Goal: Task Accomplishment & Management: Use online tool/utility

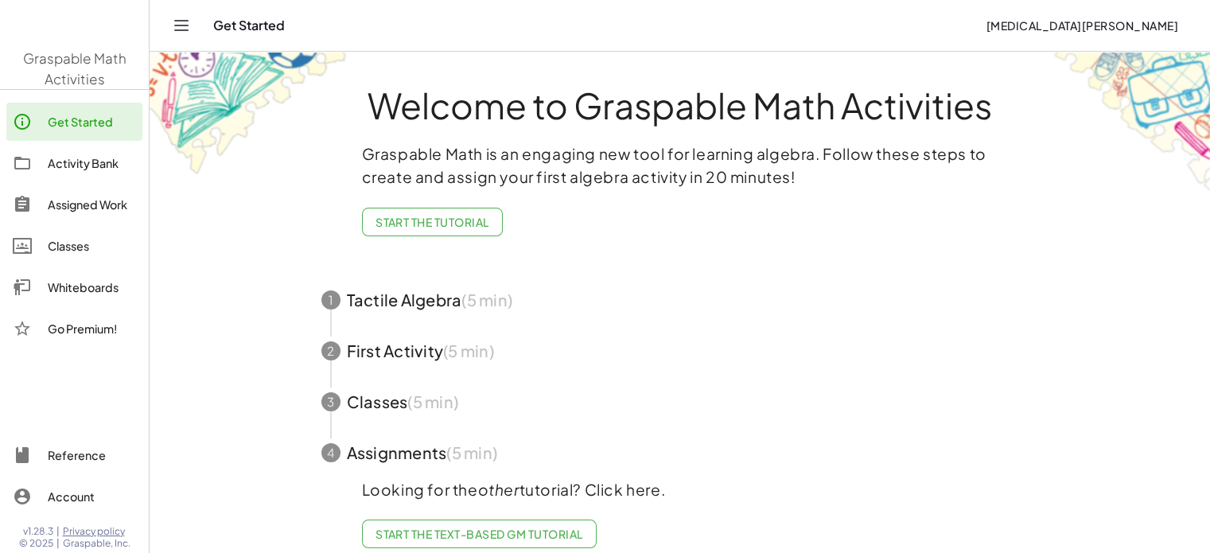
click at [80, 276] on link "Whiteboards" at bounding box center [74, 287] width 136 height 38
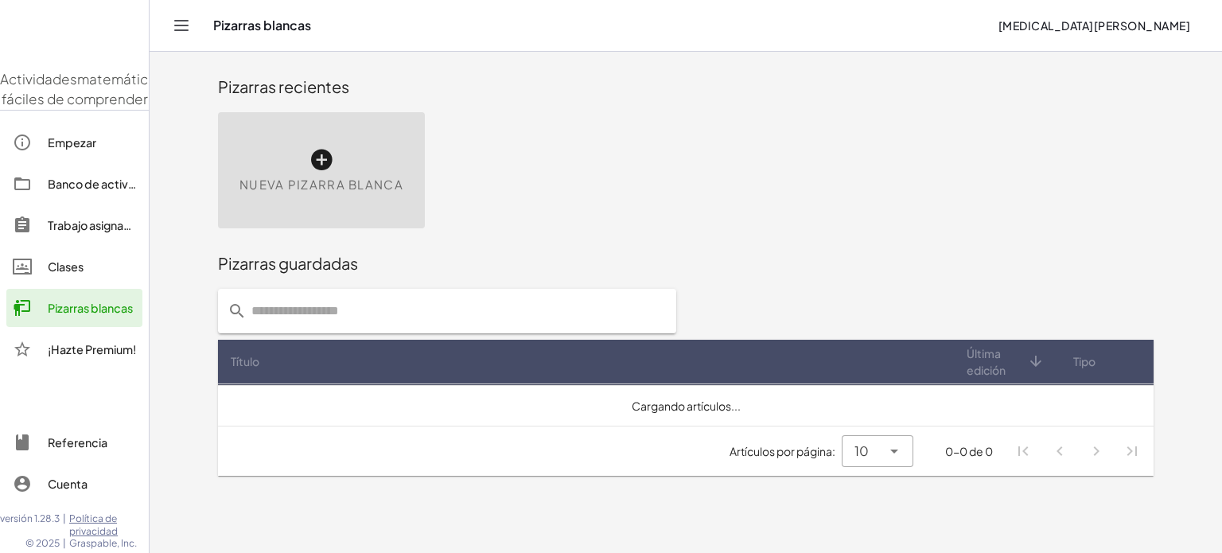
click at [915, 228] on div "Nueva pizarra blanca" at bounding box center [685, 170] width 955 height 135
click at [341, 163] on div "Nueva pizarra blanca" at bounding box center [321, 170] width 207 height 116
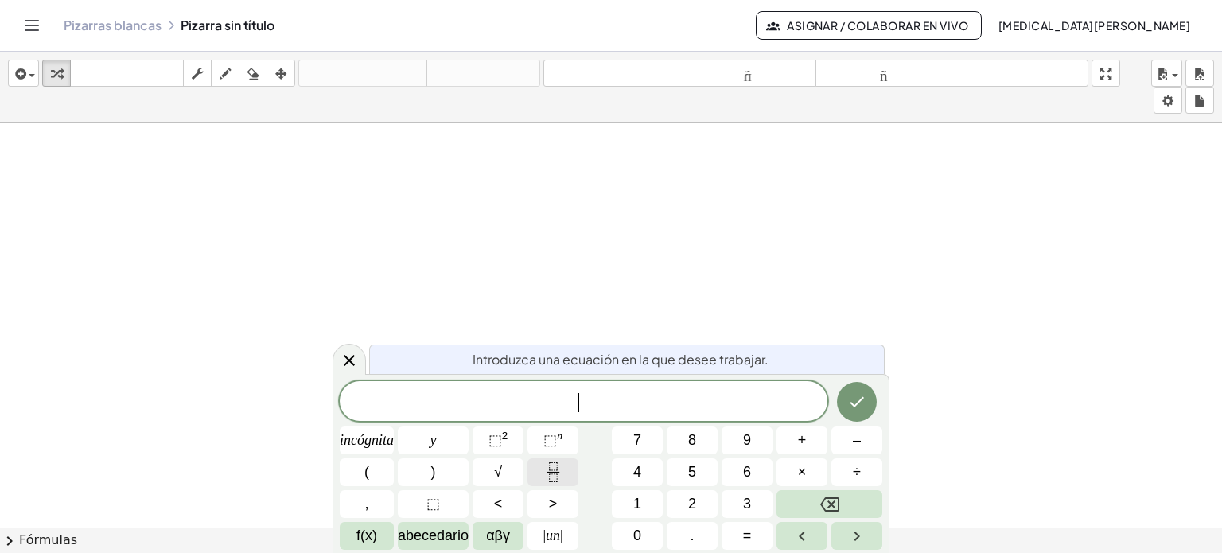
click at [528, 464] on button "Fracción" at bounding box center [552, 472] width 51 height 28
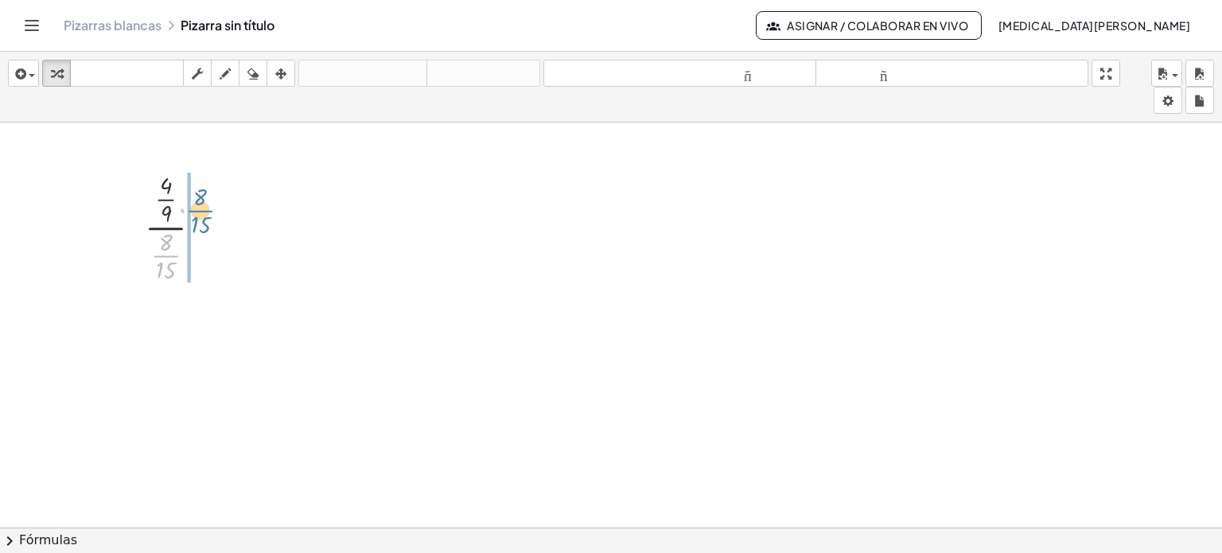
drag, startPoint x: 162, startPoint y: 255, endPoint x: 197, endPoint y: 210, distance: 57.3
click at [197, 210] on div at bounding box center [180, 226] width 86 height 118
click at [159, 329] on div at bounding box center [180, 325] width 122 height 80
click at [160, 329] on div at bounding box center [179, 325] width 107 height 80
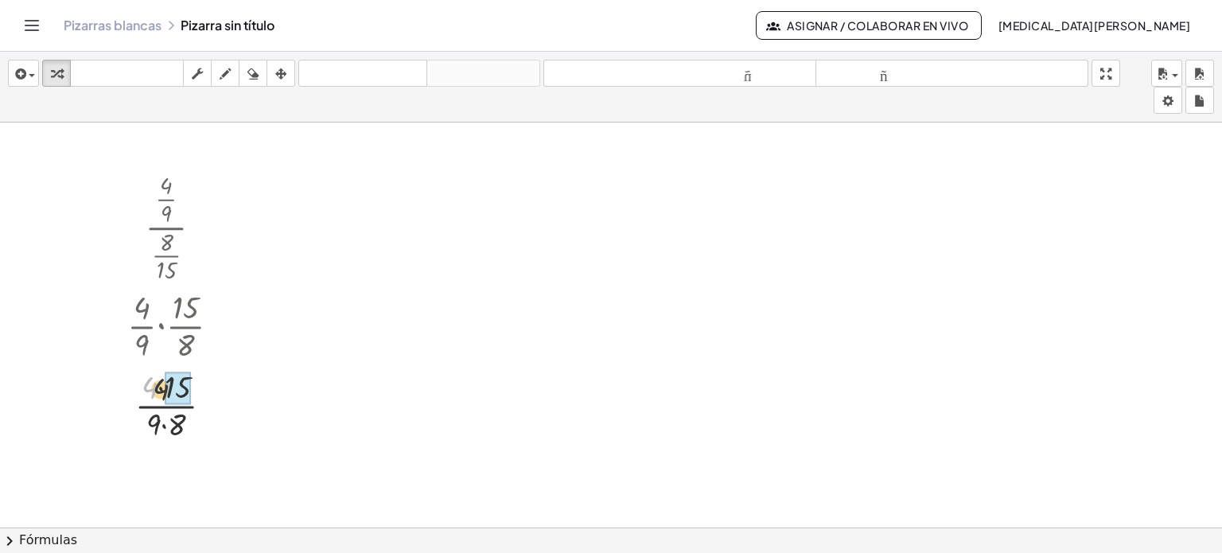
drag, startPoint x: 150, startPoint y: 386, endPoint x: 180, endPoint y: 391, distance: 30.7
click at [166, 228] on div "· · 4 · 9 · · 8 · 15 · · 4 · 9 · · 15 · [DATE] · [DATE] · 9 · 8 · · 9 · 8 60" at bounding box center [166, 228] width 0 height 0
click at [306, 82] on icon "deshacer" at bounding box center [362, 73] width 121 height 19
click at [216, 403] on div at bounding box center [218, 406] width 18 height 18
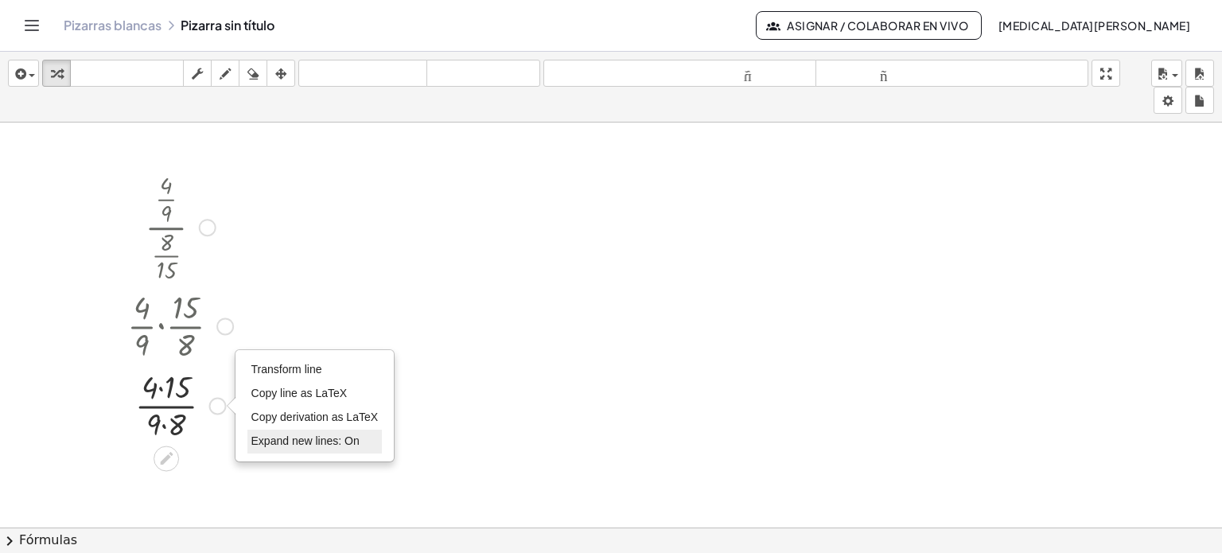
click at [270, 435] on span "Expand new lines: On" at bounding box center [305, 440] width 108 height 13
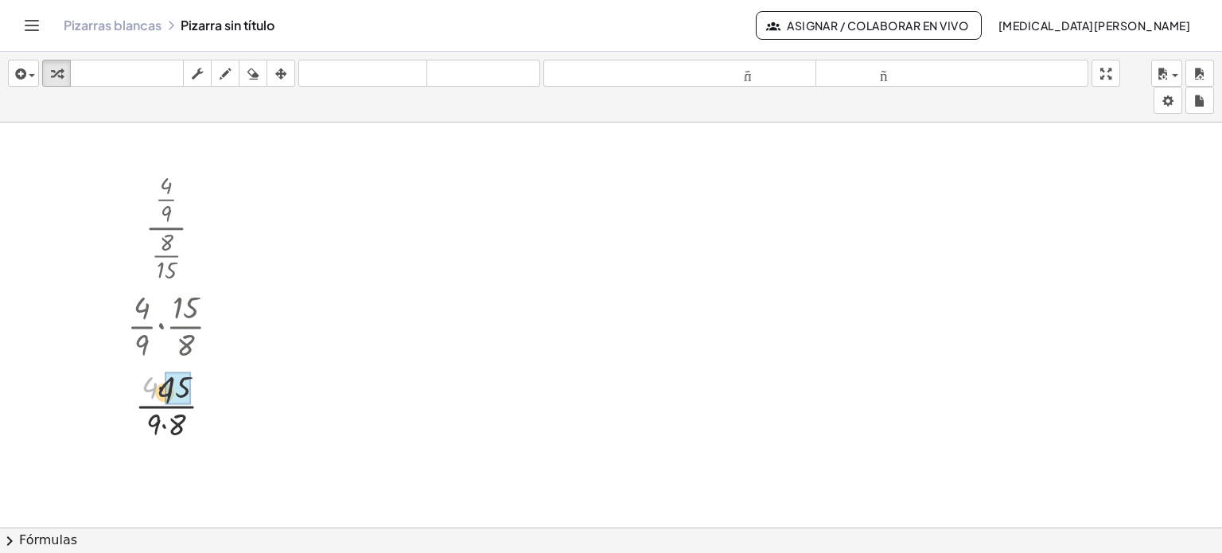
drag, startPoint x: 150, startPoint y: 381, endPoint x: 172, endPoint y: 388, distance: 23.4
drag, startPoint x: 156, startPoint y: 422, endPoint x: 182, endPoint y: 424, distance: 26.3
click at [207, 407] on div at bounding box center [209, 406] width 18 height 18
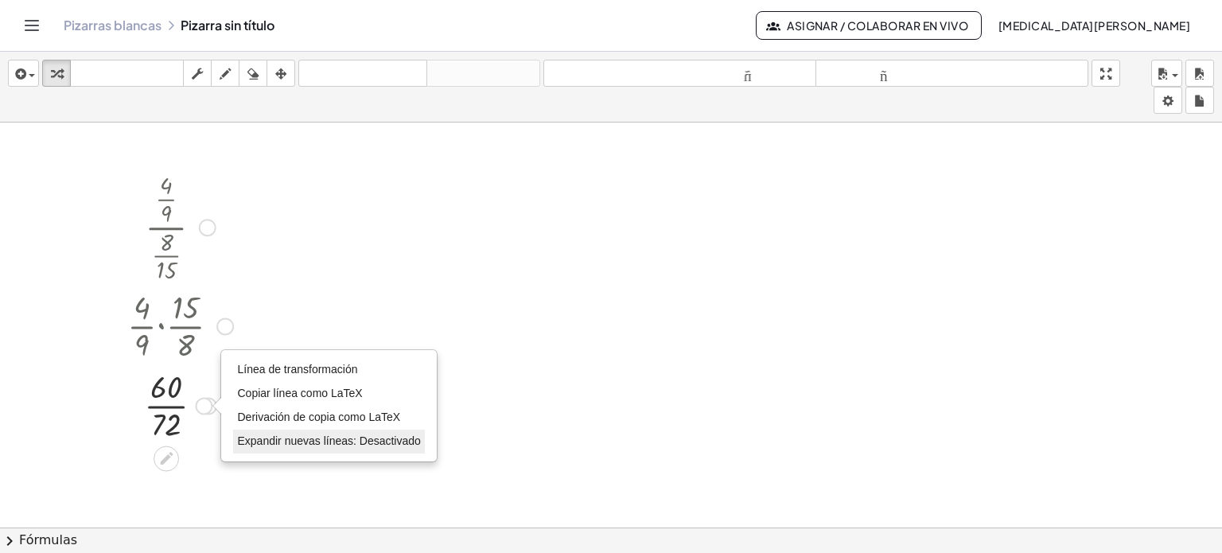
click at [258, 434] on font "Expandir nuevas líneas: Desactivado" at bounding box center [328, 440] width 183 height 13
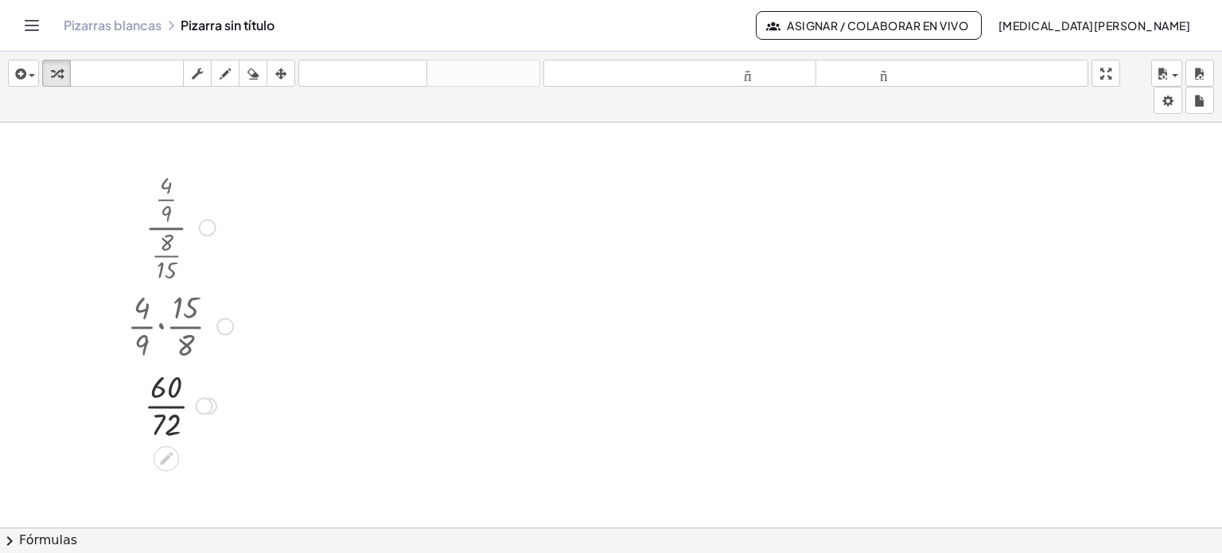
scroll to position [80, 0]
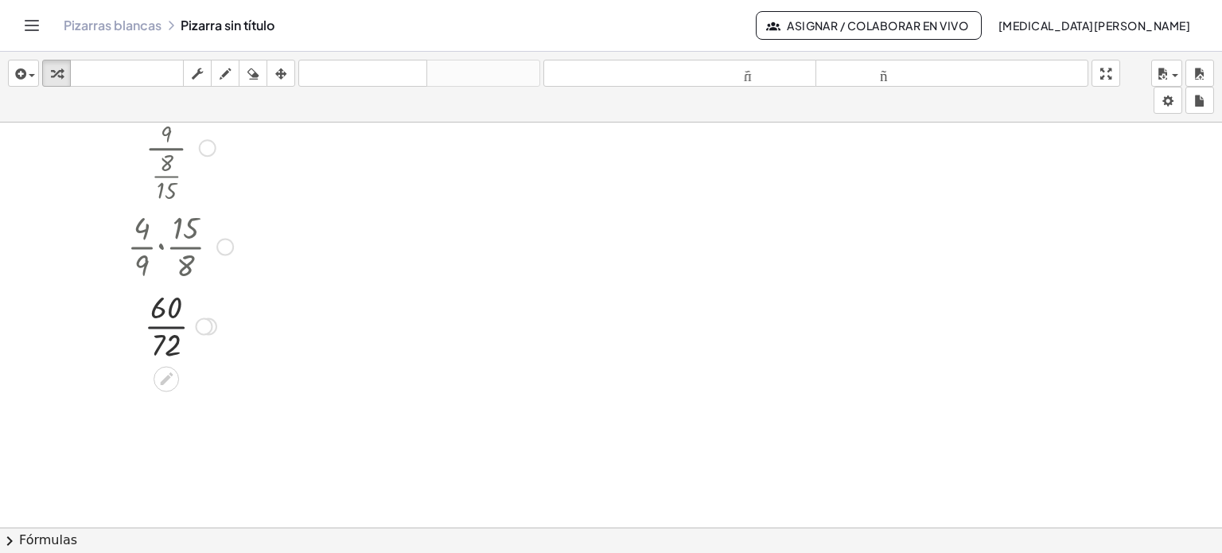
click at [167, 324] on div at bounding box center [180, 325] width 122 height 80
click at [200, 404] on div at bounding box center [201, 406] width 18 height 18
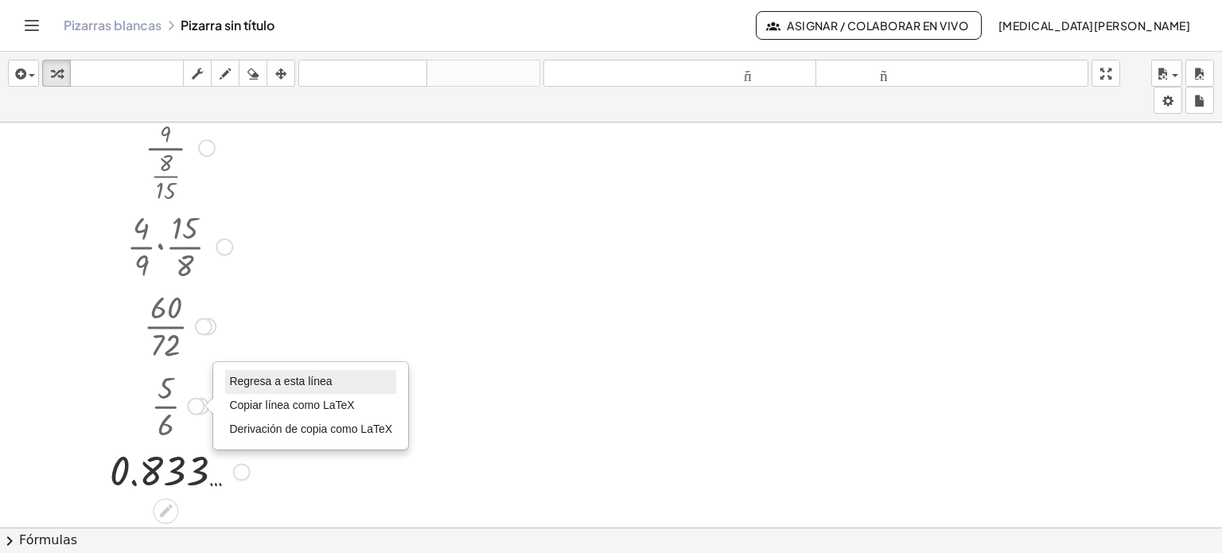
click at [247, 382] on font "Regresa a esta línea" at bounding box center [280, 381] width 103 height 13
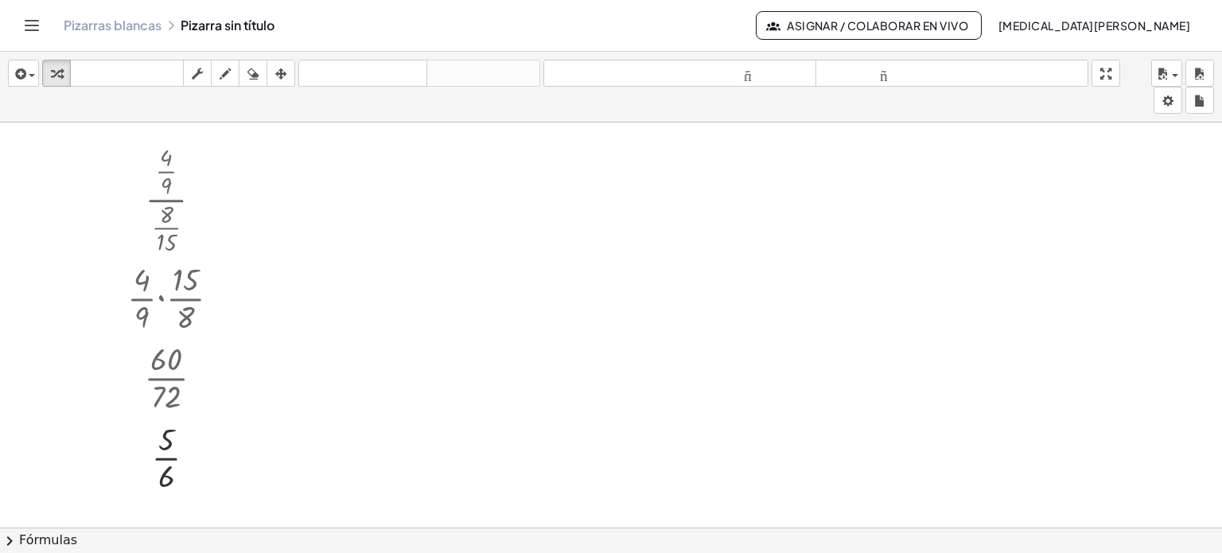
scroll to position [0, 0]
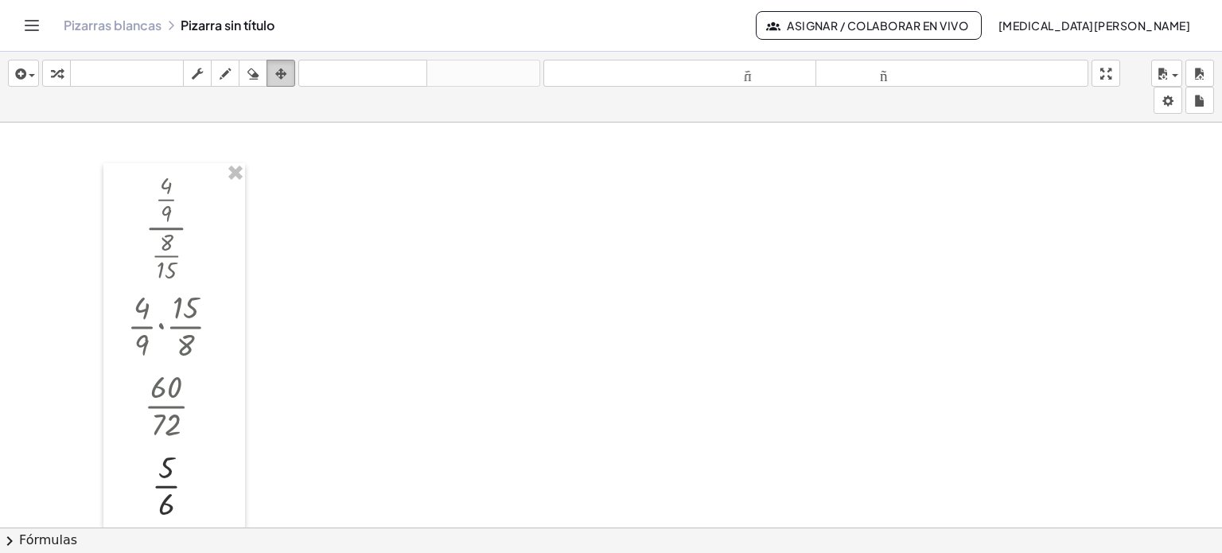
click at [274, 68] on div "button" at bounding box center [280, 73] width 21 height 19
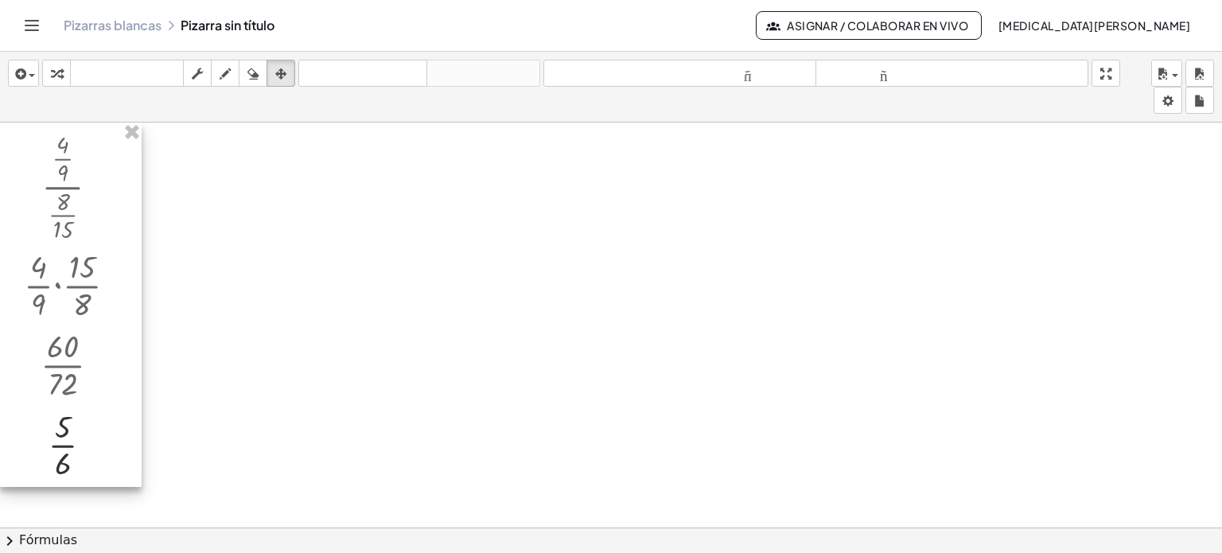
drag, startPoint x: 175, startPoint y: 193, endPoint x: 47, endPoint y: 126, distance: 144.8
click at [47, 126] on div at bounding box center [71, 305] width 142 height 365
click at [65, 72] on div "button" at bounding box center [56, 73] width 21 height 19
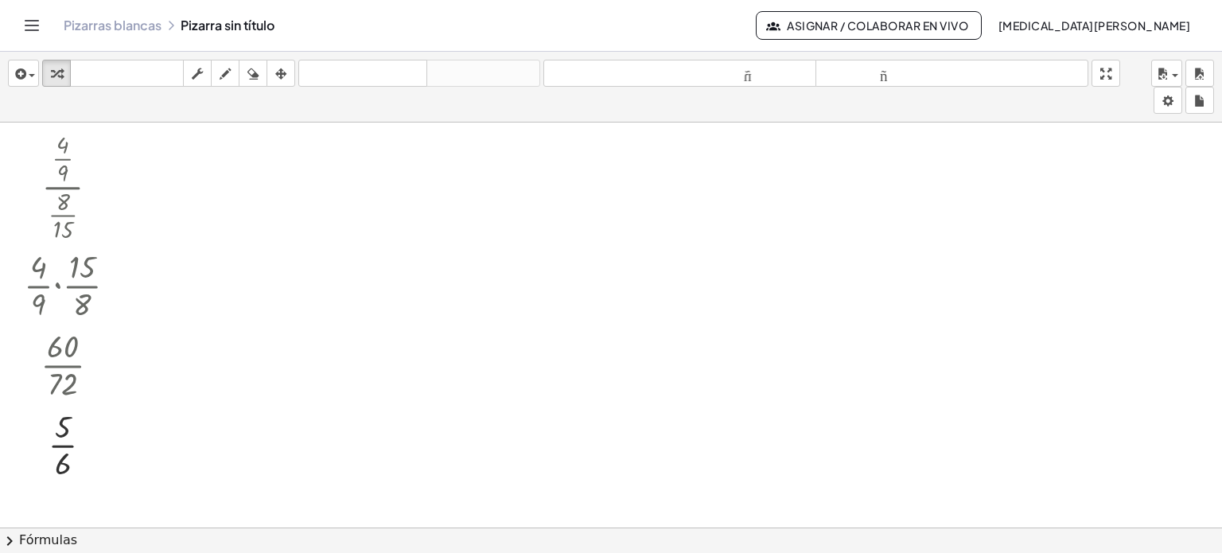
click at [173, 148] on div at bounding box center [611, 540] width 1222 height 834
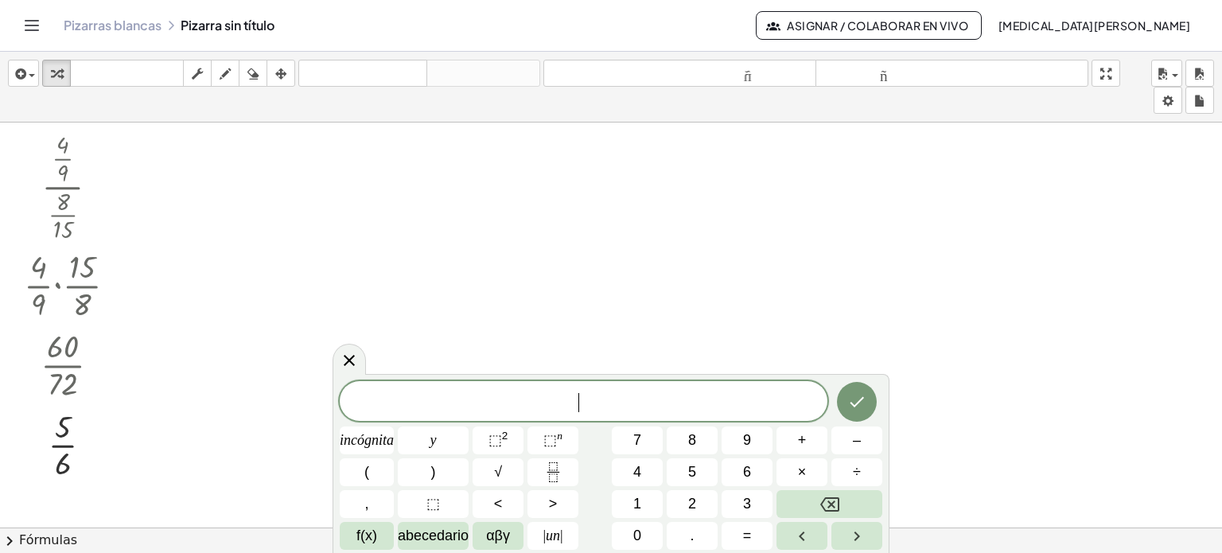
click at [173, 149] on div at bounding box center [611, 540] width 1222 height 834
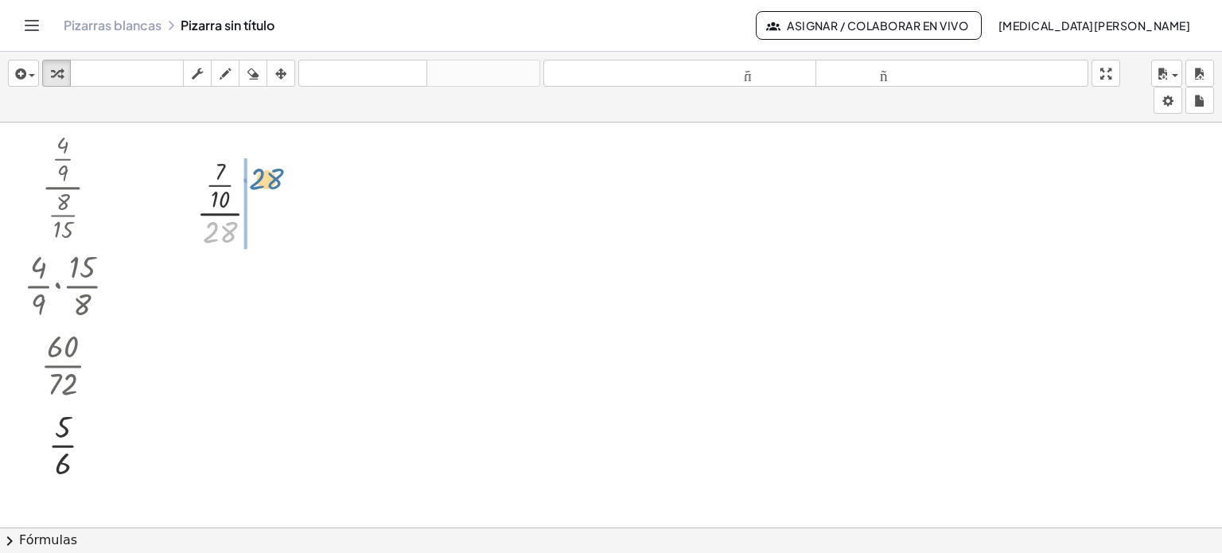
drag, startPoint x: 219, startPoint y: 234, endPoint x: 265, endPoint y: 181, distance: 70.5
click at [265, 181] on div at bounding box center [234, 202] width 91 height 99
click at [216, 295] on div at bounding box center [234, 291] width 138 height 80
click at [216, 295] on div at bounding box center [234, 291] width 123 height 80
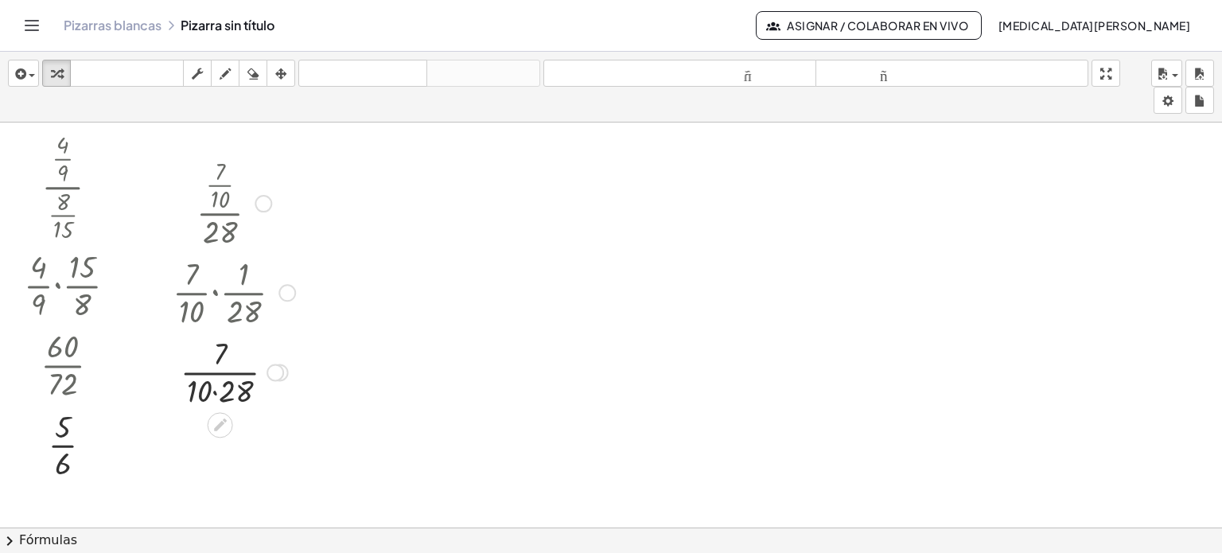
click at [274, 369] on div at bounding box center [276, 373] width 18 height 18
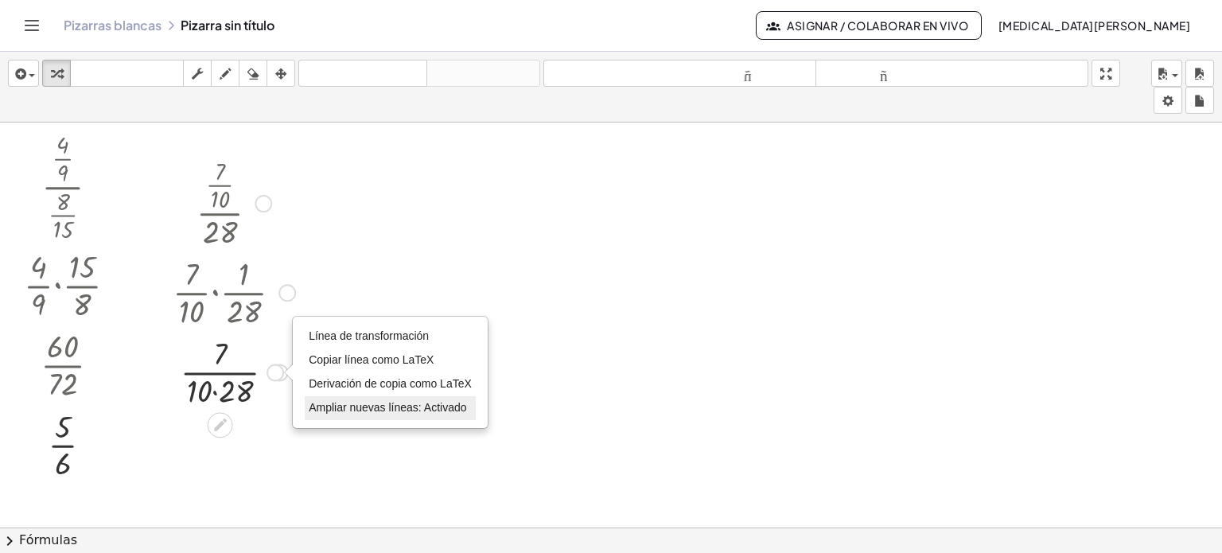
click at [325, 401] on font "Ampliar nuevas líneas: Activado" at bounding box center [388, 407] width 158 height 13
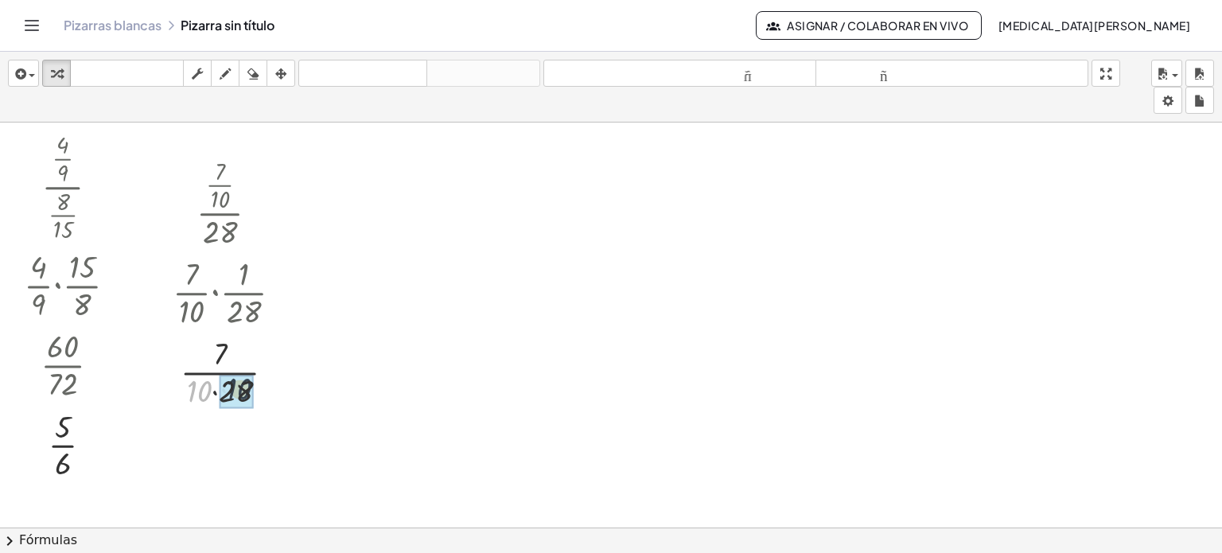
drag, startPoint x: 187, startPoint y: 390, endPoint x: 232, endPoint y: 387, distance: 44.6
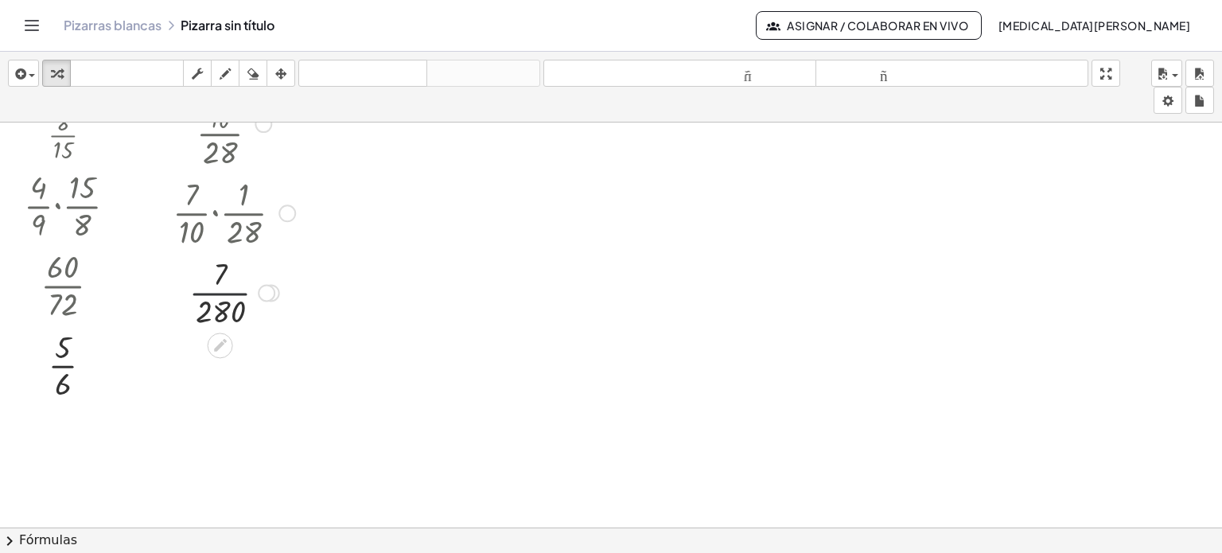
click at [222, 289] on div at bounding box center [234, 291] width 138 height 80
drag, startPoint x: 276, startPoint y: 292, endPoint x: 259, endPoint y: 385, distance: 94.6
click at [220, 378] on div "0.025 Línea de transformación Copiar línea como LaTeX Derivación de copia como …" at bounding box center [220, 378] width 0 height 0
drag, startPoint x: 267, startPoint y: 296, endPoint x: 265, endPoint y: 375, distance: 78.8
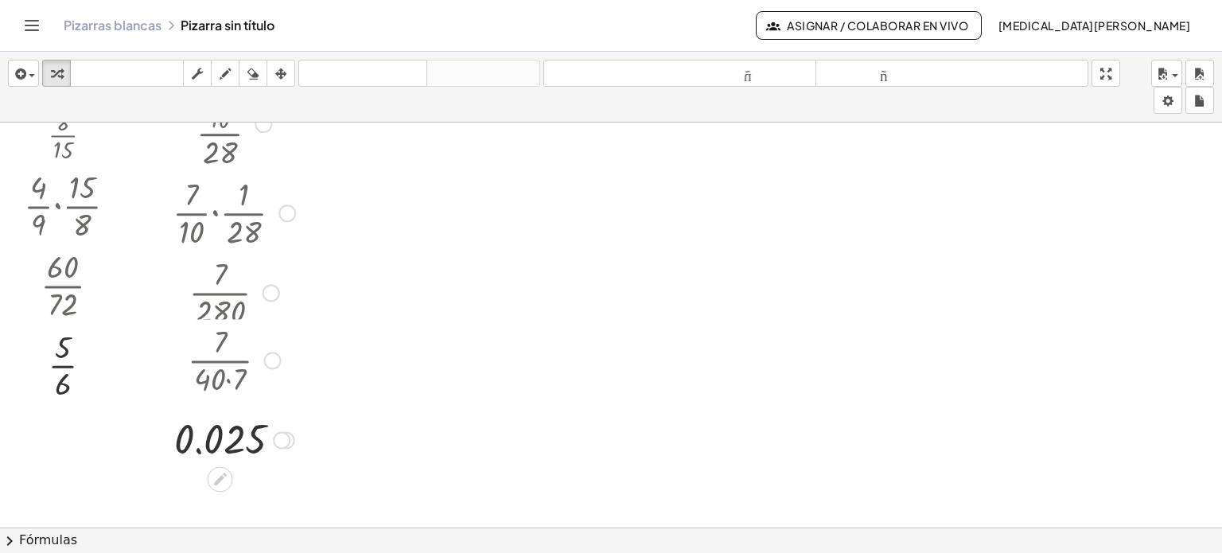
click at [220, 360] on div "· 7 · 40 · 7" at bounding box center [220, 360] width 0 height 0
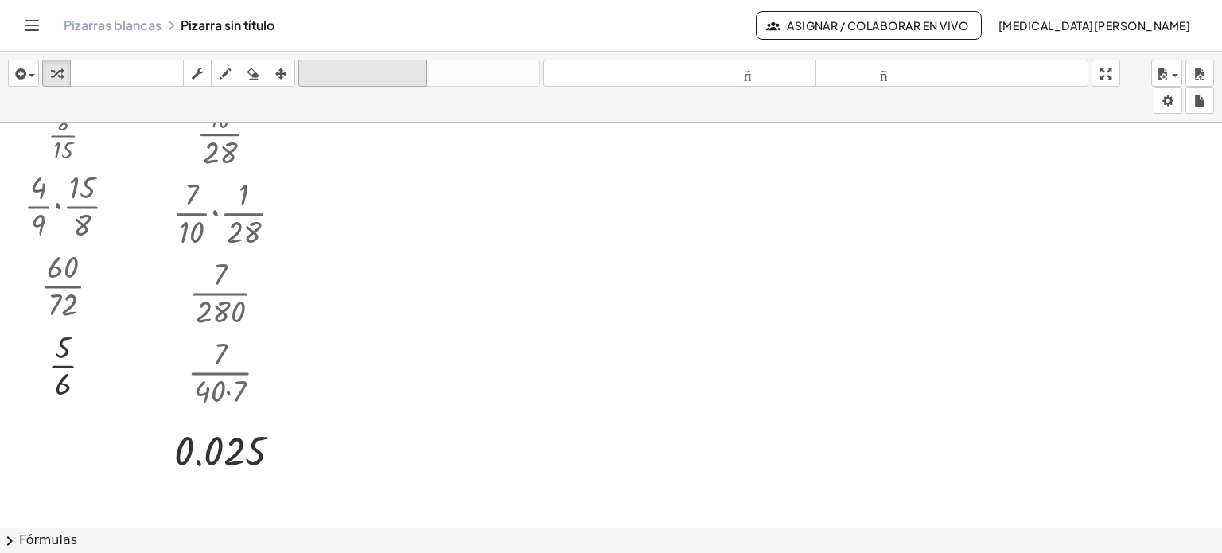
click at [359, 73] on font "deshacer" at bounding box center [362, 73] width 121 height 15
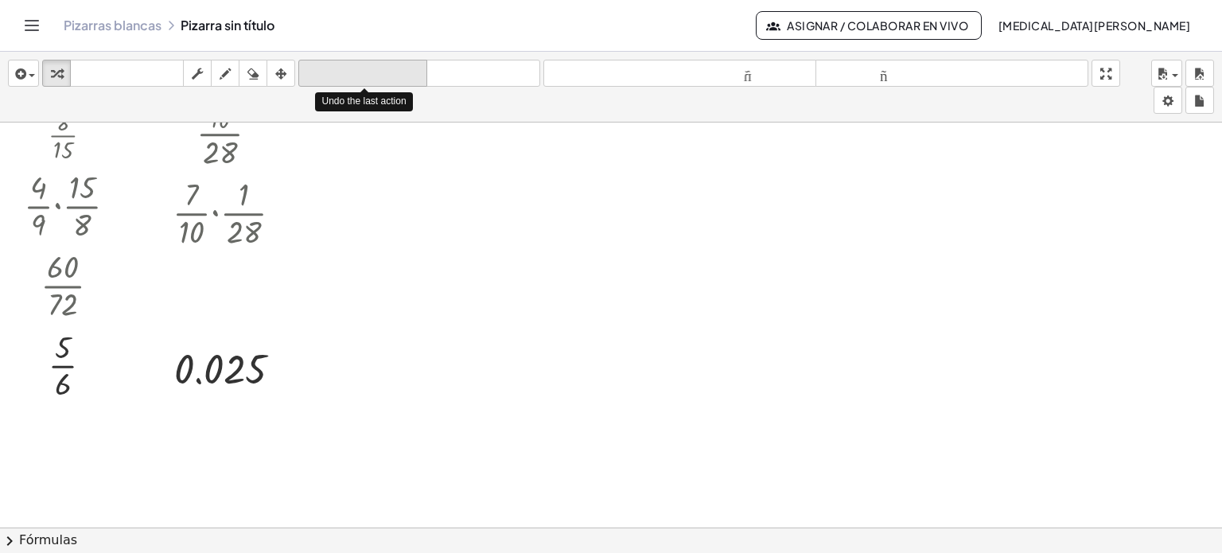
click at [359, 73] on font "deshacer" at bounding box center [362, 73] width 121 height 15
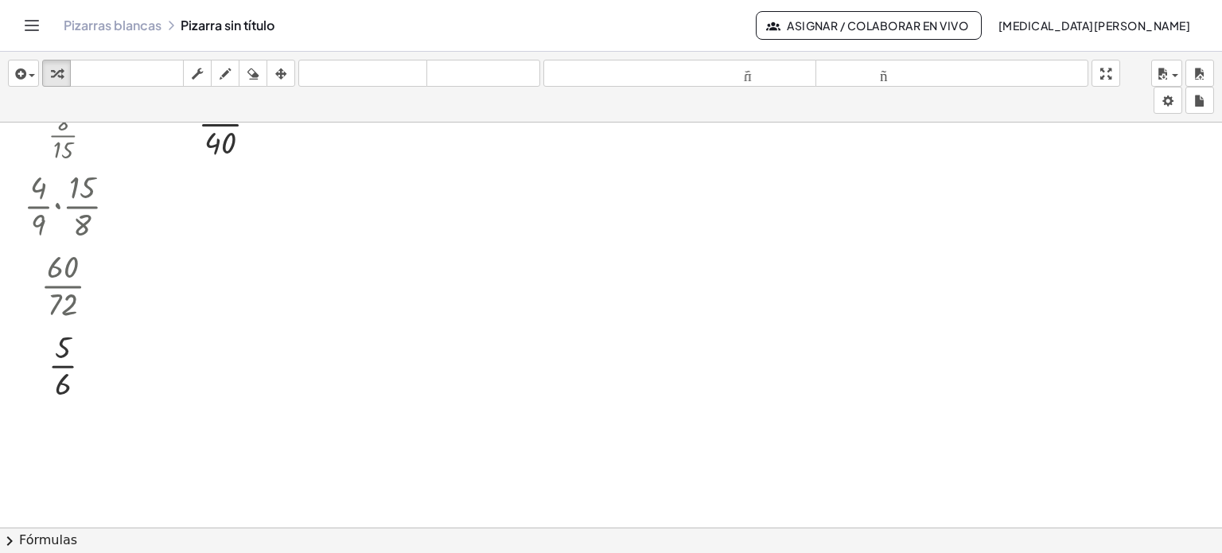
scroll to position [0, 0]
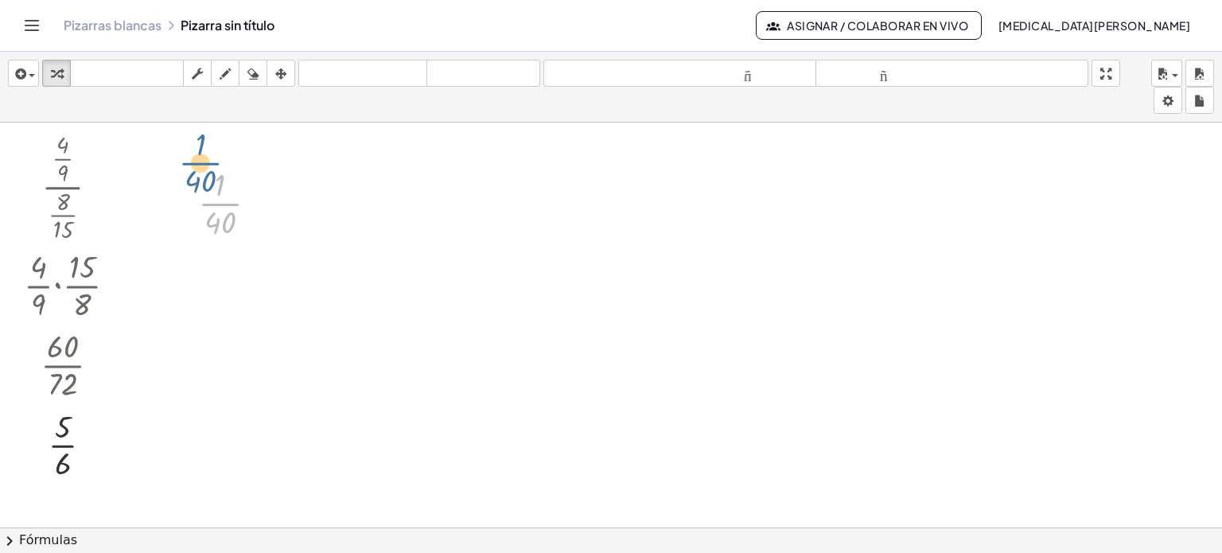
drag, startPoint x: 211, startPoint y: 203, endPoint x: 191, endPoint y: 162, distance: 45.9
click at [191, 162] on div "· · [DATE] · · 7 · 10 · · 1 · 28 · [DATE] · [DATE] · [DATE] · 7 · 40 · [DATE] ·…" at bounding box center [228, 202] width 108 height 88
click at [320, 81] on font "deshacer" at bounding box center [362, 73] width 121 height 15
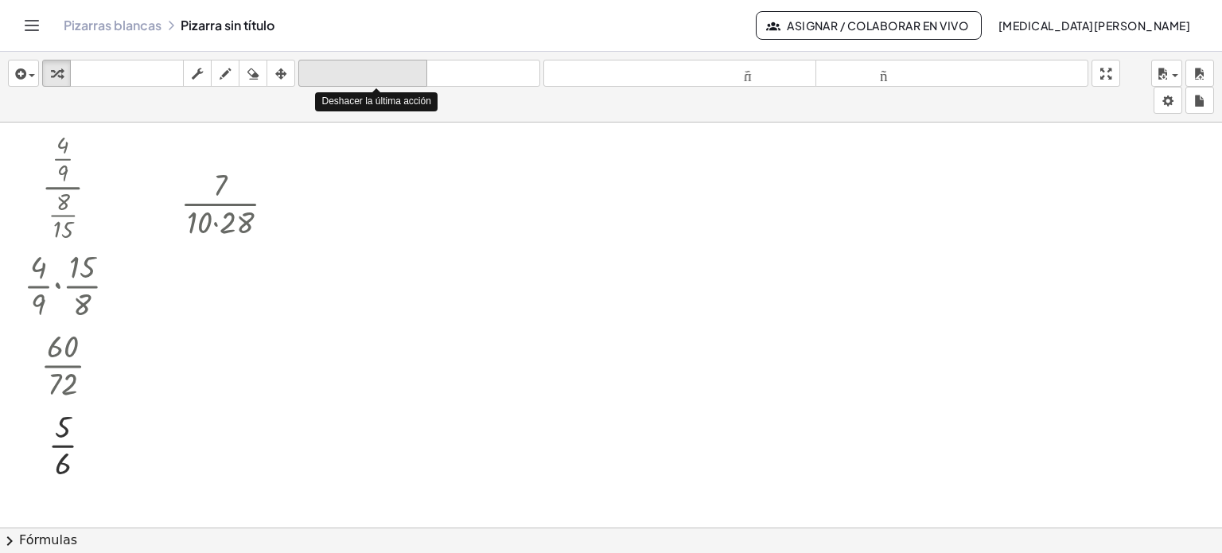
click at [320, 81] on font "deshacer" at bounding box center [362, 73] width 121 height 15
click at [341, 82] on icon "deshacer" at bounding box center [362, 73] width 121 height 19
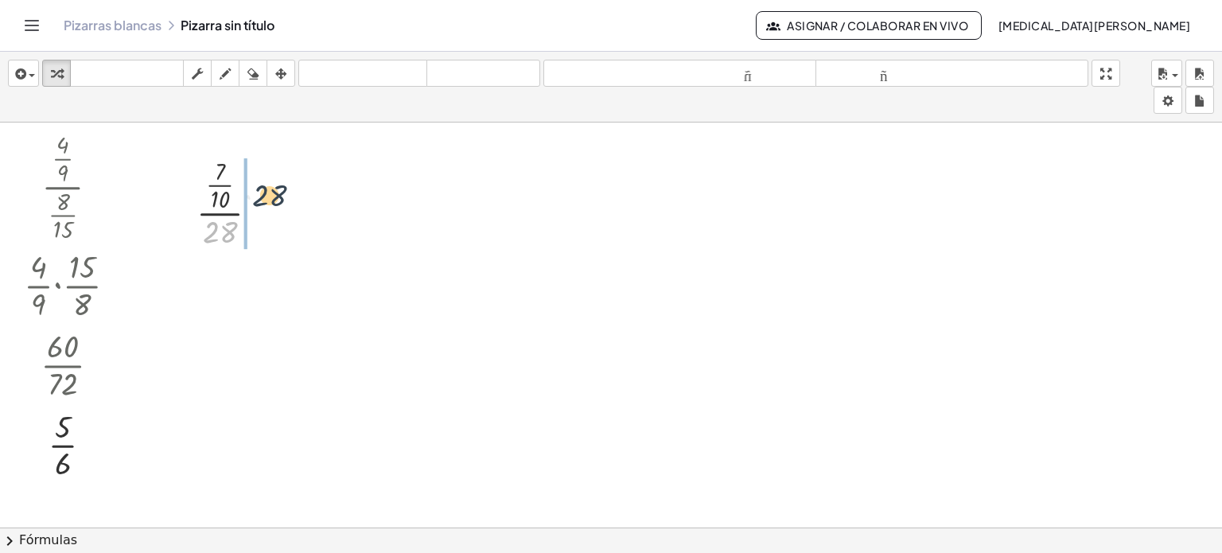
drag, startPoint x: 207, startPoint y: 234, endPoint x: 259, endPoint y: 195, distance: 64.8
click at [259, 195] on div at bounding box center [234, 202] width 91 height 99
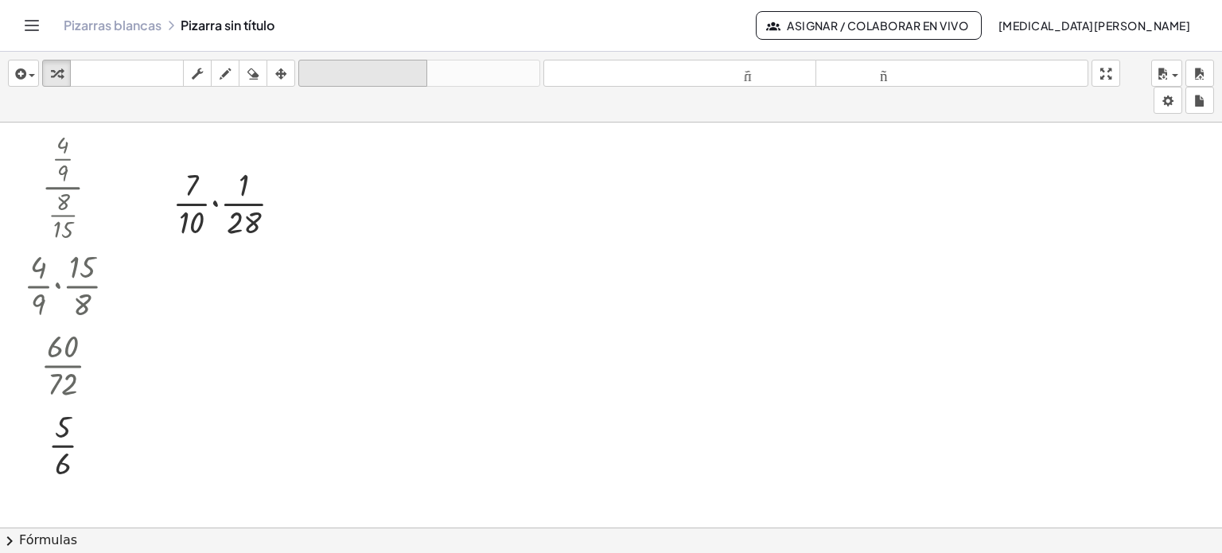
click at [344, 76] on font "deshacer" at bounding box center [362, 73] width 121 height 15
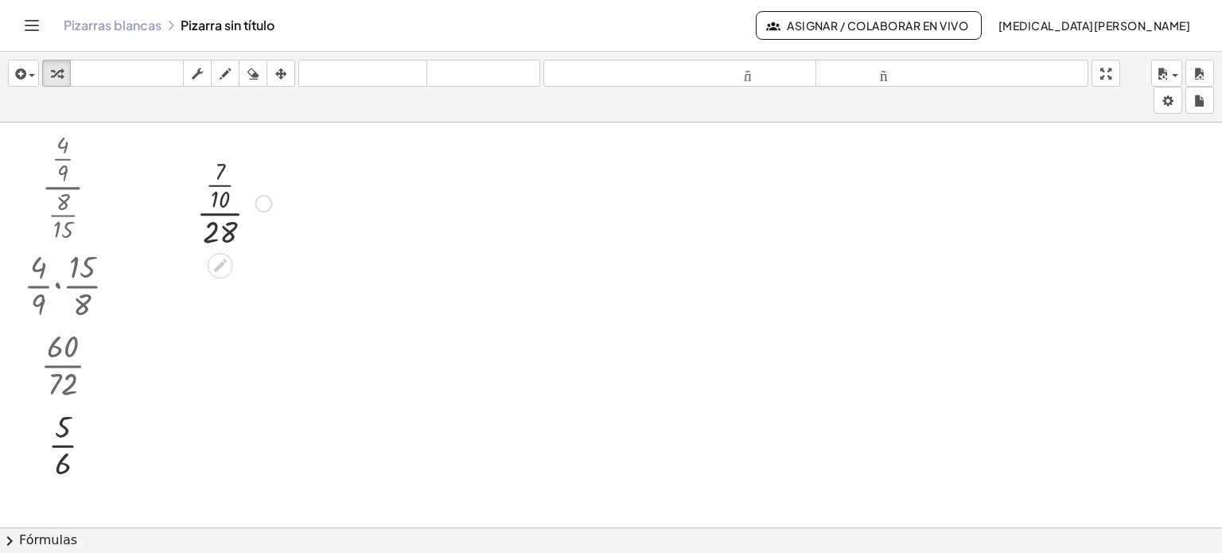
click at [261, 201] on div at bounding box center [264, 204] width 18 height 18
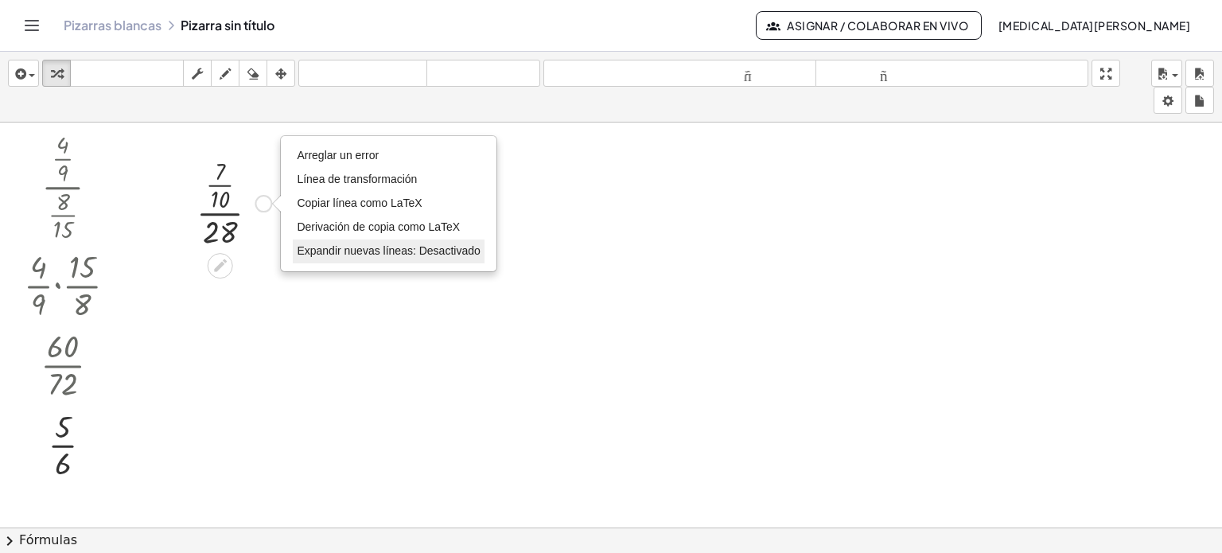
click at [315, 244] on font "Expandir nuevas líneas: Desactivado" at bounding box center [388, 250] width 183 height 13
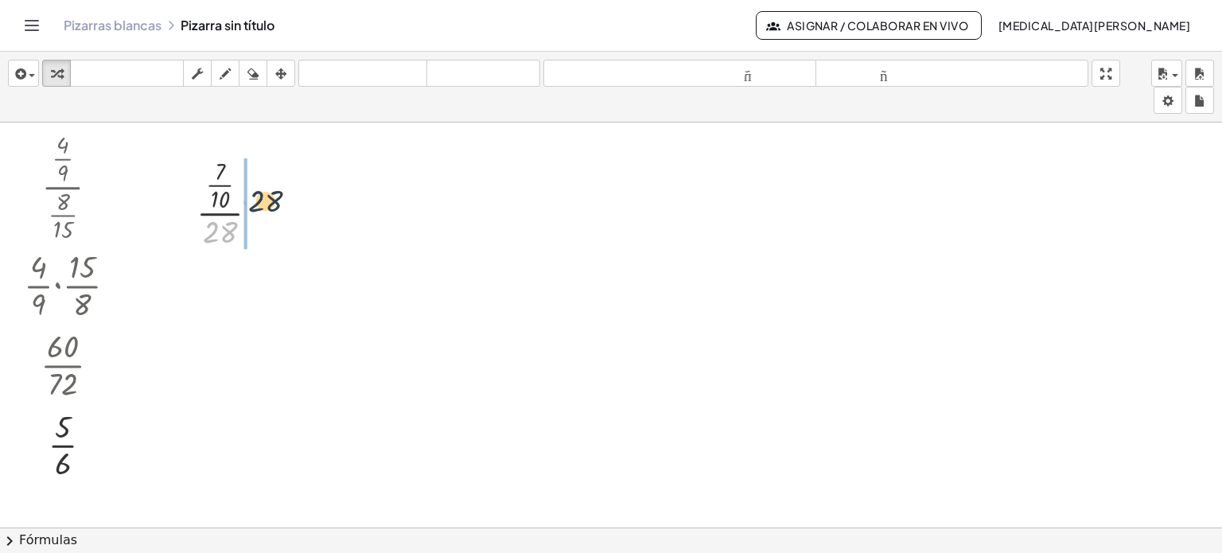
drag, startPoint x: 226, startPoint y: 222, endPoint x: 274, endPoint y: 189, distance: 58.9
click at [274, 189] on div at bounding box center [234, 202] width 91 height 99
click at [280, 293] on div "Arreglar un error Línea de transformación Copiar línea como LaTeX Derivación de…" at bounding box center [287, 293] width 18 height 18
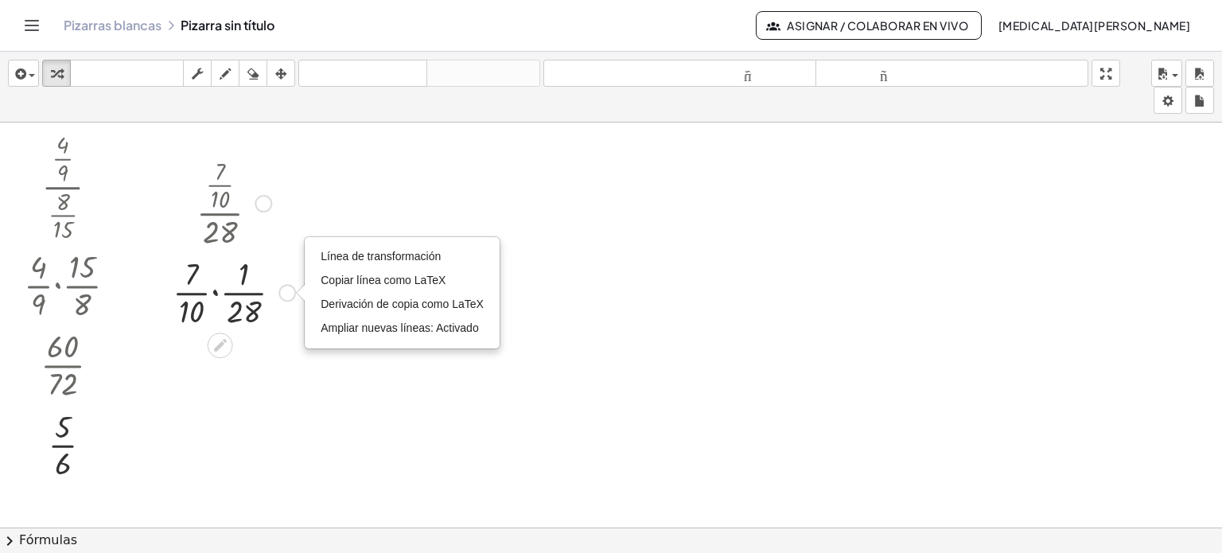
click at [216, 290] on div at bounding box center [234, 291] width 138 height 80
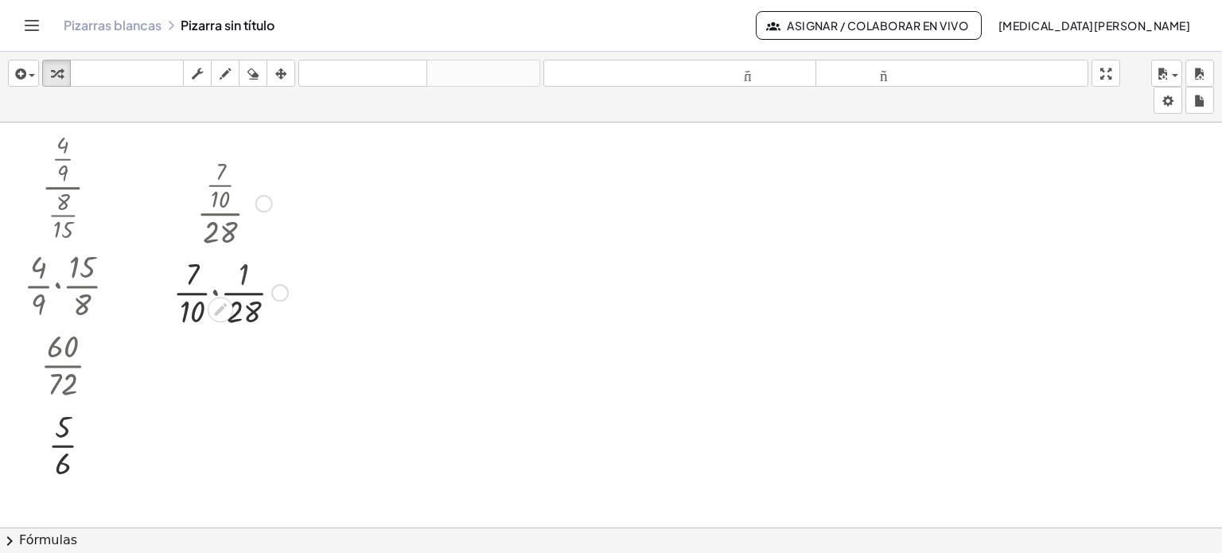
click at [216, 290] on div at bounding box center [234, 291] width 123 height 80
click at [277, 370] on div at bounding box center [276, 373] width 18 height 18
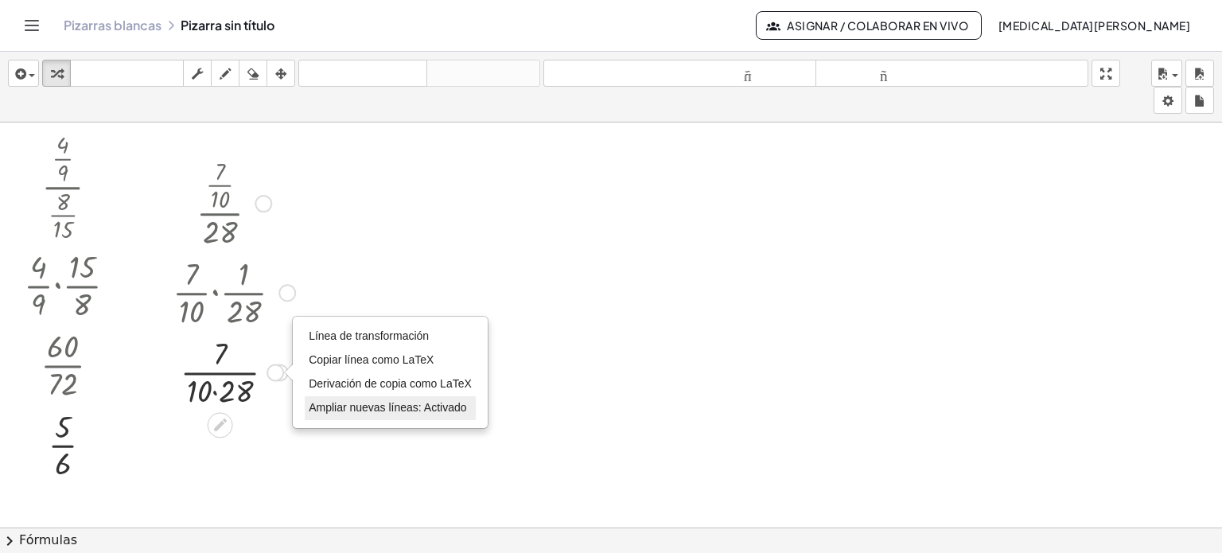
click at [340, 399] on li "Ampliar nuevas líneas: Activado" at bounding box center [390, 408] width 171 height 24
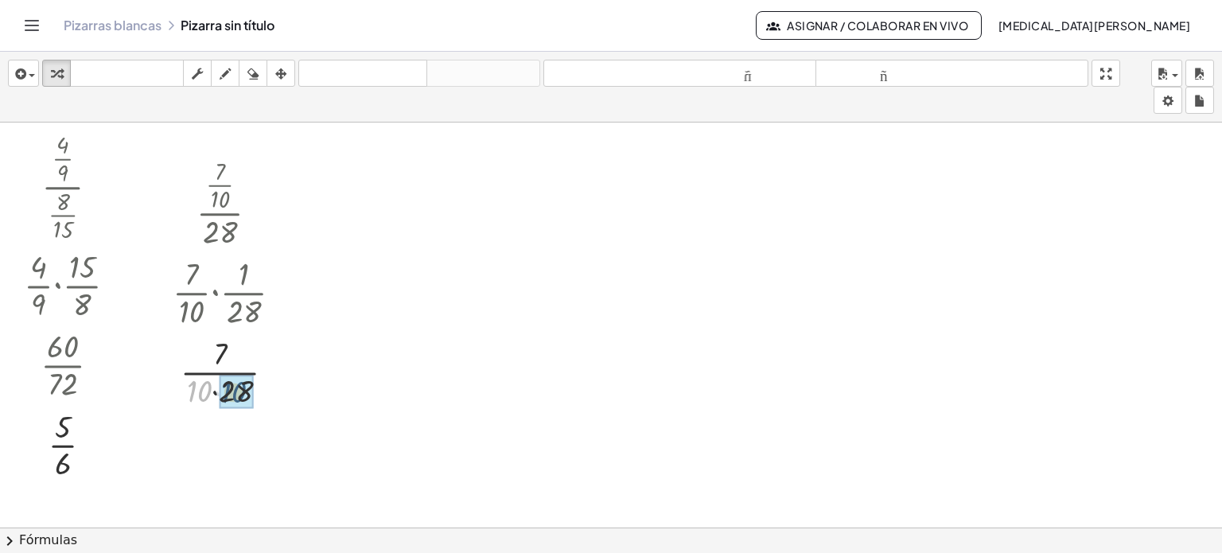
drag, startPoint x: 194, startPoint y: 398, endPoint x: 233, endPoint y: 402, distance: 39.2
click at [233, 370] on div at bounding box center [234, 371] width 138 height 80
drag, startPoint x: 286, startPoint y: 365, endPoint x: 286, endPoint y: 399, distance: 33.4
click at [220, 385] on div "0.025 Línea de transformación Copiar línea como LaTeX Derivación de copia como …" at bounding box center [220, 385] width 0 height 0
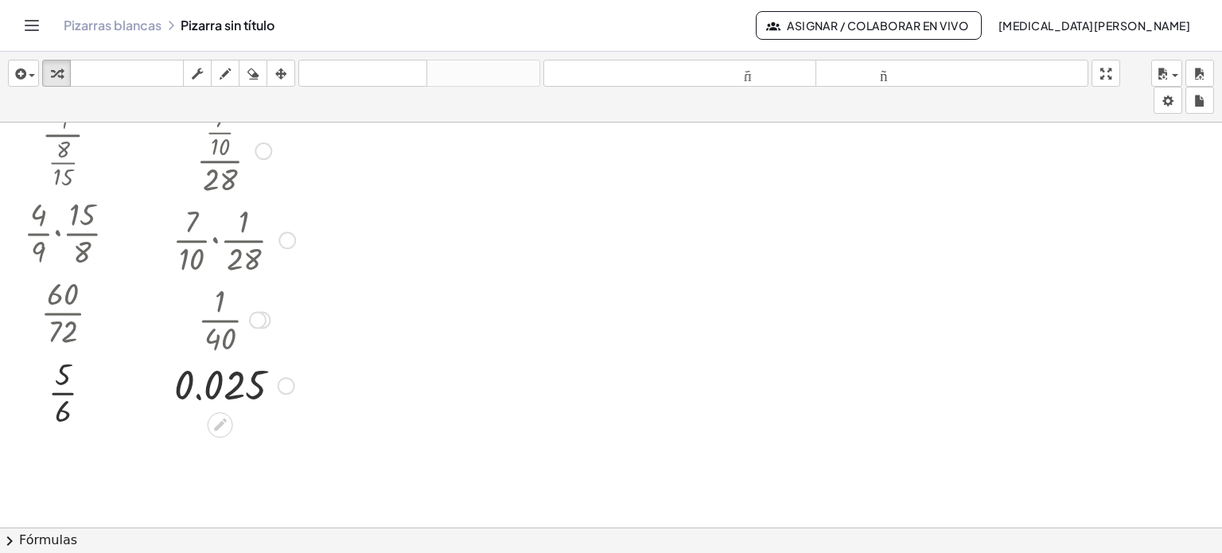
scroll to position [80, 0]
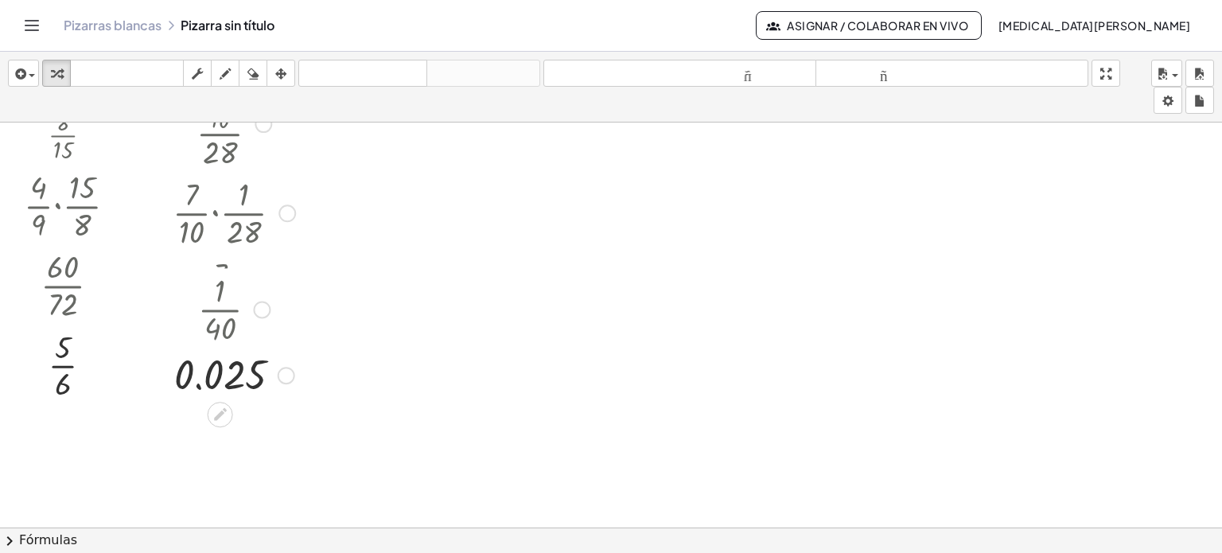
drag, startPoint x: 259, startPoint y: 286, endPoint x: 258, endPoint y: 333, distance: 47.0
click at [220, 309] on div "· 1 · 40" at bounding box center [220, 309] width 0 height 0
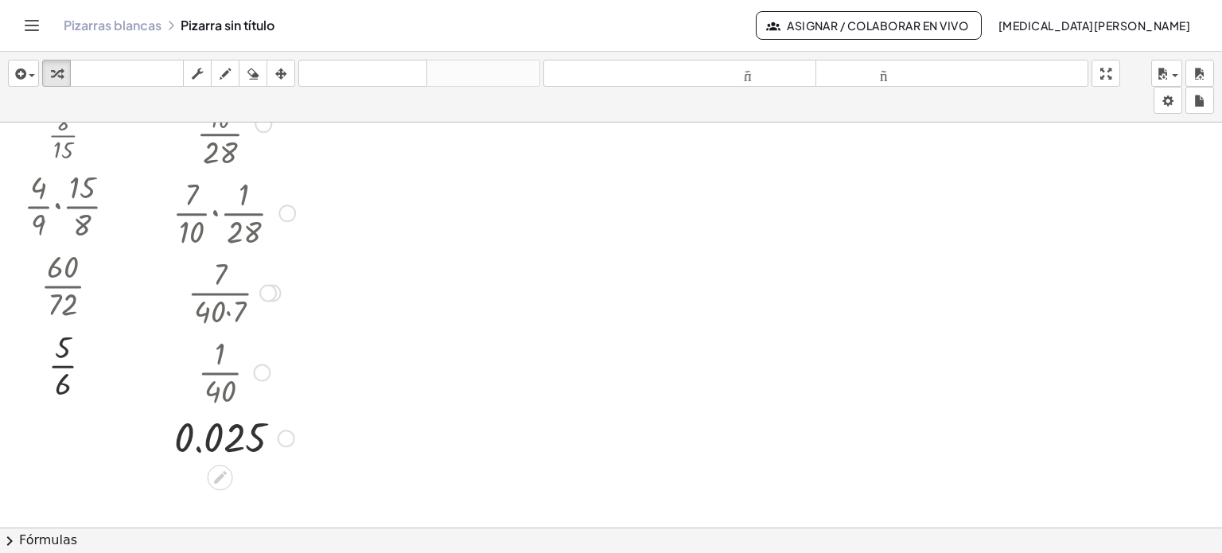
click at [280, 434] on div "Línea de transformación Copiar línea como LaTeX Derivación de copia como LaTeX …" at bounding box center [287, 439] width 18 height 18
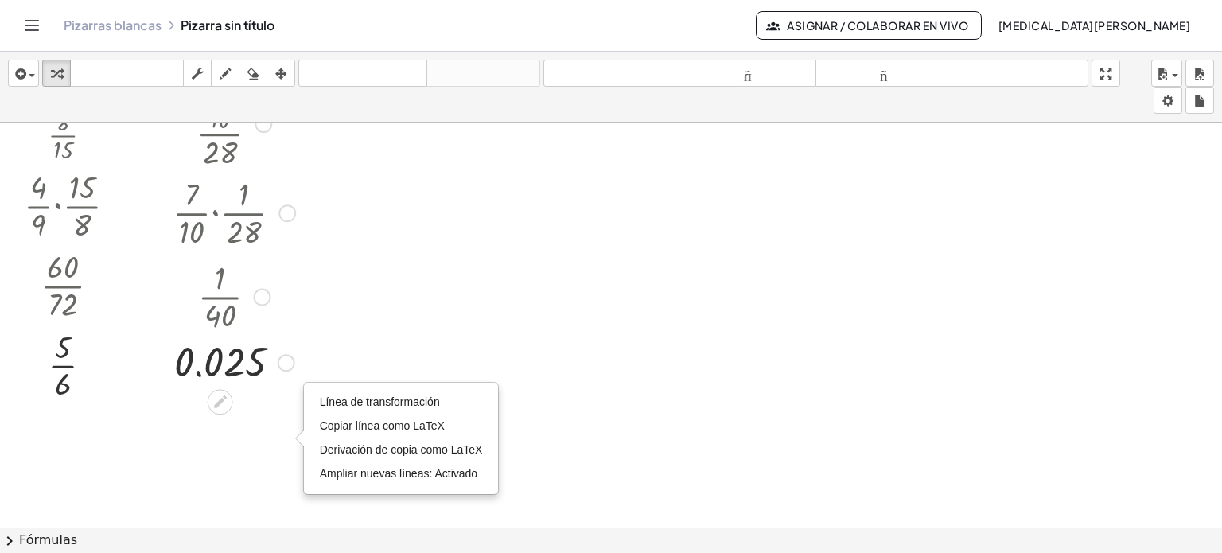
drag, startPoint x: 262, startPoint y: 376, endPoint x: 264, endPoint y: 294, distance: 82.8
click at [264, 294] on div at bounding box center [262, 297] width 18 height 18
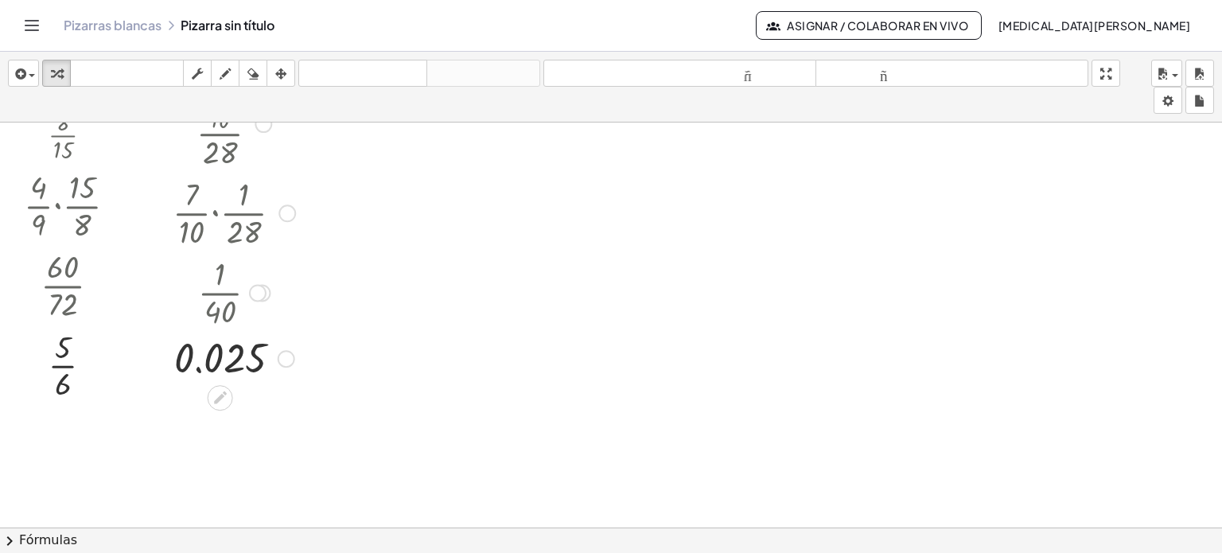
click at [281, 360] on div "Línea de transformación Copiar línea como LaTeX Derivación de copia como LaTeX …" at bounding box center [287, 359] width 18 height 18
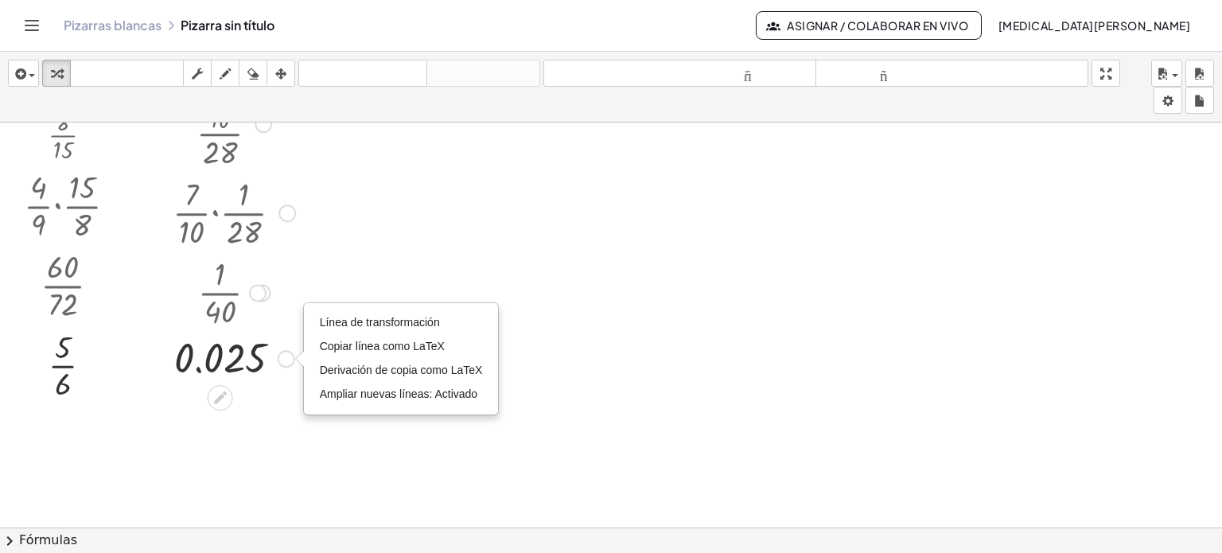
click at [252, 290] on div at bounding box center [258, 293] width 18 height 18
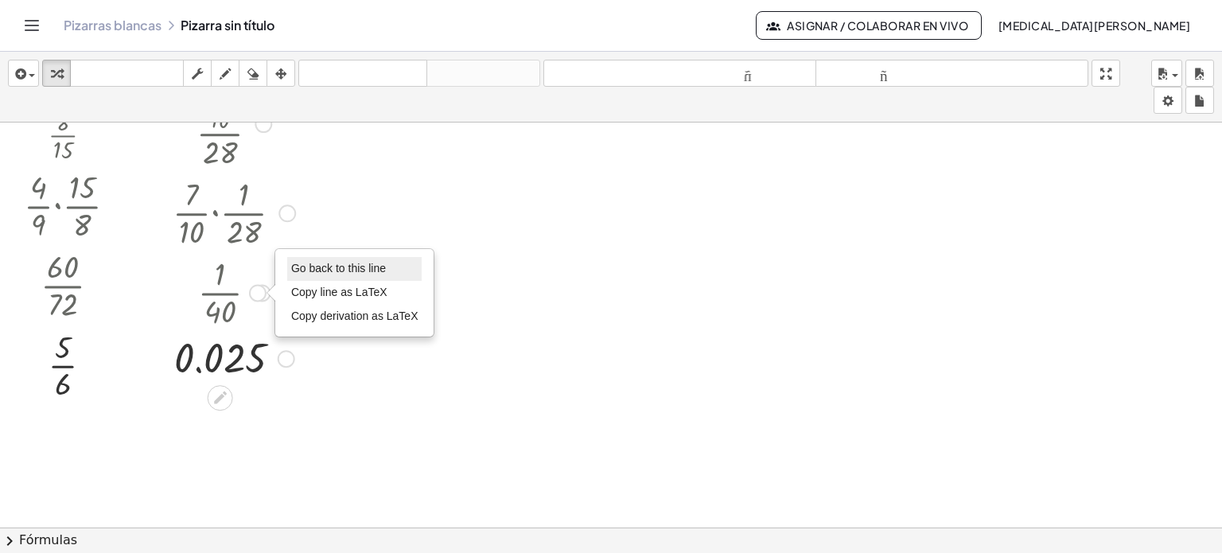
click at [297, 267] on span "Go back to this line" at bounding box center [338, 268] width 95 height 13
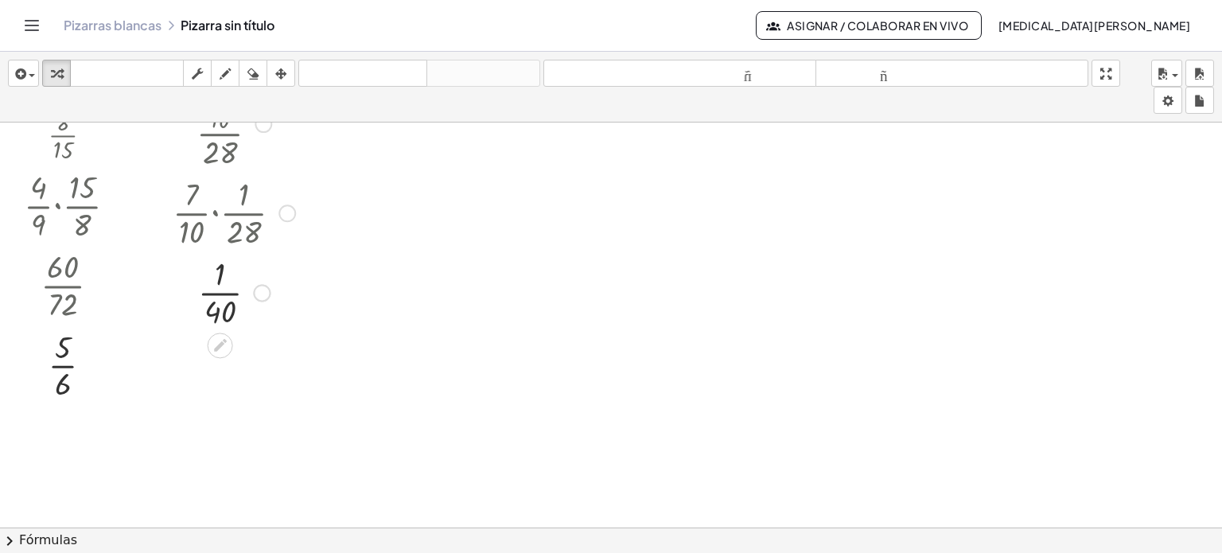
scroll to position [0, 0]
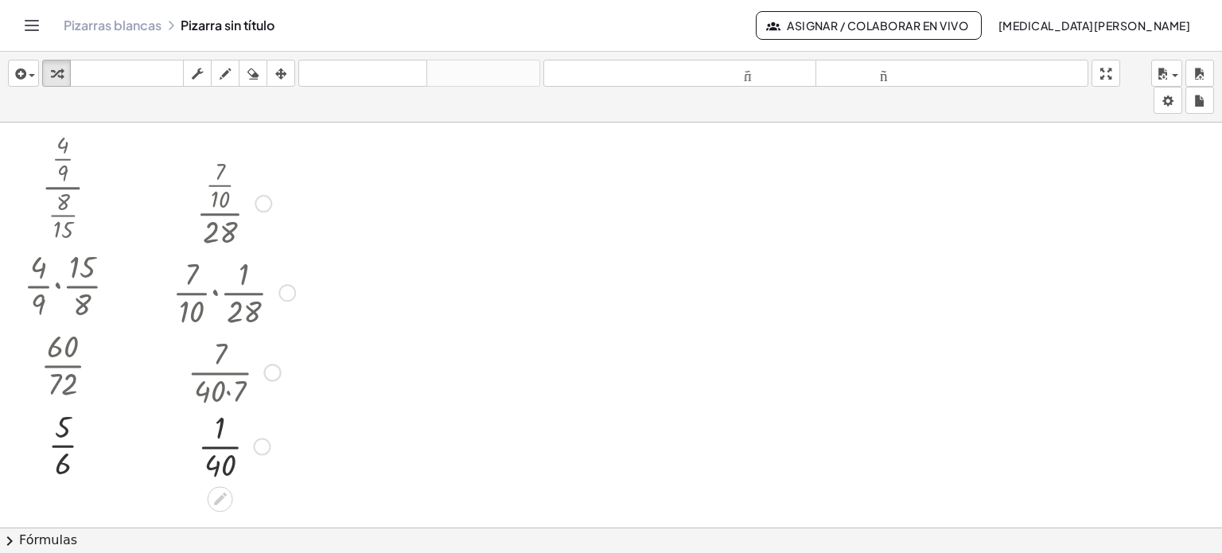
drag, startPoint x: 254, startPoint y: 376, endPoint x: 251, endPoint y: 453, distance: 77.2
click at [220, 446] on div "· 1 · 40 Regresa a esta línea Copiar línea como LaTeX Derivación de copia como …" at bounding box center [220, 446] width 0 height 0
drag, startPoint x: 265, startPoint y: 372, endPoint x: 267, endPoint y: 448, distance: 76.4
click at [220, 446] on div "· 7 · 40 · 7" at bounding box center [220, 446] width 0 height 0
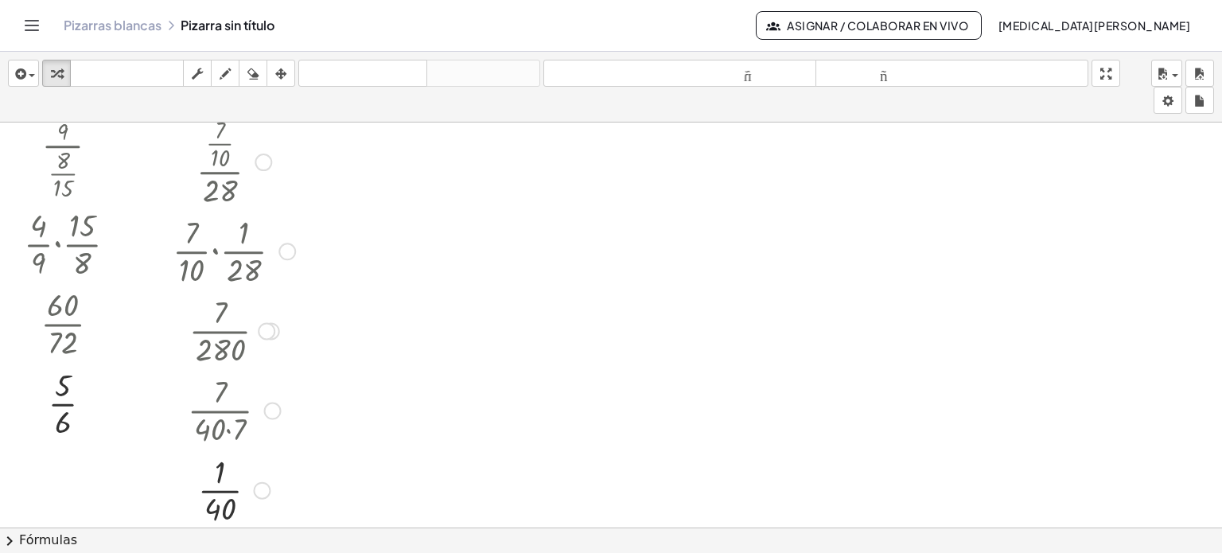
scroll to position [80, 0]
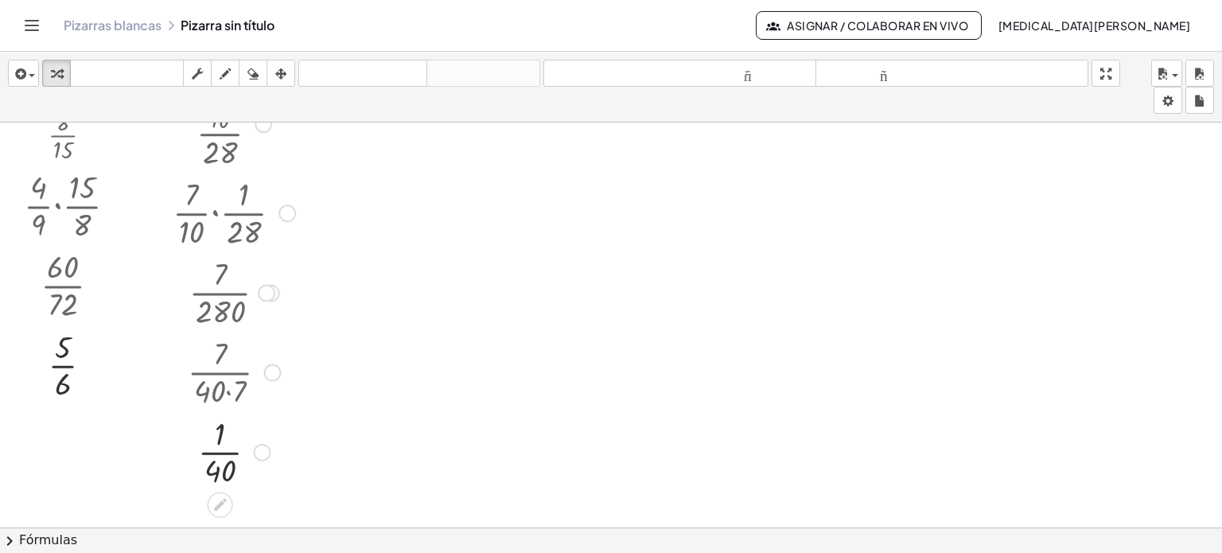
click at [267, 372] on div at bounding box center [273, 373] width 18 height 18
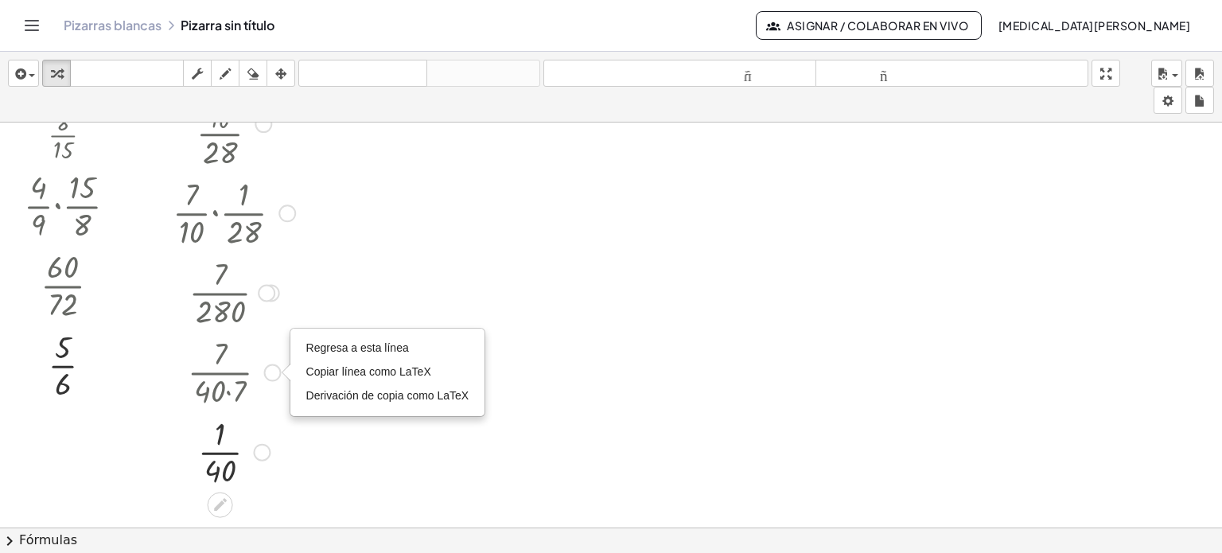
click at [264, 287] on div at bounding box center [267, 293] width 18 height 18
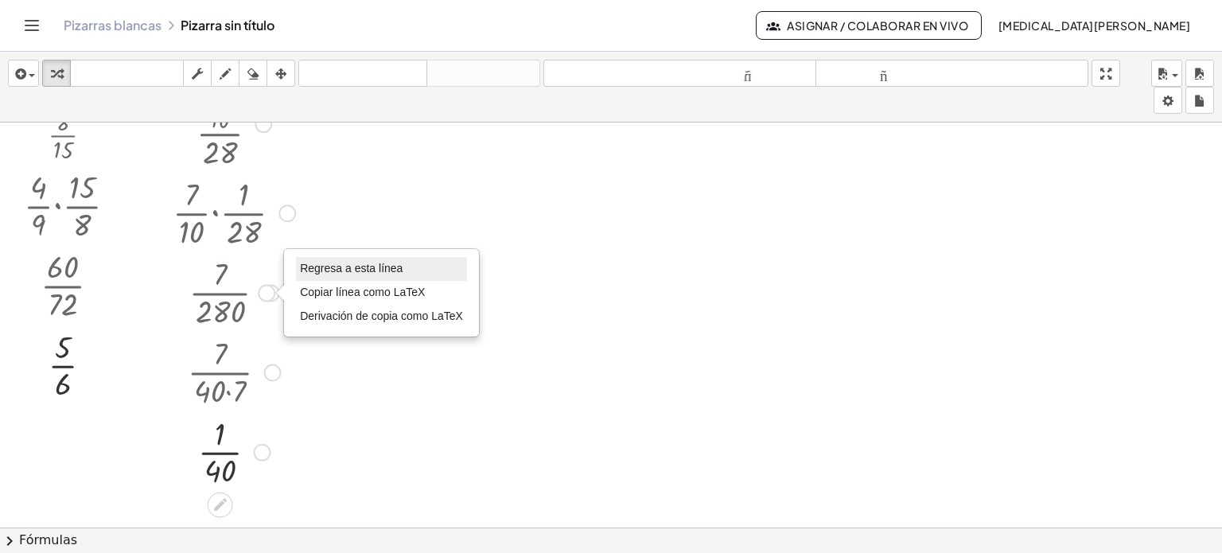
click at [315, 264] on font "Regresa a esta línea" at bounding box center [351, 268] width 103 height 13
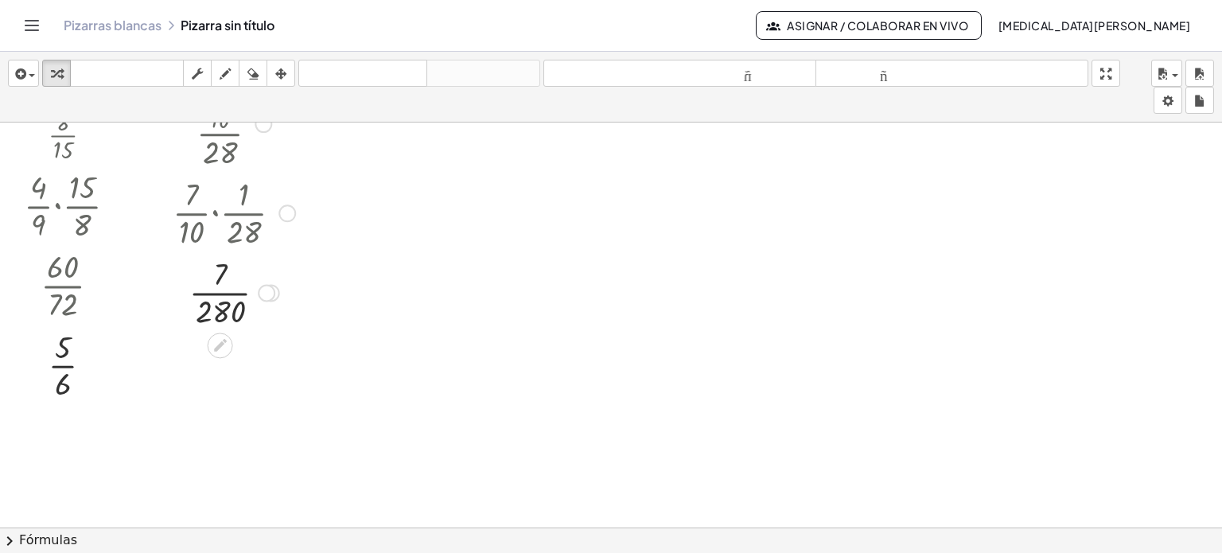
click at [223, 290] on div at bounding box center [234, 291] width 138 height 80
click at [258, 366] on div at bounding box center [258, 373] width 18 height 18
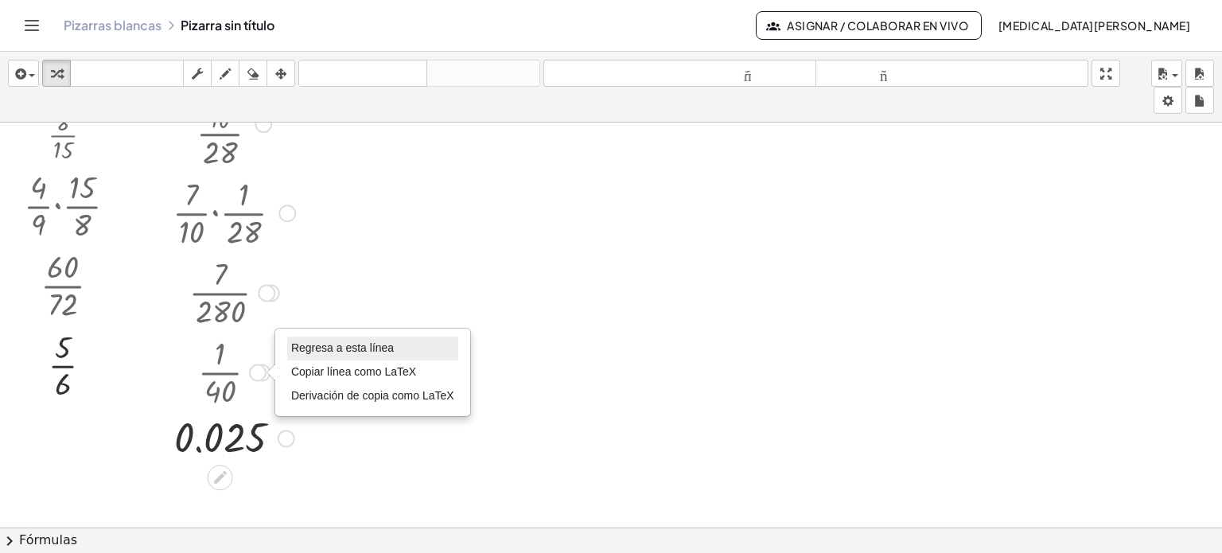
drag, startPoint x: 290, startPoint y: 340, endPoint x: 302, endPoint y: 343, distance: 12.4
click at [302, 343] on font "Regresa a esta línea" at bounding box center [342, 347] width 103 height 13
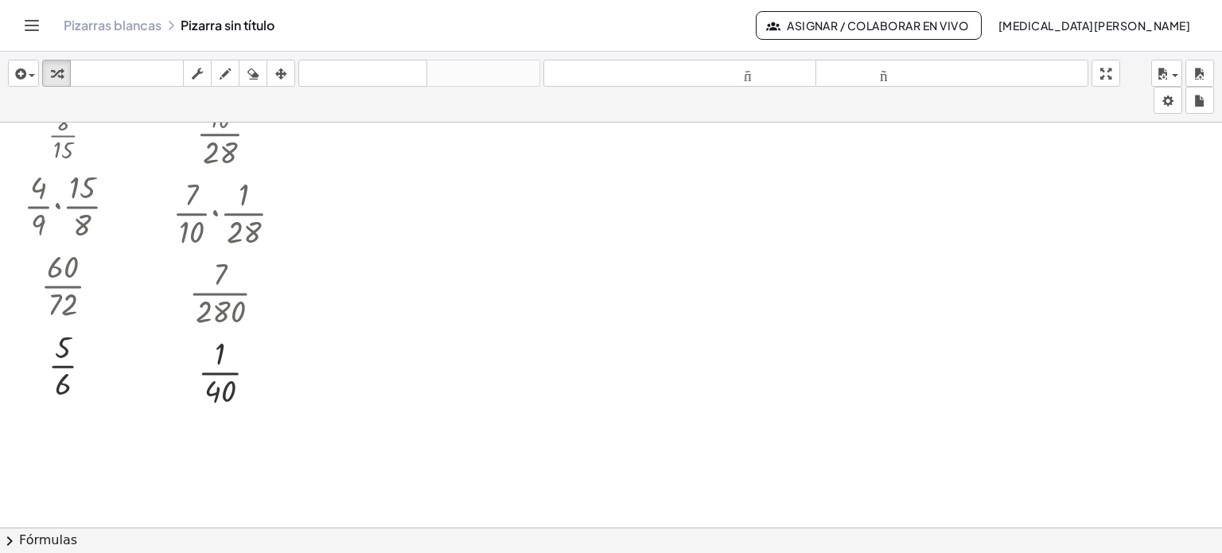
scroll to position [0, 0]
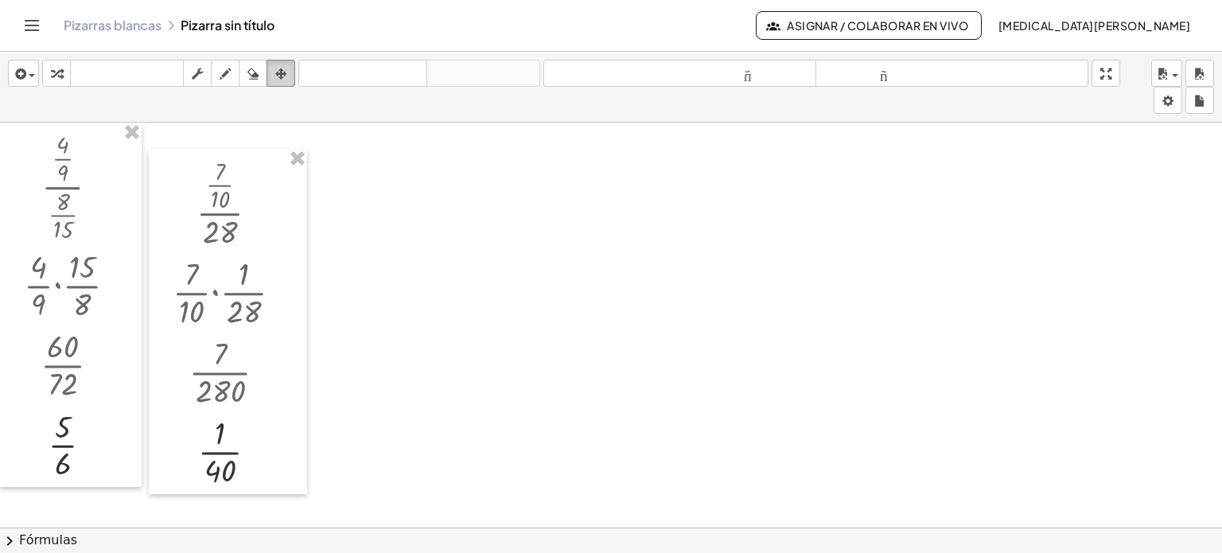
click at [277, 60] on button "arreglar" at bounding box center [281, 73] width 29 height 27
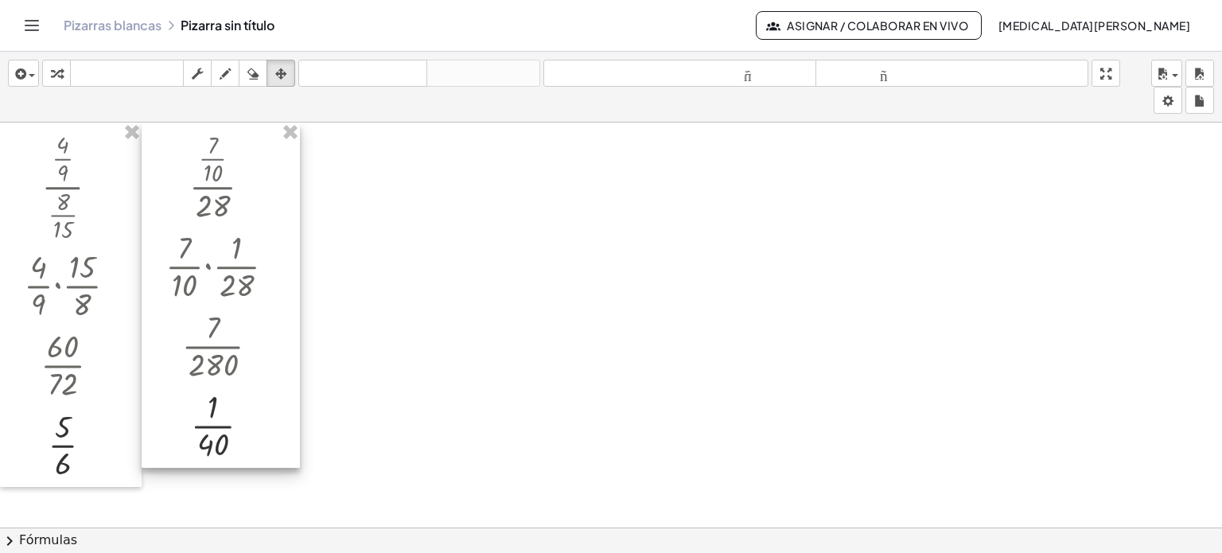
drag, startPoint x: 213, startPoint y: 200, endPoint x: 206, endPoint y: 169, distance: 31.1
click at [206, 169] on div at bounding box center [221, 296] width 158 height 346
click at [49, 72] on div "button" at bounding box center [56, 73] width 21 height 19
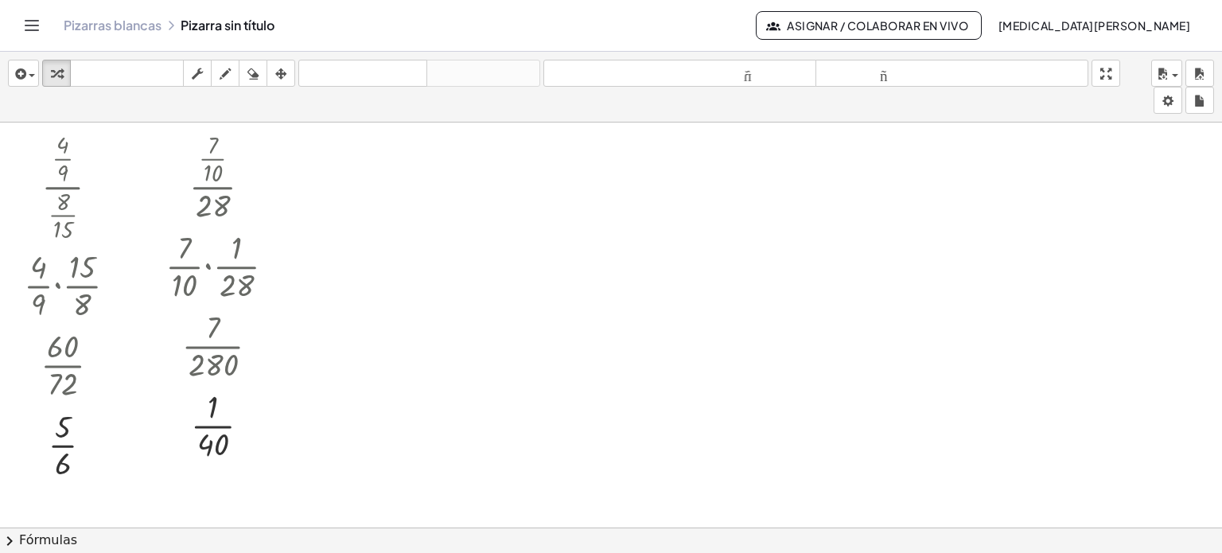
click at [391, 182] on div at bounding box center [611, 540] width 1222 height 834
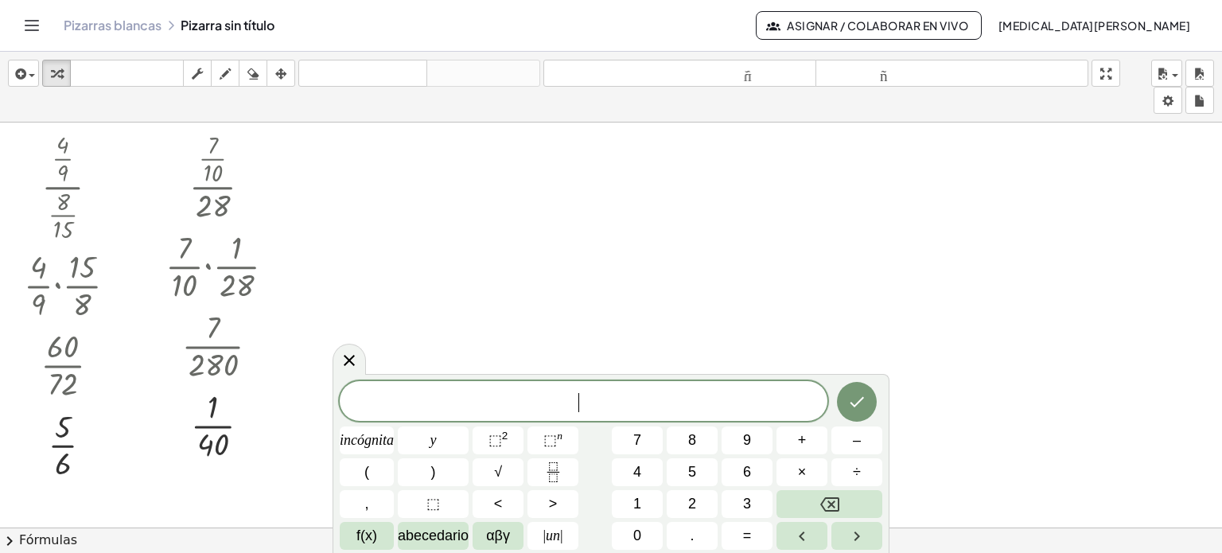
click at [391, 182] on div at bounding box center [611, 540] width 1222 height 834
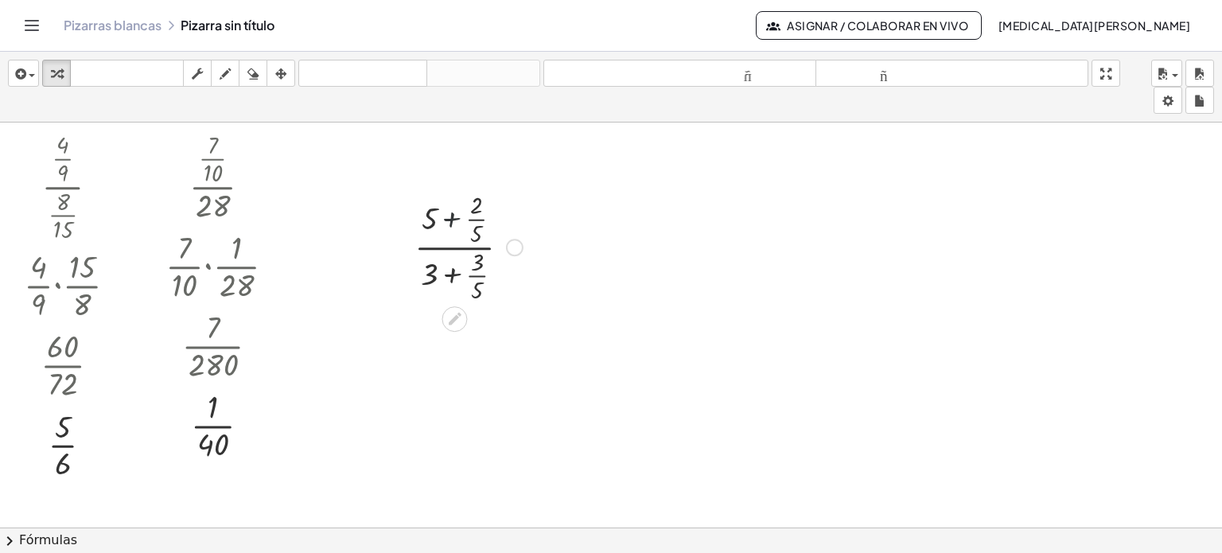
click at [450, 216] on div at bounding box center [469, 246] width 124 height 118
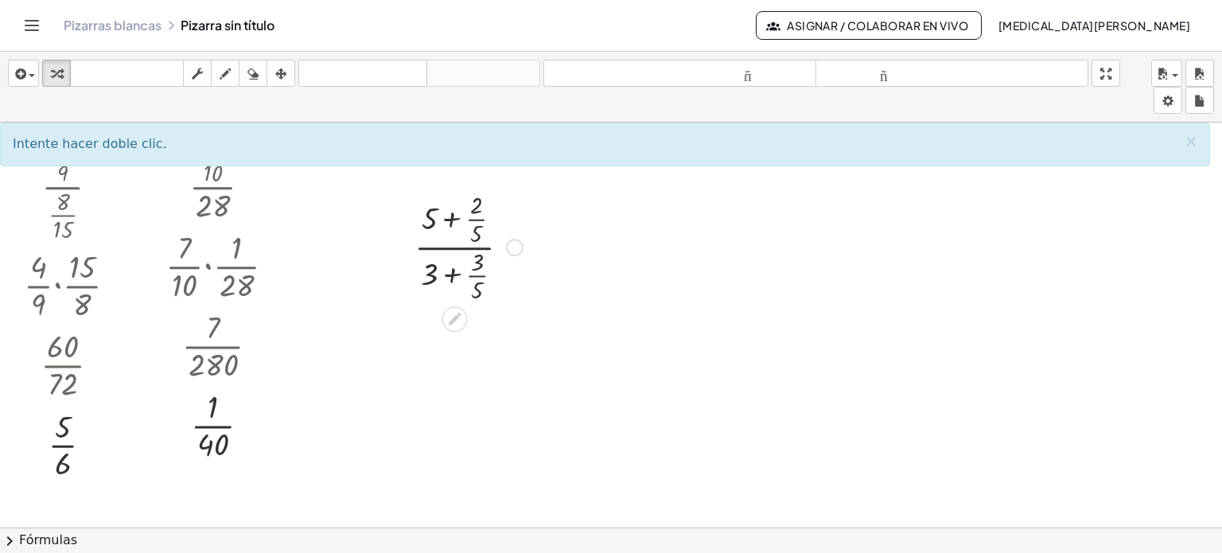
click at [515, 250] on div at bounding box center [515, 248] width 18 height 18
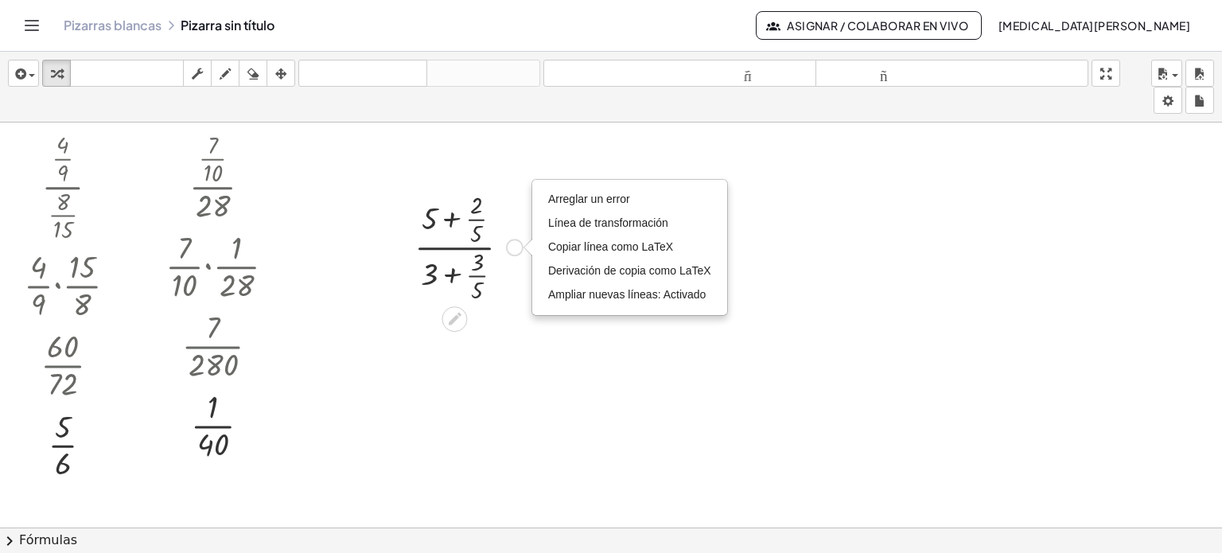
click at [450, 219] on div at bounding box center [469, 246] width 124 height 118
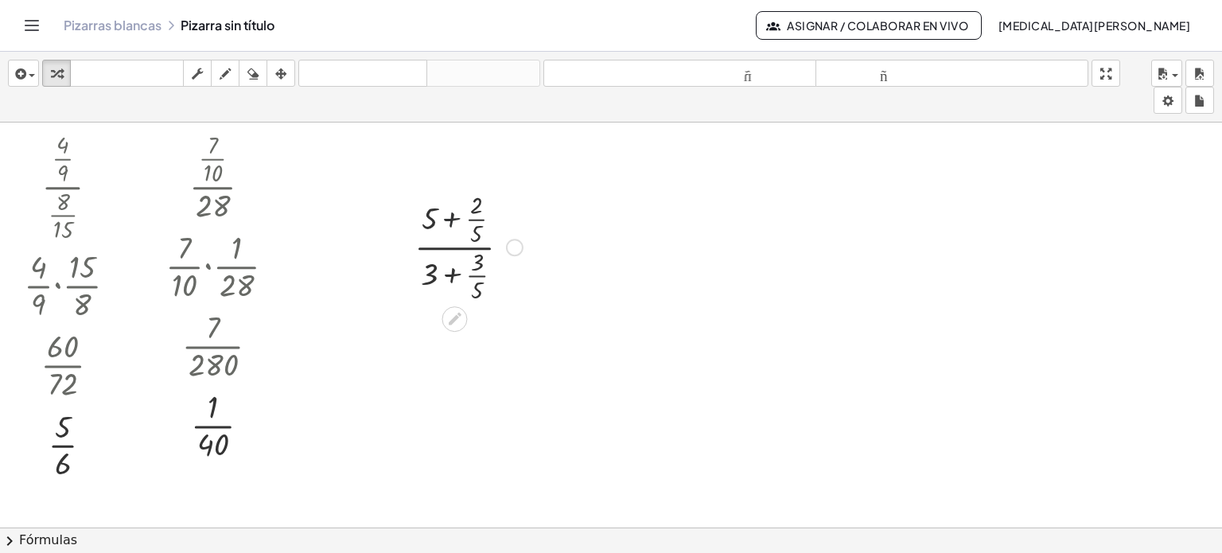
click at [450, 219] on div at bounding box center [469, 246] width 124 height 118
click at [523, 368] on div "Arreglar un error Línea de transformación Copiar línea como LaTeX Derivación de…" at bounding box center [526, 365] width 18 height 18
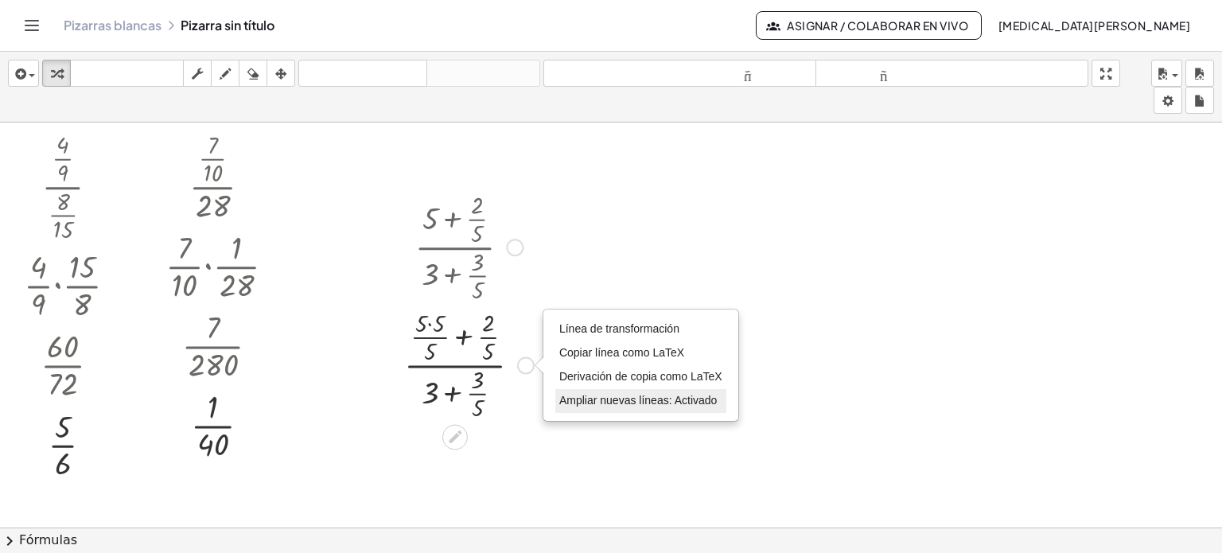
click at [580, 399] on font "Ampliar nuevas líneas: Activado" at bounding box center [638, 400] width 158 height 13
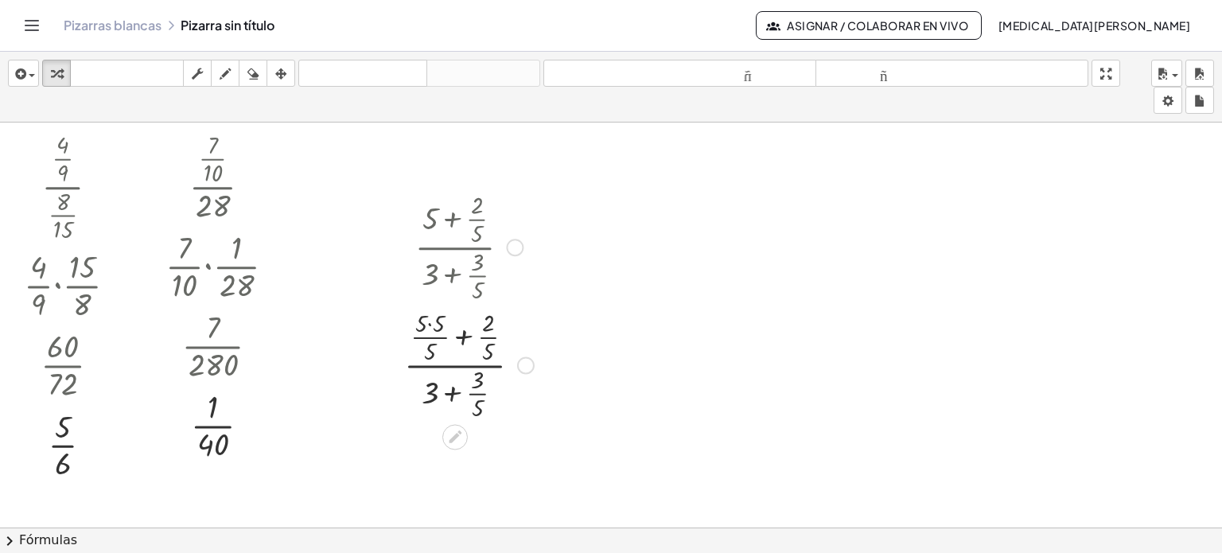
click at [453, 391] on div at bounding box center [469, 364] width 146 height 118
drag, startPoint x: 417, startPoint y: 321, endPoint x: 441, endPoint y: 327, distance: 24.7
drag, startPoint x: 423, startPoint y: 377, endPoint x: 440, endPoint y: 381, distance: 17.2
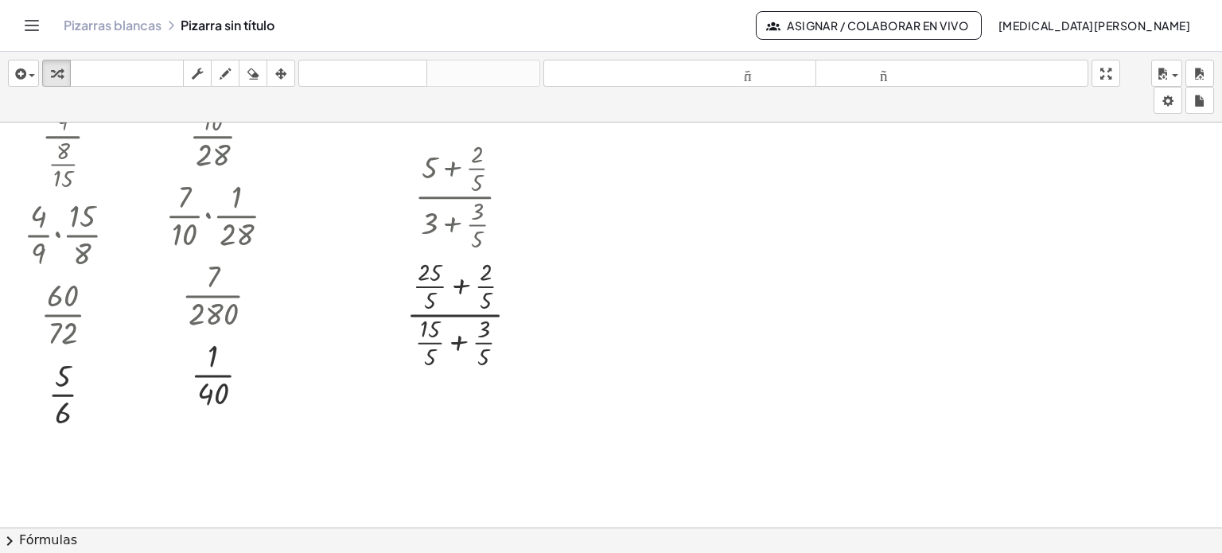
scroll to position [80, 0]
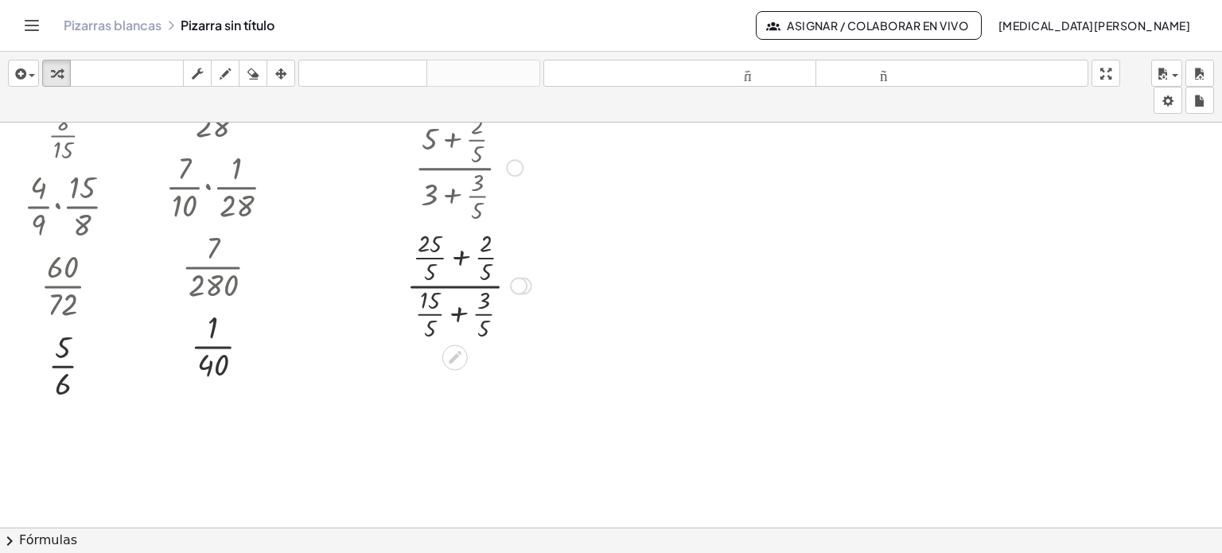
click at [518, 286] on div at bounding box center [519, 286] width 18 height 18
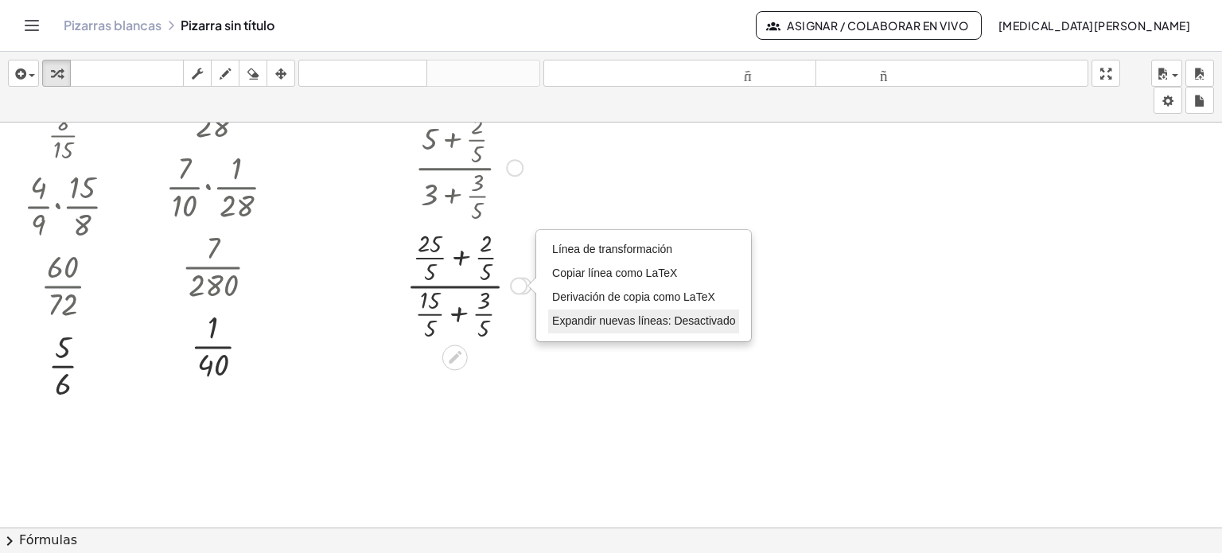
click at [570, 319] on font "Expandir nuevas líneas: Desactivado" at bounding box center [643, 320] width 183 height 13
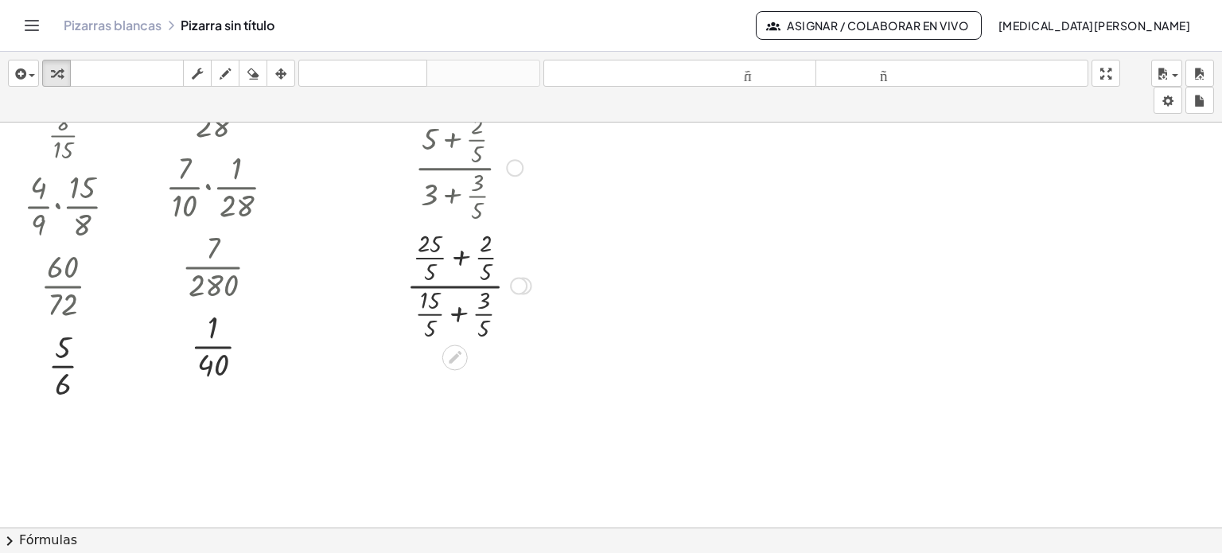
click at [460, 255] on div at bounding box center [469, 284] width 141 height 118
click at [460, 255] on div at bounding box center [468, 284] width 137 height 118
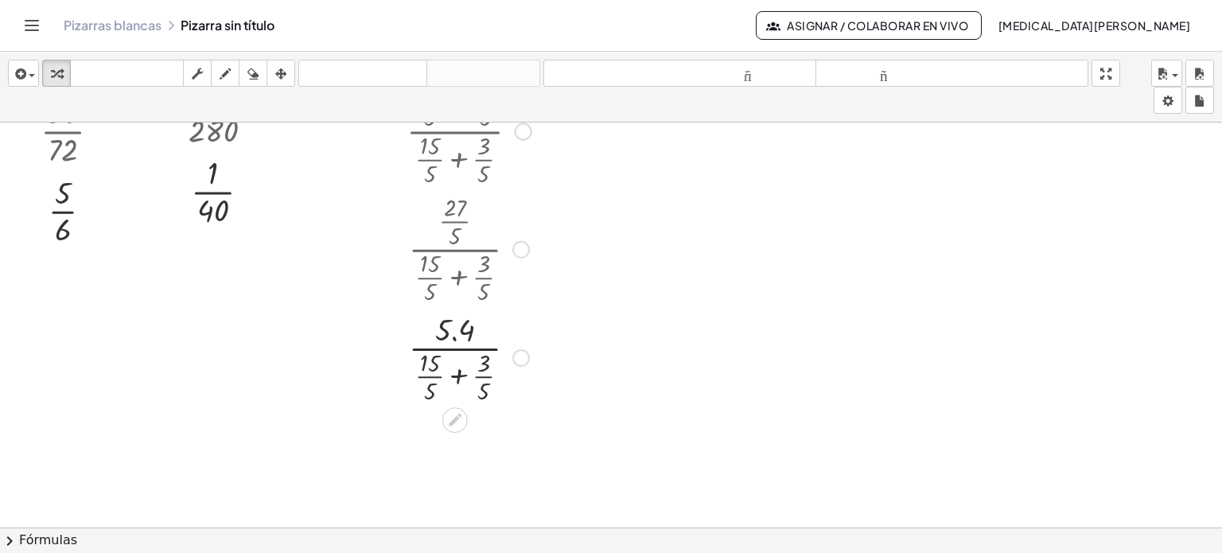
scroll to position [239, 0]
click at [520, 250] on div at bounding box center [521, 245] width 18 height 18
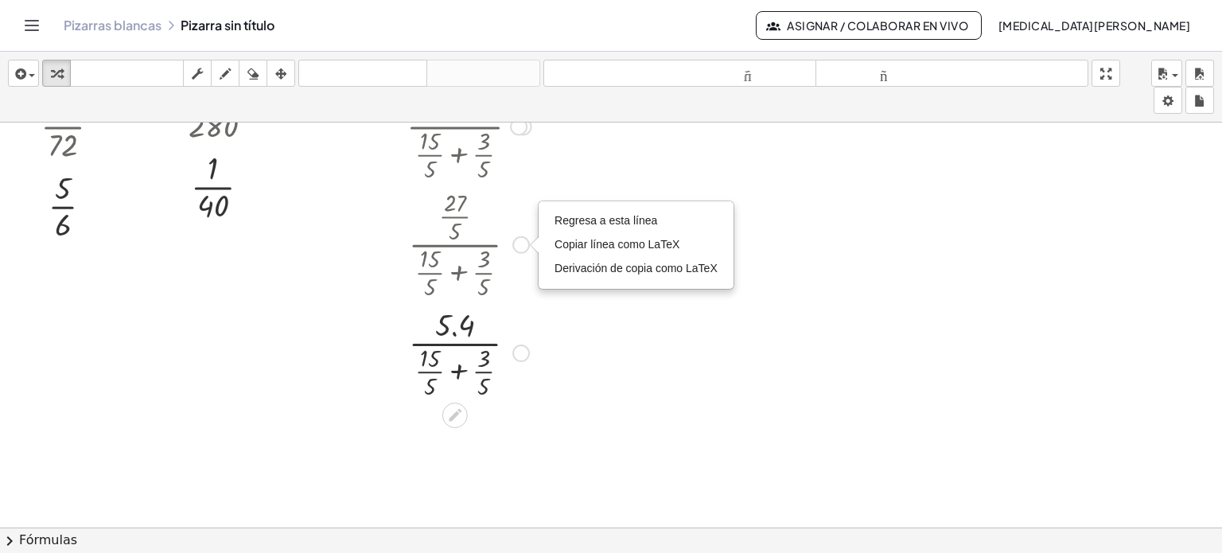
click at [549, 212] on div "Regresa a esta línea Copiar línea como LaTeX Derivación de copia como LaTeX" at bounding box center [635, 245] width 193 height 86
click at [562, 218] on font "Regresa a esta línea" at bounding box center [606, 220] width 103 height 13
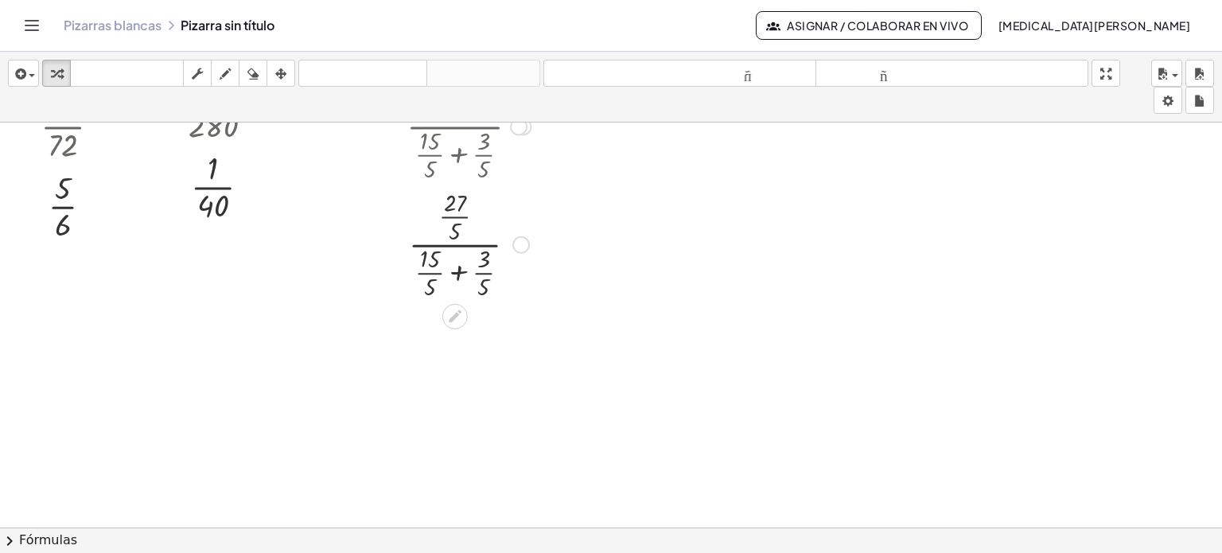
click at [459, 274] on div at bounding box center [469, 243] width 141 height 118
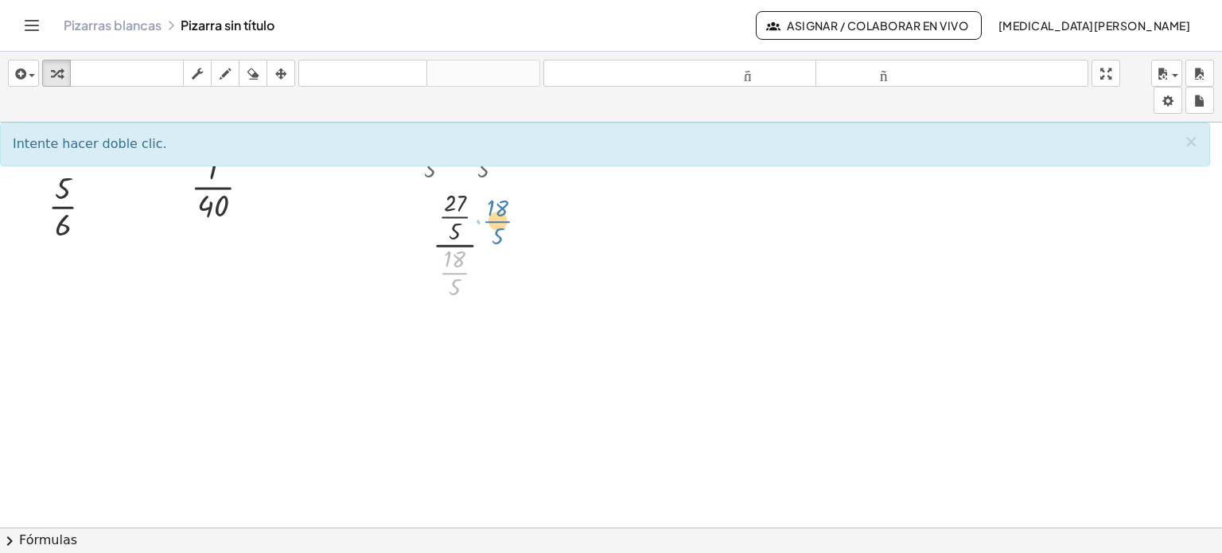
drag, startPoint x: 456, startPoint y: 272, endPoint x: 498, endPoint y: 219, distance: 68.0
click at [498, 219] on div at bounding box center [469, 243] width 141 height 118
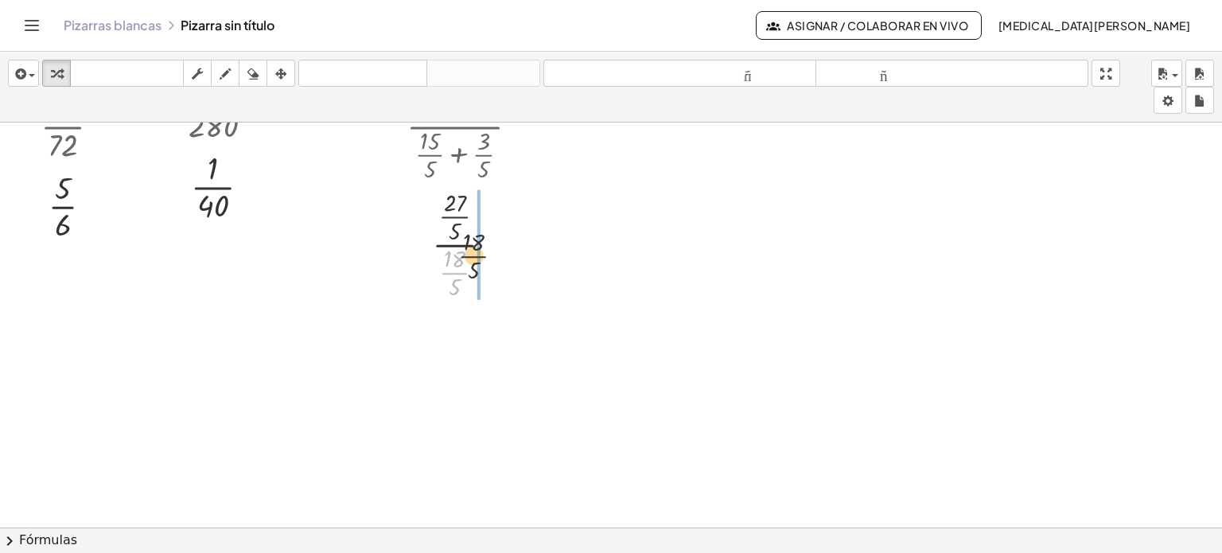
drag, startPoint x: 458, startPoint y: 272, endPoint x: 487, endPoint y: 242, distance: 41.6
click at [487, 242] on div at bounding box center [469, 243] width 141 height 118
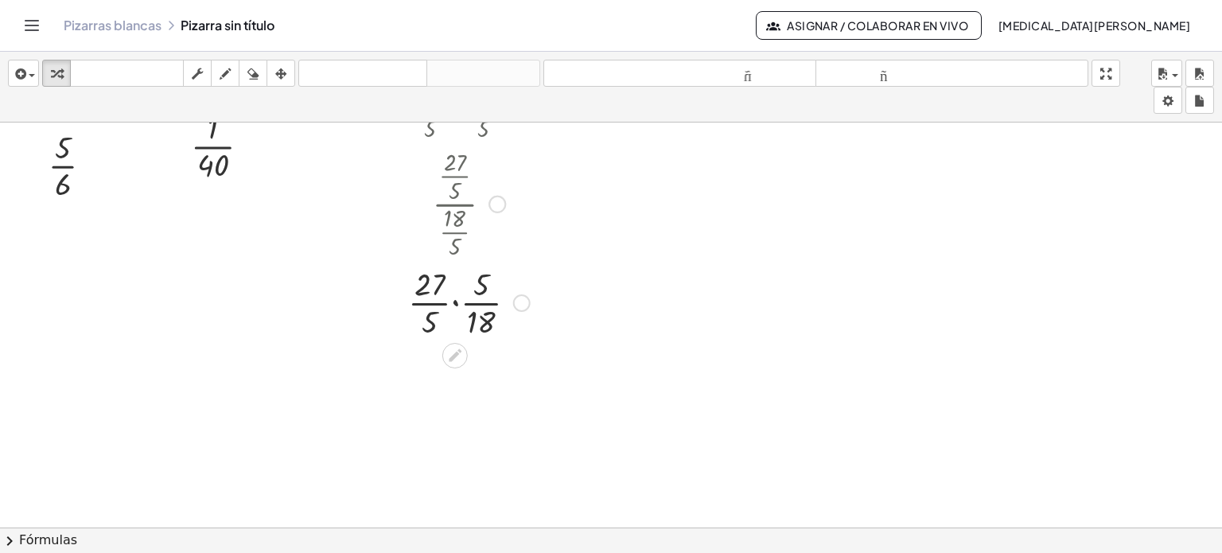
scroll to position [318, 0]
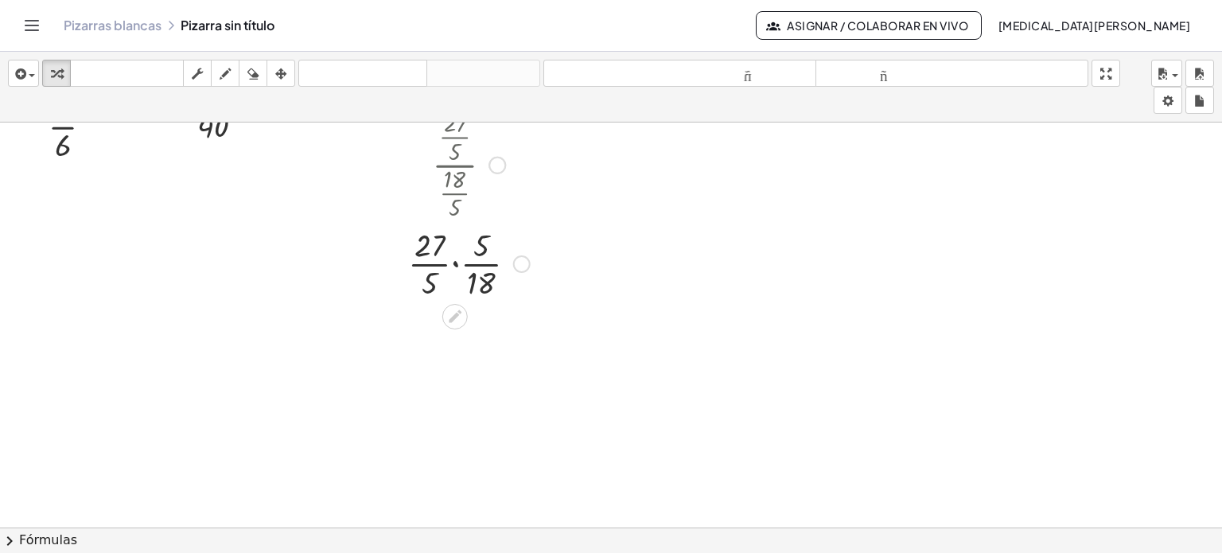
click at [454, 262] on div at bounding box center [469, 263] width 141 height 80
click at [504, 340] on div "Regresa a esta línea Copiar línea como LaTeX Derivación de copia como LaTeX" at bounding box center [508, 344] width 18 height 18
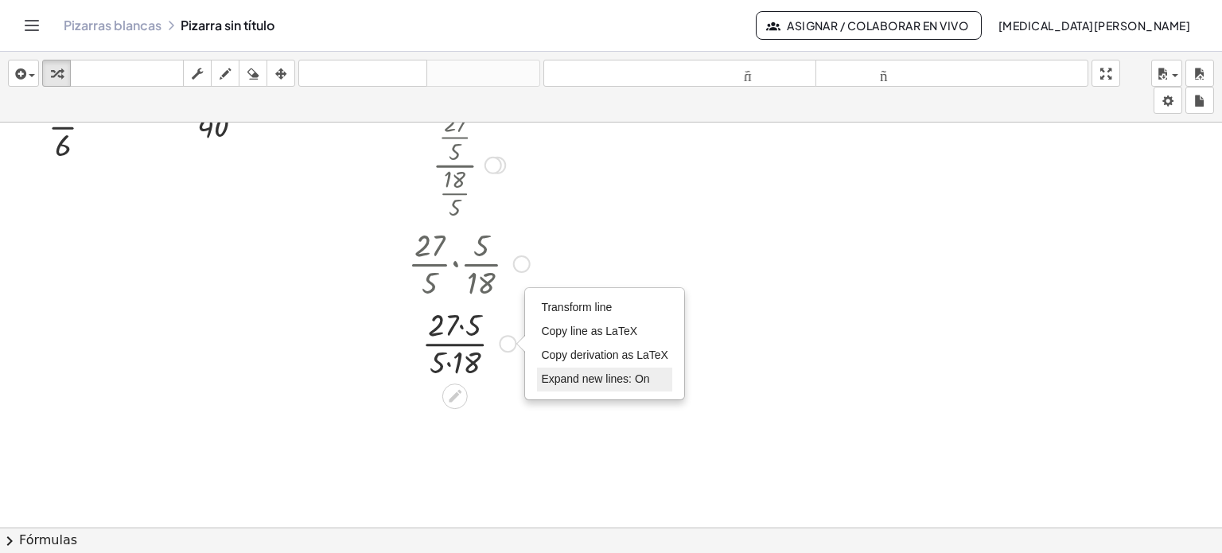
click at [554, 372] on span "Expand new lines: On" at bounding box center [595, 378] width 108 height 13
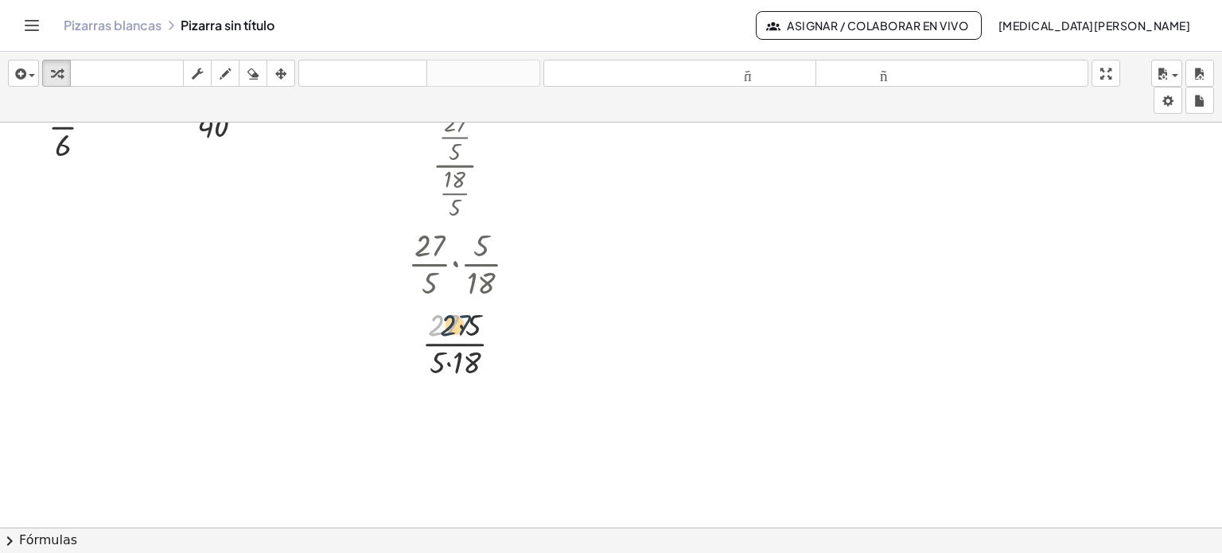
drag, startPoint x: 449, startPoint y: 325, endPoint x: 466, endPoint y: 325, distance: 17.5
click at [466, 325] on div at bounding box center [469, 342] width 141 height 80
drag, startPoint x: 437, startPoint y: 355, endPoint x: 460, endPoint y: 359, distance: 23.4
drag, startPoint x: 446, startPoint y: 324, endPoint x: 468, endPoint y: 325, distance: 22.3
click at [456, 343] on div at bounding box center [469, 342] width 141 height 80
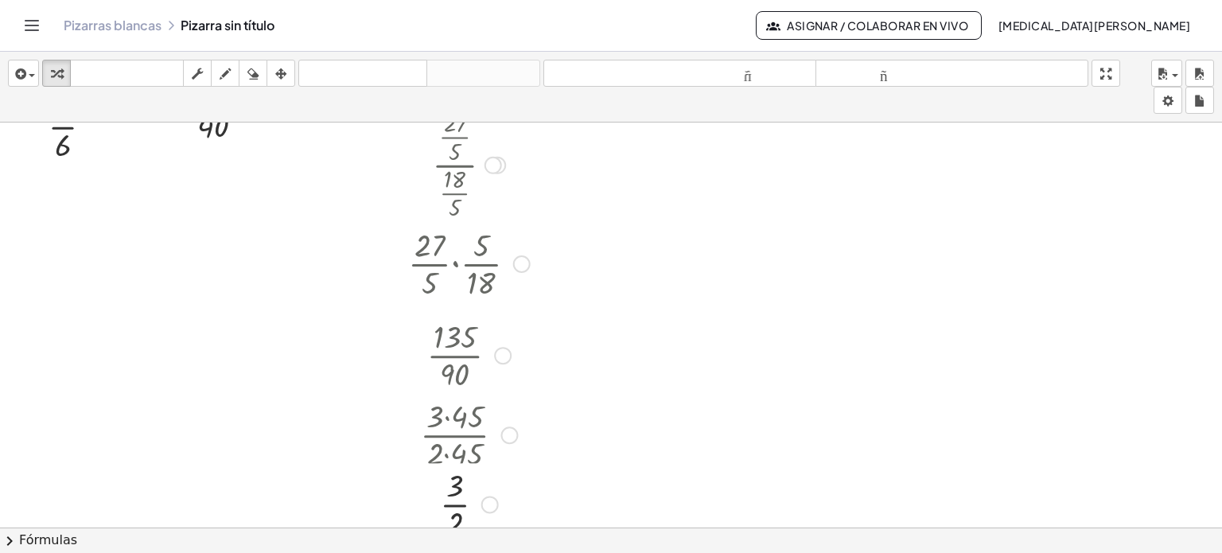
drag, startPoint x: 490, startPoint y: 337, endPoint x: 487, endPoint y: 506, distance: 169.5
click at [455, 504] on div "· 3 · 2 Línea de transformación Copiar línea como LaTeX Derivación de copia com…" at bounding box center [455, 504] width 0 height 0
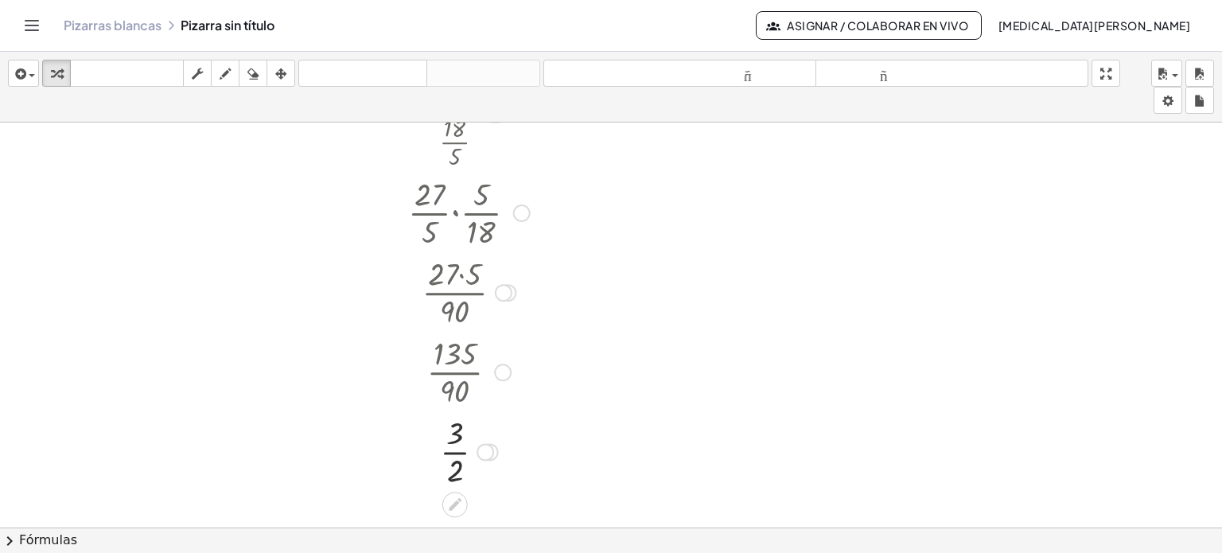
scroll to position [398, 0]
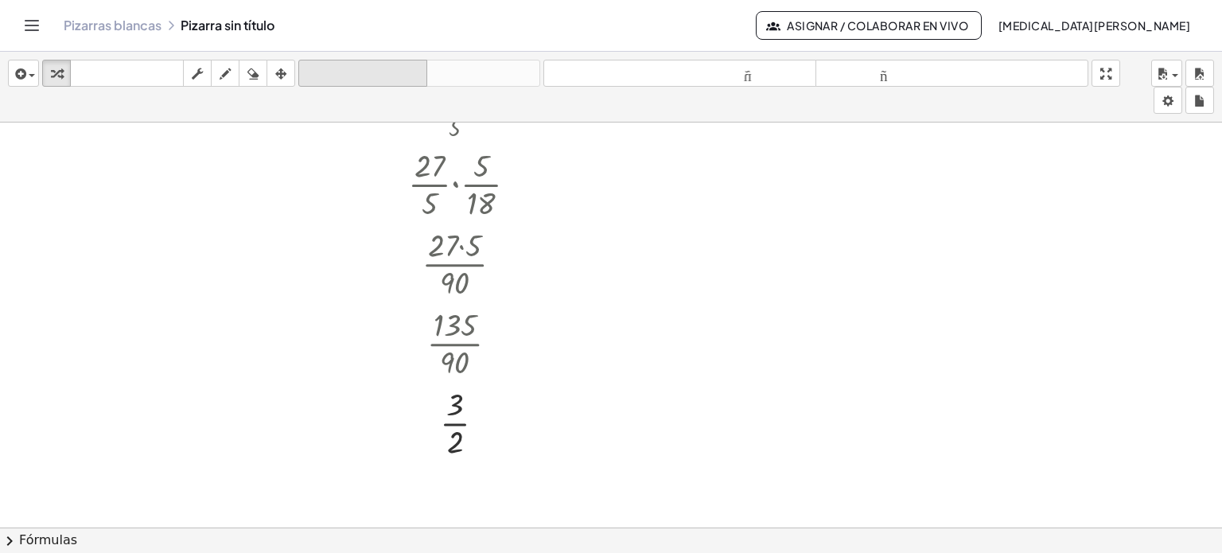
click at [375, 72] on font "deshacer" at bounding box center [362, 73] width 121 height 15
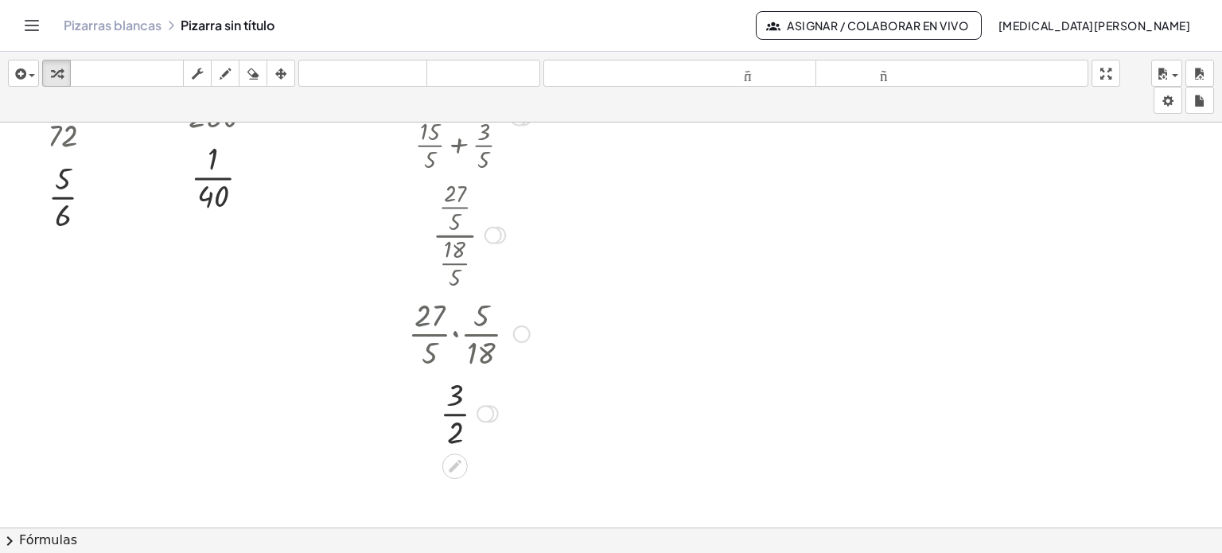
scroll to position [239, 0]
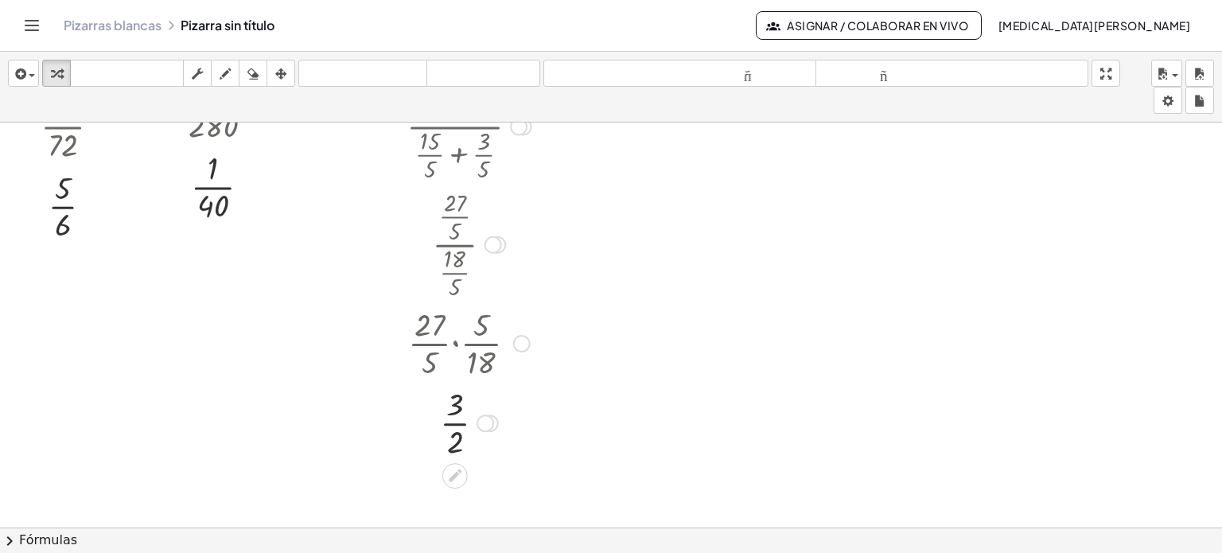
click at [488, 422] on div at bounding box center [486, 423] width 18 height 18
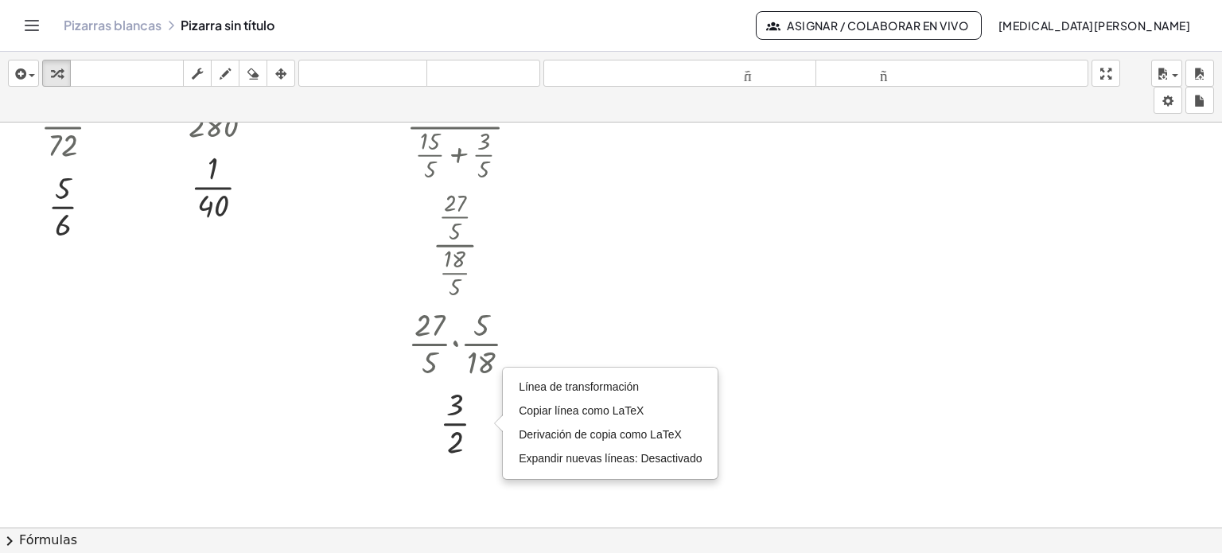
click at [563, 307] on div at bounding box center [611, 301] width 1222 height 834
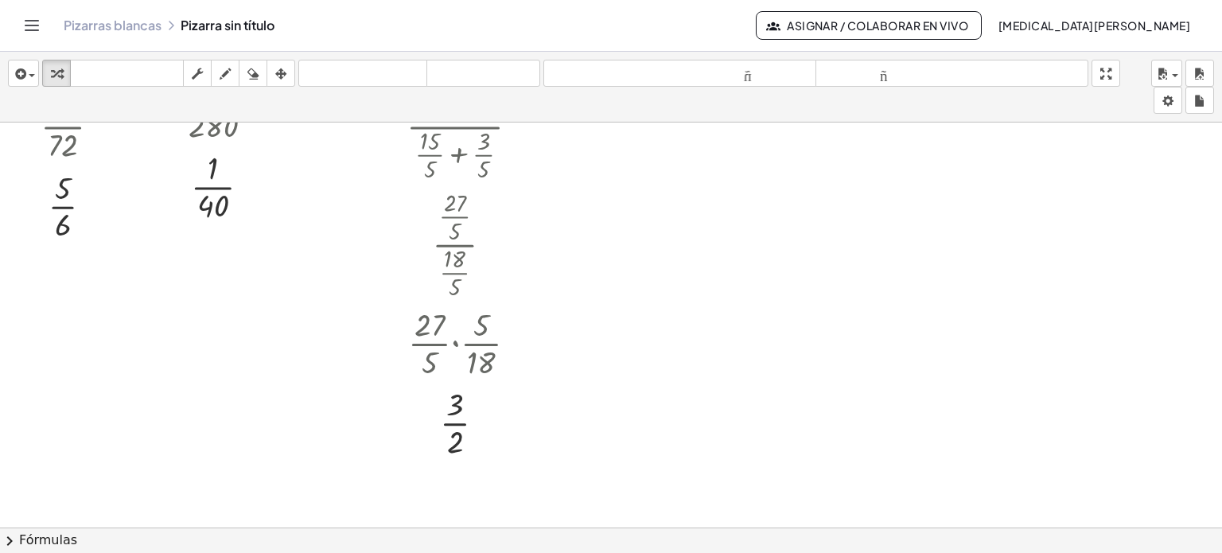
scroll to position [0, 0]
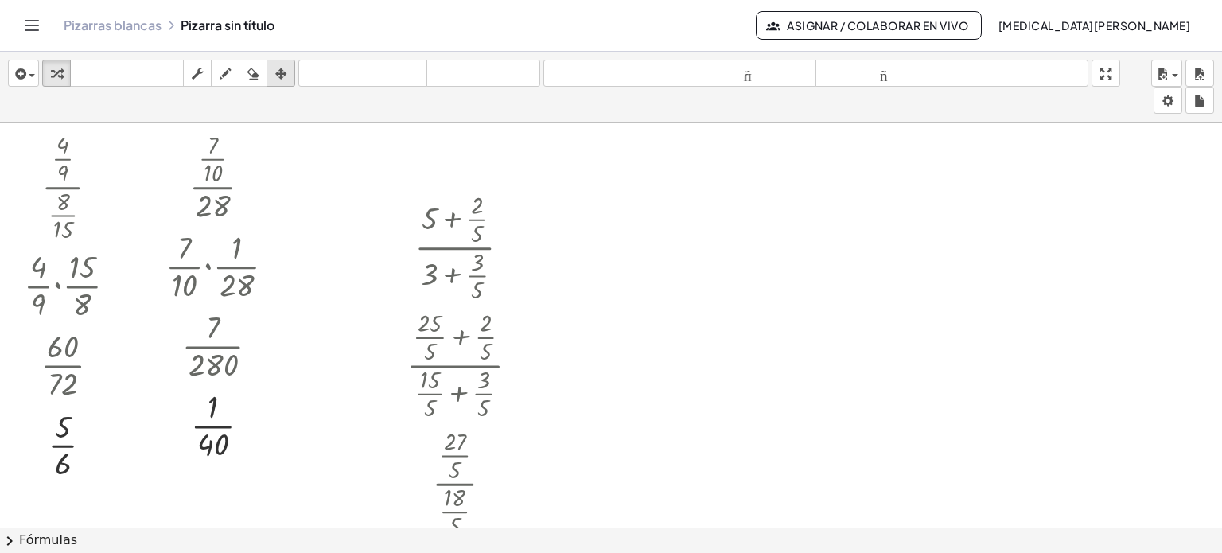
click at [278, 78] on icon "button" at bounding box center [280, 73] width 11 height 19
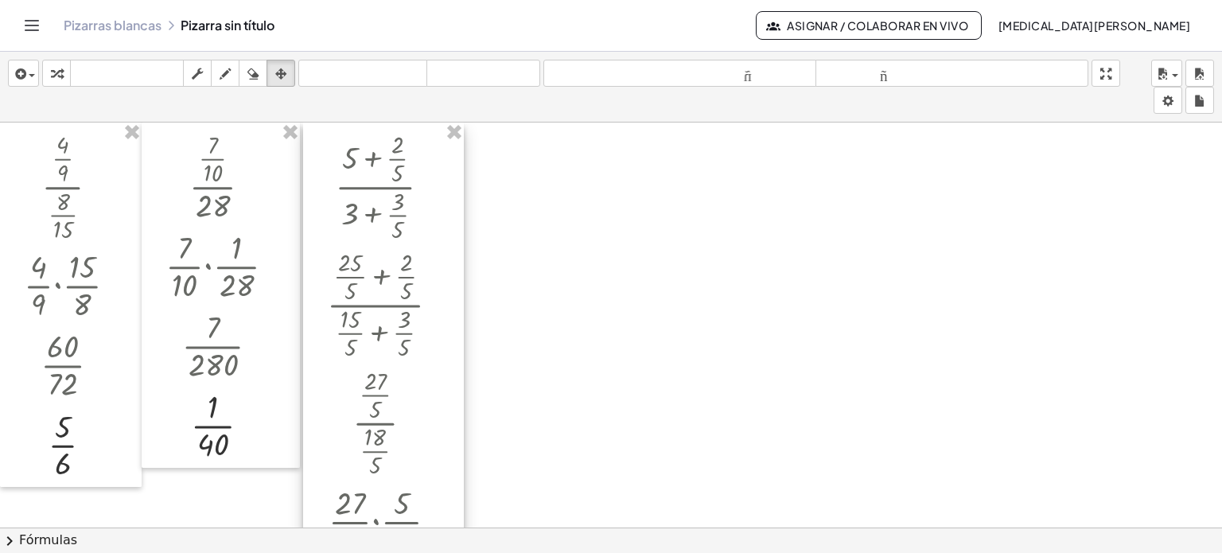
drag, startPoint x: 395, startPoint y: 207, endPoint x: 314, endPoint y: 134, distance: 108.2
click at [315, 135] on div at bounding box center [383, 383] width 161 height 521
click at [51, 72] on icon "button" at bounding box center [56, 73] width 11 height 19
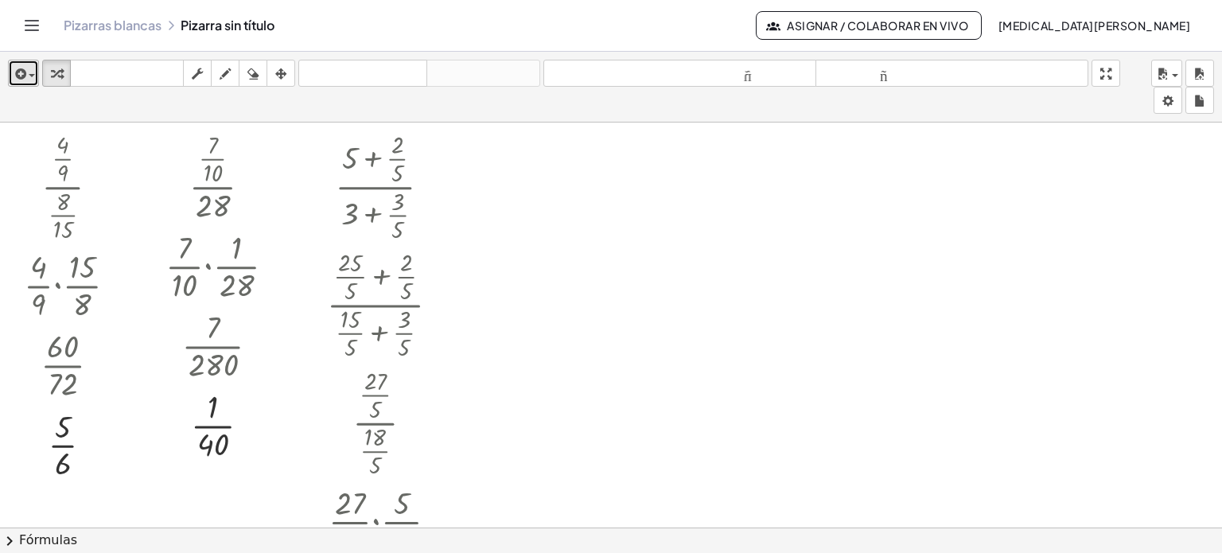
click at [26, 70] on span "button" at bounding box center [27, 75] width 3 height 11
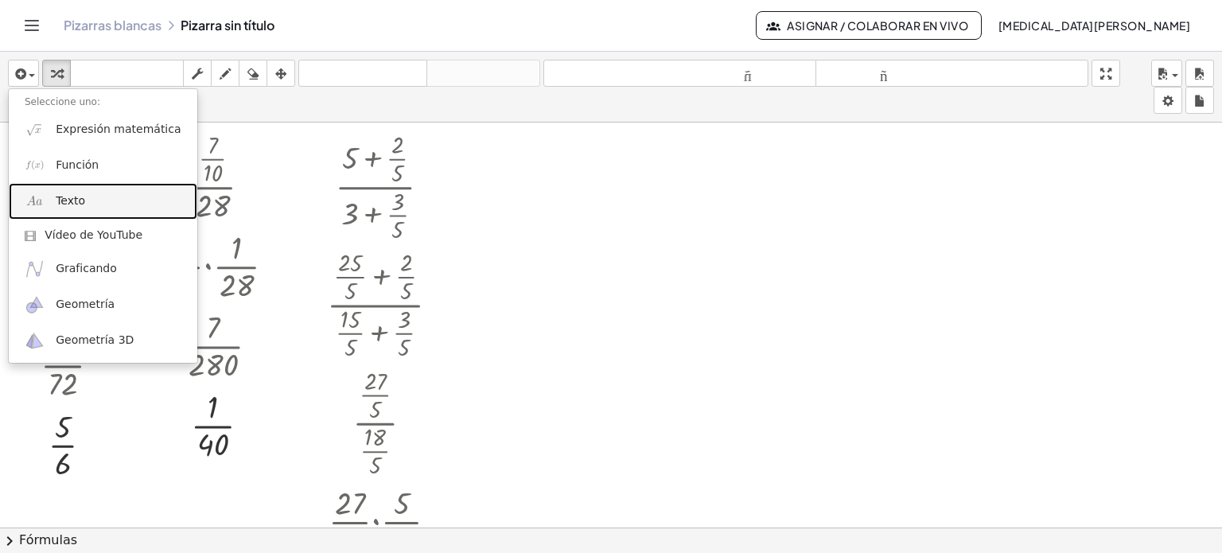
click at [71, 214] on link "Texto" at bounding box center [103, 201] width 189 height 36
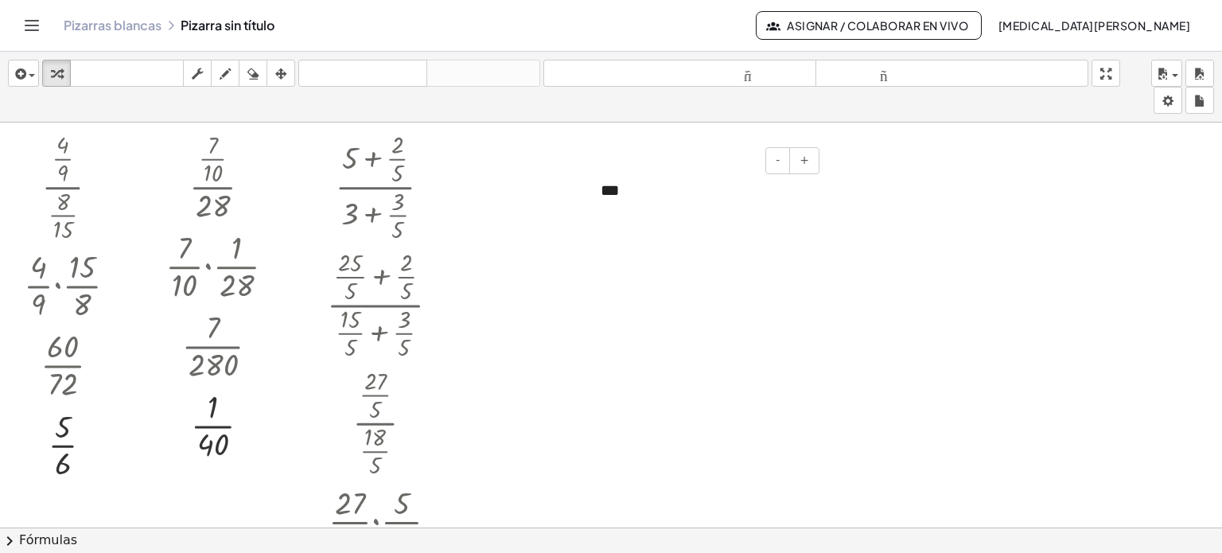
drag, startPoint x: 821, startPoint y: 189, endPoint x: 776, endPoint y: 193, distance: 45.5
click at [781, 189] on div "***" at bounding box center [704, 190] width 239 height 55
click at [679, 239] on div at bounding box center [611, 540] width 1222 height 834
click at [646, 197] on div "***" at bounding box center [704, 190] width 239 height 55
click at [283, 76] on icon "button" at bounding box center [280, 73] width 11 height 19
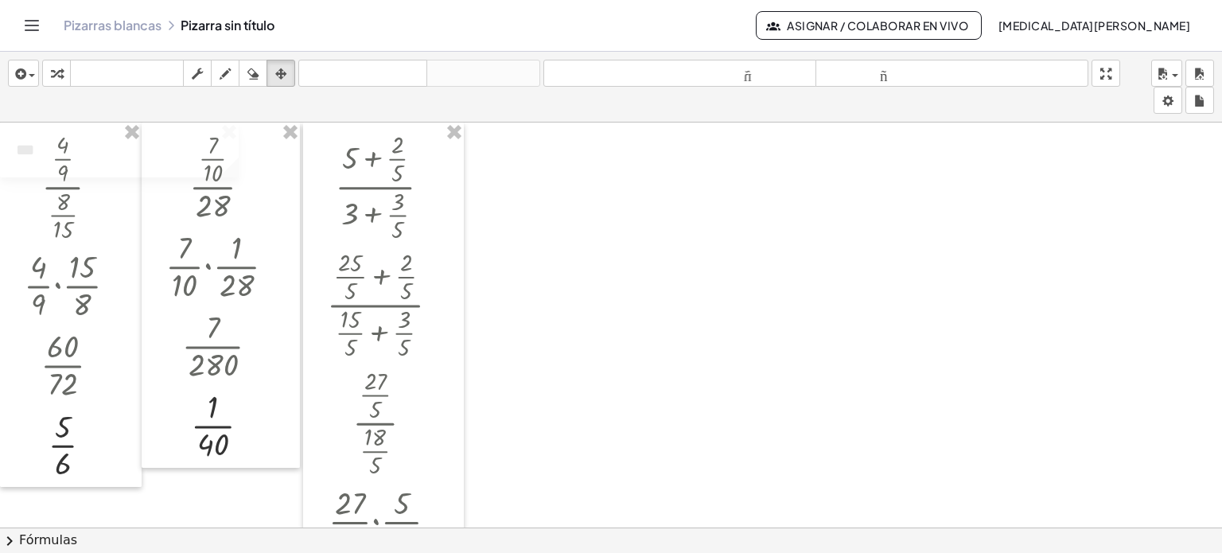
drag, startPoint x: 706, startPoint y: 200, endPoint x: 76, endPoint y: 146, distance: 632.4
click at [88, 139] on div "· · 4 · 9 · · 8 · 15 · · 4 · 9 · · 15 · [DATE] · [DATE] · [DATE] · 72 · 5 · [DA…" at bounding box center [611, 540] width 1222 height 834
click at [88, 188] on div at bounding box center [71, 305] width 142 height 365
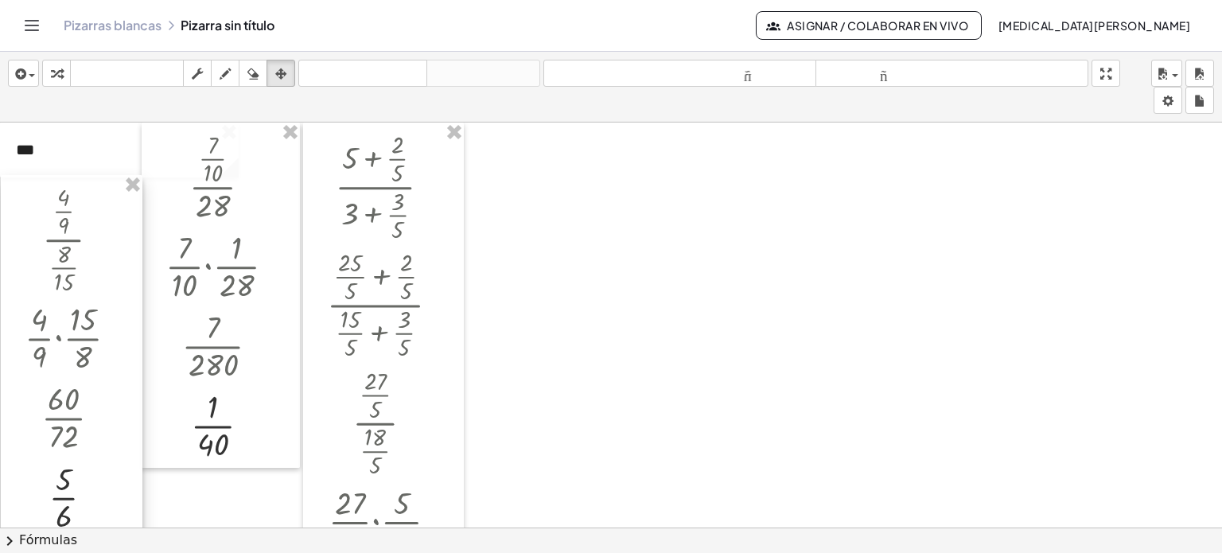
drag, startPoint x: 107, startPoint y: 190, endPoint x: 106, endPoint y: 243, distance: 52.5
click at [106, 243] on div at bounding box center [72, 357] width 142 height 365
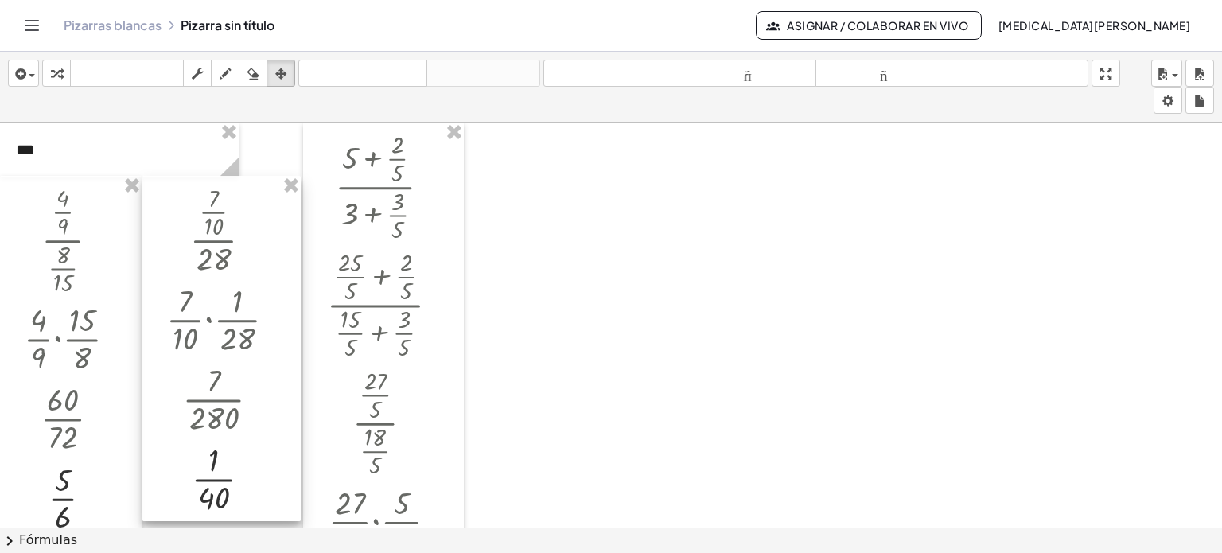
drag, startPoint x: 178, startPoint y: 149, endPoint x: 179, endPoint y: 202, distance: 53.3
click at [179, 202] on div at bounding box center [221, 349] width 158 height 346
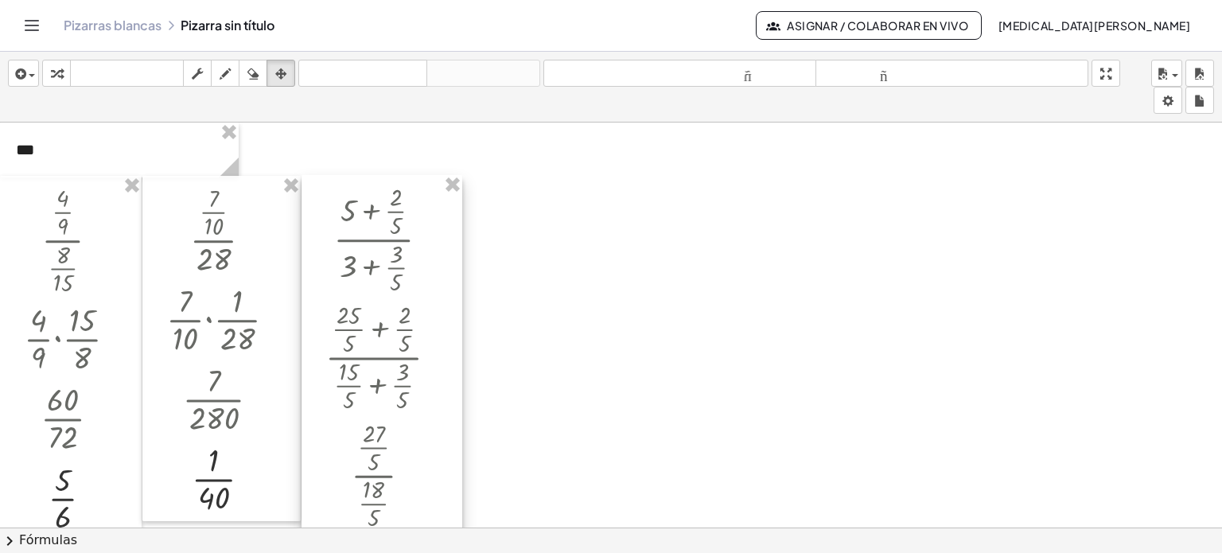
drag, startPoint x: 323, startPoint y: 142, endPoint x: 321, endPoint y: 194, distance: 52.5
click at [321, 194] on div at bounding box center [382, 435] width 161 height 521
click at [51, 146] on div at bounding box center [119, 150] width 239 height 55
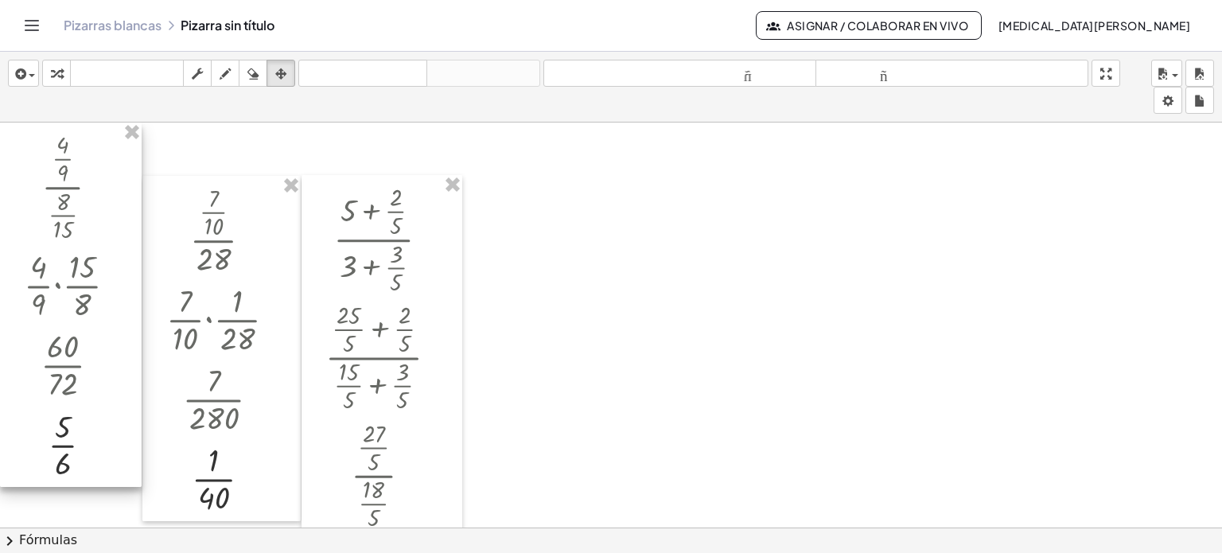
drag, startPoint x: 107, startPoint y: 197, endPoint x: 95, endPoint y: 121, distance: 77.3
click at [95, 123] on div at bounding box center [71, 305] width 142 height 365
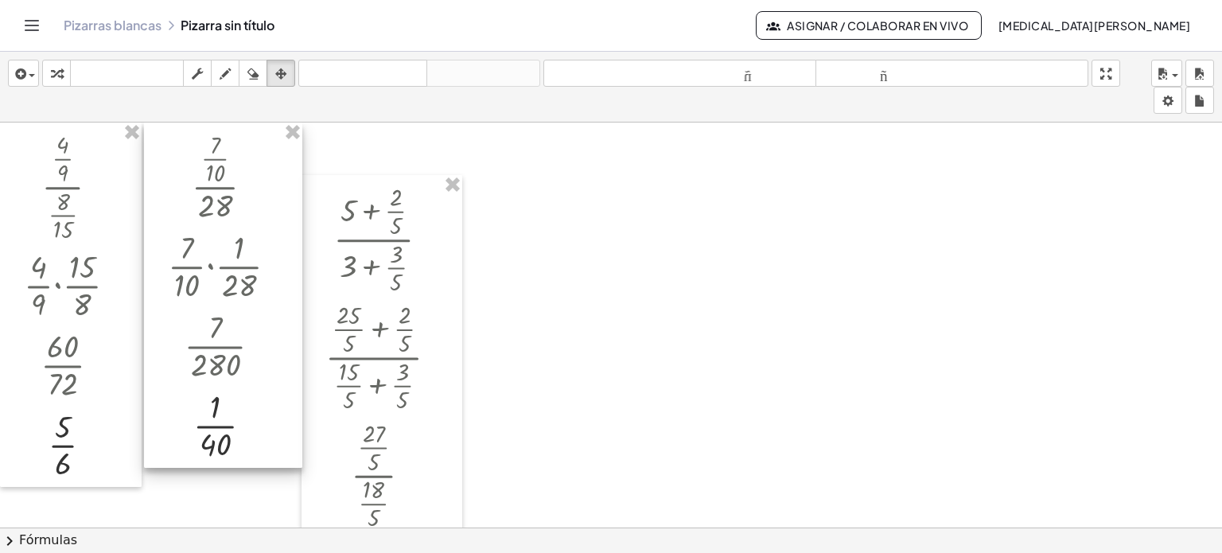
drag, startPoint x: 168, startPoint y: 216, endPoint x: 169, endPoint y: 138, distance: 78.0
click at [169, 138] on div at bounding box center [223, 296] width 158 height 346
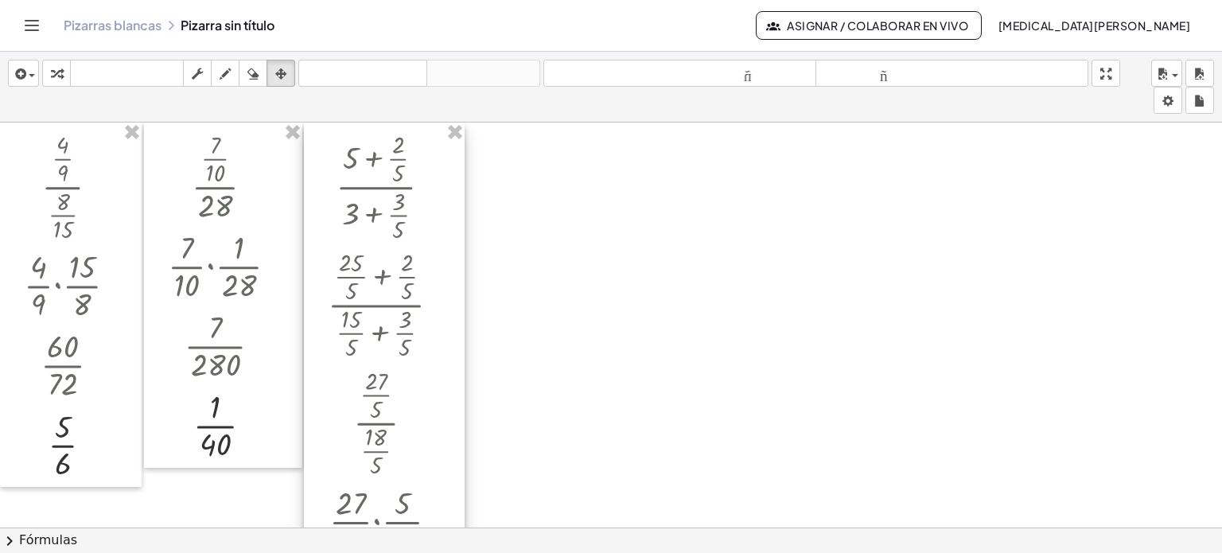
drag, startPoint x: 325, startPoint y: 219, endPoint x: 328, endPoint y: 115, distance: 104.2
click at [328, 115] on div "insertar Seleccione uno: Expresión matemática Función Texto Vídeo de YouTube Gr…" at bounding box center [611, 302] width 1222 height 501
click at [51, 74] on icon "button" at bounding box center [56, 73] width 11 height 19
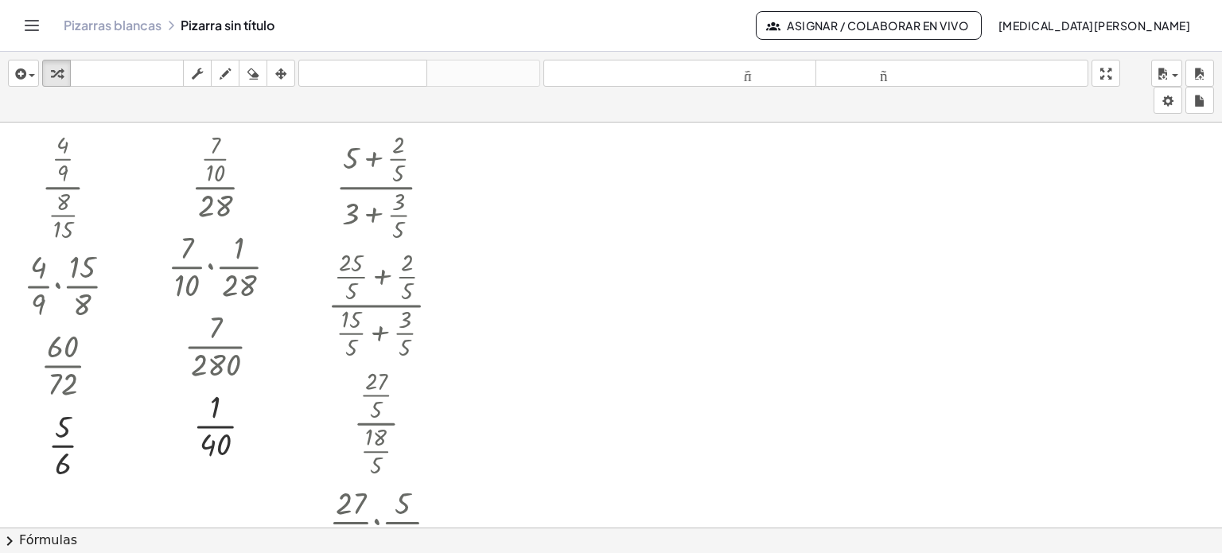
click at [490, 158] on div at bounding box center [611, 540] width 1222 height 834
click at [621, 218] on div at bounding box center [621, 224] width 18 height 18
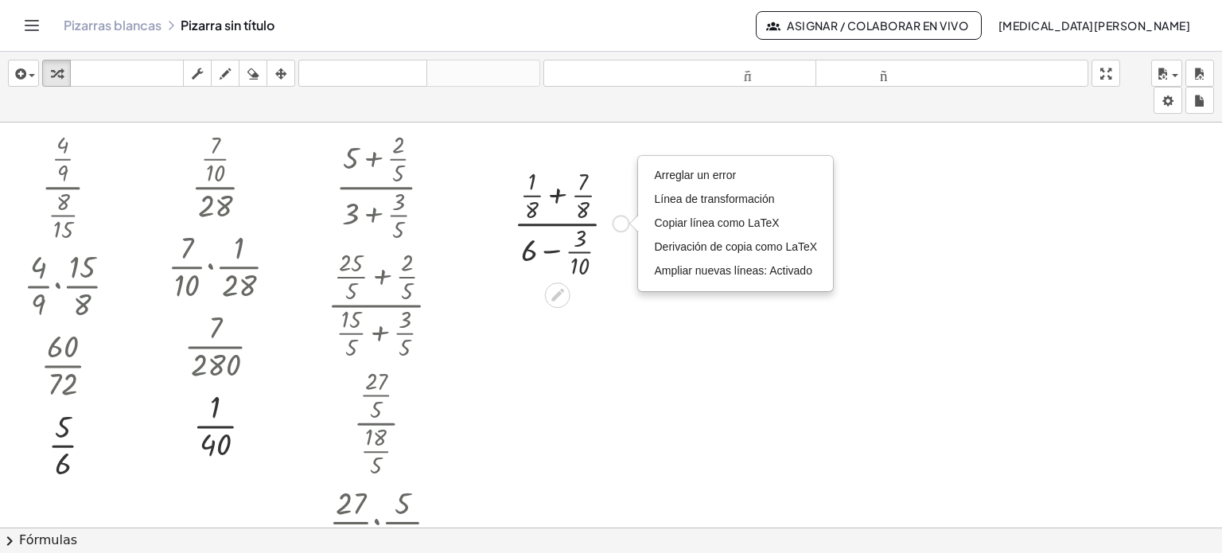
click at [556, 193] on div at bounding box center [571, 222] width 130 height 118
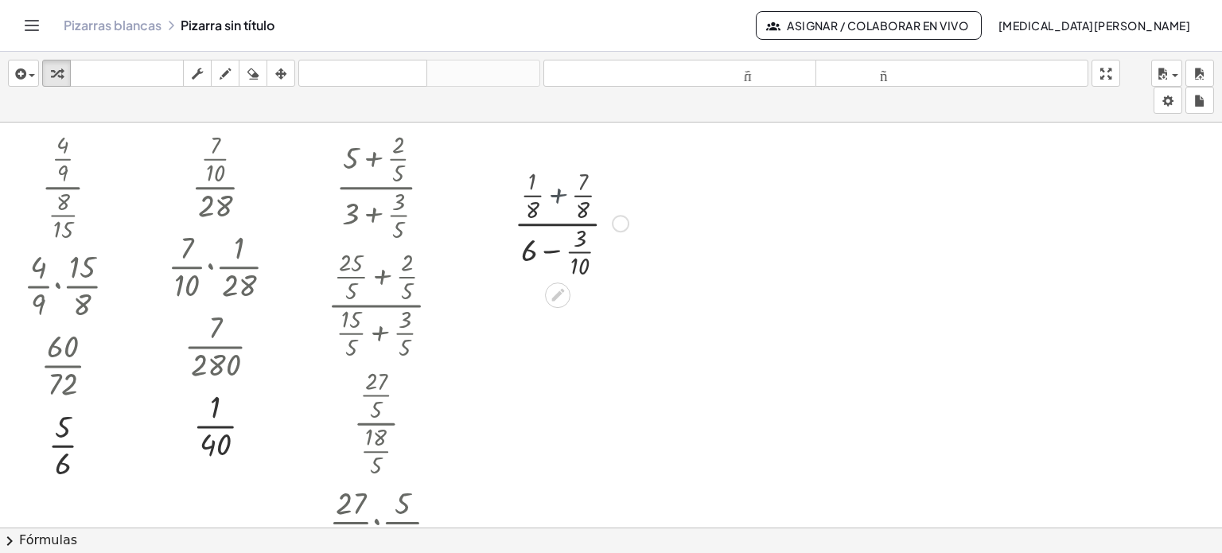
click at [556, 193] on div at bounding box center [572, 222] width 130 height 118
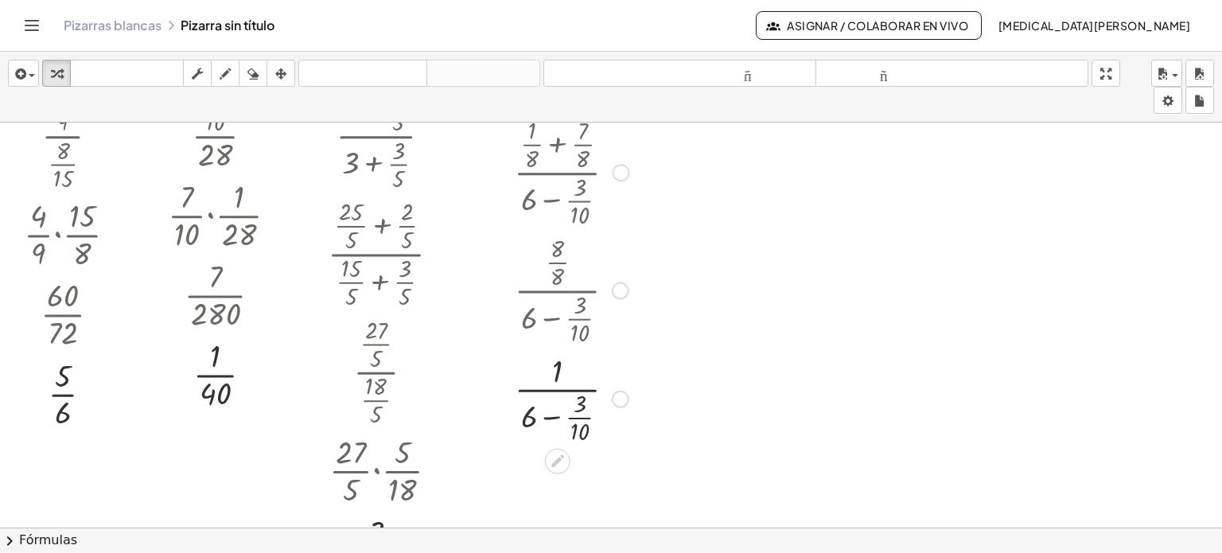
scroll to position [80, 0]
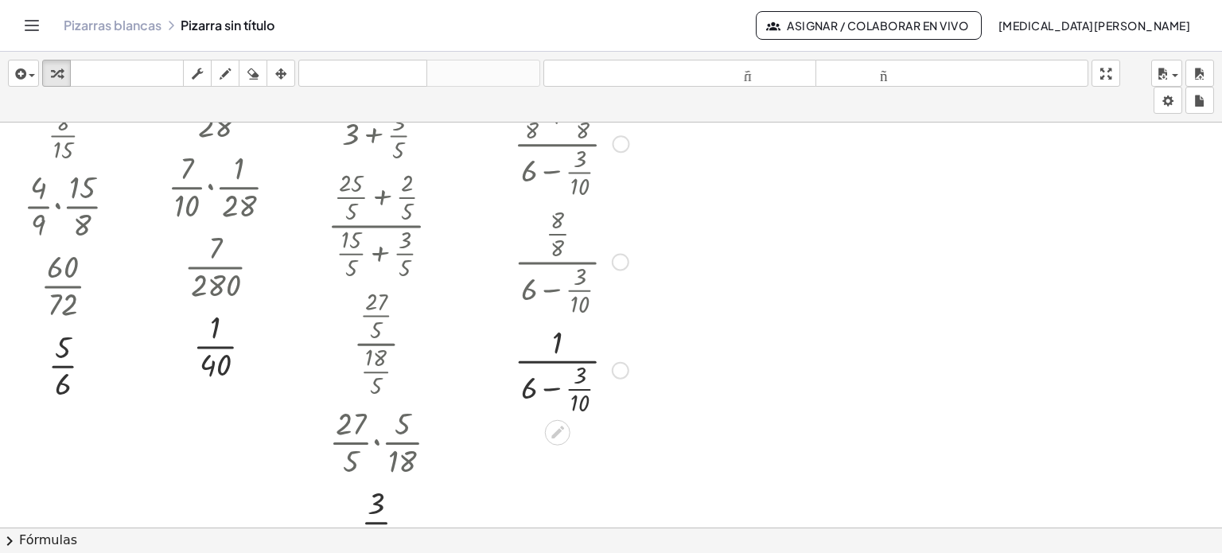
click at [617, 256] on div at bounding box center [621, 262] width 18 height 18
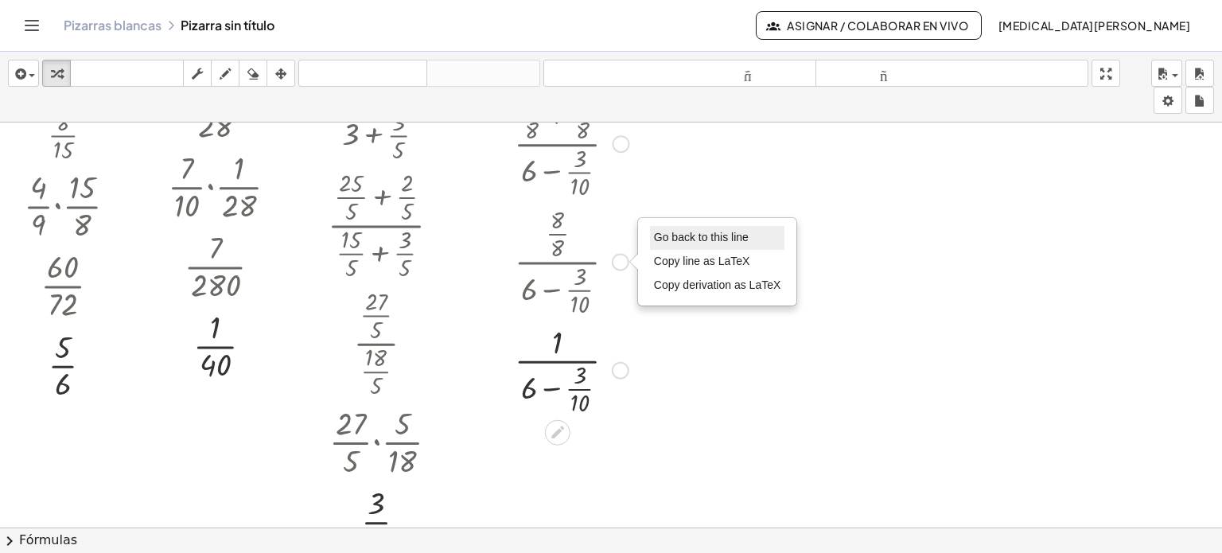
click at [656, 244] on li "Go back to this line" at bounding box center [717, 238] width 135 height 24
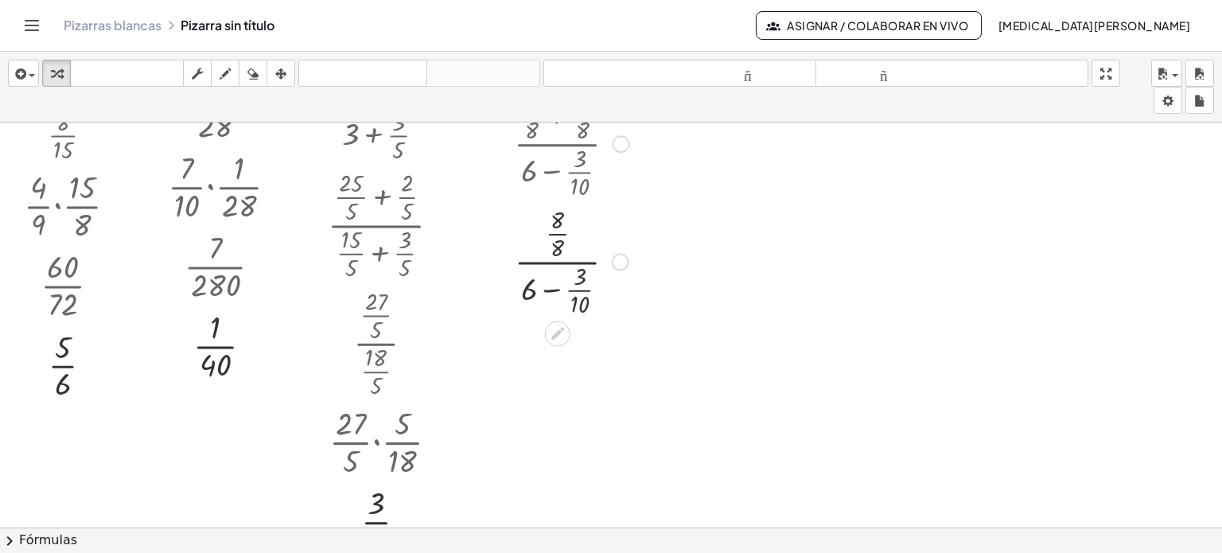
click at [553, 286] on div at bounding box center [571, 260] width 130 height 118
click at [617, 264] on div at bounding box center [621, 262] width 18 height 18
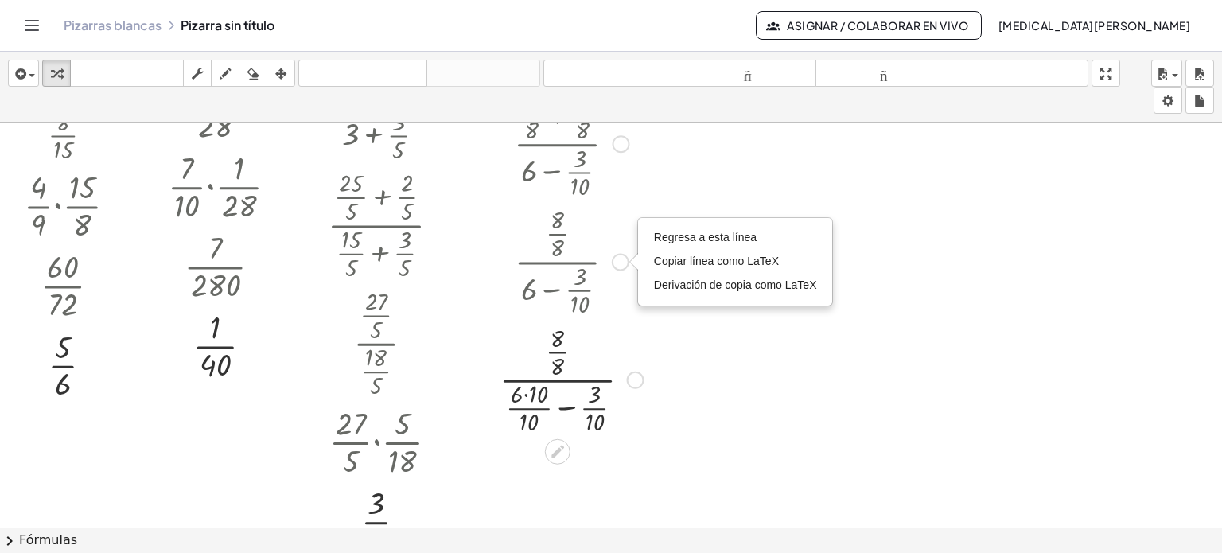
click at [629, 384] on div "Regresa a esta línea Copiar línea como LaTeX Derivación de copia como LaTeX" at bounding box center [636, 381] width 18 height 18
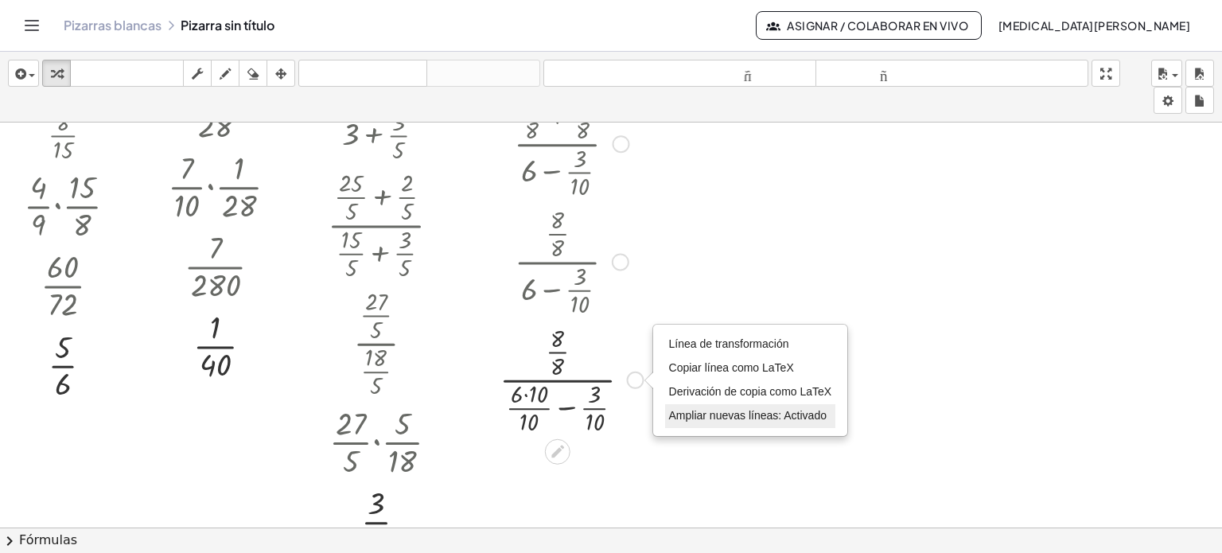
click at [683, 411] on font "Ampliar nuevas líneas: Activado" at bounding box center [748, 415] width 158 height 13
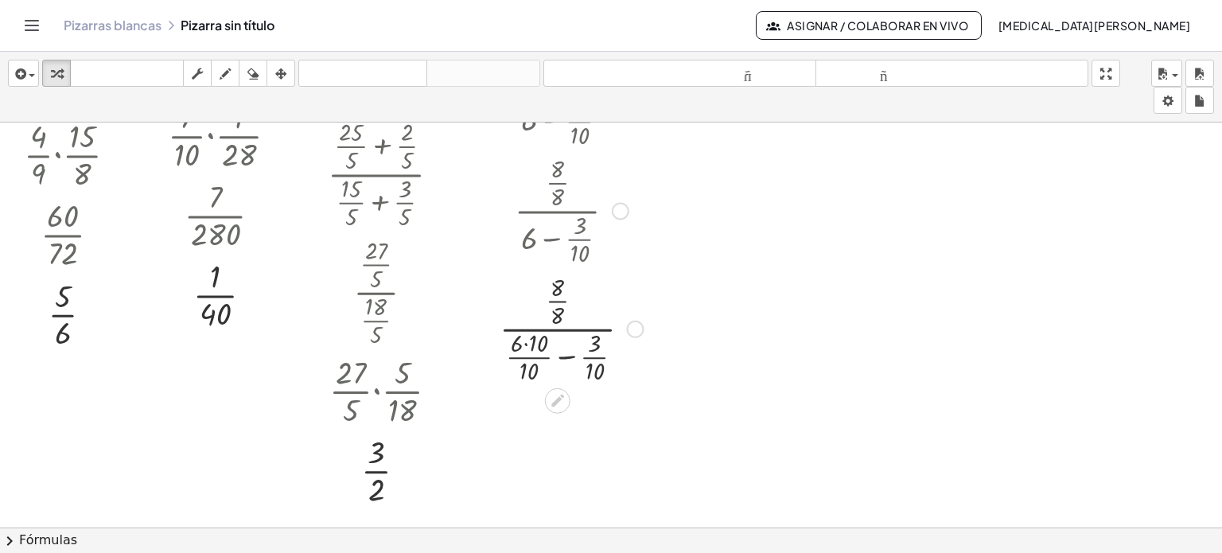
scroll to position [159, 0]
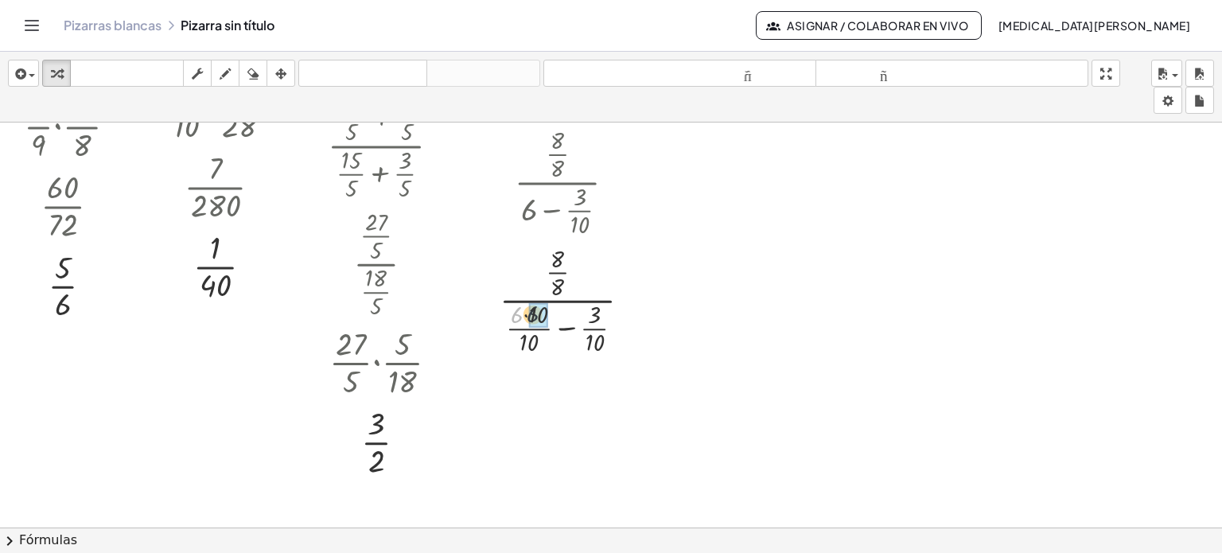
drag, startPoint x: 518, startPoint y: 312, endPoint x: 536, endPoint y: 313, distance: 18.3
click at [560, 325] on div at bounding box center [571, 298] width 146 height 118
click at [600, 295] on div at bounding box center [599, 301] width 18 height 18
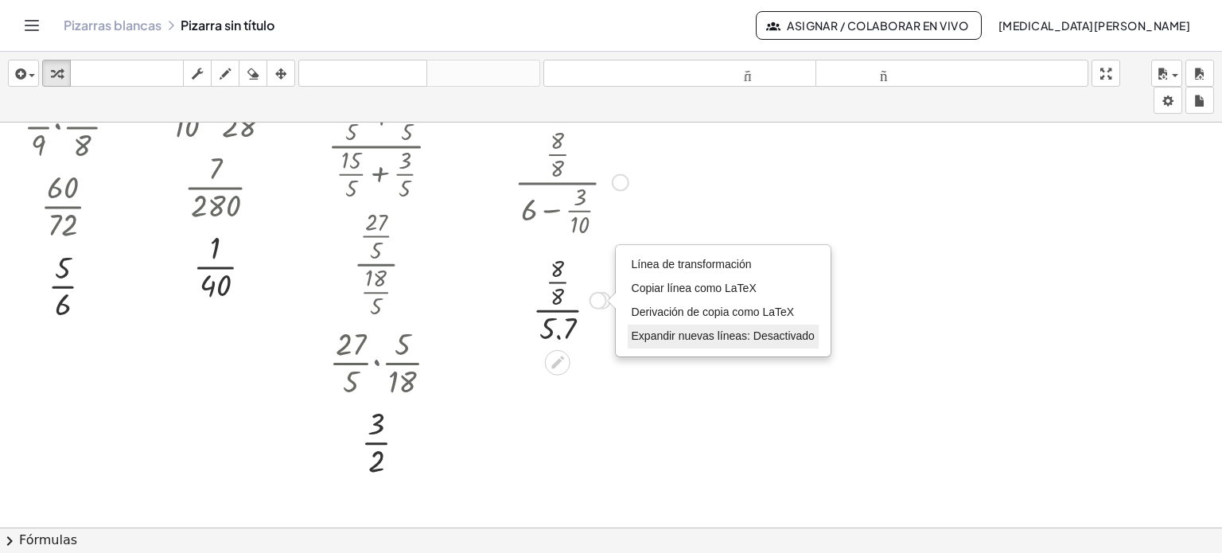
click at [662, 333] on font "Expandir nuevas líneas: Desactivado" at bounding box center [723, 335] width 183 height 13
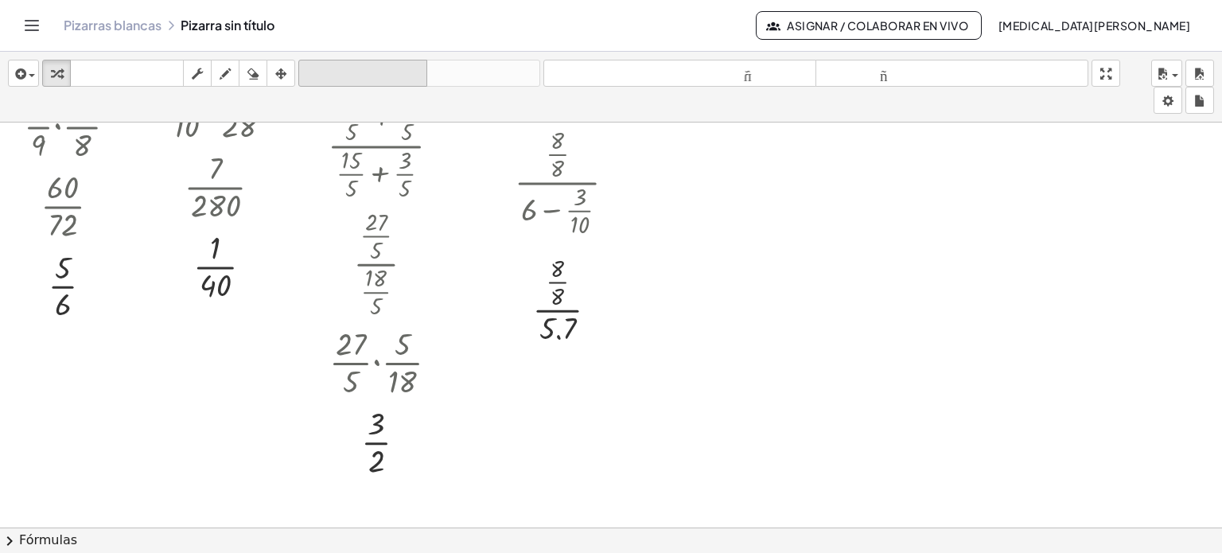
click at [355, 79] on font "deshacer" at bounding box center [362, 73] width 121 height 15
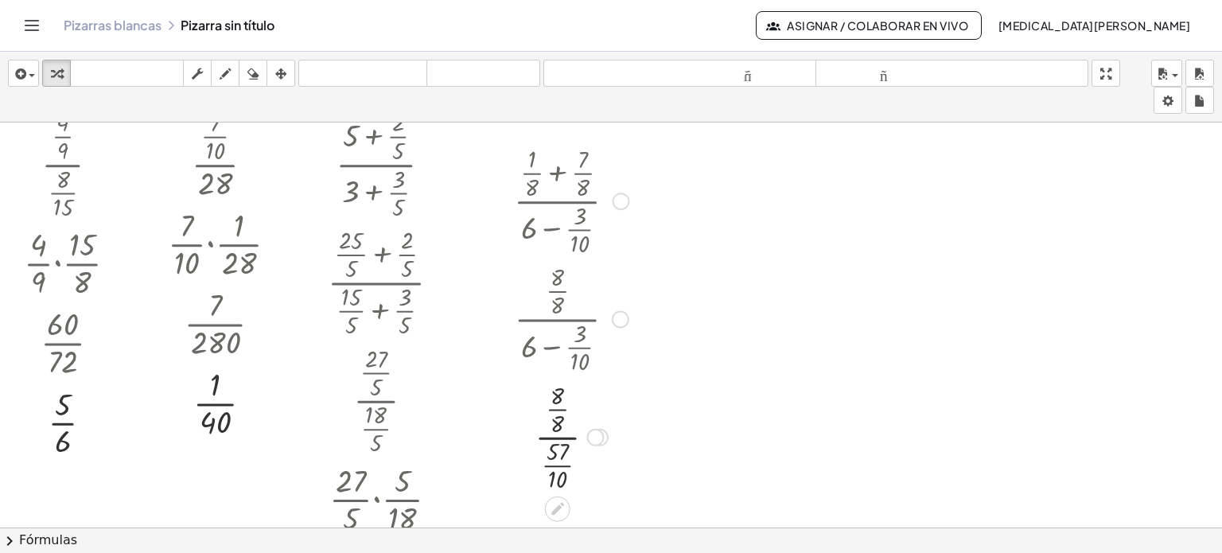
scroll to position [80, 0]
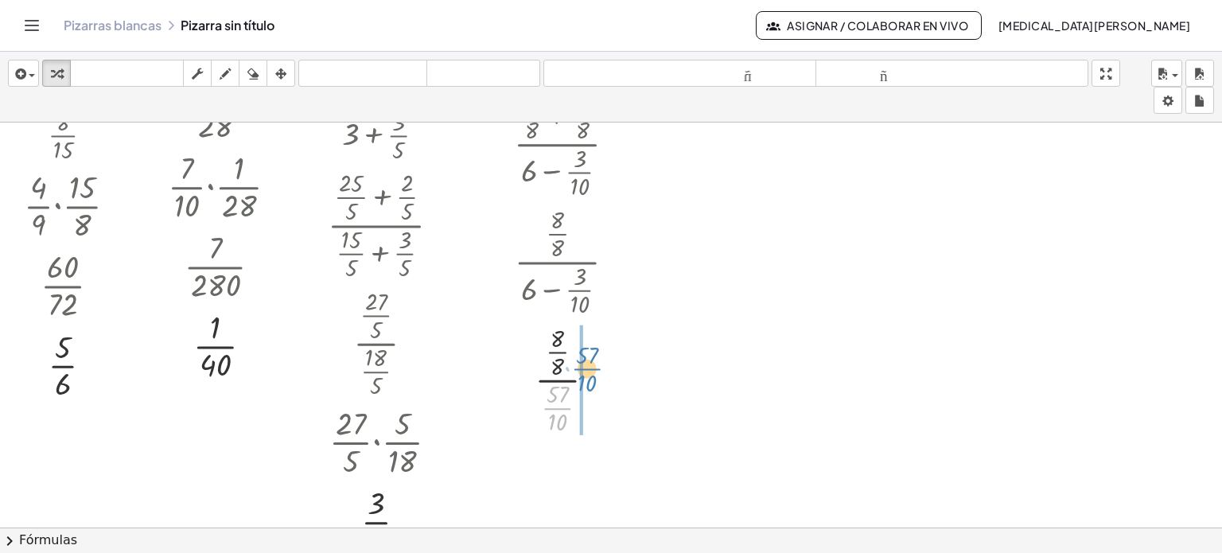
drag, startPoint x: 560, startPoint y: 407, endPoint x: 589, endPoint y: 368, distance: 48.4
click at [589, 368] on div at bounding box center [571, 378] width 130 height 118
drag, startPoint x: 601, startPoint y: 376, endPoint x: 604, endPoint y: 385, distance: 9.1
click at [558, 383] on div "· · 8 · 8 · · 57 · 10" at bounding box center [558, 383] width 0 height 0
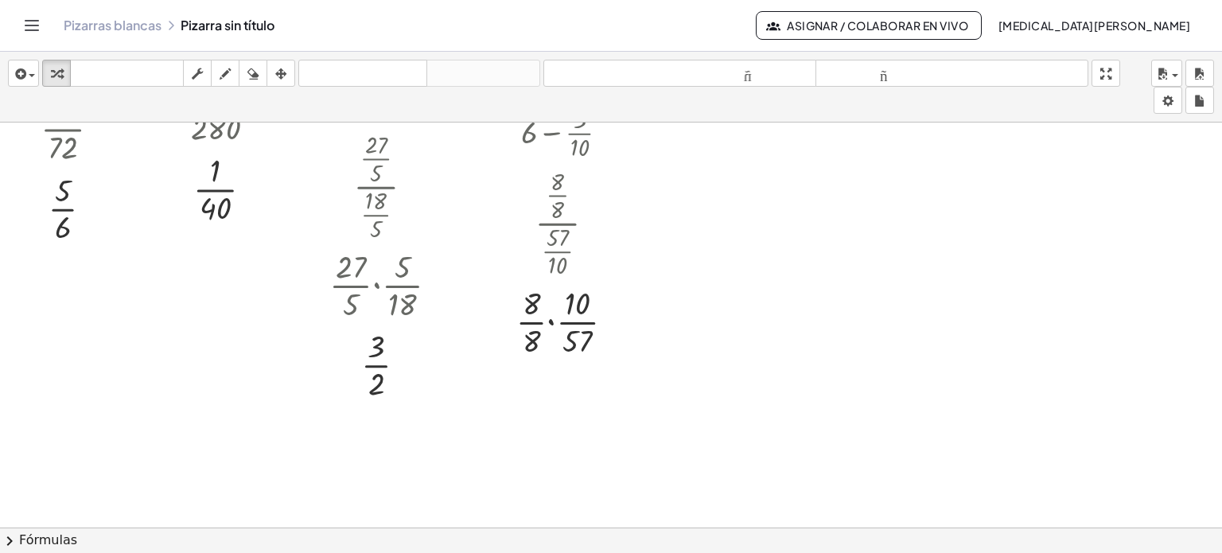
scroll to position [239, 0]
click at [551, 319] on div at bounding box center [571, 318] width 130 height 80
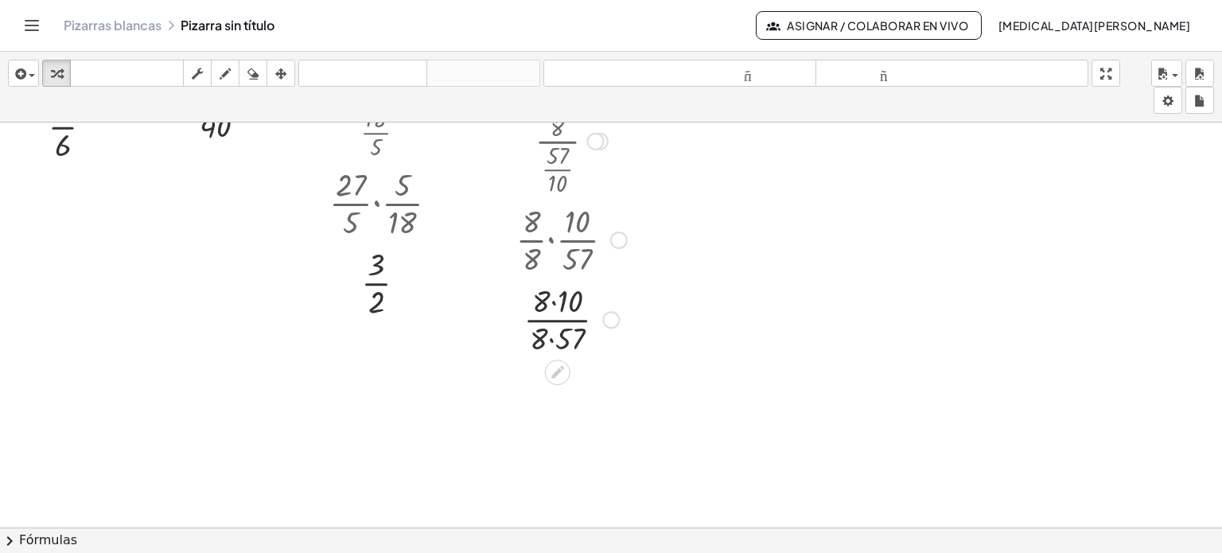
click at [604, 324] on div at bounding box center [611, 320] width 18 height 18
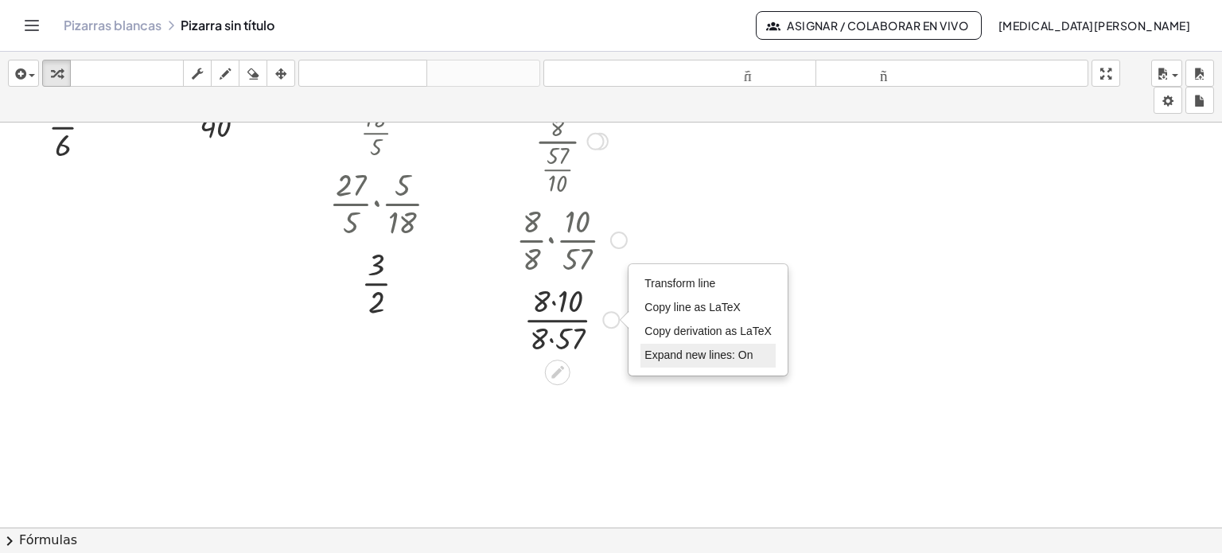
click at [671, 352] on span "Expand new lines: On" at bounding box center [698, 354] width 108 height 13
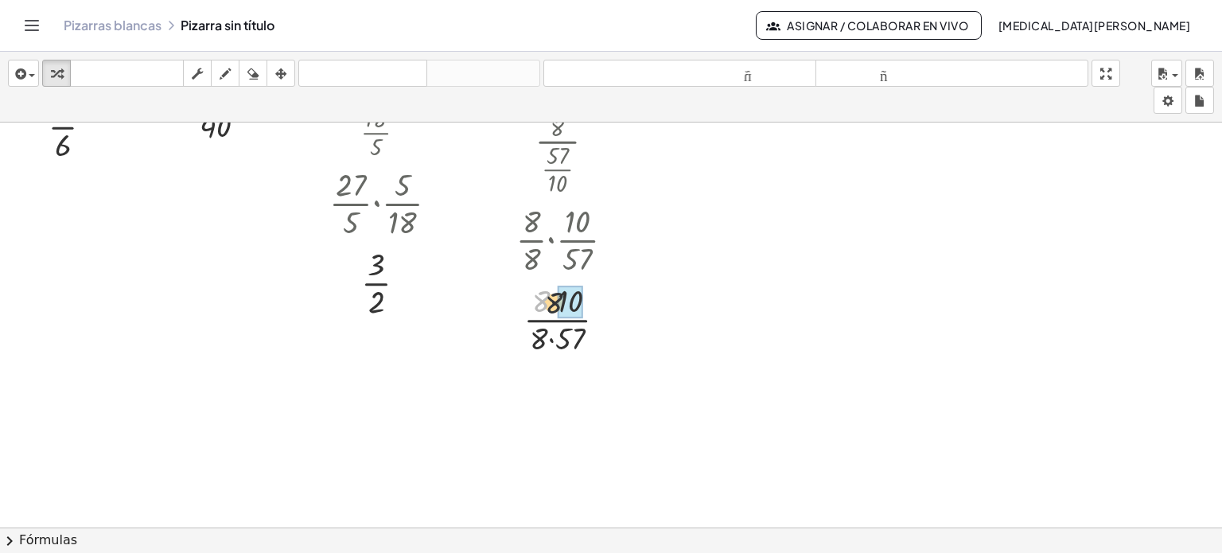
drag, startPoint x: 541, startPoint y: 297, endPoint x: 561, endPoint y: 298, distance: 20.0
drag, startPoint x: 539, startPoint y: 333, endPoint x: 569, endPoint y: 337, distance: 29.6
click at [601, 317] on div at bounding box center [609, 320] width 18 height 18
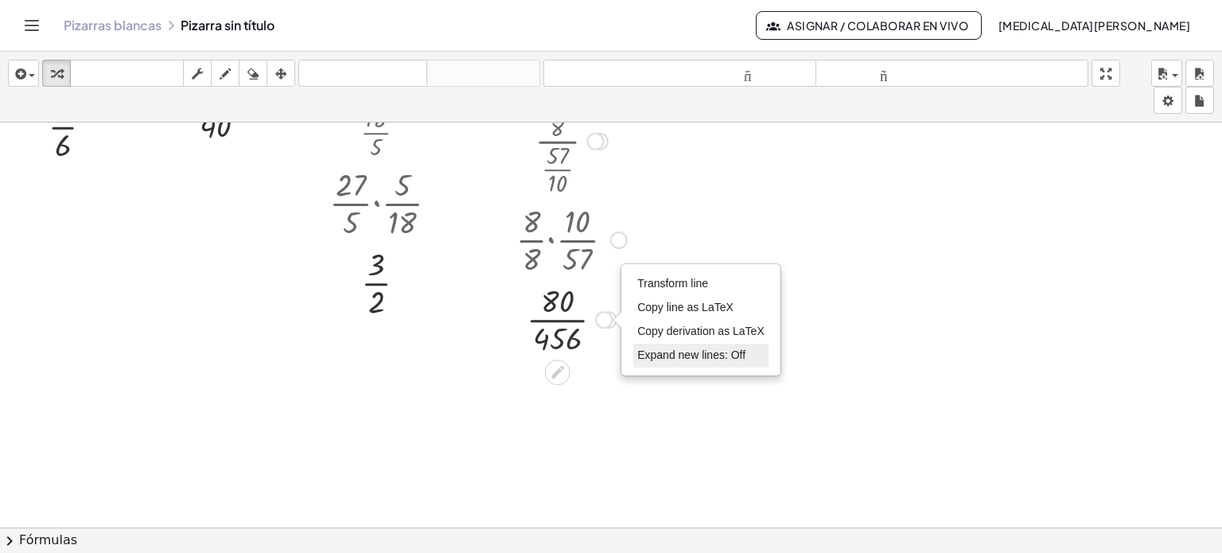
click at [639, 350] on span "Expand new lines: Off" at bounding box center [691, 354] width 108 height 13
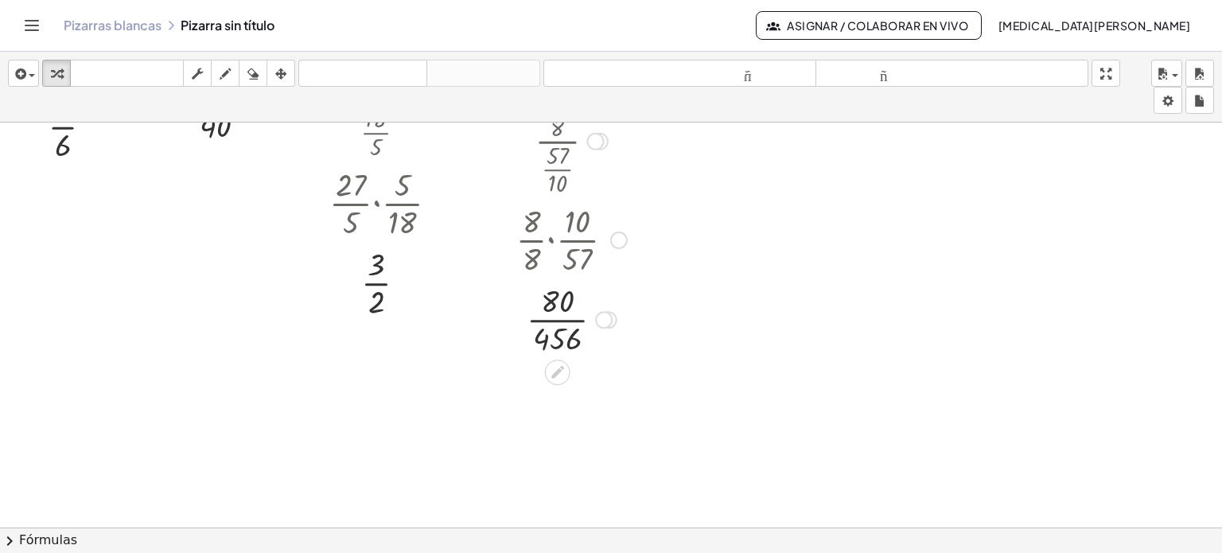
click at [566, 317] on div at bounding box center [571, 318] width 130 height 80
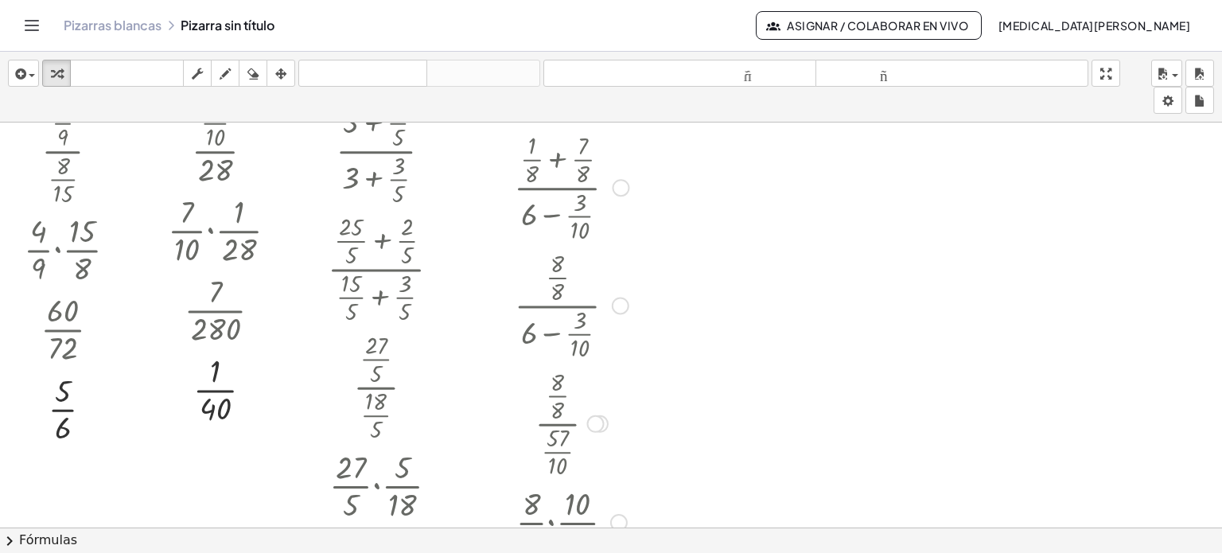
scroll to position [0, 0]
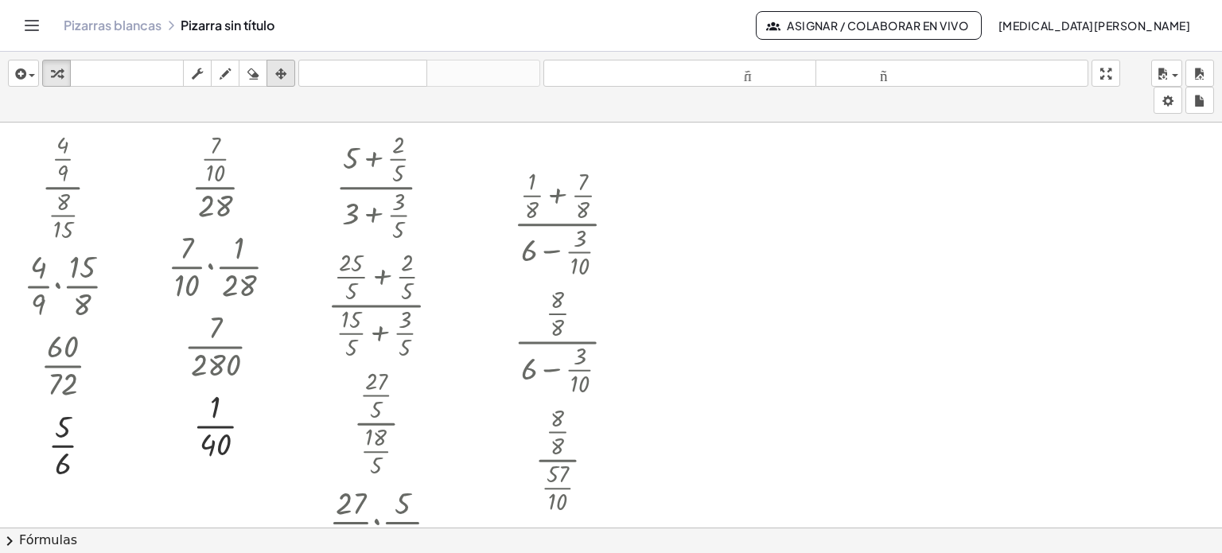
click at [290, 70] on div "button" at bounding box center [280, 73] width 21 height 19
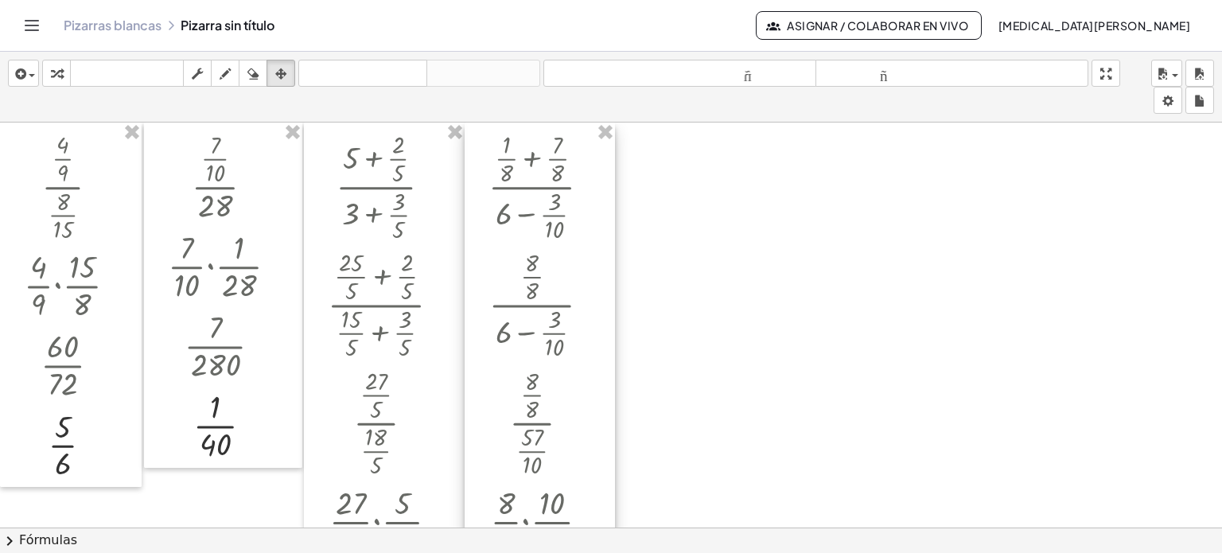
drag, startPoint x: 506, startPoint y: 195, endPoint x: 481, endPoint y: 143, distance: 57.6
click at [481, 143] on div at bounding box center [540, 423] width 150 height 601
click at [51, 79] on icon "button" at bounding box center [56, 73] width 11 height 19
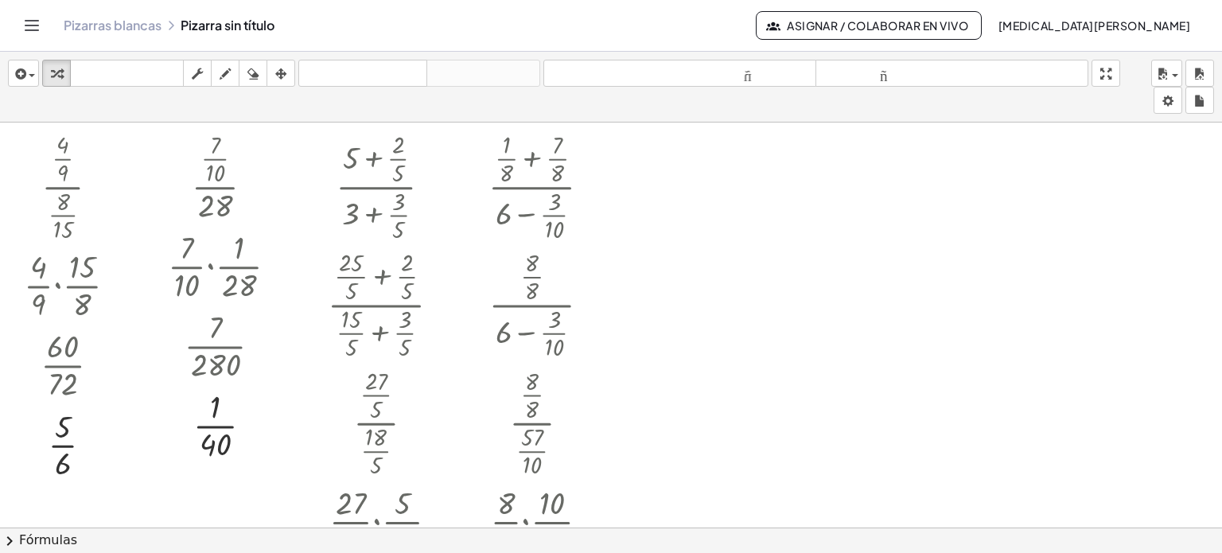
click at [637, 142] on div at bounding box center [611, 528] width 1222 height 810
click at [769, 213] on div at bounding box center [767, 208] width 18 height 18
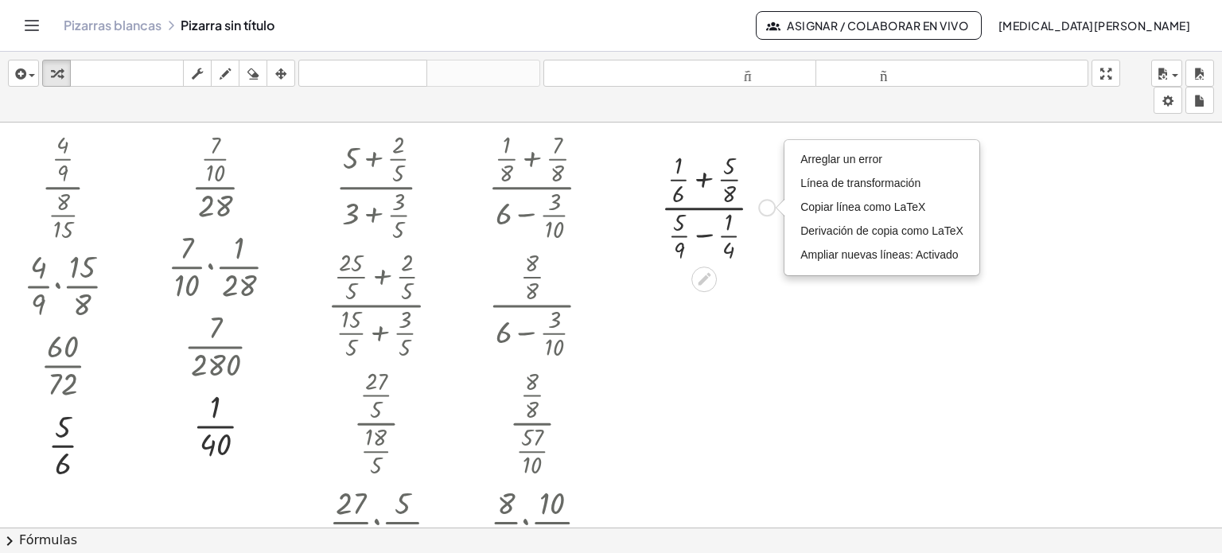
click at [769, 213] on div "Arreglar un error Línea de transformación Copiar línea como LaTeX Derivación de…" at bounding box center [767, 208] width 18 height 18
click at [706, 176] on div at bounding box center [718, 206] width 130 height 118
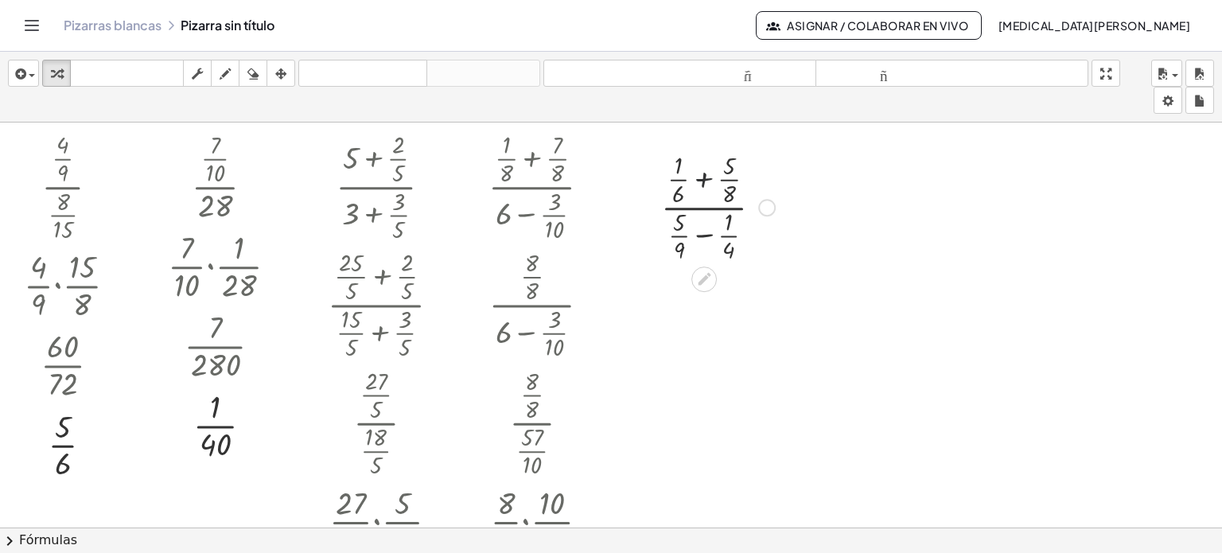
click at [706, 176] on div at bounding box center [718, 206] width 130 height 118
click at [784, 321] on div "Arreglar un error Línea de transformación Copiar línea como LaTeX Derivación de…" at bounding box center [785, 326] width 18 height 18
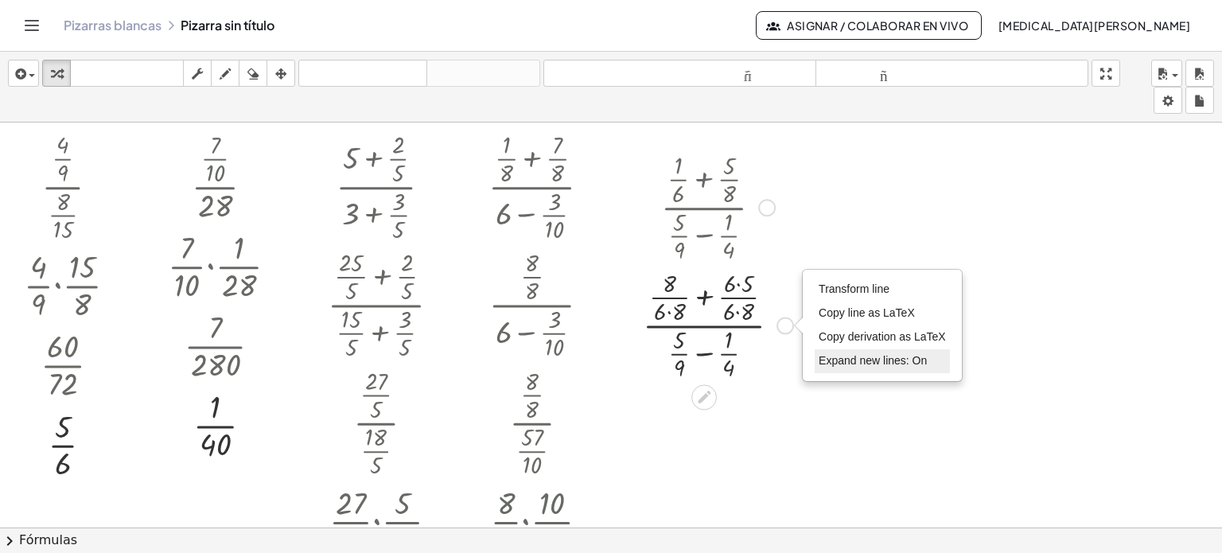
click at [850, 354] on span "Expand new lines: On" at bounding box center [873, 360] width 108 height 13
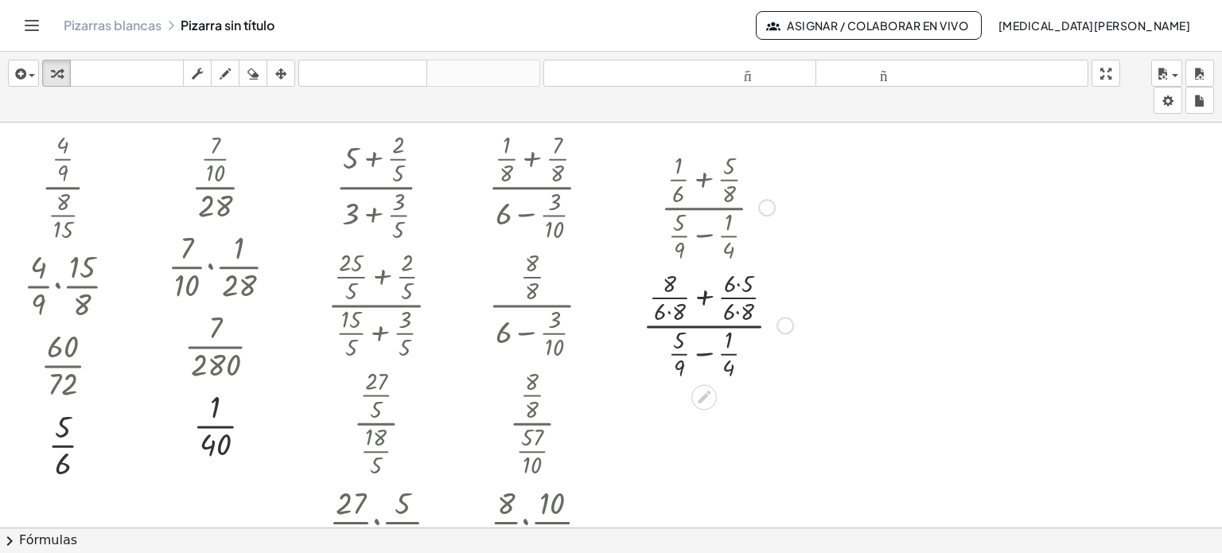
click at [706, 351] on div at bounding box center [718, 324] width 166 height 118
drag, startPoint x: 661, startPoint y: 309, endPoint x: 684, endPoint y: 314, distance: 23.6
drag, startPoint x: 726, startPoint y: 308, endPoint x: 738, endPoint y: 308, distance: 11.9
drag, startPoint x: 724, startPoint y: 282, endPoint x: 743, endPoint y: 289, distance: 20.1
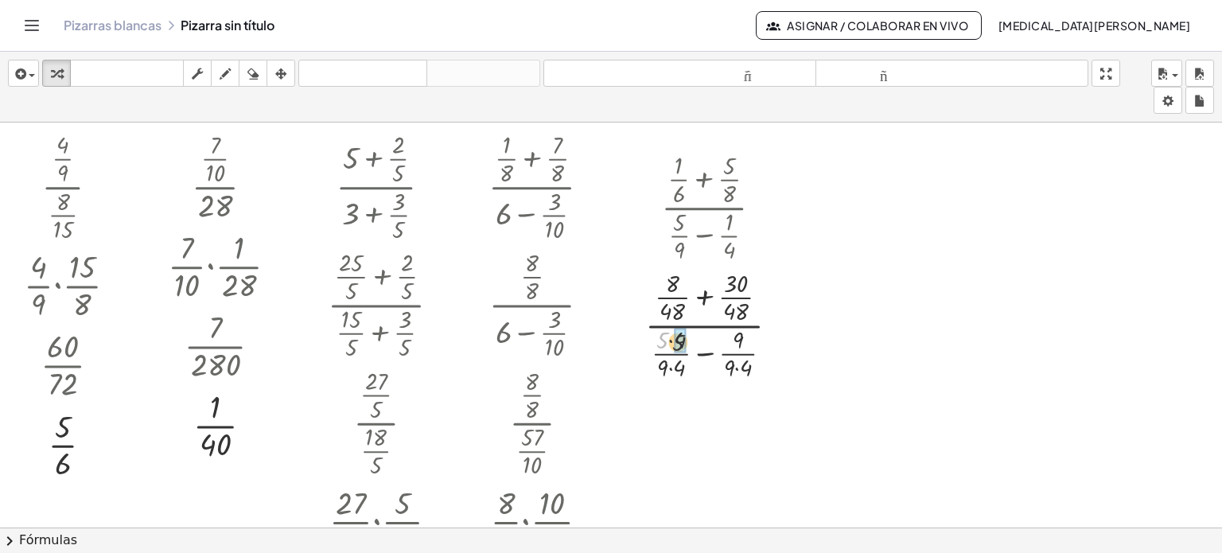
drag, startPoint x: 662, startPoint y: 333, endPoint x: 687, endPoint y: 336, distance: 25.6
click at [687, 336] on div at bounding box center [718, 324] width 162 height 118
drag, startPoint x: 665, startPoint y: 366, endPoint x: 680, endPoint y: 368, distance: 15.3
drag, startPoint x: 733, startPoint y: 362, endPoint x: 749, endPoint y: 366, distance: 16.4
click at [781, 321] on div at bounding box center [780, 326] width 18 height 18
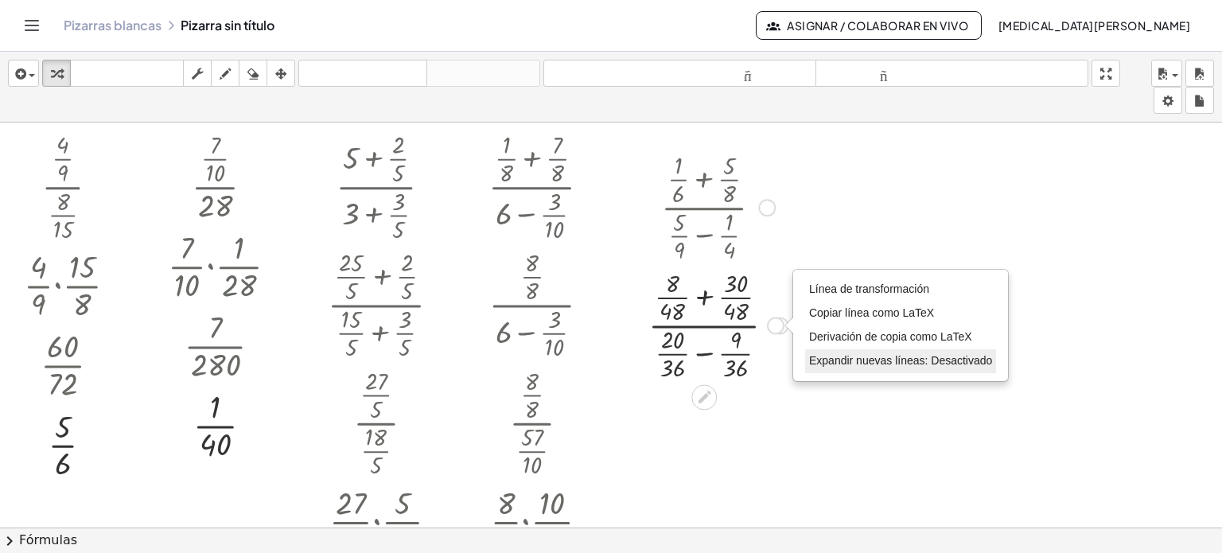
click at [831, 354] on font "Expandir nuevas líneas: Desactivado" at bounding box center [900, 360] width 183 height 13
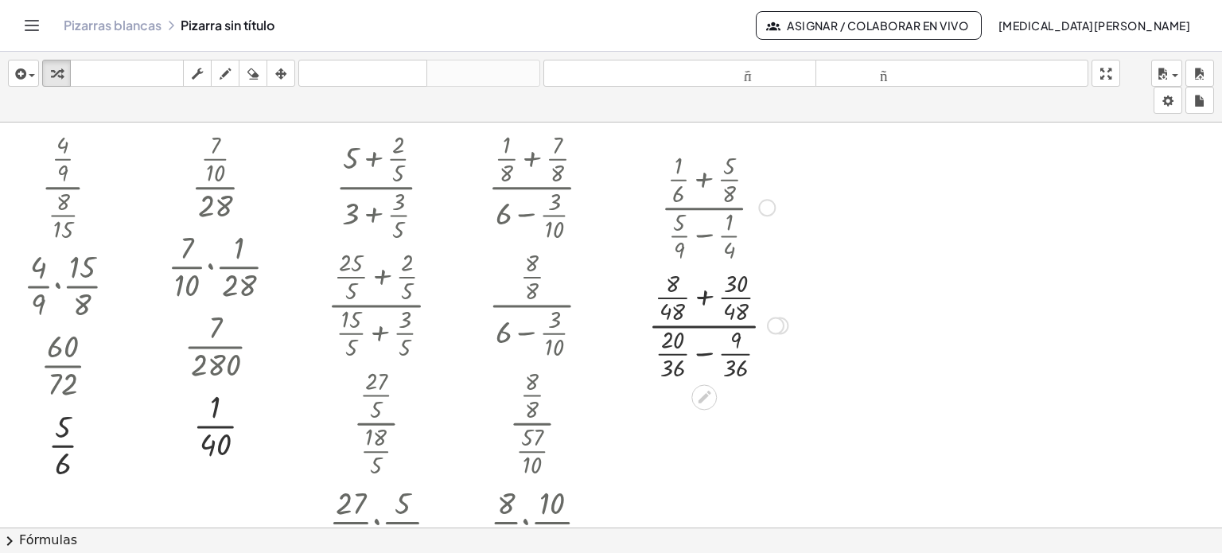
click at [703, 295] on div at bounding box center [717, 324] width 155 height 118
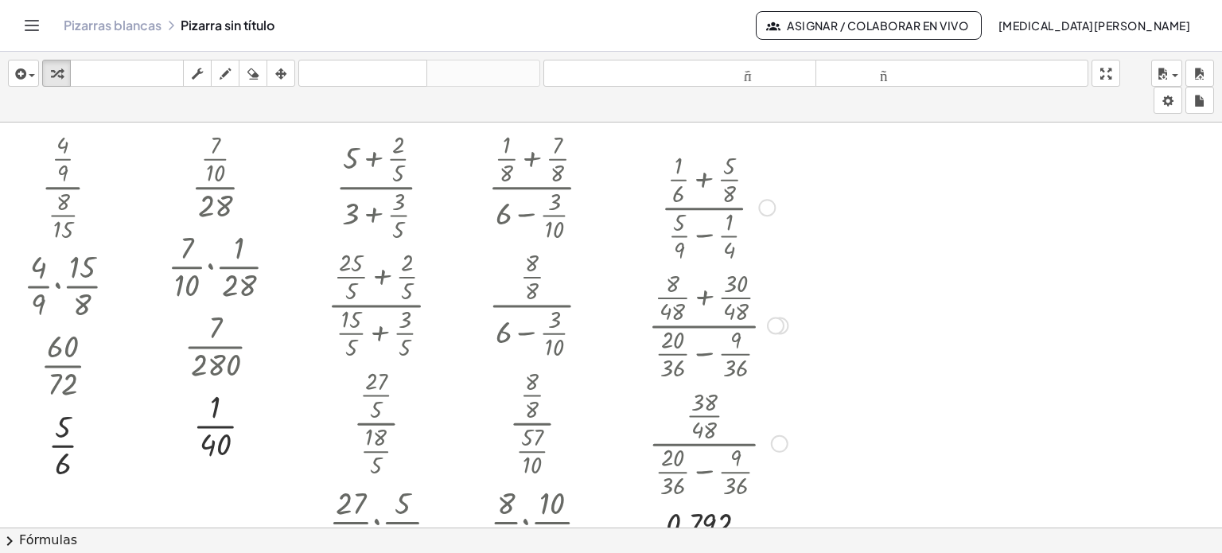
click at [776, 438] on div at bounding box center [780, 444] width 18 height 18
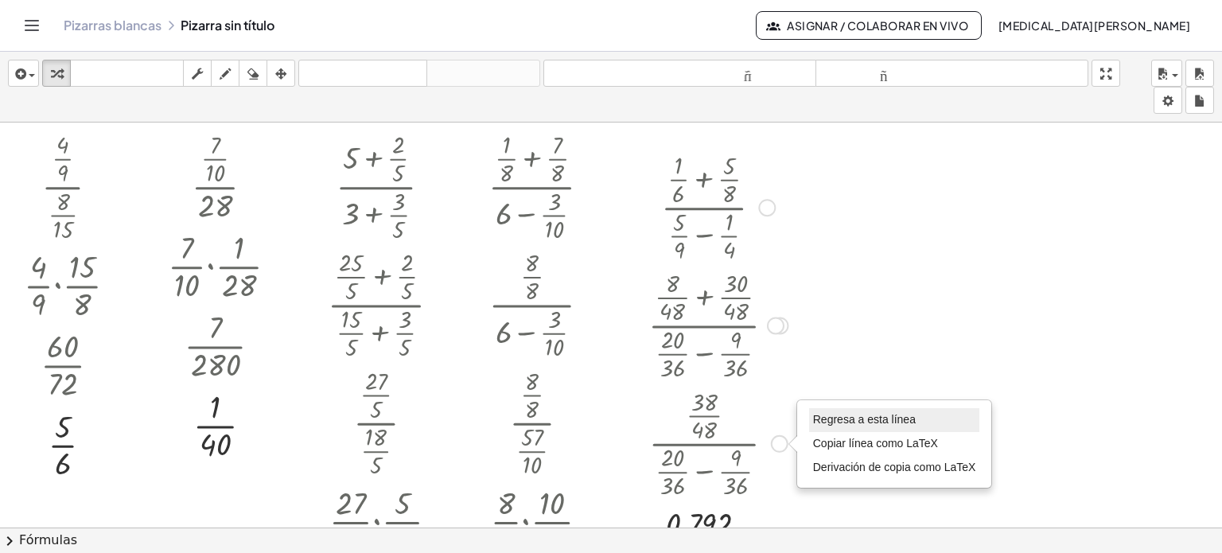
click at [823, 424] on font "Regresa a esta línea" at bounding box center [864, 419] width 103 height 13
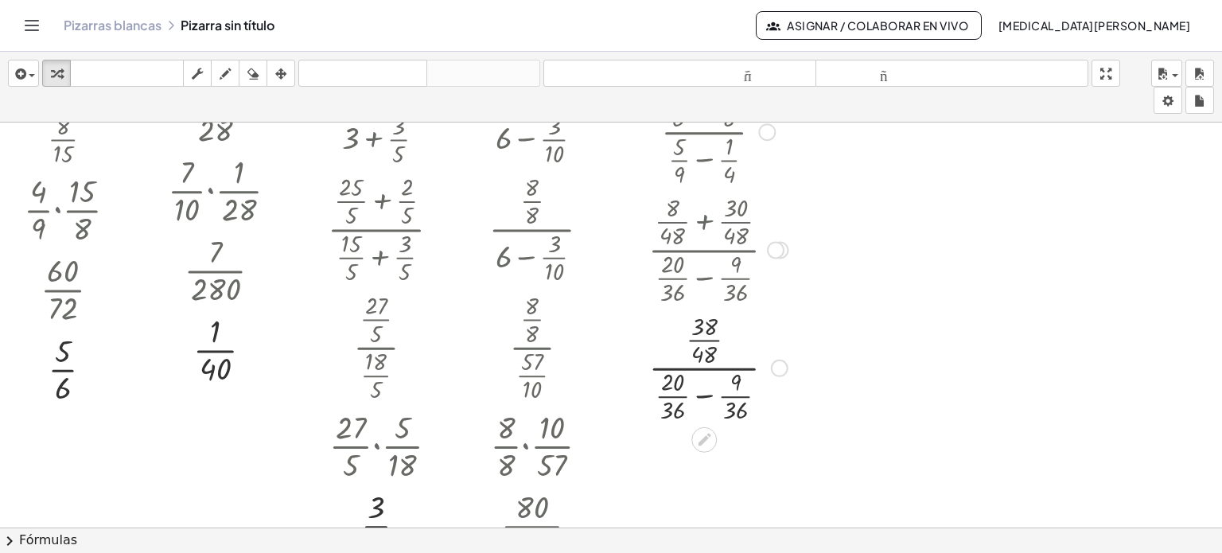
scroll to position [80, 0]
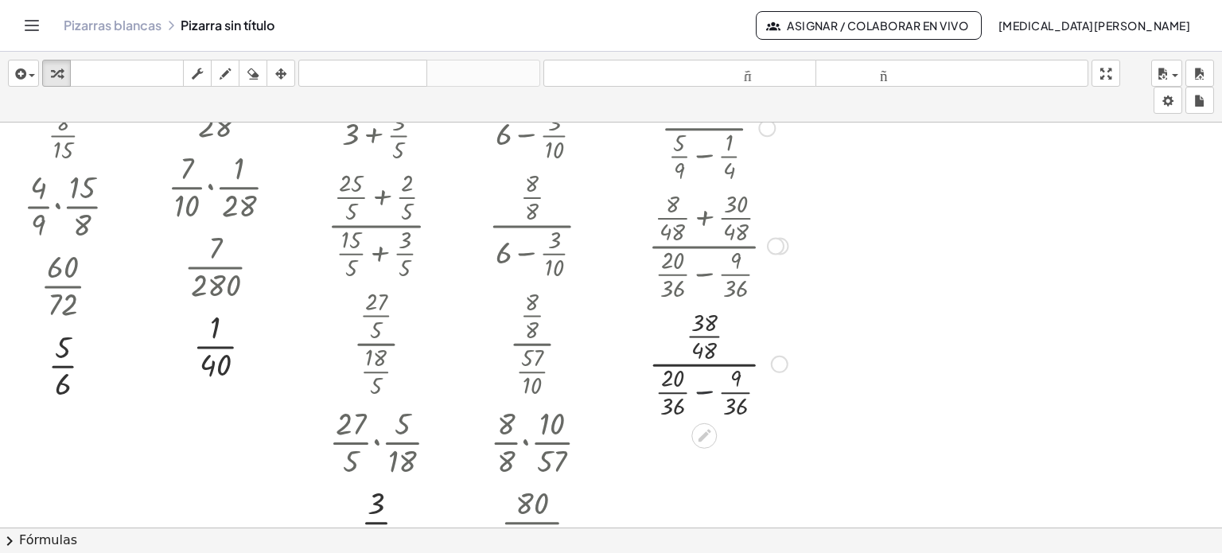
click at [701, 391] on div at bounding box center [717, 362] width 155 height 118
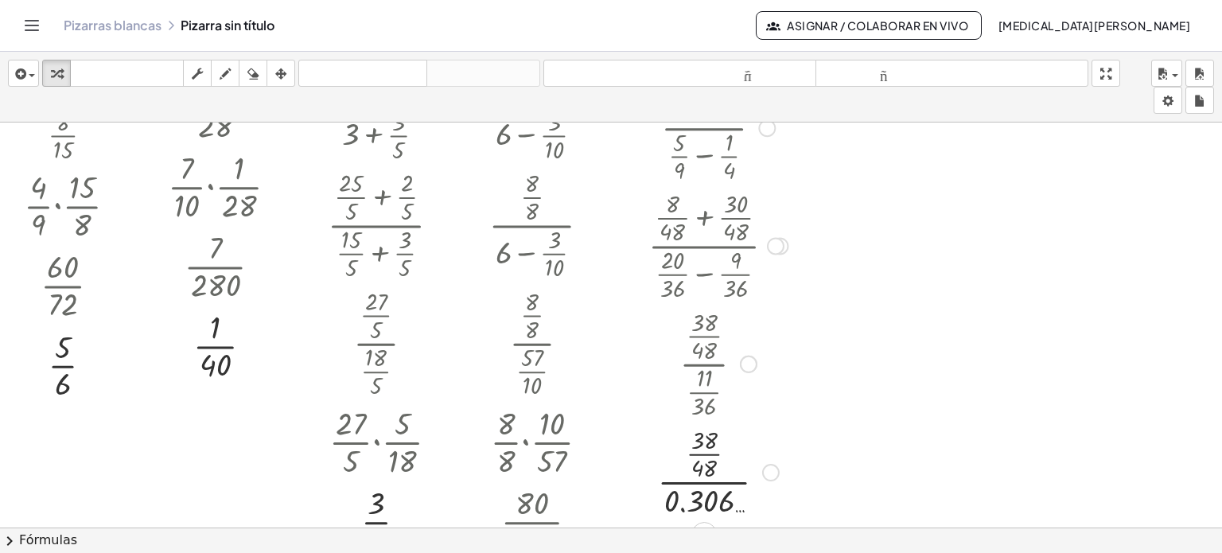
click at [751, 353] on div at bounding box center [718, 362] width 111 height 118
click at [745, 365] on div at bounding box center [744, 365] width 18 height 18
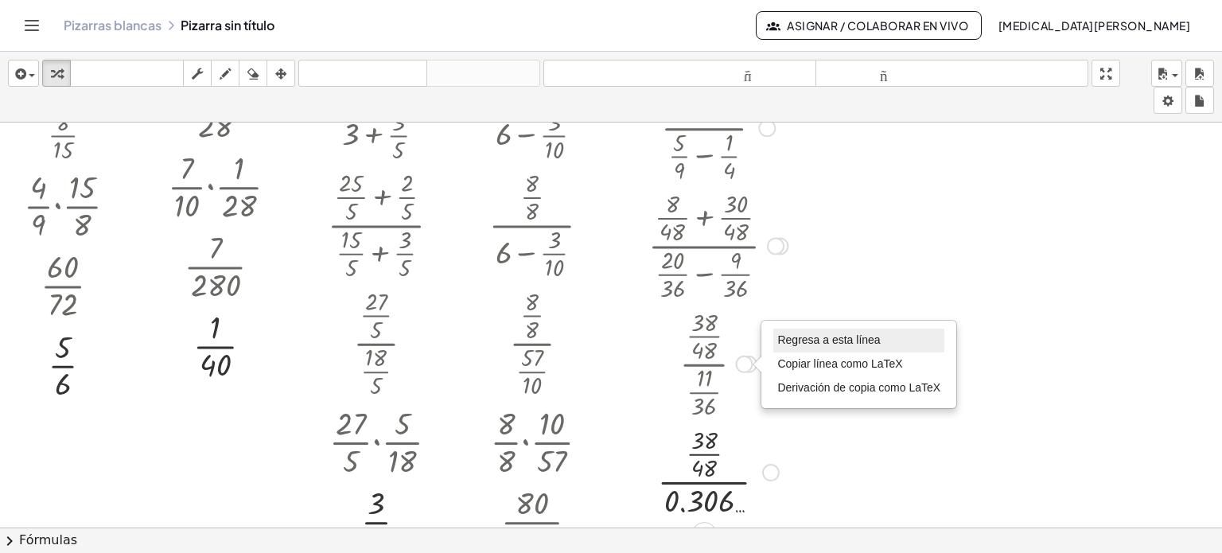
click at [802, 340] on font "Regresa a esta línea" at bounding box center [828, 339] width 103 height 13
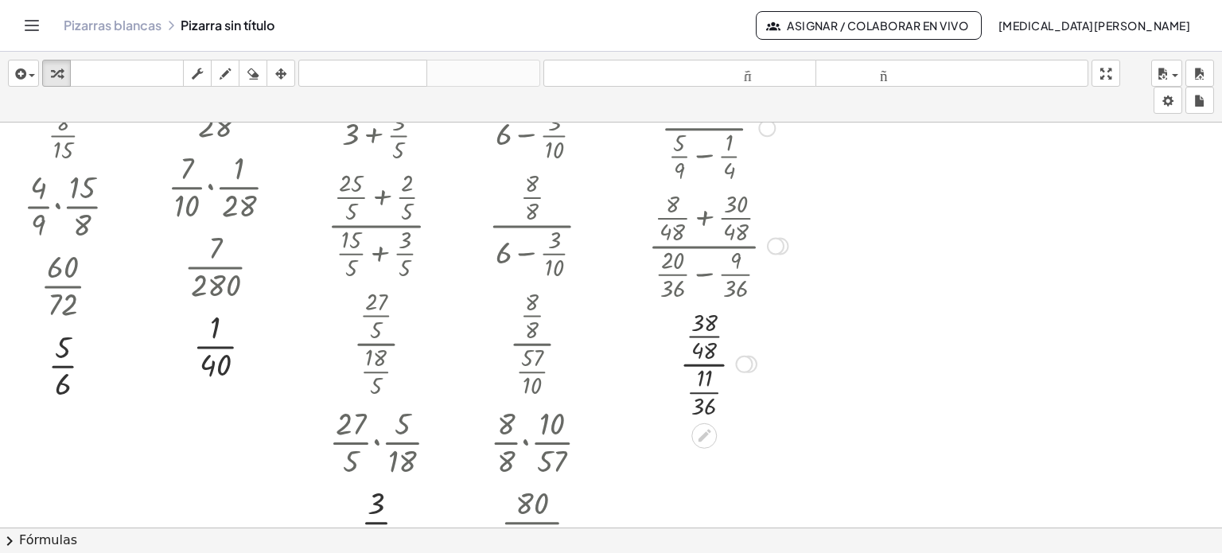
click at [746, 359] on div "Regresa a esta línea Copiar línea como LaTeX Derivación de copia como LaTeX" at bounding box center [744, 365] width 18 height 18
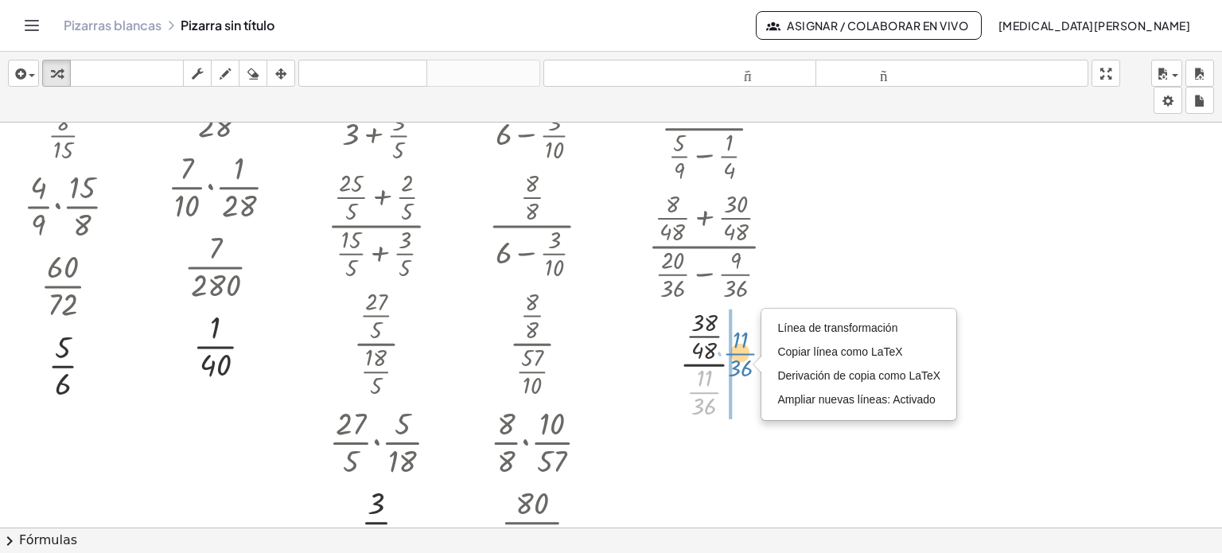
drag, startPoint x: 710, startPoint y: 391, endPoint x: 745, endPoint y: 359, distance: 47.8
click at [745, 359] on div at bounding box center [717, 362] width 155 height 118
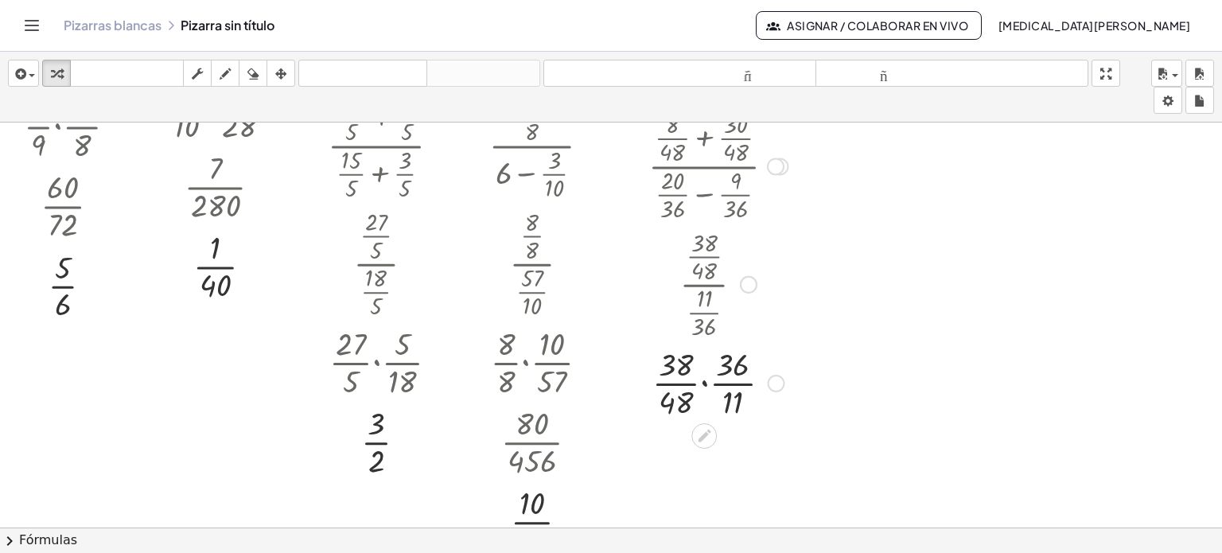
scroll to position [239, 0]
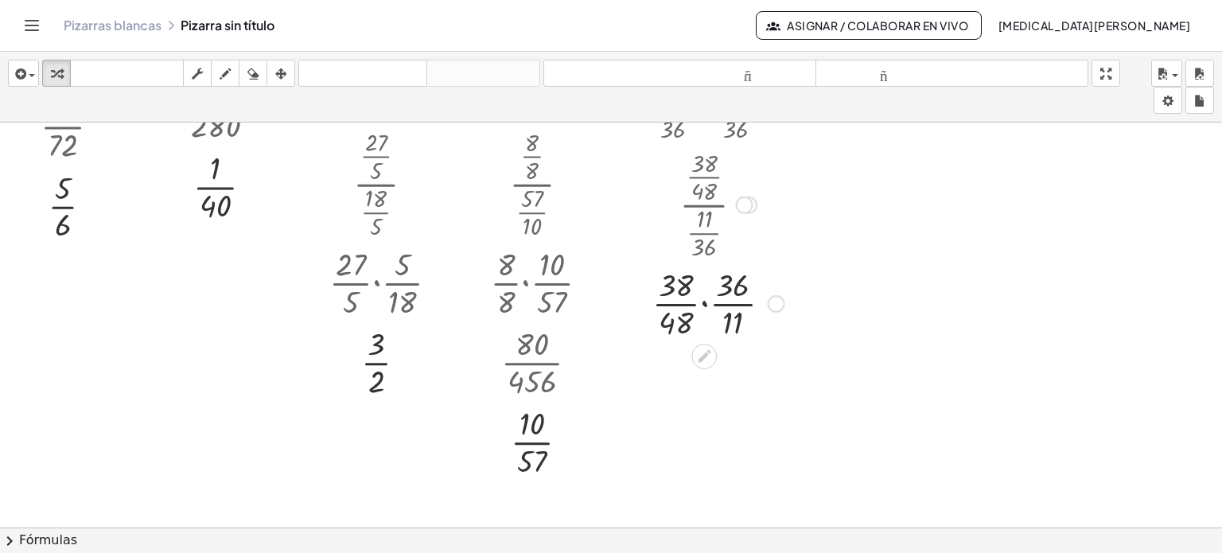
click at [706, 302] on div at bounding box center [717, 303] width 155 height 80
click at [763, 386] on div at bounding box center [769, 384] width 18 height 18
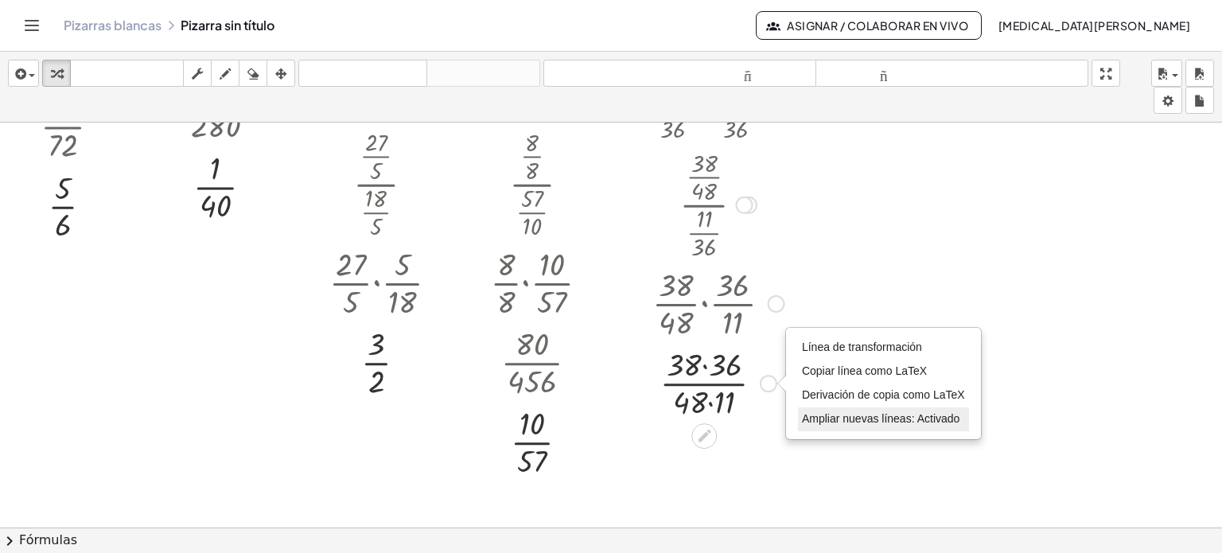
click at [802, 413] on font "Ampliar nuevas líneas: Activado" at bounding box center [881, 418] width 158 height 13
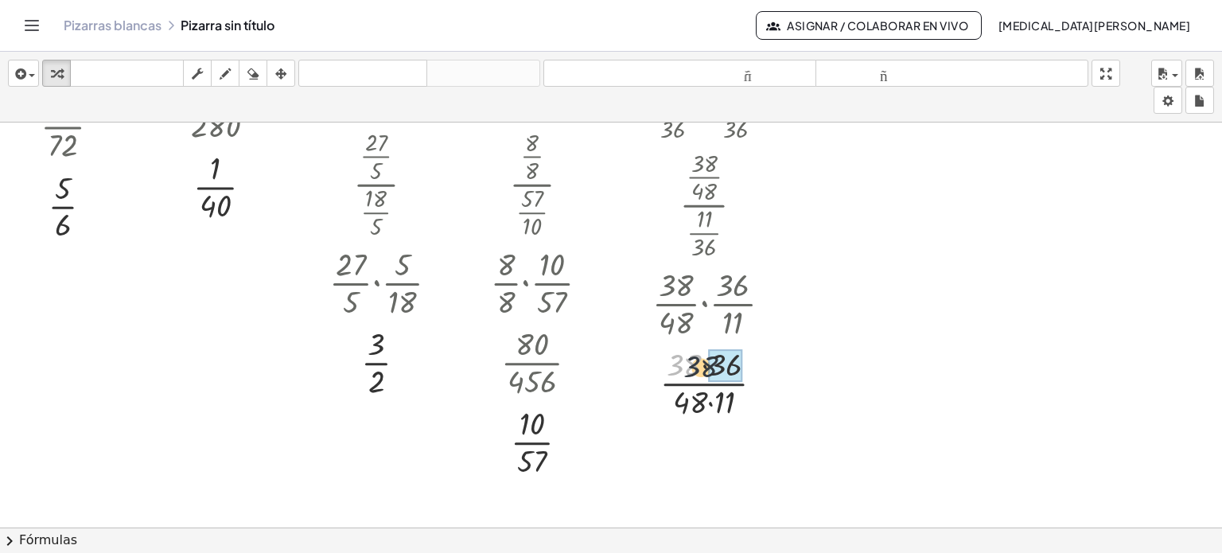
drag, startPoint x: 671, startPoint y: 358, endPoint x: 711, endPoint y: 364, distance: 41.0
click at [755, 381] on div "Línea de transformación Copiar línea como LaTeX Derivación de copia como LaTeX …" at bounding box center [761, 384] width 18 height 18
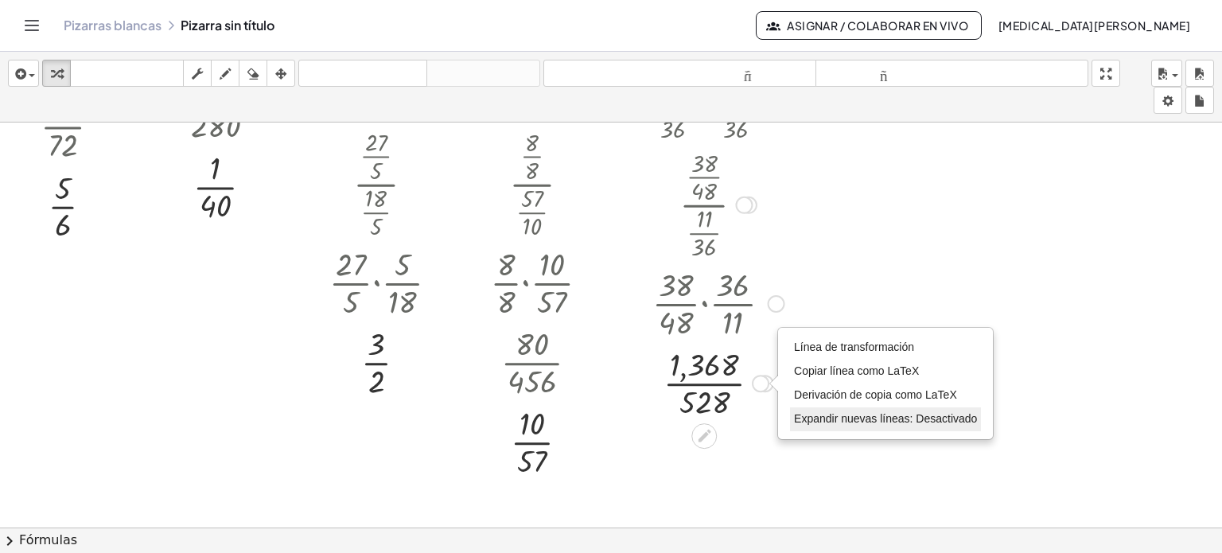
click at [817, 418] on font "Expandir nuevas líneas: Desactivado" at bounding box center [885, 418] width 183 height 13
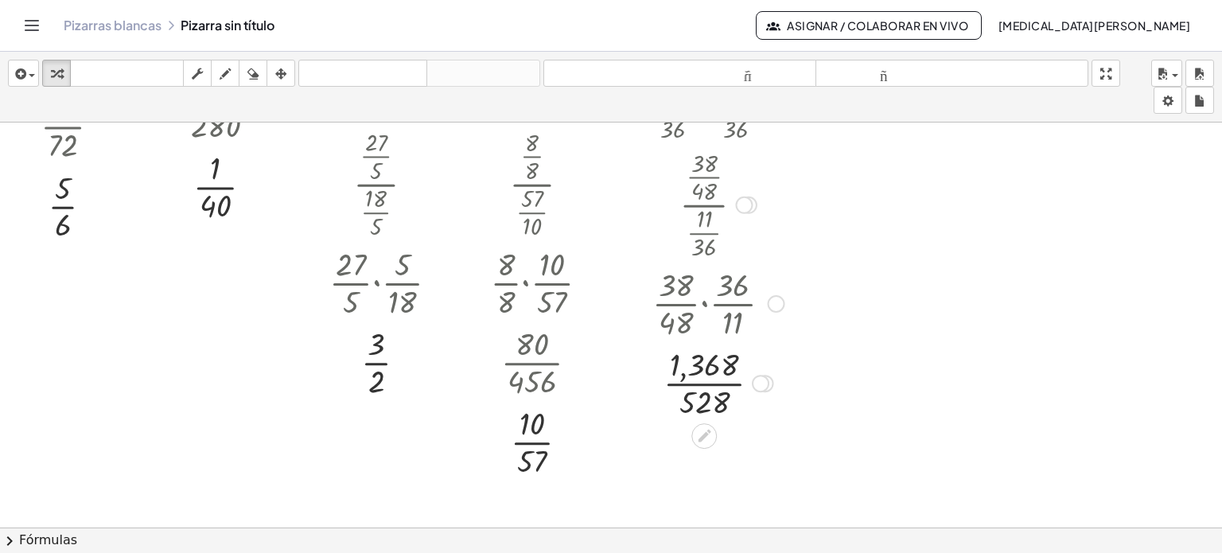
drag, startPoint x: 756, startPoint y: 384, endPoint x: 770, endPoint y: 398, distance: 19.7
click at [757, 384] on div "Línea de transformación Copiar línea como LaTeX Derivación de copia como LaTeX …" at bounding box center [761, 384] width 18 height 18
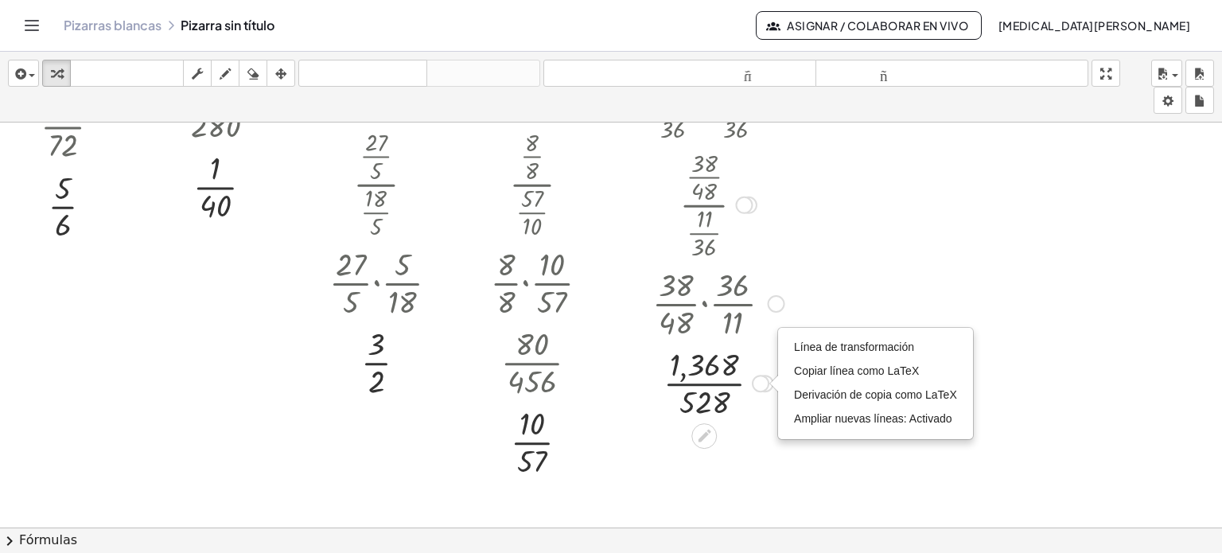
click at [725, 383] on div at bounding box center [717, 382] width 155 height 80
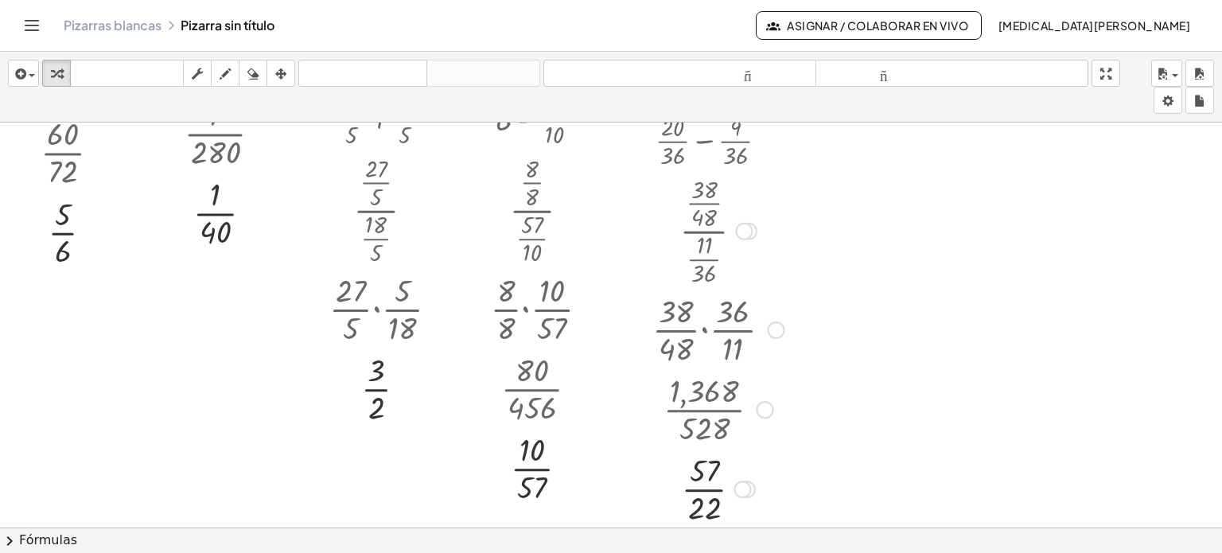
scroll to position [0, 0]
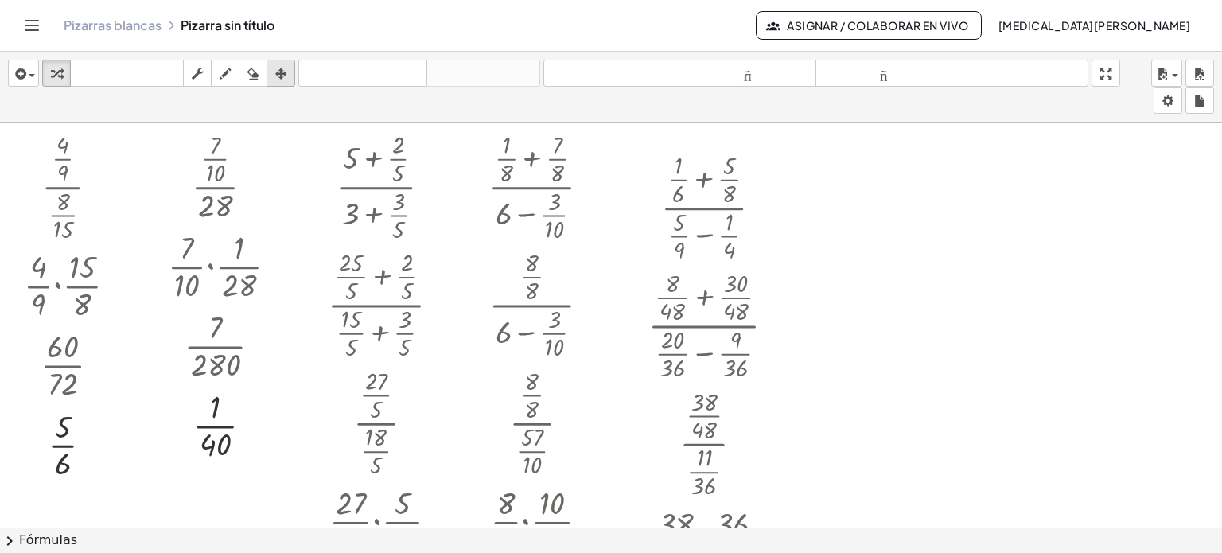
click at [279, 64] on icon "button" at bounding box center [280, 73] width 11 height 19
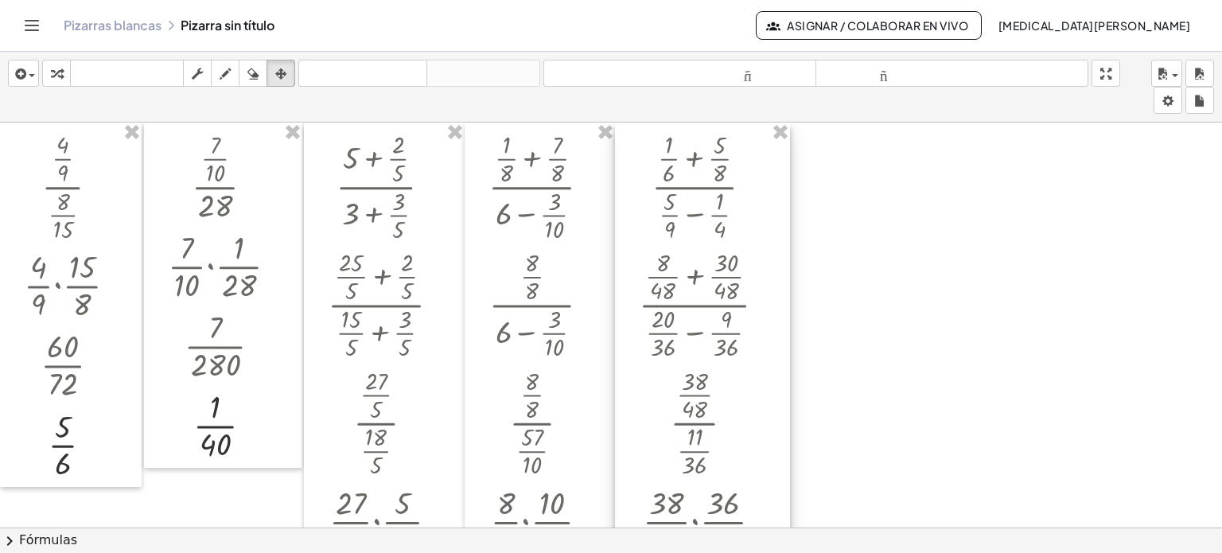
drag, startPoint x: 629, startPoint y: 180, endPoint x: 618, endPoint y: 138, distance: 42.8
click at [618, 138] on div at bounding box center [702, 423] width 175 height 601
click at [625, 134] on div at bounding box center [707, 423] width 175 height 601
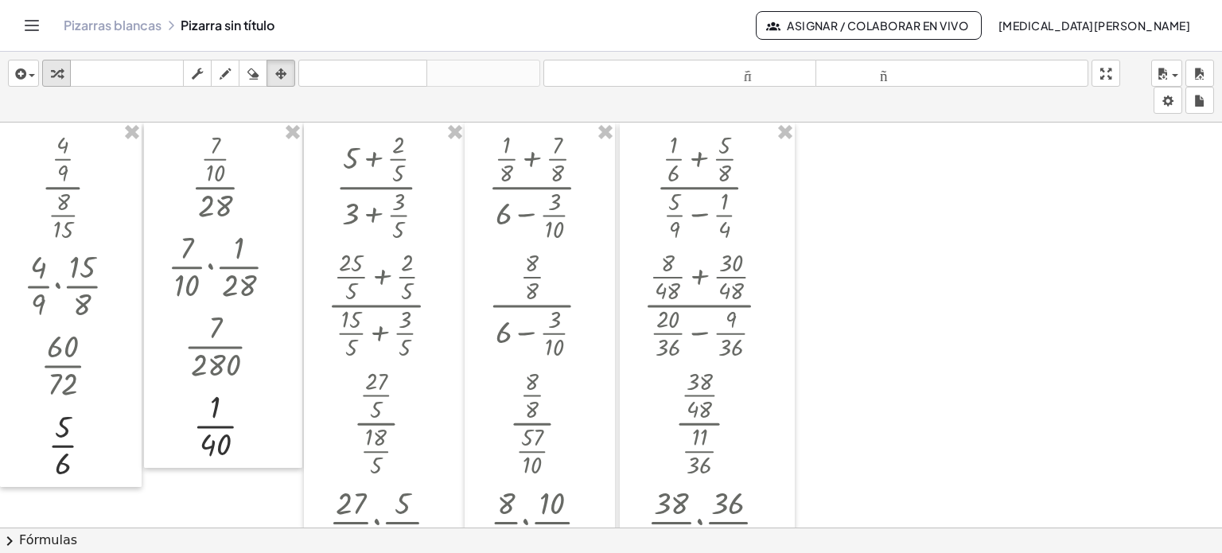
click at [57, 67] on icon "button" at bounding box center [56, 73] width 11 height 19
click at [804, 158] on div at bounding box center [611, 528] width 1222 height 810
click at [814, 141] on div at bounding box center [611, 528] width 1222 height 810
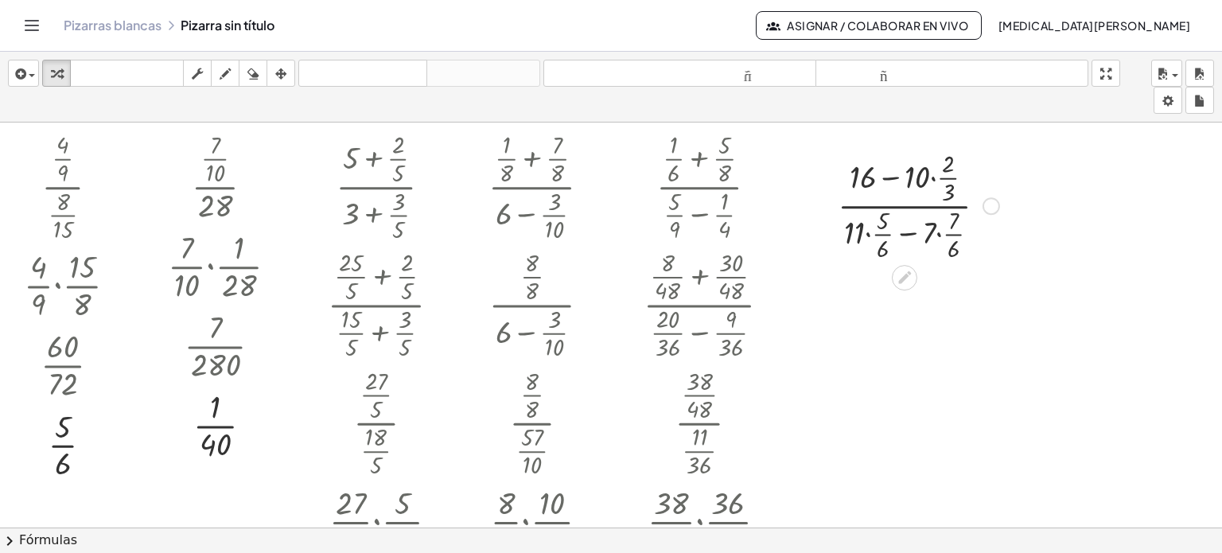
click at [889, 174] on div at bounding box center [918, 205] width 177 height 118
click at [932, 176] on div at bounding box center [918, 205] width 177 height 118
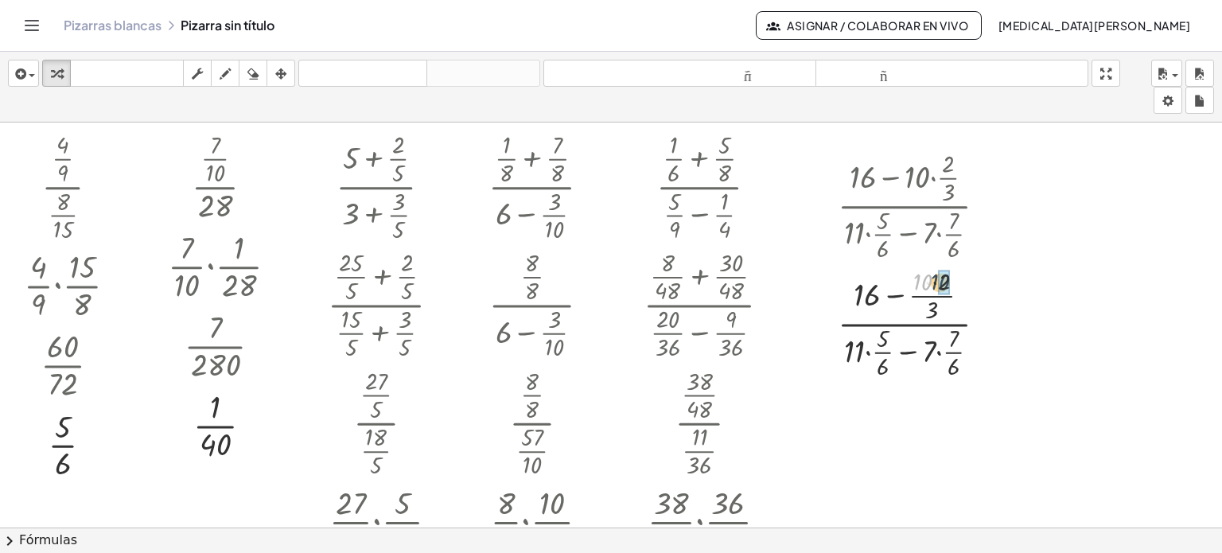
drag, startPoint x: 924, startPoint y: 279, endPoint x: 942, endPoint y: 279, distance: 17.5
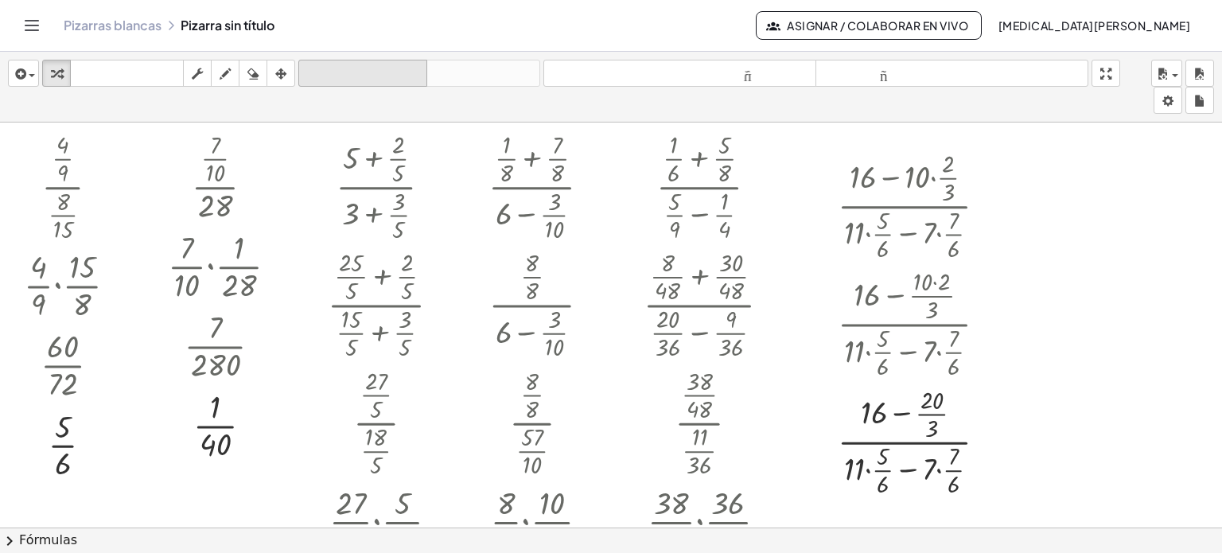
click at [397, 72] on font "deshacer" at bounding box center [362, 73] width 121 height 15
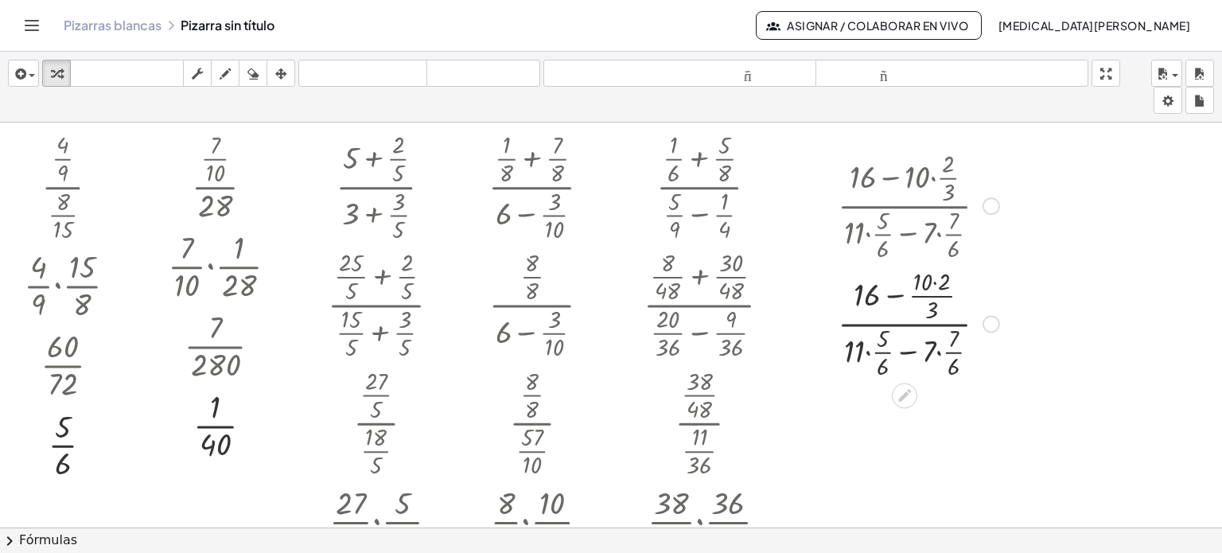
click at [987, 319] on div at bounding box center [992, 324] width 18 height 18
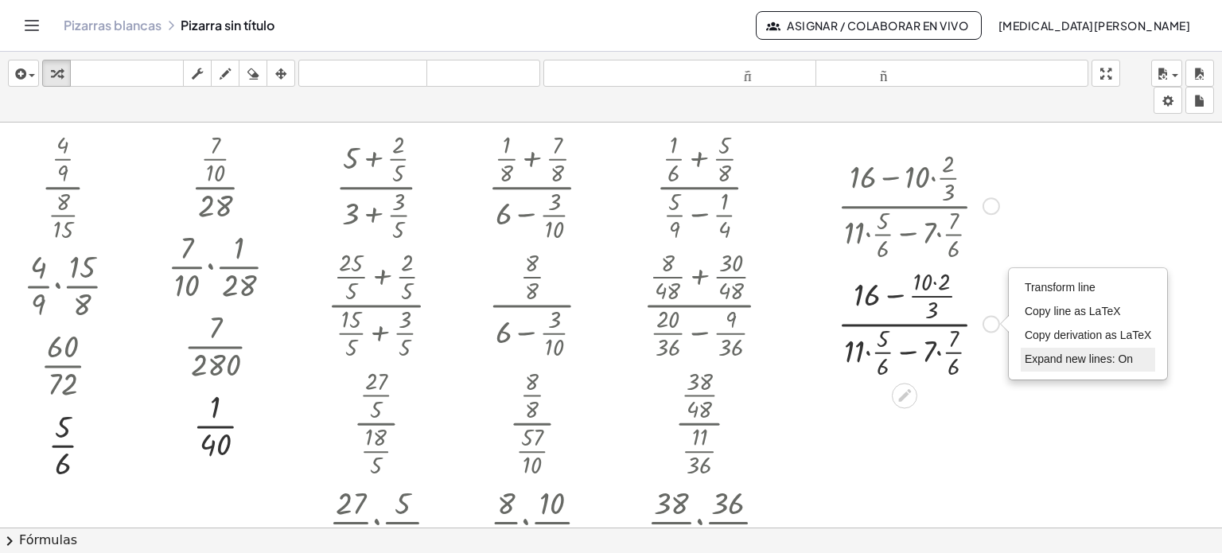
click at [1042, 352] on span "Expand new lines: On" at bounding box center [1079, 358] width 108 height 13
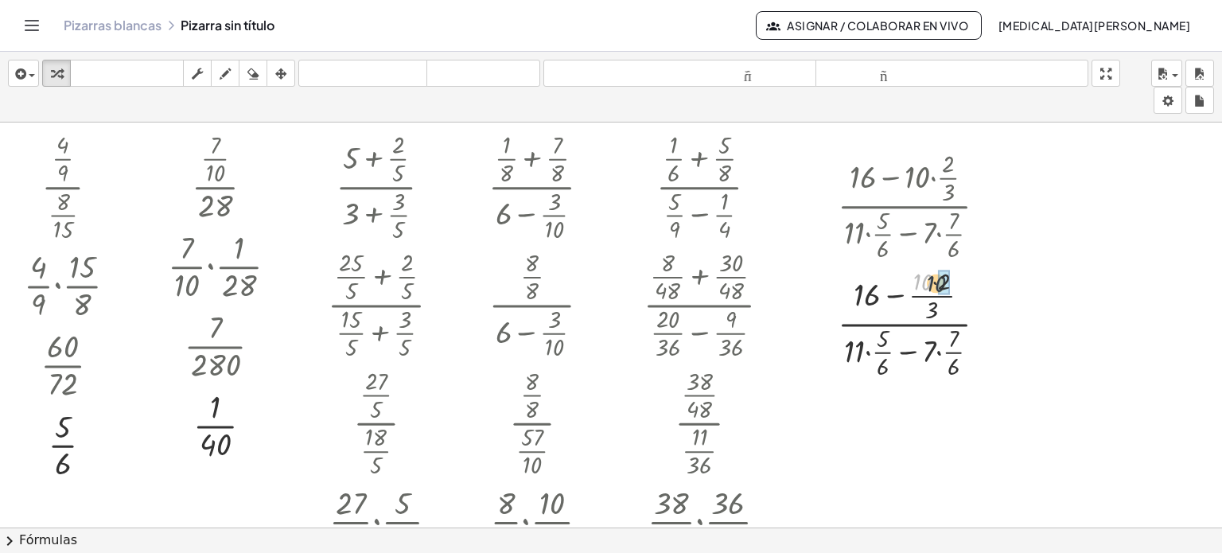
drag, startPoint x: 925, startPoint y: 278, endPoint x: 944, endPoint y: 280, distance: 19.2
click at [872, 350] on div at bounding box center [918, 322] width 177 height 118
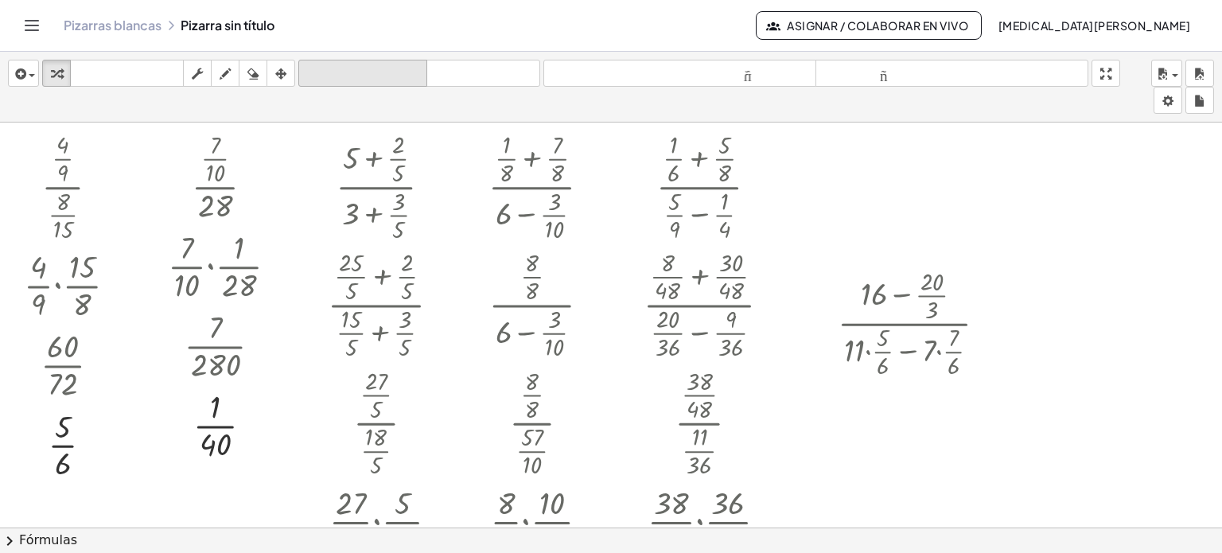
click at [381, 72] on font "deshacer" at bounding box center [362, 73] width 121 height 15
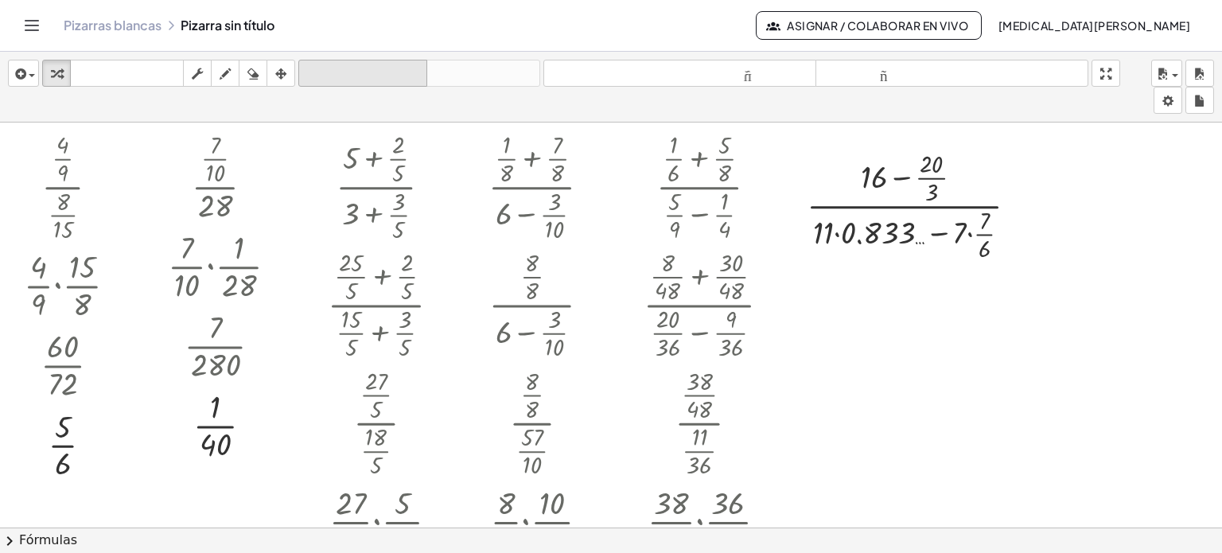
click at [315, 69] on font "deshacer" at bounding box center [362, 73] width 121 height 15
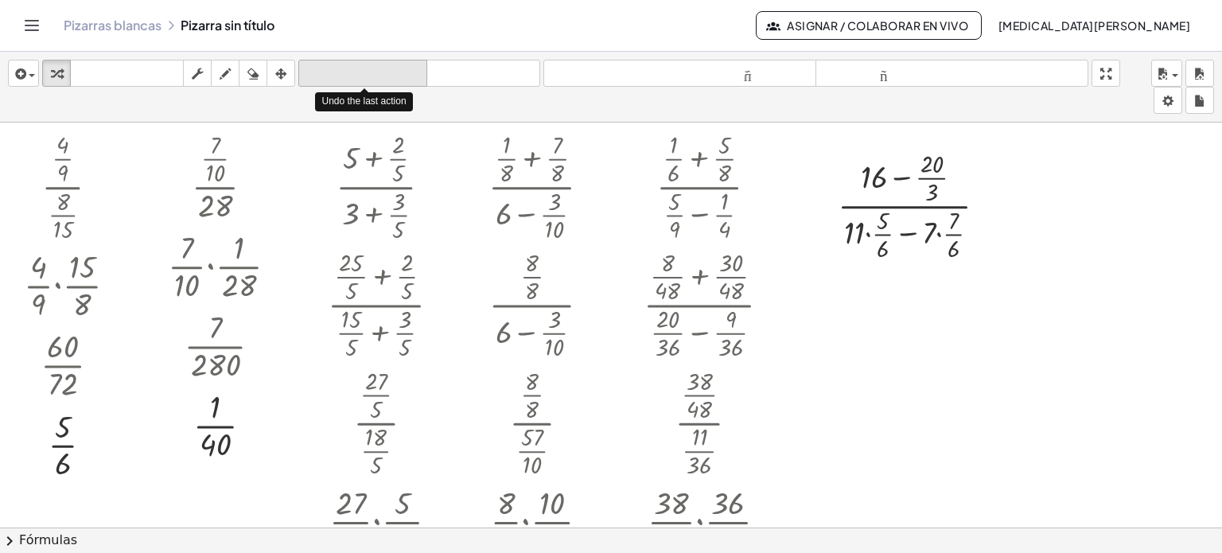
click at [315, 69] on font "deshacer" at bounding box center [362, 73] width 121 height 15
click at [315, 75] on font "deshacer" at bounding box center [362, 73] width 121 height 15
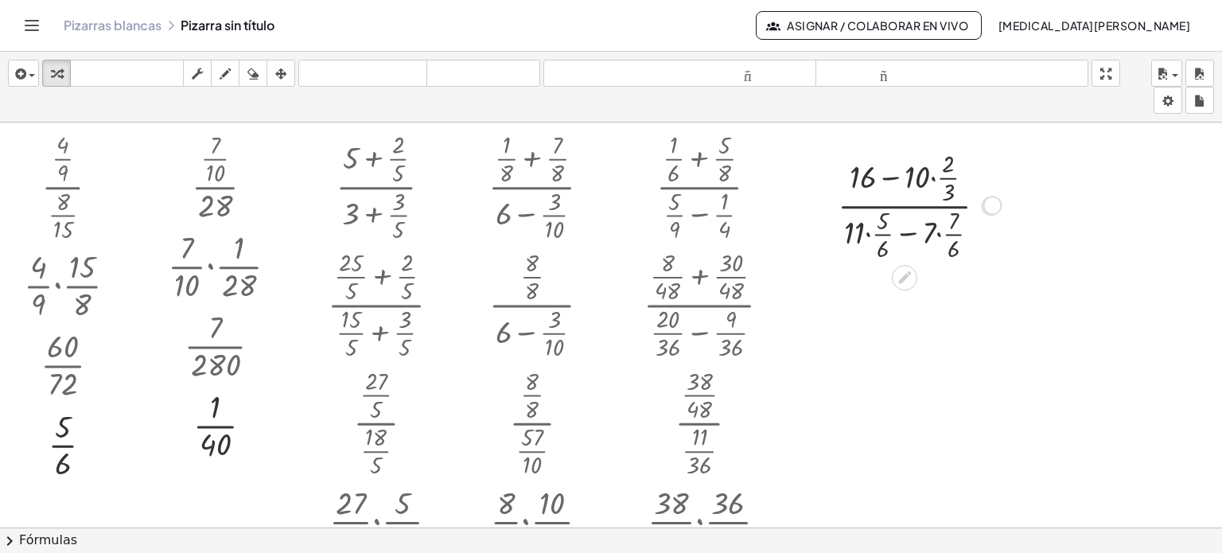
click at [987, 212] on div at bounding box center [992, 206] width 18 height 18
click at [983, 207] on div at bounding box center [992, 206] width 18 height 18
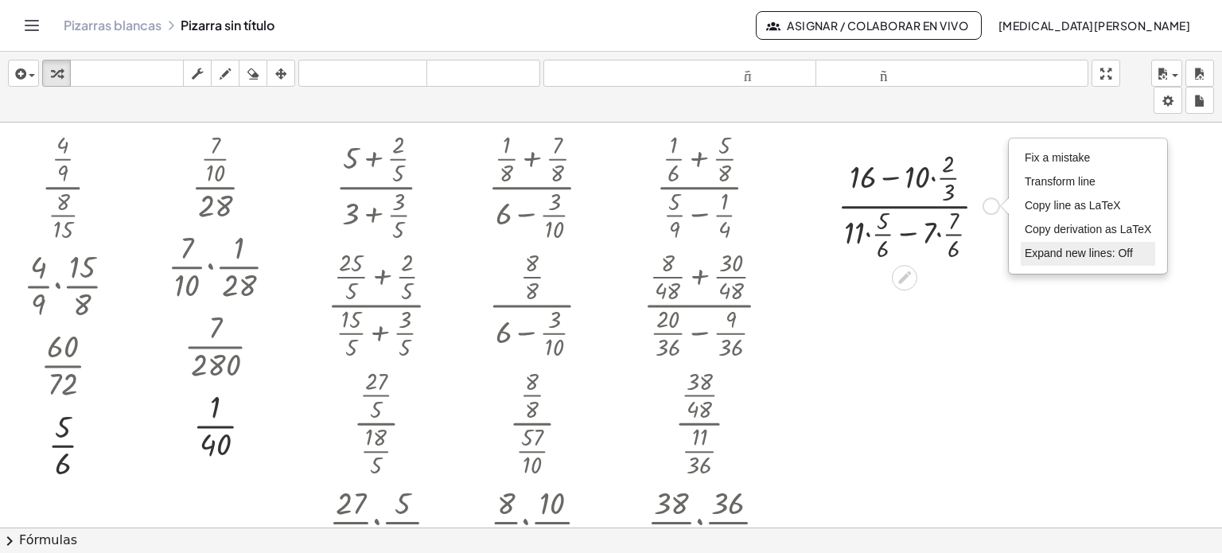
click at [1041, 247] on span "Expand new lines: Off" at bounding box center [1079, 253] width 108 height 13
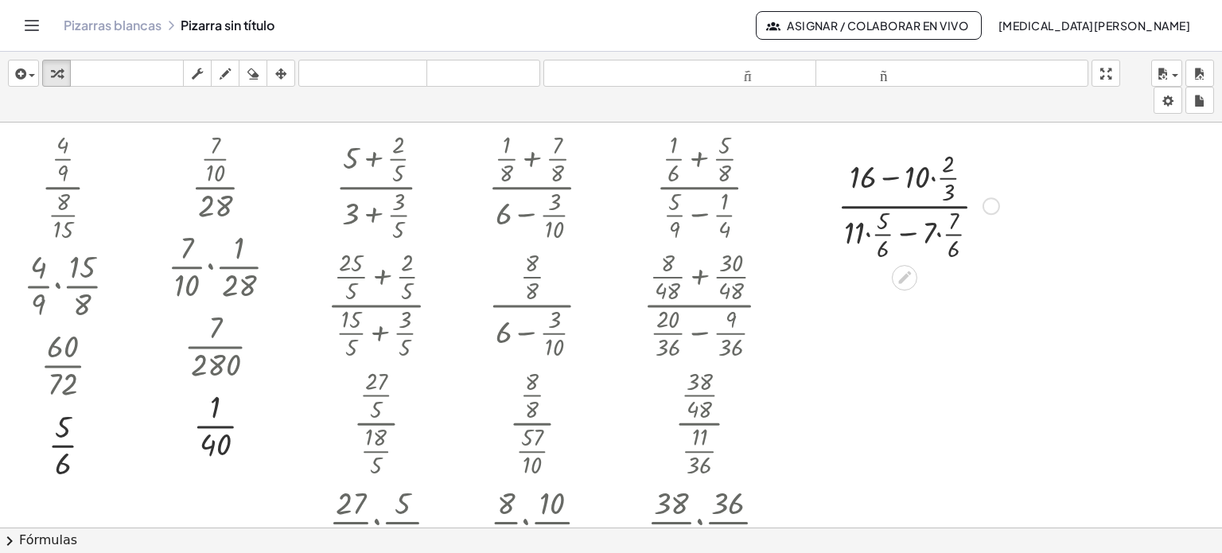
click at [934, 177] on div at bounding box center [918, 205] width 177 height 118
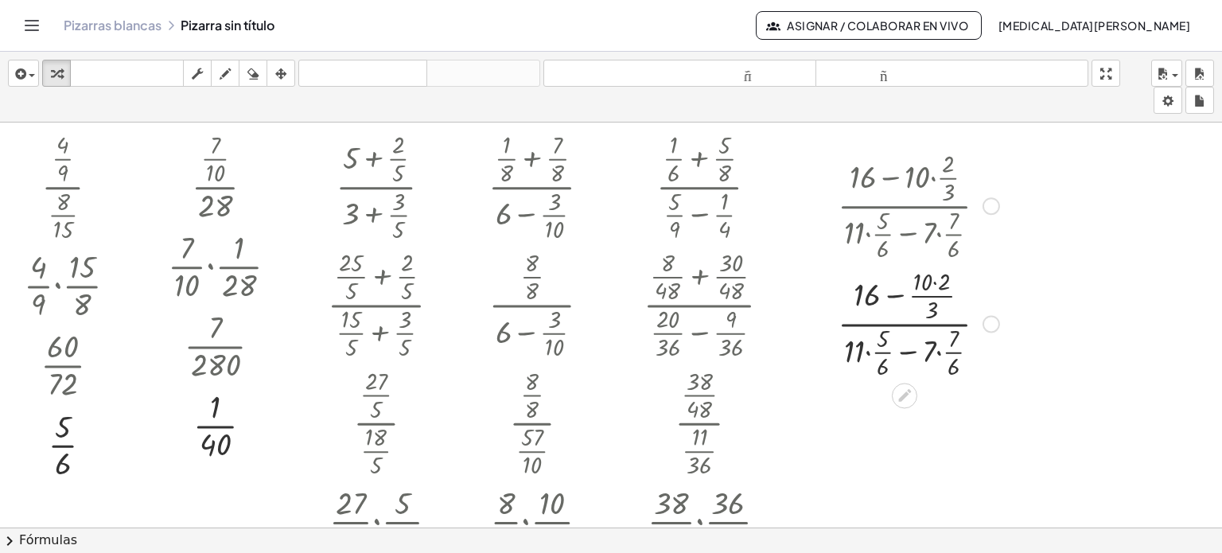
click at [993, 315] on div "Fix a mistake Transform line Copy line as LaTeX Copy derivation as LaTeX Expand…" at bounding box center [992, 324] width 18 height 18
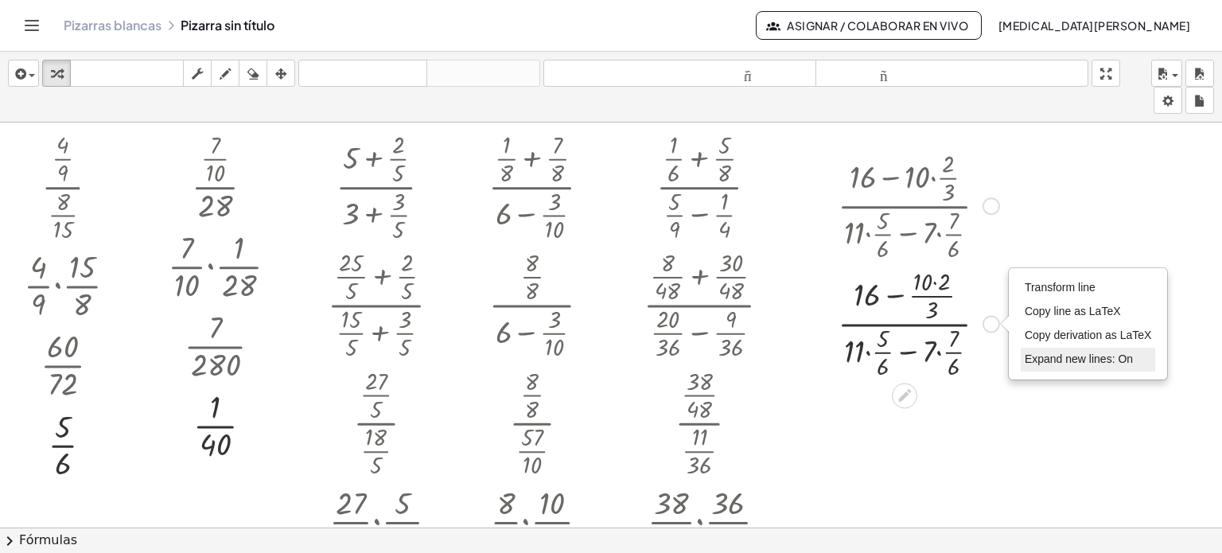
click at [1033, 359] on span "Expand new lines: On" at bounding box center [1079, 358] width 108 height 13
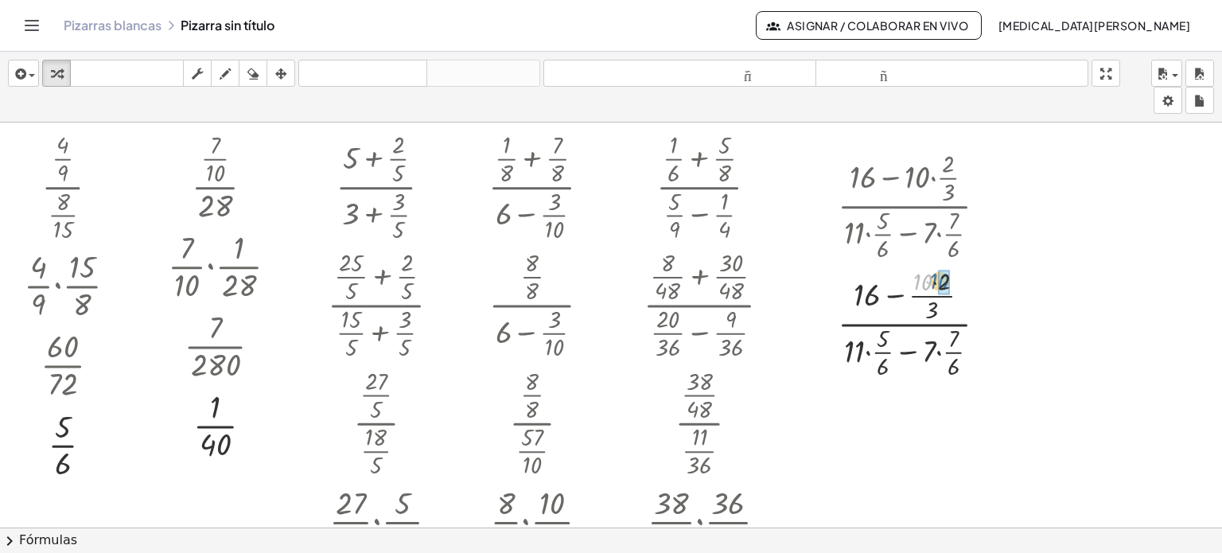
drag, startPoint x: 928, startPoint y: 281, endPoint x: 945, endPoint y: 278, distance: 17.7
click at [869, 349] on div at bounding box center [918, 322] width 177 height 118
drag, startPoint x: 859, startPoint y: 338, endPoint x: 885, endPoint y: 339, distance: 26.3
click at [885, 339] on div at bounding box center [918, 322] width 177 height 118
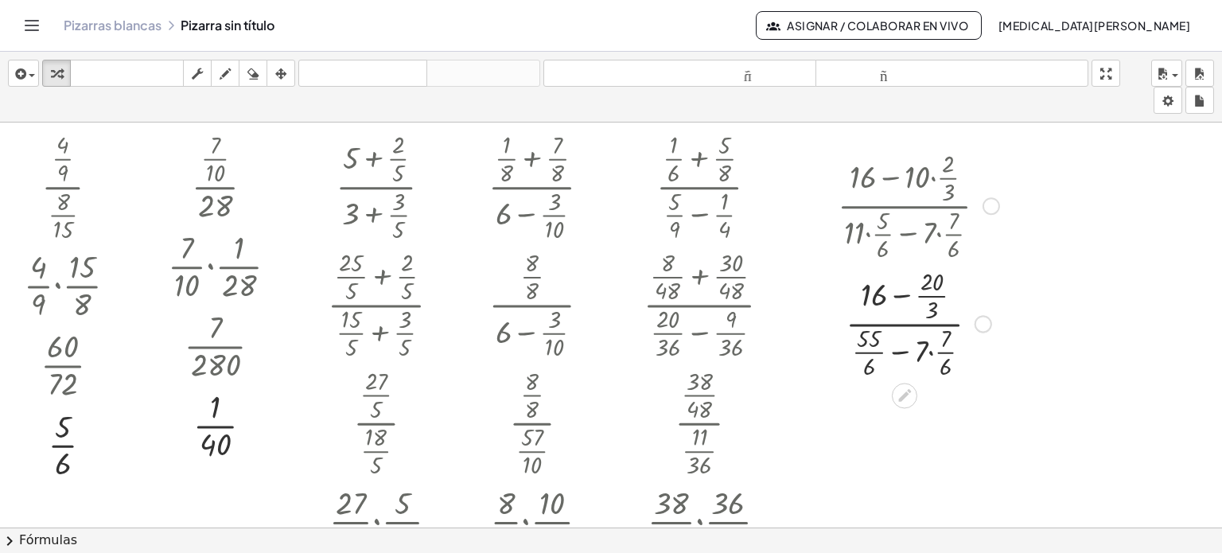
click at [931, 351] on div at bounding box center [918, 322] width 177 height 118
drag, startPoint x: 927, startPoint y: 340, endPoint x: 948, endPoint y: 340, distance: 21.5
click at [948, 340] on div at bounding box center [918, 322] width 177 height 118
click at [980, 326] on div at bounding box center [978, 324] width 18 height 18
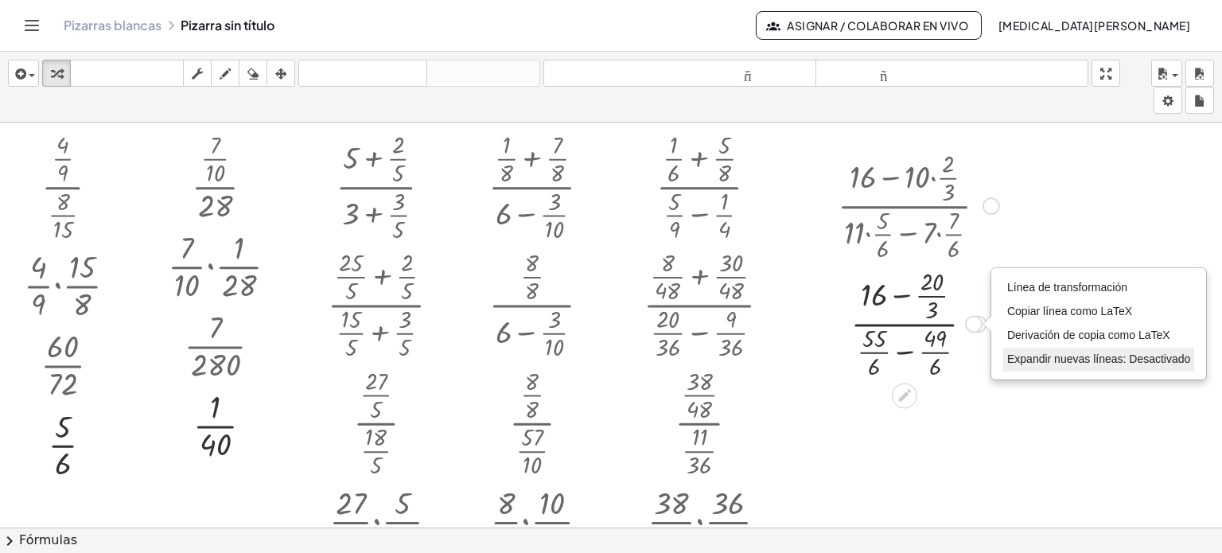
click at [1023, 356] on font "Expandir nuevas líneas: Desactivado" at bounding box center [1098, 358] width 183 height 13
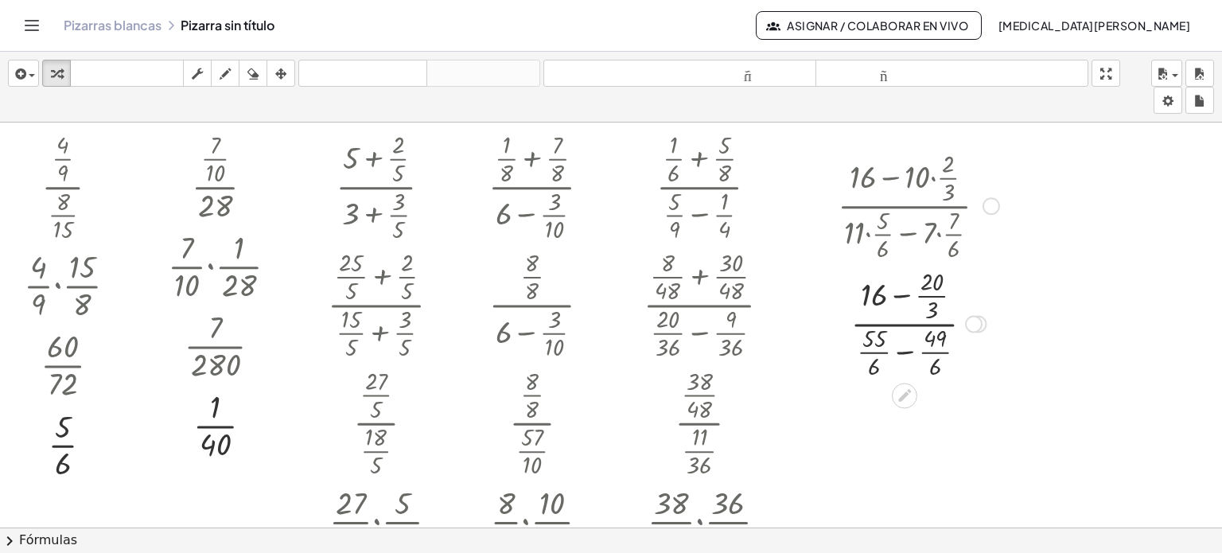
click at [906, 294] on div at bounding box center [918, 322] width 177 height 118
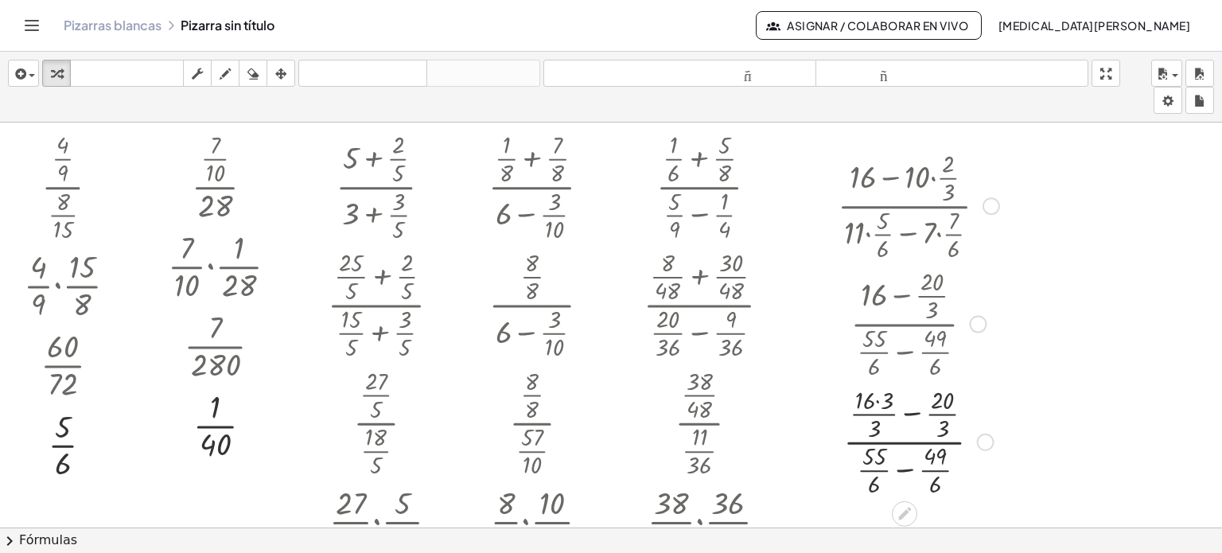
scroll to position [80, 0]
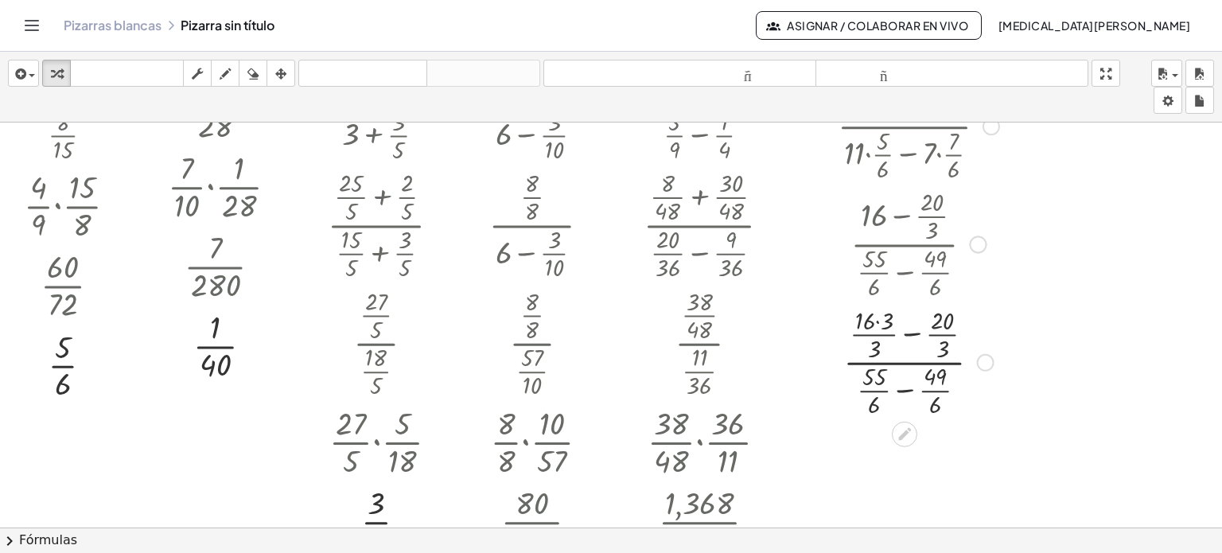
click at [978, 364] on div "Línea de transformación Copiar línea como LaTeX Derivación de copia como LaTeX …" at bounding box center [986, 363] width 18 height 18
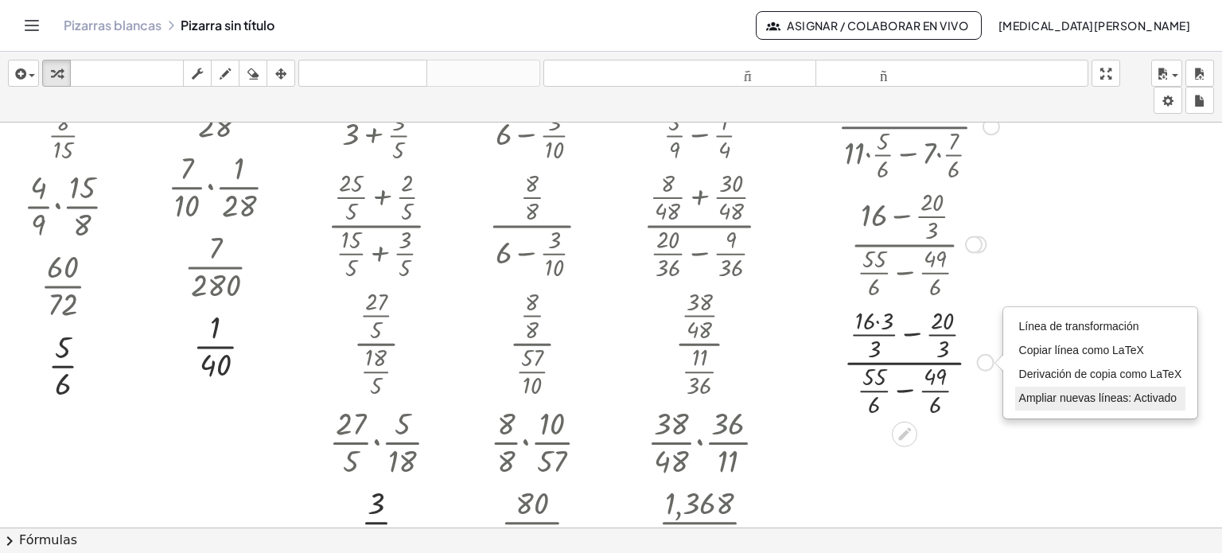
click at [1034, 389] on li "Ampliar nuevas líneas: Activado" at bounding box center [1100, 399] width 171 height 24
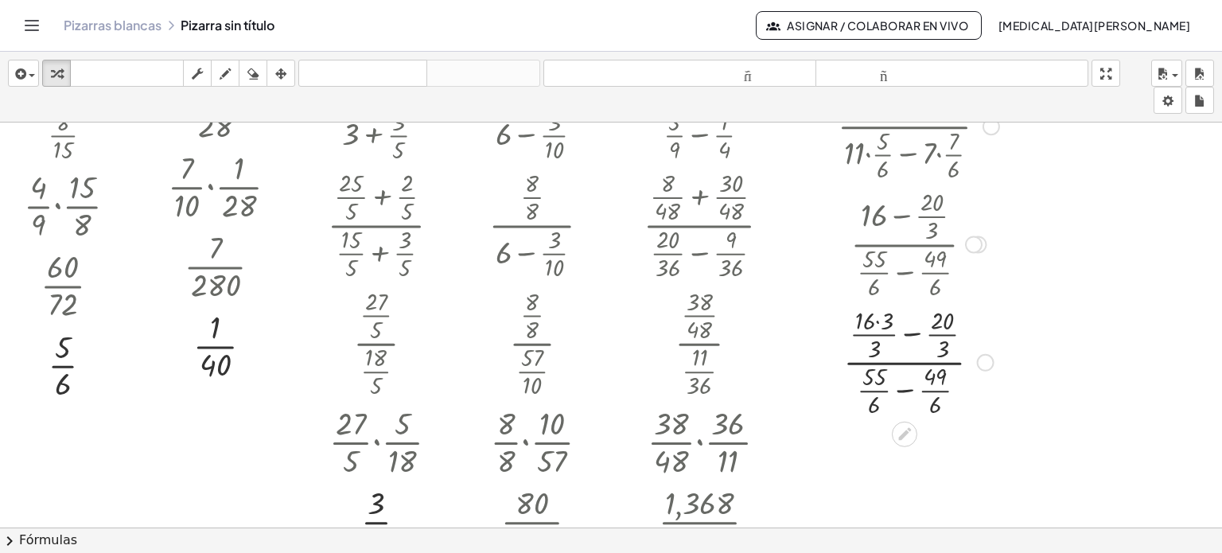
click at [904, 386] on div at bounding box center [918, 361] width 177 height 118
click at [904, 386] on icon at bounding box center [904, 379] width 17 height 17
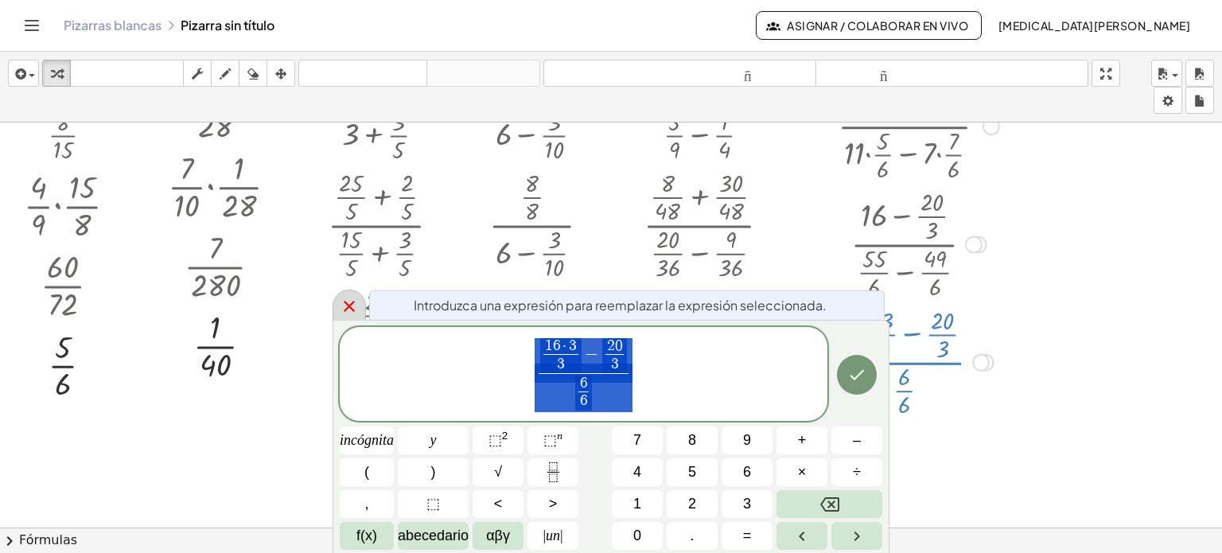
click at [350, 299] on icon at bounding box center [349, 306] width 19 height 19
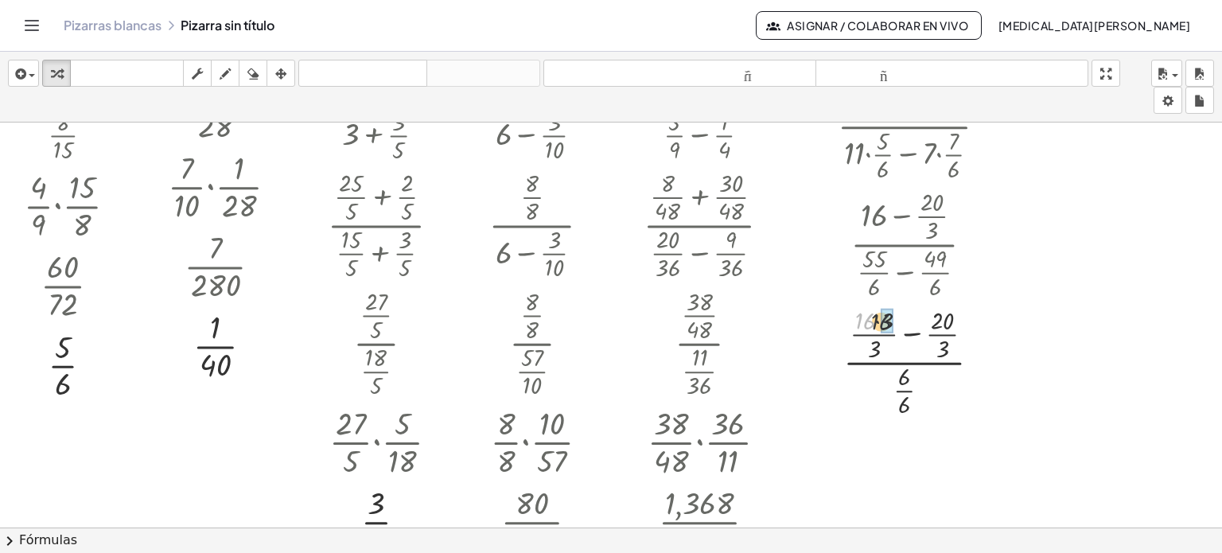
drag, startPoint x: 869, startPoint y: 323, endPoint x: 890, endPoint y: 324, distance: 21.5
click at [904, 333] on div at bounding box center [918, 361] width 177 height 118
click at [966, 356] on div "Línea de transformación Copiar línea como LaTeX Derivación de copia como LaTeX …" at bounding box center [968, 363] width 18 height 18
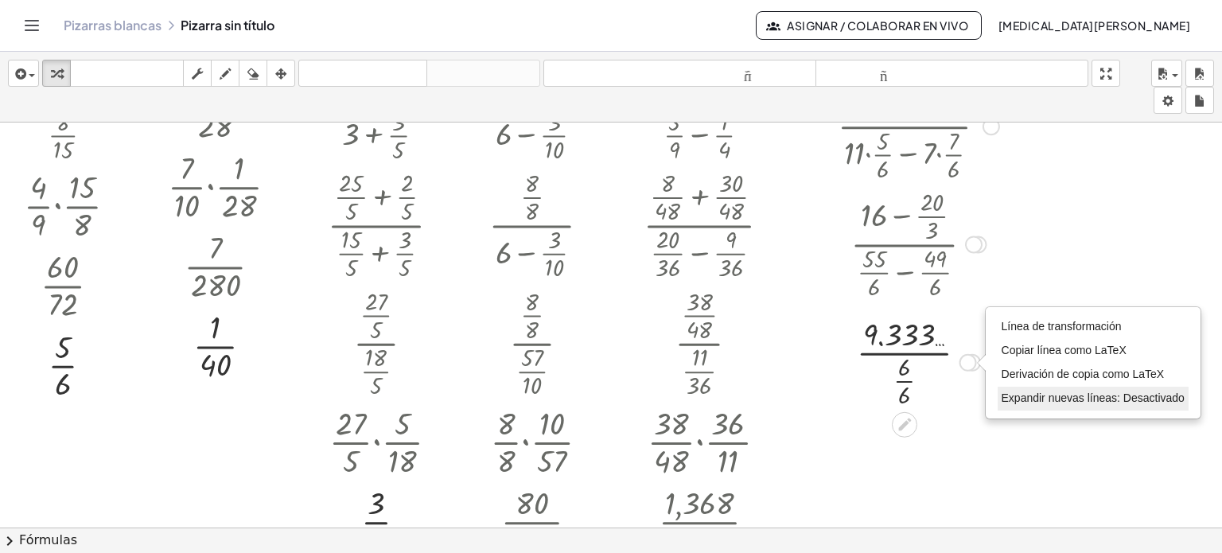
click at [1027, 391] on font "Expandir nuevas líneas: Desactivado" at bounding box center [1093, 397] width 183 height 13
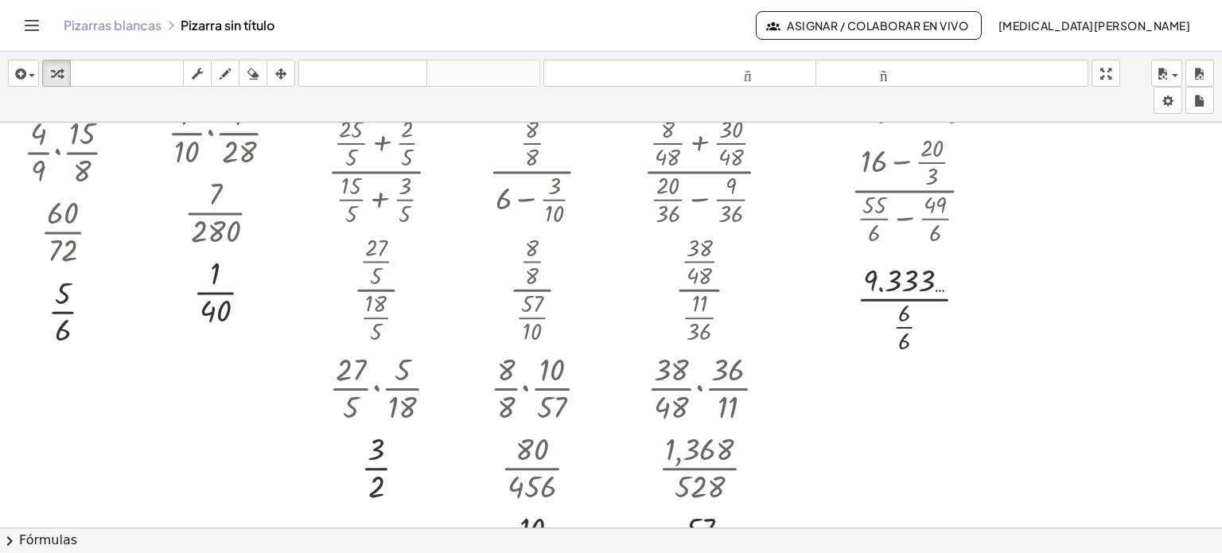
scroll to position [159, 0]
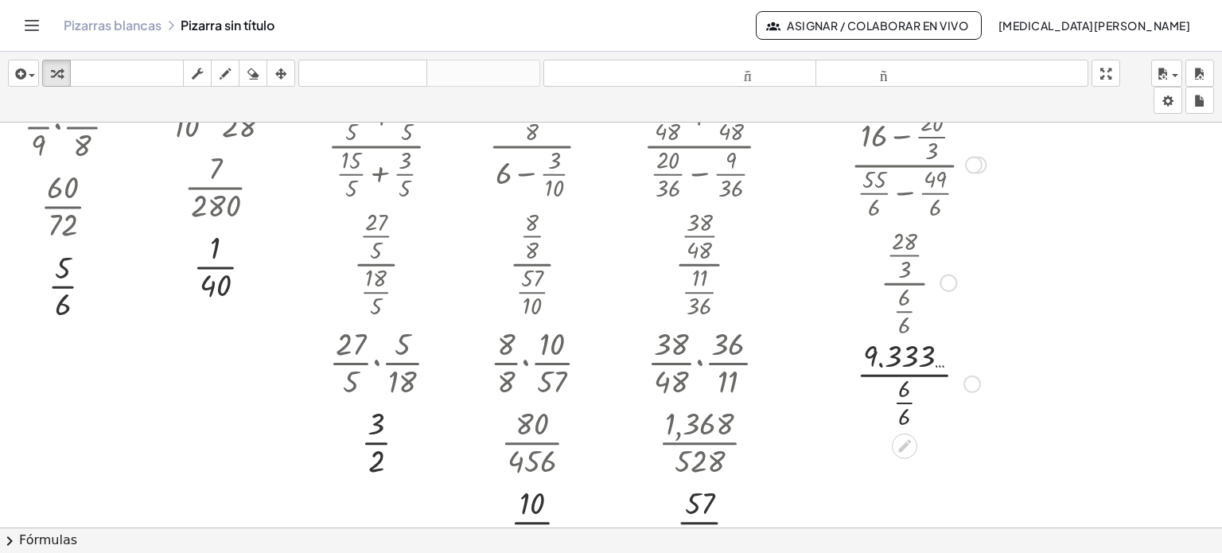
drag, startPoint x: 962, startPoint y: 280, endPoint x: 959, endPoint y: 387, distance: 106.6
click at [905, 384] on div "· · · · 6 6 9.333 … Línea de transformación Copiar línea como LaTeX Derivación …" at bounding box center [905, 384] width 0 height 0
click at [941, 286] on div at bounding box center [945, 283] width 18 height 18
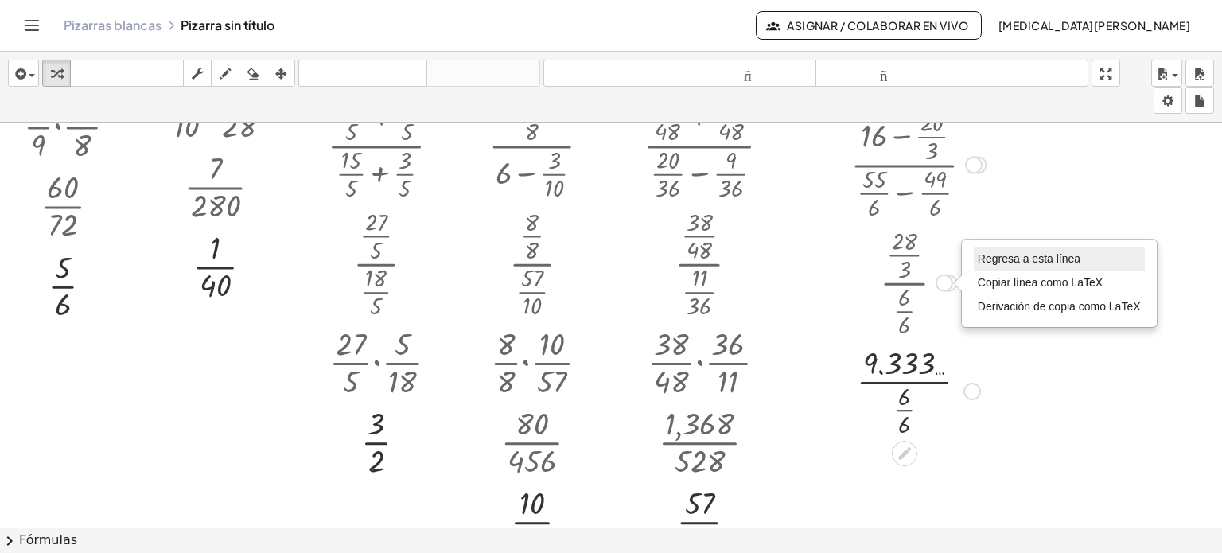
click at [990, 259] on font "Regresa a esta línea" at bounding box center [1029, 258] width 103 height 13
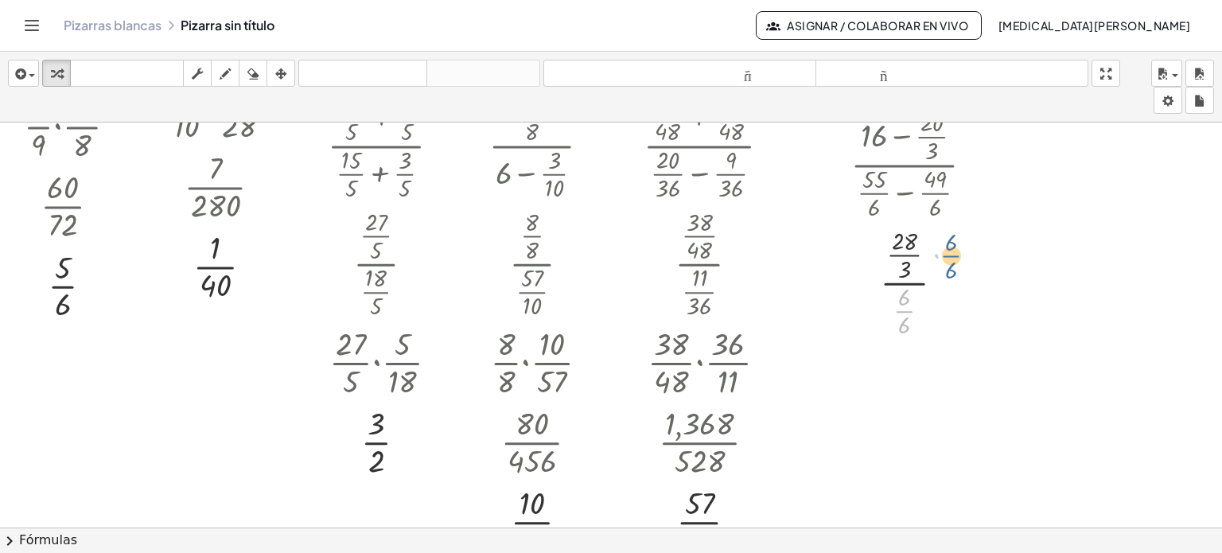
drag, startPoint x: 904, startPoint y: 307, endPoint x: 952, endPoint y: 249, distance: 75.7
click at [952, 249] on div at bounding box center [918, 281] width 177 height 118
click at [940, 290] on div at bounding box center [918, 281] width 177 height 118
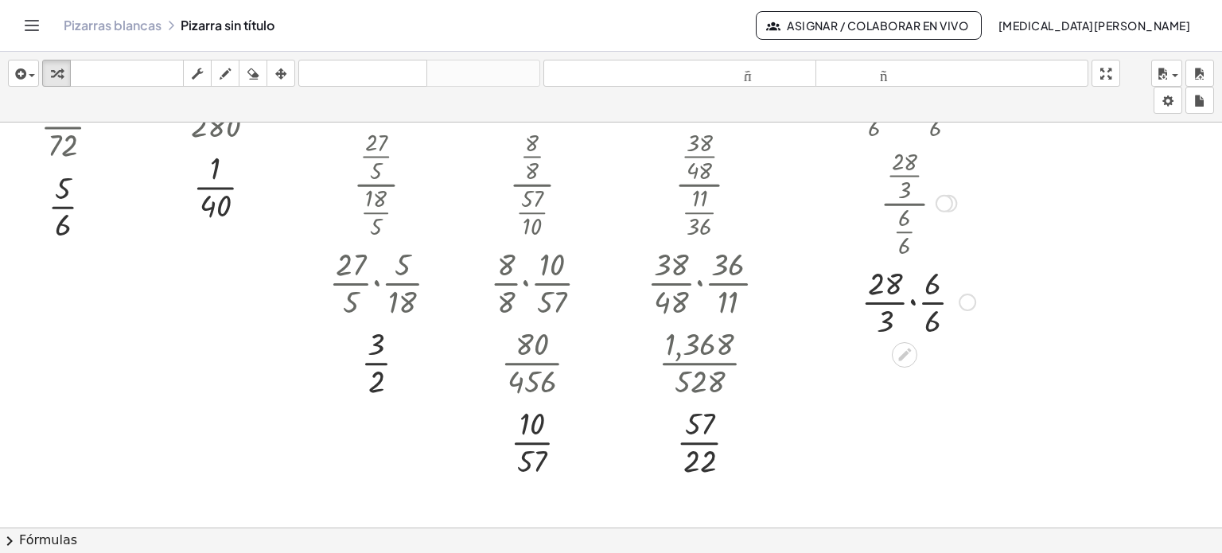
click at [909, 301] on div at bounding box center [918, 301] width 177 height 80
click at [957, 381] on div at bounding box center [961, 382] width 18 height 18
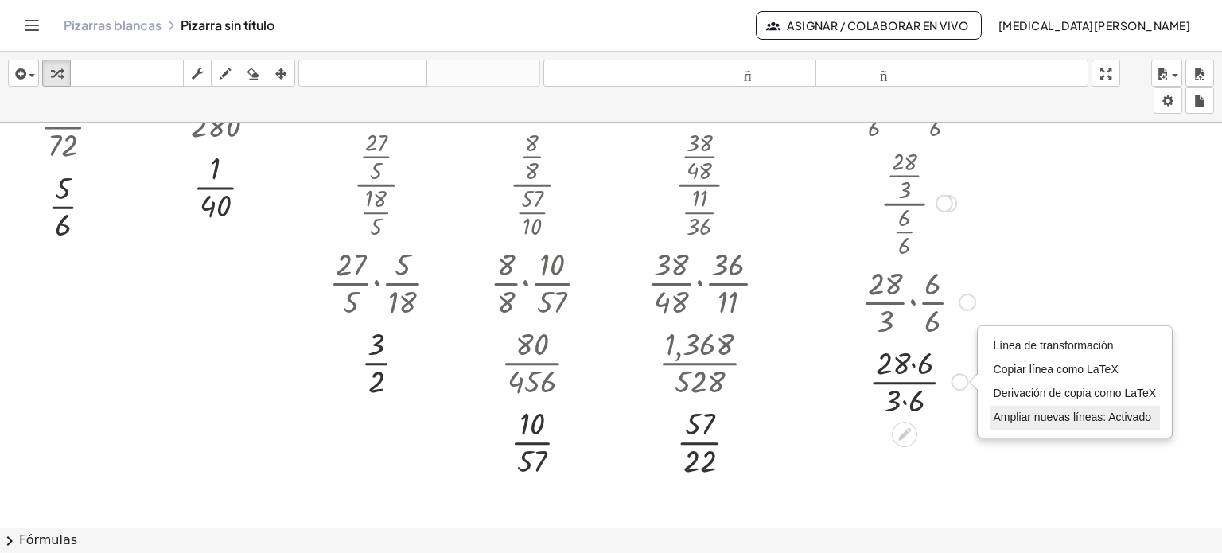
click at [1002, 420] on font "Ampliar nuevas líneas: Activado" at bounding box center [1073, 417] width 158 height 13
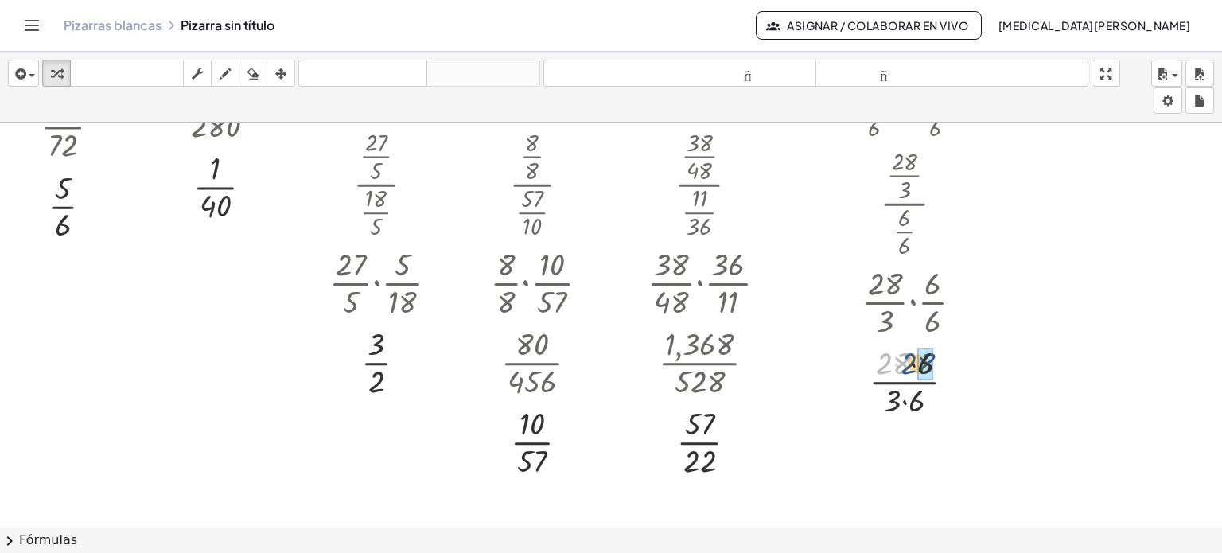
drag, startPoint x: 890, startPoint y: 363, endPoint x: 919, endPoint y: 360, distance: 28.7
drag, startPoint x: 893, startPoint y: 396, endPoint x: 918, endPoint y: 397, distance: 24.7
click at [946, 380] on div "Regresa a esta línea Copiar línea como LaTeX Derivación de copia como LaTeX" at bounding box center [949, 382] width 18 height 18
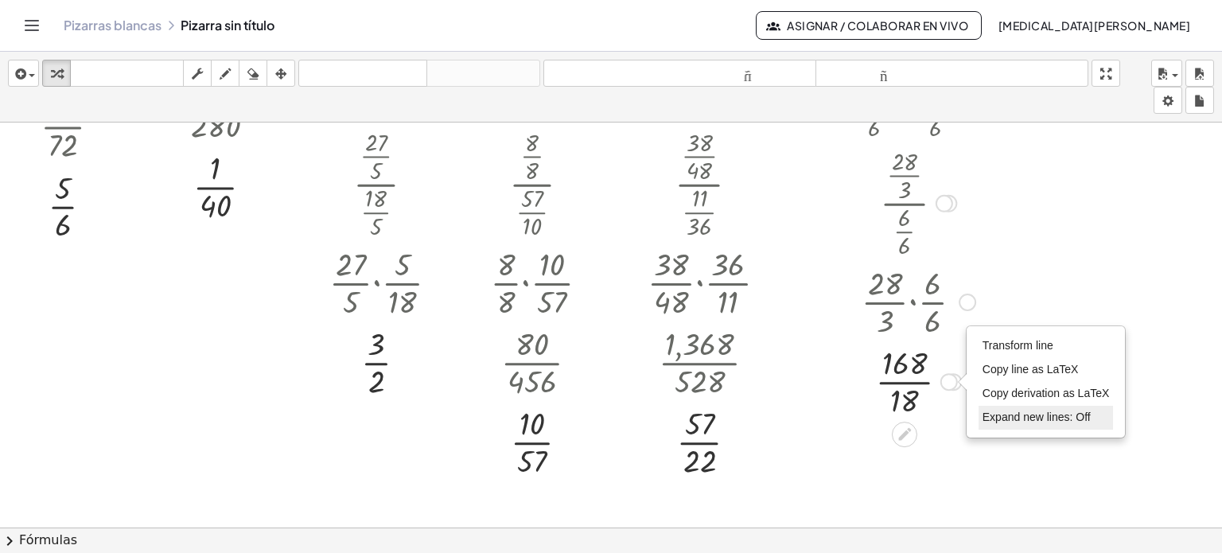
click at [1022, 419] on span "Expand new lines: Off" at bounding box center [1037, 417] width 108 height 13
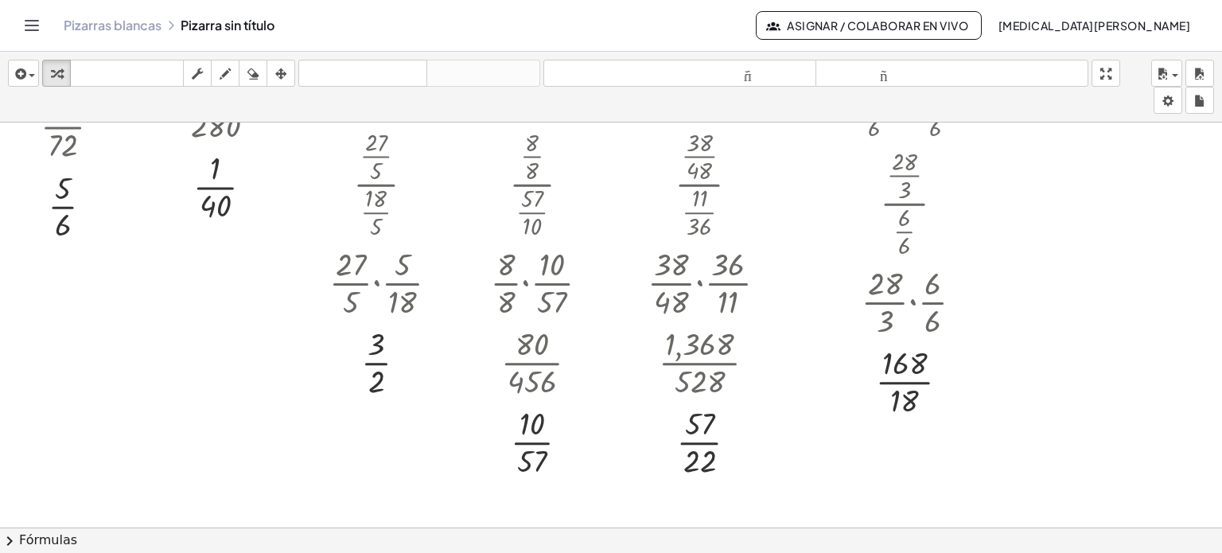
scroll to position [318, 0]
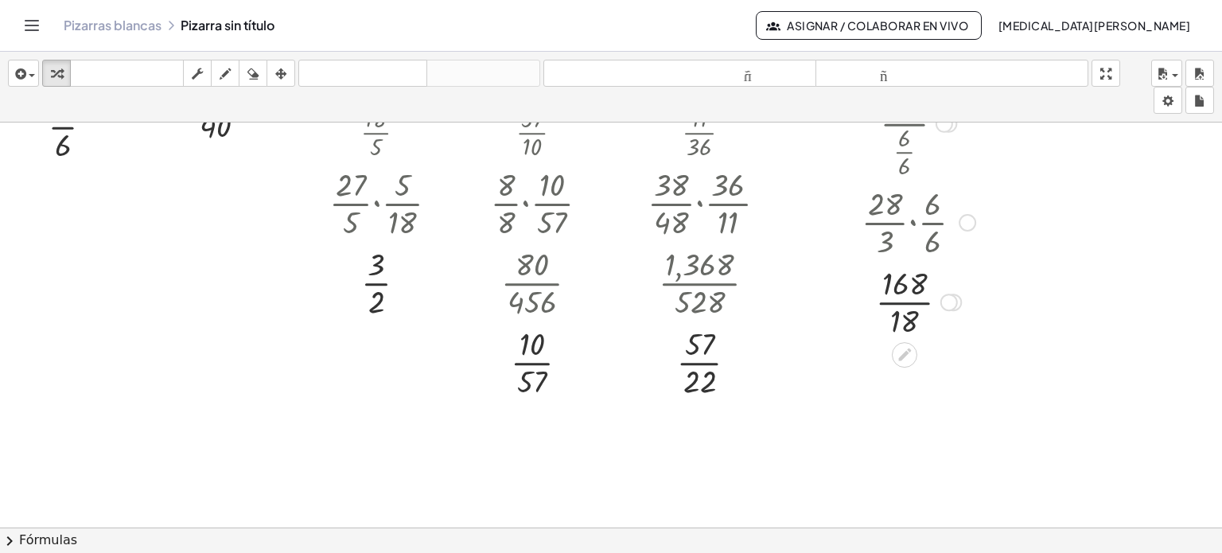
click at [906, 301] on div at bounding box center [918, 301] width 177 height 80
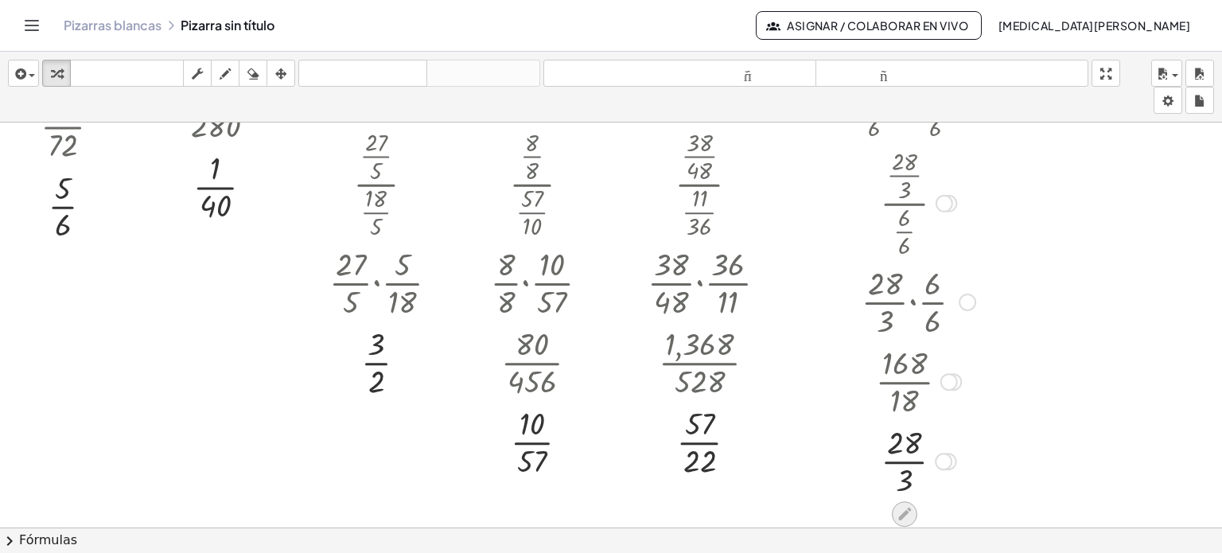
scroll to position [0, 0]
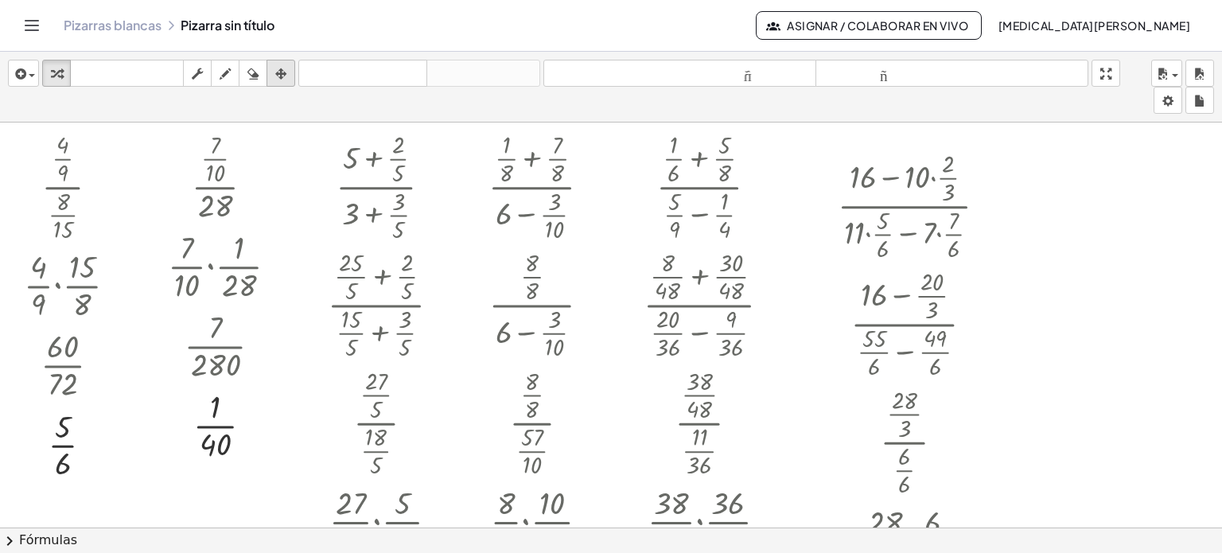
click at [278, 64] on icon "button" at bounding box center [280, 73] width 11 height 19
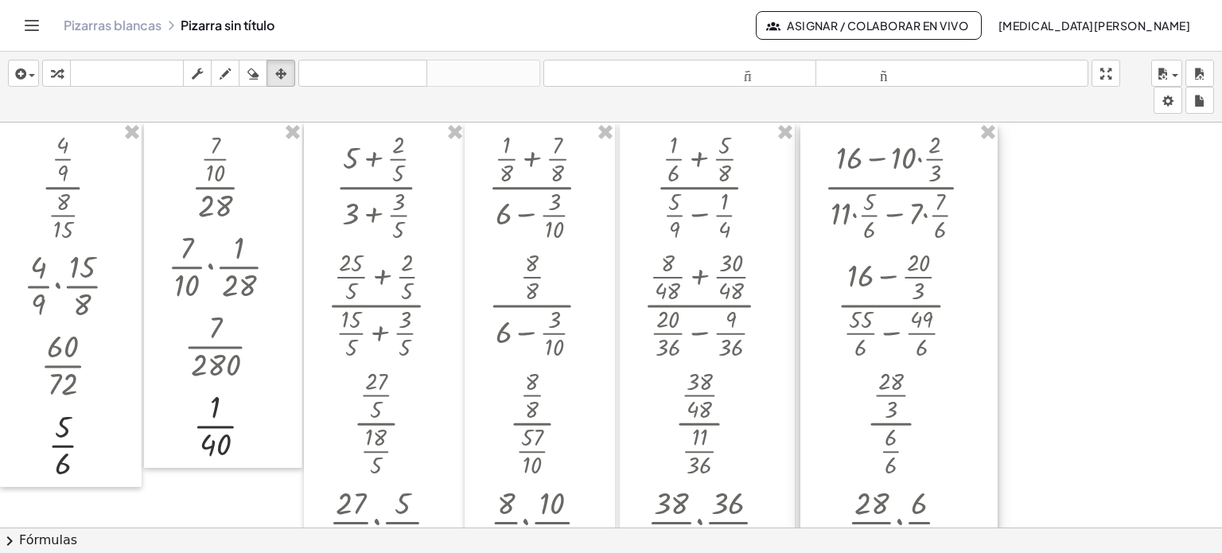
drag, startPoint x: 850, startPoint y: 152, endPoint x: 836, endPoint y: 119, distance: 36.0
click at [836, 119] on div "insertar Seleccione uno: Expresión matemática Función Texto Vídeo de YouTube Gr…" at bounding box center [611, 302] width 1222 height 501
click at [56, 74] on icon "button" at bounding box center [56, 73] width 11 height 19
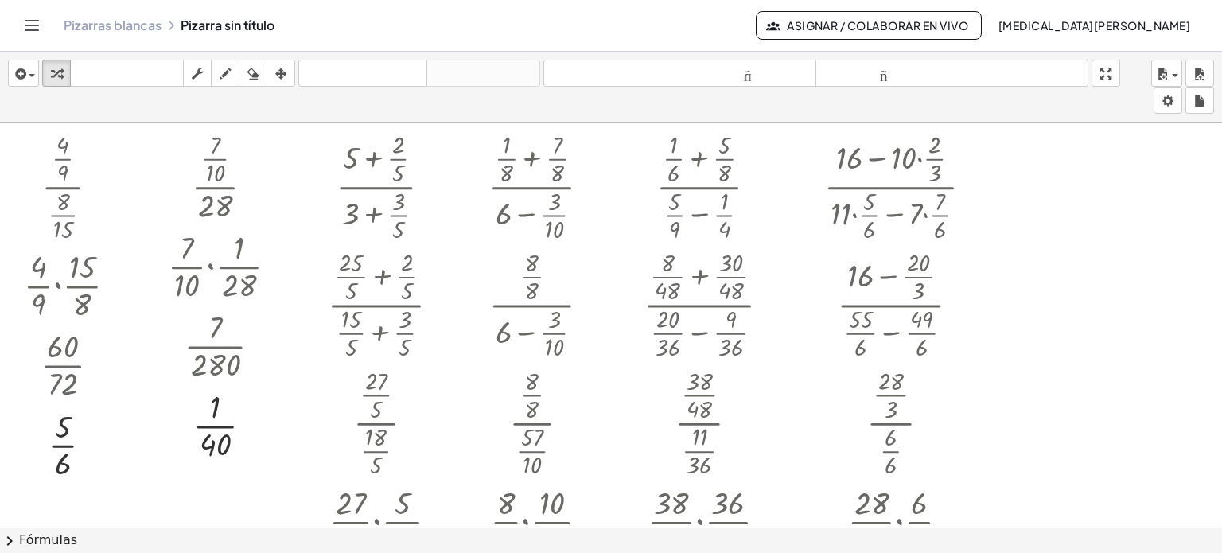
click at [1068, 176] on div at bounding box center [611, 528] width 1222 height 810
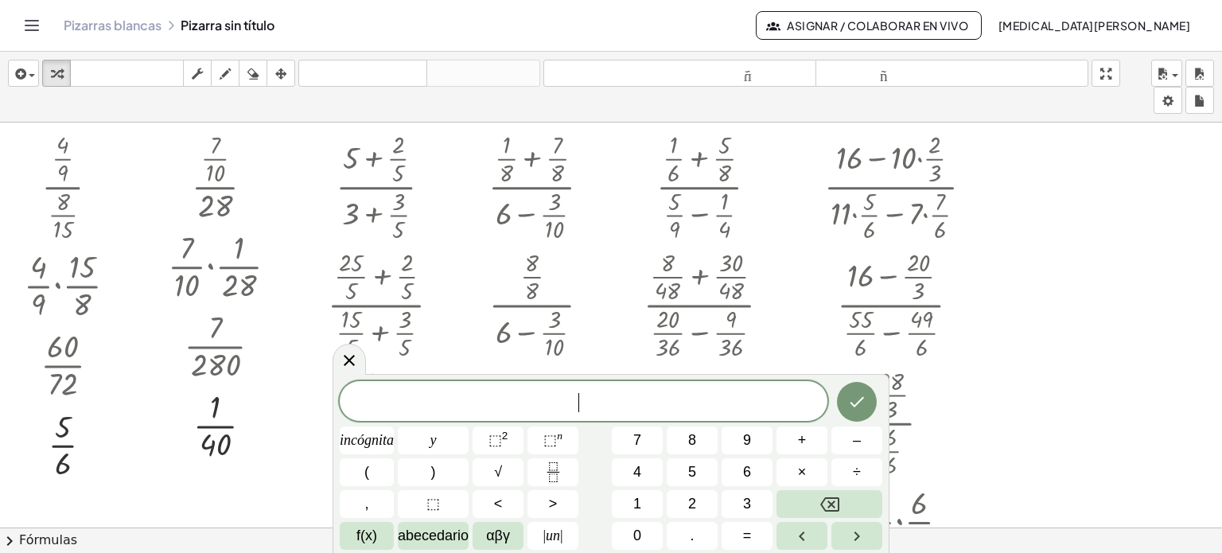
click at [1068, 176] on div at bounding box center [611, 528] width 1222 height 810
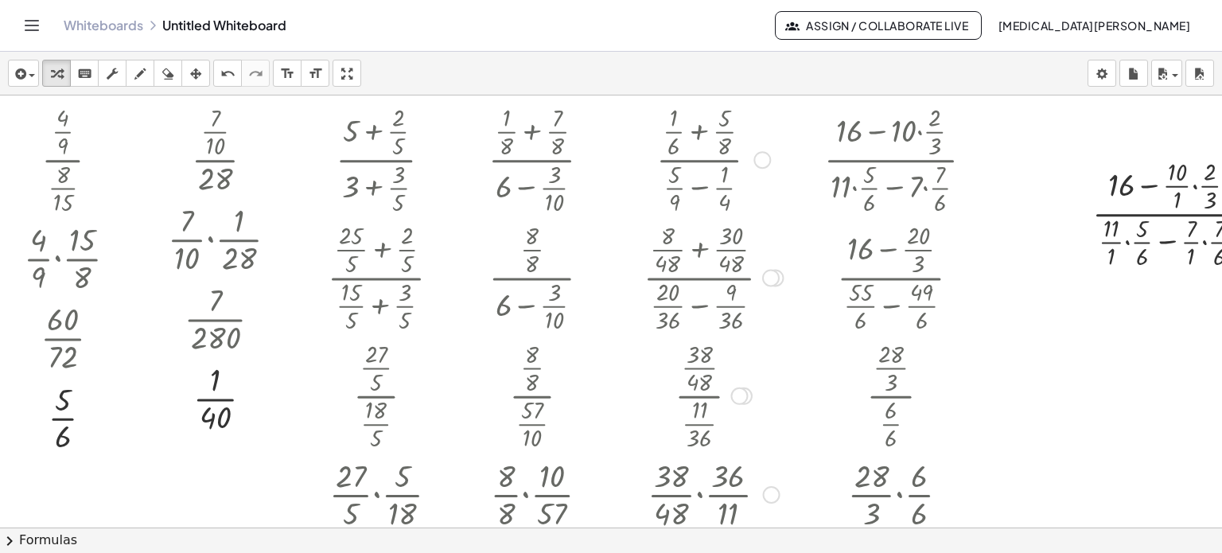
scroll to position [0, 70]
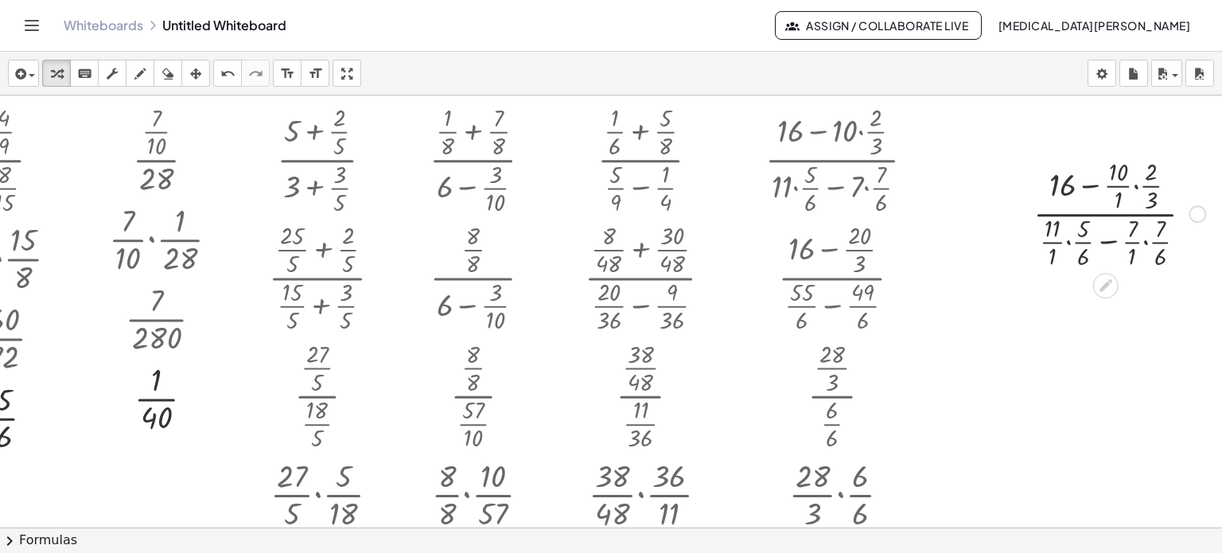
click at [1189, 216] on div at bounding box center [1198, 214] width 18 height 18
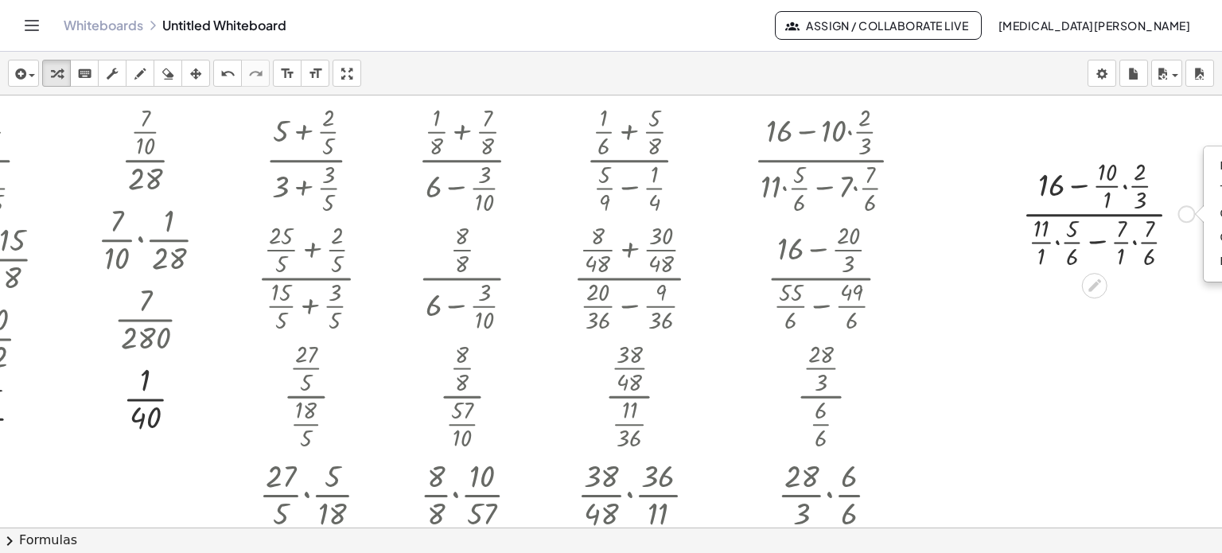
scroll to position [0, 223]
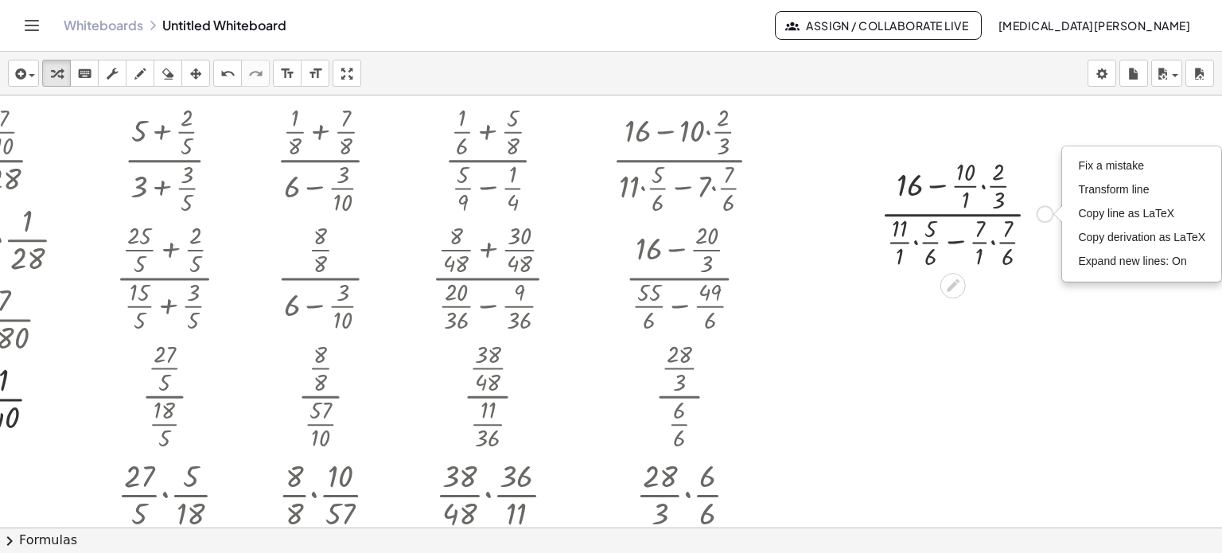
click at [970, 185] on div at bounding box center [967, 213] width 188 height 118
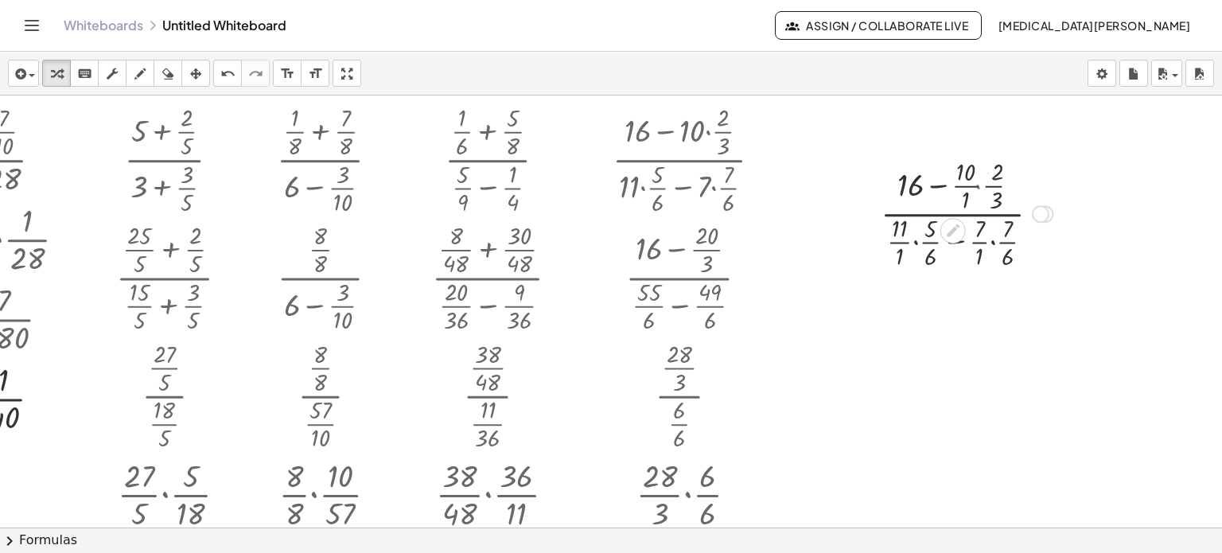
scroll to position [0, 70]
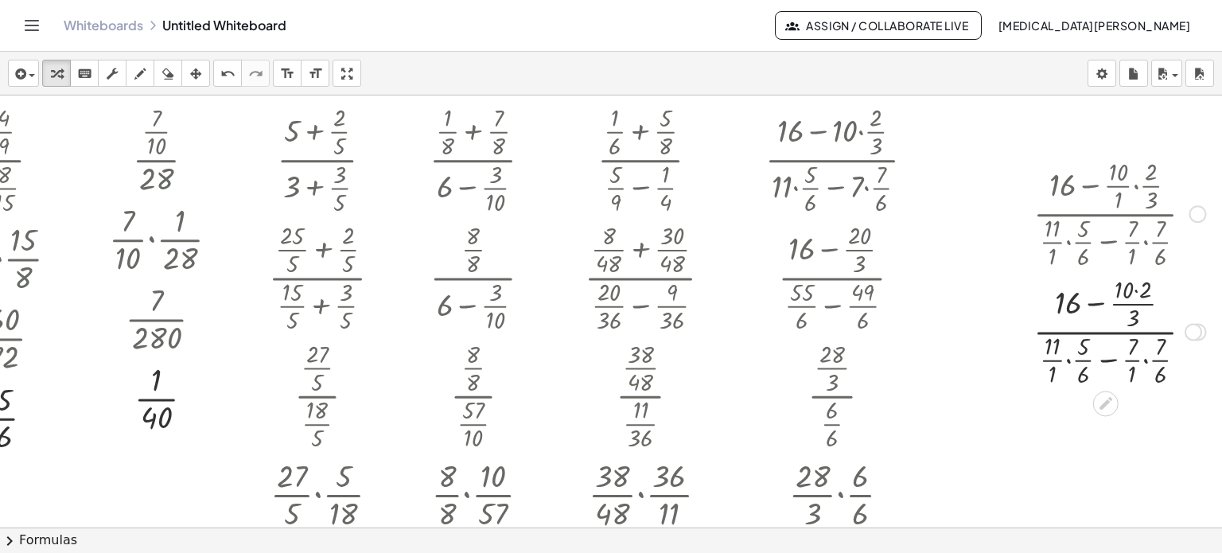
click at [1127, 290] on div at bounding box center [1119, 330] width 188 height 118
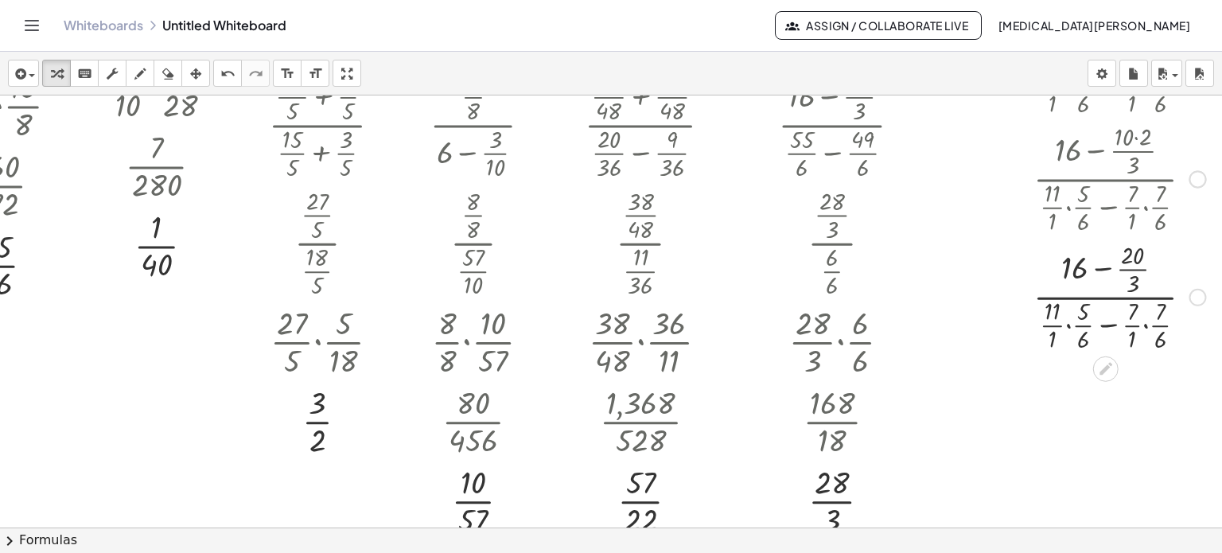
scroll to position [159, 70]
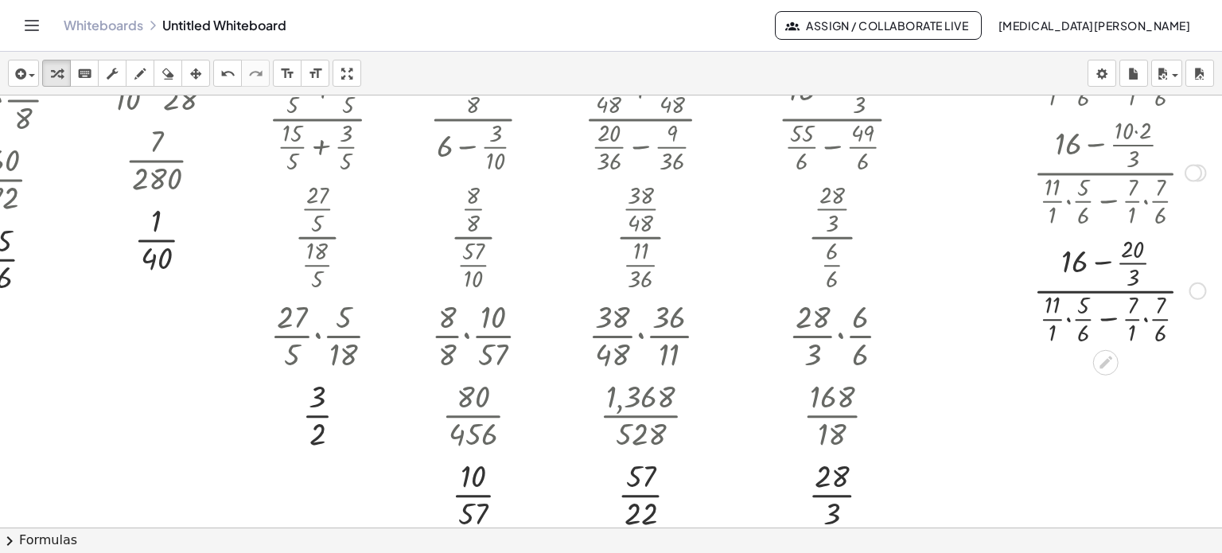
click at [1057, 315] on div at bounding box center [1119, 289] width 188 height 118
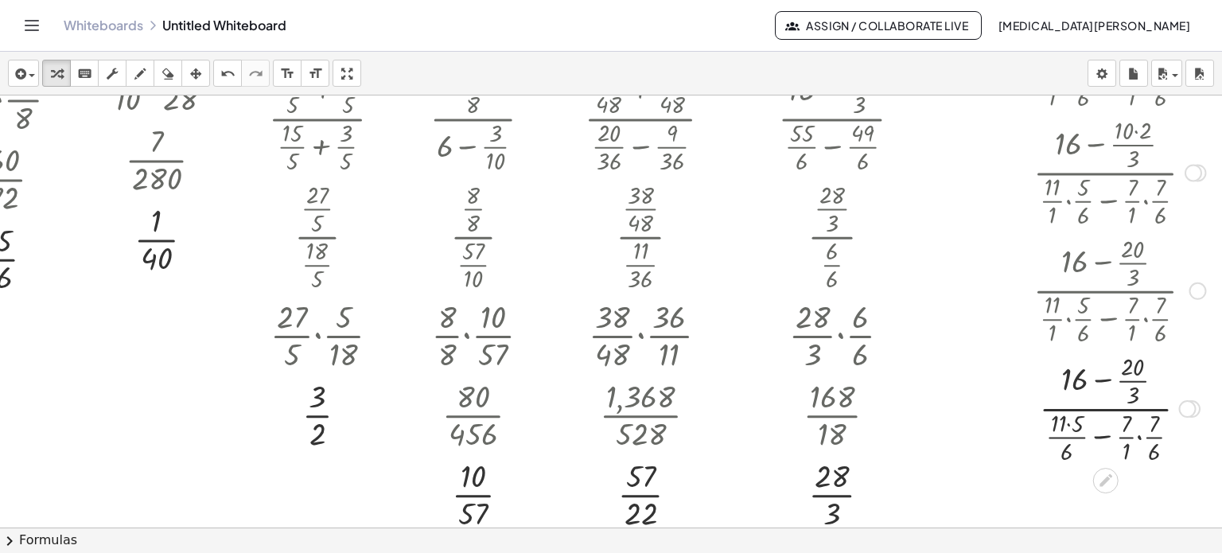
click at [1056, 422] on div at bounding box center [1119, 407] width 188 height 118
click at [1124, 436] on div at bounding box center [1119, 407] width 188 height 118
click at [1124, 426] on div at bounding box center [1119, 407] width 188 height 118
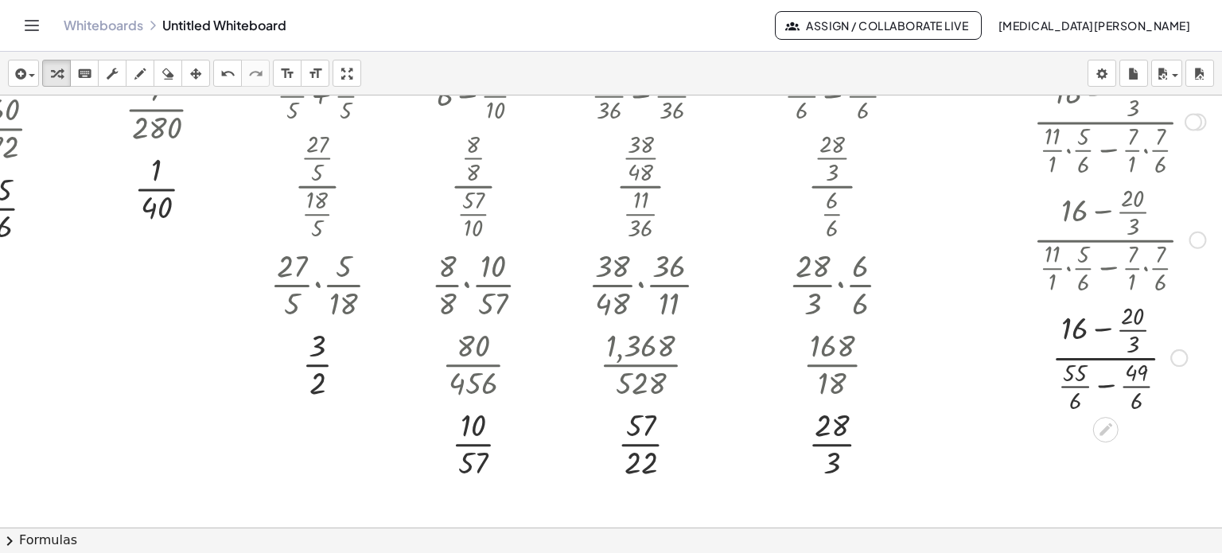
scroll to position [239, 70]
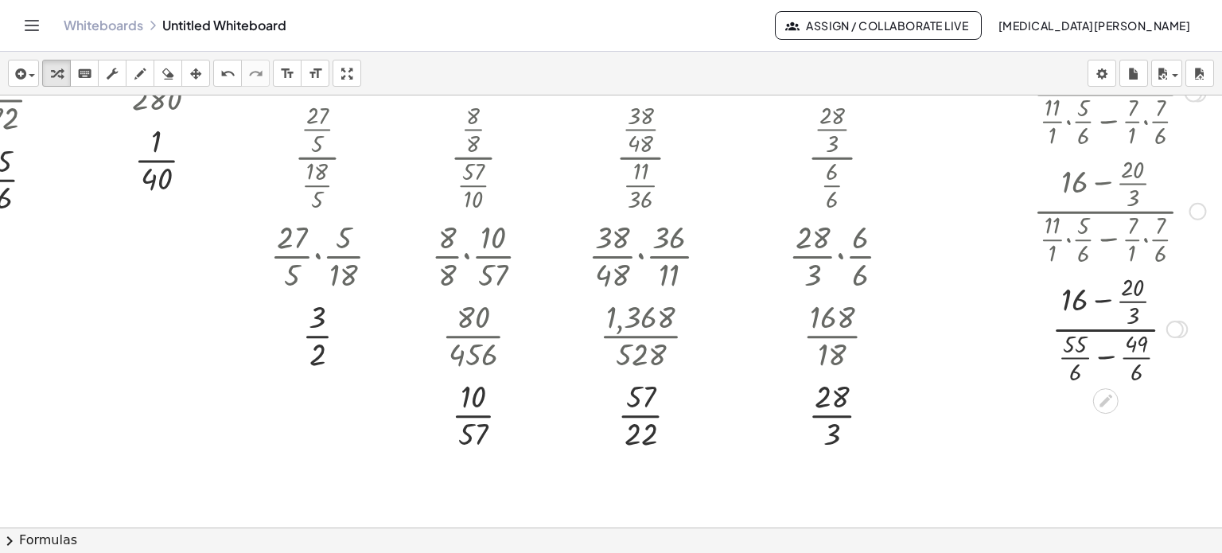
click at [1096, 299] on div at bounding box center [1119, 328] width 188 height 118
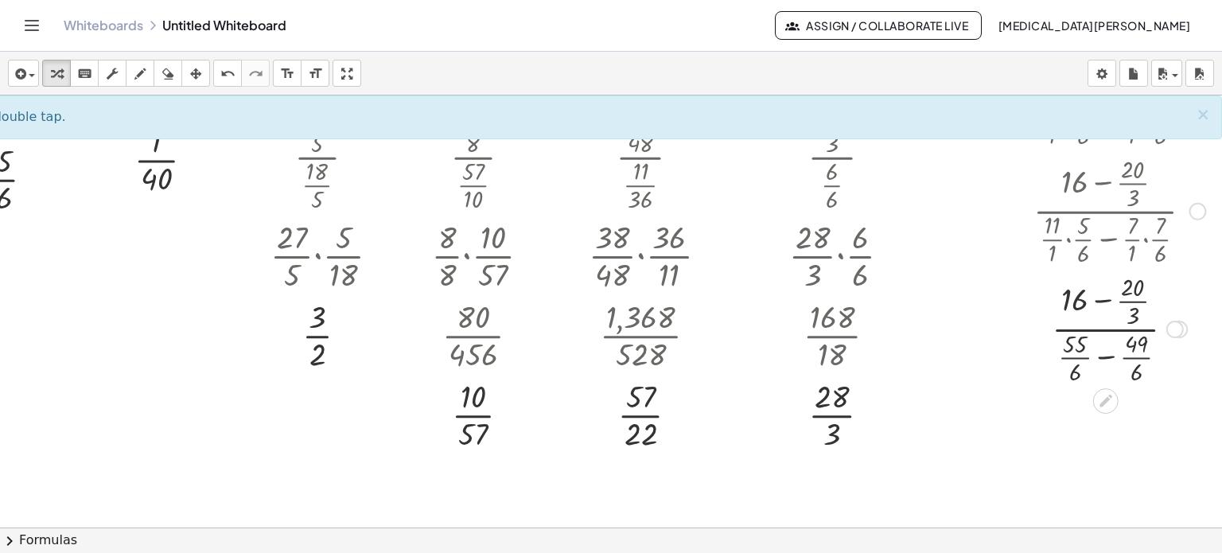
click at [1092, 298] on div at bounding box center [1119, 328] width 188 height 118
click at [1091, 359] on div at bounding box center [1119, 328] width 188 height 118
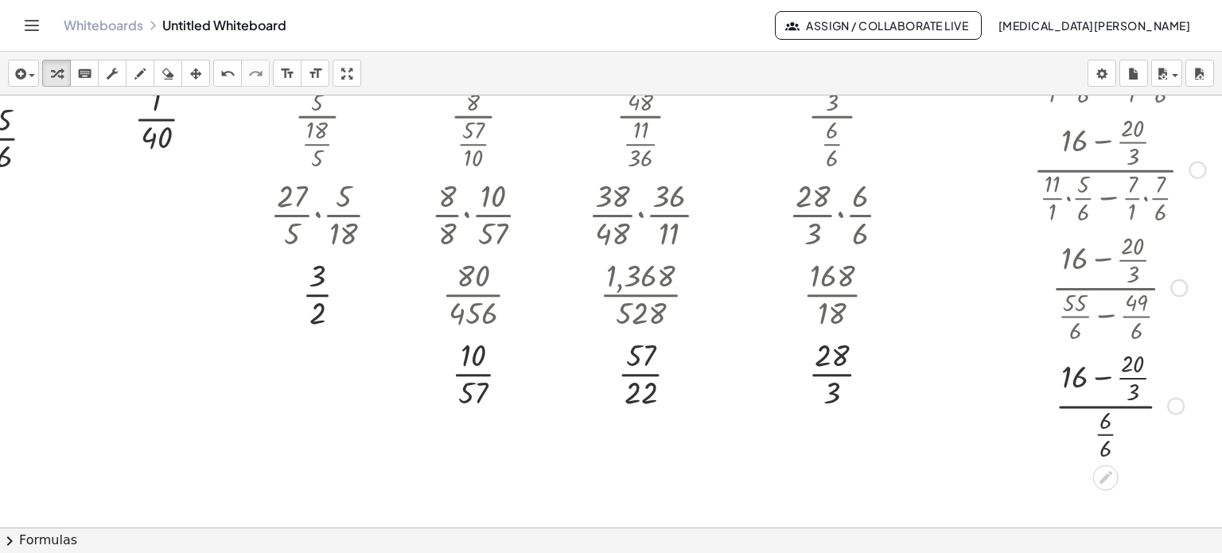
scroll to position [318, 70]
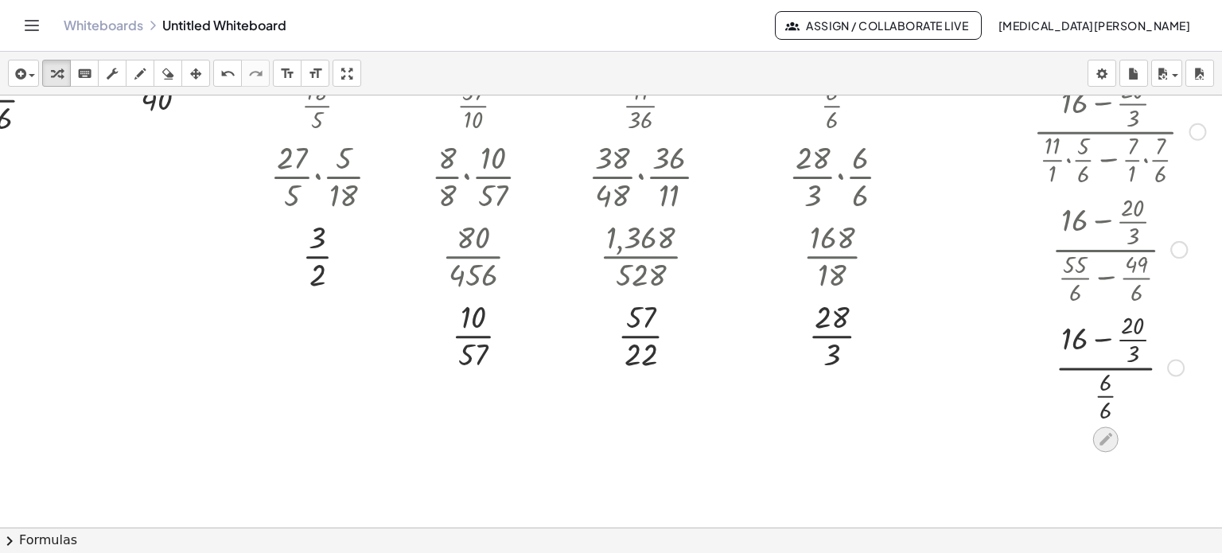
click at [1097, 435] on icon at bounding box center [1105, 439] width 17 height 17
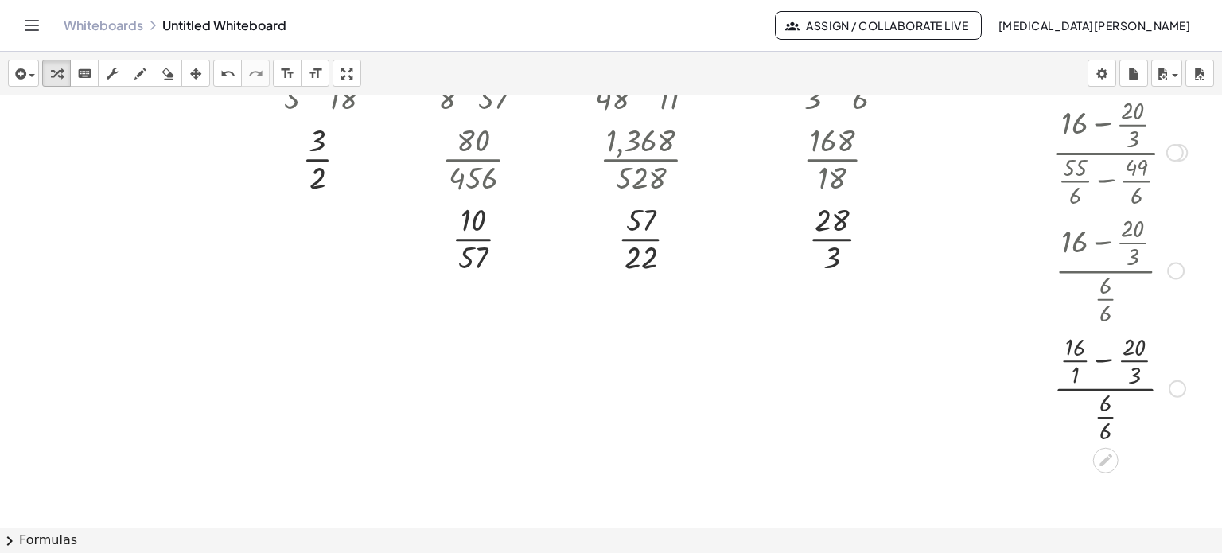
scroll to position [420, 70]
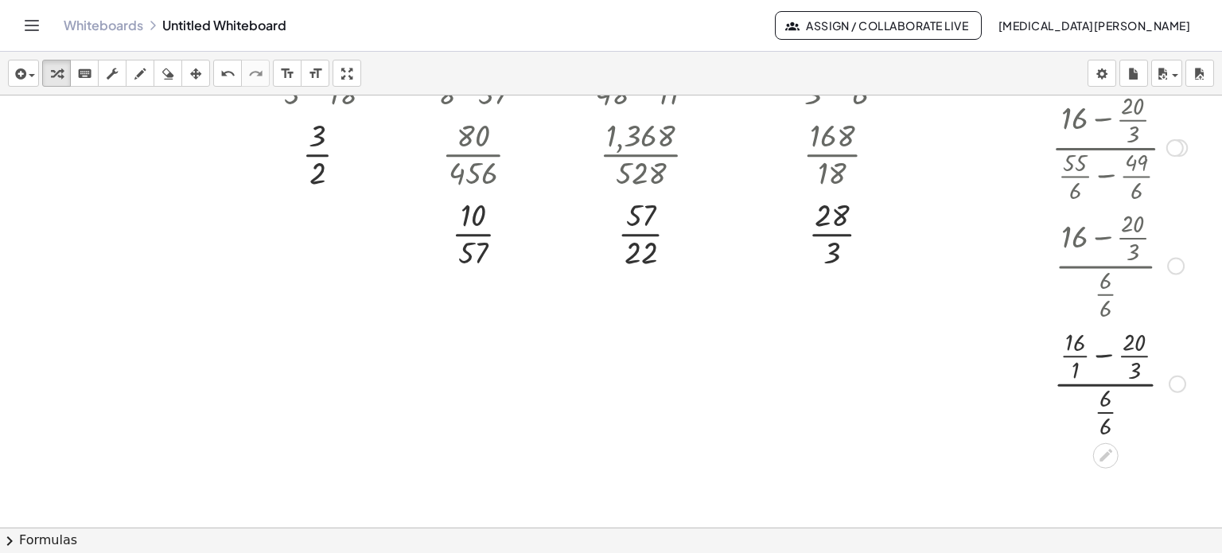
click at [1095, 353] on div at bounding box center [1119, 382] width 188 height 118
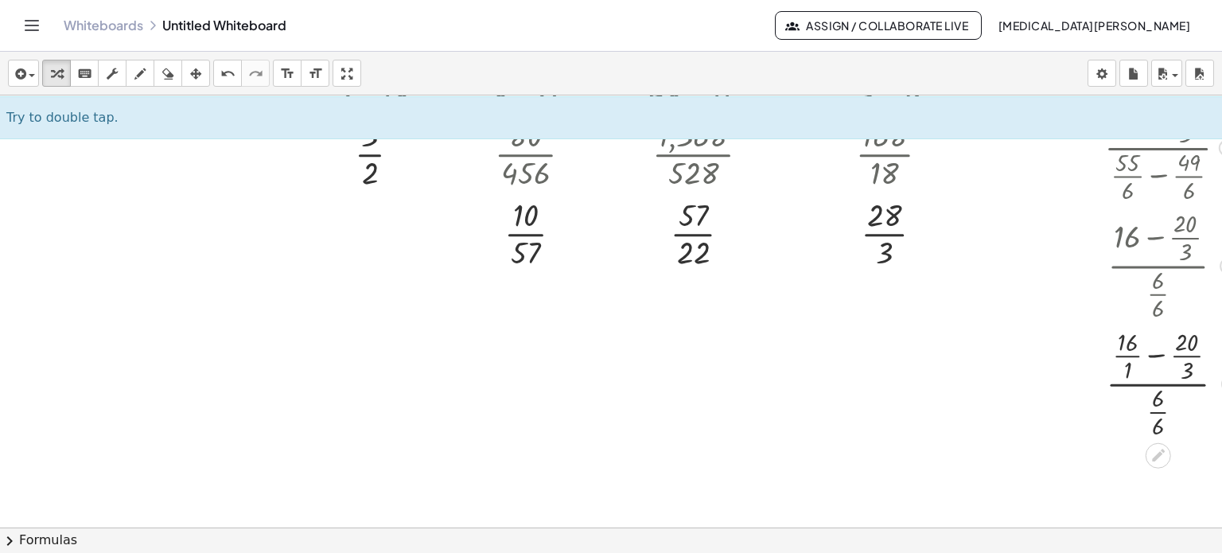
scroll to position [420, 71]
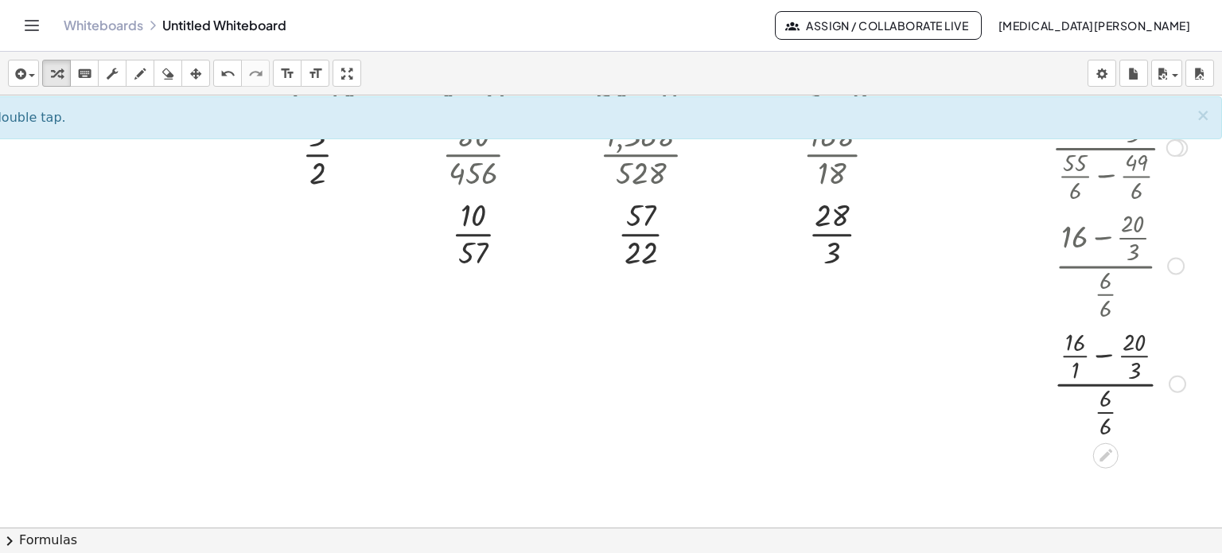
click at [1092, 356] on div at bounding box center [1119, 382] width 188 height 118
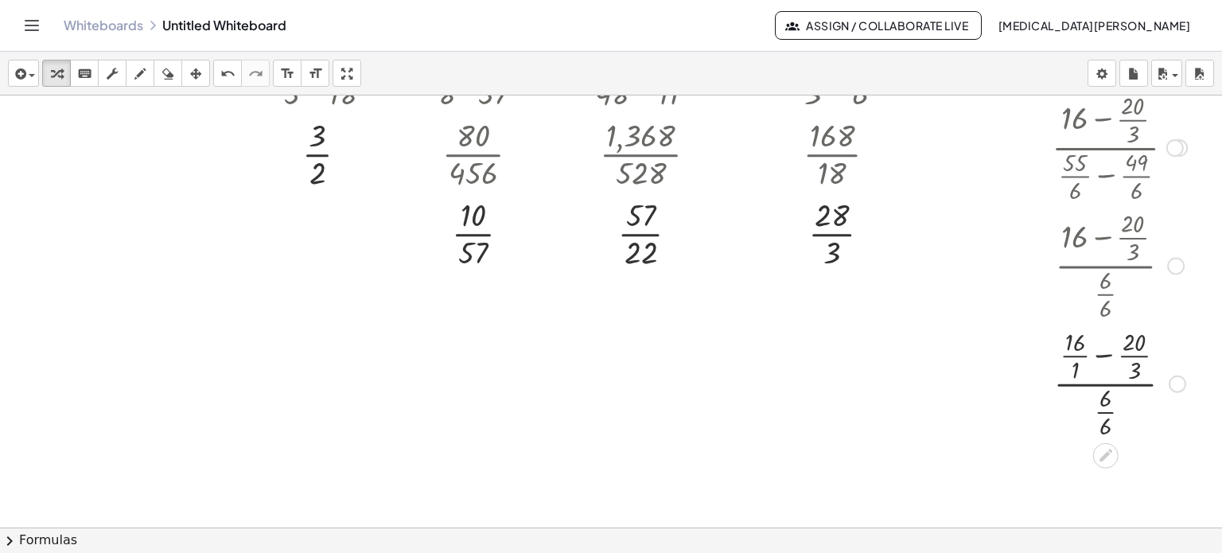
scroll to position [420, 70]
click at [1092, 356] on div at bounding box center [1119, 382] width 188 height 118
click at [1059, 340] on div at bounding box center [1119, 382] width 188 height 118
click at [1056, 368] on div at bounding box center [1119, 382] width 188 height 118
click at [1120, 368] on div at bounding box center [1119, 382] width 188 height 118
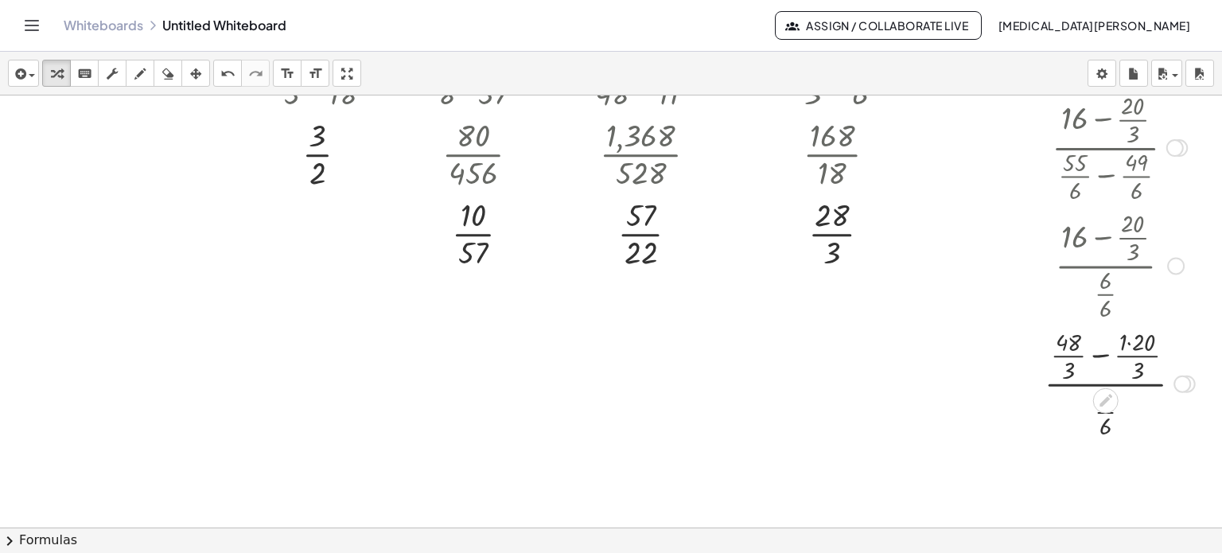
click at [1118, 341] on div at bounding box center [1119, 382] width 188 height 118
click at [1092, 354] on div at bounding box center [1119, 382] width 188 height 118
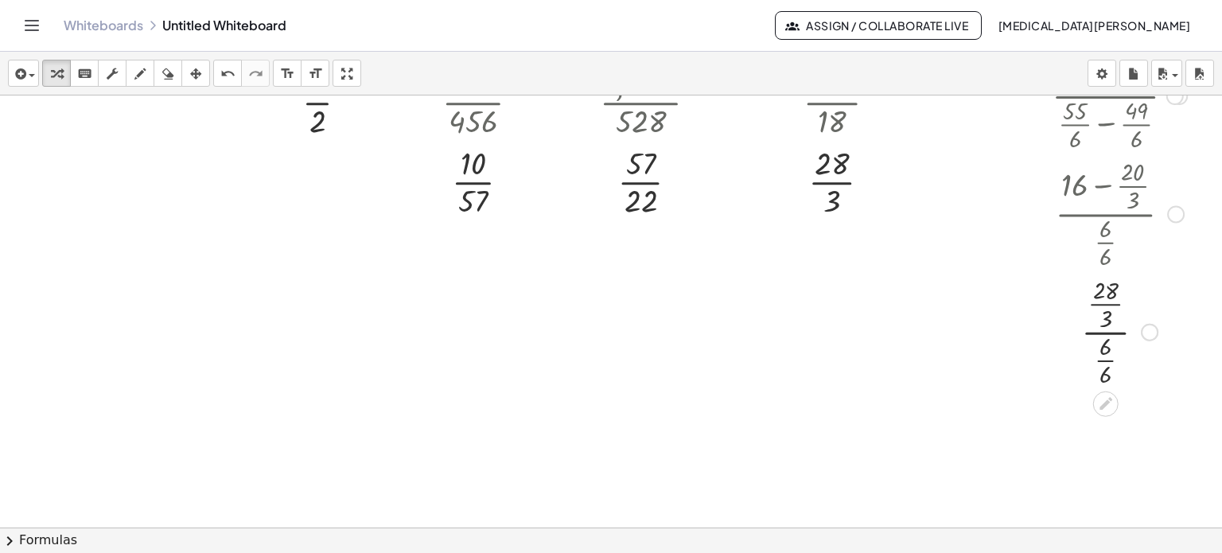
scroll to position [500, 70]
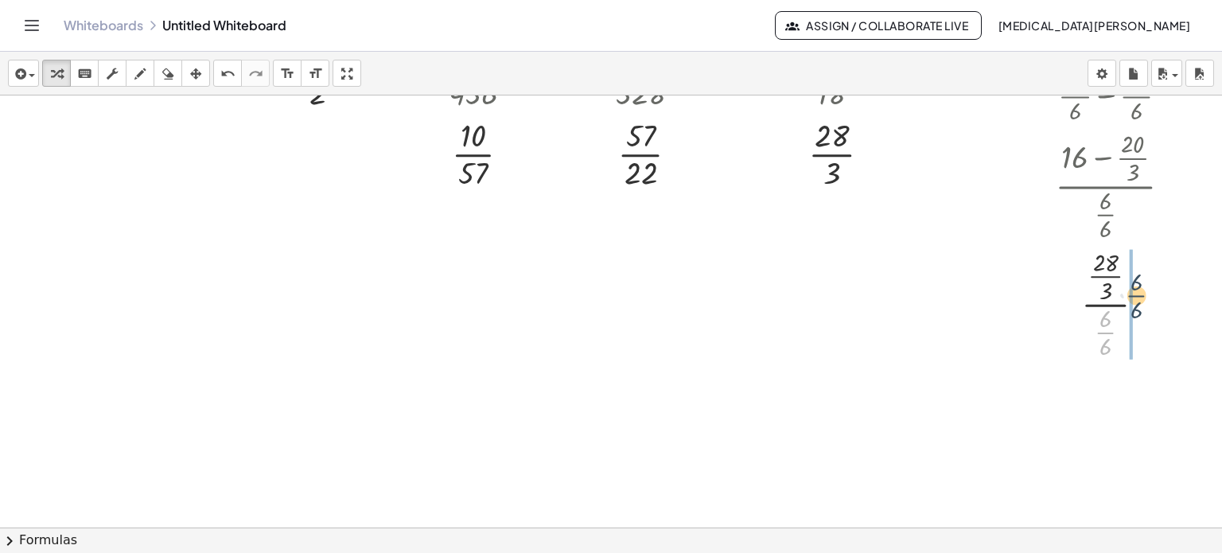
drag, startPoint x: 1096, startPoint y: 333, endPoint x: 1128, endPoint y: 293, distance: 51.4
click at [1128, 293] on div at bounding box center [1119, 302] width 188 height 118
click at [1105, 400] on div at bounding box center [1119, 402] width 188 height 80
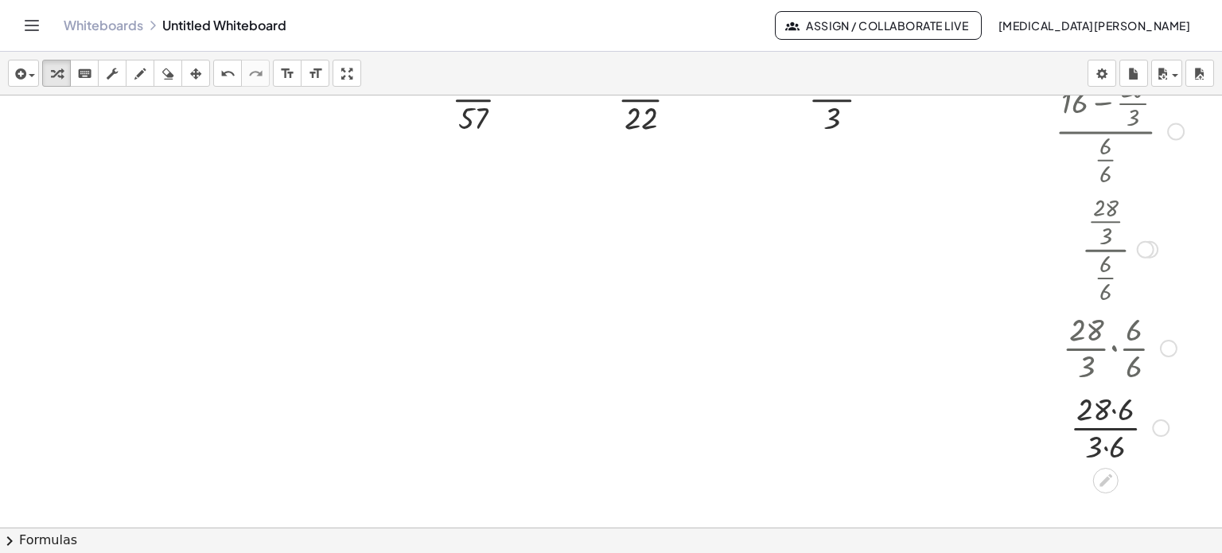
scroll to position [579, 70]
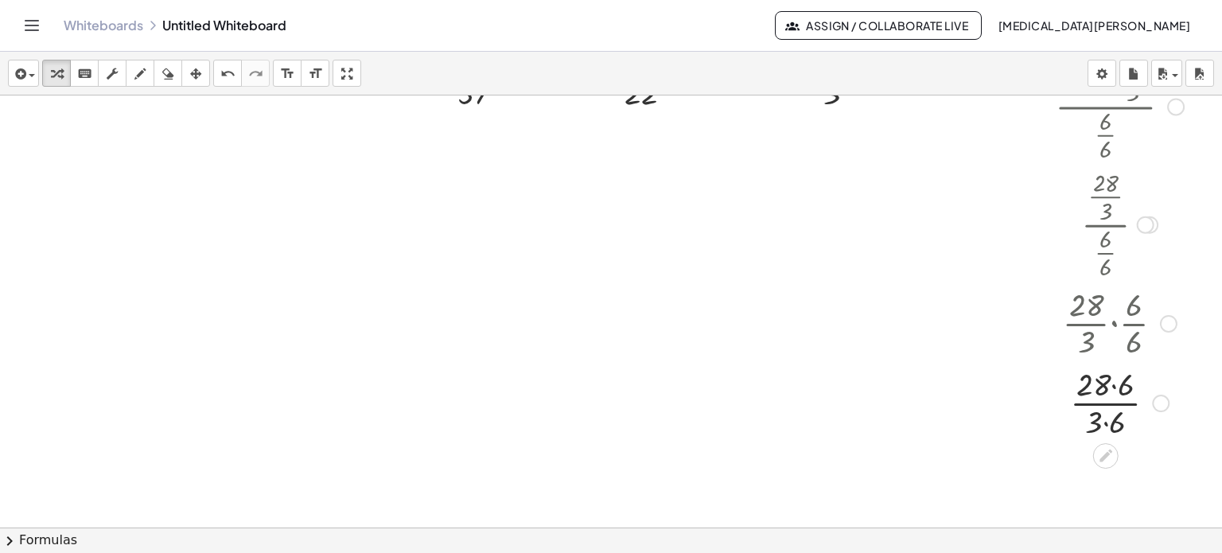
click at [1101, 383] on div at bounding box center [1119, 402] width 188 height 80
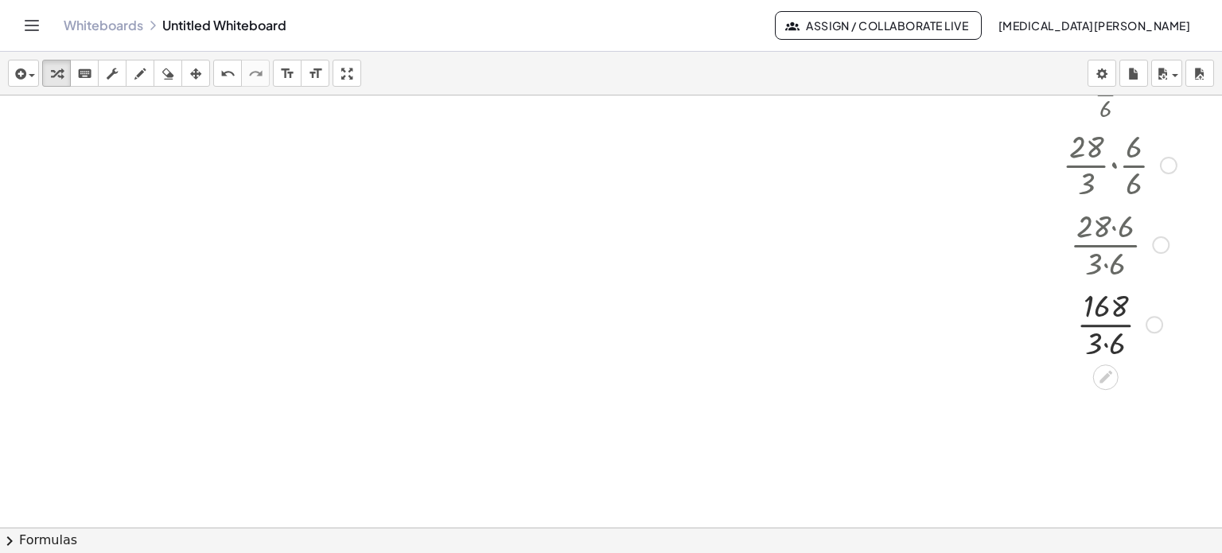
scroll to position [738, 70]
click at [1097, 343] on div at bounding box center [1119, 322] width 188 height 80
click at [1105, 321] on div at bounding box center [1119, 322] width 188 height 80
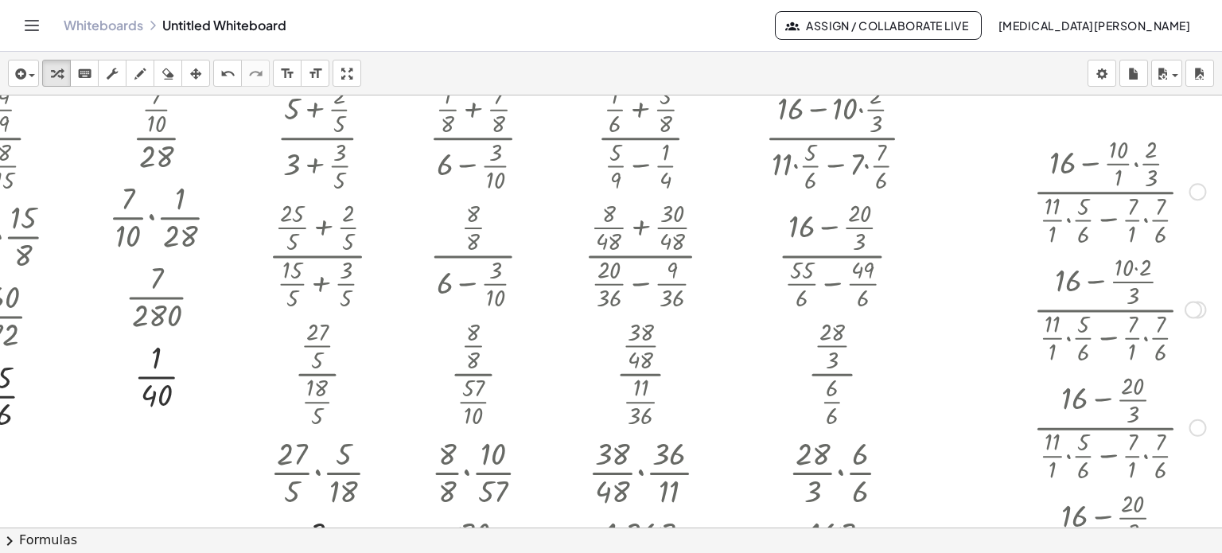
scroll to position [0, 70]
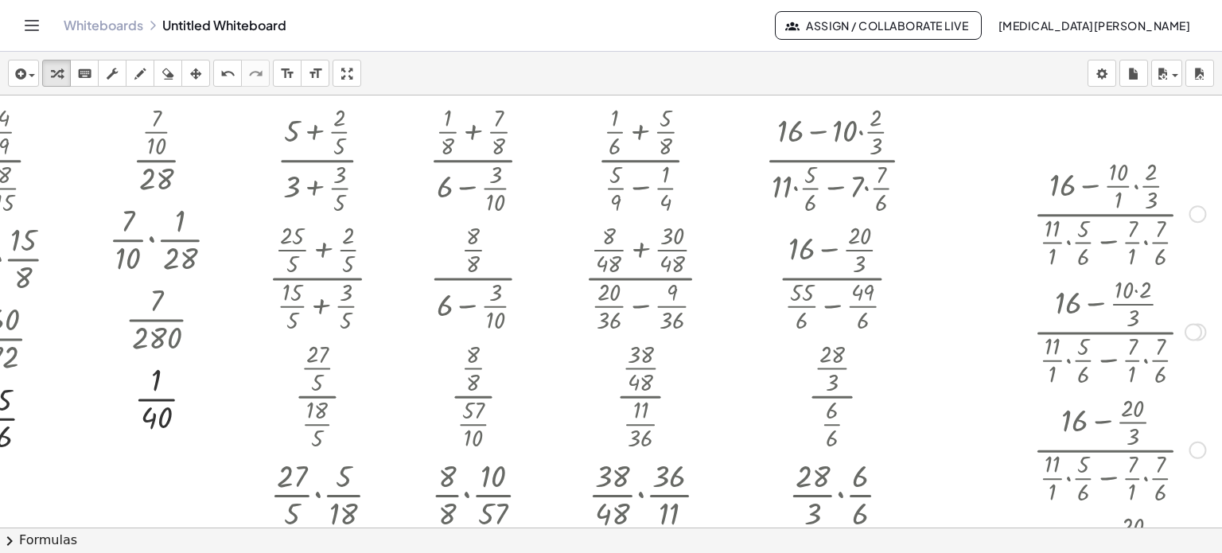
click at [1095, 309] on div at bounding box center [1119, 330] width 188 height 118
drag, startPoint x: 346, startPoint y: 68, endPoint x: 346, endPoint y: 165, distance: 96.3
click at [346, 165] on div "insert select one: Math Expression Function Text Youtube Video Graphing Geometr…" at bounding box center [611, 302] width 1222 height 501
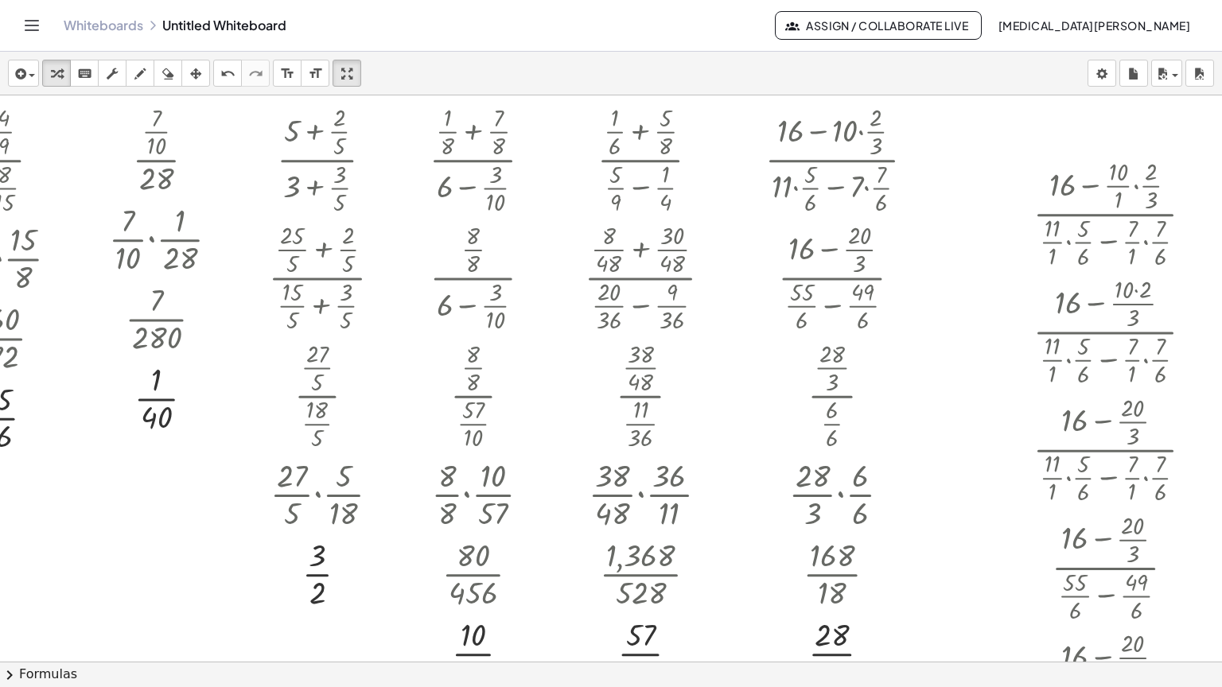
drag, startPoint x: 342, startPoint y: 21, endPoint x: 342, endPoint y: -76, distance: 96.3
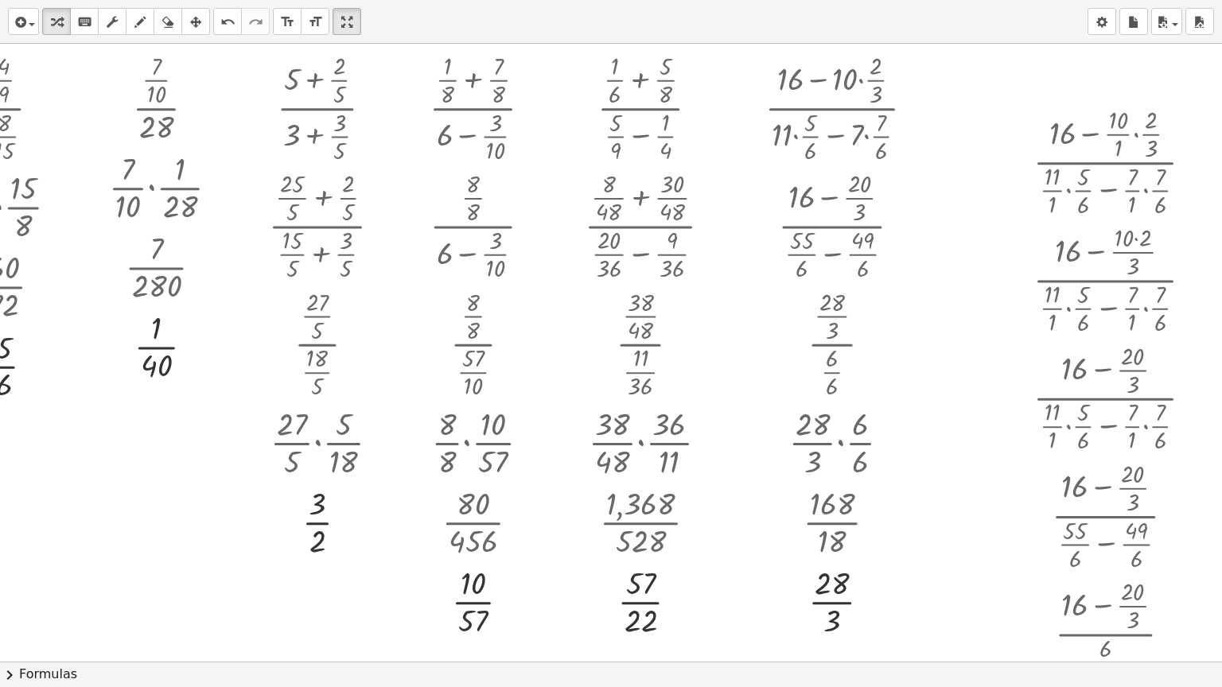
click at [342, 0] on html "Graspable Math Activities Get Started Activity Bank Assigned Work Classes White…" at bounding box center [611, 343] width 1222 height 687
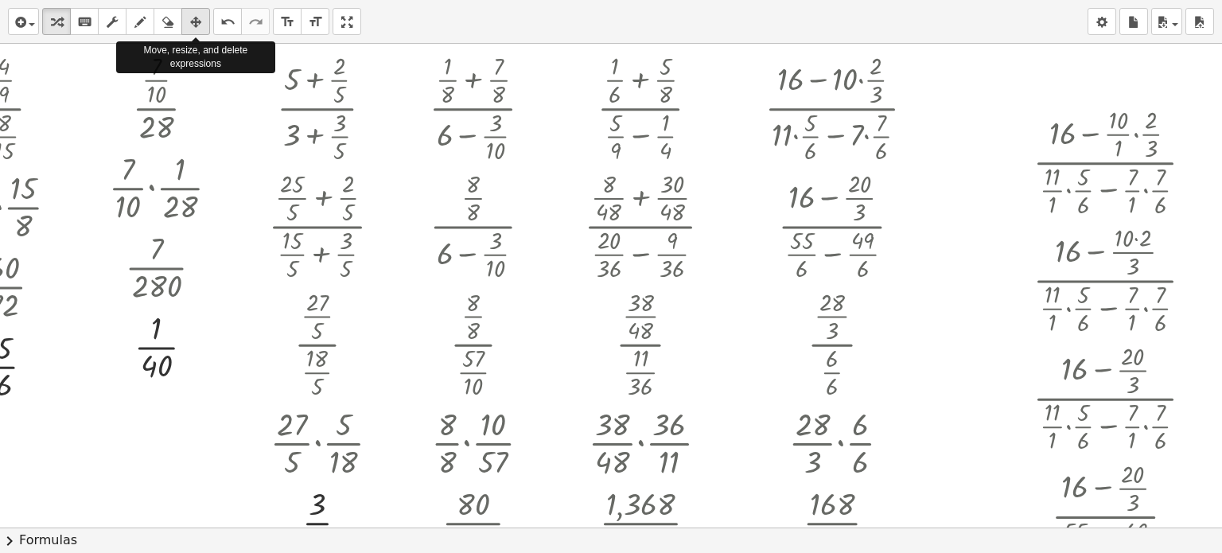
click at [181, 35] on button "arrange" at bounding box center [195, 21] width 29 height 27
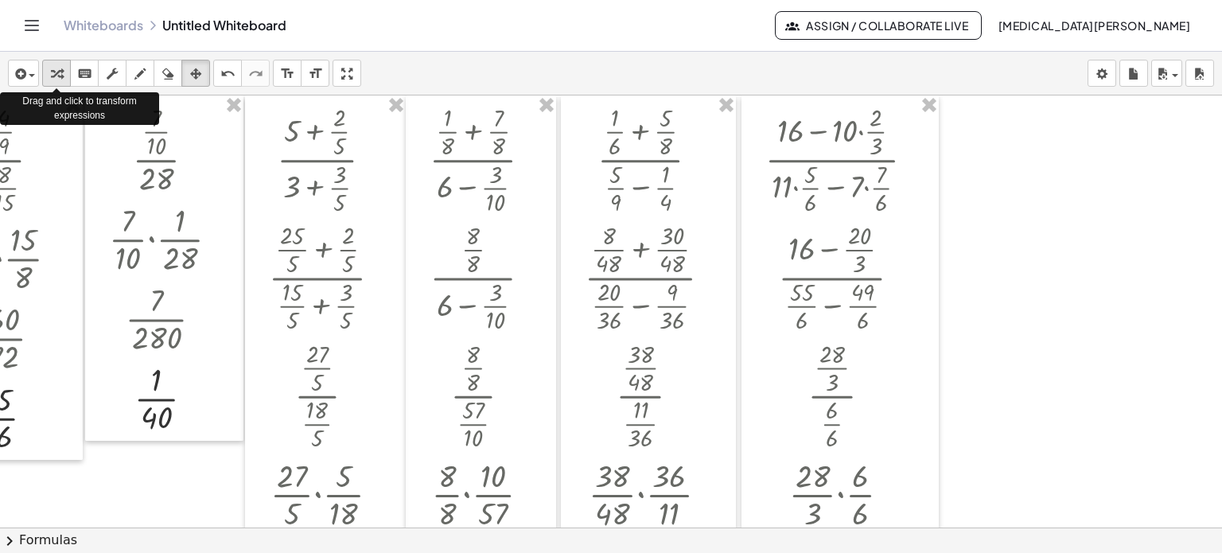
click at [64, 69] on div "button" at bounding box center [56, 73] width 21 height 19
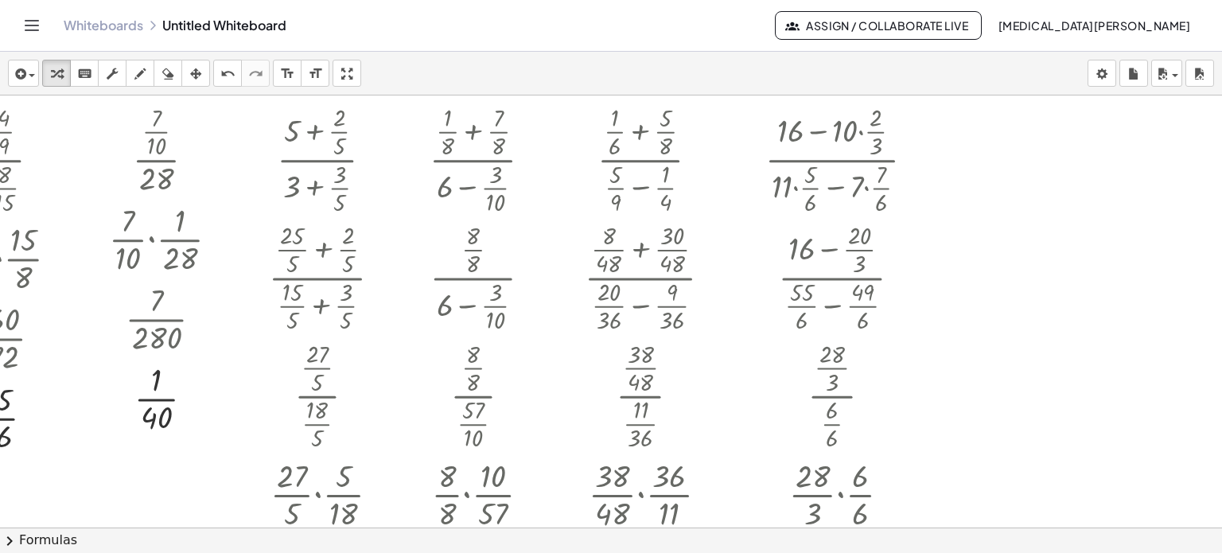
click at [1111, 71] on body "Graspable Math Activities Get Started Activity Bank Assigned Work Classes White…" at bounding box center [611, 276] width 1222 height 553
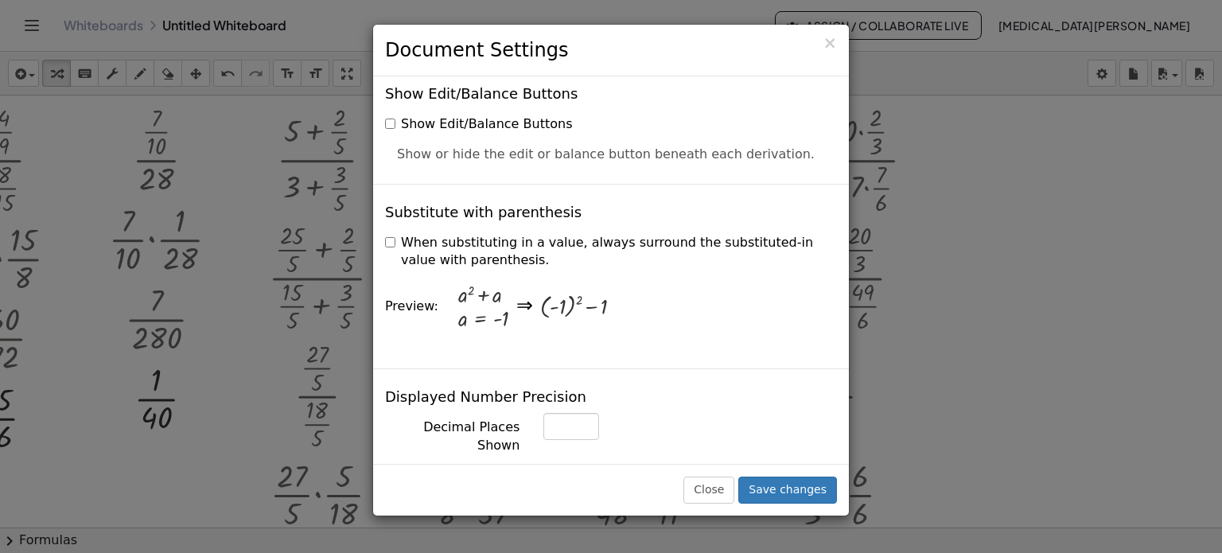
scroll to position [398, 0]
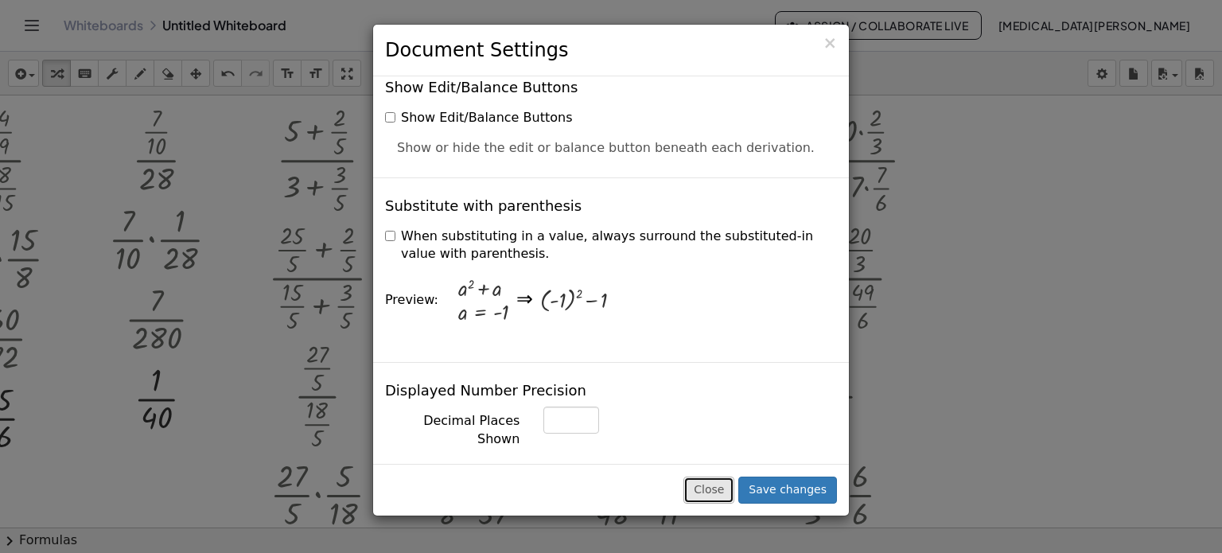
click at [722, 489] on button "Close" at bounding box center [708, 490] width 51 height 27
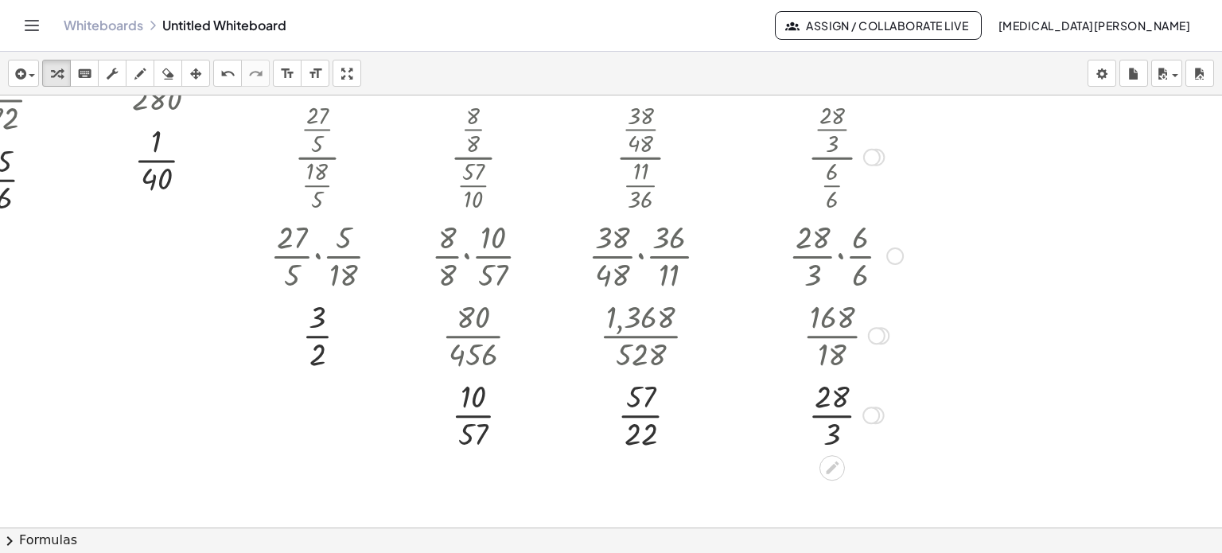
scroll to position [0, 70]
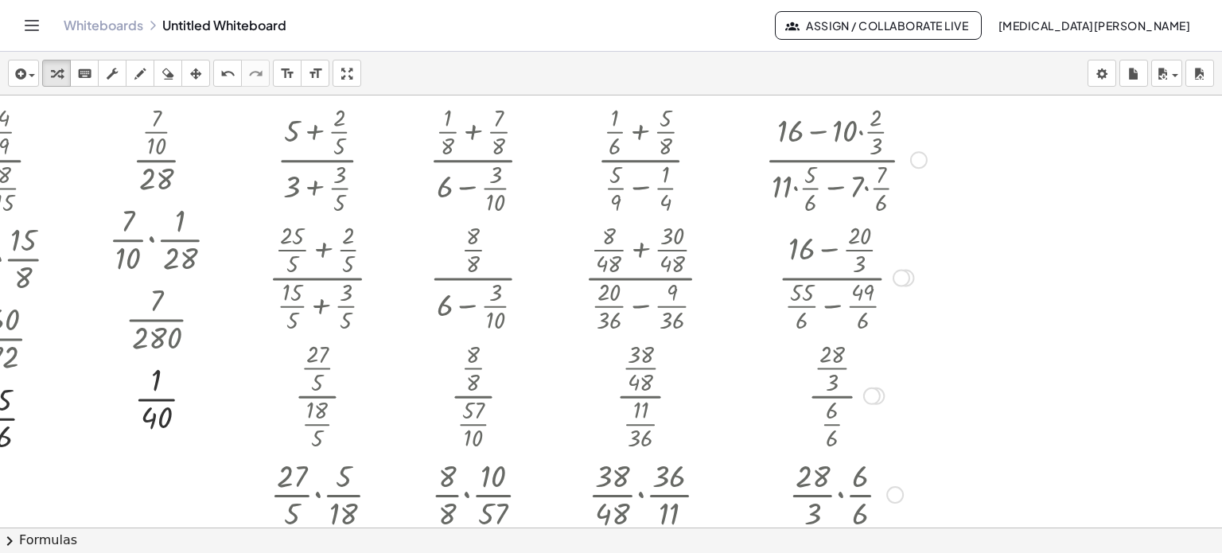
drag, startPoint x: 839, startPoint y: 140, endPoint x: 861, endPoint y: 143, distance: 22.5
click at [861, 143] on div at bounding box center [845, 158] width 177 height 118
click at [952, 155] on div at bounding box center [581, 527] width 1281 height 864
click at [951, 157] on div at bounding box center [581, 527] width 1281 height 864
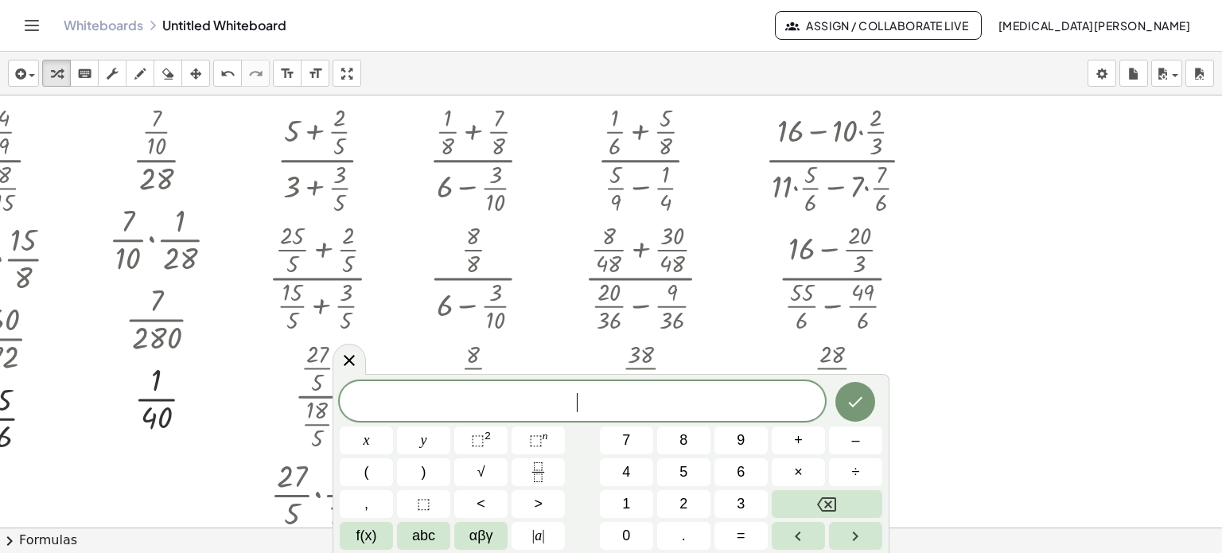
click at [951, 157] on div at bounding box center [581, 527] width 1281 height 864
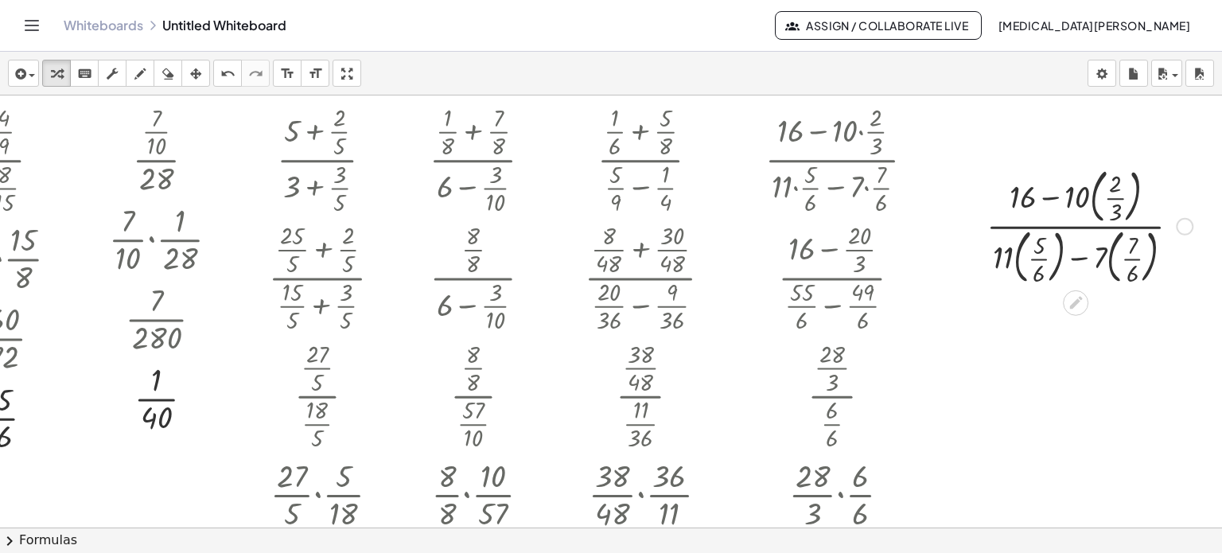
click at [1081, 197] on div at bounding box center [1090, 225] width 222 height 127
click at [233, 69] on icon "undo" at bounding box center [227, 73] width 15 height 19
drag, startPoint x: 1065, startPoint y: 197, endPoint x: 1114, endPoint y: 200, distance: 48.6
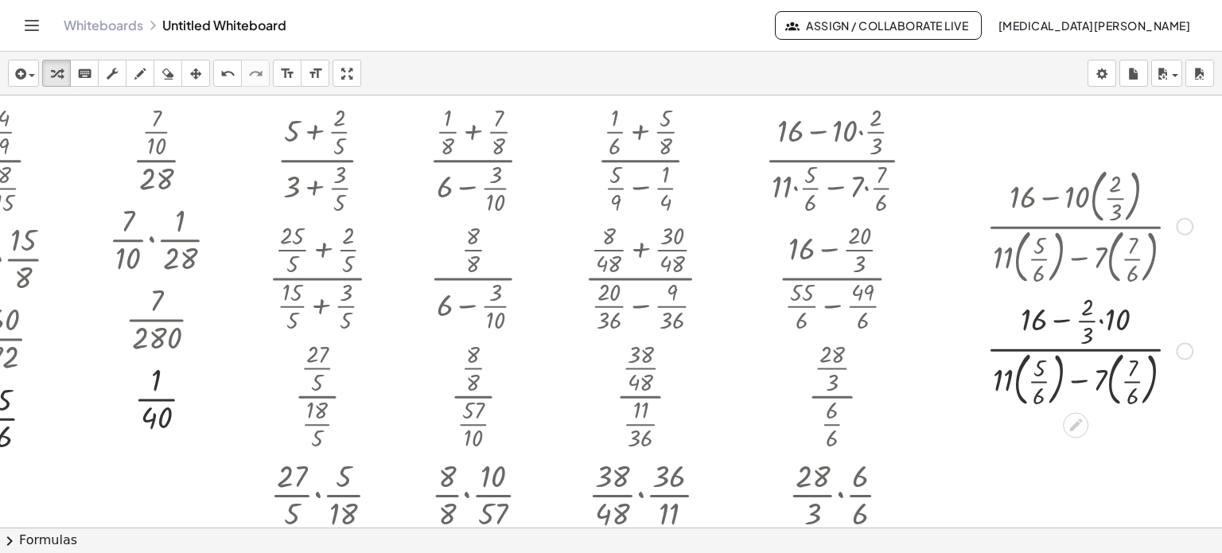
scroll to position [80, 70]
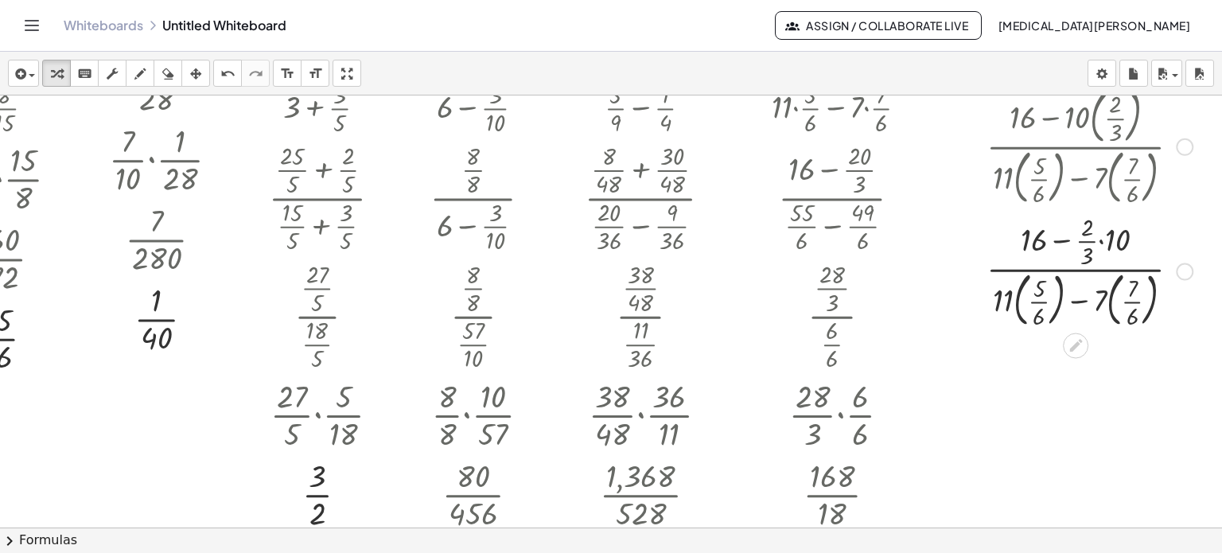
click at [1088, 236] on div at bounding box center [1090, 269] width 222 height 123
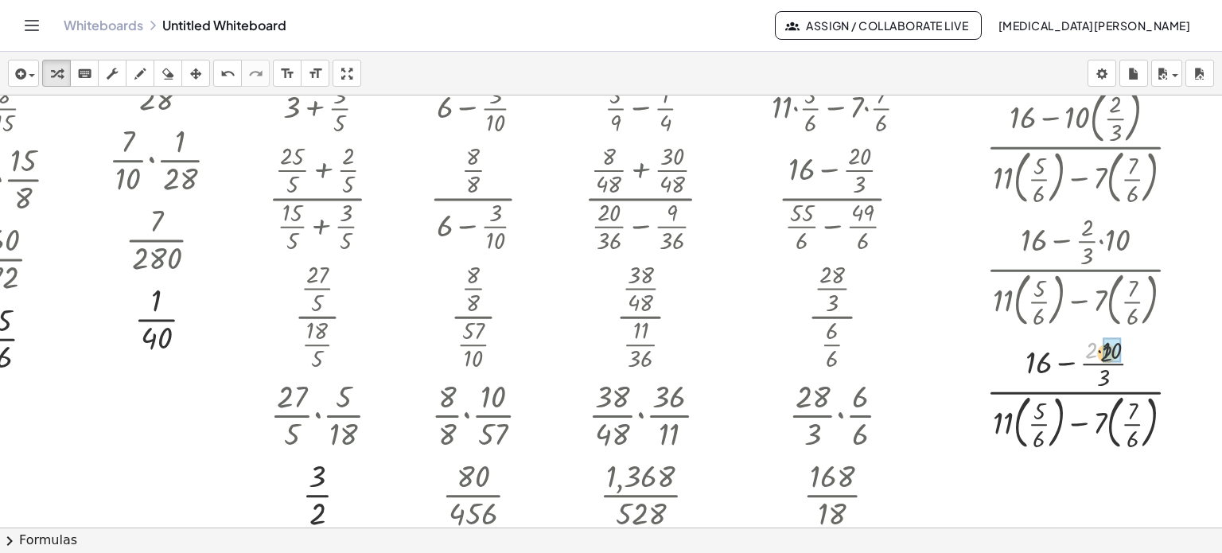
drag, startPoint x: 1080, startPoint y: 350, endPoint x: 1092, endPoint y: 352, distance: 11.3
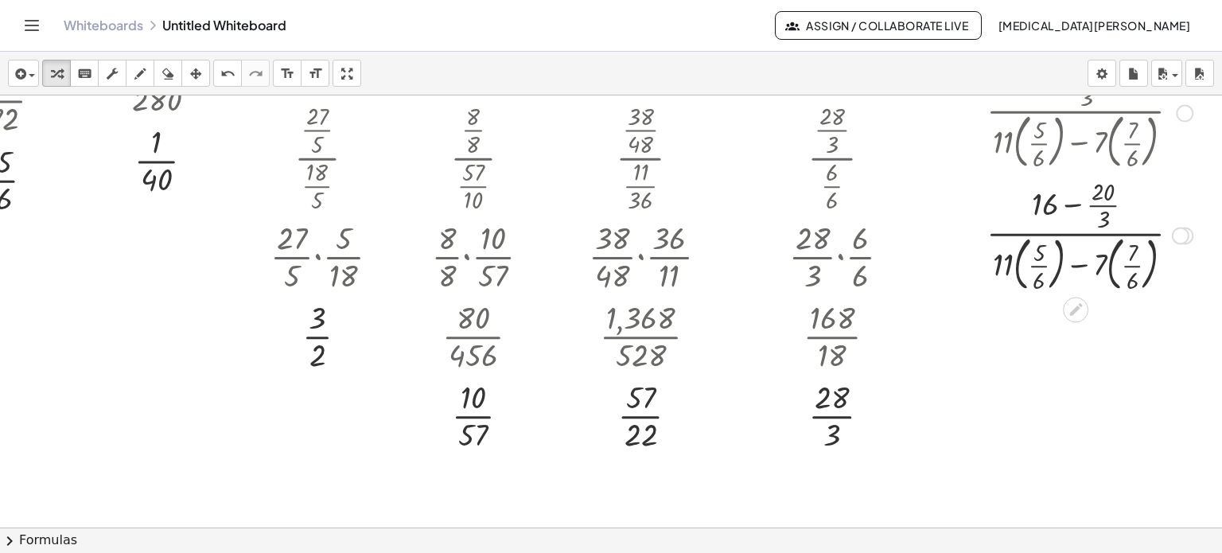
scroll to position [239, 70]
click at [1048, 260] on div at bounding box center [1090, 233] width 222 height 123
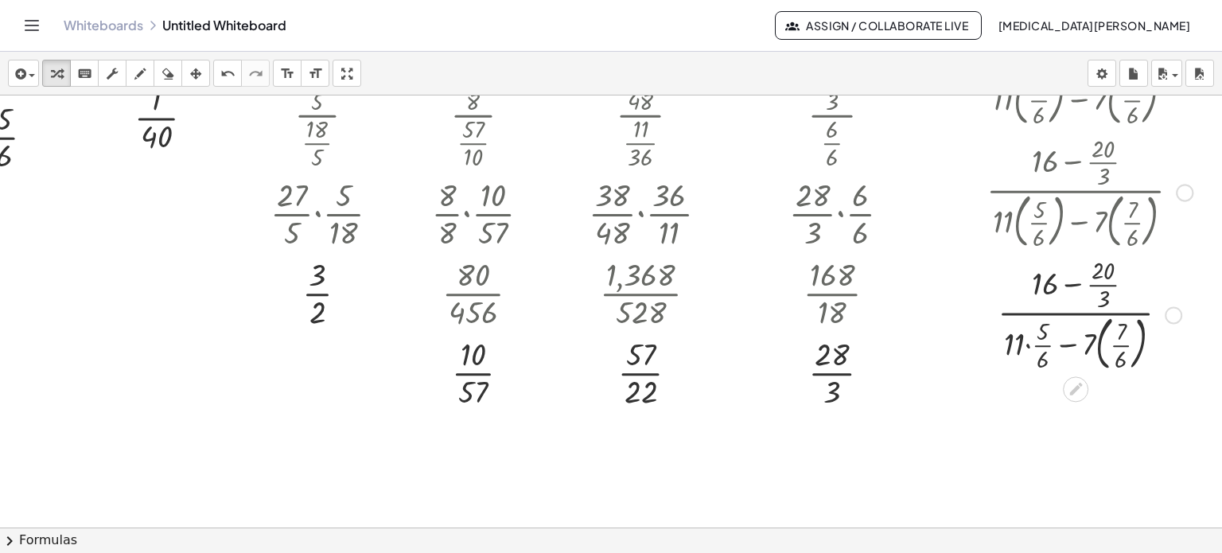
scroll to position [318, 70]
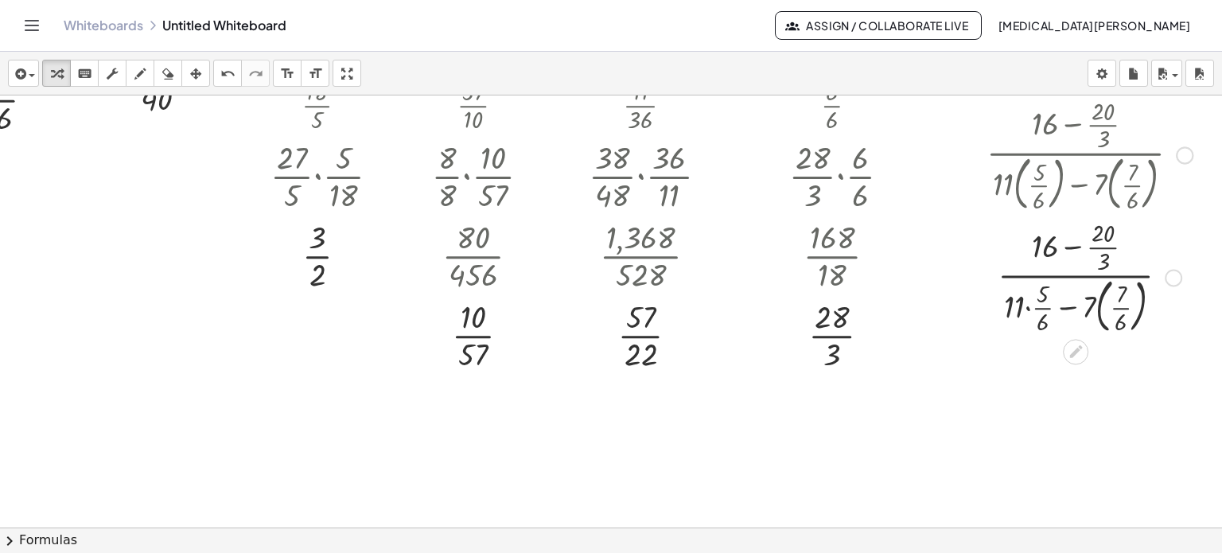
click at [1109, 308] on div at bounding box center [1090, 276] width 222 height 123
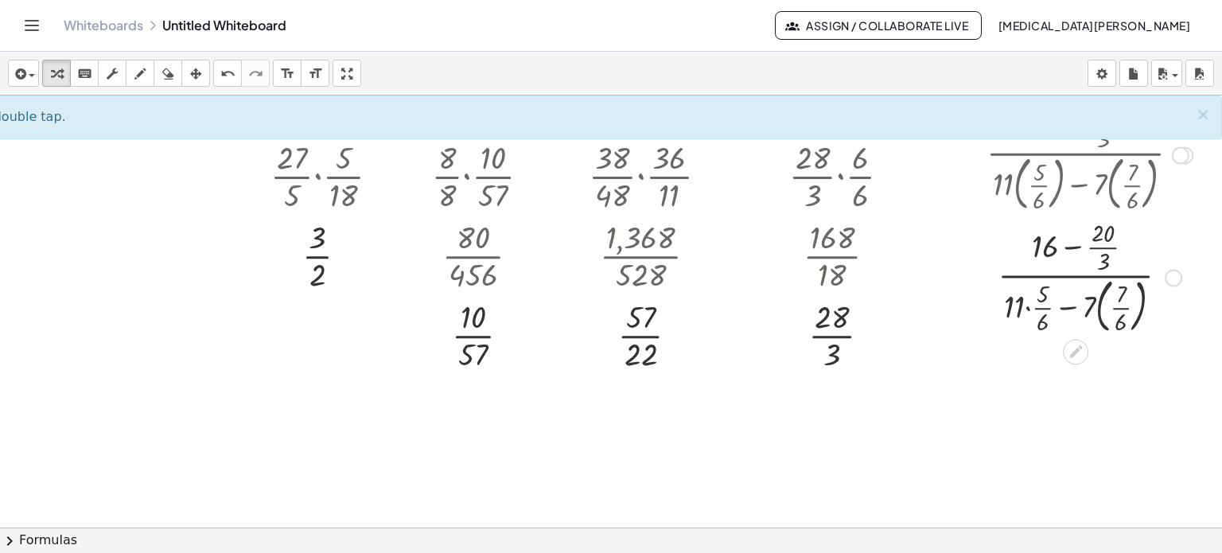
click at [1033, 309] on div at bounding box center [1090, 276] width 222 height 123
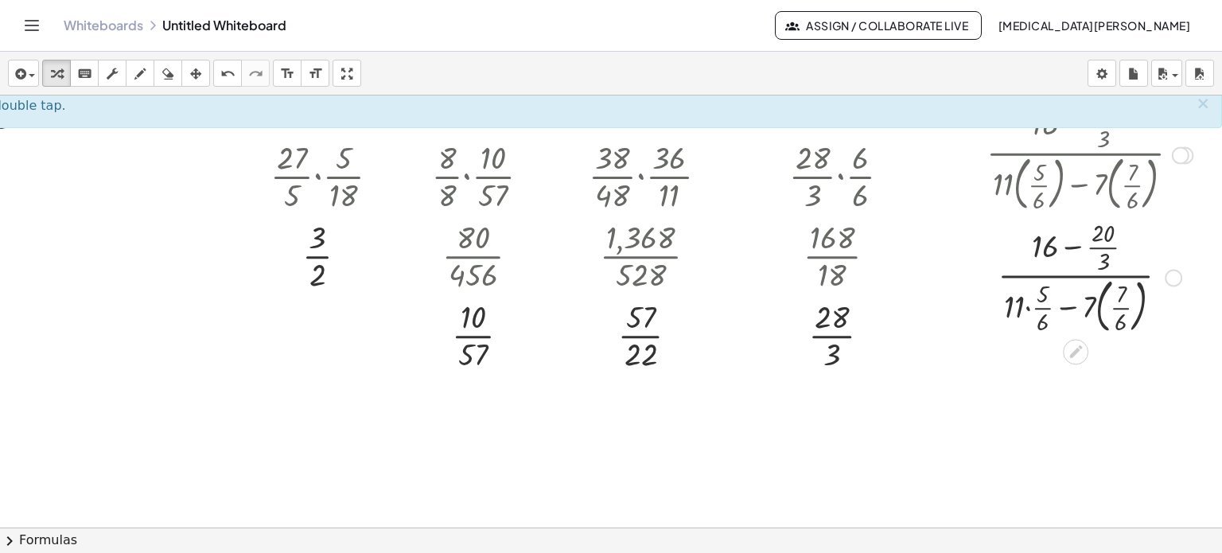
scroll to position [239, 70]
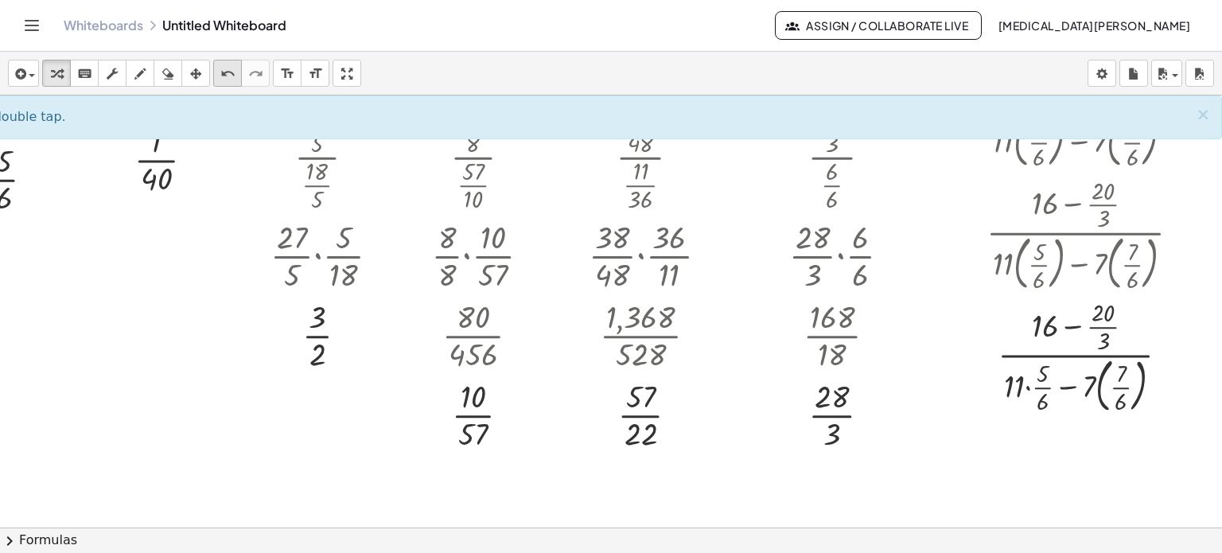
click at [231, 68] on icon "undo" at bounding box center [227, 73] width 15 height 19
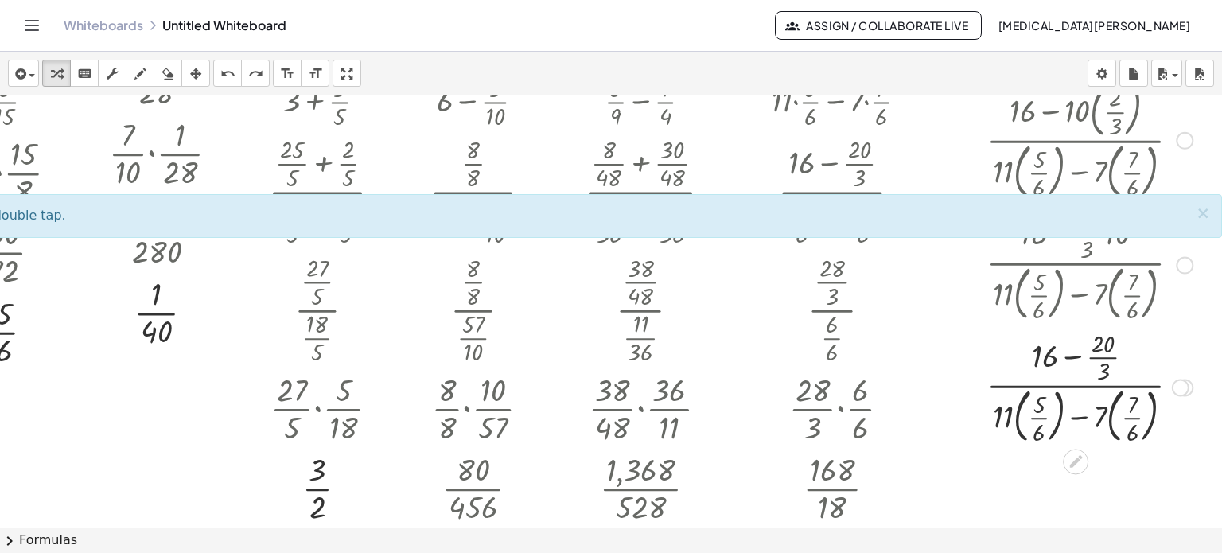
scroll to position [80, 70]
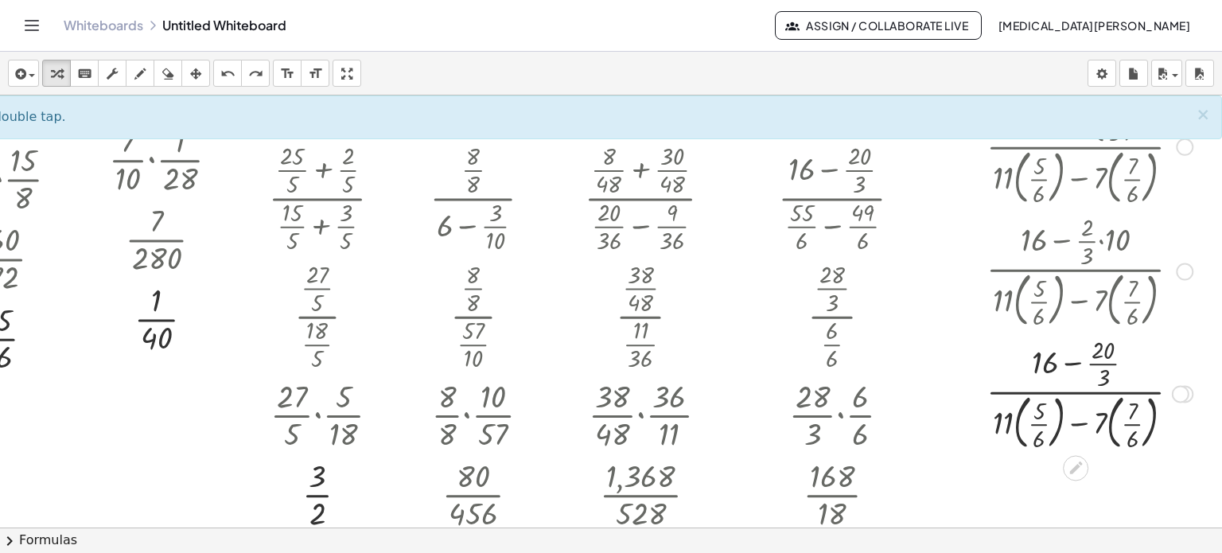
click at [1027, 420] on div at bounding box center [1089, 392] width 245 height 123
click at [1027, 426] on div at bounding box center [1089, 392] width 245 height 123
click at [1072, 423] on div at bounding box center [1089, 392] width 245 height 123
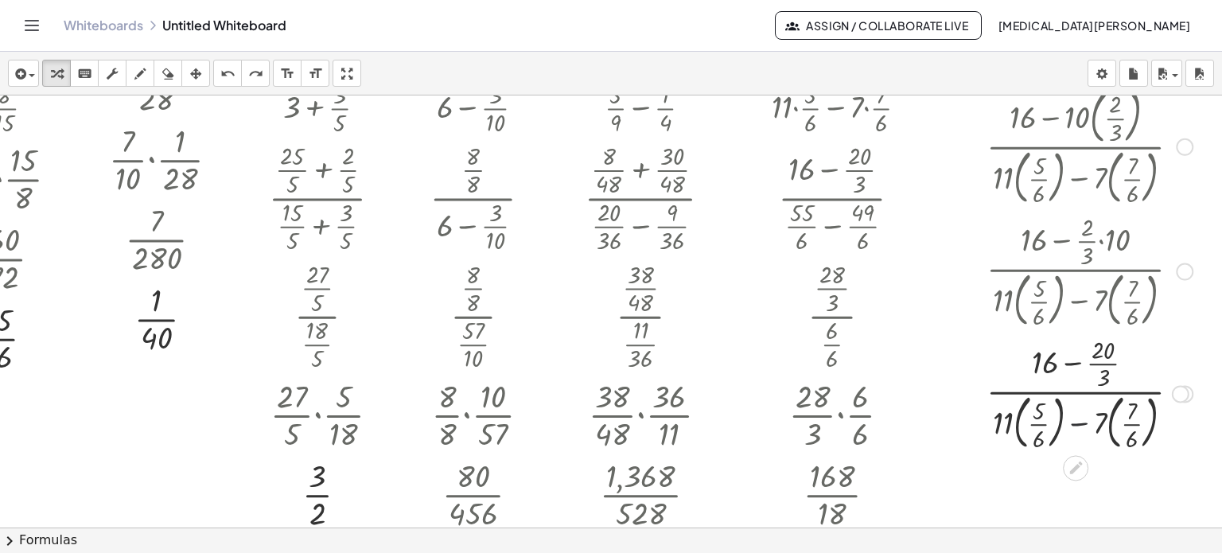
click at [1072, 422] on div at bounding box center [1089, 392] width 245 height 123
click at [1061, 298] on div at bounding box center [1090, 269] width 222 height 123
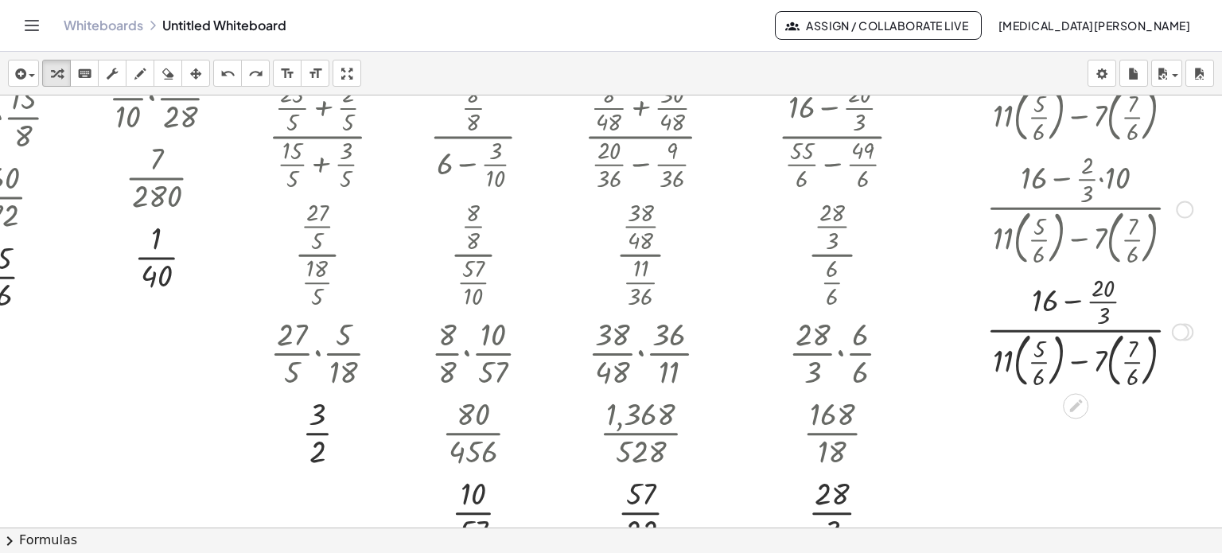
scroll to position [159, 70]
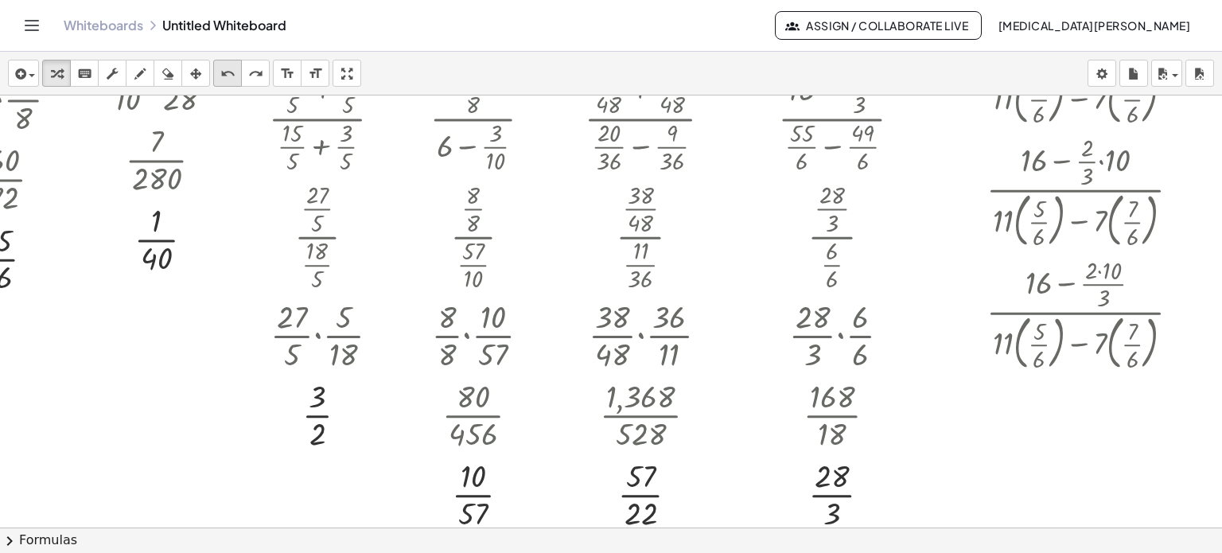
click at [220, 80] on icon "undo" at bounding box center [227, 73] width 15 height 19
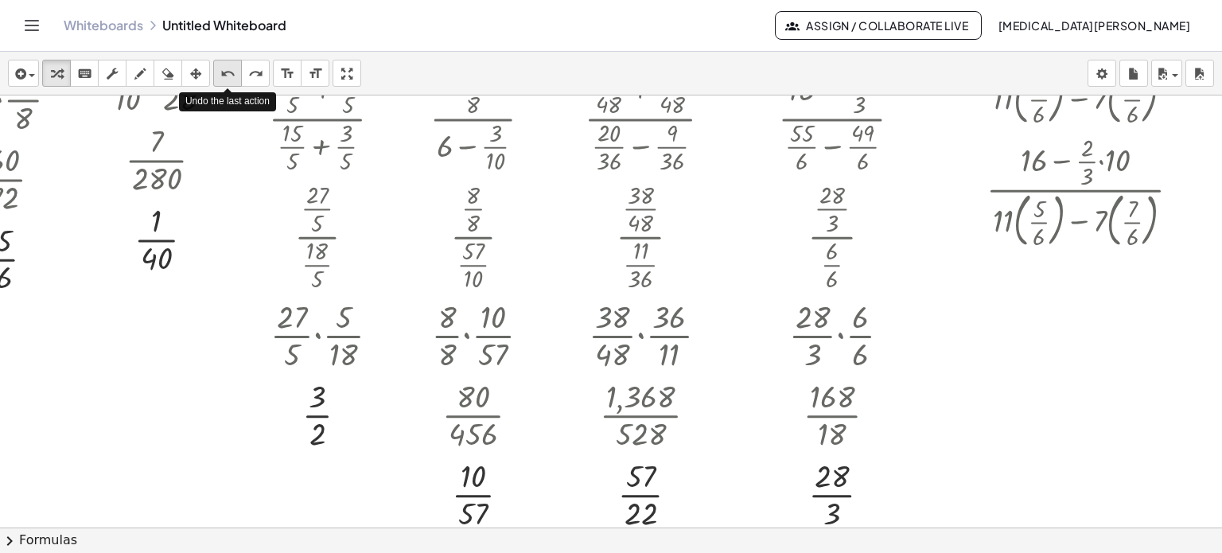
click at [220, 80] on icon "undo" at bounding box center [227, 73] width 15 height 19
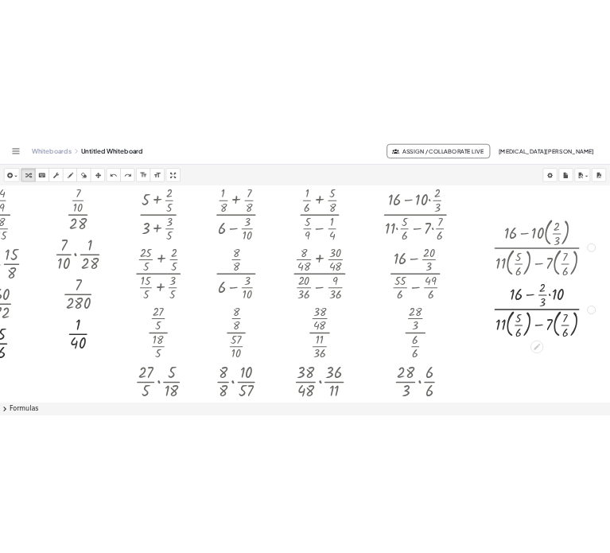
scroll to position [0, 70]
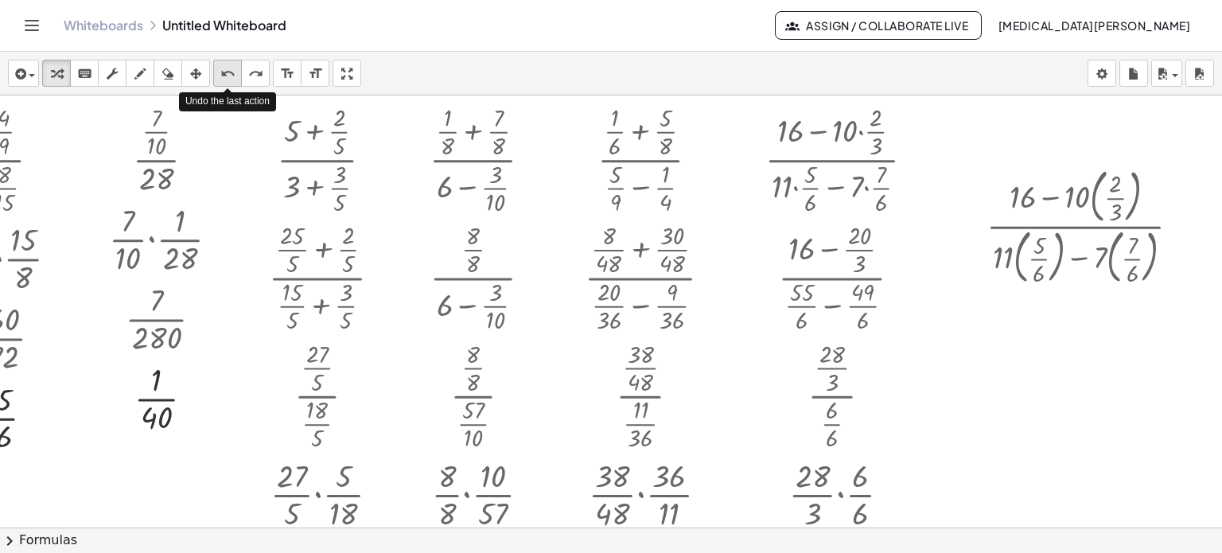
click at [234, 71] on icon "undo" at bounding box center [227, 73] width 15 height 19
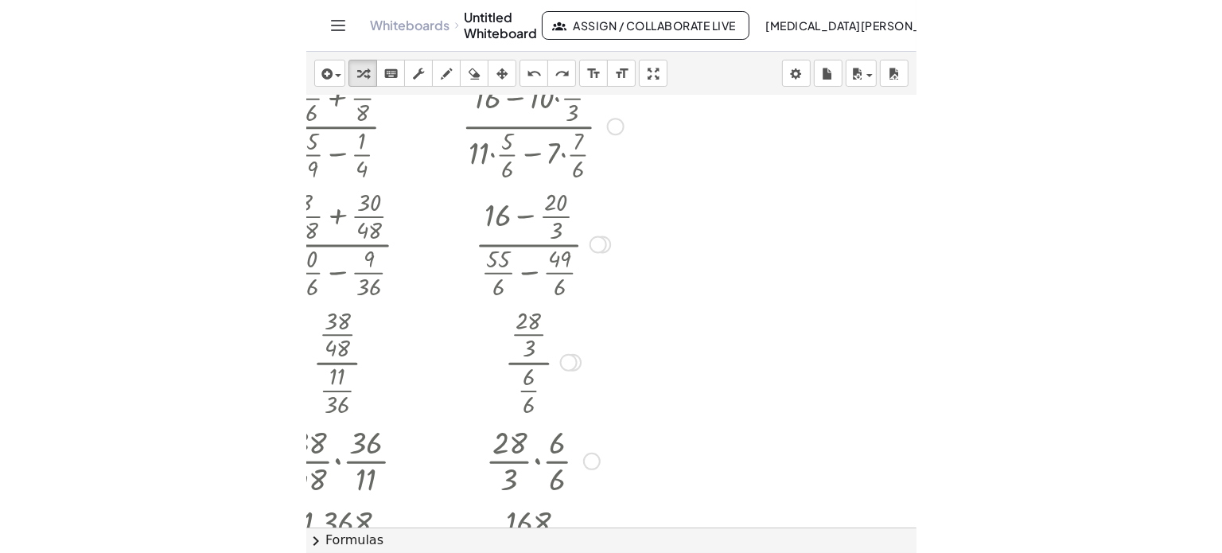
scroll to position [0, 668]
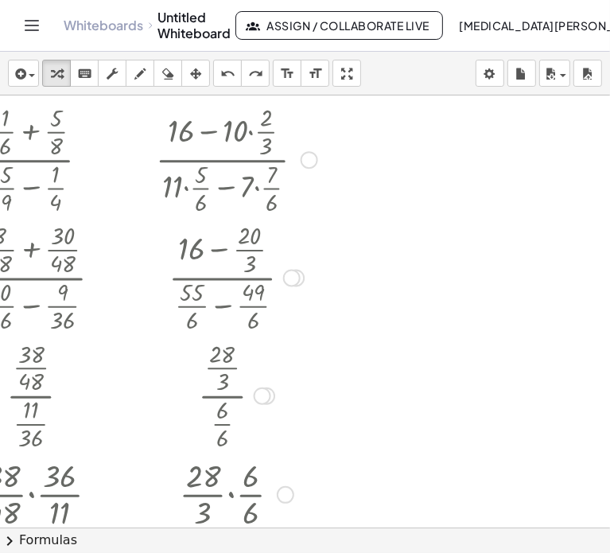
click at [235, 190] on div at bounding box center [236, 158] width 177 height 118
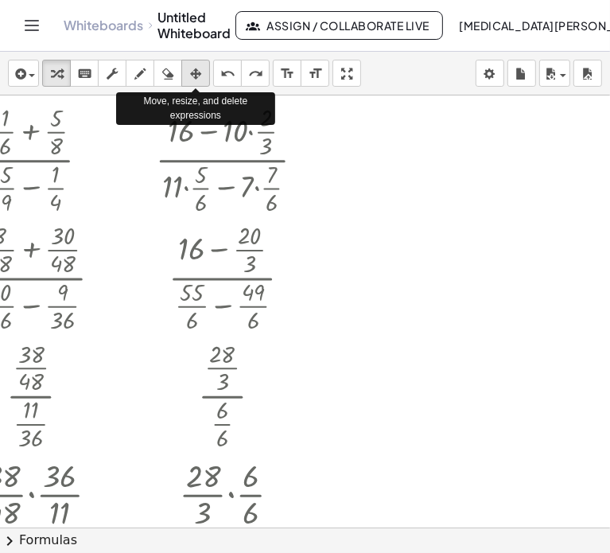
click at [188, 81] on div "button" at bounding box center [195, 73] width 21 height 19
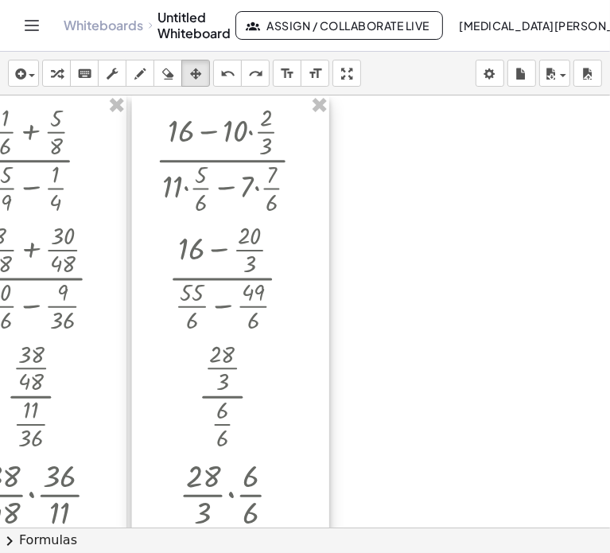
click at [207, 166] on div at bounding box center [230, 395] width 197 height 601
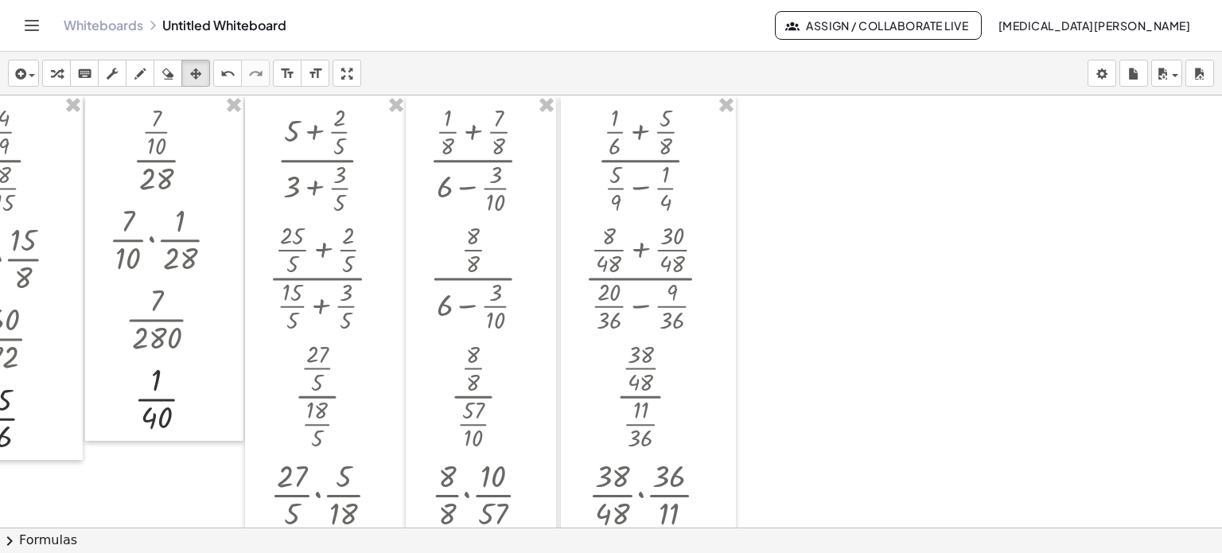
scroll to position [0, 70]
click at [783, 120] on div at bounding box center [581, 527] width 1281 height 864
click at [61, 67] on icon "button" at bounding box center [56, 73] width 11 height 19
click at [83, 72] on icon "keyboard" at bounding box center [84, 73] width 15 height 19
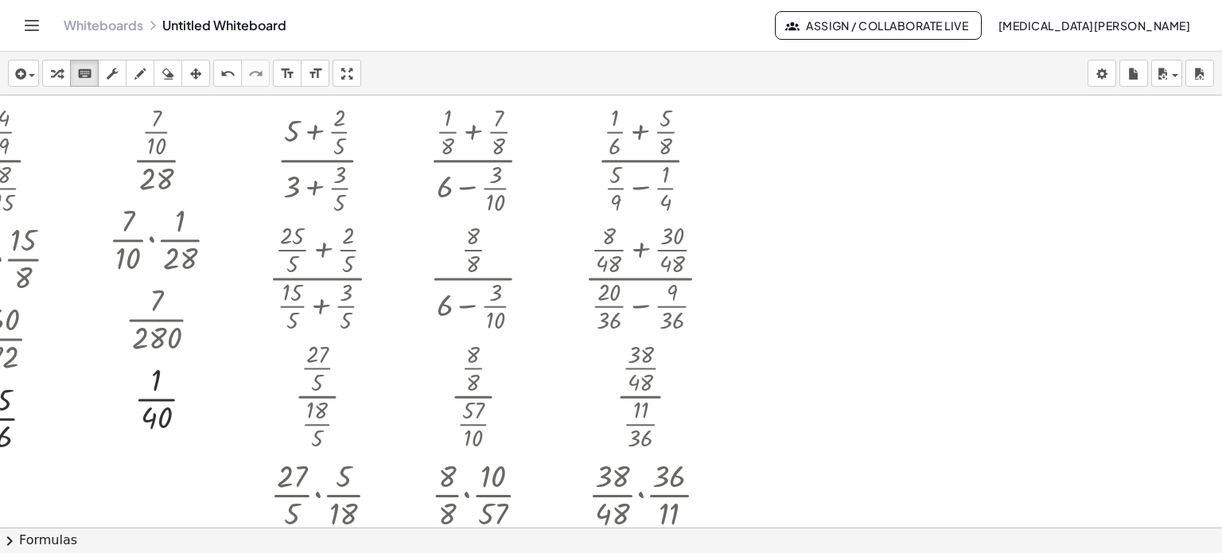
click at [767, 147] on div at bounding box center [581, 527] width 1281 height 864
click at [783, 178] on div at bounding box center [581, 527] width 1281 height 864
click at [783, 185] on div at bounding box center [581, 527] width 1281 height 864
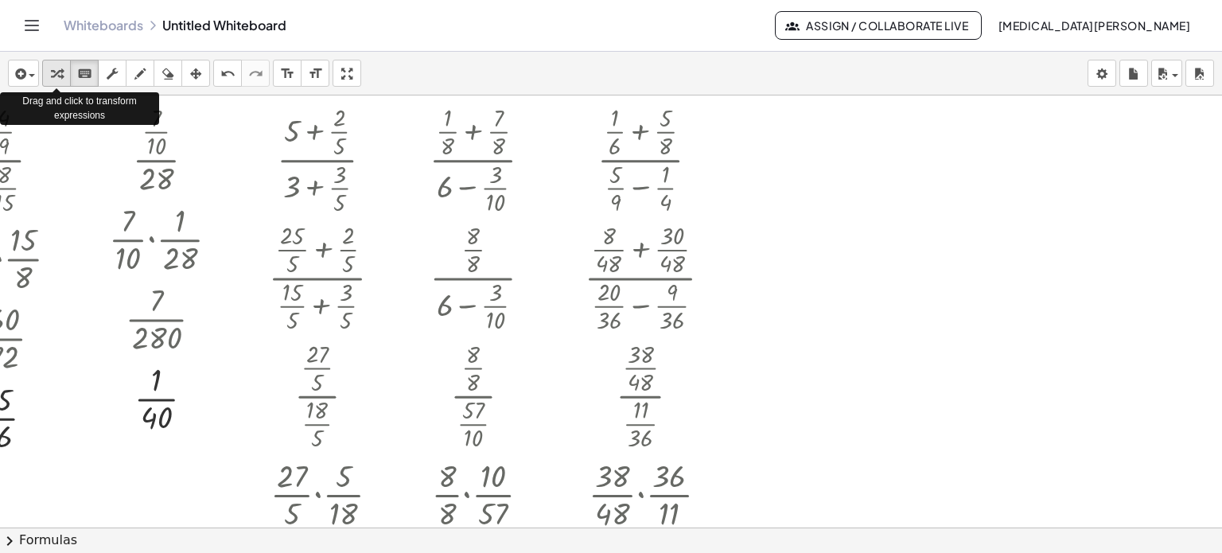
click at [56, 66] on icon "button" at bounding box center [56, 73] width 11 height 19
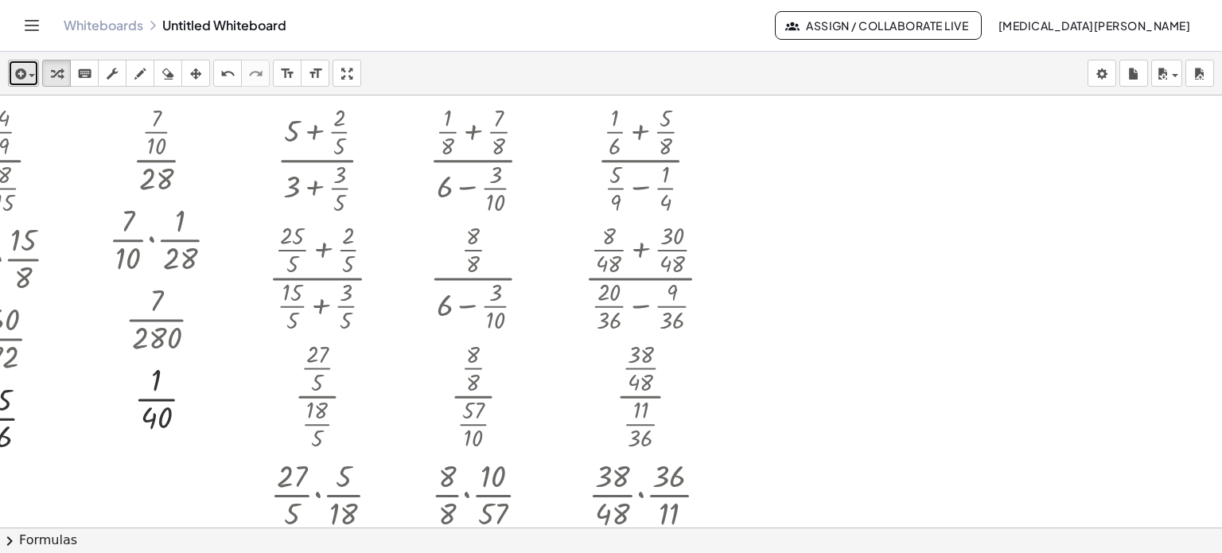
click at [26, 70] on span "button" at bounding box center [27, 75] width 3 height 11
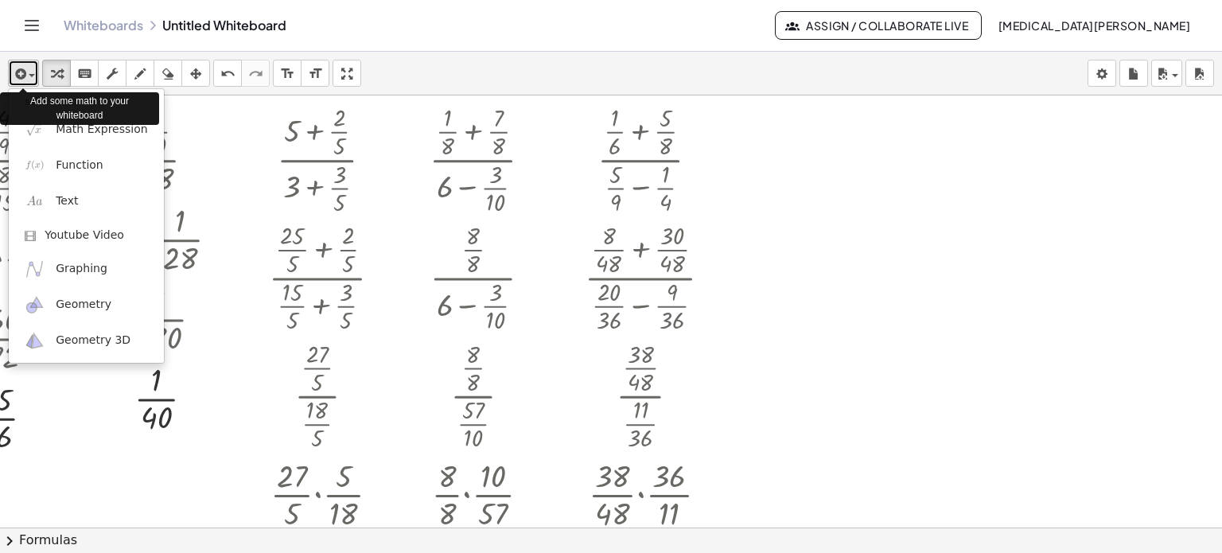
click at [29, 65] on div "button" at bounding box center [23, 73] width 23 height 19
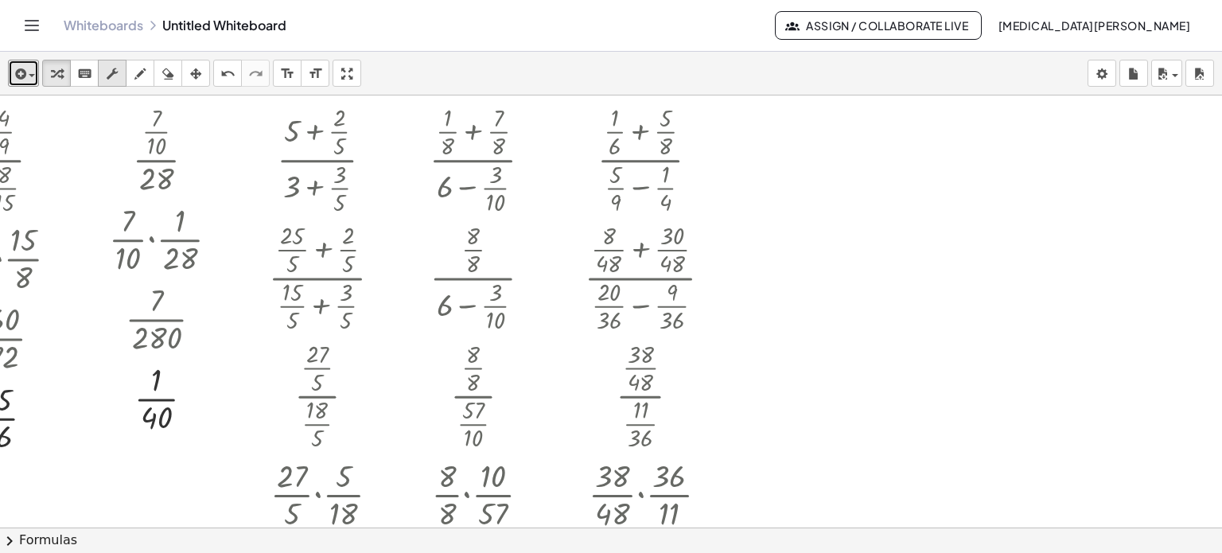
click at [108, 71] on icon "button" at bounding box center [112, 73] width 11 height 19
click at [60, 65] on icon "button" at bounding box center [56, 73] width 11 height 19
click at [748, 158] on div at bounding box center [581, 527] width 1281 height 864
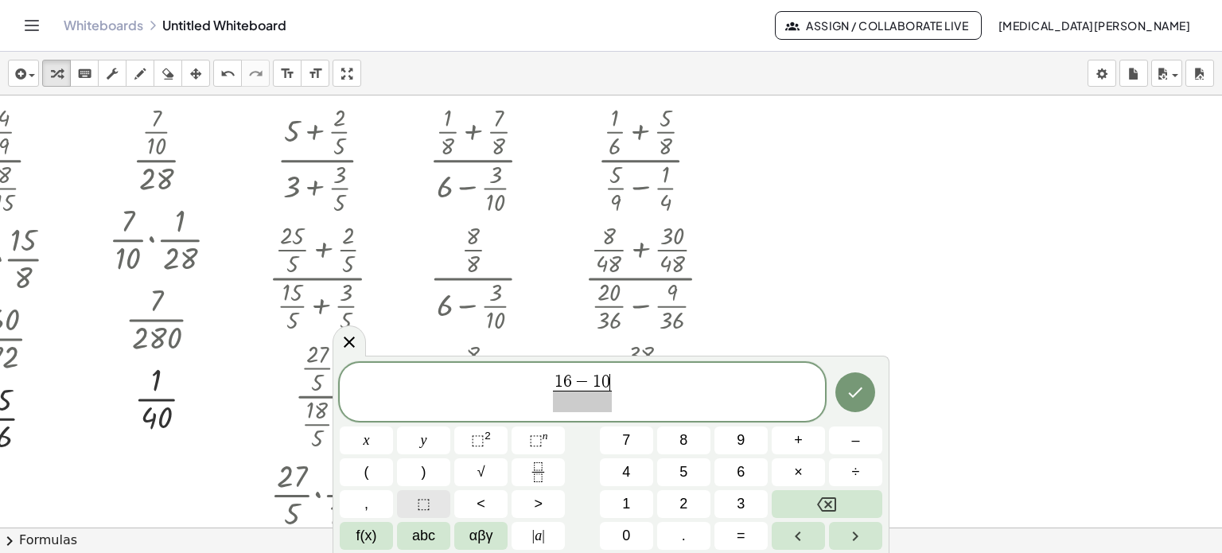
click at [428, 502] on span "⬚" at bounding box center [424, 503] width 14 height 21
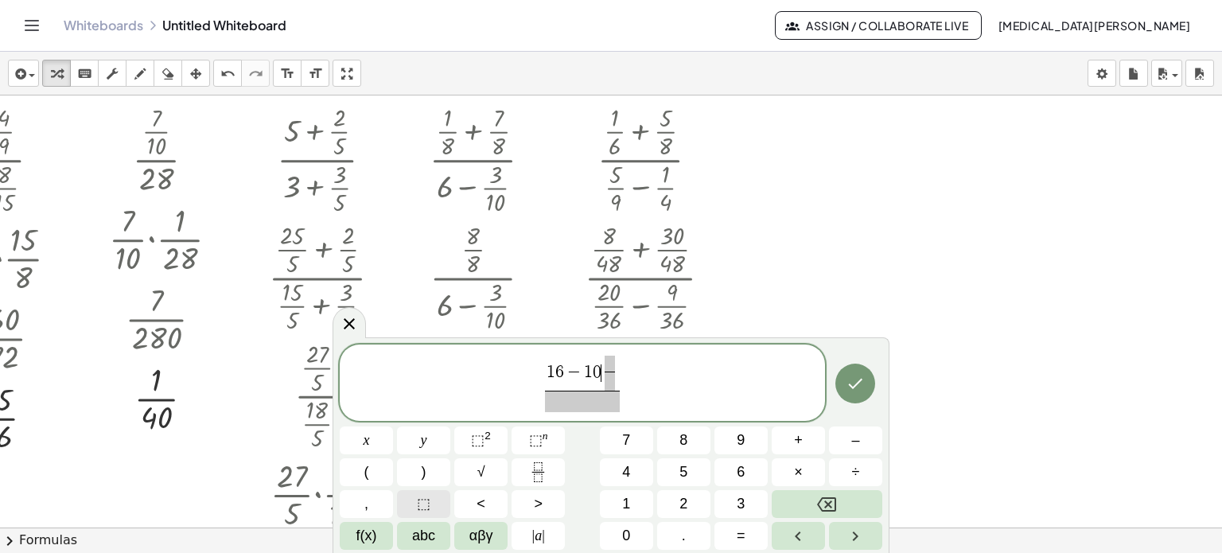
click at [428, 502] on span "⬚" at bounding box center [424, 503] width 14 height 21
click at [618, 360] on span "​" at bounding box center [617, 363] width 10 height 15
click at [534, 468] on icon "Fraction" at bounding box center [538, 472] width 20 height 20
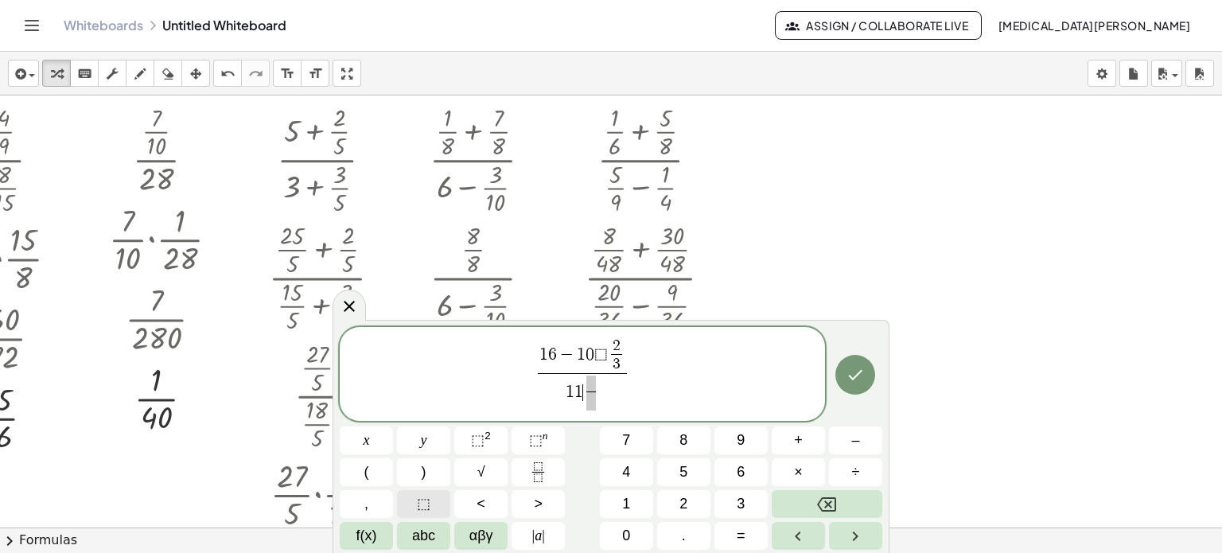
click at [423, 510] on span "⬚" at bounding box center [424, 503] width 14 height 21
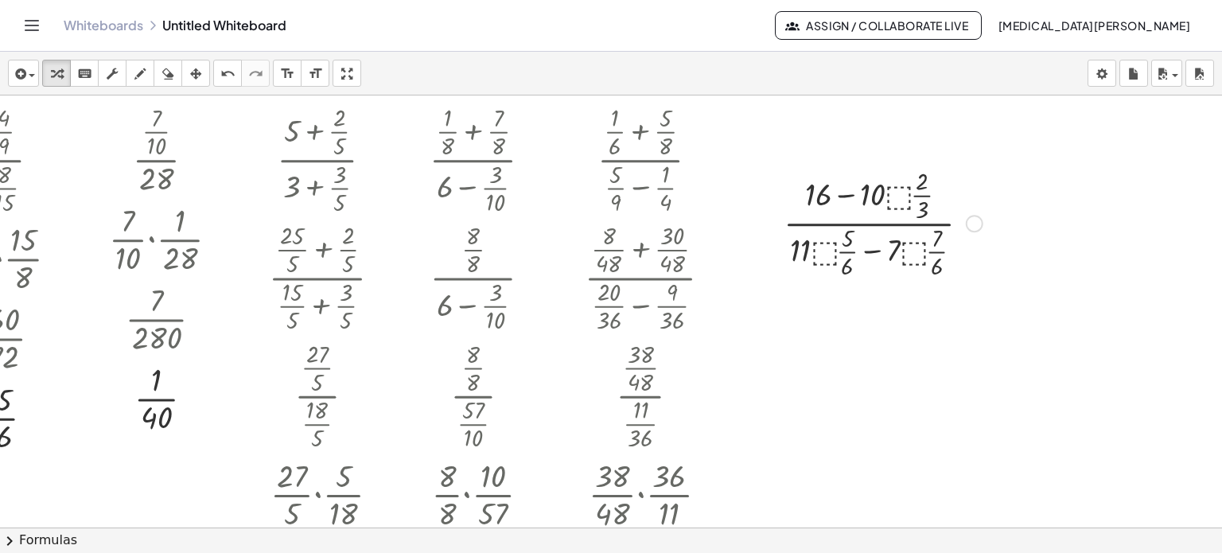
click at [885, 193] on div at bounding box center [883, 222] width 215 height 118
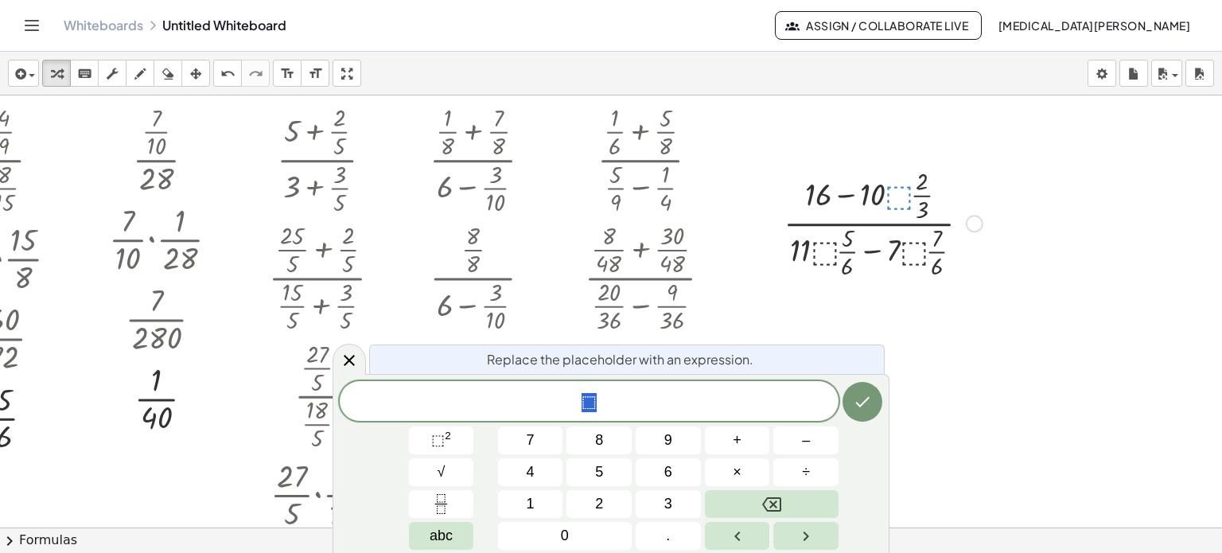
click at [909, 191] on div at bounding box center [883, 222] width 215 height 118
click at [909, 199] on div at bounding box center [883, 222] width 215 height 118
click at [866, 402] on icon "Done" at bounding box center [863, 402] width 14 height 10
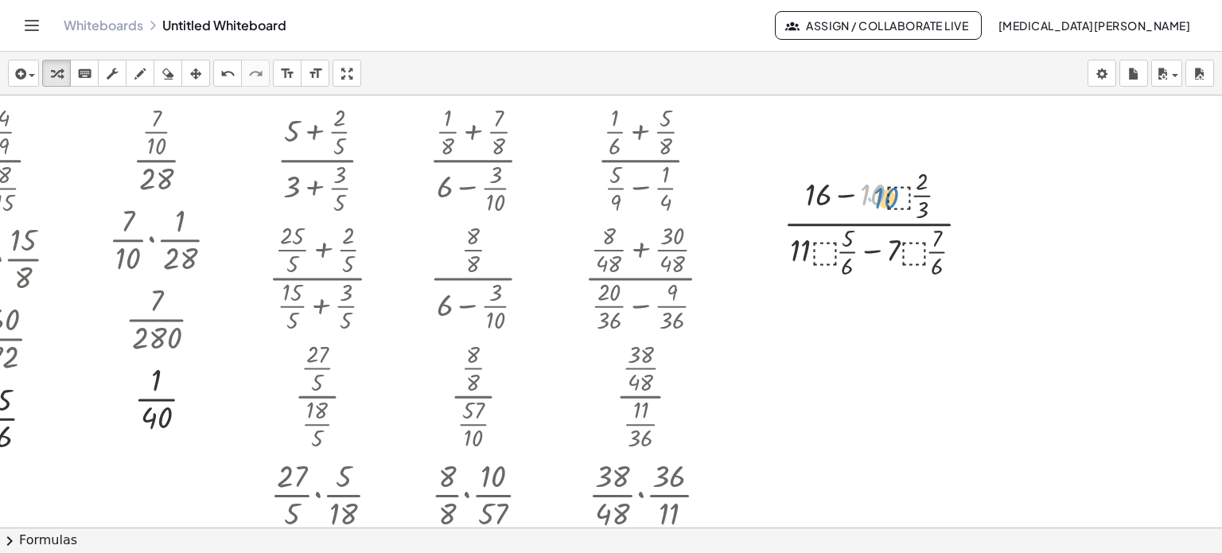
drag, startPoint x: 859, startPoint y: 203, endPoint x: 869, endPoint y: 204, distance: 9.7
click at [869, 204] on div at bounding box center [883, 222] width 215 height 118
drag, startPoint x: 910, startPoint y: 214, endPoint x: 866, endPoint y: 197, distance: 47.9
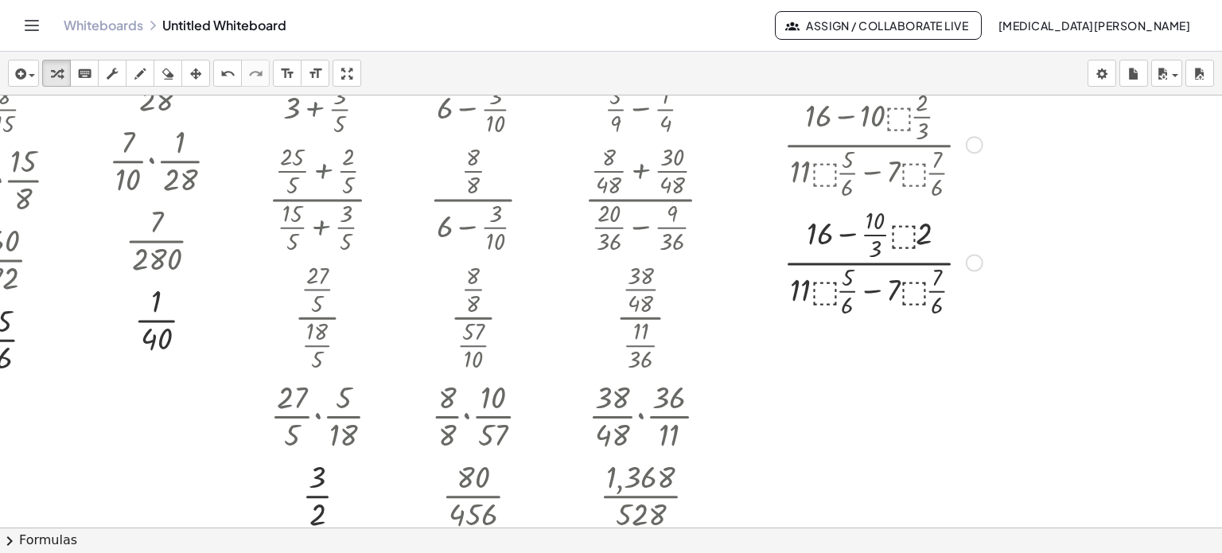
scroll to position [80, 70]
drag, startPoint x: 911, startPoint y: 228, endPoint x: 866, endPoint y: 216, distance: 45.9
click at [866, 216] on div at bounding box center [883, 260] width 215 height 118
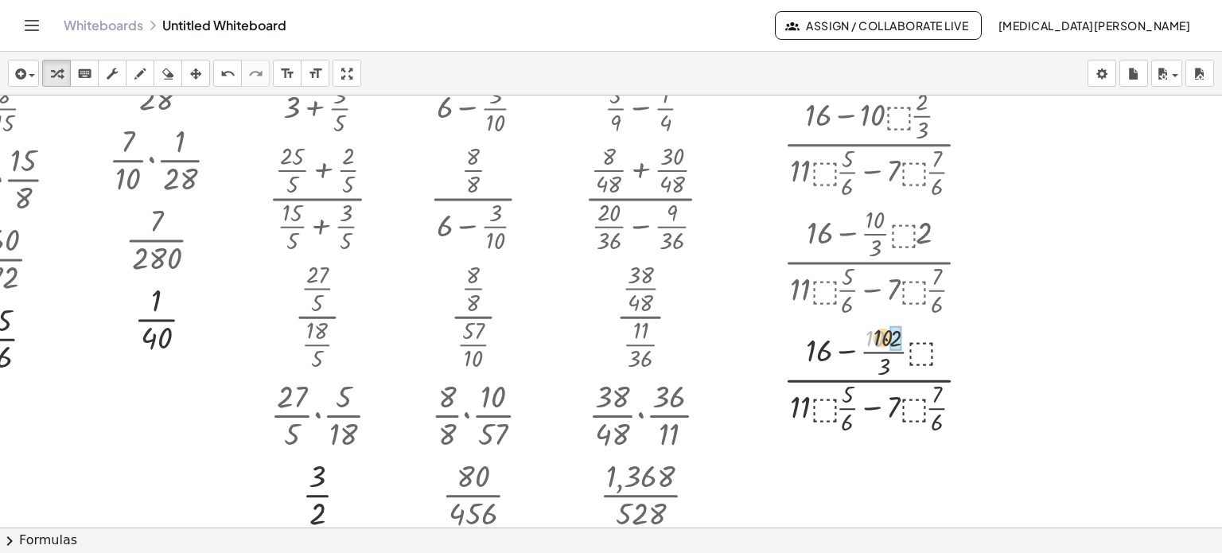
drag, startPoint x: 869, startPoint y: 335, endPoint x: 885, endPoint y: 334, distance: 15.9
click at [232, 72] on icon "undo" at bounding box center [227, 73] width 15 height 19
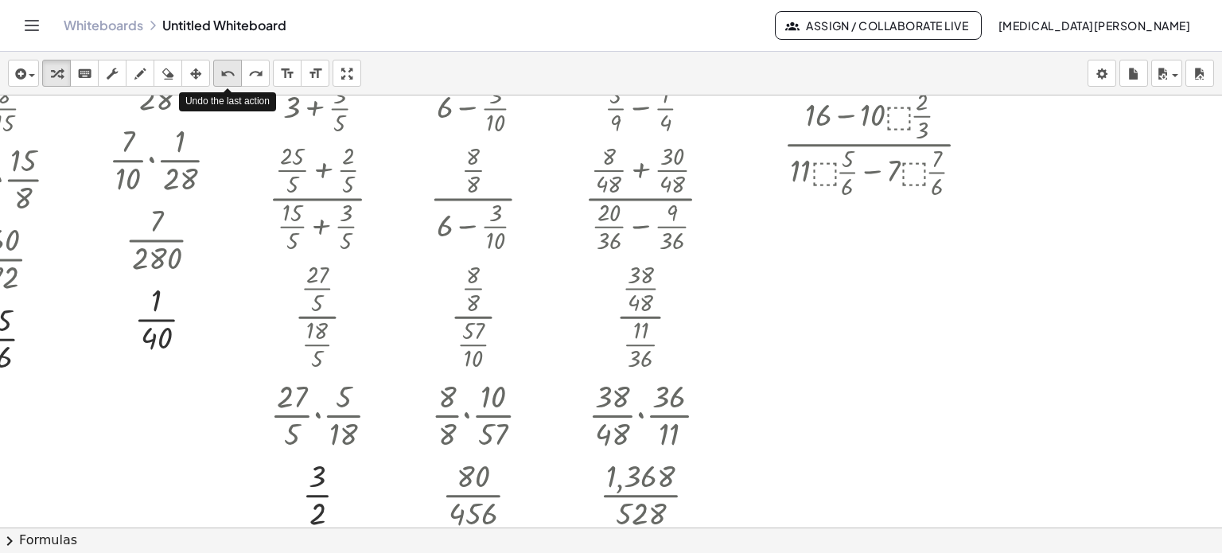
click at [232, 72] on icon "undo" at bounding box center [227, 73] width 15 height 19
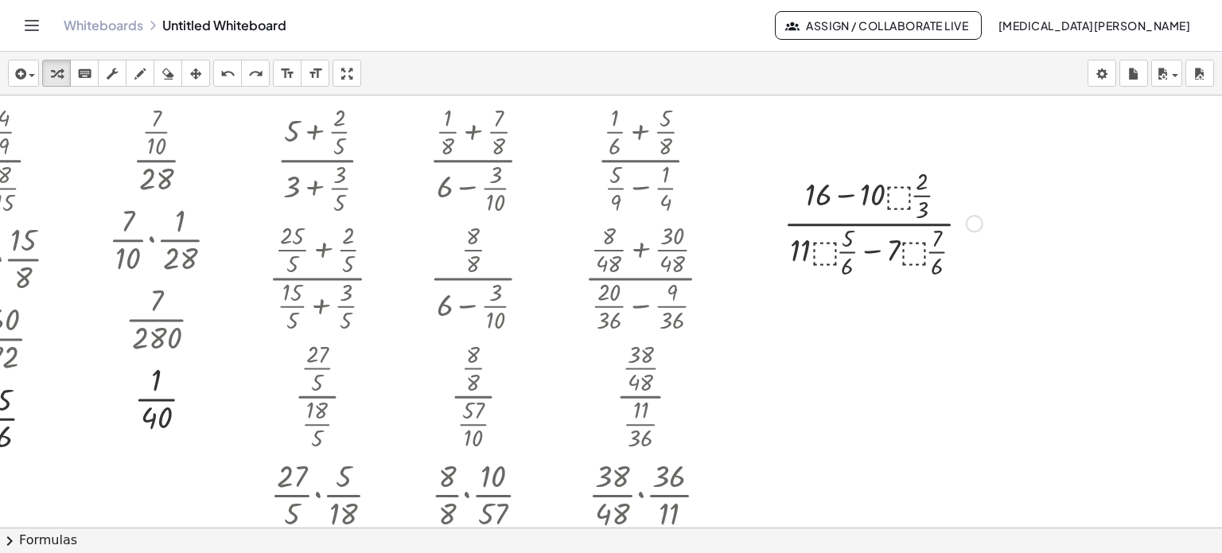
click at [893, 188] on div at bounding box center [883, 222] width 215 height 118
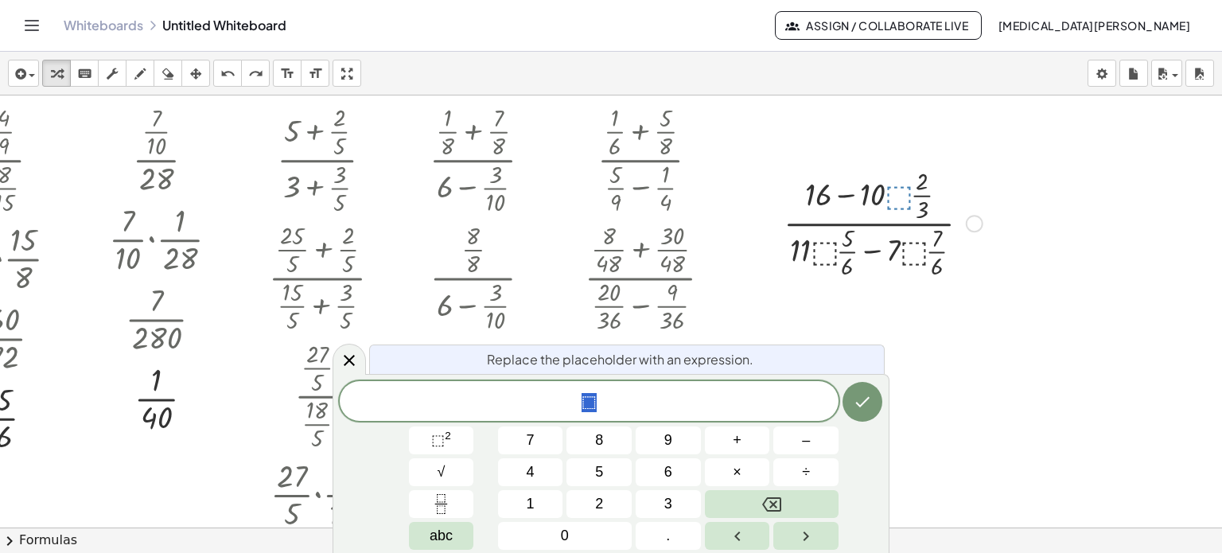
click at [891, 294] on div at bounding box center [581, 527] width 1281 height 864
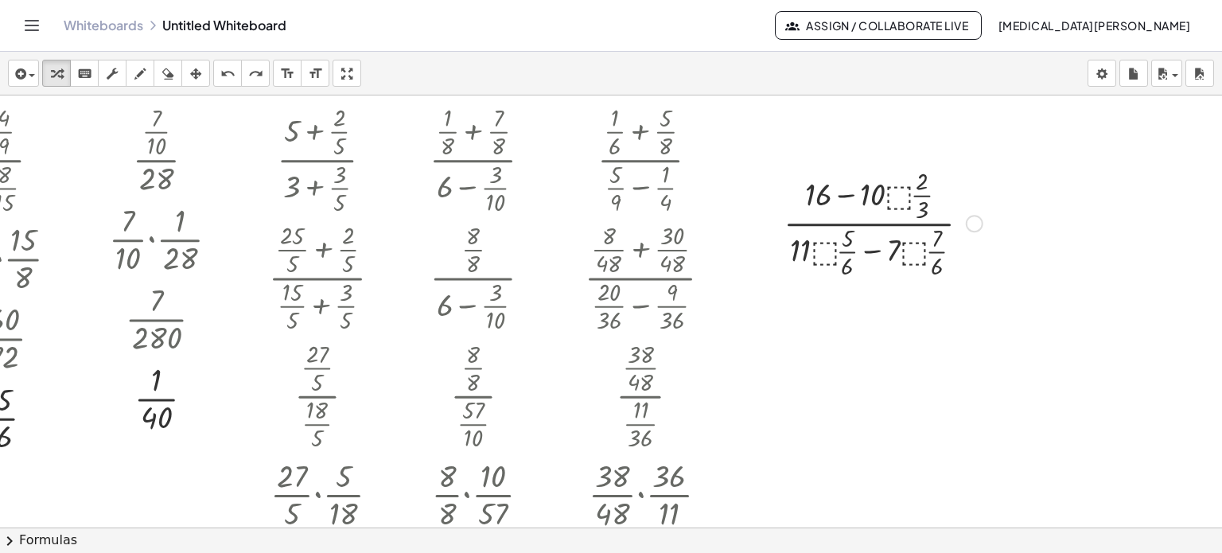
click at [868, 225] on div at bounding box center [883, 222] width 215 height 118
click at [966, 227] on div at bounding box center [975, 224] width 18 height 18
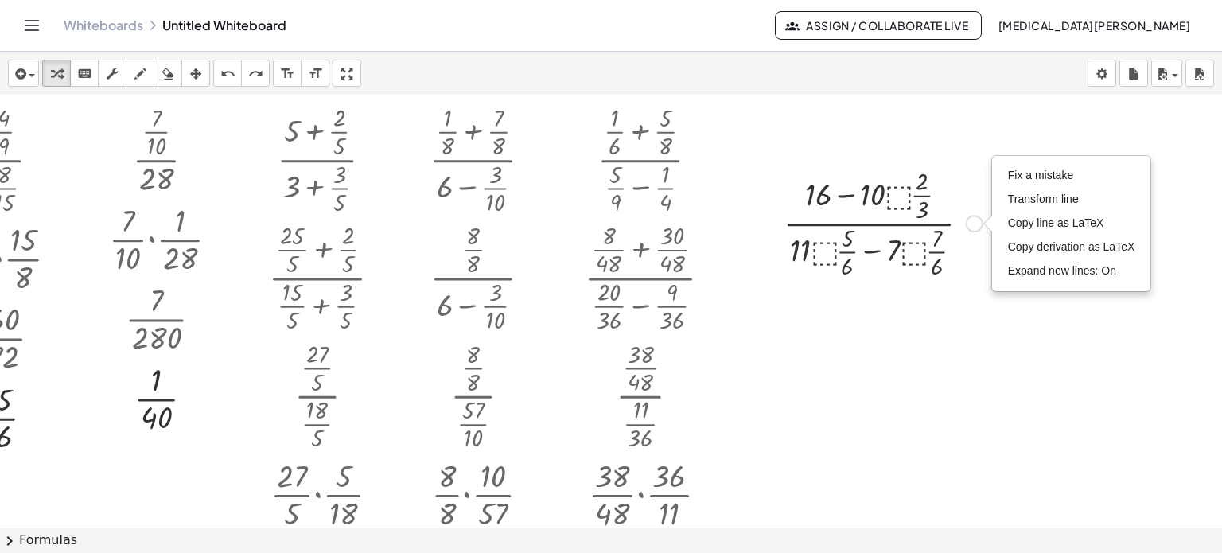
click at [956, 282] on div "· ( + 16 − · 10 · ⬚ · · 2 · 3 ) · ( + · 11 · ⬚ · · 5 · 6 − · 7 · ⬚ · · 7 · 6 ) …" at bounding box center [877, 222] width 235 height 126
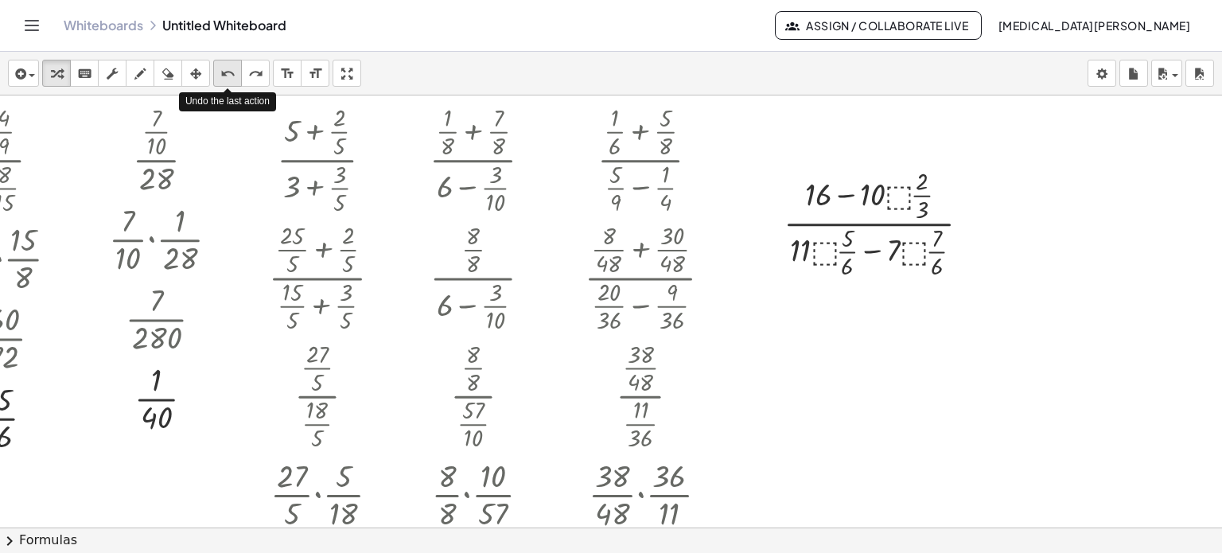
click at [200, 71] on icon "button" at bounding box center [195, 73] width 11 height 19
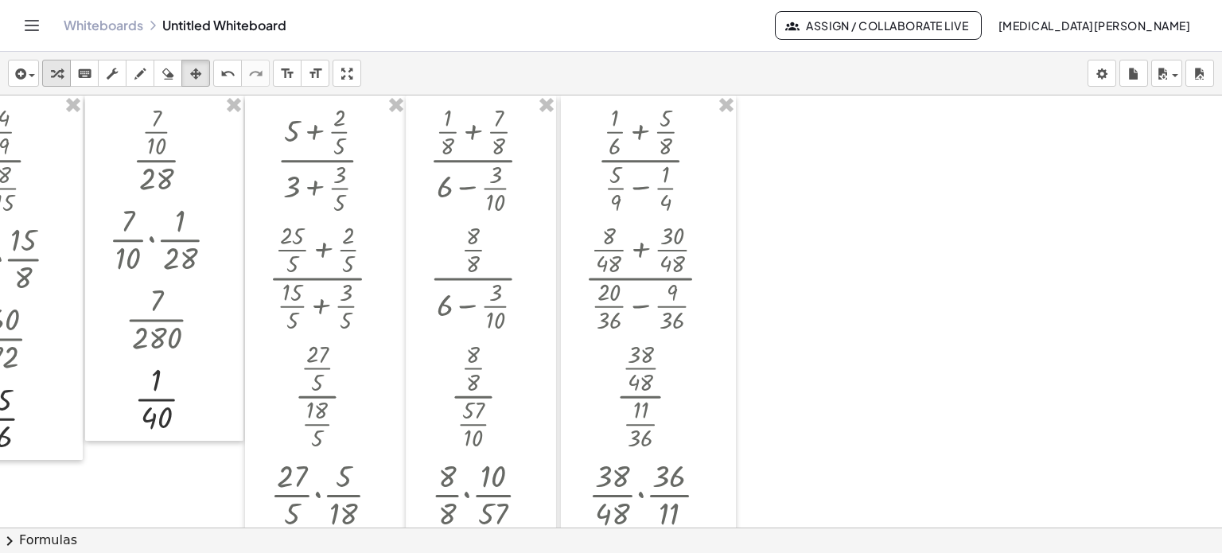
click at [60, 74] on icon "button" at bounding box center [56, 73] width 11 height 19
click at [848, 143] on div at bounding box center [581, 527] width 1281 height 864
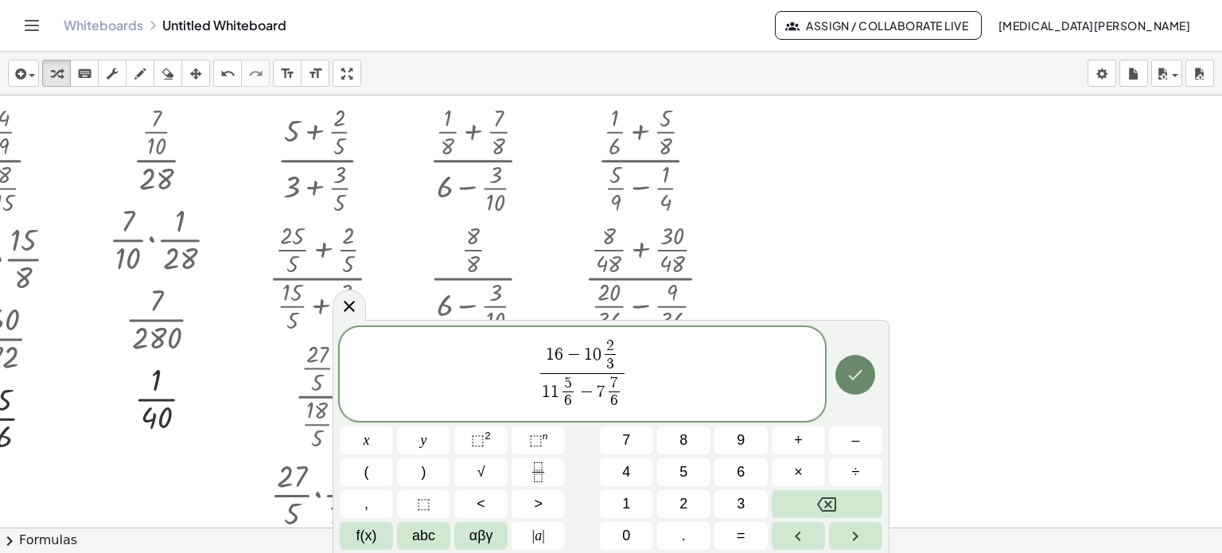
click at [849, 383] on icon "Done" at bounding box center [855, 374] width 19 height 19
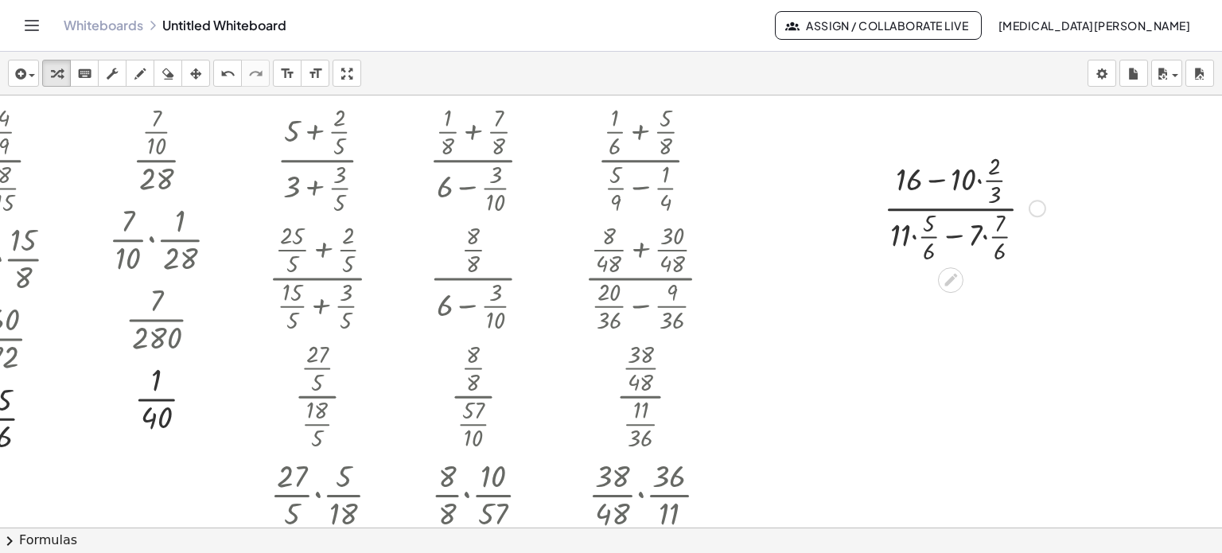
click at [967, 178] on div at bounding box center [964, 207] width 177 height 118
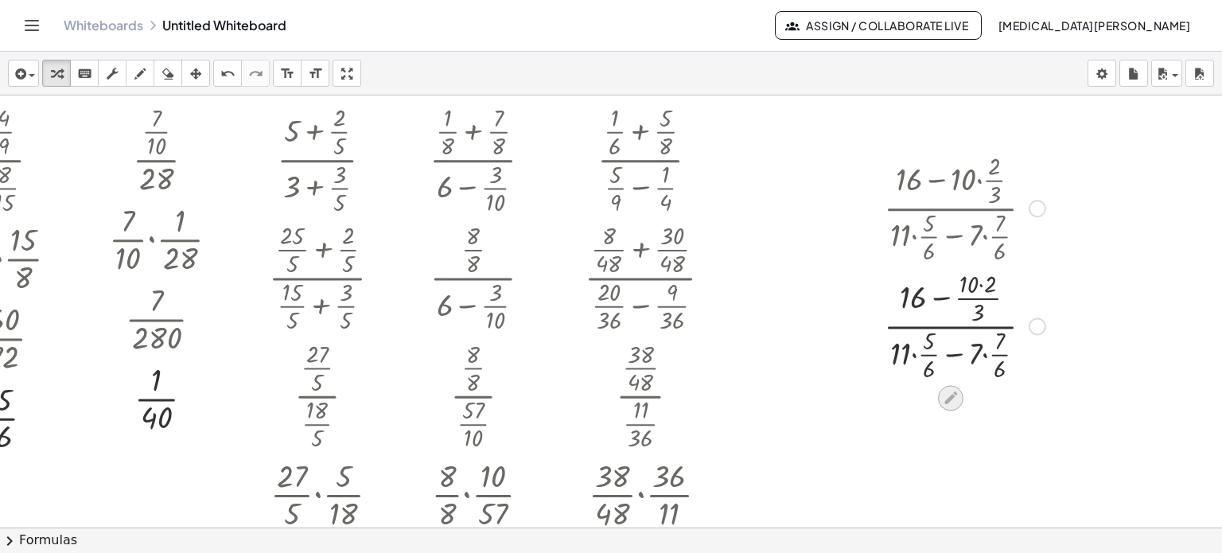
click at [944, 400] on icon at bounding box center [950, 398] width 13 height 13
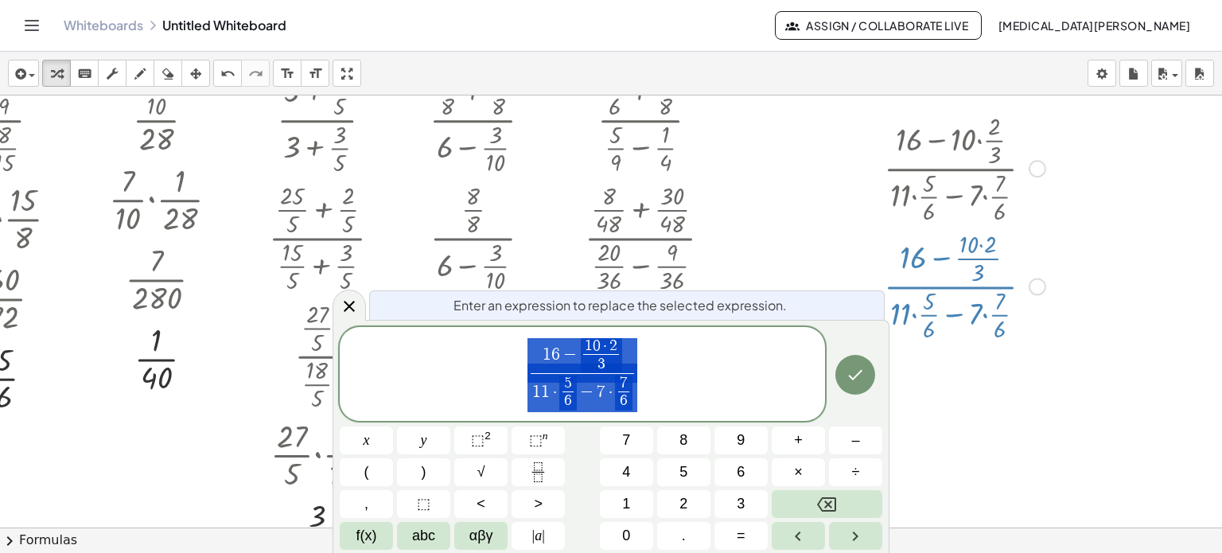
scroll to position [41, 70]
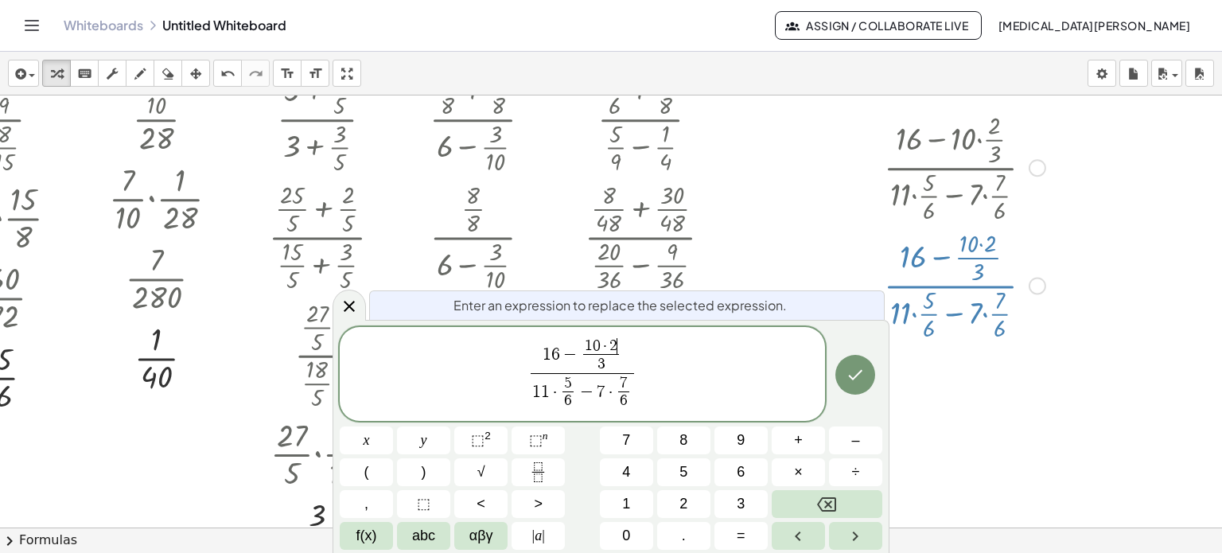
click at [616, 349] on span "1 0 · 2 ​" at bounding box center [601, 345] width 36 height 15
click at [860, 381] on icon "Done" at bounding box center [855, 374] width 19 height 19
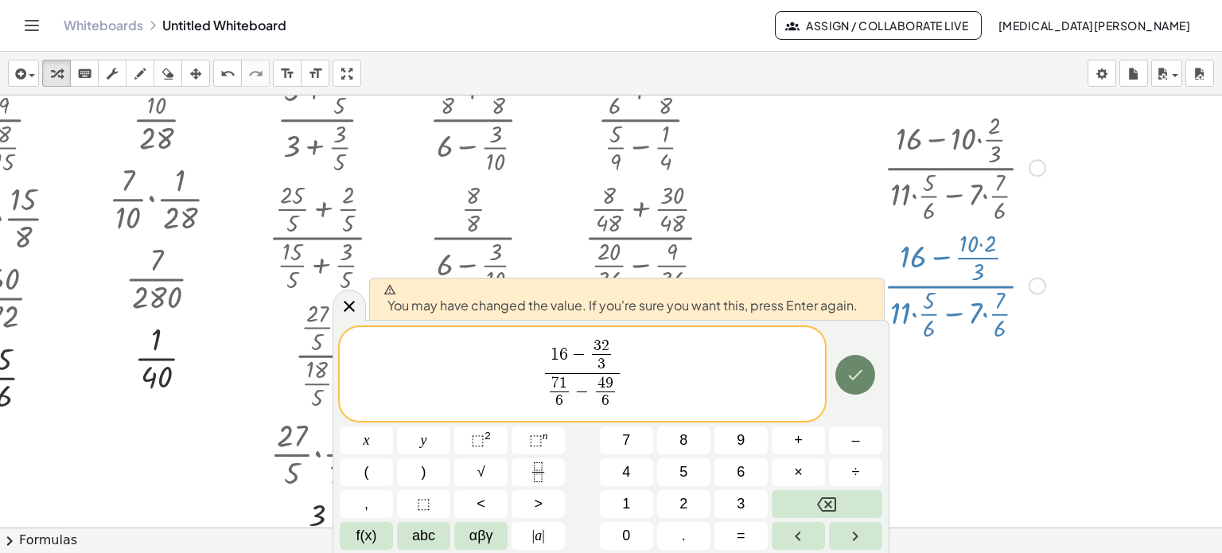
click at [857, 372] on icon "Done" at bounding box center [855, 374] width 19 height 19
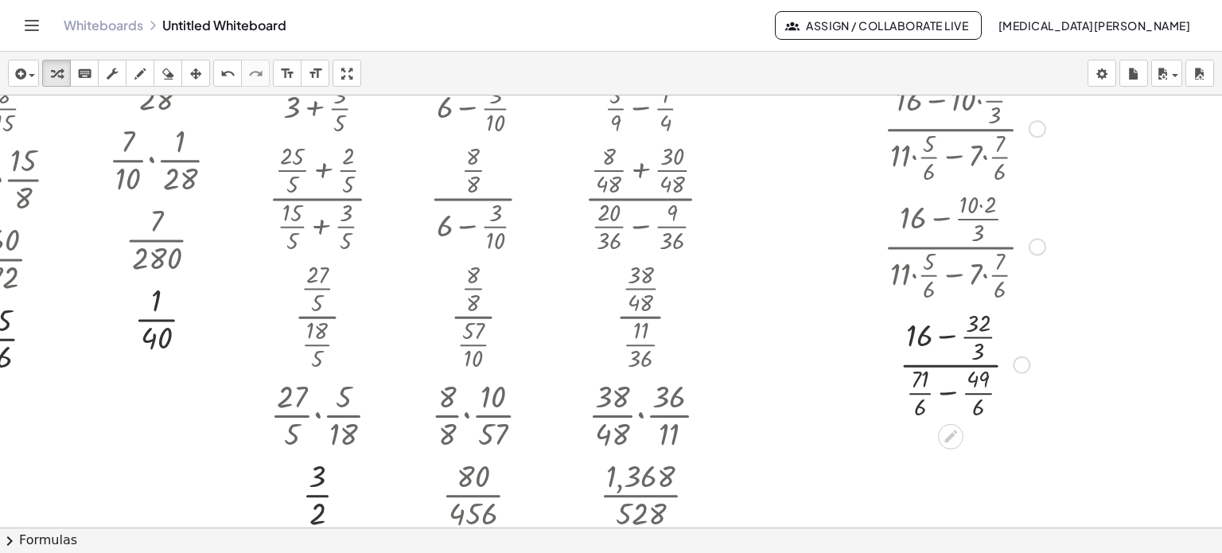
scroll to position [0, 70]
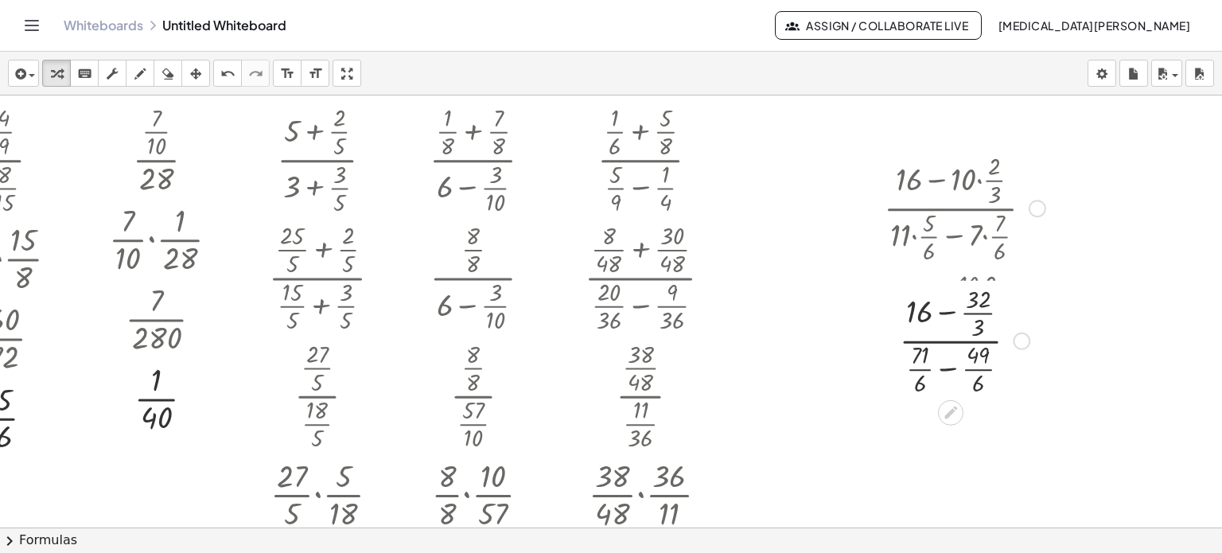
drag, startPoint x: 1010, startPoint y: 438, endPoint x: 1009, endPoint y: 324, distance: 113.8
click at [951, 341] on div "· ( + 16 − · 32 · 3 ) · ( + · 71 · 6 − · 49 · 6 )" at bounding box center [951, 341] width 0 height 0
click at [939, 298] on div at bounding box center [964, 325] width 177 height 118
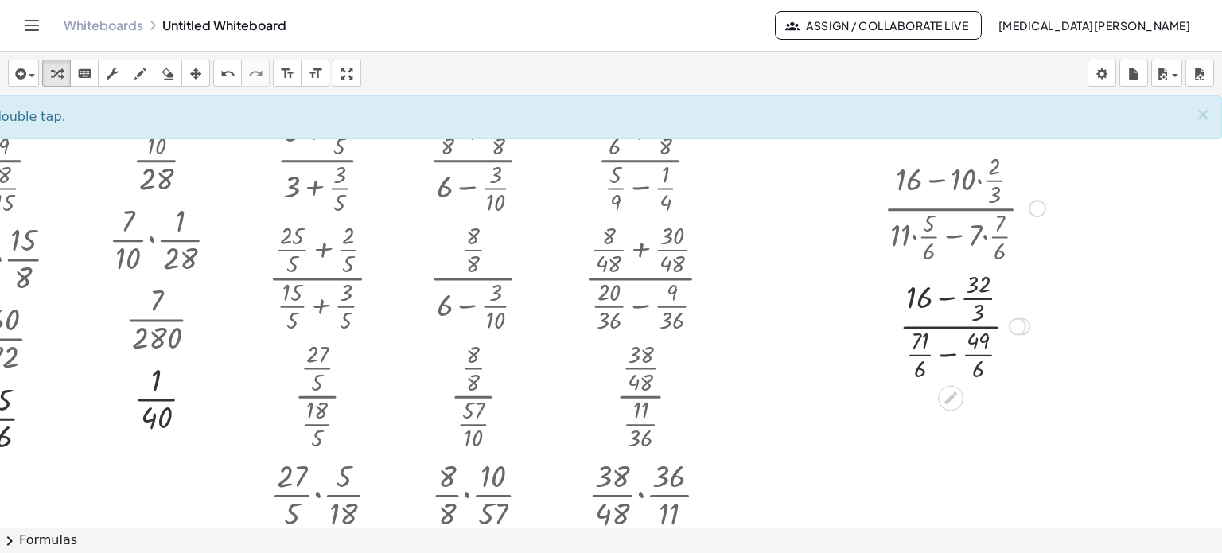
click at [936, 298] on div at bounding box center [964, 325] width 177 height 118
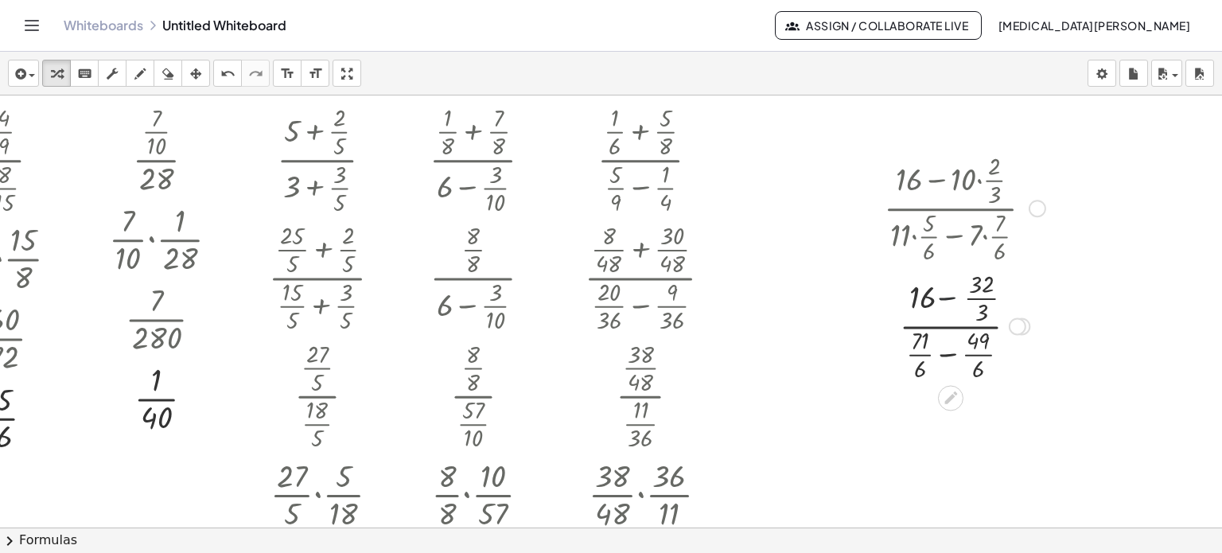
click at [936, 298] on div at bounding box center [964, 325] width 177 height 118
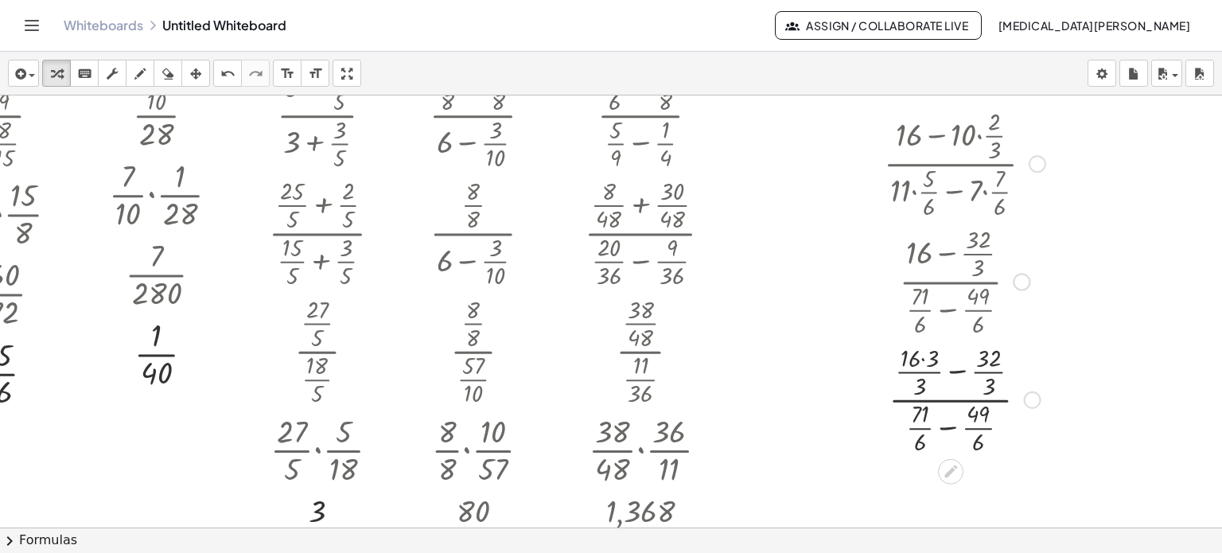
scroll to position [80, 70]
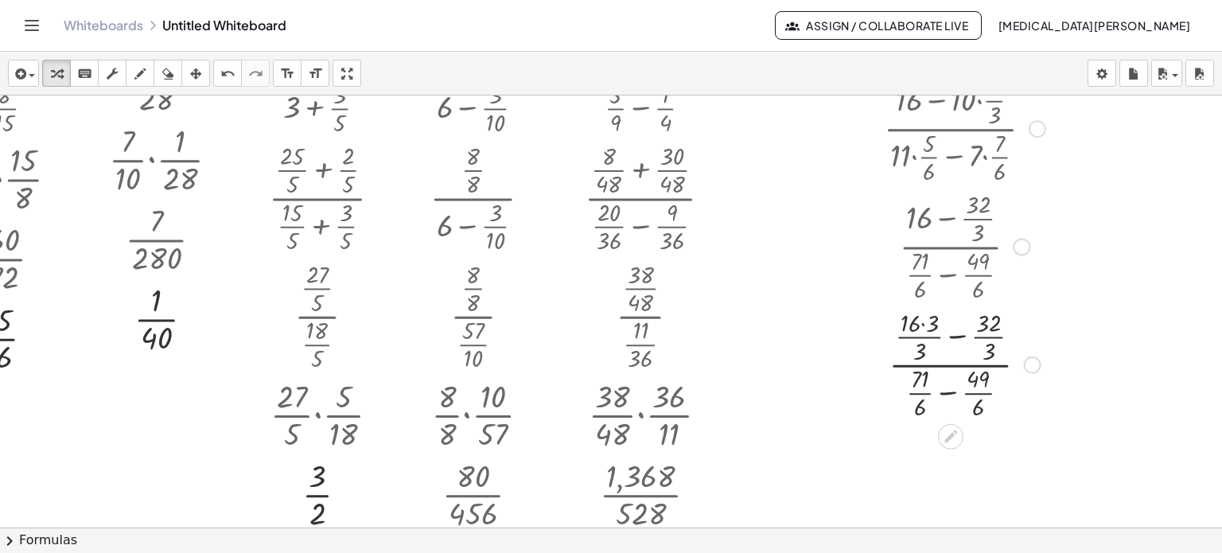
click at [1024, 366] on div at bounding box center [1033, 365] width 18 height 18
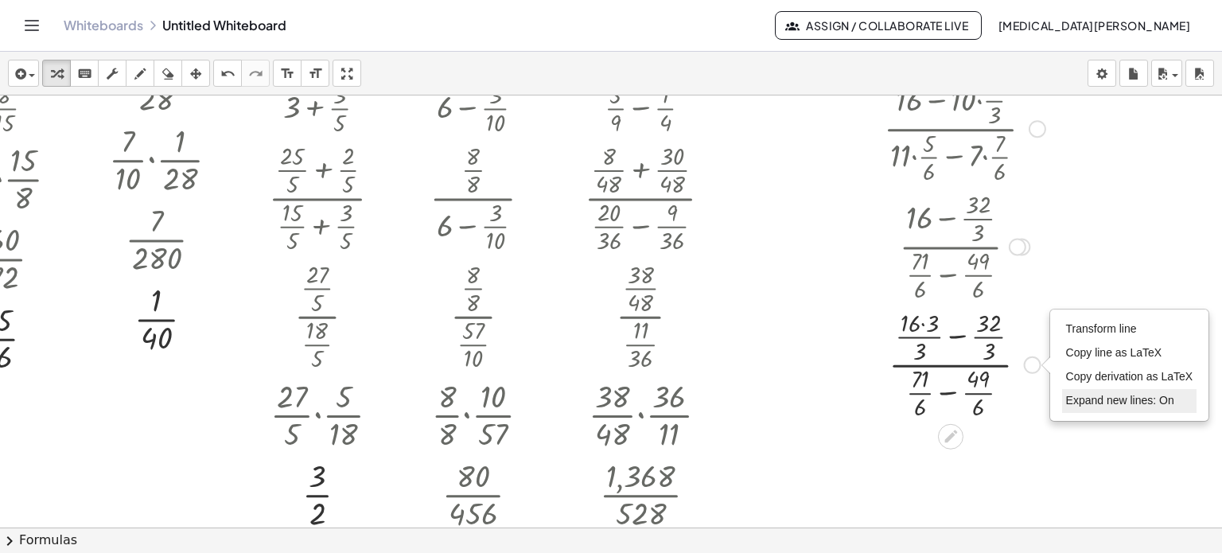
click at [1070, 400] on span "Expand new lines: On" at bounding box center [1120, 400] width 108 height 13
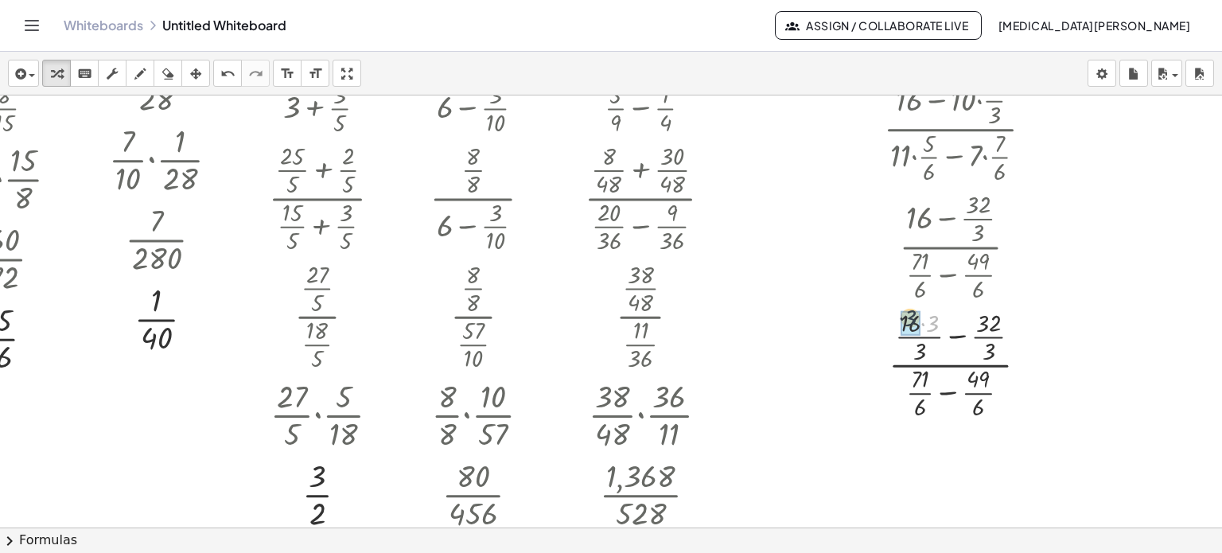
drag, startPoint x: 919, startPoint y: 321, endPoint x: 897, endPoint y: 317, distance: 22.0
click at [936, 334] on div at bounding box center [964, 363] width 177 height 118
click at [930, 391] on div at bounding box center [964, 363] width 177 height 118
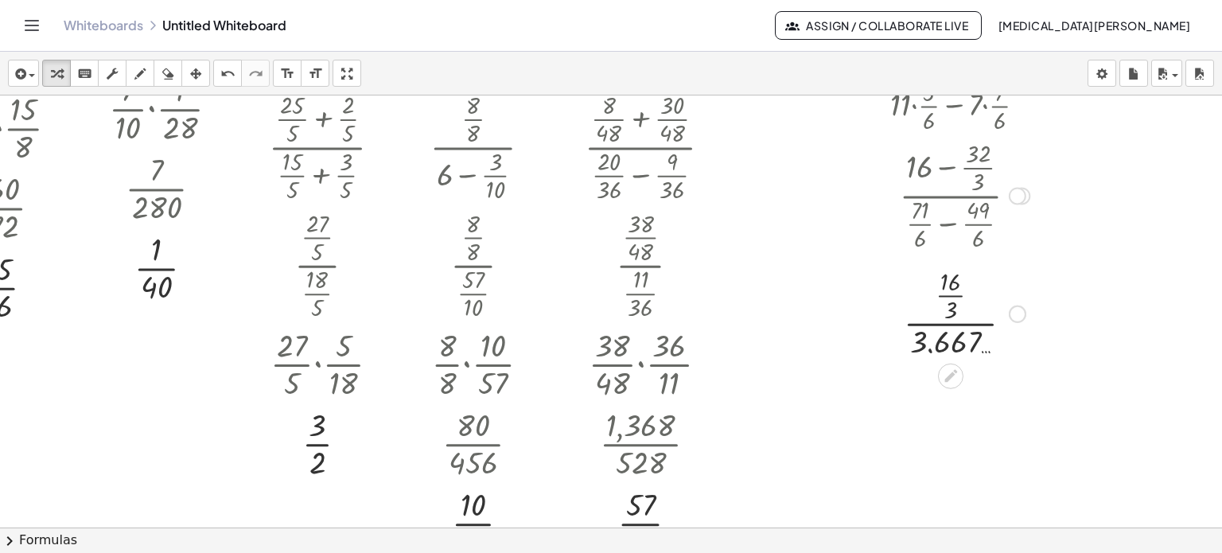
scroll to position [159, 70]
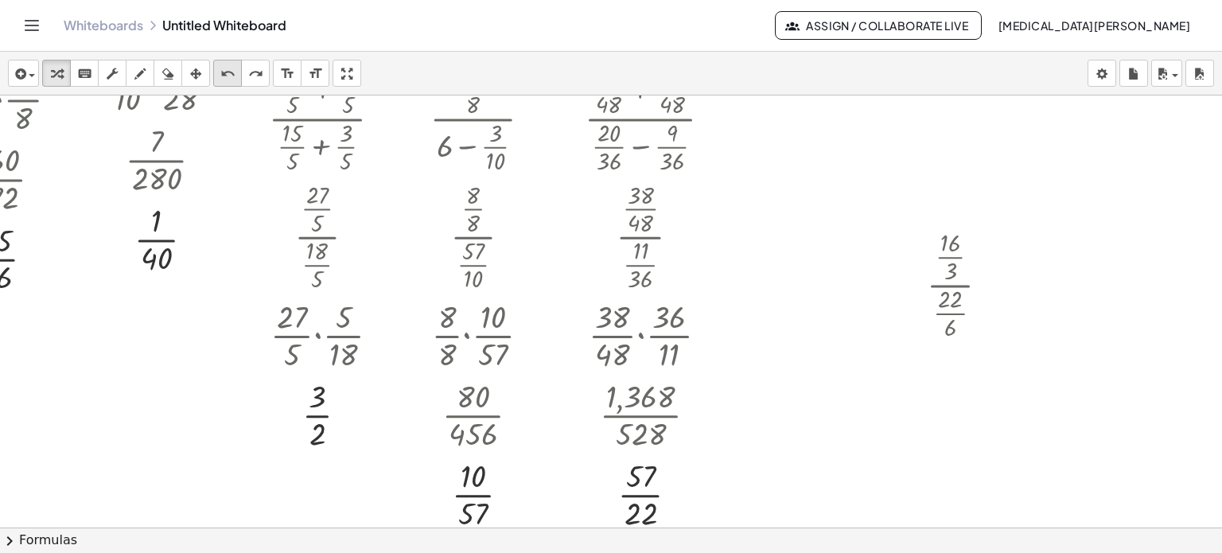
click at [226, 81] on icon "undo" at bounding box center [227, 73] width 15 height 19
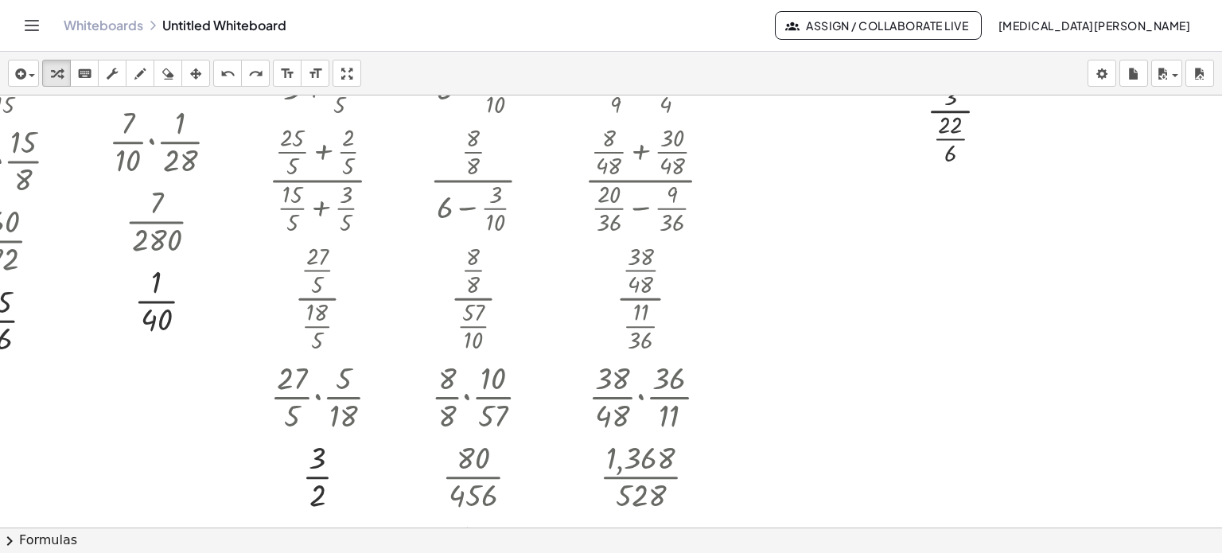
scroll to position [0, 70]
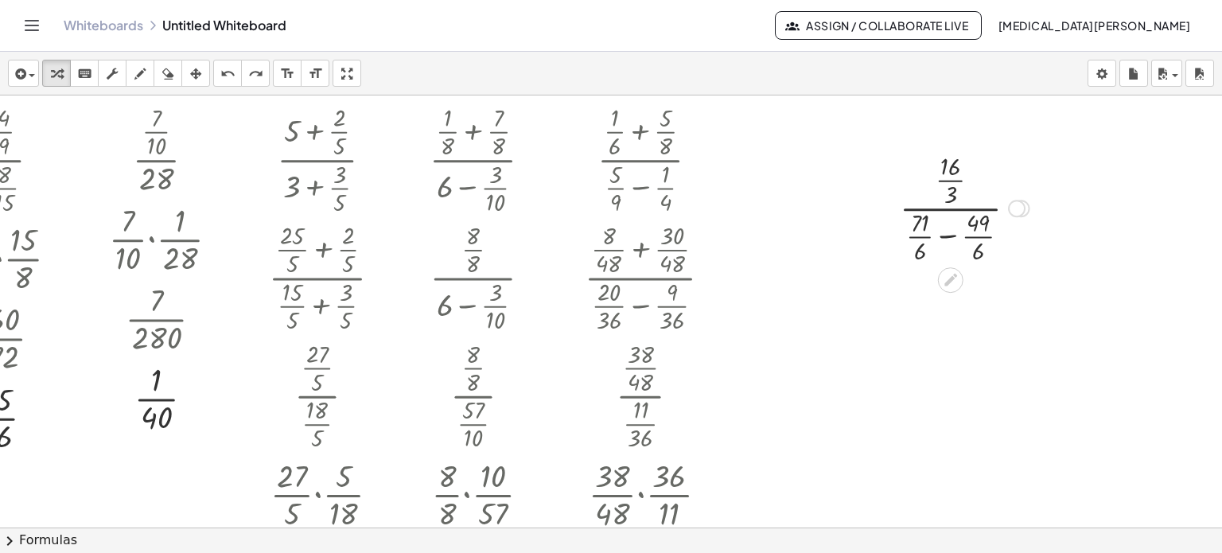
click at [1009, 203] on div at bounding box center [1017, 209] width 18 height 18
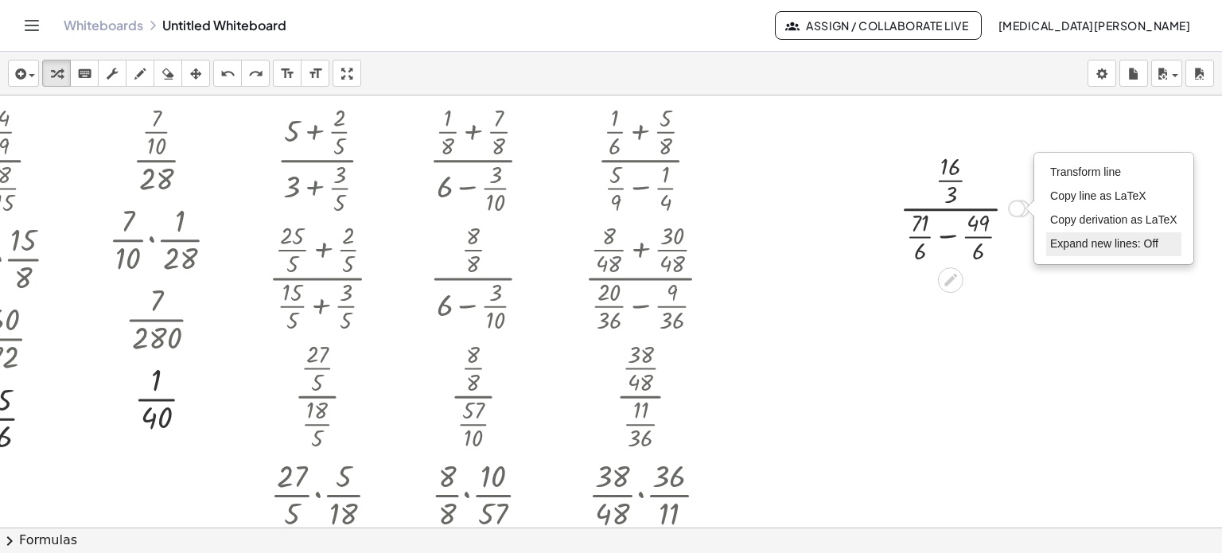
click at [1075, 238] on span "Expand new lines: Off" at bounding box center [1104, 243] width 108 height 13
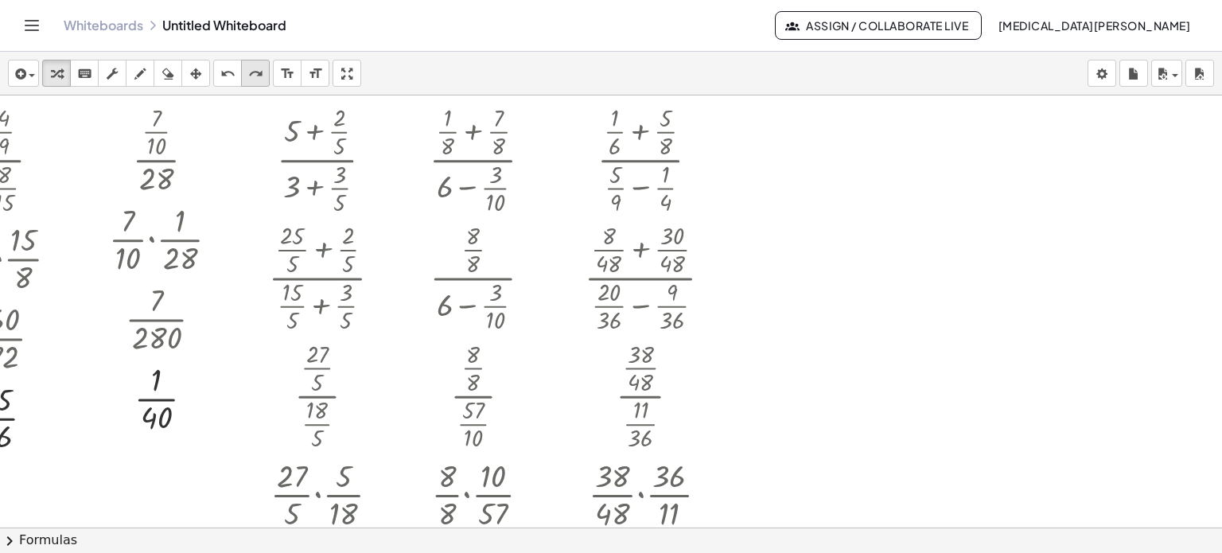
click at [254, 84] on button "redo redo" at bounding box center [255, 73] width 29 height 27
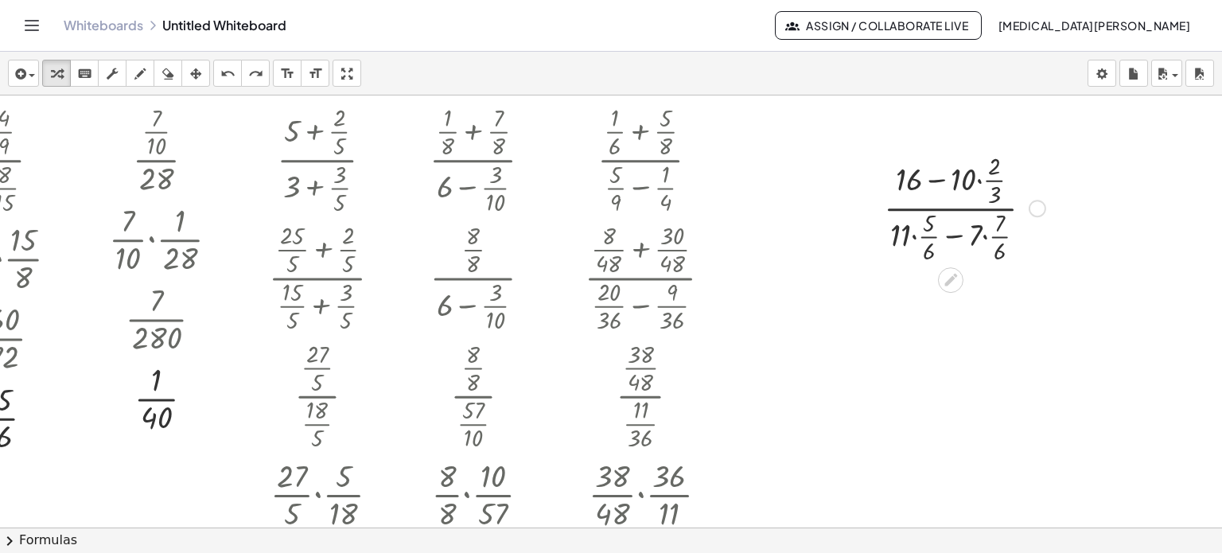
click at [1029, 211] on div at bounding box center [1038, 209] width 18 height 18
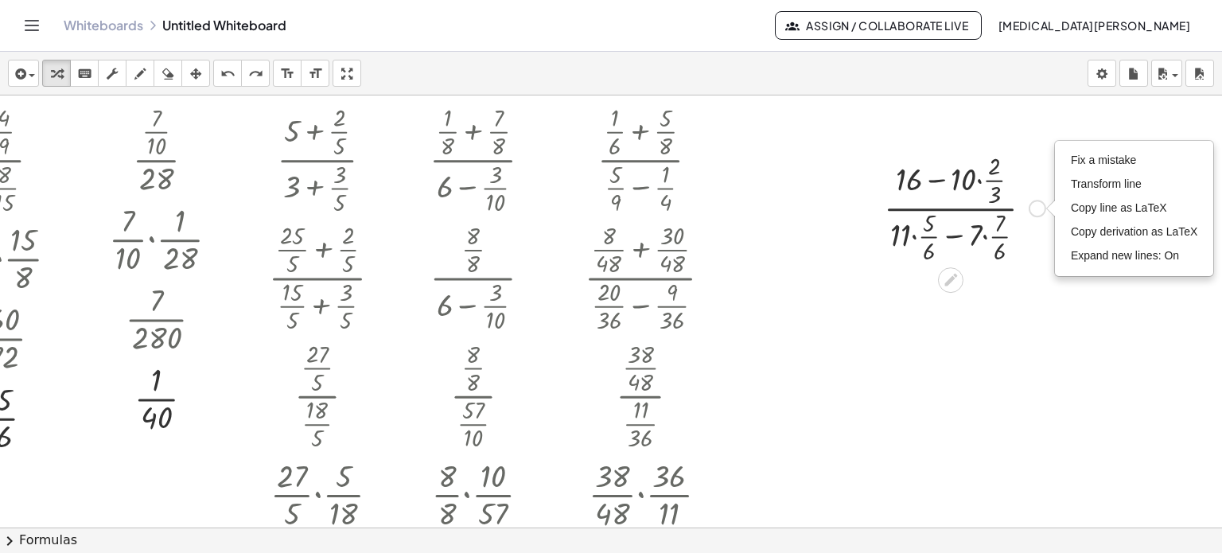
click at [934, 208] on div at bounding box center [964, 207] width 177 height 118
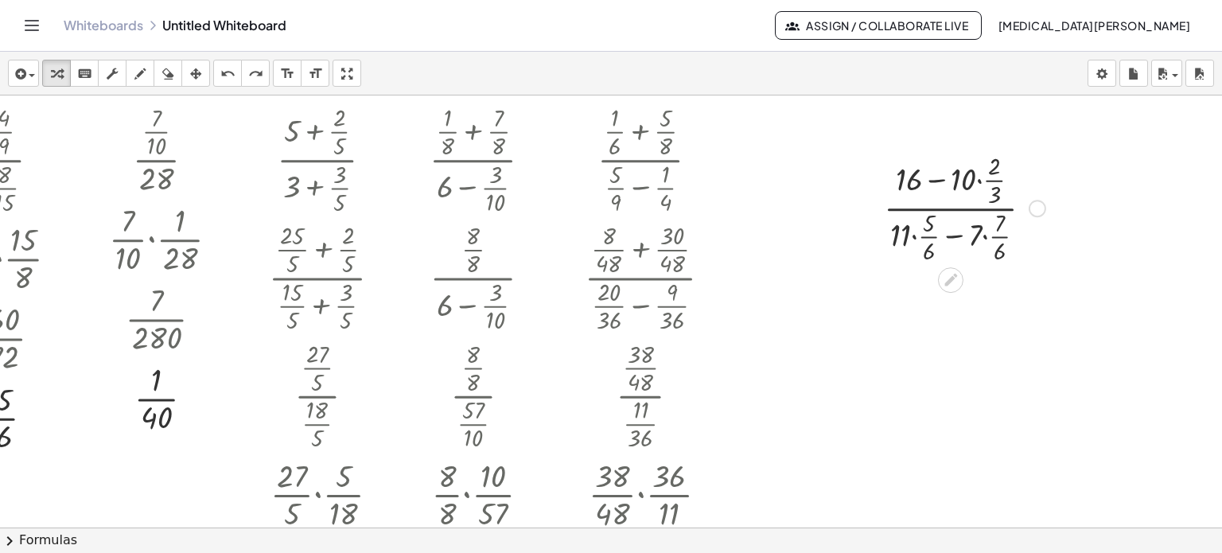
click at [967, 181] on div at bounding box center [964, 207] width 177 height 118
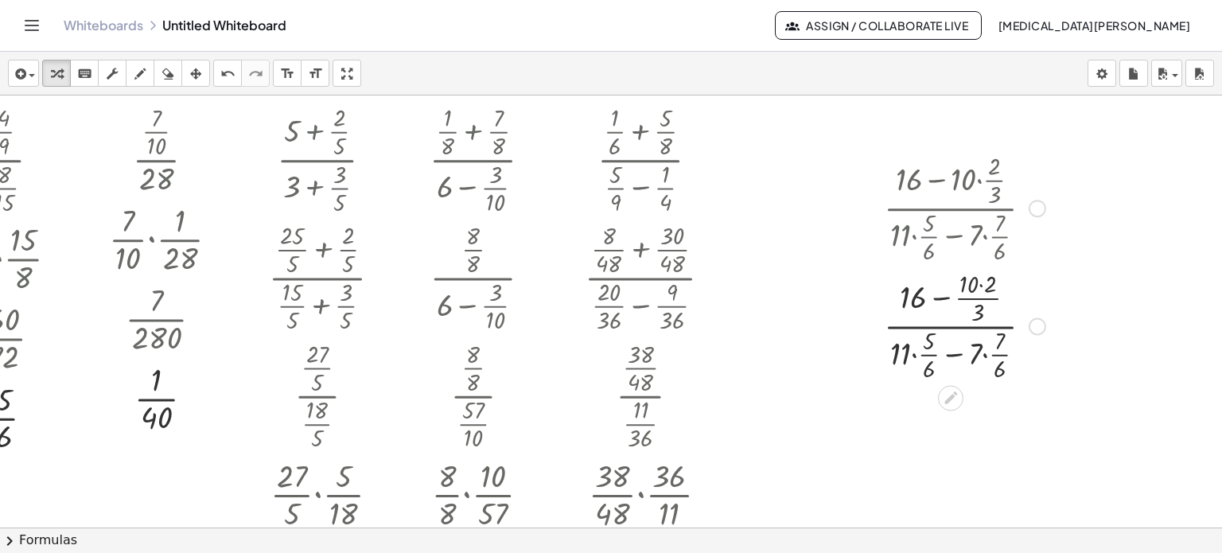
click at [1029, 324] on div "Fix a mistake Transform line Copy line as LaTeX Copy derivation as LaTeX Expand…" at bounding box center [1038, 326] width 18 height 18
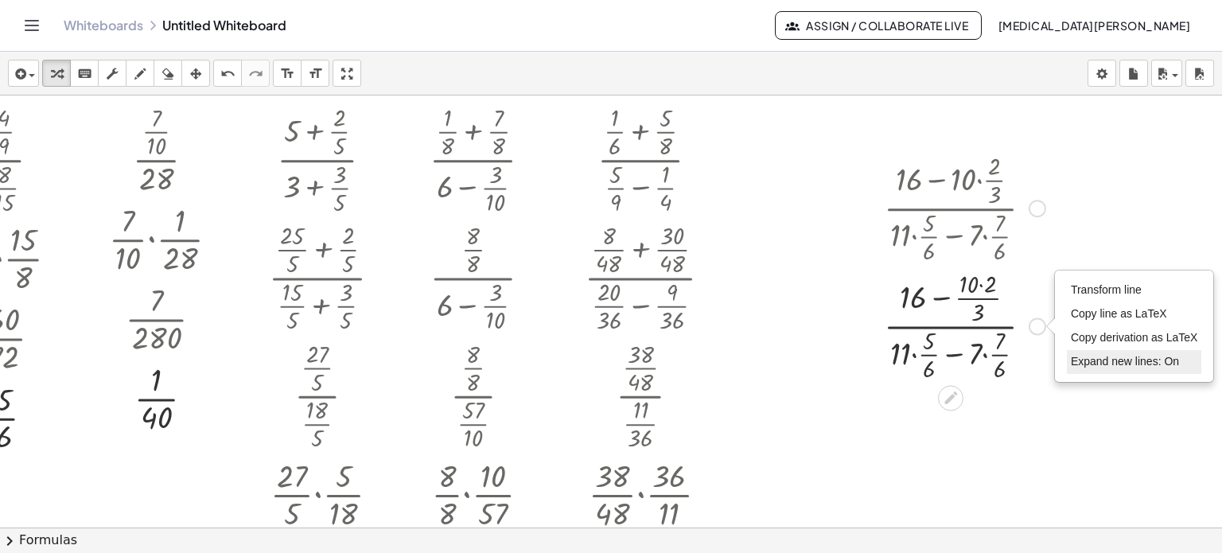
click at [1094, 353] on li "Expand new lines: On" at bounding box center [1134, 362] width 135 height 24
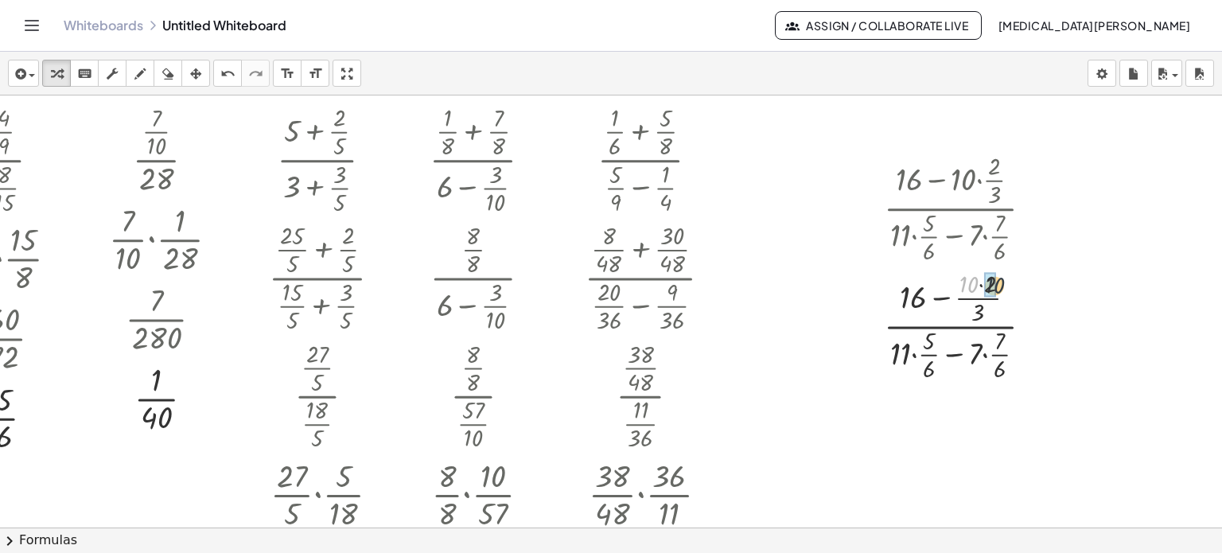
drag, startPoint x: 954, startPoint y: 278, endPoint x: 975, endPoint y: 279, distance: 21.5
click at [942, 390] on icon at bounding box center [950, 398] width 17 height 17
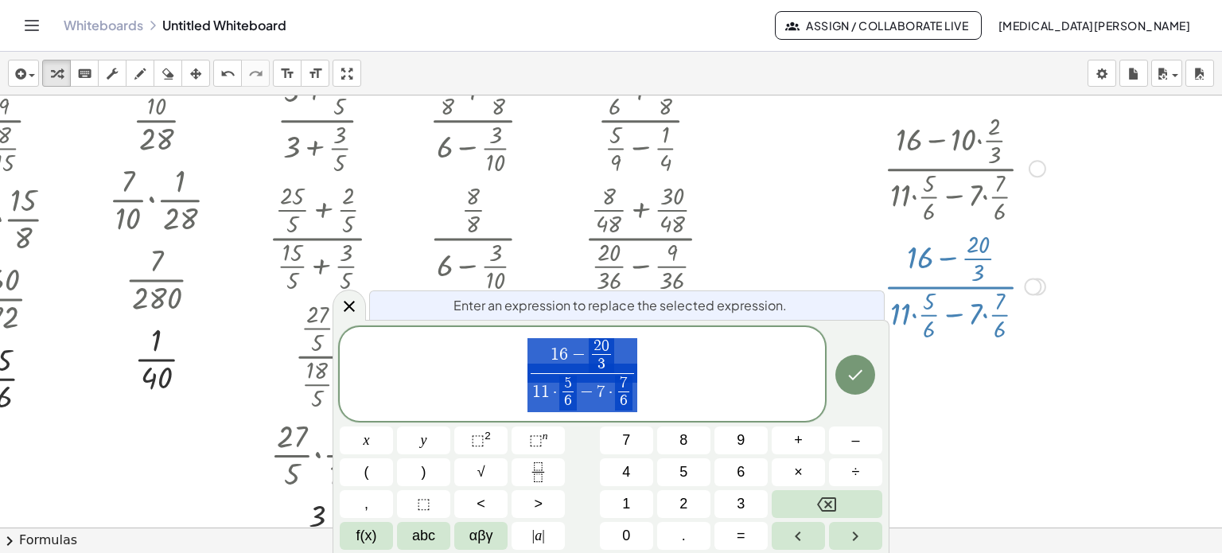
scroll to position [41, 70]
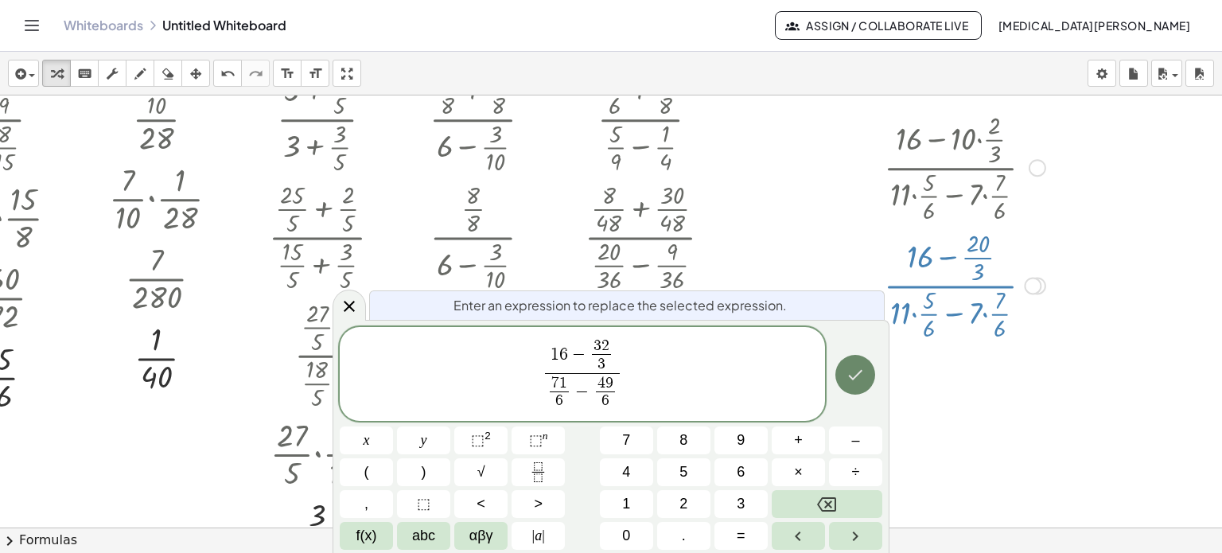
click at [849, 376] on icon "Done" at bounding box center [855, 374] width 19 height 19
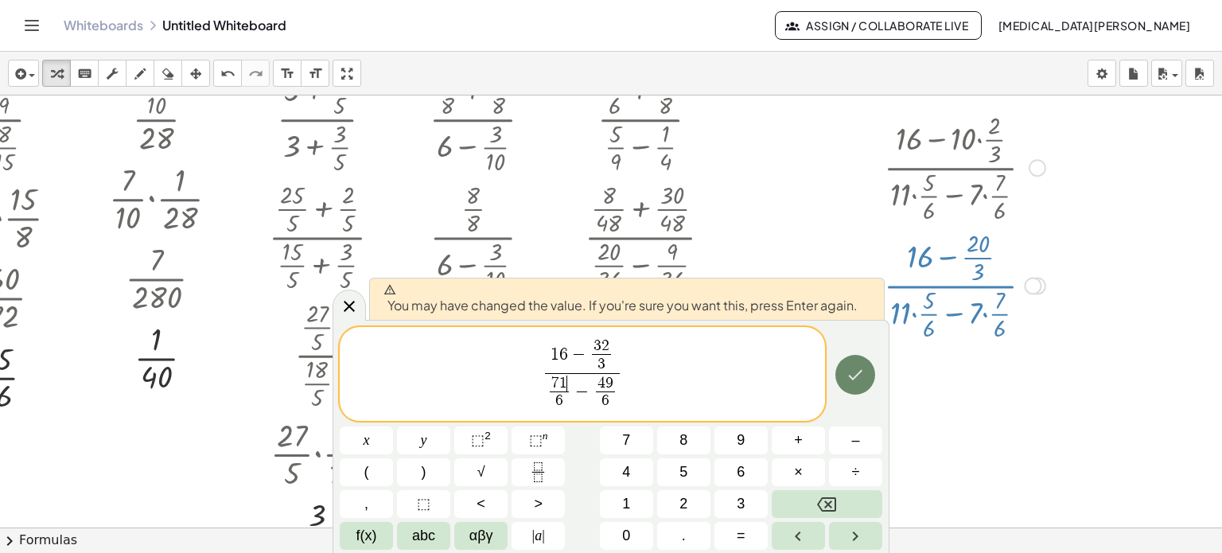
click at [854, 381] on icon "Done" at bounding box center [855, 374] width 19 height 19
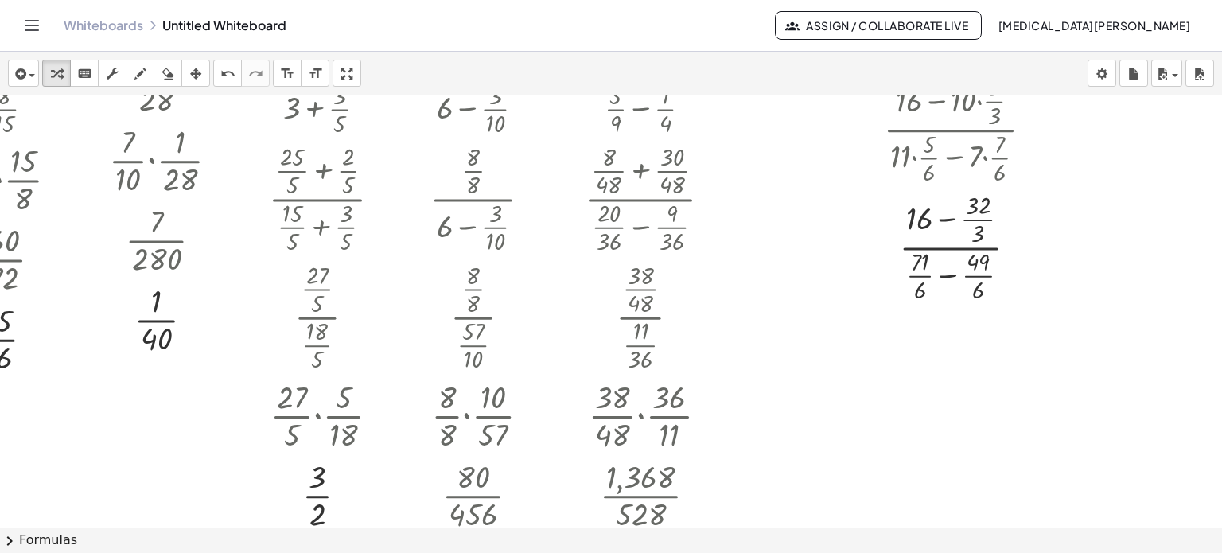
scroll to position [80, 70]
click at [932, 216] on div at bounding box center [964, 245] width 177 height 118
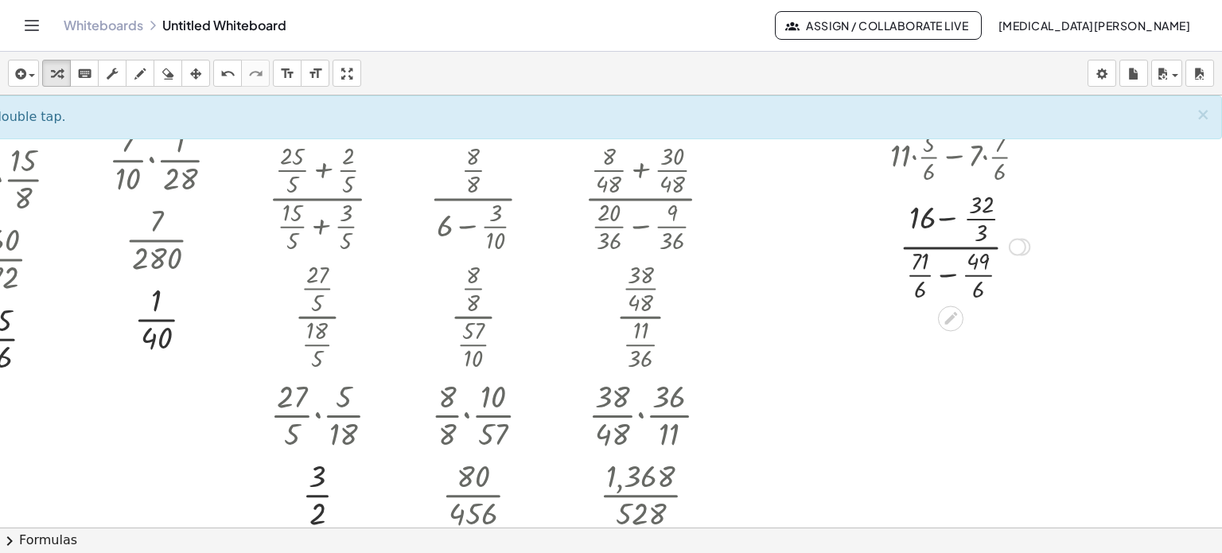
click at [932, 216] on div at bounding box center [964, 245] width 177 height 118
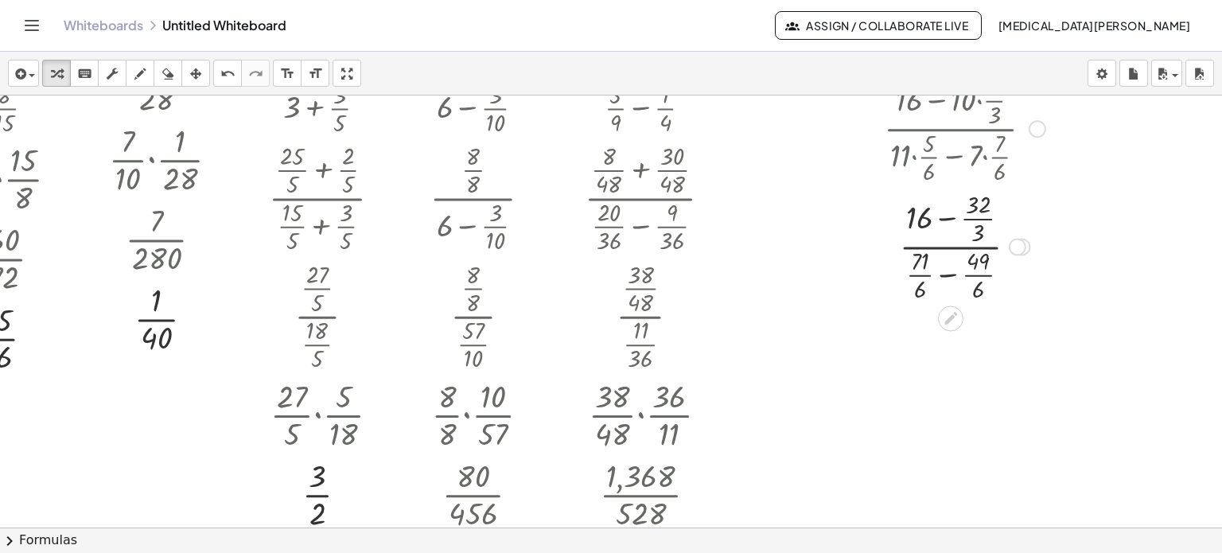
click at [932, 216] on div at bounding box center [964, 245] width 177 height 118
click at [1019, 245] on div at bounding box center [1028, 247] width 18 height 18
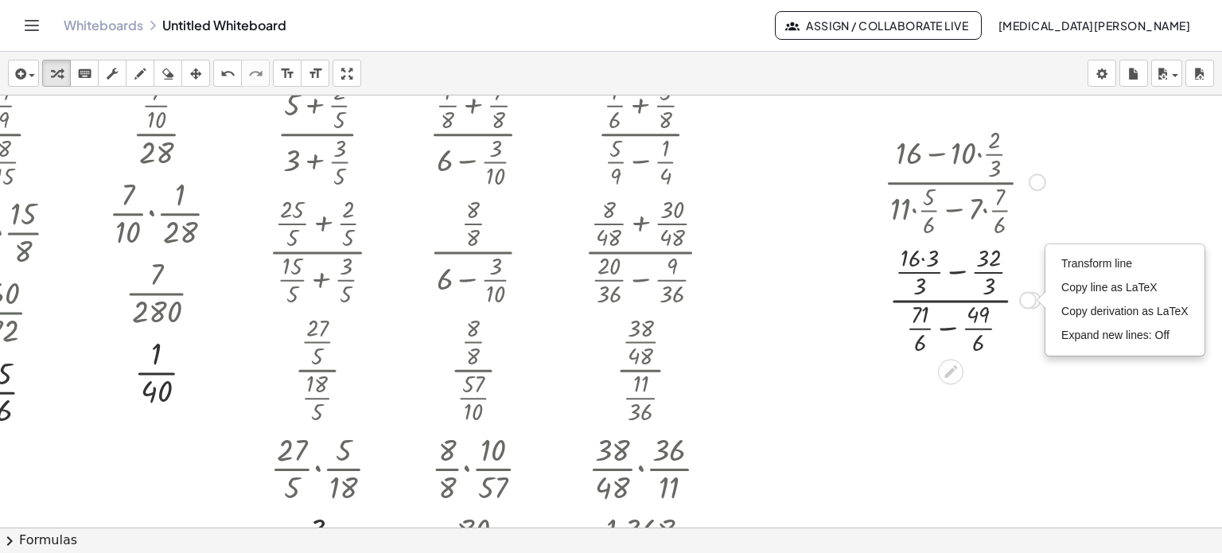
scroll to position [0, 70]
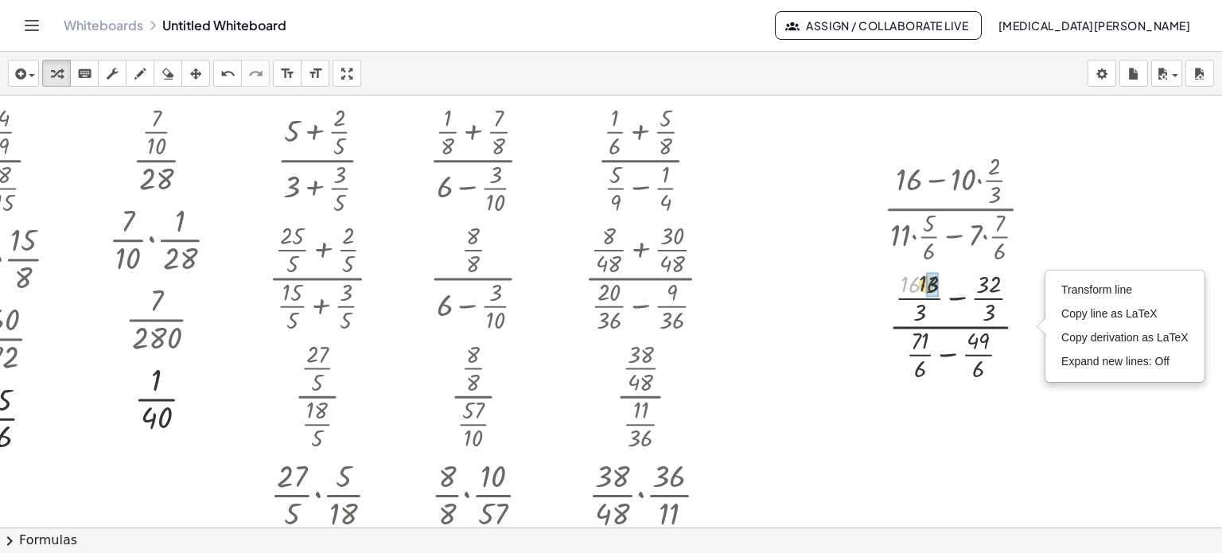
drag, startPoint x: 900, startPoint y: 287, endPoint x: 919, endPoint y: 286, distance: 19.1
click at [934, 352] on div at bounding box center [964, 325] width 177 height 118
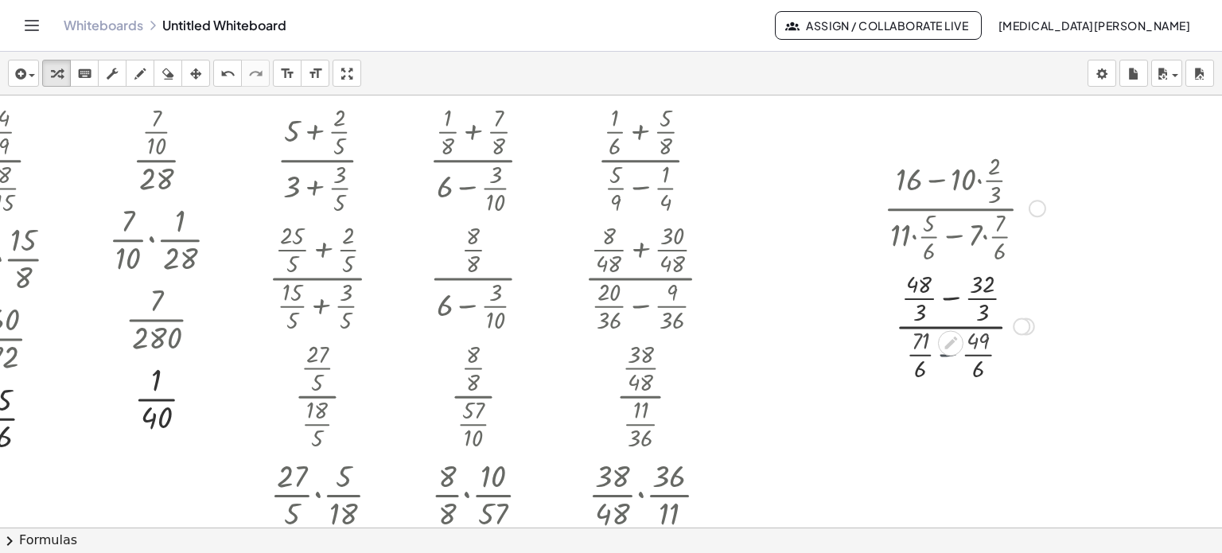
click at [938, 352] on div at bounding box center [950, 342] width 25 height 25
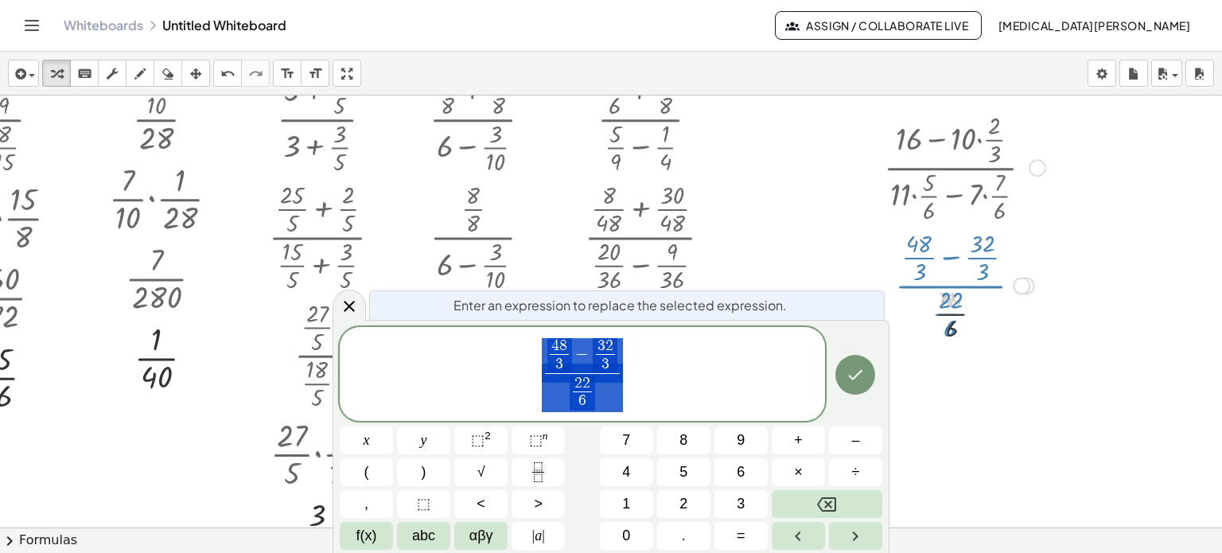
scroll to position [41, 70]
click at [917, 321] on div at bounding box center [964, 284] width 177 height 118
click at [855, 372] on icon "Done" at bounding box center [855, 374] width 19 height 19
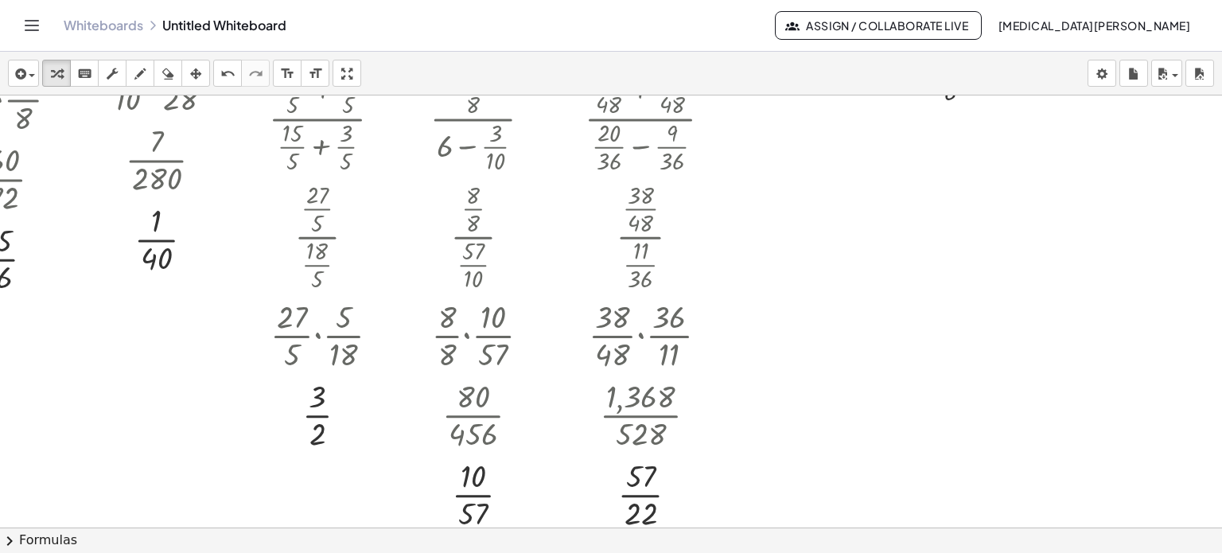
scroll to position [0, 70]
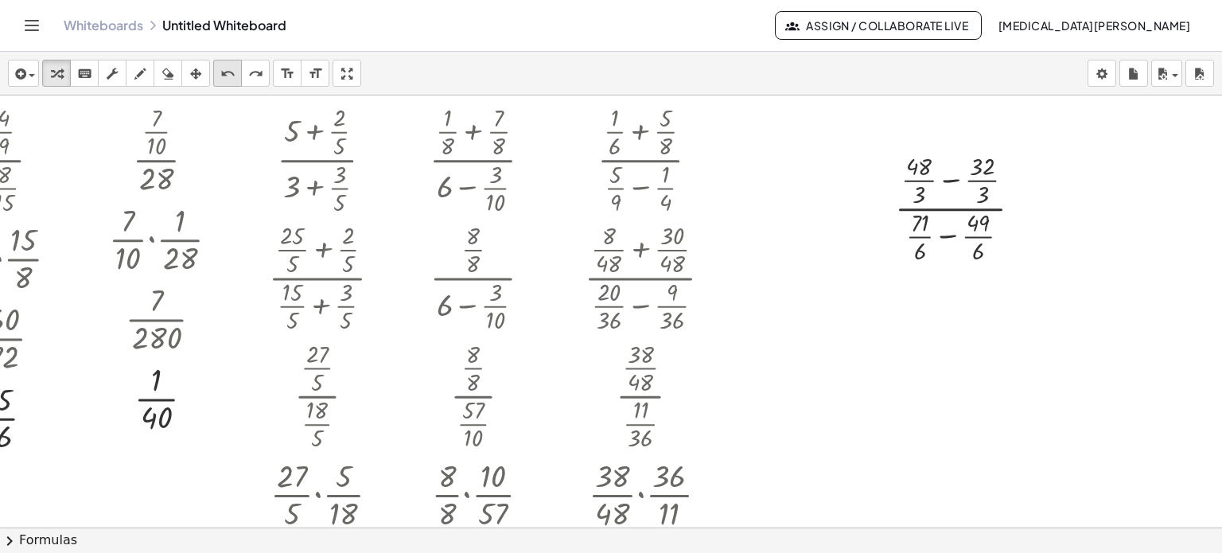
click at [235, 69] on icon "undo" at bounding box center [227, 73] width 15 height 19
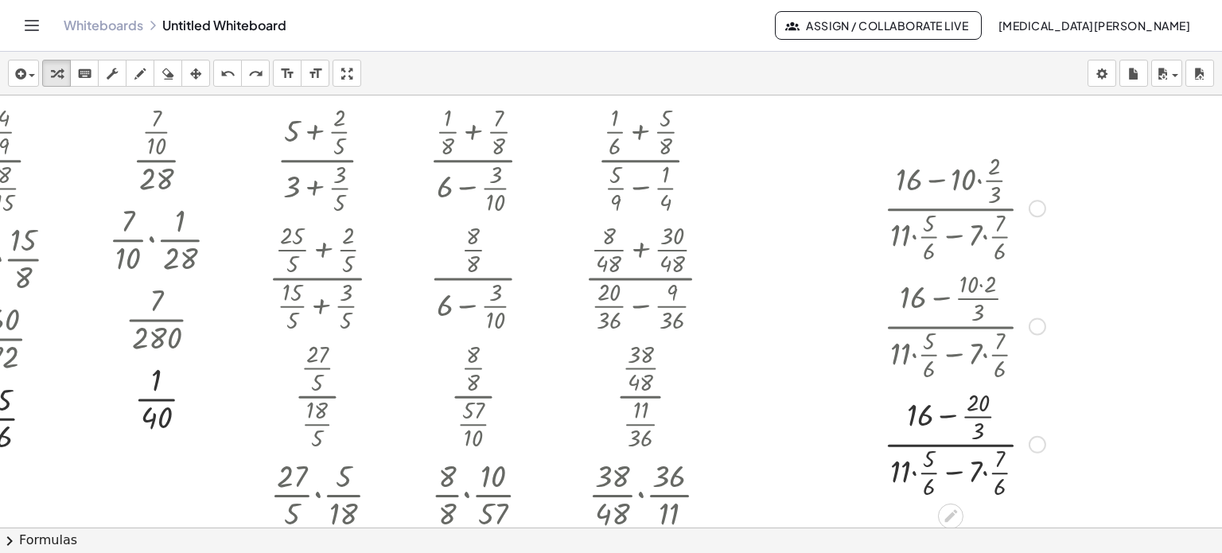
drag, startPoint x: 1020, startPoint y: 207, endPoint x: 1031, endPoint y: 509, distance: 302.5
click at [1031, 509] on div "· · 4 · 9 · · 8 · 15 · · 4 · 9 · · 15 · [DATE] · [DATE] · [DATE] · 72 · 5 · [DA…" at bounding box center [581, 527] width 1281 height 864
click at [1029, 444] on div at bounding box center [1038, 445] width 18 height 18
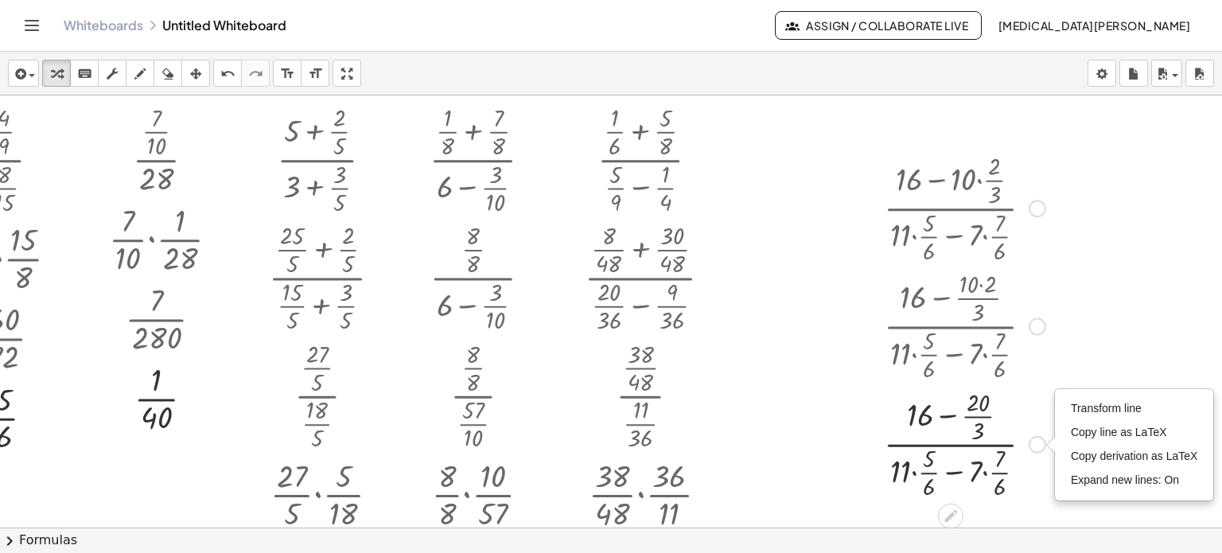
click at [1029, 200] on div at bounding box center [1038, 209] width 18 height 18
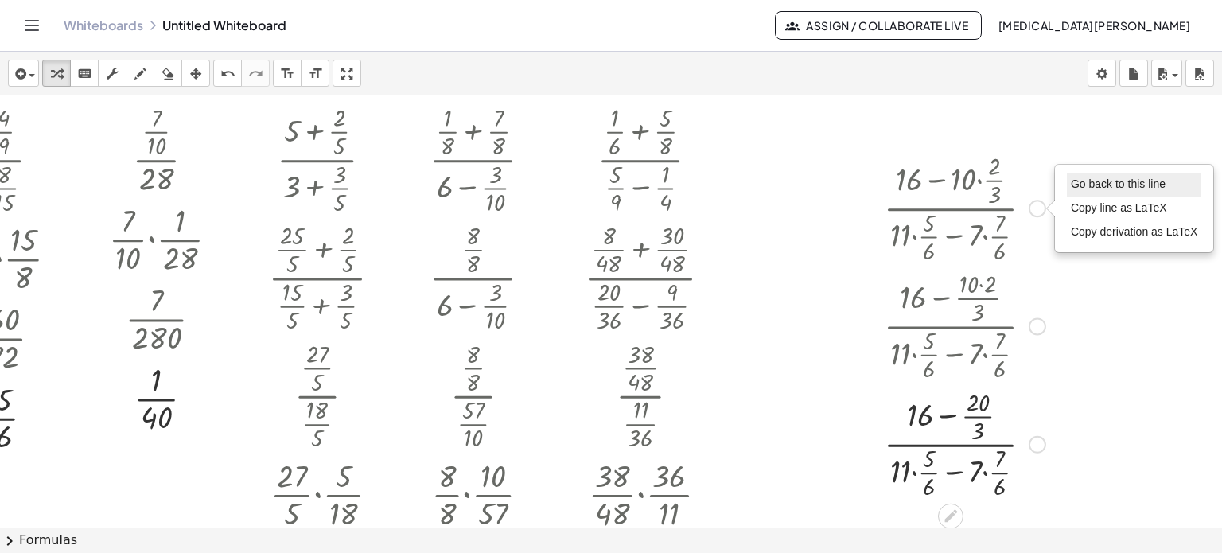
click at [1067, 178] on li "Go back to this line" at bounding box center [1134, 185] width 135 height 24
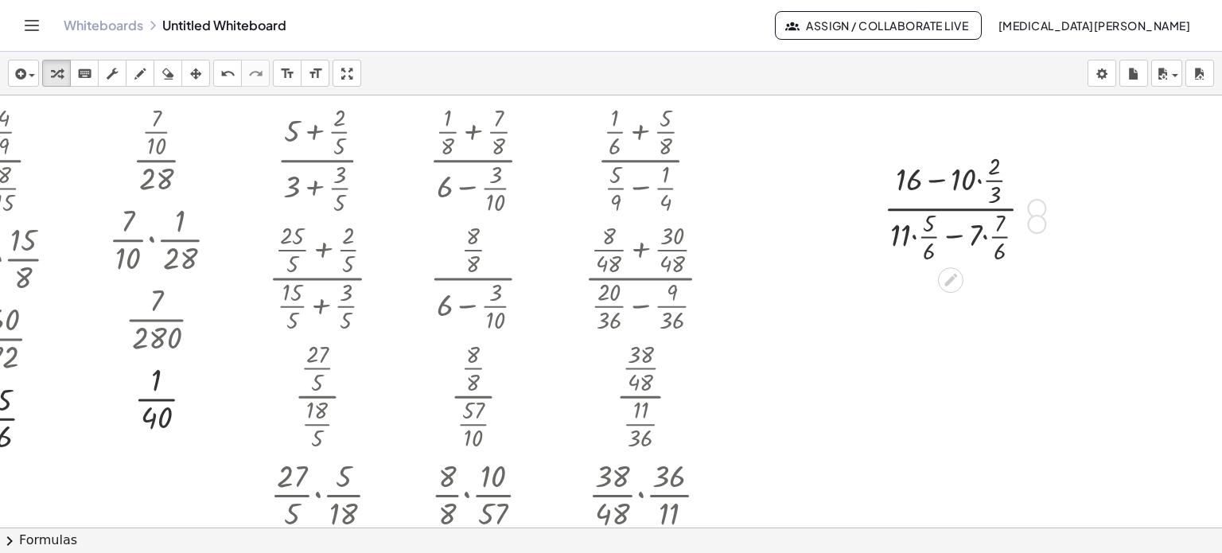
drag, startPoint x: 1023, startPoint y: 211, endPoint x: 1025, endPoint y: 224, distance: 12.8
click at [951, 208] on div "· ( + 16 − · 10 · · 2 · 3 ) · ( + · 11 · · 5 · 6 − · 7 · · 7 · 6 ) Go back to t…" at bounding box center [951, 208] width 0 height 0
click at [1029, 204] on div "Go back to this line Copy line as LaTeX Copy derivation as LaTeX" at bounding box center [1038, 209] width 18 height 18
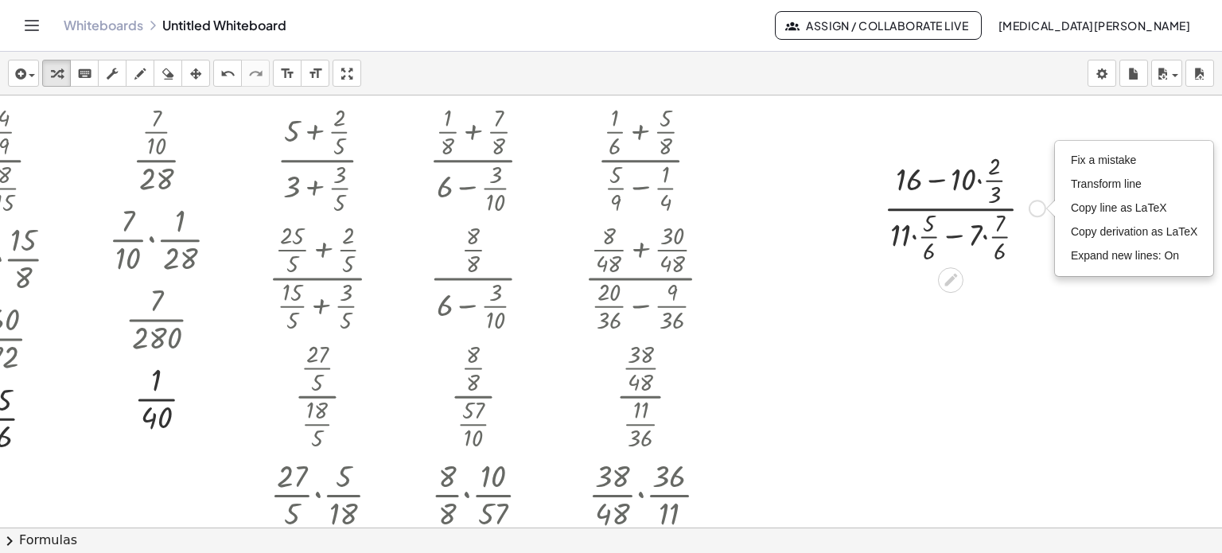
click at [1018, 244] on div at bounding box center [964, 207] width 177 height 118
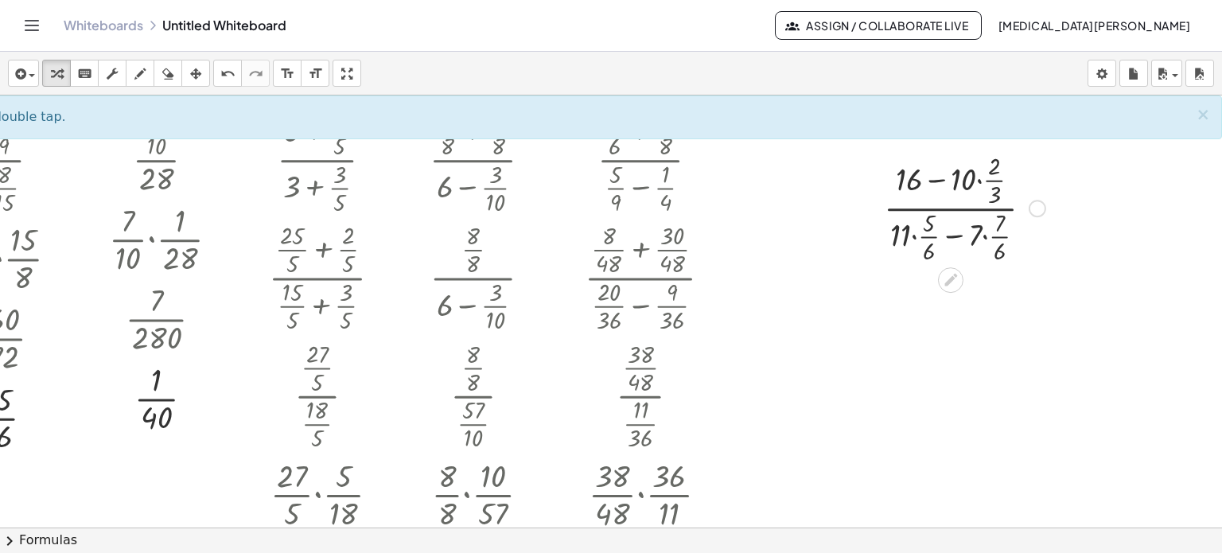
click at [974, 232] on div at bounding box center [964, 207] width 177 height 118
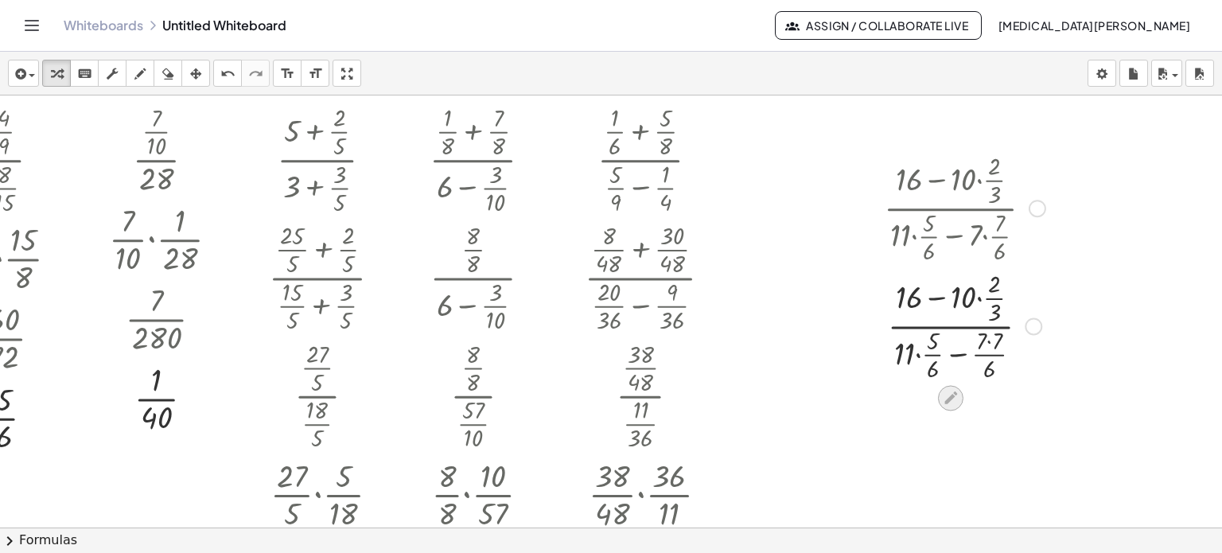
click at [944, 400] on icon at bounding box center [950, 398] width 13 height 13
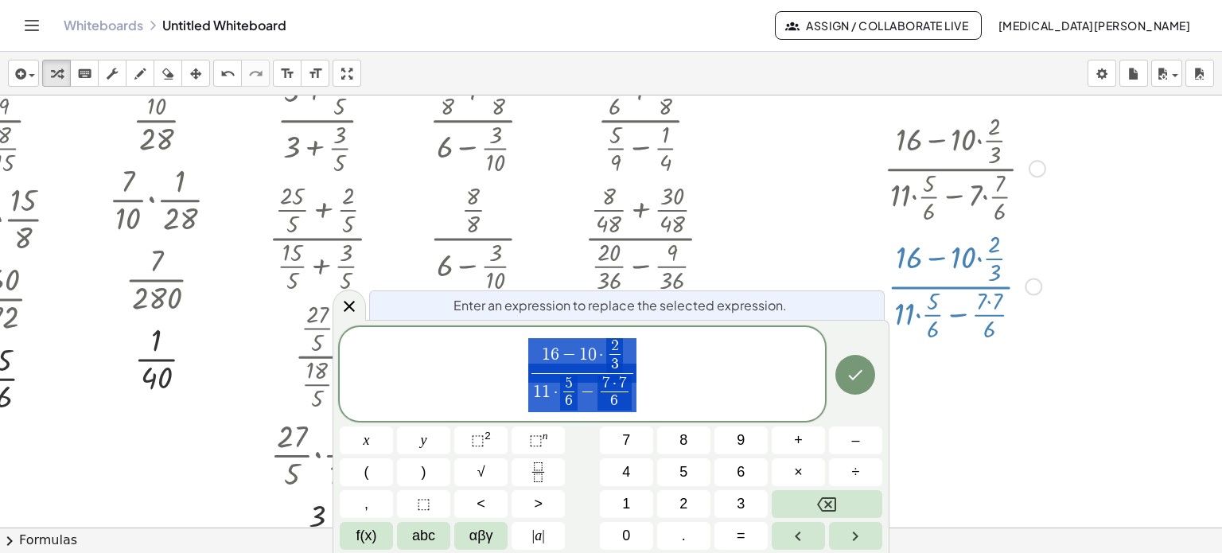
scroll to position [41, 70]
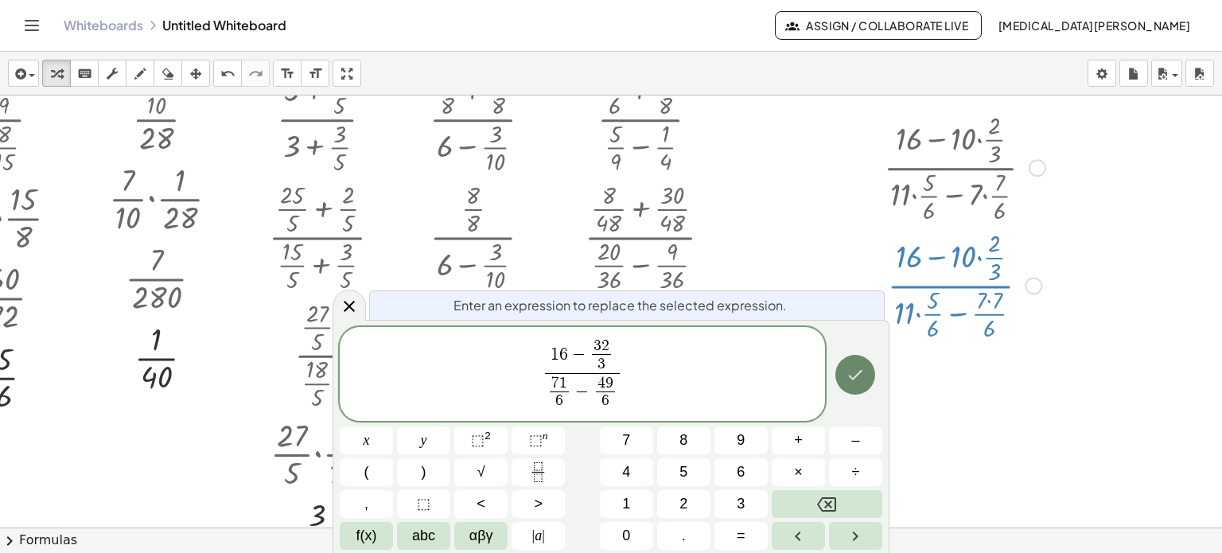
click at [868, 376] on button "Done" at bounding box center [855, 375] width 40 height 40
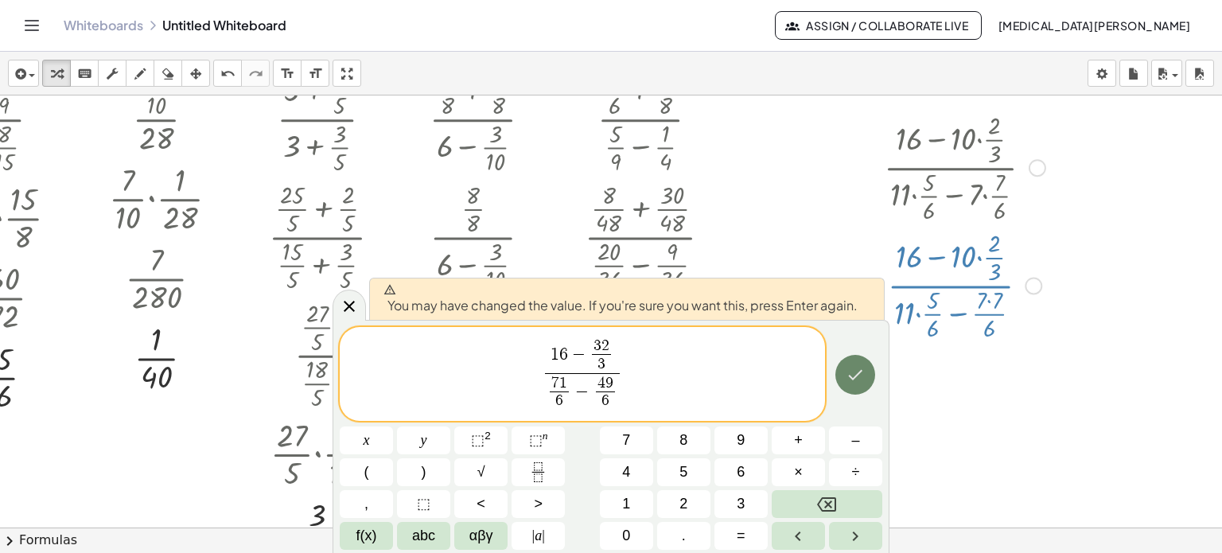
click at [870, 364] on button "Done" at bounding box center [855, 375] width 40 height 40
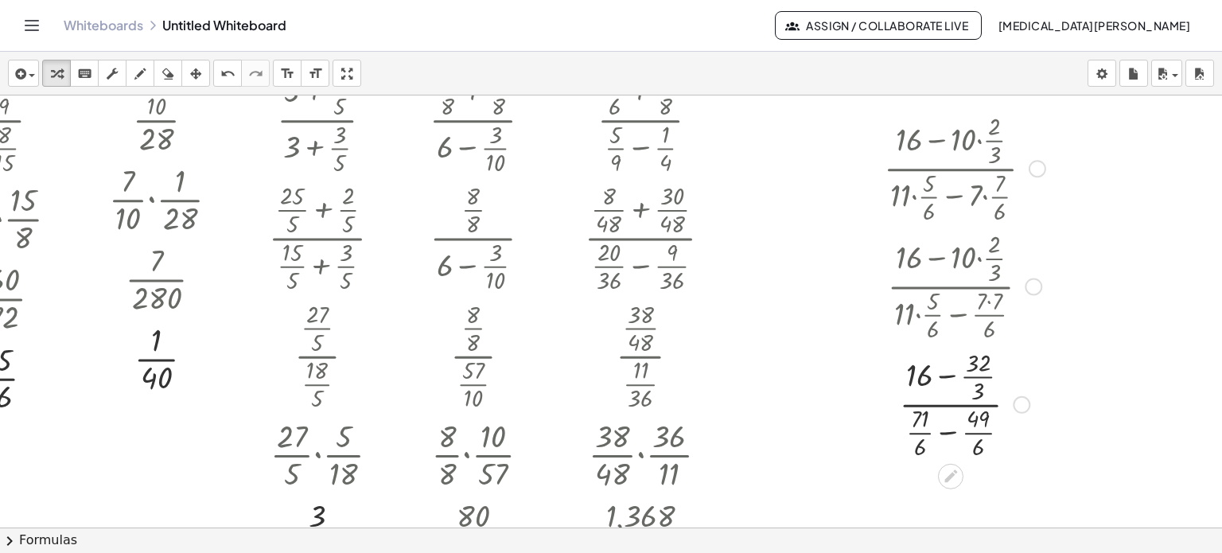
scroll to position [80, 70]
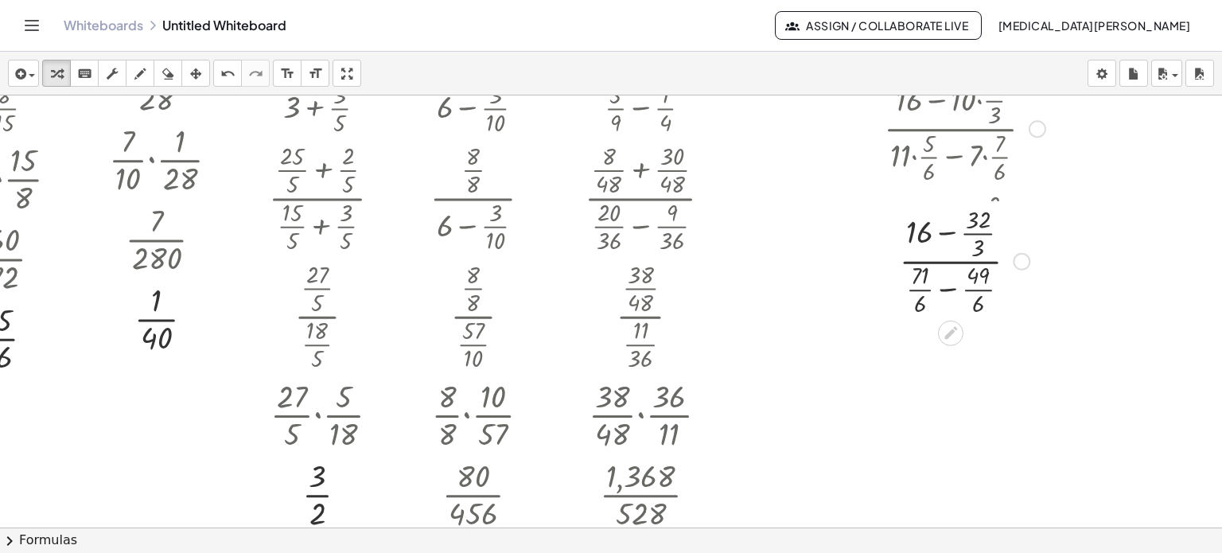
drag, startPoint x: 1002, startPoint y: 362, endPoint x: 1002, endPoint y: 256, distance: 105.8
click at [1013, 256] on div "Fix a mistake Transform line Copy line as LaTeX Copy derivation as LaTeX Expand…" at bounding box center [1022, 262] width 18 height 18
click at [1009, 250] on div at bounding box center [1018, 247] width 18 height 18
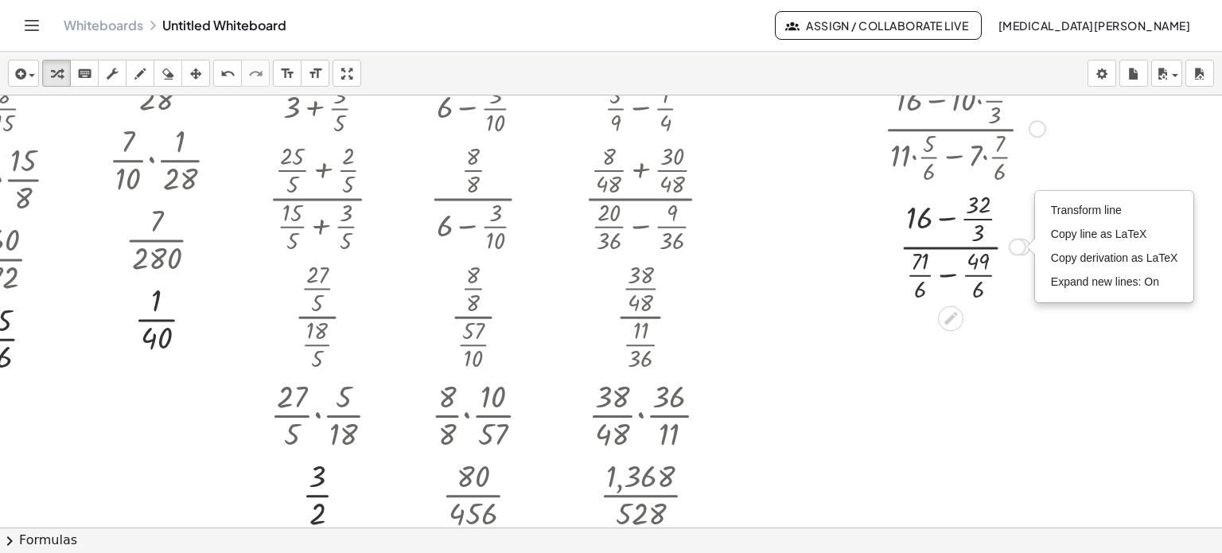
click at [932, 212] on div at bounding box center [964, 245] width 177 height 118
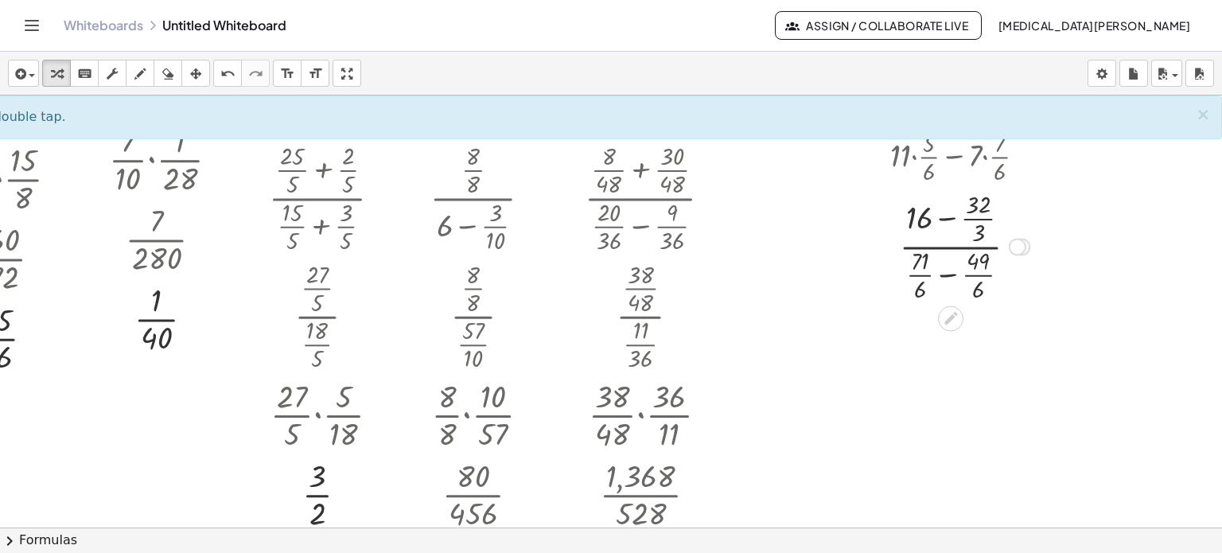
click at [933, 216] on div at bounding box center [964, 245] width 177 height 118
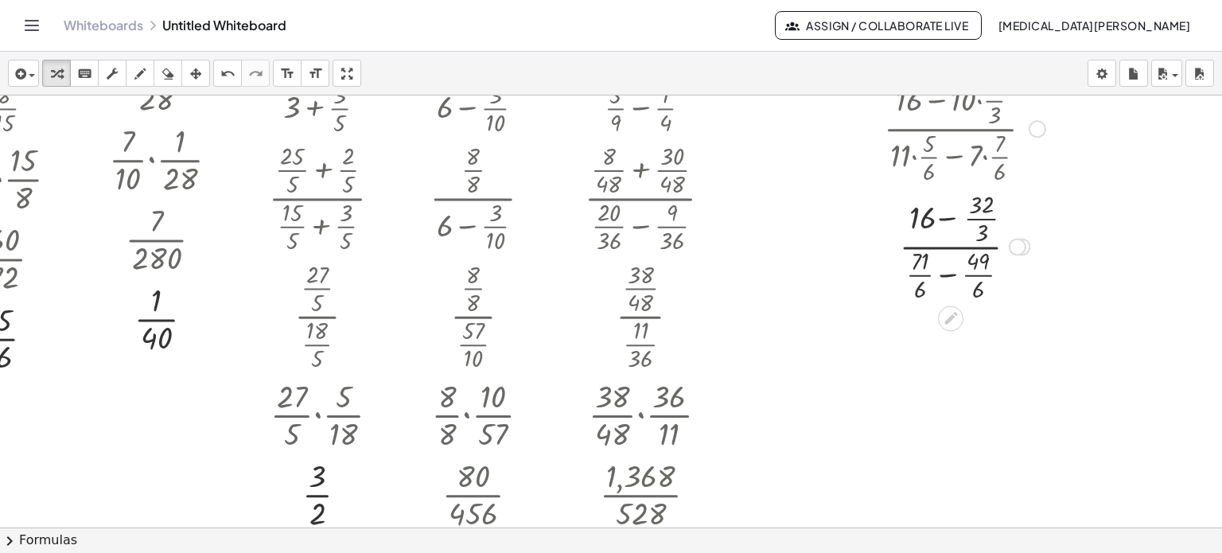
click at [933, 216] on div at bounding box center [964, 245] width 177 height 118
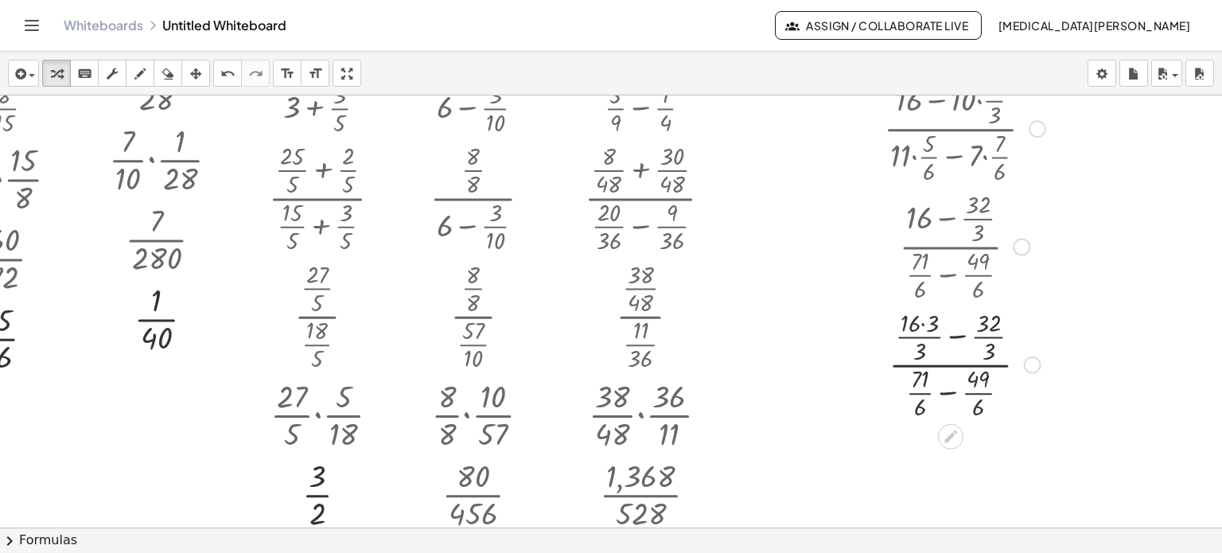
click at [1024, 364] on div "Fix a mistake Transform line Copy line as LaTeX Copy derivation as LaTeX Expand…" at bounding box center [1033, 365] width 18 height 18
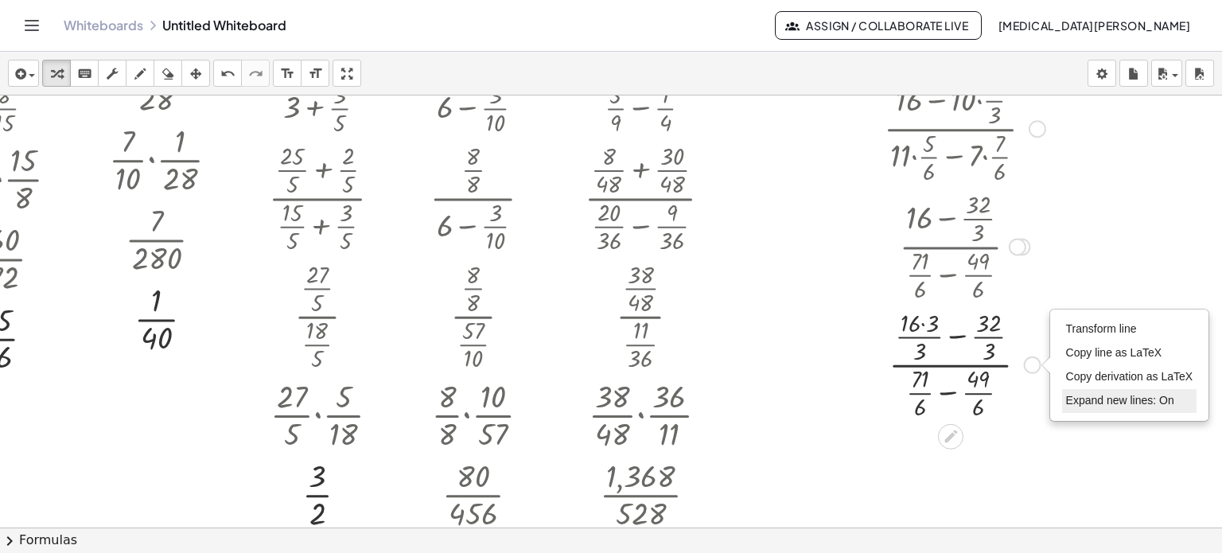
click at [1072, 396] on span "Expand new lines: On" at bounding box center [1120, 400] width 108 height 13
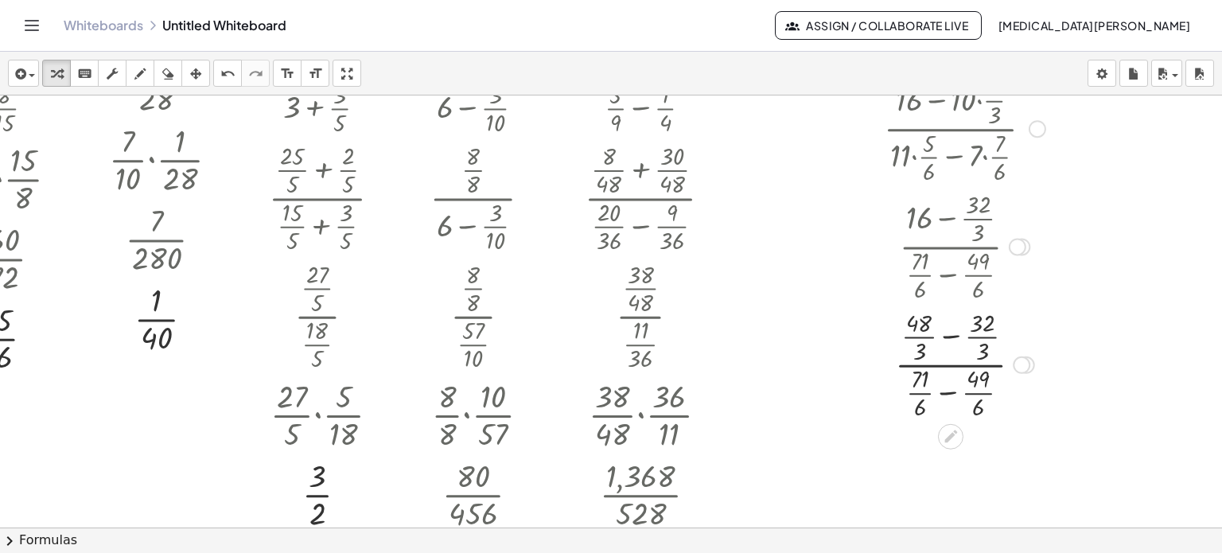
click at [943, 393] on div at bounding box center [964, 363] width 177 height 118
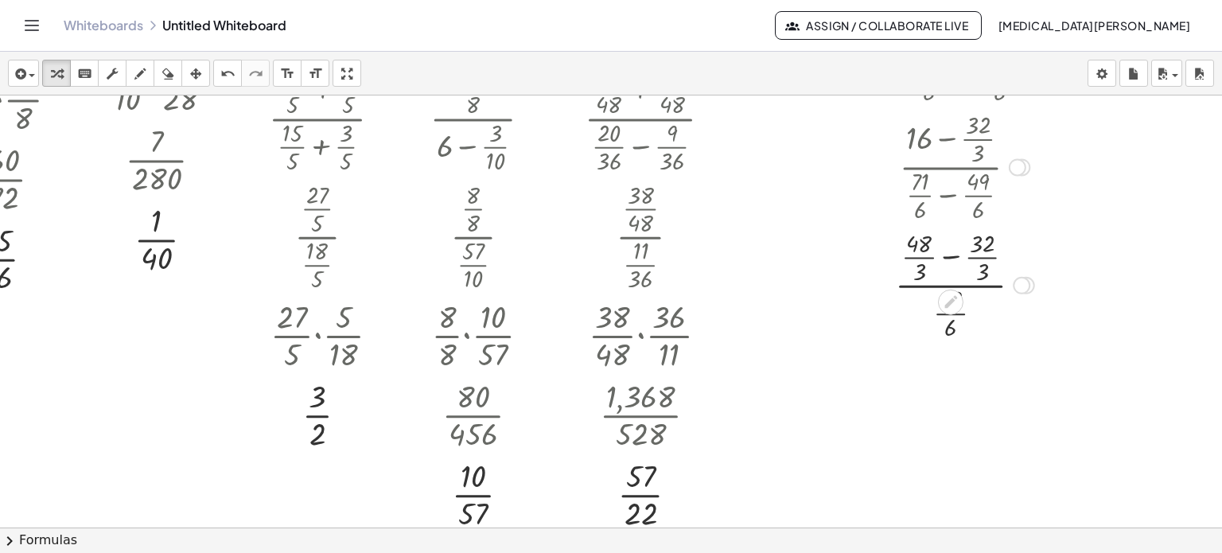
click at [1013, 286] on div "Transform line Copy line as LaTeX Copy derivation as LaTeX Expand new lines: On" at bounding box center [1022, 286] width 18 height 18
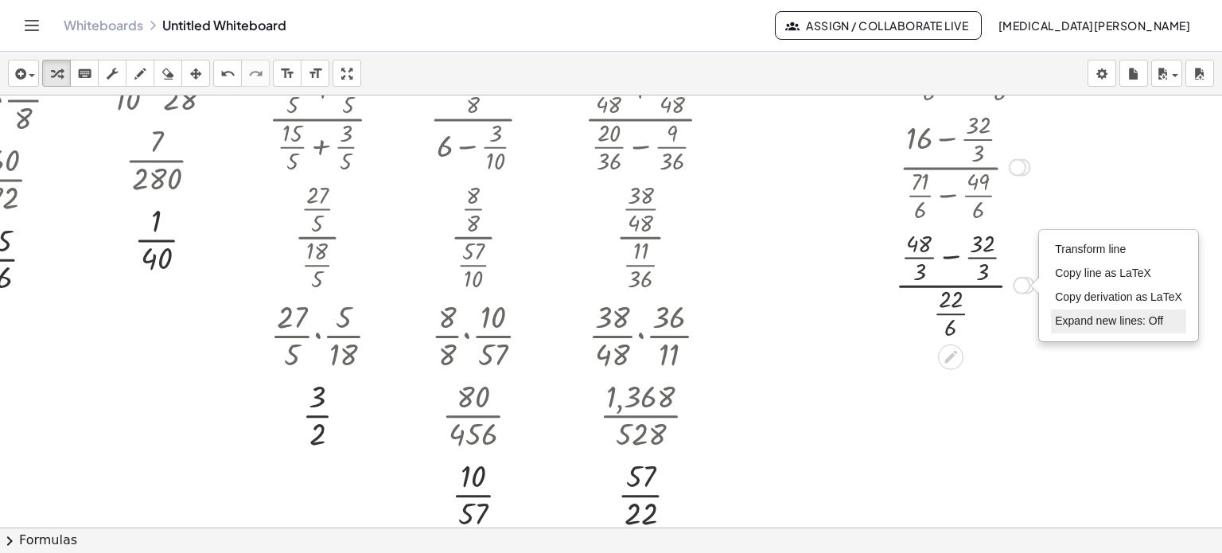
click at [1072, 315] on span "Expand new lines: Off" at bounding box center [1109, 320] width 108 height 13
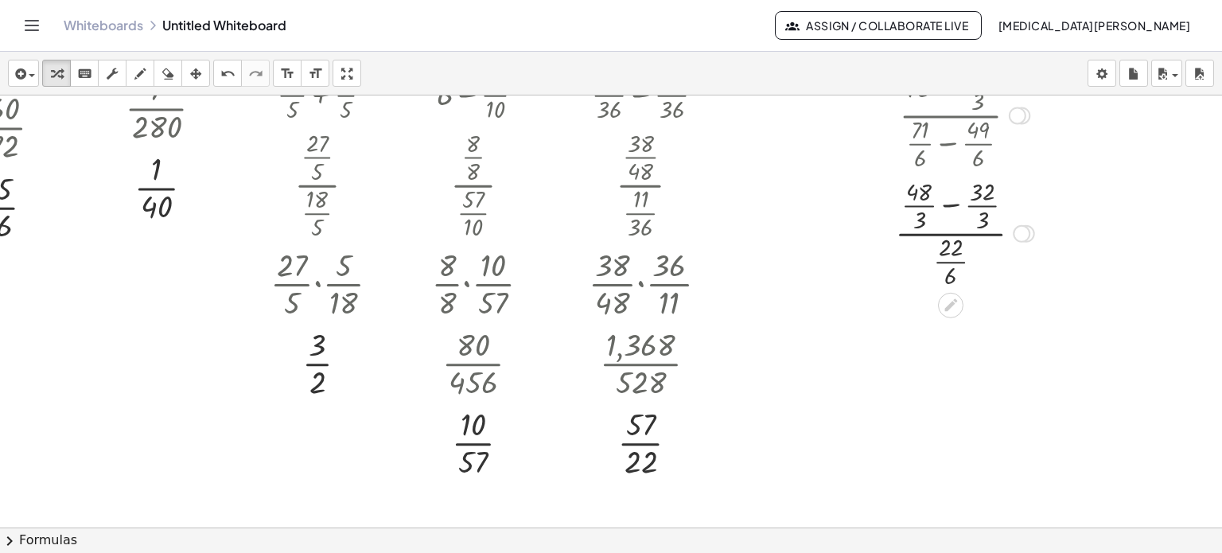
scroll to position [239, 70]
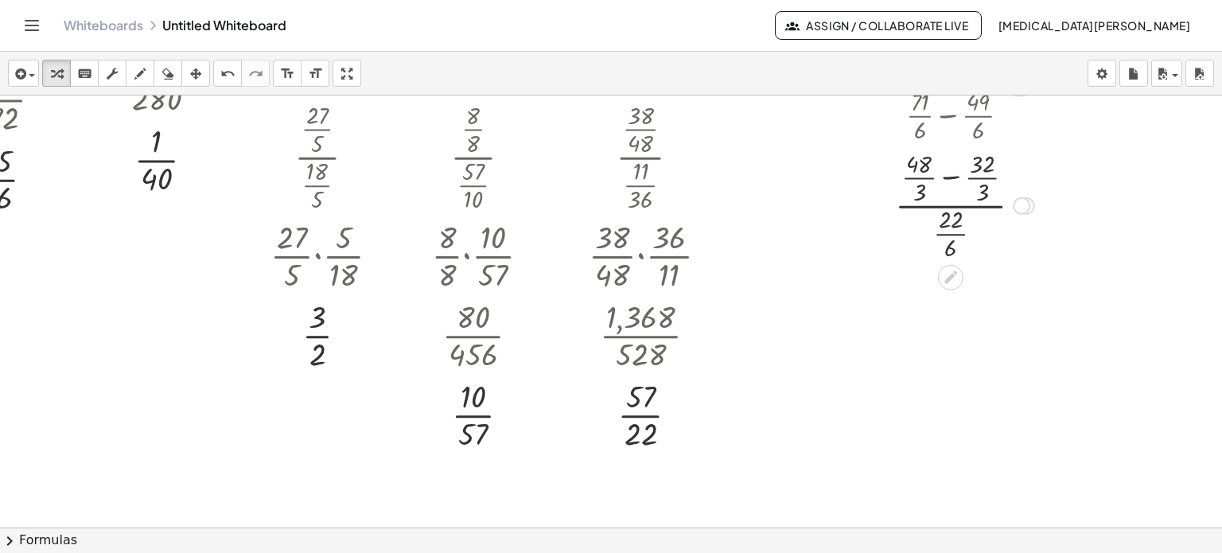
click at [939, 174] on div at bounding box center [964, 204] width 177 height 118
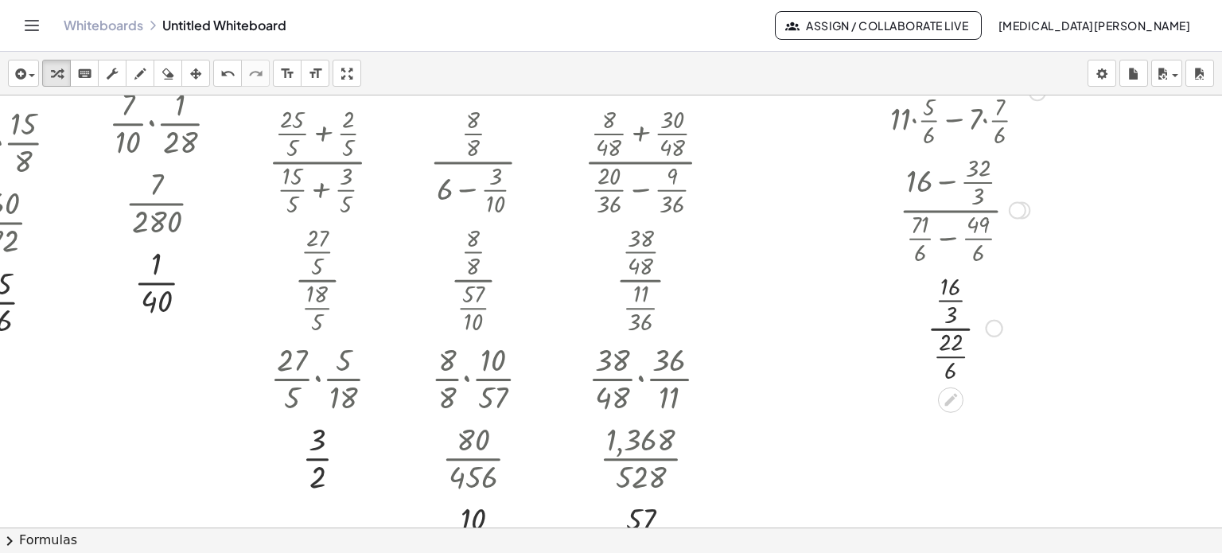
scroll to position [80, 70]
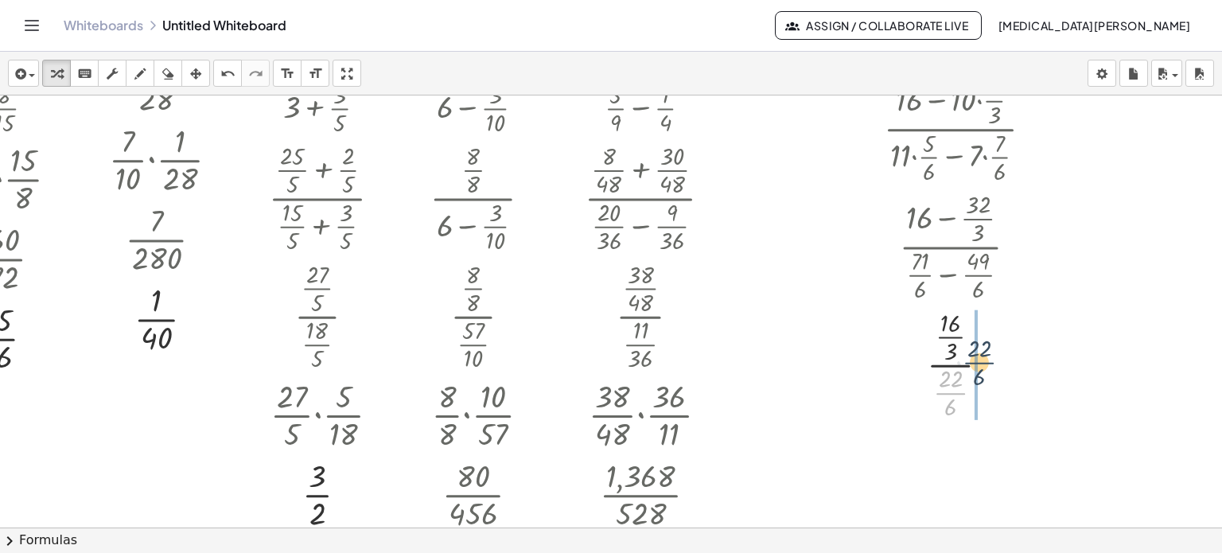
drag, startPoint x: 947, startPoint y: 391, endPoint x: 978, endPoint y: 354, distance: 48.6
click at [978, 354] on div at bounding box center [964, 363] width 177 height 118
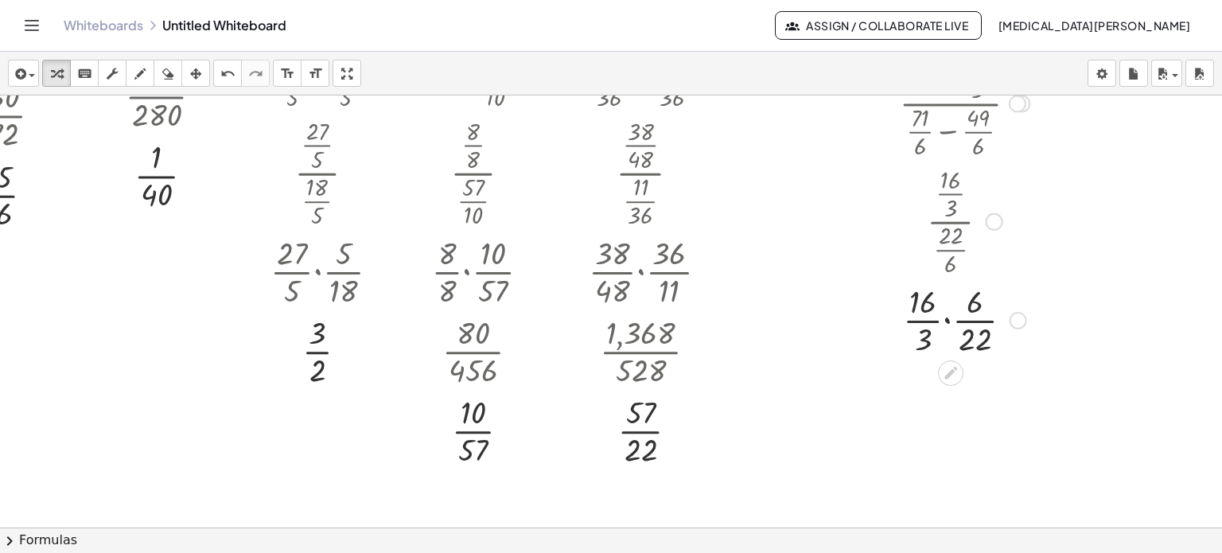
scroll to position [239, 70]
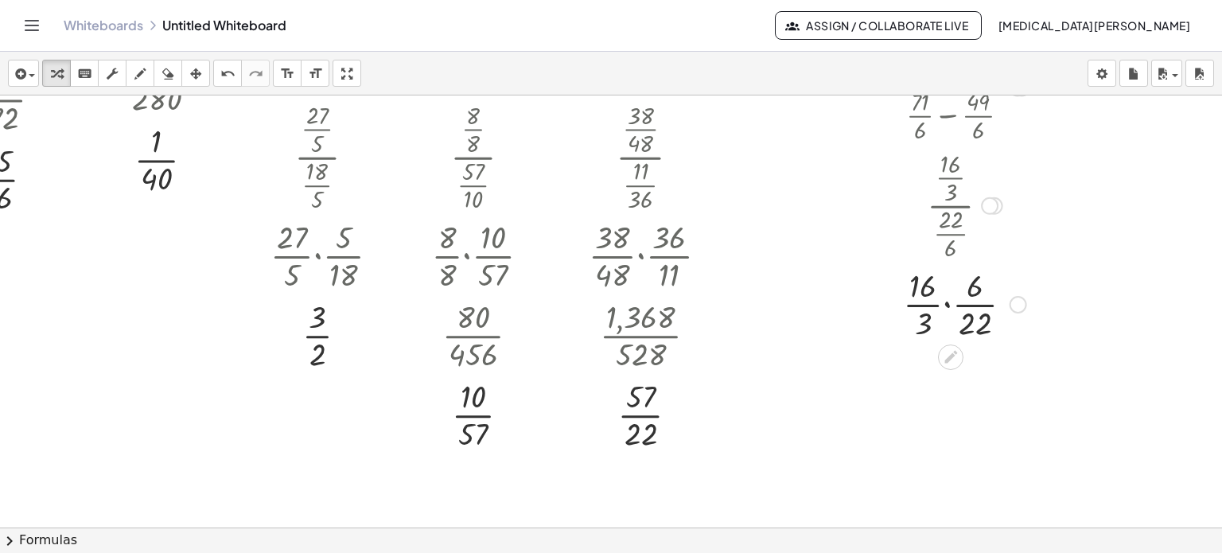
click at [936, 307] on div at bounding box center [964, 303] width 177 height 80
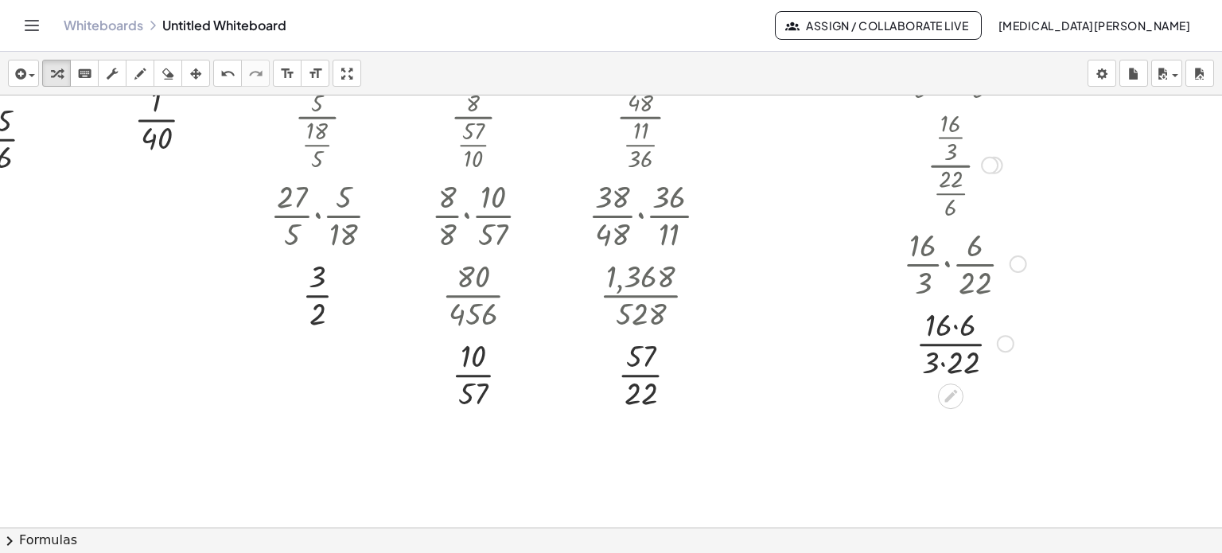
scroll to position [318, 70]
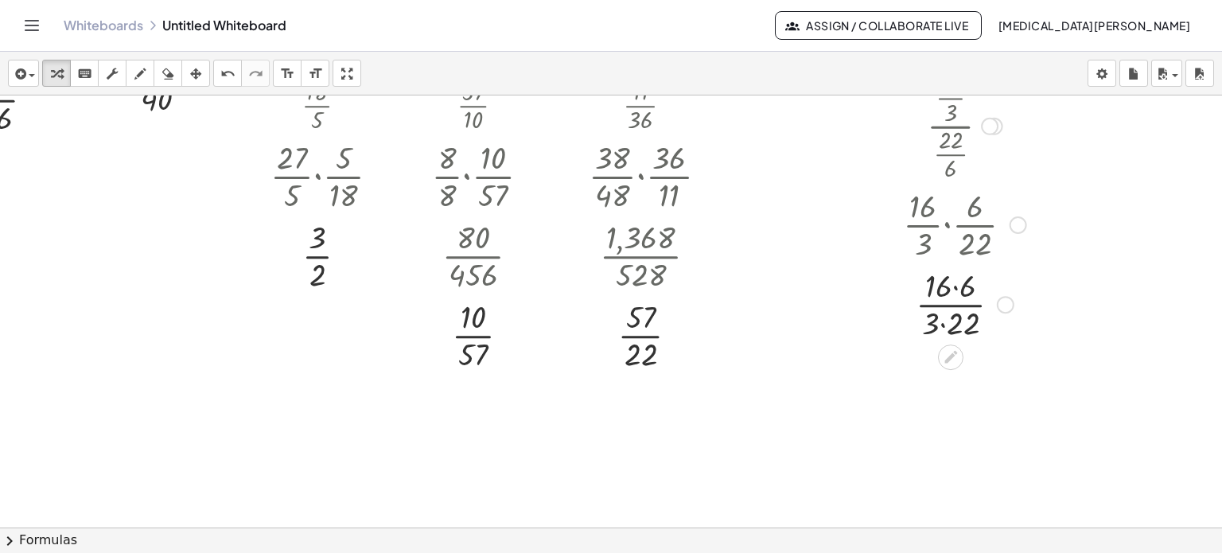
click at [997, 307] on div "Transform line Copy line as LaTeX Copy derivation as LaTeX Expand new lines: On" at bounding box center [1006, 305] width 18 height 18
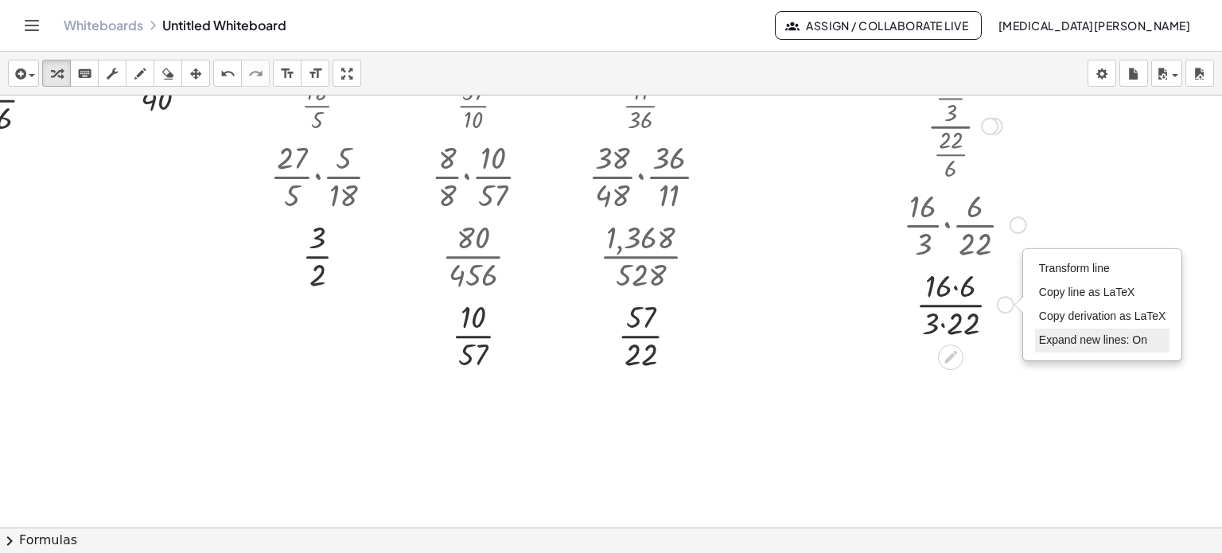
click at [1063, 337] on span "Expand new lines: On" at bounding box center [1093, 339] width 108 height 13
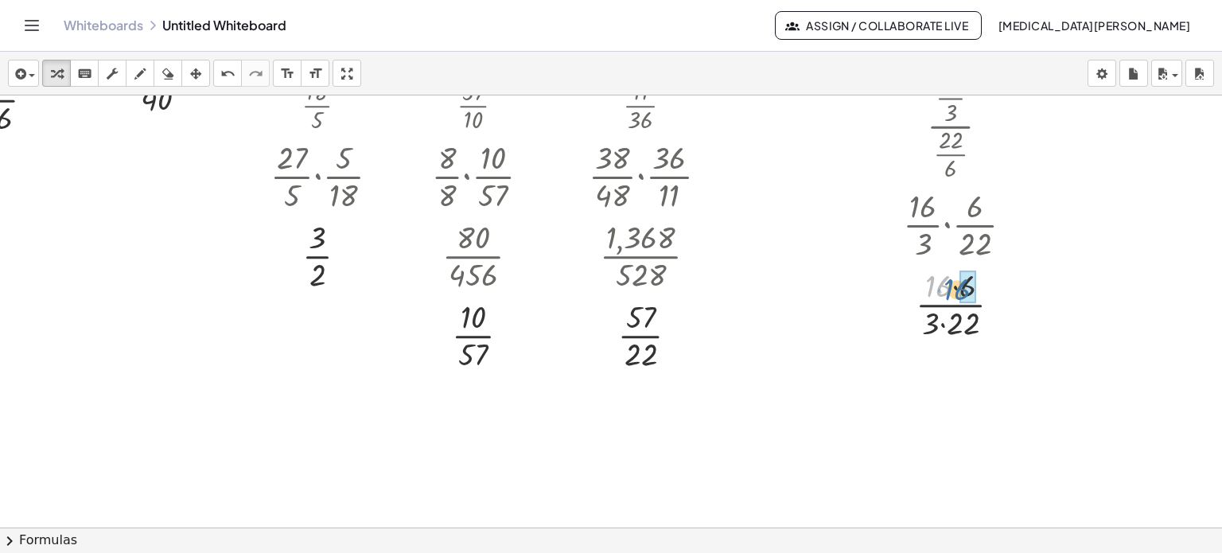
drag, startPoint x: 930, startPoint y: 287, endPoint x: 951, endPoint y: 290, distance: 20.8
drag, startPoint x: 923, startPoint y: 319, endPoint x: 948, endPoint y: 319, distance: 24.7
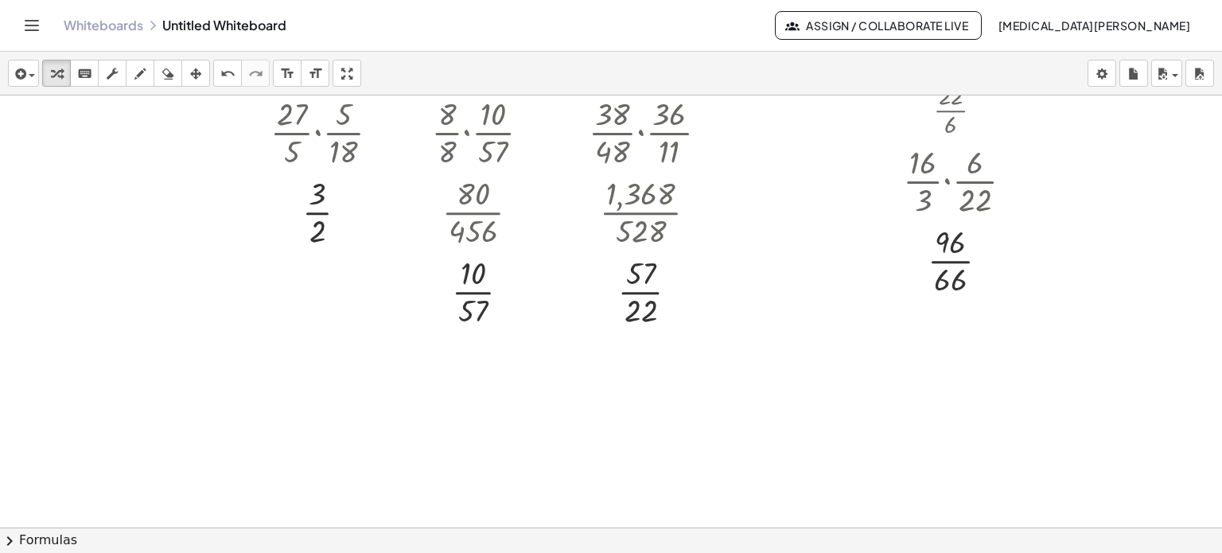
scroll to position [398, 70]
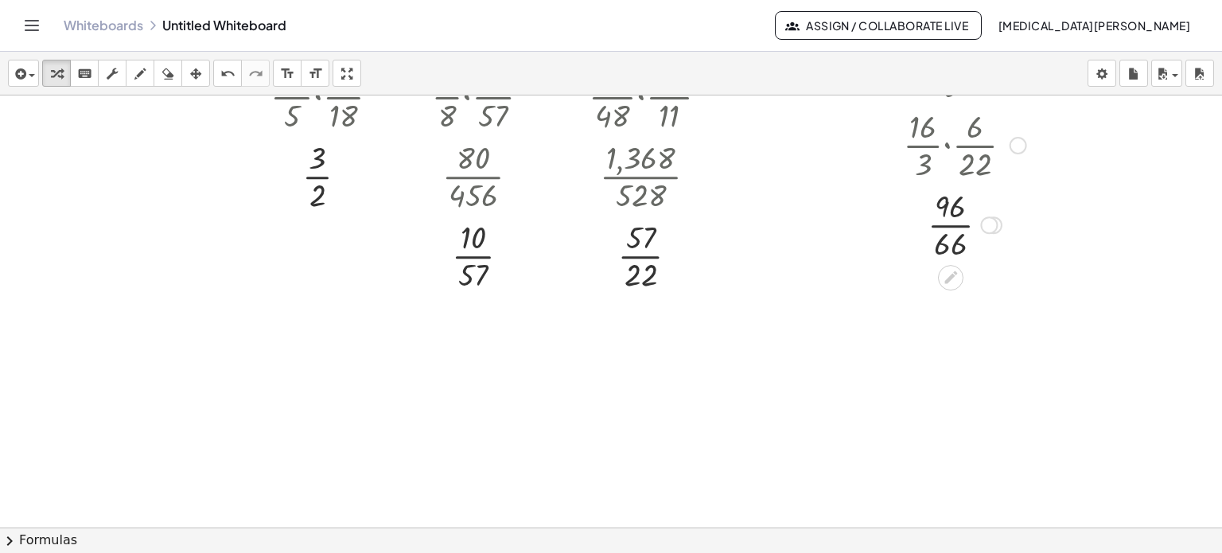
click at [980, 224] on div "Transform line Copy line as LaTeX Copy derivation as LaTeX Expand new lines: Off" at bounding box center [989, 225] width 18 height 18
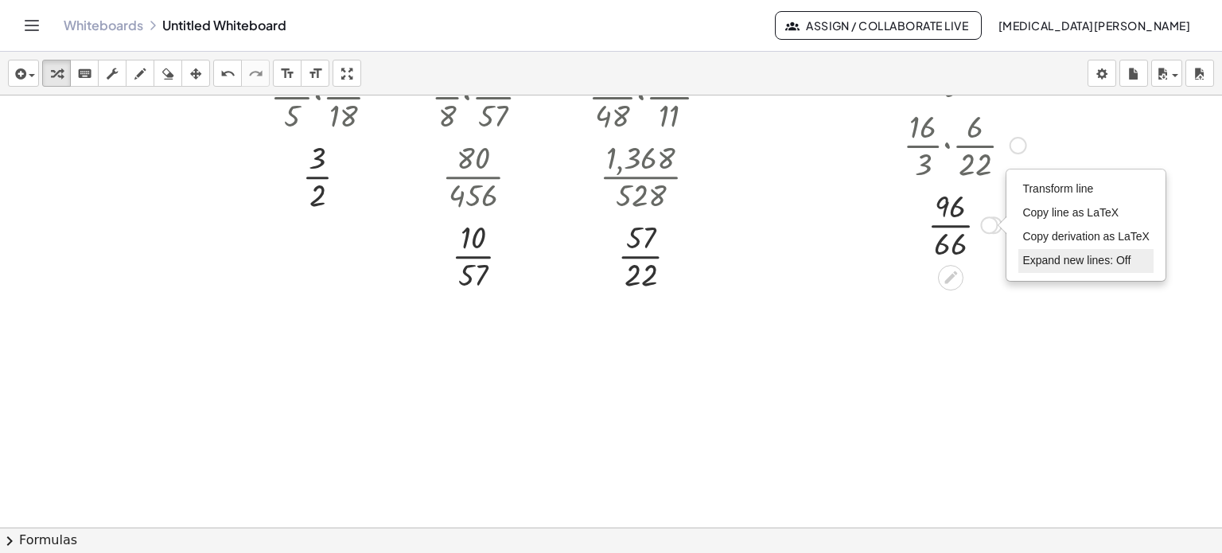
click at [1042, 250] on li "Expand new lines: Off" at bounding box center [1085, 261] width 135 height 24
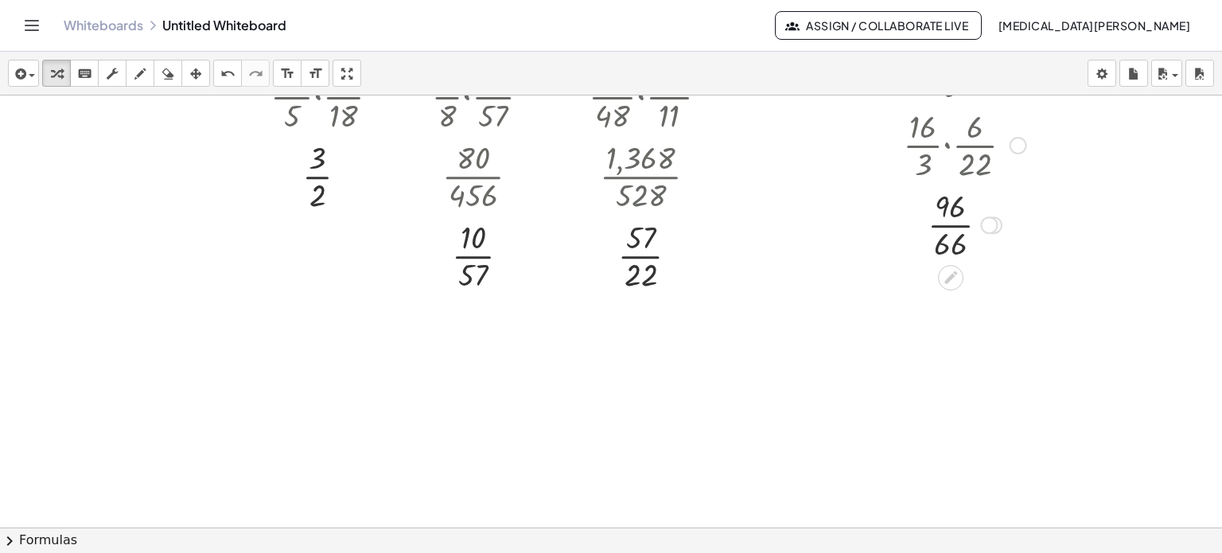
click at [940, 223] on div at bounding box center [964, 224] width 177 height 80
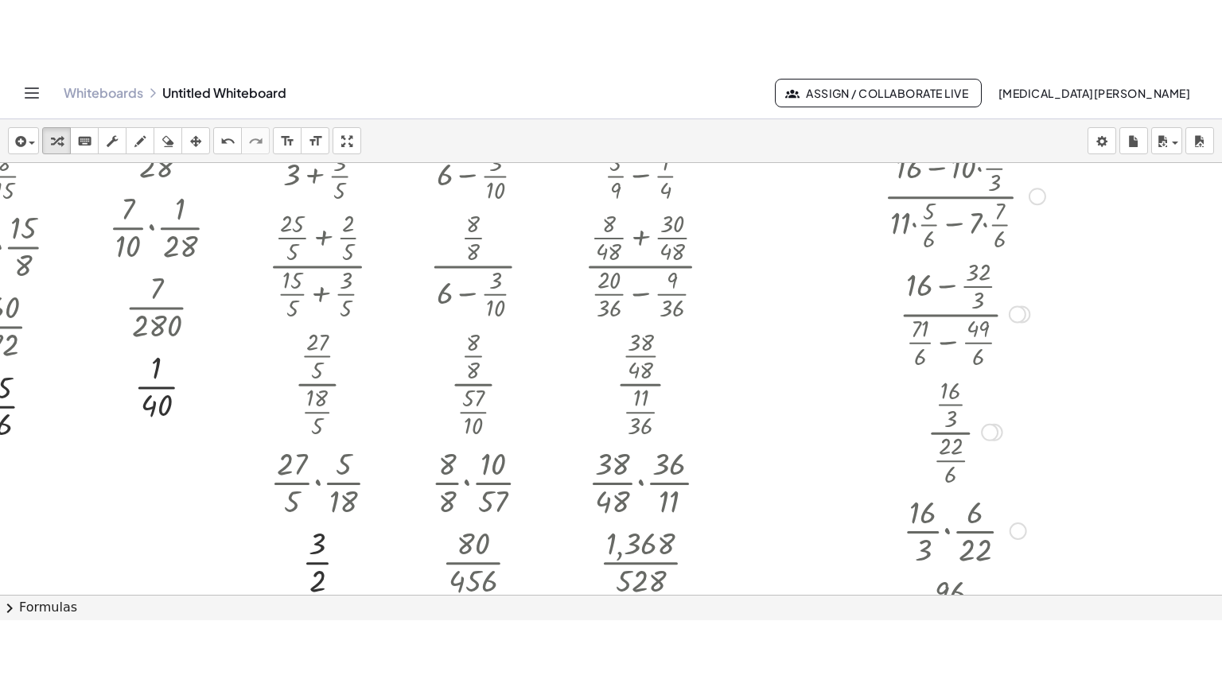
scroll to position [0, 70]
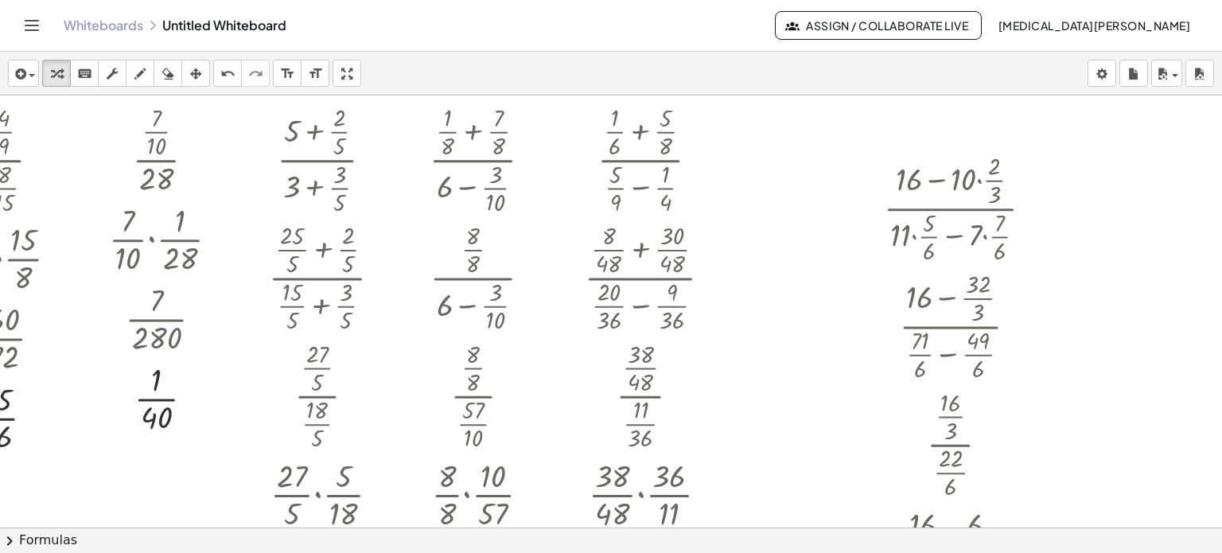
drag, startPoint x: 350, startPoint y: 83, endPoint x: 356, endPoint y: 178, distance: 95.6
click at [350, 179] on div "insert select one: Math Expression Function Text Youtube Video Graphing Geometr…" at bounding box center [611, 302] width 1222 height 501
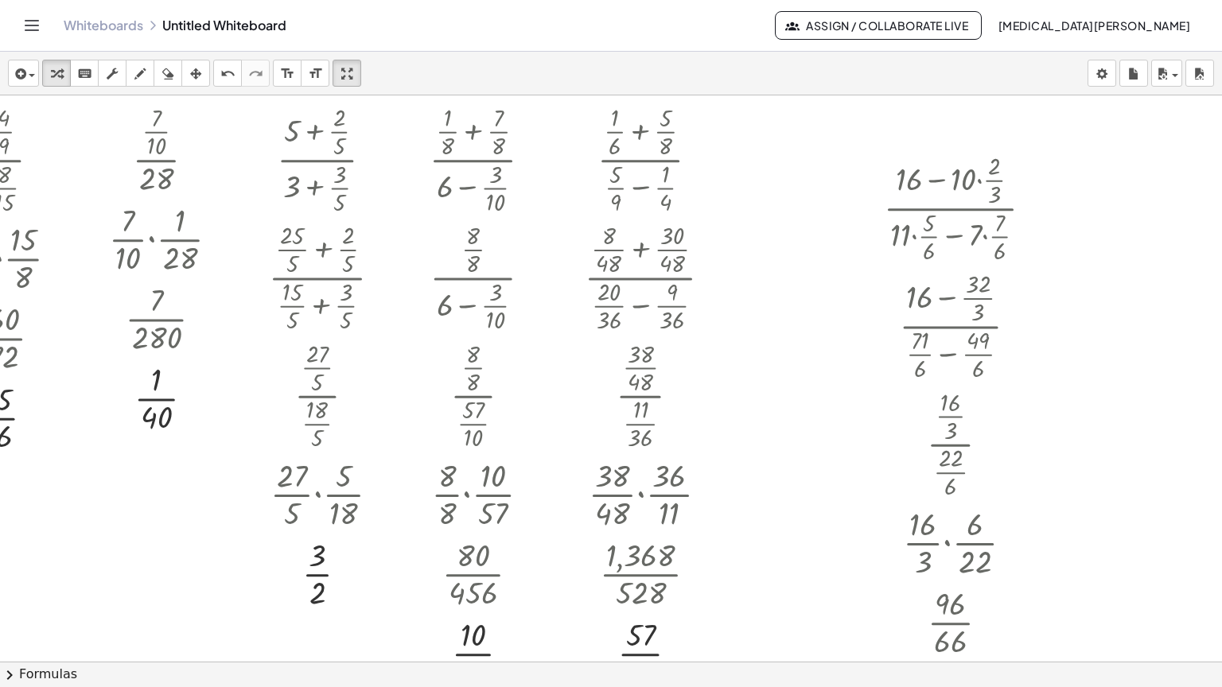
click at [193, 64] on icon "button" at bounding box center [195, 73] width 11 height 19
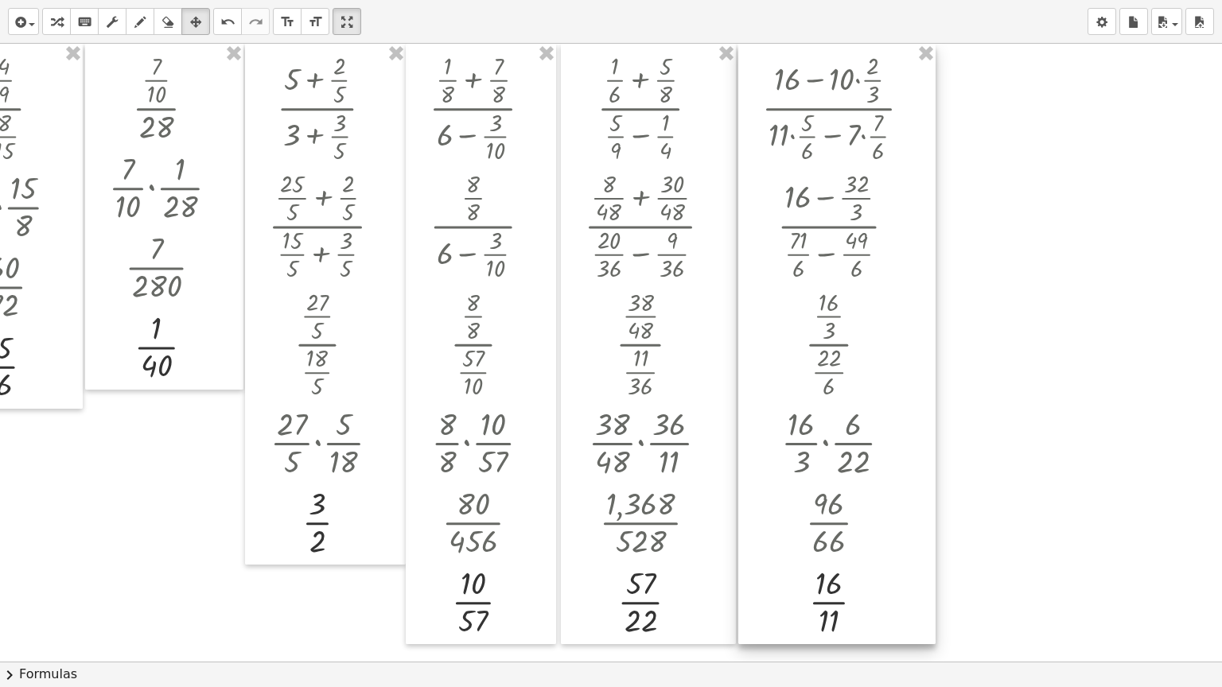
drag, startPoint x: 854, startPoint y: 169, endPoint x: 732, endPoint y: 111, distance: 134.9
click at [738, 111] on div at bounding box center [836, 344] width 197 height 601
click at [57, 19] on icon "button" at bounding box center [56, 22] width 11 height 19
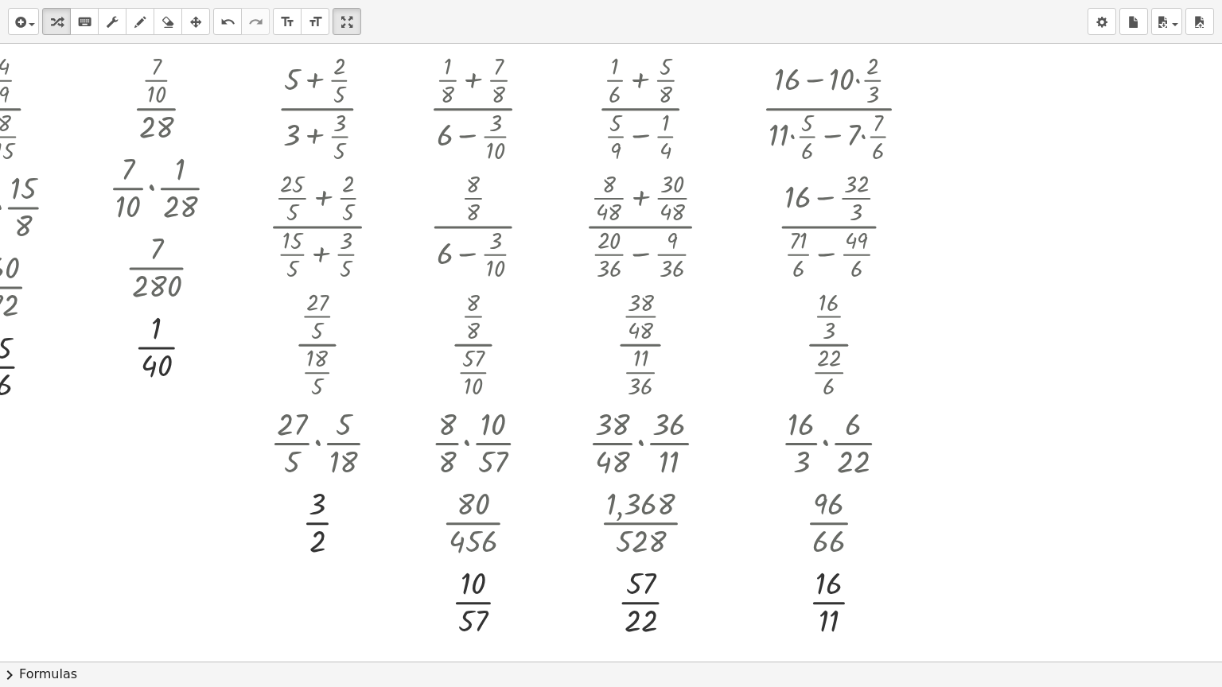
click at [980, 99] on div at bounding box center [581, 662] width 1281 height 1236
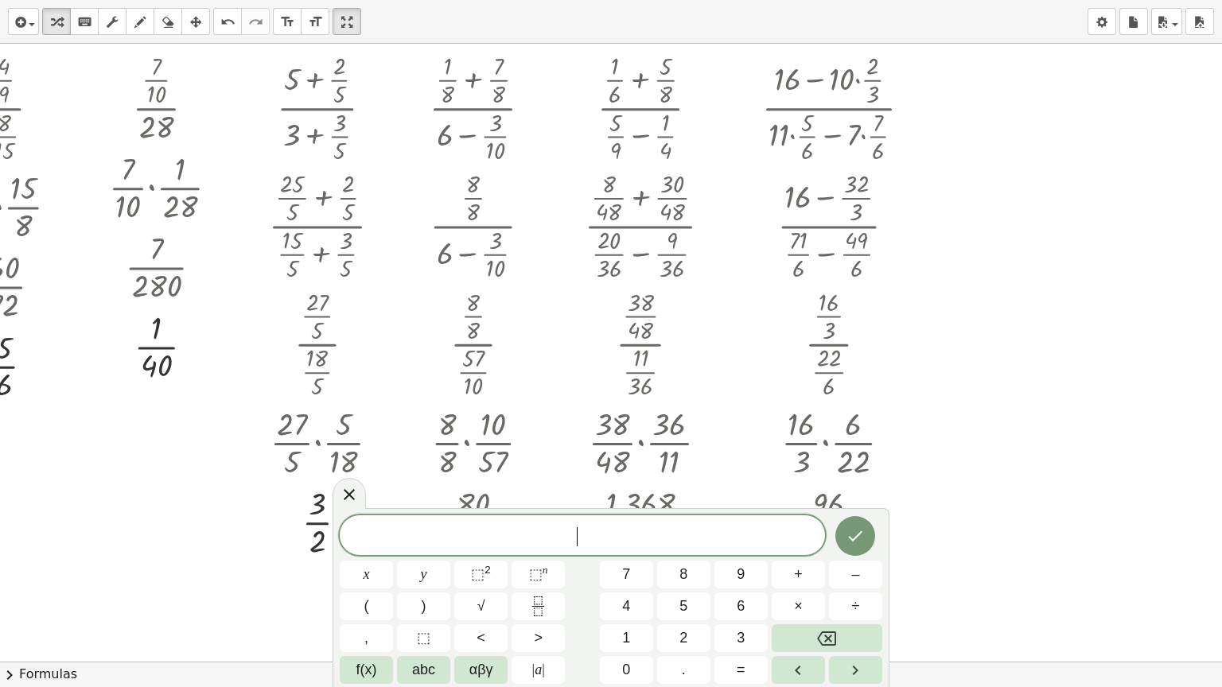
click at [980, 99] on div at bounding box center [581, 662] width 1281 height 1236
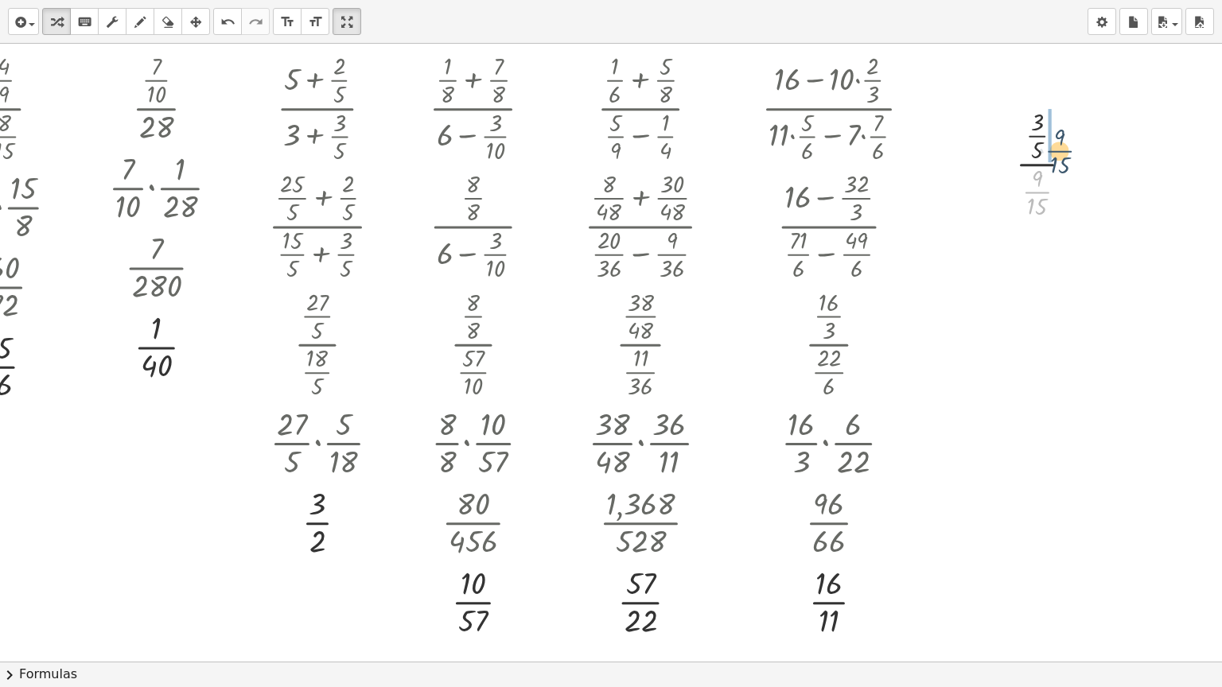
drag, startPoint x: 1018, startPoint y: 190, endPoint x: 1042, endPoint y: 145, distance: 51.2
click at [1042, 145] on div at bounding box center [1051, 162] width 86 height 118
click at [1020, 261] on div at bounding box center [1051, 261] width 123 height 80
click at [1080, 340] on div at bounding box center [1089, 343] width 18 height 18
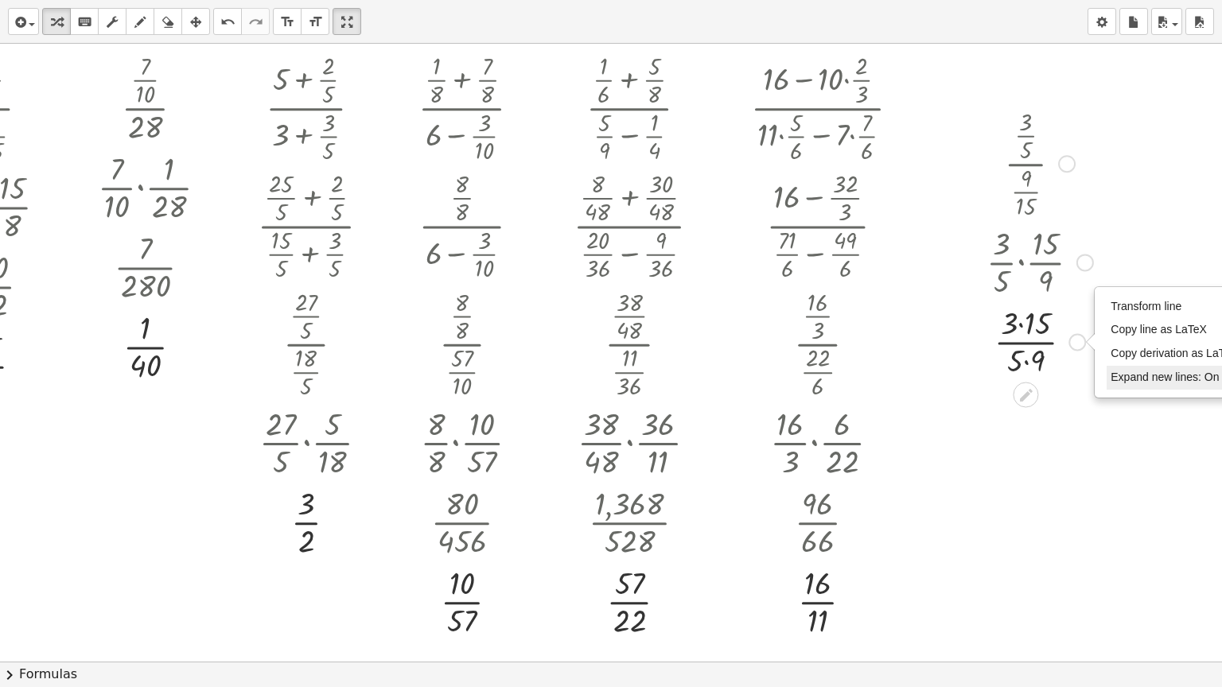
click at [1111, 378] on span "Expand new lines: On" at bounding box center [1165, 377] width 108 height 13
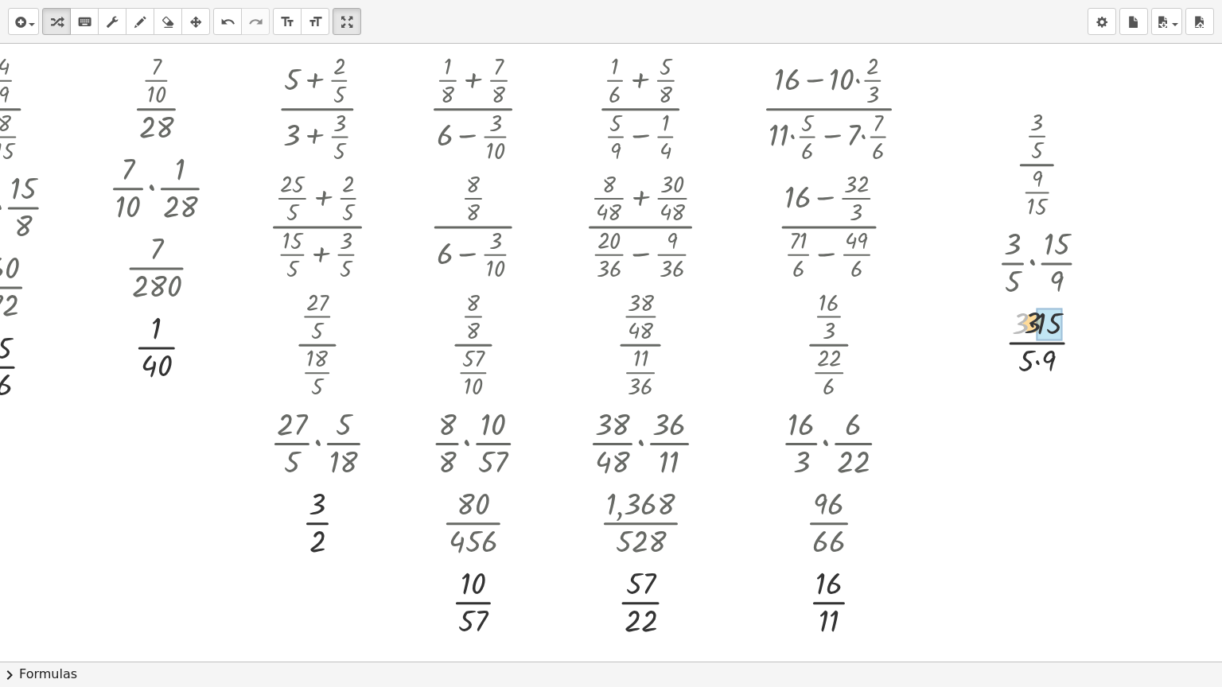
drag, startPoint x: 1010, startPoint y: 327, endPoint x: 1023, endPoint y: 326, distance: 12.8
drag, startPoint x: 1014, startPoint y: 363, endPoint x: 1034, endPoint y: 362, distance: 20.7
click at [1066, 343] on div at bounding box center [1075, 343] width 18 height 18
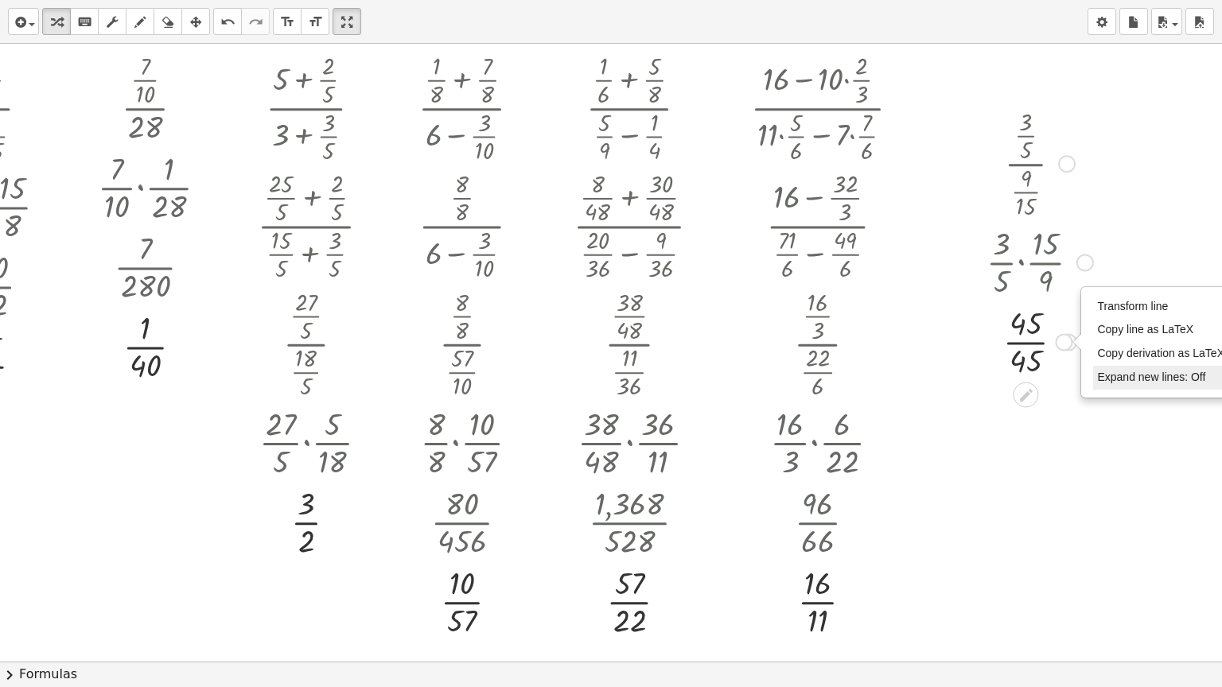
click at [1097, 376] on span "Expand new lines: Off" at bounding box center [1151, 377] width 108 height 13
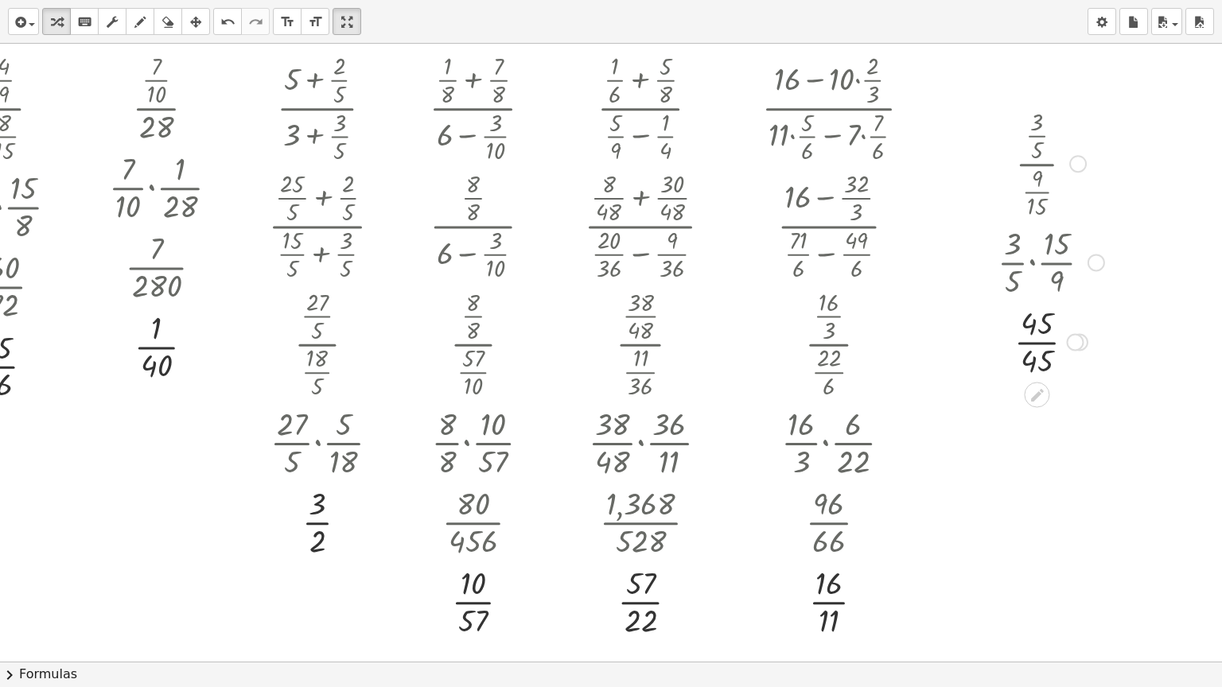
click at [1025, 341] on div at bounding box center [1051, 341] width 123 height 80
drag, startPoint x: 356, startPoint y: 24, endPoint x: 356, endPoint y: -72, distance: 96.3
click at [356, 0] on html "Graspable Math Activities Get Started Activity Bank Assigned Work Classes White…" at bounding box center [611, 343] width 1222 height 687
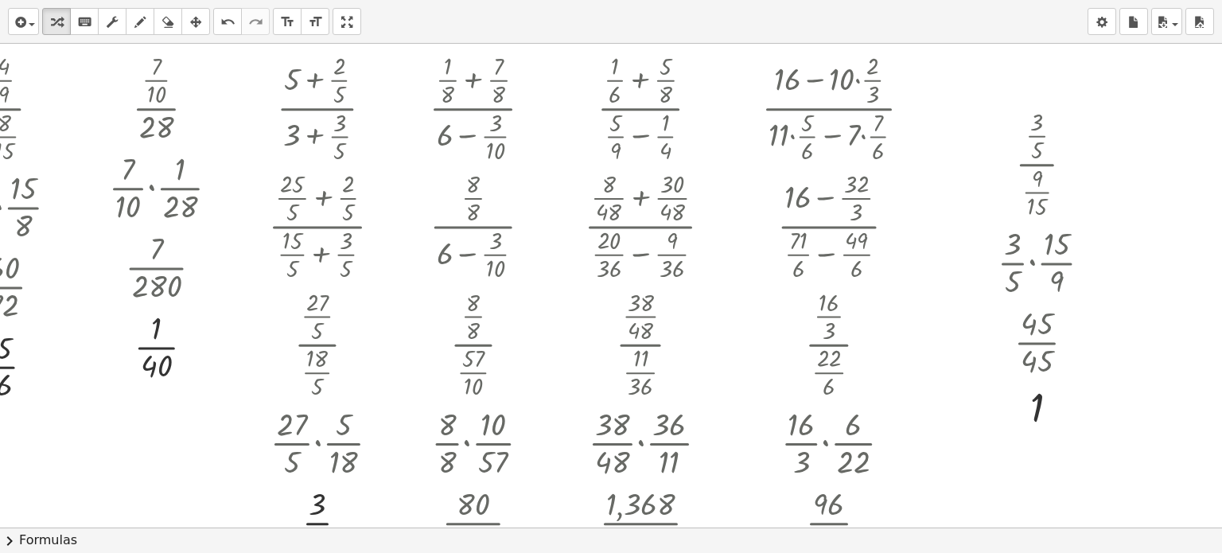
drag, startPoint x: 350, startPoint y: 66, endPoint x: 321, endPoint y: 154, distance: 92.3
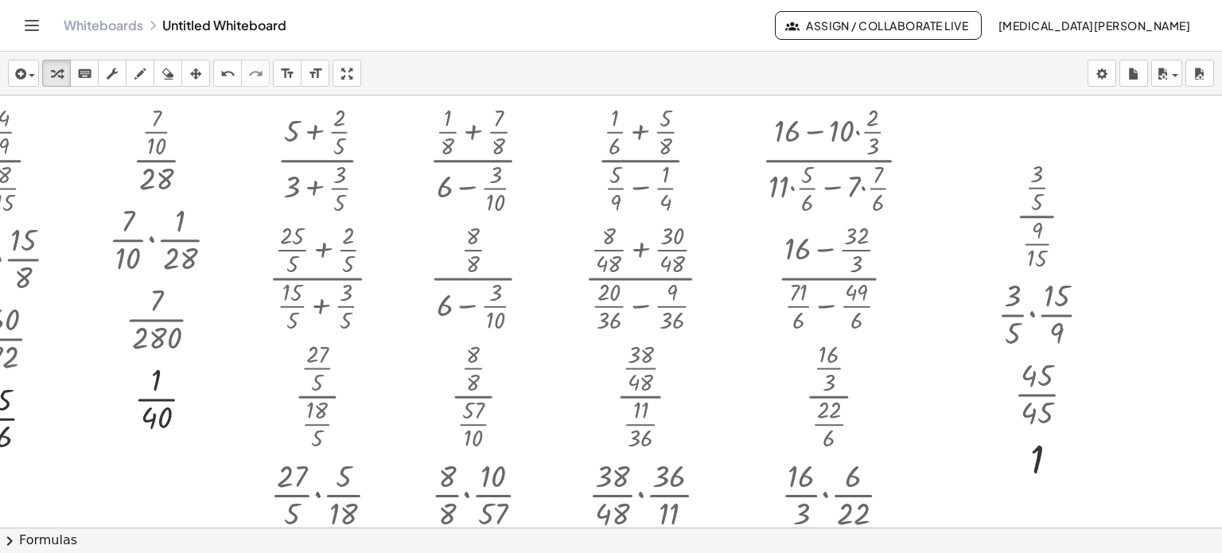
click at [350, 162] on div "insert select one: Math Expression Function Text Youtube Video Graphing Geometr…" at bounding box center [611, 302] width 1222 height 501
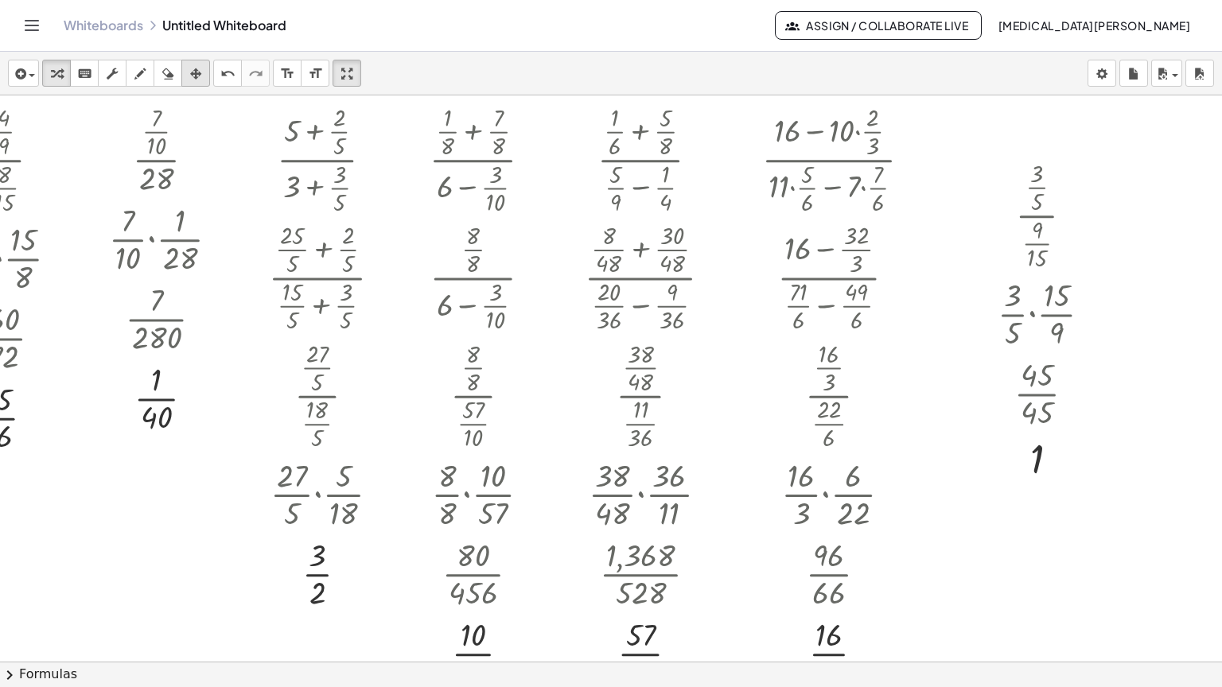
click at [188, 64] on div "button" at bounding box center [195, 73] width 21 height 19
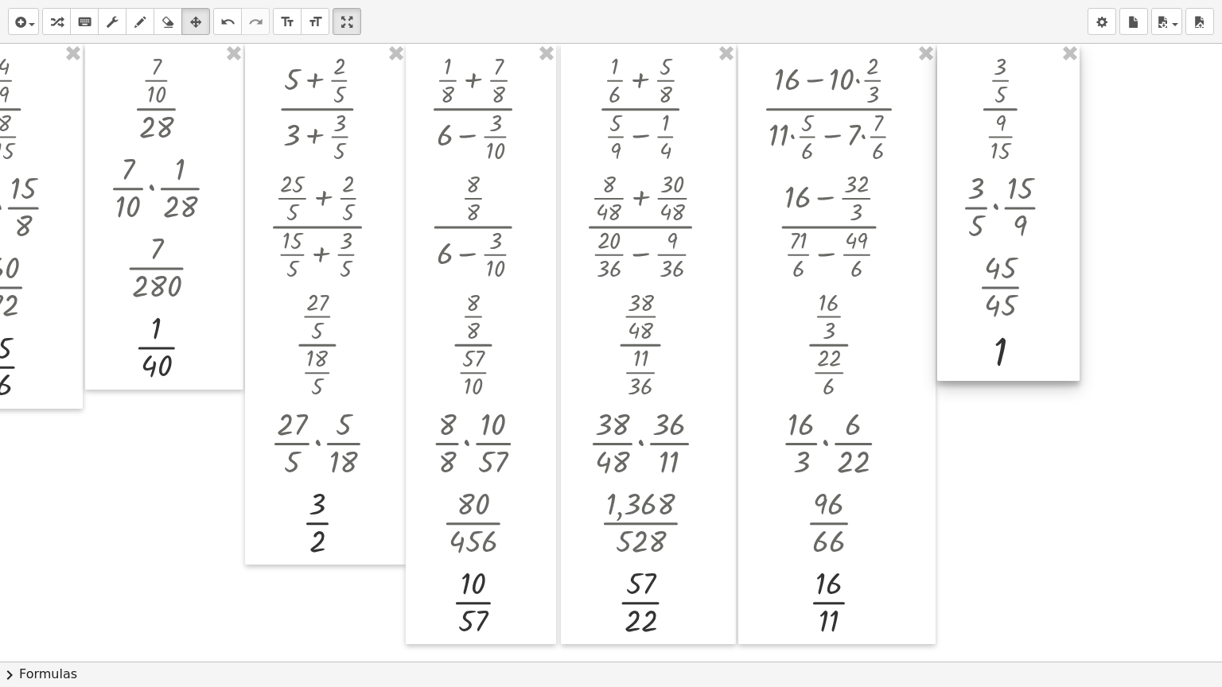
drag, startPoint x: 997, startPoint y: 121, endPoint x: 961, endPoint y: 60, distance: 70.3
click at [961, 60] on div at bounding box center [1008, 212] width 142 height 337
click at [64, 28] on div "button" at bounding box center [56, 21] width 21 height 19
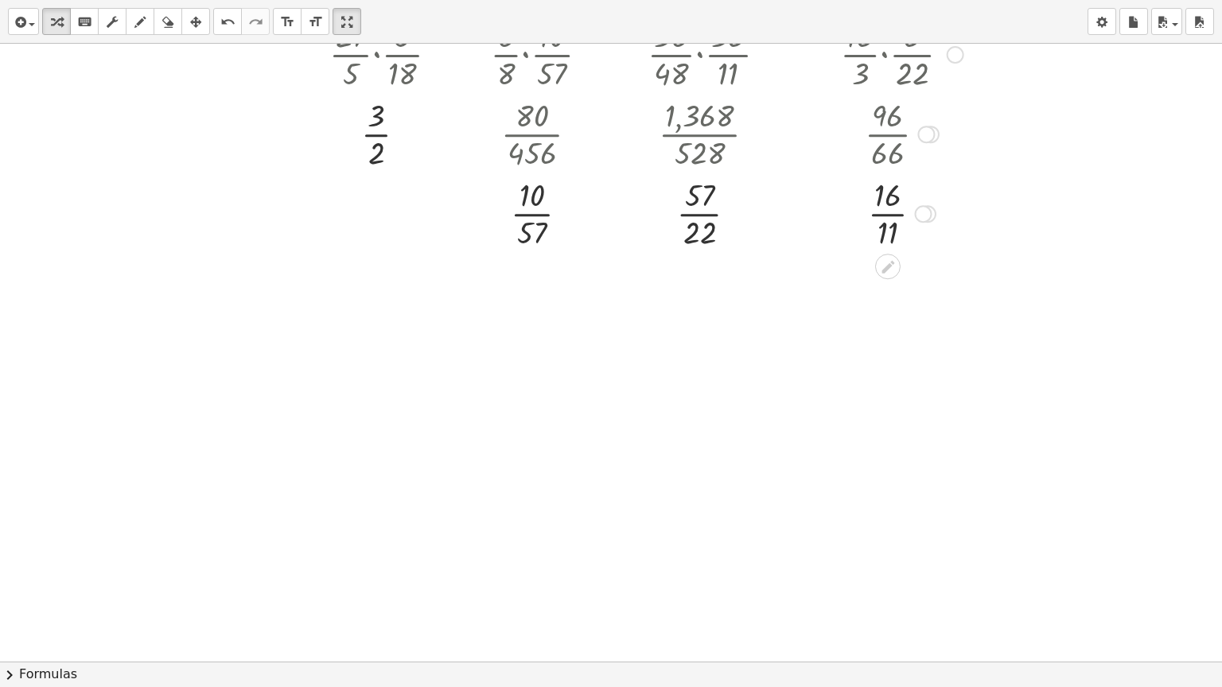
scroll to position [477, 0]
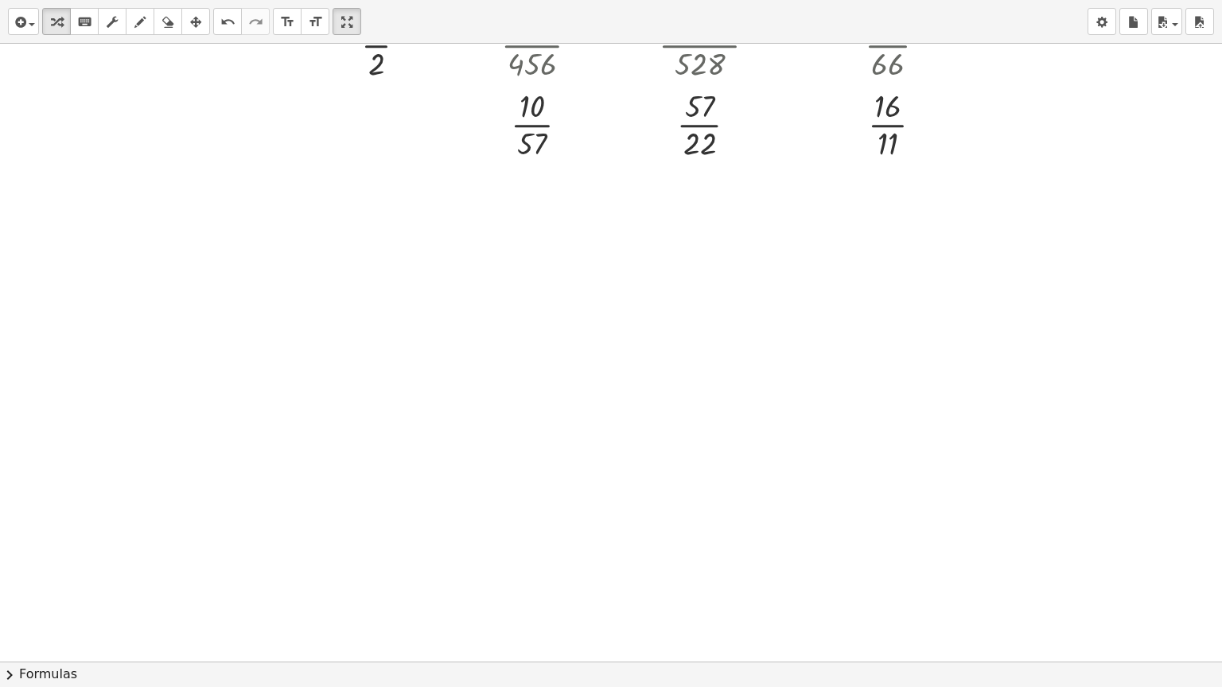
click at [8, 226] on div at bounding box center [640, 184] width 1281 height 1236
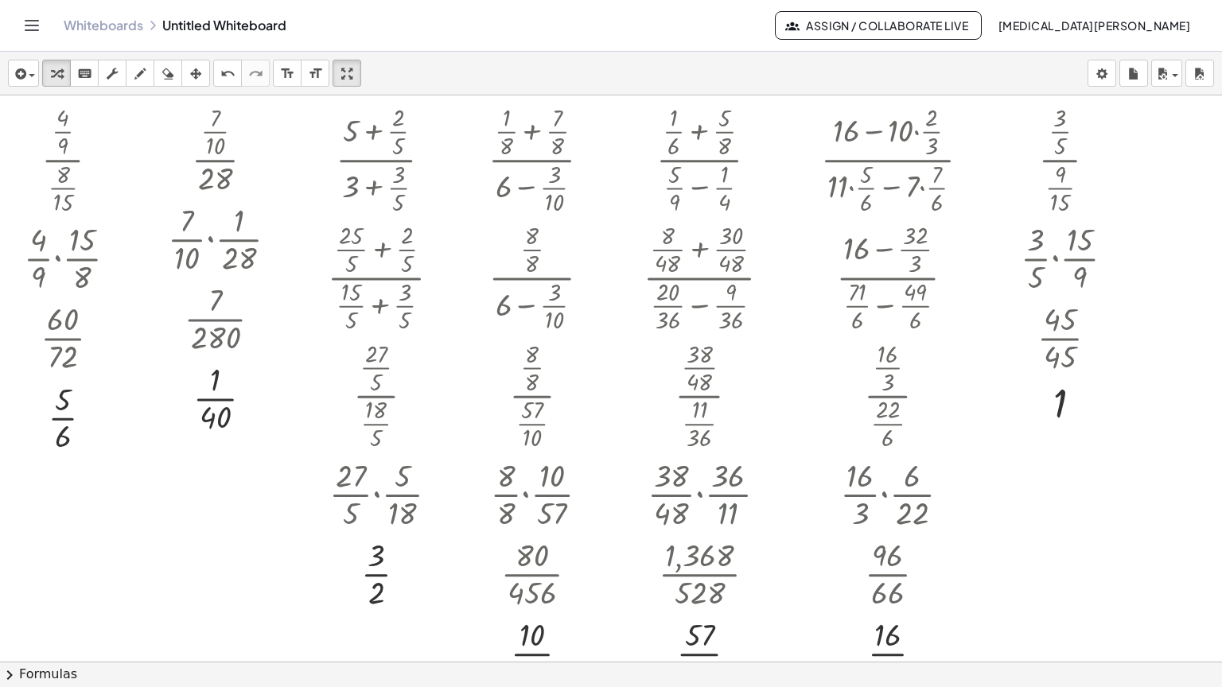
scroll to position [557, 0]
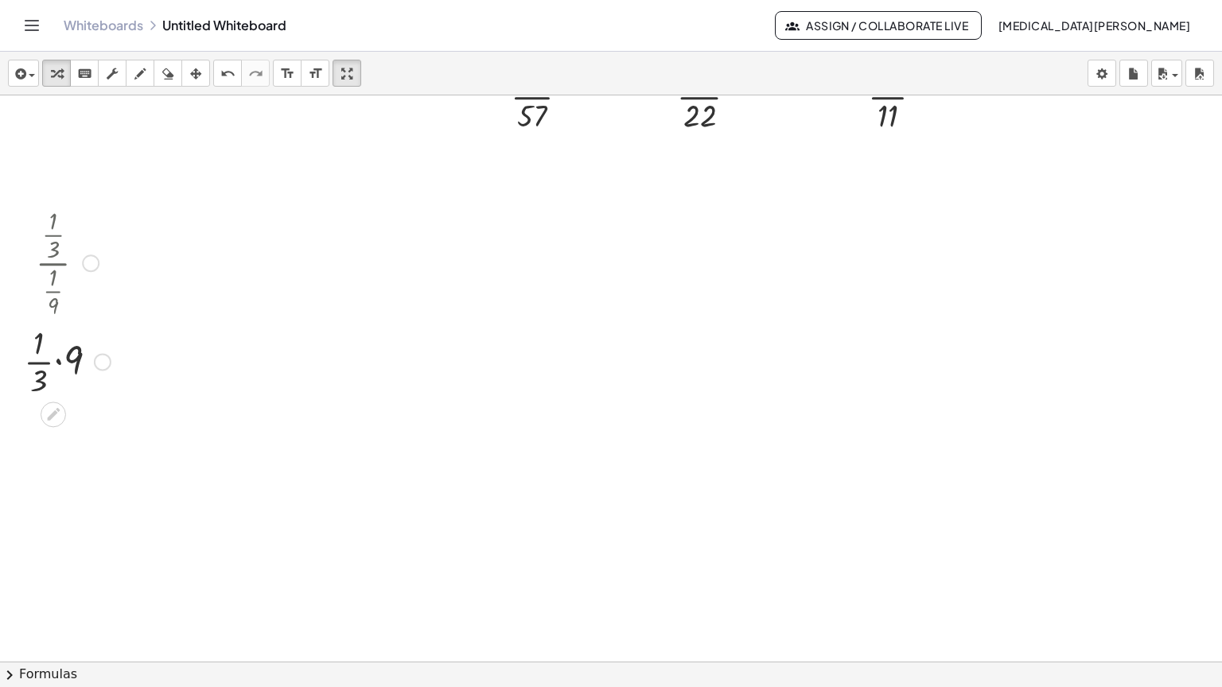
click at [56, 321] on div at bounding box center [67, 361] width 103 height 80
click at [60, 400] on div at bounding box center [67, 440] width 103 height 80
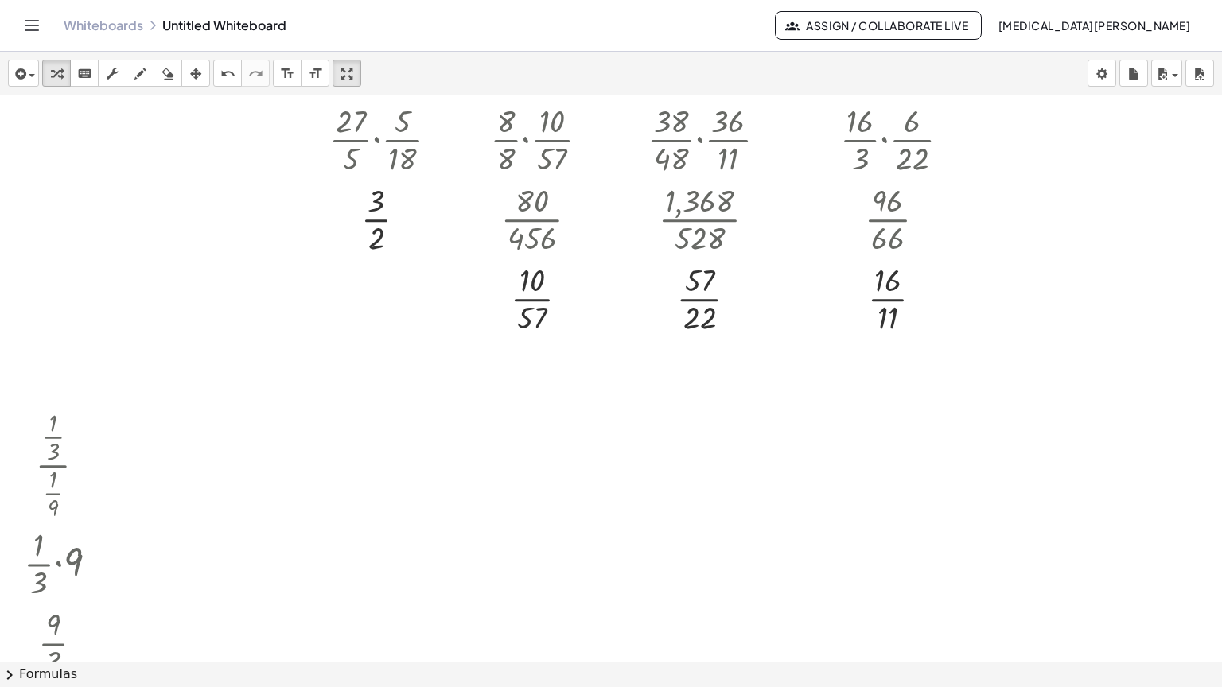
scroll to position [398, 0]
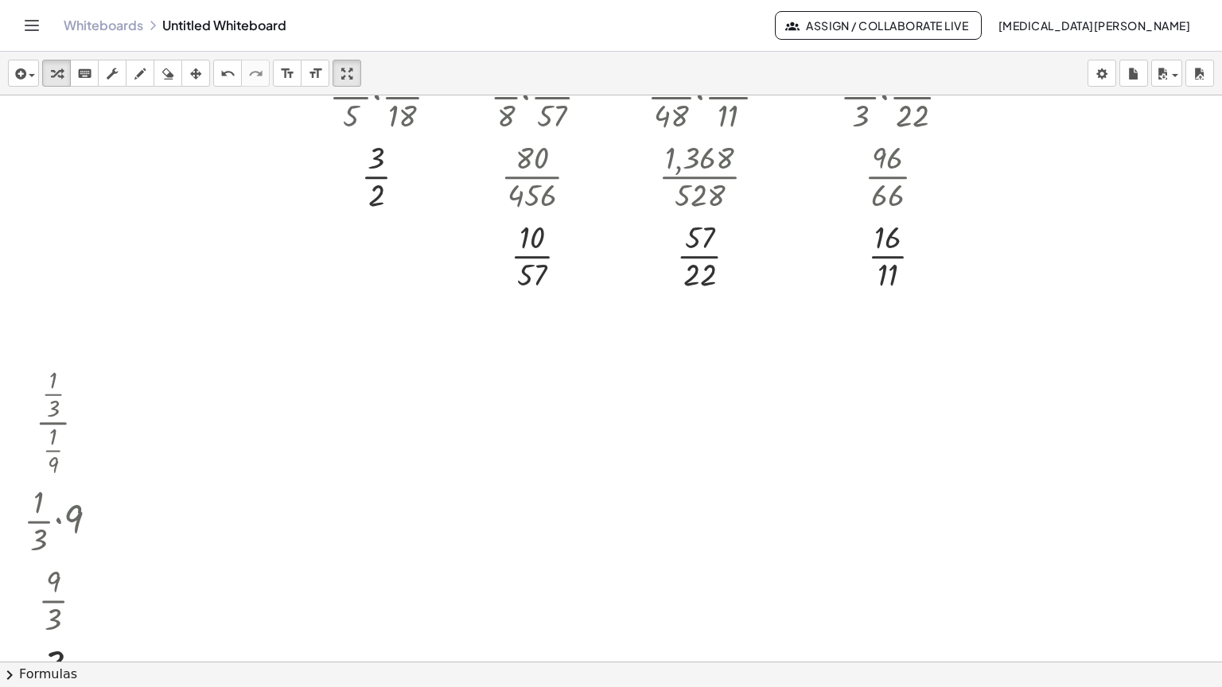
click at [142, 347] on div at bounding box center [640, 264] width 1281 height 1133
drag, startPoint x: 191, startPoint y: 443, endPoint x: 227, endPoint y: 395, distance: 60.3
click at [227, 403] on div at bounding box center [201, 462] width 87 height 118
click at [181, 521] on div at bounding box center [202, 561] width 123 height 80
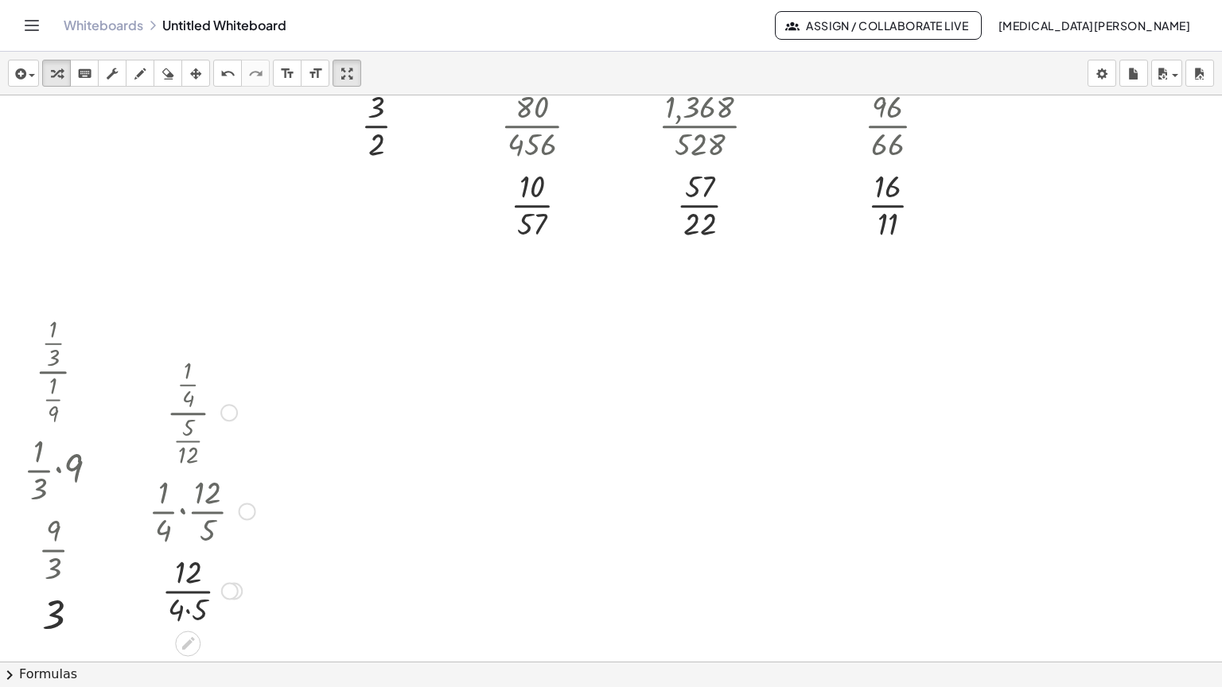
scroll to position [477, 0]
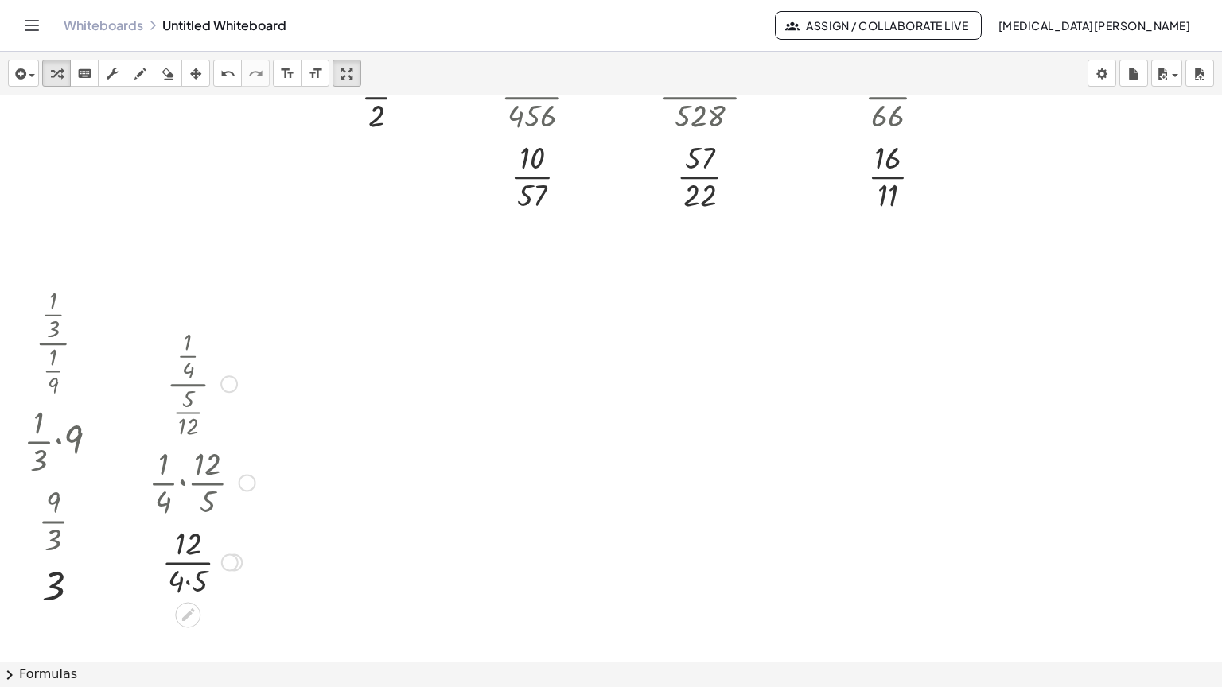
click at [224, 554] on div at bounding box center [230, 563] width 18 height 18
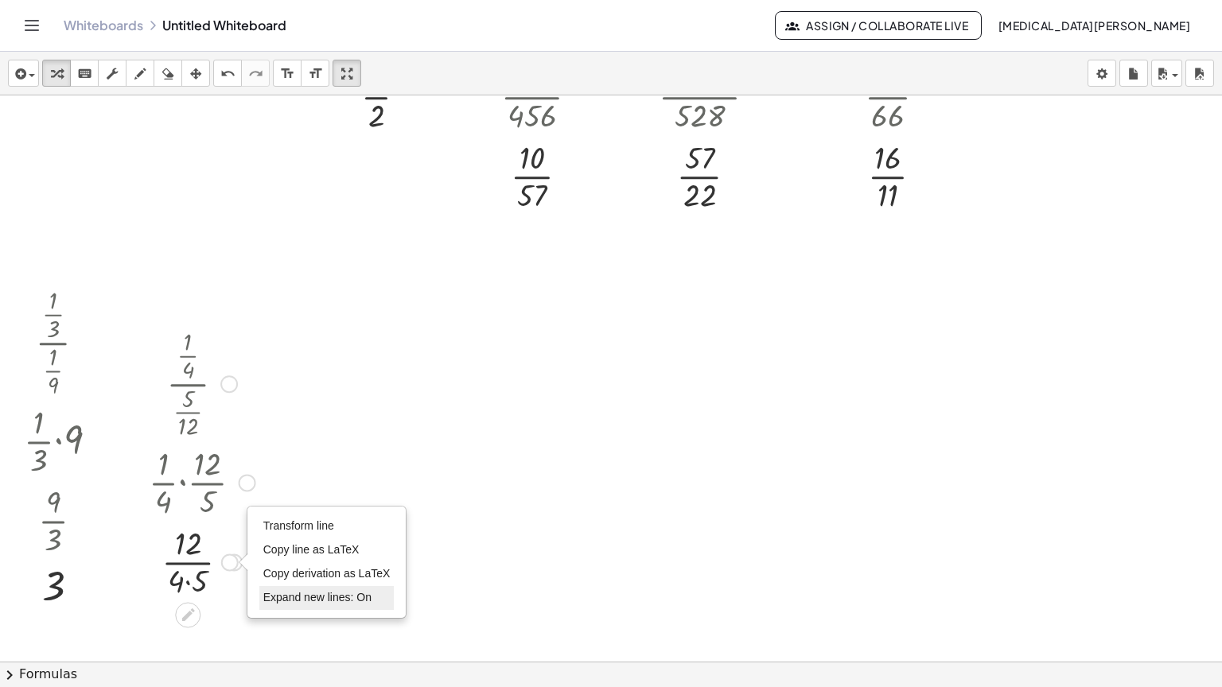
click at [271, 591] on span "Expand new lines: On" at bounding box center [317, 597] width 108 height 13
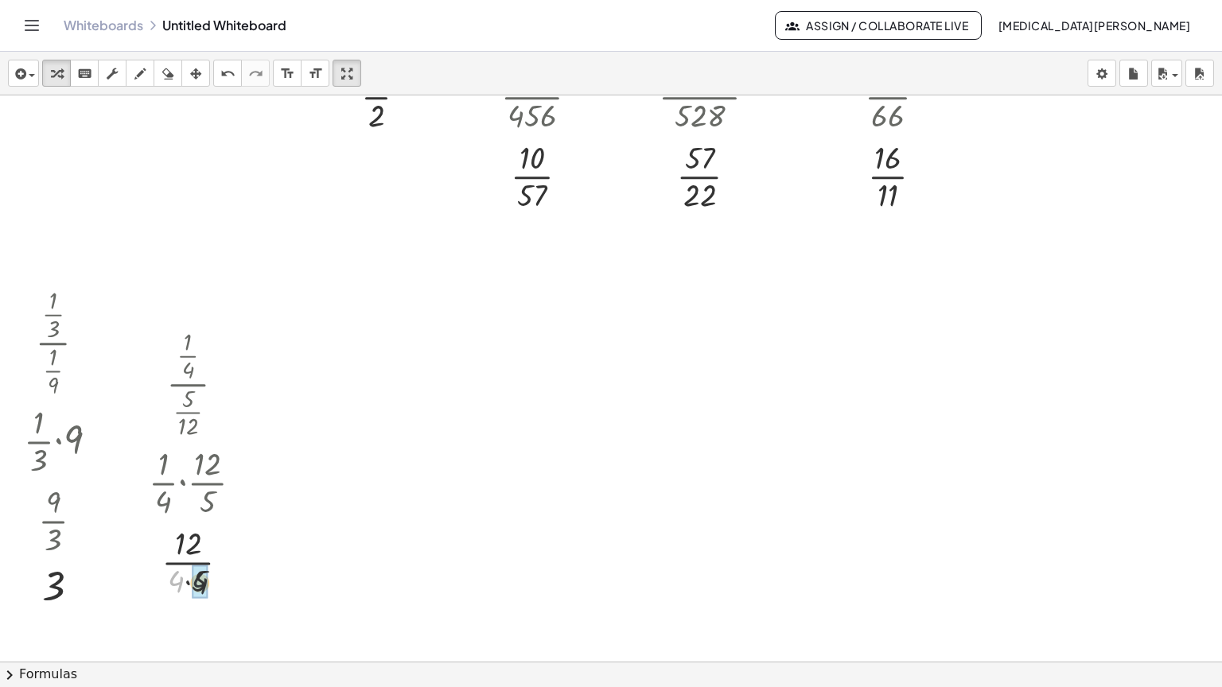
drag, startPoint x: 170, startPoint y: 526, endPoint x: 188, endPoint y: 527, distance: 17.6
click at [225, 554] on div "Transform line Copy line as LaTeX Copy derivation as LaTeX Expand new lines: On" at bounding box center [226, 563] width 18 height 18
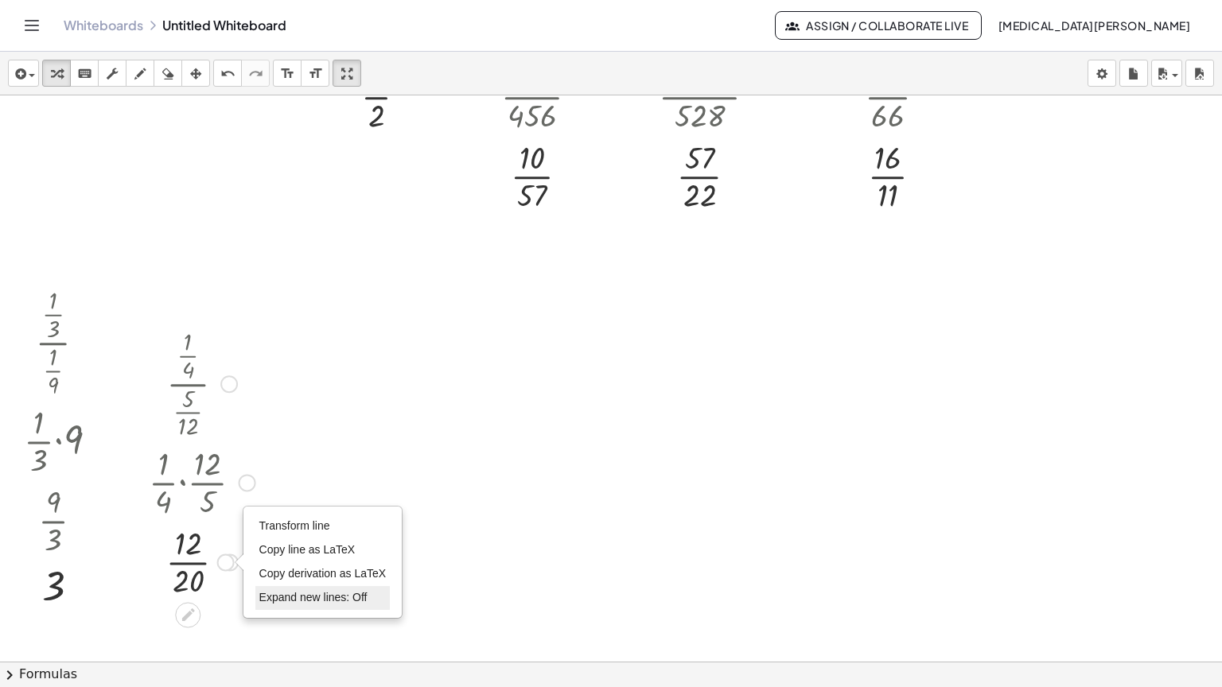
click at [293, 591] on span "Expand new lines: Off" at bounding box center [313, 597] width 108 height 13
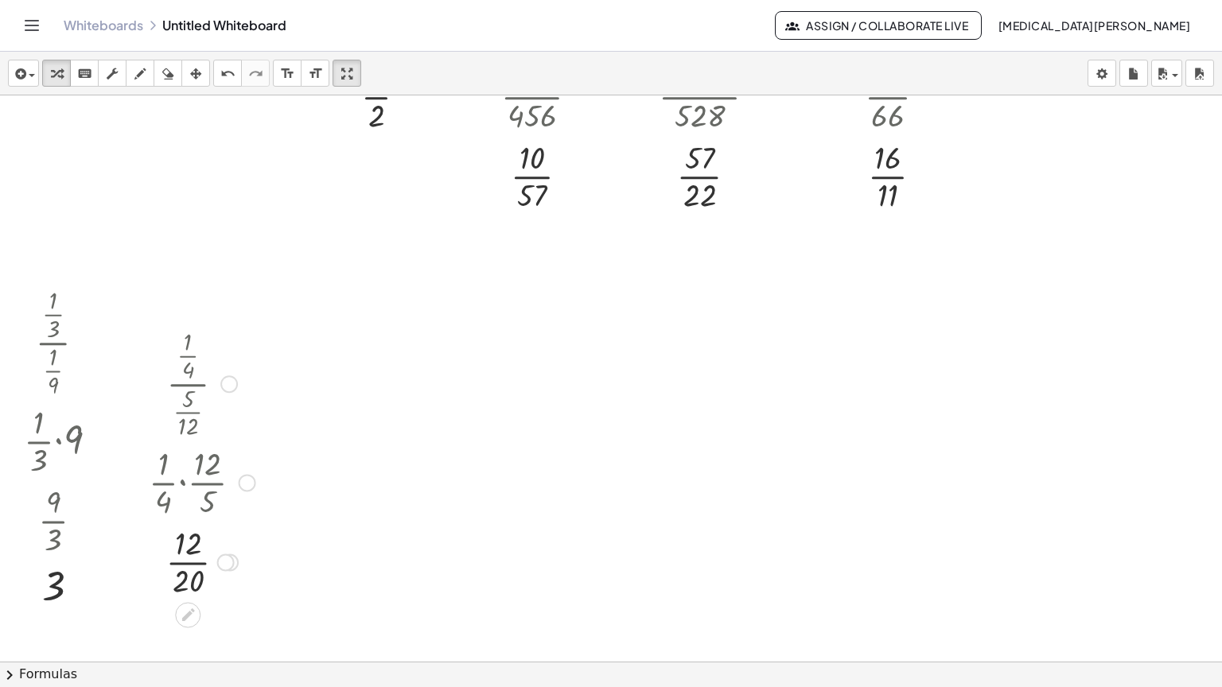
click at [193, 521] on div at bounding box center [202, 561] width 123 height 80
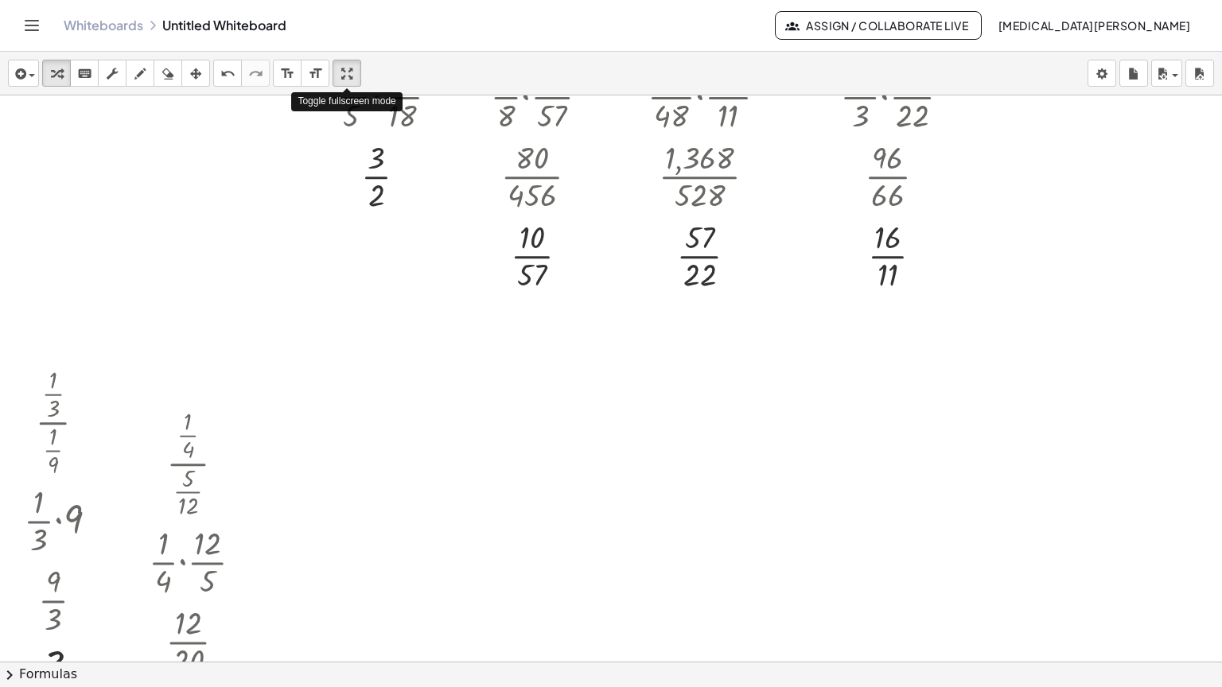
drag, startPoint x: 356, startPoint y: 20, endPoint x: 356, endPoint y: -76, distance: 96.3
click at [356, 0] on html "Graspable Math Activities Get Started Activity Bank Assigned Work Classes White…" at bounding box center [611, 343] width 1222 height 687
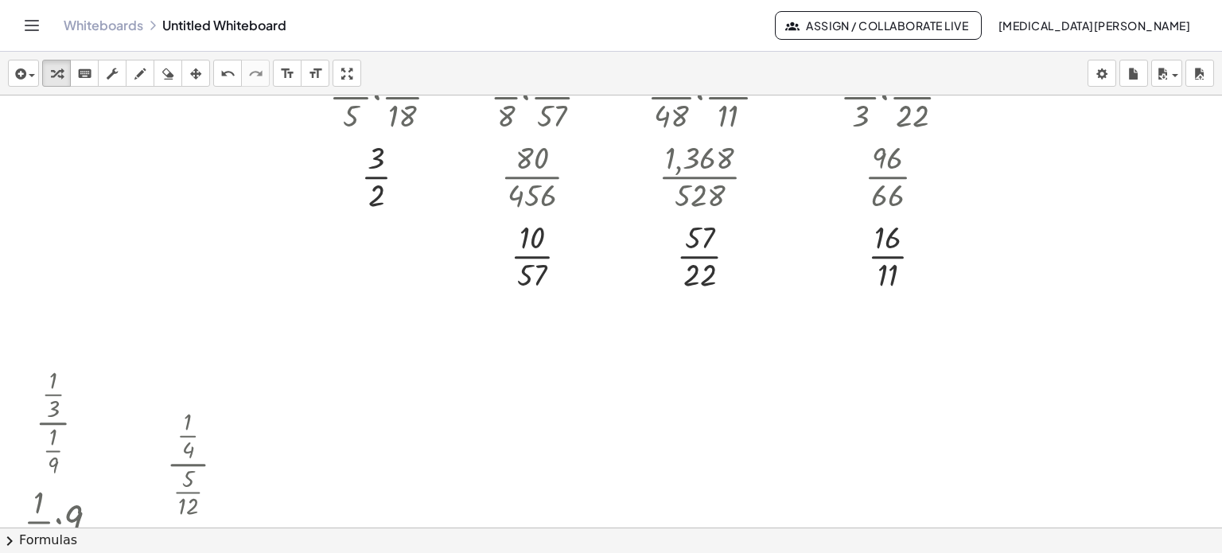
drag, startPoint x: 337, startPoint y: 69, endPoint x: 315, endPoint y: 167, distance: 100.4
click at [337, 165] on div "insert select one: Math Expression Function Text Youtube Video Graphing Geometr…" at bounding box center [611, 302] width 1222 height 501
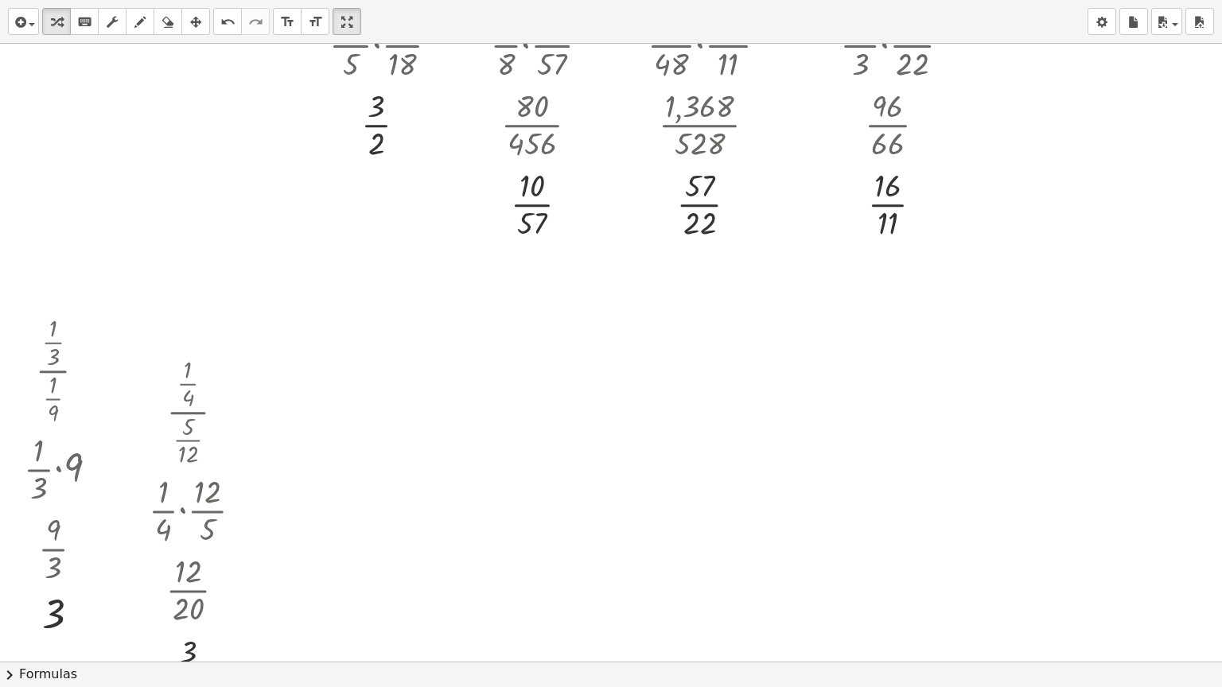
click at [194, 30] on icon "button" at bounding box center [195, 22] width 11 height 19
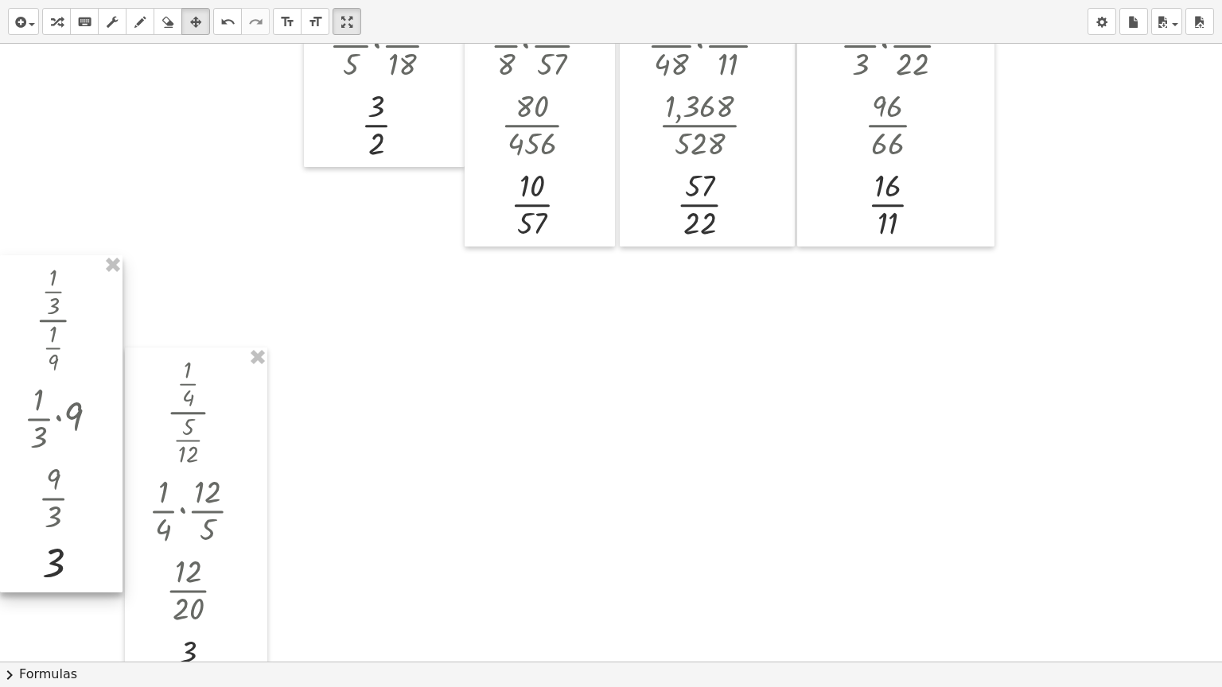
drag, startPoint x: 89, startPoint y: 360, endPoint x: 60, endPoint y: 309, distance: 58.8
click at [60, 309] on div at bounding box center [61, 423] width 123 height 337
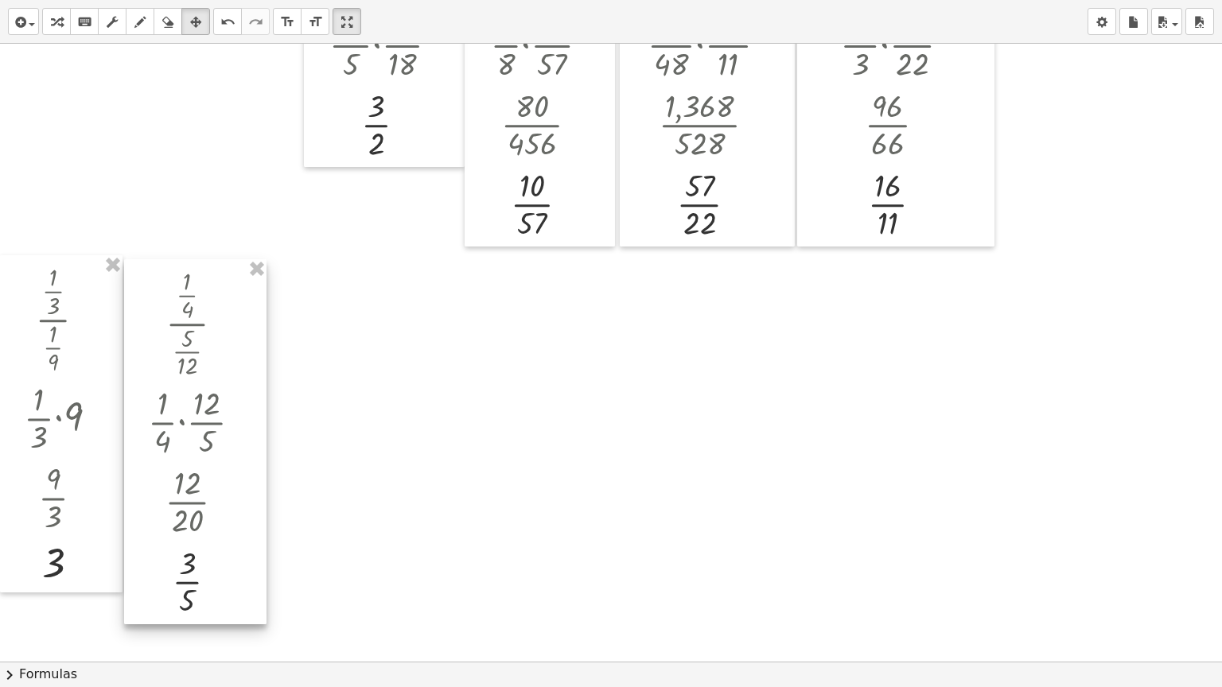
drag, startPoint x: 224, startPoint y: 383, endPoint x: 223, endPoint y: 296, distance: 86.7
click at [223, 296] on div at bounding box center [195, 441] width 142 height 365
click at [223, 290] on div at bounding box center [195, 437] width 142 height 365
click at [44, 21] on button "transform" at bounding box center [56, 21] width 29 height 27
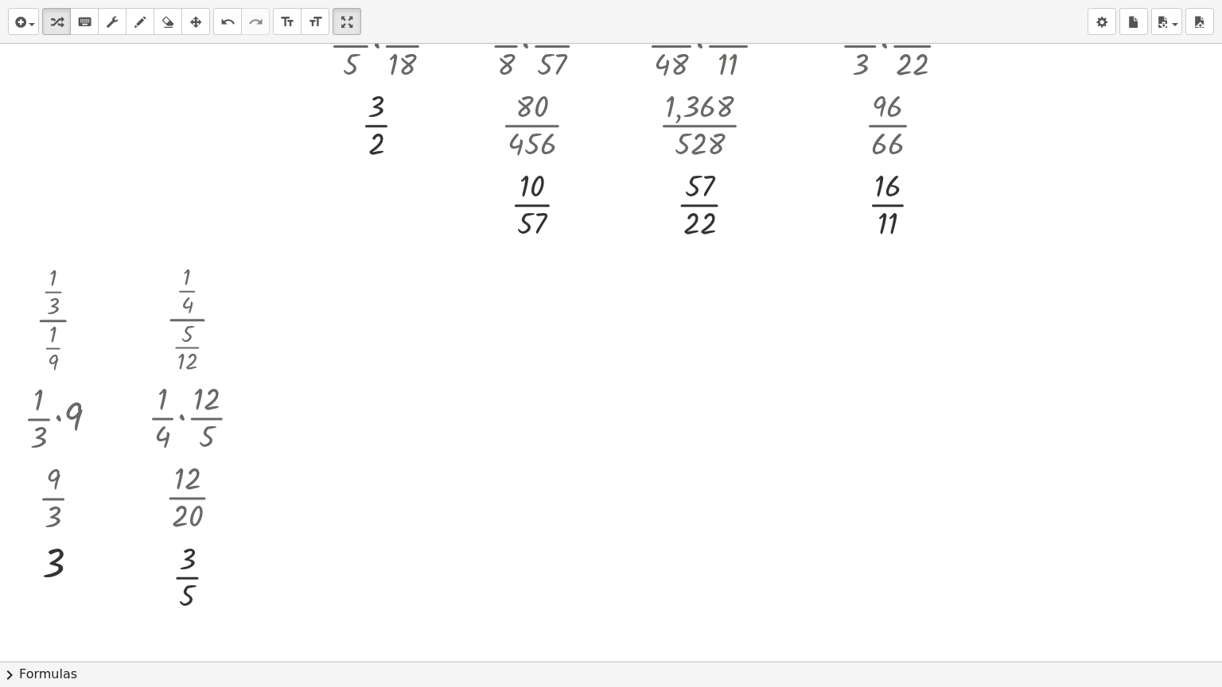
click at [323, 319] on div at bounding box center [640, 264] width 1281 height 1236
drag, startPoint x: 372, startPoint y: 411, endPoint x: 394, endPoint y: 372, distance: 45.6
click at [394, 372] on div at bounding box center [382, 383] width 86 height 118
click at [366, 486] on div at bounding box center [382, 482] width 123 height 80
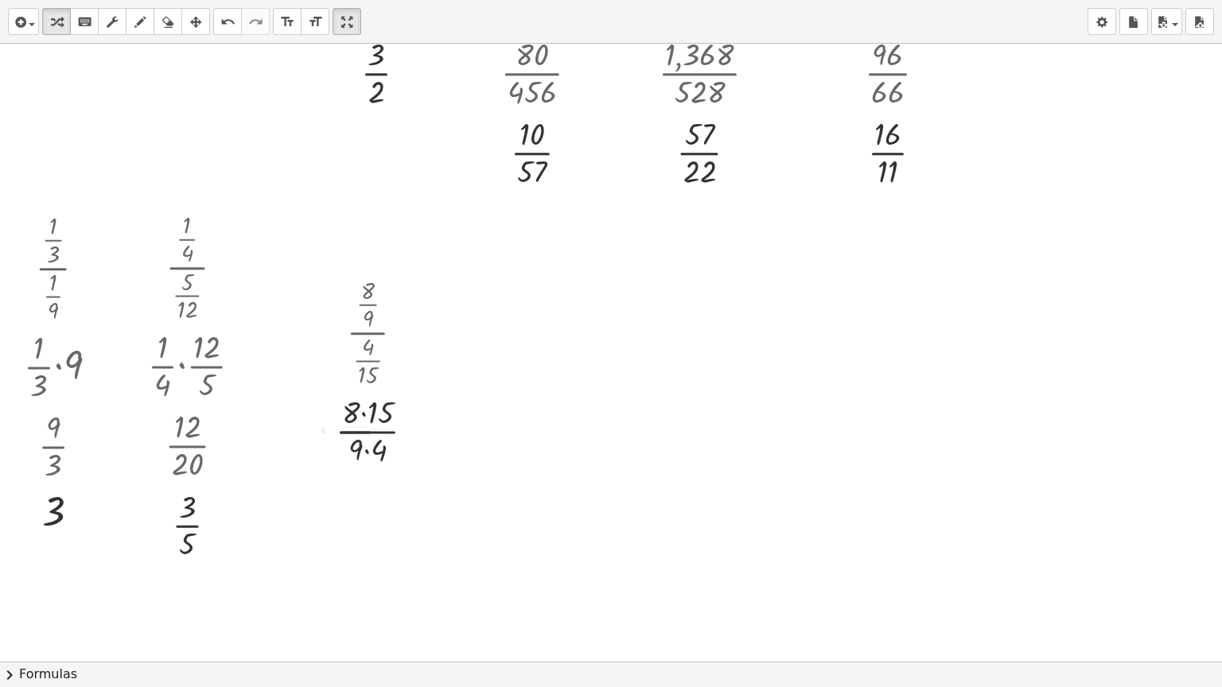
scroll to position [477, 0]
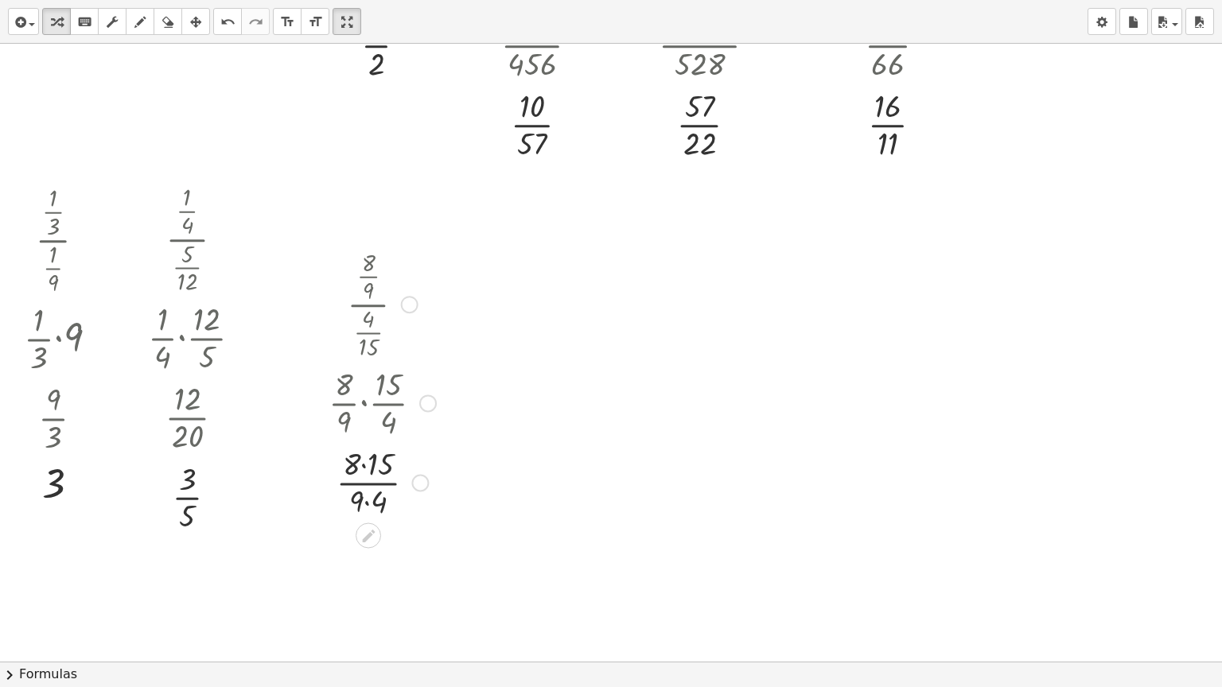
click at [416, 481] on div at bounding box center [420, 484] width 18 height 18
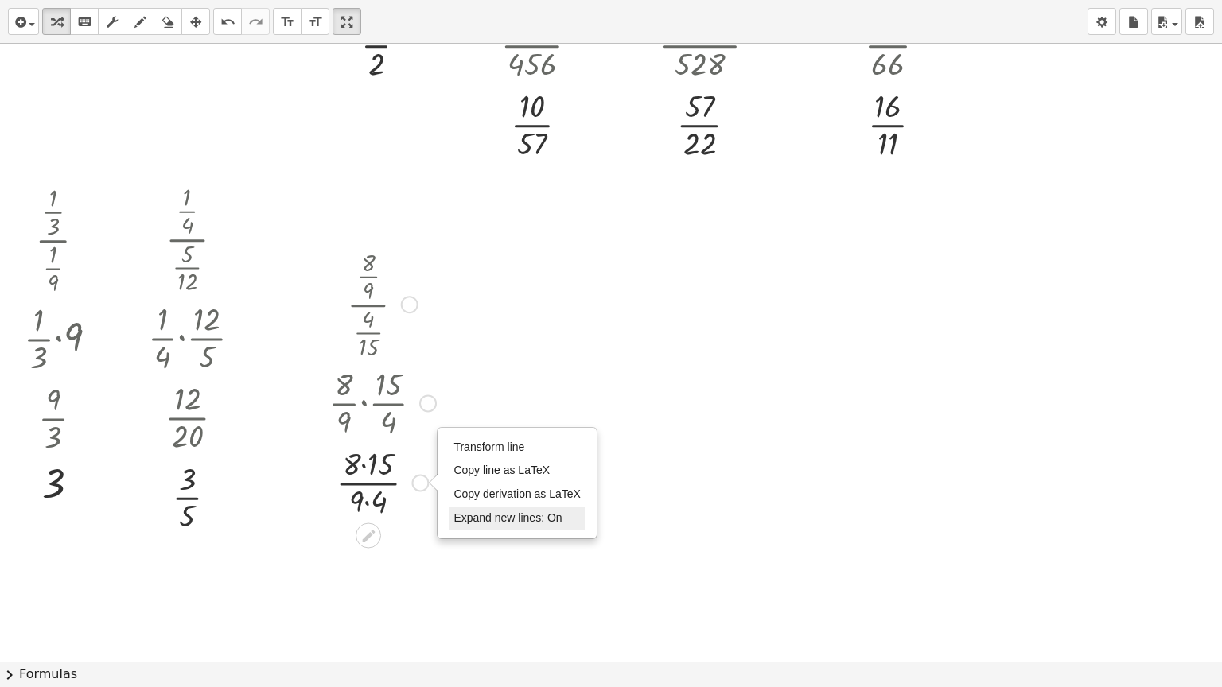
click at [487, 509] on li "Expand new lines: On" at bounding box center [517, 519] width 135 height 24
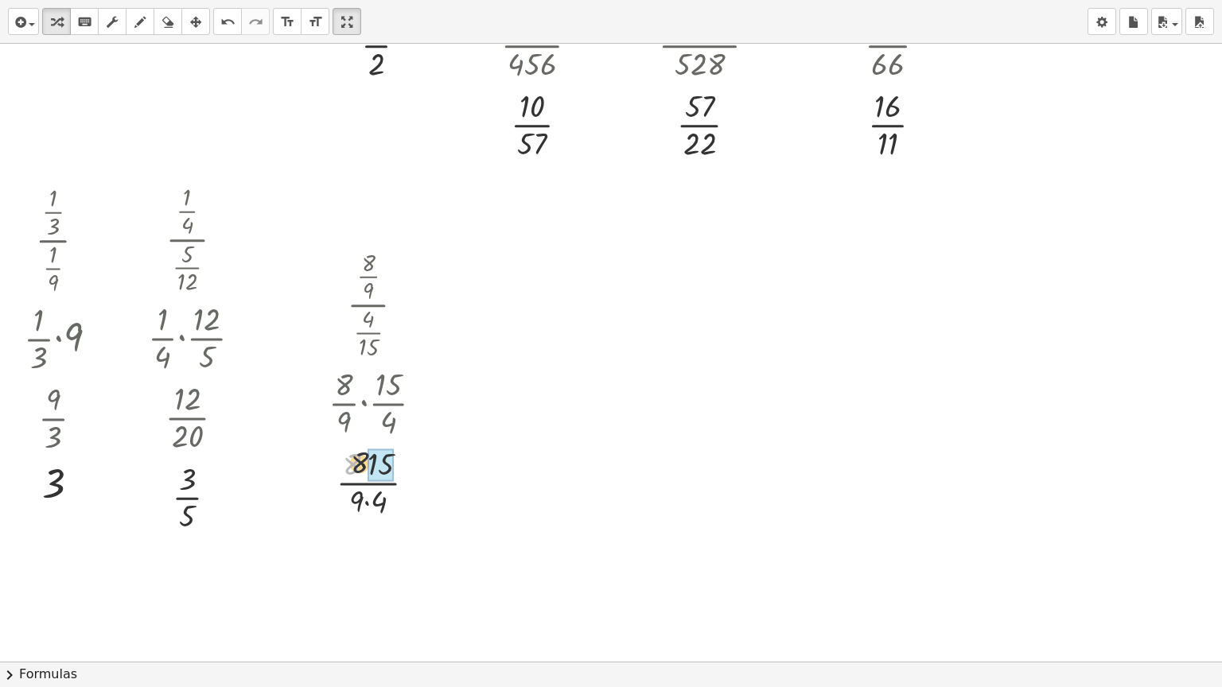
drag, startPoint x: 350, startPoint y: 469, endPoint x: 371, endPoint y: 465, distance: 21.1
drag, startPoint x: 356, startPoint y: 501, endPoint x: 385, endPoint y: 501, distance: 28.6
click at [408, 487] on div at bounding box center [412, 484] width 18 height 18
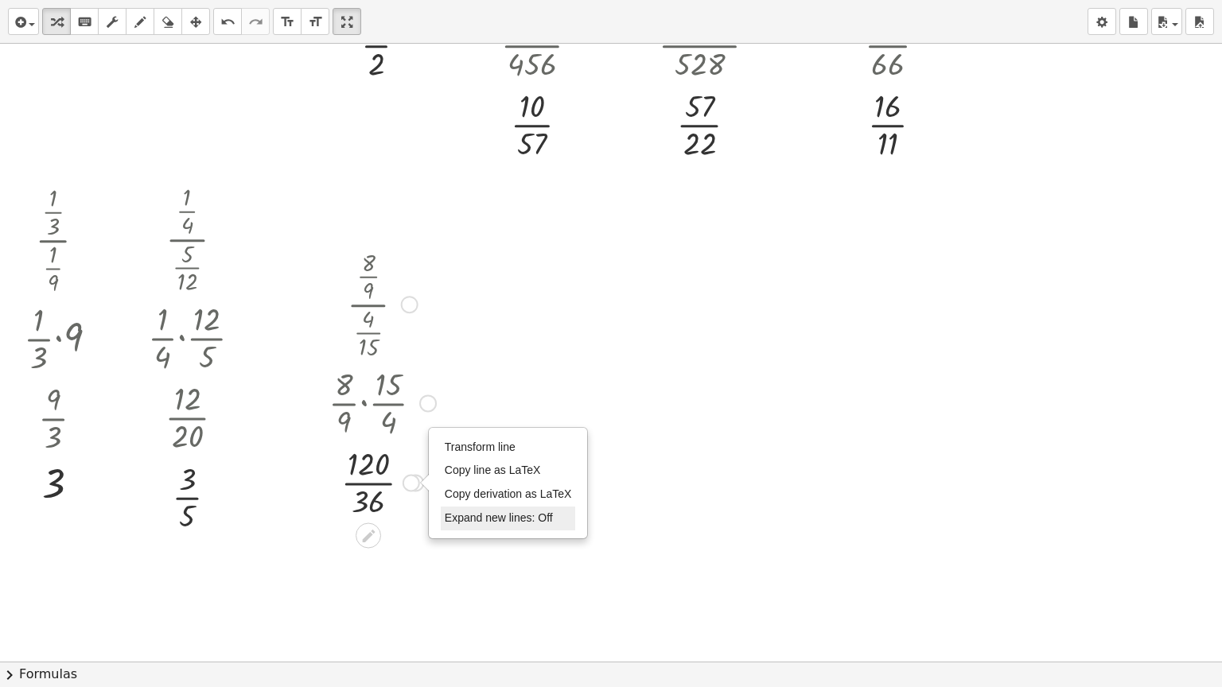
click at [484, 507] on li "Expand new lines: Off" at bounding box center [508, 519] width 135 height 24
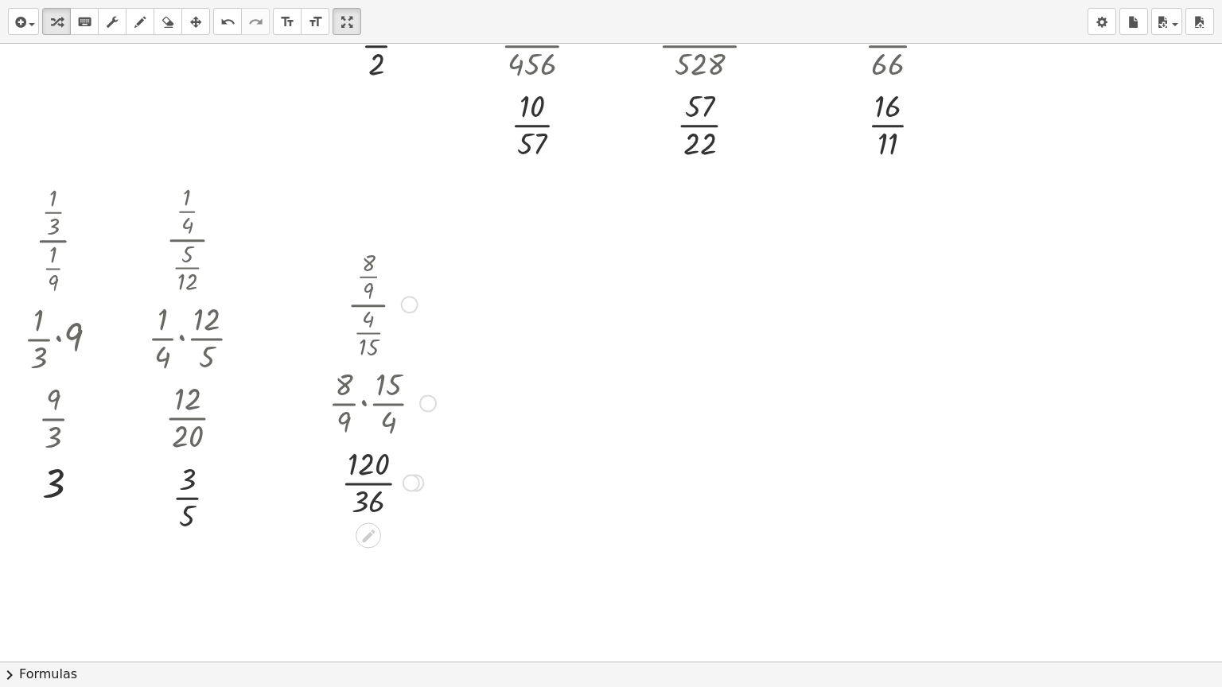
click at [383, 479] on div at bounding box center [382, 482] width 123 height 80
click at [524, 286] on div at bounding box center [640, 184] width 1281 height 1236
click at [589, 324] on div at bounding box center [603, 349] width 127 height 118
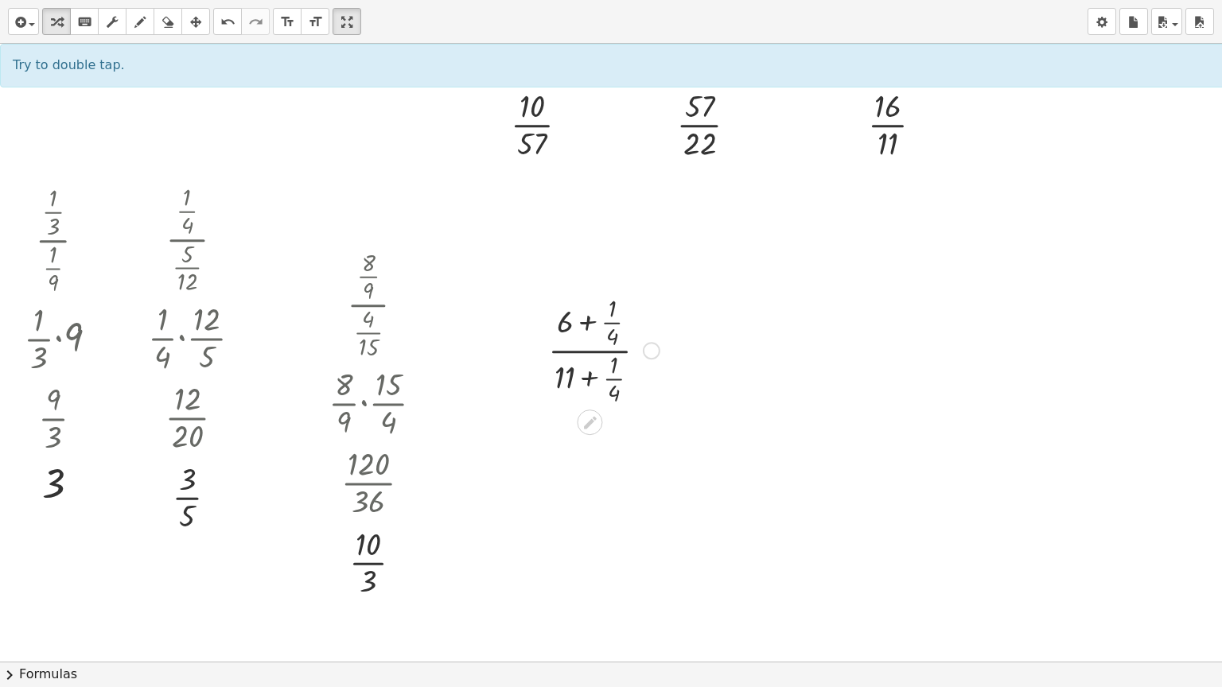
click at [588, 321] on div at bounding box center [603, 349] width 127 height 118
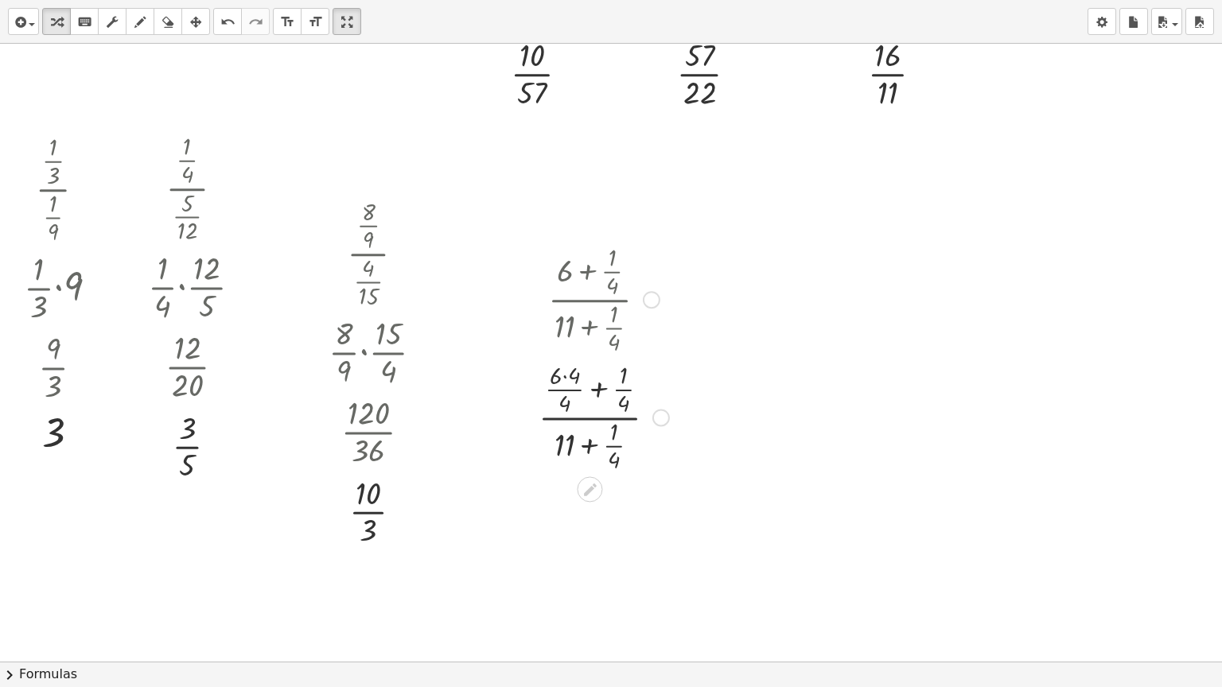
scroll to position [557, 0]
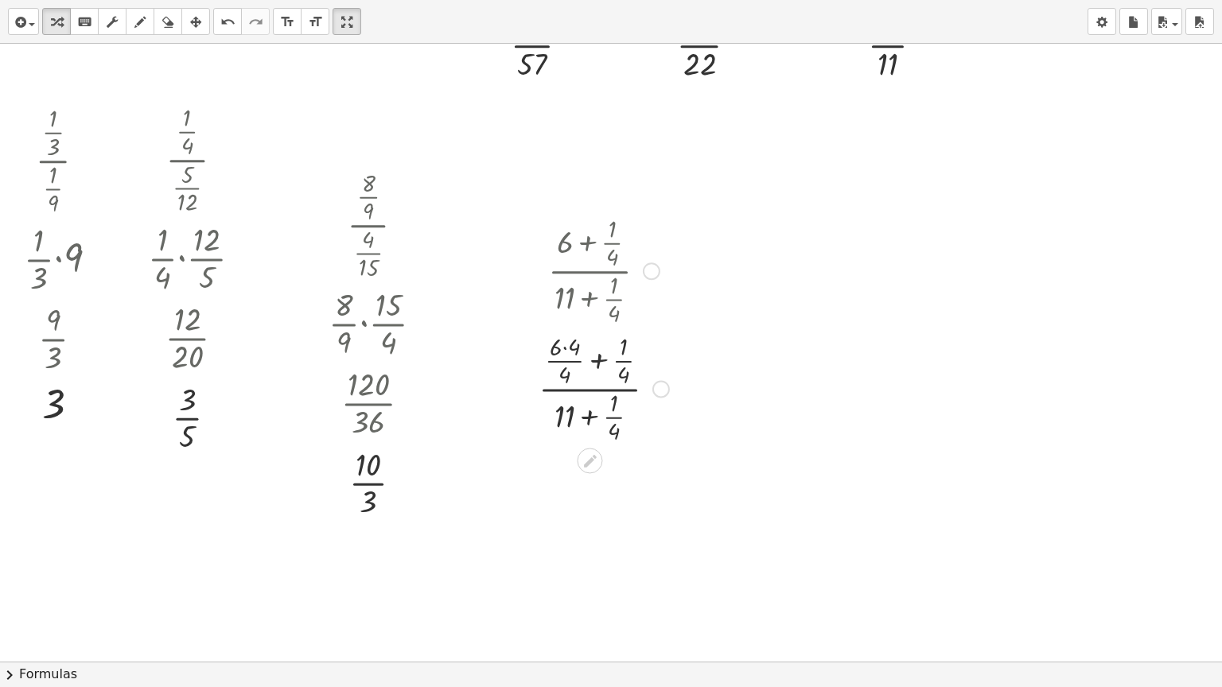
click at [651, 395] on div at bounding box center [604, 388] width 146 height 118
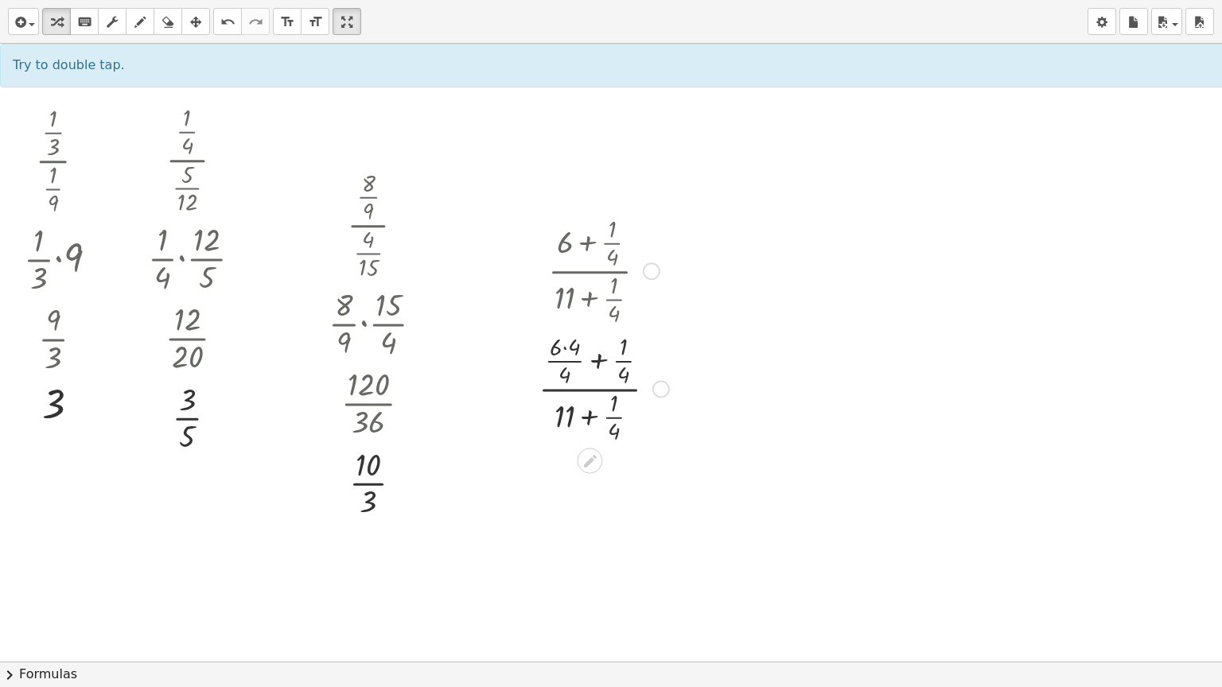
click at [654, 393] on div at bounding box center [661, 389] width 18 height 18
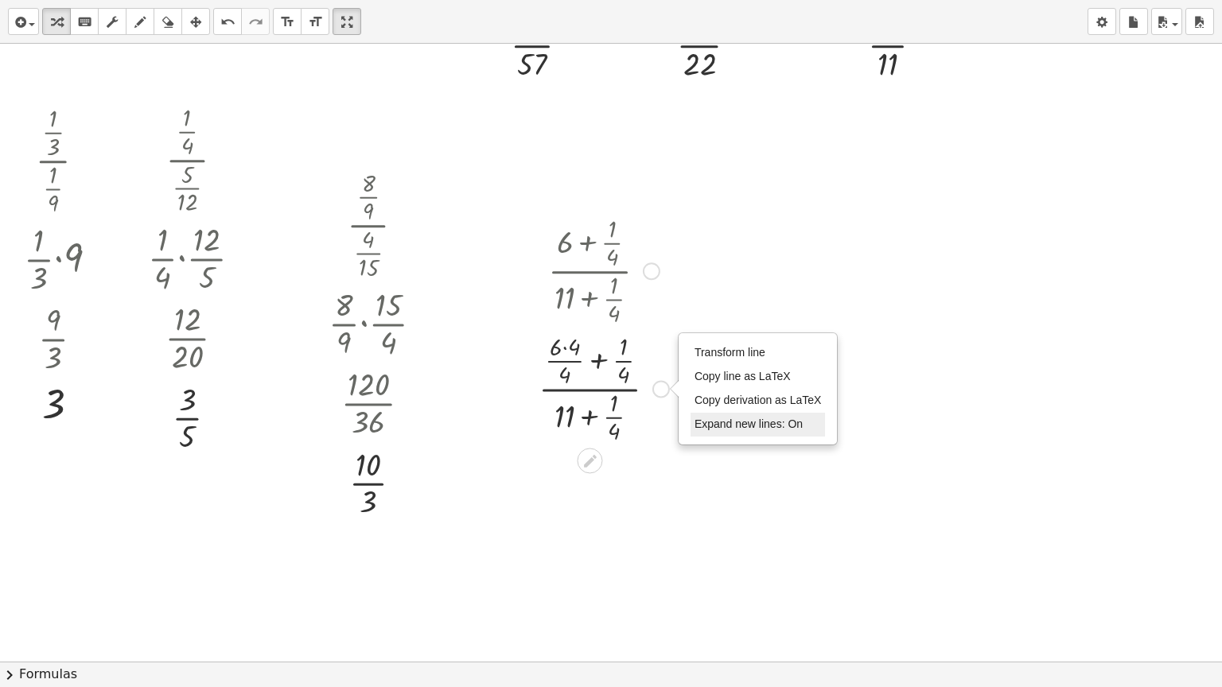
click at [706, 413] on li "Expand new lines: On" at bounding box center [758, 425] width 135 height 24
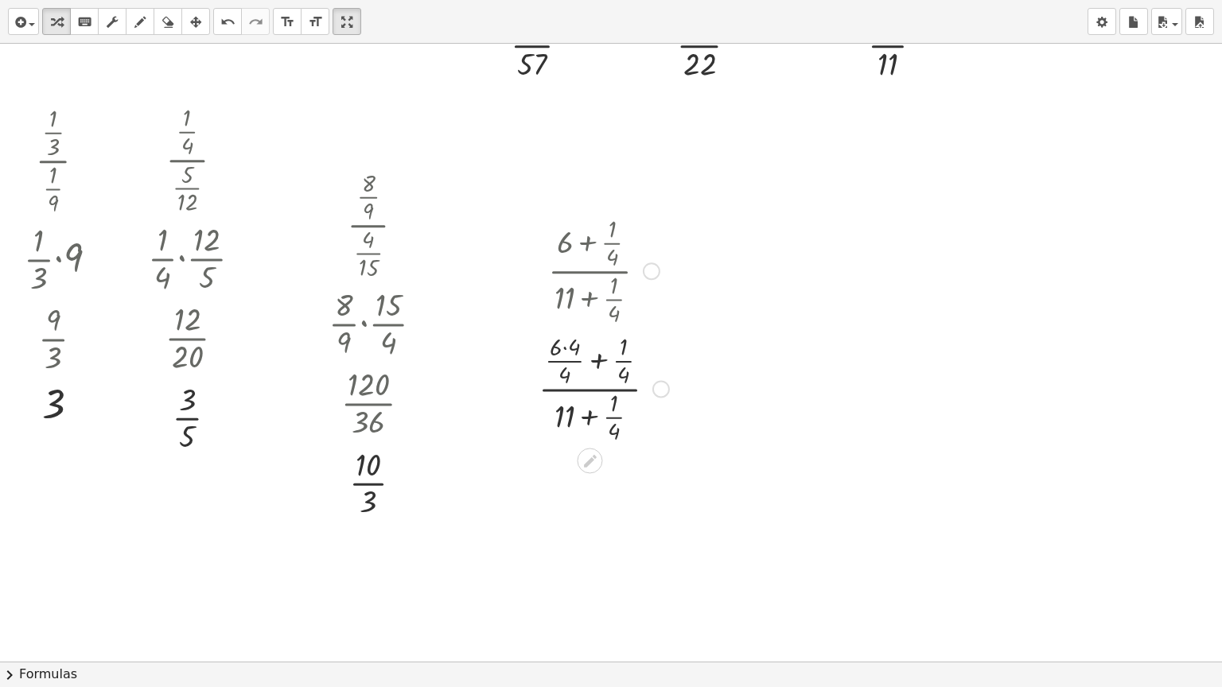
click at [589, 414] on div at bounding box center [604, 388] width 146 height 118
drag, startPoint x: 554, startPoint y: 344, endPoint x: 570, endPoint y: 345, distance: 15.9
drag, startPoint x: 558, startPoint y: 400, endPoint x: 570, endPoint y: 401, distance: 12.0
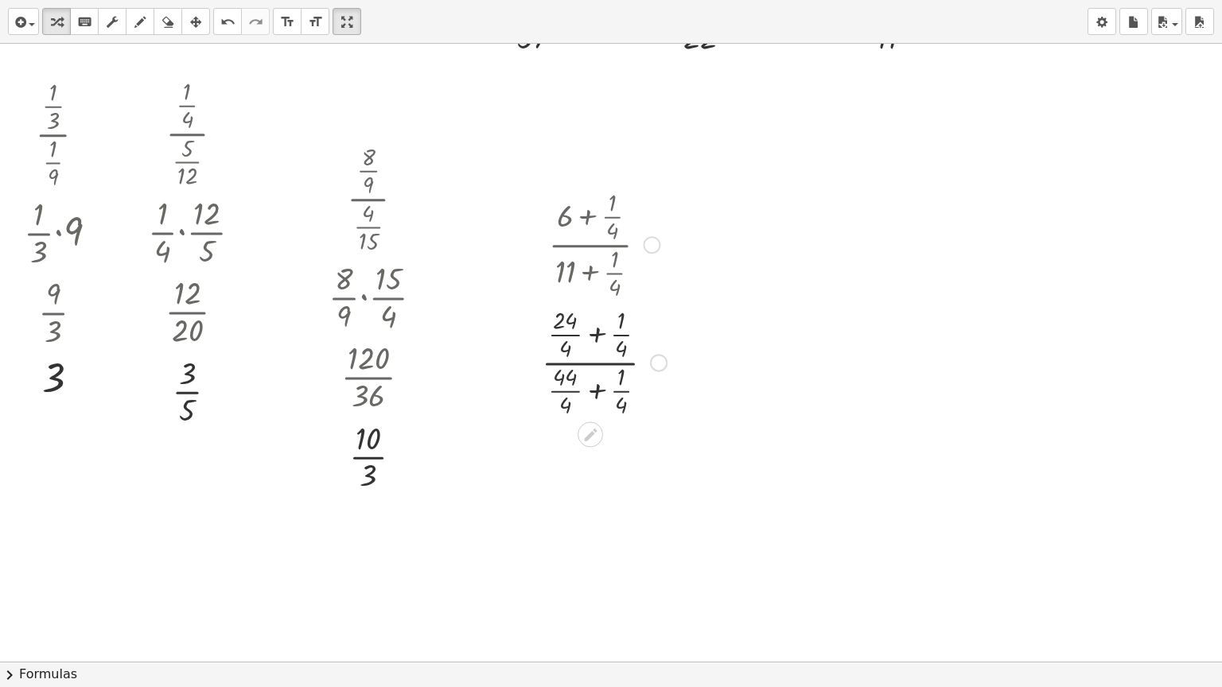
scroll to position [606, 0]
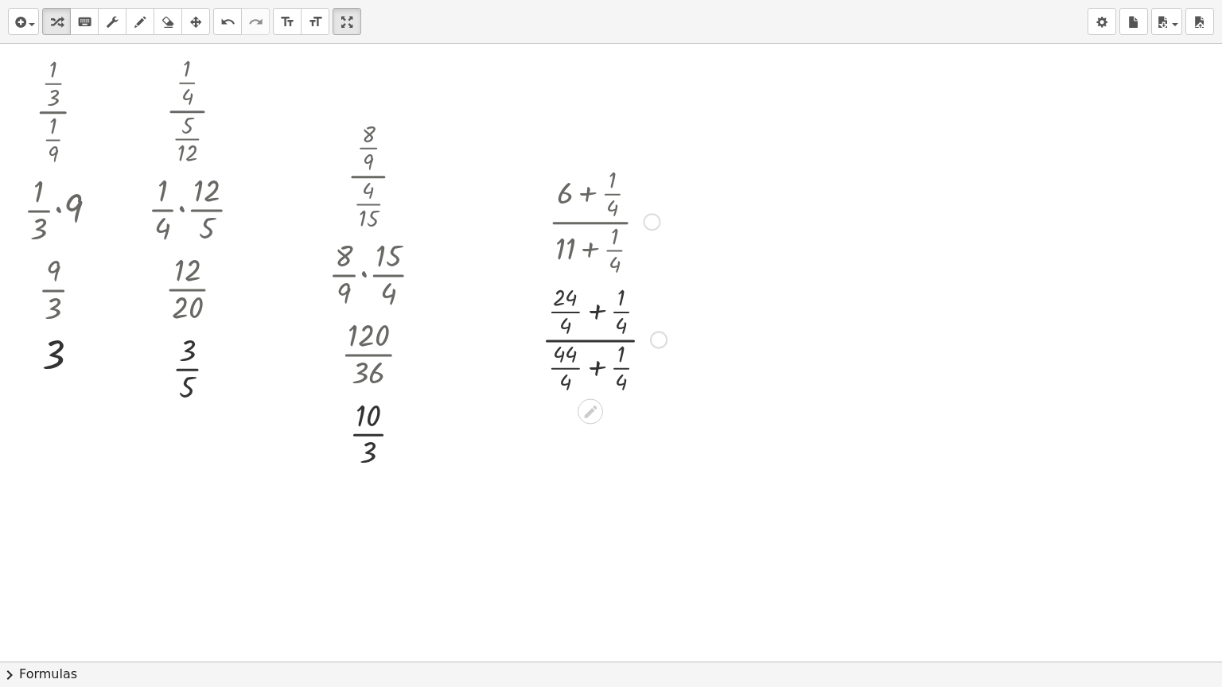
click at [660, 341] on div at bounding box center [659, 340] width 18 height 18
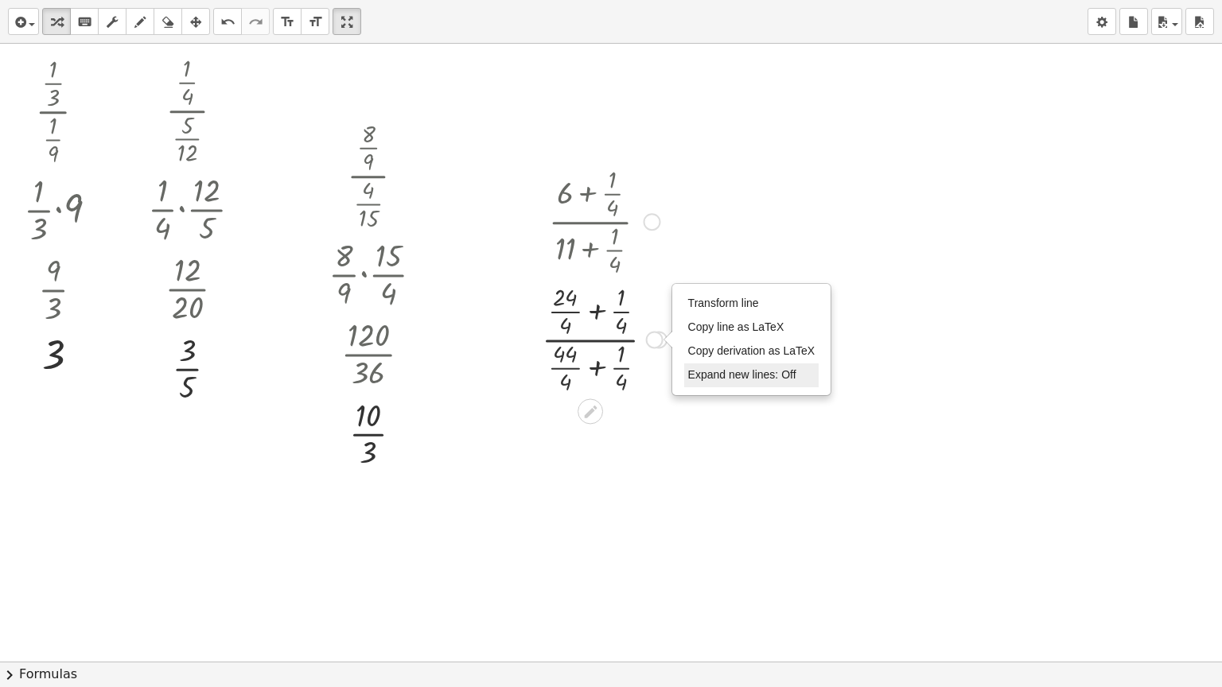
click at [694, 376] on span "Expand new lines: Off" at bounding box center [742, 374] width 108 height 13
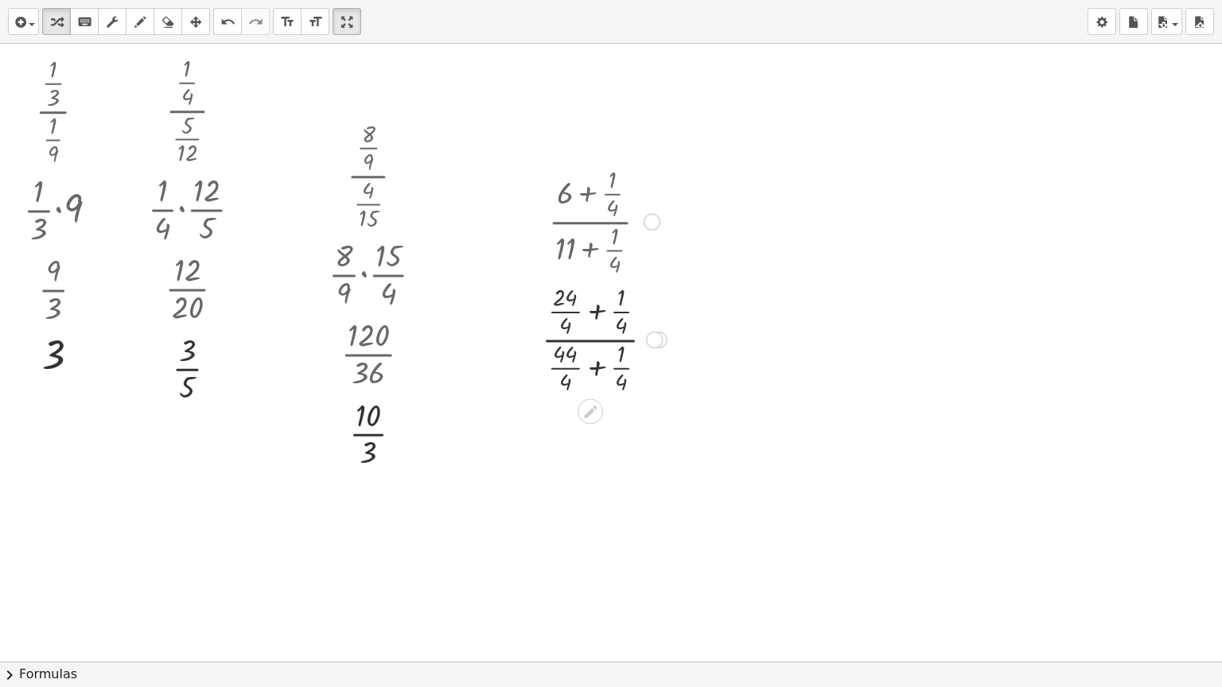
click at [598, 309] on div at bounding box center [604, 338] width 141 height 118
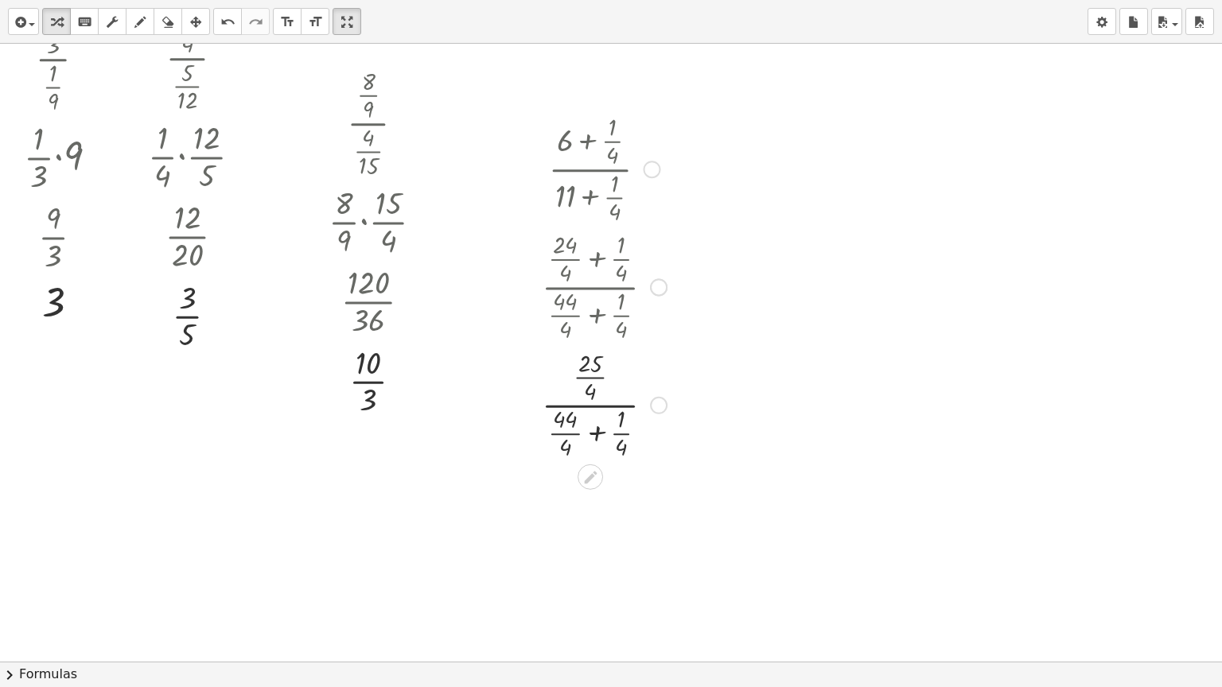
scroll to position [686, 0]
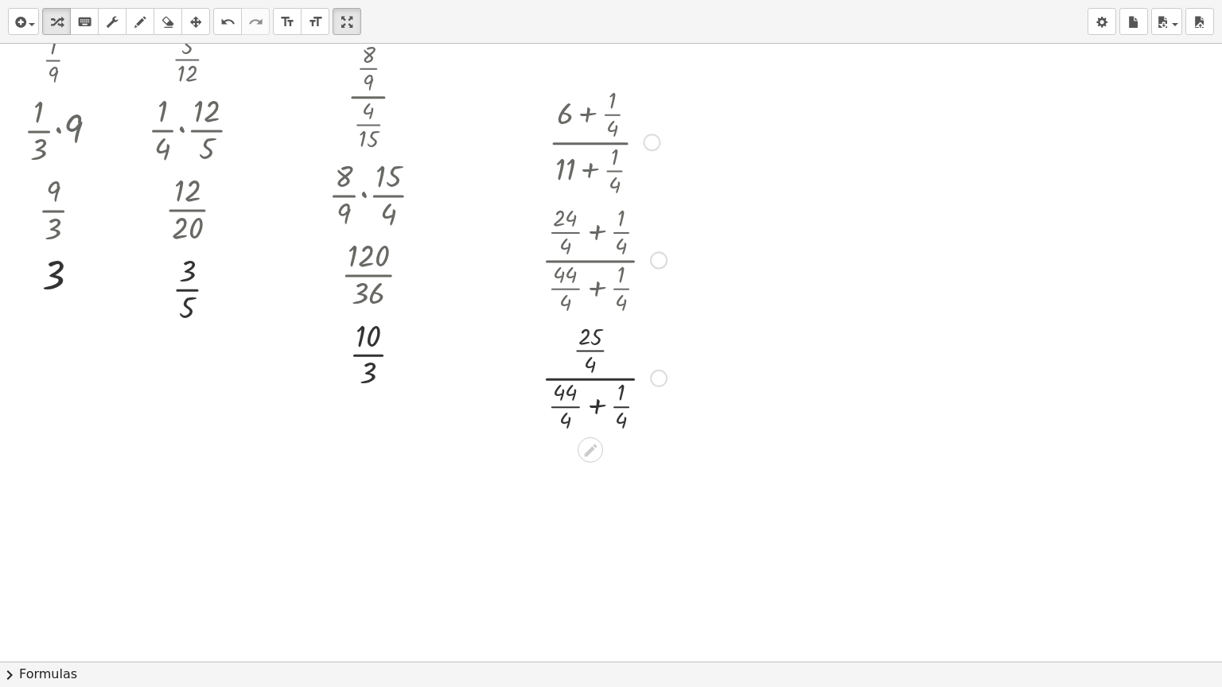
click at [654, 383] on div "Transform line Copy line as LaTeX Copy derivation as LaTeX Expand new lines: On" at bounding box center [659, 379] width 18 height 18
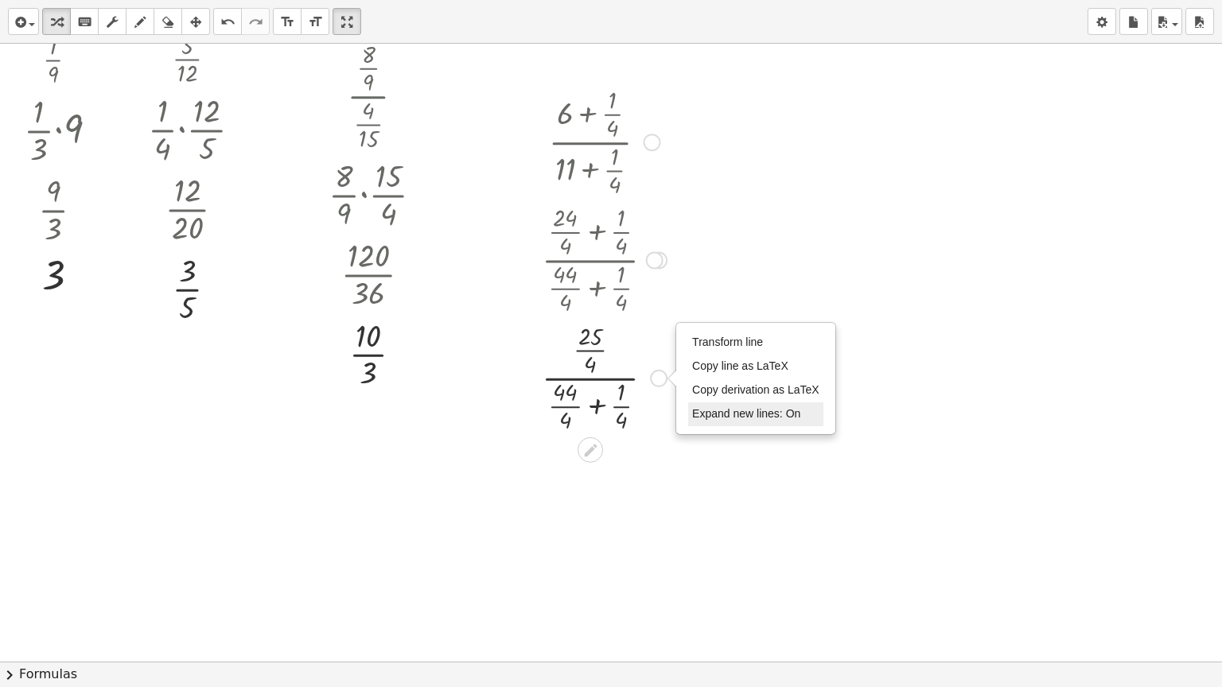
click at [723, 413] on span "Expand new lines: On" at bounding box center [746, 413] width 108 height 13
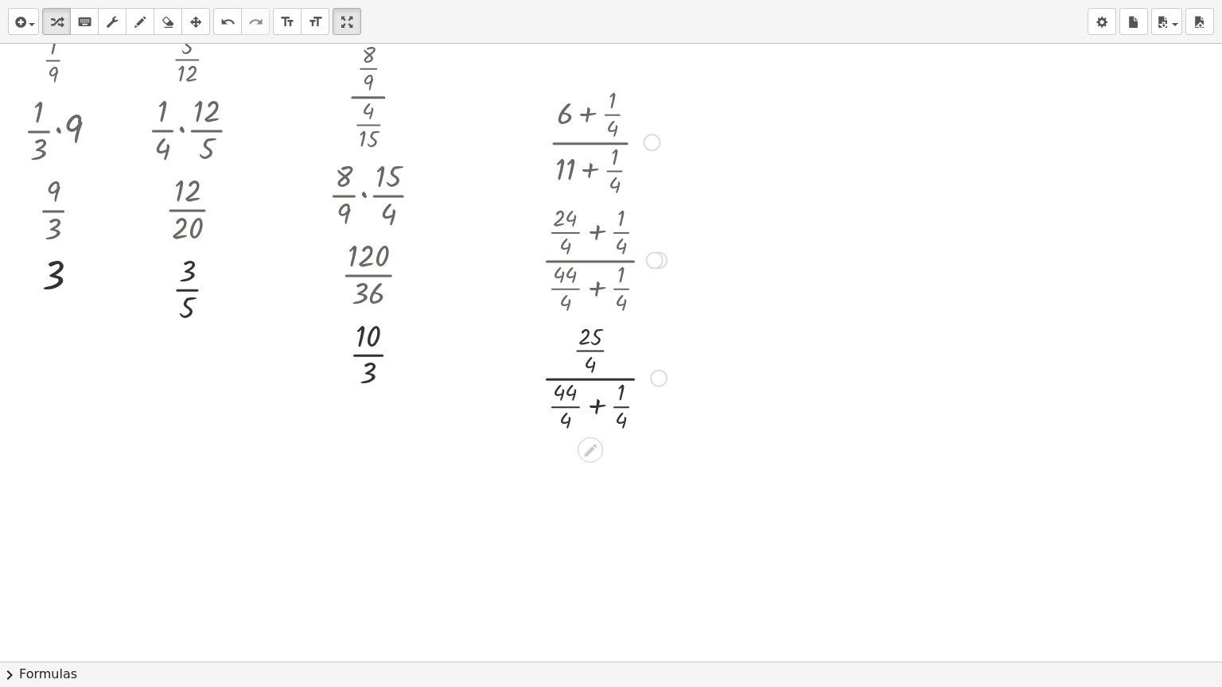
click at [598, 406] on div at bounding box center [604, 377] width 141 height 118
click at [636, 379] on div "Transform line Copy line as LaTeX Copy derivation as LaTeX Expand new lines: Off" at bounding box center [634, 379] width 18 height 18
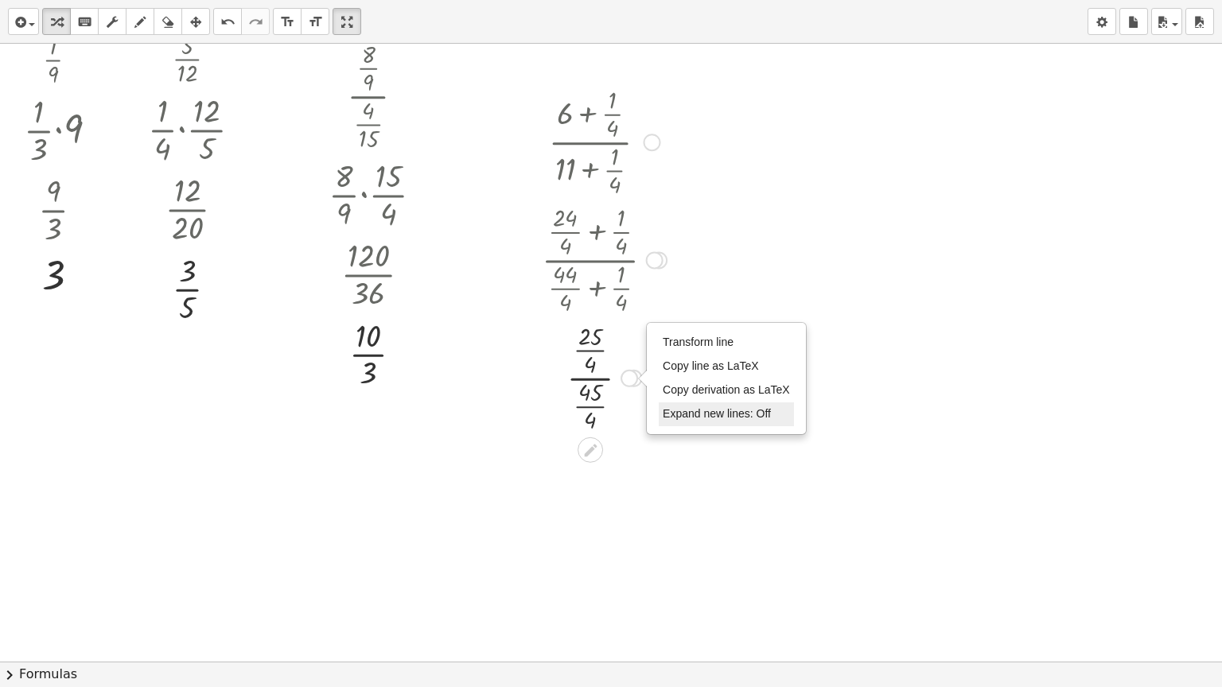
click at [687, 411] on span "Expand new lines: Off" at bounding box center [717, 413] width 108 height 13
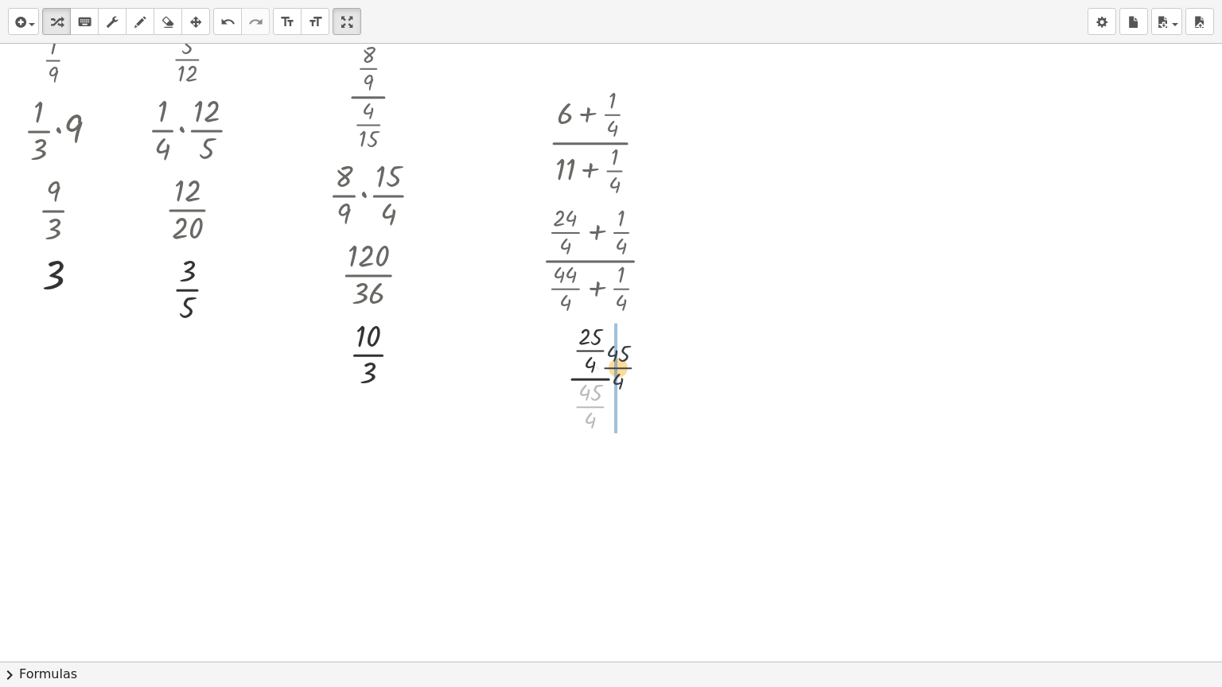
drag, startPoint x: 598, startPoint y: 402, endPoint x: 633, endPoint y: 352, distance: 60.5
click at [633, 352] on div at bounding box center [604, 377] width 141 height 118
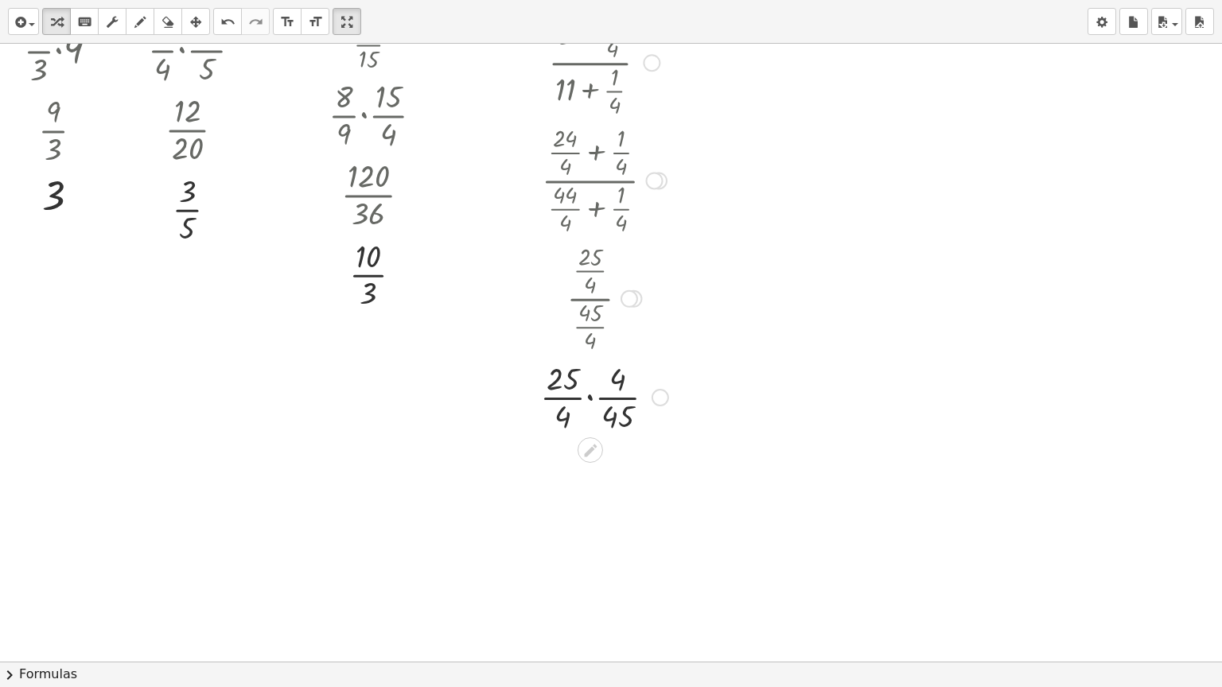
click at [587, 399] on div at bounding box center [604, 396] width 144 height 80
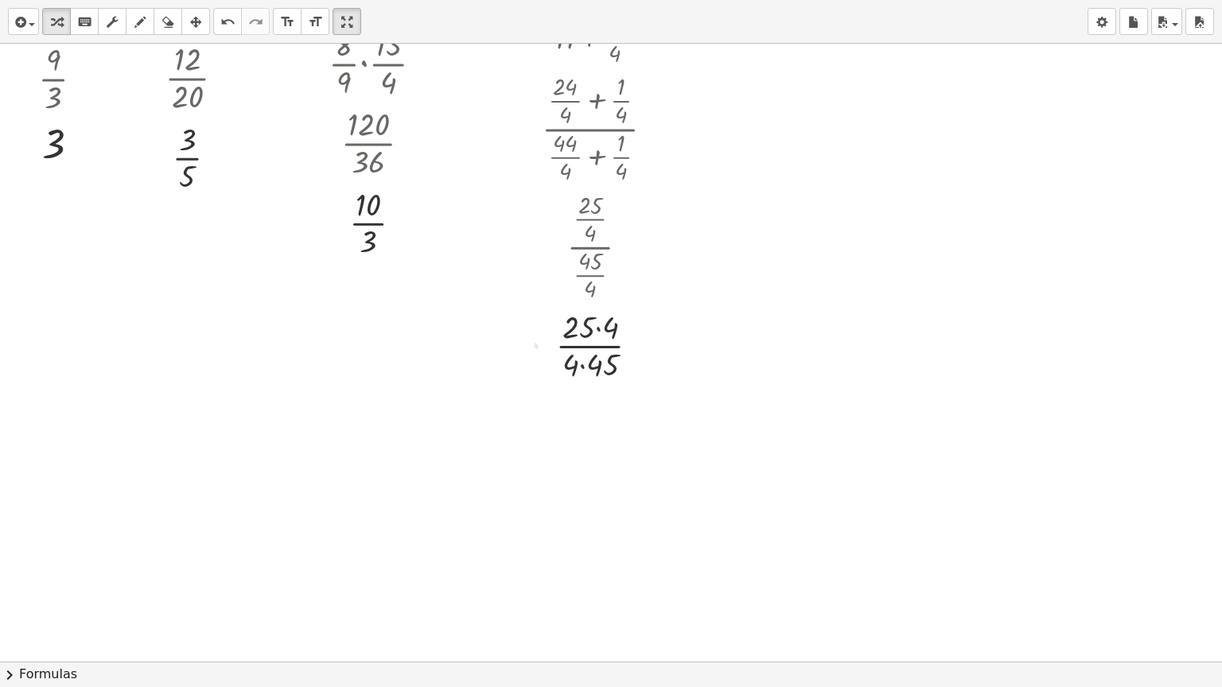
scroll to position [845, 0]
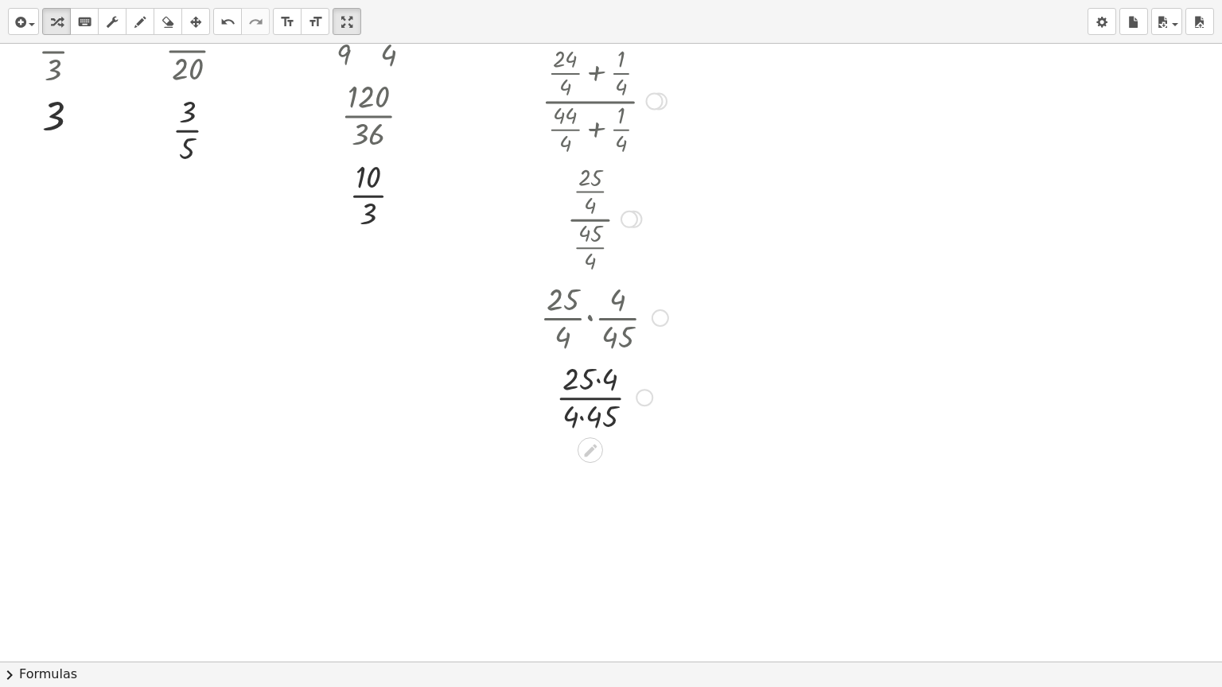
click at [642, 398] on div "Transform line Copy line as LaTeX Copy derivation as LaTeX Expand new lines: On" at bounding box center [645, 398] width 18 height 18
click at [687, 430] on span "Expand new lines: On" at bounding box center [732, 432] width 108 height 13
drag, startPoint x: 586, startPoint y: 382, endPoint x: 611, endPoint y: 382, distance: 24.7
drag, startPoint x: 570, startPoint y: 411, endPoint x: 598, endPoint y: 413, distance: 28.7
click at [638, 397] on div "Transform line Copy line as LaTeX Copy derivation as LaTeX Expand new lines: Off" at bounding box center [638, 398] width 18 height 18
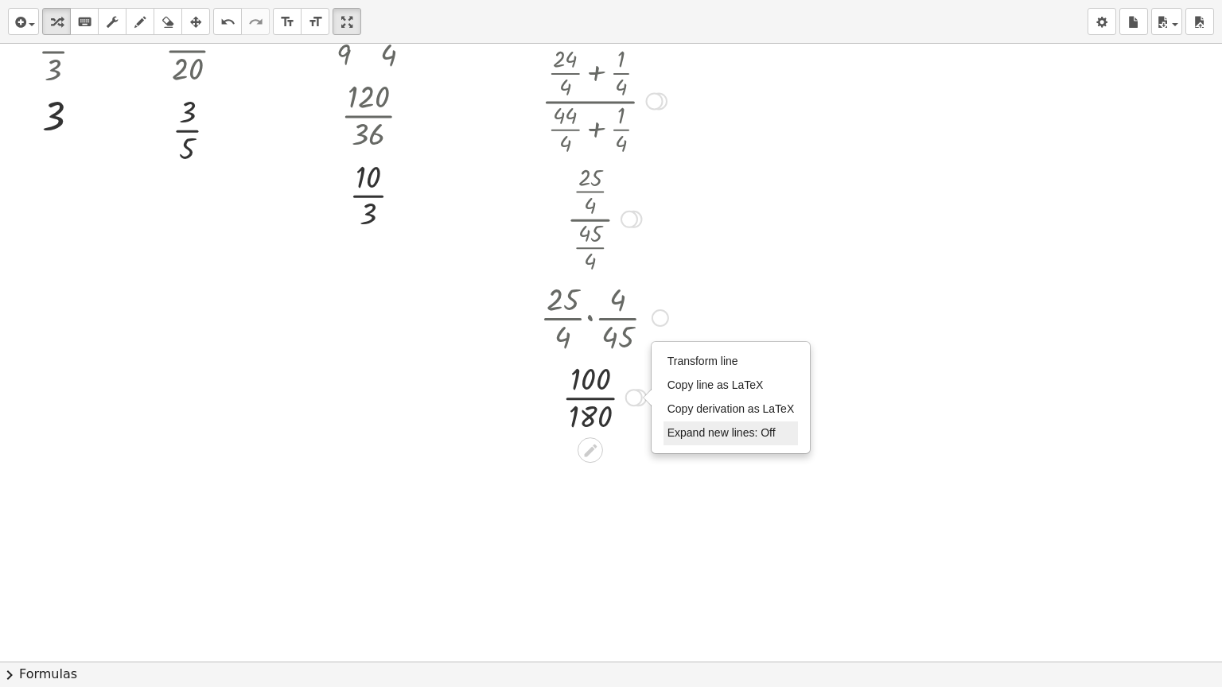
click at [699, 432] on span "Expand new lines: Off" at bounding box center [721, 432] width 108 height 13
click at [596, 400] on div at bounding box center [604, 396] width 144 height 80
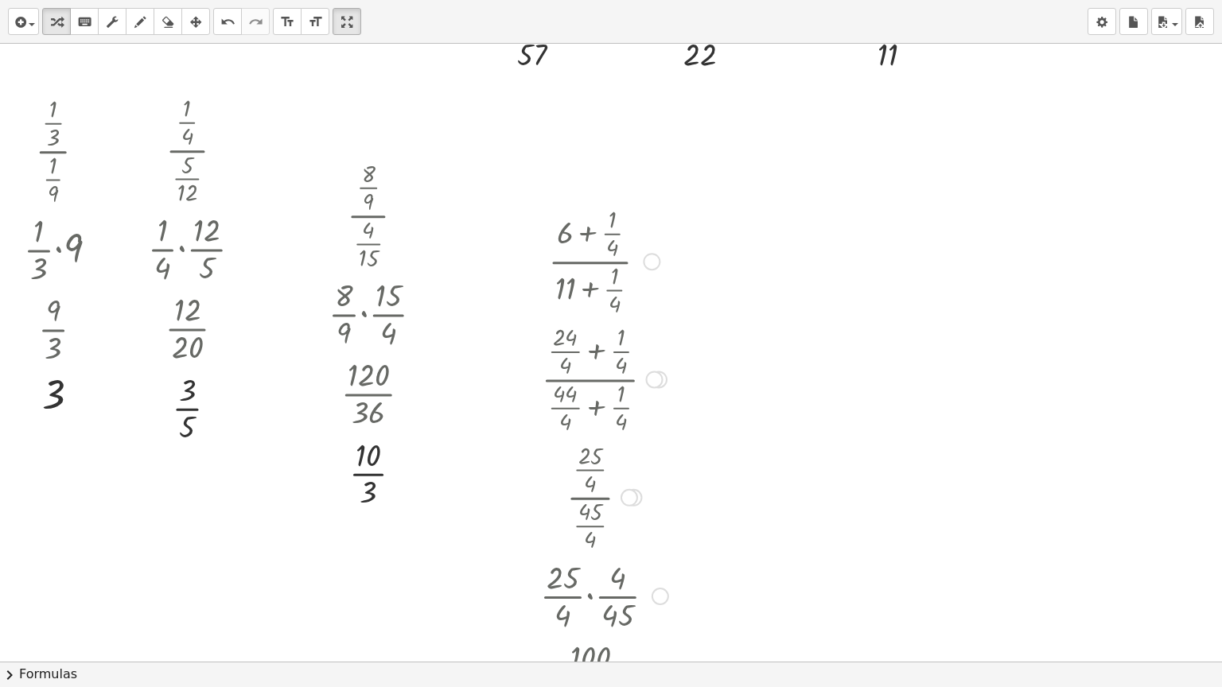
scroll to position [527, 0]
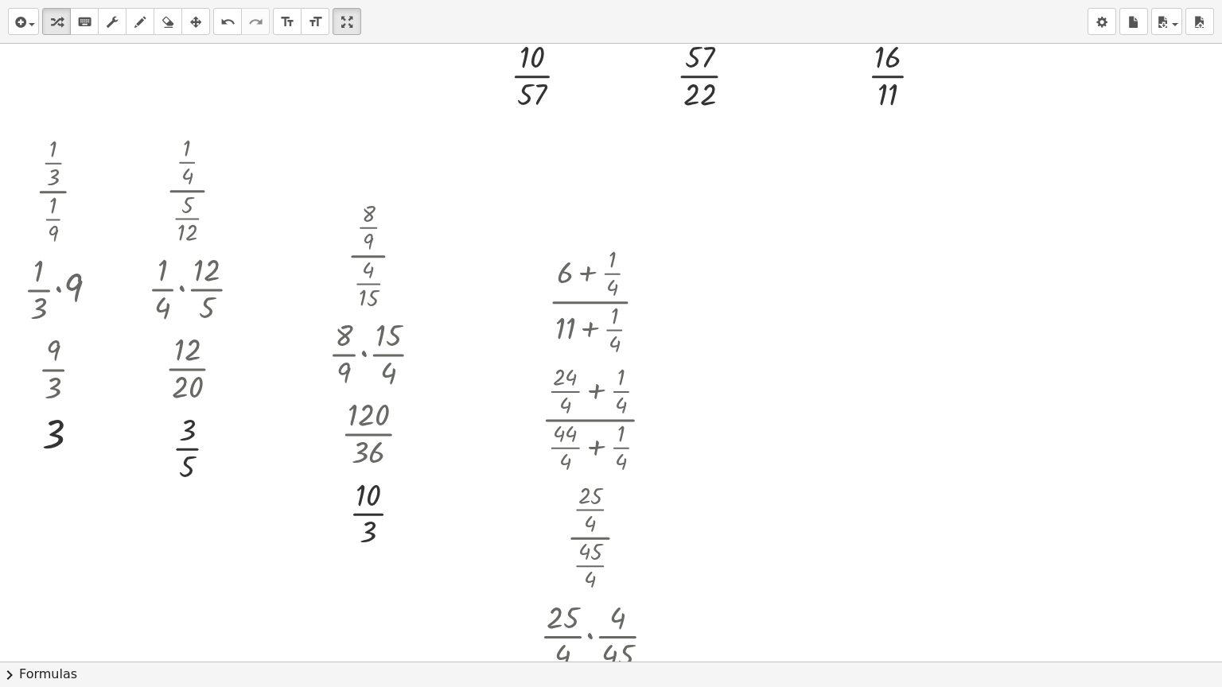
drag, startPoint x: 351, startPoint y: 19, endPoint x: 351, endPoint y: -77, distance: 96.3
click at [351, 0] on html "Graspable Math Activities Get Started Activity Bank Assigned Work Classes White…" at bounding box center [611, 343] width 1222 height 687
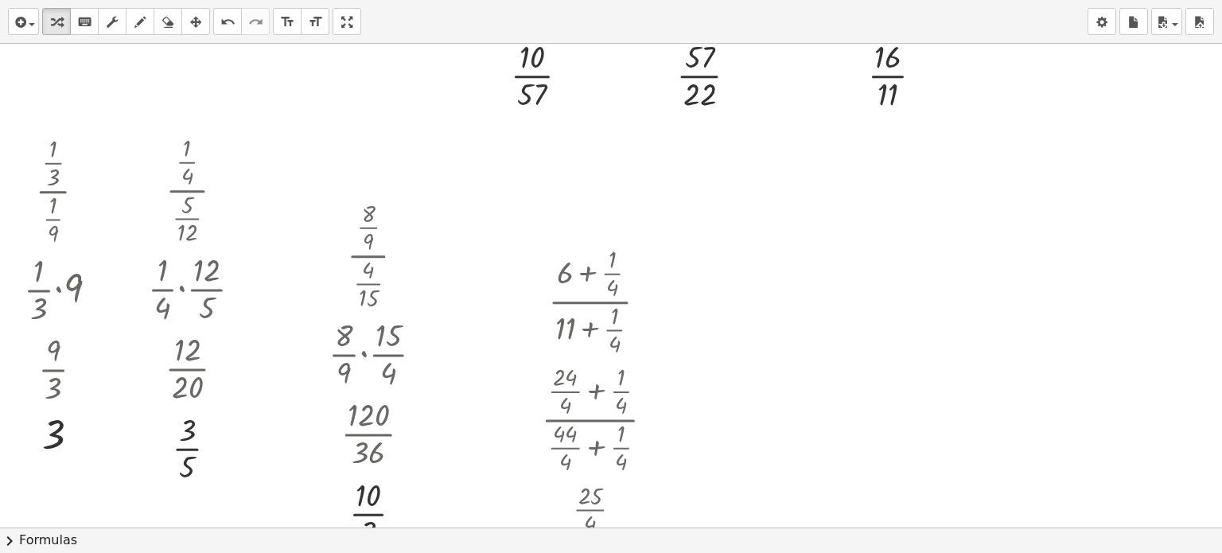
drag, startPoint x: 347, startPoint y: 65, endPoint x: 347, endPoint y: 162, distance: 96.3
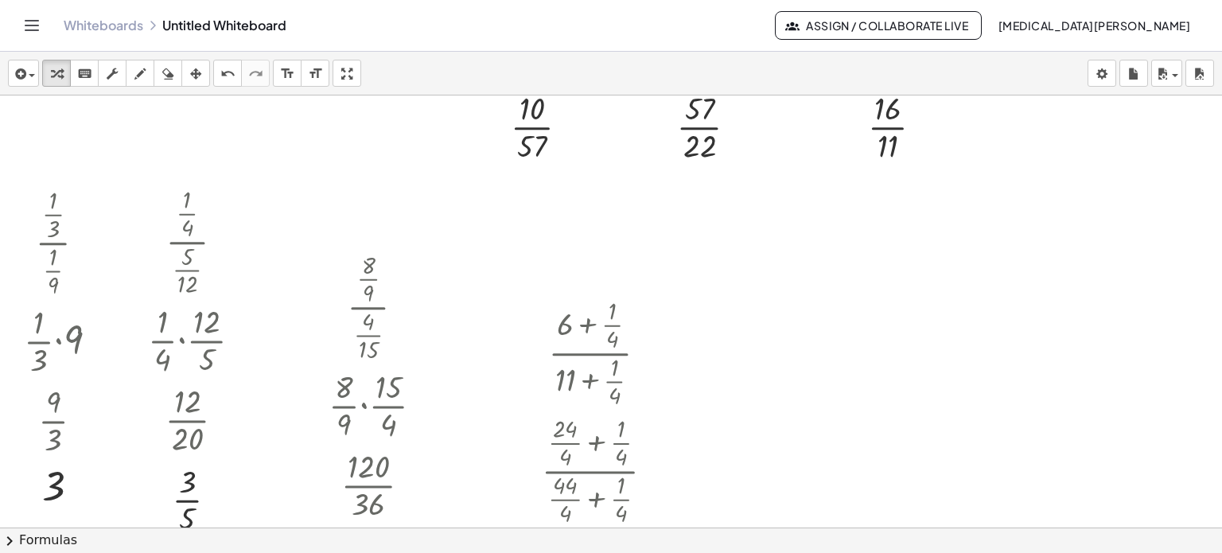
click at [347, 162] on div "insert select one: Math Expression Function Text Youtube Video Graphing Geometr…" at bounding box center [611, 302] width 1222 height 501
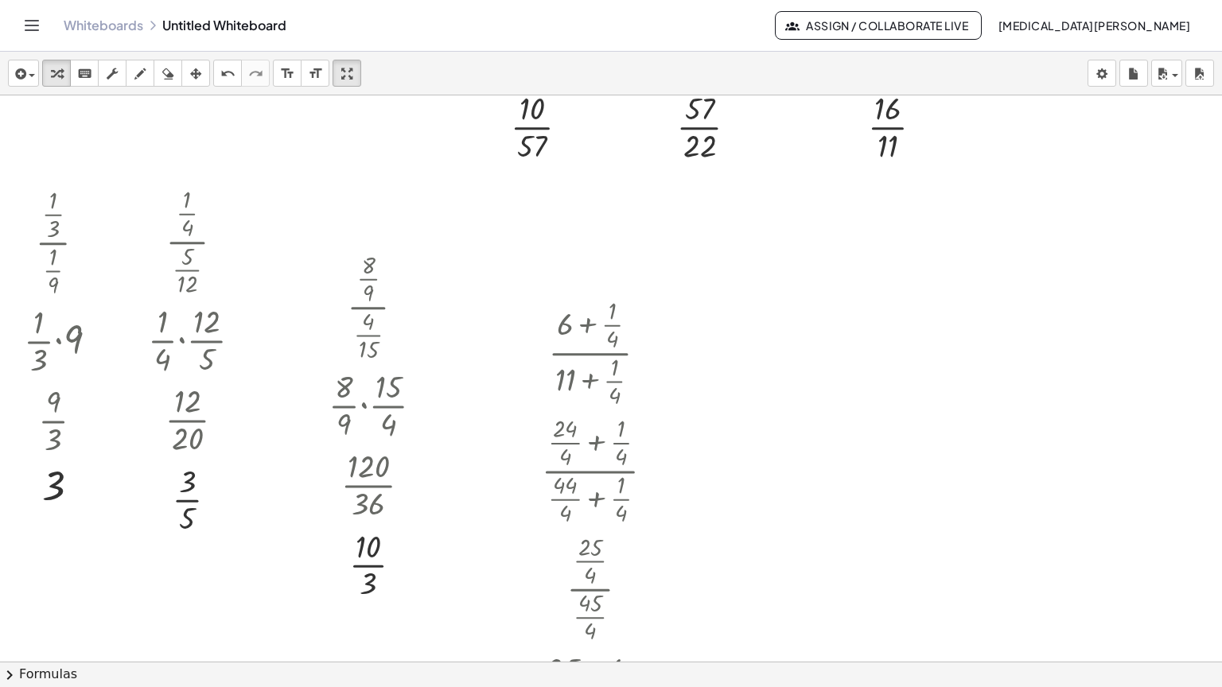
click at [190, 64] on icon "button" at bounding box center [195, 73] width 11 height 19
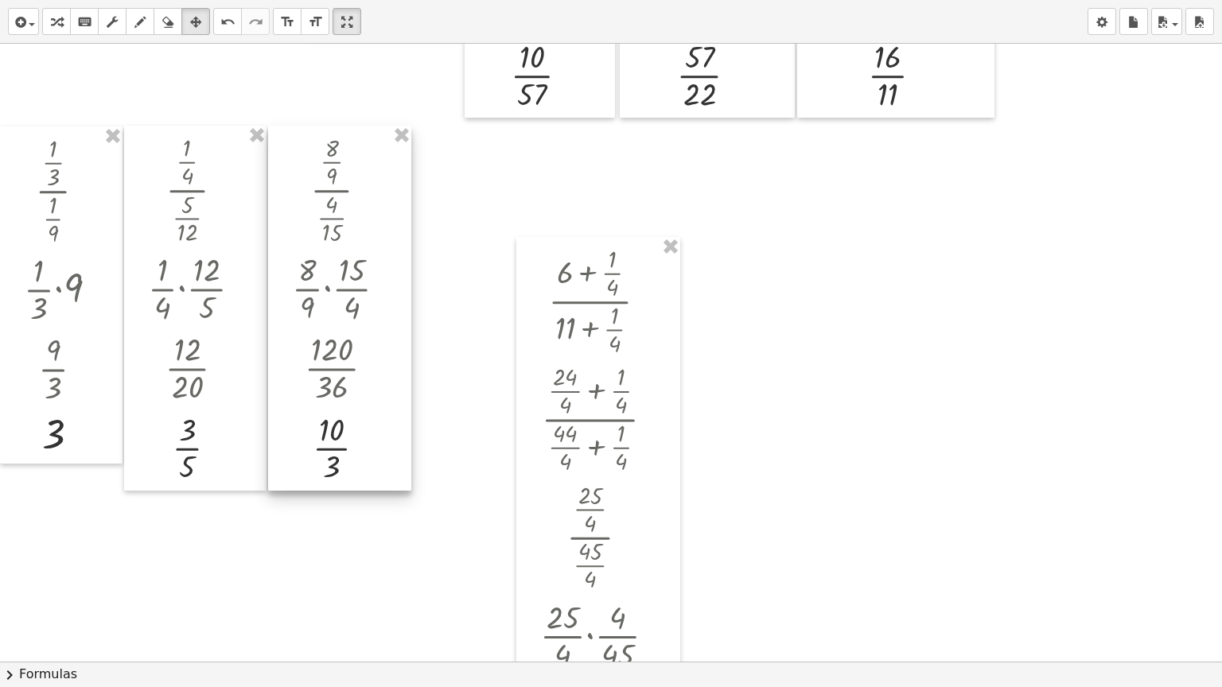
drag, startPoint x: 346, startPoint y: 208, endPoint x: 309, endPoint y: 142, distance: 74.8
click at [309, 142] on div at bounding box center [339, 308] width 143 height 365
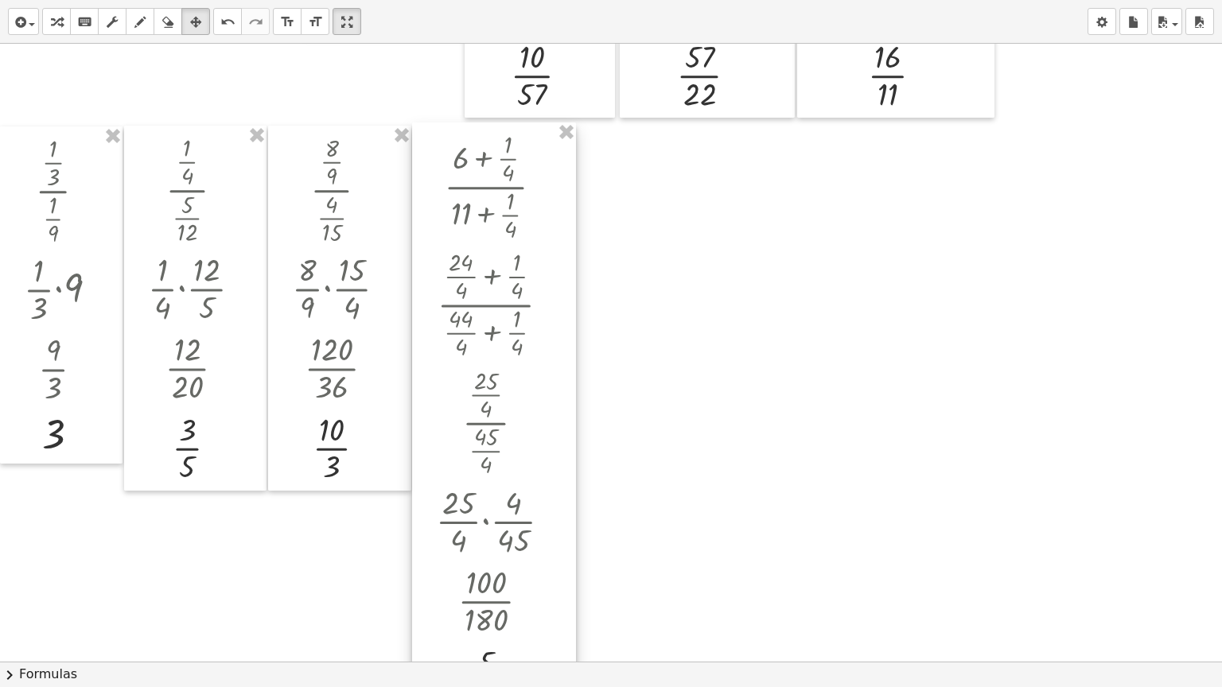
drag, startPoint x: 518, startPoint y: 239, endPoint x: 417, endPoint y: 127, distance: 151.0
click at [417, 127] on div at bounding box center [494, 423] width 164 height 601
click at [629, 216] on div at bounding box center [640, 445] width 1281 height 1856
click at [65, 33] on button "transform" at bounding box center [56, 21] width 29 height 27
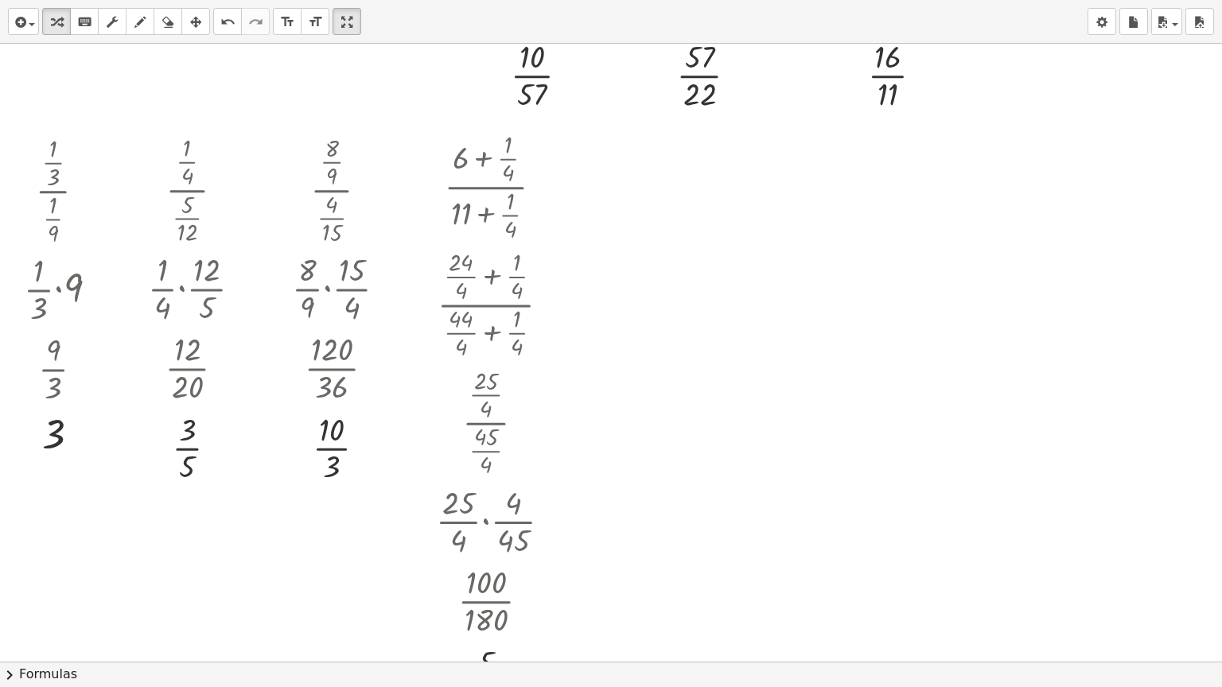
click at [608, 150] on div at bounding box center [640, 445] width 1281 height 1856
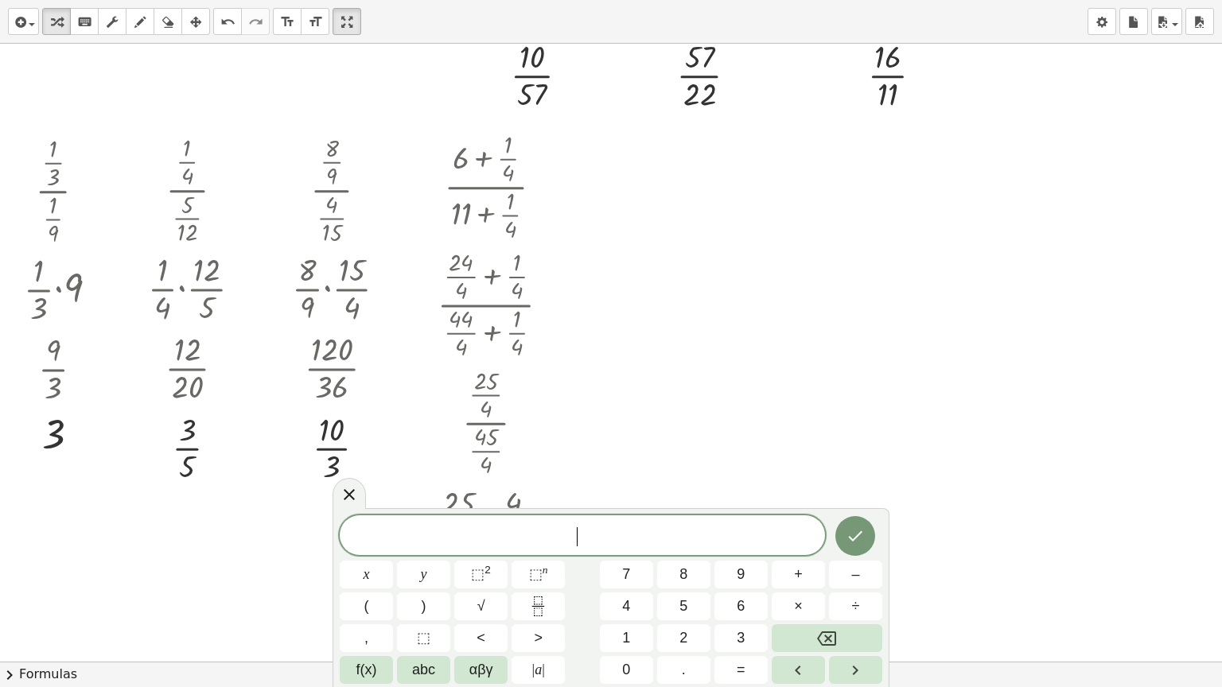
click at [608, 150] on div at bounding box center [640, 445] width 1281 height 1856
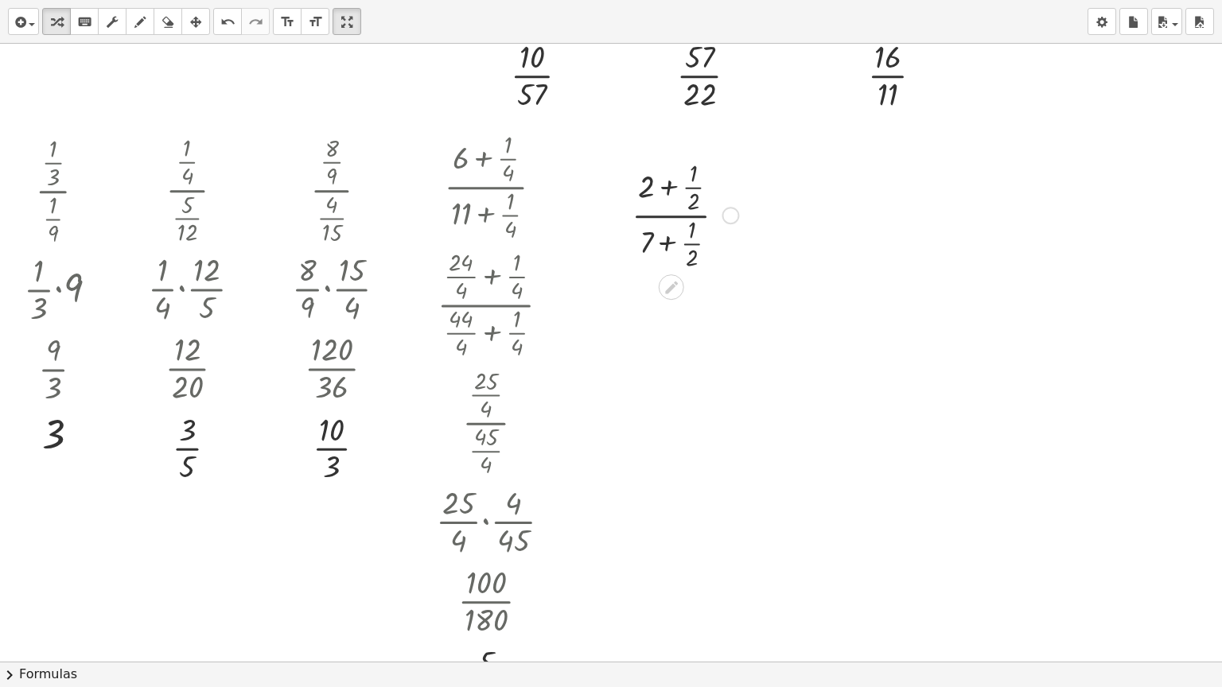
click at [669, 187] on div at bounding box center [685, 214] width 123 height 118
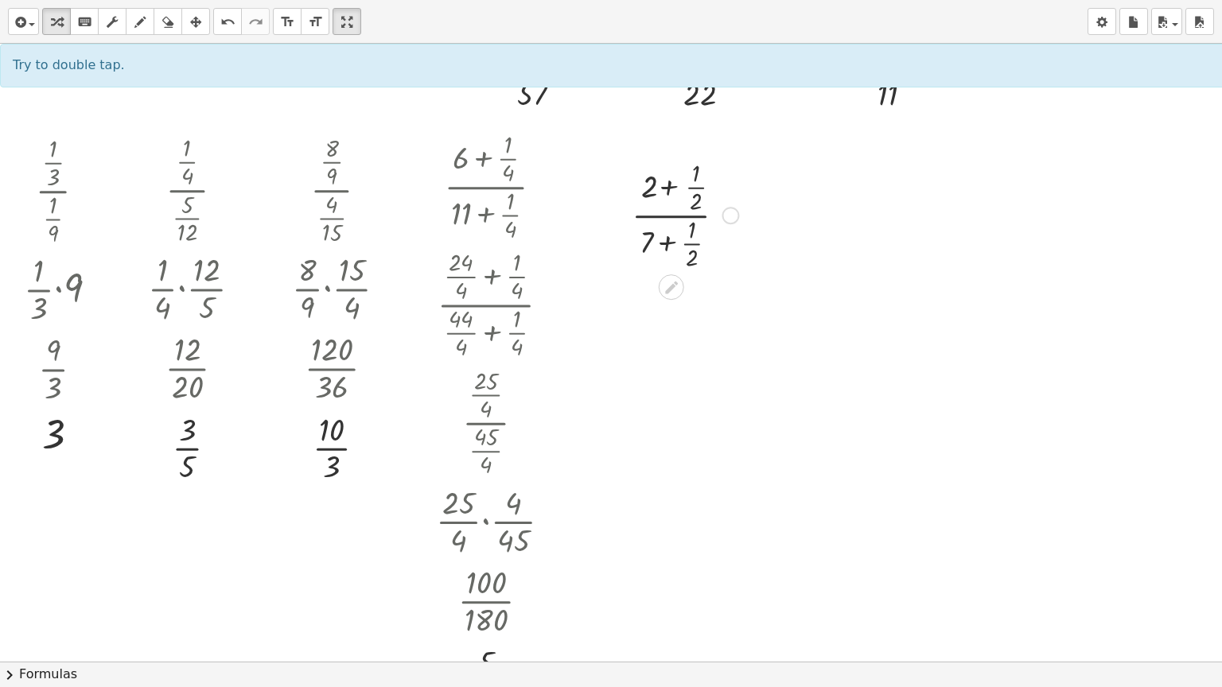
click at [669, 185] on div at bounding box center [685, 214] width 123 height 118
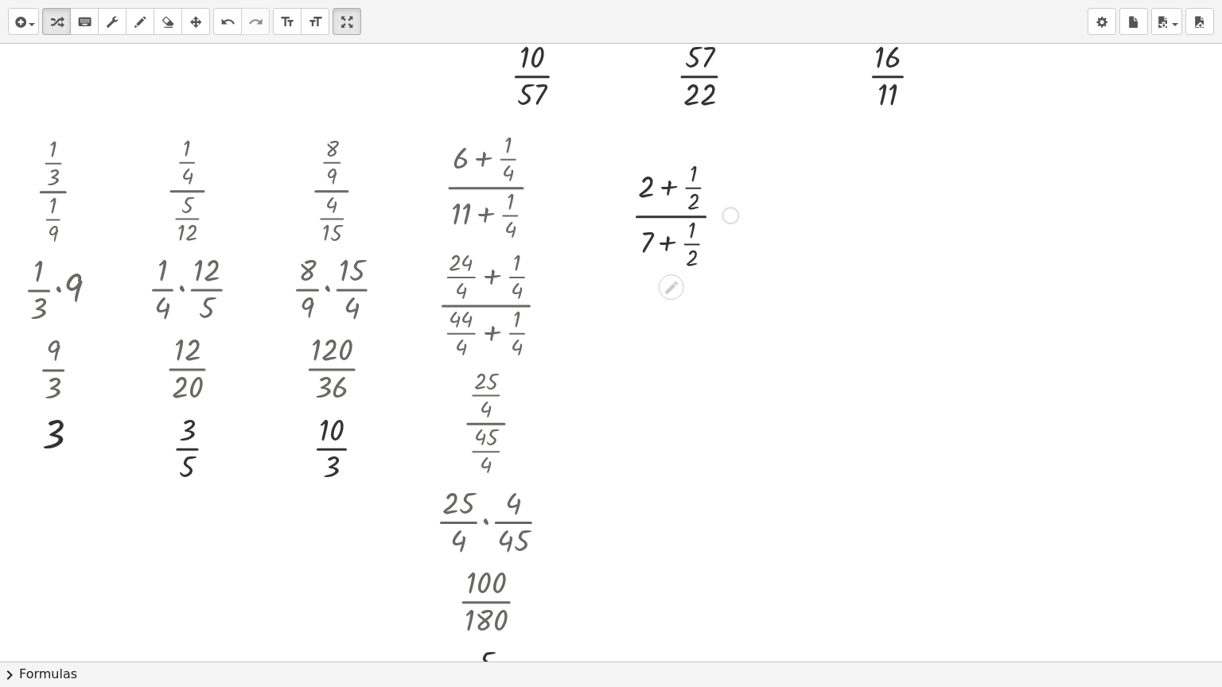
click at [669, 185] on div at bounding box center [685, 214] width 123 height 118
click at [745, 330] on div at bounding box center [743, 334] width 18 height 18
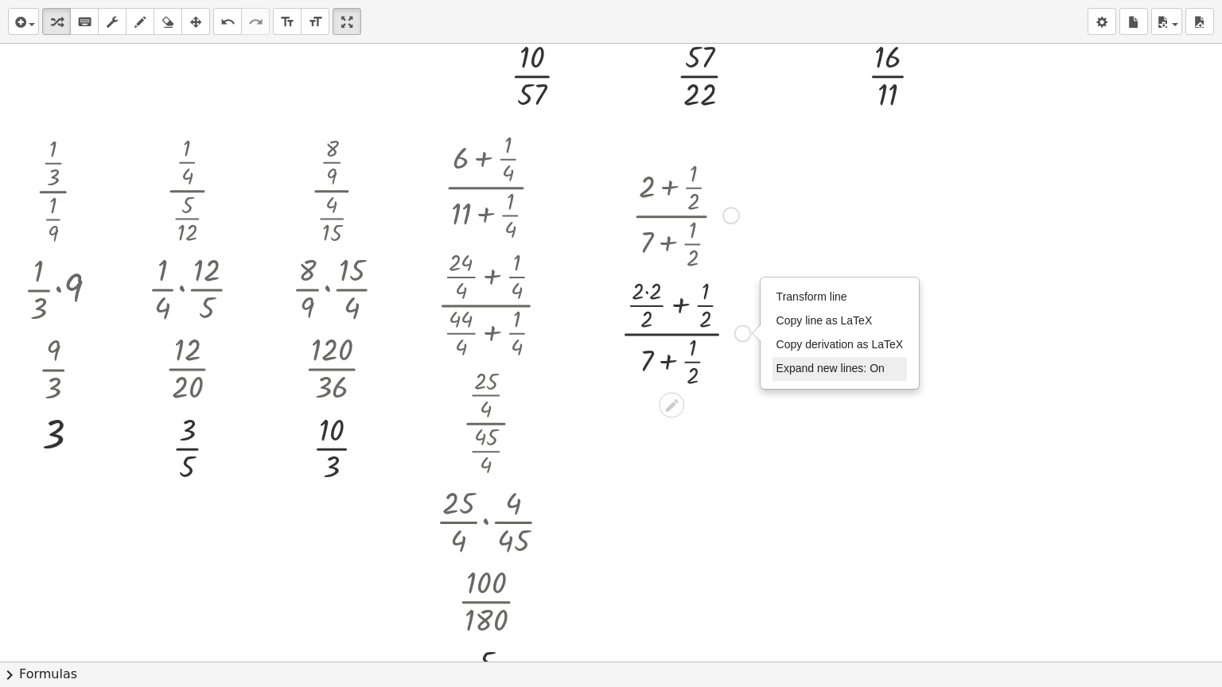
click at [787, 364] on span "Expand new lines: On" at bounding box center [830, 368] width 108 height 13
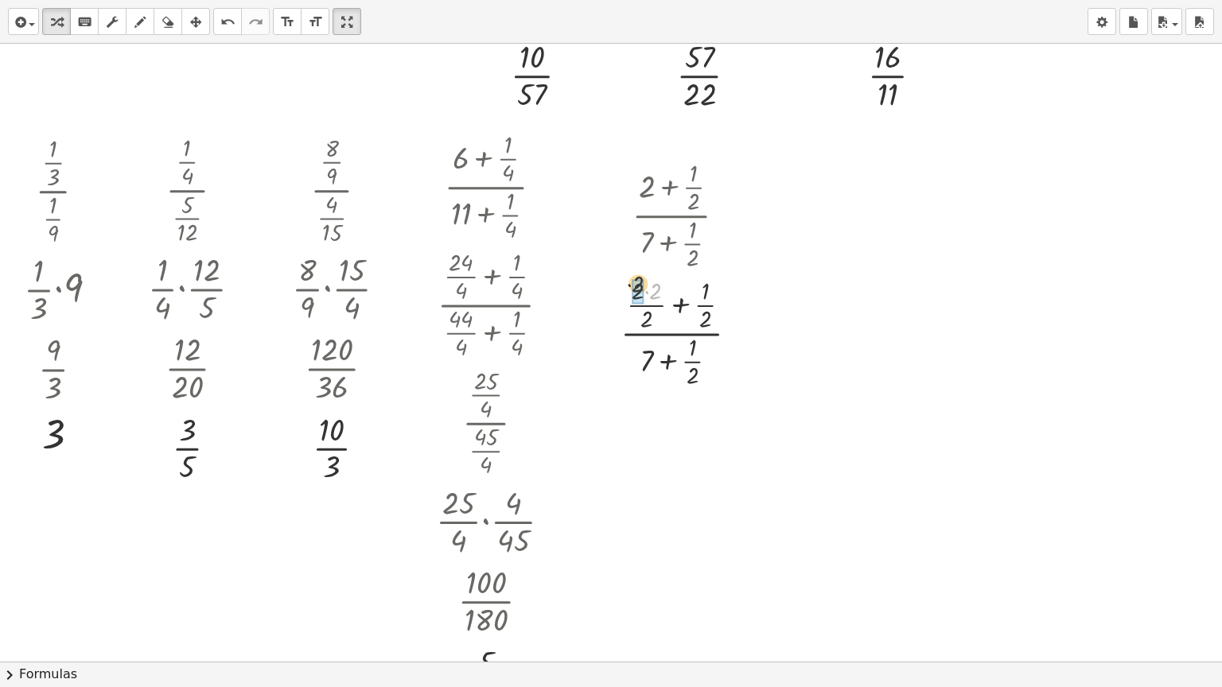
drag, startPoint x: 655, startPoint y: 291, endPoint x: 640, endPoint y: 283, distance: 16.4
click at [665, 360] on div at bounding box center [685, 332] width 129 height 118
drag, startPoint x: 655, startPoint y: 344, endPoint x: 639, endPoint y: 346, distance: 16.0
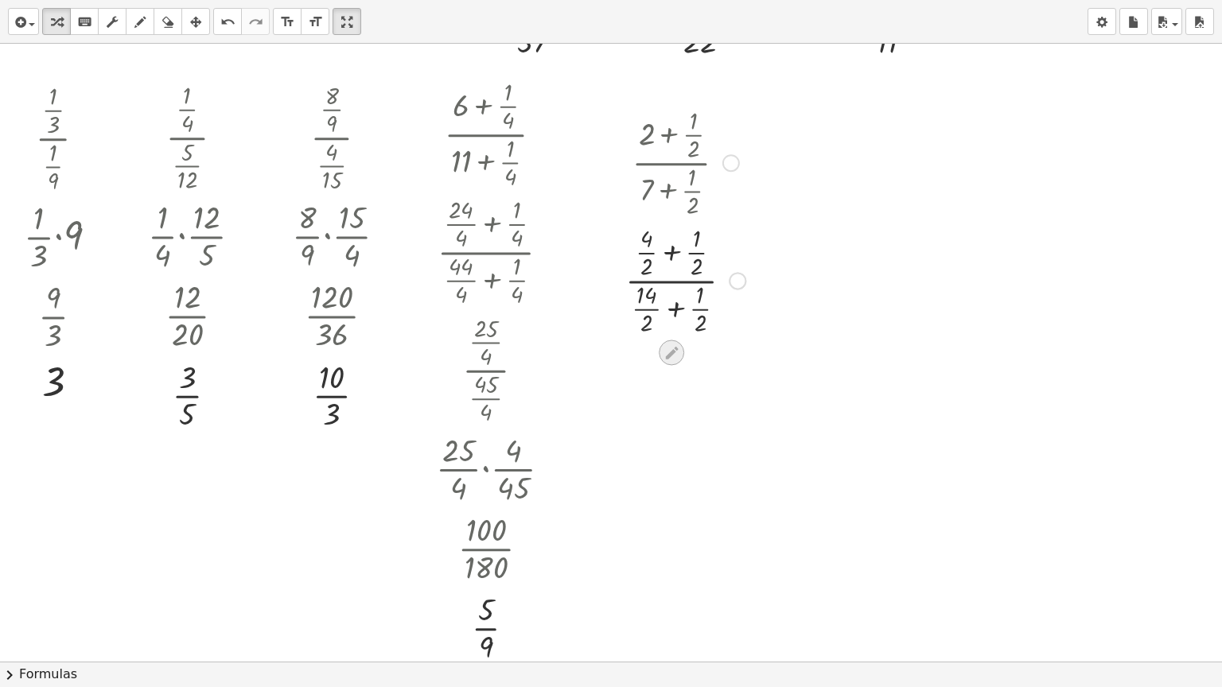
scroll to position [606, 0]
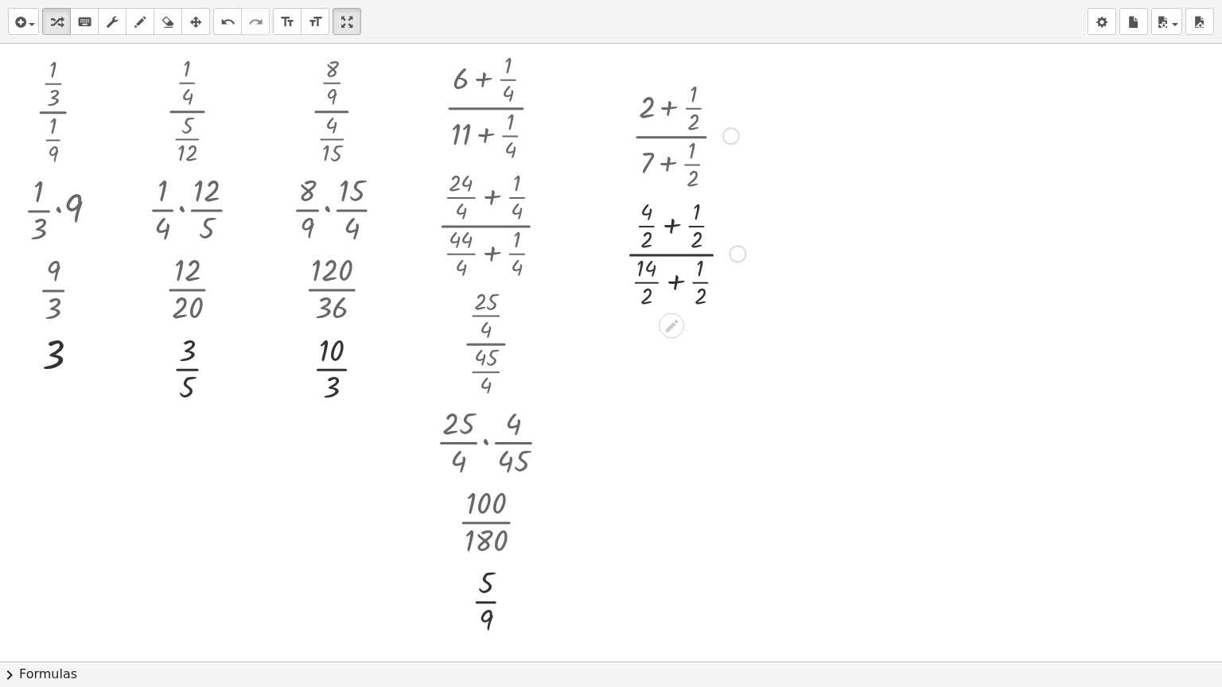
click at [737, 251] on div at bounding box center [738, 254] width 18 height 18
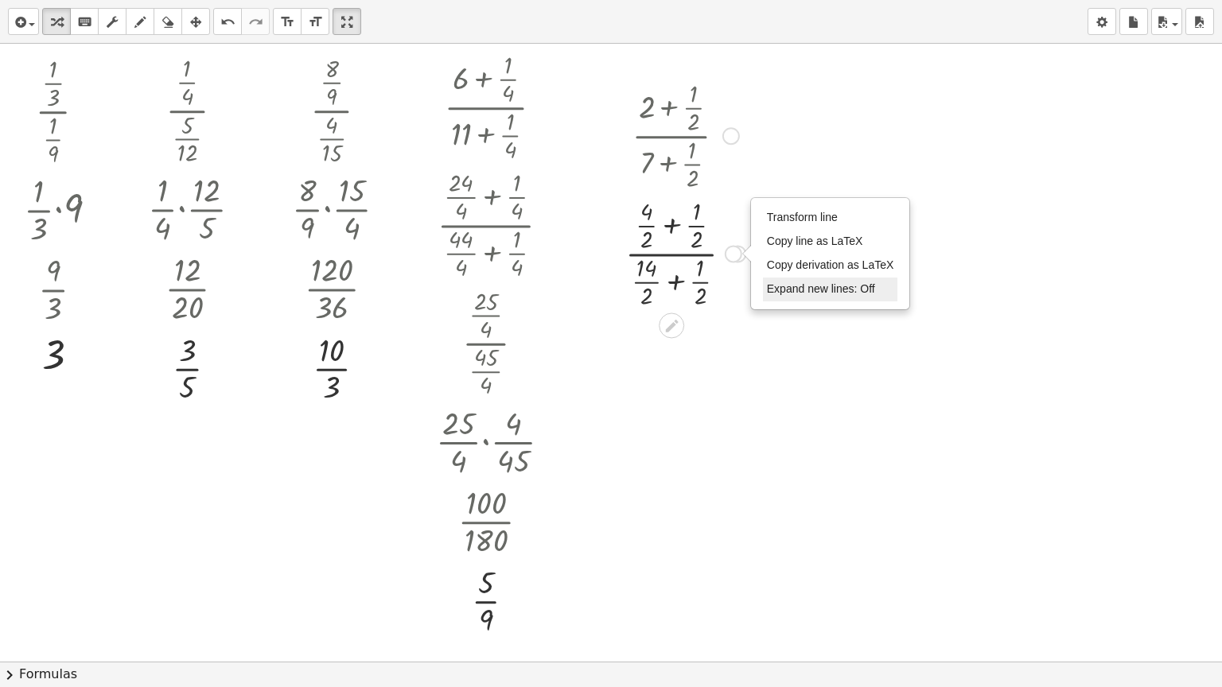
click at [781, 284] on span "Expand new lines: Off" at bounding box center [821, 288] width 108 height 13
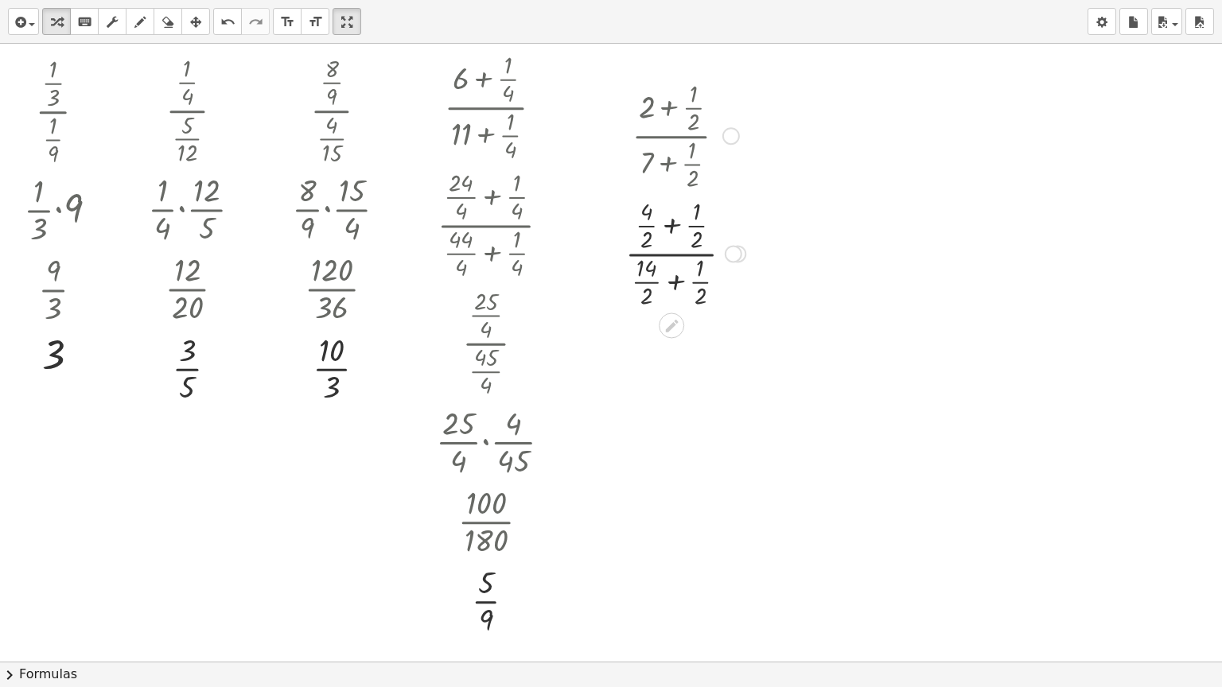
click at [671, 221] on div at bounding box center [685, 252] width 136 height 118
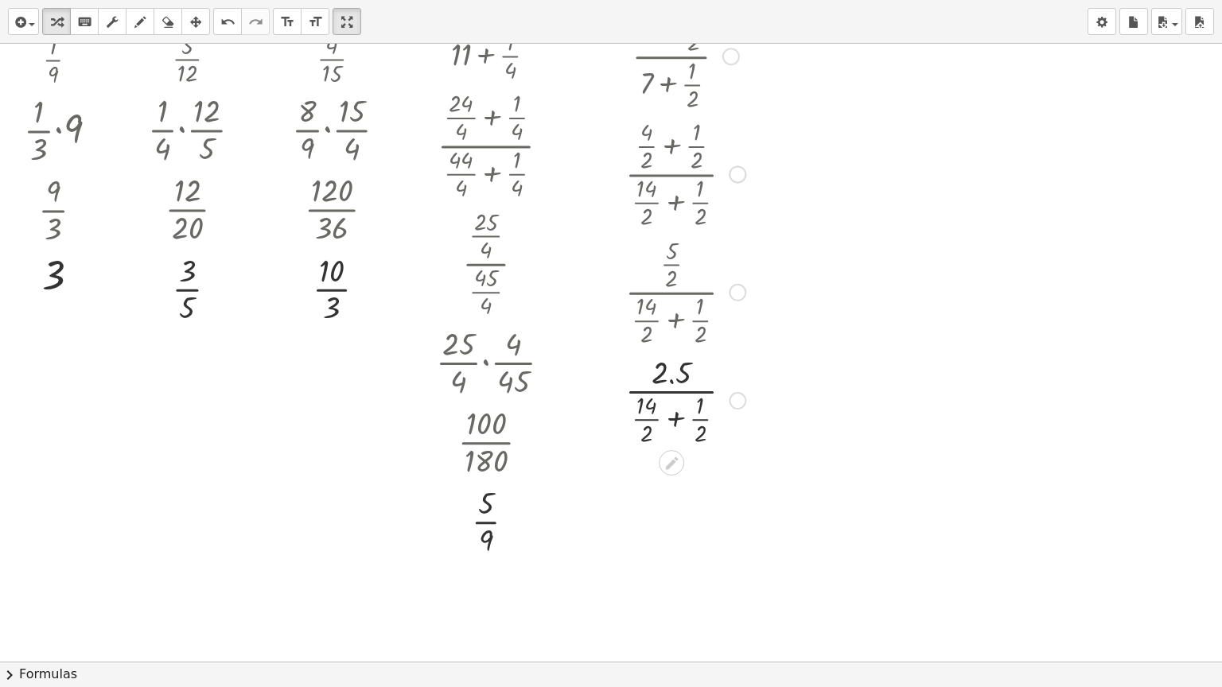
click at [734, 290] on div at bounding box center [738, 293] width 18 height 18
click at [767, 257] on li "Go back to this line" at bounding box center [834, 269] width 135 height 24
click at [674, 313] on div at bounding box center [685, 291] width 136 height 118
drag, startPoint x: 680, startPoint y: 321, endPoint x: 710, endPoint y: 283, distance: 47.6
click at [710, 283] on div at bounding box center [685, 291] width 136 height 118
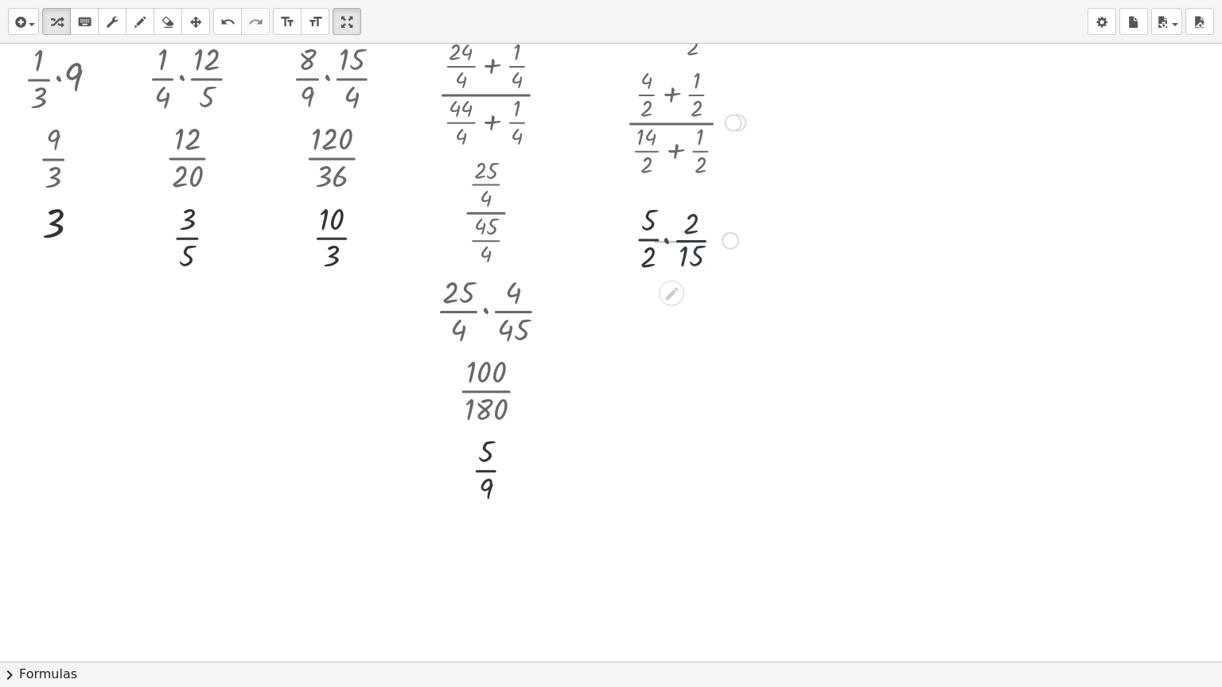
scroll to position [765, 0]
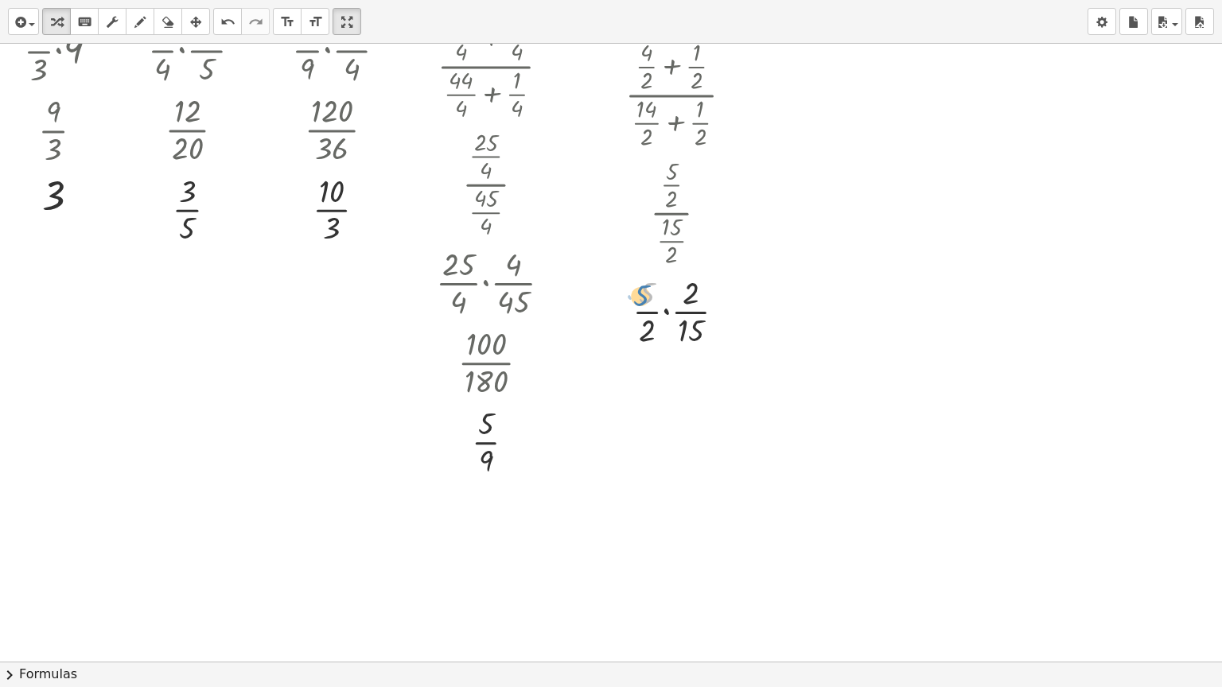
click at [646, 295] on div at bounding box center [685, 310] width 136 height 80
click at [664, 313] on div at bounding box center [685, 310] width 136 height 80
click at [723, 386] on div "Go back to this line Copy line as LaTeX Copy derivation as LaTeX" at bounding box center [723, 392] width 18 height 18
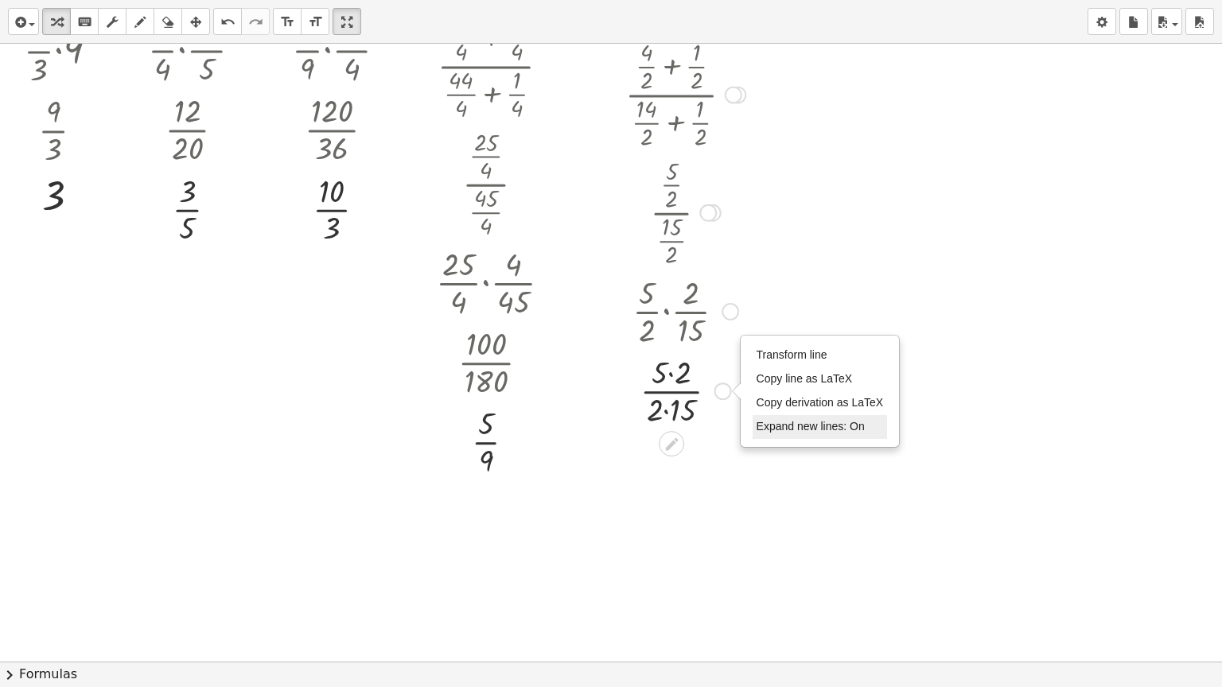
click at [776, 420] on span "Expand new lines: On" at bounding box center [811, 426] width 108 height 13
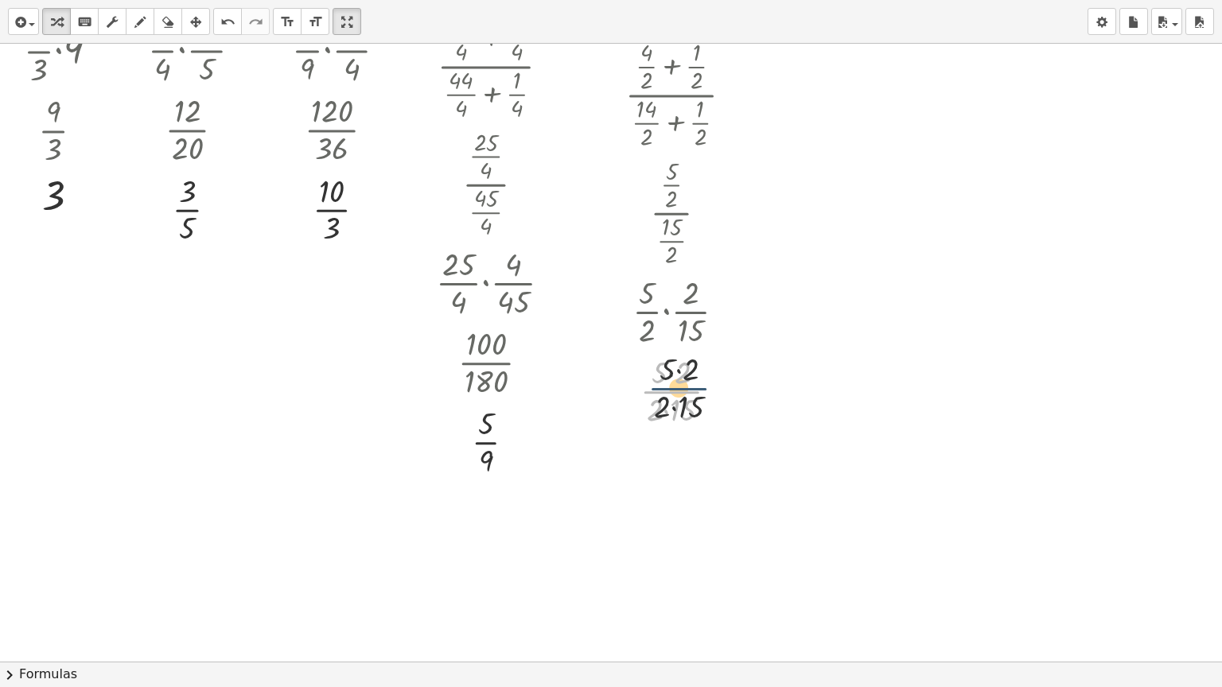
drag, startPoint x: 668, startPoint y: 383, endPoint x: 680, endPoint y: 379, distance: 12.6
click at [680, 379] on div at bounding box center [685, 390] width 136 height 80
drag, startPoint x: 660, startPoint y: 377, endPoint x: 675, endPoint y: 377, distance: 15.9
drag, startPoint x: 648, startPoint y: 403, endPoint x: 667, endPoint y: 404, distance: 19.1
click at [709, 385] on div at bounding box center [714, 392] width 18 height 18
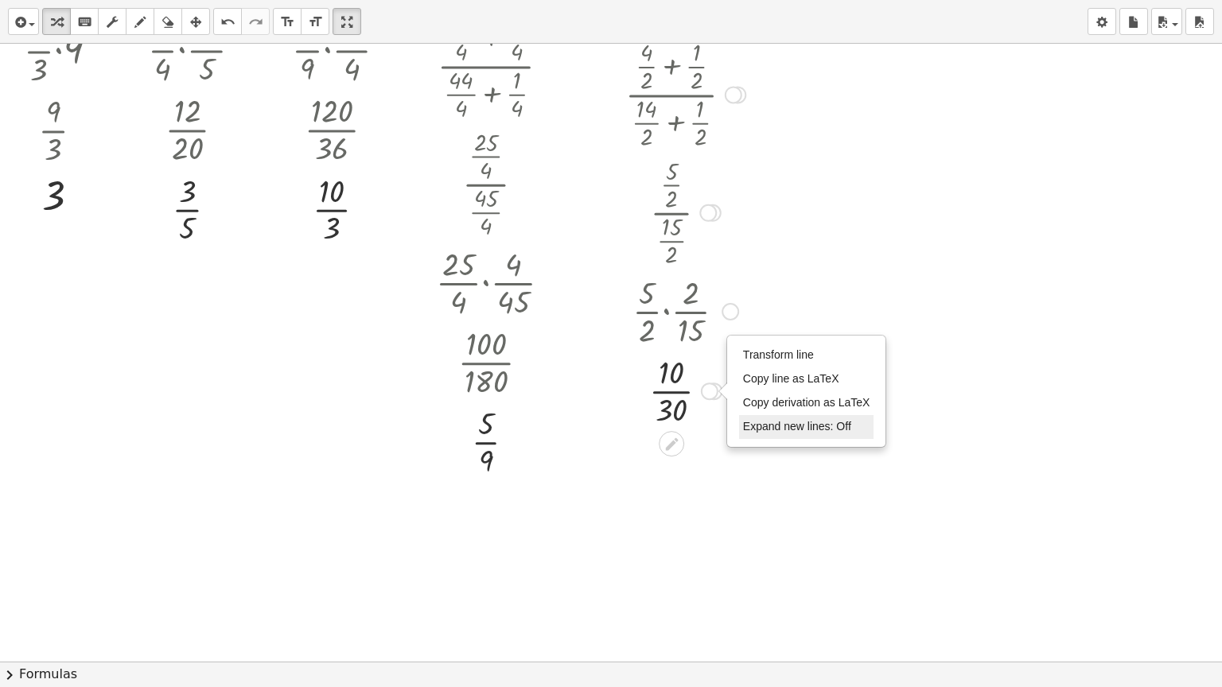
click at [753, 420] on span "Expand new lines: Off" at bounding box center [797, 426] width 108 height 13
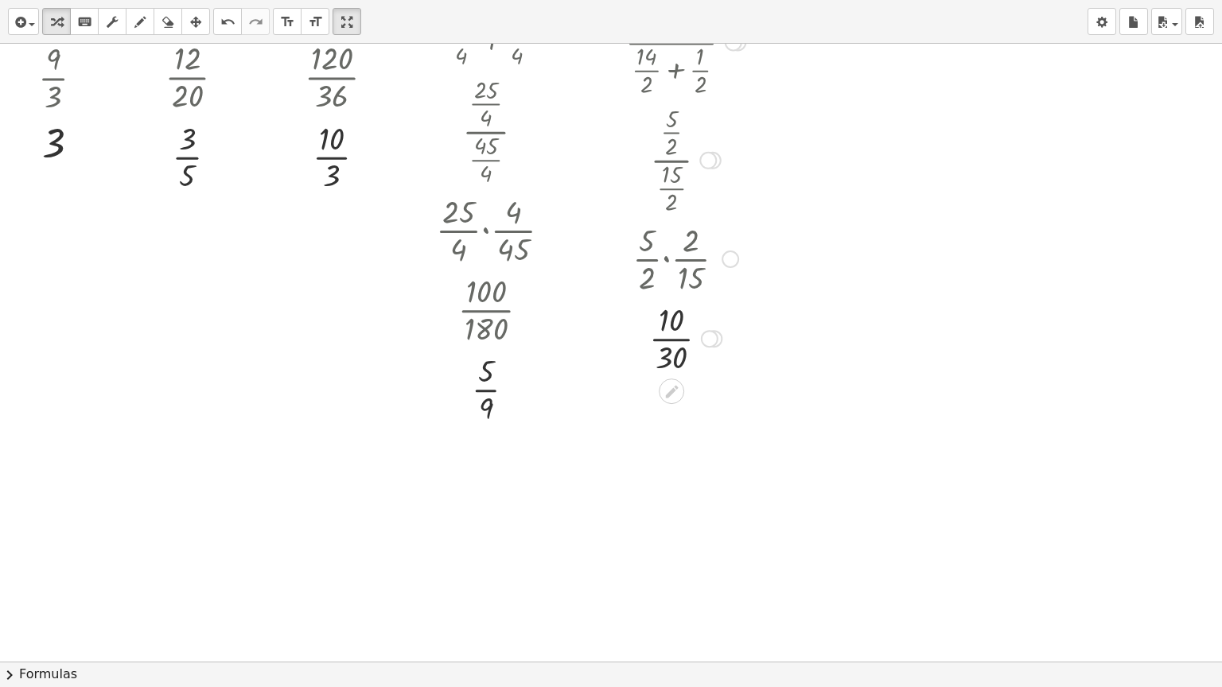
scroll to position [845, 0]
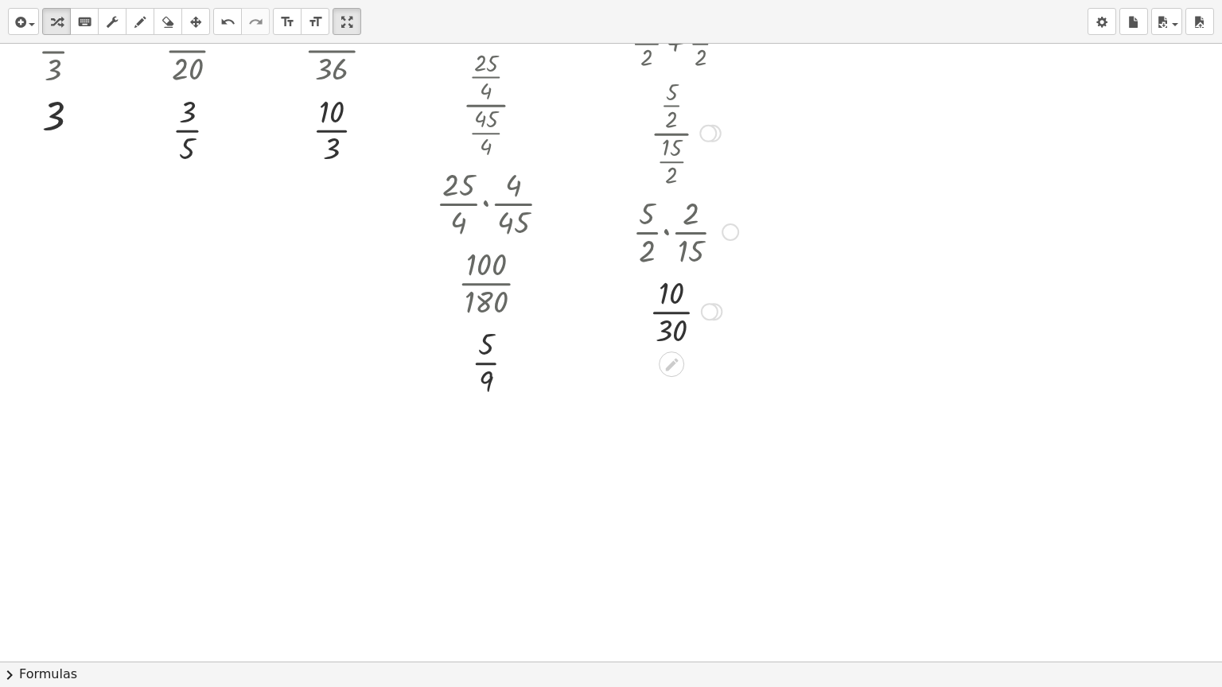
click at [665, 315] on div at bounding box center [685, 310] width 136 height 80
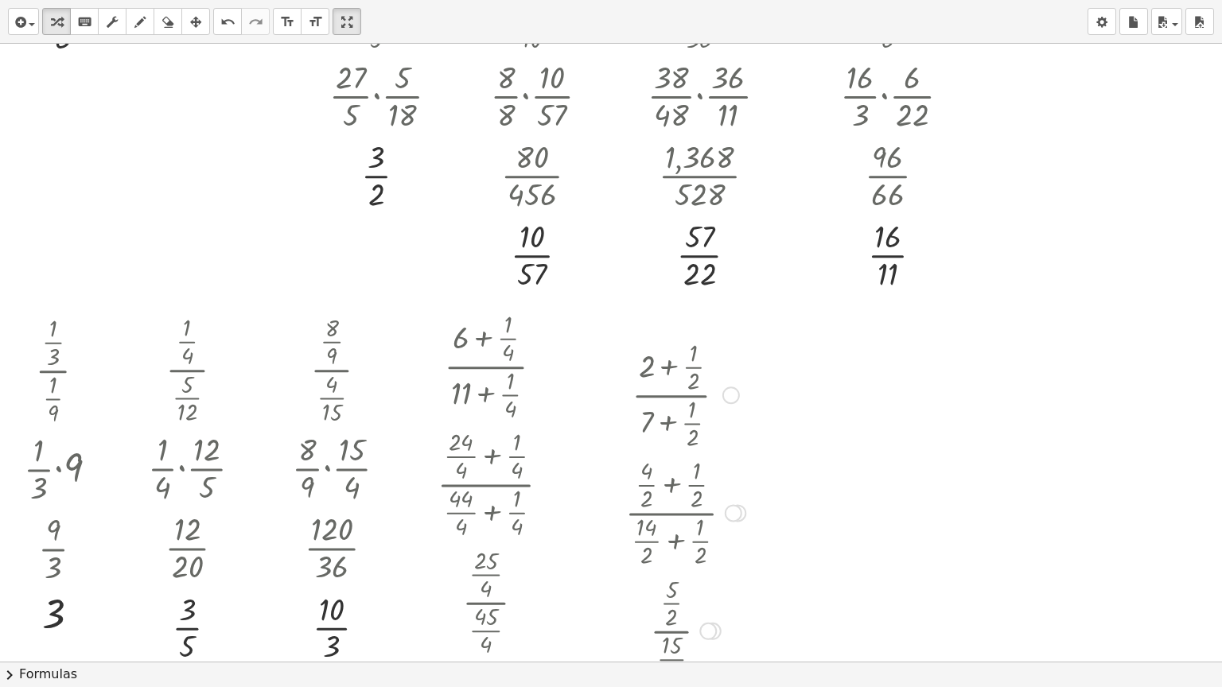
scroll to position [288, 0]
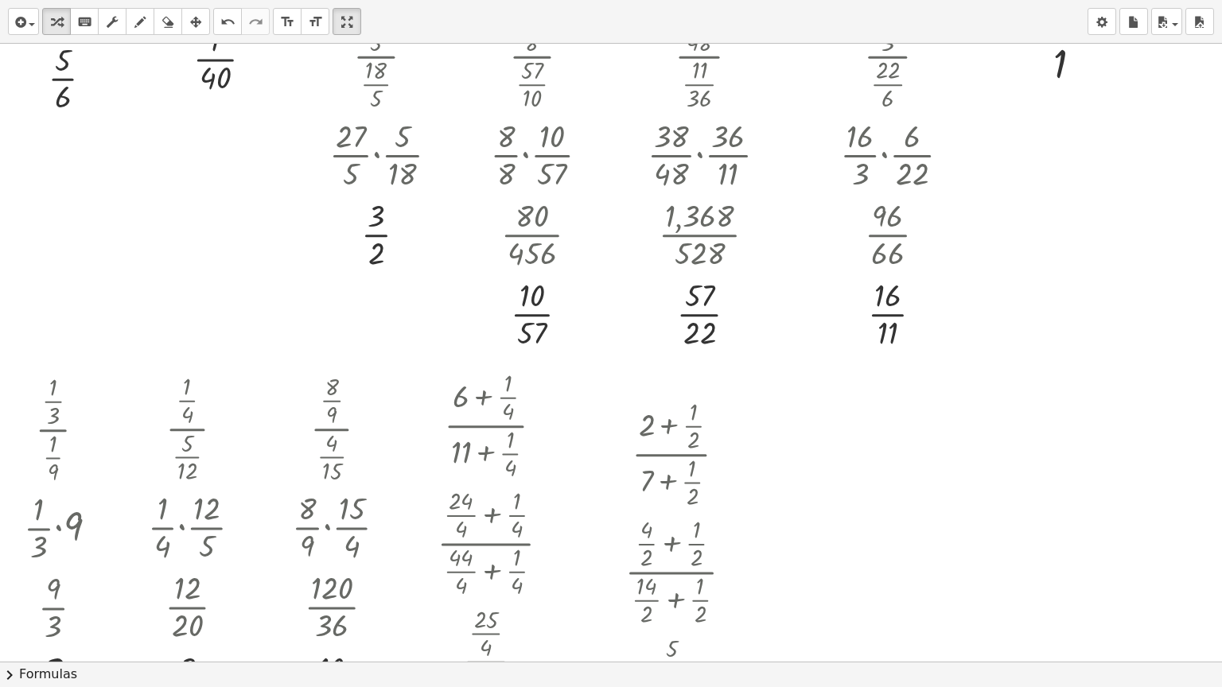
click at [775, 431] on div at bounding box center [640, 684] width 1281 height 1856
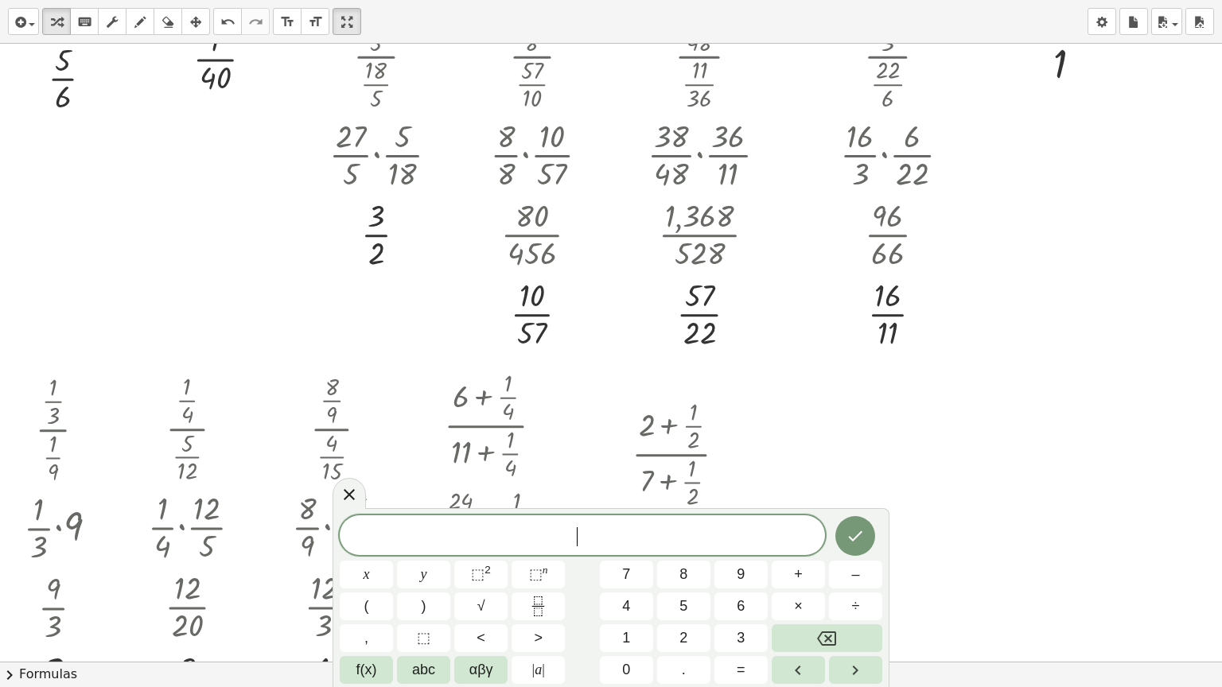
click at [775, 431] on div at bounding box center [640, 684] width 1281 height 1856
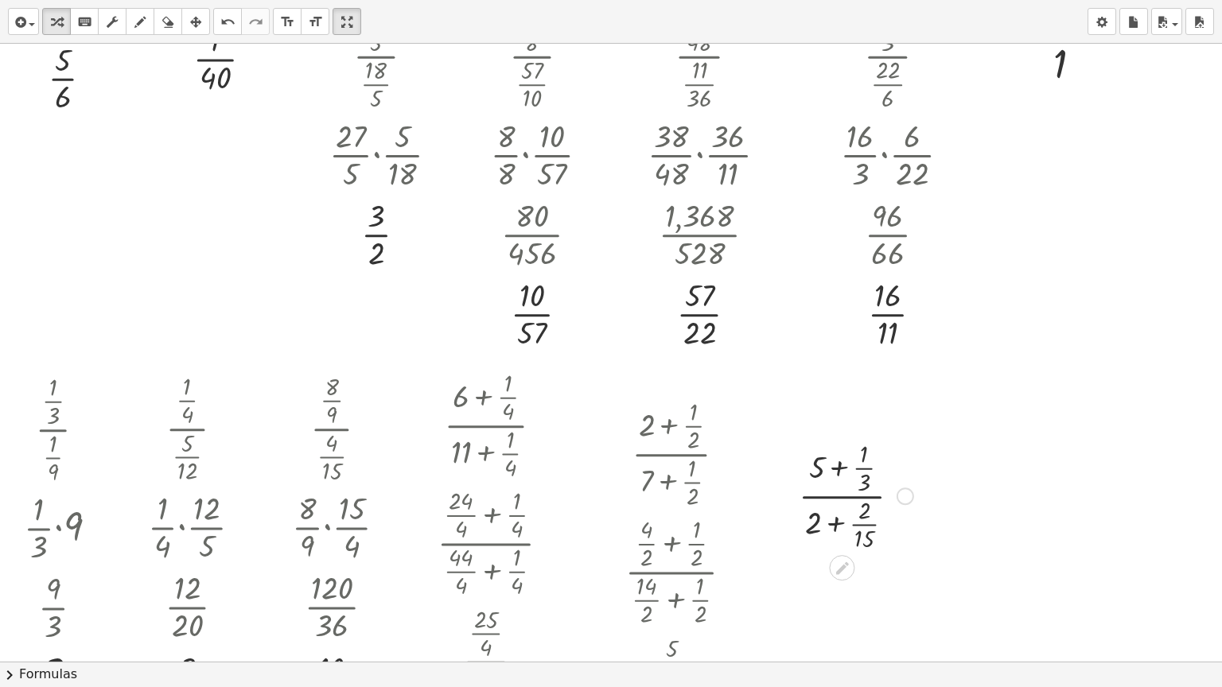
scroll to position [368, 0]
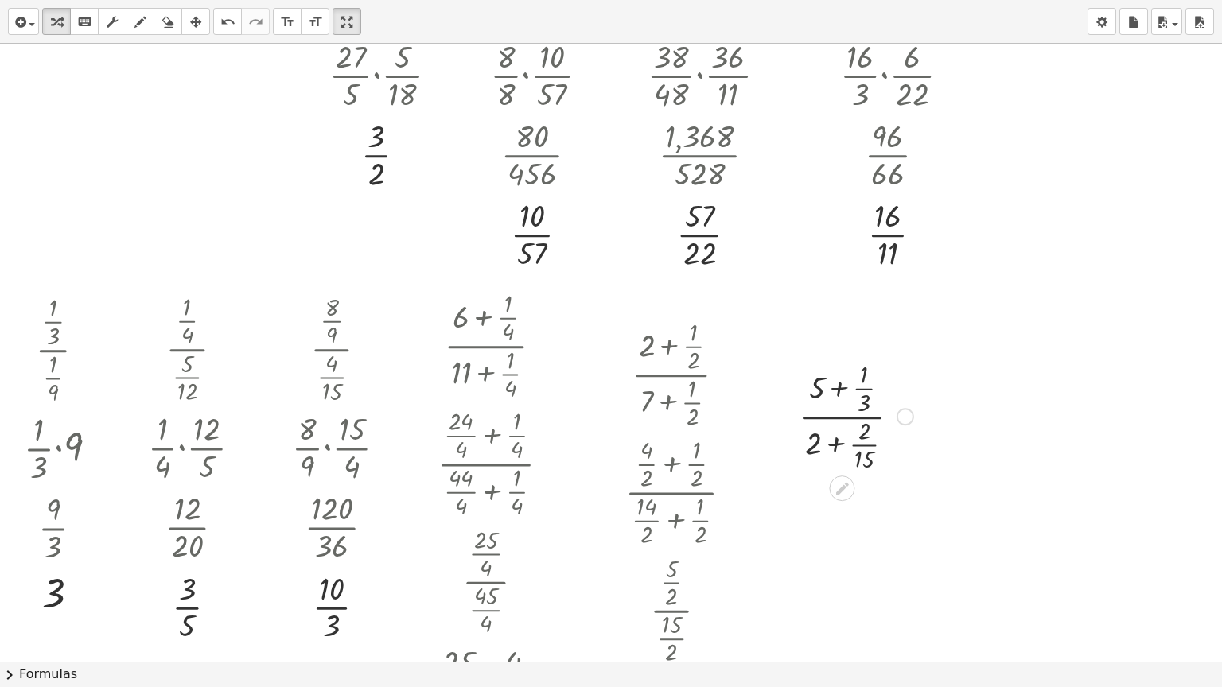
click at [842, 388] on div at bounding box center [856, 415] width 130 height 118
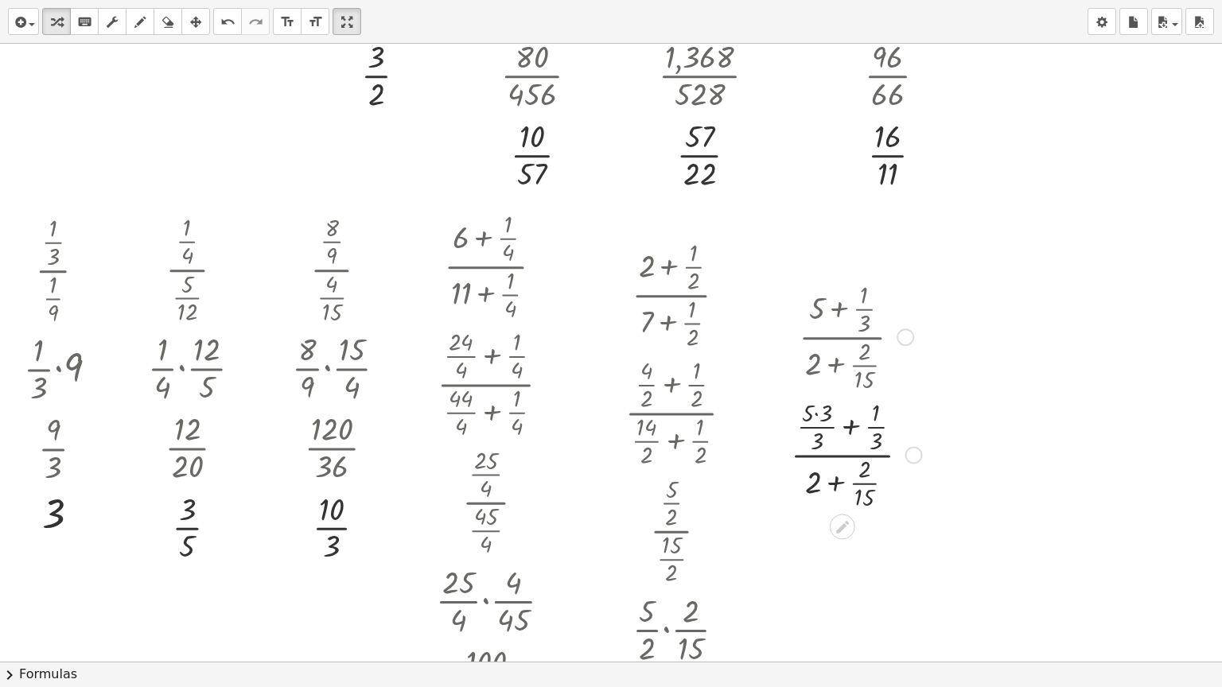
click at [909, 457] on div at bounding box center [914, 455] width 18 height 18
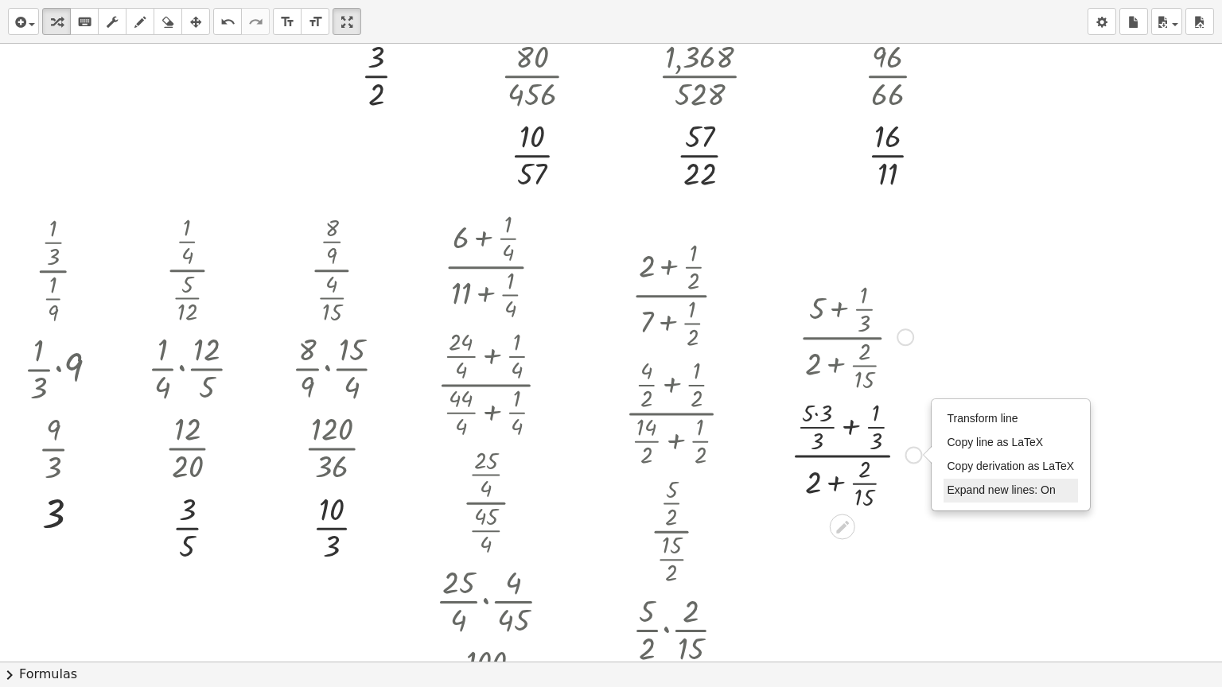
click at [952, 492] on span "Expand new lines: On" at bounding box center [1002, 490] width 108 height 13
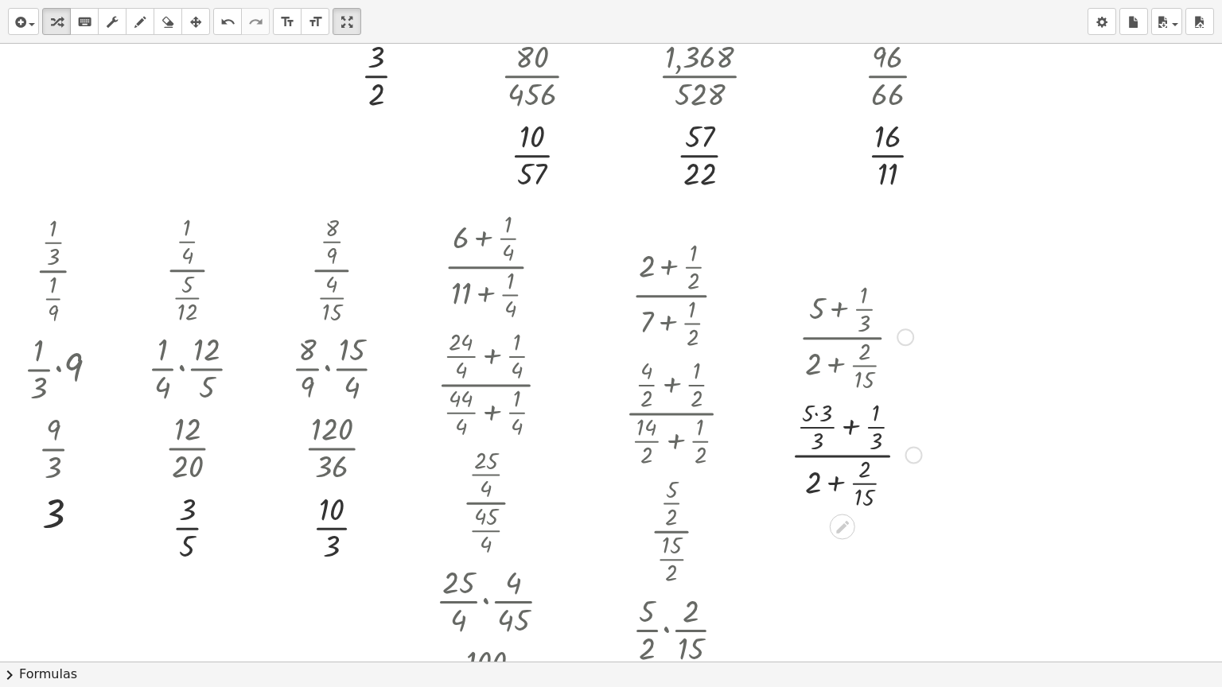
click at [835, 481] on div at bounding box center [856, 454] width 147 height 118
drag, startPoint x: 810, startPoint y: 411, endPoint x: 823, endPoint y: 411, distance: 12.8
drag, startPoint x: 799, startPoint y: 468, endPoint x: 818, endPoint y: 468, distance: 19.1
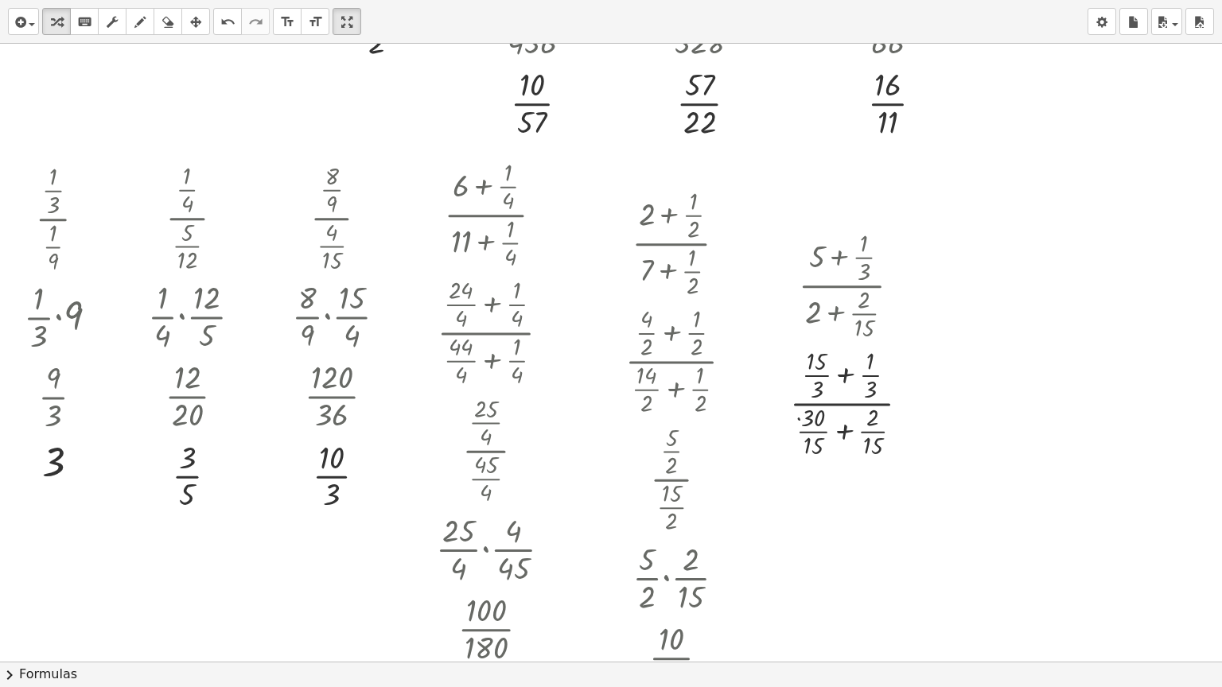
scroll to position [527, 0]
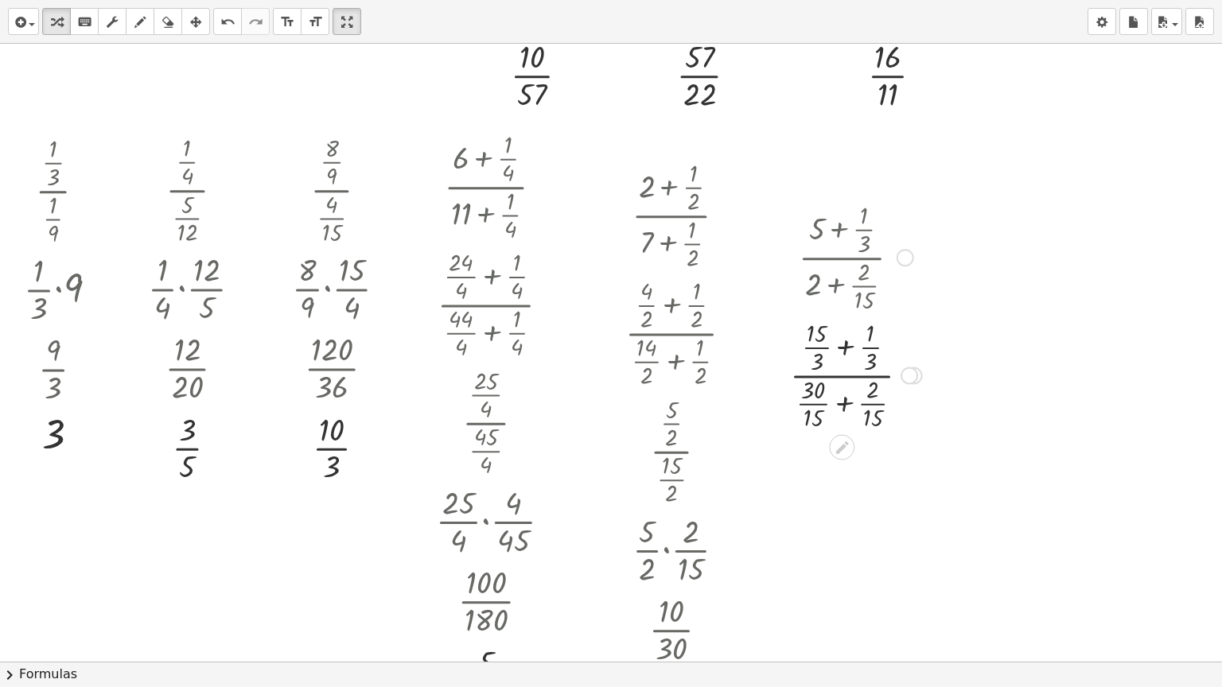
click at [909, 372] on div at bounding box center [910, 376] width 18 height 18
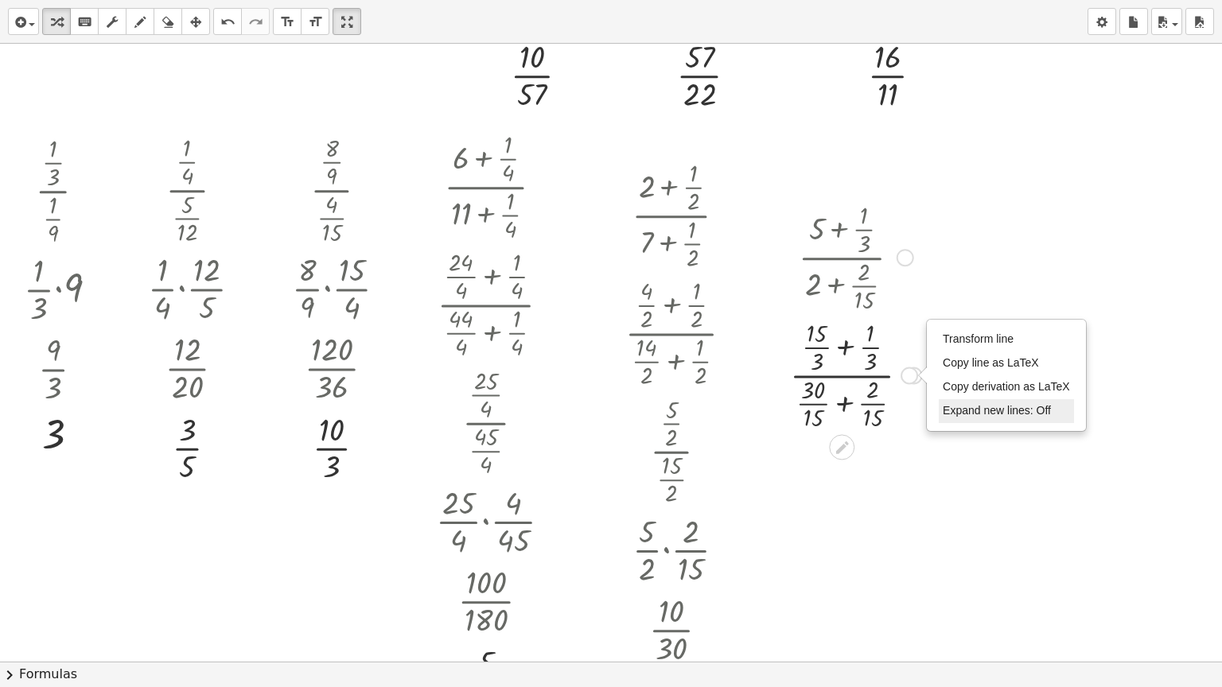
click at [958, 411] on span "Expand new lines: Off" at bounding box center [997, 410] width 108 height 13
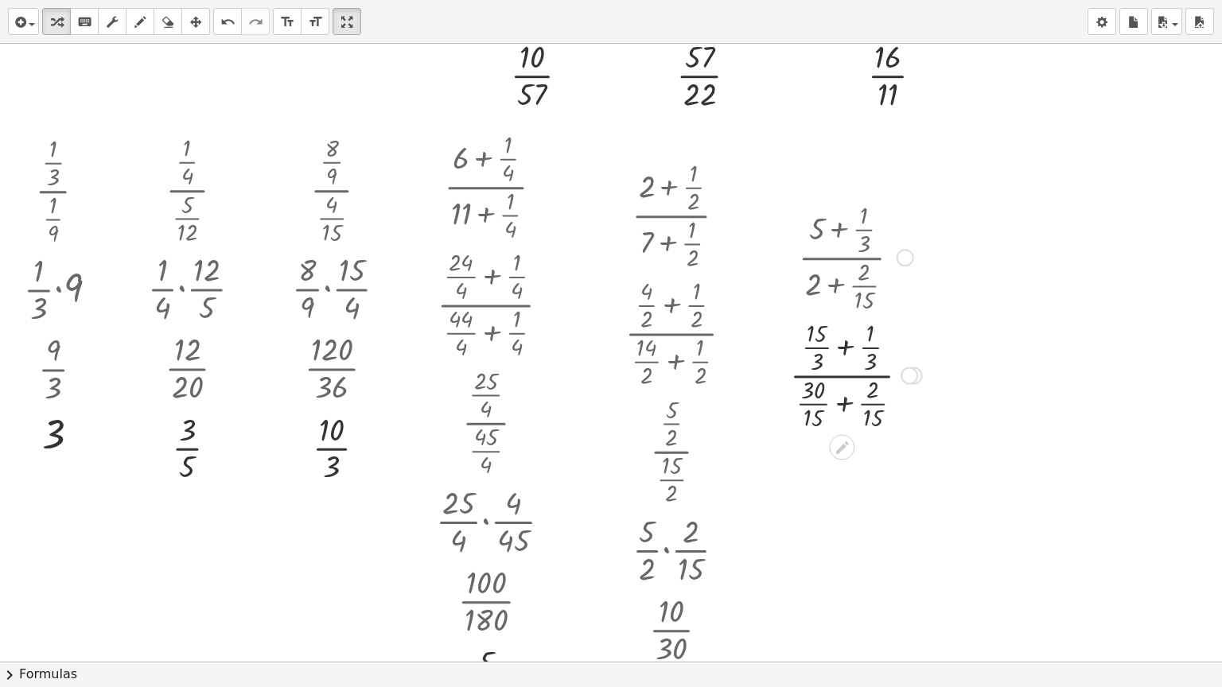
click at [853, 339] on div at bounding box center [856, 374] width 148 height 118
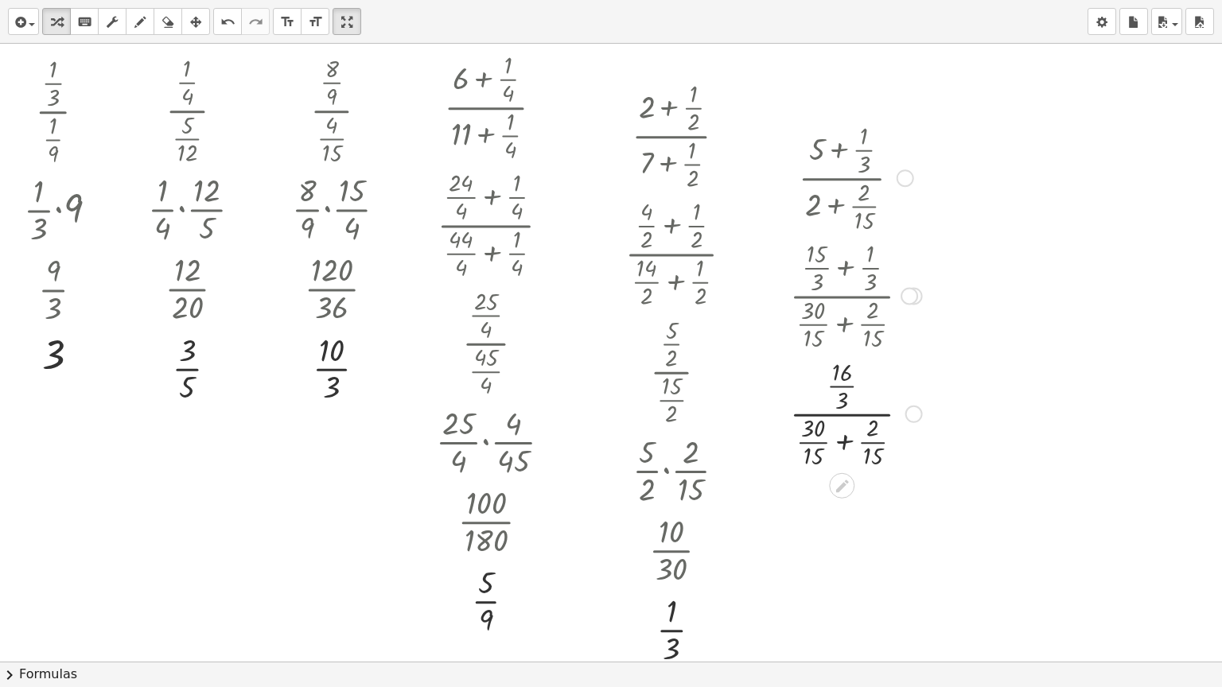
click at [908, 417] on div "Transform line Copy line as LaTeX Copy derivation as LaTeX Expand new lines: On" at bounding box center [914, 415] width 18 height 18
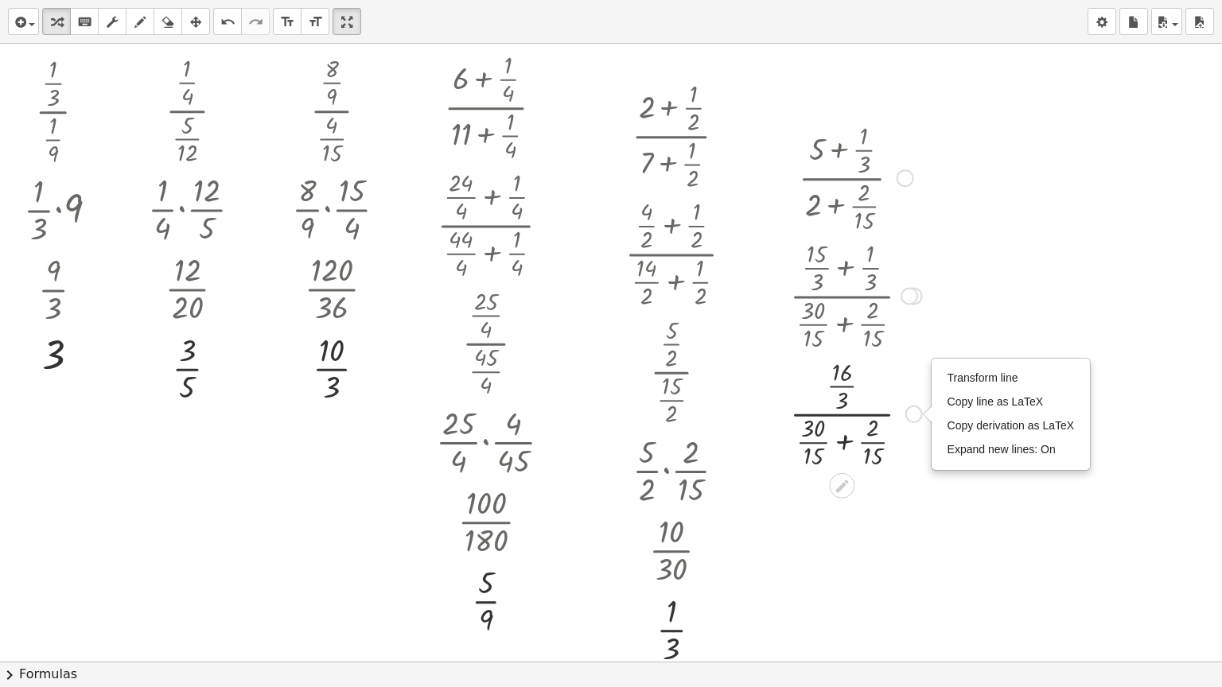
click at [936, 443] on div "Transform line Copy line as LaTeX Copy derivation as LaTeX Expand new lines: On" at bounding box center [1011, 415] width 158 height 110
click at [939, 446] on div "Transform line Copy line as LaTeX Copy derivation as LaTeX Expand new lines: On" at bounding box center [1011, 415] width 158 height 110
click at [967, 446] on span "Expand new lines: On" at bounding box center [1002, 449] width 108 height 13
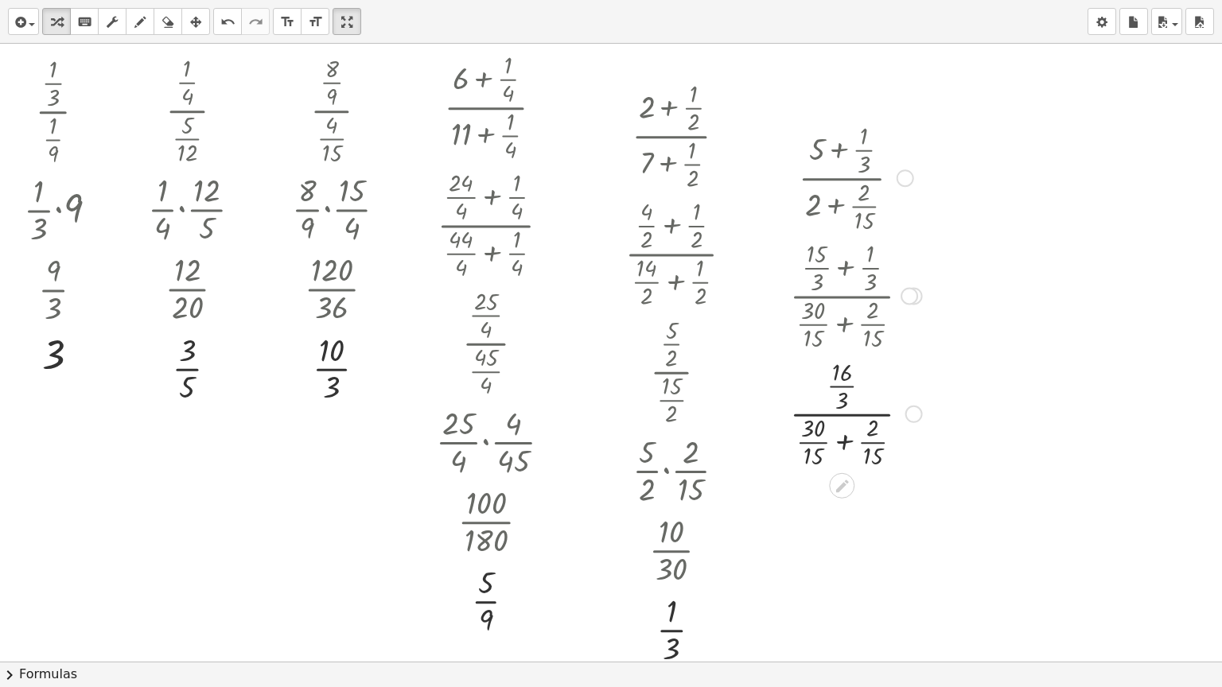
click at [843, 437] on div at bounding box center [856, 413] width 148 height 118
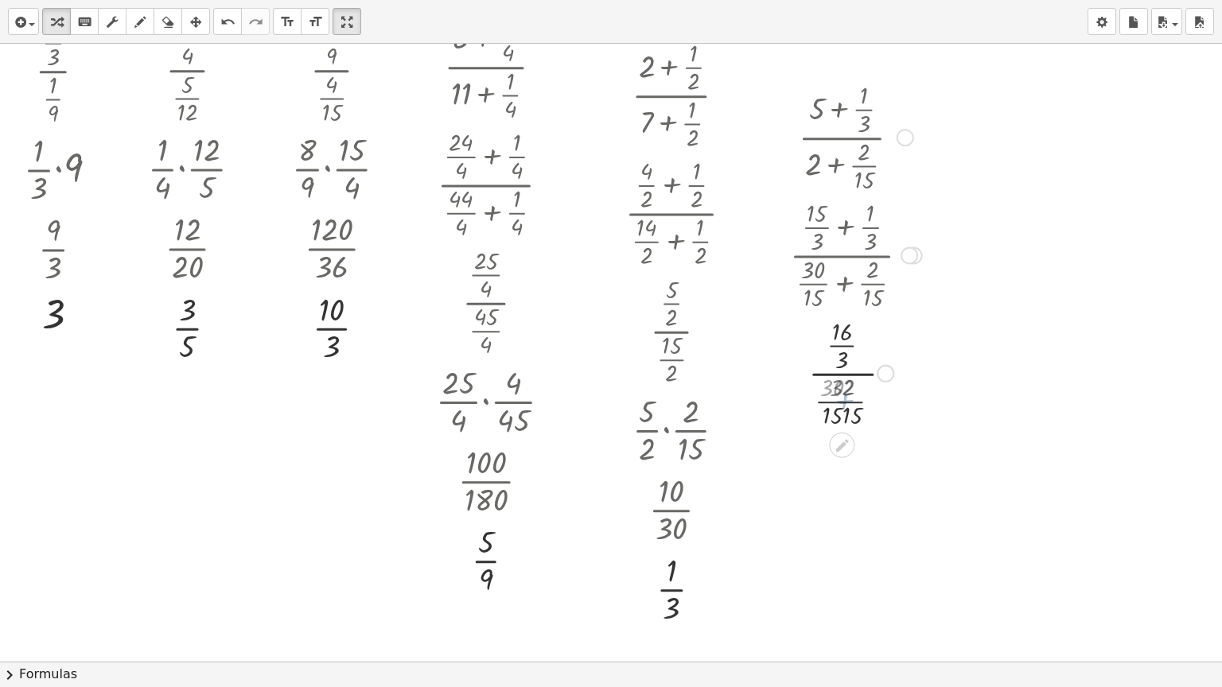
scroll to position [686, 0]
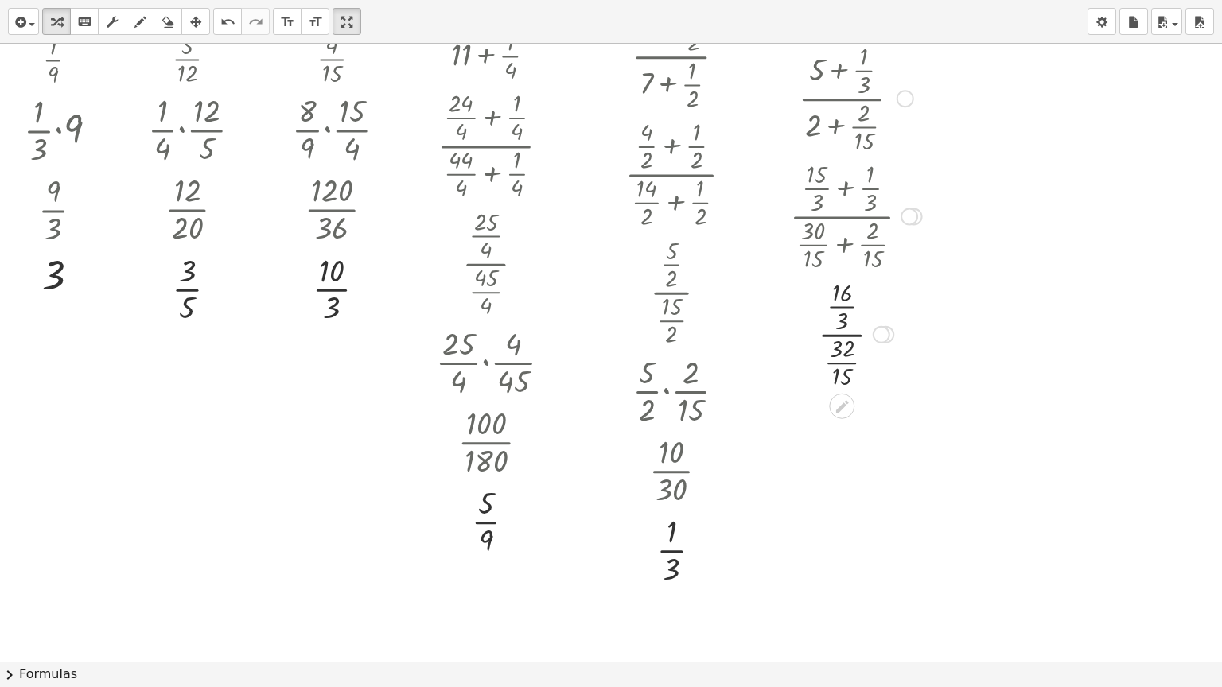
click at [883, 330] on div "Transform line Copy line as LaTeX Copy derivation as LaTeX Expand new lines: Off" at bounding box center [882, 335] width 18 height 18
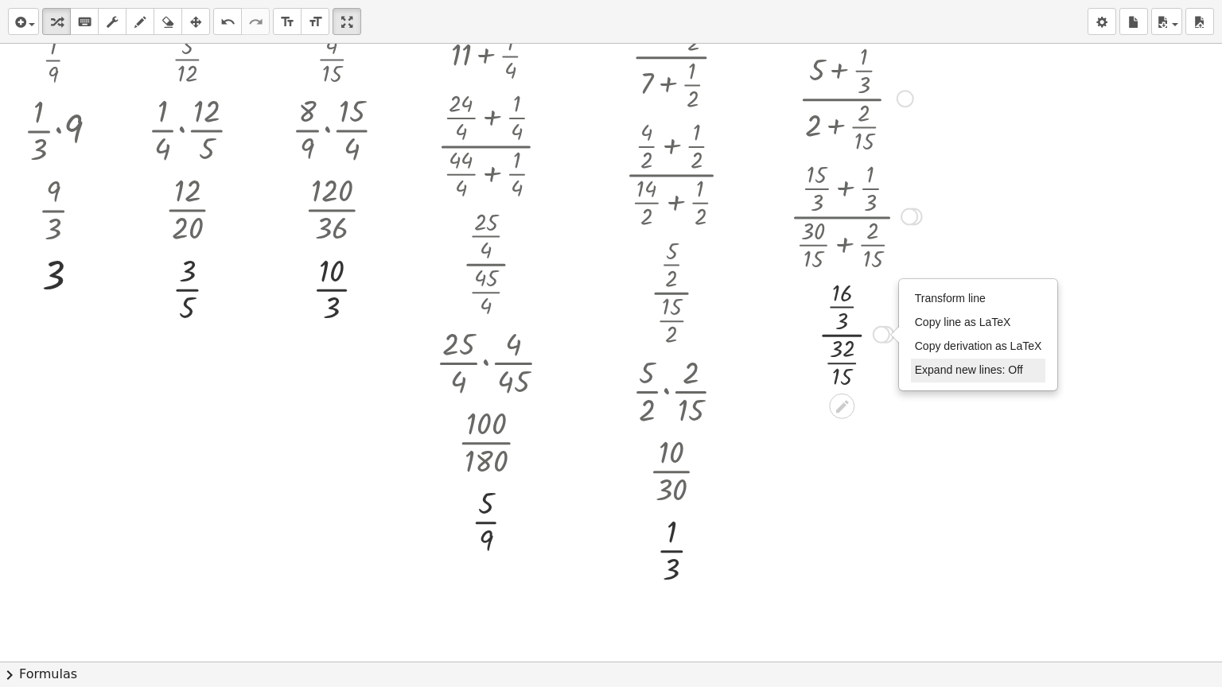
click at [958, 369] on span "Expand new lines: Off" at bounding box center [969, 370] width 108 height 13
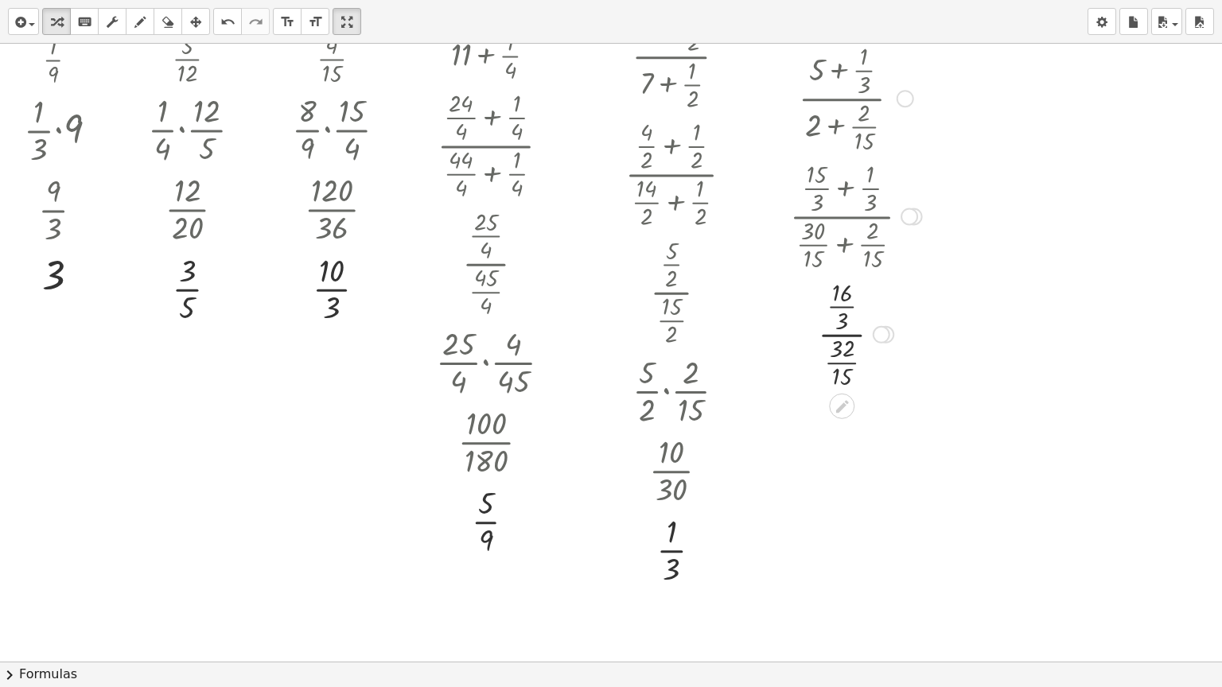
click at [846, 356] on div at bounding box center [856, 333] width 148 height 118
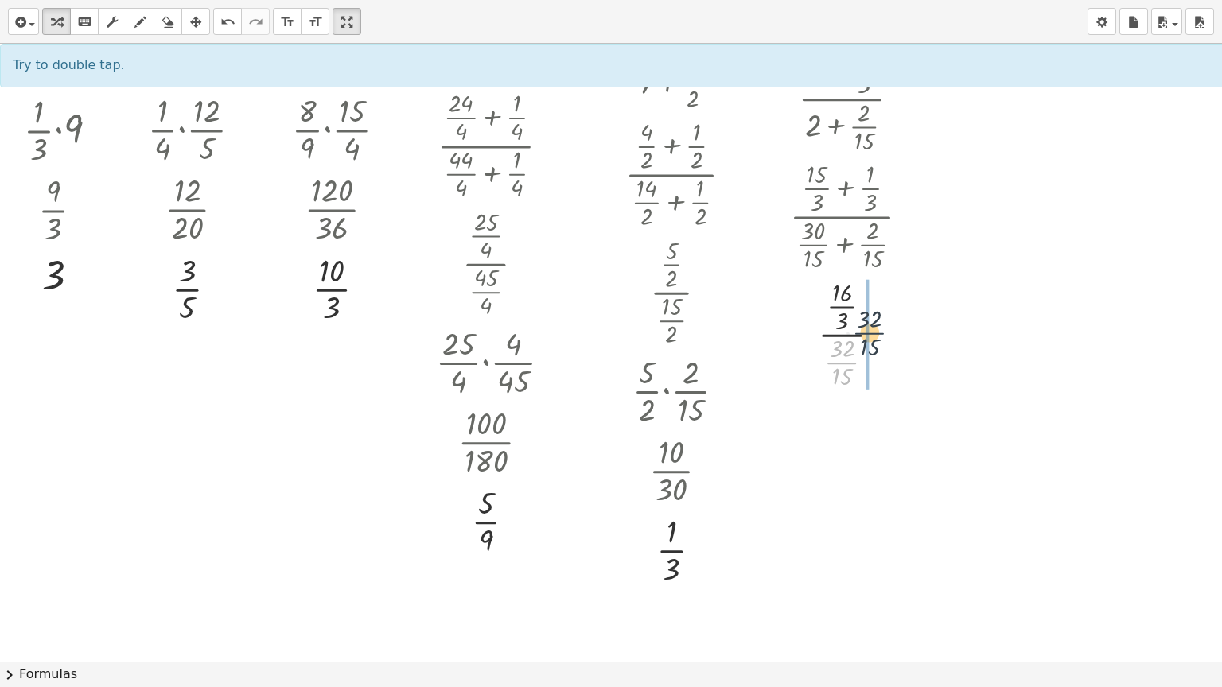
drag, startPoint x: 846, startPoint y: 363, endPoint x: 876, endPoint y: 329, distance: 44.5
click at [876, 329] on div at bounding box center [856, 333] width 148 height 118
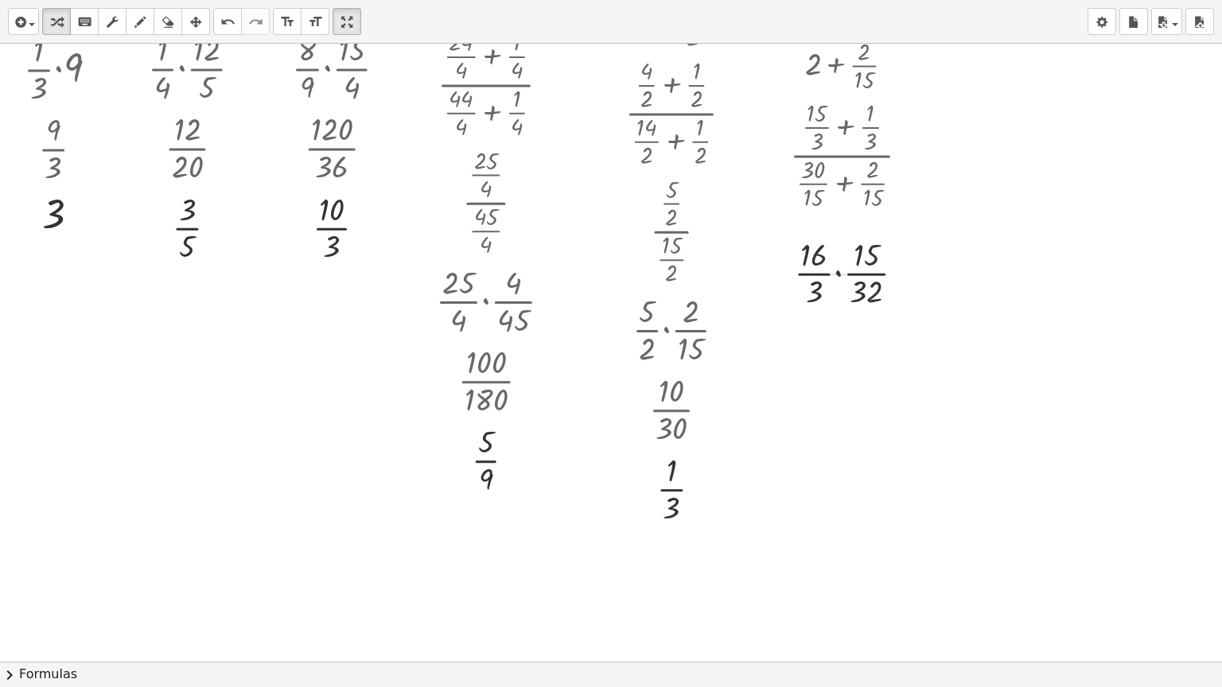
scroll to position [845, 0]
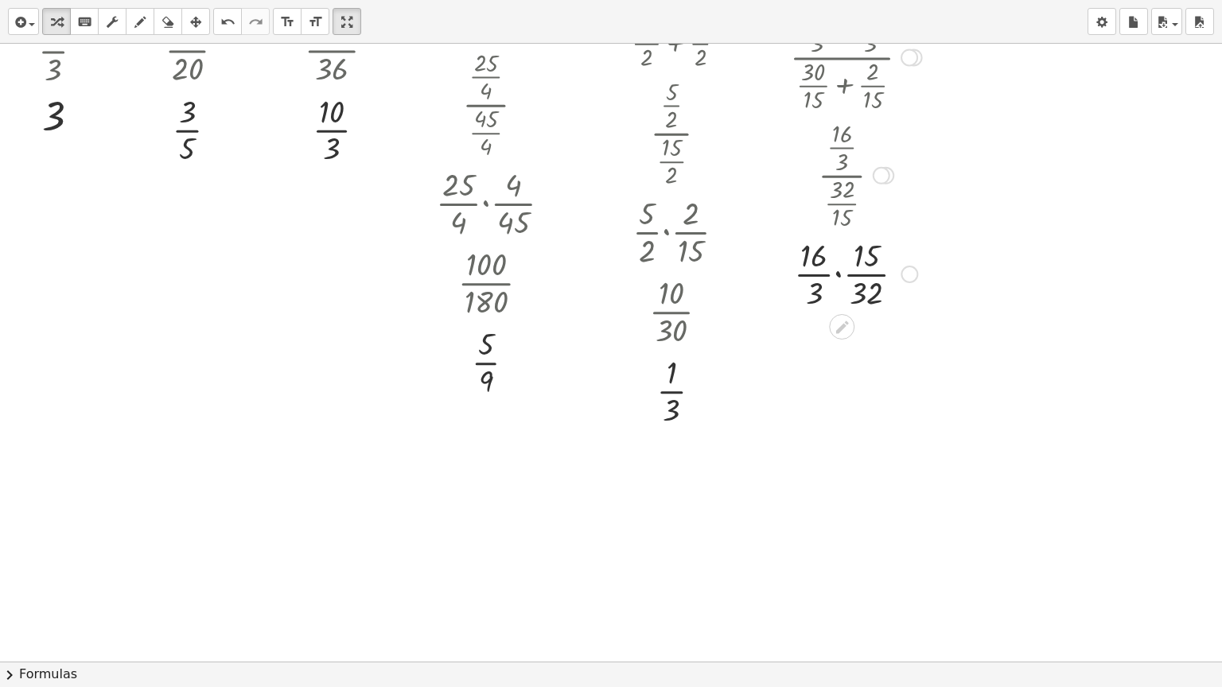
click at [836, 274] on div at bounding box center [856, 273] width 148 height 80
drag, startPoint x: 831, startPoint y: 331, endPoint x: 851, endPoint y: 331, distance: 19.9
drag, startPoint x: 827, startPoint y: 372, endPoint x: 857, endPoint y: 372, distance: 30.2
drag, startPoint x: 888, startPoint y: 435, endPoint x: 889, endPoint y: 363, distance: 72.4
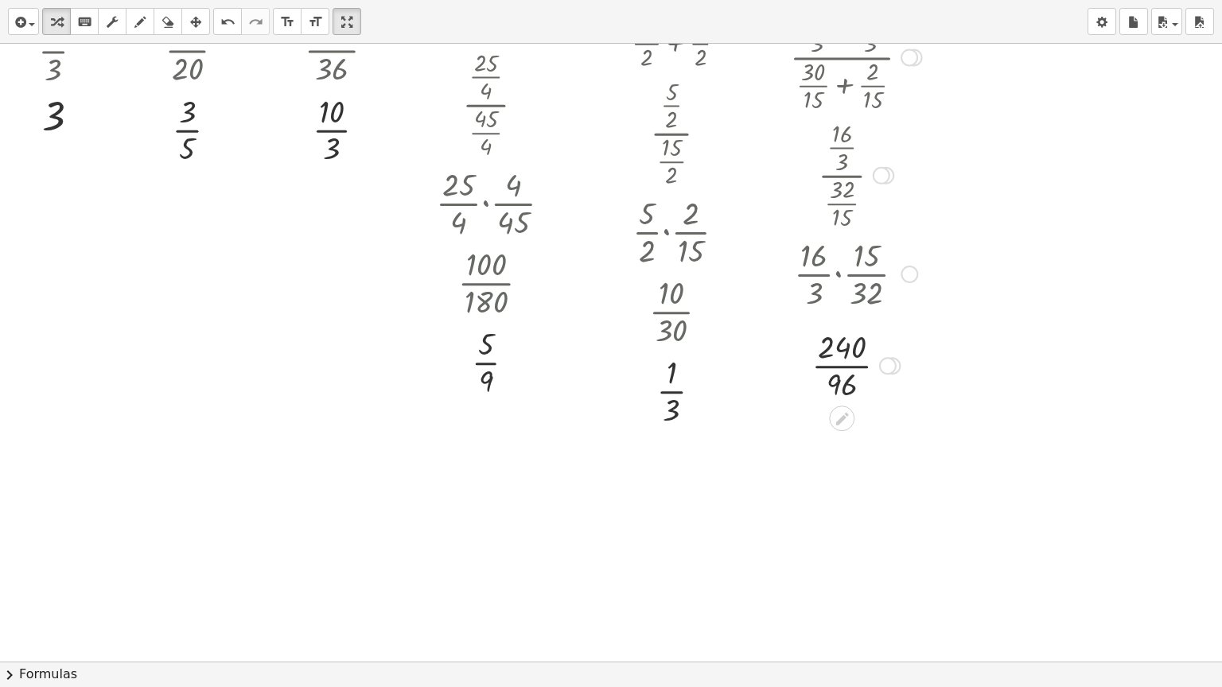
click at [889, 363] on div "Transform line Copy line as LaTeX Copy derivation as LaTeX Expand new lines: Off" at bounding box center [888, 366] width 18 height 18
click at [850, 350] on div at bounding box center [856, 353] width 148 height 80
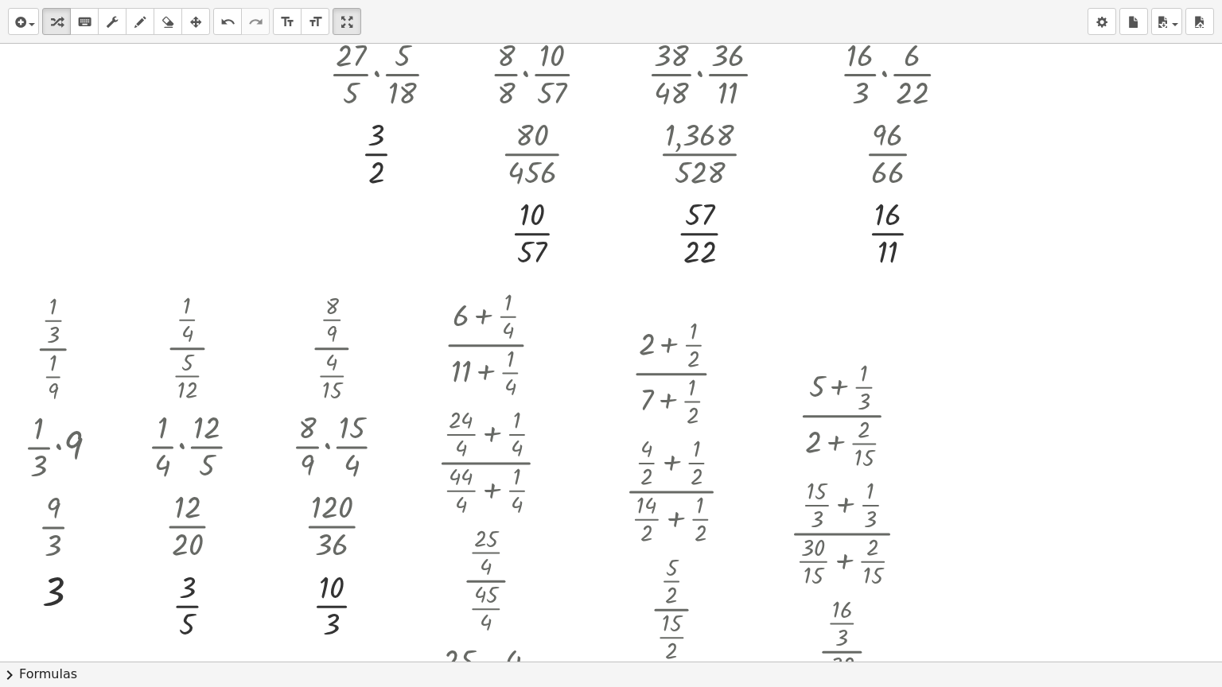
scroll to position [398, 0]
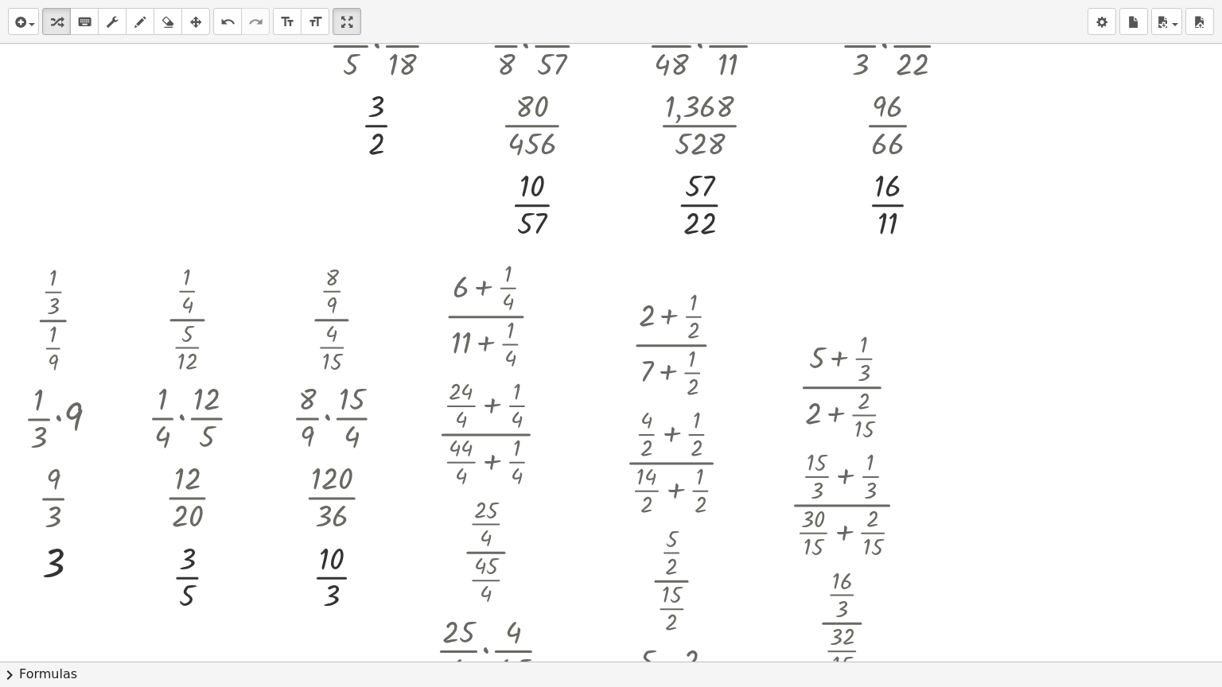
click at [988, 362] on div at bounding box center [640, 574] width 1281 height 1856
click at [1002, 355] on div at bounding box center [640, 574] width 1281 height 1856
click at [1061, 388] on div at bounding box center [1078, 419] width 121 height 118
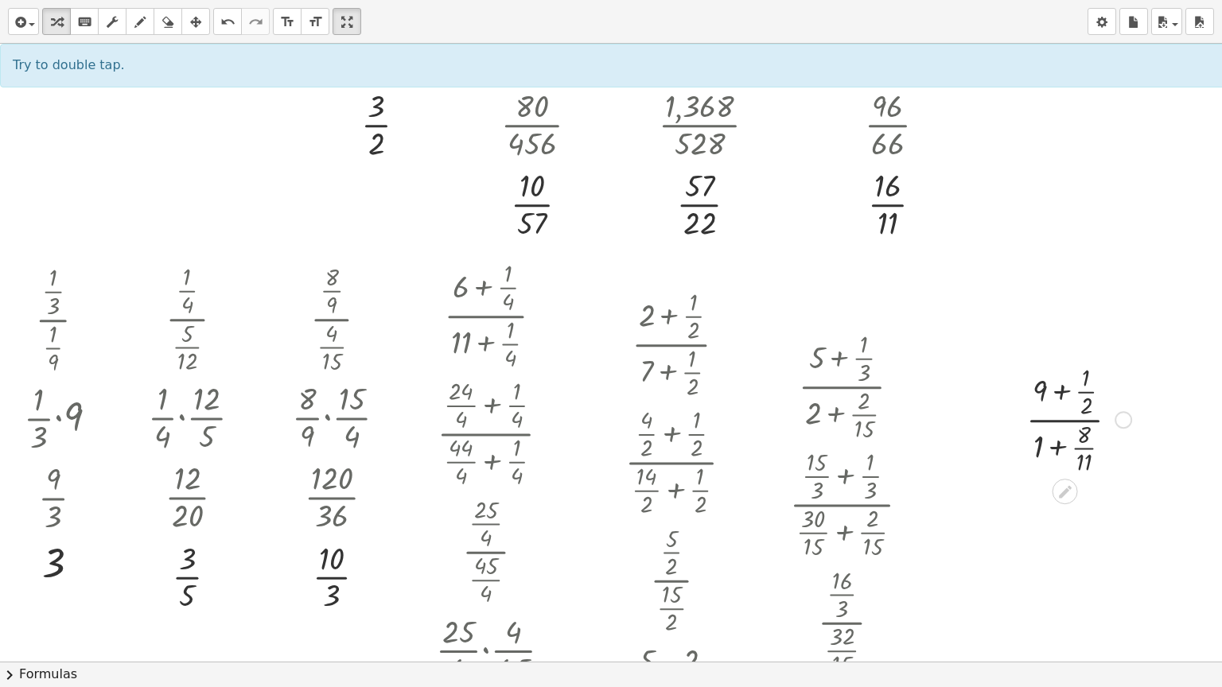
click at [1061, 395] on div at bounding box center [1078, 419] width 121 height 118
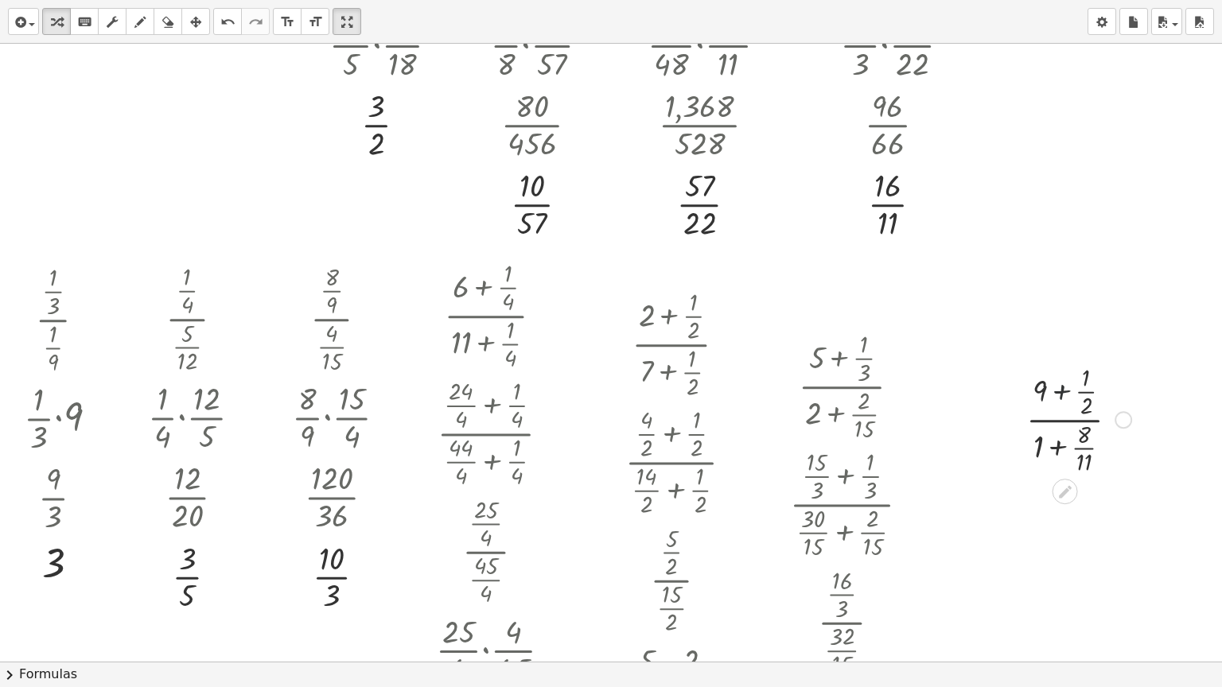
click at [1061, 395] on div at bounding box center [1078, 419] width 121 height 118
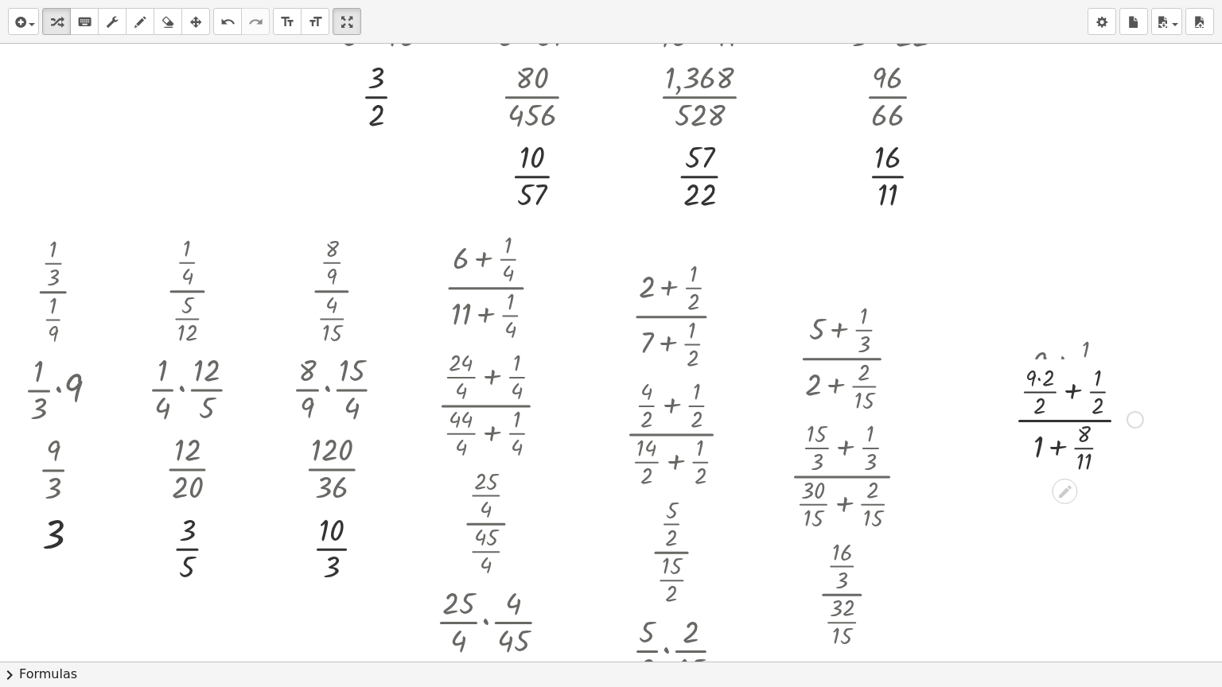
scroll to position [477, 0]
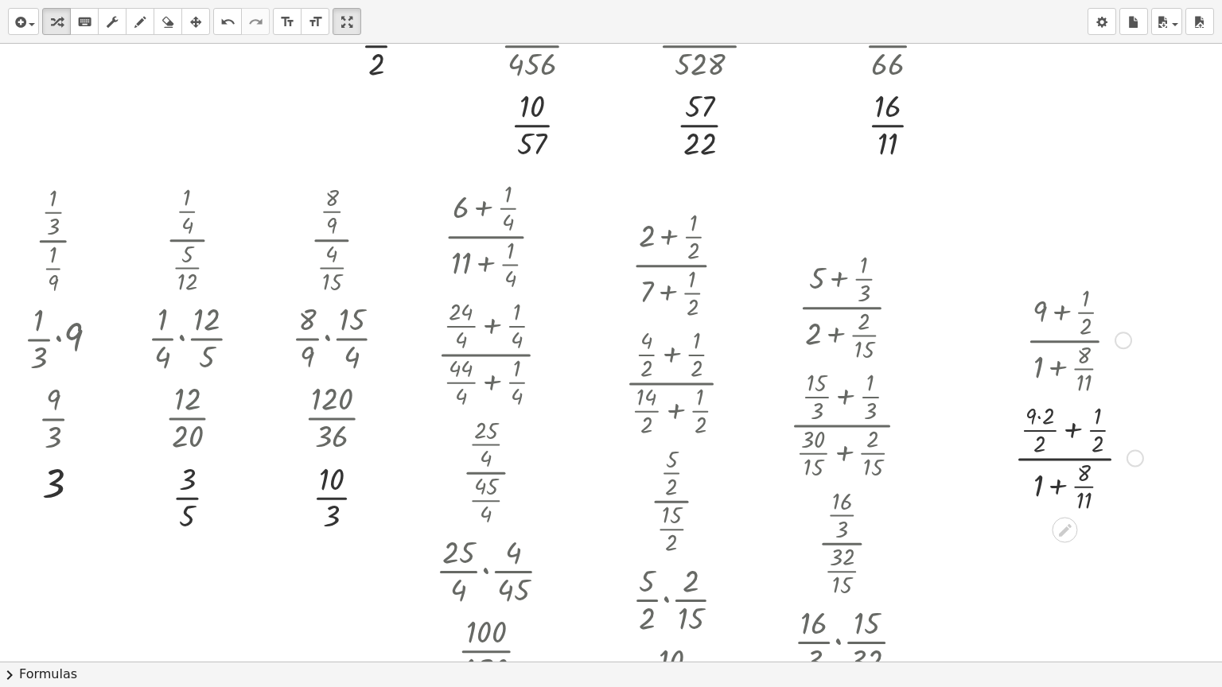
click at [1141, 461] on div at bounding box center [1136, 459] width 18 height 18
click at [1171, 499] on span "Expand new lines: On" at bounding box center [1223, 493] width 108 height 13
click at [1059, 486] on div at bounding box center [1079, 457] width 138 height 118
drag, startPoint x: 1029, startPoint y: 477, endPoint x: 1056, endPoint y: 477, distance: 26.3
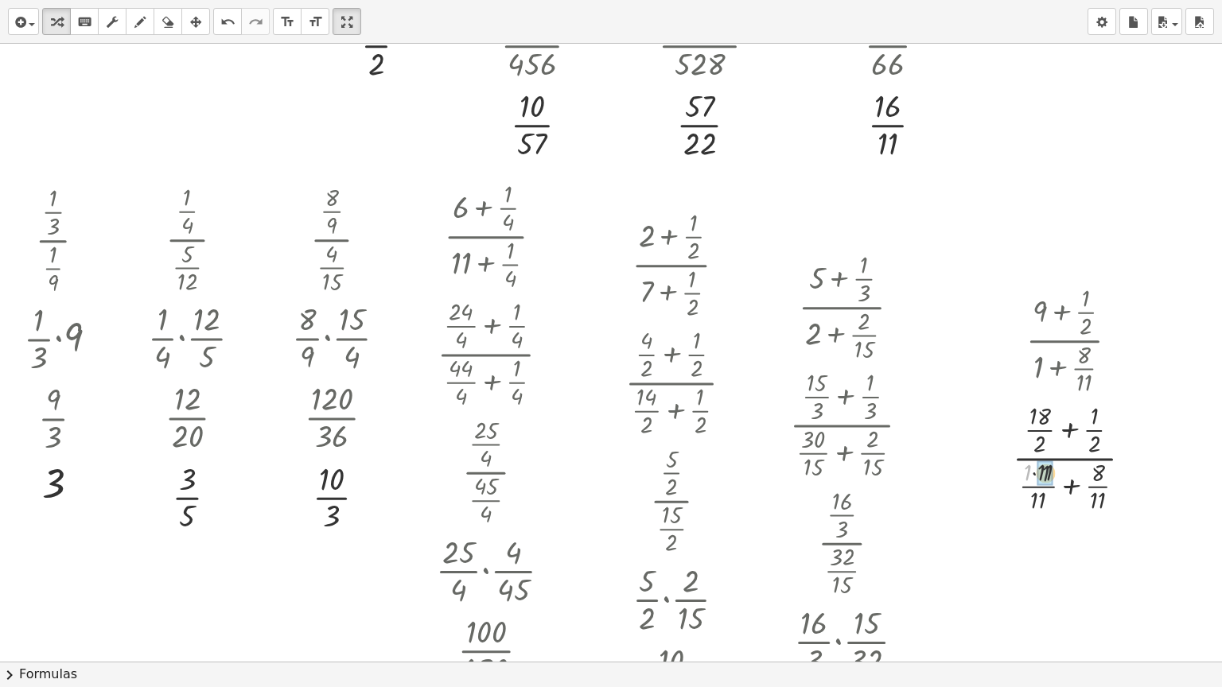
click at [1056, 477] on div at bounding box center [1079, 457] width 148 height 118
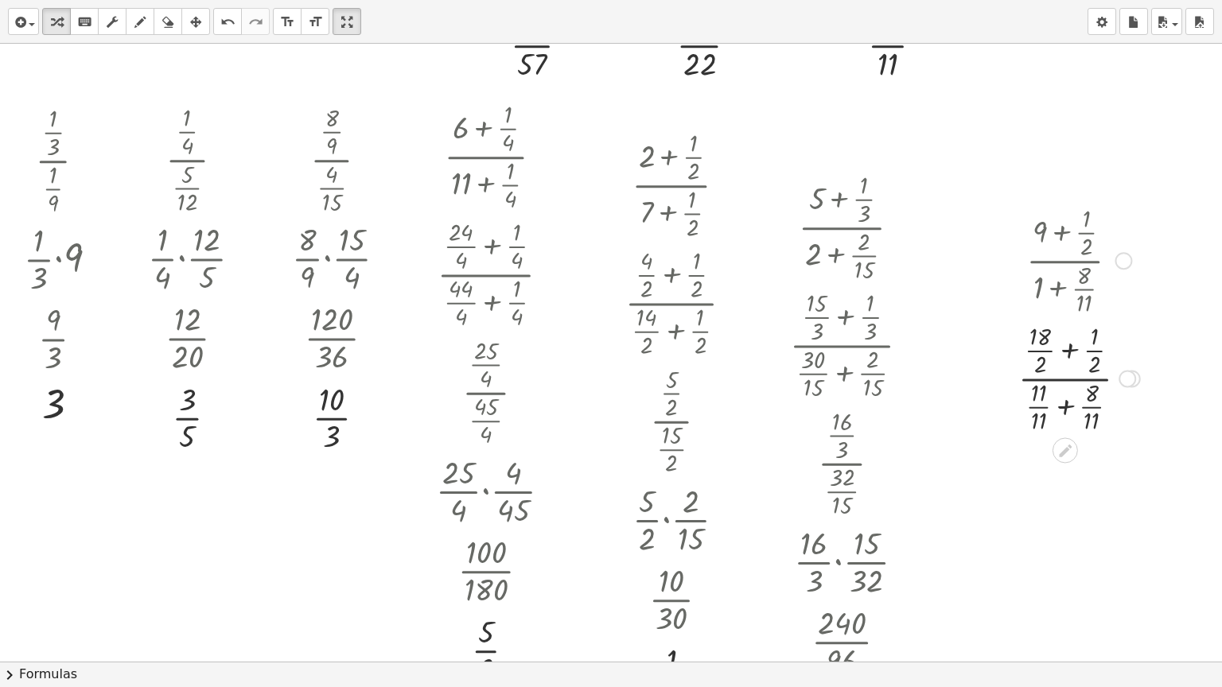
click at [1130, 382] on div at bounding box center [1128, 379] width 18 height 18
click at [1164, 414] on span "Expand new lines: Off" at bounding box center [1215, 413] width 108 height 13
click at [1069, 352] on div at bounding box center [1079, 377] width 138 height 118
click at [1066, 409] on div at bounding box center [1079, 388] width 138 height 118
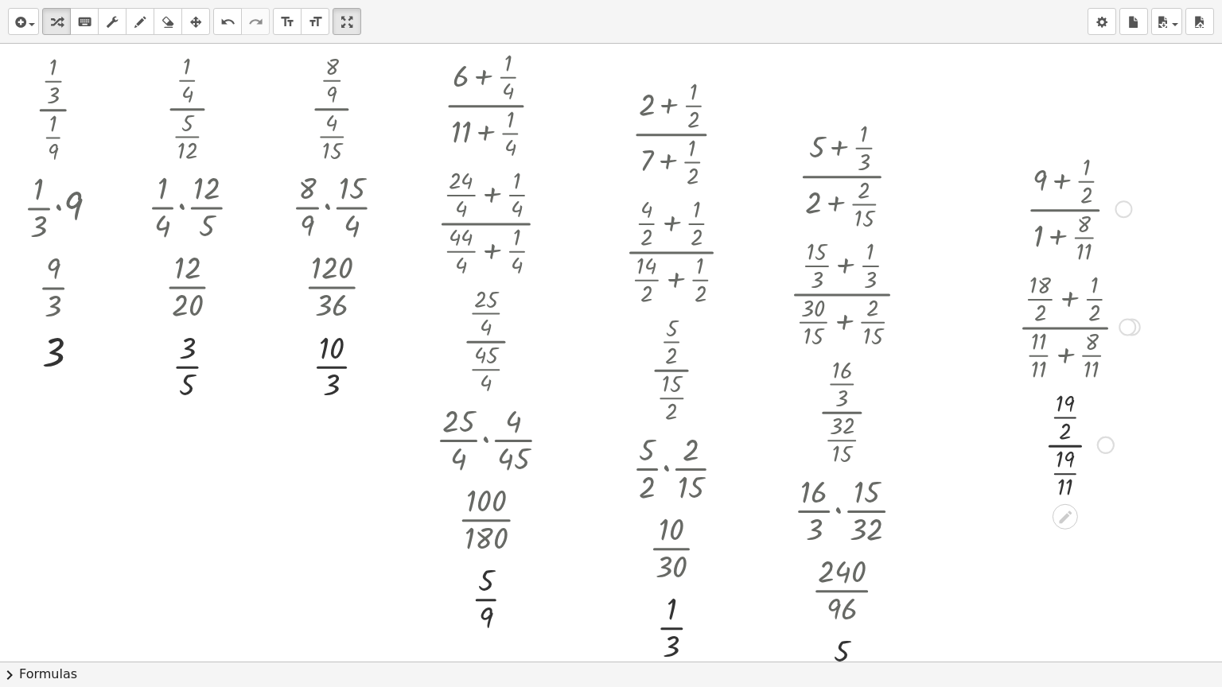
scroll to position [636, 0]
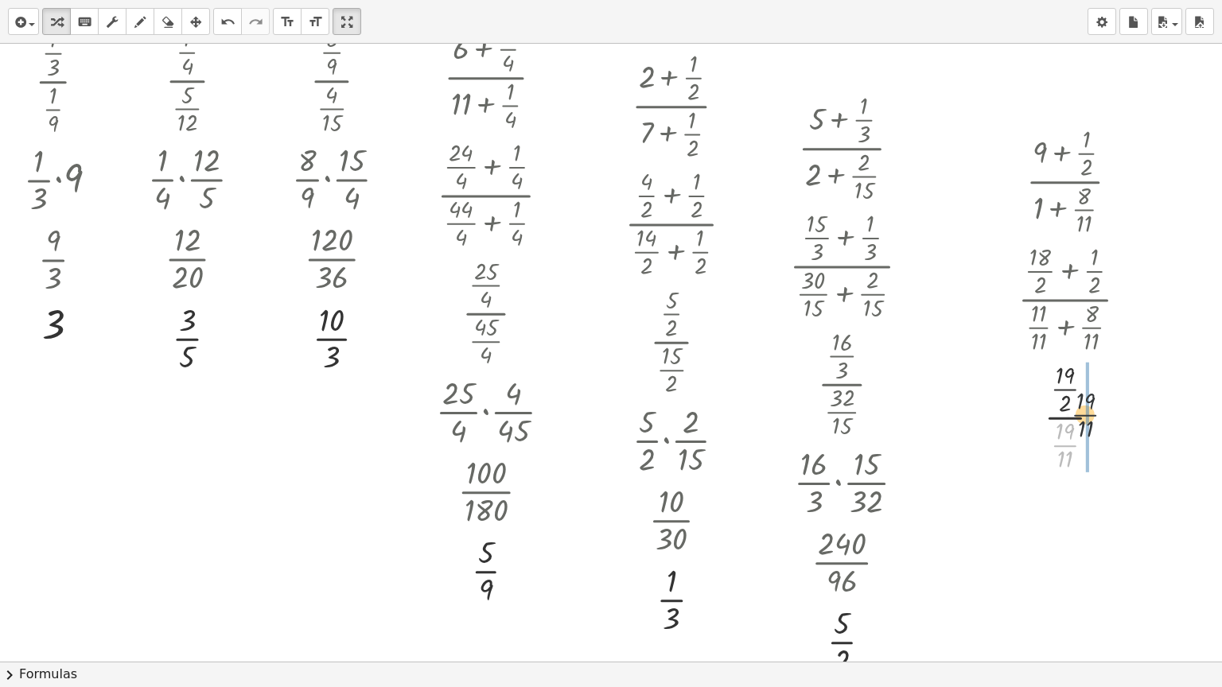
drag, startPoint x: 1068, startPoint y: 446, endPoint x: 1099, endPoint y: 388, distance: 65.1
click at [1099, 389] on div at bounding box center [1079, 416] width 138 height 118
click at [1064, 523] on div at bounding box center [1079, 515] width 138 height 80
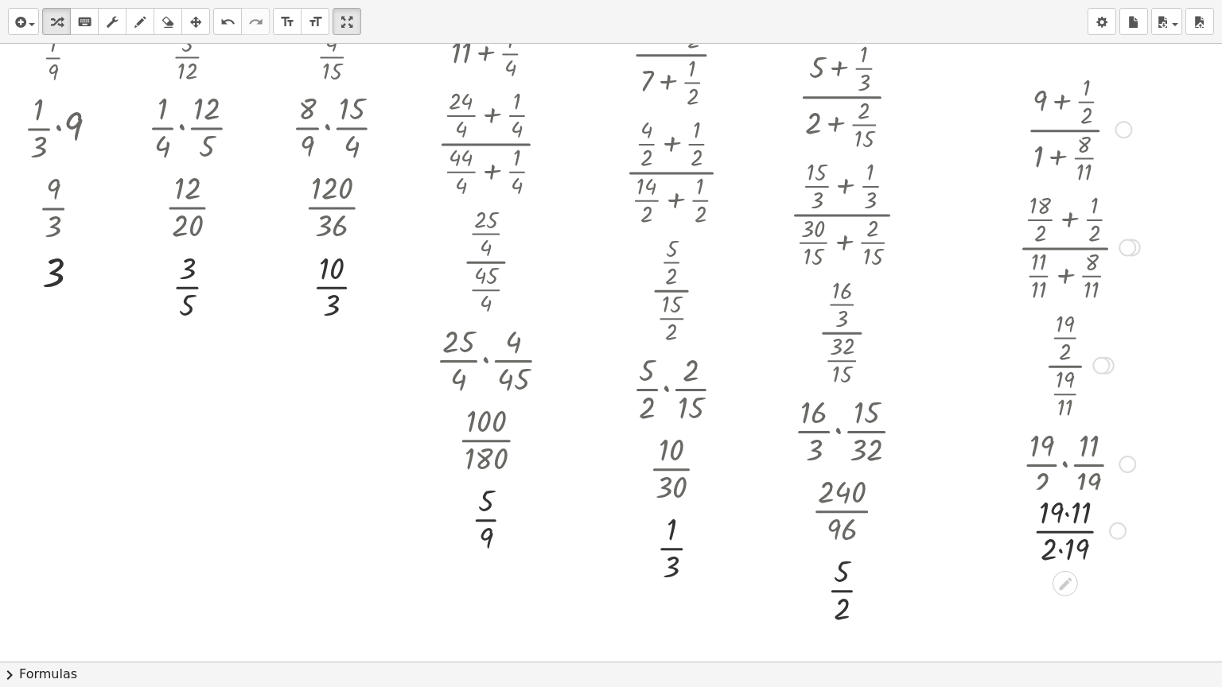
scroll to position [716, 0]
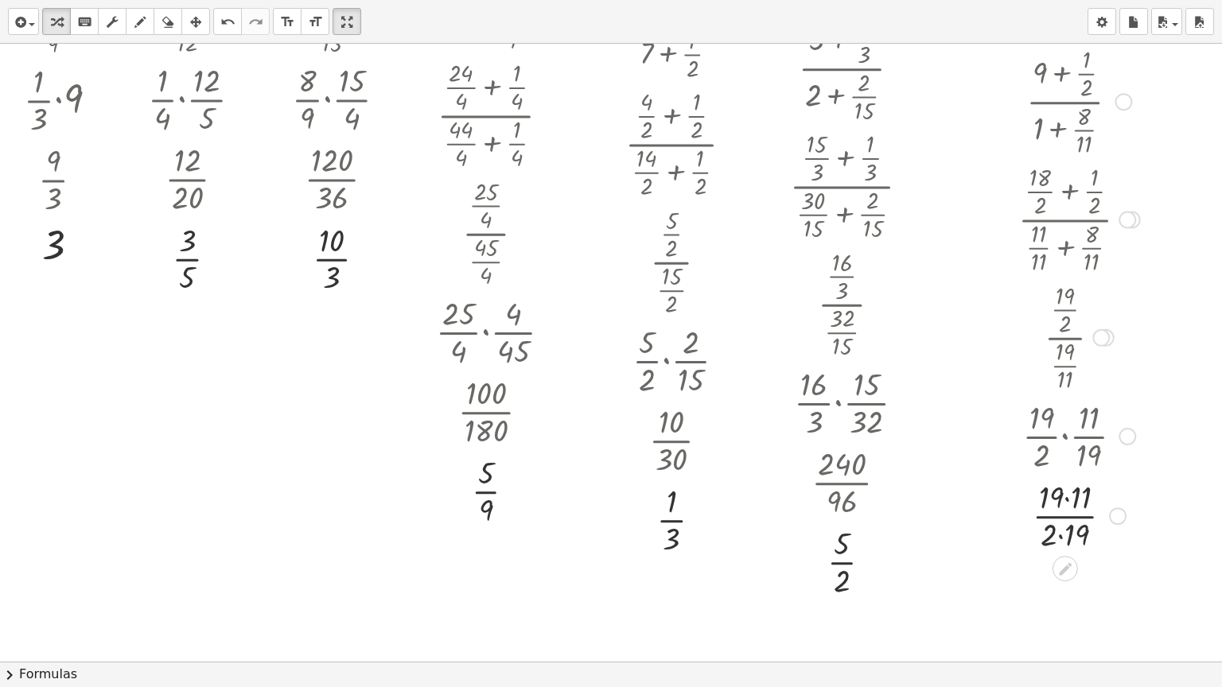
click at [1115, 510] on div "Transform line Copy line as LaTeX Copy derivation as LaTeX Expand new lines: On" at bounding box center [1118, 517] width 18 height 18
click at [1151, 554] on span "Expand new lines: On" at bounding box center [1205, 551] width 108 height 13
drag, startPoint x: 1072, startPoint y: 504, endPoint x: 1059, endPoint y: 496, distance: 15.3
click at [1059, 496] on div at bounding box center [1079, 515] width 138 height 80
drag, startPoint x: 1051, startPoint y: 500, endPoint x: 1070, endPoint y: 499, distance: 19.2
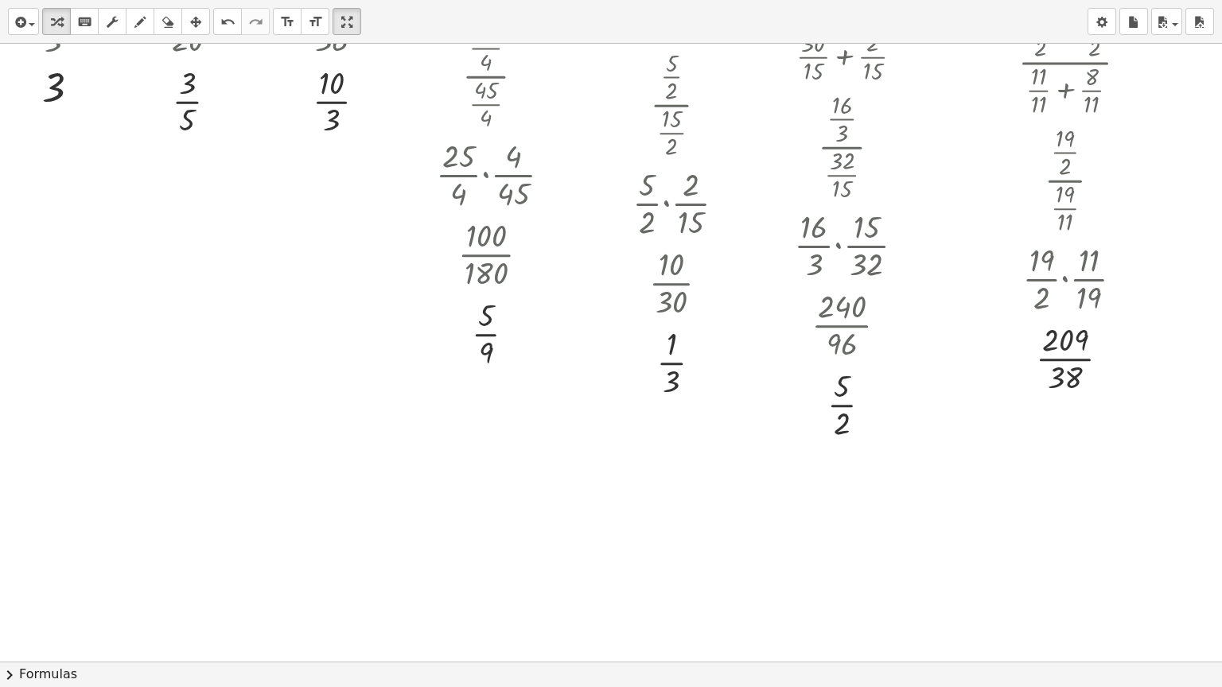
scroll to position [875, 0]
click at [1114, 356] on div "Transform line Copy line as LaTeX Copy derivation as LaTeX Expand new lines: Off" at bounding box center [1110, 357] width 18 height 18
click at [1162, 385] on li "Expand new lines: Off" at bounding box center [1206, 393] width 135 height 24
click at [1080, 358] on div at bounding box center [1079, 356] width 138 height 80
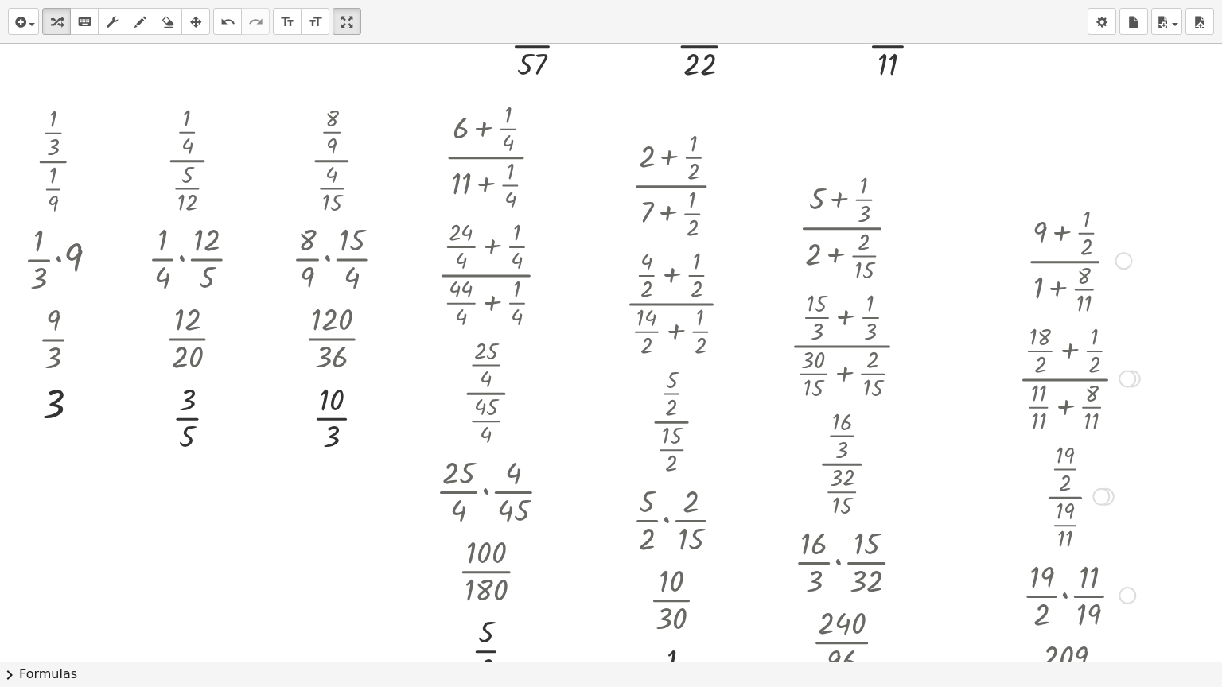
scroll to position [398, 0]
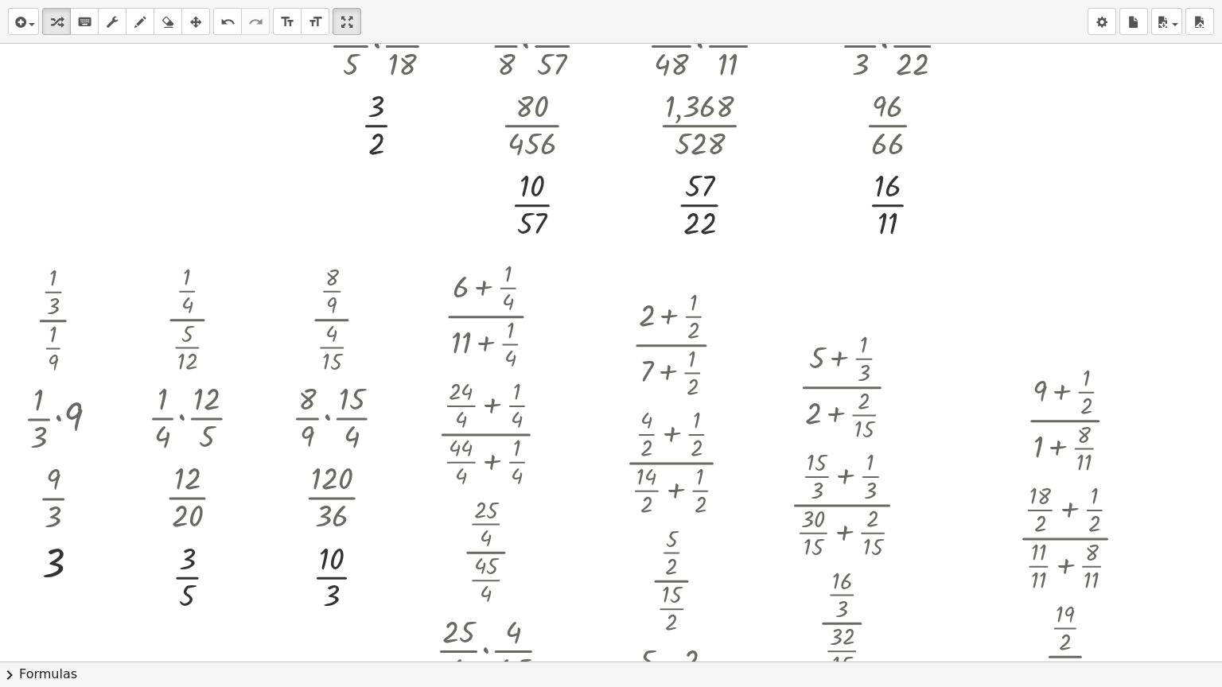
click at [188, 15] on div "button" at bounding box center [195, 21] width 21 height 19
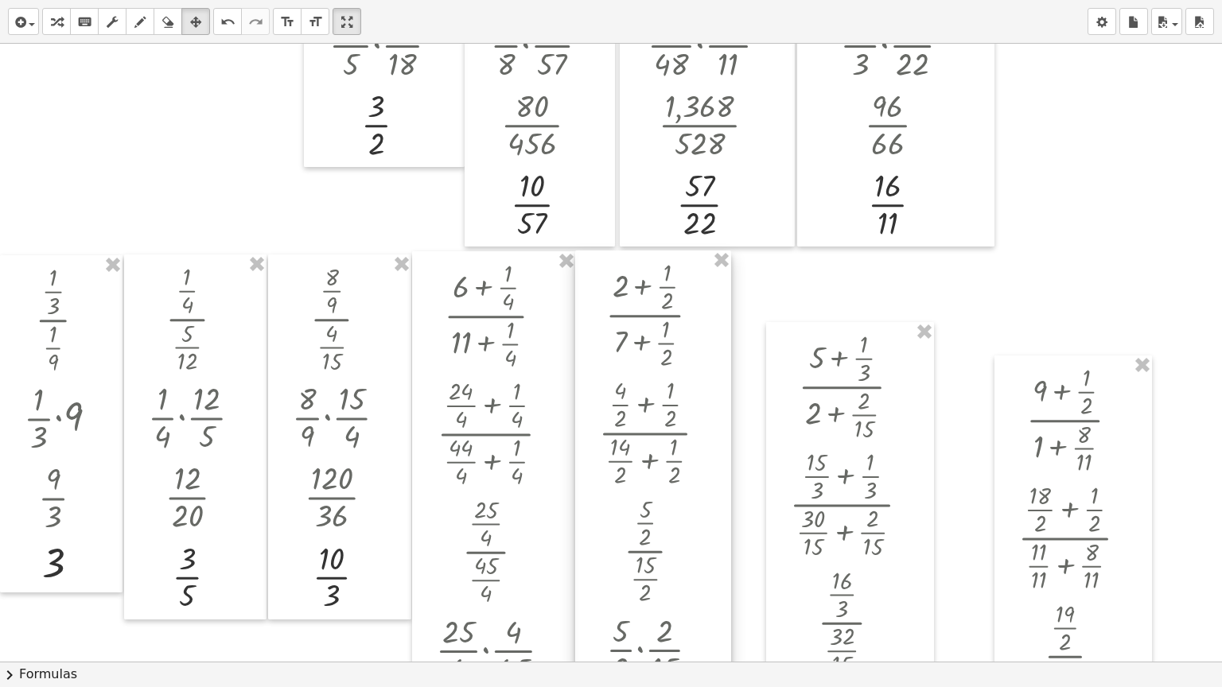
drag, startPoint x: 615, startPoint y: 294, endPoint x: 589, endPoint y: 265, distance: 39.4
click at [589, 265] on div at bounding box center [653, 551] width 156 height 601
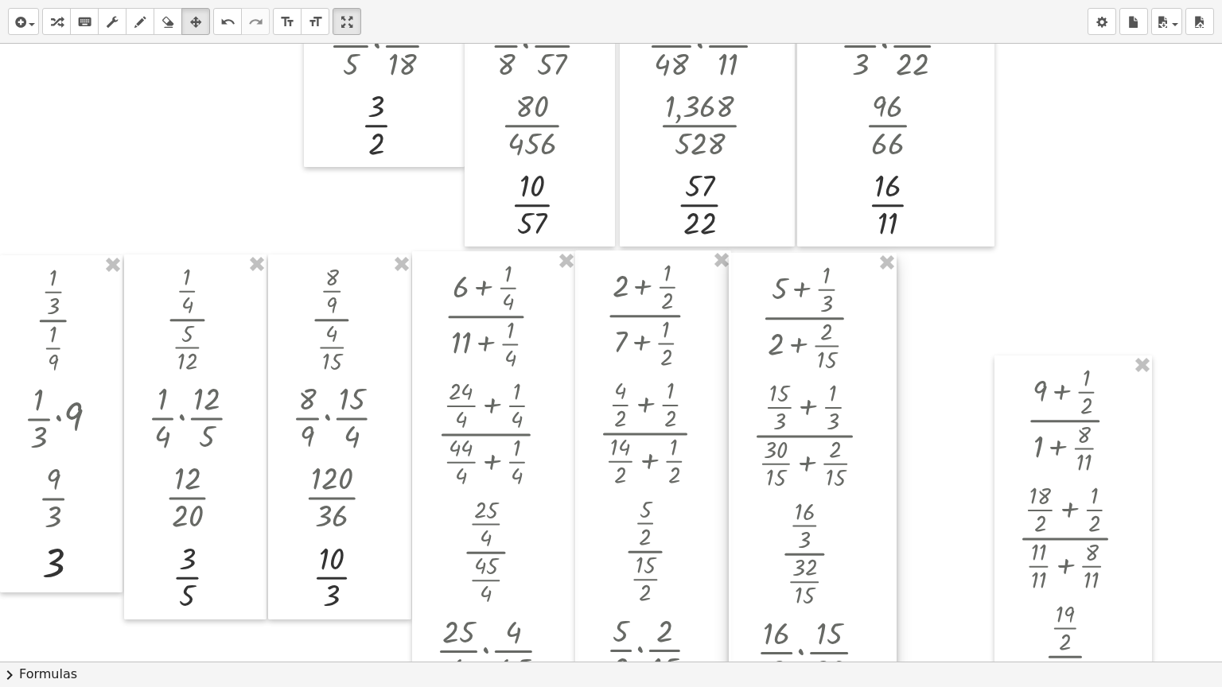
drag, startPoint x: 782, startPoint y: 335, endPoint x: 745, endPoint y: 266, distance: 78.7
click at [745, 266] on div at bounding box center [813, 553] width 168 height 601
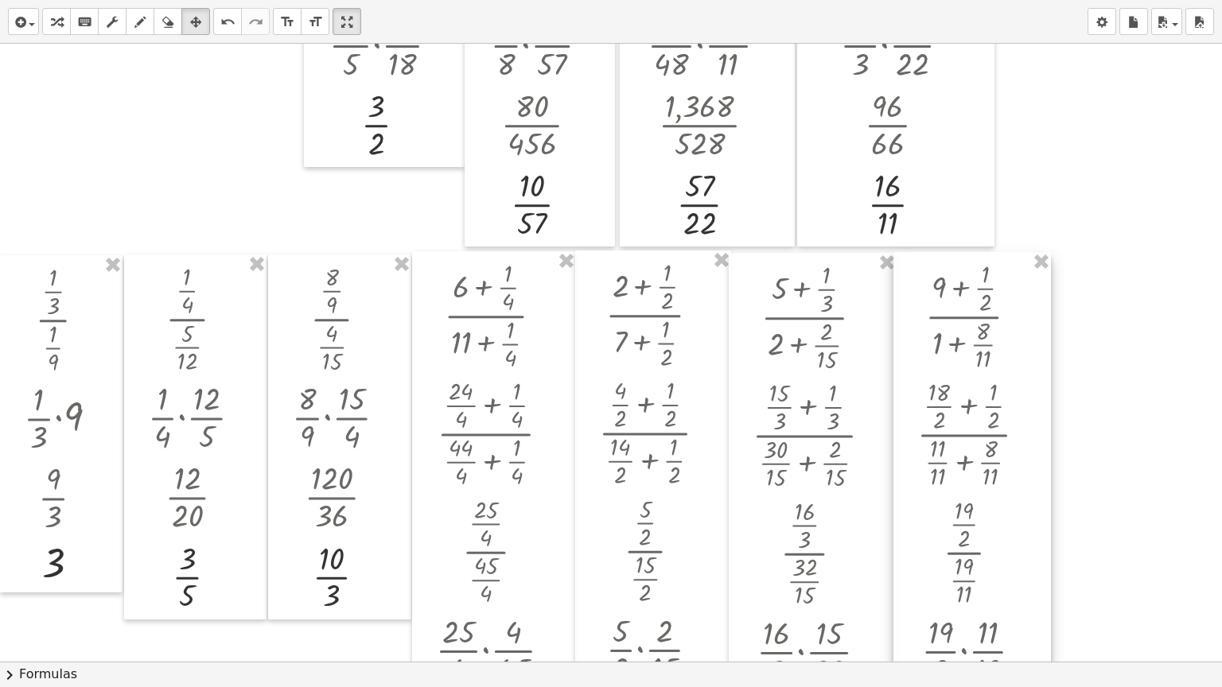
drag, startPoint x: 1018, startPoint y: 360, endPoint x: 917, endPoint y: 257, distance: 144.6
click at [917, 257] on div at bounding box center [972, 552] width 158 height 601
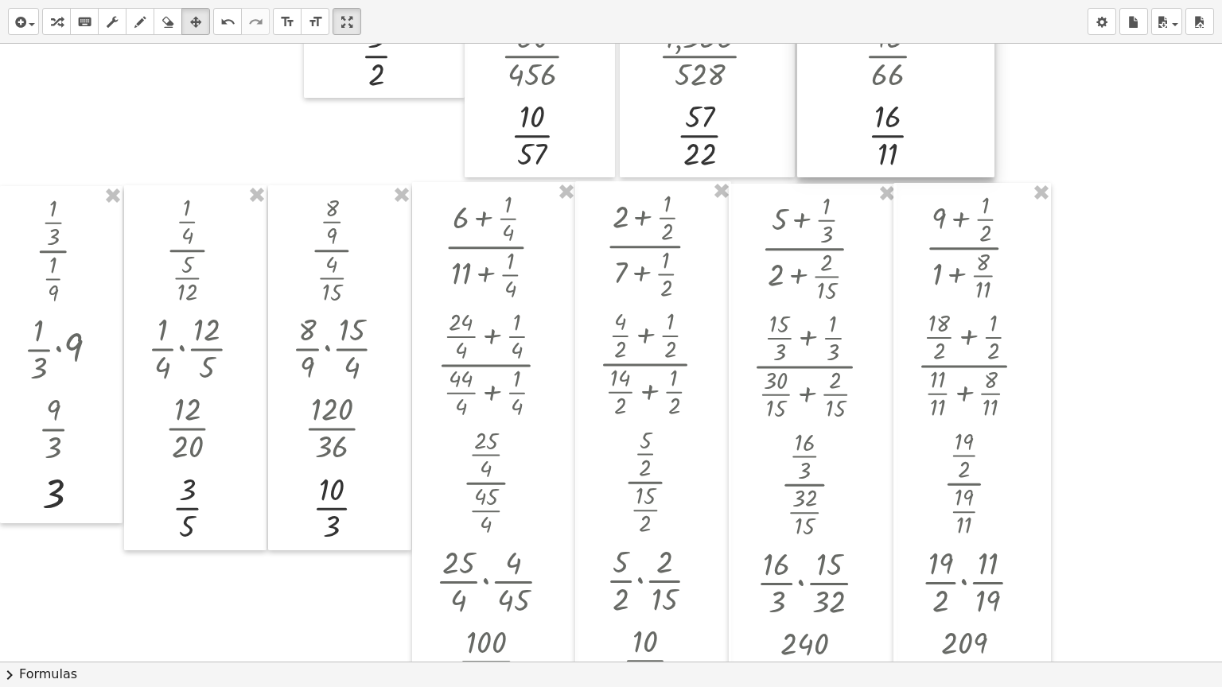
scroll to position [477, 0]
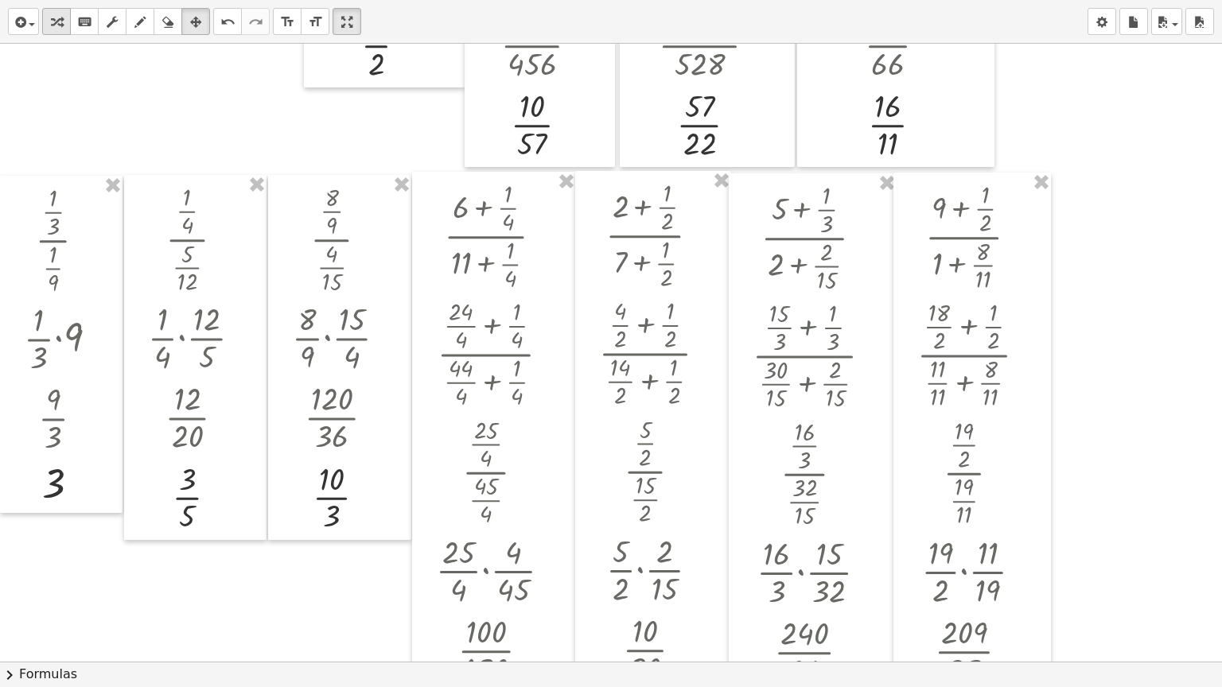
click at [53, 29] on icon "button" at bounding box center [56, 22] width 11 height 19
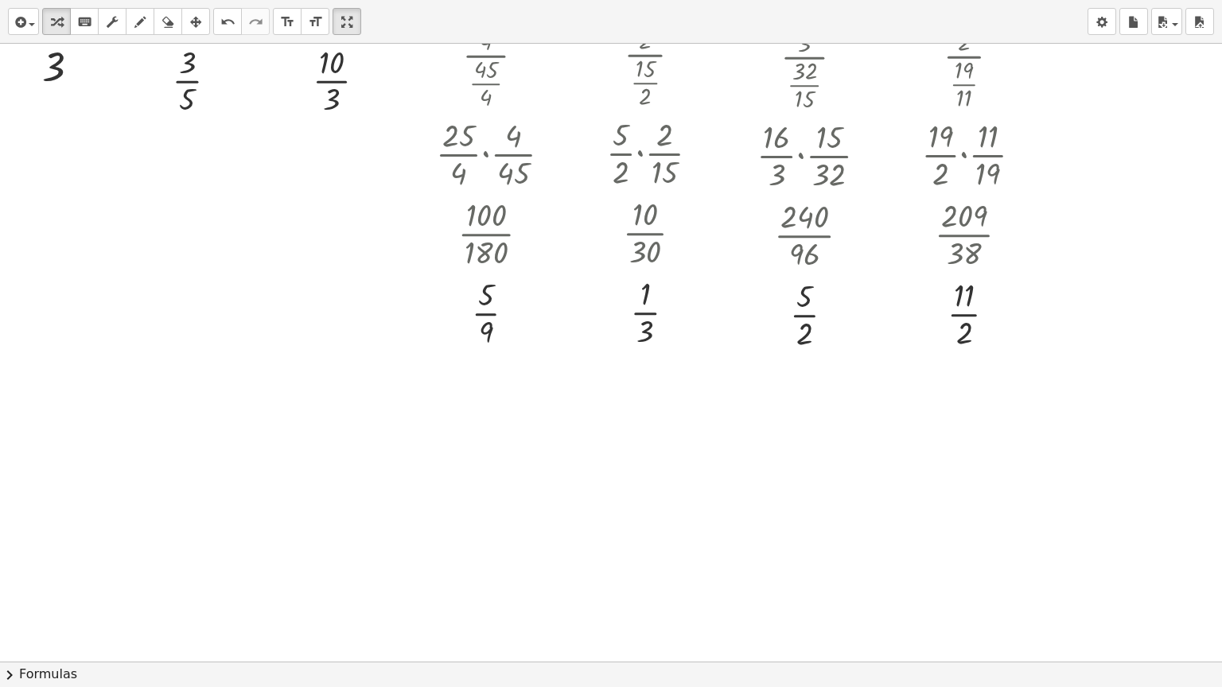
scroll to position [955, 0]
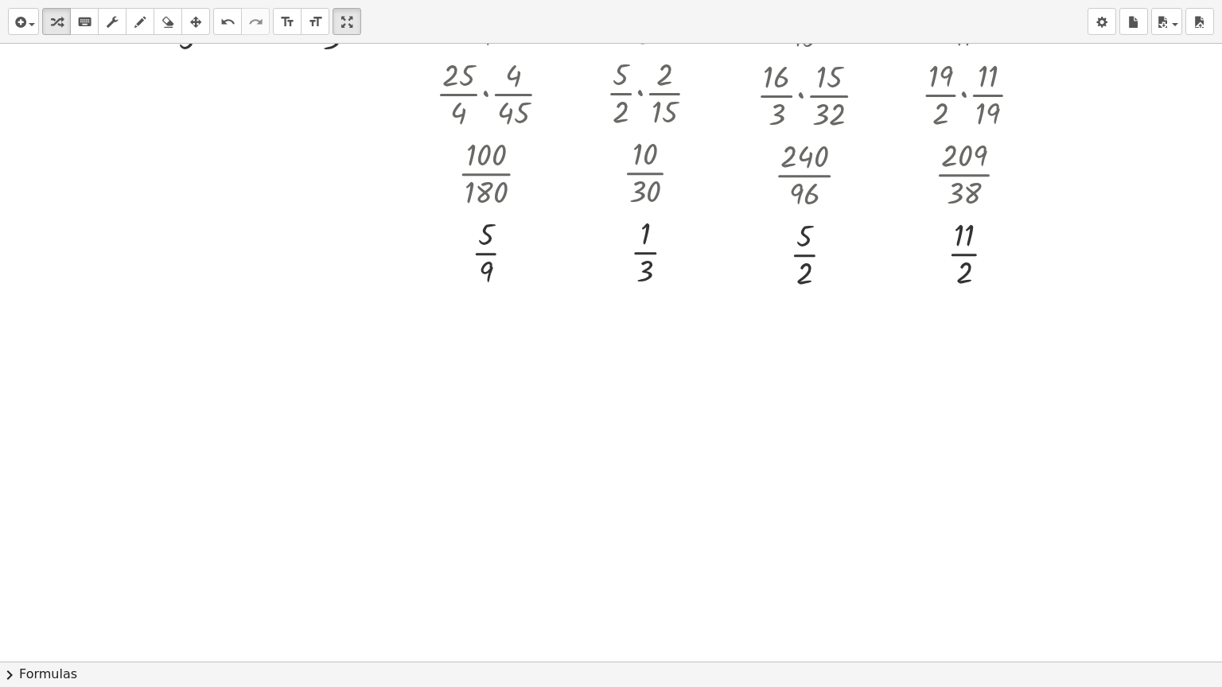
click at [37, 338] on div at bounding box center [640, 17] width 1281 height 1856
click at [96, 376] on div at bounding box center [118, 402] width 131 height 118
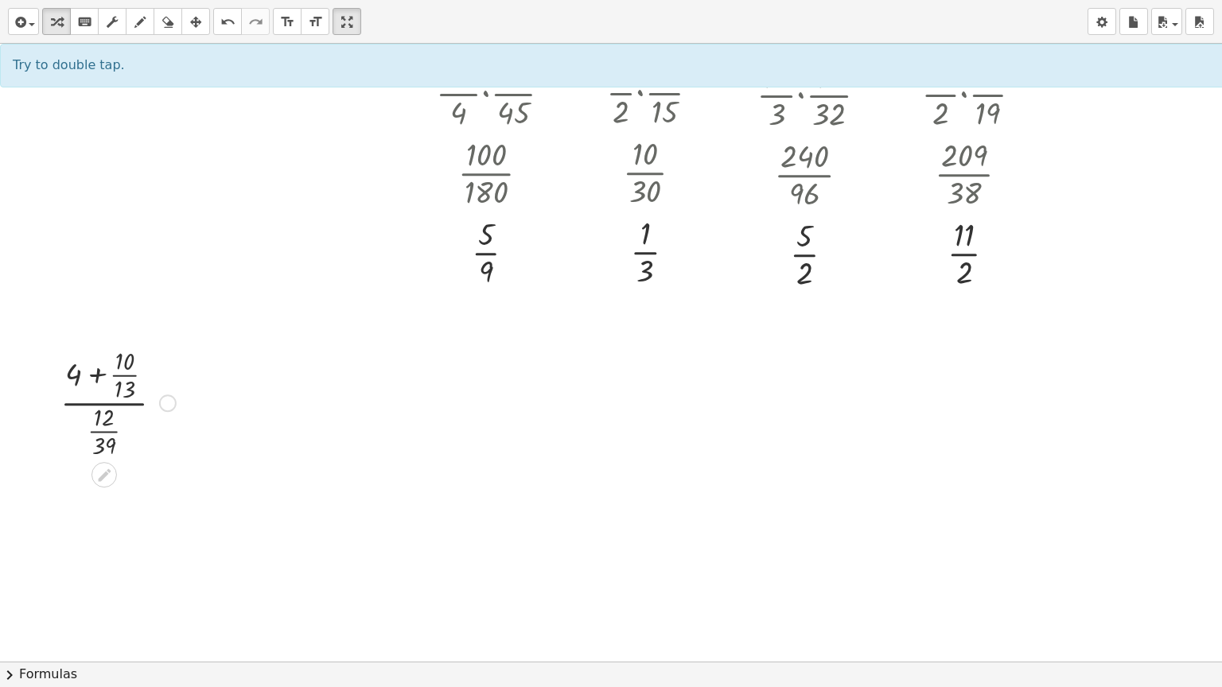
click at [97, 376] on div at bounding box center [118, 402] width 131 height 118
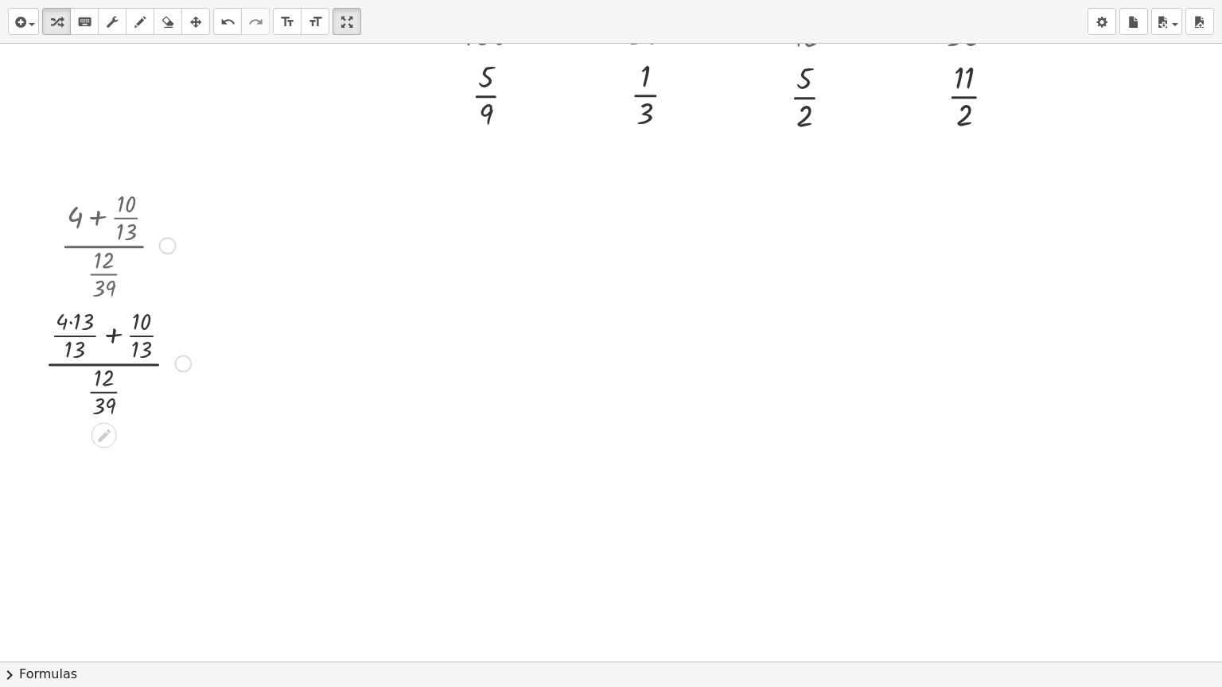
scroll to position [1114, 0]
drag, startPoint x: 60, startPoint y: 321, endPoint x: 72, endPoint y: 321, distance: 11.9
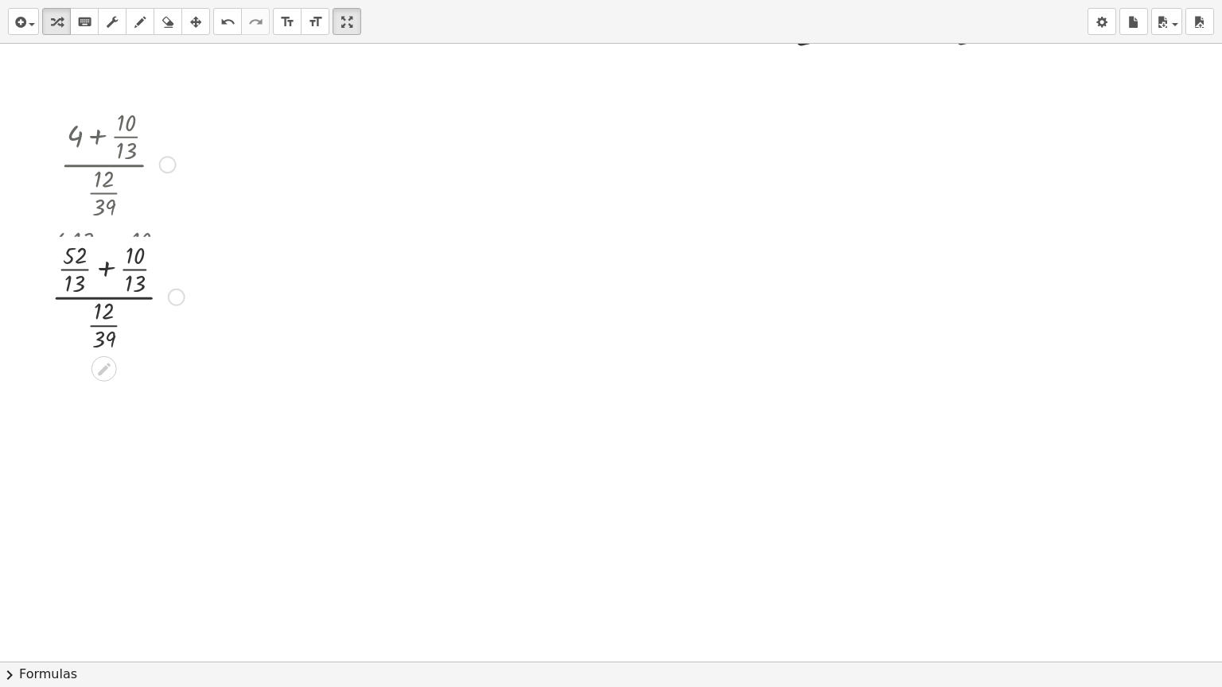
drag, startPoint x: 176, startPoint y: 403, endPoint x: 176, endPoint y: 297, distance: 105.8
click at [176, 297] on div at bounding box center [177, 298] width 18 height 18
click at [102, 252] on div at bounding box center [118, 281] width 149 height 118
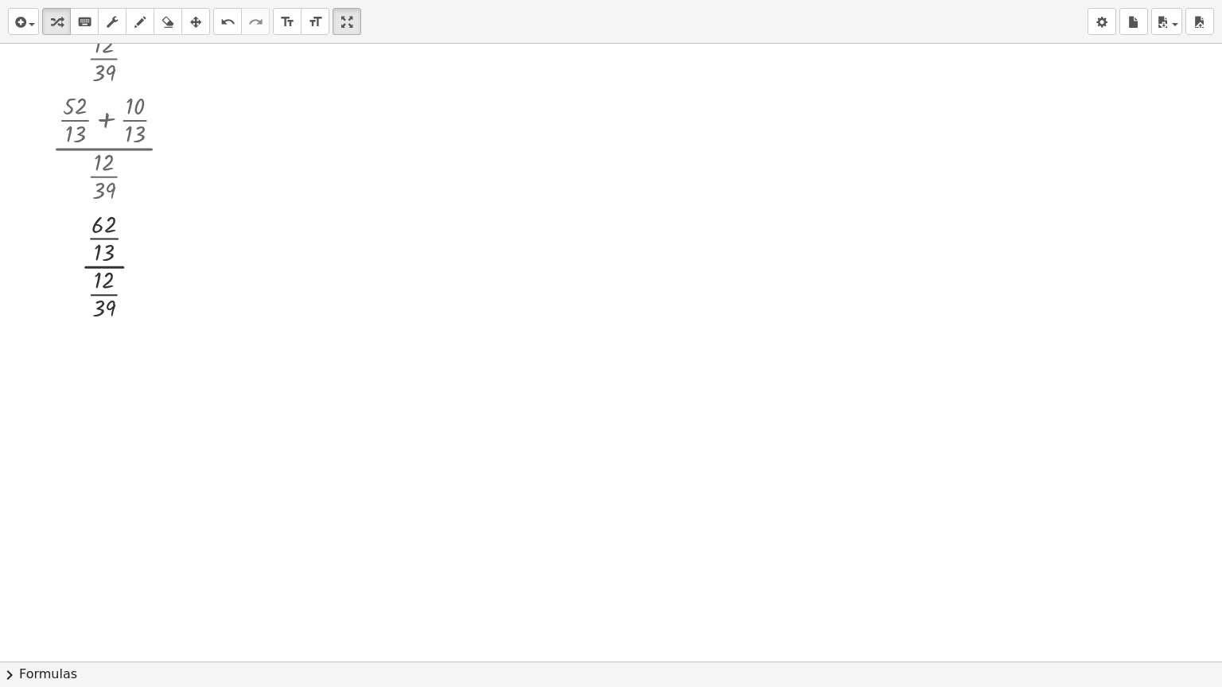
scroll to position [1329, 0]
drag, startPoint x: 105, startPoint y: 294, endPoint x: 134, endPoint y: 241, distance: 59.8
click at [134, 241] on div at bounding box center [118, 264] width 149 height 118
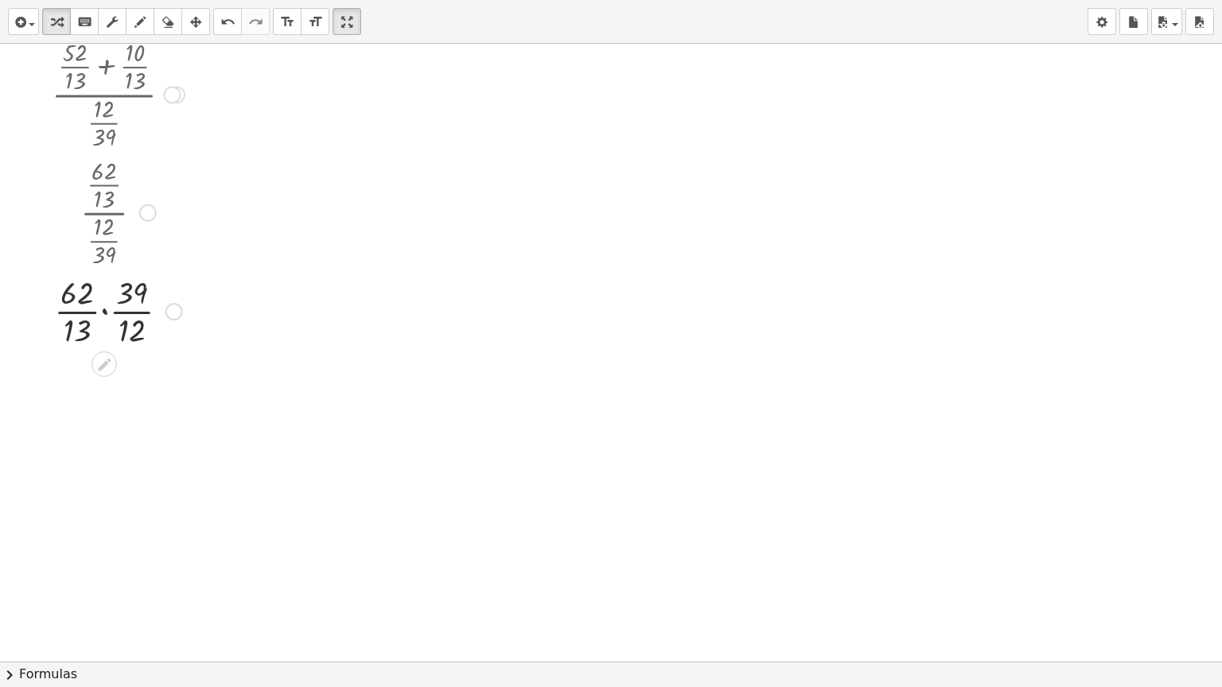
scroll to position [1408, 0]
click at [102, 286] on div at bounding box center [118, 283] width 149 height 80
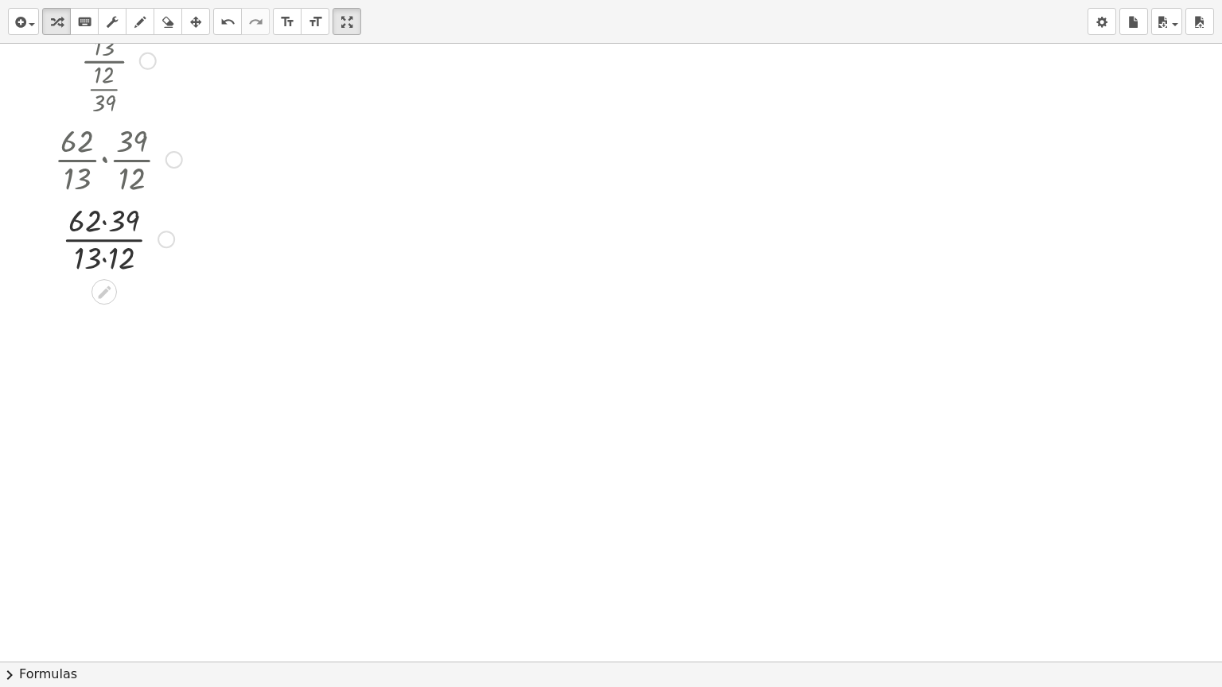
scroll to position [1567, 0]
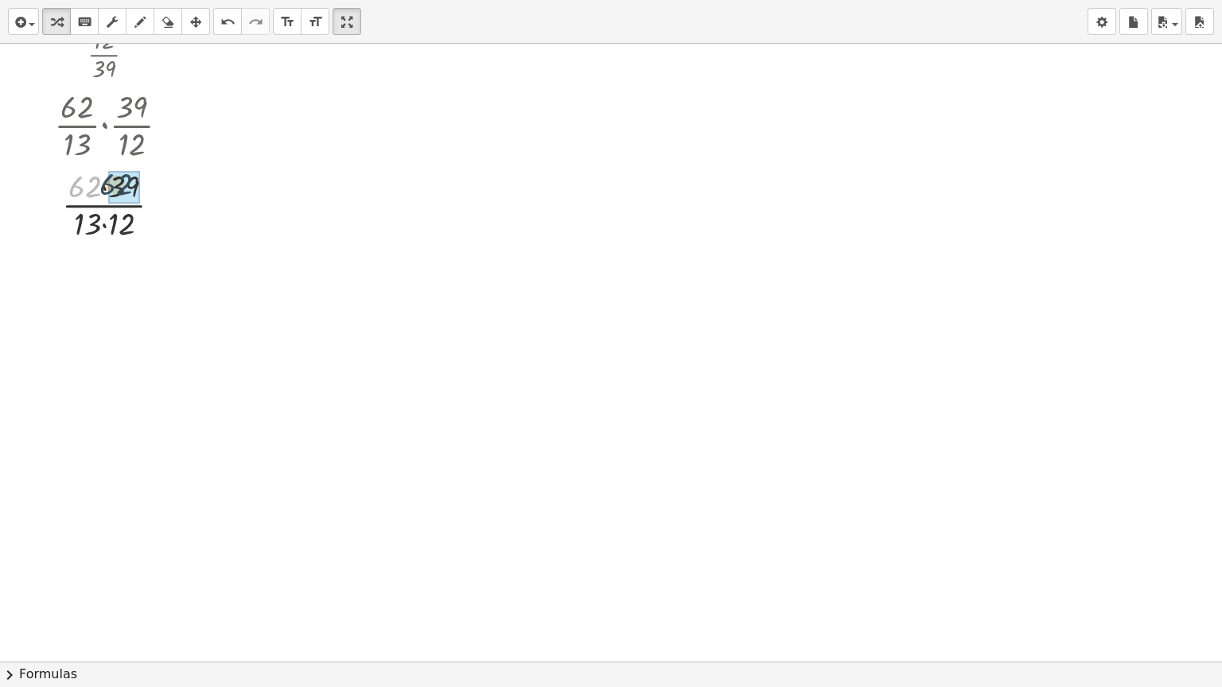
drag, startPoint x: 86, startPoint y: 188, endPoint x: 127, endPoint y: 185, distance: 41.5
click at [88, 224] on div at bounding box center [118, 204] width 153 height 80
drag, startPoint x: 91, startPoint y: 300, endPoint x: 111, endPoint y: 302, distance: 20.8
drag, startPoint x: 152, startPoint y: 285, endPoint x: 154, endPoint y: 210, distance: 74.8
click at [154, 210] on div at bounding box center [160, 217] width 18 height 18
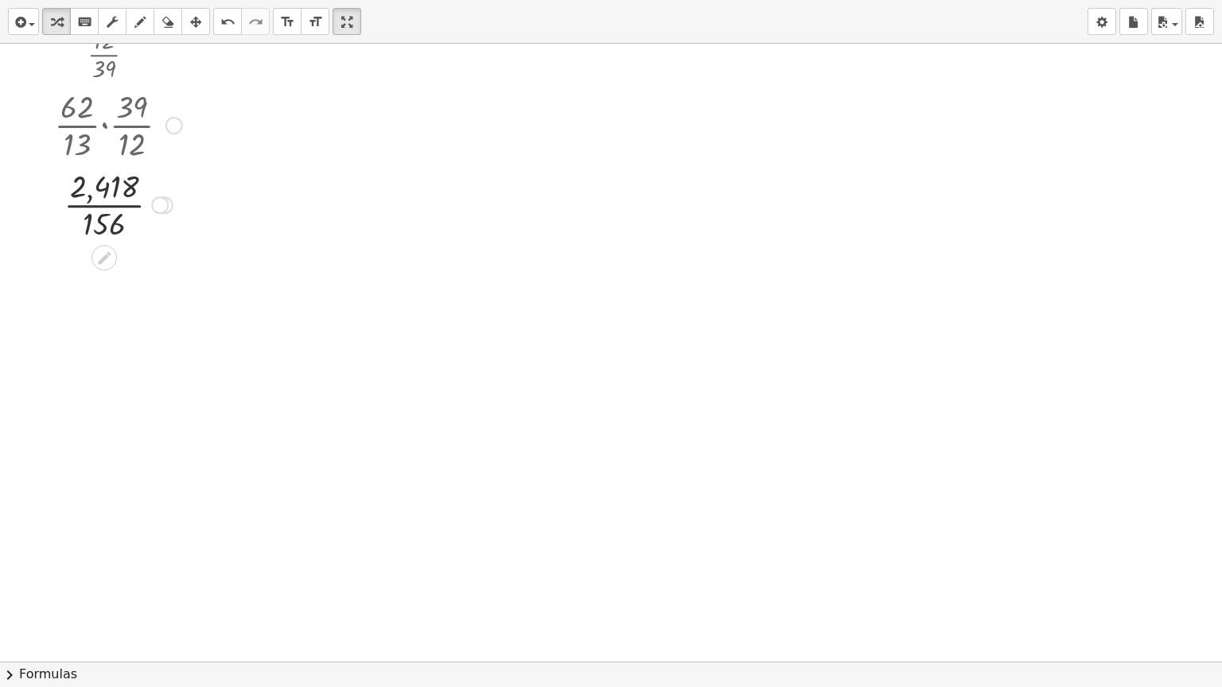
click at [102, 204] on div at bounding box center [118, 204] width 149 height 80
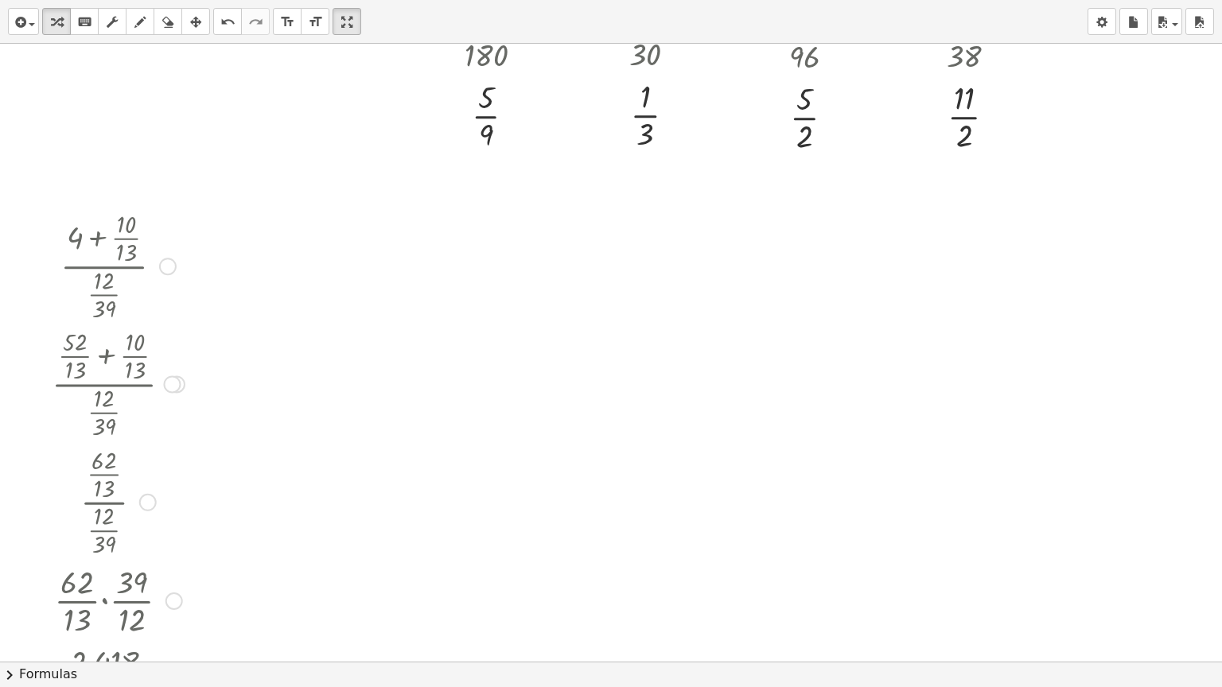
scroll to position [1090, 0]
click at [224, 239] on div at bounding box center [640, 191] width 1281 height 2474
click at [289, 277] on div at bounding box center [304, 302] width 129 height 118
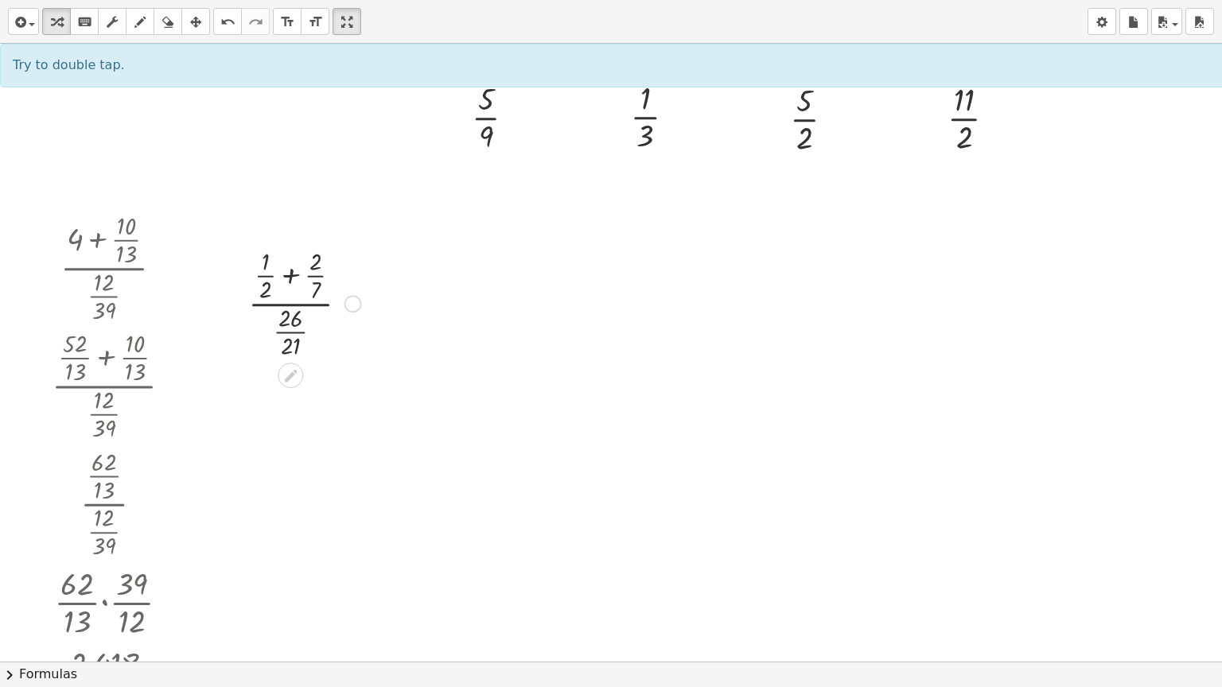
click at [289, 276] on div at bounding box center [304, 302] width 129 height 118
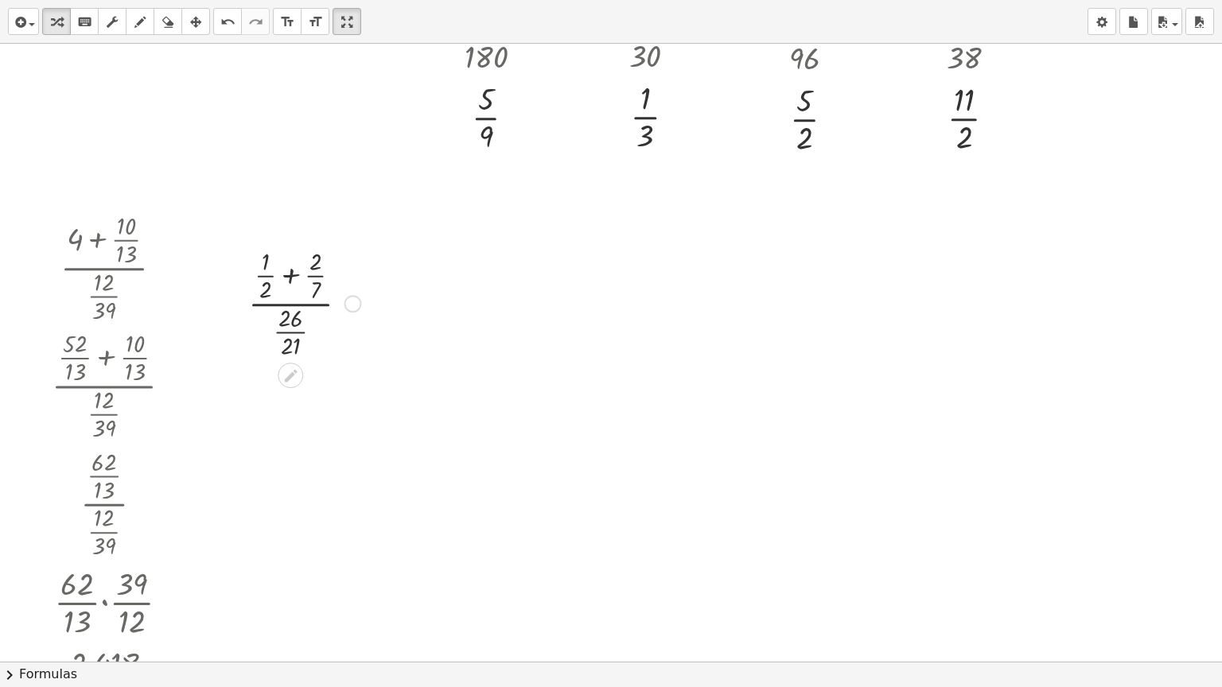
click at [289, 276] on div at bounding box center [304, 302] width 129 height 118
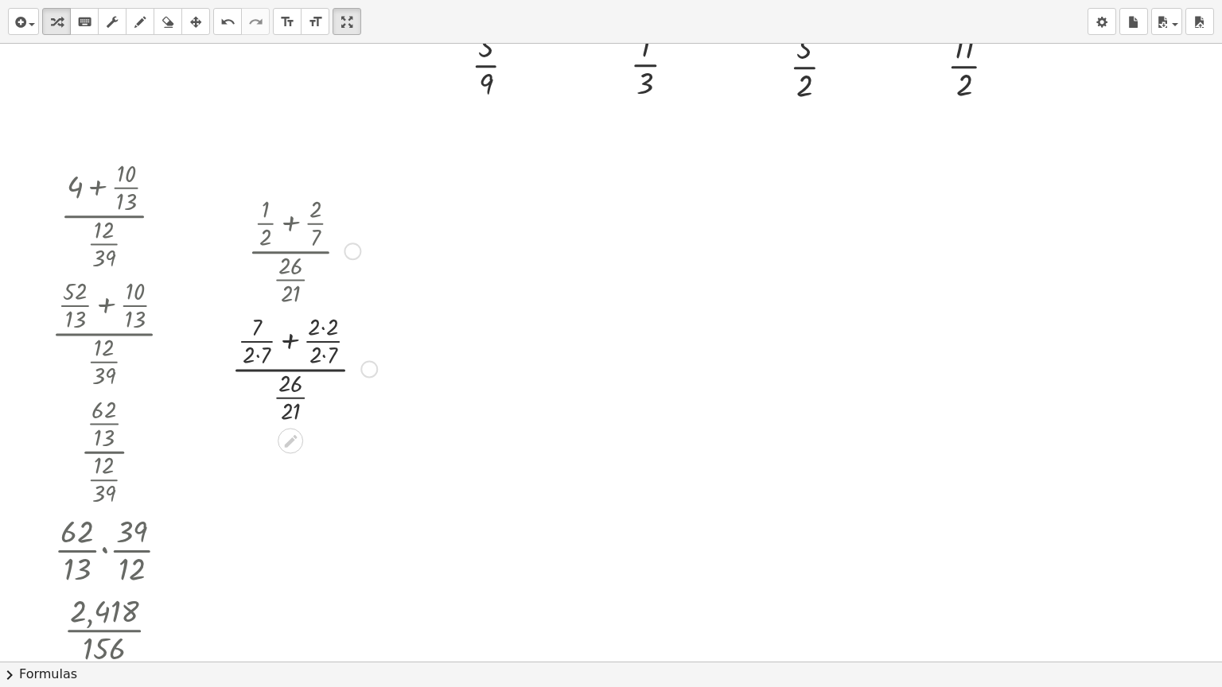
scroll to position [1169, 0]
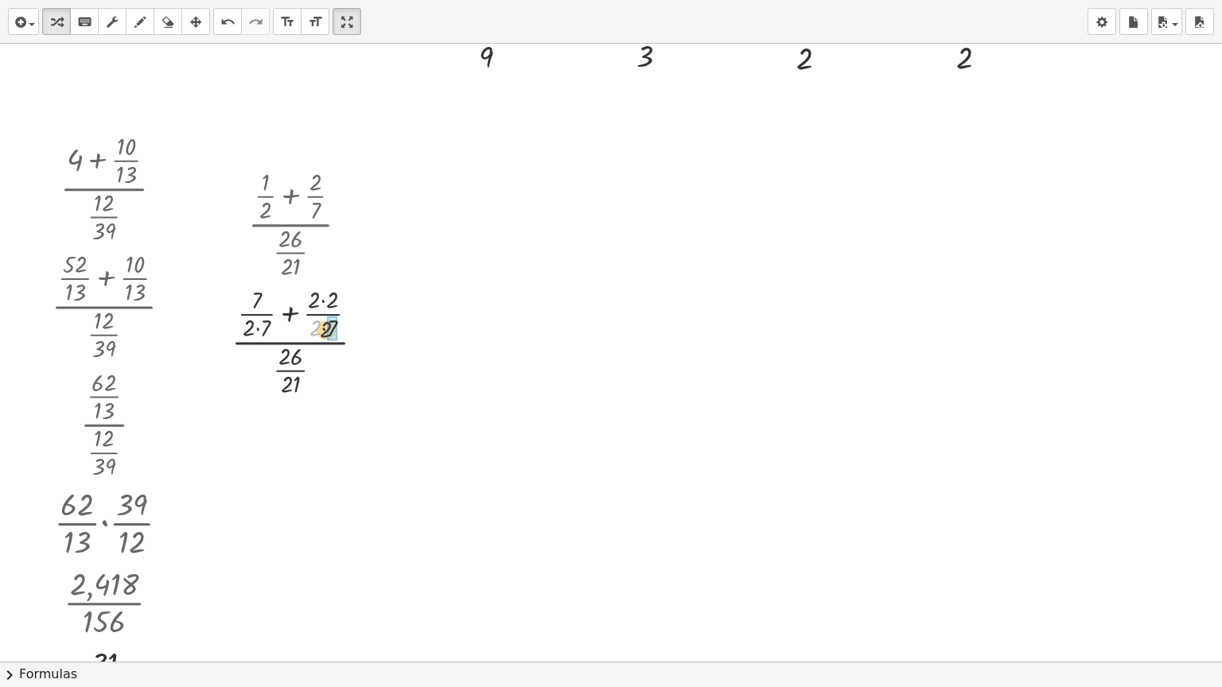
drag, startPoint x: 319, startPoint y: 328, endPoint x: 329, endPoint y: 329, distance: 10.5
drag, startPoint x: 312, startPoint y: 302, endPoint x: 321, endPoint y: 302, distance: 9.5
drag, startPoint x: 256, startPoint y: 441, endPoint x: 279, endPoint y: 442, distance: 23.1
click at [279, 442] on div at bounding box center [305, 459] width 162 height 118
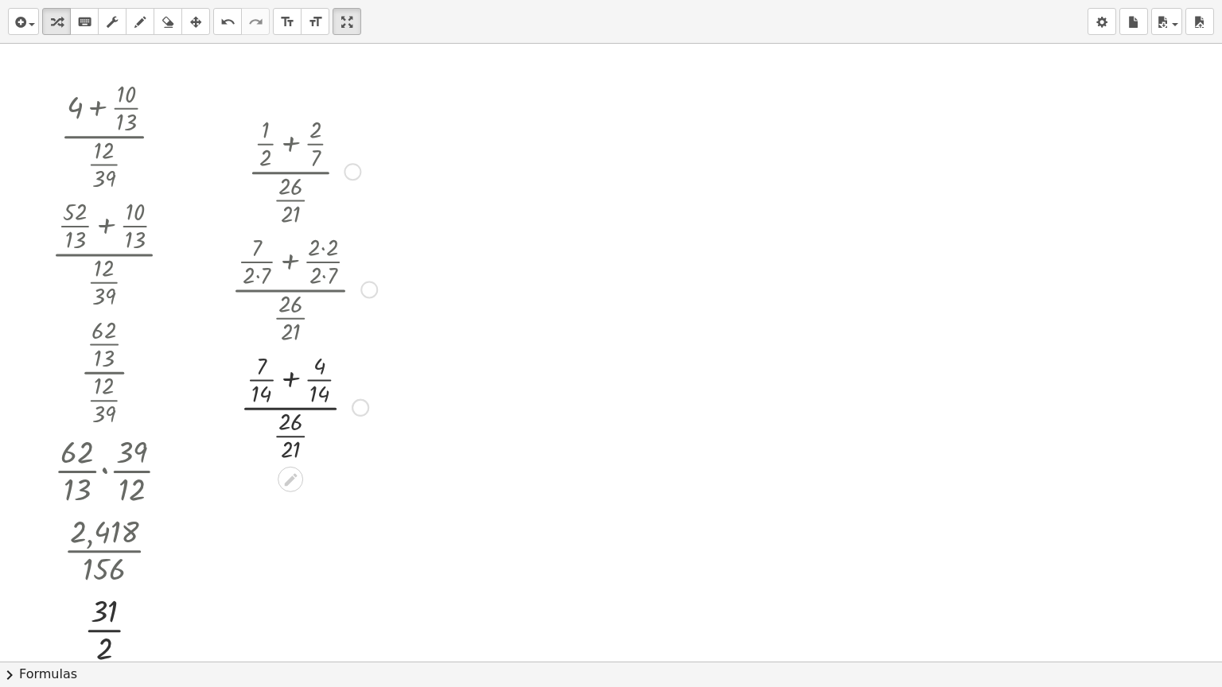
scroll to position [1249, 0]
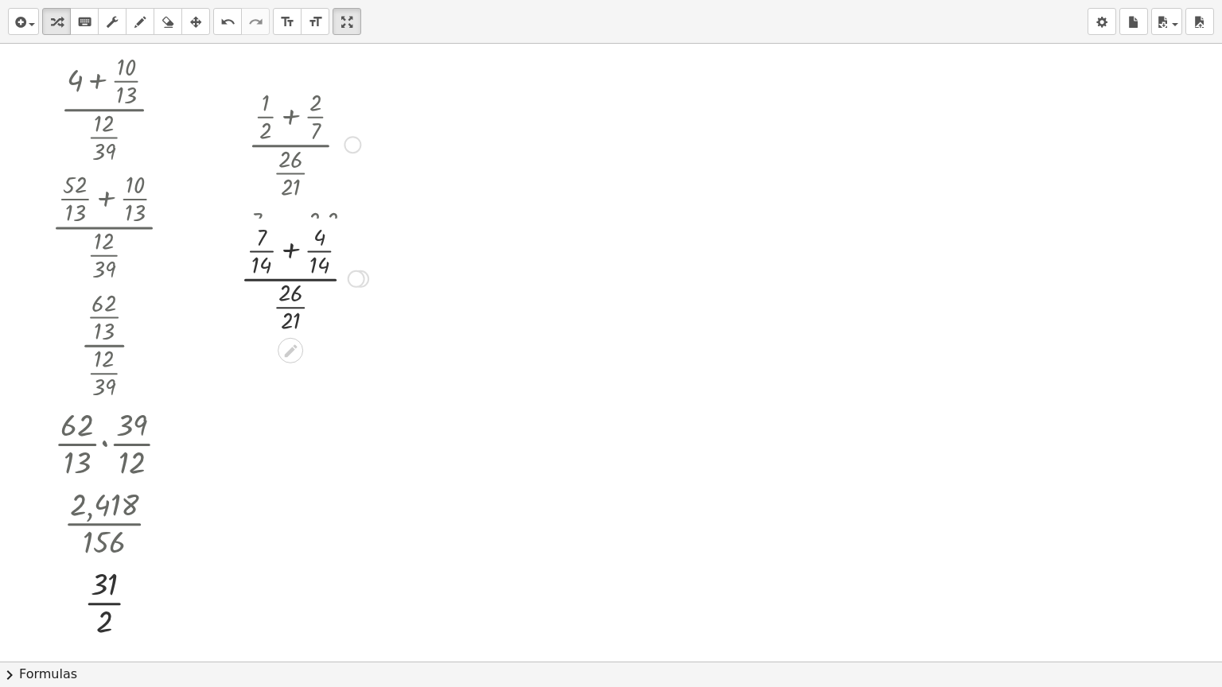
drag, startPoint x: 357, startPoint y: 382, endPoint x: 361, endPoint y: 272, distance: 109.9
click at [361, 272] on div at bounding box center [357, 279] width 18 height 18
click at [292, 229] on div at bounding box center [304, 261] width 144 height 118
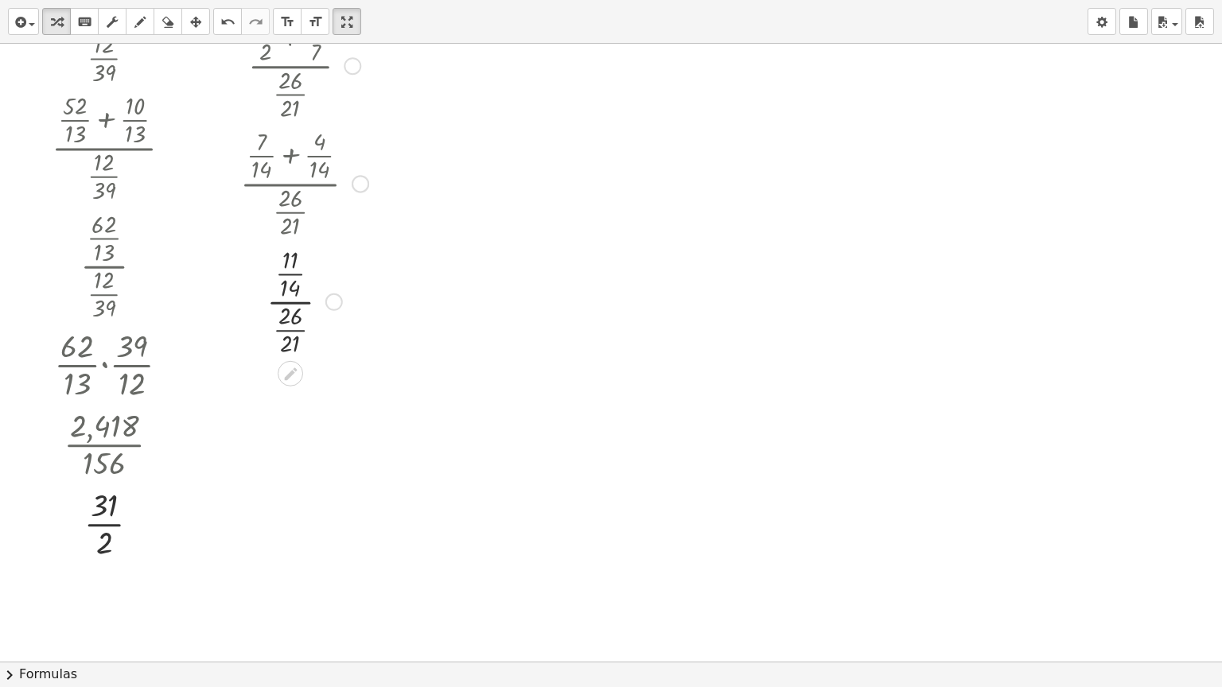
scroll to position [1329, 0]
drag, startPoint x: 283, startPoint y: 326, endPoint x: 337, endPoint y: 284, distance: 68.6
click at [337, 286] on div at bounding box center [304, 300] width 144 height 118
drag, startPoint x: 291, startPoint y: 327, endPoint x: 312, endPoint y: 274, distance: 57.2
click at [312, 274] on div at bounding box center [304, 300] width 144 height 118
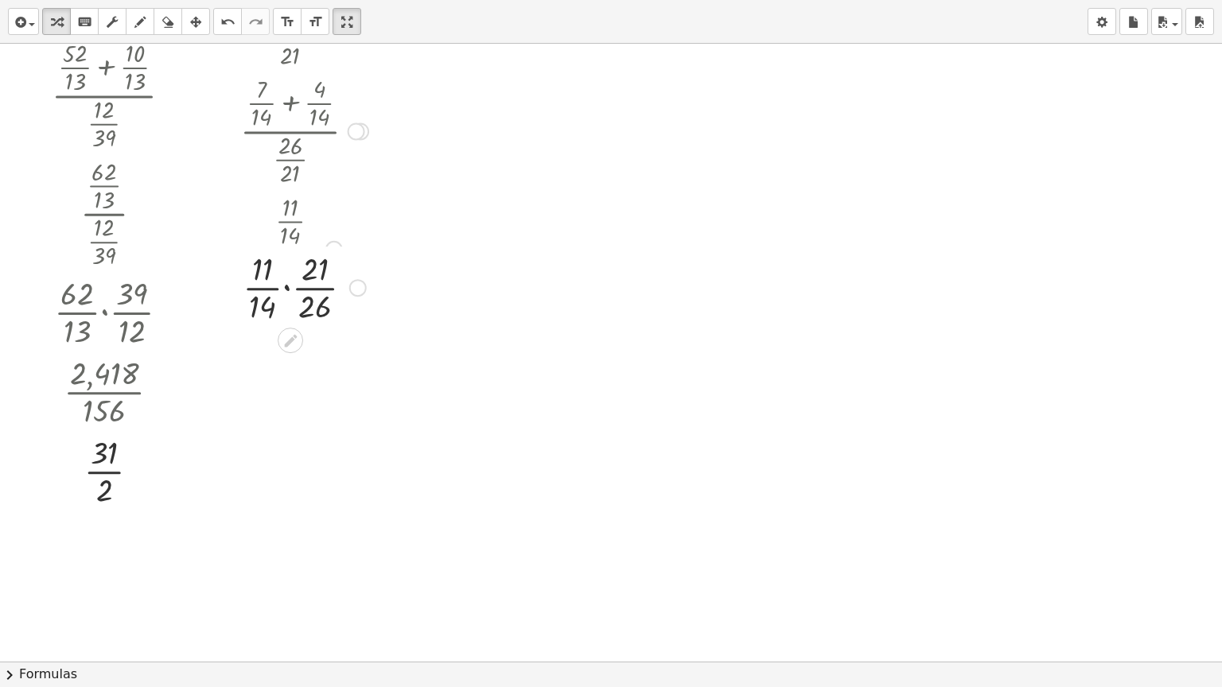
scroll to position [1408, 0]
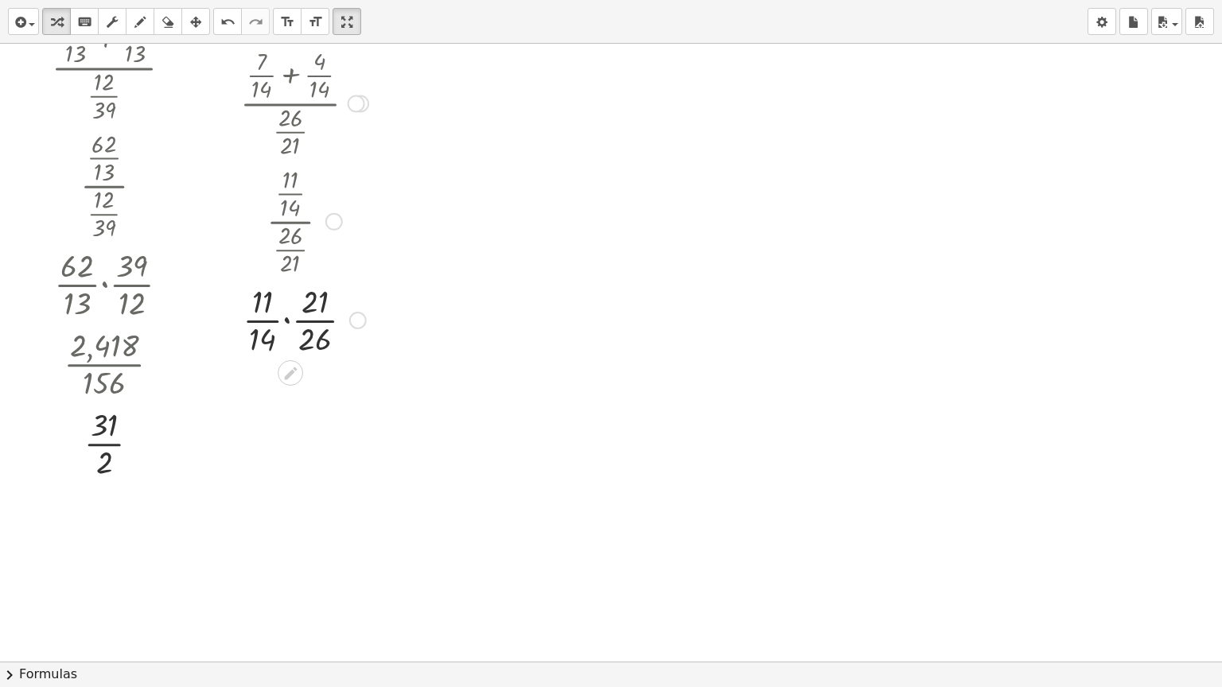
click at [286, 320] on div at bounding box center [304, 319] width 144 height 80
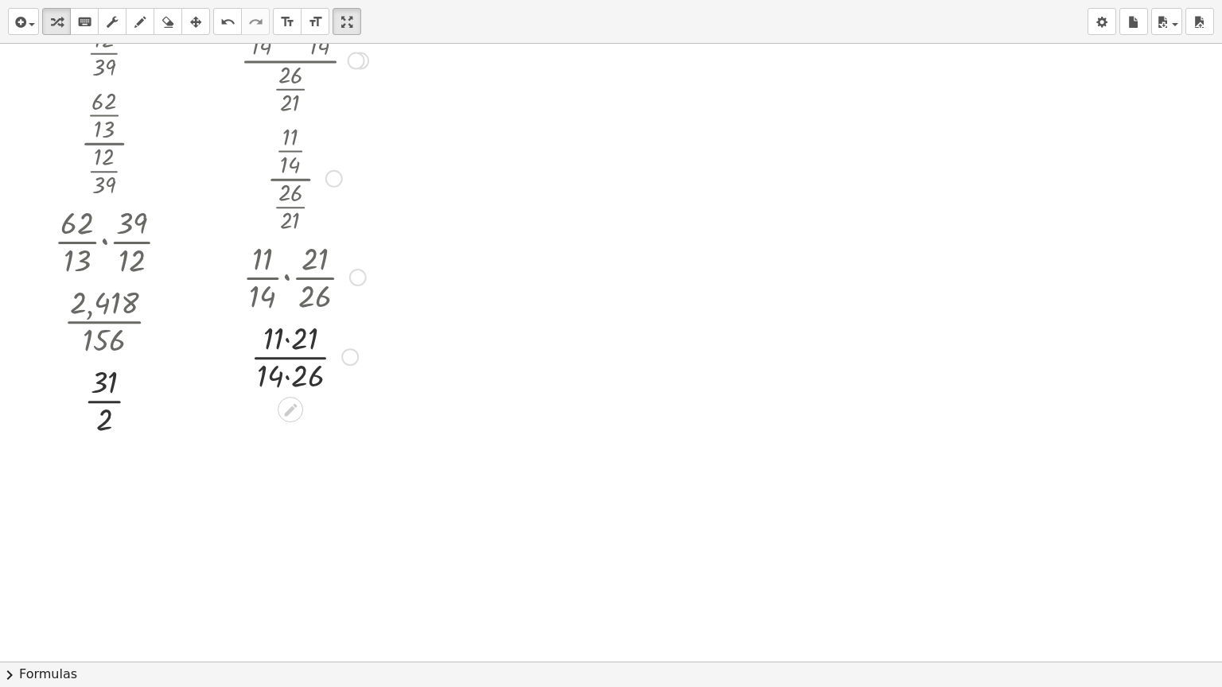
scroll to position [1488, 0]
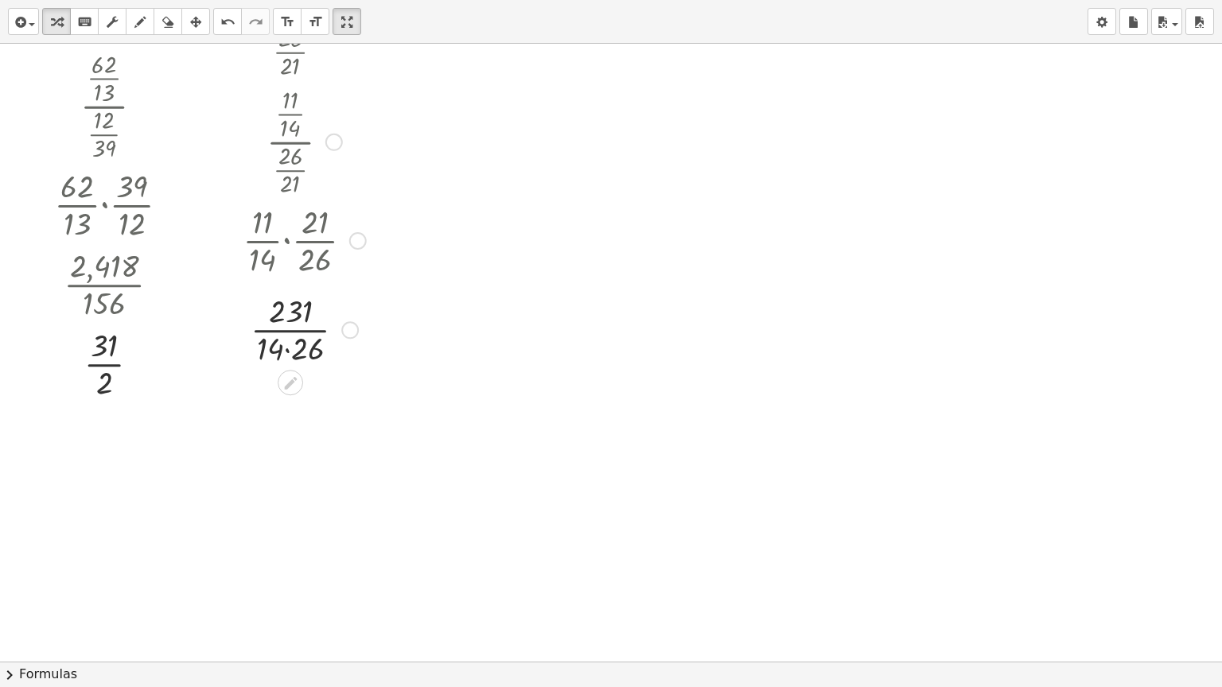
drag, startPoint x: 274, startPoint y: 332, endPoint x: 293, endPoint y: 333, distance: 19.1
drag, startPoint x: 334, startPoint y: 403, endPoint x: 334, endPoint y: 329, distance: 74.8
click at [334, 329] on div at bounding box center [338, 333] width 18 height 18
click at [296, 321] on div at bounding box center [304, 319] width 144 height 80
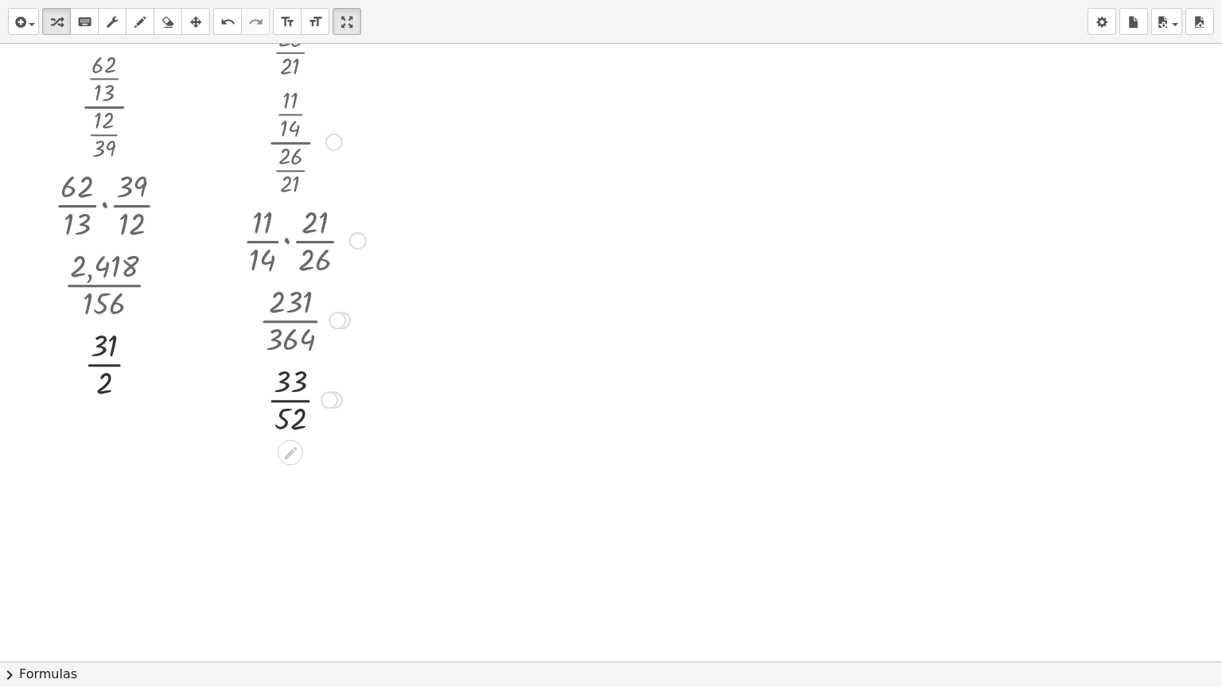
click at [298, 398] on div at bounding box center [304, 399] width 144 height 80
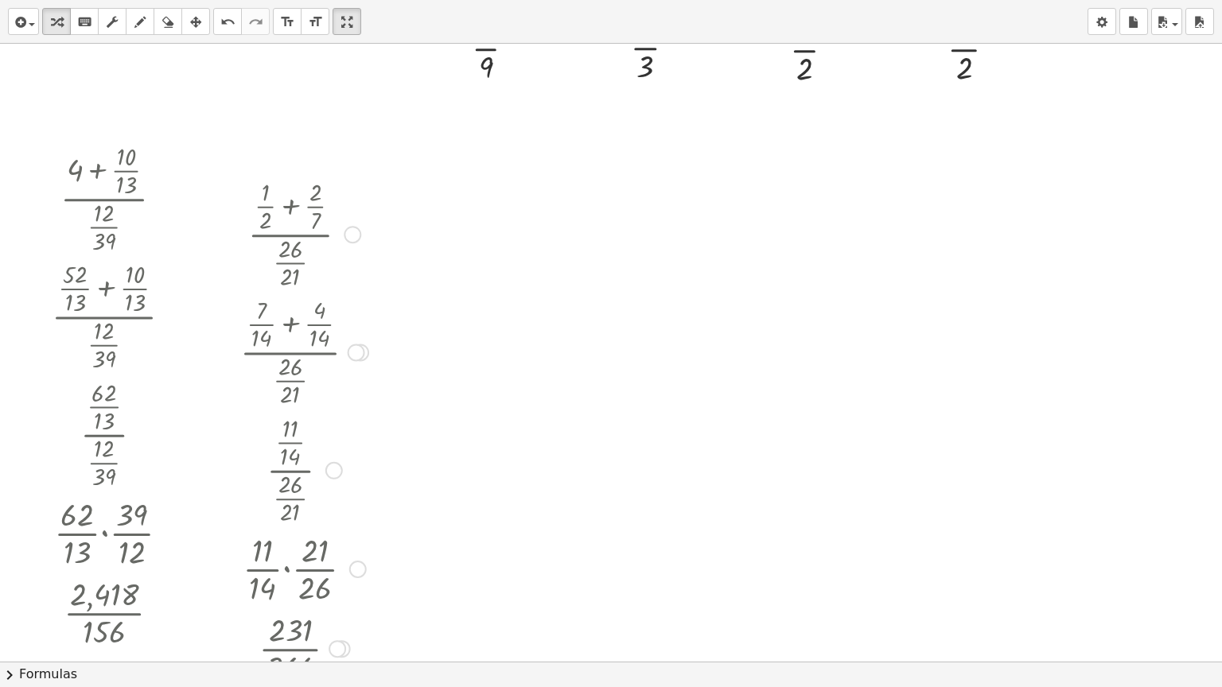
scroll to position [1090, 0]
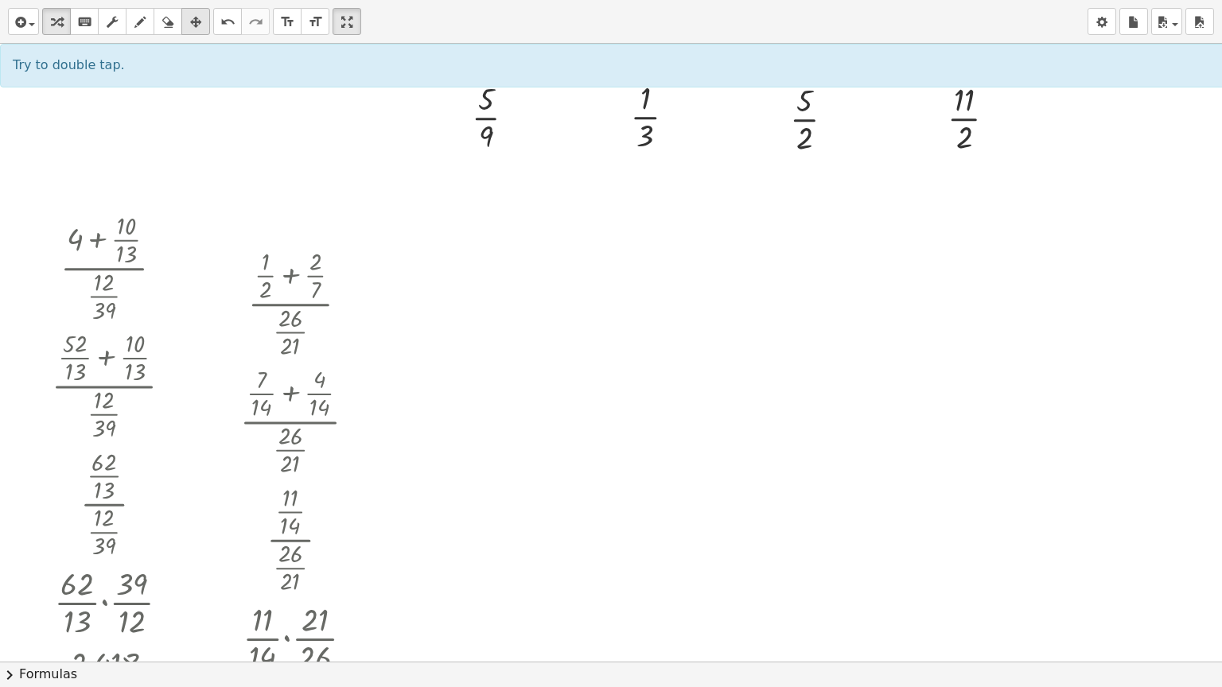
click at [209, 24] on button "arrange" at bounding box center [195, 21] width 29 height 27
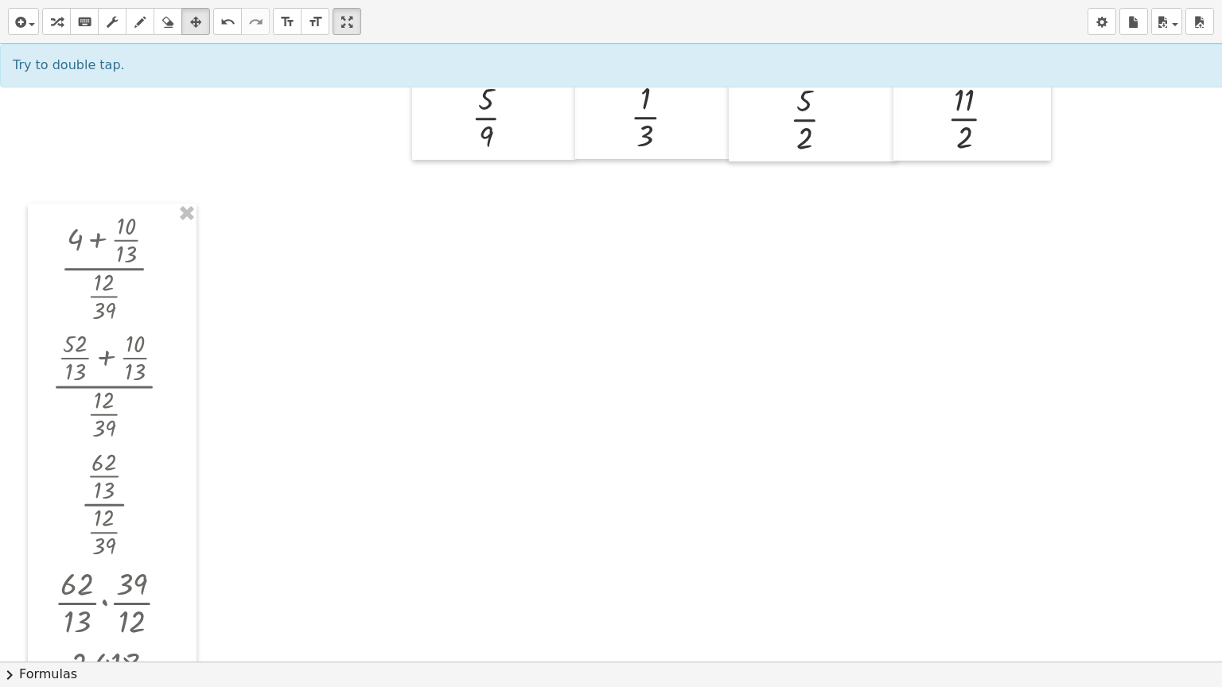
click at [67, 26] on div "button" at bounding box center [56, 21] width 21 height 19
click at [255, 228] on div at bounding box center [640, 191] width 1281 height 2474
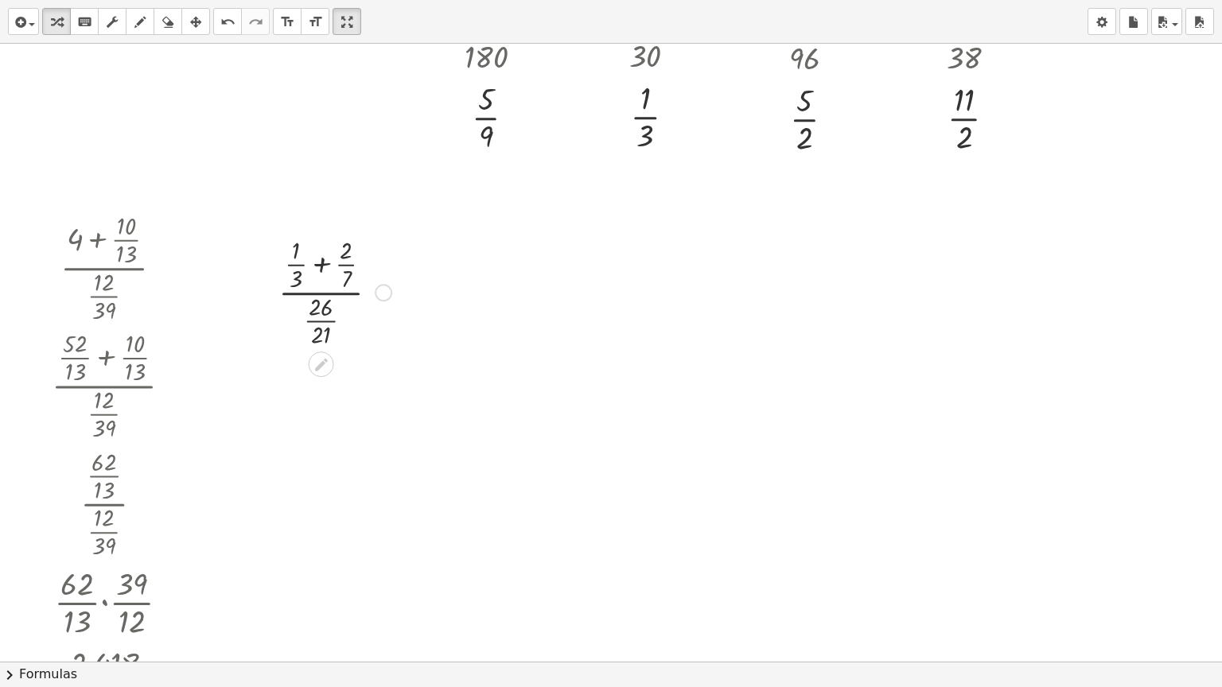
click at [320, 259] on div at bounding box center [334, 291] width 129 height 118
drag, startPoint x: 296, startPoint y: 391, endPoint x: 267, endPoint y: 392, distance: 28.7
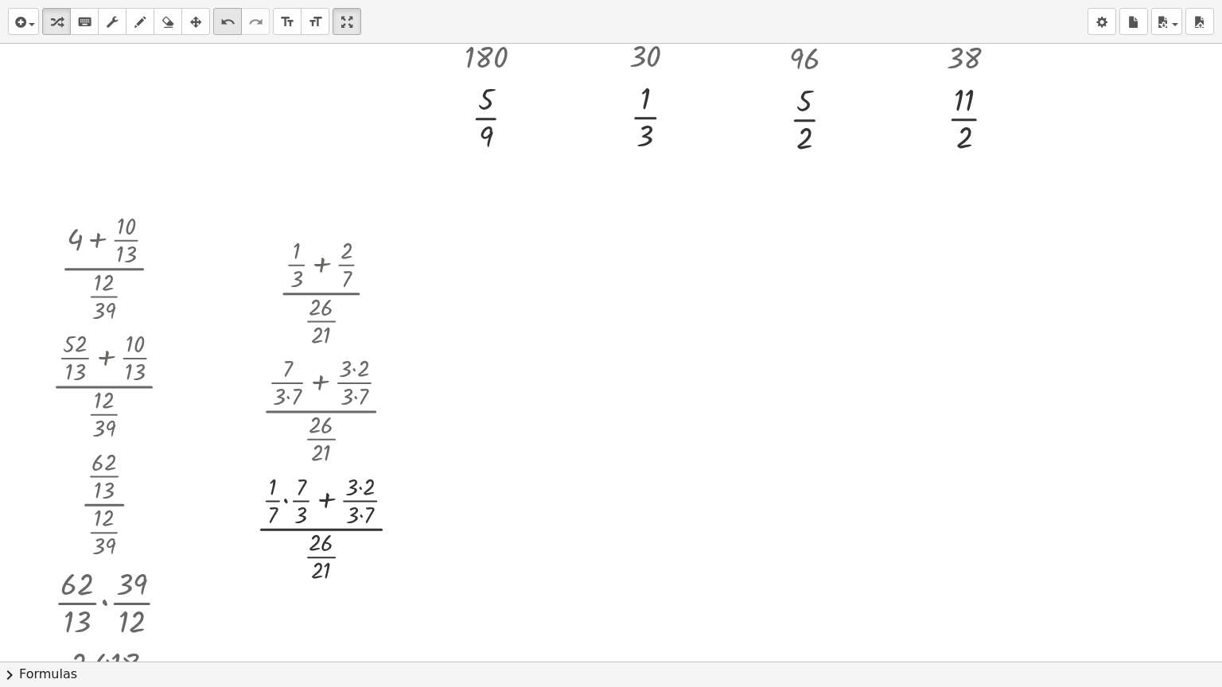
click at [224, 13] on icon "undo" at bounding box center [227, 22] width 15 height 19
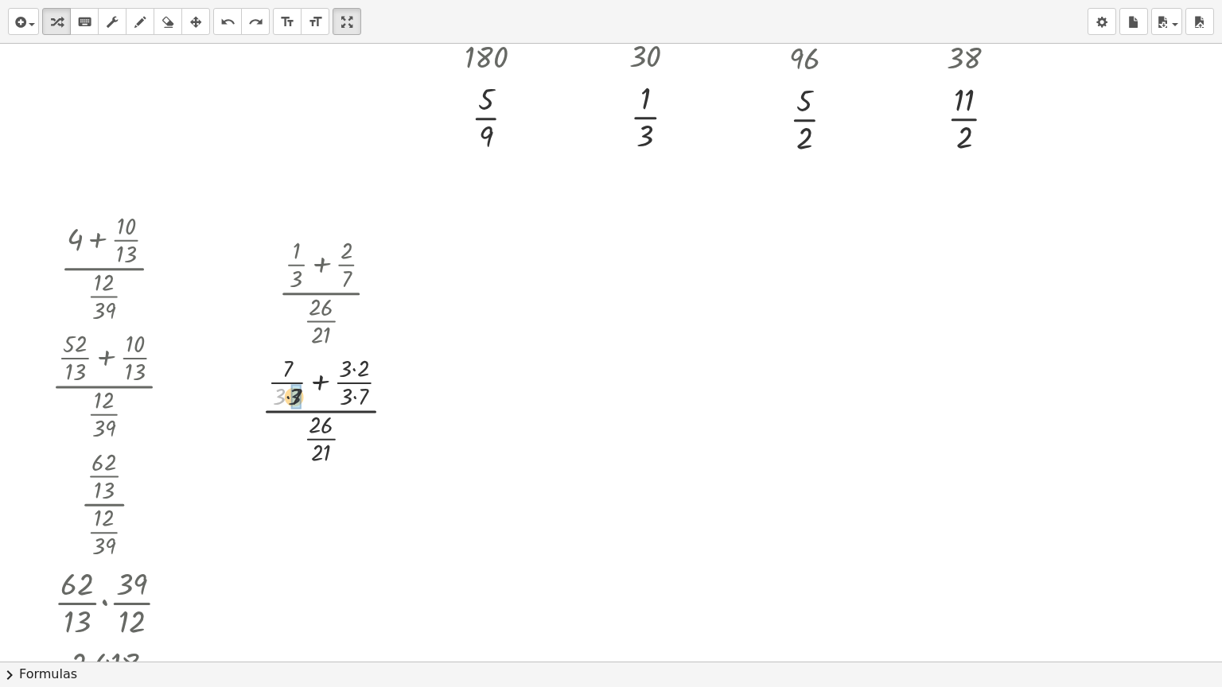
drag, startPoint x: 276, startPoint y: 398, endPoint x: 292, endPoint y: 398, distance: 15.9
drag, startPoint x: 342, startPoint y: 489, endPoint x: 360, endPoint y: 488, distance: 18.3
drag, startPoint x: 344, startPoint y: 516, endPoint x: 353, endPoint y: 517, distance: 9.7
drag, startPoint x: 391, startPoint y: 526, endPoint x: 387, endPoint y: 400, distance: 125.8
click at [387, 400] on div at bounding box center [387, 408] width 18 height 18
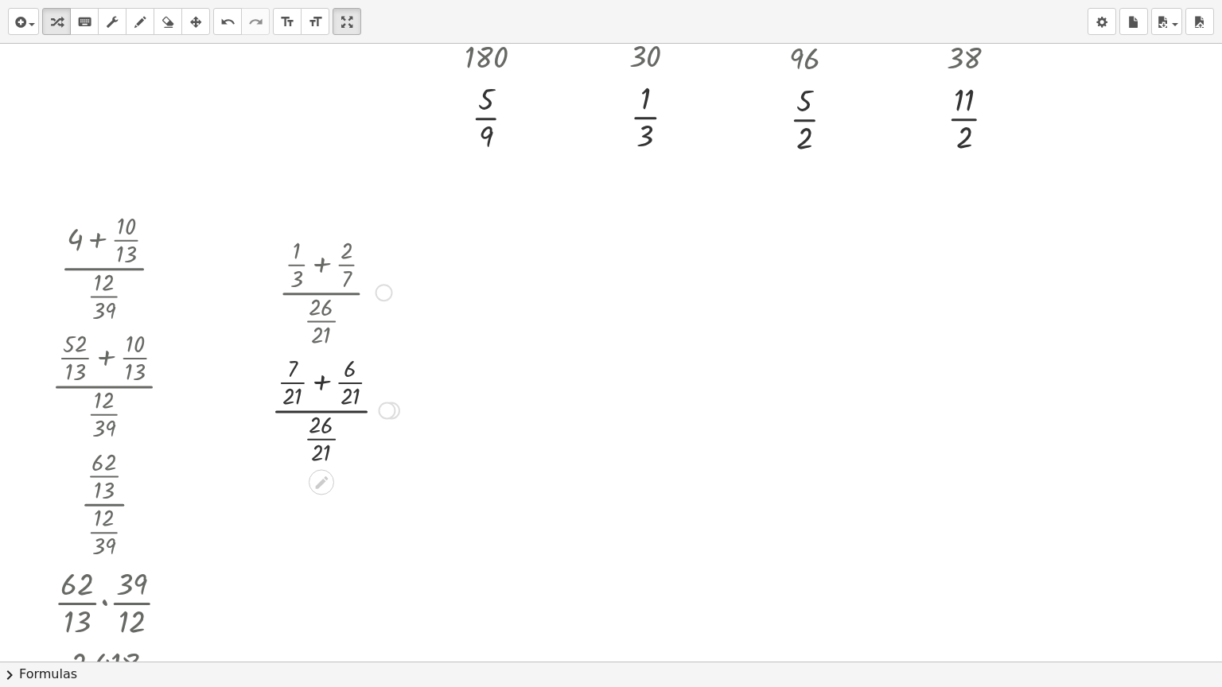
click at [318, 378] on div at bounding box center [335, 409] width 144 height 118
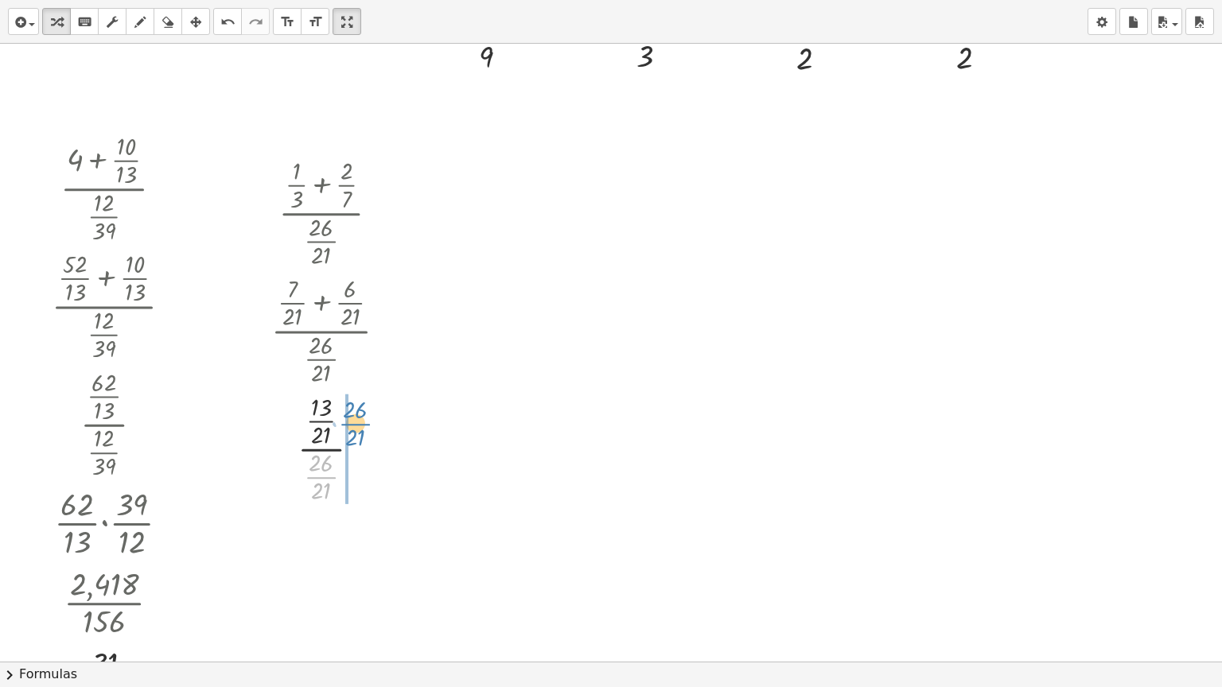
drag, startPoint x: 325, startPoint y: 475, endPoint x: 360, endPoint y: 422, distance: 63.3
click at [360, 422] on div at bounding box center [335, 448] width 144 height 118
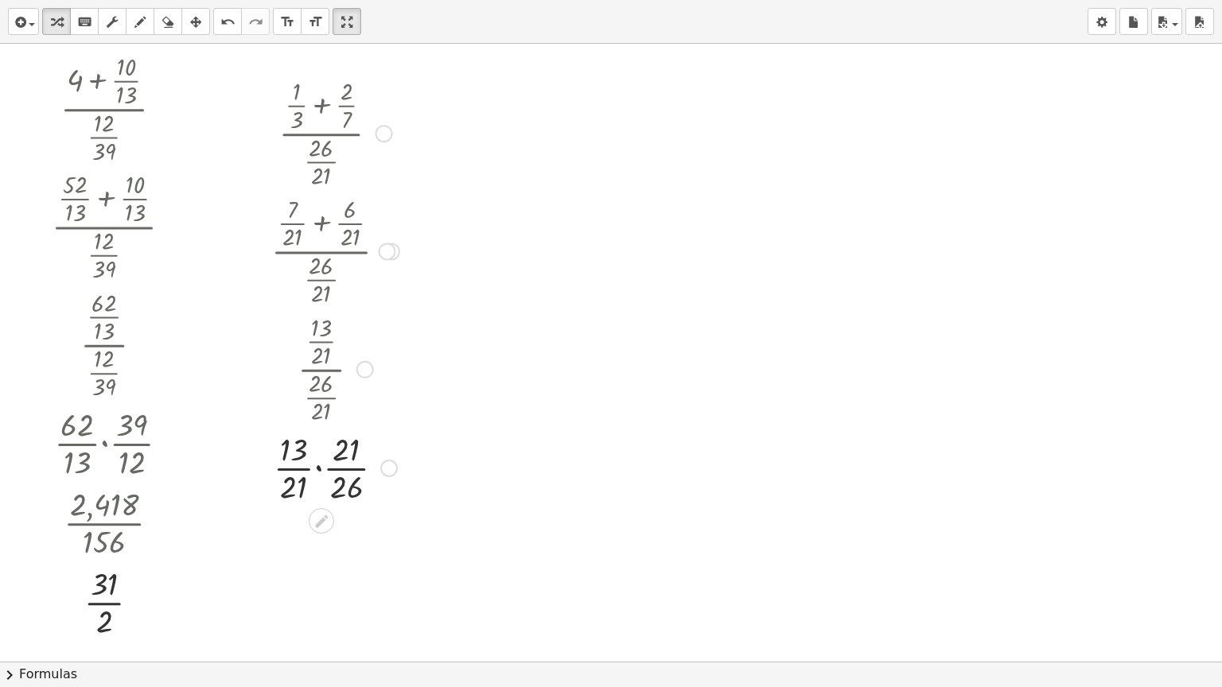
scroll to position [1329, 0]
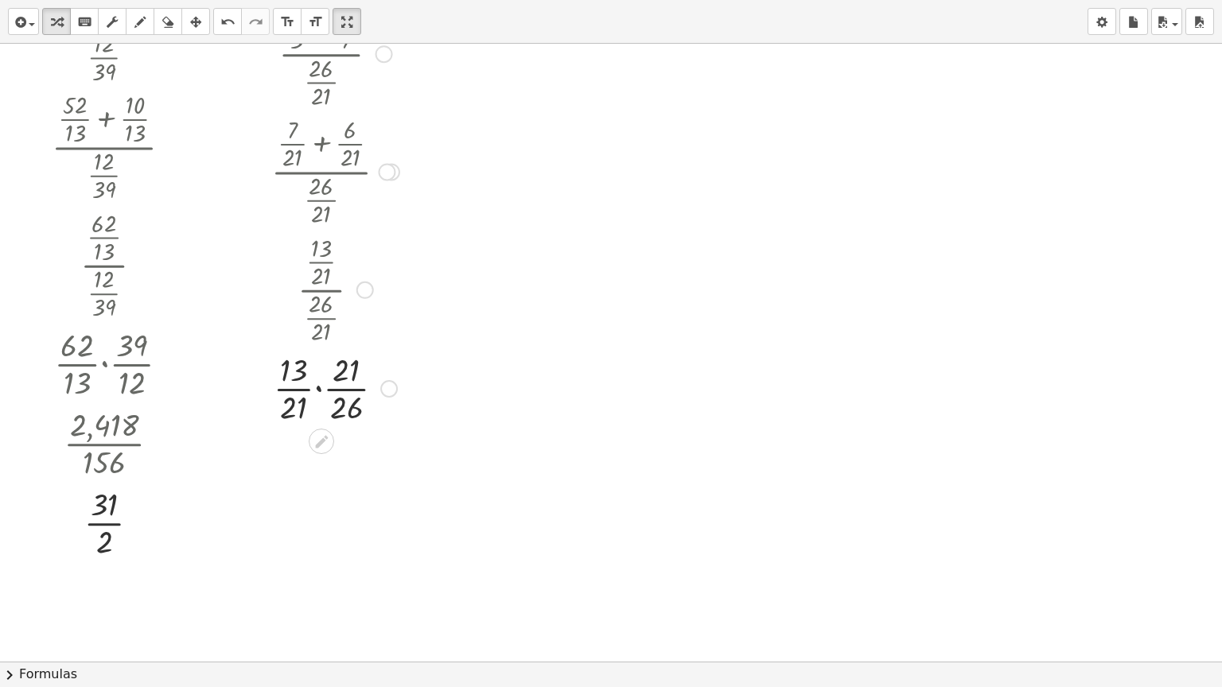
click at [316, 390] on div at bounding box center [335, 388] width 144 height 80
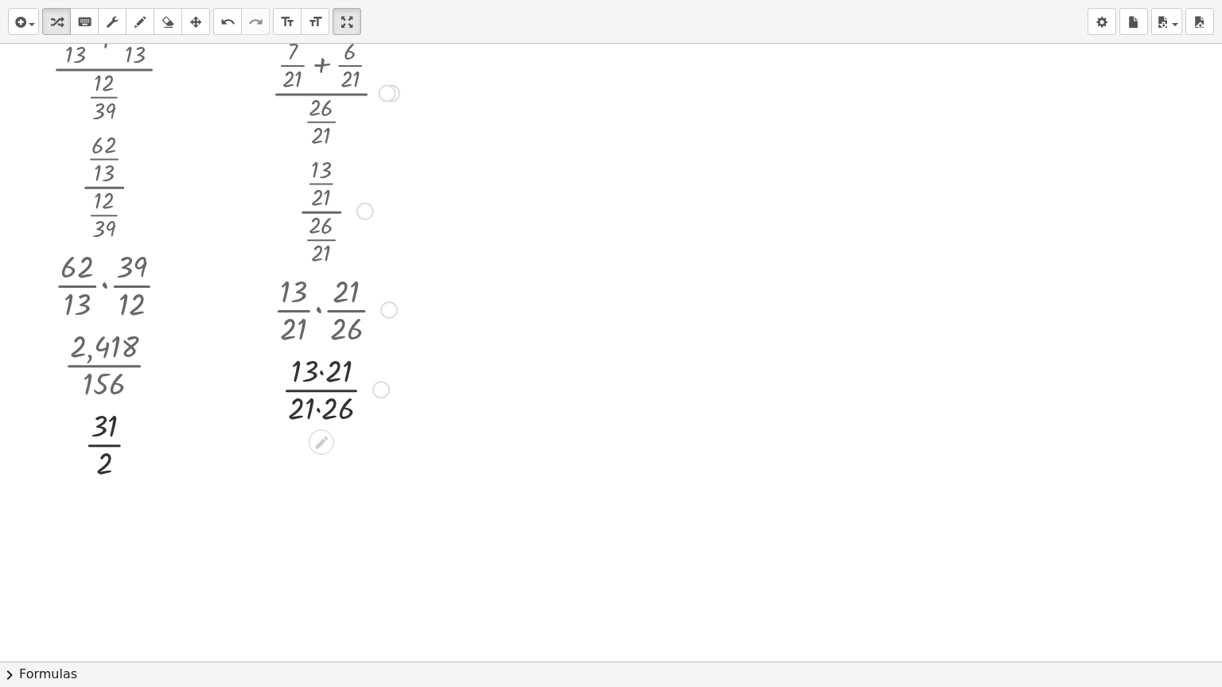
scroll to position [1408, 0]
drag, startPoint x: 306, startPoint y: 376, endPoint x: 322, endPoint y: 379, distance: 16.9
click at [322, 379] on div at bounding box center [335, 388] width 144 height 80
drag, startPoint x: 301, startPoint y: 405, endPoint x: 328, endPoint y: 405, distance: 27.0
drag, startPoint x: 303, startPoint y: 450, endPoint x: 337, endPoint y: 453, distance: 33.6
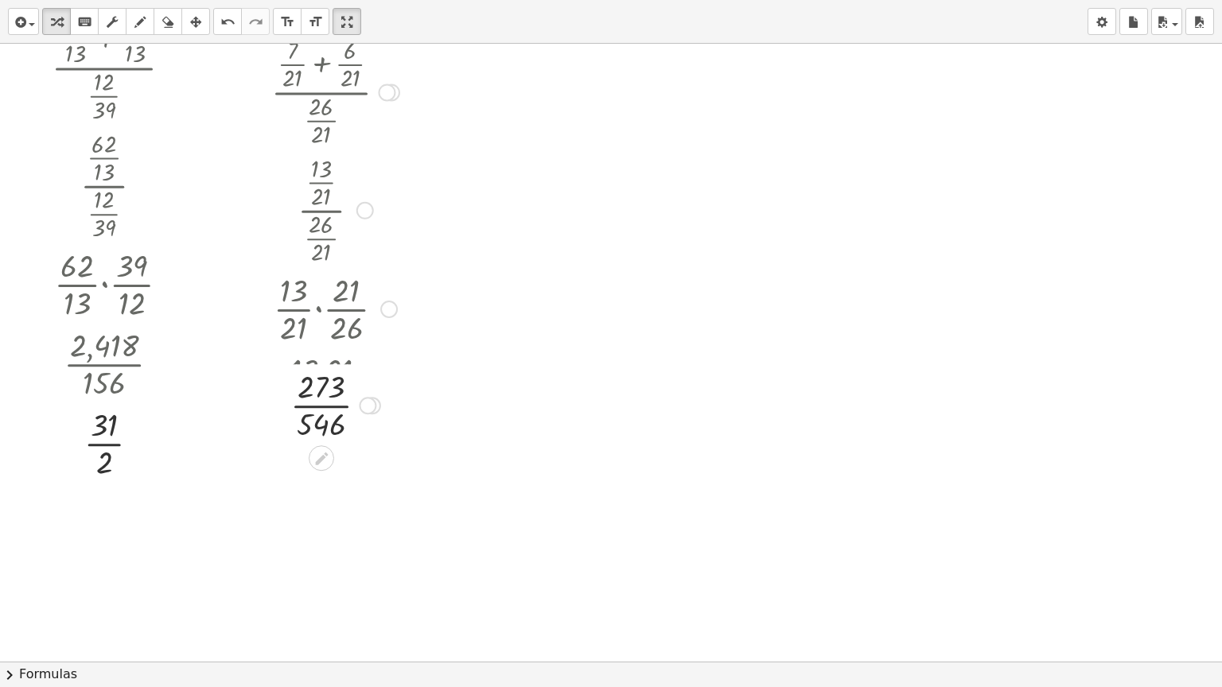
drag, startPoint x: 378, startPoint y: 466, endPoint x: 376, endPoint y: 397, distance: 69.2
click at [321, 406] on div "· · 546 273" at bounding box center [321, 406] width 0 height 0
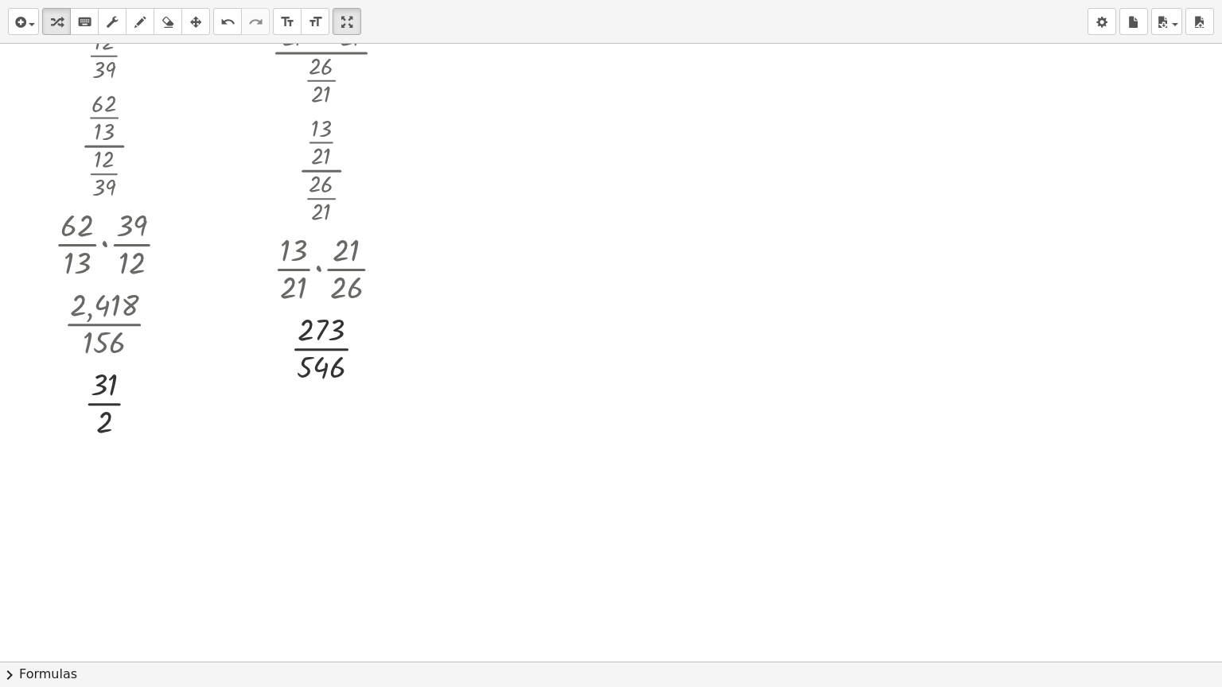
scroll to position [1488, 0]
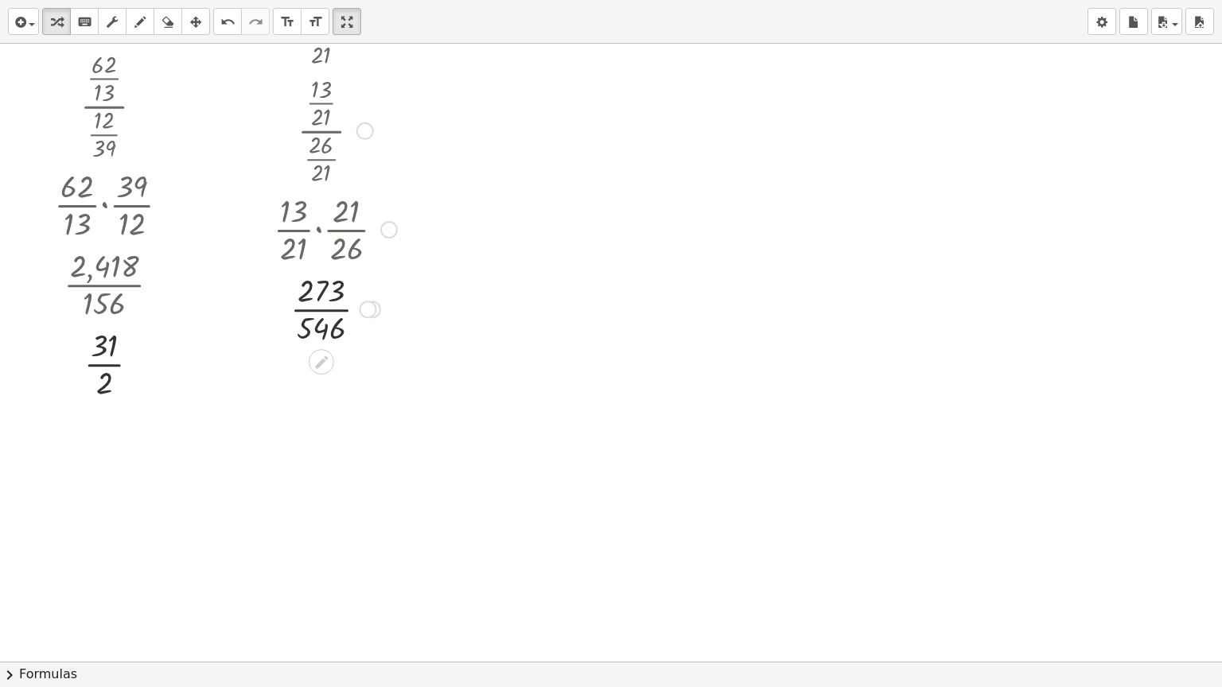
click at [314, 311] on div at bounding box center [335, 308] width 144 height 80
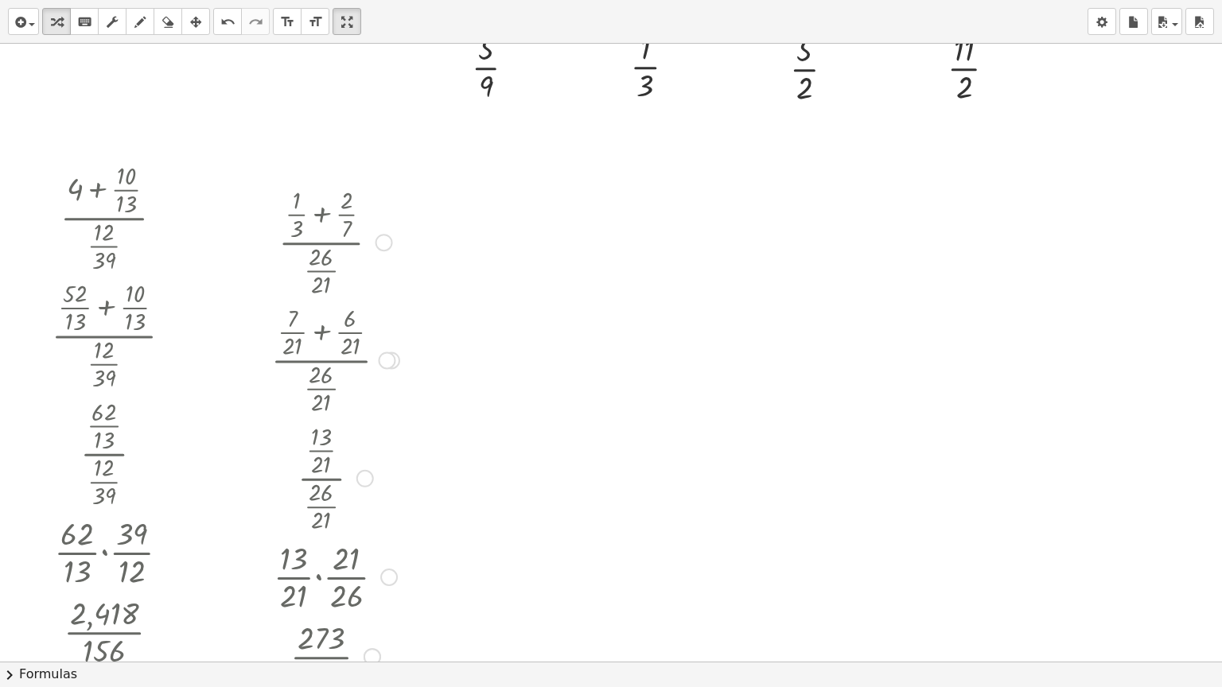
scroll to position [1090, 0]
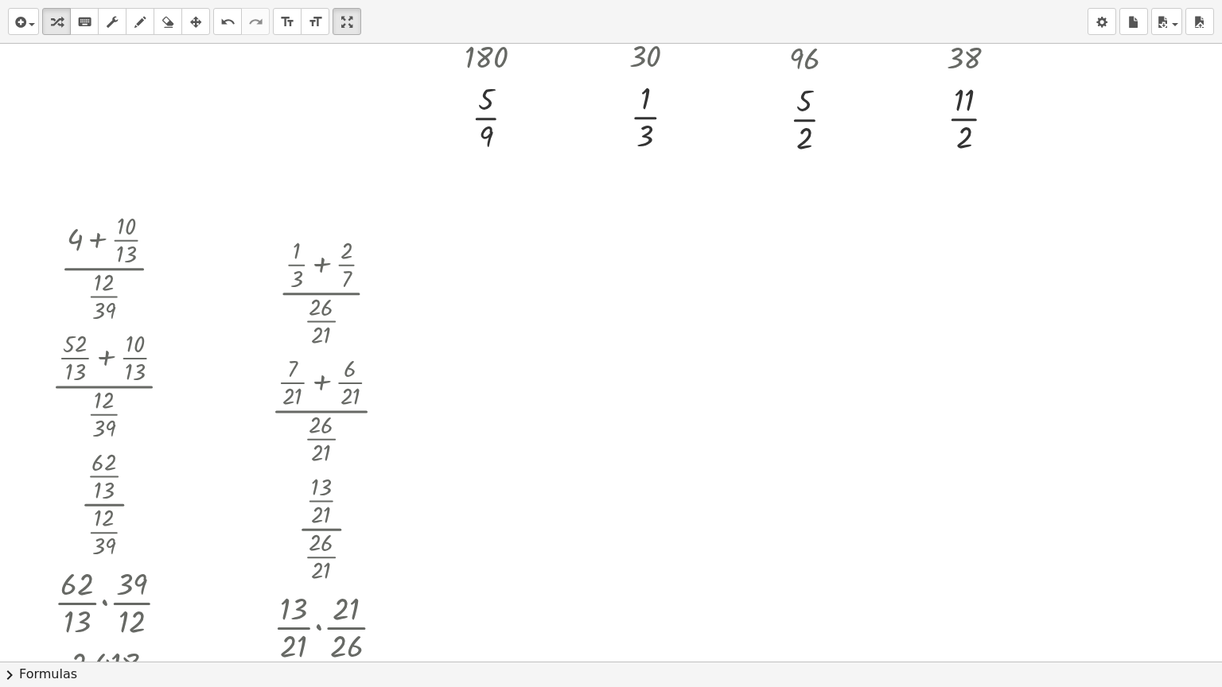
click at [449, 223] on div at bounding box center [640, 191] width 1281 height 2474
click at [516, 259] on div at bounding box center [529, 287] width 129 height 118
drag, startPoint x: 478, startPoint y: 366, endPoint x: 501, endPoint y: 368, distance: 23.1
click at [501, 368] on div at bounding box center [529, 404] width 164 height 118
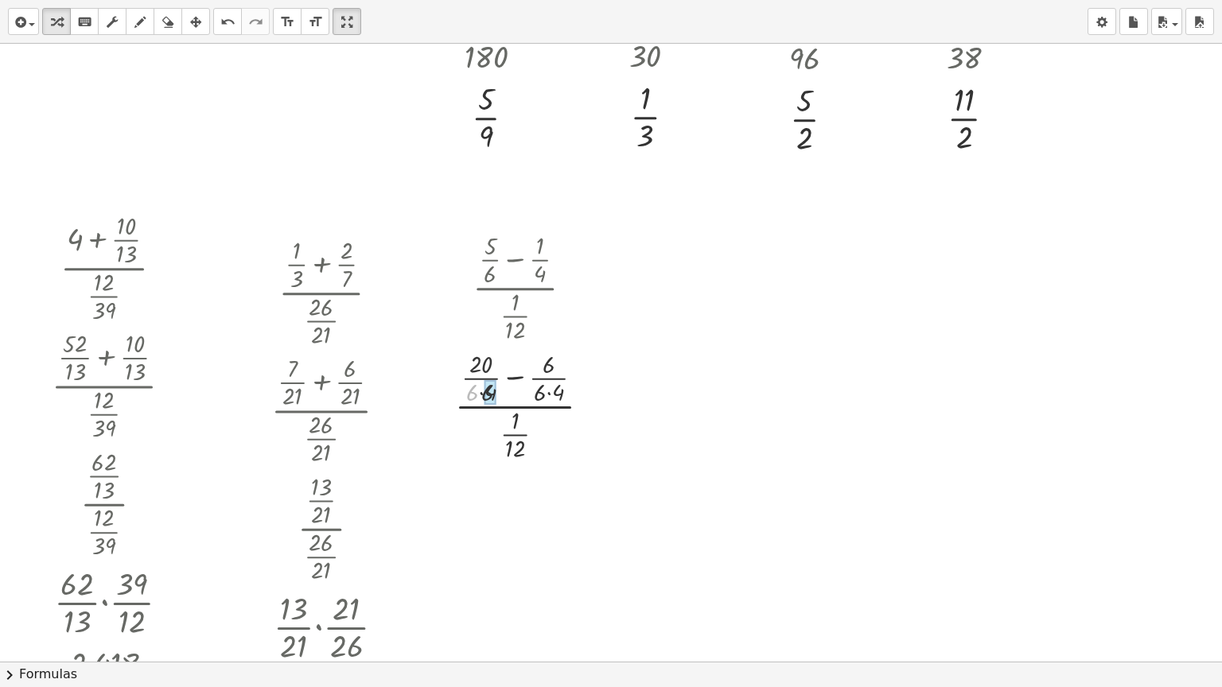
drag, startPoint x: 471, startPoint y: 387, endPoint x: 496, endPoint y: 387, distance: 25.5
click at [516, 288] on div "· ( + · 5 · 6 − · 1 · 4 ) · · 1 · 12 · ( + · 5 · 4 · 6 · 4 − · 6 · 6 · 4 ) · · …" at bounding box center [516, 288] width 0 height 0
drag, startPoint x: 594, startPoint y: 527, endPoint x: 594, endPoint y: 408, distance: 118.5
click at [594, 408] on div at bounding box center [586, 409] width 18 height 18
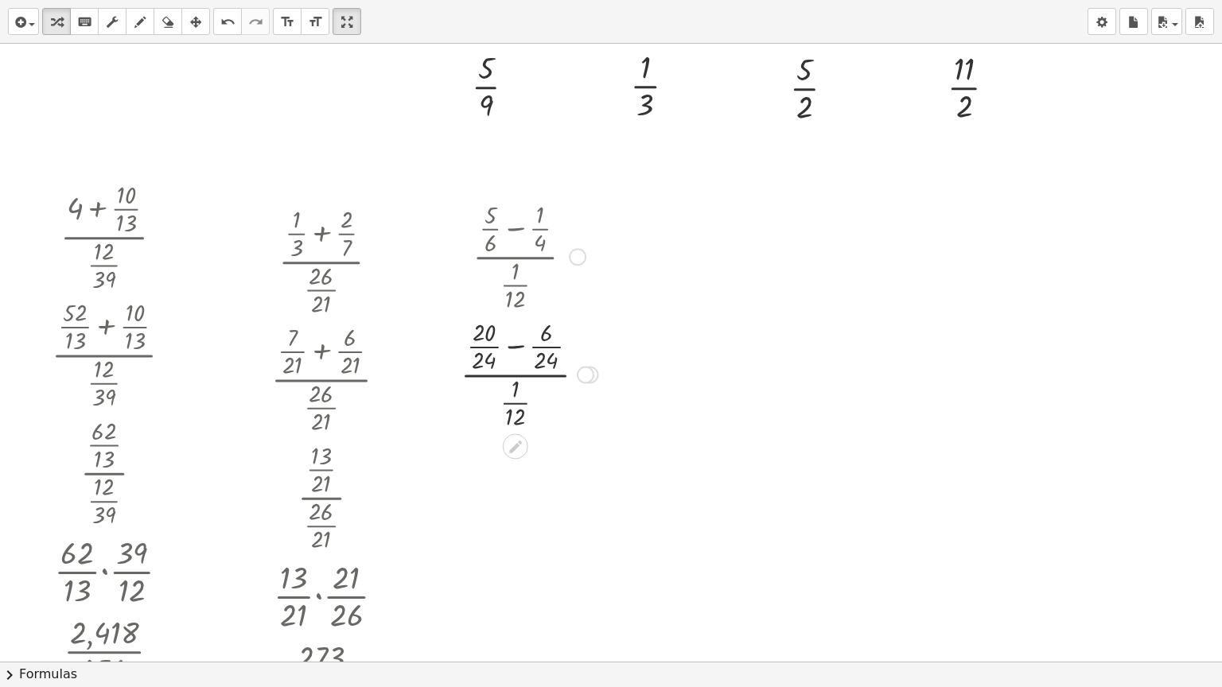
scroll to position [1169, 0]
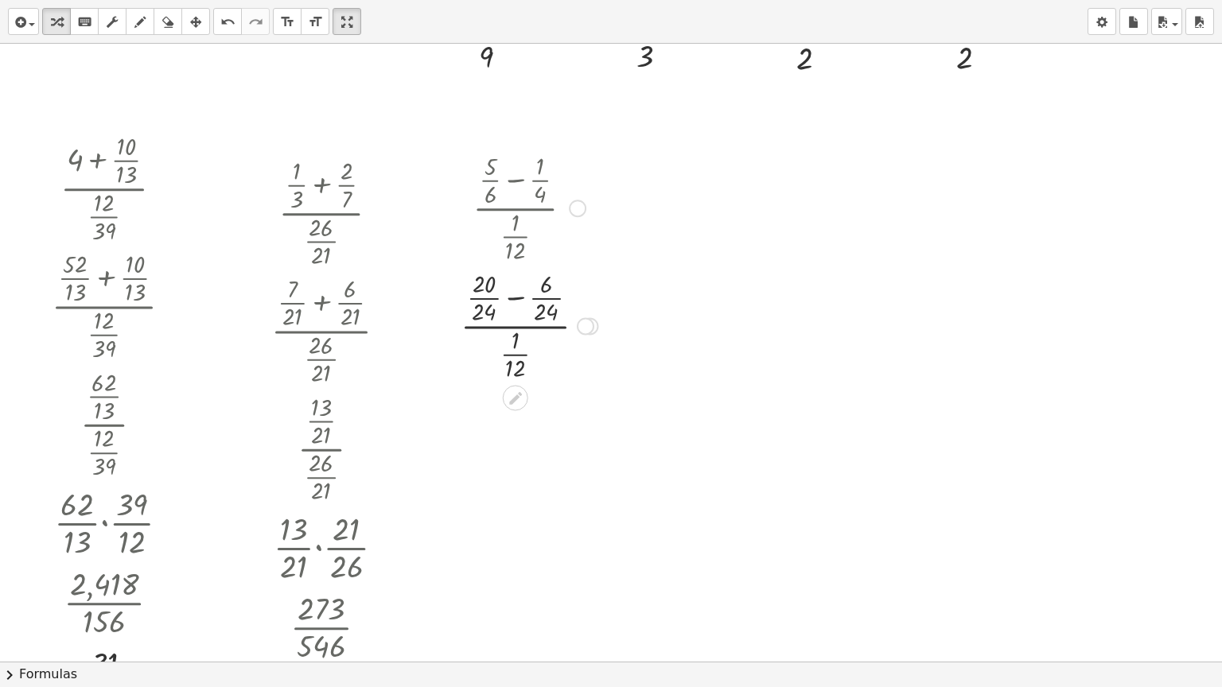
click at [514, 299] on div at bounding box center [530, 325] width 154 height 118
drag, startPoint x: 512, startPoint y: 473, endPoint x: 555, endPoint y: 411, distance: 75.0
click at [555, 411] on div at bounding box center [530, 443] width 154 height 118
drag, startPoint x: 512, startPoint y: 471, endPoint x: 536, endPoint y: 416, distance: 60.2
click at [536, 416] on div at bounding box center [530, 443] width 154 height 118
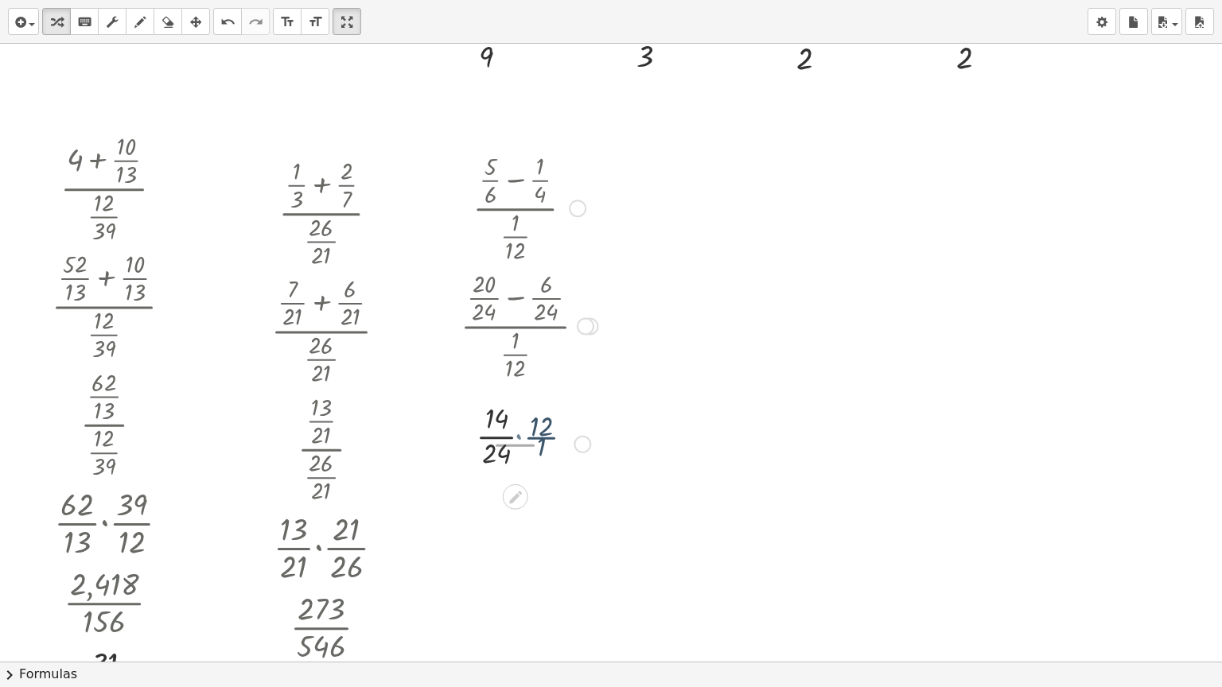
scroll to position [1249, 0]
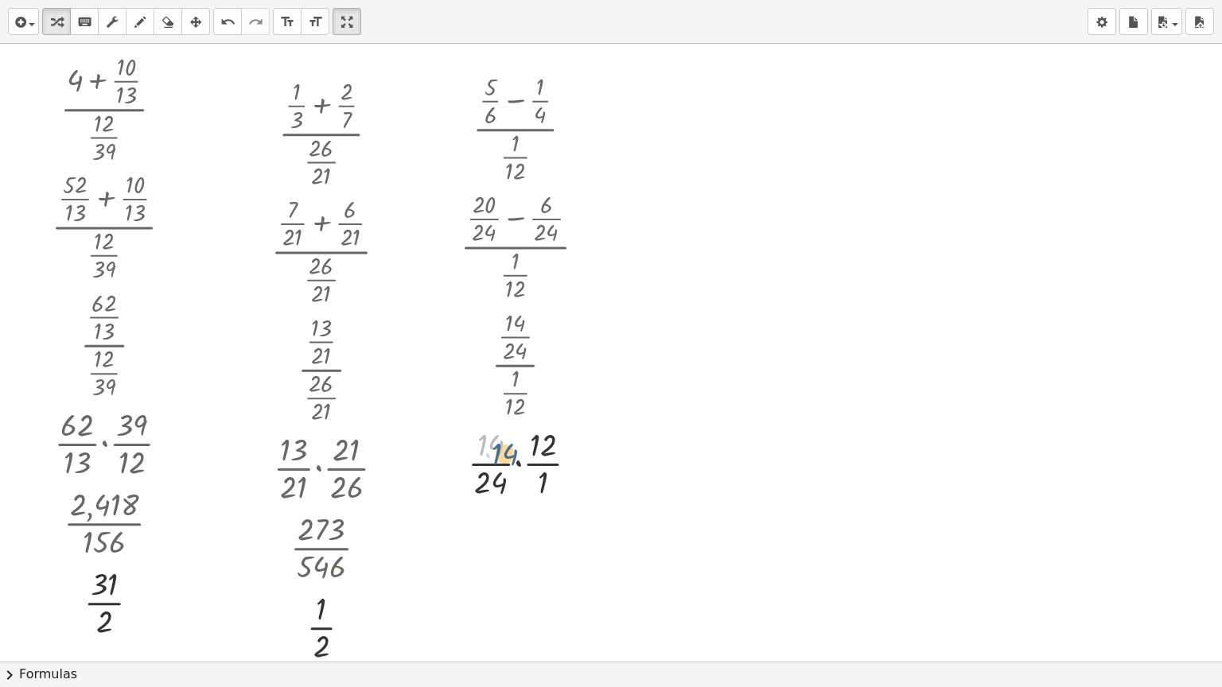
drag, startPoint x: 492, startPoint y: 442, endPoint x: 500, endPoint y: 446, distance: 8.2
click at [500, 446] on div at bounding box center [530, 462] width 154 height 80
click at [516, 465] on div at bounding box center [530, 462] width 154 height 80
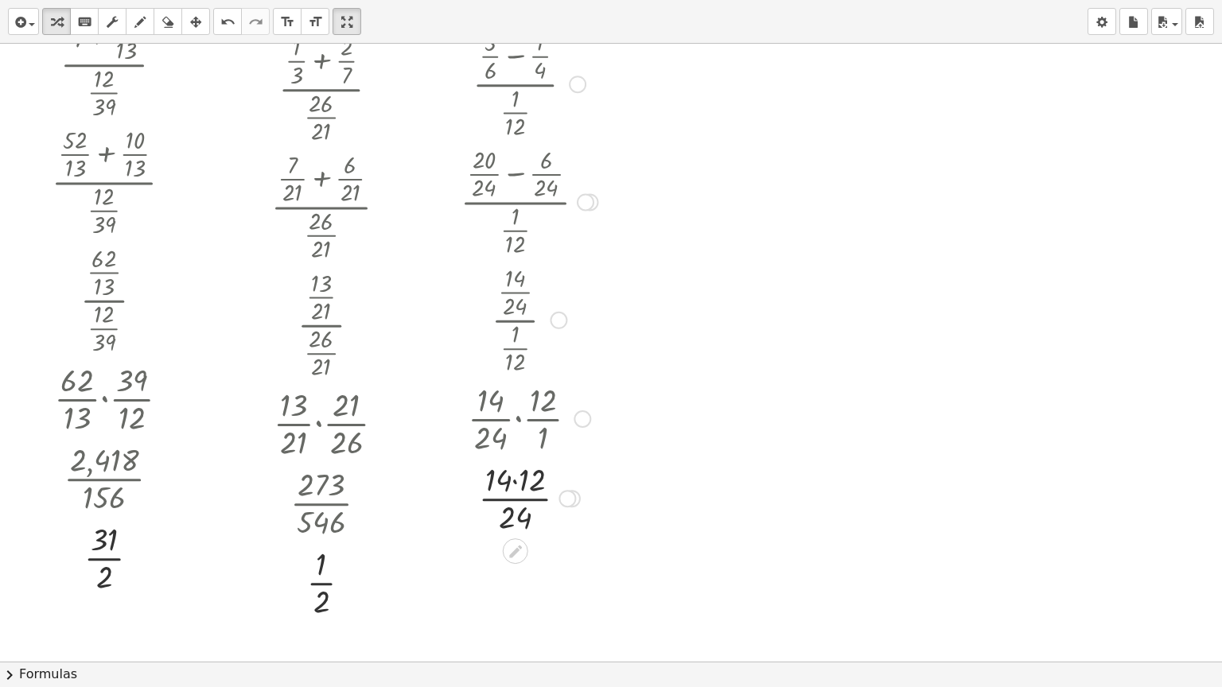
scroll to position [1329, 0]
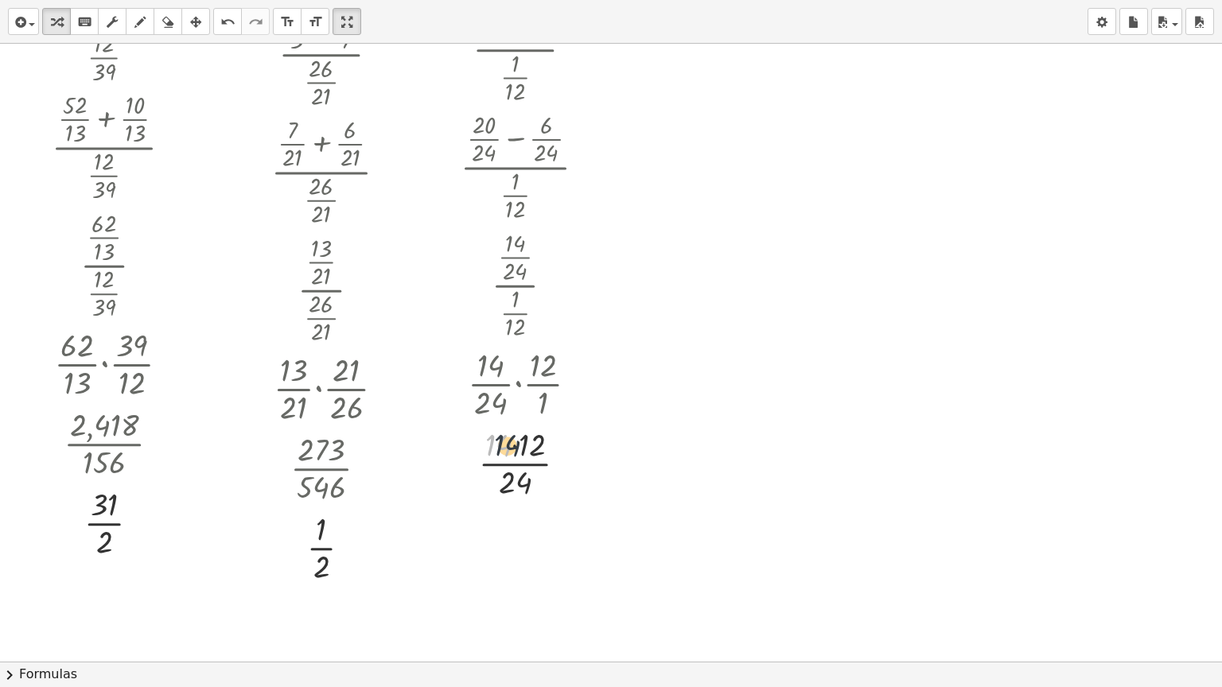
drag, startPoint x: 506, startPoint y: 446, endPoint x: 521, endPoint y: 446, distance: 15.1
click at [521, 446] on div at bounding box center [530, 462] width 154 height 80
drag, startPoint x: 499, startPoint y: 446, endPoint x: 522, endPoint y: 446, distance: 23.1
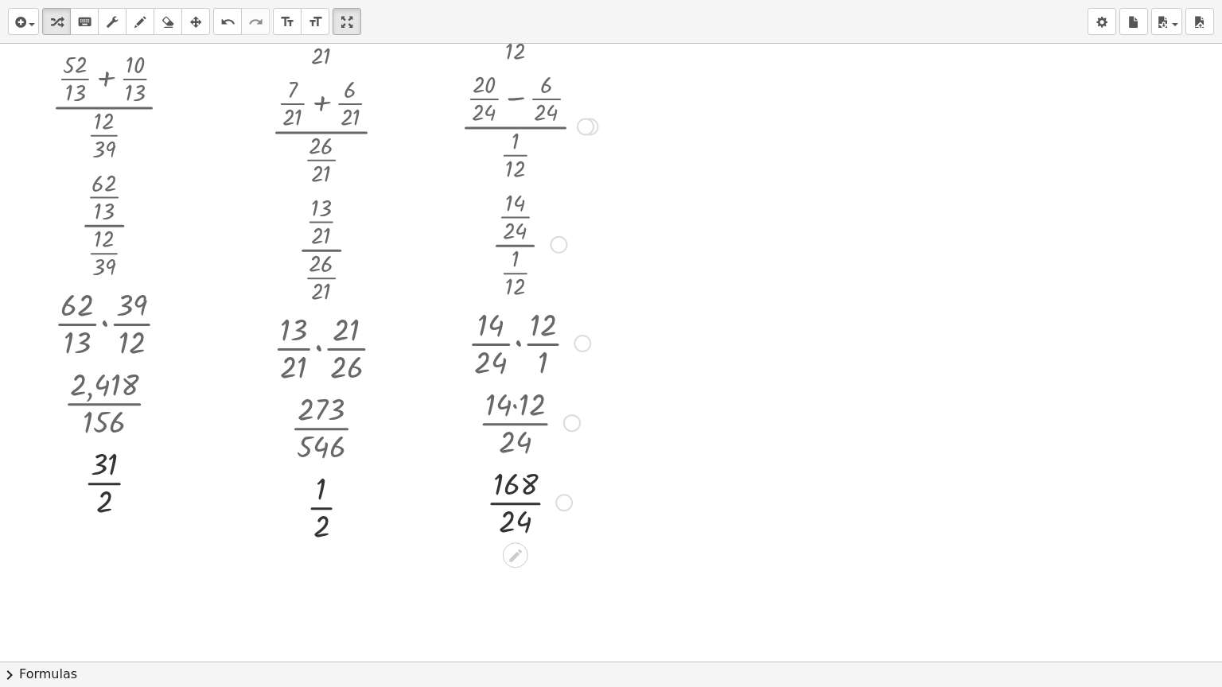
scroll to position [1408, 0]
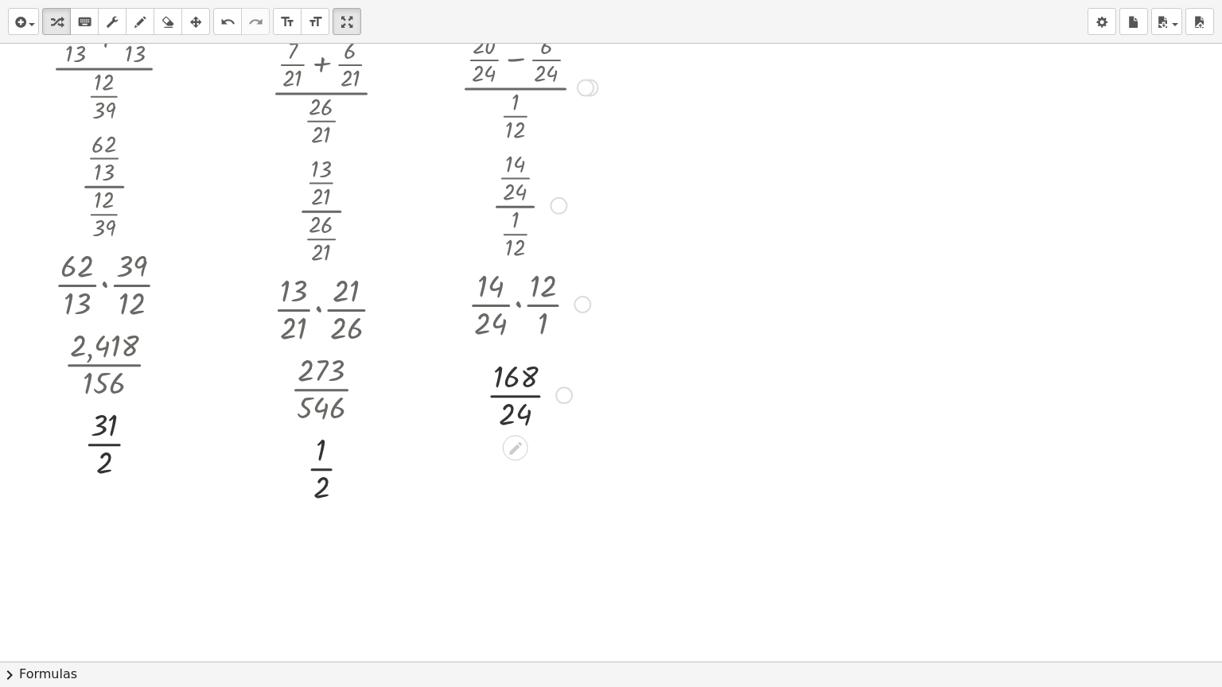
drag, startPoint x: 560, startPoint y: 459, endPoint x: 564, endPoint y: 387, distance: 72.5
click at [564, 387] on div at bounding box center [564, 396] width 18 height 18
click at [516, 385] on div at bounding box center [530, 383] width 154 height 80
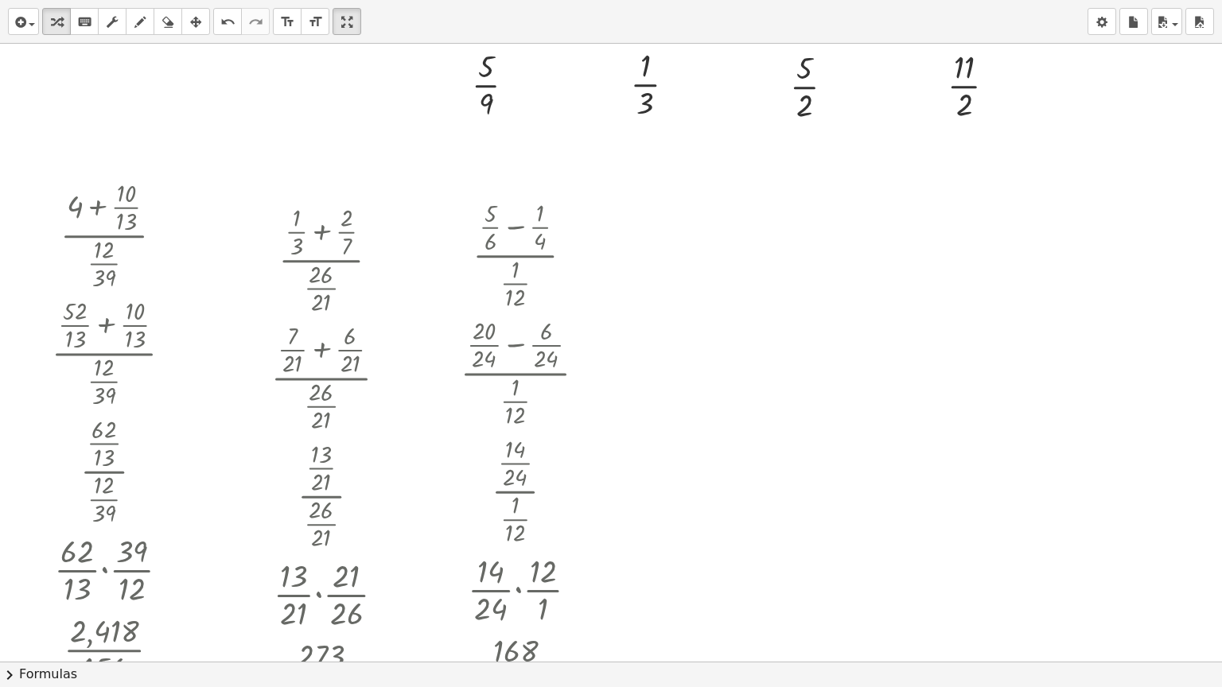
scroll to position [1010, 0]
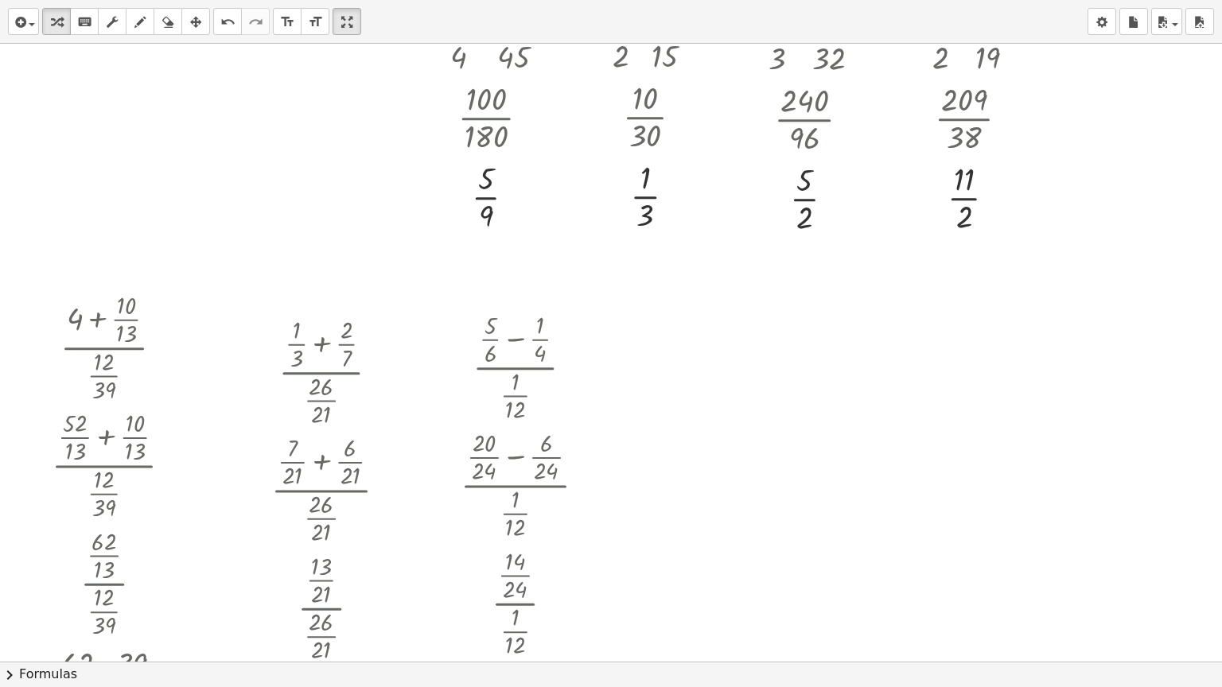
click at [666, 315] on div at bounding box center [640, 270] width 1281 height 2474
click at [737, 355] on div at bounding box center [753, 379] width 143 height 118
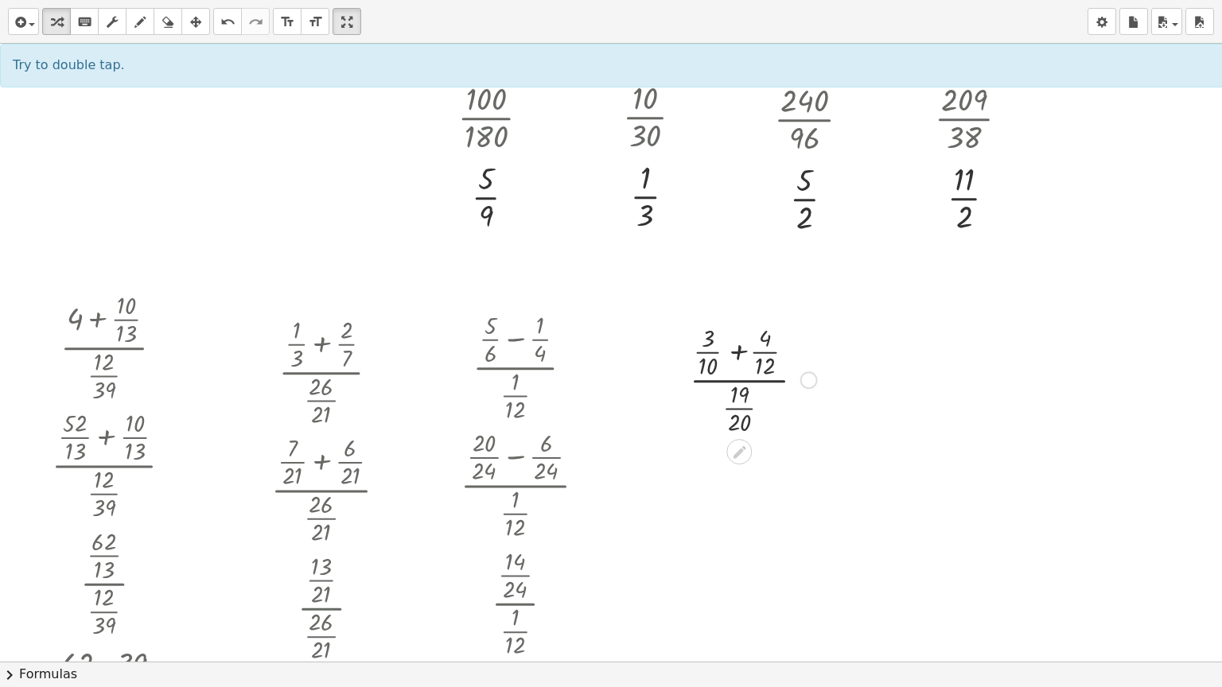
click at [738, 353] on div at bounding box center [753, 379] width 143 height 118
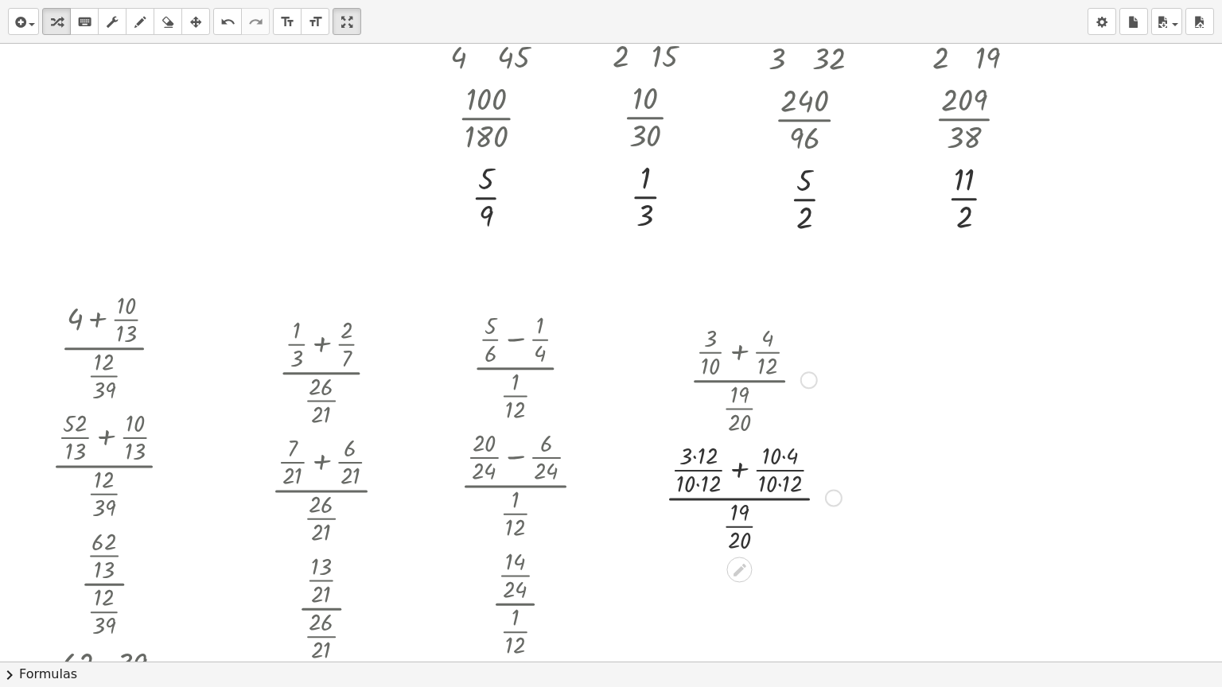
scroll to position [1090, 0]
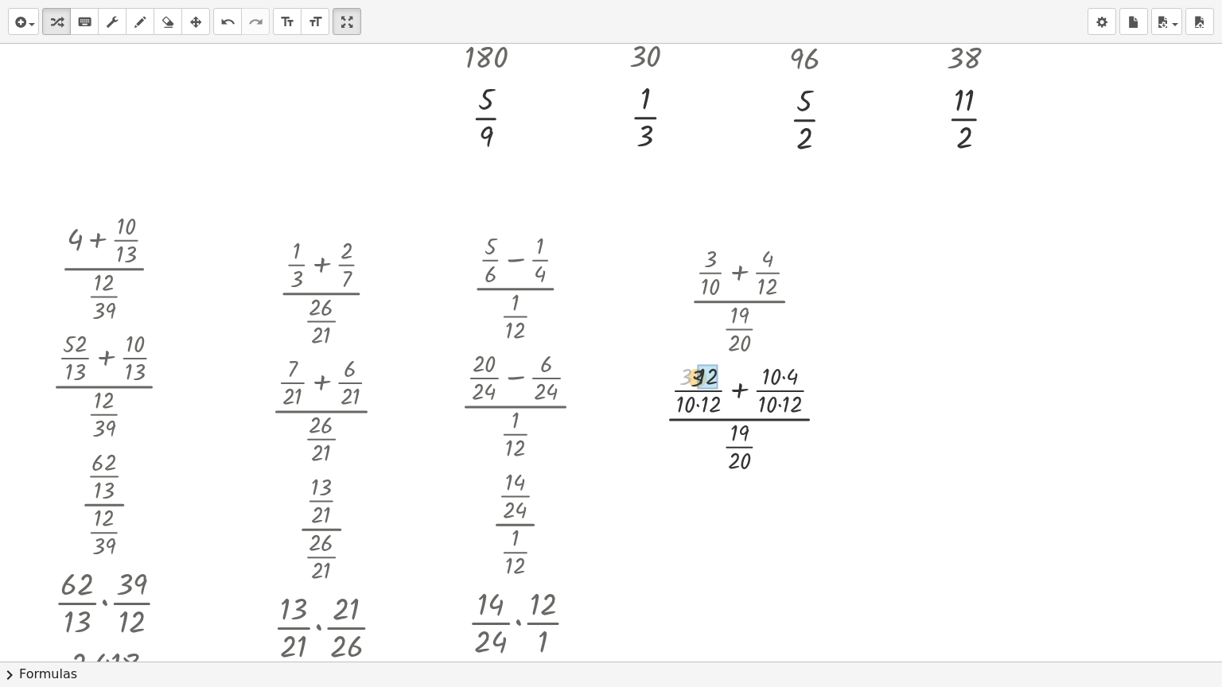
drag, startPoint x: 687, startPoint y: 374, endPoint x: 703, endPoint y: 376, distance: 16.0
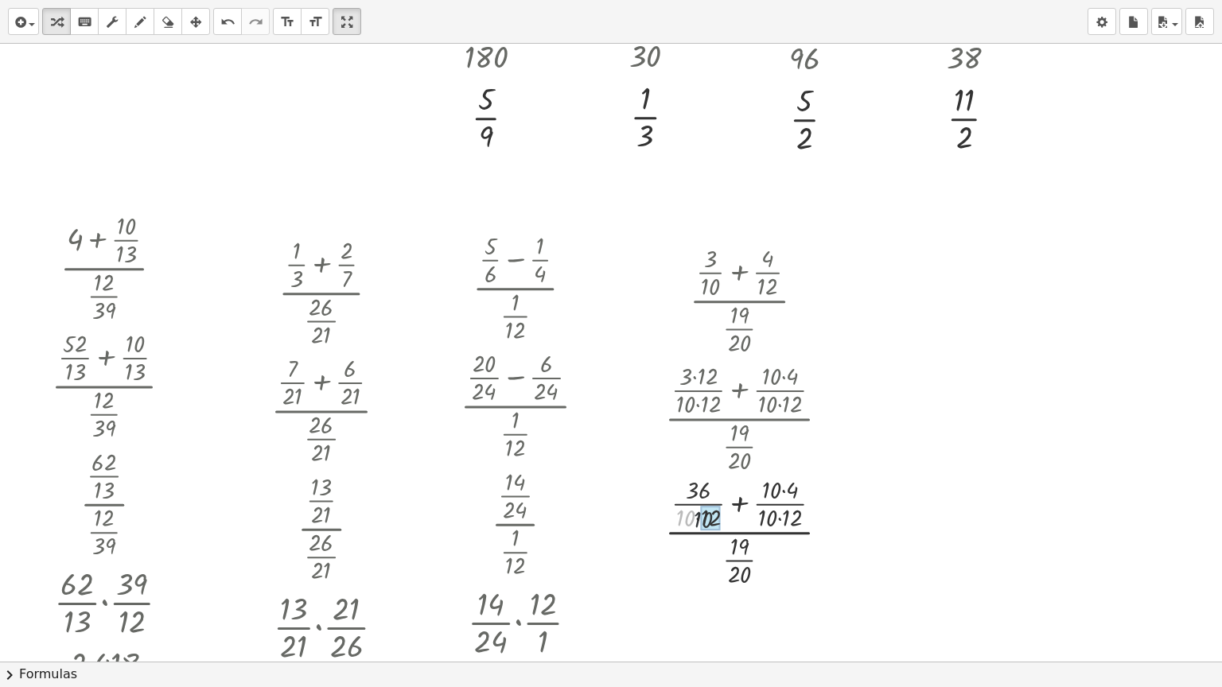
drag, startPoint x: 682, startPoint y: 402, endPoint x: 704, endPoint y: 403, distance: 22.3
click at [739, 301] on div "· ( + · 3 · 10 + · 4 · 12 ) · · 19 · 20 · ( + · 3 · 12 · 10 · 12 + · 10 · 4 · 1…" at bounding box center [739, 301] width 0 height 0
drag, startPoint x: 764, startPoint y: 527, endPoint x: 783, endPoint y: 527, distance: 19.1
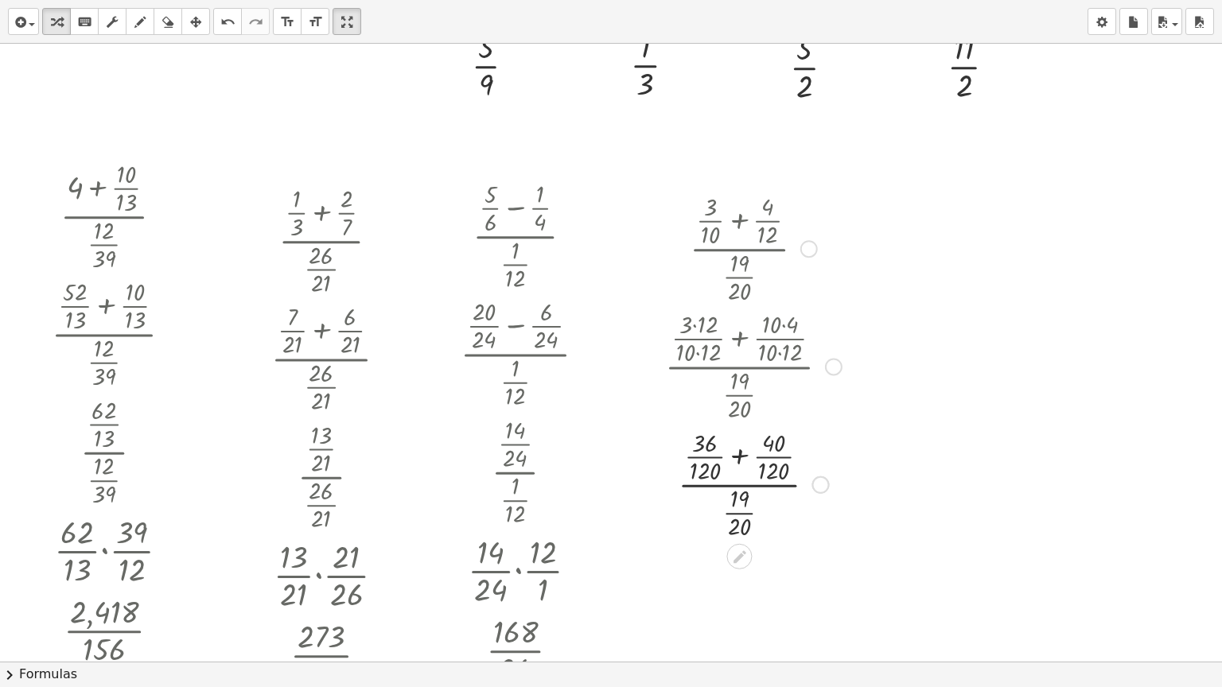
scroll to position [1169, 0]
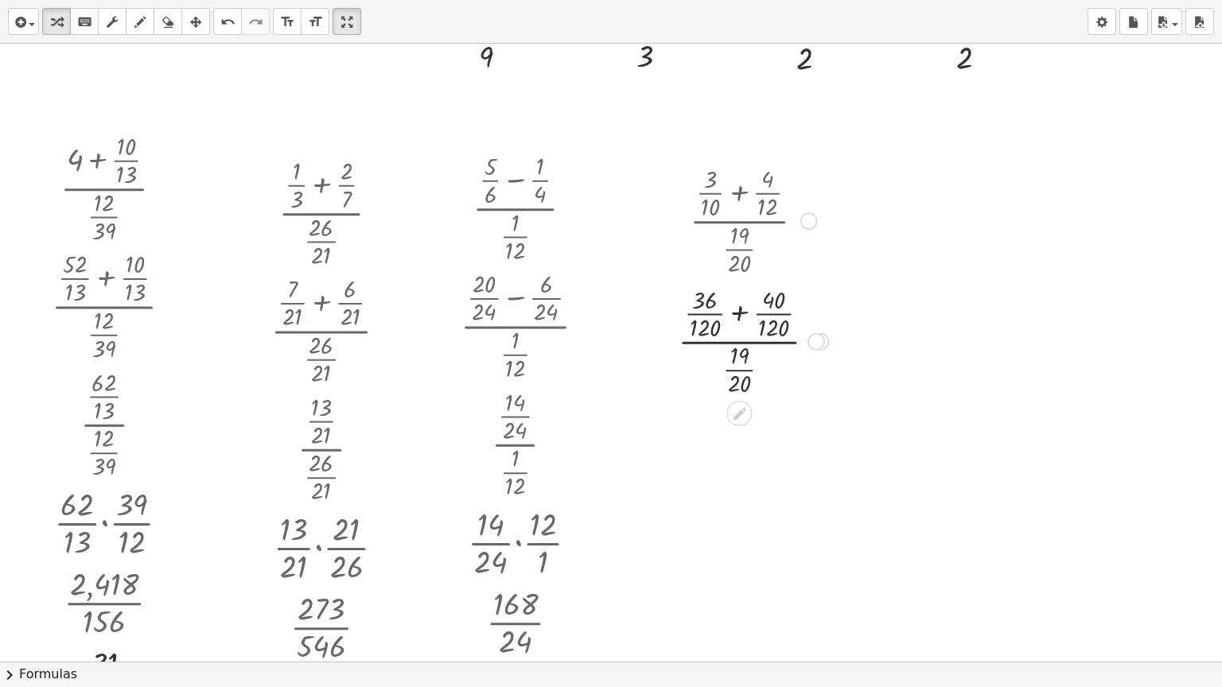
drag, startPoint x: 819, startPoint y: 458, endPoint x: 821, endPoint y: 343, distance: 115.4
click at [821, 343] on div at bounding box center [817, 342] width 18 height 18
click at [735, 312] on div at bounding box center [753, 337] width 166 height 118
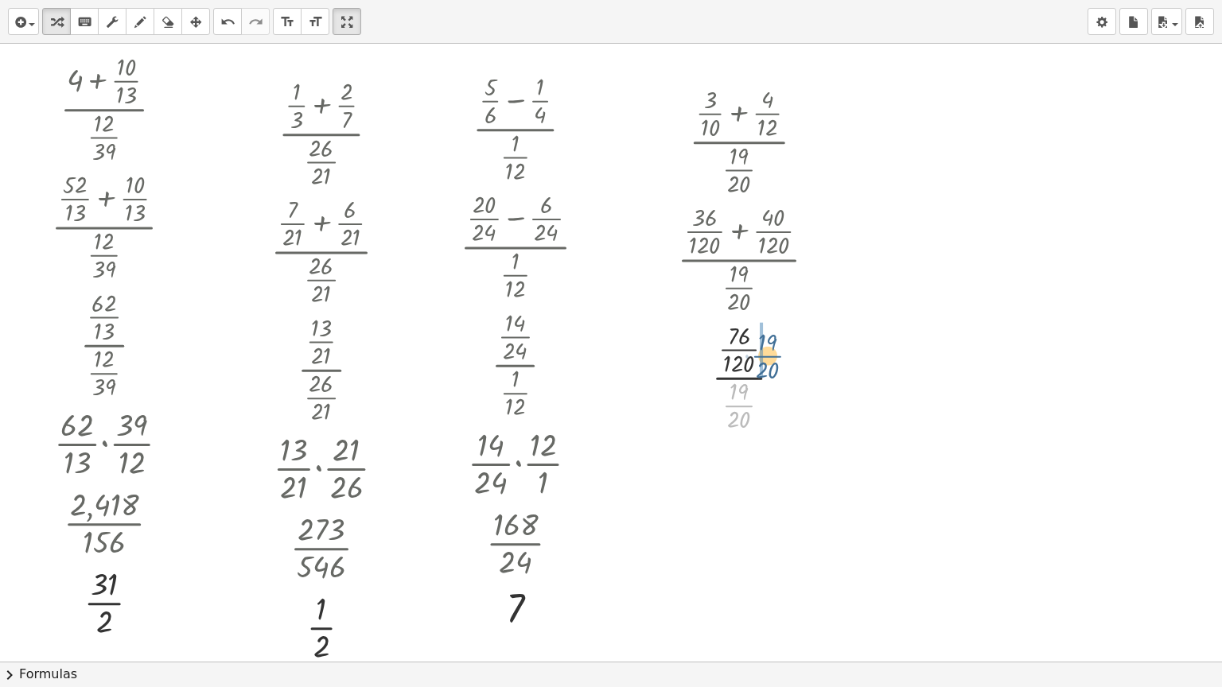
drag, startPoint x: 737, startPoint y: 403, endPoint x: 766, endPoint y: 352, distance: 57.7
click at [766, 352] on div at bounding box center [753, 376] width 166 height 118
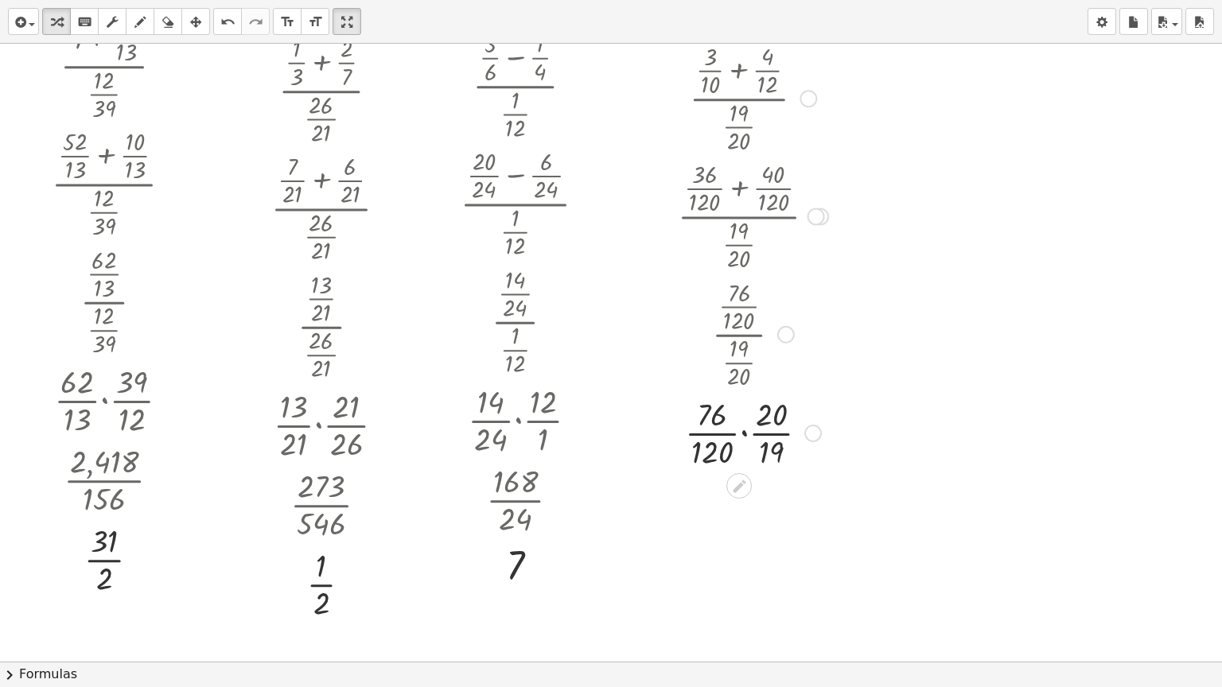
scroll to position [1329, 0]
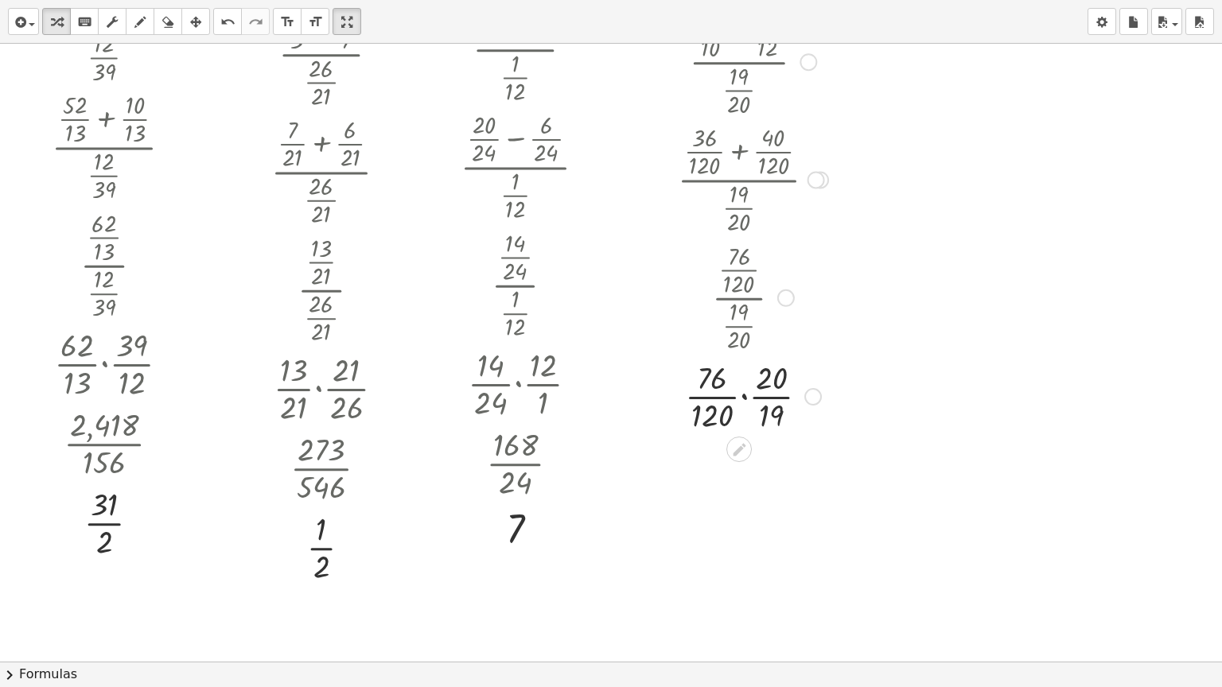
click at [746, 397] on div at bounding box center [753, 396] width 166 height 80
drag, startPoint x: 741, startPoint y: 457, endPoint x: 754, endPoint y: 458, distance: 12.8
click at [754, 458] on div at bounding box center [753, 475] width 166 height 80
drag, startPoint x: 725, startPoint y: 455, endPoint x: 748, endPoint y: 457, distance: 23.1
drag, startPoint x: 726, startPoint y: 486, endPoint x: 758, endPoint y: 488, distance: 32.7
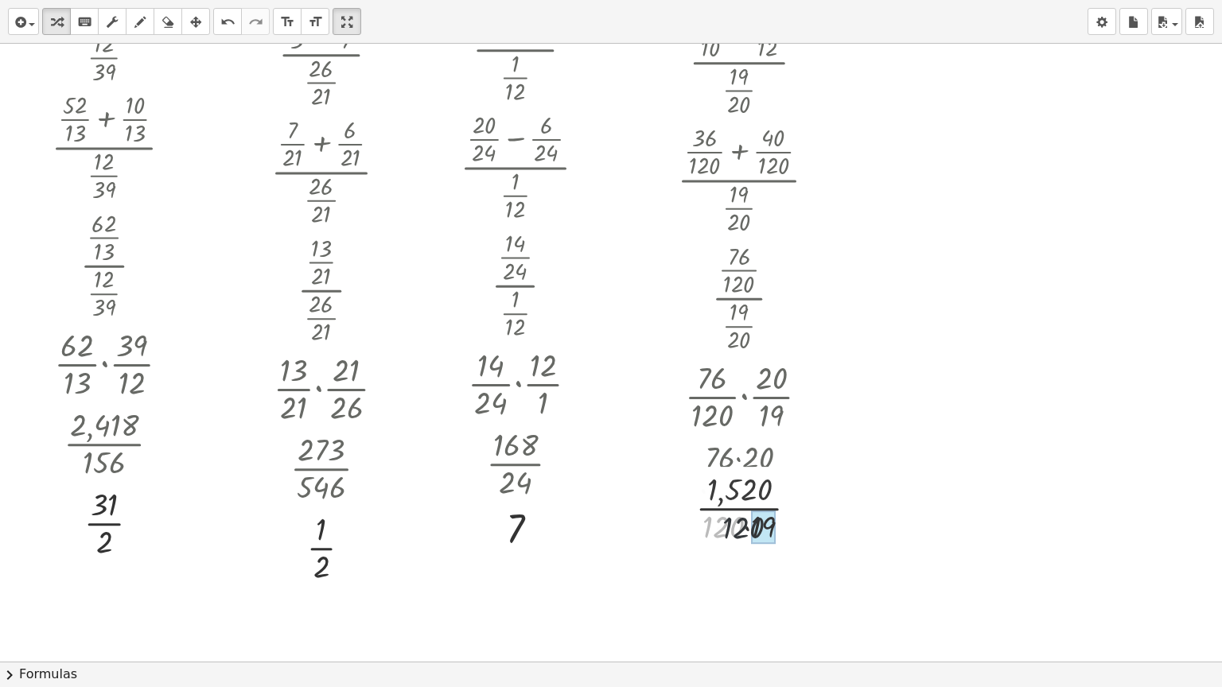
click at [739, 62] on div "· ( + · 3 · 10 + · 4 · 12 ) · · 19 · 20 · ( + · 3 · 12 · 10 · 12 + · 10 · 4 · 1…" at bounding box center [739, 62] width 0 height 0
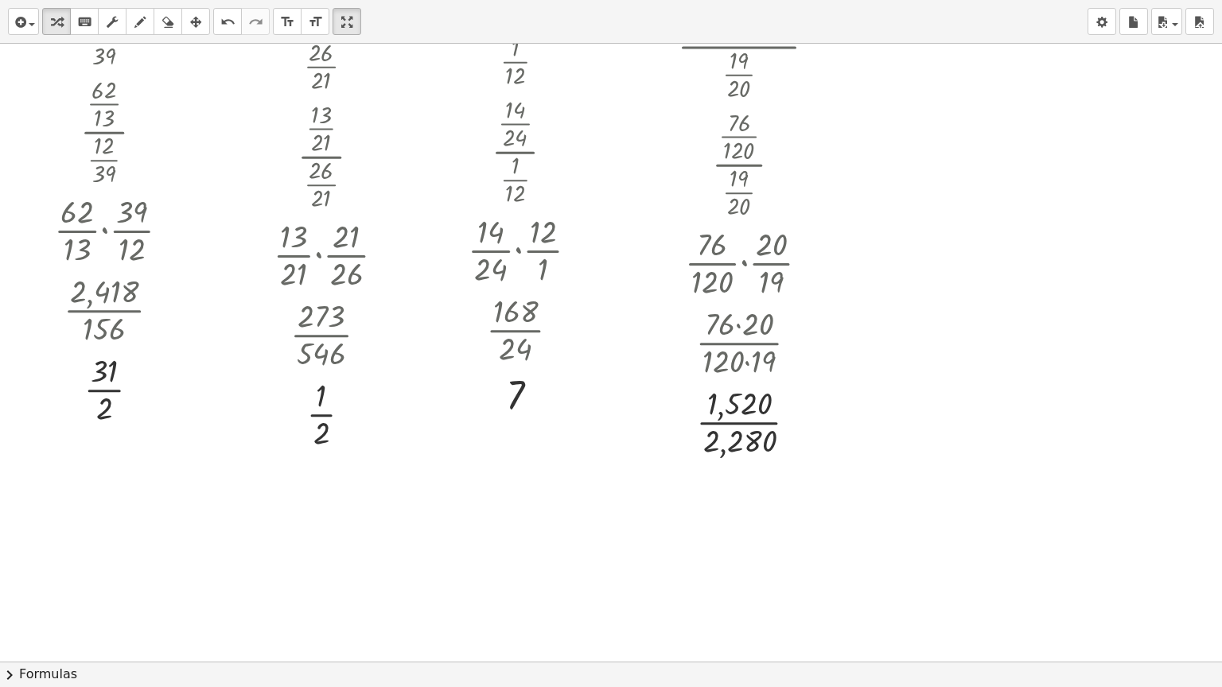
scroll to position [1488, 0]
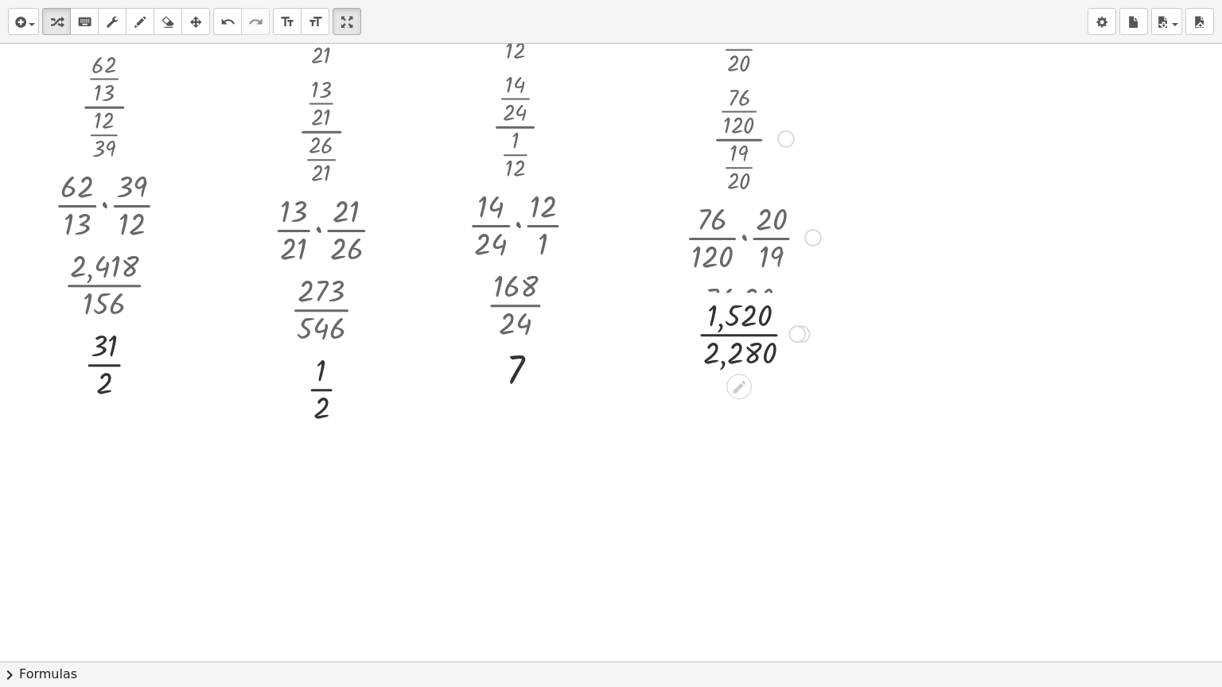
drag, startPoint x: 799, startPoint y: 393, endPoint x: 796, endPoint y: 290, distance: 102.7
click at [796, 325] on div at bounding box center [797, 334] width 18 height 18
click at [748, 317] on div at bounding box center [753, 316] width 166 height 80
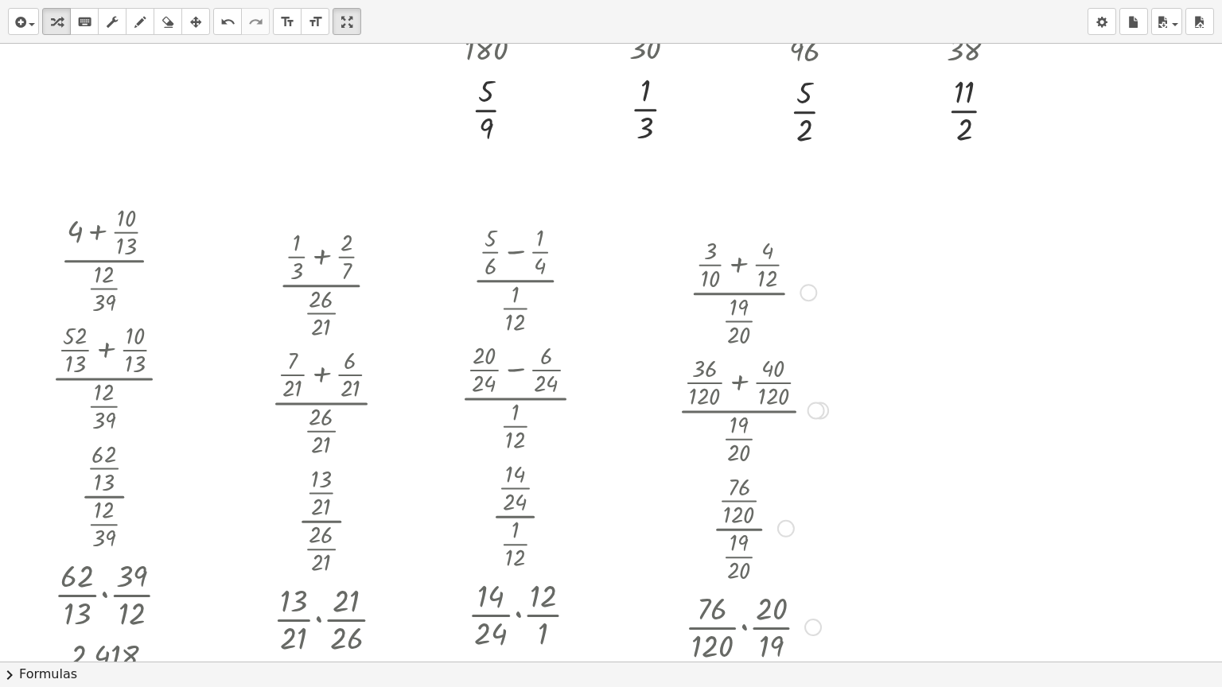
scroll to position [1090, 0]
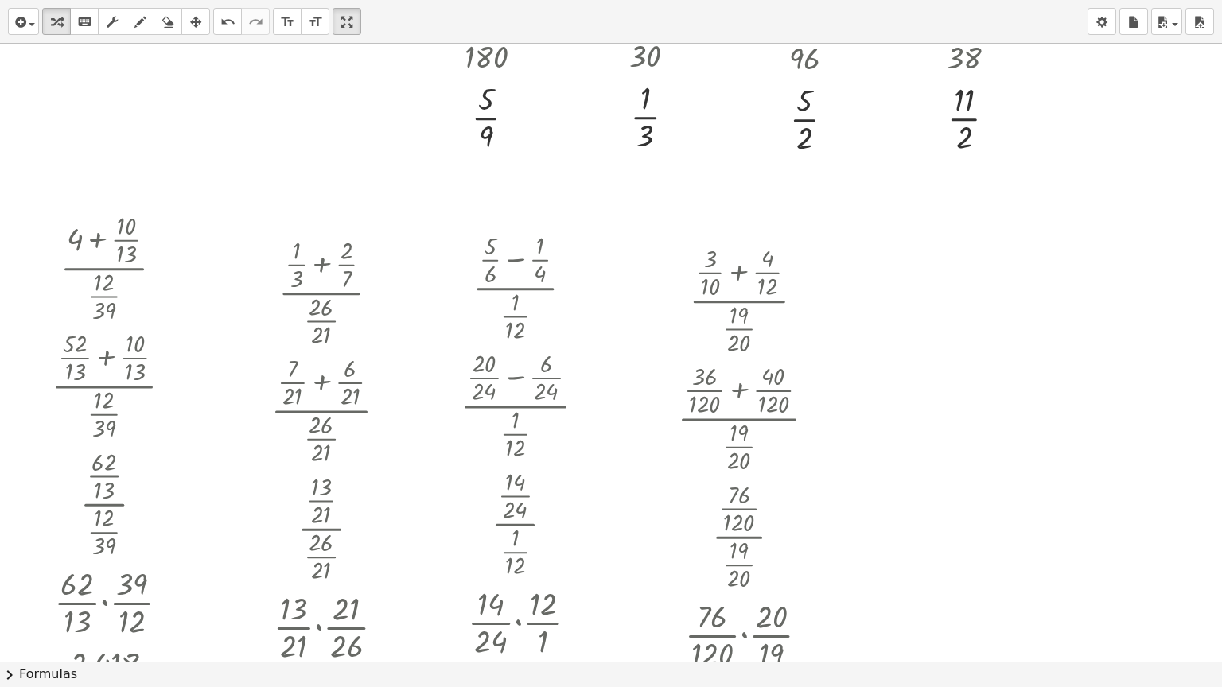
click at [858, 276] on div at bounding box center [640, 191] width 1281 height 2474
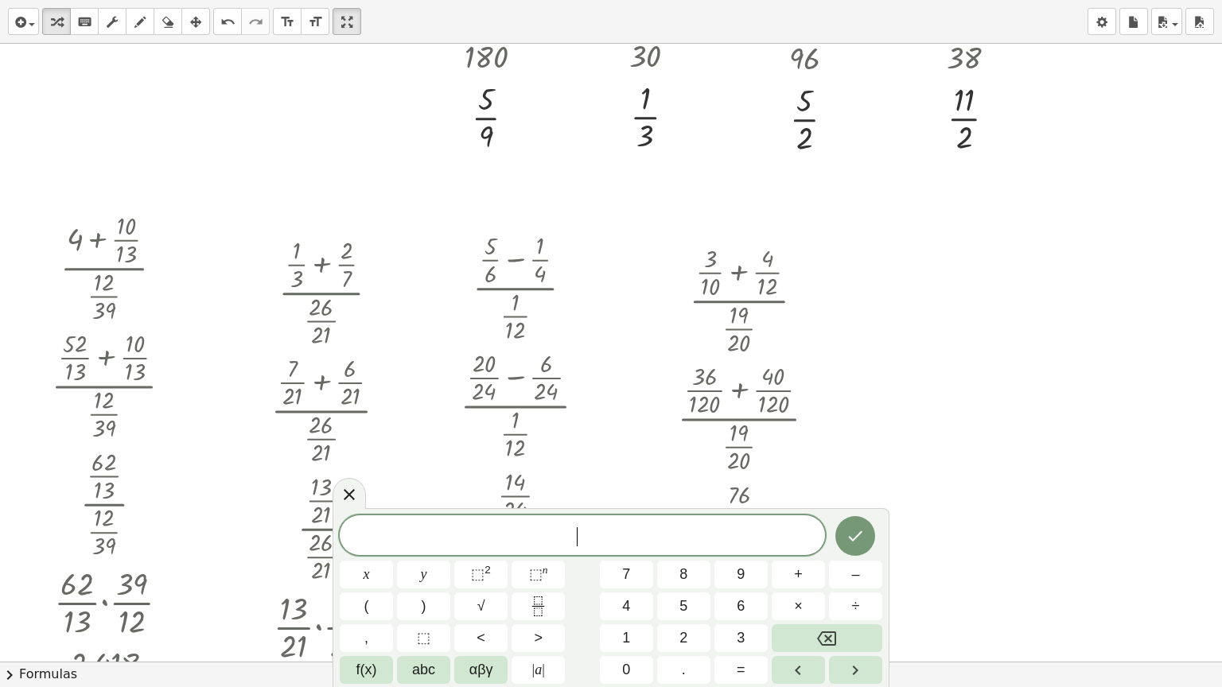
click at [858, 276] on div at bounding box center [640, 191] width 1281 height 2474
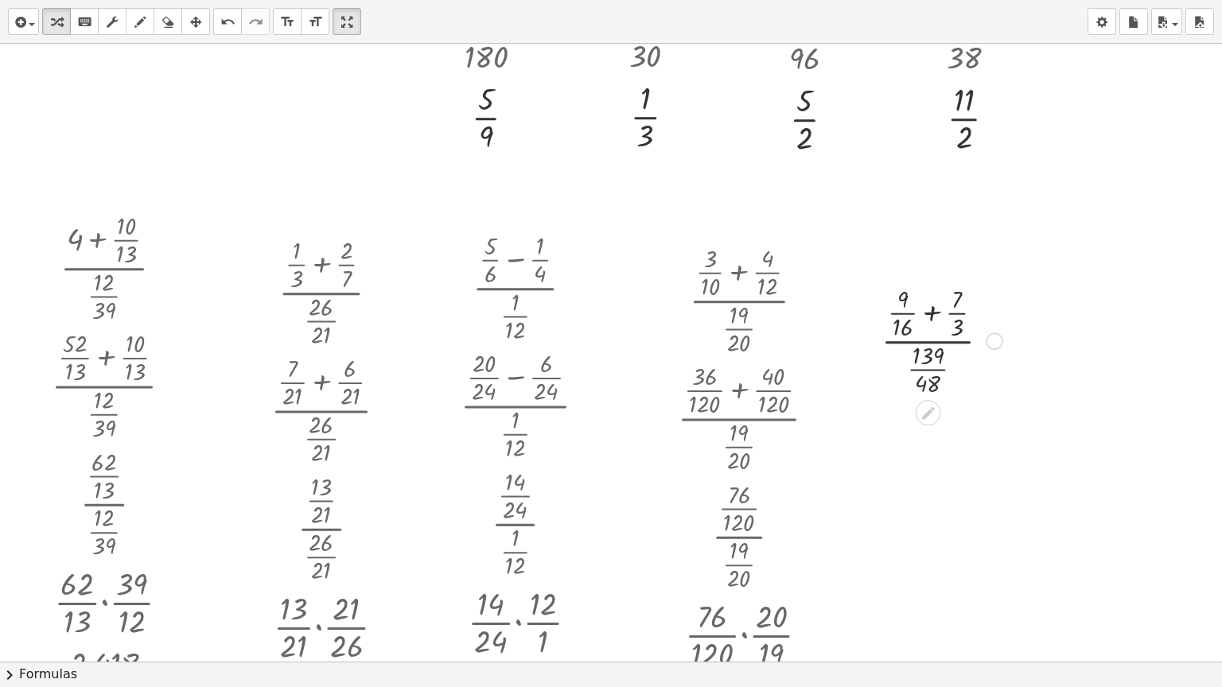
click at [932, 317] on div at bounding box center [942, 340] width 137 height 118
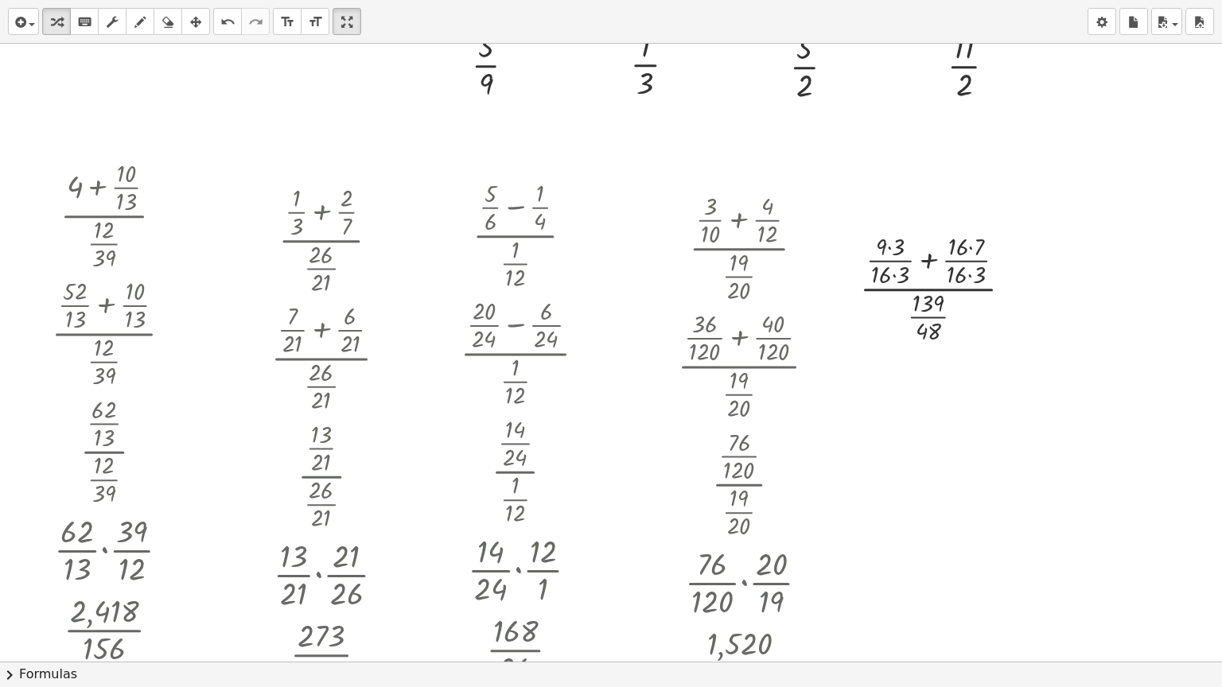
scroll to position [1169, 0]
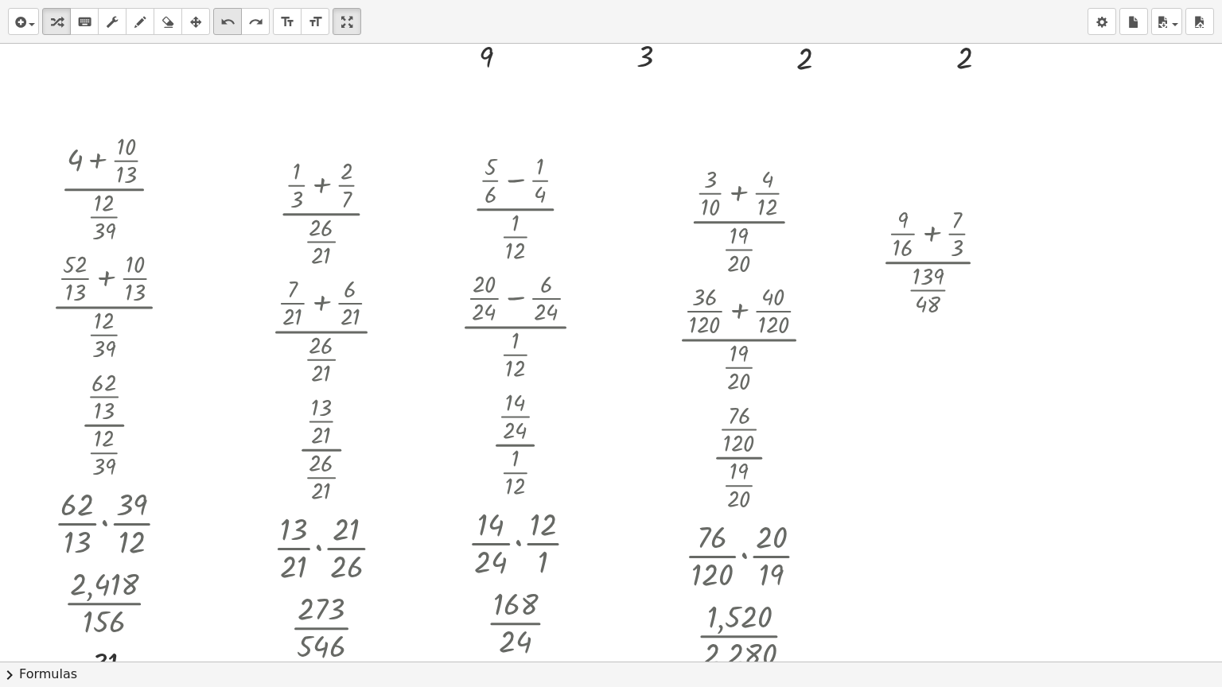
click at [217, 25] on div "undo" at bounding box center [227, 21] width 21 height 19
click at [990, 257] on div at bounding box center [995, 262] width 18 height 18
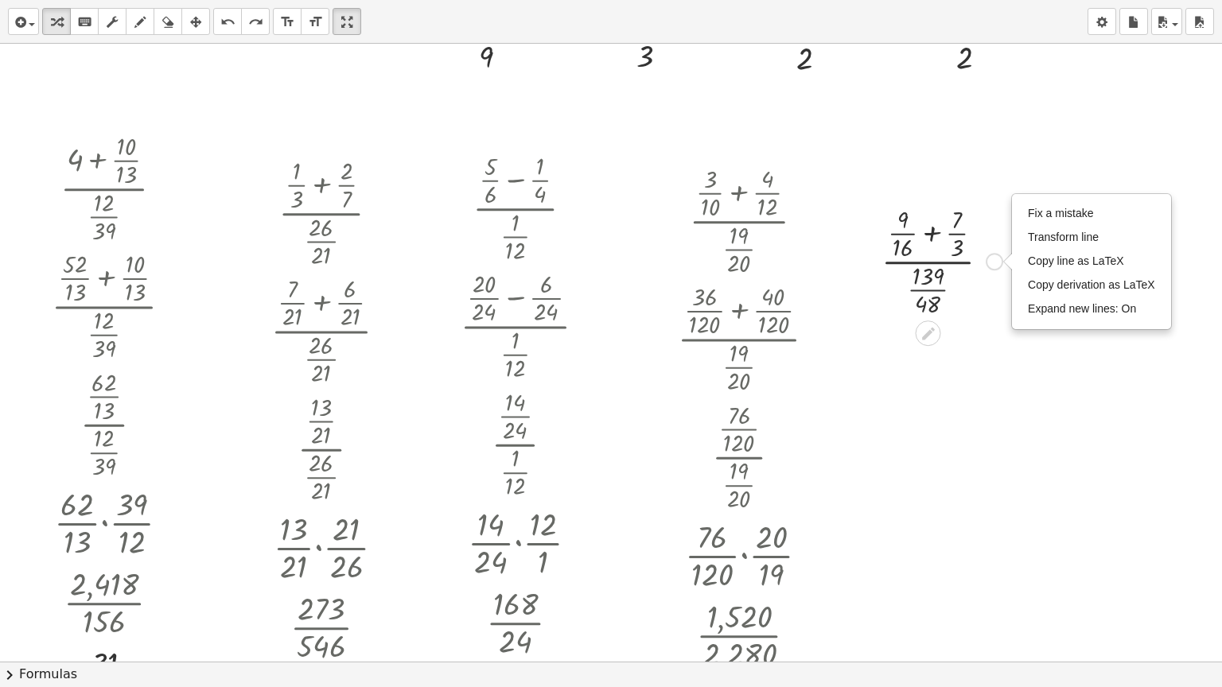
click at [935, 226] on div at bounding box center [942, 260] width 137 height 118
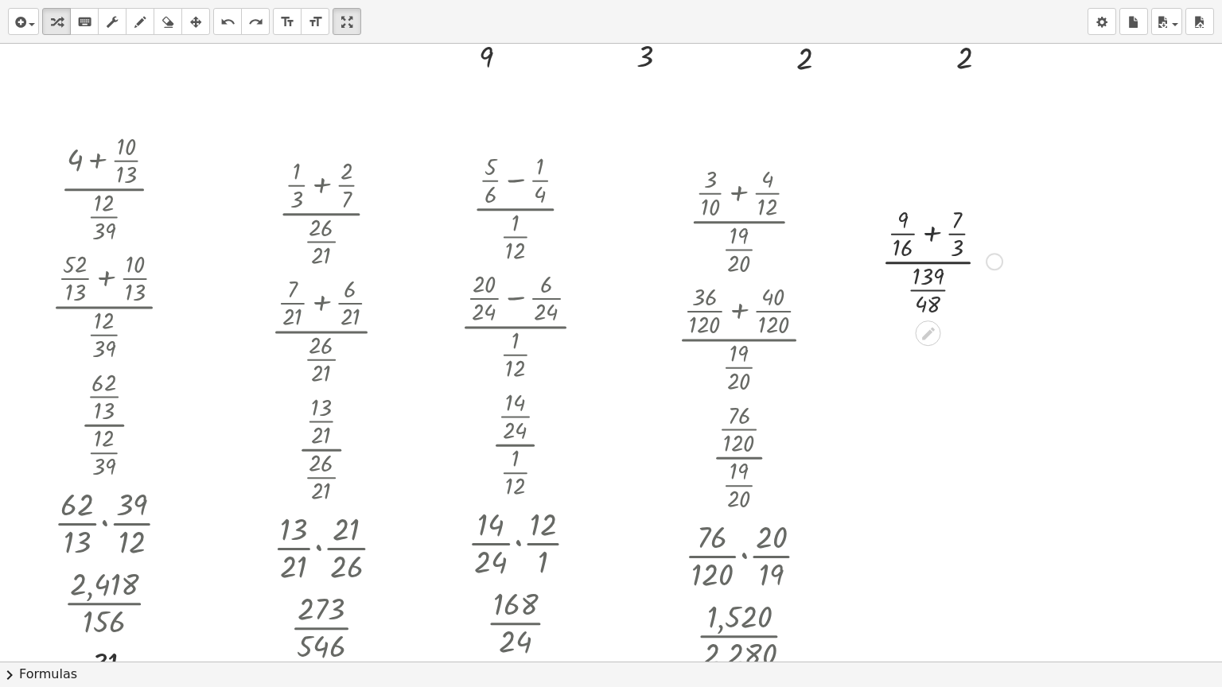
click at [935, 226] on div at bounding box center [942, 260] width 137 height 118
drag, startPoint x: 881, startPoint y: 246, endPoint x: 897, endPoint y: 246, distance: 15.1
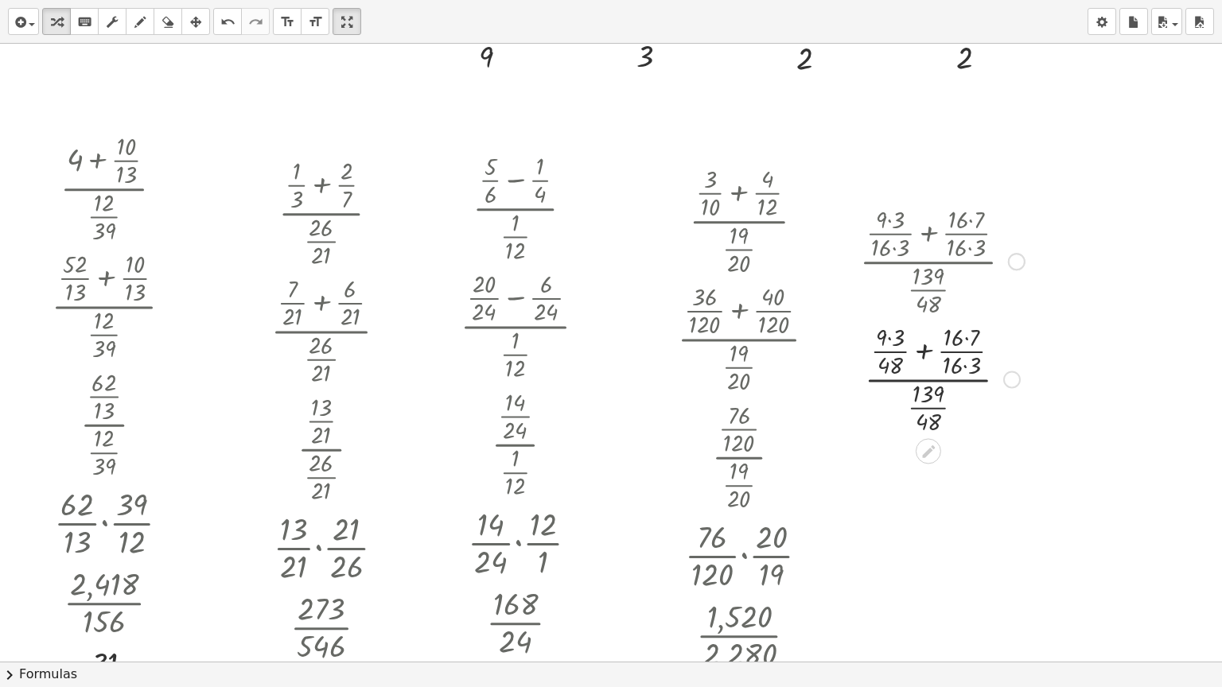
click at [889, 220] on div at bounding box center [942, 260] width 181 height 118
drag, startPoint x: 948, startPoint y: 359, endPoint x: 974, endPoint y: 359, distance: 26.3
click at [926, 350] on div at bounding box center [942, 378] width 181 height 118
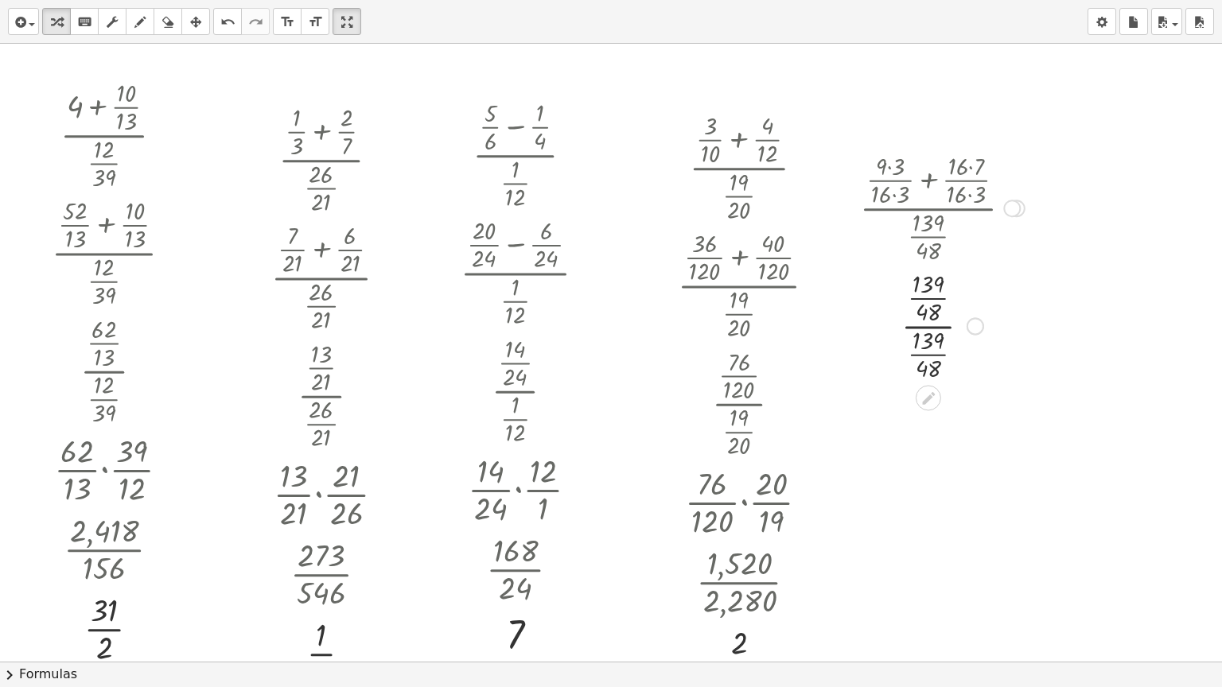
scroll to position [1249, 0]
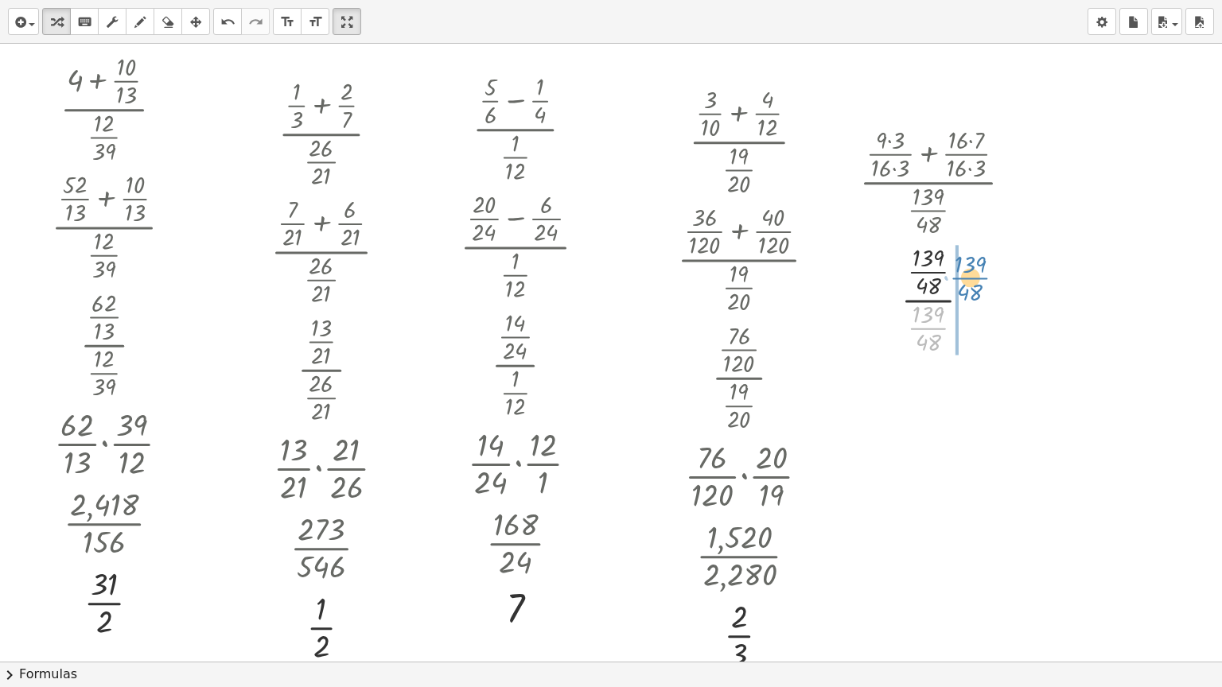
drag, startPoint x: 929, startPoint y: 327, endPoint x: 971, endPoint y: 276, distance: 65.6
click at [971, 276] on div at bounding box center [942, 298] width 181 height 118
click at [928, 300] on div at bounding box center [942, 299] width 181 height 80
click at [926, 318] on div at bounding box center [942, 299] width 181 height 80
click at [933, 279] on div at bounding box center [942, 299] width 181 height 80
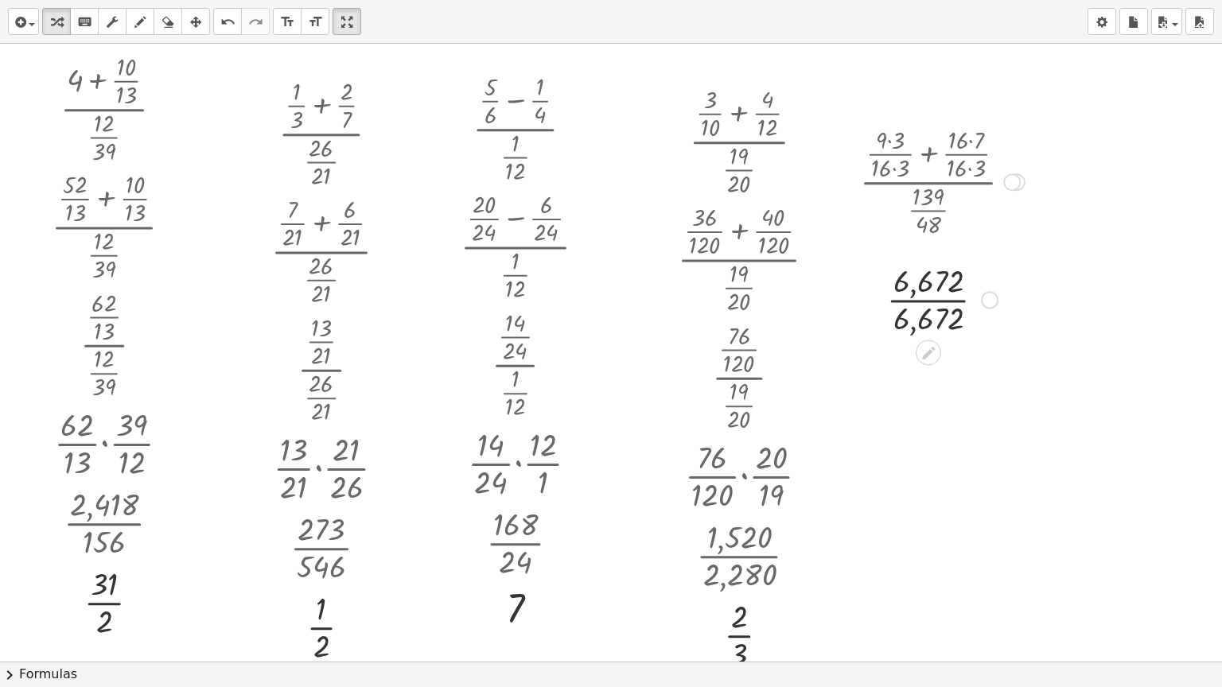
click at [928, 299] on div at bounding box center [942, 299] width 181 height 80
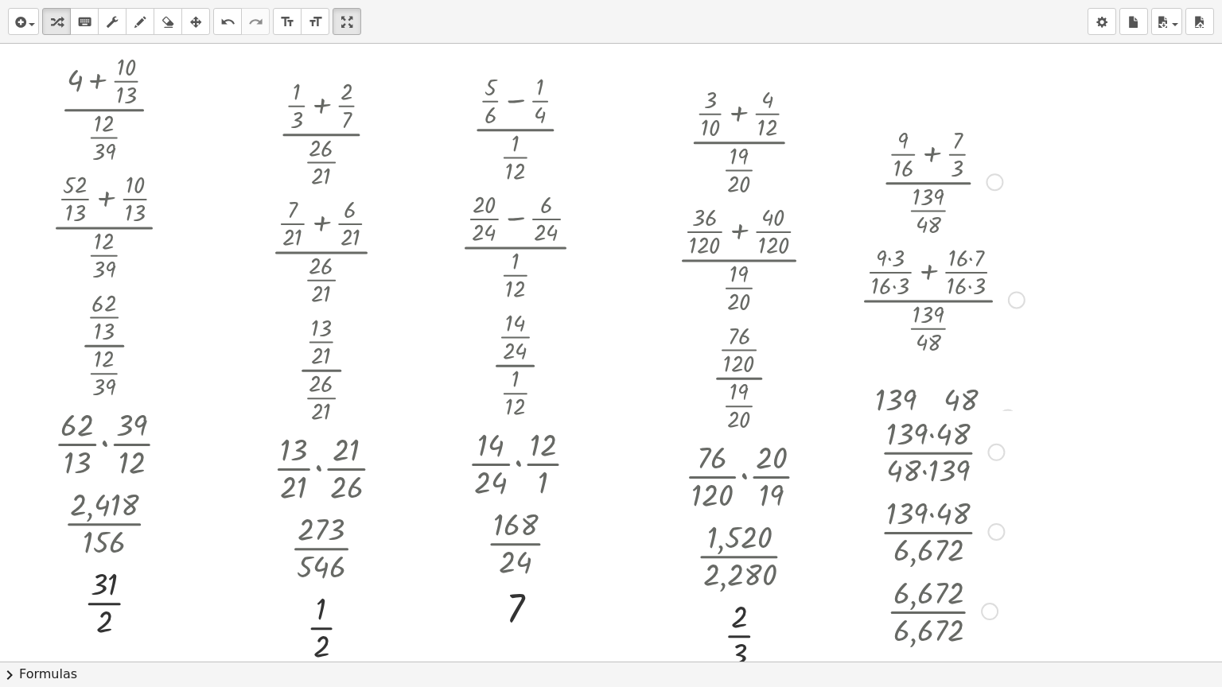
drag, startPoint x: 952, startPoint y: 298, endPoint x: 945, endPoint y: 687, distance: 388.3
click at [945, 687] on div "insert select one: Math Expression Function Text Youtube Video Graphing Geometr…" at bounding box center [611, 343] width 1222 height 687
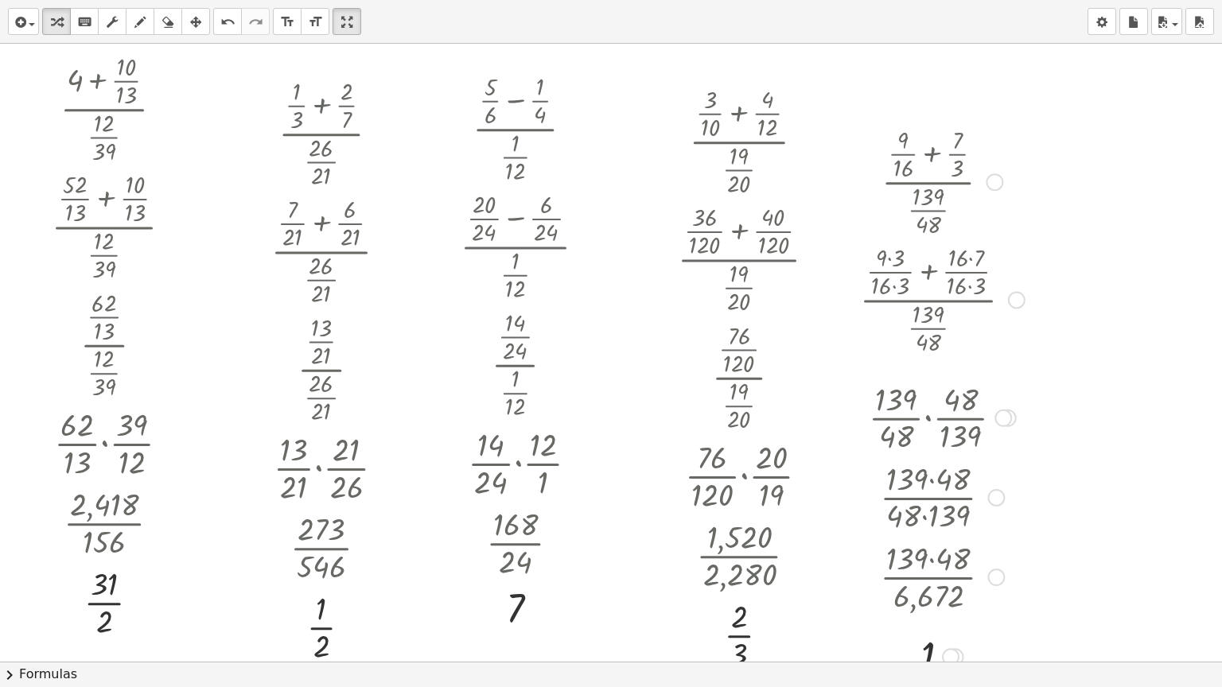
drag, startPoint x: 1016, startPoint y: 297, endPoint x: 1017, endPoint y: 391, distance: 93.9
click at [928, 182] on div "· ( + · 9 · 16 + · 7 · 3 ) · · 139 · 48 · ( + · 9 · 3 · 16 · 3 + · 16 · 7 · 16 …" at bounding box center [928, 182] width 0 height 0
drag, startPoint x: 998, startPoint y: 185, endPoint x: 998, endPoint y: 229, distance: 43.8
click at [928, 182] on div "· ( + · 9 · 16 + · 7 · 3 ) · · 139 · 48" at bounding box center [928, 182] width 0 height 0
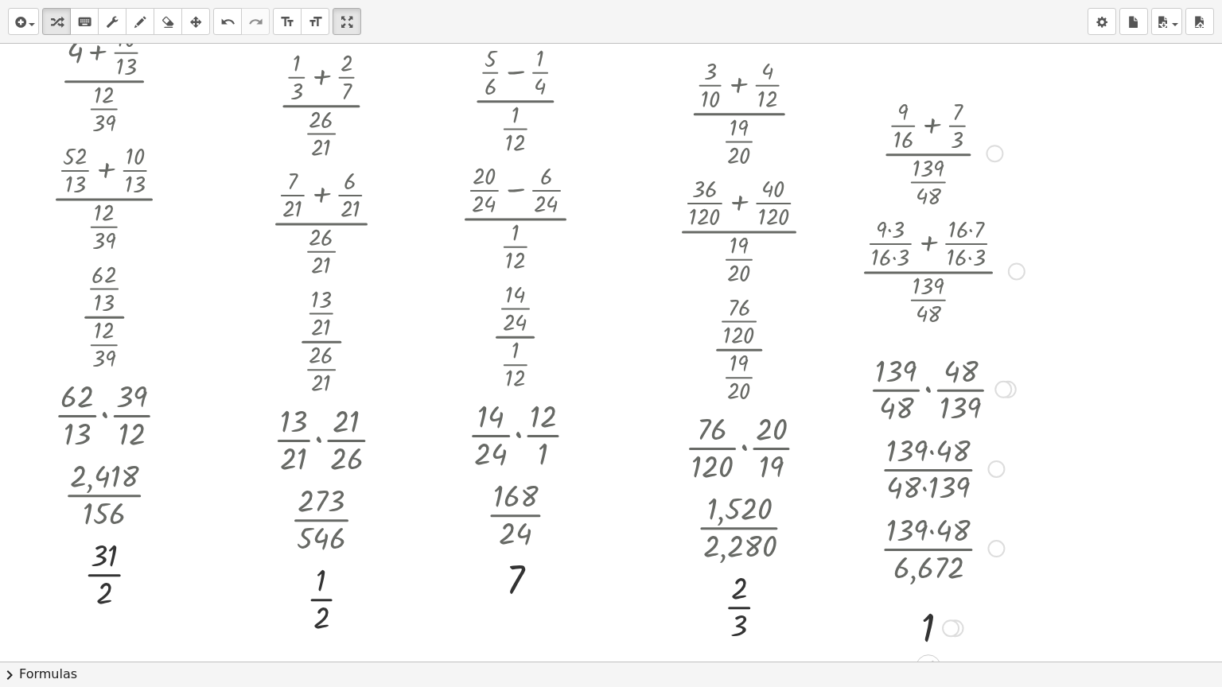
scroll to position [1329, 0]
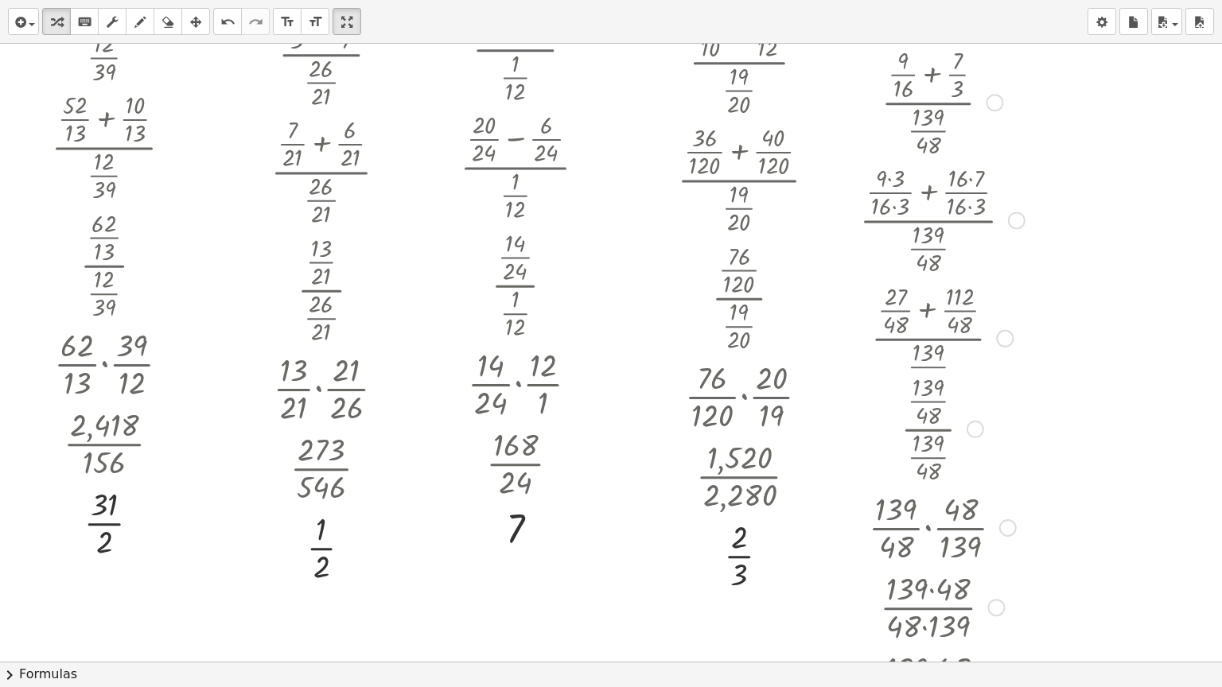
drag, startPoint x: 998, startPoint y: 343, endPoint x: 998, endPoint y: 543, distance: 200.5
click at [928, 528] on div "· · 139 · 48 · · 48 · 139" at bounding box center [928, 528] width 0 height 0
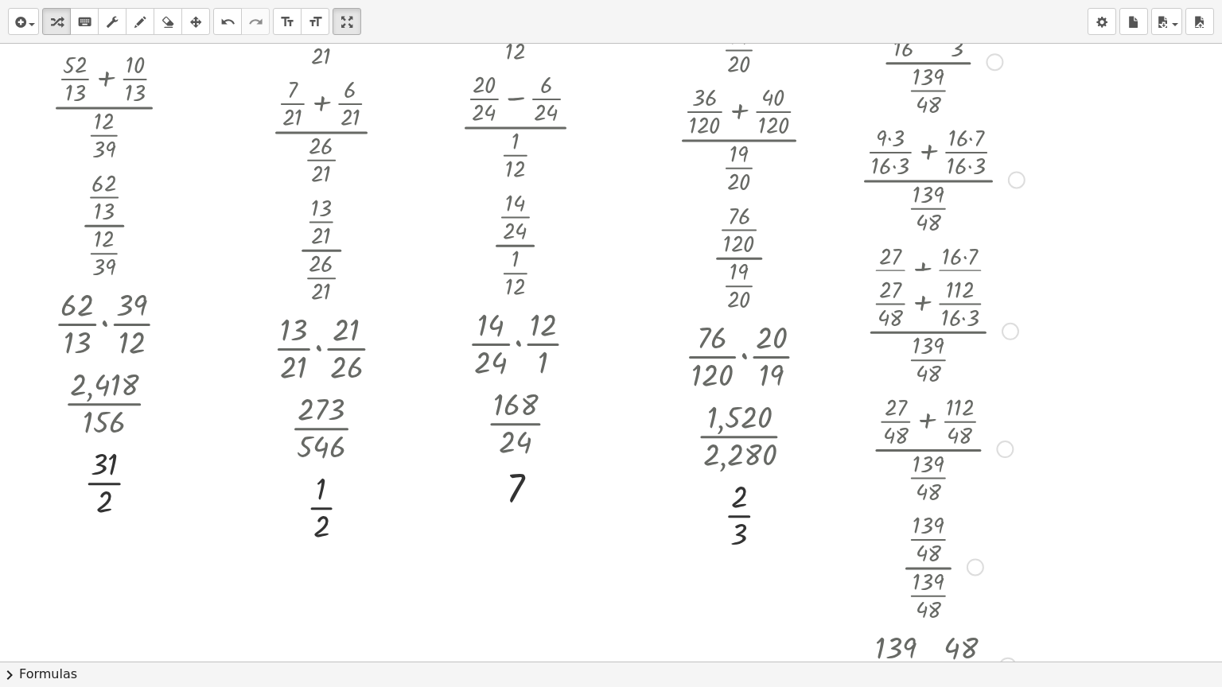
drag, startPoint x: 1002, startPoint y: 334, endPoint x: 1004, endPoint y: 496, distance: 162.3
click at [928, 62] on div "· ( + · 9 · 16 + · 7 · 3 ) · · 139 · 48 · ( + · 9 · 3 · 16 · 3 + · 16 · 7 · 16 …" at bounding box center [928, 62] width 0 height 0
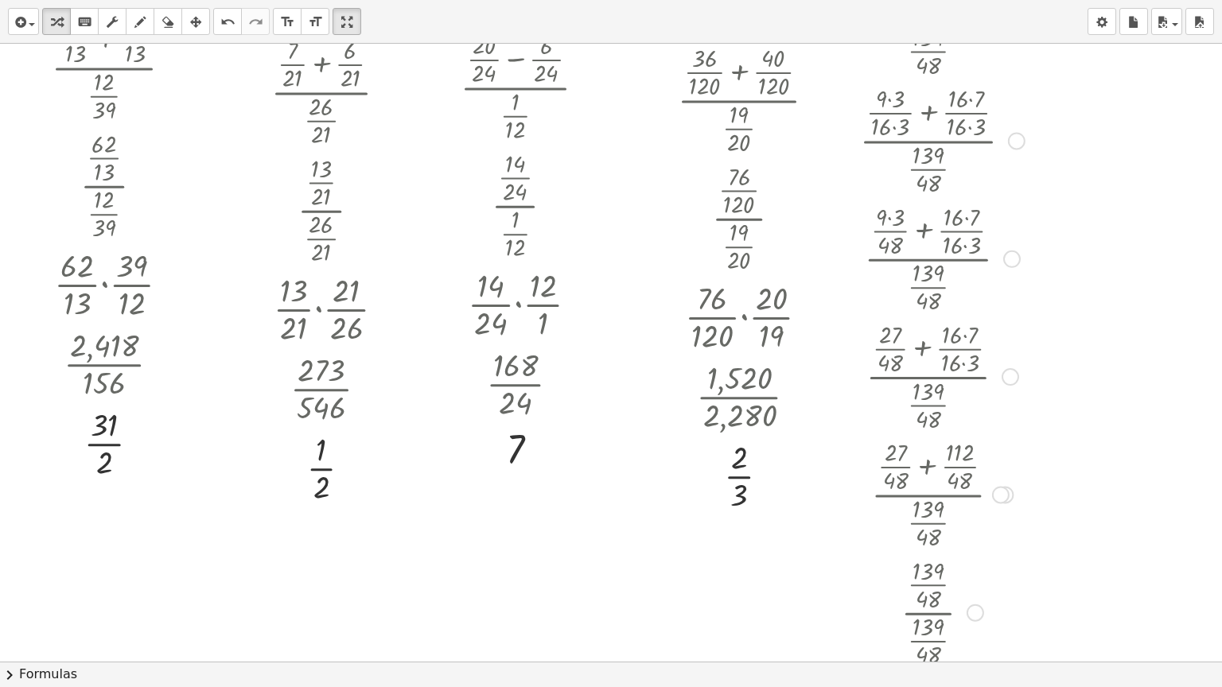
drag, startPoint x: 1006, startPoint y: 259, endPoint x: 1006, endPoint y: 449, distance: 189.3
click at [928, 23] on div "· ( + · 9 · 16 + · 7 · 3 ) · · 139 · 48 · ( + · 9 · 3 · 16 · 3 + · 16 · 7 · 16 …" at bounding box center [928, 23] width 0 height 0
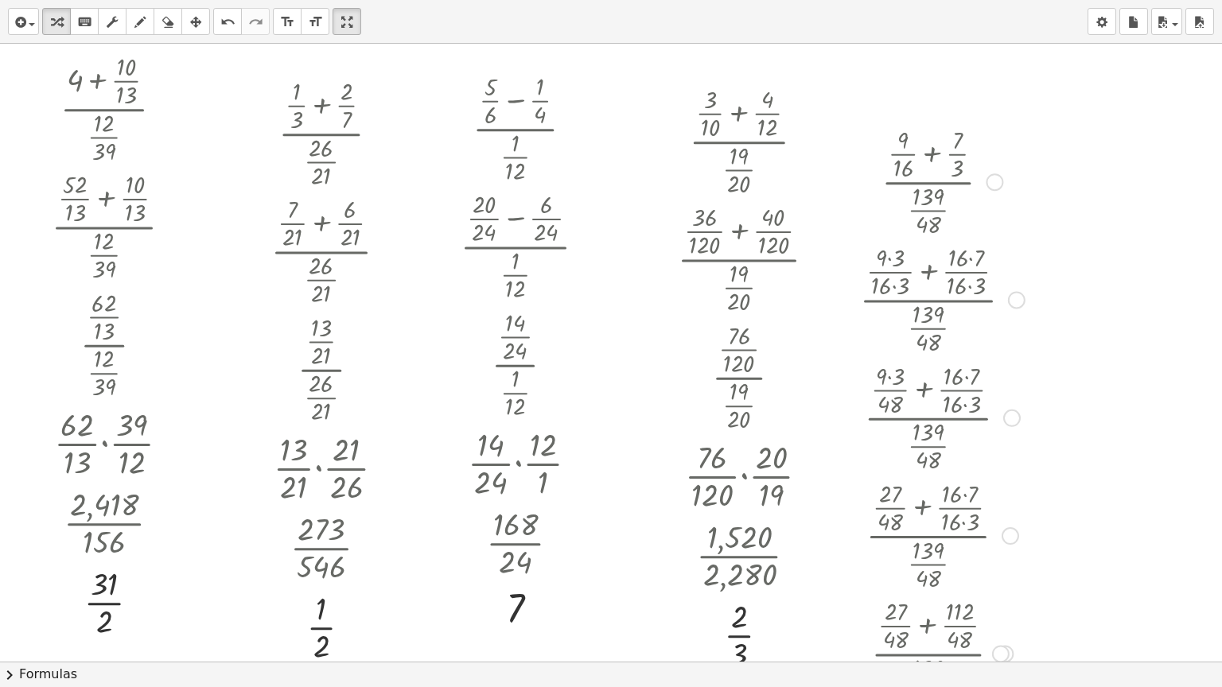
scroll to position [1329, 0]
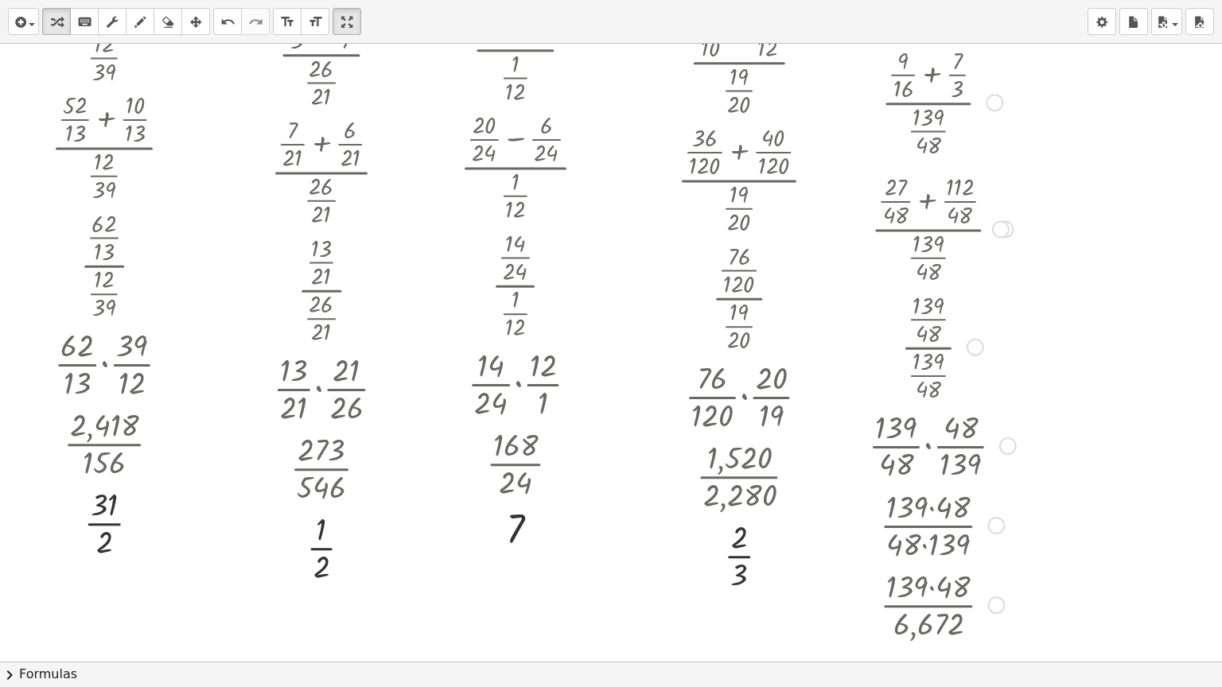
drag, startPoint x: 1002, startPoint y: 572, endPoint x: 1012, endPoint y: 222, distance: 350.2
click at [928, 229] on div "· ( + · 27 · 48 + · 112 · 48 ) · · 139 · 48" at bounding box center [928, 229] width 0 height 0
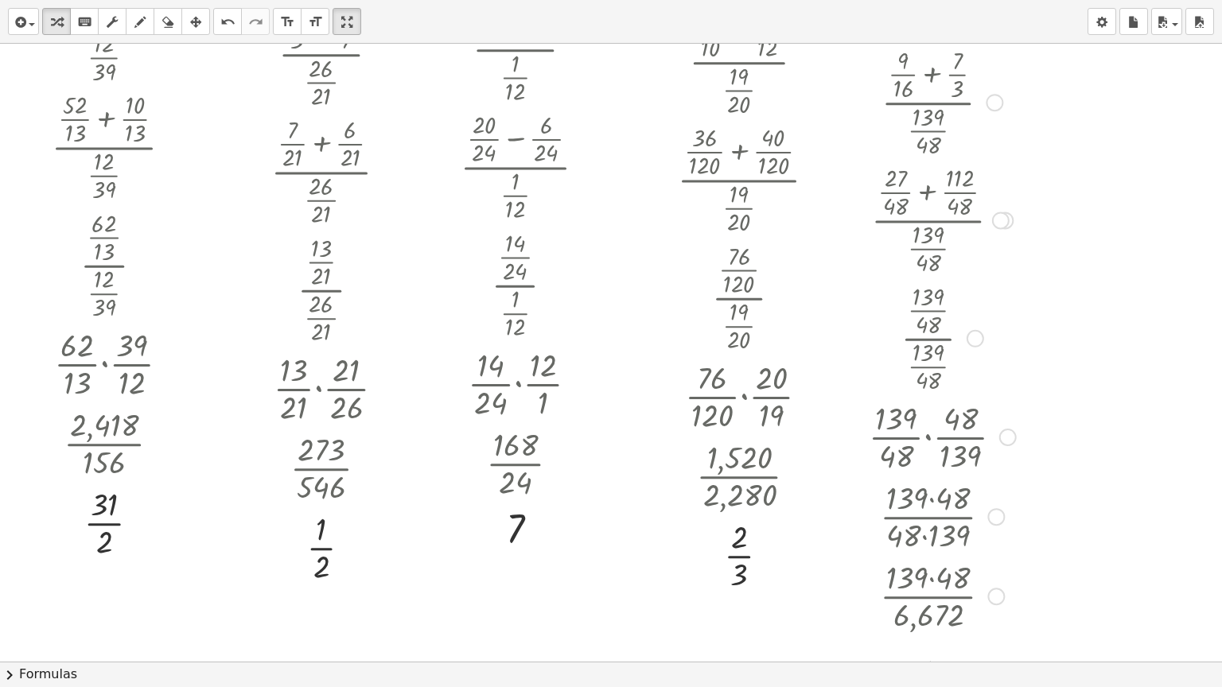
scroll to position [1408, 0]
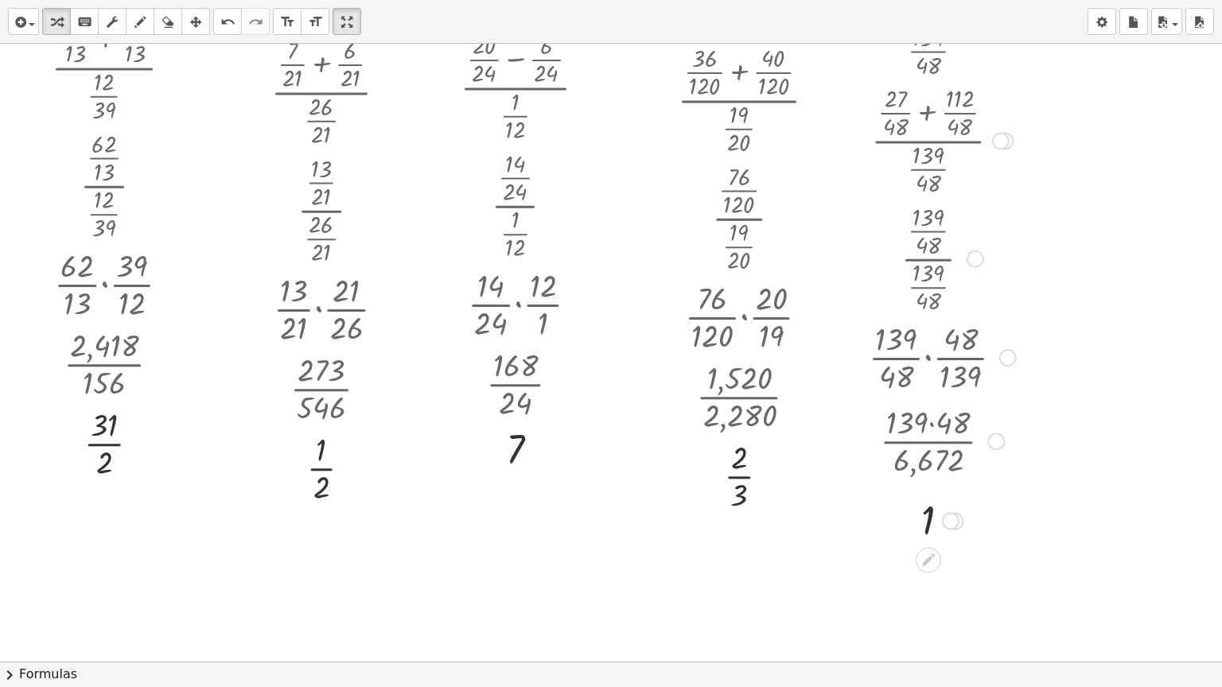
drag, startPoint x: 1002, startPoint y: 516, endPoint x: 1012, endPoint y: 435, distance: 81.7
click at [928, 442] on div "· 139 · 48 · 6,672" at bounding box center [928, 442] width 0 height 0
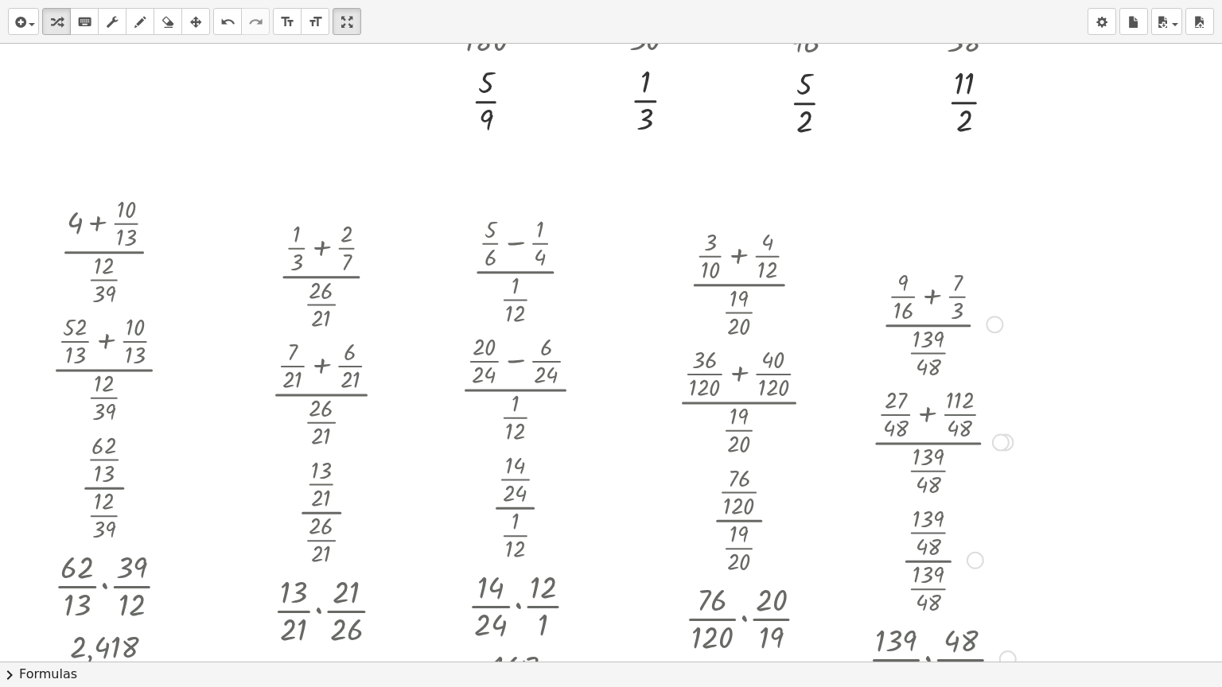
scroll to position [1090, 0]
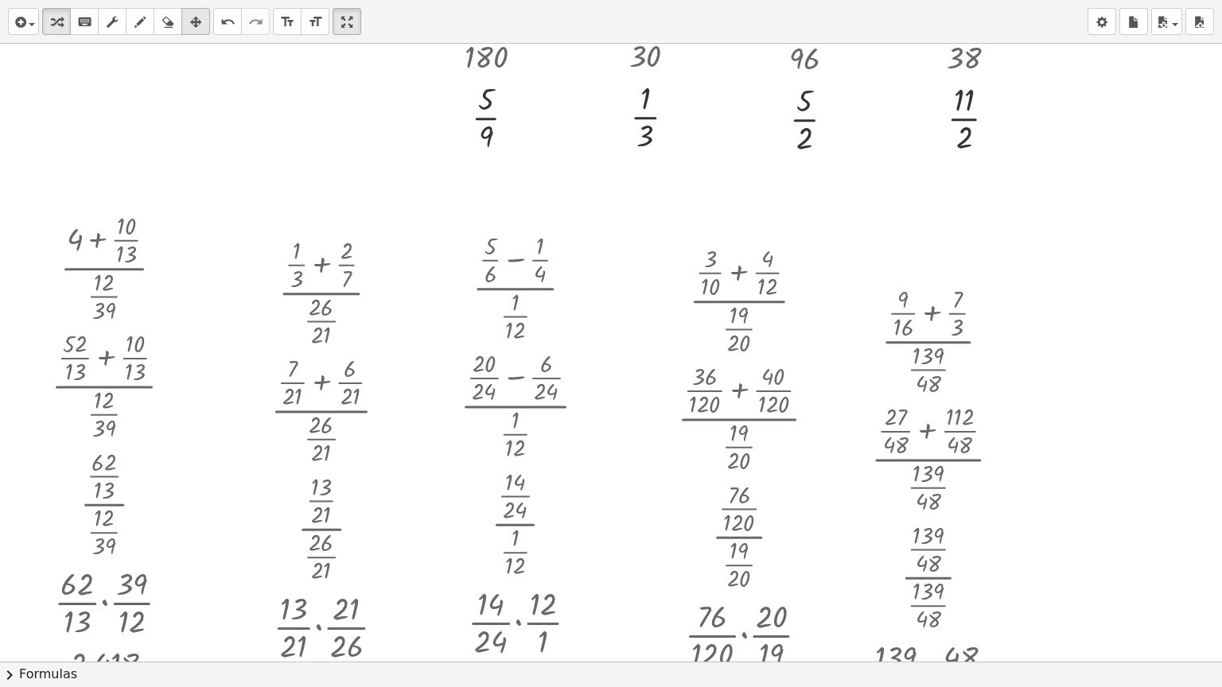
click at [197, 13] on icon "button" at bounding box center [195, 22] width 11 height 19
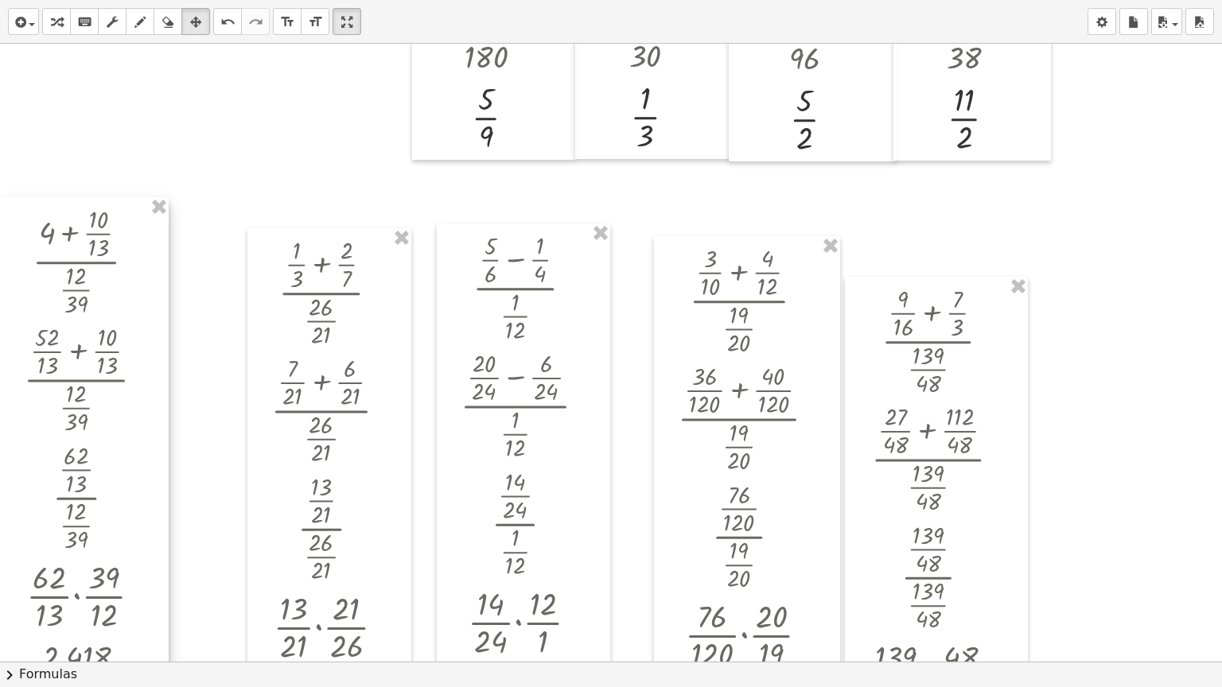
drag, startPoint x: 137, startPoint y: 238, endPoint x: 124, endPoint y: 235, distance: 13.1
click at [107, 235] on div at bounding box center [84, 497] width 169 height 601
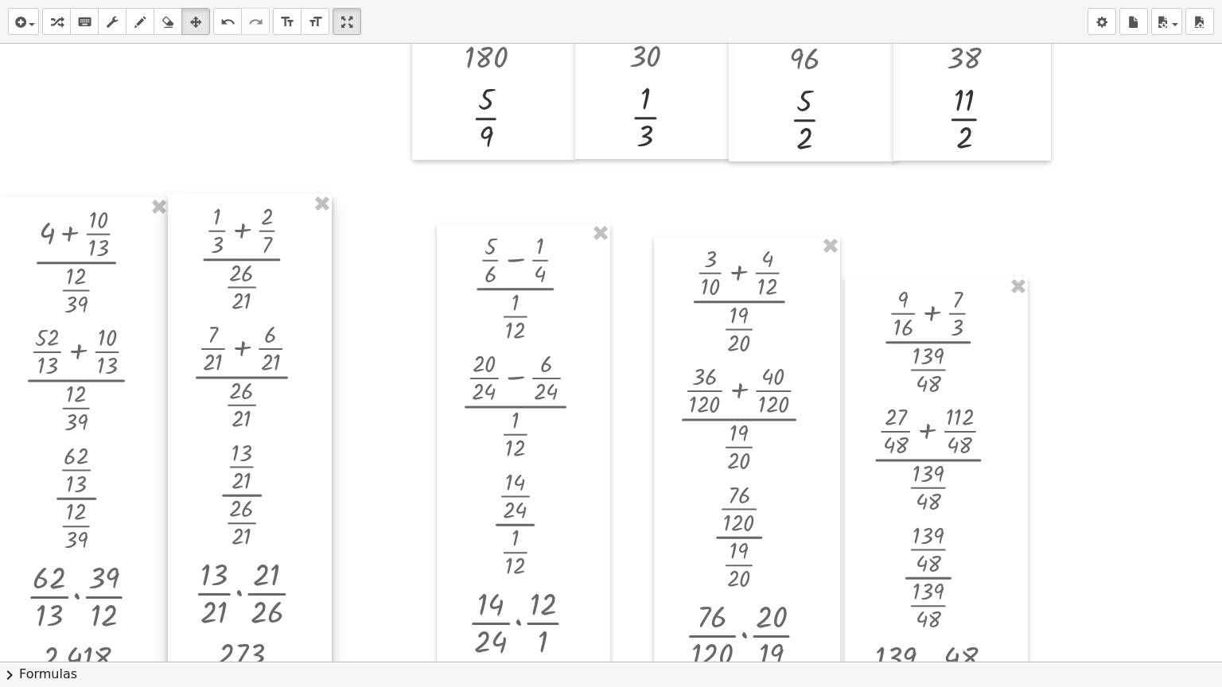
drag, startPoint x: 261, startPoint y: 250, endPoint x: 181, endPoint y: 216, distance: 86.6
click at [181, 216] on div at bounding box center [250, 494] width 164 height 601
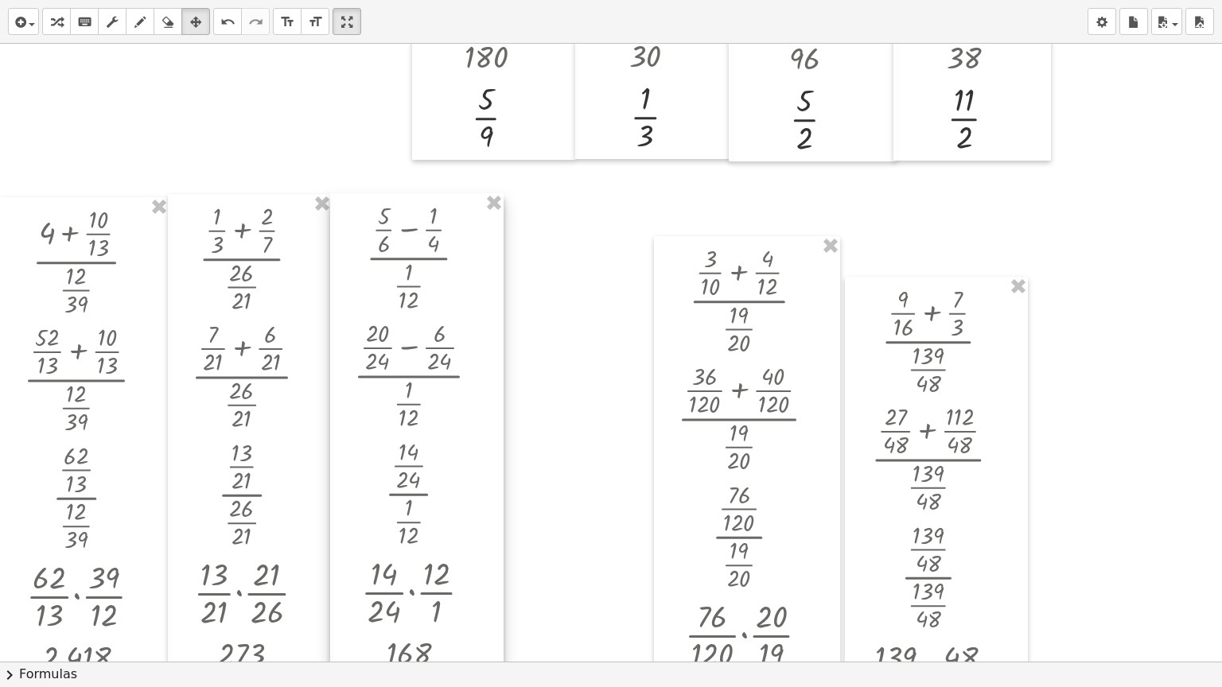
drag, startPoint x: 442, startPoint y: 251, endPoint x: 336, endPoint y: 220, distance: 110.0
click at [336, 220] on div at bounding box center [416, 480] width 173 height 574
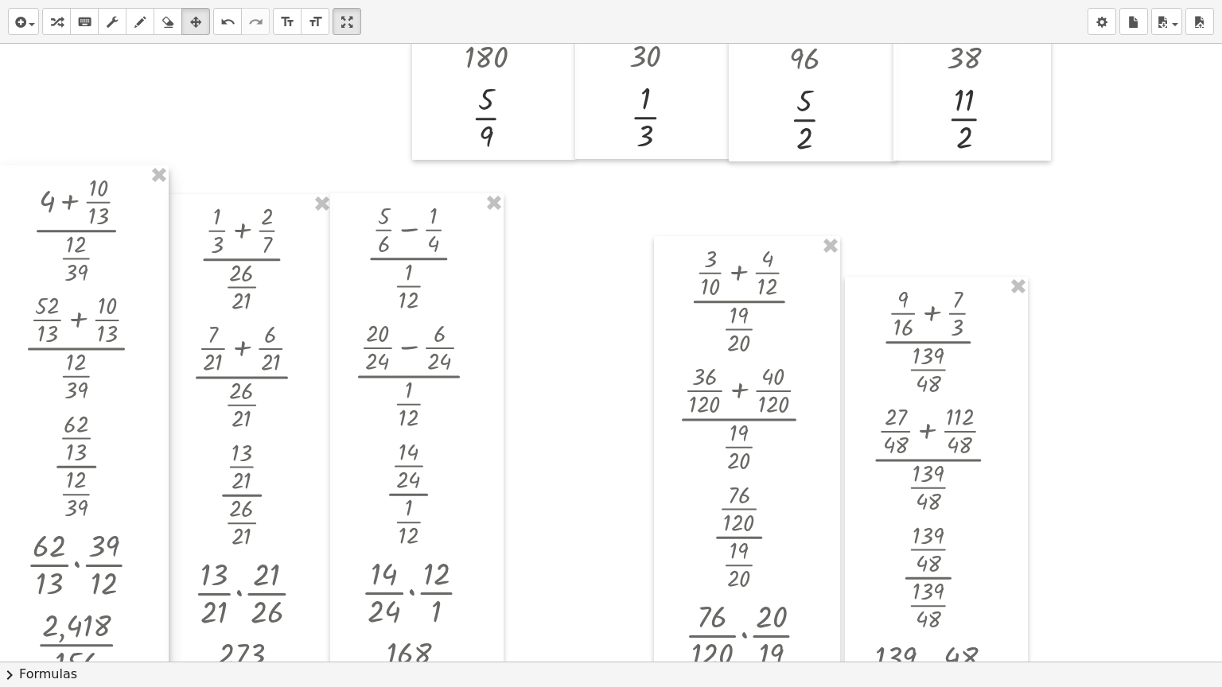
drag, startPoint x: 150, startPoint y: 229, endPoint x: 142, endPoint y: 197, distance: 32.6
click at [142, 197] on div at bounding box center [84, 465] width 169 height 601
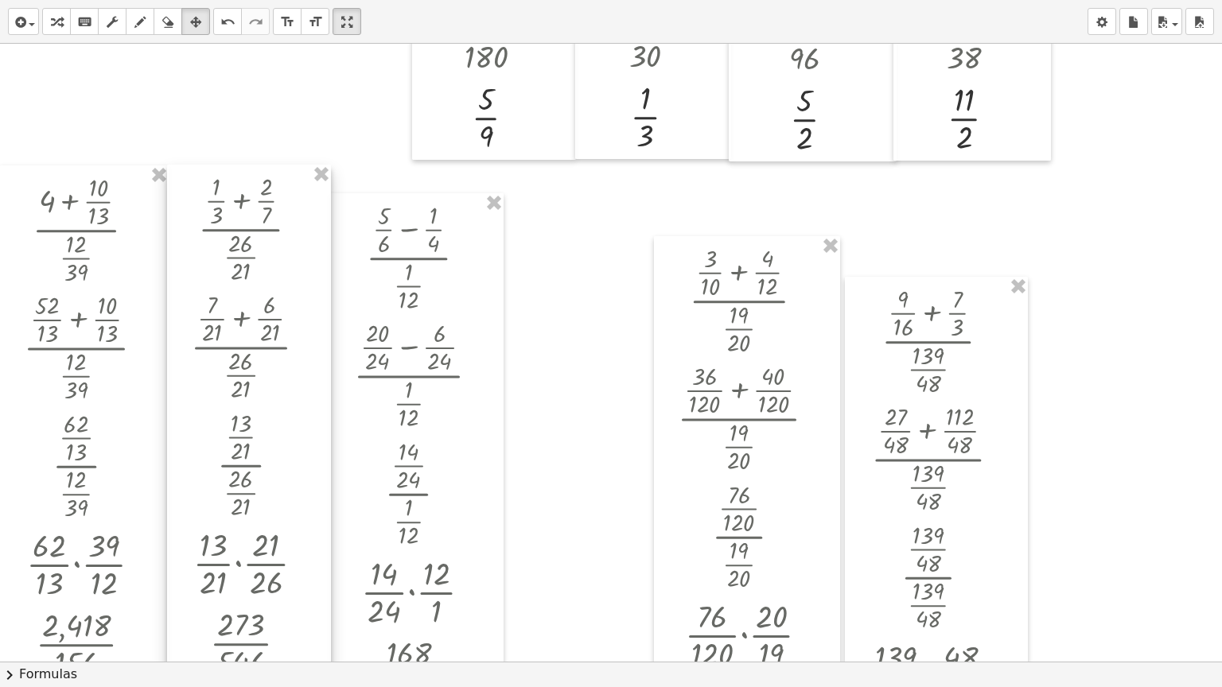
drag, startPoint x: 192, startPoint y: 212, endPoint x: 191, endPoint y: 183, distance: 29.4
click at [191, 183] on div at bounding box center [249, 465] width 164 height 601
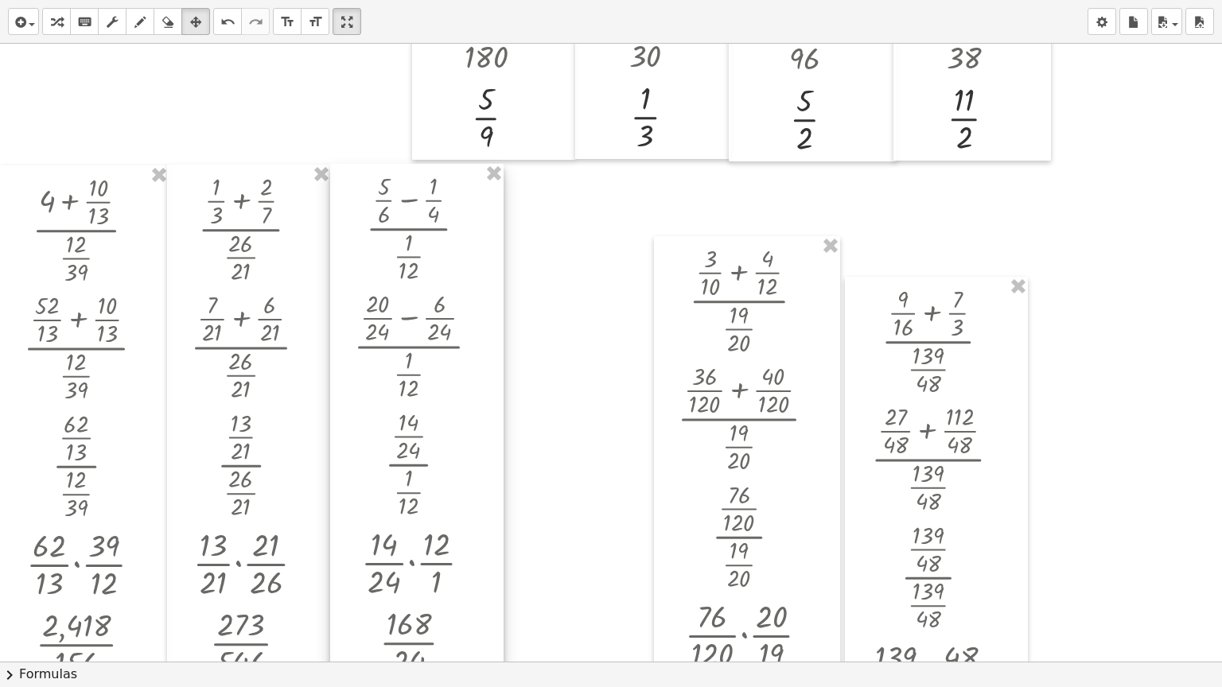
drag, startPoint x: 350, startPoint y: 211, endPoint x: 350, endPoint y: 181, distance: 29.4
click at [350, 181] on div at bounding box center [416, 451] width 173 height 574
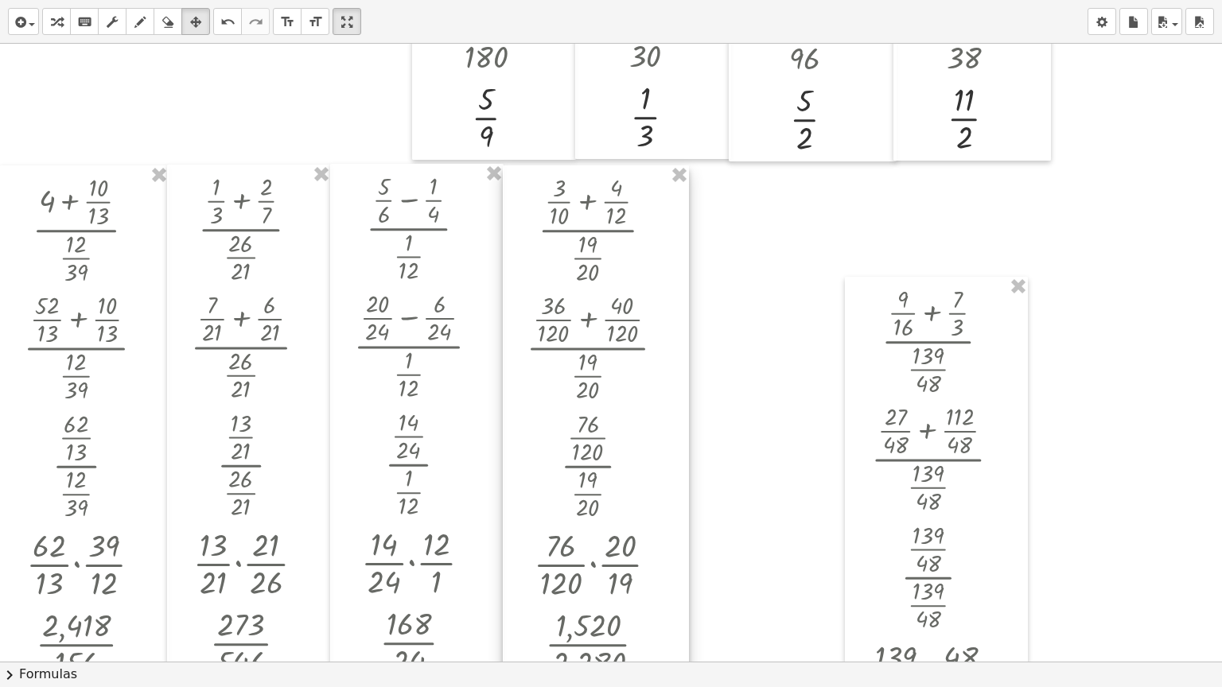
drag, startPoint x: 662, startPoint y: 247, endPoint x: 510, endPoint y: 177, distance: 167.6
click at [510, 177] on div at bounding box center [596, 465] width 186 height 601
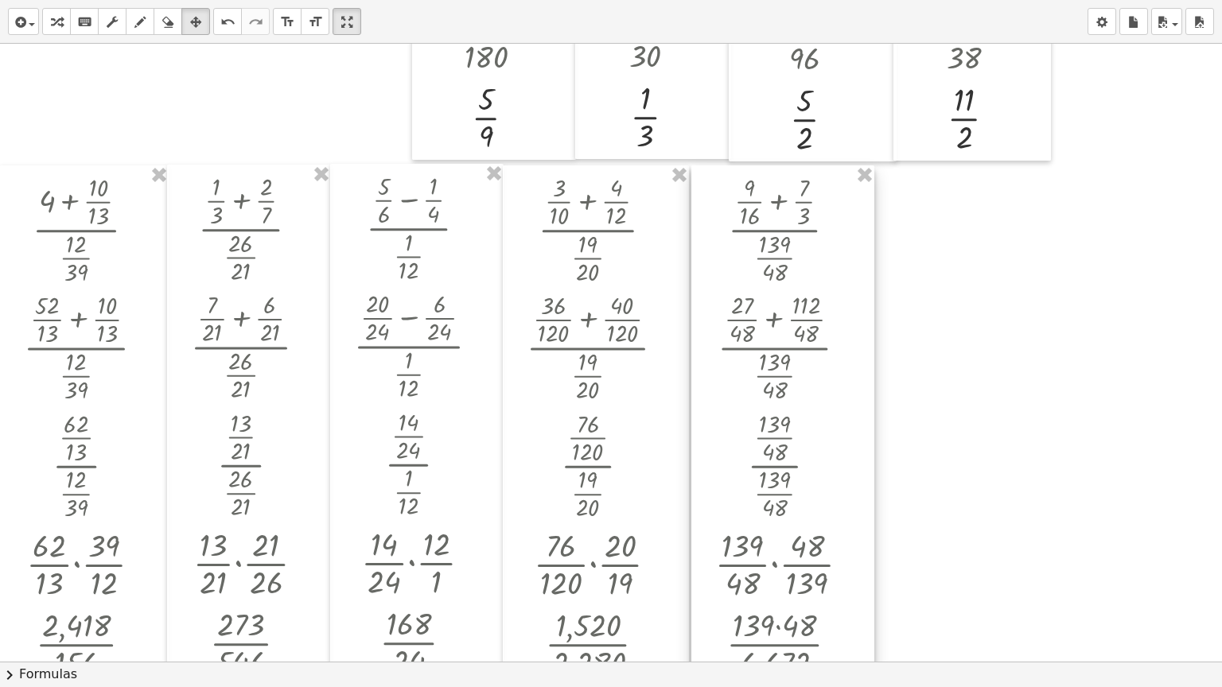
drag, startPoint x: 862, startPoint y: 300, endPoint x: 709, endPoint y: 189, distance: 189.7
click at [709, 189] on div at bounding box center [782, 458] width 183 height 587
click at [61, 18] on icon "button" at bounding box center [56, 22] width 11 height 19
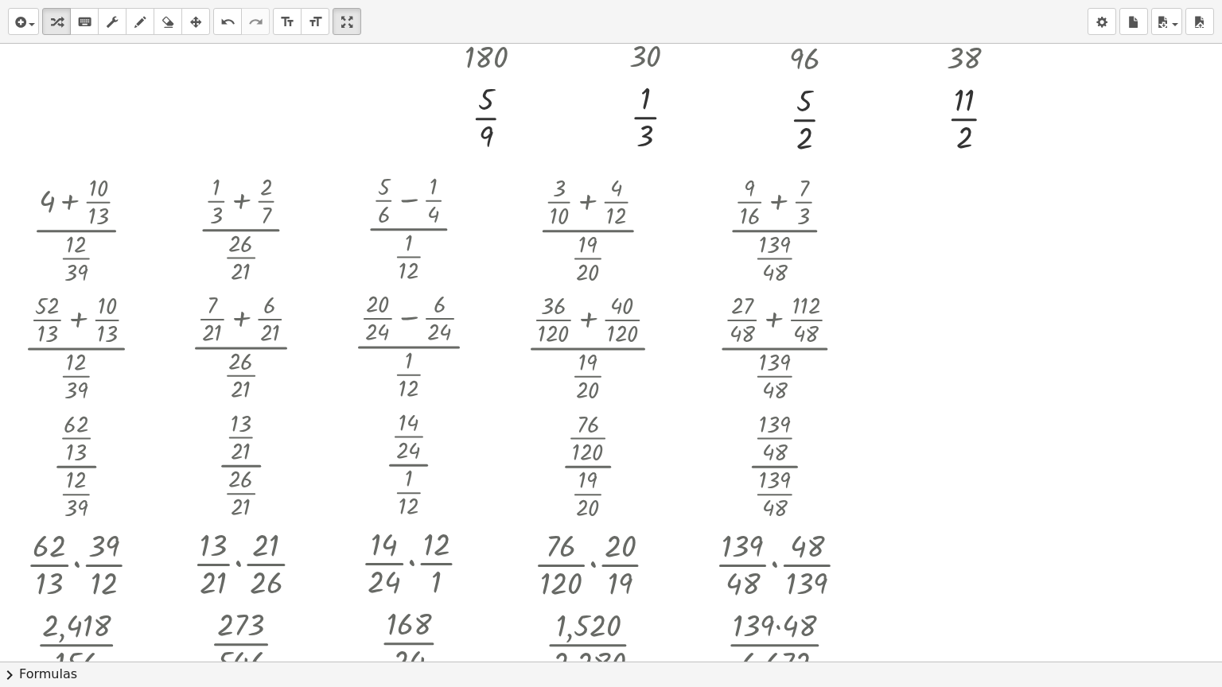
click at [918, 247] on div at bounding box center [640, 191] width 1281 height 2474
click at [939, 243] on div at bounding box center [640, 191] width 1281 height 2474
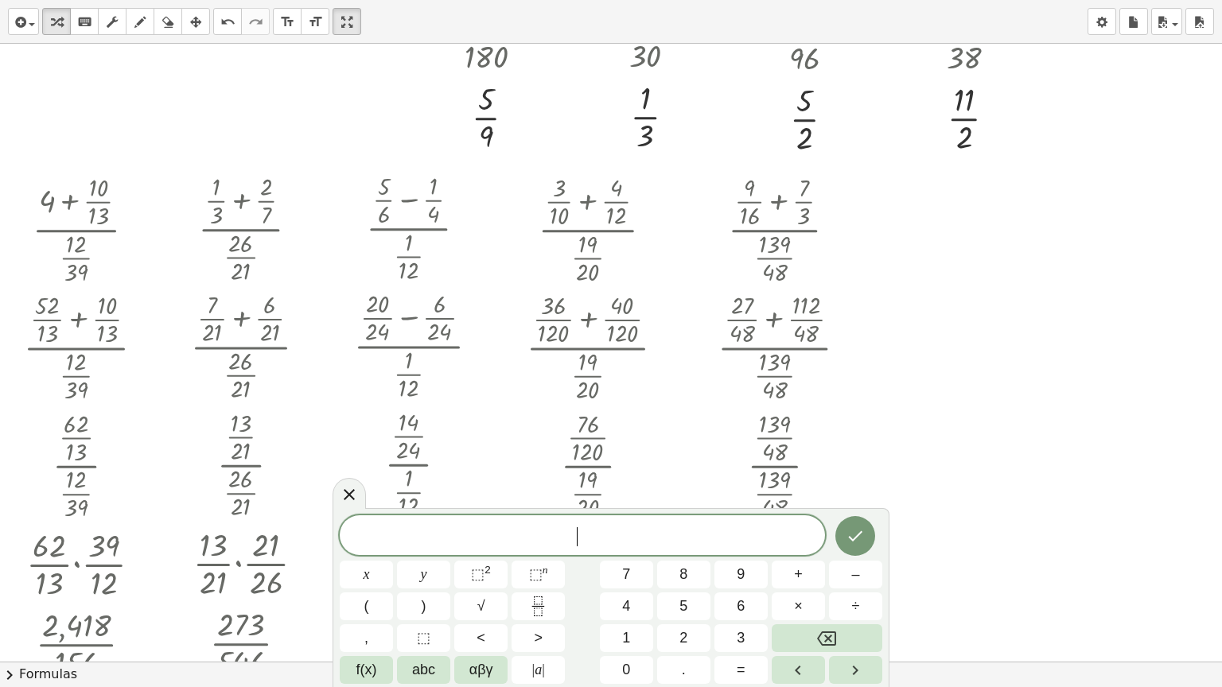
click at [939, 243] on div at bounding box center [640, 191] width 1281 height 2474
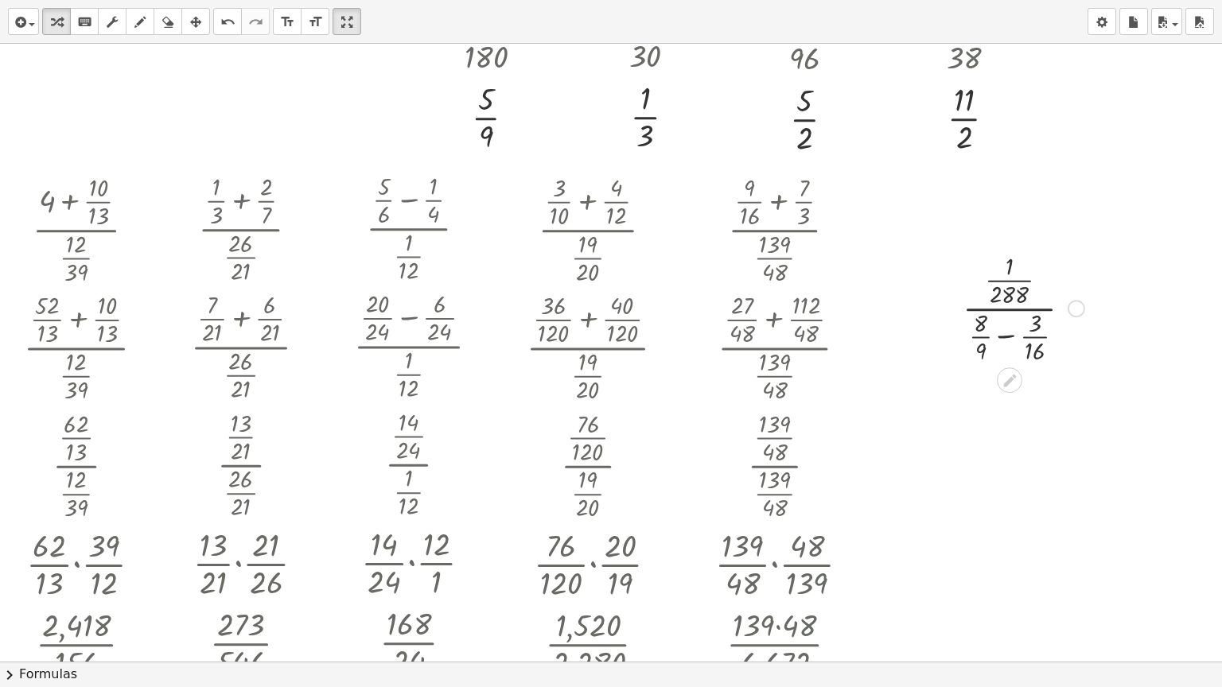
click at [1001, 333] on div at bounding box center [1024, 307] width 138 height 118
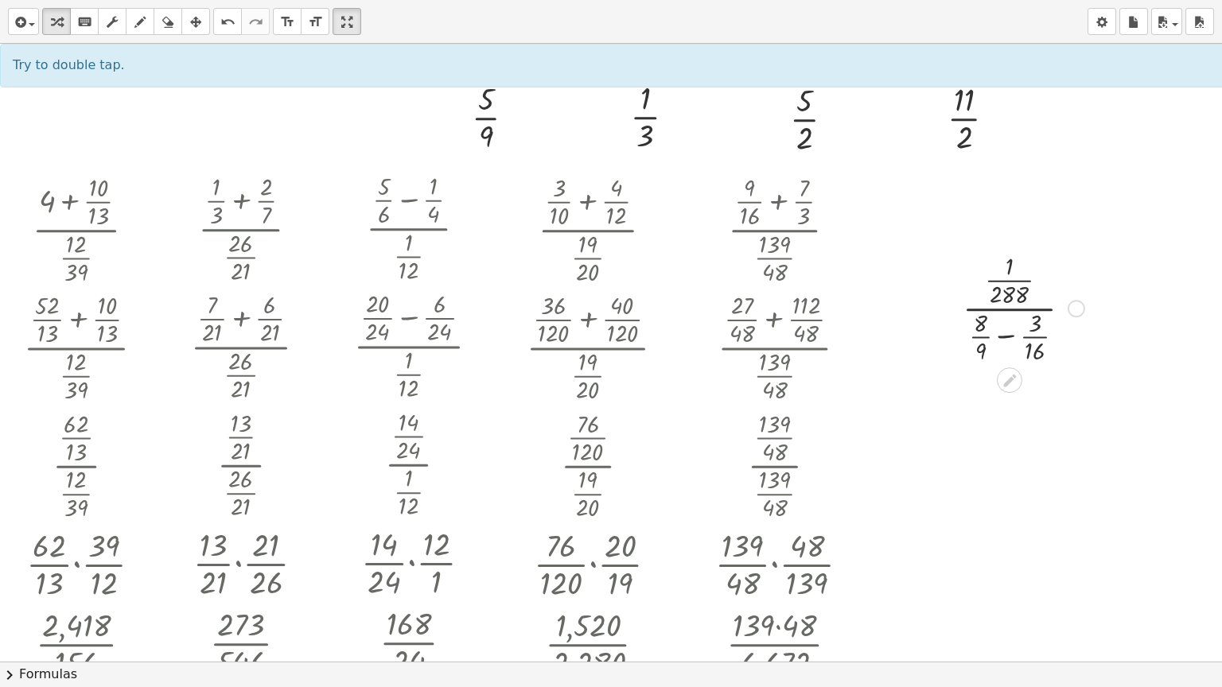
click at [1002, 337] on div at bounding box center [1024, 307] width 138 height 118
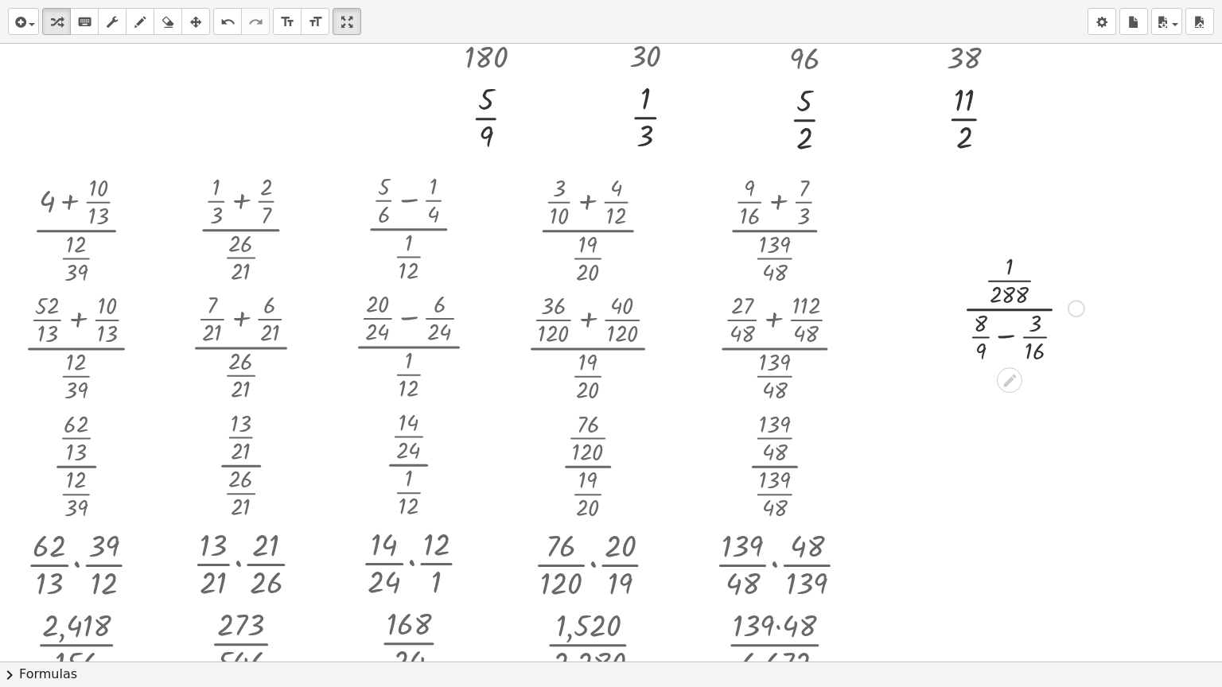
click at [1002, 337] on div at bounding box center [1024, 307] width 138 height 118
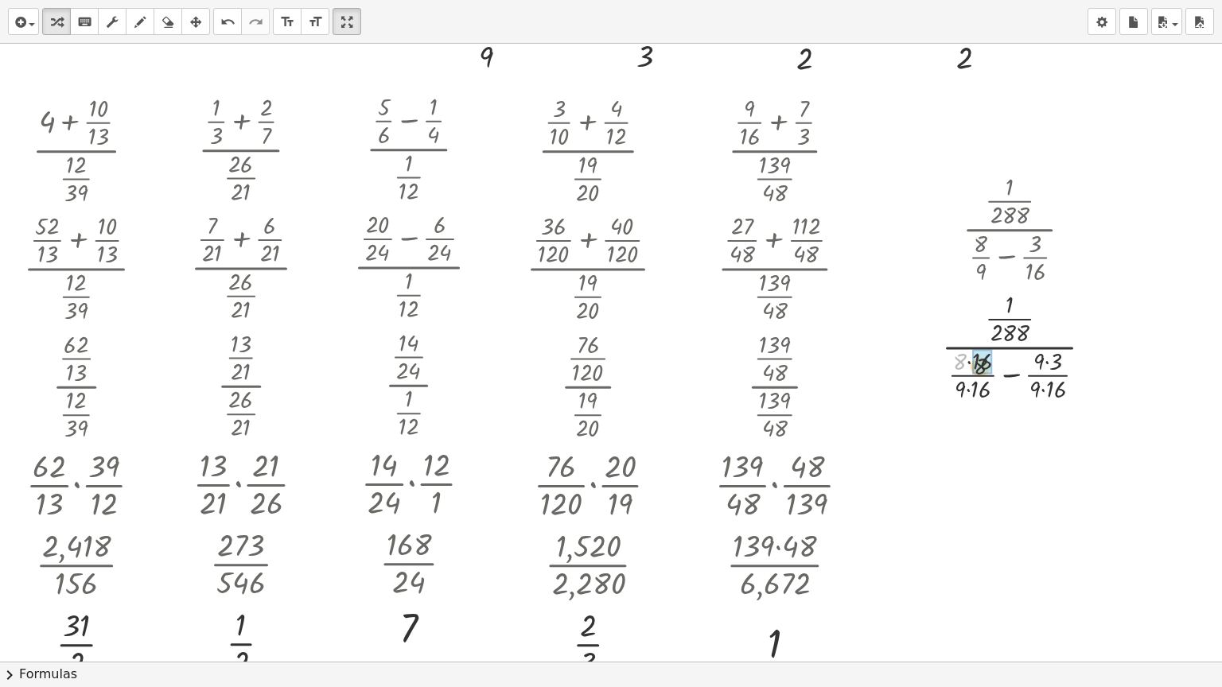
drag, startPoint x: 956, startPoint y: 362, endPoint x: 974, endPoint y: 366, distance: 17.9
drag, startPoint x: 963, startPoint y: 382, endPoint x: 971, endPoint y: 387, distance: 10.4
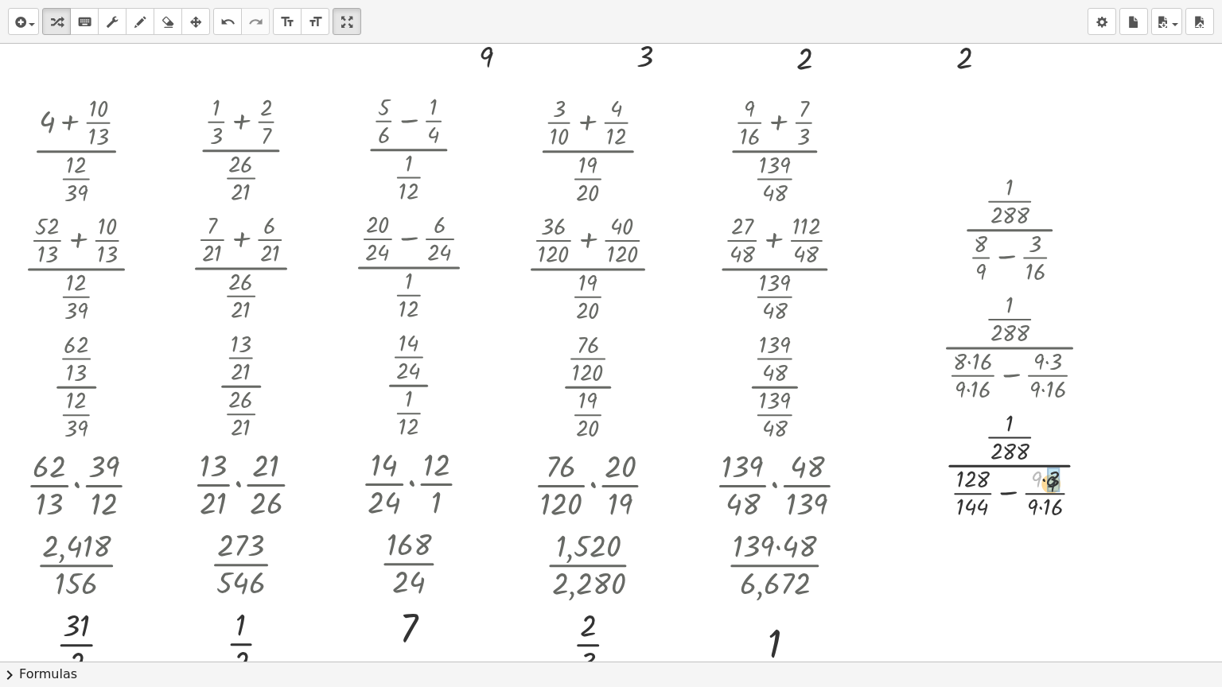
drag, startPoint x: 1036, startPoint y: 472, endPoint x: 1047, endPoint y: 475, distance: 11.6
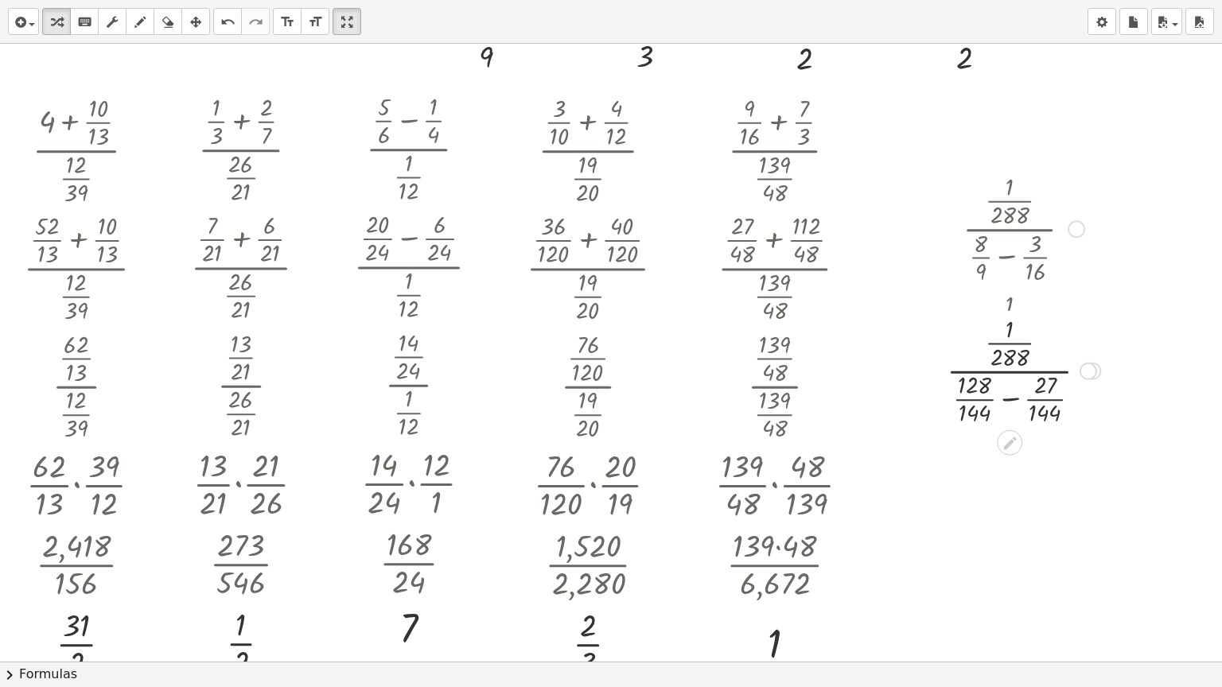
drag, startPoint x: 1096, startPoint y: 465, endPoint x: 1096, endPoint y: 344, distance: 120.1
click at [1010, 372] on div "· · 1 · 288 · ( + · − ) · · · 128 144 27 144" at bounding box center [1010, 372] width 0 height 0
click at [1006, 374] on div at bounding box center [1023, 345] width 169 height 118
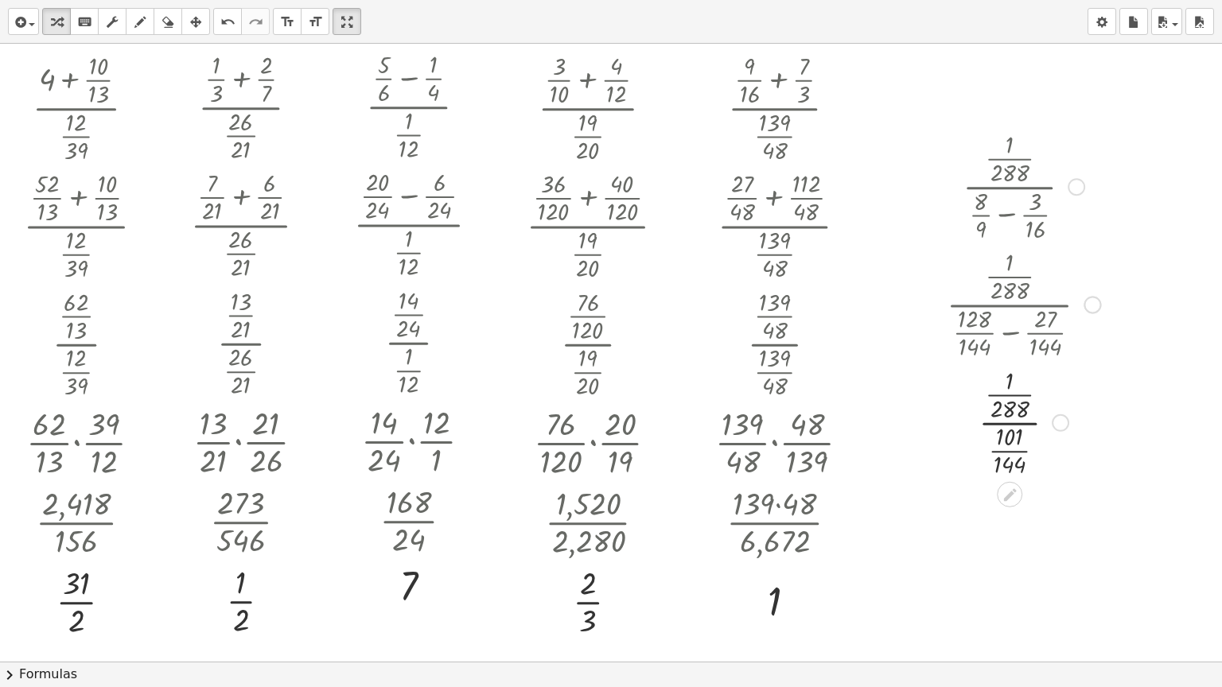
scroll to position [1249, 0]
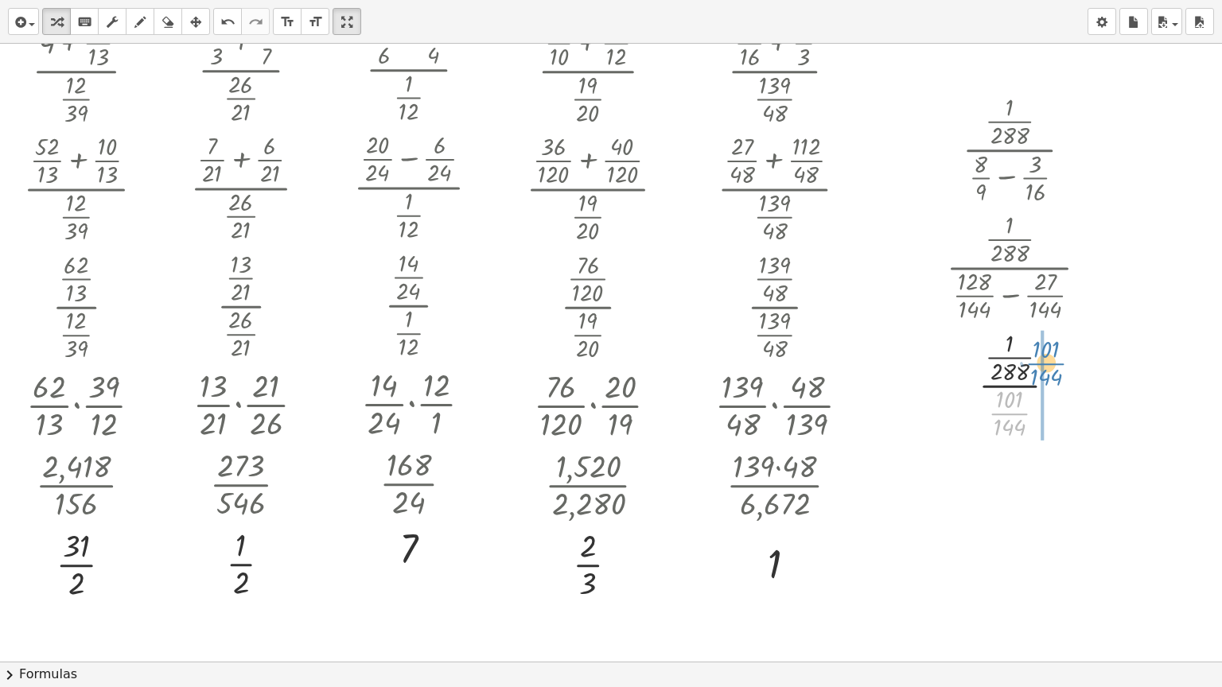
drag, startPoint x: 1015, startPoint y: 411, endPoint x: 1052, endPoint y: 360, distance: 62.1
click at [1052, 360] on div at bounding box center [1023, 384] width 169 height 118
click at [1014, 482] on div at bounding box center [1023, 483] width 174 height 80
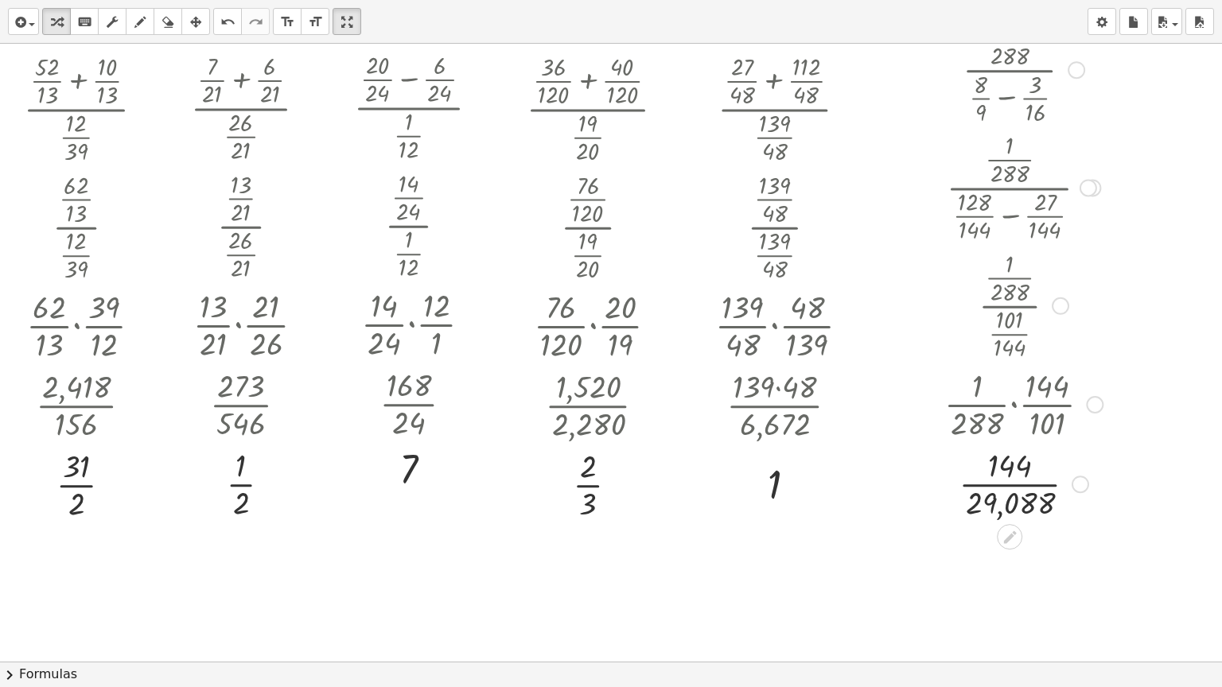
scroll to position [1408, 0]
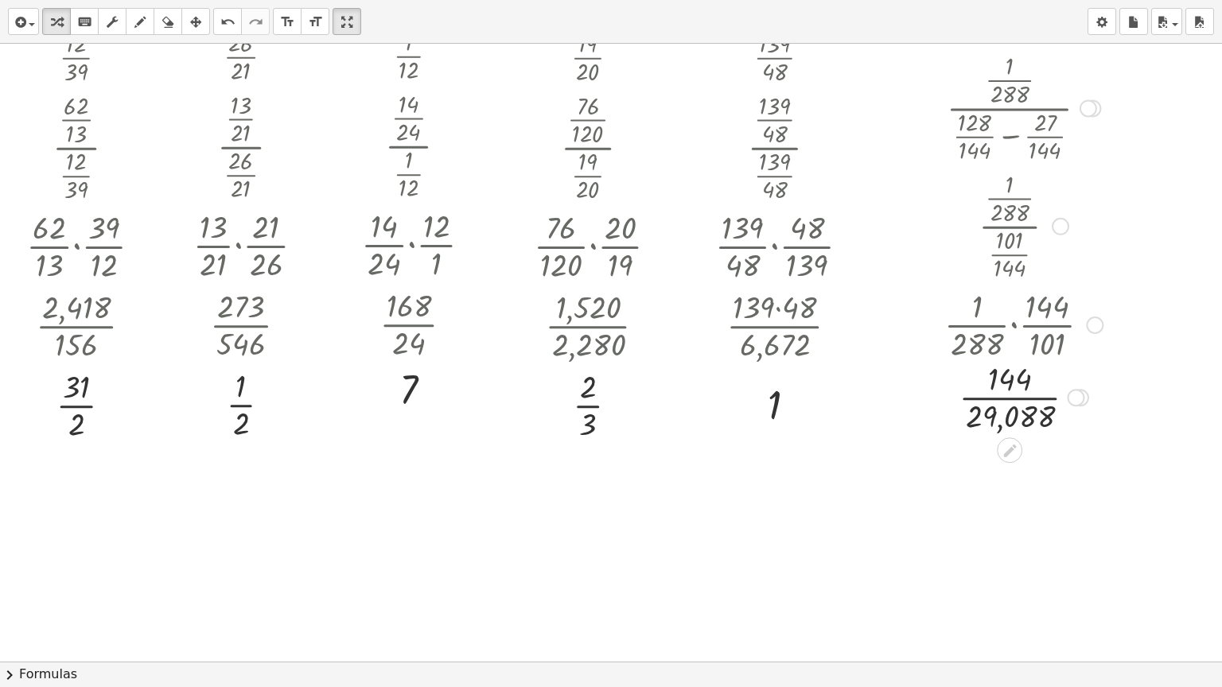
drag, startPoint x: 1078, startPoint y: 490, endPoint x: 1076, endPoint y: 399, distance: 91.5
click at [1010, 398] on div "· · 144 29,088" at bounding box center [1010, 398] width 0 height 0
click at [1007, 404] on div at bounding box center [1023, 404] width 174 height 80
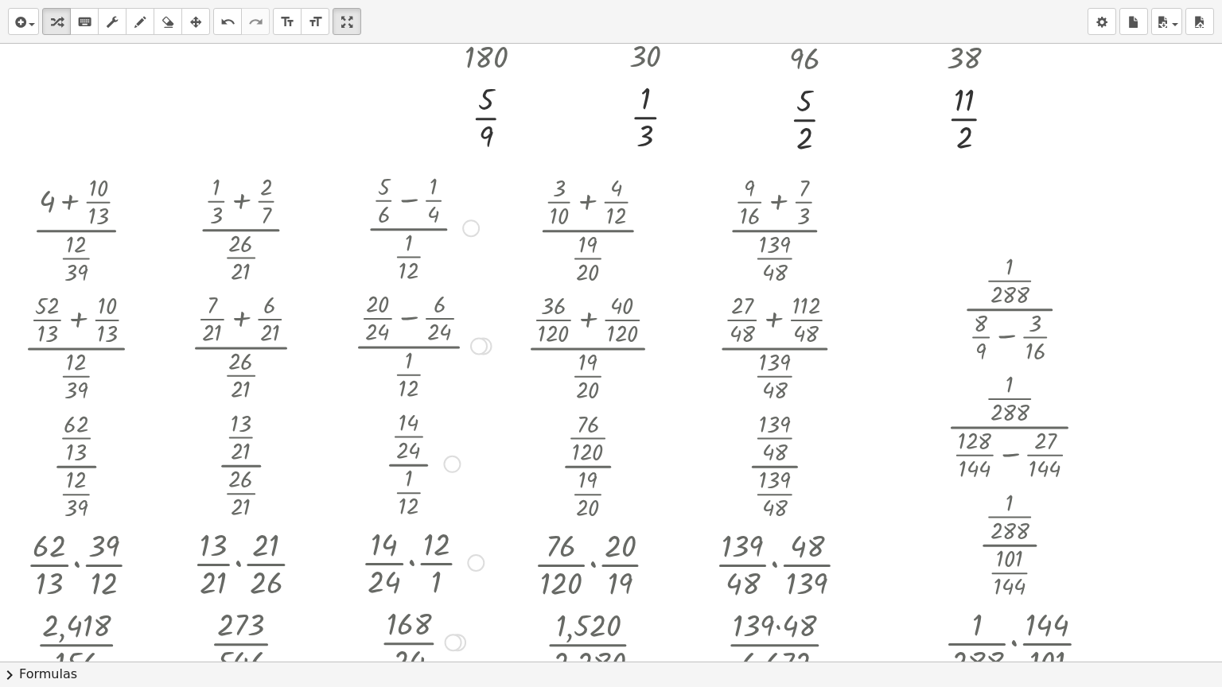
scroll to position [1010, 0]
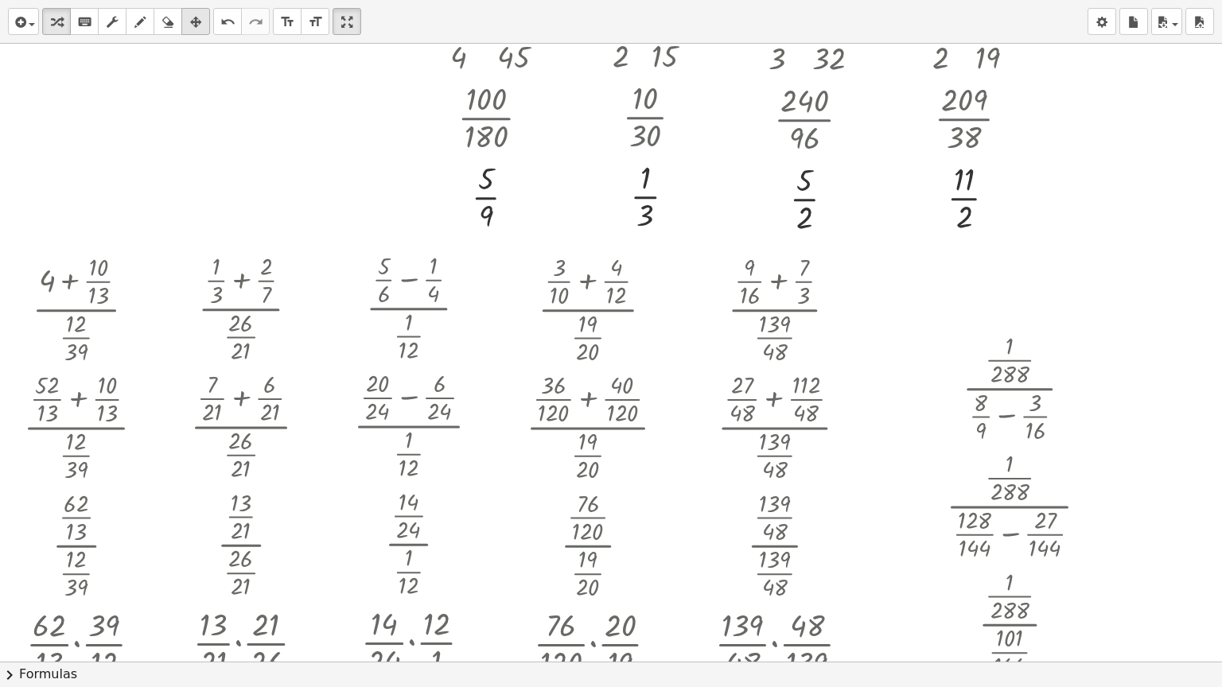
click at [195, 32] on button "arrange" at bounding box center [195, 21] width 29 height 27
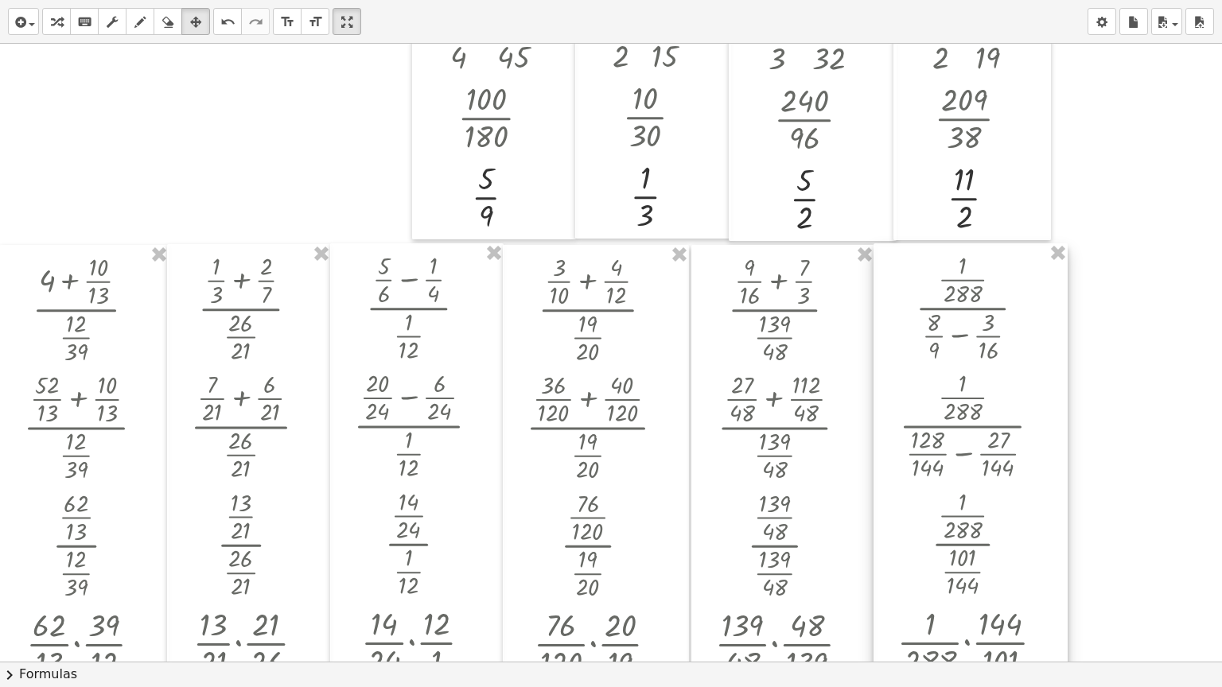
drag, startPoint x: 942, startPoint y: 345, endPoint x: 895, endPoint y: 264, distance: 93.7
click at [895, 264] on div at bounding box center [971, 543] width 194 height 601
click at [60, 21] on icon "button" at bounding box center [56, 22] width 11 height 19
click at [1083, 306] on div at bounding box center [640, 270] width 1281 height 2474
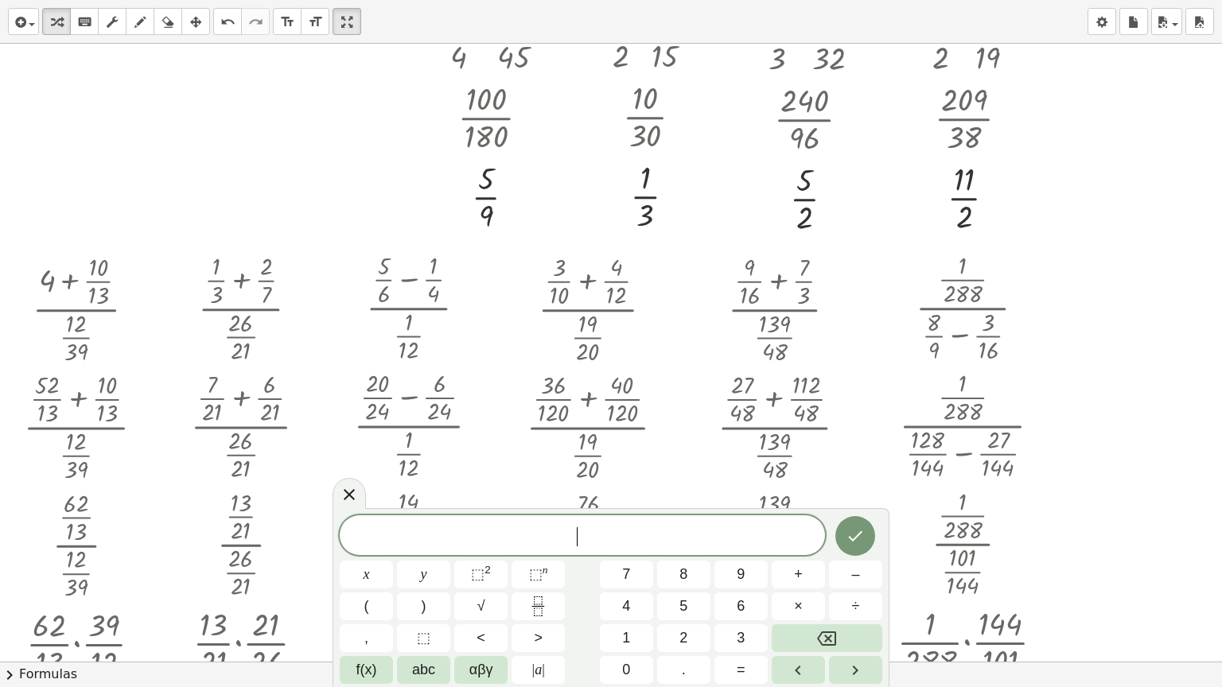
click at [1083, 305] on div at bounding box center [640, 270] width 1281 height 2474
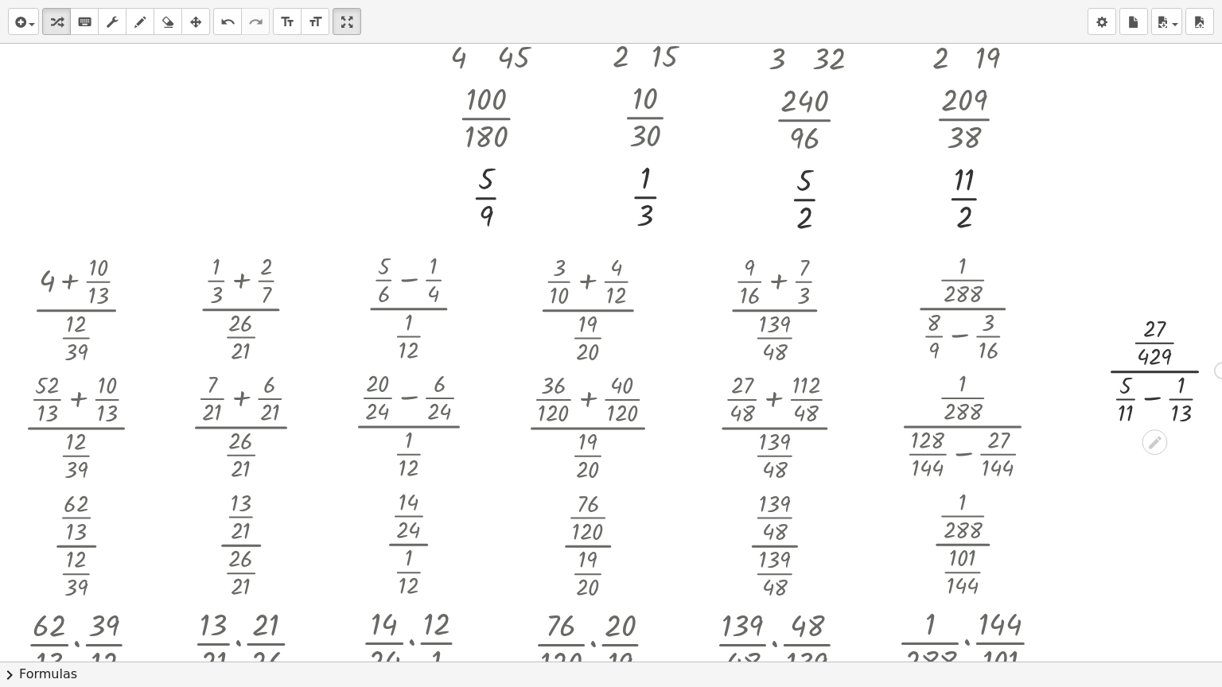
click at [1151, 399] on div at bounding box center [1169, 369] width 140 height 118
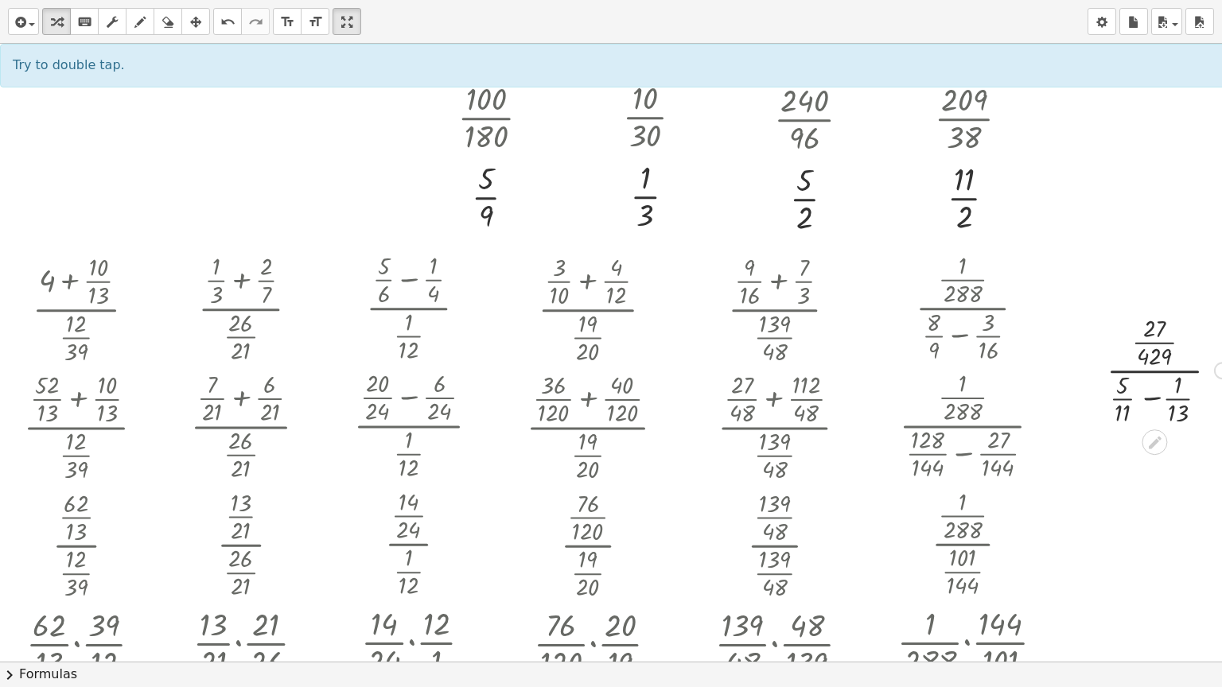
click at [1151, 399] on div at bounding box center [1169, 369] width 140 height 118
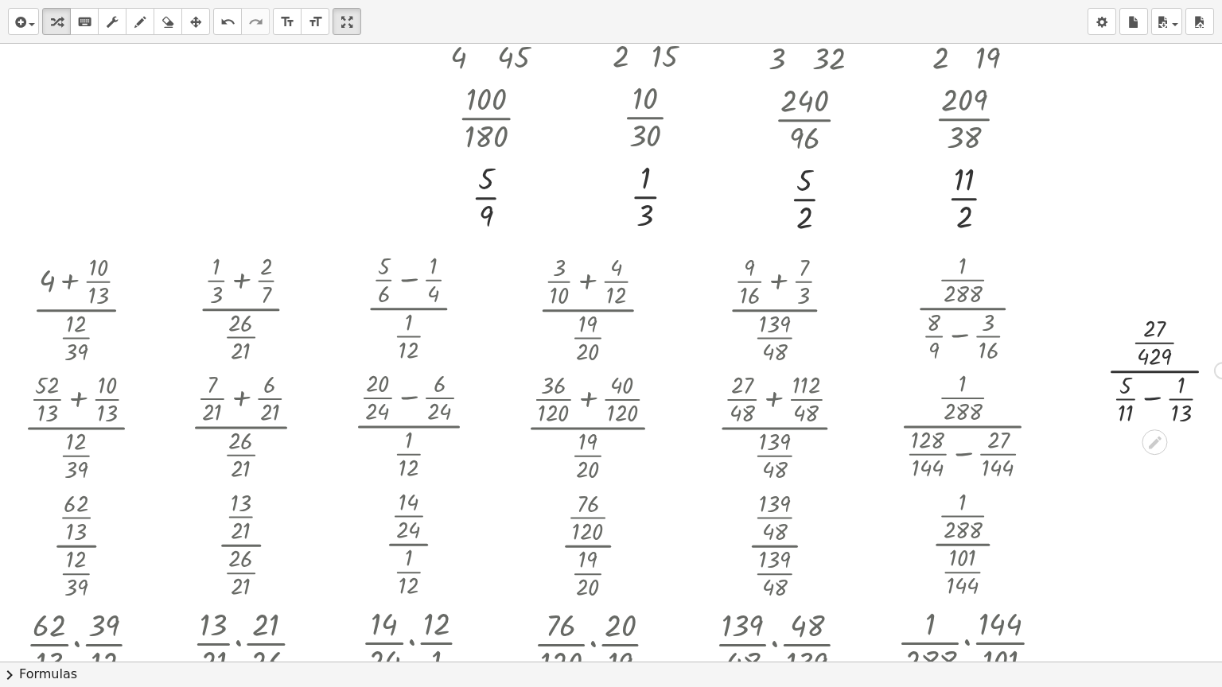
click at [1151, 399] on div at bounding box center [1169, 369] width 140 height 118
drag, startPoint x: 1105, startPoint y: 384, endPoint x: 1115, endPoint y: 385, distance: 10.4
drag, startPoint x: 1102, startPoint y: 413, endPoint x: 1118, endPoint y: 418, distance: 16.6
click at [1149, 400] on div at bounding box center [1168, 369] width 169 height 118
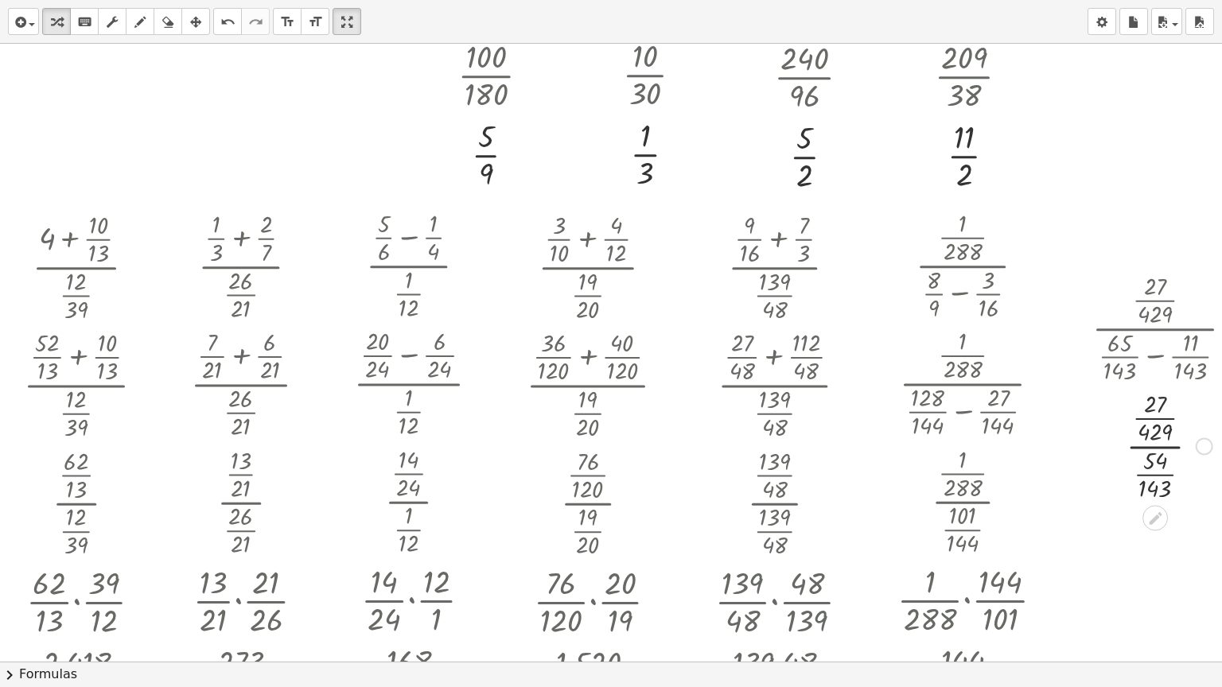
scroll to position [1090, 0]
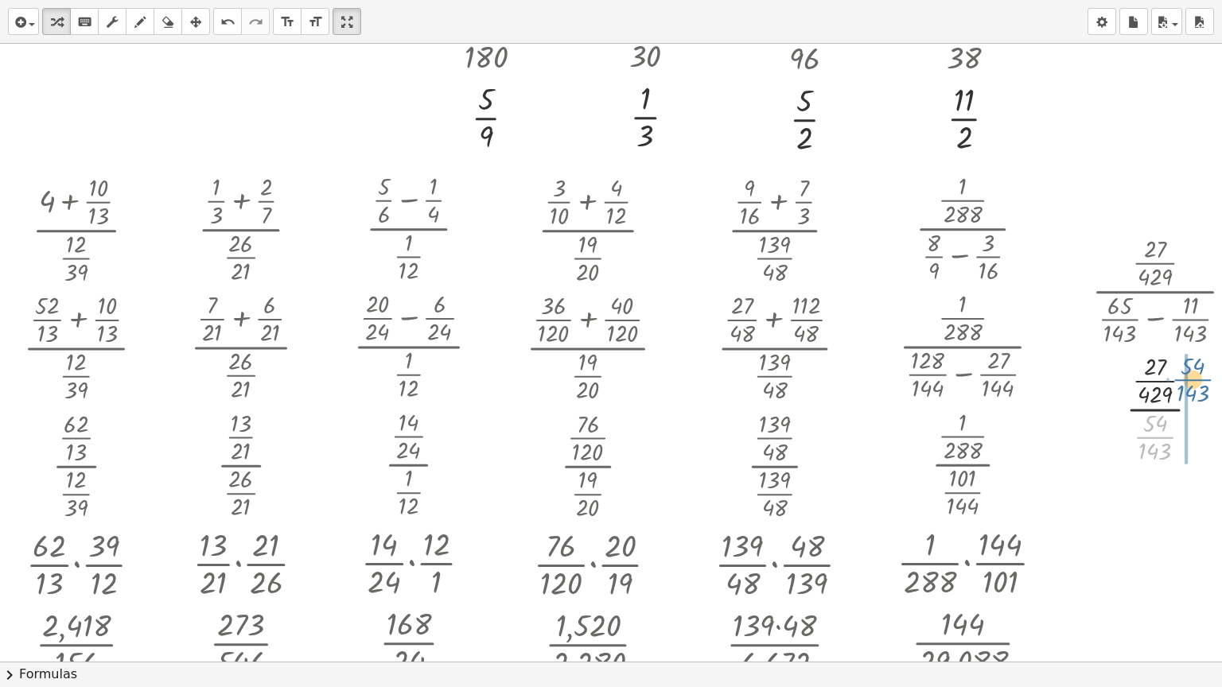
drag, startPoint x: 1158, startPoint y: 435, endPoint x: 1196, endPoint y: 376, distance: 70.8
click at [1196, 376] on div at bounding box center [1168, 407] width 169 height 118
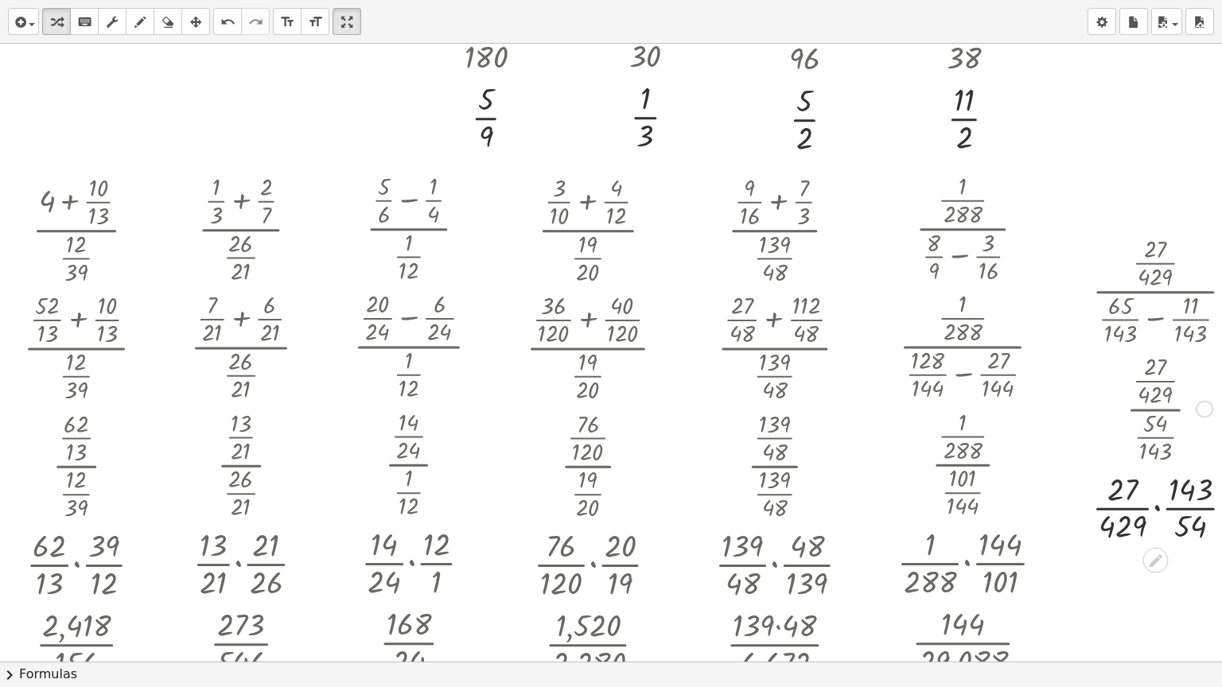
click at [1157, 510] on div at bounding box center [1169, 507] width 170 height 80
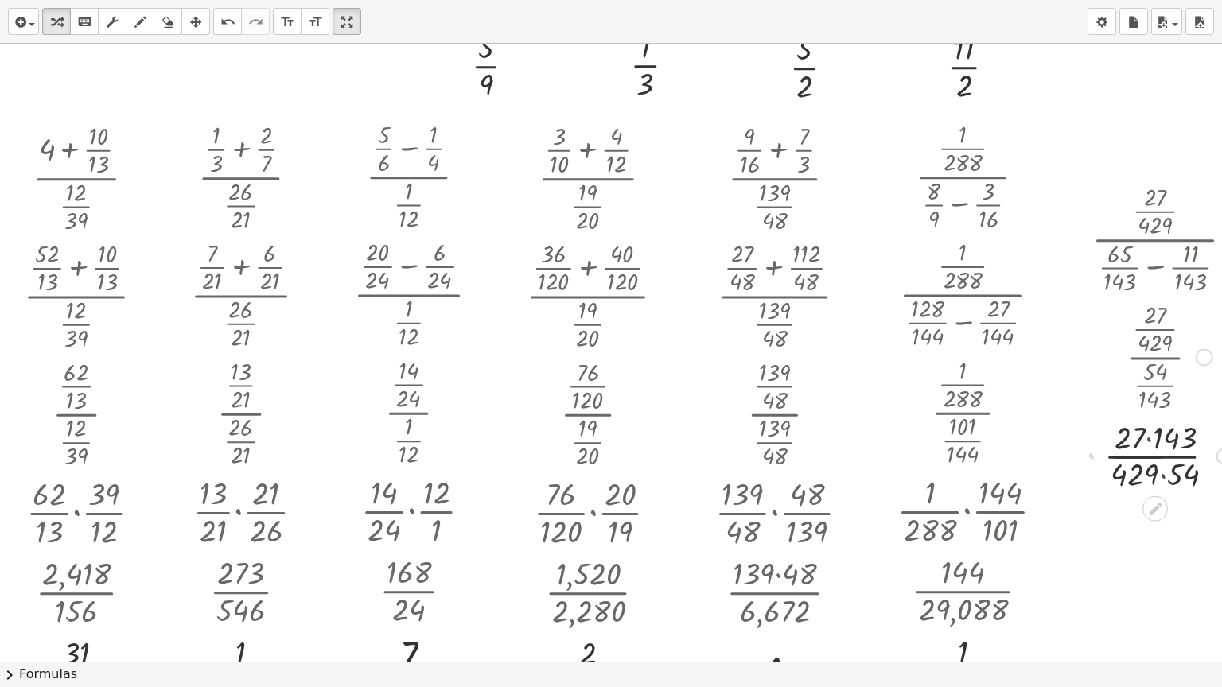
scroll to position [1169, 0]
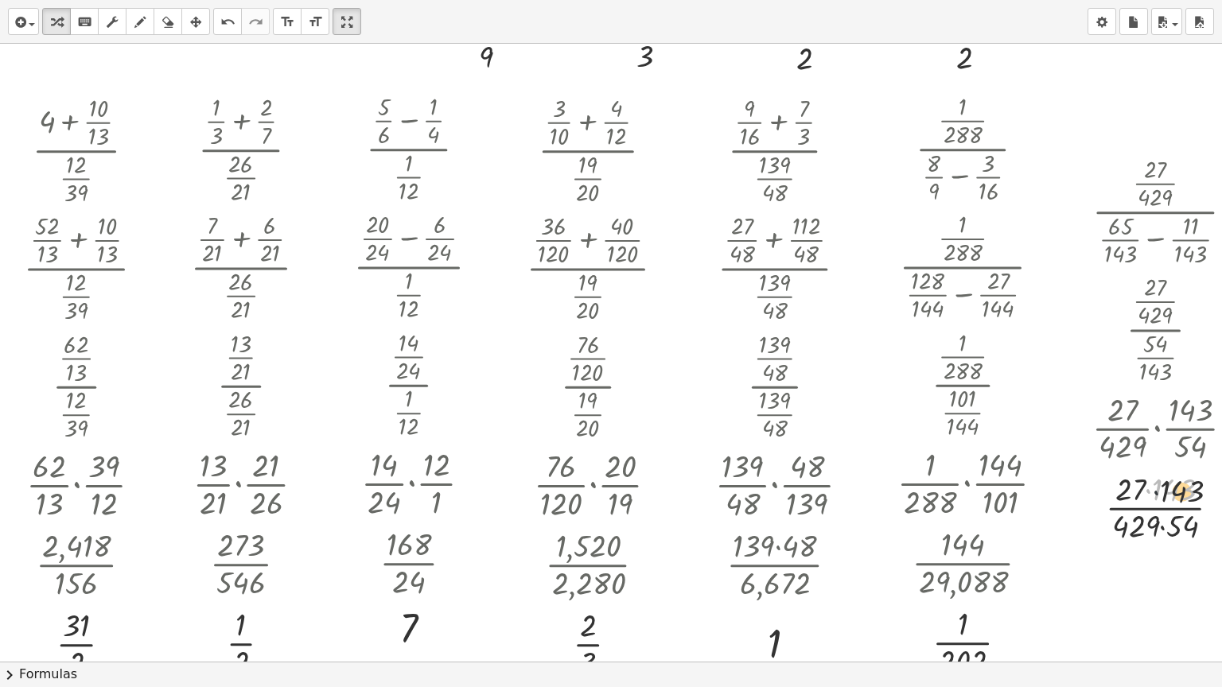
drag, startPoint x: 1146, startPoint y: 485, endPoint x: 1168, endPoint y: 488, distance: 22.4
click at [1168, 488] on div at bounding box center [1169, 507] width 170 height 80
drag, startPoint x: 1123, startPoint y: 485, endPoint x: 1154, endPoint y: 485, distance: 30.2
drag, startPoint x: 1122, startPoint y: 519, endPoint x: 1168, endPoint y: 519, distance: 46.1
click at [1155, 212] on div "· · 27 · 429 · ( + · 5 · 11 − · 1 · 13 ) · · 27 · 429 · ( + · 5 · 13 · 11 · 13 …" at bounding box center [1155, 212] width 0 height 0
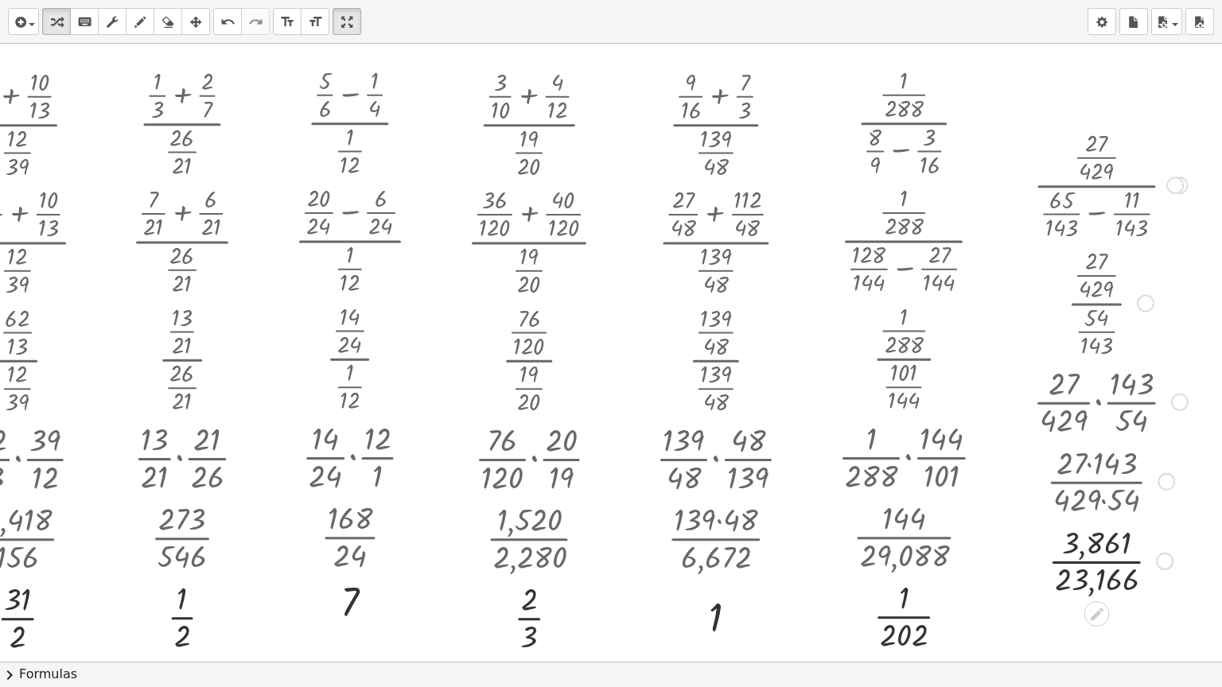
scroll to position [1222, 70]
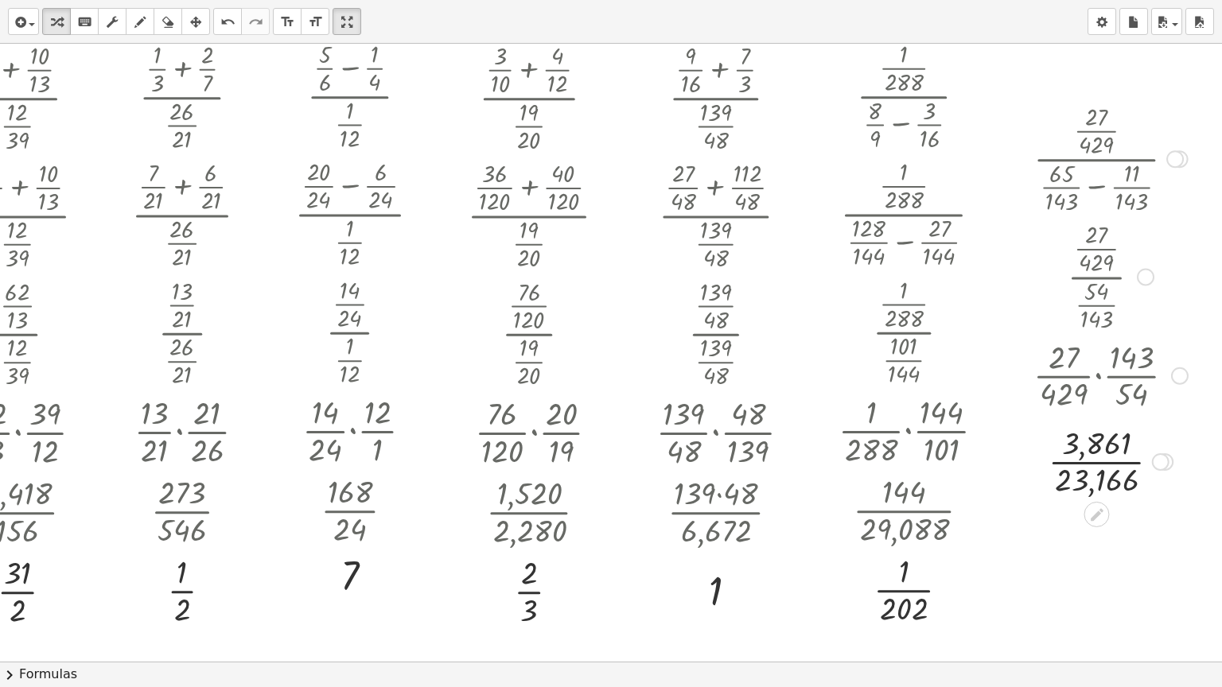
drag, startPoint x: 1150, startPoint y: 531, endPoint x: 1155, endPoint y: 452, distance: 79.7
click at [1096, 462] on div "· · 3,861 23,166" at bounding box center [1096, 462] width 0 height 0
click at [1110, 456] on div at bounding box center [1110, 454] width 170 height 80
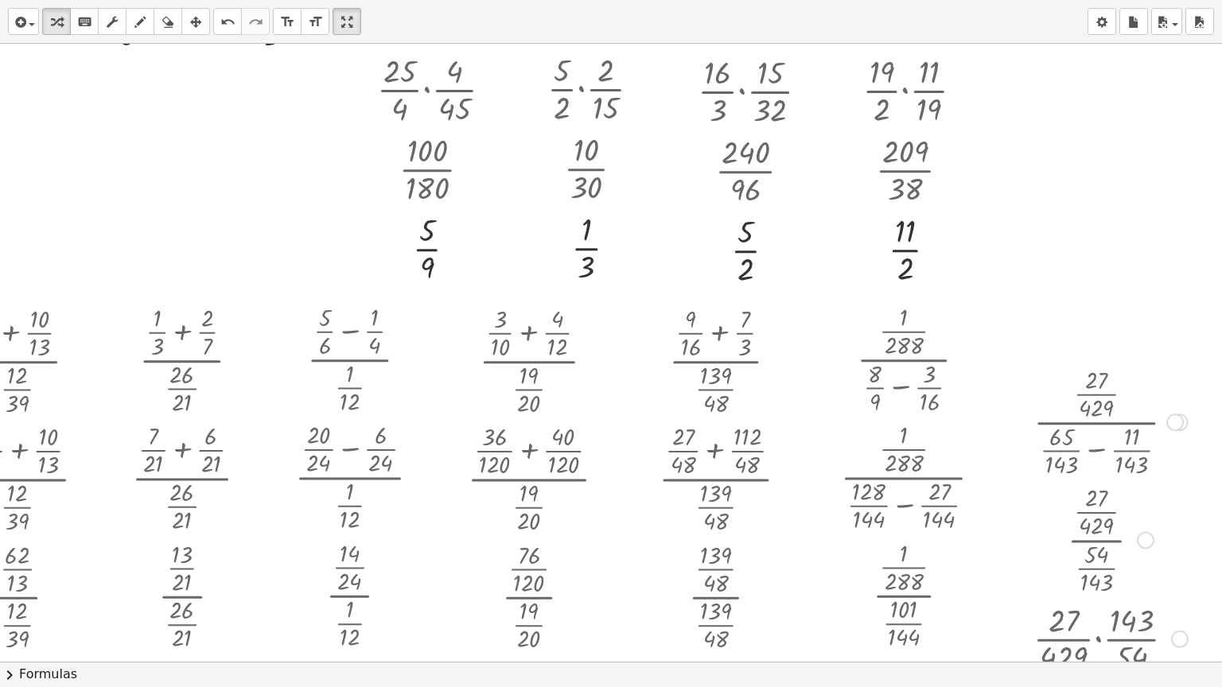
scroll to position [983, 70]
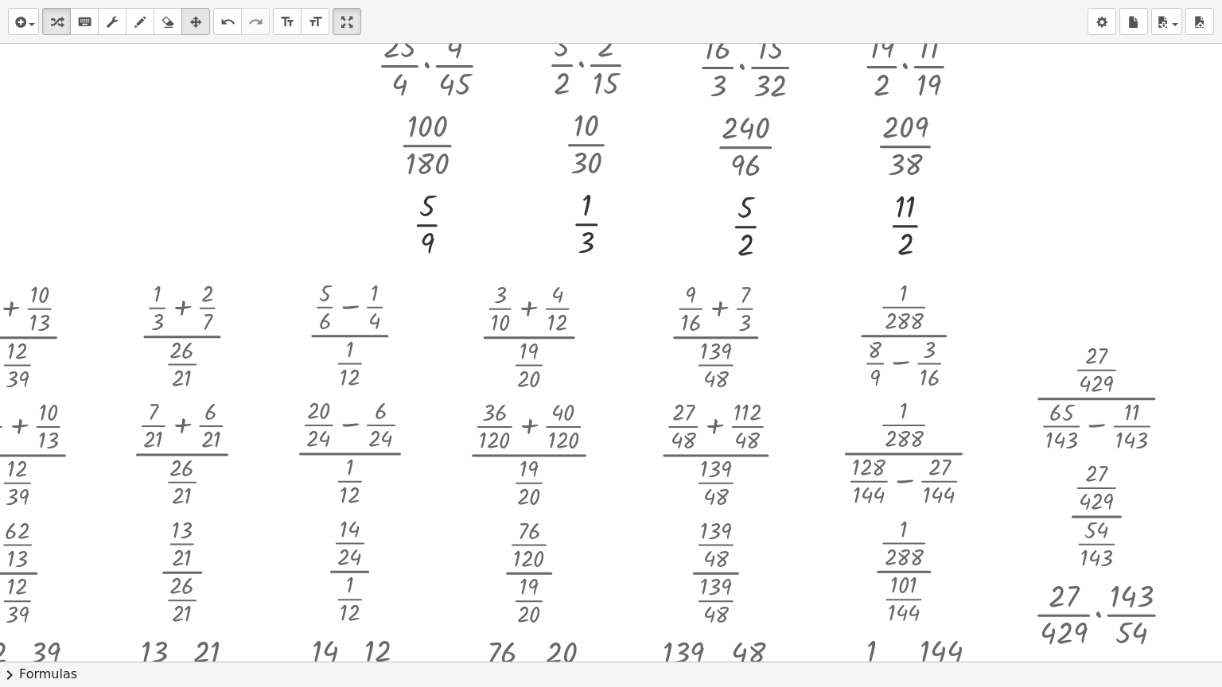
click at [193, 29] on icon "button" at bounding box center [195, 22] width 11 height 19
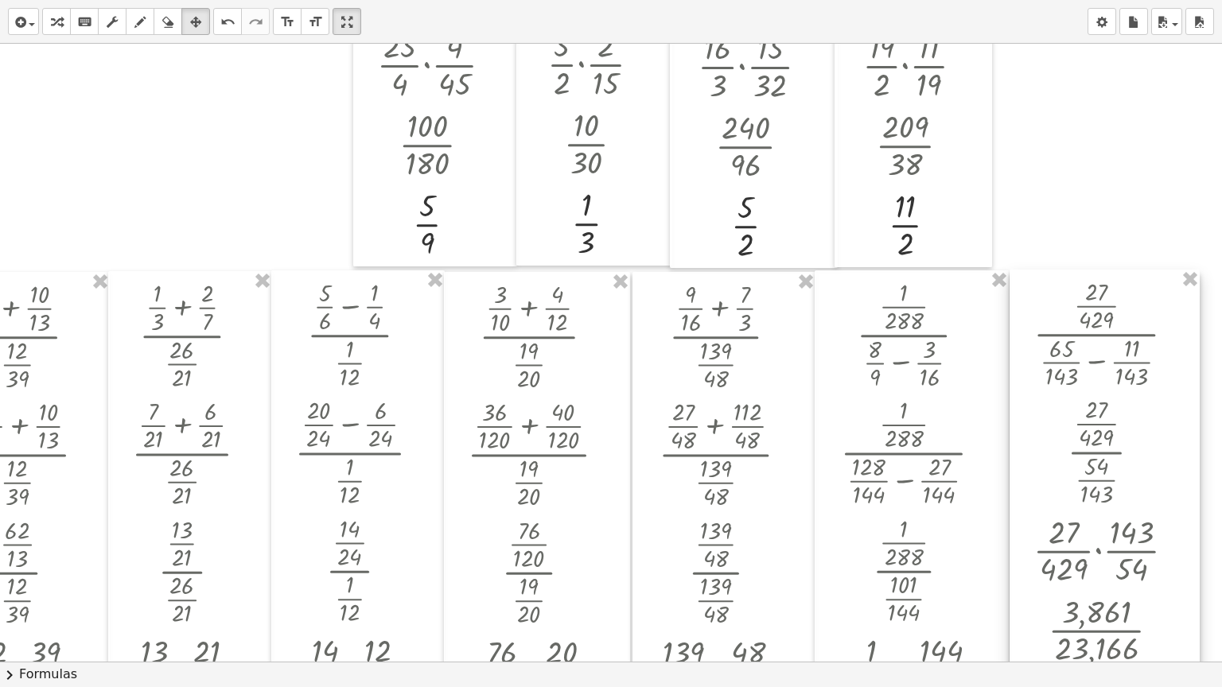
drag, startPoint x: 1028, startPoint y: 369, endPoint x: 1028, endPoint y: 306, distance: 63.6
click at [1028, 306] on div at bounding box center [1105, 511] width 190 height 483
click at [60, 15] on icon "button" at bounding box center [56, 22] width 11 height 19
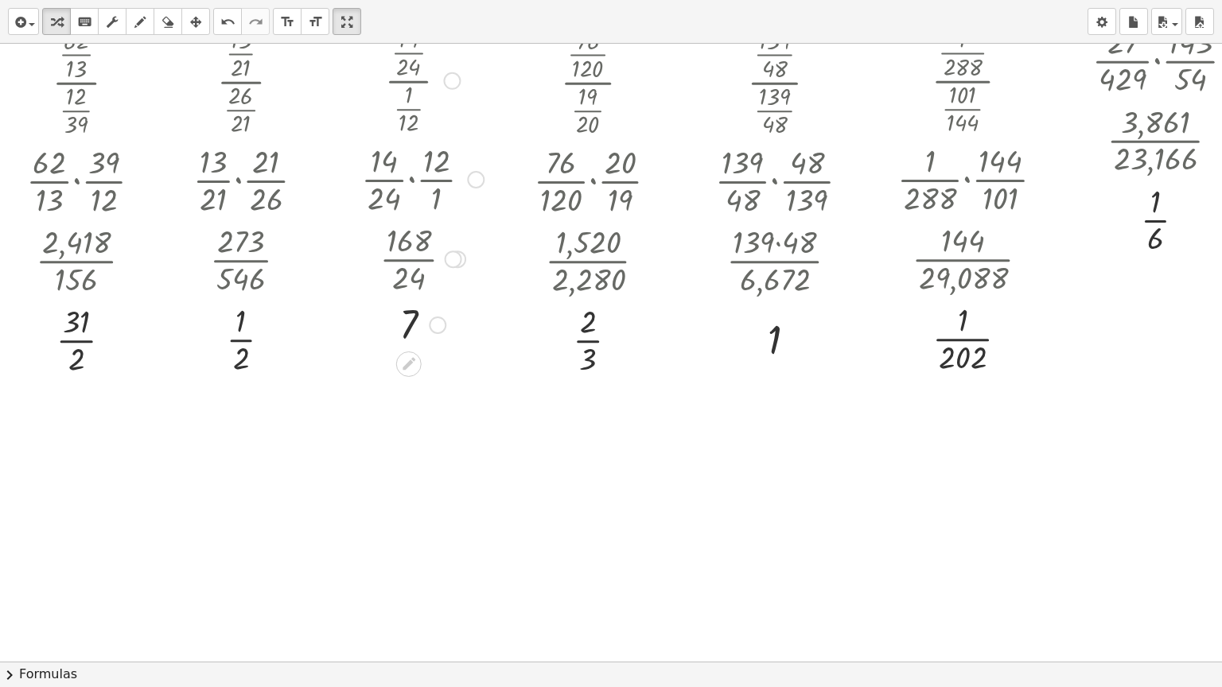
scroll to position [1620, 0]
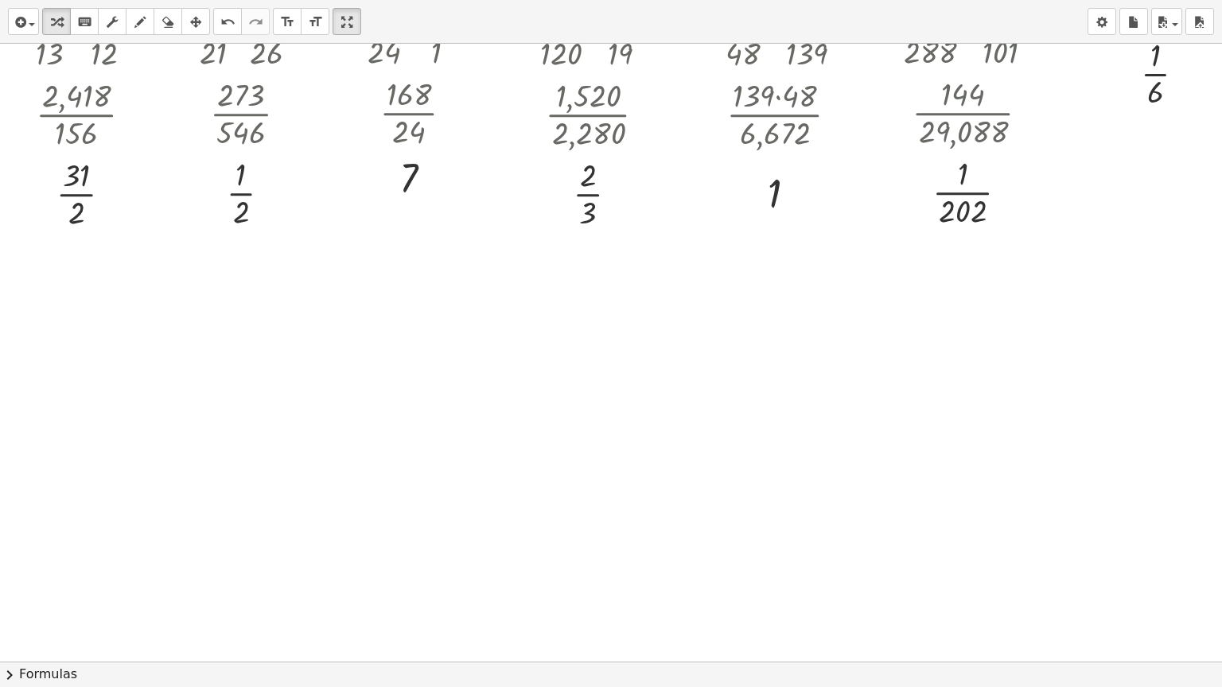
click at [118, 309] on div at bounding box center [134, 341] width 141 height 118
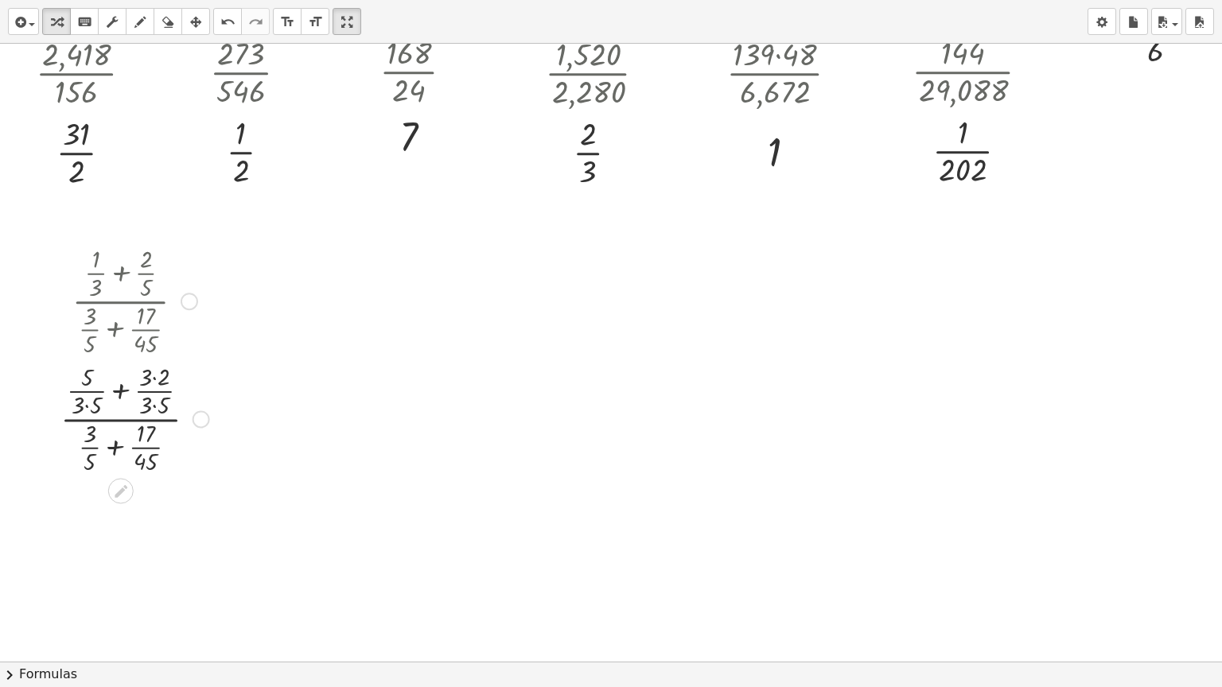
scroll to position [1699, 0]
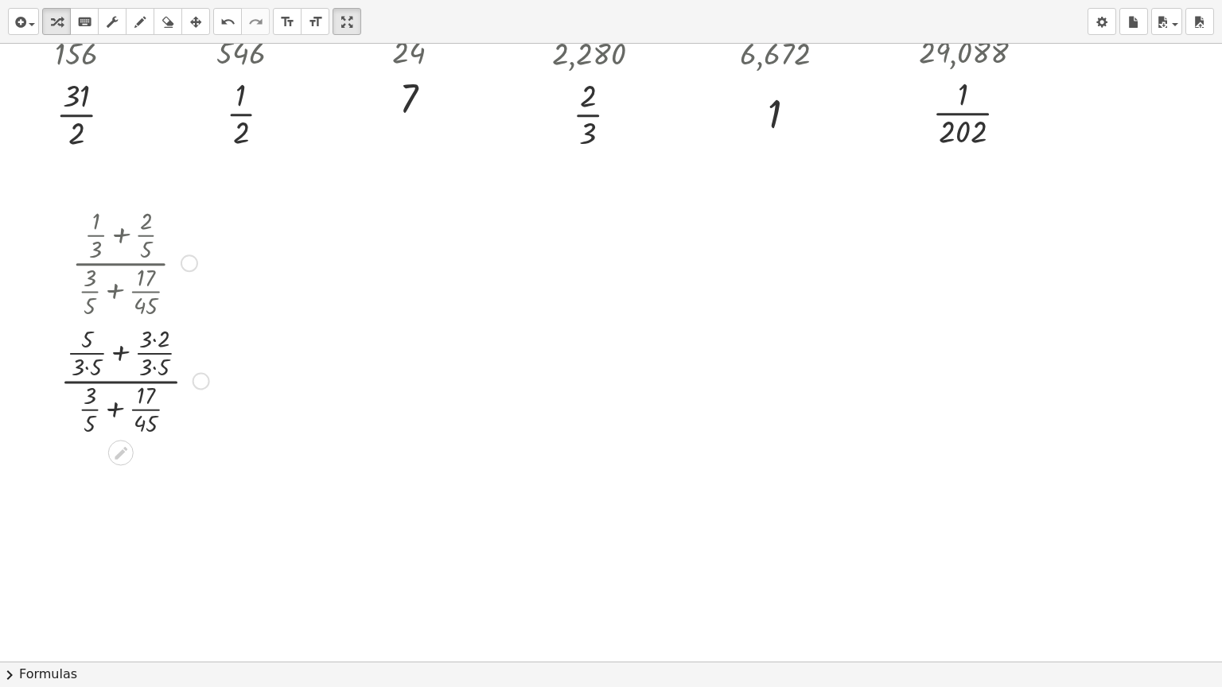
click at [116, 406] on div at bounding box center [135, 380] width 165 height 118
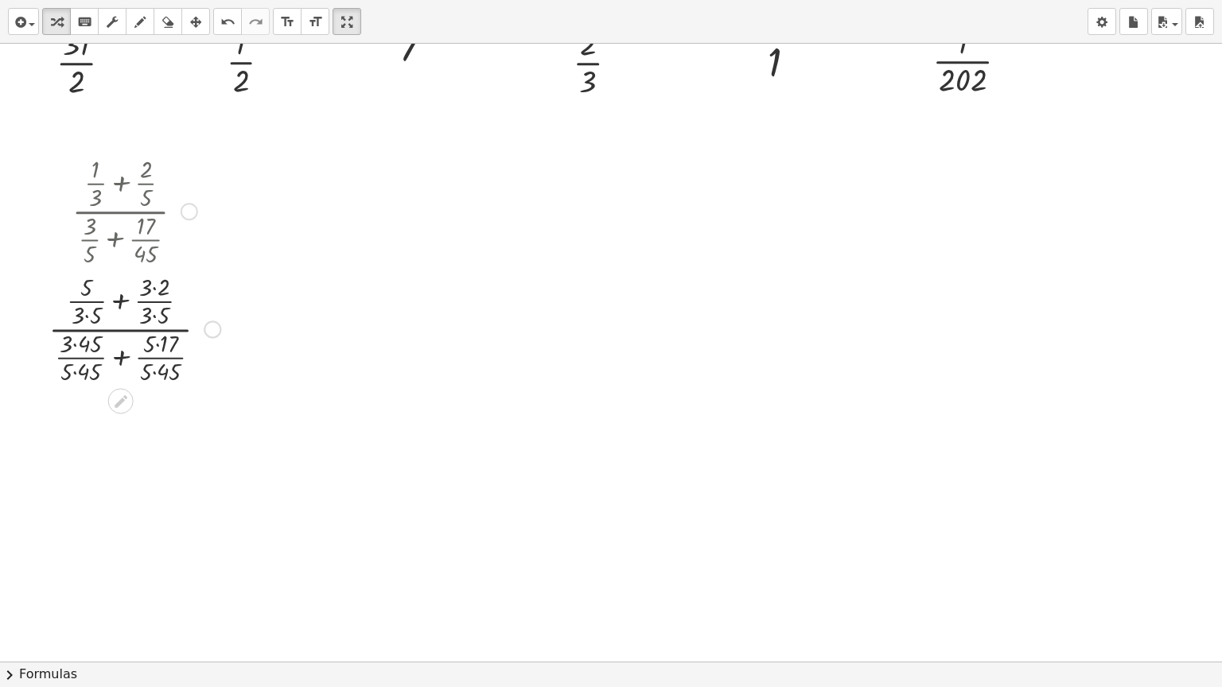
scroll to position [1779, 0]
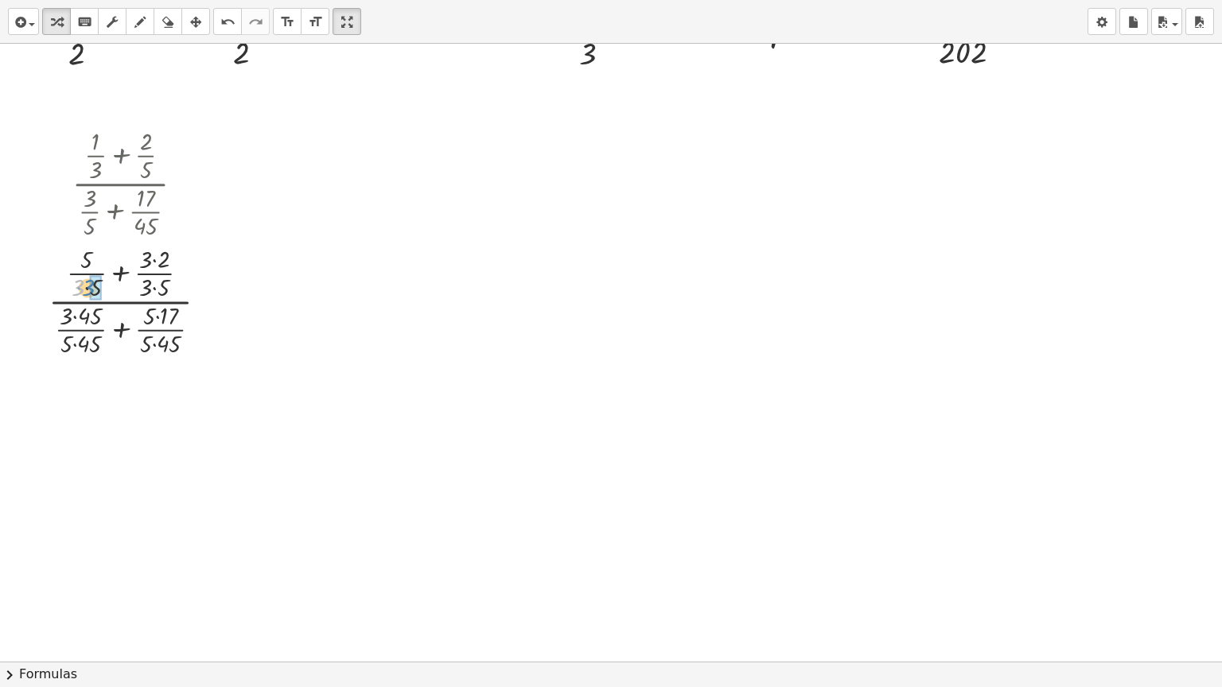
drag, startPoint x: 80, startPoint y: 286, endPoint x: 89, endPoint y: 286, distance: 9.5
drag, startPoint x: 209, startPoint y: 422, endPoint x: 208, endPoint y: 306, distance: 117.0
click at [208, 306] on div at bounding box center [213, 310] width 18 height 18
click at [208, 306] on div at bounding box center [209, 302] width 18 height 18
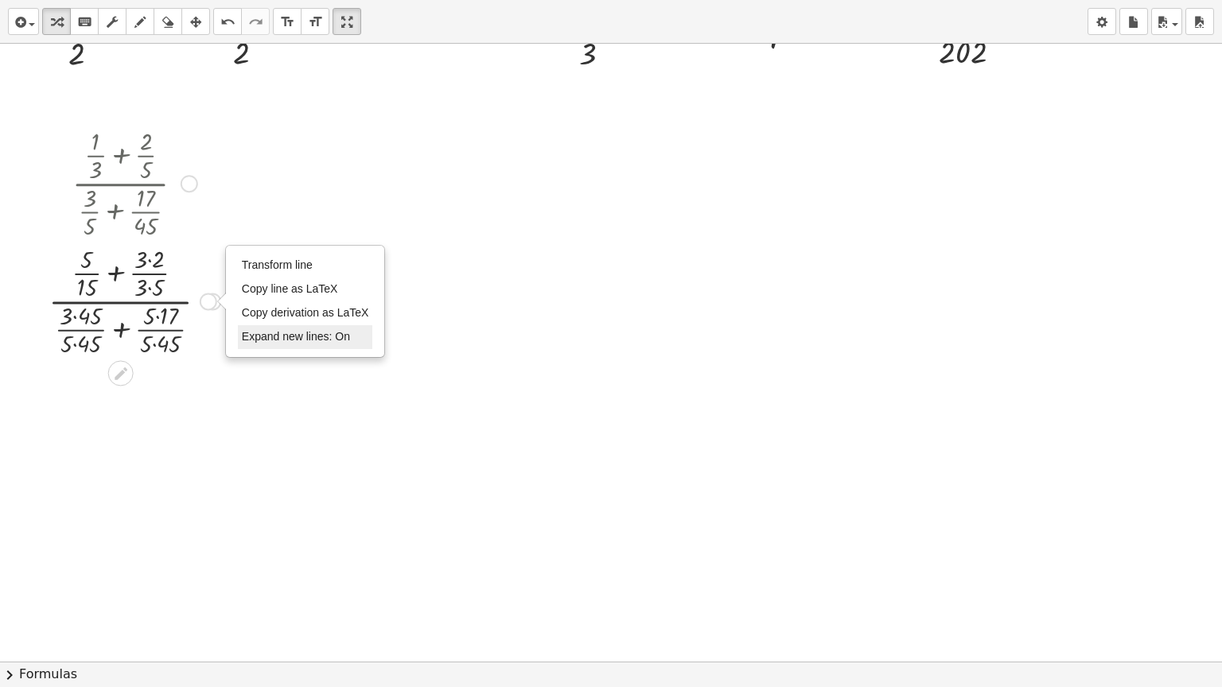
click at [266, 333] on span "Expand new lines: On" at bounding box center [296, 336] width 108 height 13
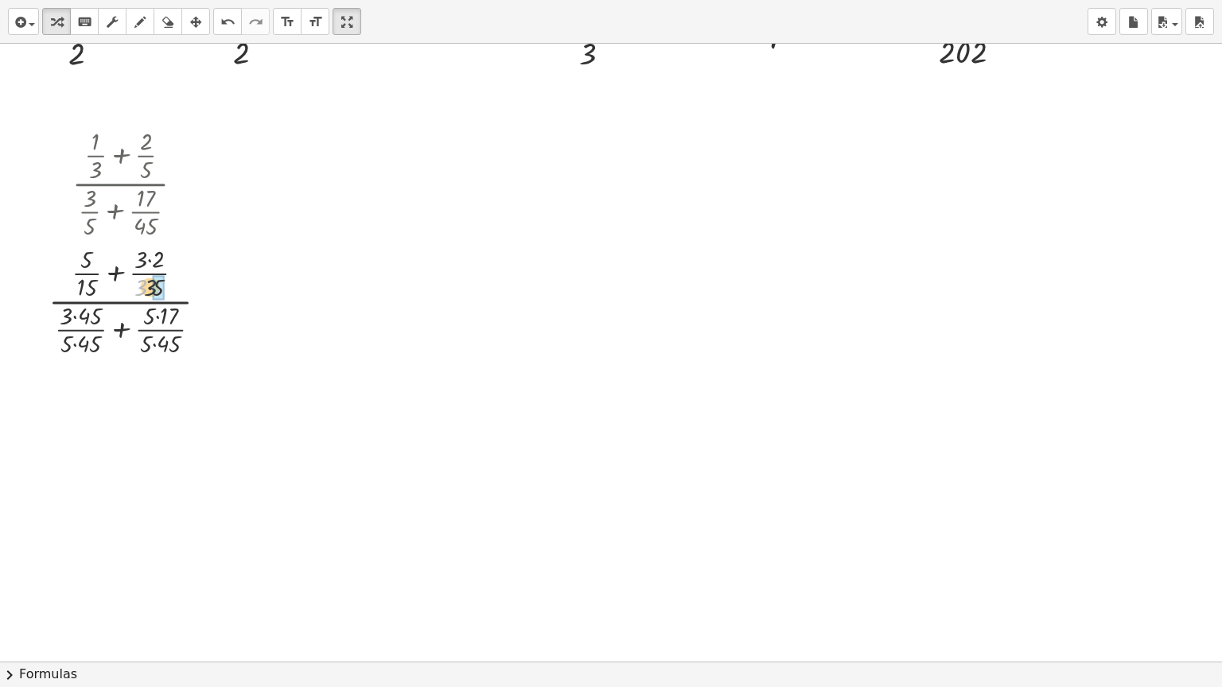
drag, startPoint x: 144, startPoint y: 285, endPoint x: 155, endPoint y: 284, distance: 11.2
drag, startPoint x: 137, startPoint y: 257, endPoint x: 150, endPoint y: 261, distance: 13.3
click at [150, 261] on div at bounding box center [135, 300] width 188 height 118
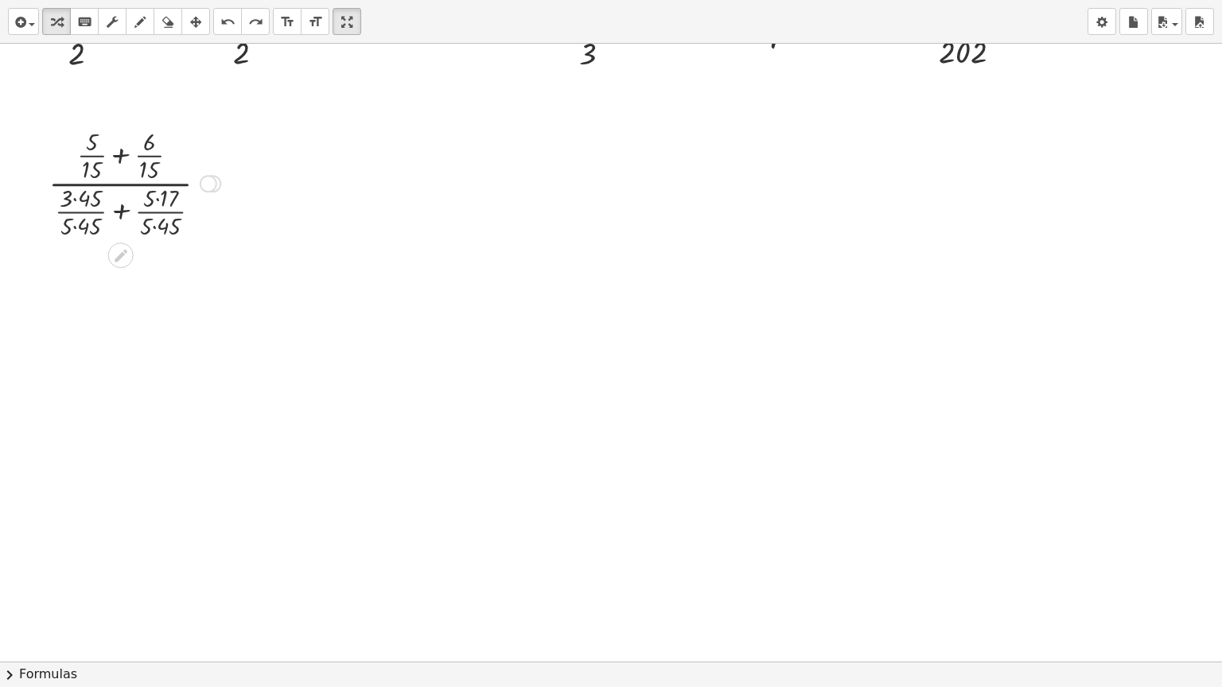
click at [204, 181] on div at bounding box center [209, 184] width 18 height 18
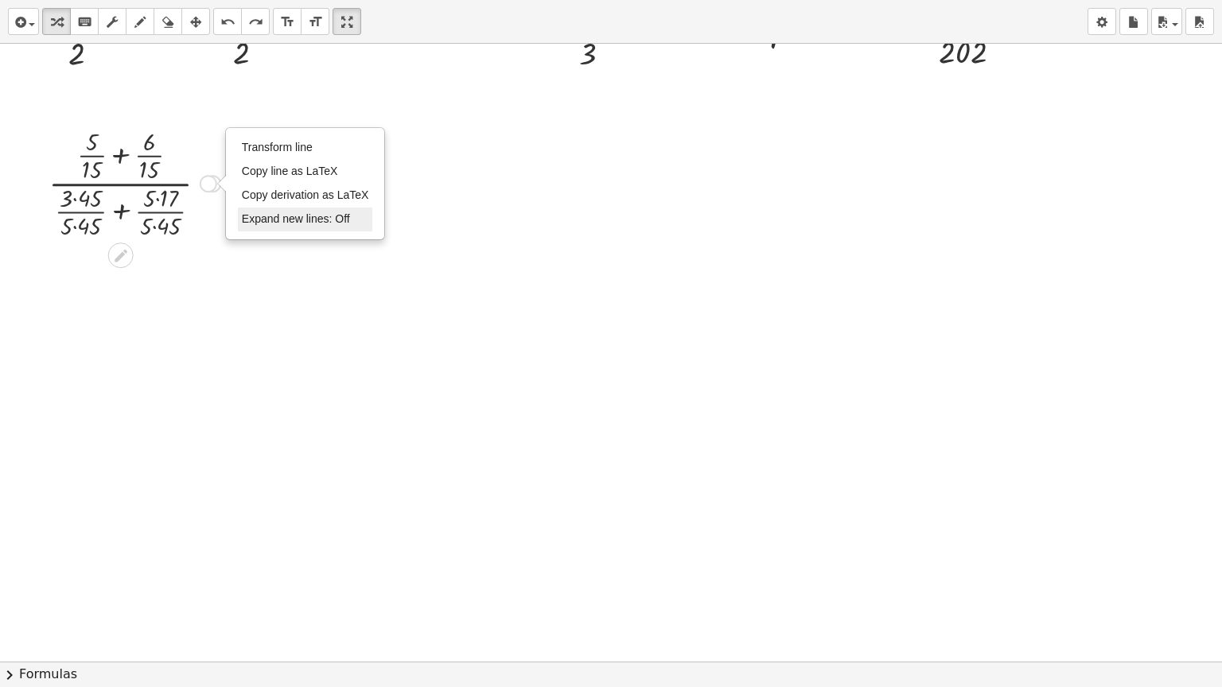
click at [282, 217] on span "Expand new lines: Off" at bounding box center [296, 218] width 108 height 13
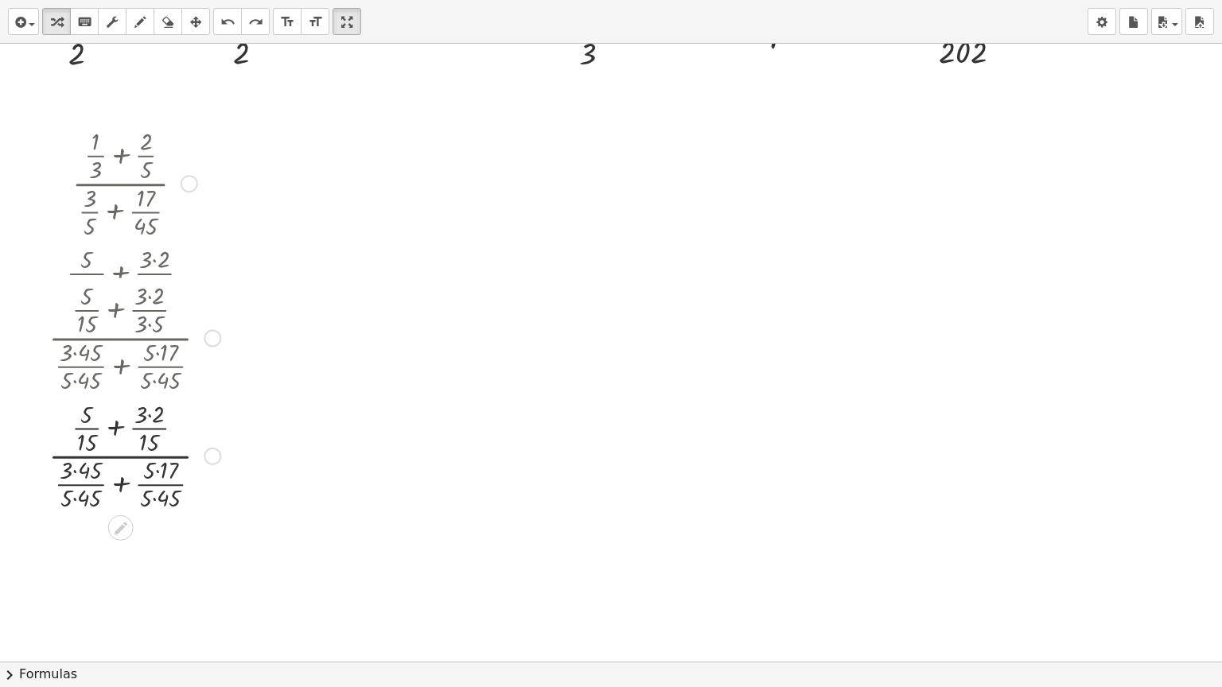
drag, startPoint x: 211, startPoint y: 175, endPoint x: 214, endPoint y: 464, distance: 288.8
click at [121, 457] on div "· ( + · 5 · 15 + · 3 · 2 · 15 ) · ( + · 3 · 45 · 5 · 45 + · 5 · 17 · 5 · 45 )" at bounding box center [121, 457] width 0 height 0
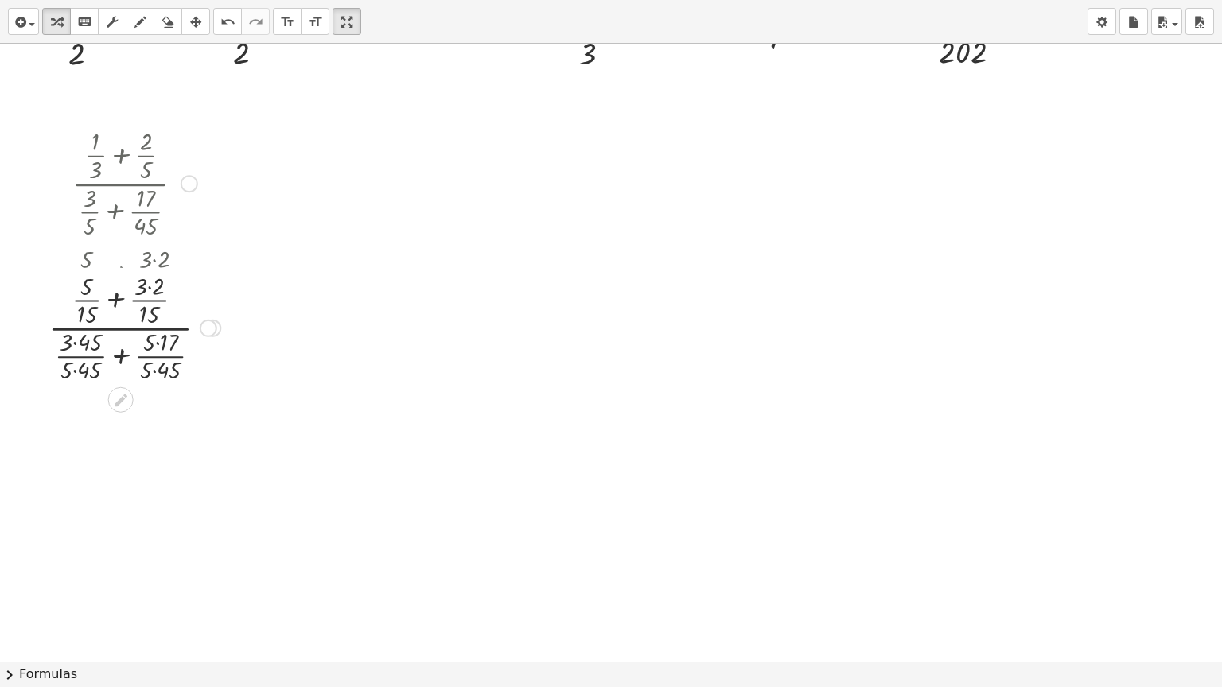
drag, startPoint x: 205, startPoint y: 419, endPoint x: 203, endPoint y: 315, distance: 104.2
click at [203, 320] on div at bounding box center [209, 329] width 18 height 18
click at [204, 303] on div at bounding box center [209, 302] width 18 height 18
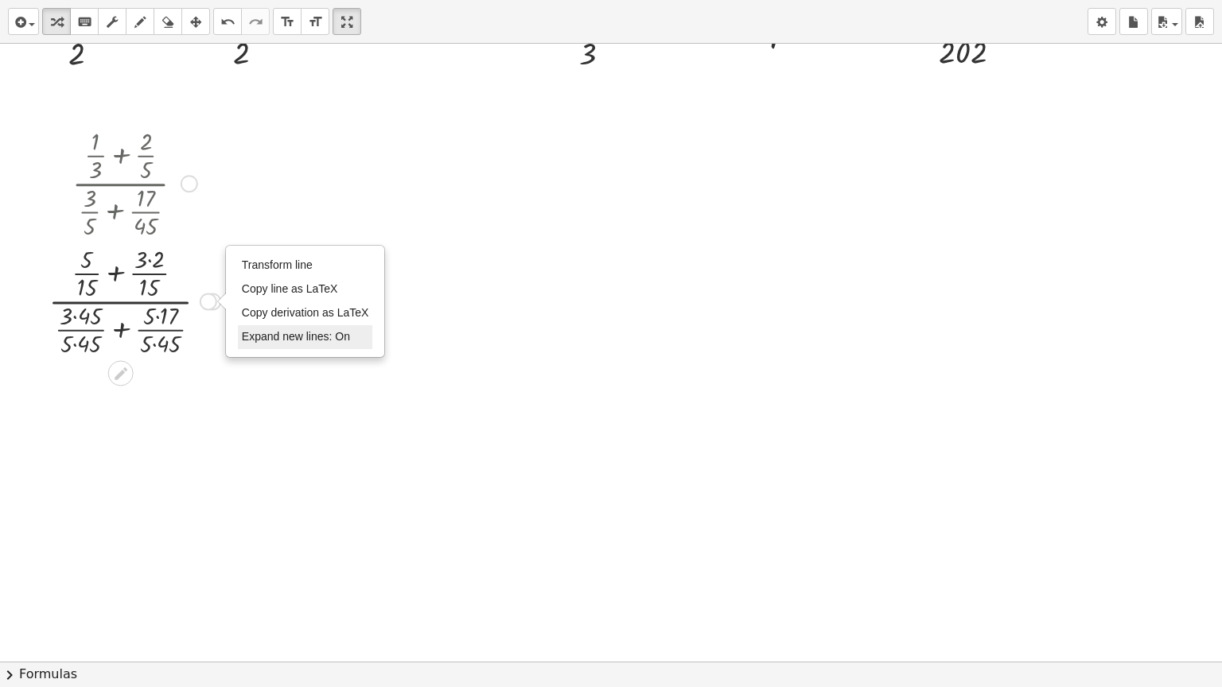
click at [277, 328] on li "Expand new lines: On" at bounding box center [305, 337] width 135 height 24
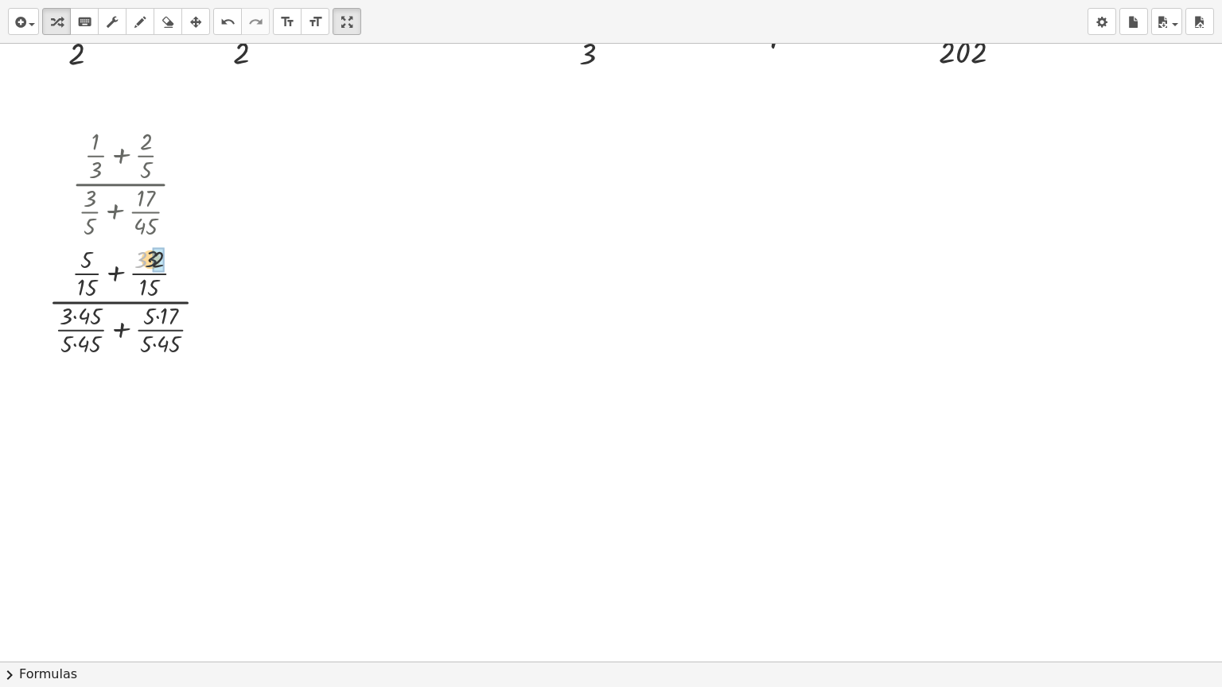
drag, startPoint x: 139, startPoint y: 262, endPoint x: 151, endPoint y: 261, distance: 12.0
drag, startPoint x: 150, startPoint y: 312, endPoint x: 165, endPoint y: 312, distance: 15.9
drag, startPoint x: 153, startPoint y: 342, endPoint x: 170, endPoint y: 341, distance: 17.5
click at [171, 344] on div at bounding box center [135, 300] width 188 height 118
click at [217, 298] on div "Transform line Copy line as LaTeX Copy derivation as LaTeX Expand new lines: On" at bounding box center [221, 302] width 18 height 18
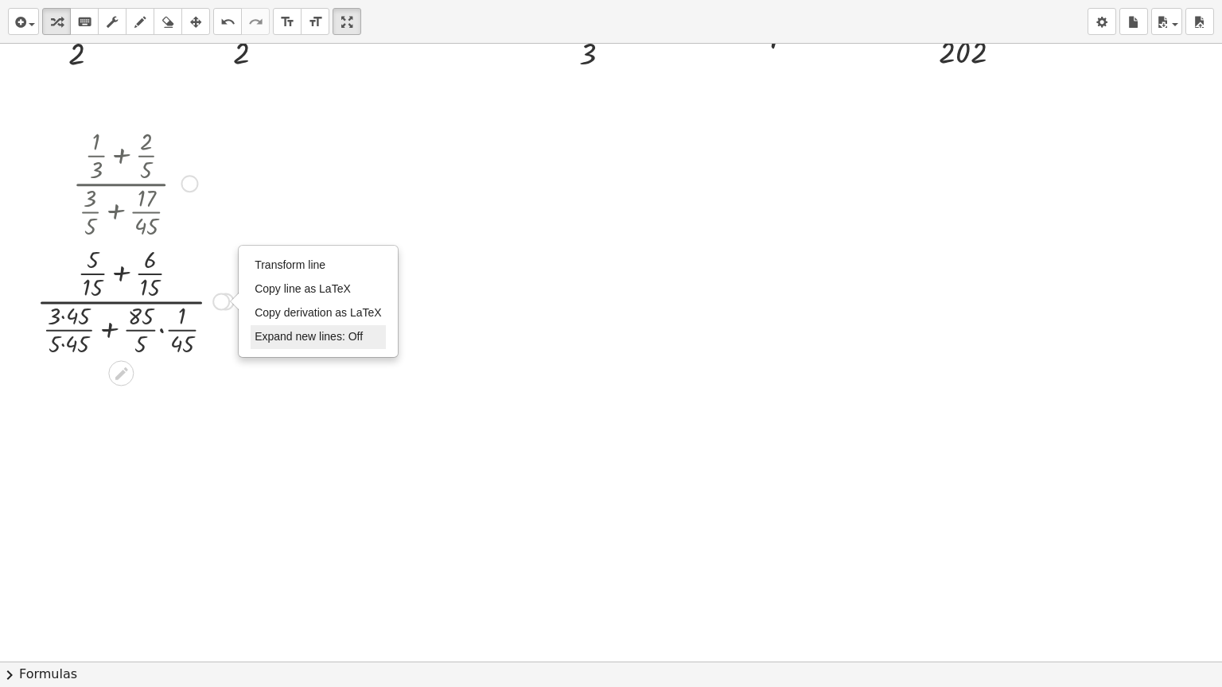
click at [296, 334] on span "Expand new lines: Off" at bounding box center [309, 336] width 108 height 13
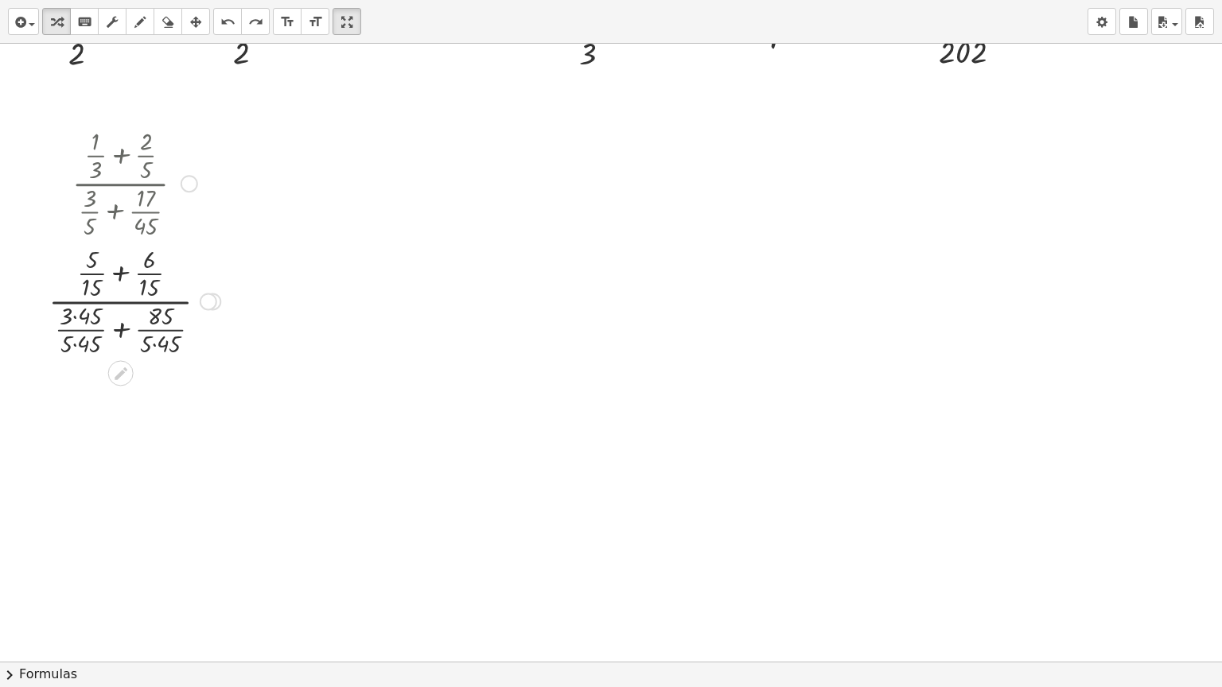
click at [212, 295] on div at bounding box center [209, 302] width 18 height 18
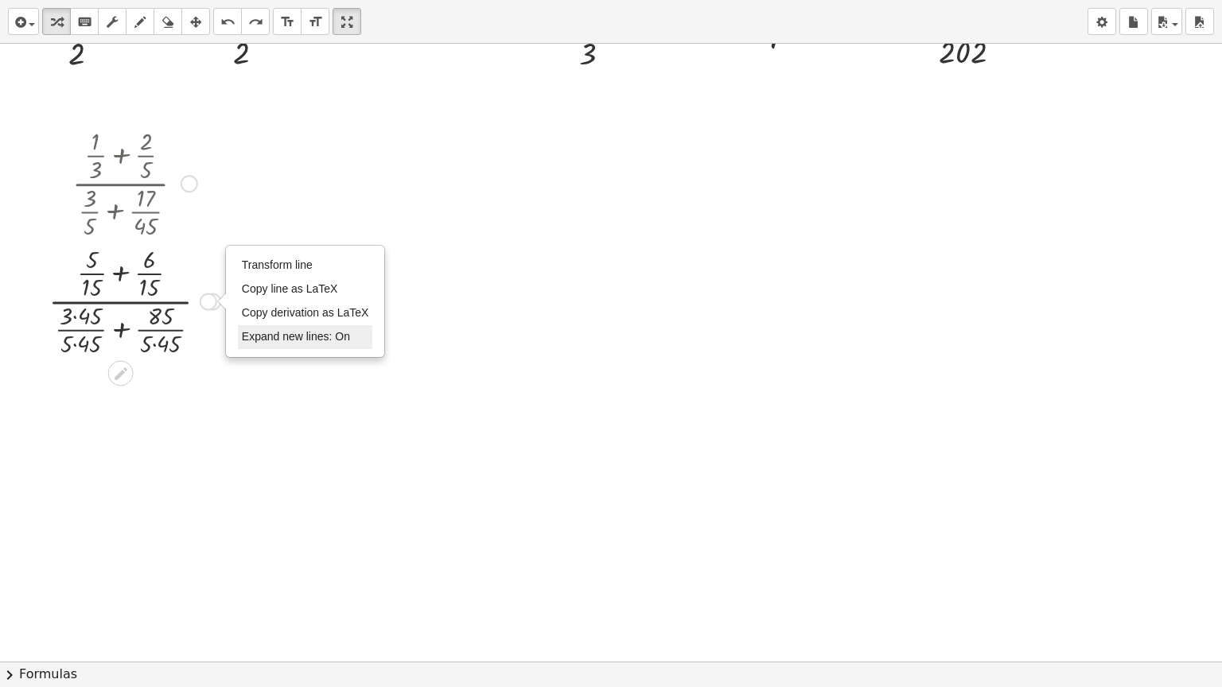
click at [264, 341] on span "Expand new lines: On" at bounding box center [296, 336] width 108 height 13
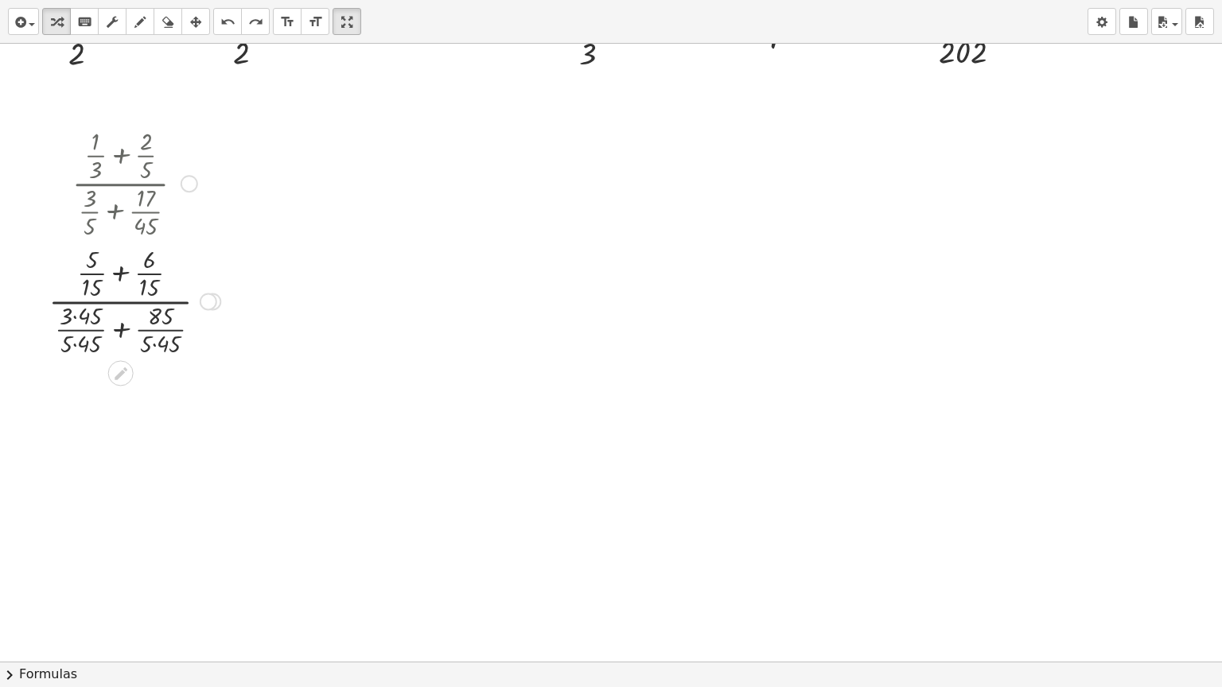
click at [163, 341] on div at bounding box center [135, 300] width 188 height 118
drag, startPoint x: 73, startPoint y: 311, endPoint x: 88, endPoint y: 316, distance: 15.9
drag, startPoint x: 71, startPoint y: 347, endPoint x: 91, endPoint y: 341, distance: 20.9
click at [199, 300] on div "Transform line Copy line as LaTeX Copy derivation as LaTeX Expand new lines: On" at bounding box center [208, 302] width 18 height 18
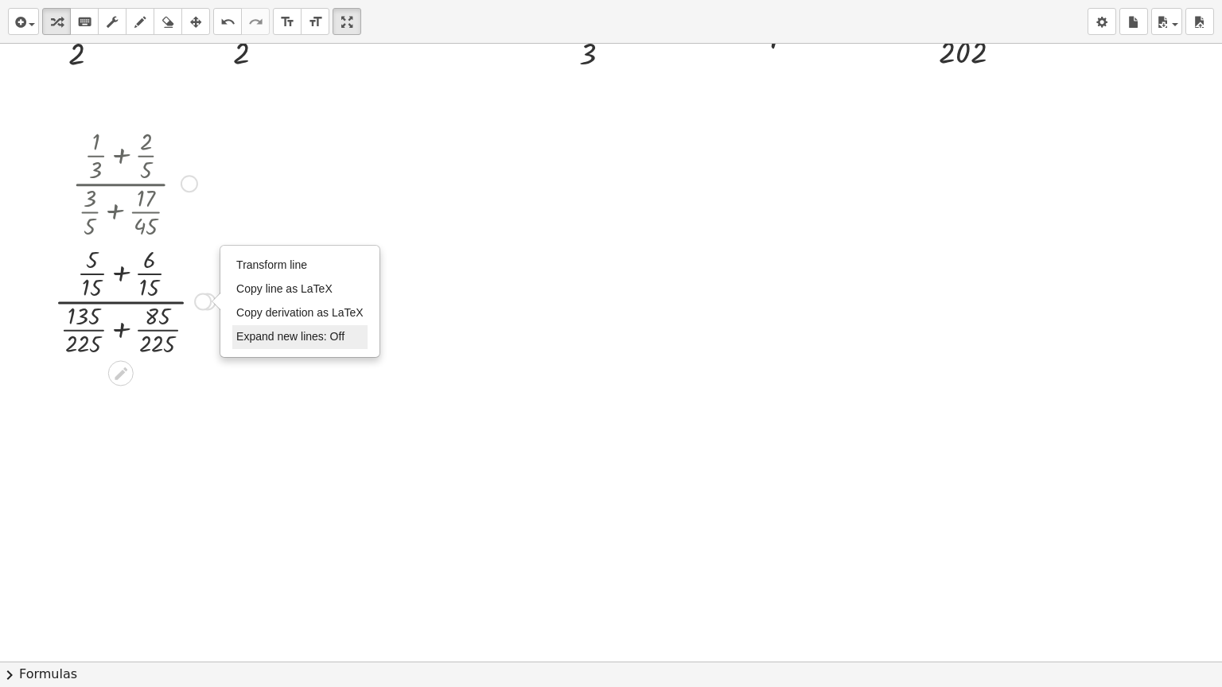
click at [273, 334] on span "Expand new lines: Off" at bounding box center [290, 336] width 108 height 13
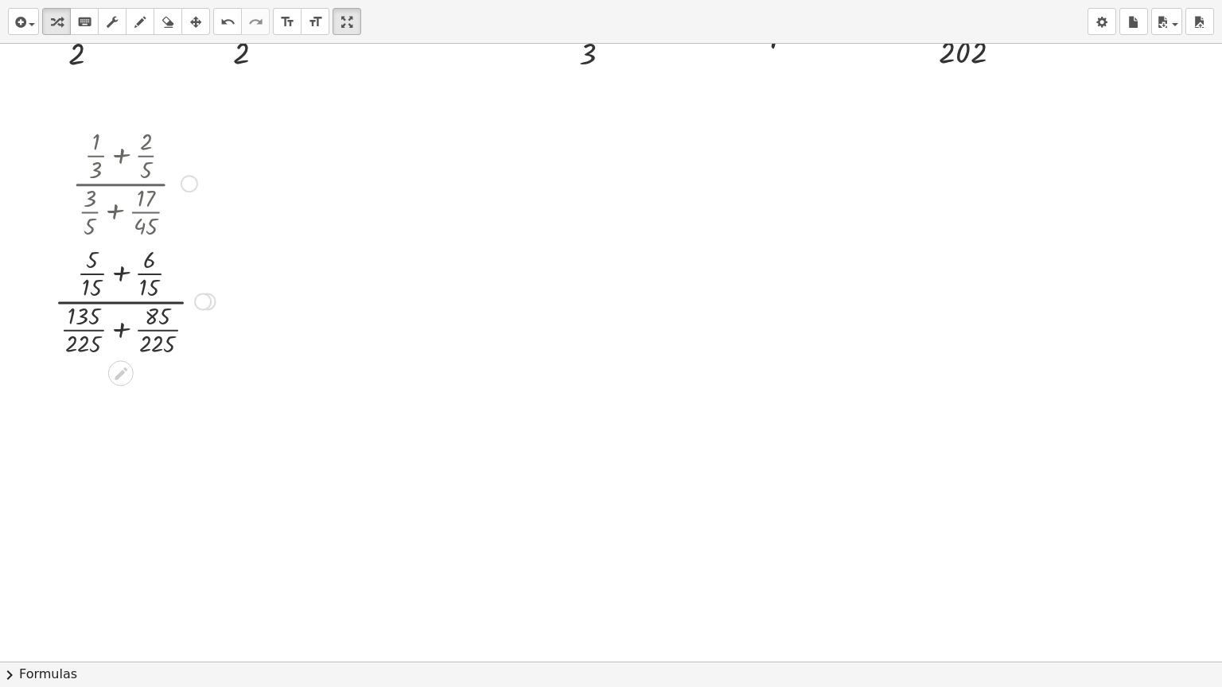
click at [119, 265] on div at bounding box center [134, 300] width 177 height 118
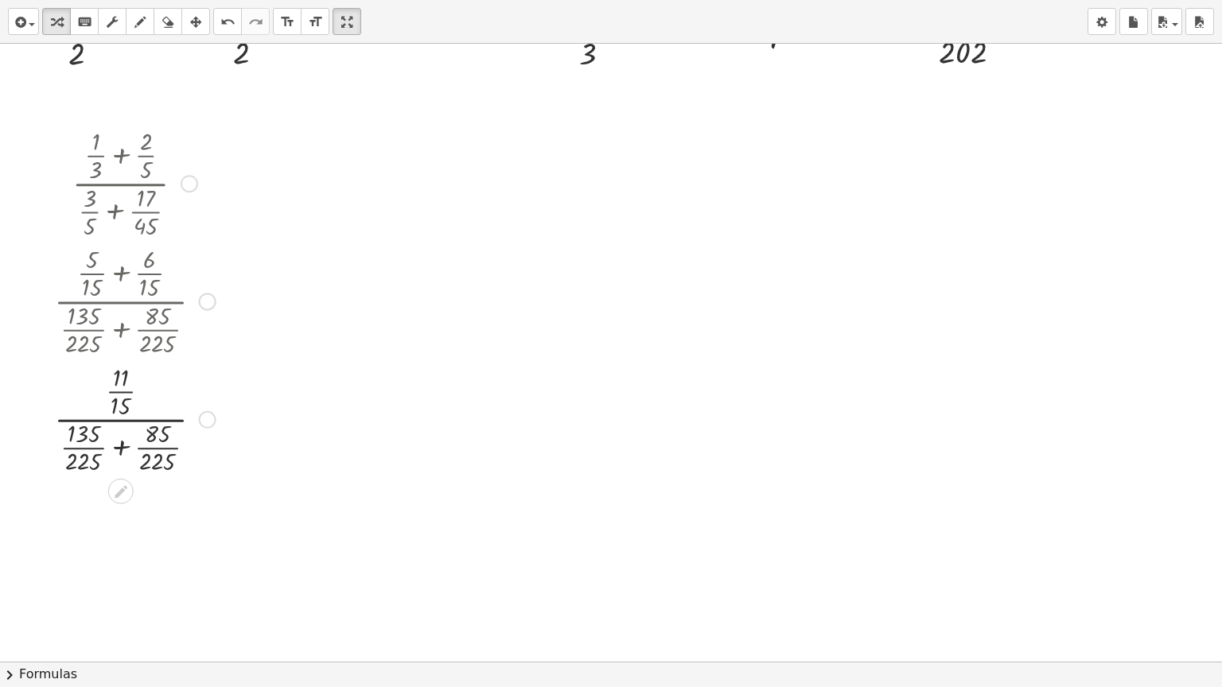
click at [195, 421] on div at bounding box center [134, 419] width 177 height 118
click at [204, 423] on div at bounding box center [208, 420] width 18 height 18
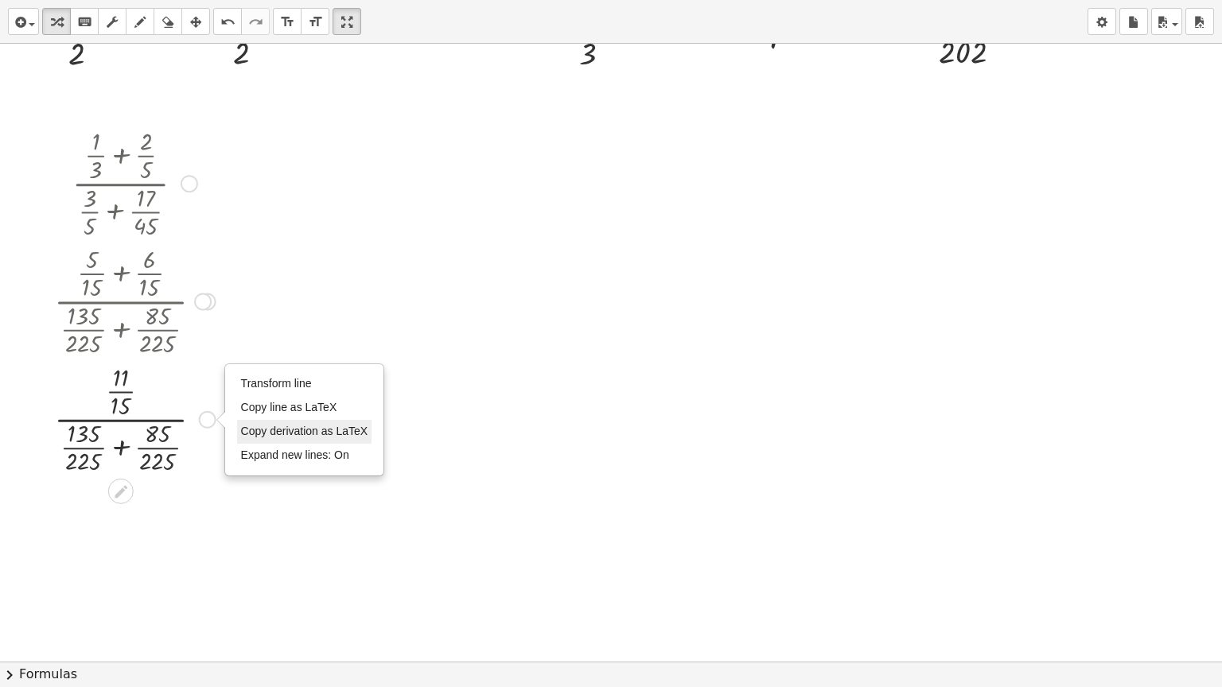
click at [252, 442] on ul "Transform line Copy line as LaTeX Copy derivation as LaTeX Expand new lines: On" at bounding box center [304, 419] width 135 height 95
click at [111, 442] on div at bounding box center [134, 419] width 177 height 118
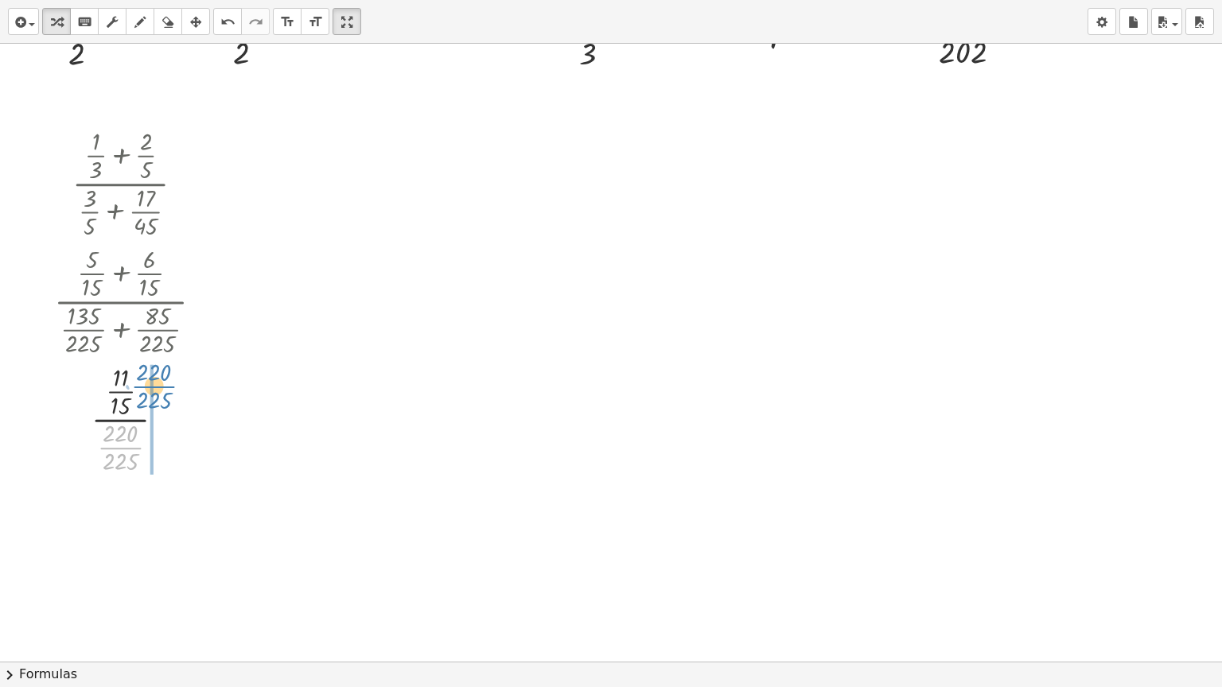
drag, startPoint x: 129, startPoint y: 449, endPoint x: 162, endPoint y: 387, distance: 69.8
click at [162, 387] on div at bounding box center [134, 419] width 177 height 118
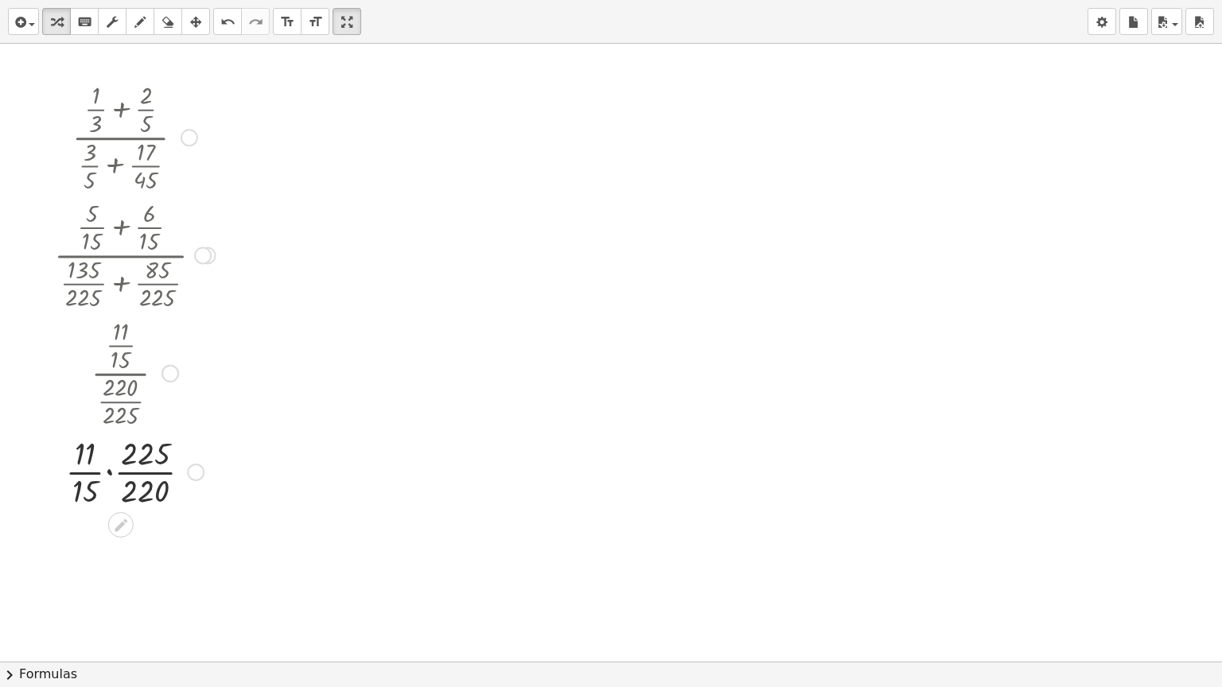
scroll to position [1868, 0]
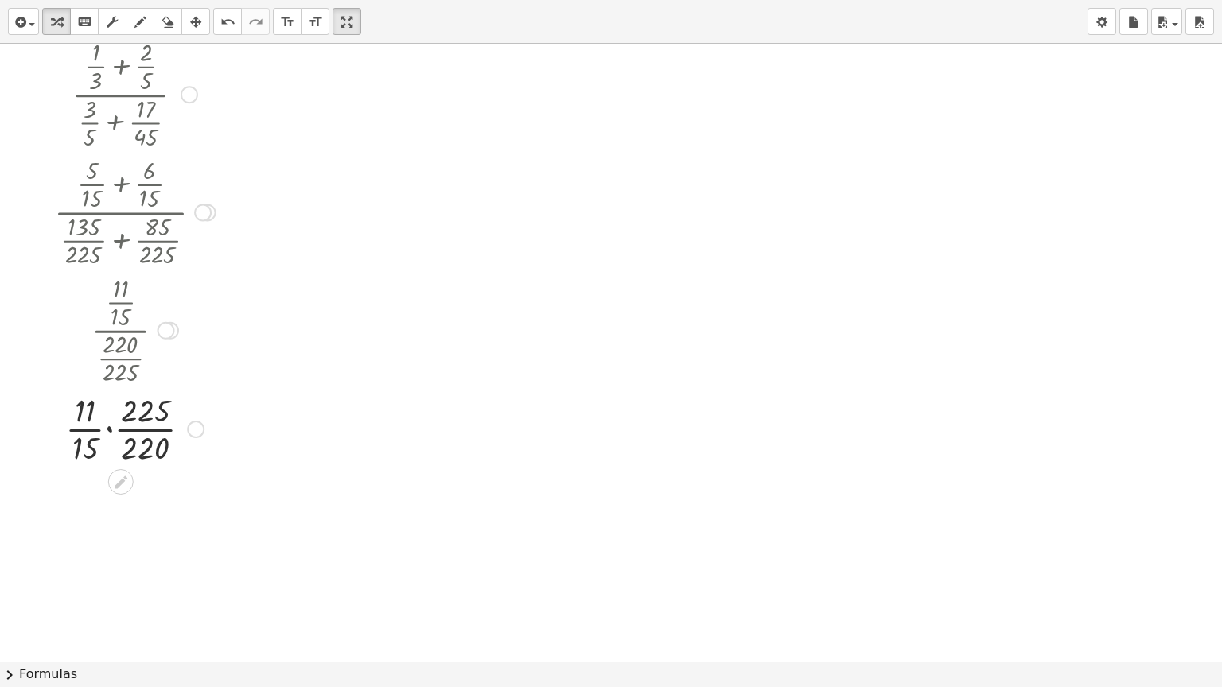
click at [110, 431] on div at bounding box center [134, 428] width 177 height 80
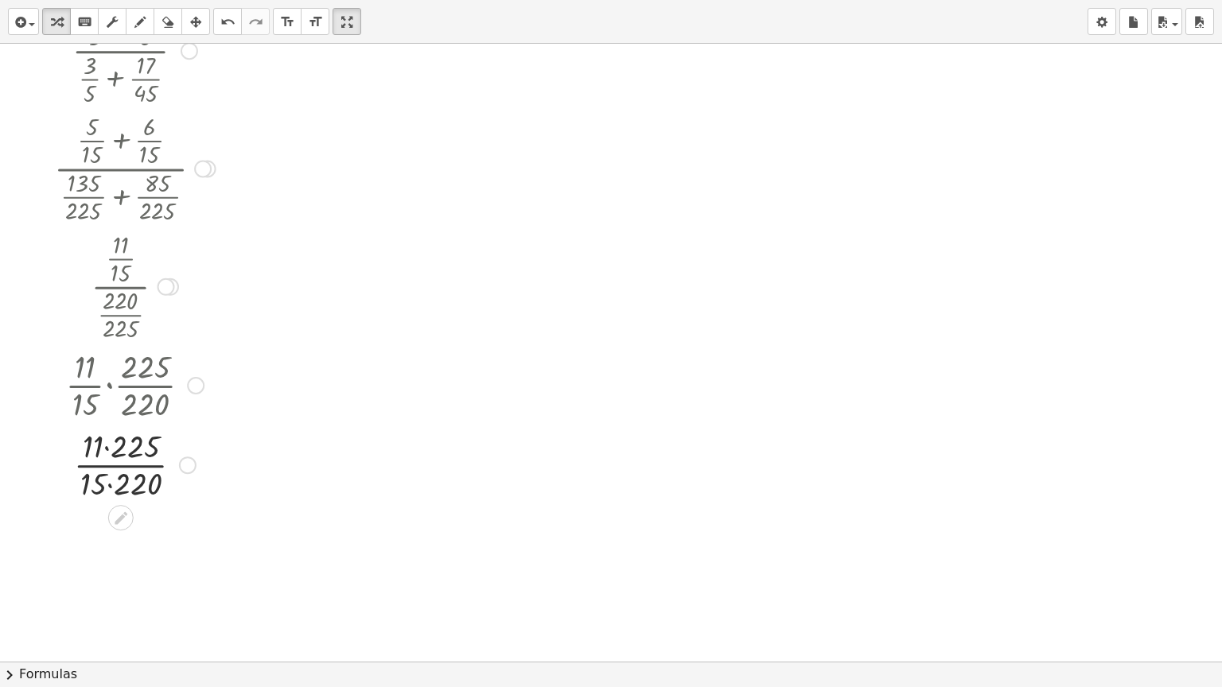
scroll to position [1948, 0]
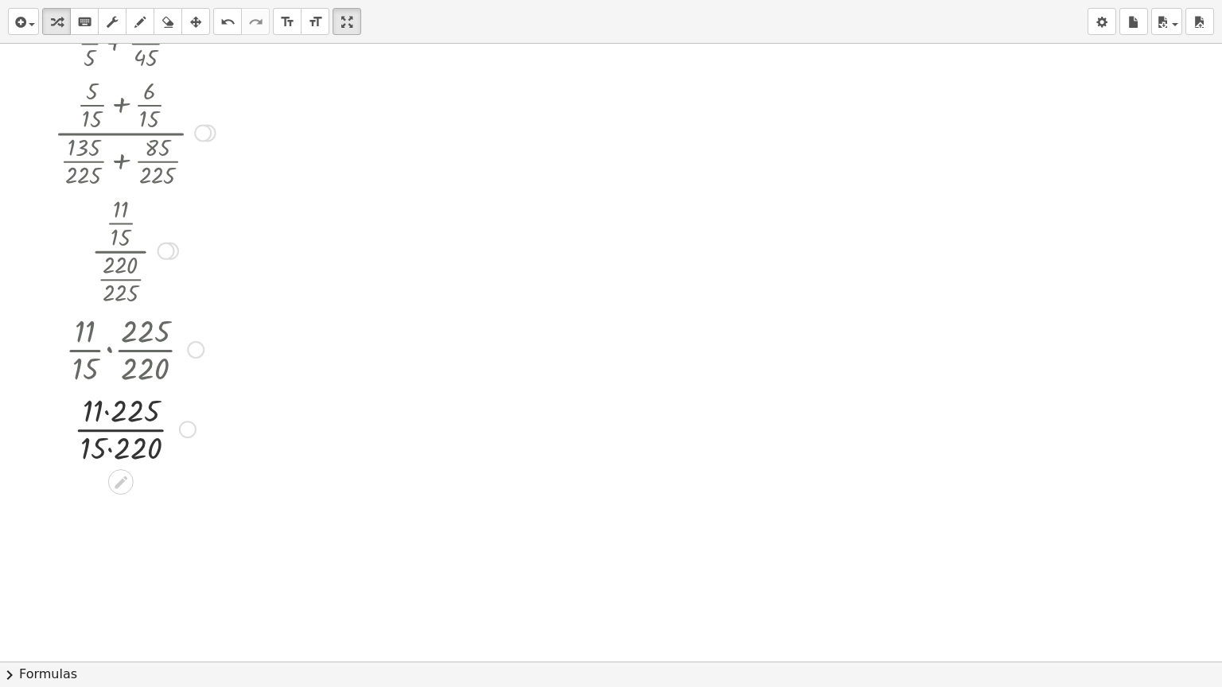
click at [185, 423] on div "Transform line Copy line as LaTeX Copy derivation as LaTeX Expand new lines: On" at bounding box center [188, 430] width 18 height 18
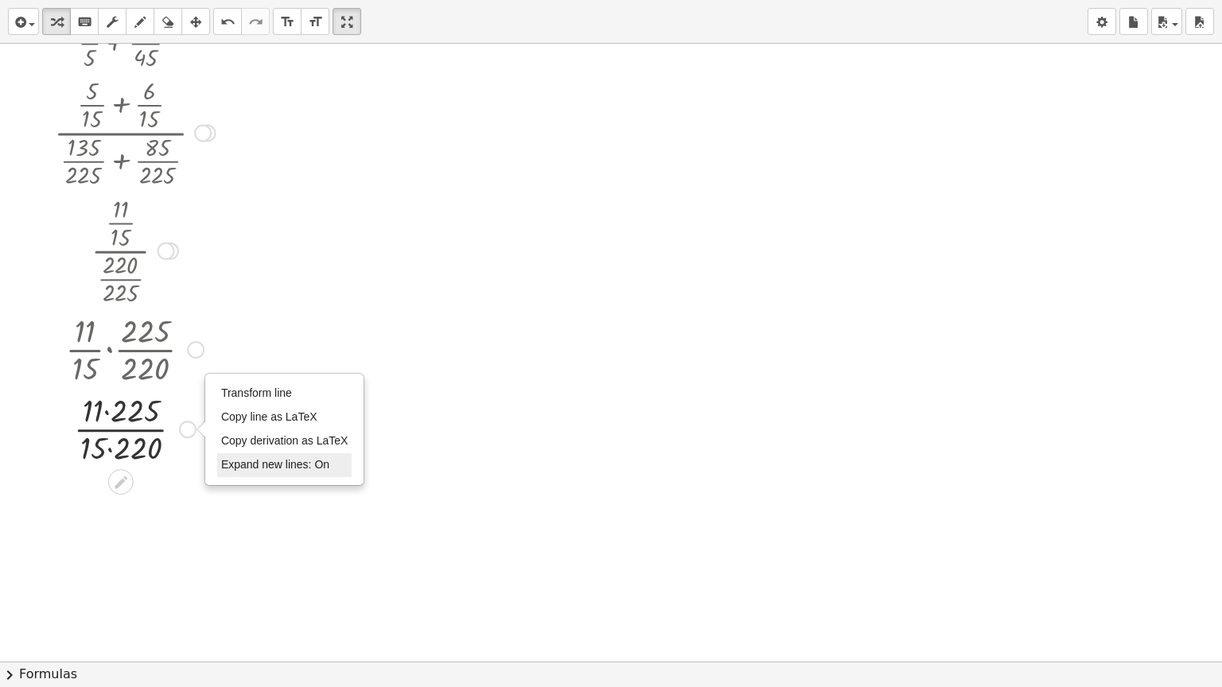
click at [255, 457] on li "Expand new lines: On" at bounding box center [284, 465] width 135 height 24
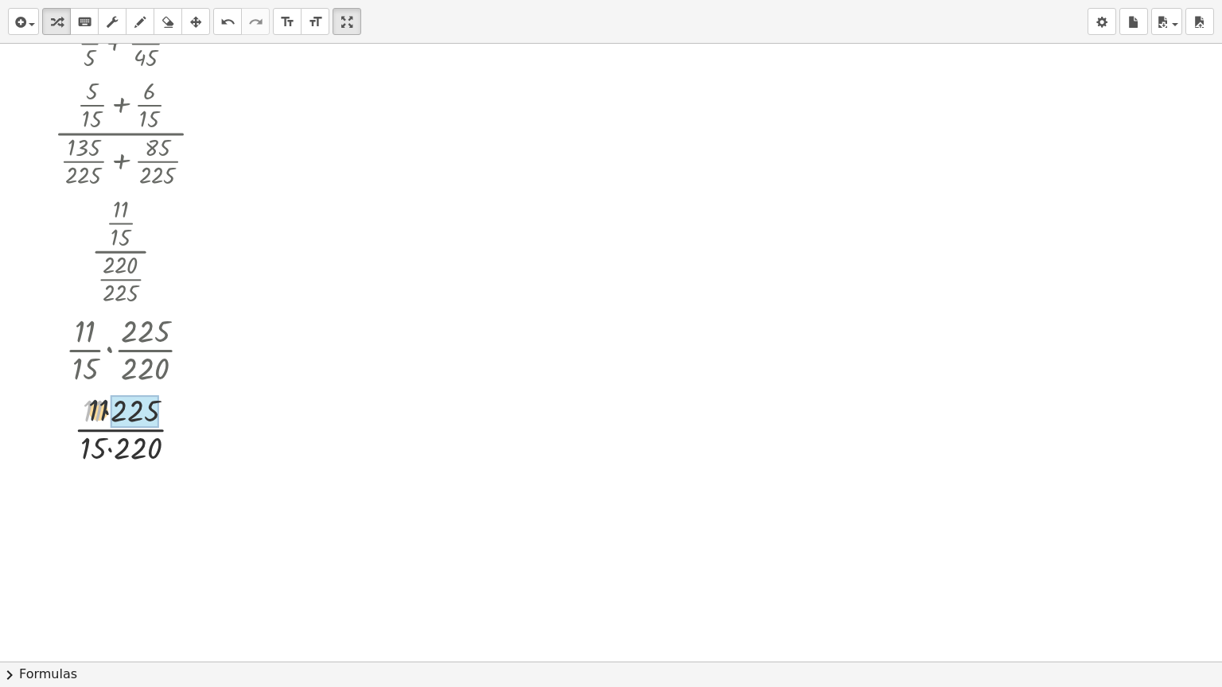
drag, startPoint x: 99, startPoint y: 406, endPoint x: 123, endPoint y: 404, distance: 23.9
drag, startPoint x: 103, startPoint y: 452, endPoint x: 130, endPoint y: 451, distance: 27.1
click at [121, 430] on div "· · 2,475 3,300 Transform line Copy line as LaTeX Copy derivation as LaTeX Expa…" at bounding box center [121, 430] width 0 height 0
click at [177, 435] on div "Transform line Copy line as LaTeX Copy derivation as LaTeX Expand new lines: Off" at bounding box center [178, 430] width 18 height 18
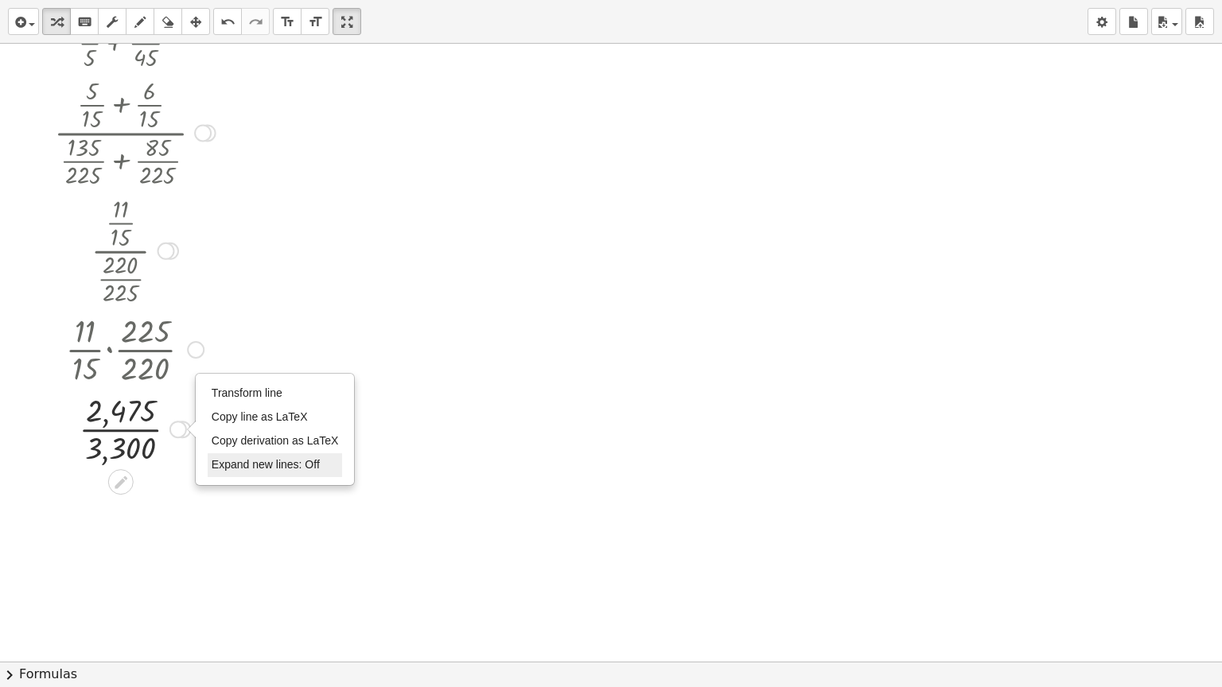
click at [232, 461] on span "Expand new lines: Off" at bounding box center [266, 464] width 108 height 13
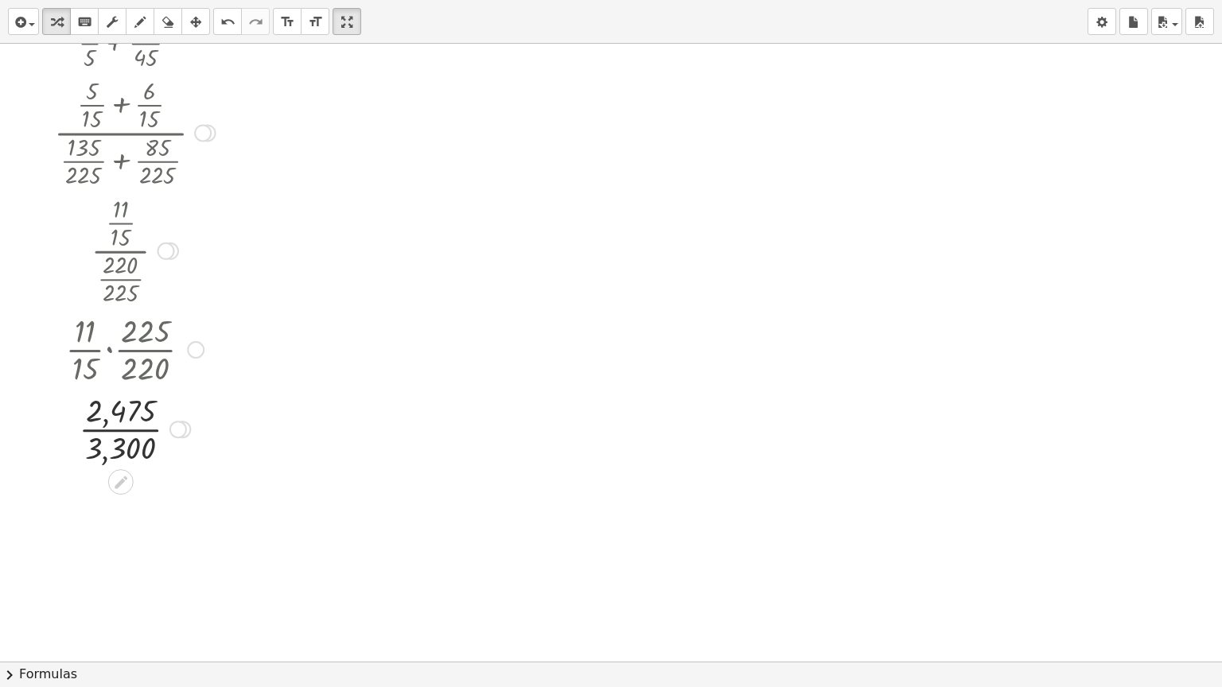
click at [104, 430] on div at bounding box center [134, 428] width 177 height 80
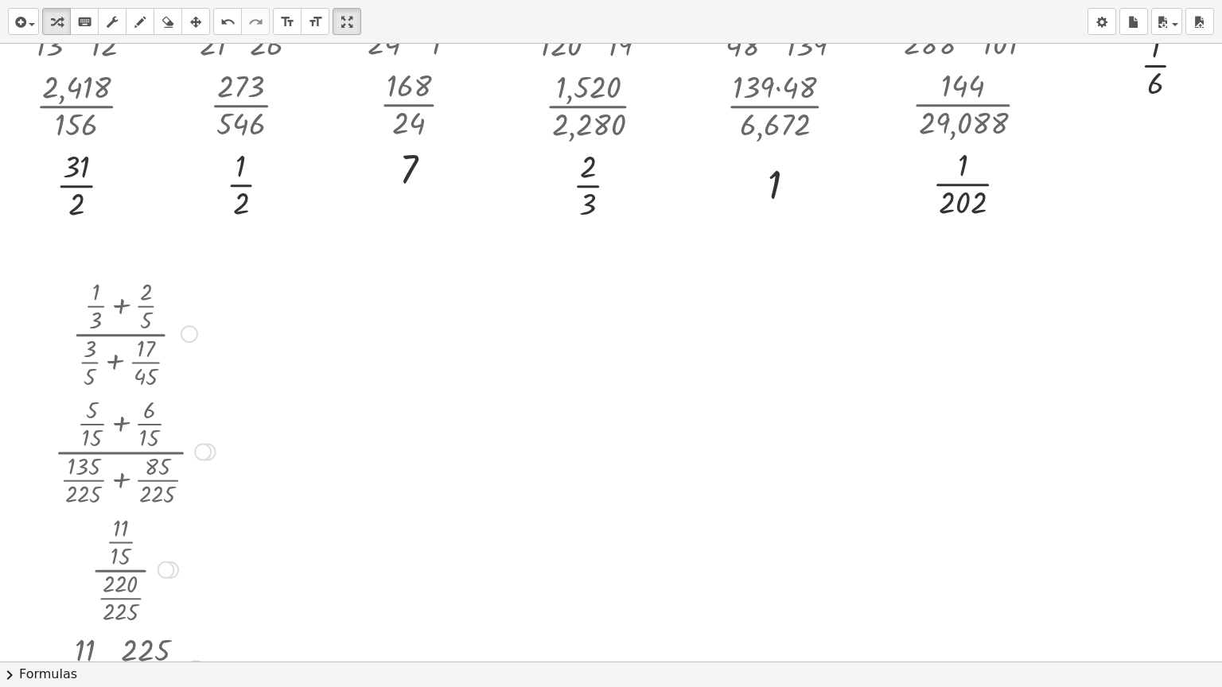
scroll to position [1629, 0]
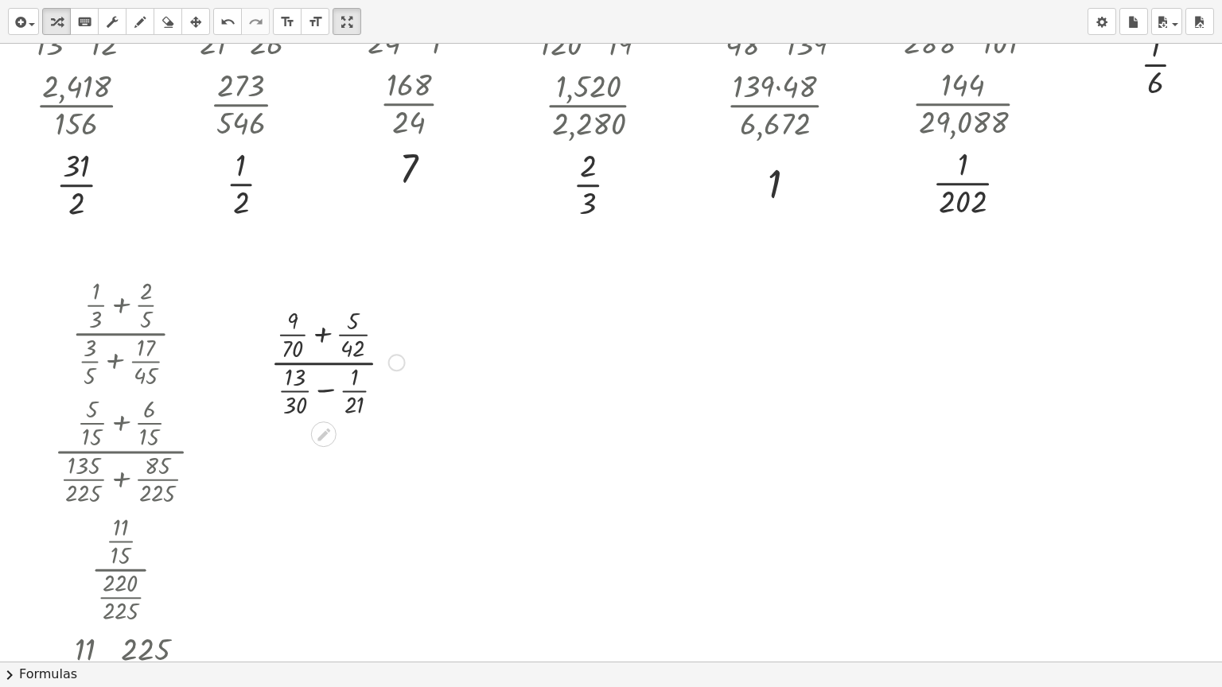
click at [318, 337] on div at bounding box center [338, 361] width 150 height 118
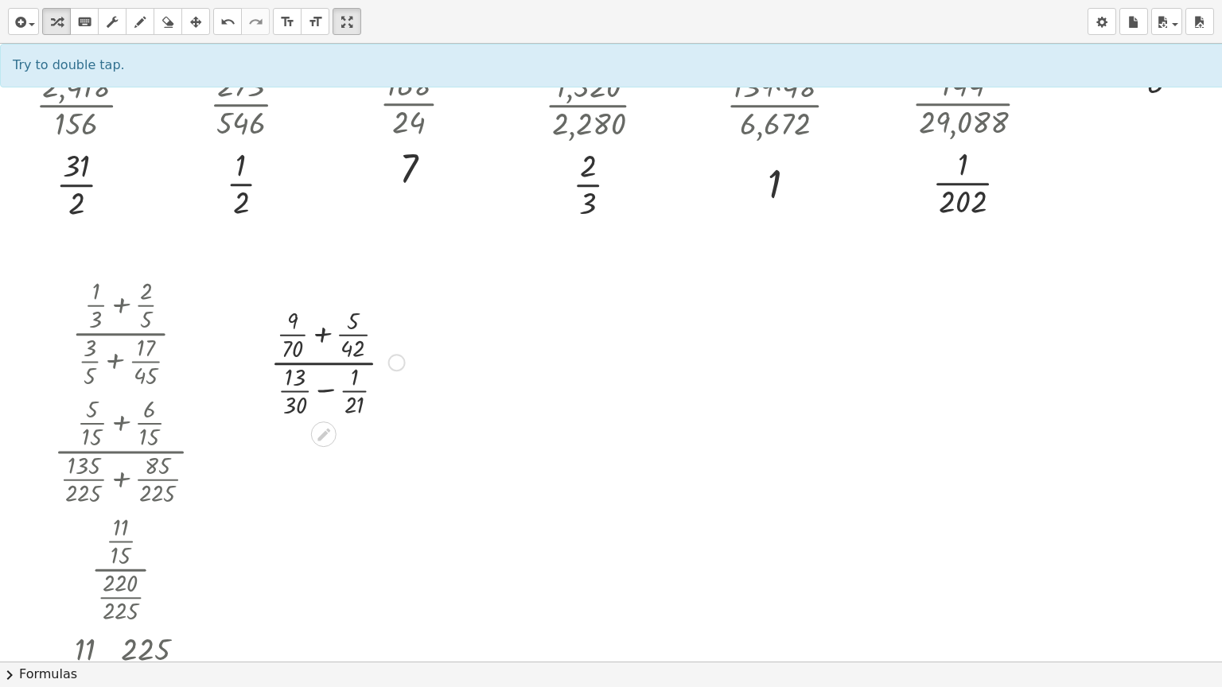
click at [325, 328] on div at bounding box center [338, 361] width 150 height 118
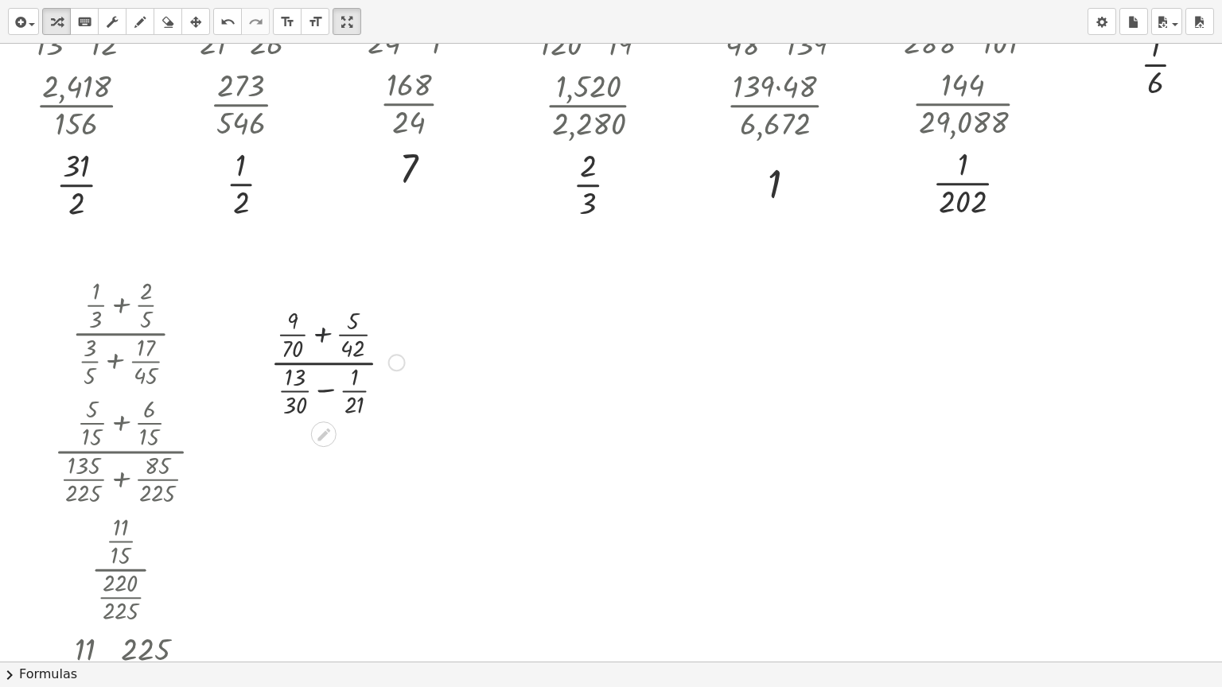
click at [325, 328] on div at bounding box center [338, 361] width 150 height 118
click at [426, 360] on div at bounding box center [420, 363] width 18 height 18
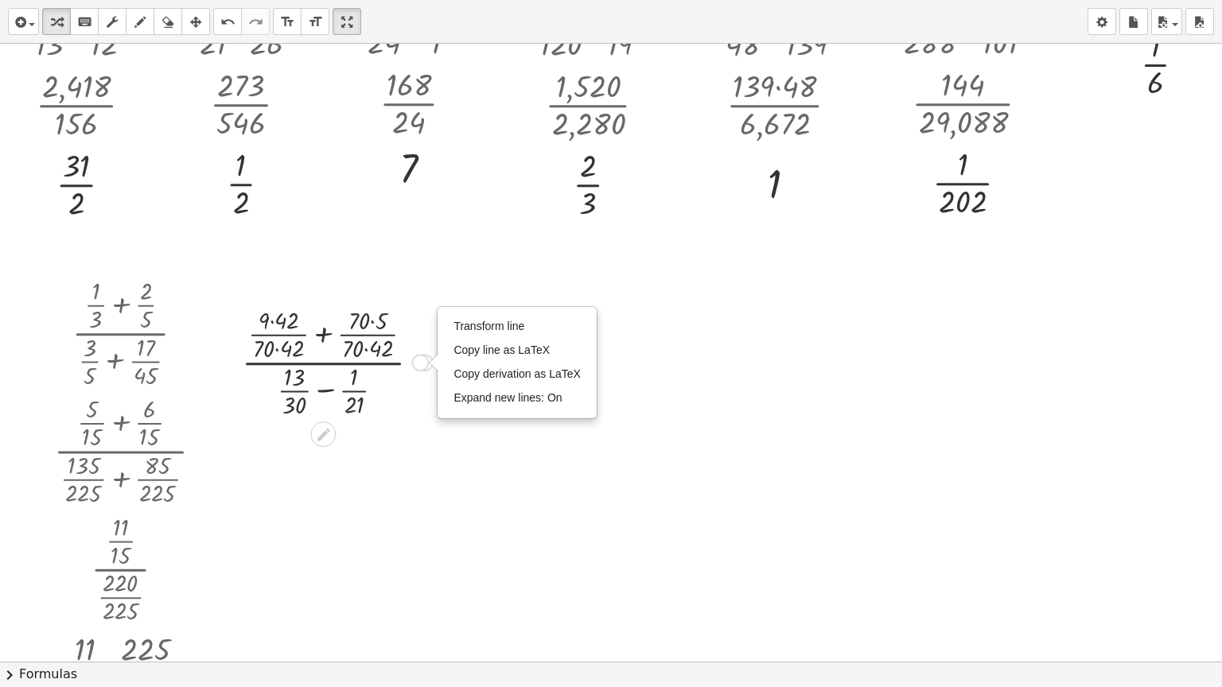
click at [323, 392] on div at bounding box center [337, 361] width 207 height 118
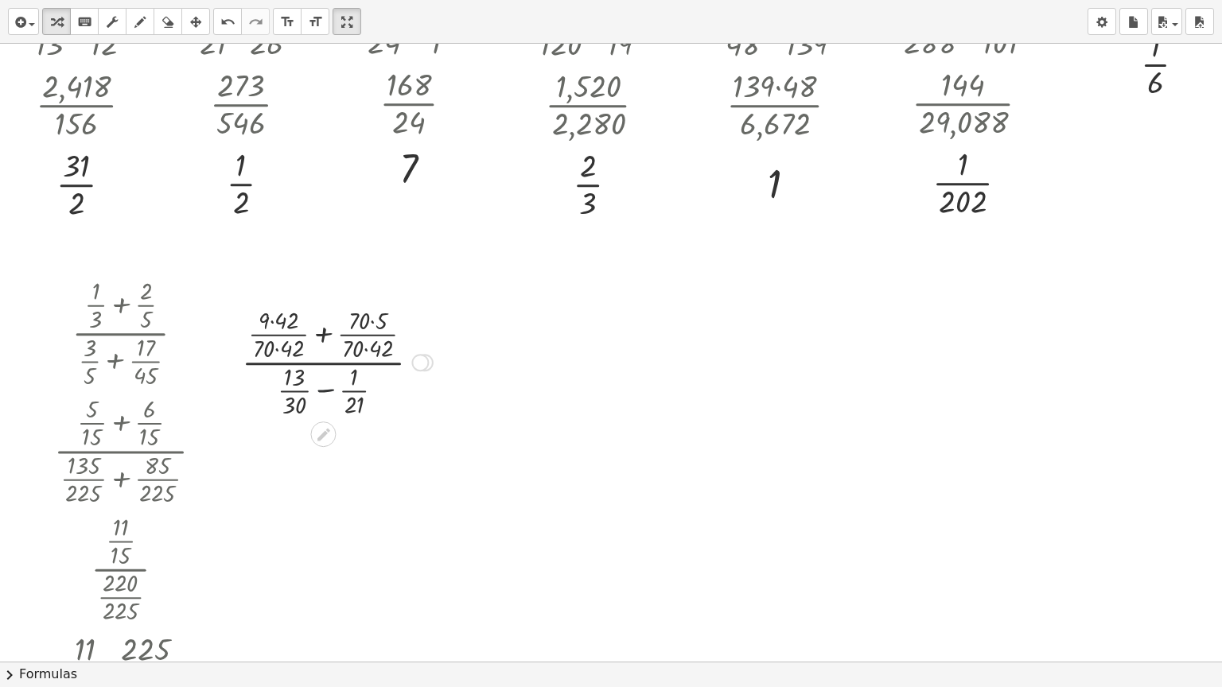
click at [323, 392] on div at bounding box center [337, 361] width 207 height 118
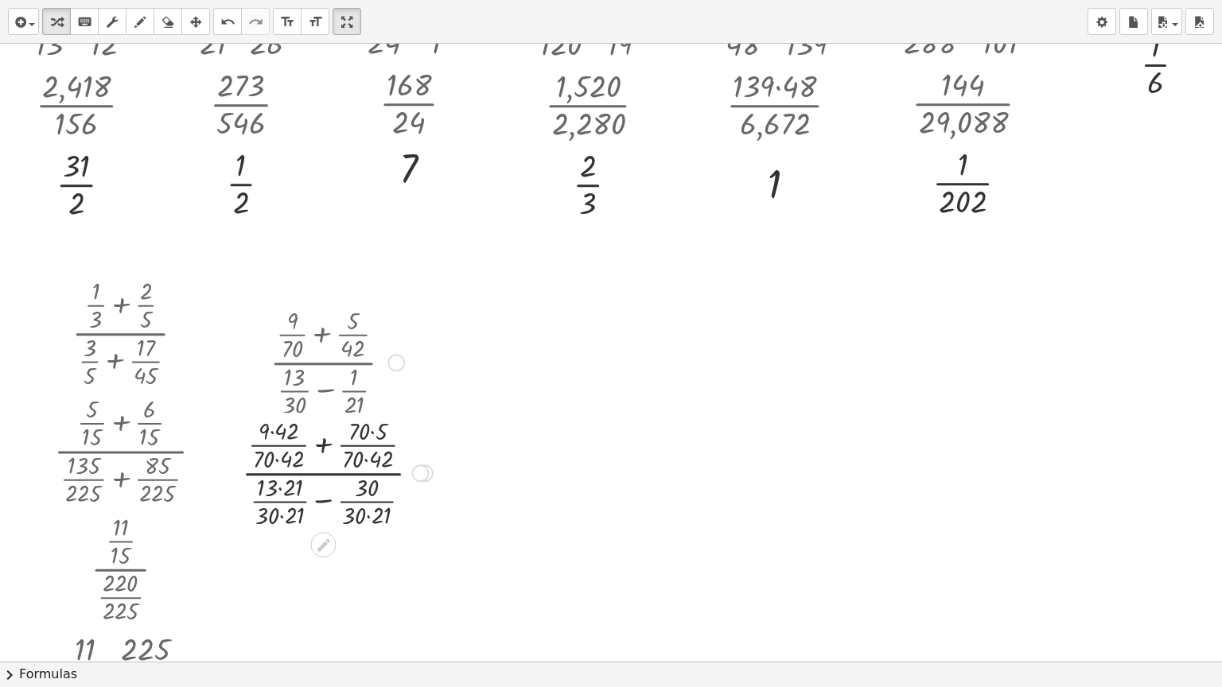
drag, startPoint x: 419, startPoint y: 367, endPoint x: 426, endPoint y: 477, distance: 110.8
click at [426, 477] on div "Transform line Copy line as LaTeX Copy derivation as LaTeX Expand new lines: On" at bounding box center [420, 474] width 18 height 18
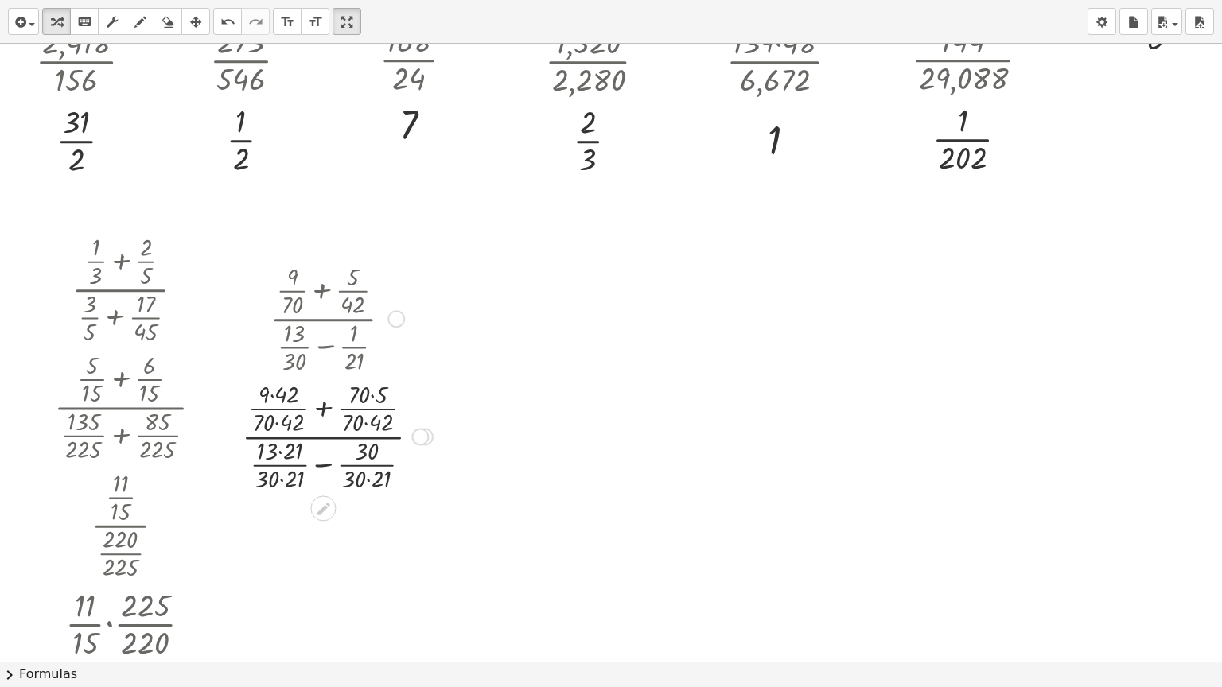
scroll to position [1709, 0]
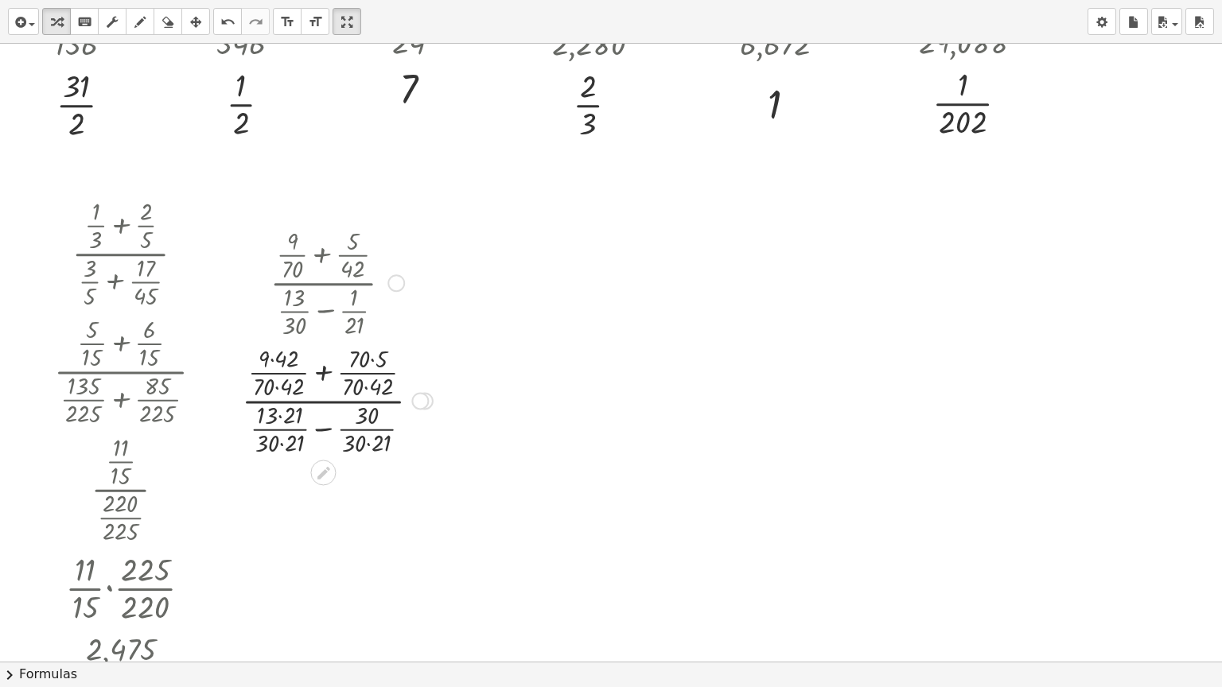
click at [417, 402] on div "Transform line Copy line as LaTeX Copy derivation as LaTeX Expand new lines: On" at bounding box center [420, 401] width 18 height 18
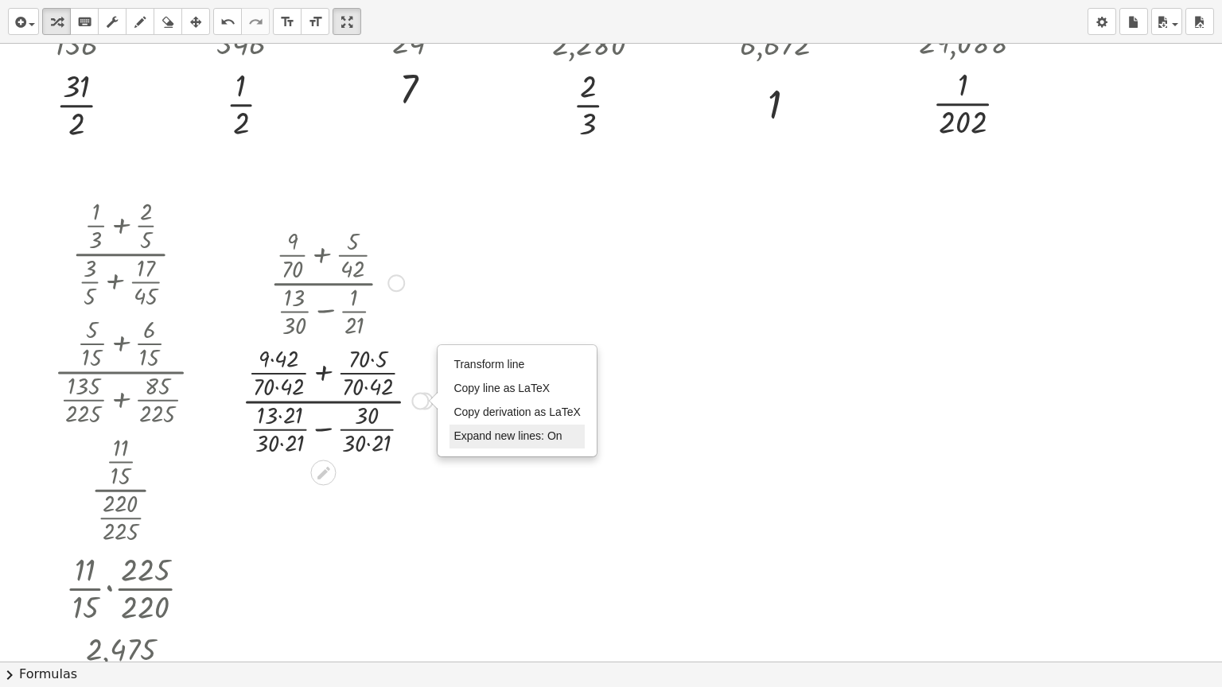
click at [474, 436] on span "Expand new lines: On" at bounding box center [507, 436] width 108 height 13
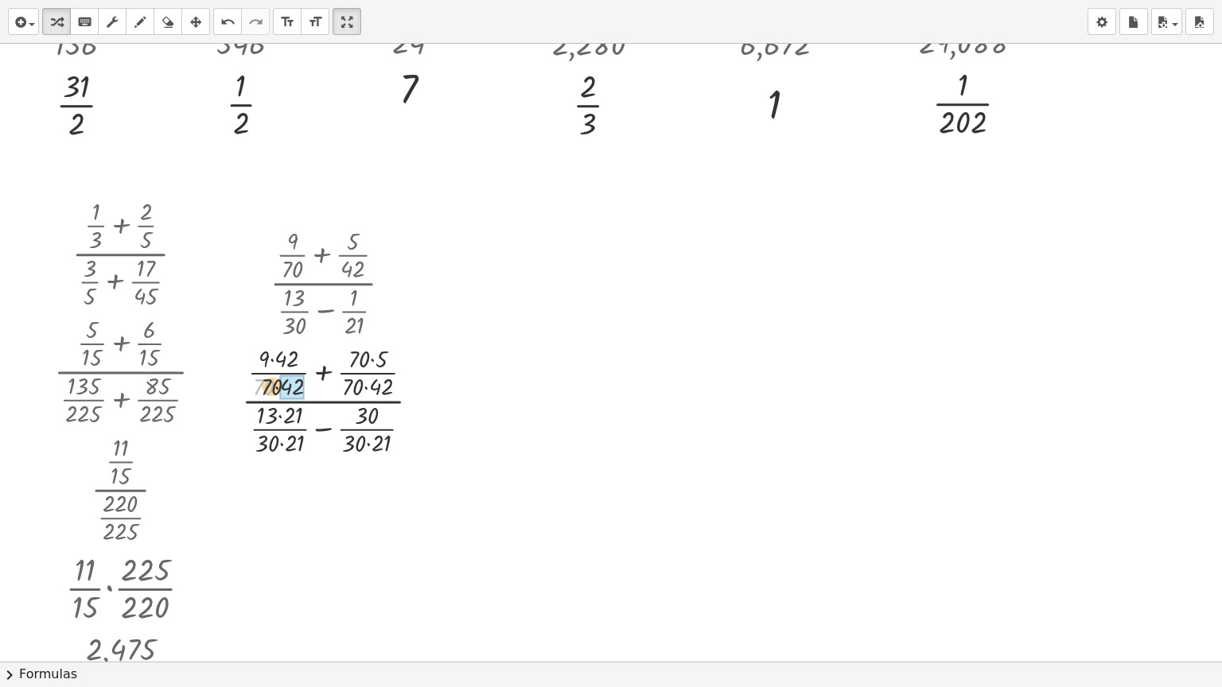
drag, startPoint x: 266, startPoint y: 385, endPoint x: 289, endPoint y: 384, distance: 23.1
drag, startPoint x: 354, startPoint y: 357, endPoint x: 369, endPoint y: 364, distance: 16.4
click at [370, 359] on div at bounding box center [337, 400] width 207 height 118
drag, startPoint x: 353, startPoint y: 434, endPoint x: 376, endPoint y: 436, distance: 22.3
drag, startPoint x: 270, startPoint y: 417, endPoint x: 296, endPoint y: 416, distance: 25.5
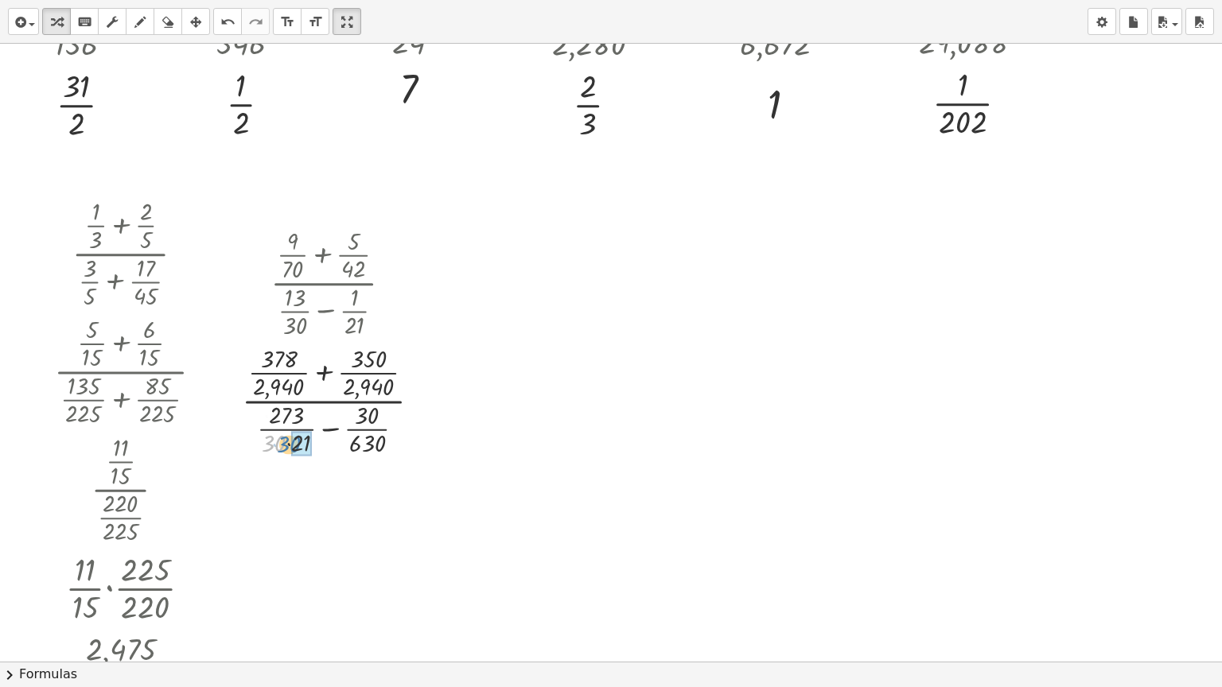
drag, startPoint x: 281, startPoint y: 442, endPoint x: 302, endPoint y: 444, distance: 21.6
click at [420, 403] on div "Transform line Copy line as LaTeX Copy derivation as LaTeX Expand new lines: On" at bounding box center [421, 401] width 18 height 18
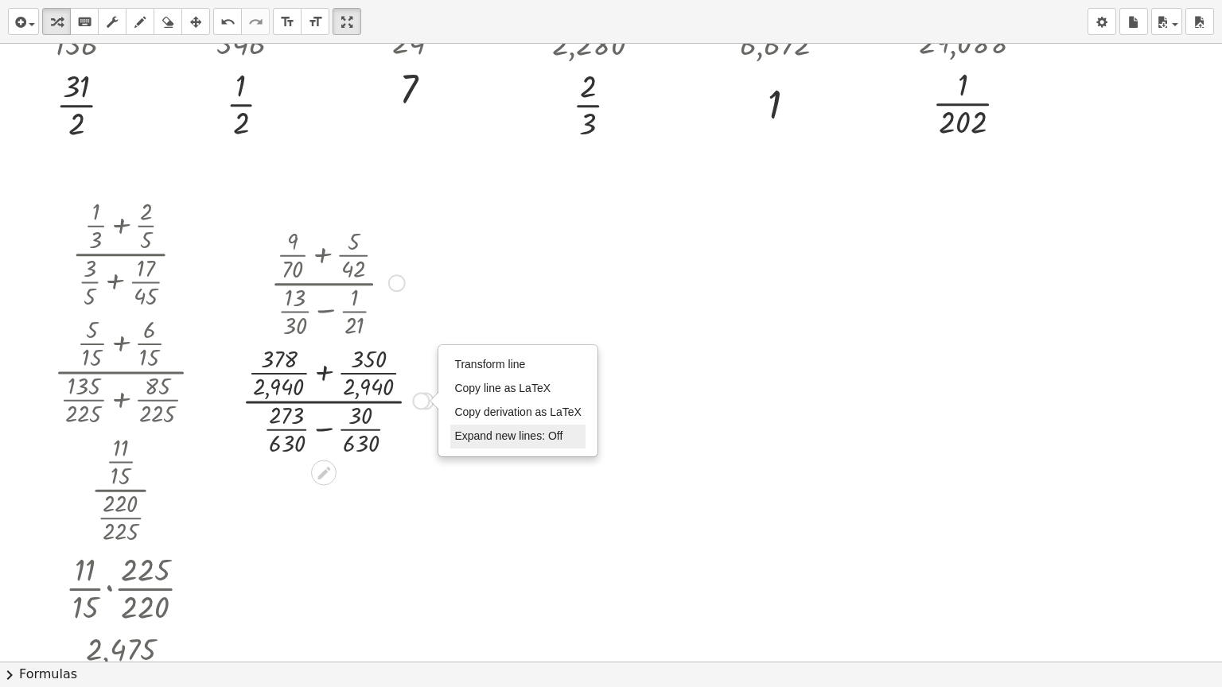
click at [473, 429] on li "Expand new lines: Off" at bounding box center [517, 437] width 135 height 24
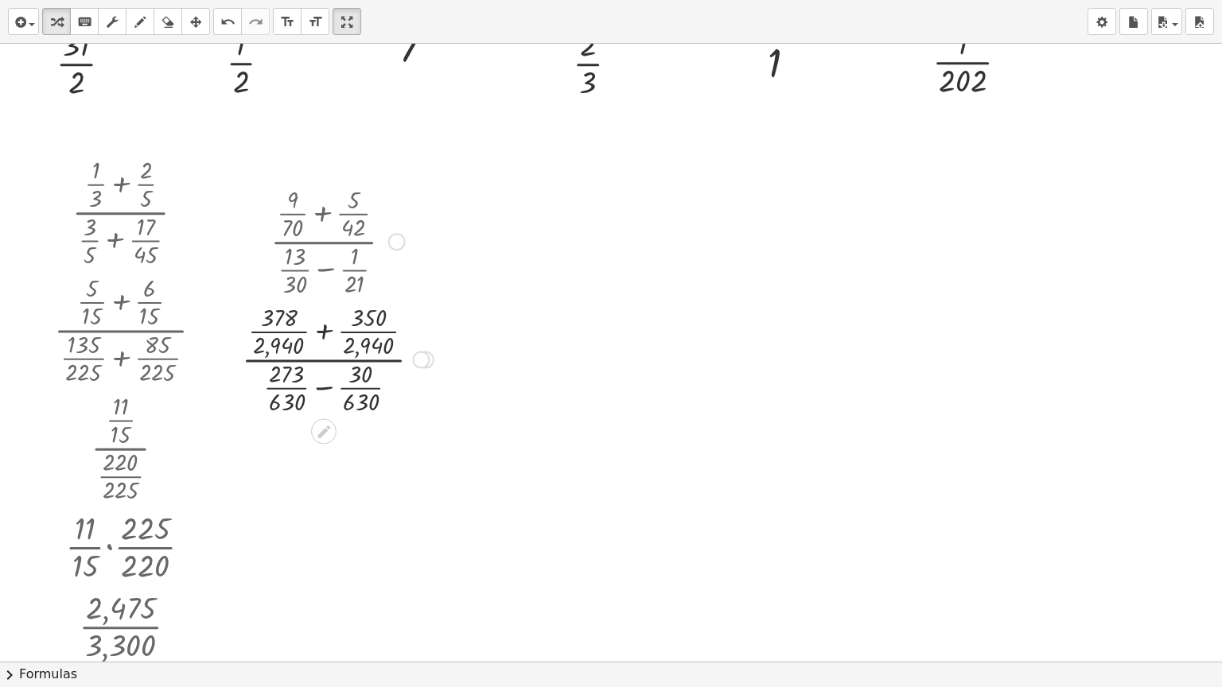
scroll to position [1788, 0]
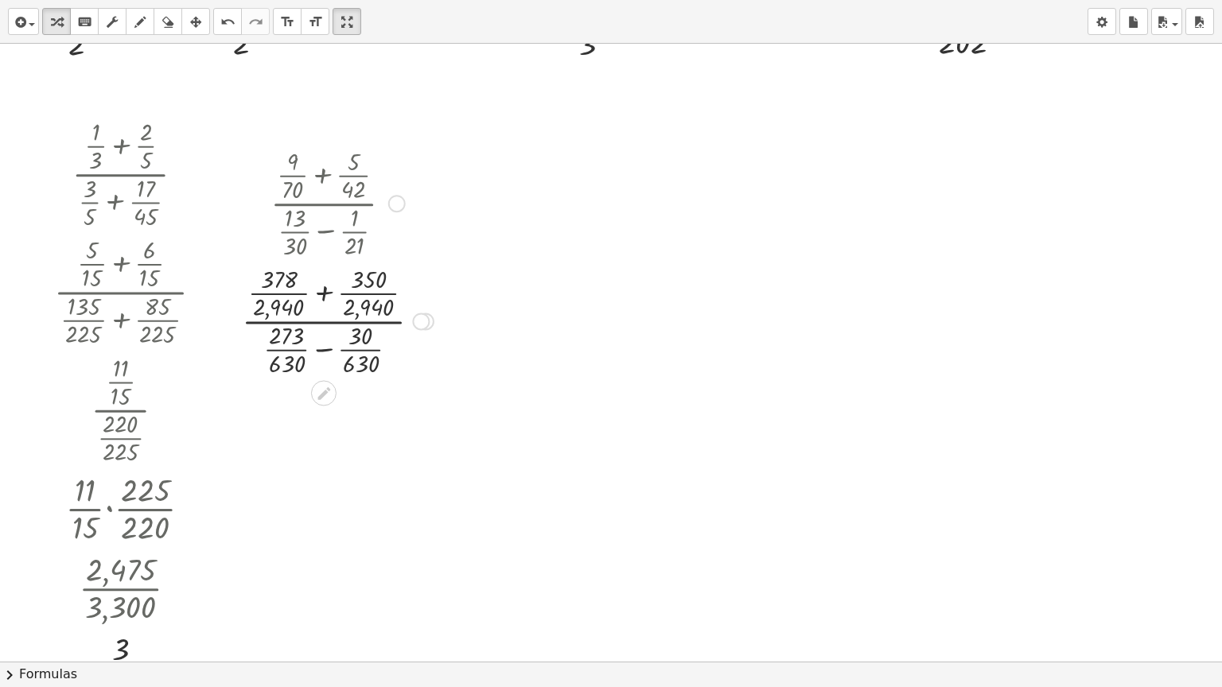
click at [319, 294] on div at bounding box center [338, 320] width 208 height 118
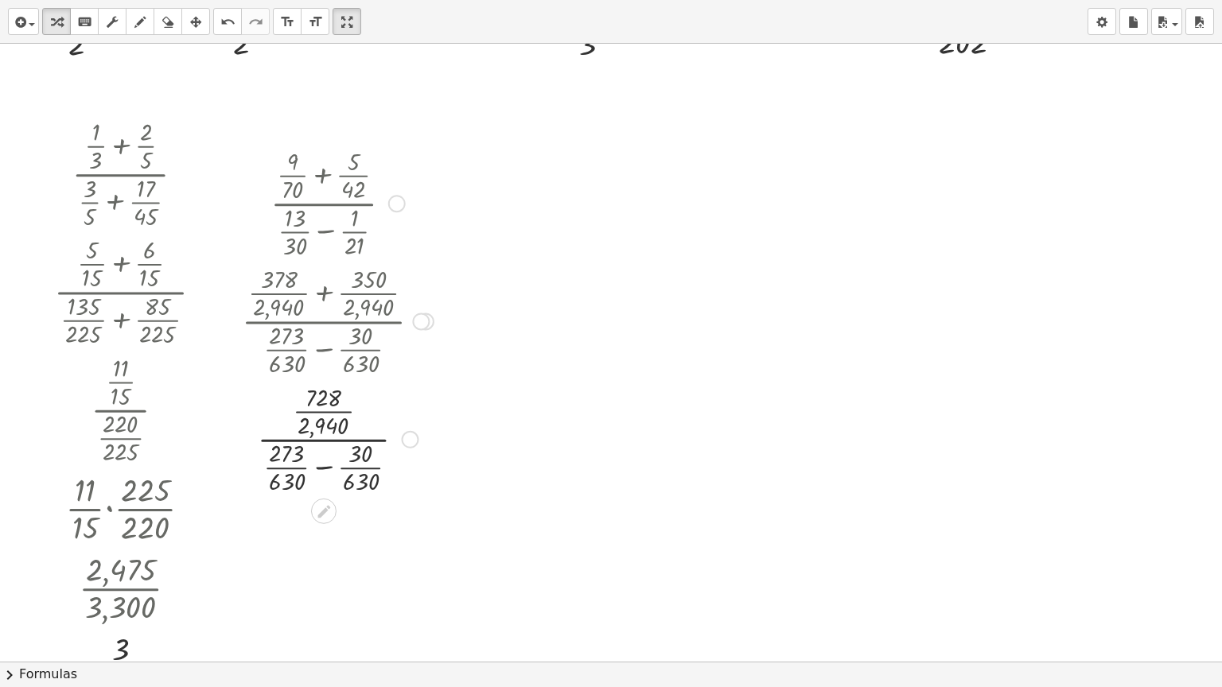
click at [405, 438] on div at bounding box center [411, 440] width 18 height 18
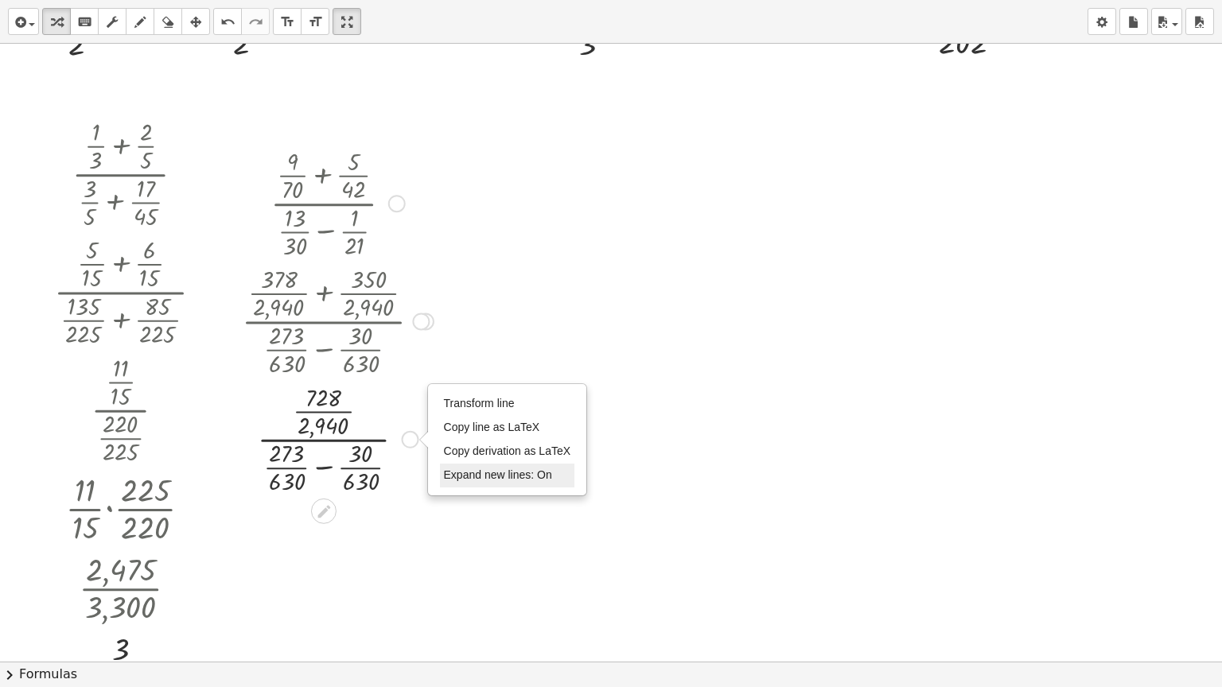
click at [461, 469] on span "Expand new lines: On" at bounding box center [498, 475] width 108 height 13
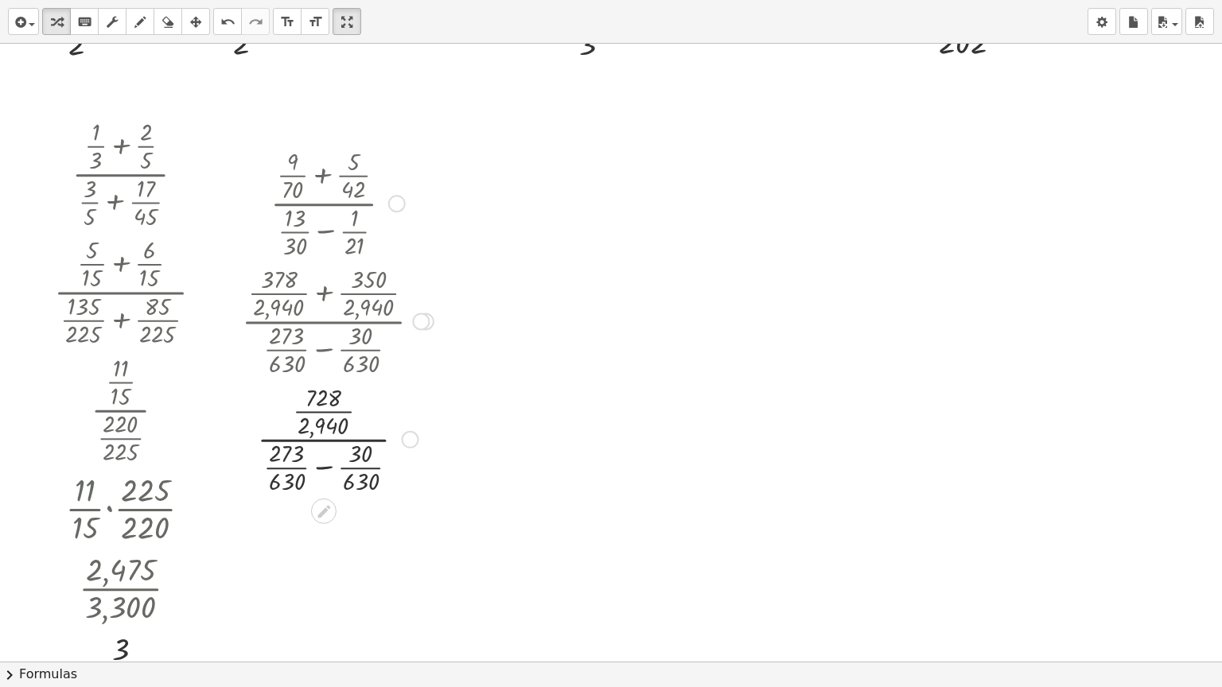
click at [321, 464] on div at bounding box center [338, 438] width 208 height 118
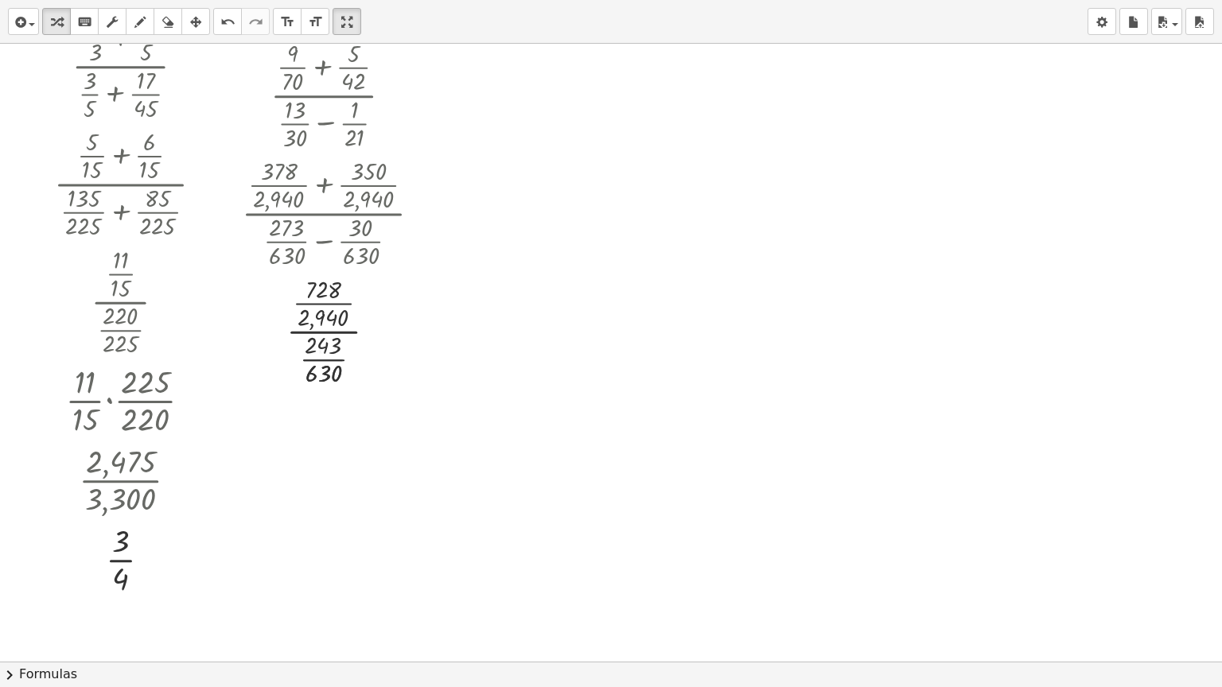
scroll to position [1948, 0]
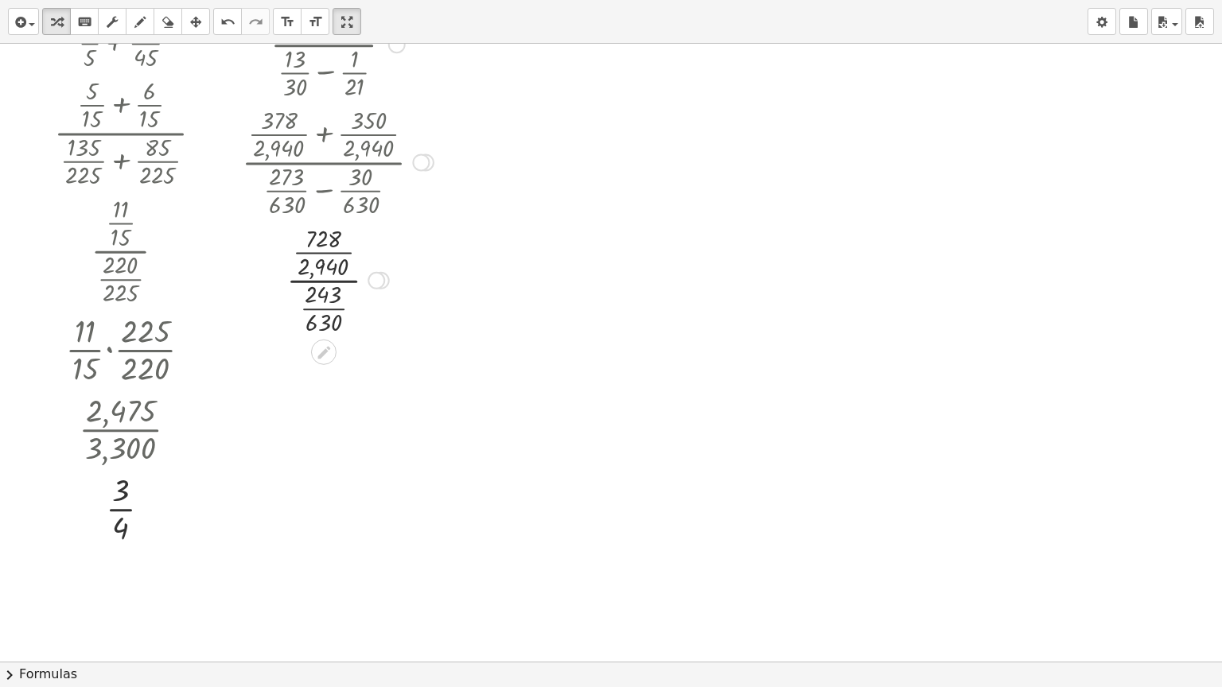
click at [368, 279] on div "Transform line Copy line as LaTeX Copy derivation as LaTeX Expand new lines: Off" at bounding box center [377, 281] width 18 height 18
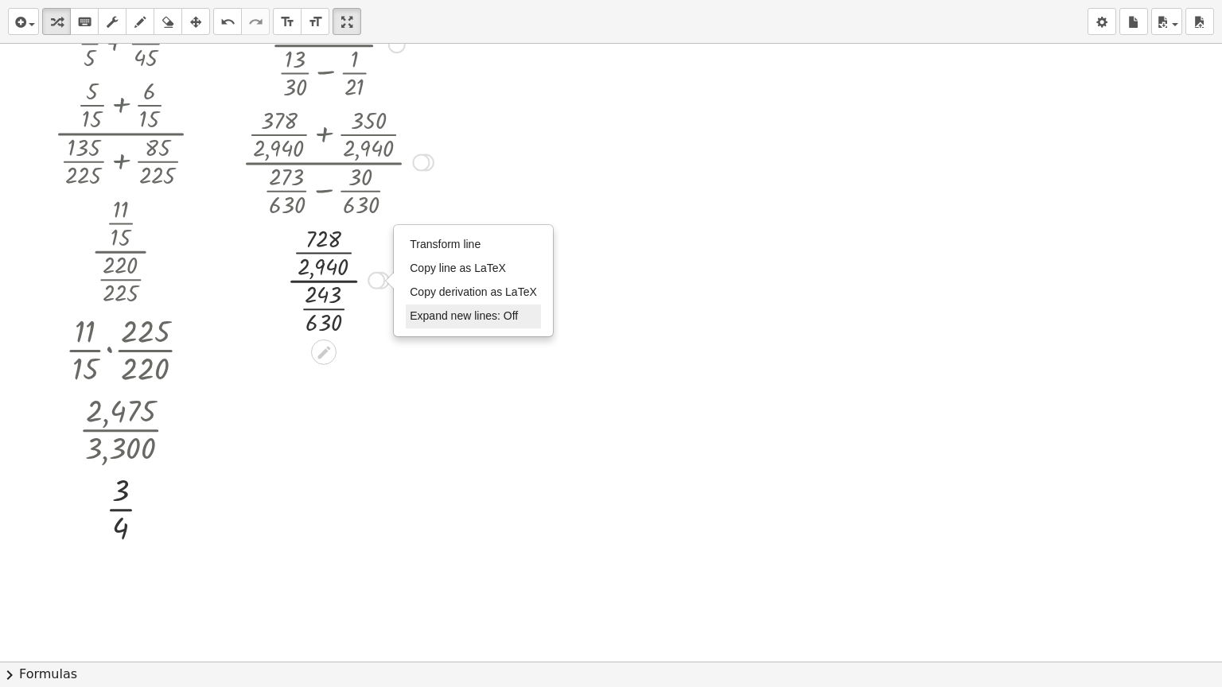
click at [427, 317] on span "Expand new lines: Off" at bounding box center [464, 315] width 108 height 13
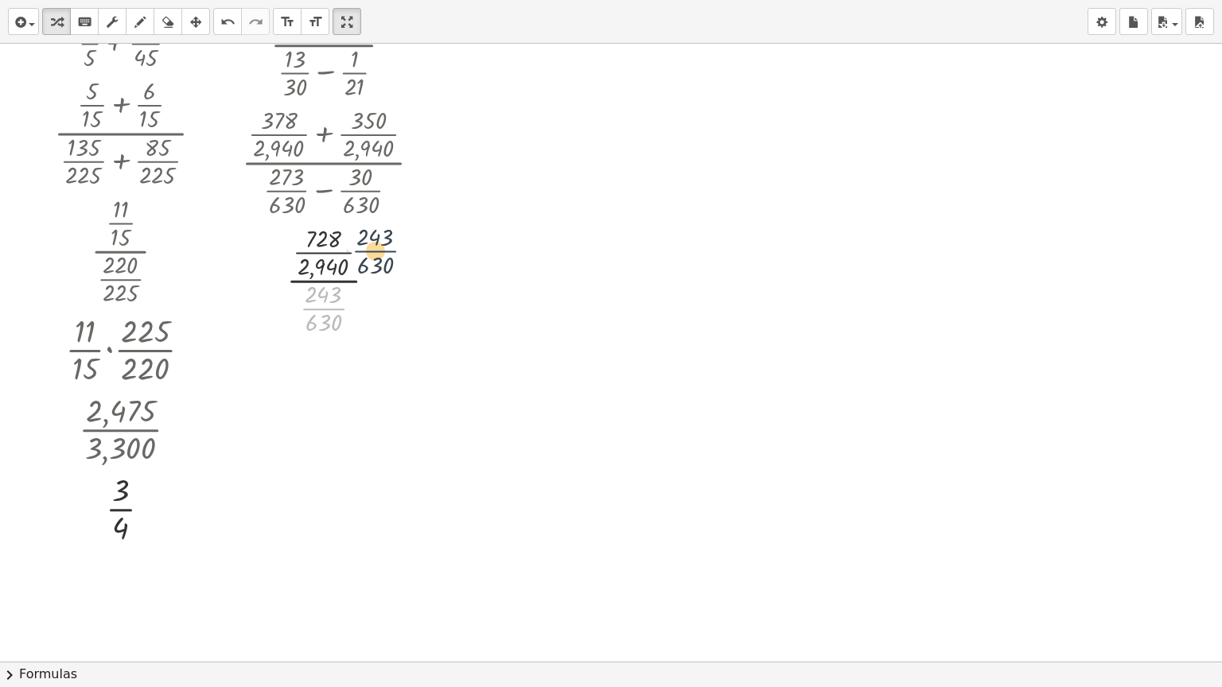
drag, startPoint x: 326, startPoint y: 311, endPoint x: 381, endPoint y: 250, distance: 82.3
click at [381, 250] on div at bounding box center [338, 279] width 208 height 118
drag, startPoint x: 335, startPoint y: 307, endPoint x: 377, endPoint y: 275, distance: 52.8
click at [377, 275] on div at bounding box center [338, 279] width 208 height 118
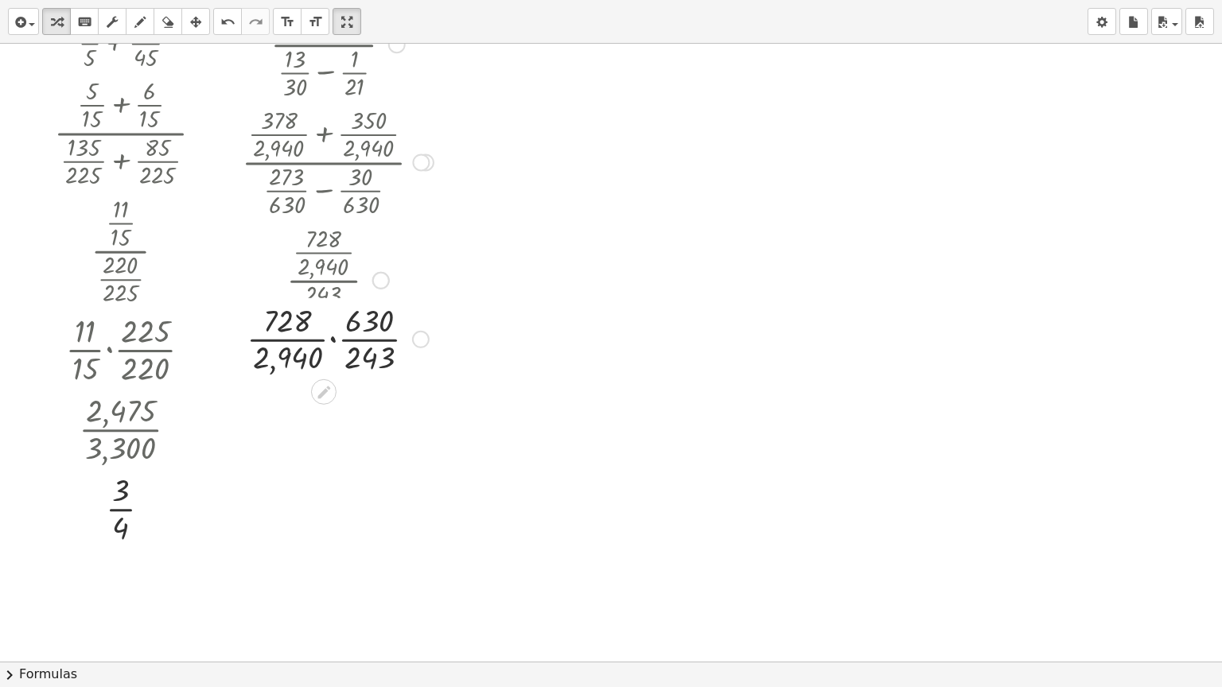
drag, startPoint x: 426, startPoint y: 278, endPoint x: 426, endPoint y: 344, distance: 66.0
click at [324, 340] on div "· · · · 2,940 630 728 243 · · Transform line Copy line as LaTeX Copy derivation…" at bounding box center [324, 340] width 0 height 0
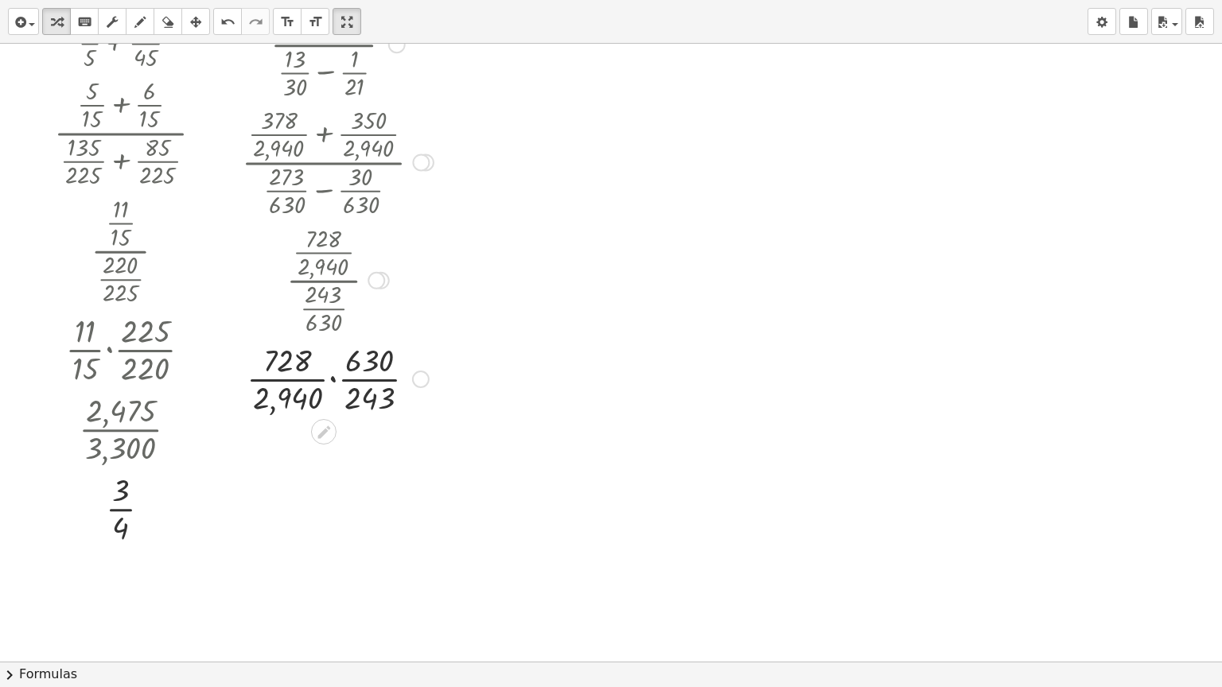
click at [333, 379] on div at bounding box center [338, 378] width 208 height 80
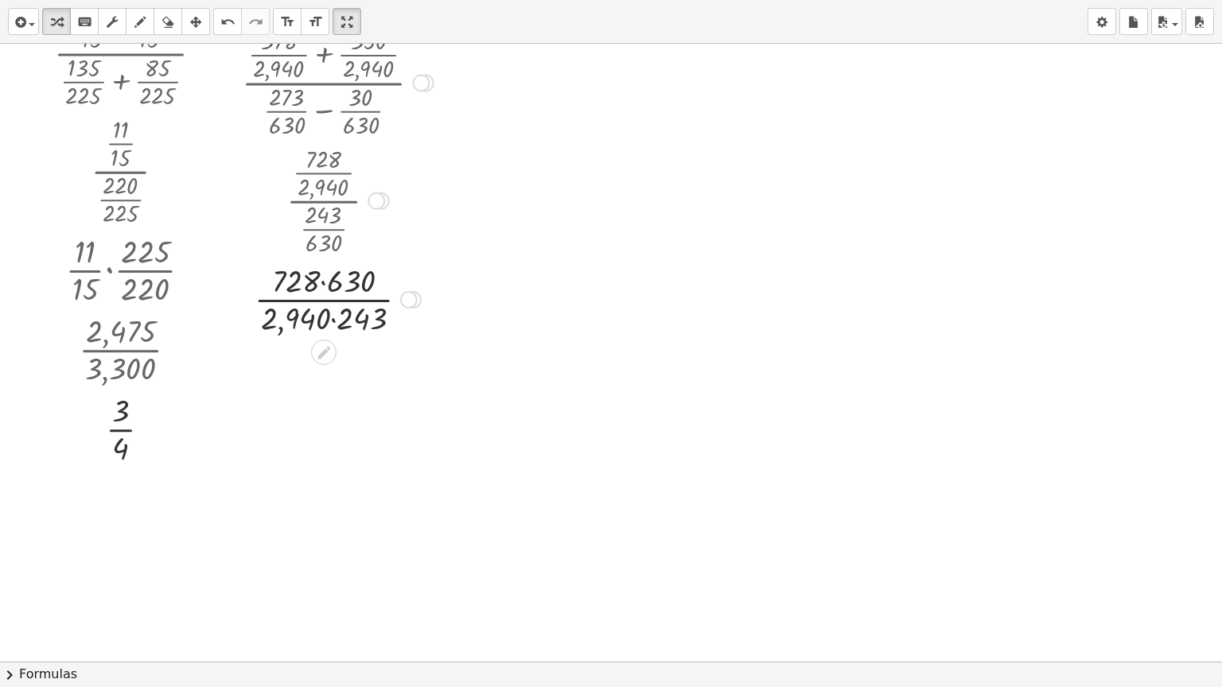
click at [403, 309] on div at bounding box center [338, 299] width 208 height 80
drag, startPoint x: 302, startPoint y: 283, endPoint x: 325, endPoint y: 282, distance: 22.3
click at [325, 282] on div at bounding box center [338, 299] width 208 height 80
drag, startPoint x: 301, startPoint y: 283, endPoint x: 338, endPoint y: 284, distance: 37.4
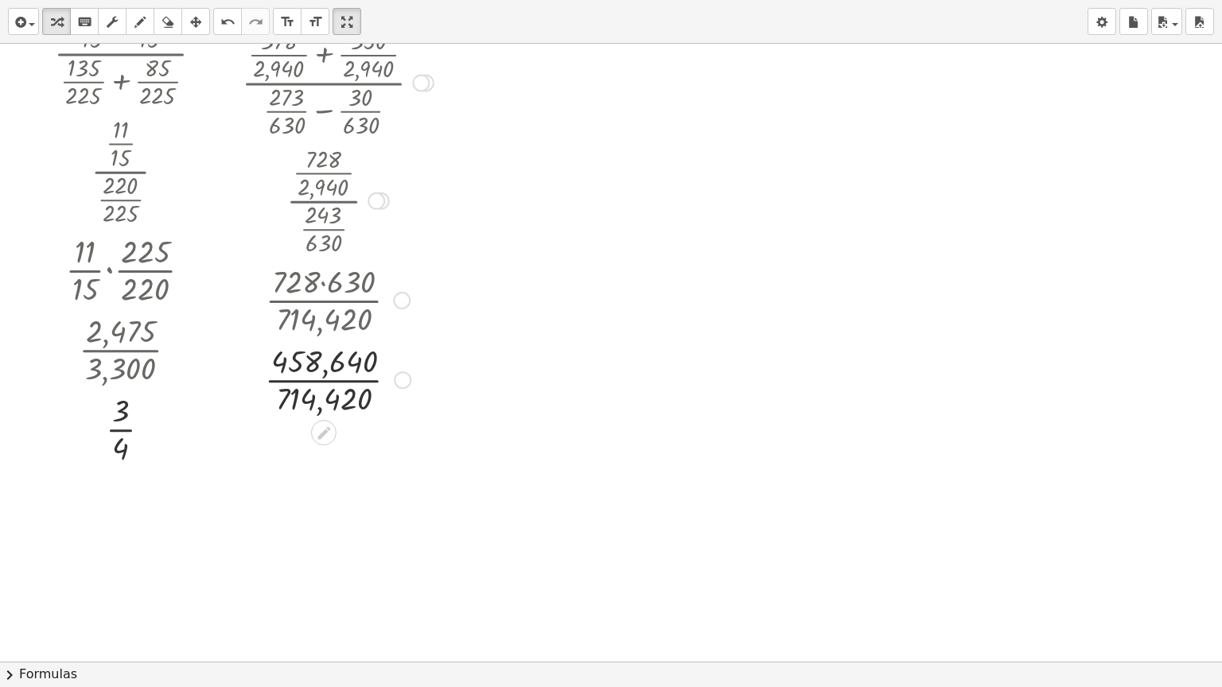
drag, startPoint x: 400, startPoint y: 303, endPoint x: 404, endPoint y: 392, distance: 89.2
click at [324, 380] on div "· · 714,420 458,640 Transform line Copy line as LaTeX Copy derivation as LaTeX …" at bounding box center [324, 380] width 0 height 0
drag, startPoint x: 403, startPoint y: 300, endPoint x: 406, endPoint y: 369, distance: 69.3
click at [324, 300] on div "· 728 · 630 · 2,940 · 243" at bounding box center [324, 300] width 0 height 0
drag, startPoint x: 403, startPoint y: 457, endPoint x: 403, endPoint y: 379, distance: 78.0
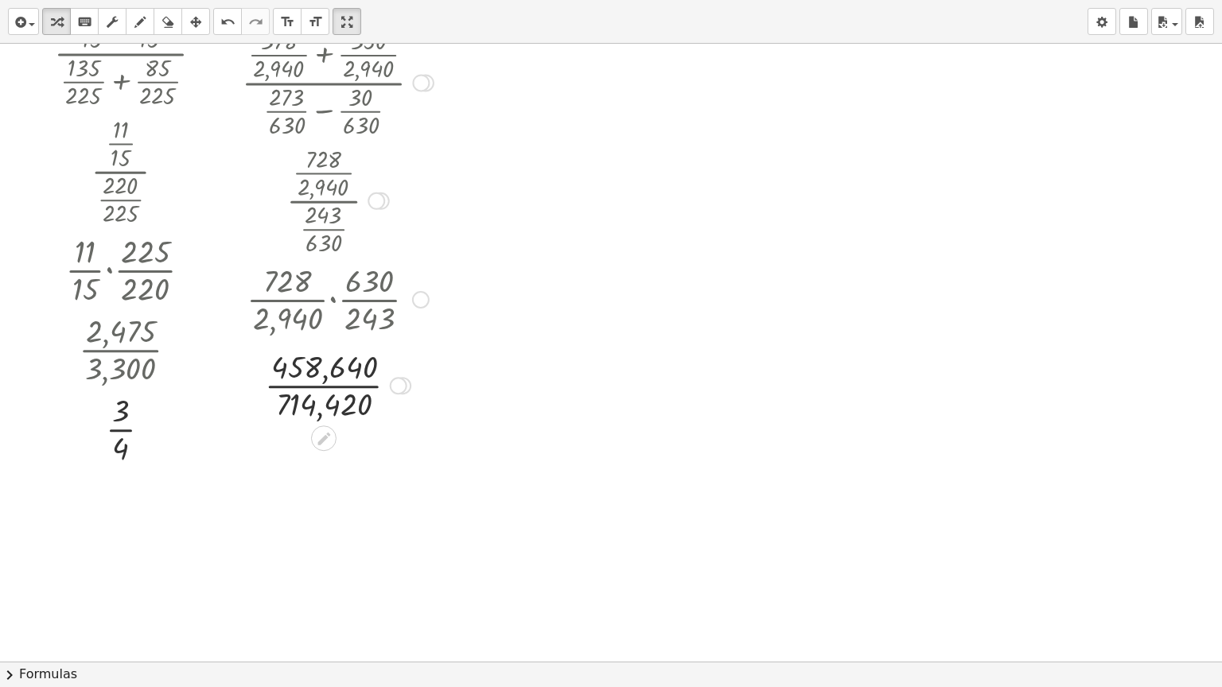
click at [403, 379] on div "Transform line Copy line as LaTeX Copy derivation as LaTeX Expand new lines: Off" at bounding box center [399, 386] width 18 height 18
click at [337, 378] on div at bounding box center [338, 378] width 208 height 80
drag, startPoint x: 372, startPoint y: 379, endPoint x: 374, endPoint y: 469, distance: 89.1
click at [324, 463] on div "· 52 · 81 Transform line Copy line as LaTeX Copy derivation as LaTeX Expand new…" at bounding box center [324, 463] width 0 height 0
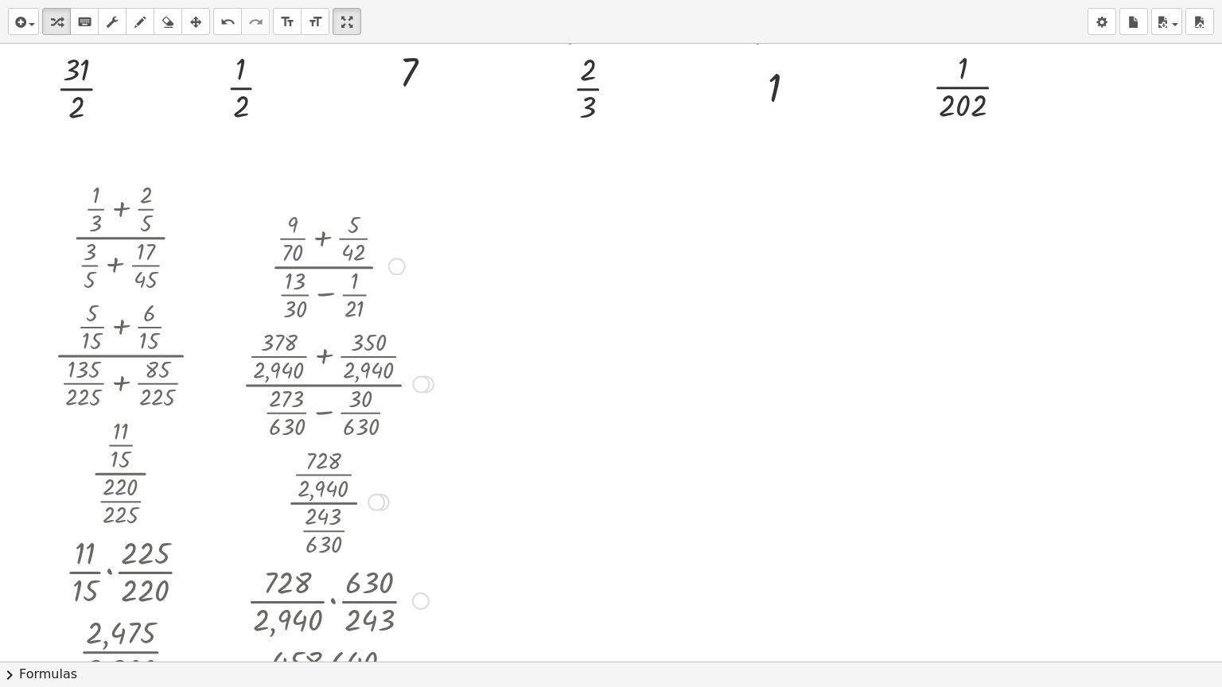
scroll to position [1709, 0]
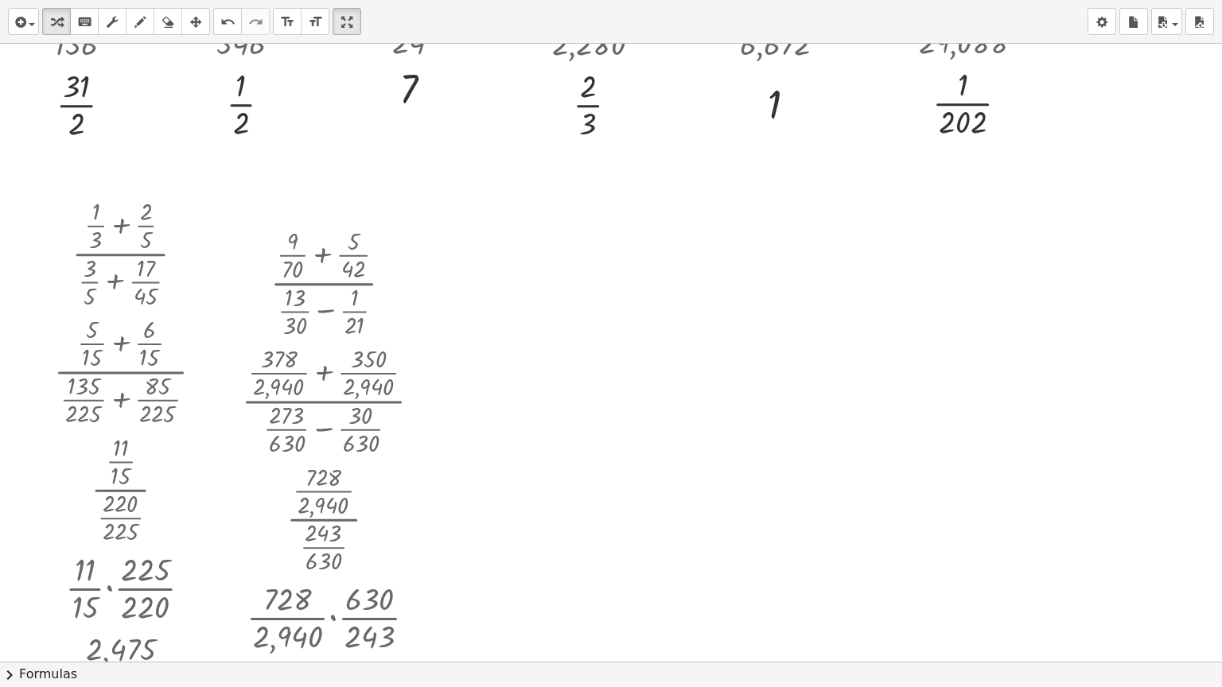
click at [613, 331] on div at bounding box center [613, 332] width 18 height 18
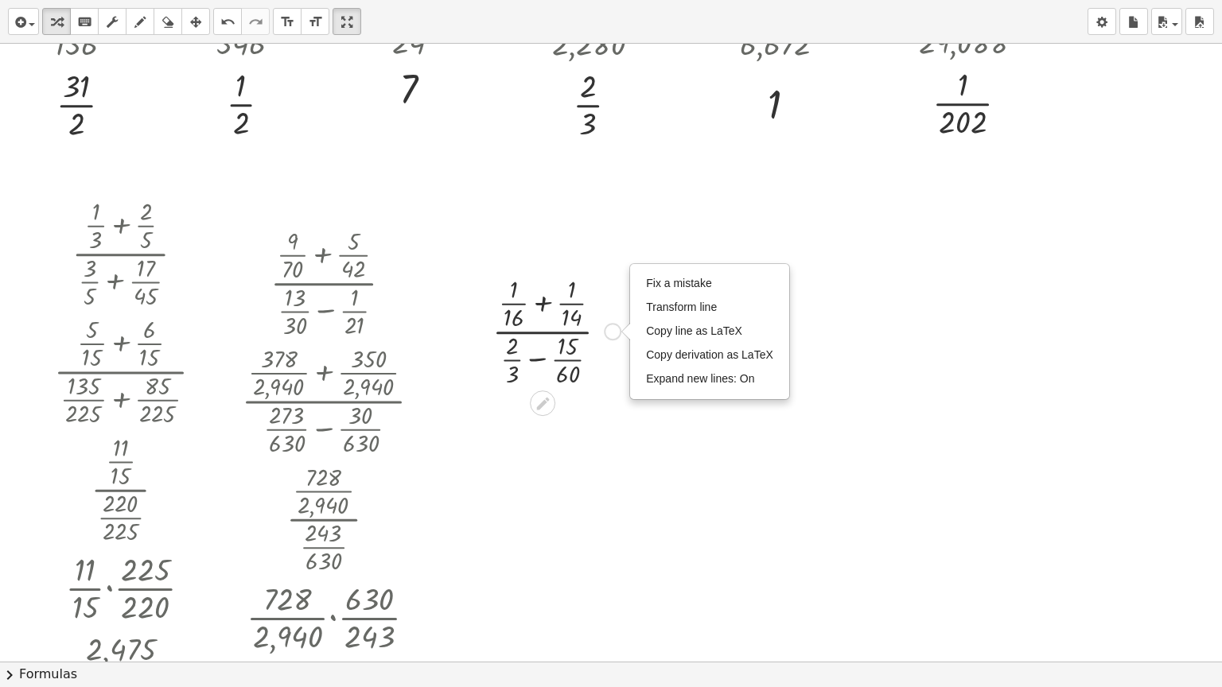
click at [544, 301] on div at bounding box center [557, 330] width 144 height 118
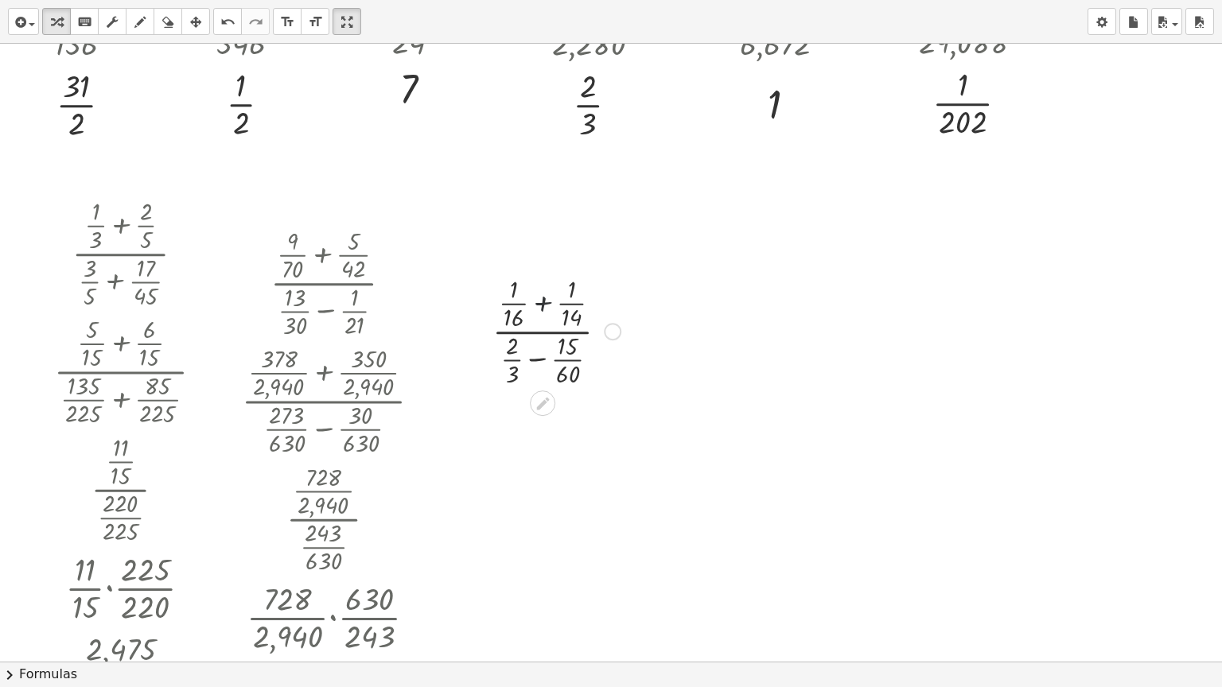
click at [544, 301] on div at bounding box center [557, 330] width 144 height 118
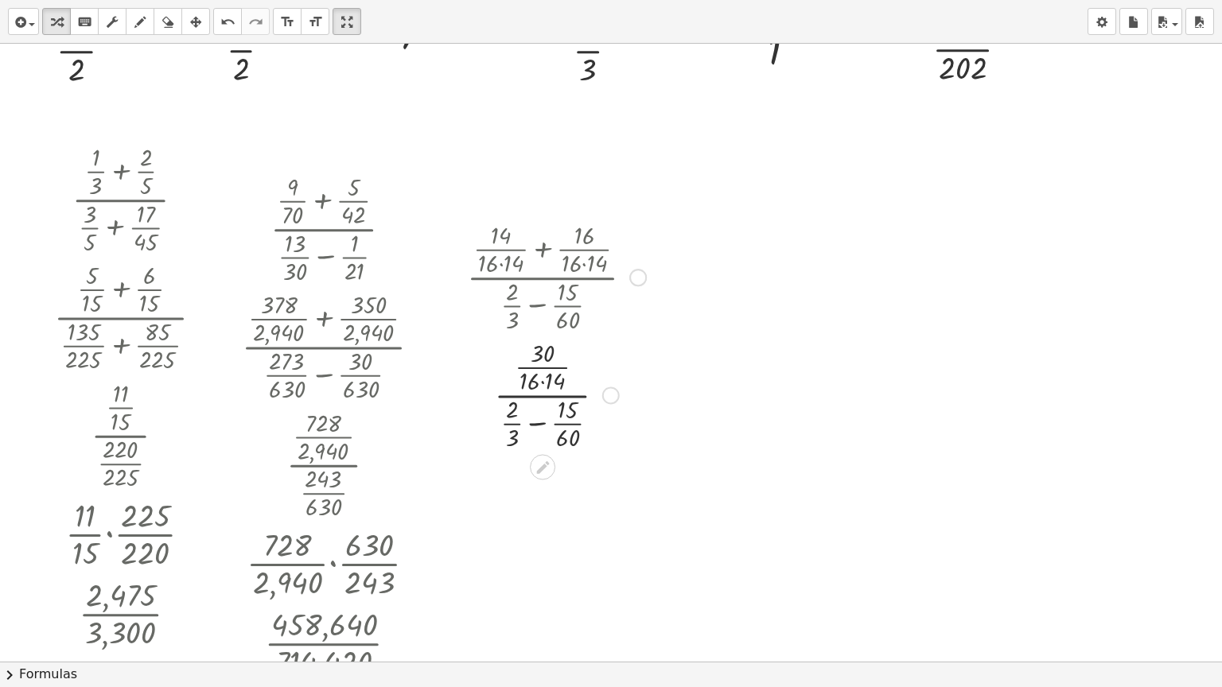
scroll to position [1788, 0]
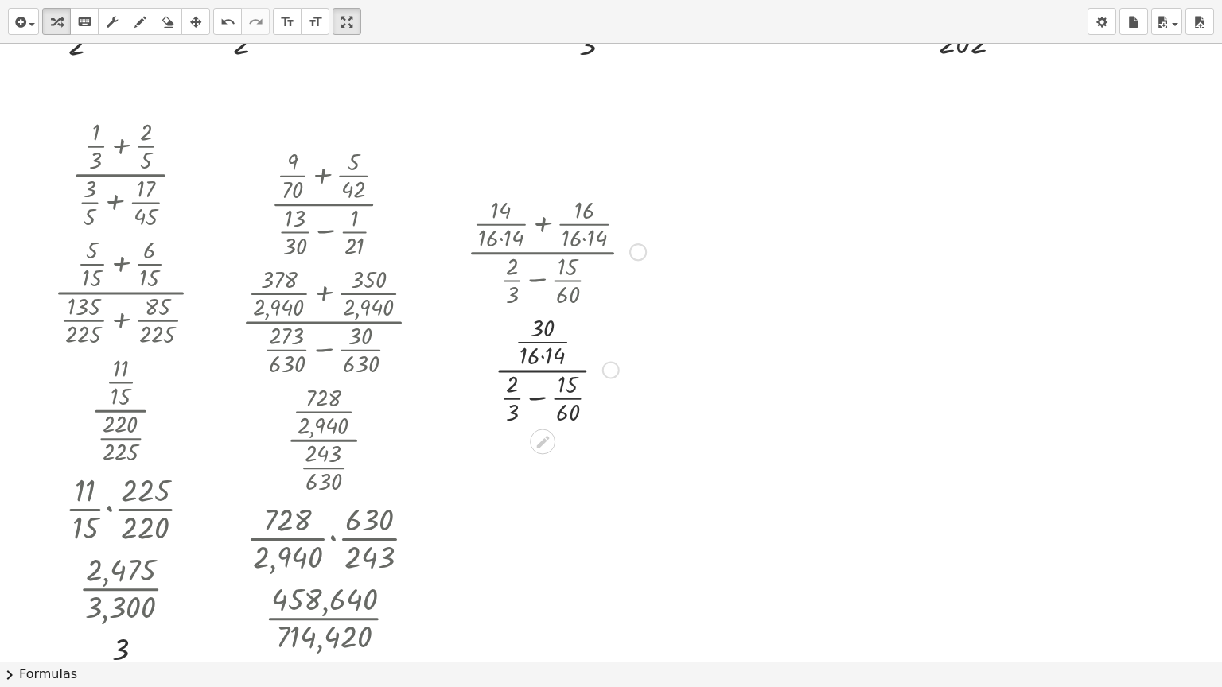
click at [609, 376] on div "Fix a mistake Transform line Copy line as LaTeX Copy derivation as LaTeX Expand…" at bounding box center [611, 370] width 18 height 18
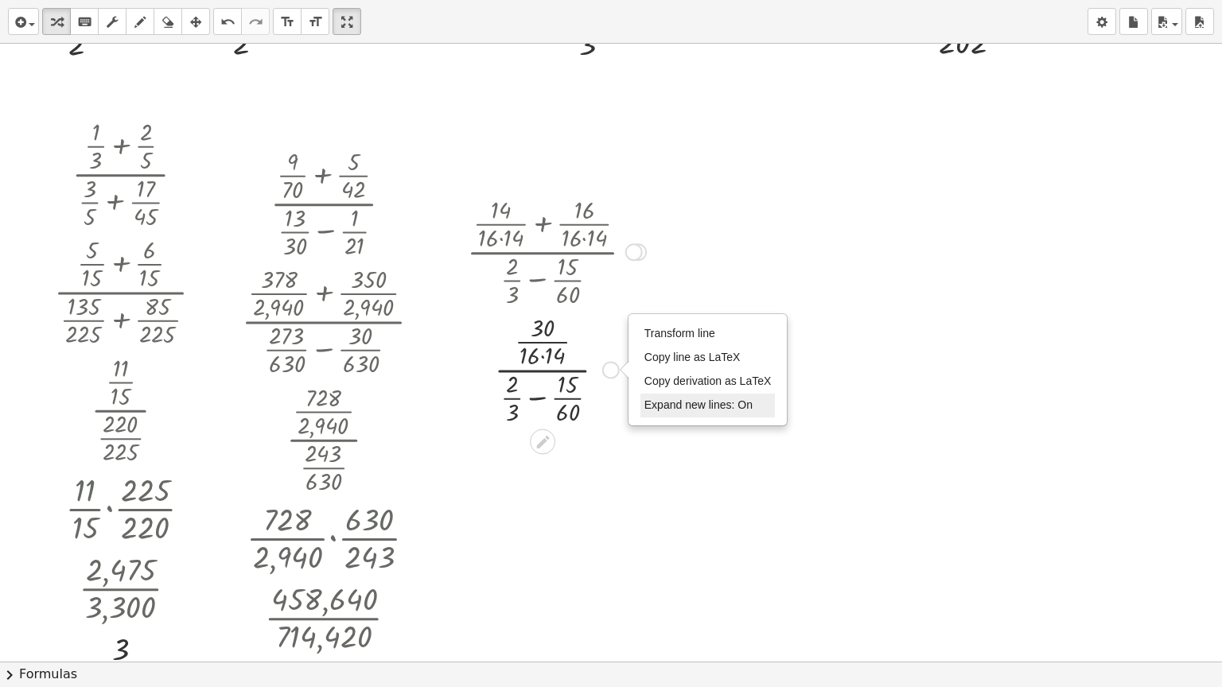
click at [675, 407] on span "Expand new lines: On" at bounding box center [698, 405] width 108 height 13
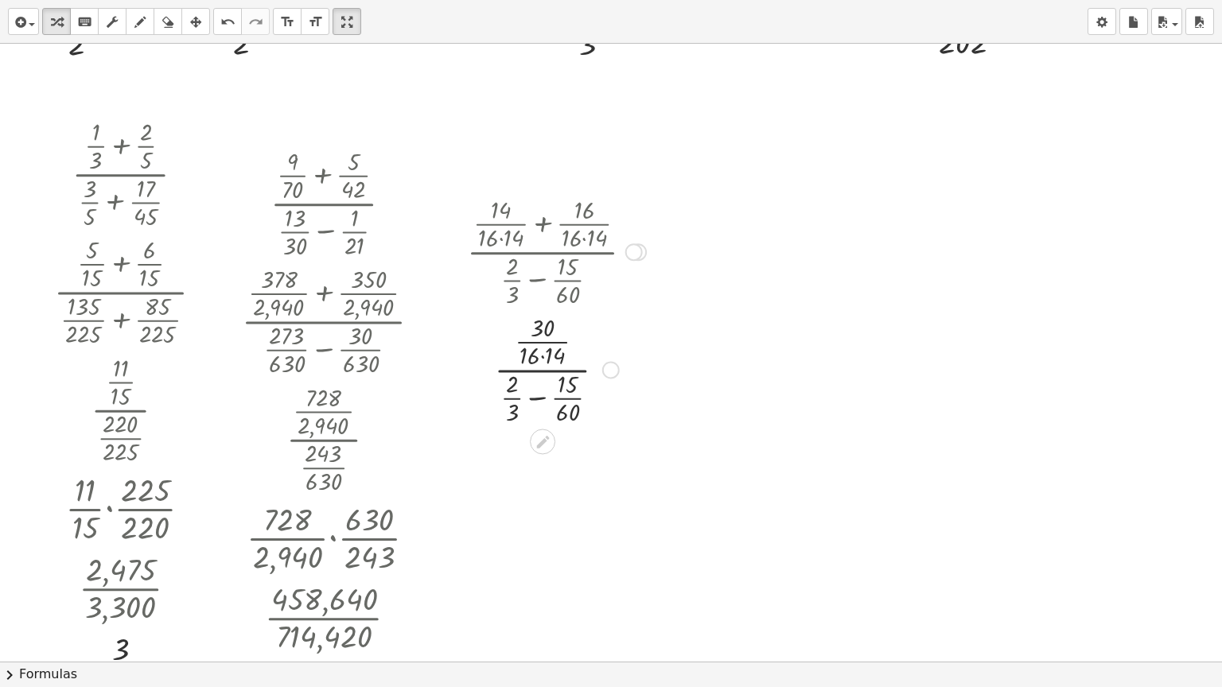
click at [544, 397] on div at bounding box center [556, 368] width 195 height 118
drag, startPoint x: 491, startPoint y: 381, endPoint x: 511, endPoint y: 380, distance: 19.9
drag, startPoint x: 527, startPoint y: 356, endPoint x: 547, endPoint y: 358, distance: 20.0
drag, startPoint x: 570, startPoint y: 379, endPoint x: 586, endPoint y: 384, distance: 17.4
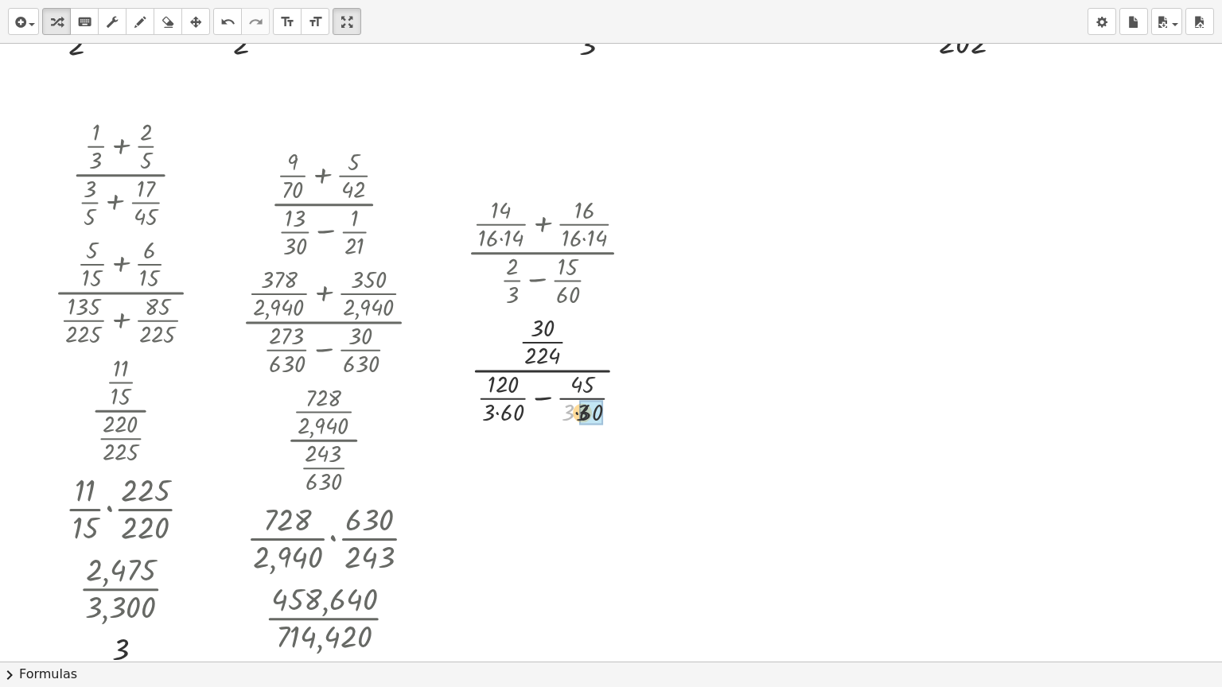
drag, startPoint x: 570, startPoint y: 407, endPoint x: 595, endPoint y: 407, distance: 24.7
drag, startPoint x: 490, startPoint y: 407, endPoint x: 524, endPoint y: 407, distance: 34.2
click at [624, 371] on div at bounding box center [626, 370] width 18 height 18
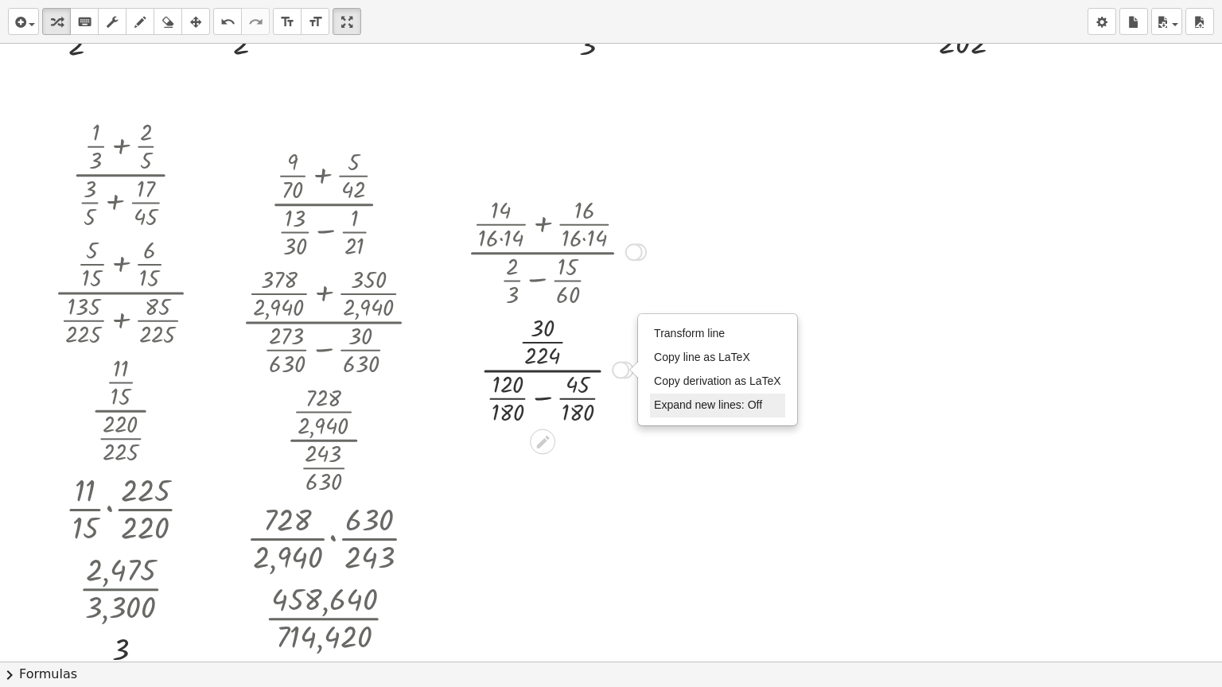
click at [660, 394] on li "Expand new lines: Off" at bounding box center [717, 406] width 135 height 24
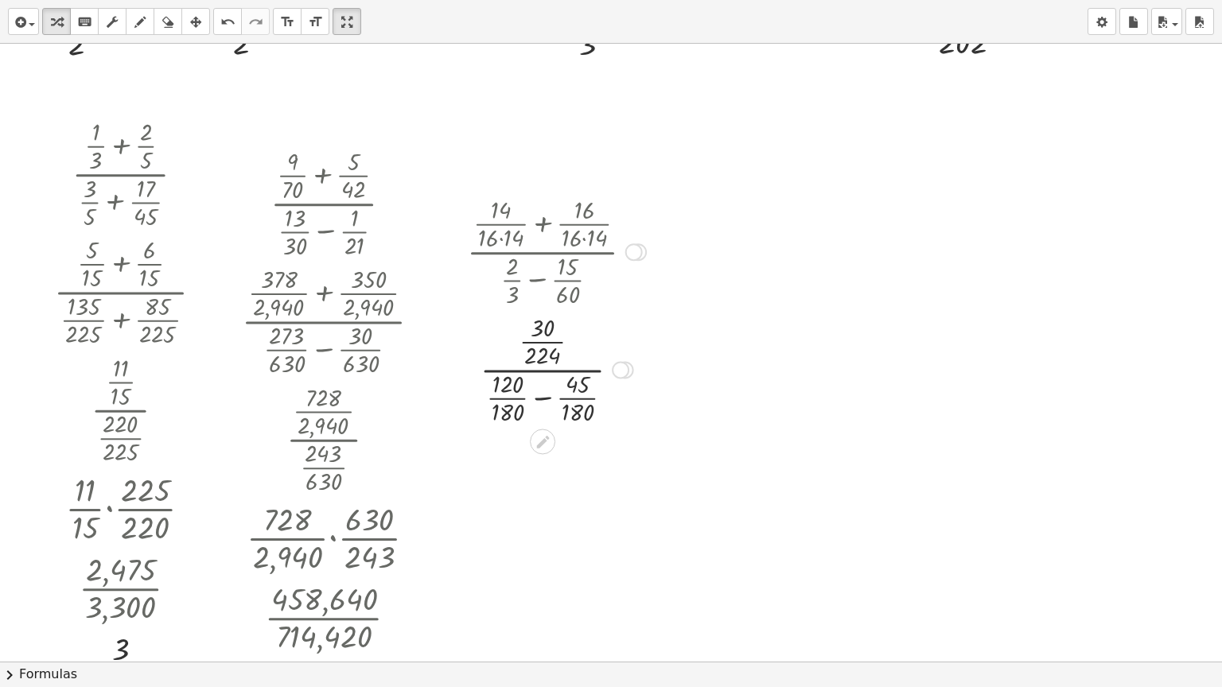
scroll to position [1868, 0]
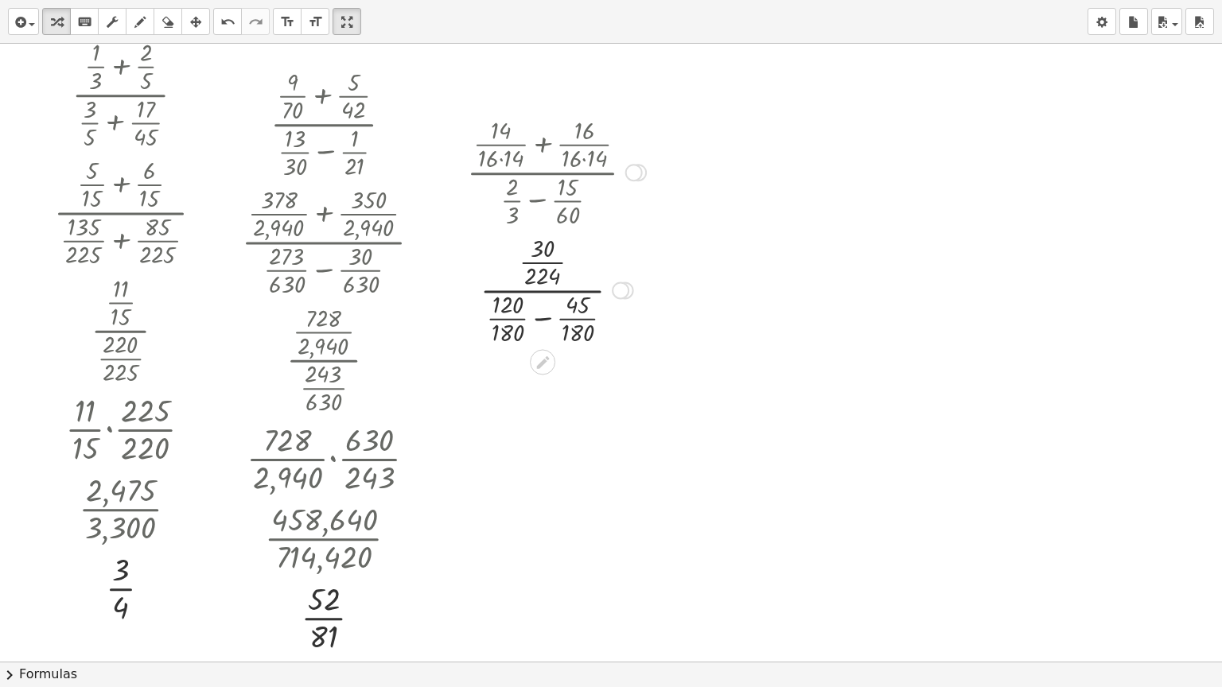
click at [538, 320] on div at bounding box center [556, 289] width 195 height 118
drag, startPoint x: 540, startPoint y: 319, endPoint x: 539, endPoint y: 311, distance: 8.1
click at [539, 311] on div at bounding box center [556, 289] width 195 height 118
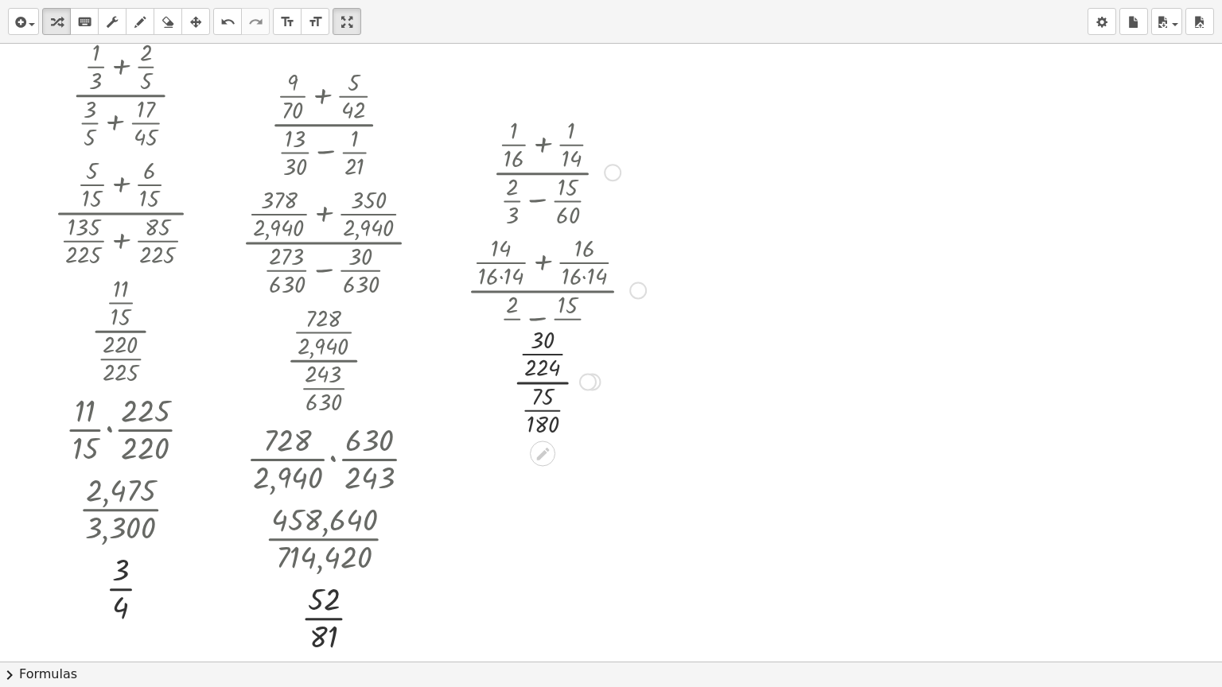
drag, startPoint x: 580, startPoint y: 289, endPoint x: 587, endPoint y: 403, distance: 114.0
click at [587, 391] on div "Transform line Copy line as LaTeX Copy derivation as LaTeX Expand new lines: Off" at bounding box center [588, 382] width 18 height 18
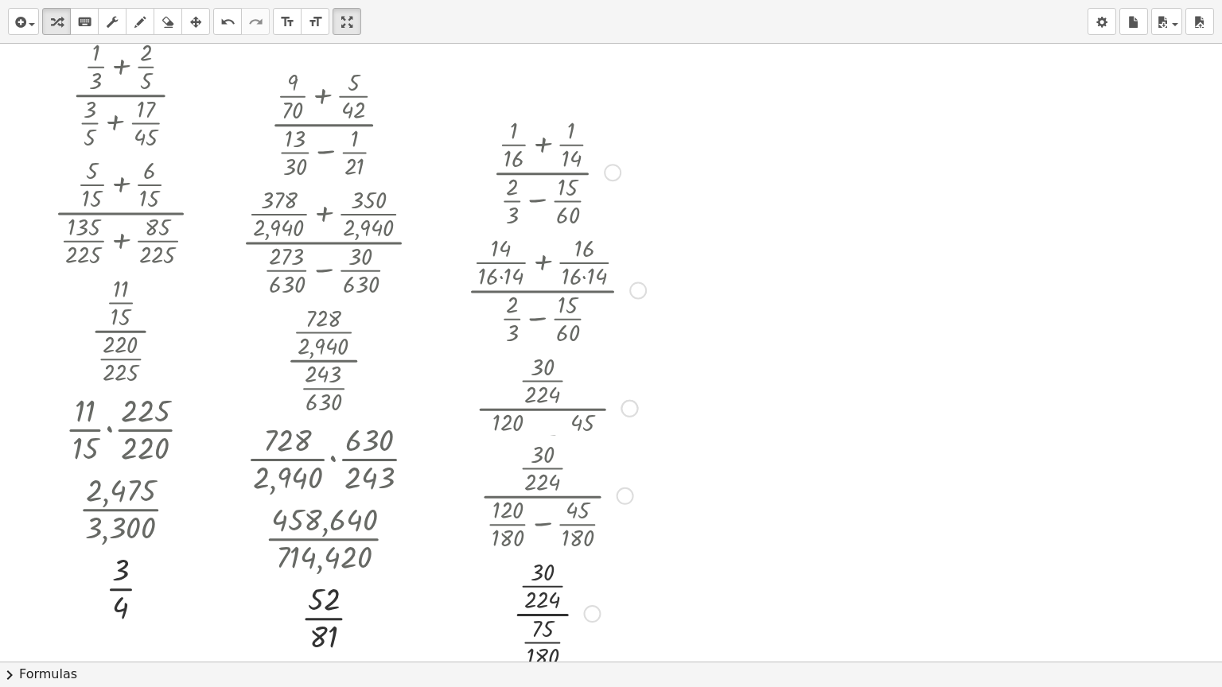
drag, startPoint x: 588, startPoint y: 413, endPoint x: 595, endPoint y: 627, distance: 214.1
click at [543, 614] on div "· · · · · 30 · 224 180 75 Transform line Copy line as LaTeX Copy derivation as …" at bounding box center [543, 614] width 0 height 0
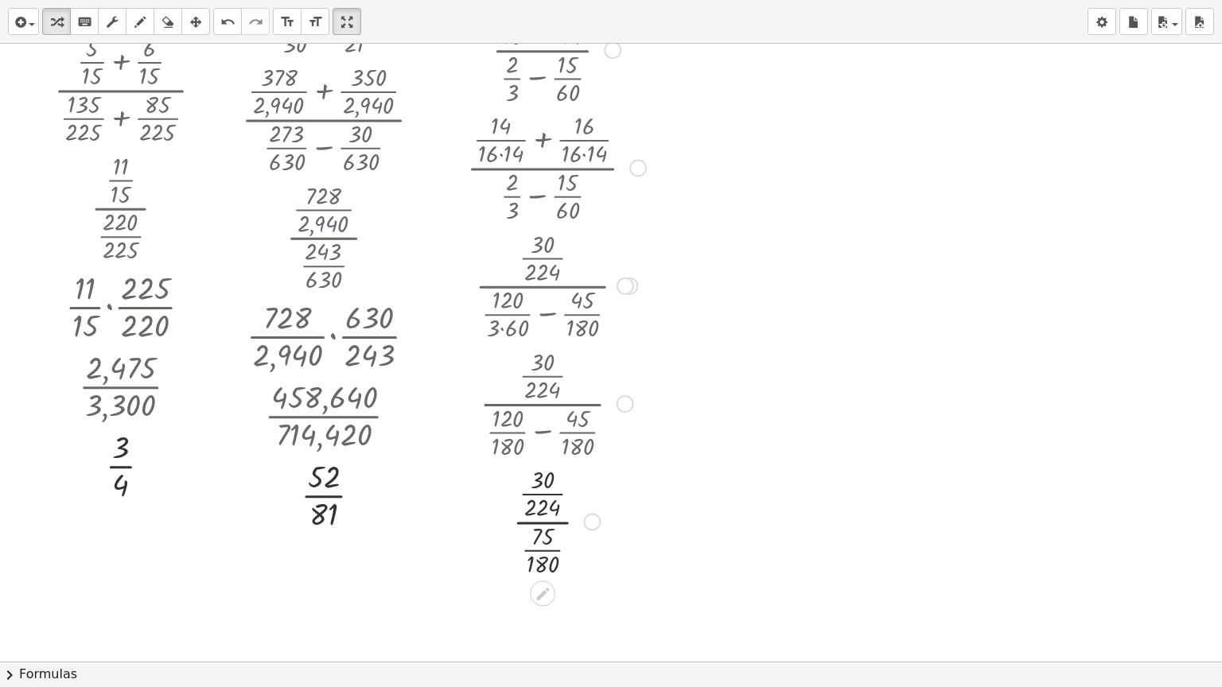
scroll to position [2027, 0]
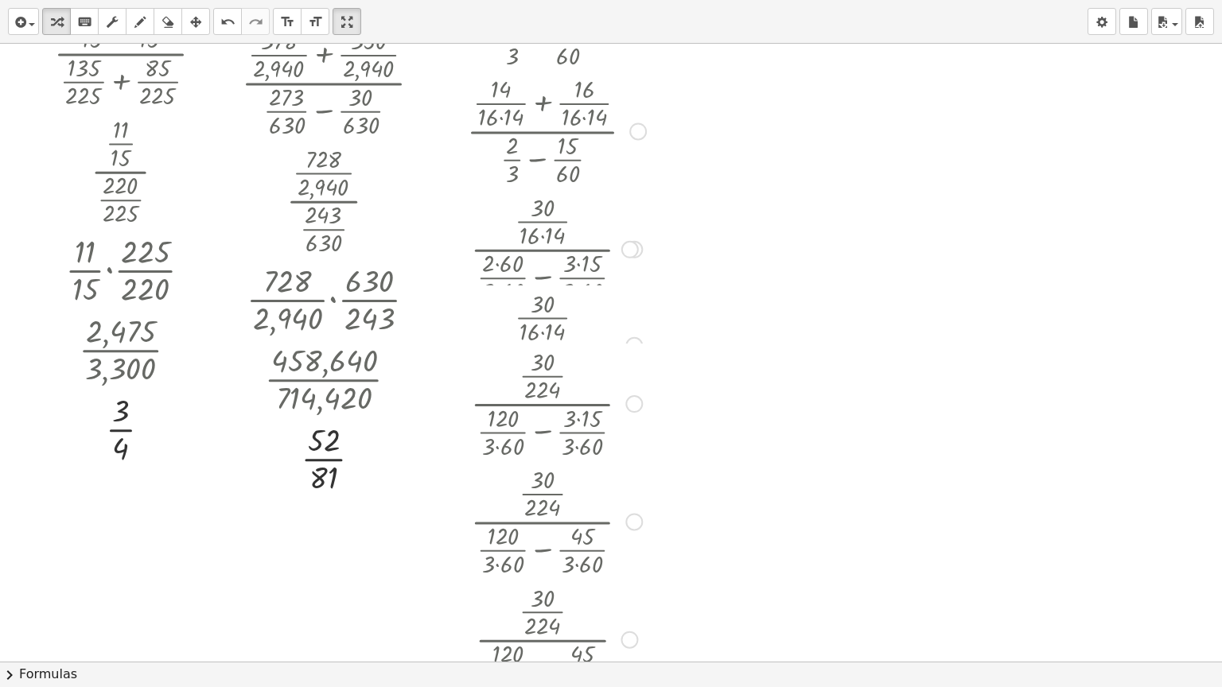
drag, startPoint x: 621, startPoint y: 251, endPoint x: 642, endPoint y: 617, distance: 366.6
click at [642, 657] on div "· · 4 · 9 · · 8 · 15 · · 4 · 9 · · 15 · [DATE] · [DATE] · [DATE] · 72 · 5 · [DA…" at bounding box center [611, 353] width 1222 height 618
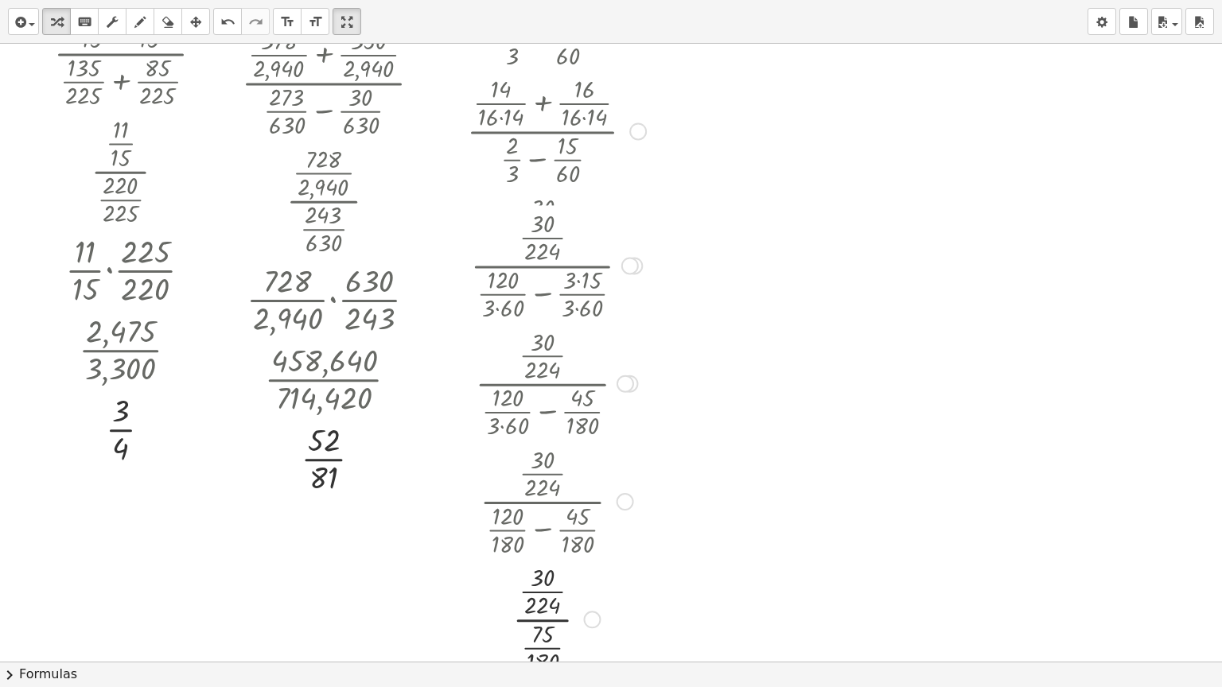
drag, startPoint x: 639, startPoint y: 489, endPoint x: 639, endPoint y: 267, distance: 222.0
click at [639, 267] on div at bounding box center [634, 266] width 18 height 18
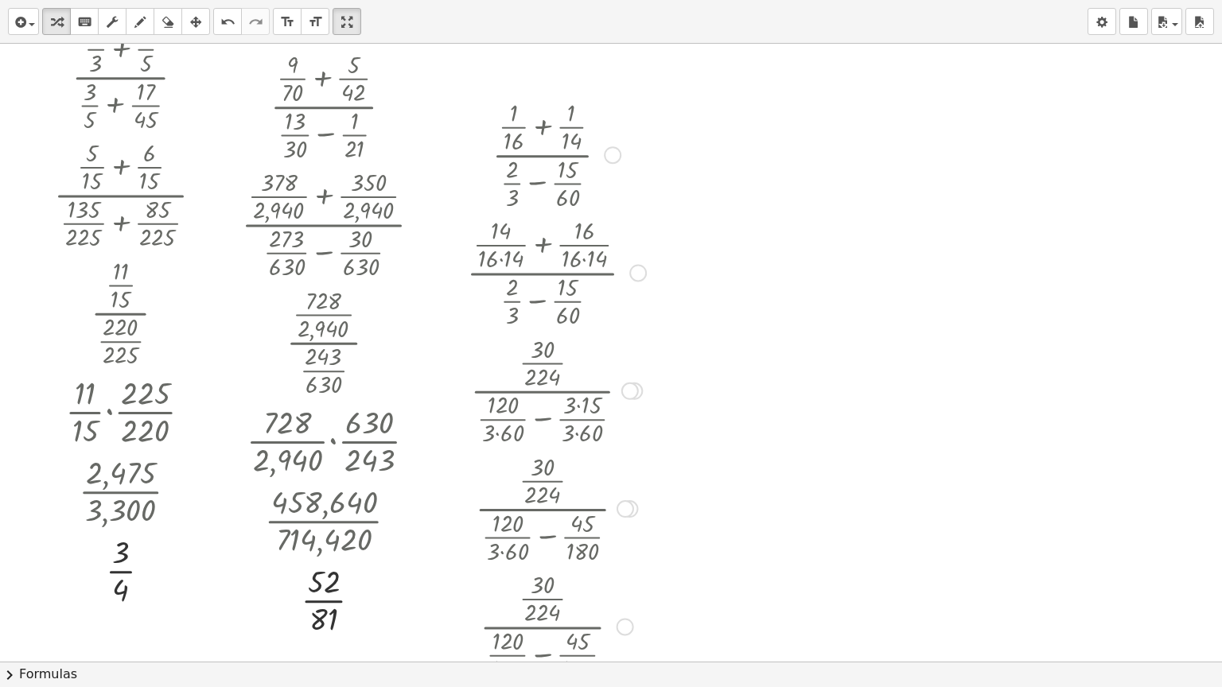
scroll to position [1868, 0]
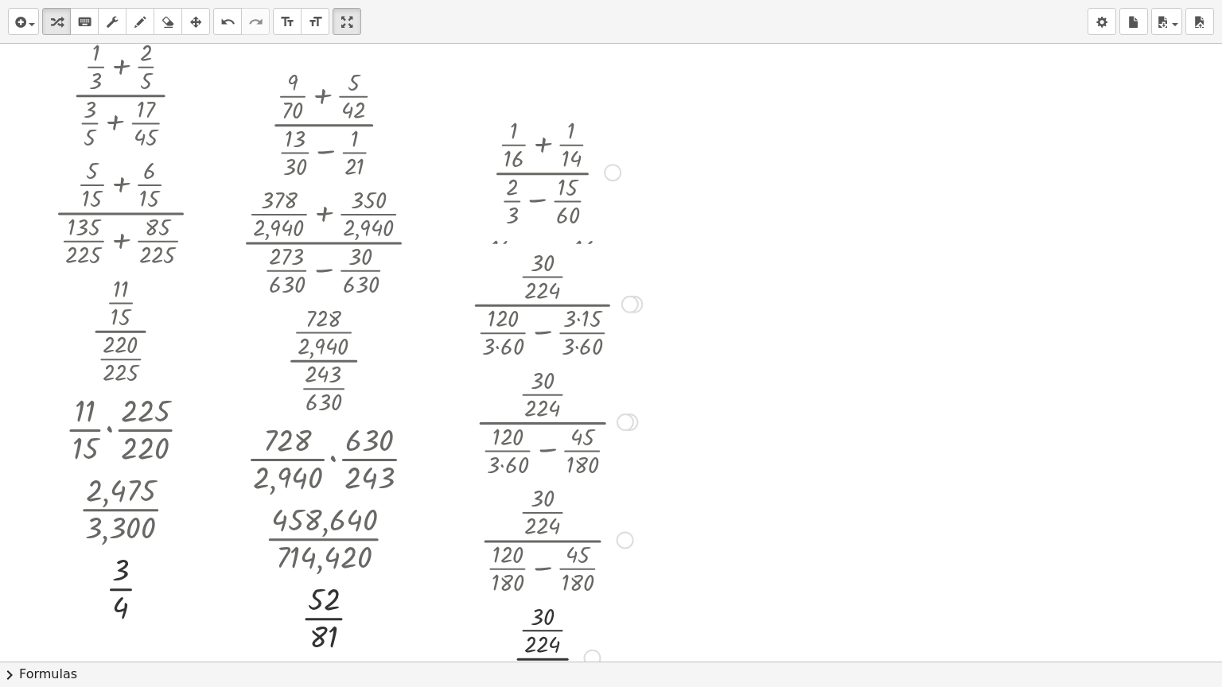
drag, startPoint x: 636, startPoint y: 407, endPoint x: 628, endPoint y: 286, distance: 121.2
click at [628, 296] on div at bounding box center [630, 305] width 18 height 18
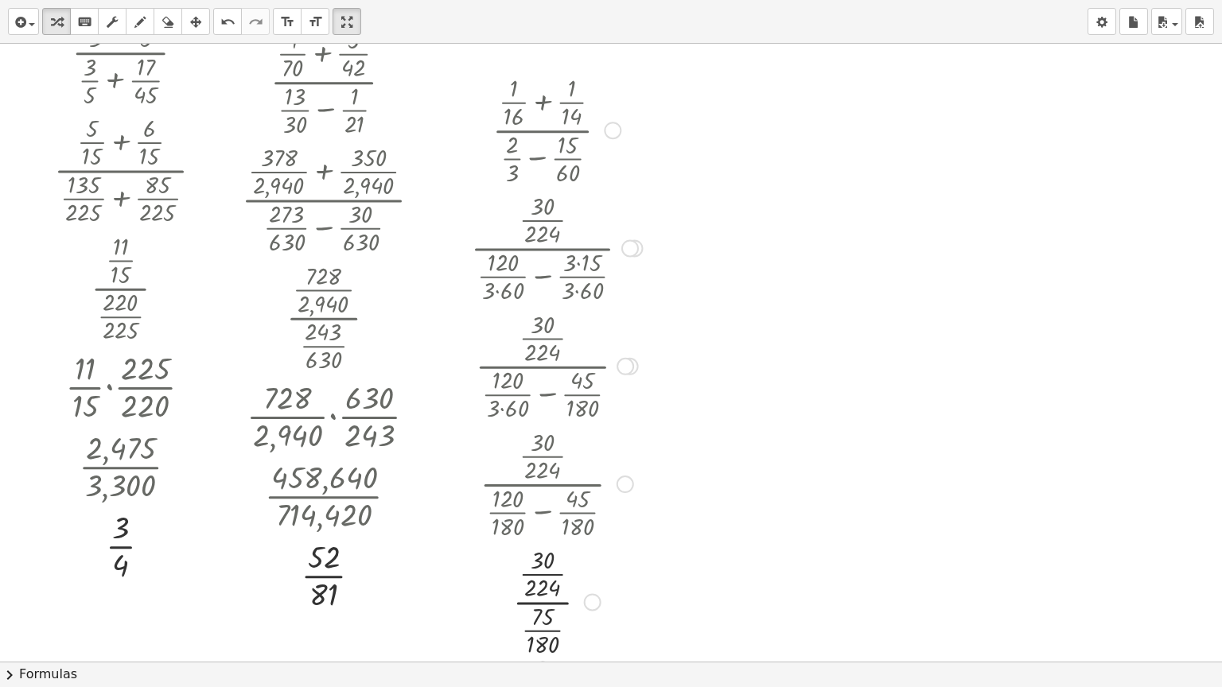
scroll to position [1948, 0]
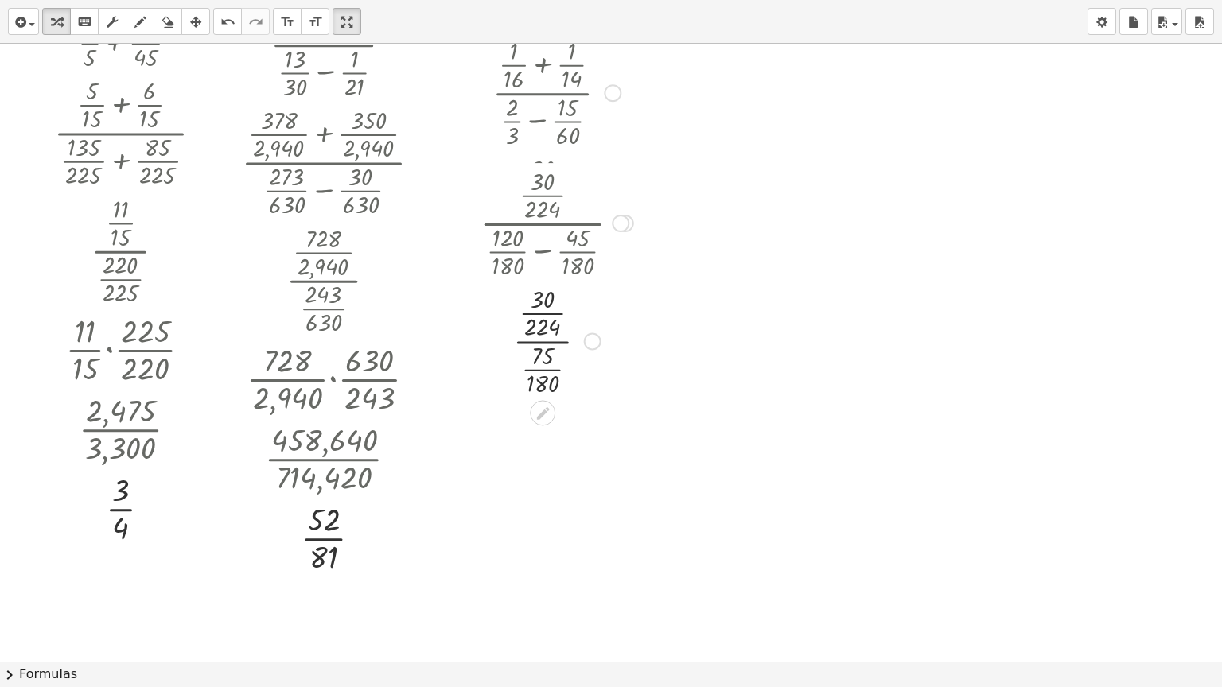
drag, startPoint x: 618, startPoint y: 446, endPoint x: 619, endPoint y: 218, distance: 227.5
click at [543, 224] on div "· · 30 · 224 · ( + · 120 · 180 − · 45 · 180 )" at bounding box center [543, 224] width 0 height 0
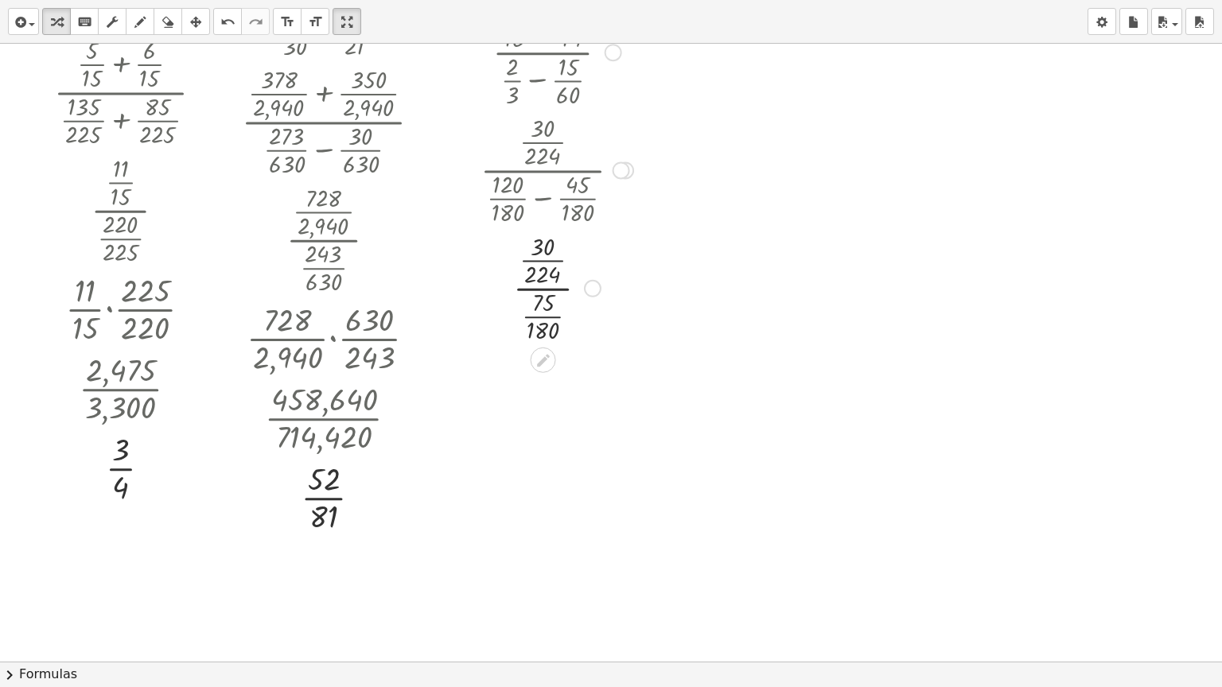
scroll to position [2027, 0]
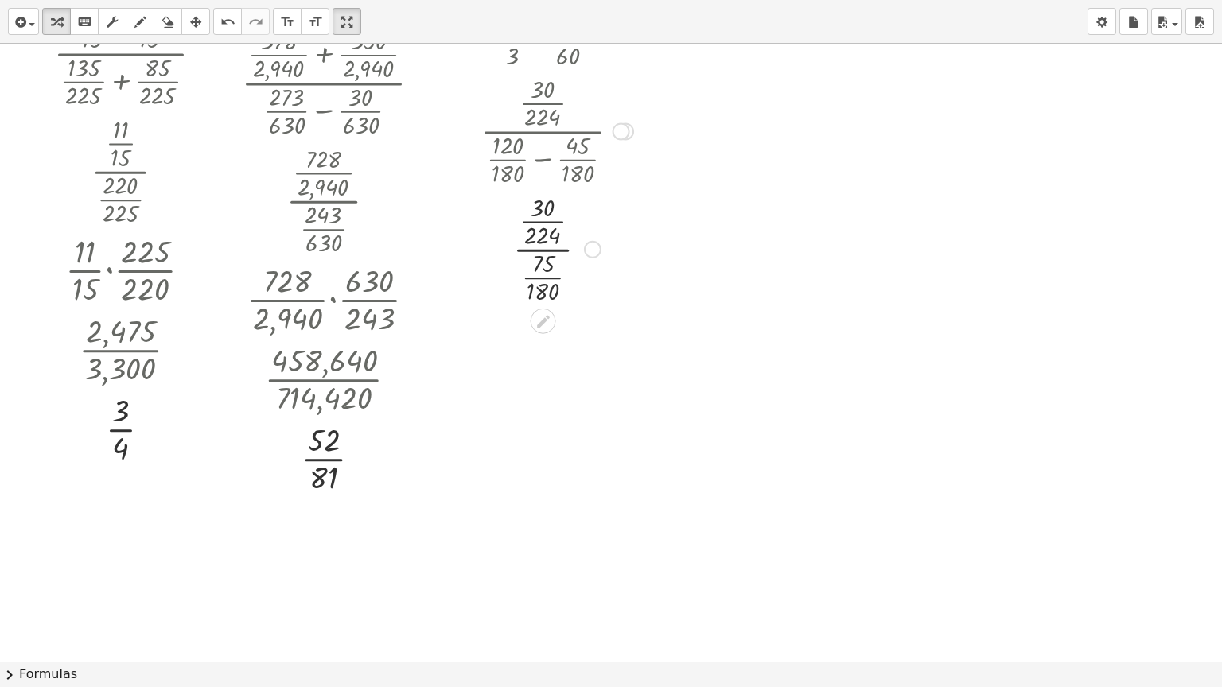
click at [599, 252] on div "Transform line Copy line as LaTeX Copy derivation as LaTeX Expand new lines: On" at bounding box center [593, 250] width 18 height 18
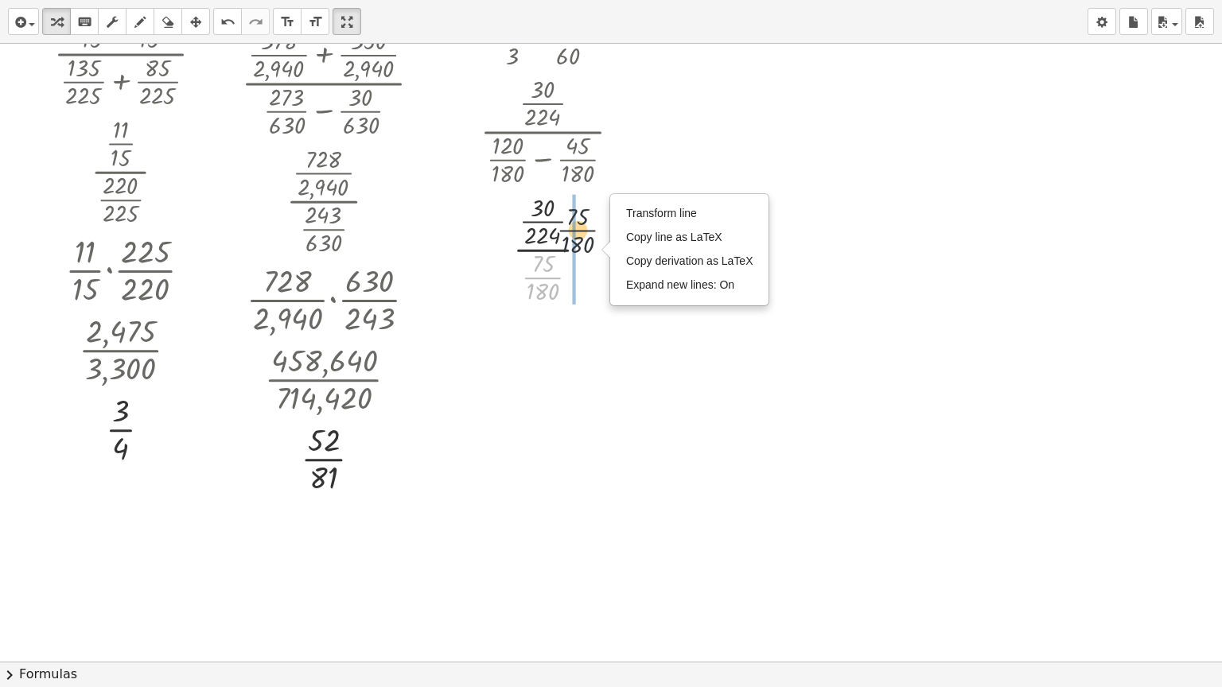
drag, startPoint x: 586, startPoint y: 234, endPoint x: 593, endPoint y: 224, distance: 12.6
click at [593, 224] on div at bounding box center [557, 248] width 169 height 118
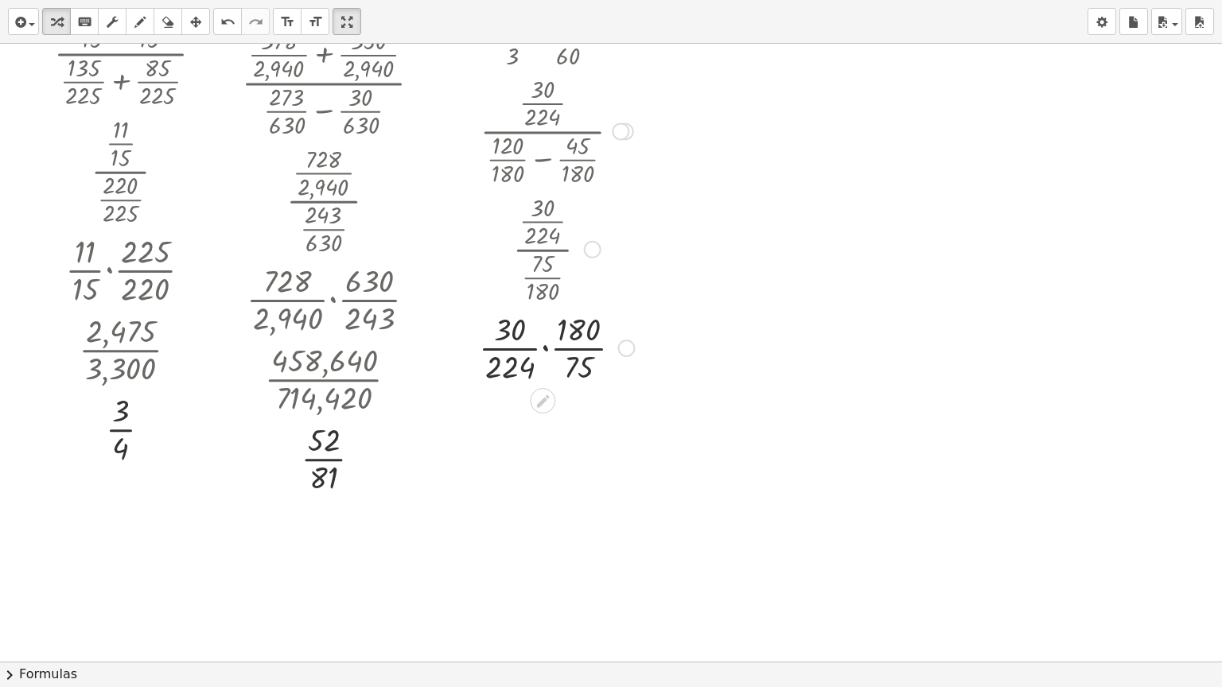
scroll to position [2107, 0]
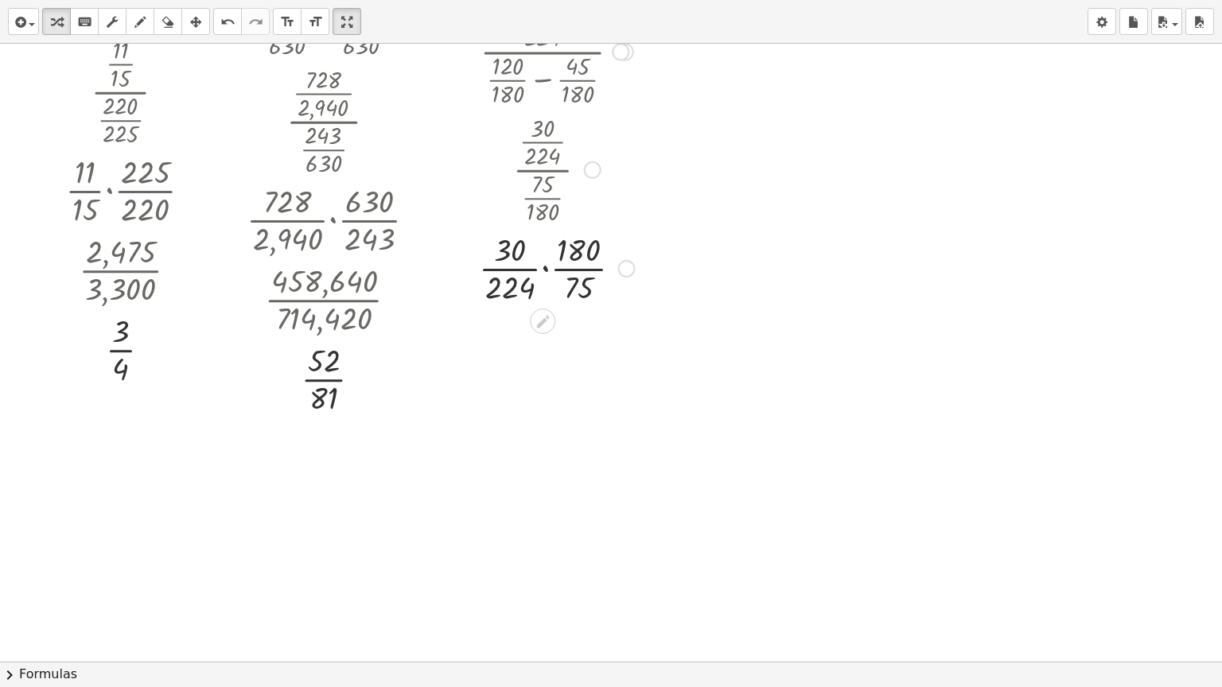
click at [549, 267] on div at bounding box center [556, 268] width 171 height 80
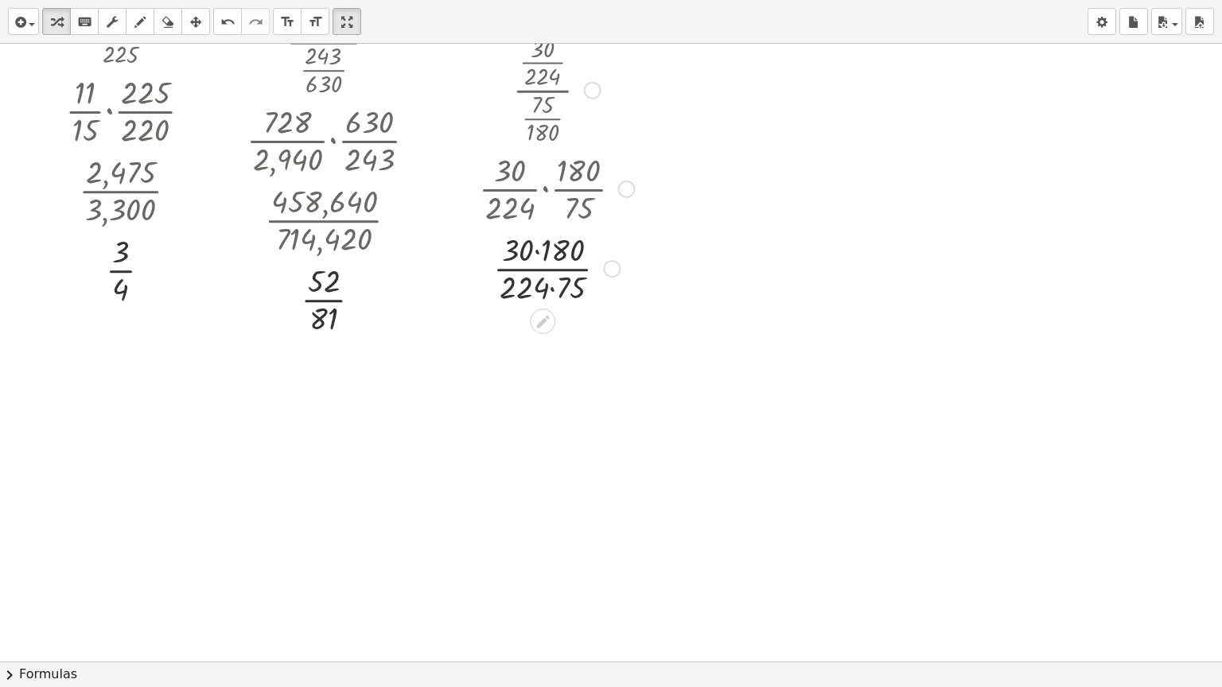
click at [609, 274] on div "Transform line Copy line as LaTeX Copy derivation as LaTeX Expand new lines: On" at bounding box center [612, 269] width 18 height 18
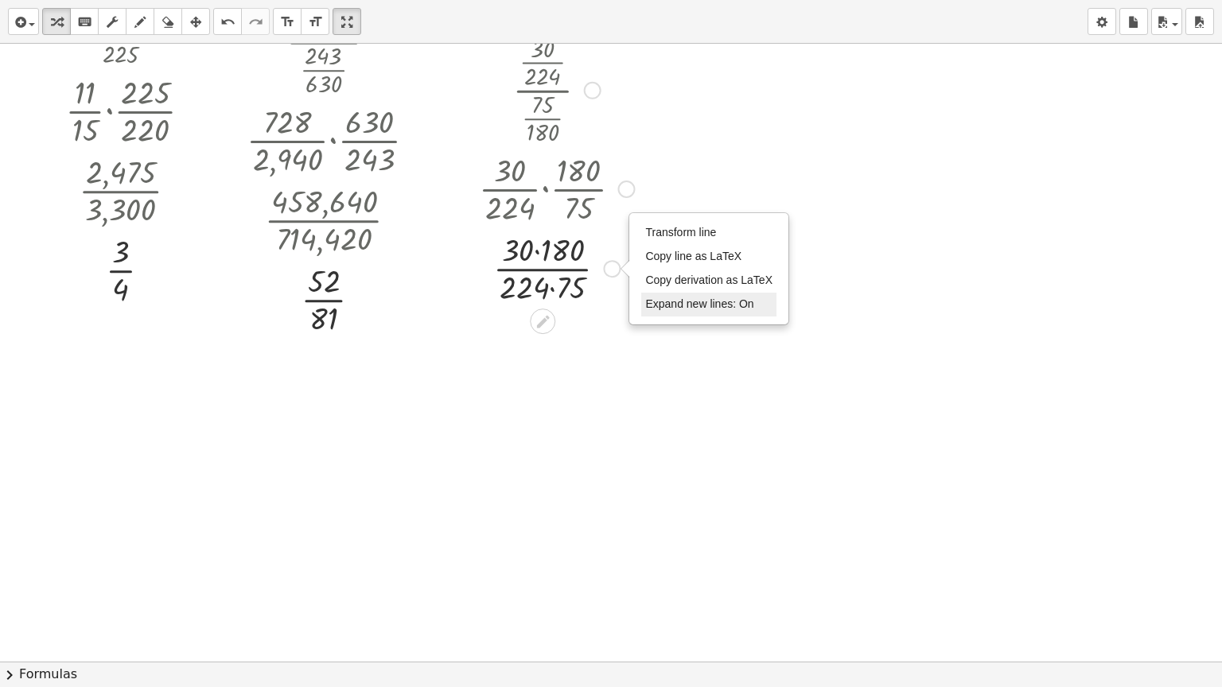
click at [659, 312] on li "Expand new lines: On" at bounding box center [708, 305] width 135 height 24
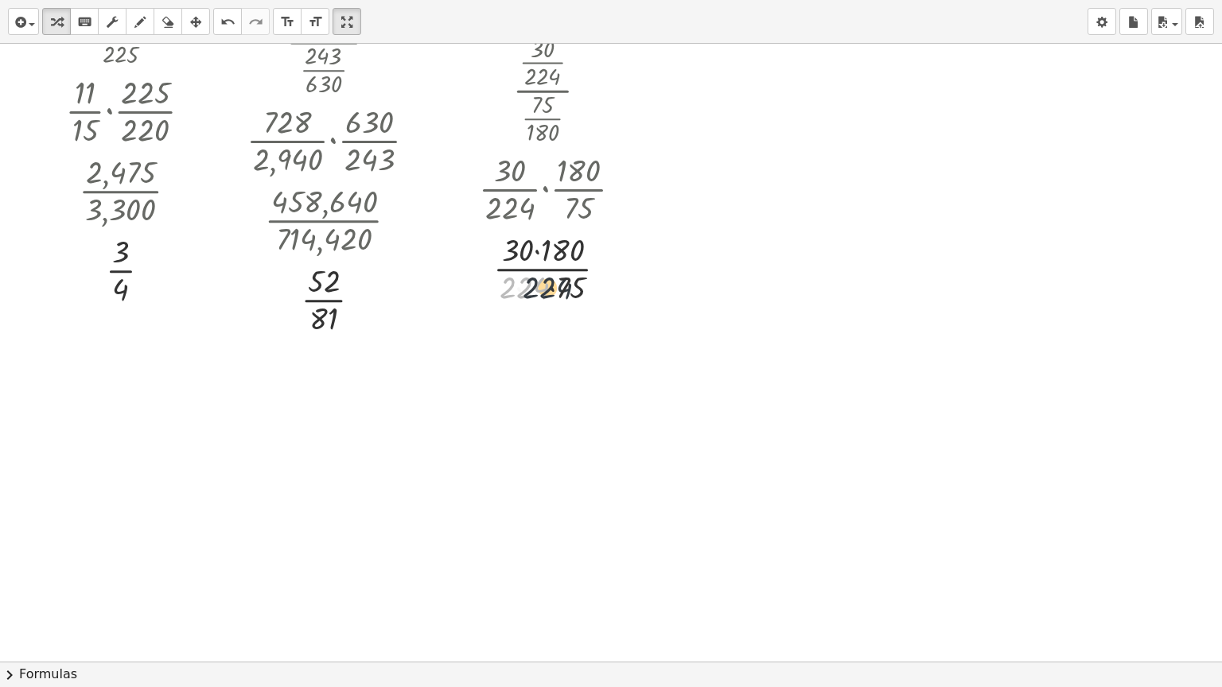
drag, startPoint x: 535, startPoint y: 287, endPoint x: 560, endPoint y: 287, distance: 25.5
click at [560, 287] on div at bounding box center [556, 268] width 171 height 80
drag, startPoint x: 505, startPoint y: 240, endPoint x: 544, endPoint y: 245, distance: 39.3
drag, startPoint x: 517, startPoint y: 290, endPoint x: 565, endPoint y: 283, distance: 48.2
click at [605, 264] on div "Transform line Copy line as LaTeX Copy derivation as LaTeX Expand new lines: Off" at bounding box center [610, 269] width 18 height 18
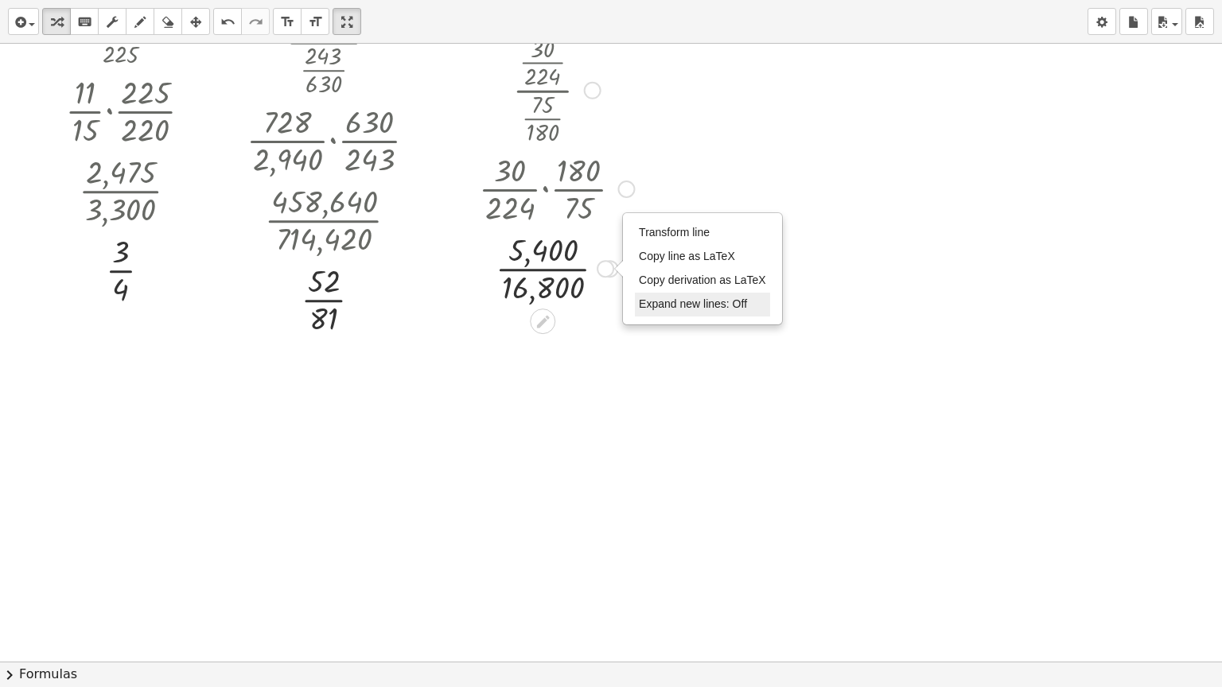
click at [687, 299] on span "Expand new lines: Off" at bounding box center [693, 304] width 108 height 13
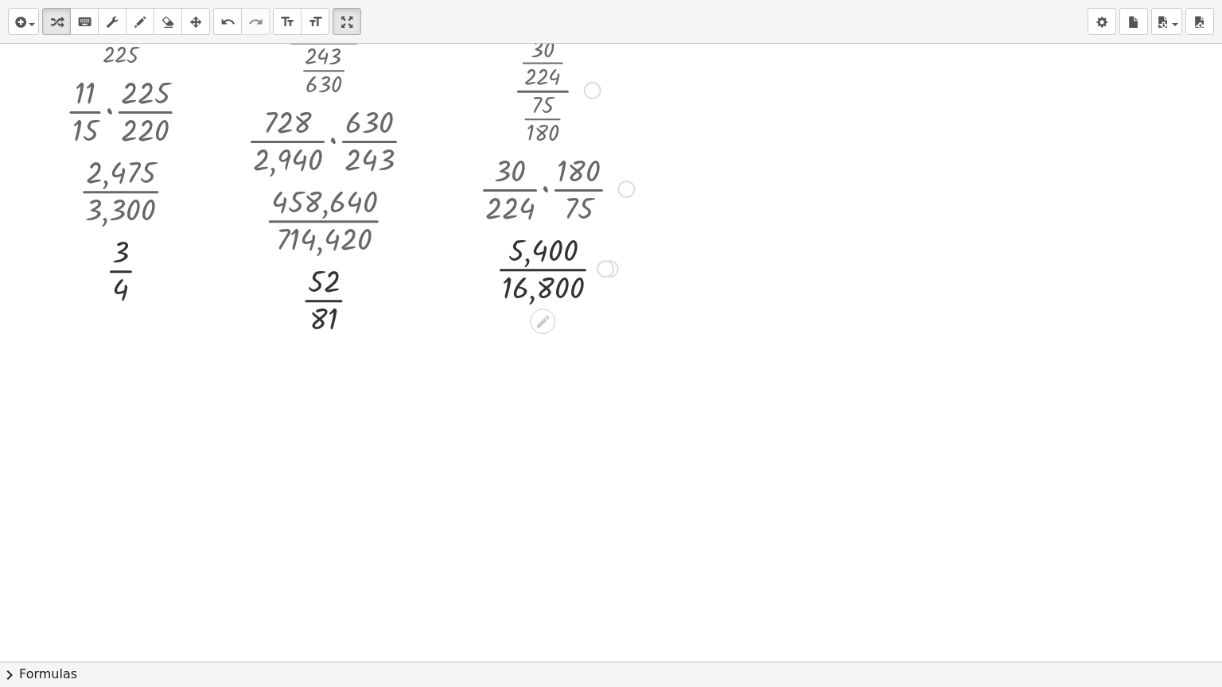
click at [551, 264] on div at bounding box center [556, 268] width 171 height 80
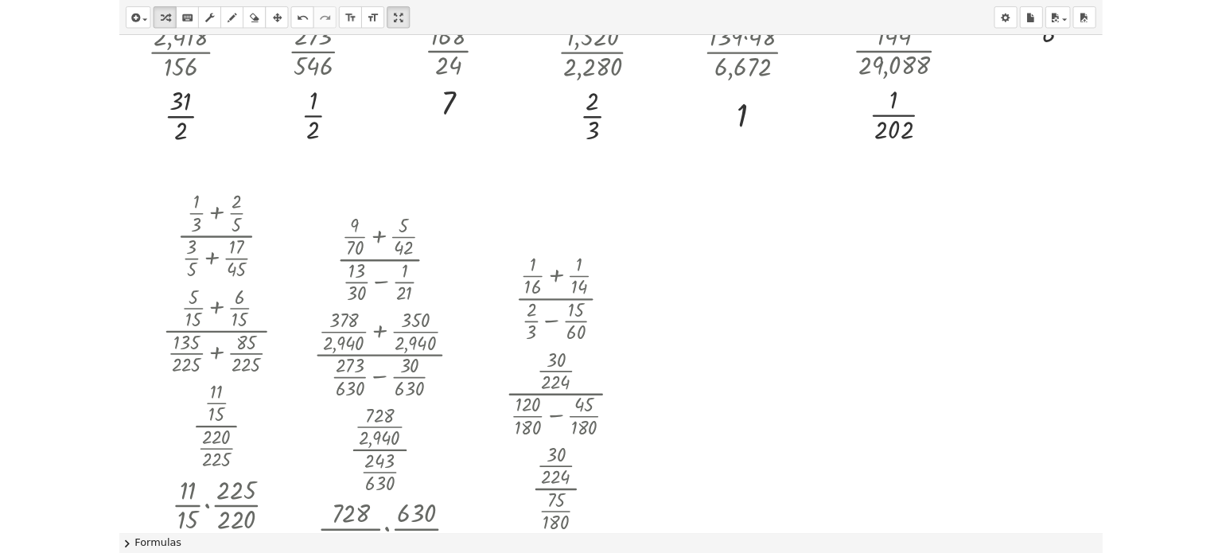
scroll to position [1709, 0]
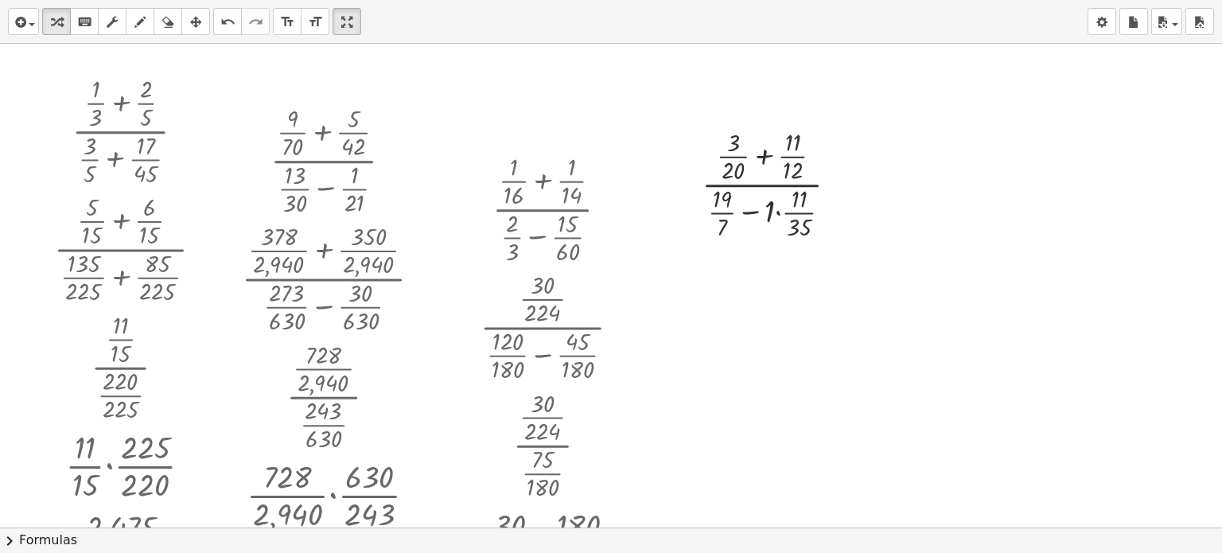
scroll to position [1788, 0]
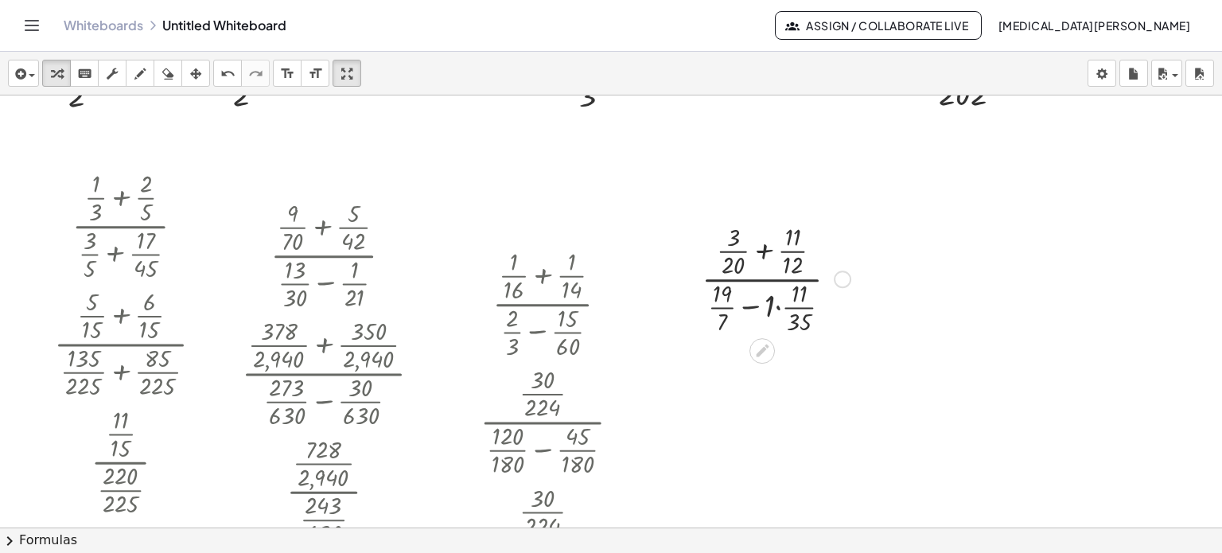
click at [774, 305] on div at bounding box center [776, 278] width 165 height 118
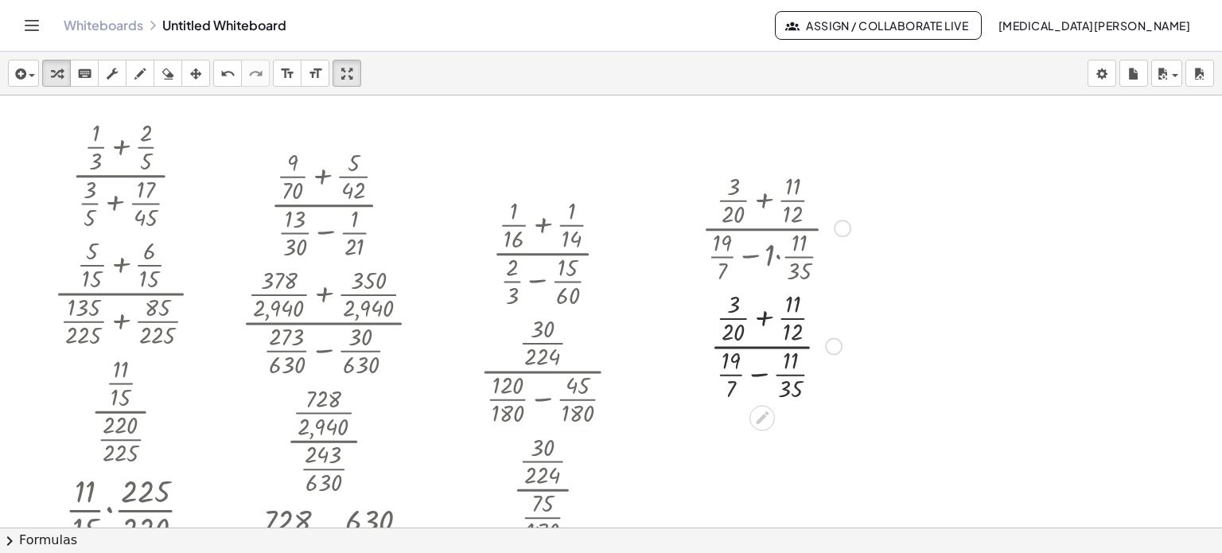
scroll to position [1868, 0]
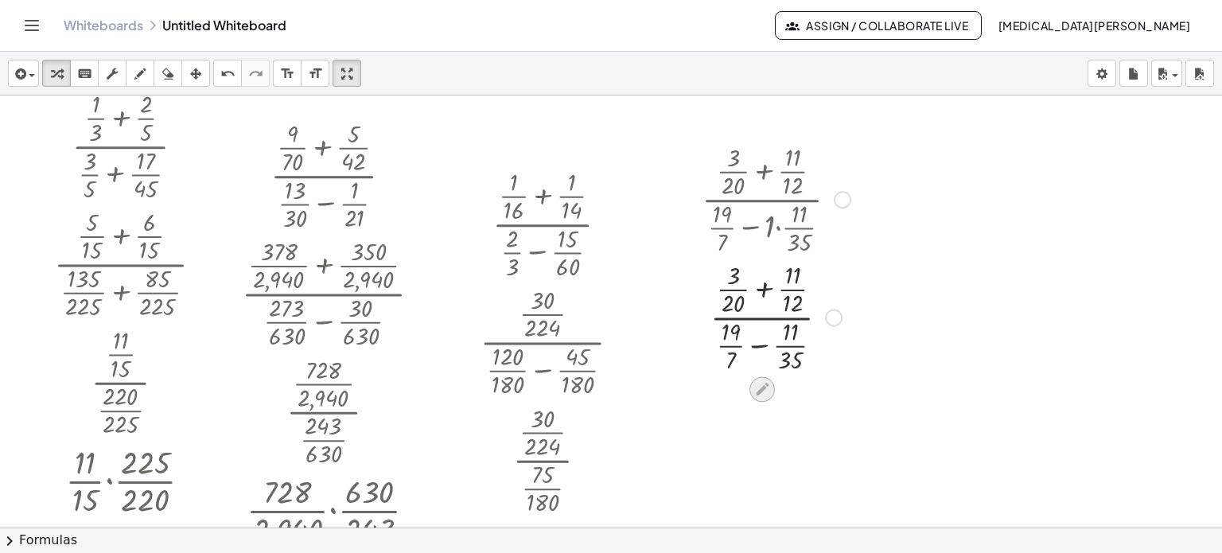
click at [769, 397] on icon at bounding box center [762, 389] width 17 height 17
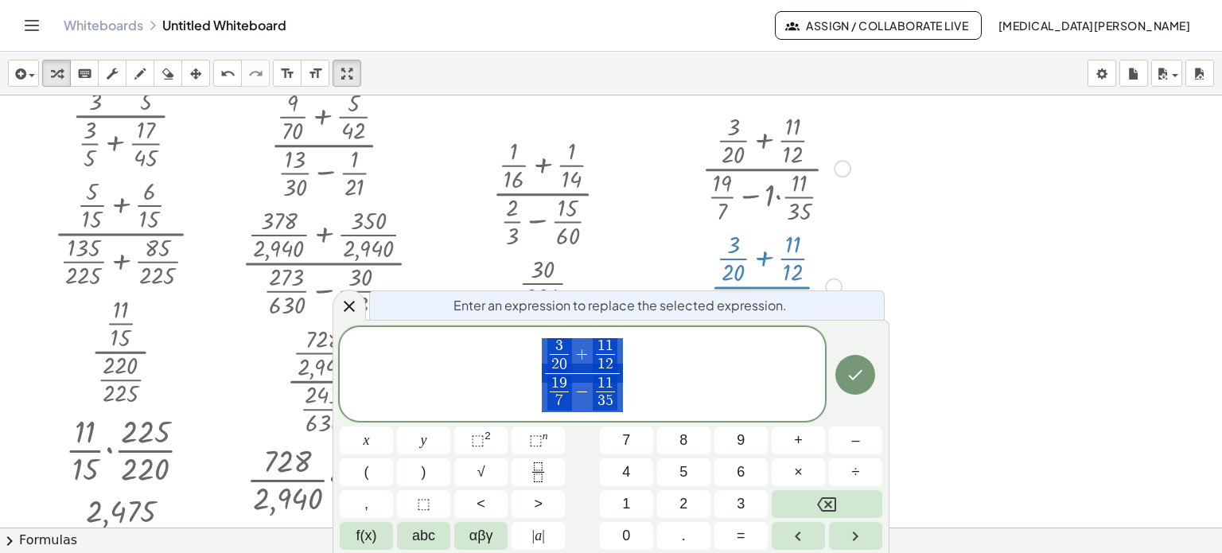
scroll to position [1900, 0]
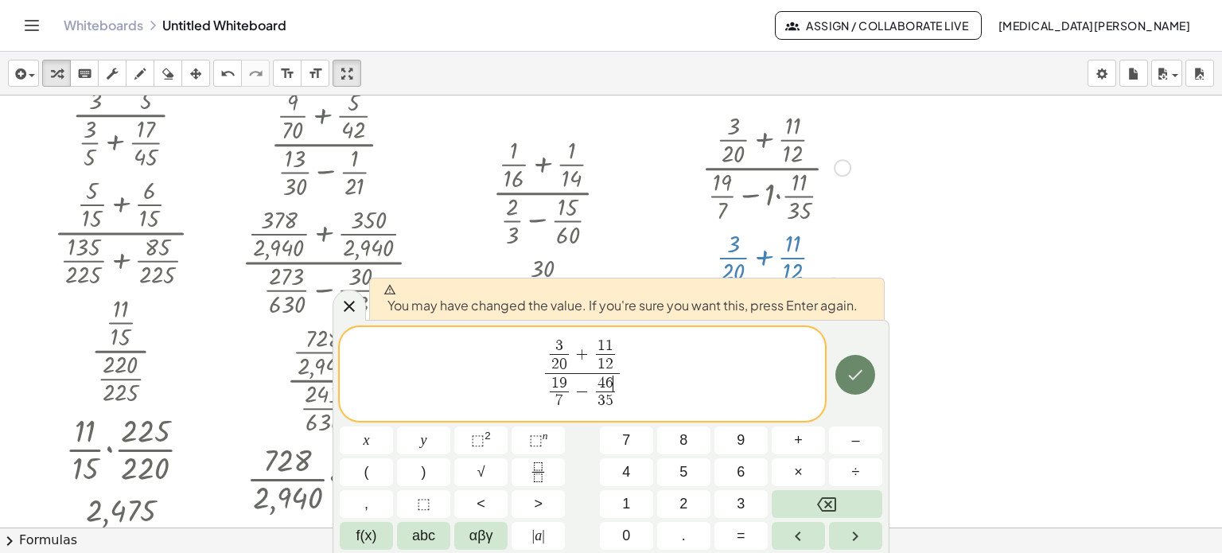
click at [869, 373] on button "Done" at bounding box center [855, 375] width 40 height 40
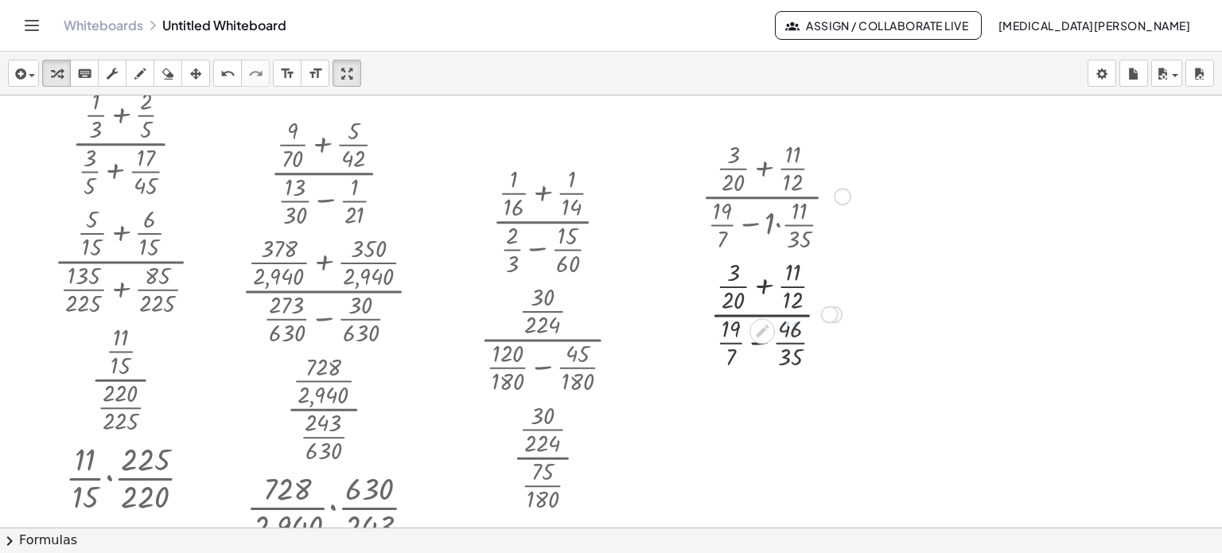
scroll to position [1868, 0]
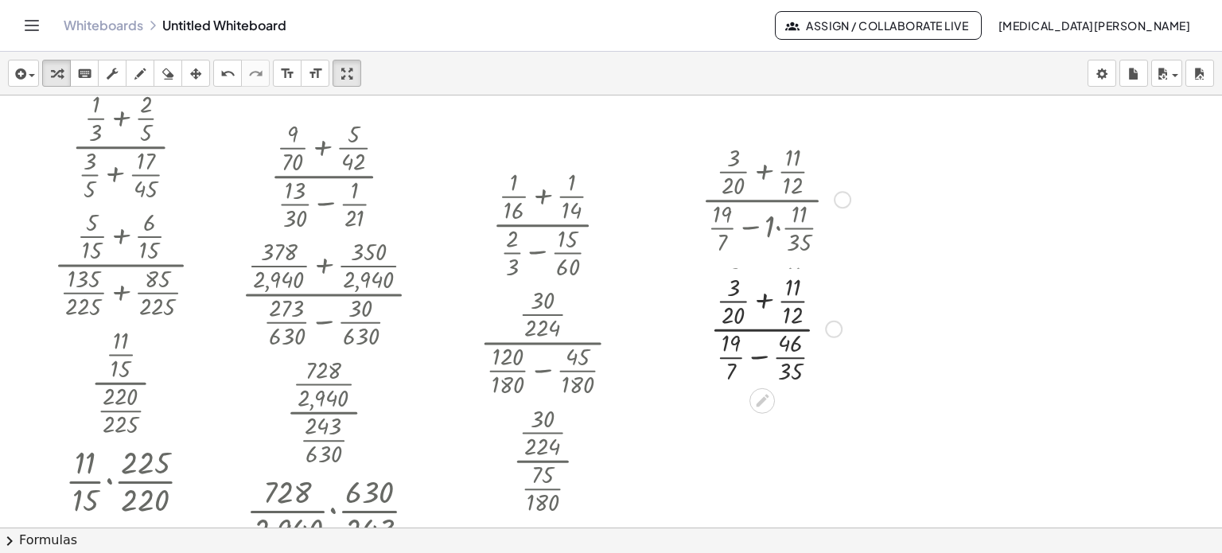
drag, startPoint x: 830, startPoint y: 437, endPoint x: 830, endPoint y: 327, distance: 109.8
click at [830, 327] on div at bounding box center [834, 330] width 18 height 18
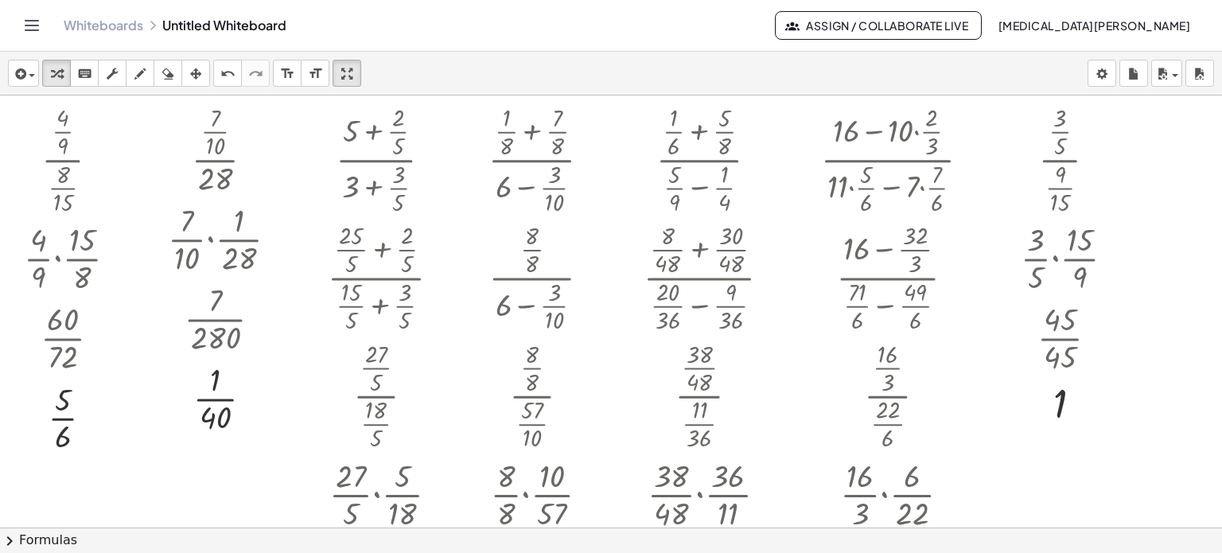
scroll to position [1868, 0]
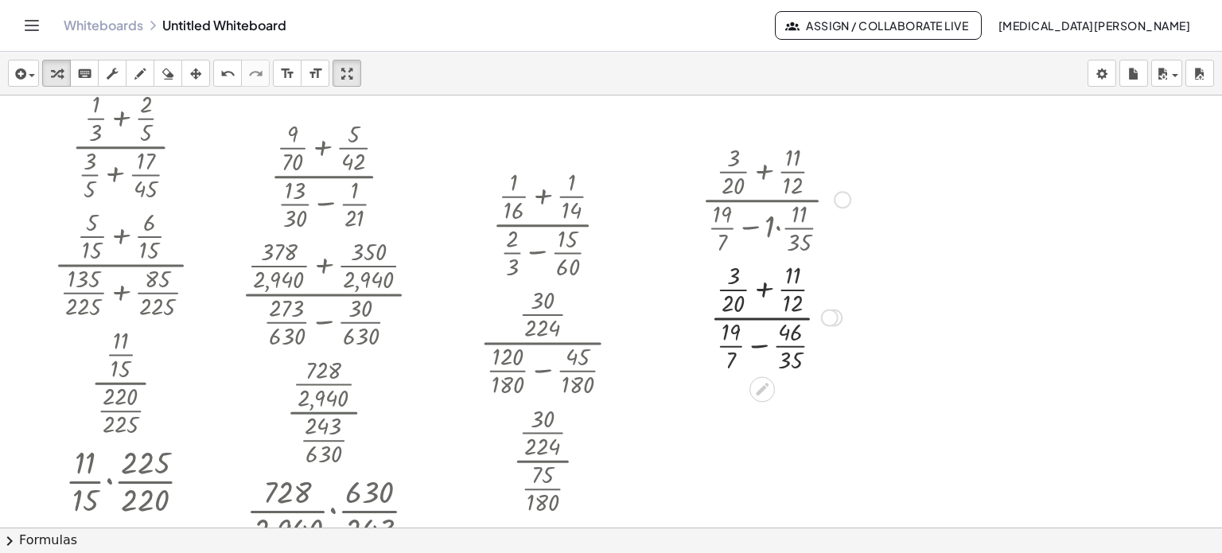
click at [765, 288] on div at bounding box center [776, 316] width 165 height 118
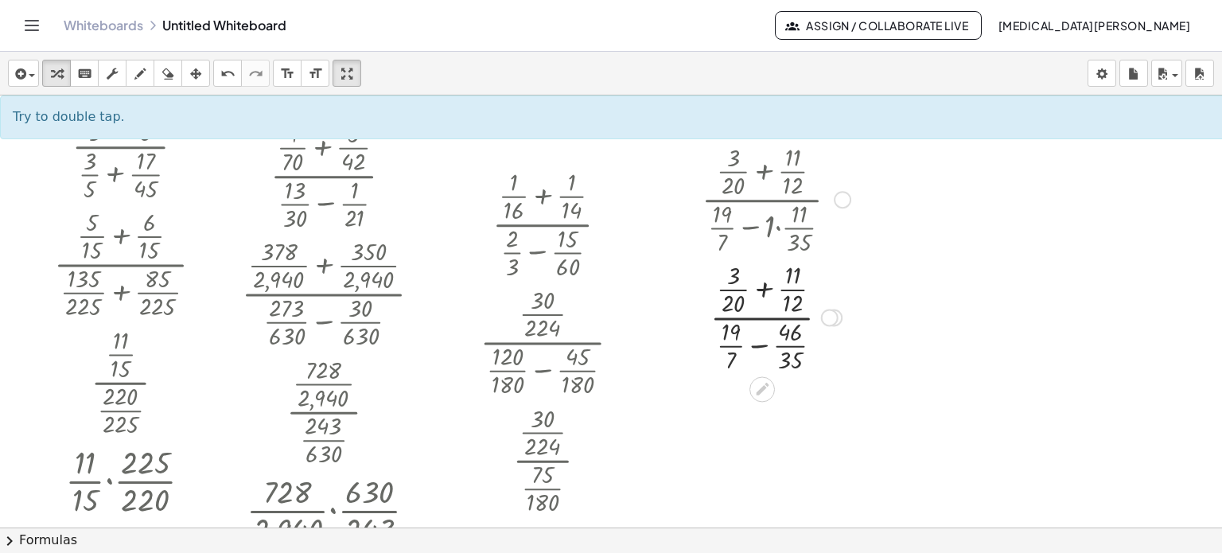
click at [765, 288] on div at bounding box center [776, 316] width 165 height 118
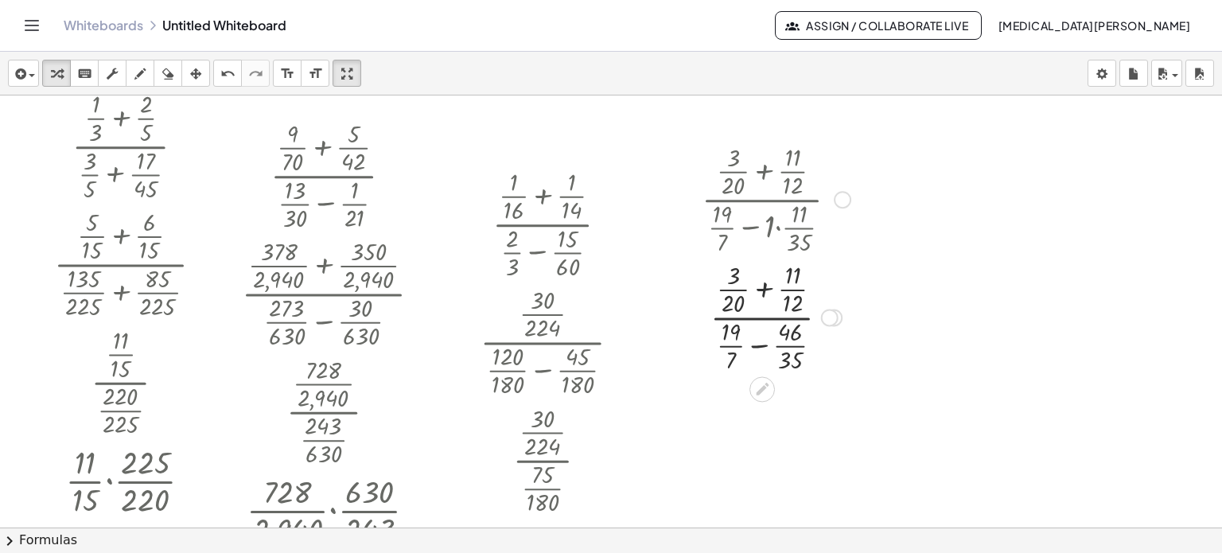
click at [765, 288] on div at bounding box center [776, 316] width 165 height 118
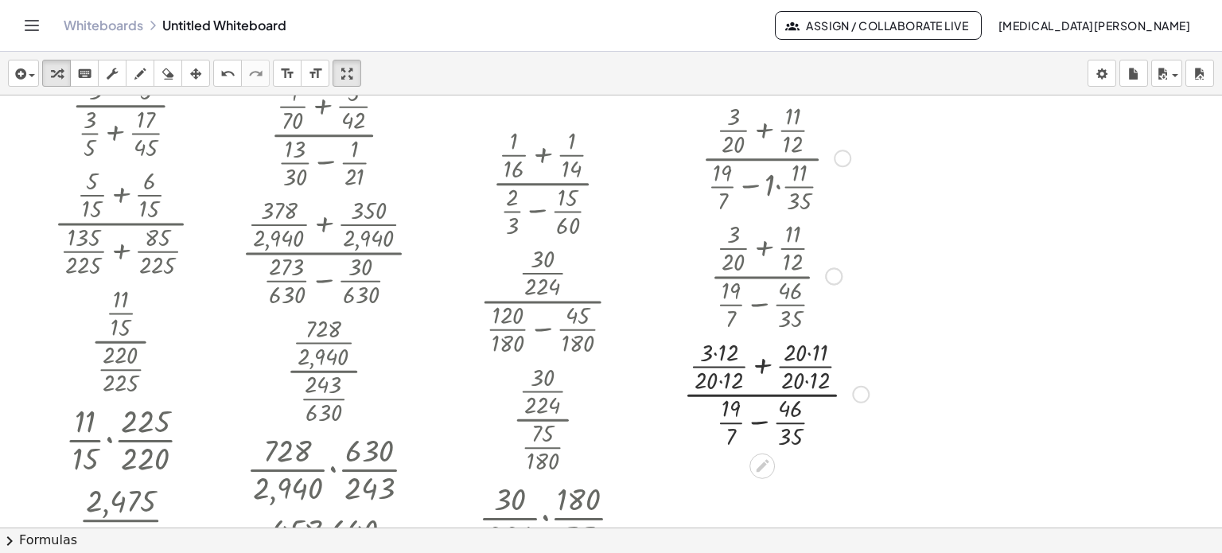
scroll to position [1948, 0]
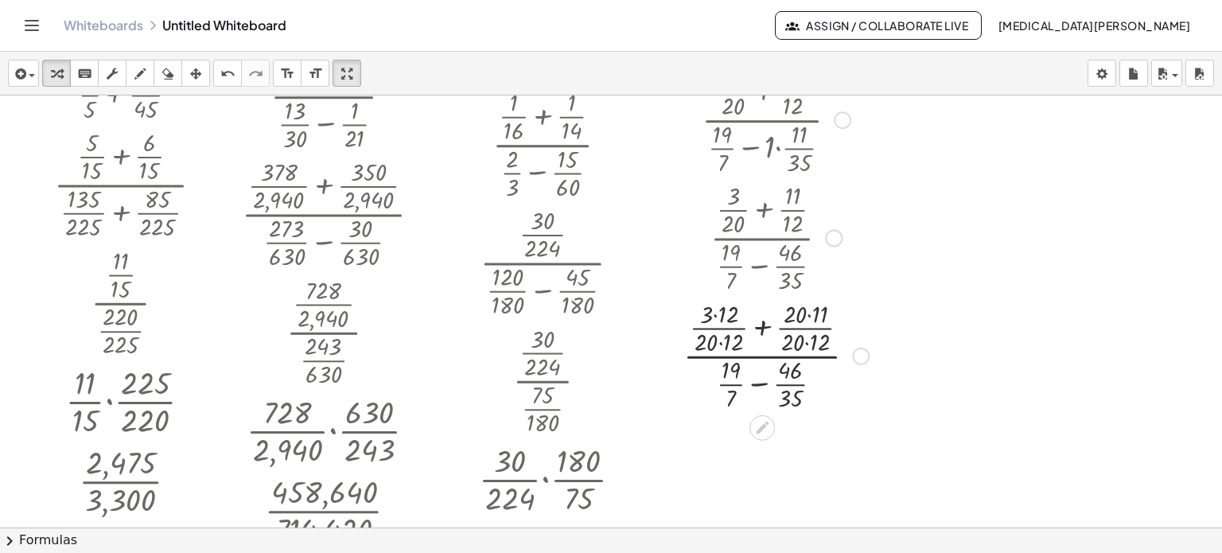
click at [856, 348] on div at bounding box center [861, 357] width 18 height 18
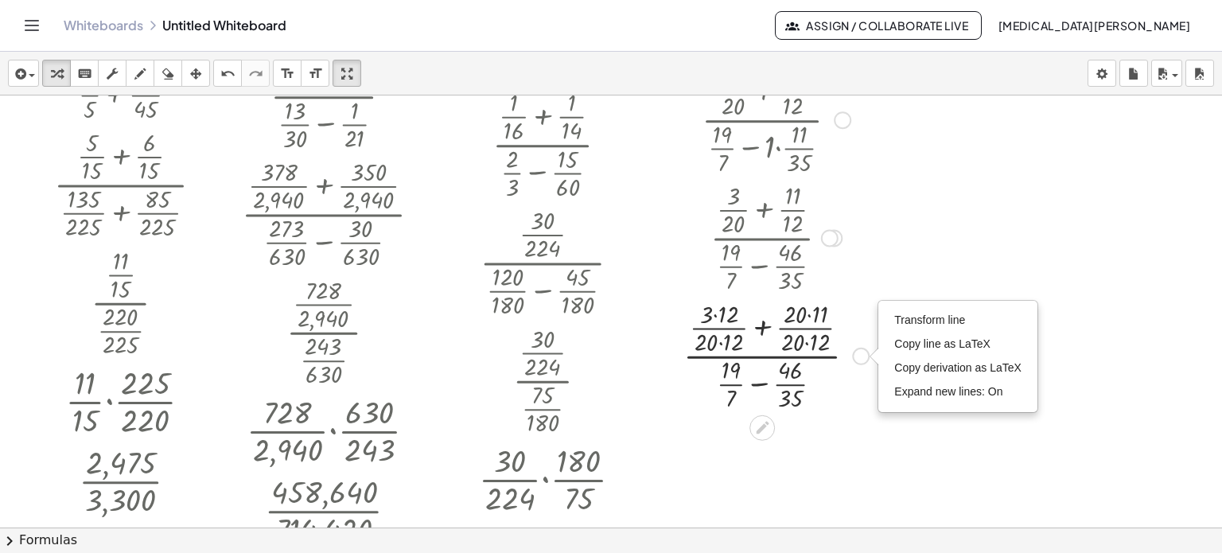
click at [905, 391] on span "Expand new lines: On" at bounding box center [948, 391] width 108 height 13
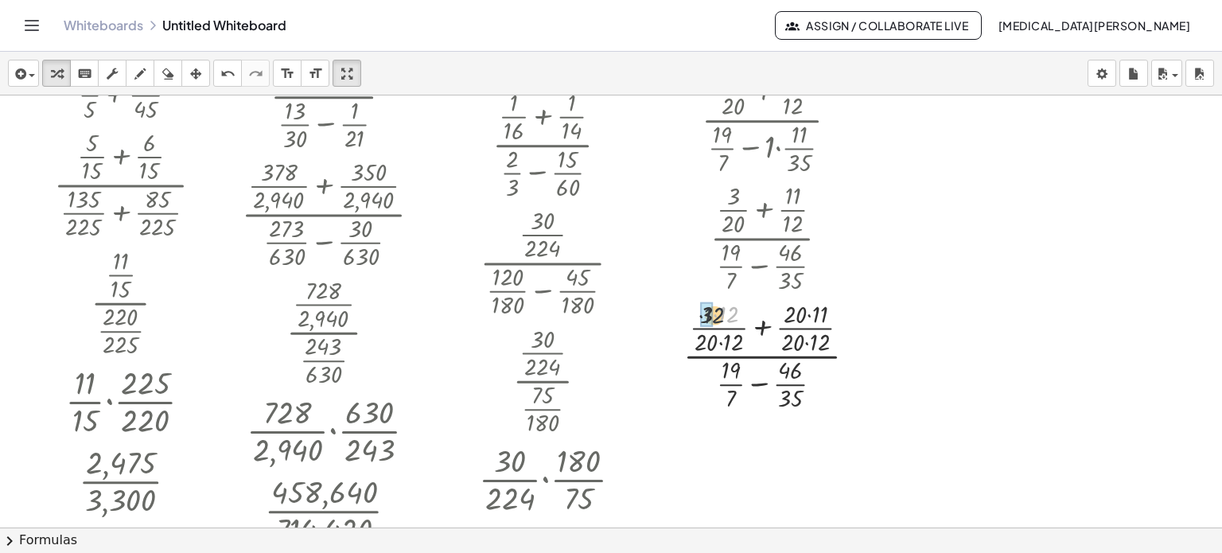
drag, startPoint x: 724, startPoint y: 310, endPoint x: 710, endPoint y: 311, distance: 14.3
drag, startPoint x: 782, startPoint y: 345, endPoint x: 798, endPoint y: 345, distance: 15.9
click at [798, 345] on div at bounding box center [776, 354] width 189 height 118
drag, startPoint x: 782, startPoint y: 306, endPoint x: 805, endPoint y: 311, distance: 23.7
click at [760, 384] on div at bounding box center [776, 354] width 176 height 118
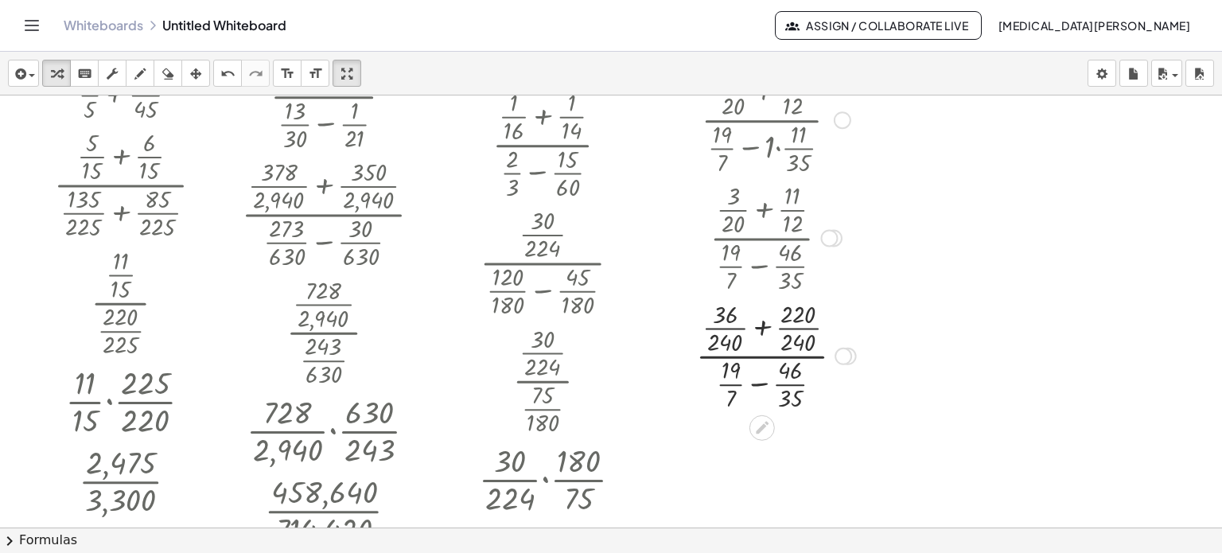
click at [760, 384] on div at bounding box center [776, 354] width 176 height 118
drag, startPoint x: 703, startPoint y: 372, endPoint x: 725, endPoint y: 372, distance: 21.5
drag, startPoint x: 706, startPoint y: 399, endPoint x: 716, endPoint y: 399, distance: 9.5
drag, startPoint x: 786, startPoint y: 375, endPoint x: 795, endPoint y: 375, distance: 8.8
drag, startPoint x: 788, startPoint y: 396, endPoint x: 798, endPoint y: 397, distance: 10.4
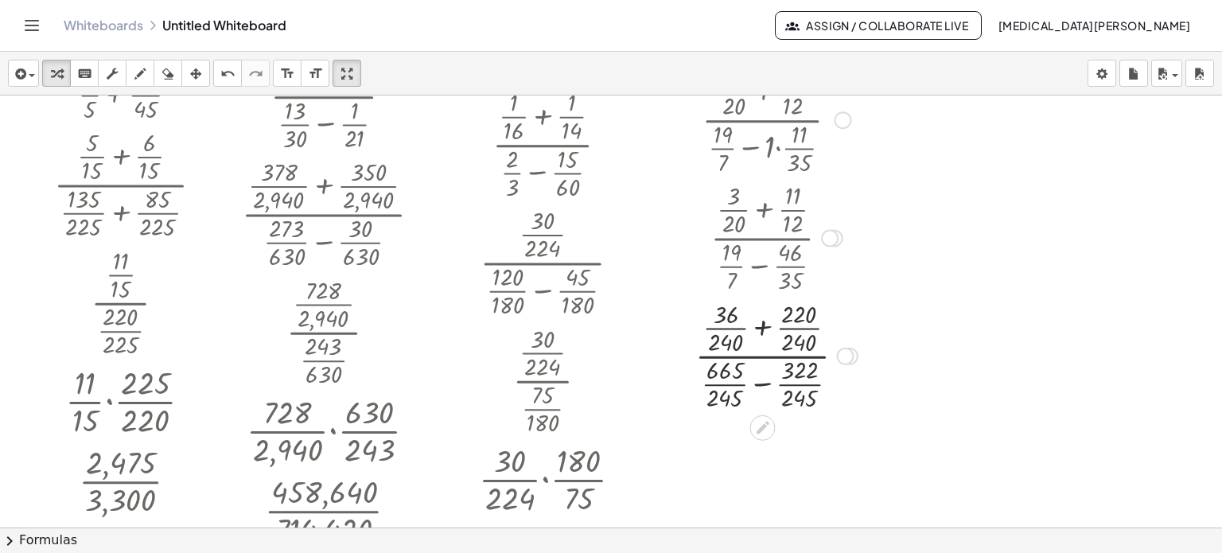
click at [847, 354] on div at bounding box center [845, 357] width 18 height 18
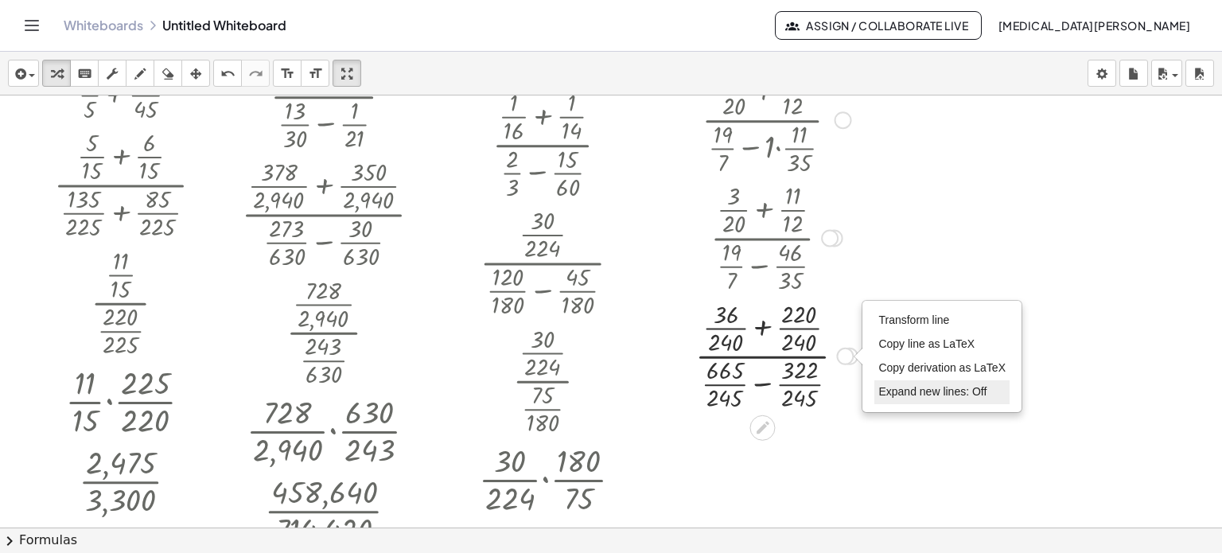
click at [889, 382] on li "Expand new lines: Off" at bounding box center [941, 392] width 135 height 24
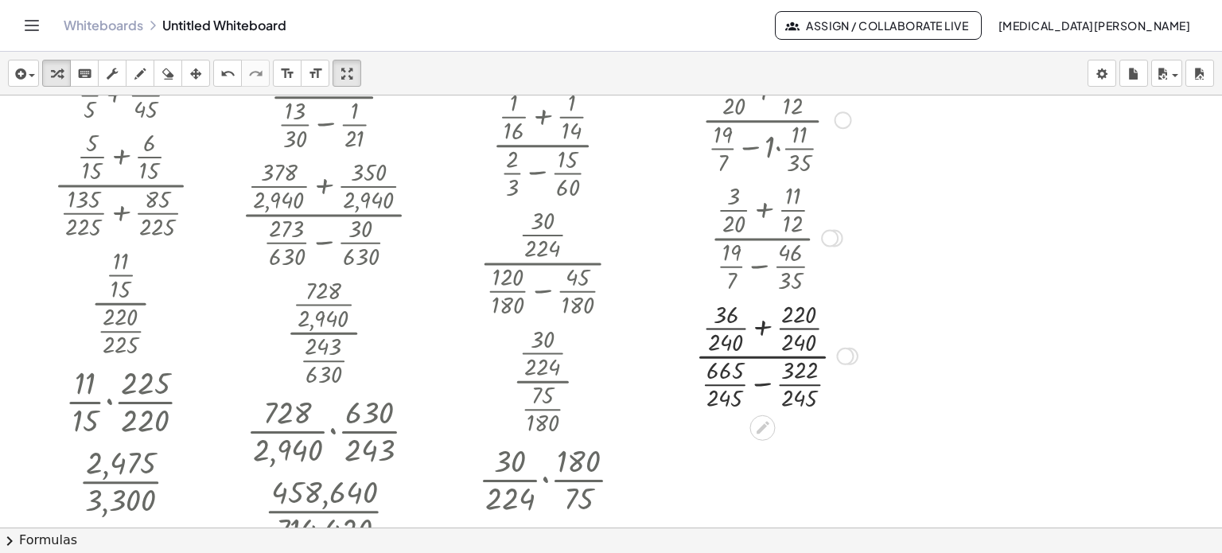
click at [762, 325] on div at bounding box center [776, 354] width 178 height 118
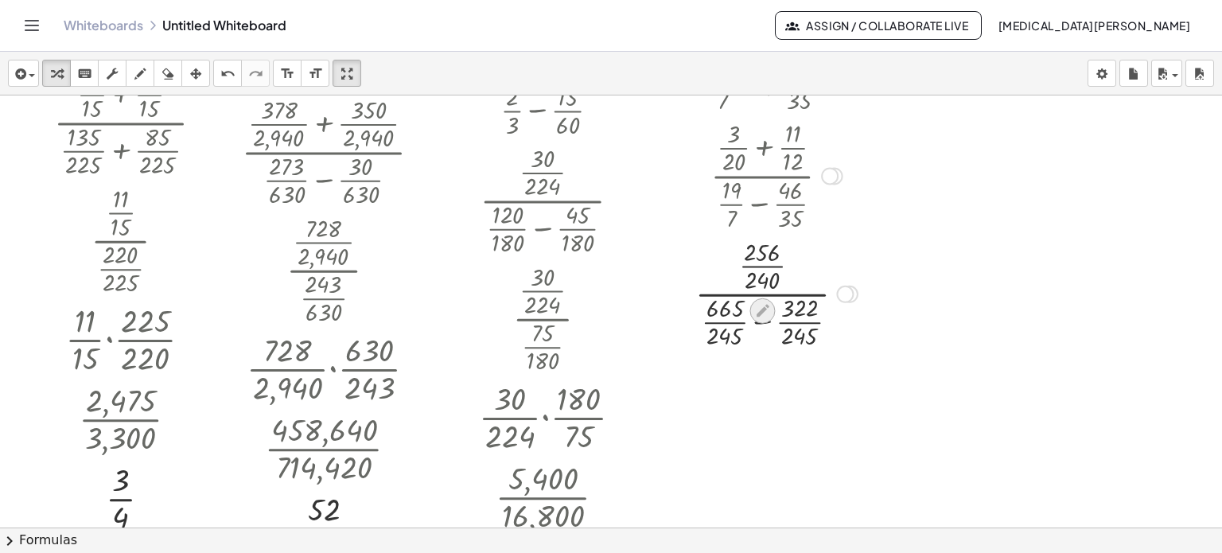
scroll to position [2027, 0]
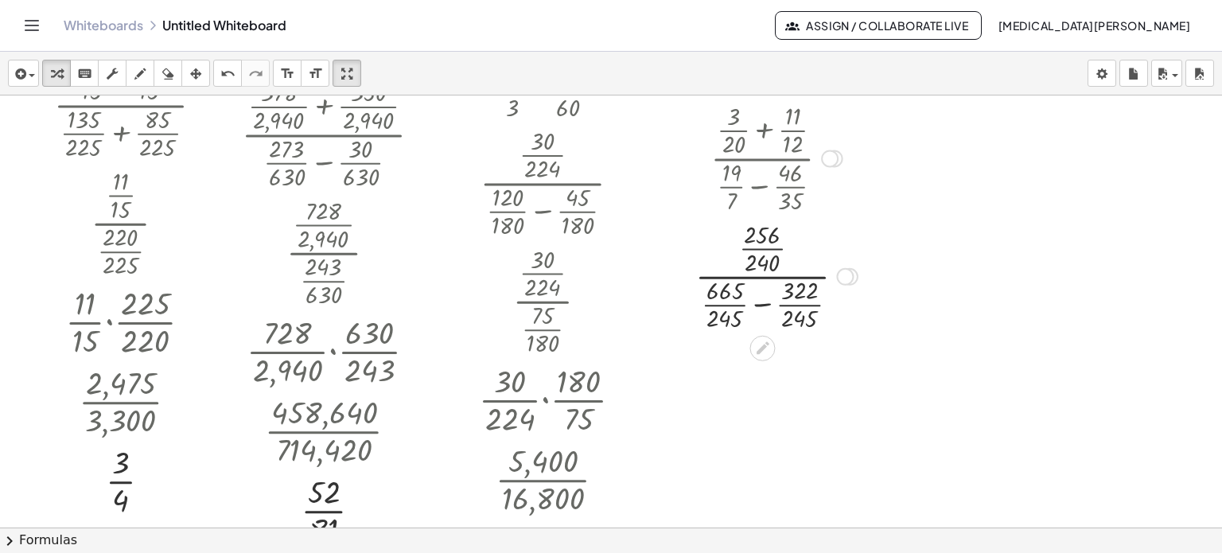
click at [767, 302] on div at bounding box center [776, 275] width 178 height 118
drag, startPoint x: 767, startPoint y: 302, endPoint x: 813, endPoint y: 241, distance: 76.7
click at [813, 241] on div at bounding box center [776, 275] width 165 height 118
drag, startPoint x: 769, startPoint y: 305, endPoint x: 814, endPoint y: 263, distance: 61.3
click at [814, 263] on div at bounding box center [776, 275] width 165 height 118
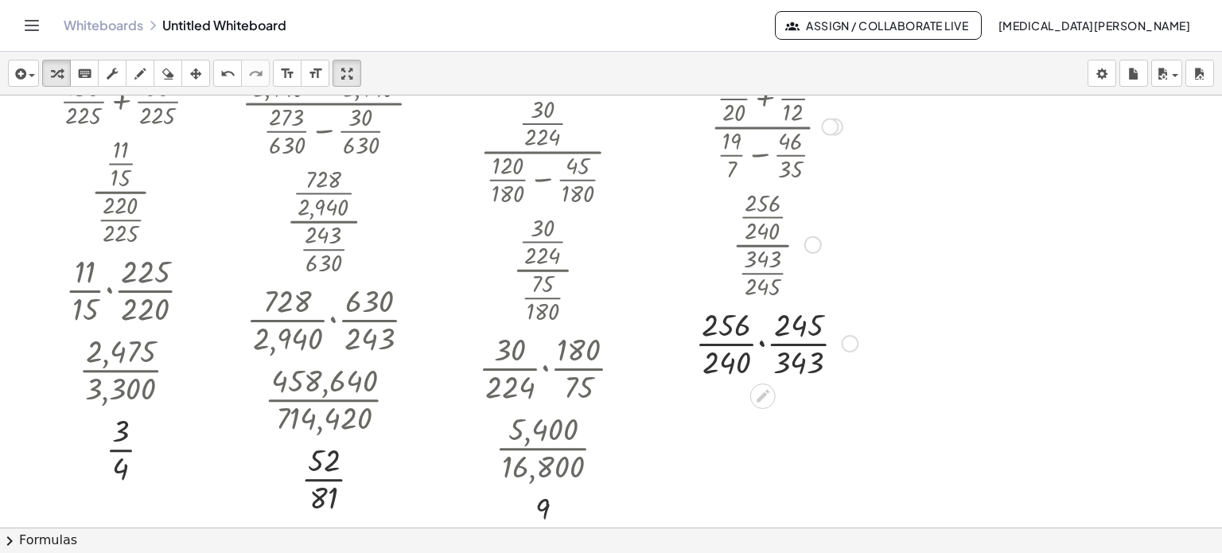
scroll to position [2107, 0]
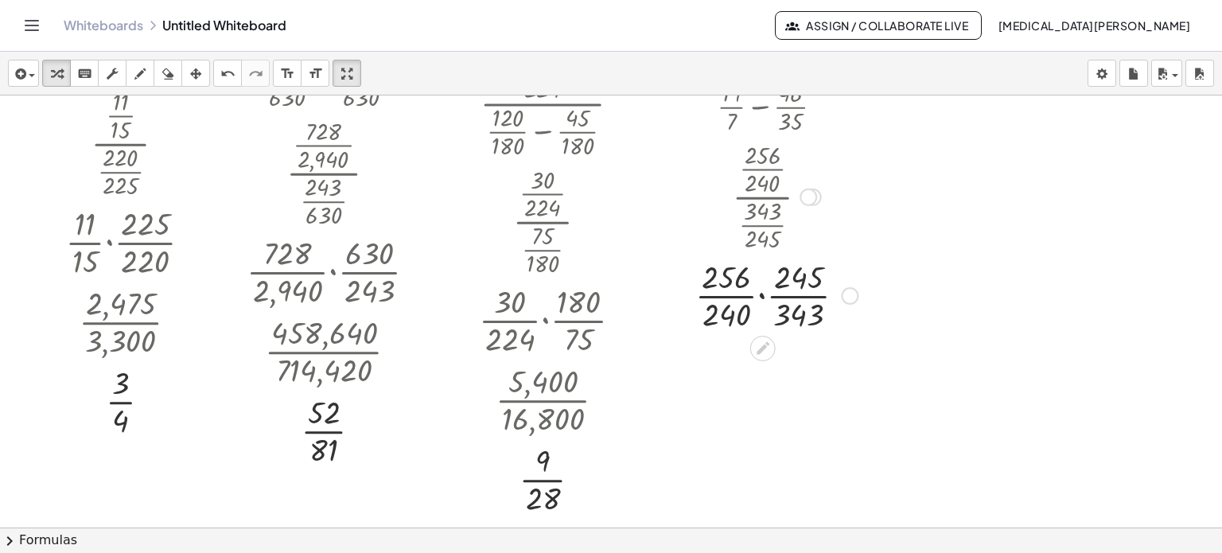
click at [764, 298] on div at bounding box center [776, 295] width 178 height 80
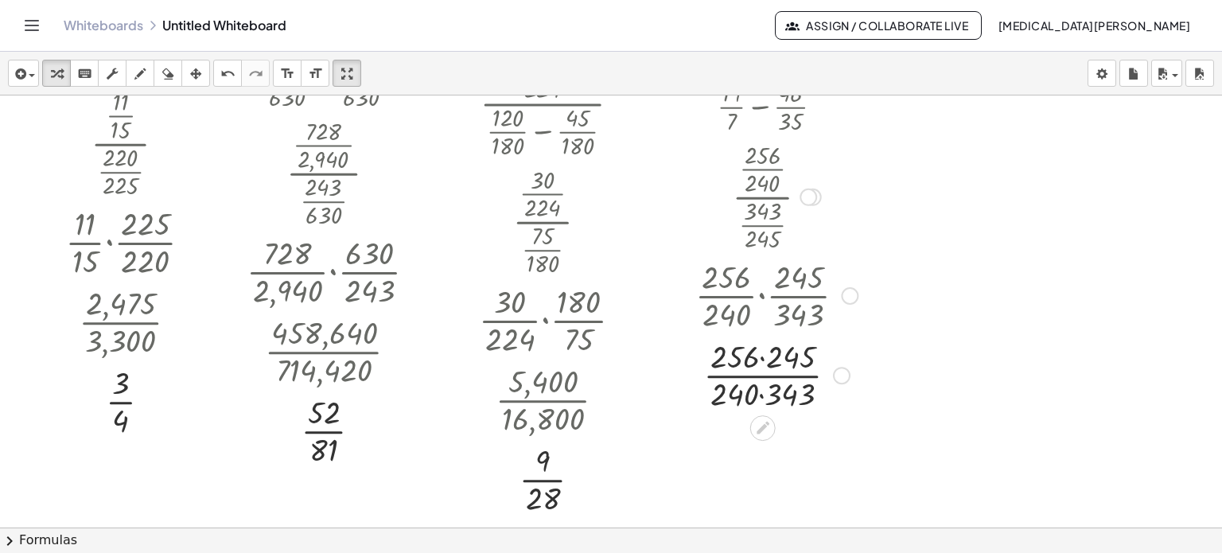
click at [843, 375] on div "Transform line Copy line as LaTeX Copy derivation as LaTeX Expand new lines: On" at bounding box center [842, 376] width 18 height 18
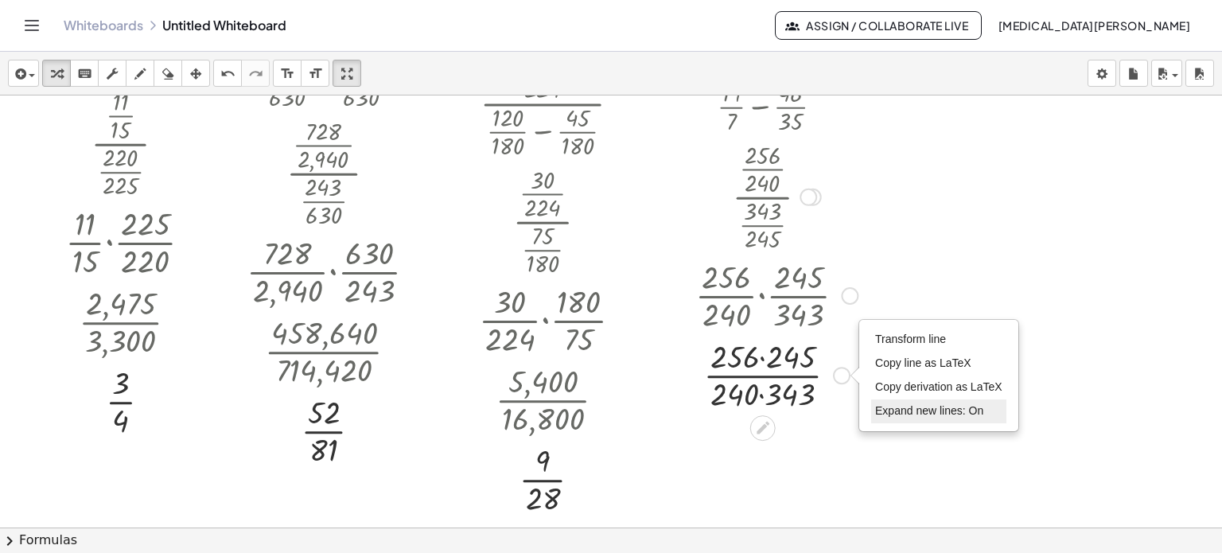
click at [881, 410] on span "Expand new lines: On" at bounding box center [929, 410] width 108 height 13
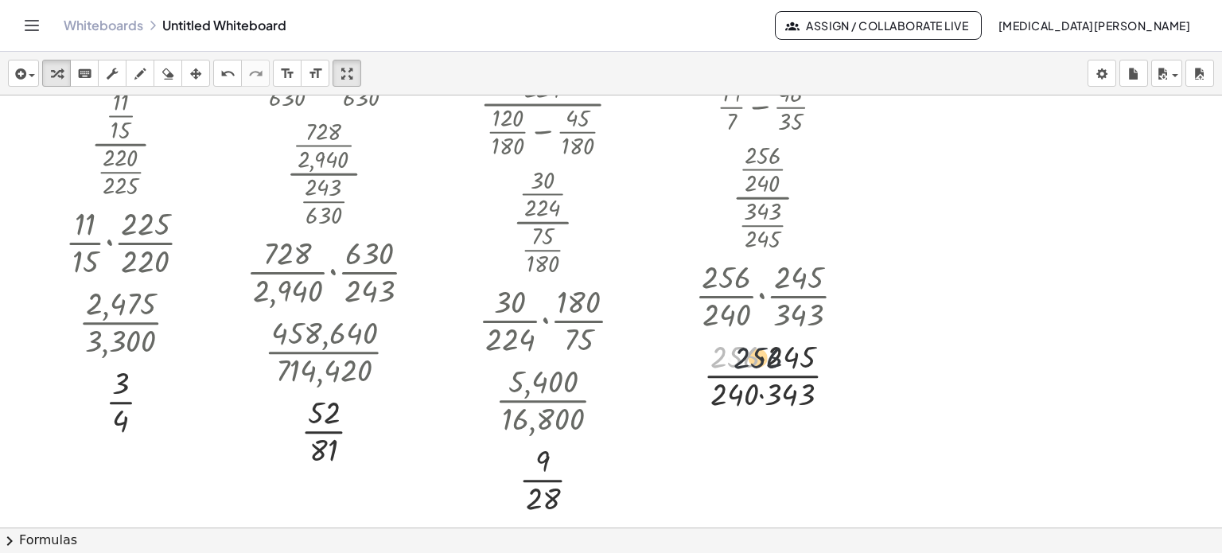
drag, startPoint x: 736, startPoint y: 352, endPoint x: 764, endPoint y: 352, distance: 27.9
click at [764, 352] on div at bounding box center [776, 374] width 178 height 80
drag, startPoint x: 728, startPoint y: 352, endPoint x: 776, endPoint y: 352, distance: 48.5
drag, startPoint x: 732, startPoint y: 387, endPoint x: 779, endPoint y: 391, distance: 47.0
click at [833, 372] on div "Transform line Copy line as LaTeX Copy derivation as LaTeX Expand new lines: Off" at bounding box center [830, 376] width 18 height 18
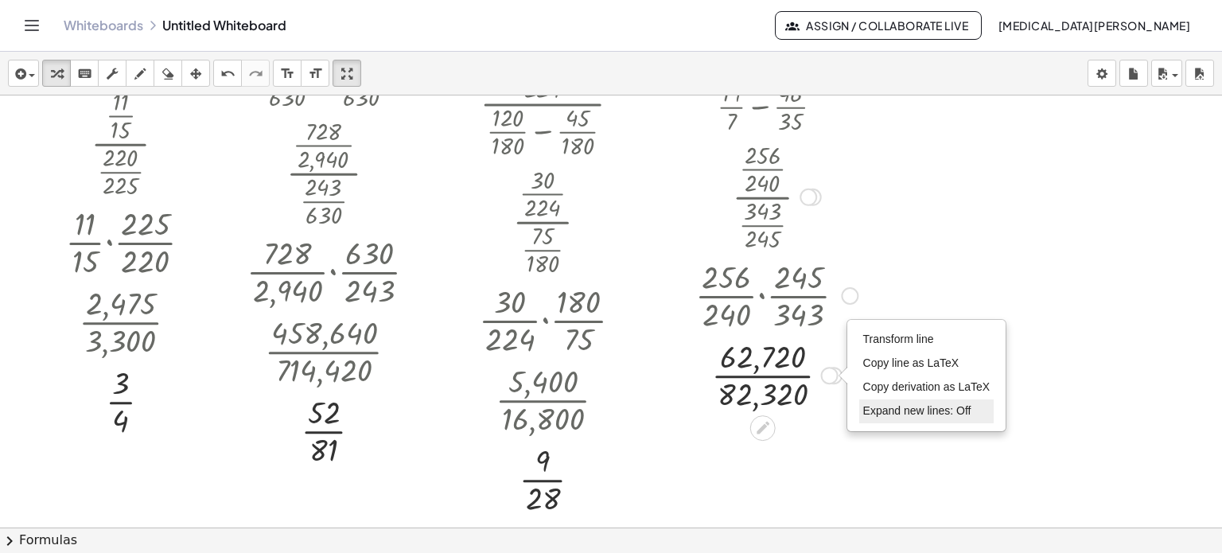
click at [897, 410] on span "Expand new lines: Off" at bounding box center [917, 410] width 108 height 13
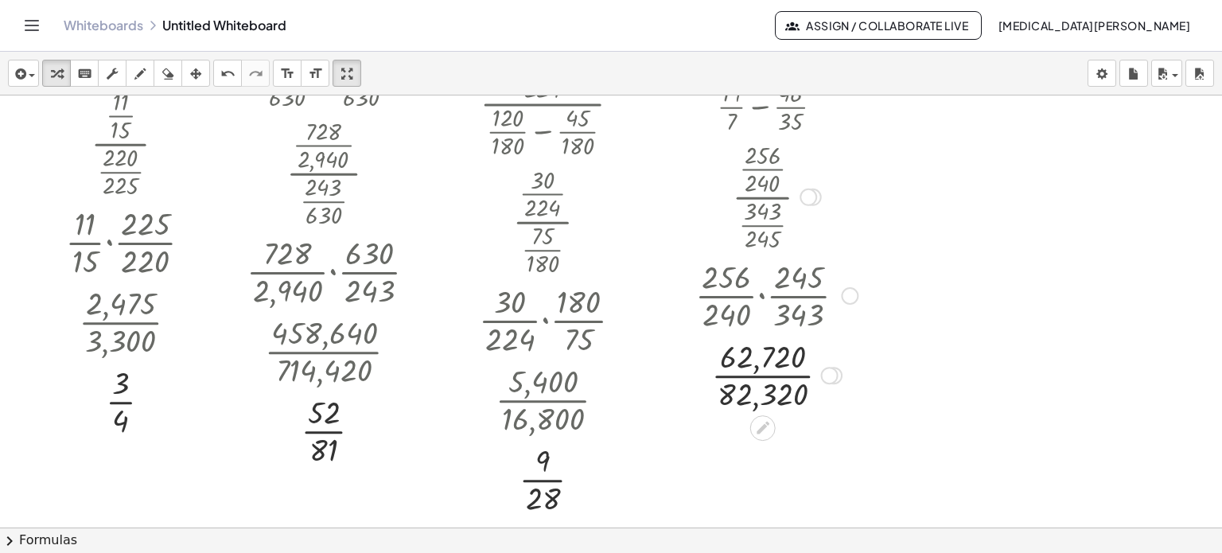
click at [769, 372] on div at bounding box center [776, 374] width 178 height 80
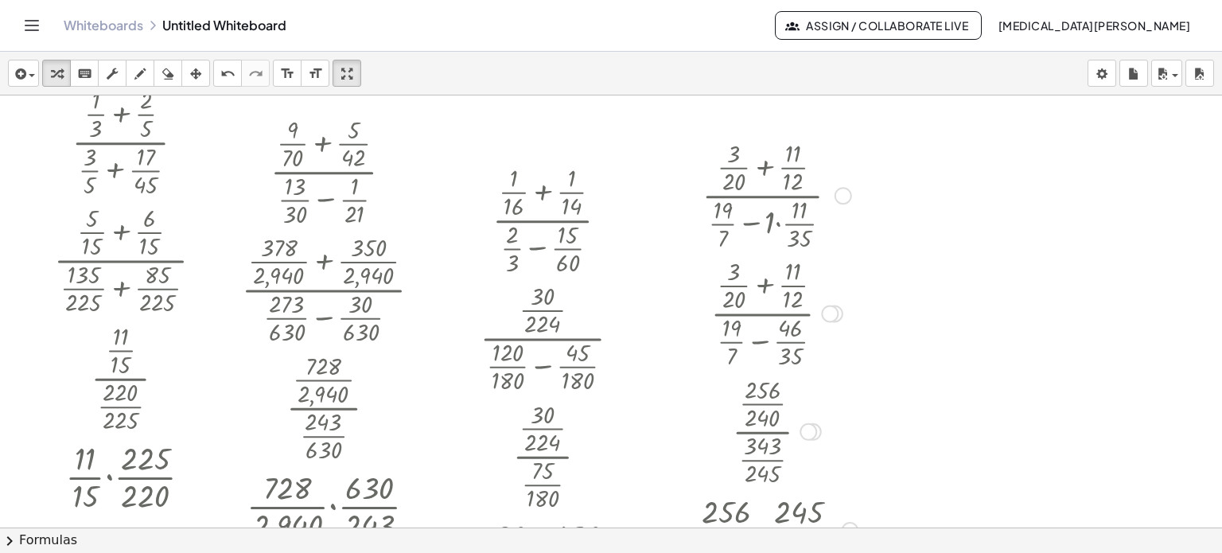
scroll to position [1788, 0]
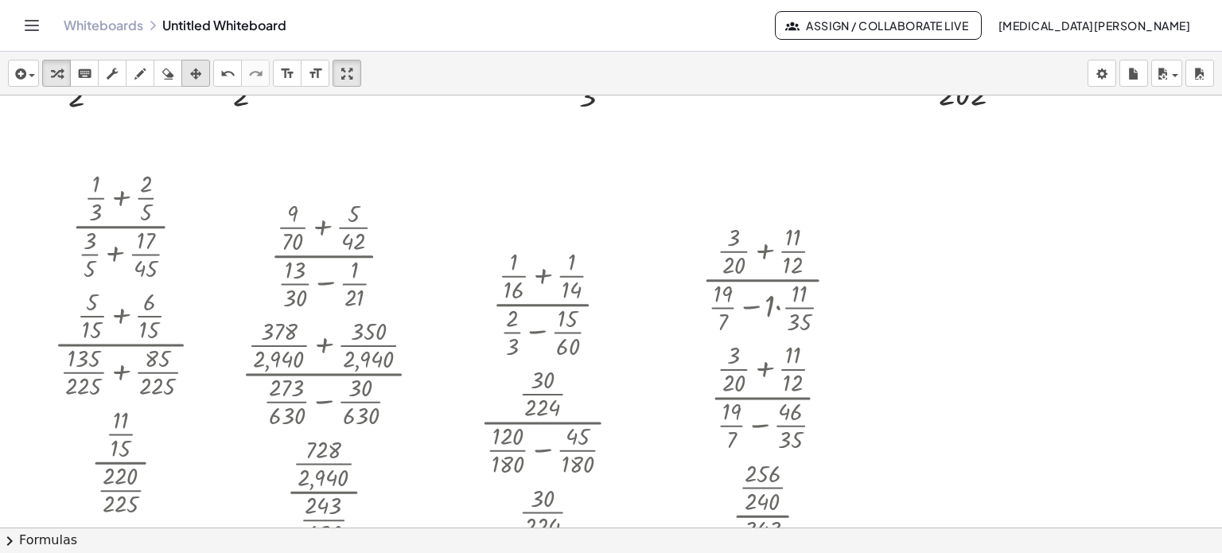
click at [191, 77] on icon "button" at bounding box center [195, 73] width 11 height 19
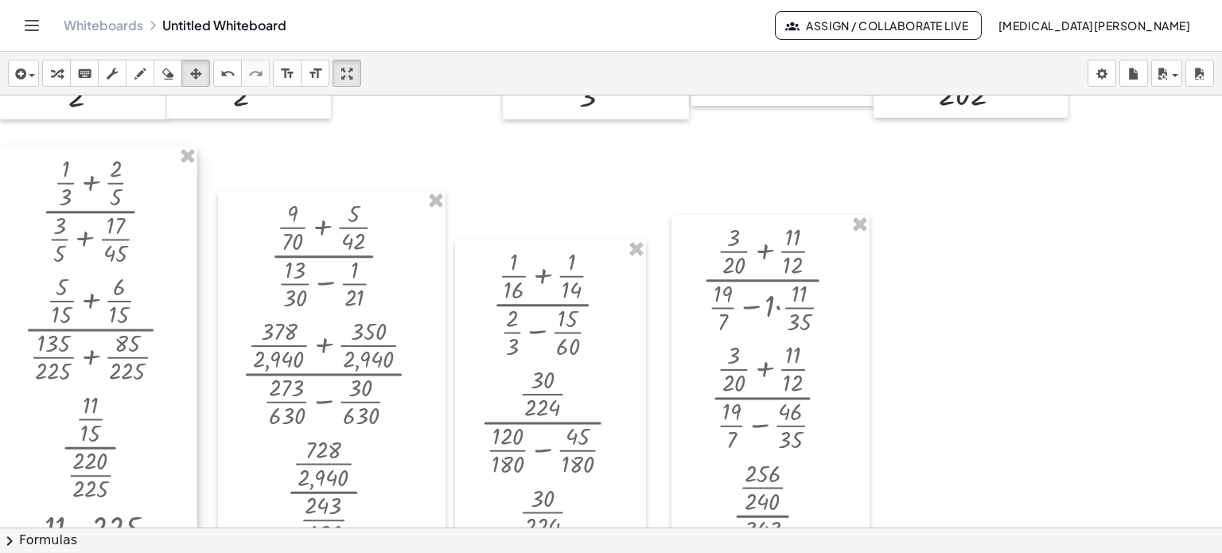
drag, startPoint x: 71, startPoint y: 189, endPoint x: 26, endPoint y: 173, distance: 47.0
click at [26, 173] on div at bounding box center [98, 446] width 197 height 601
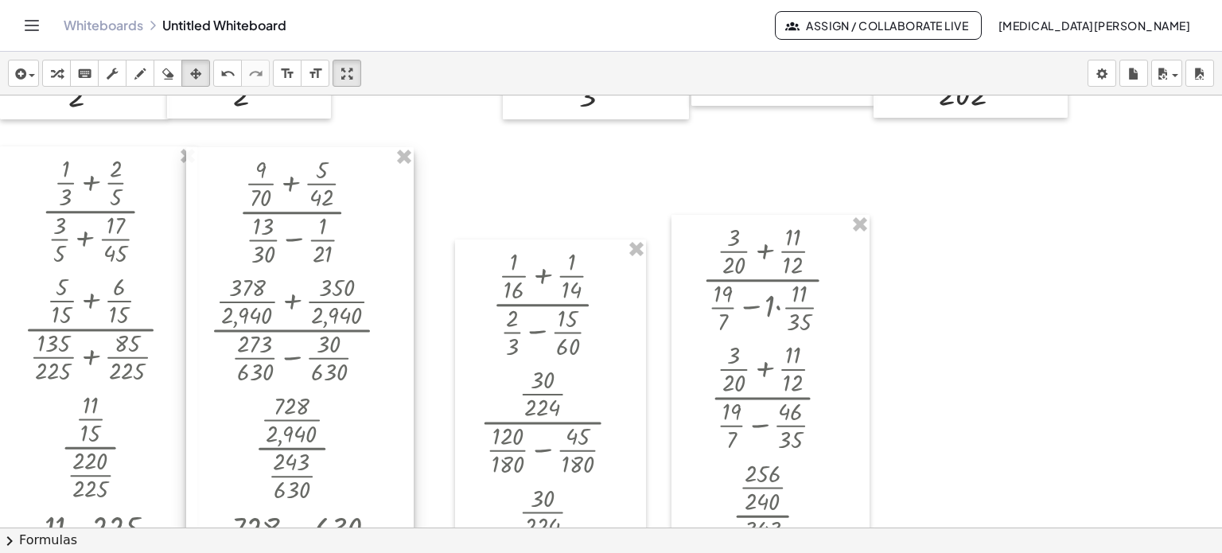
drag, startPoint x: 227, startPoint y: 206, endPoint x: 195, endPoint y: 162, distance: 54.1
click at [195, 162] on div at bounding box center [300, 447] width 228 height 601
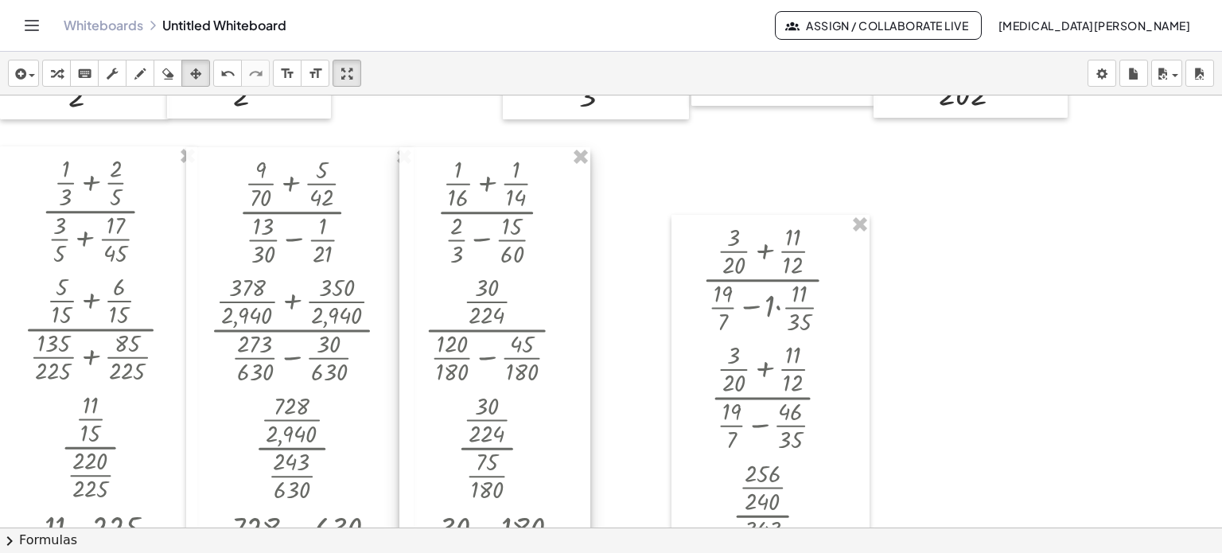
drag, startPoint x: 485, startPoint y: 254, endPoint x: 431, endPoint y: 162, distance: 106.3
click at [431, 162] on div at bounding box center [494, 447] width 191 height 601
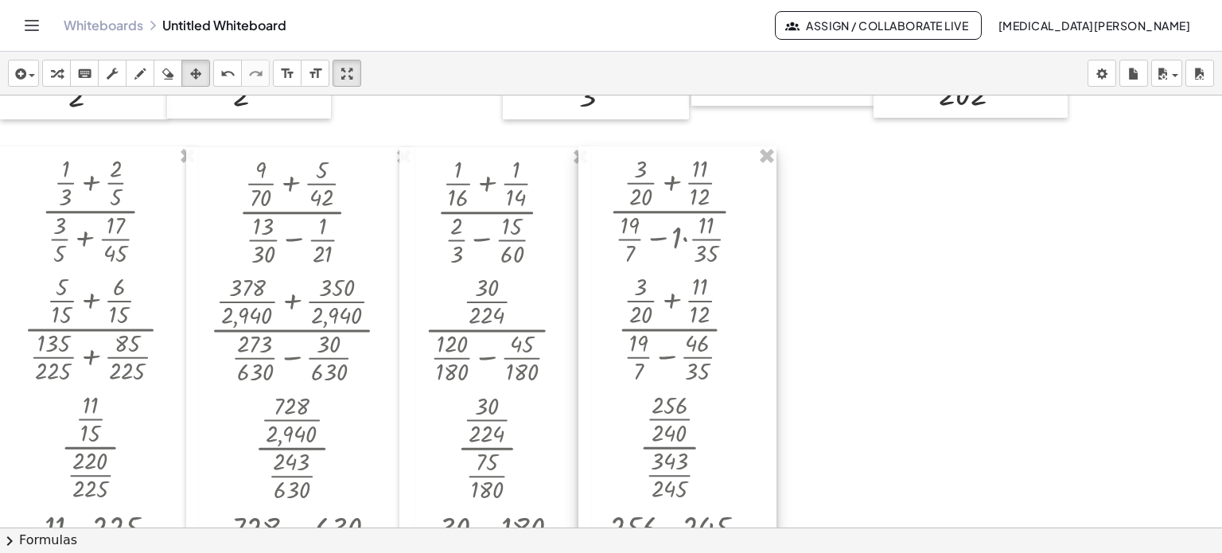
drag, startPoint x: 681, startPoint y: 225, endPoint x: 588, endPoint y: 157, distance: 115.5
click at [588, 157] on div at bounding box center [677, 446] width 198 height 601
click at [54, 79] on icon "button" at bounding box center [56, 73] width 11 height 19
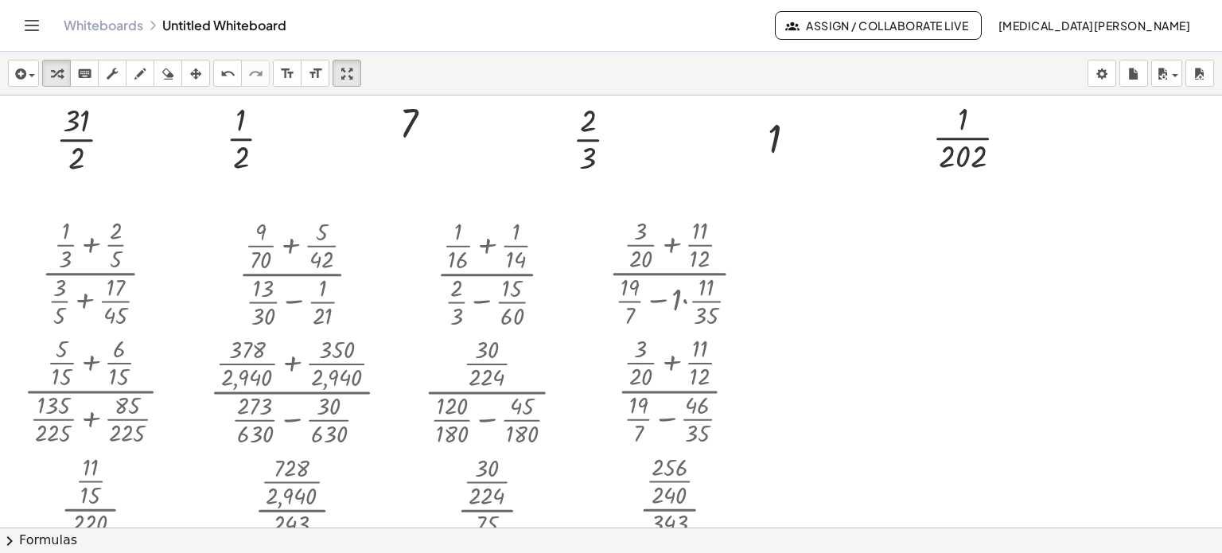
scroll to position [1629, 0]
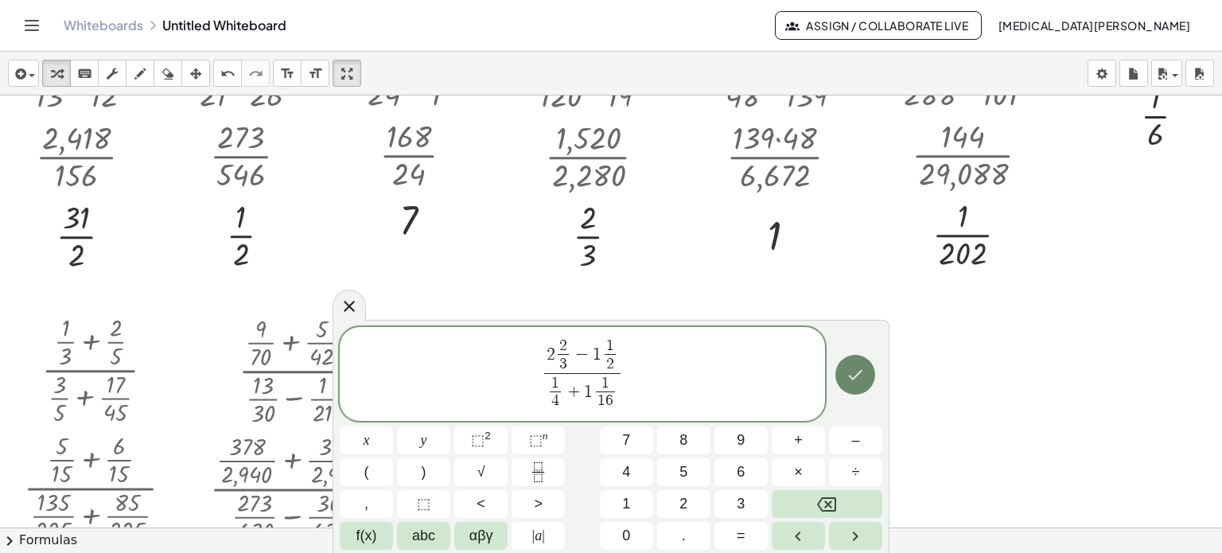
click at [847, 374] on icon "Done" at bounding box center [855, 374] width 19 height 19
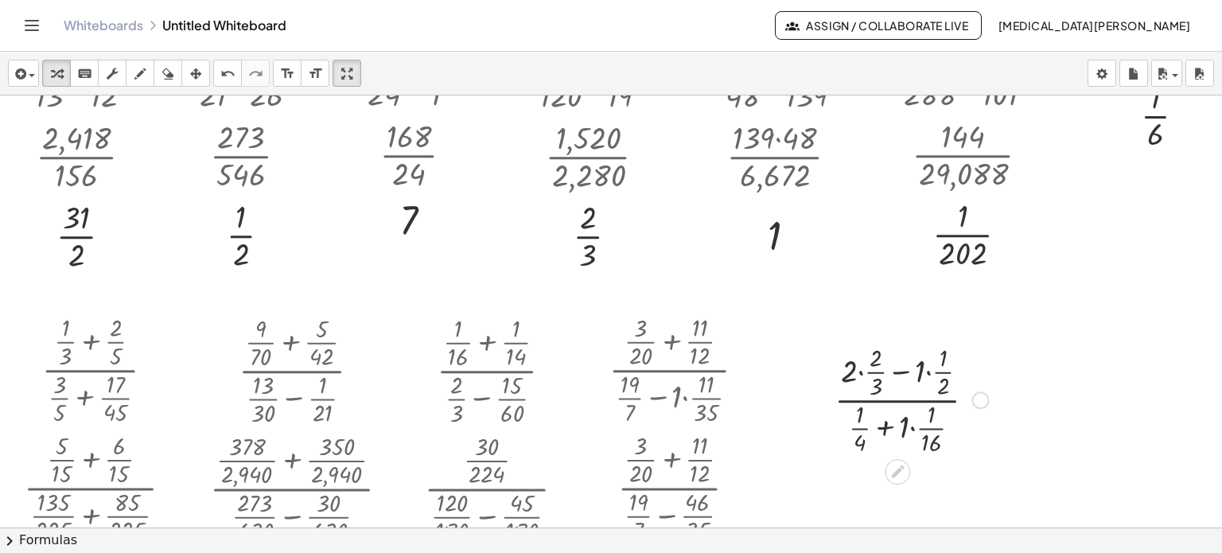
scroll to position [1709, 0]
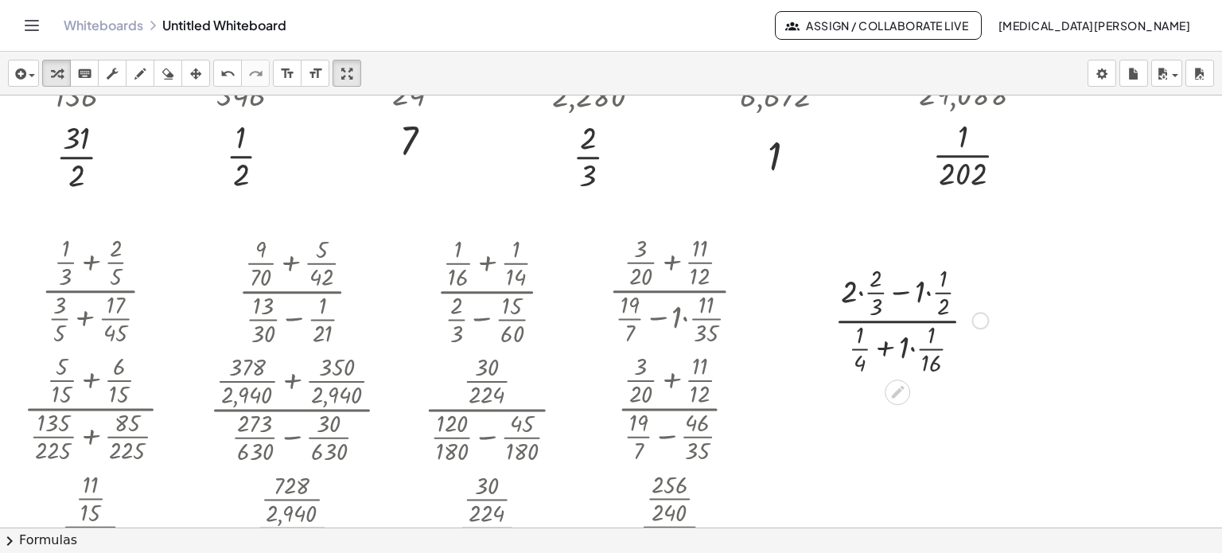
click at [928, 292] on div at bounding box center [911, 319] width 169 height 118
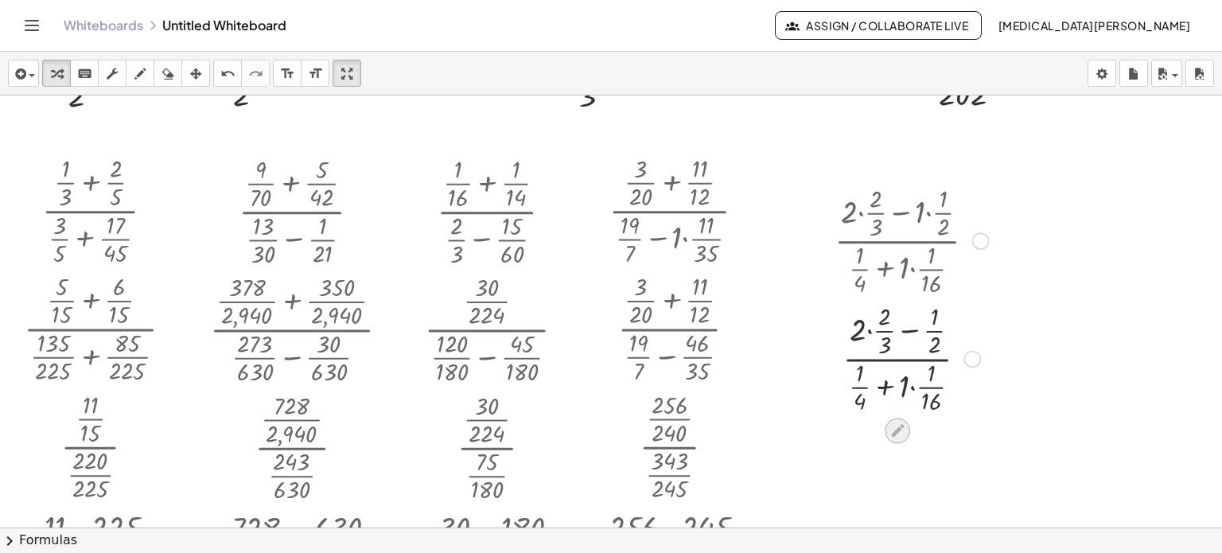
click at [892, 438] on icon at bounding box center [897, 430] width 17 height 17
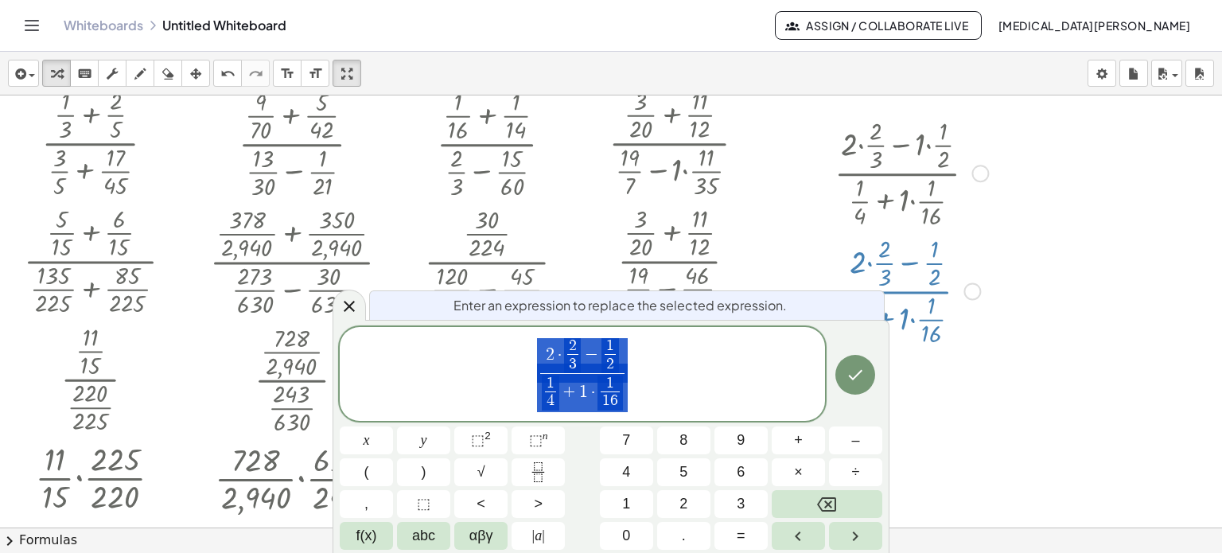
scroll to position [1862, 0]
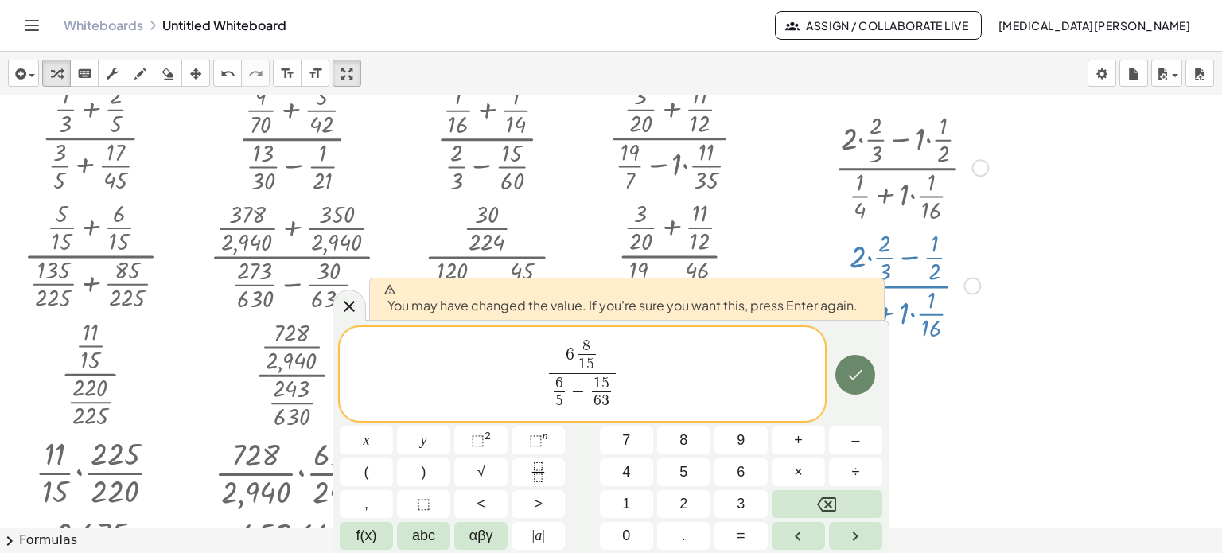
click at [855, 378] on icon "Done" at bounding box center [856, 375] width 14 height 10
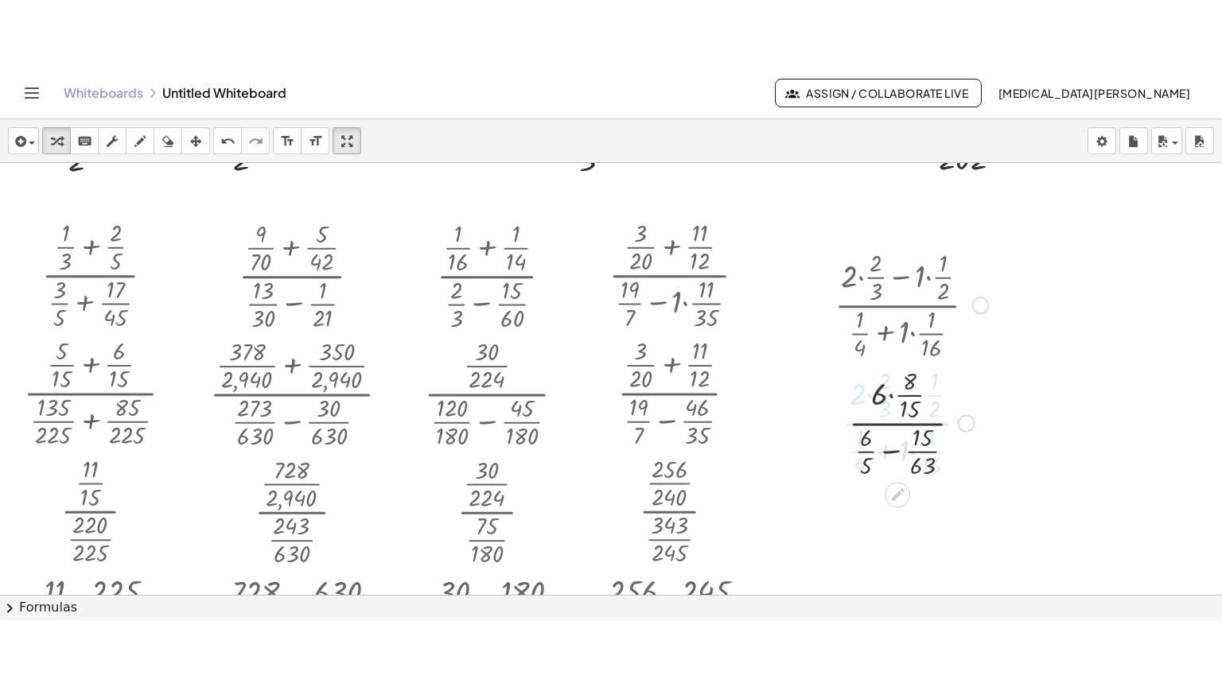
scroll to position [1788, 0]
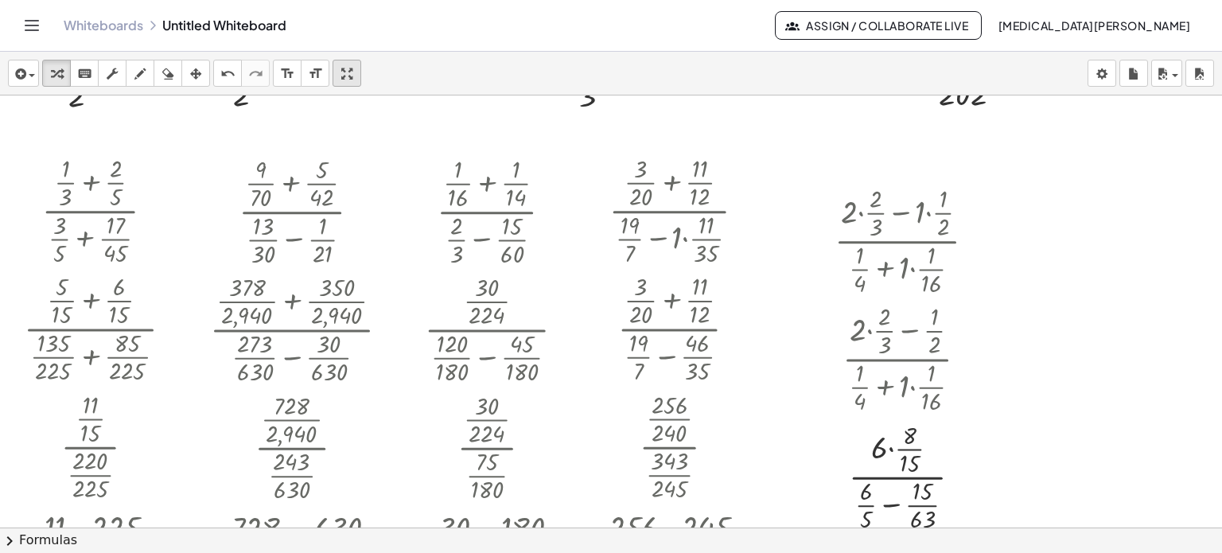
click at [340, 72] on div "button" at bounding box center [347, 73] width 21 height 19
drag, startPoint x: 348, startPoint y: 72, endPoint x: 348, endPoint y: 168, distance: 96.3
click at [348, 168] on div "insert select one: Math Expression Function Text Youtube Video Graphing Geometr…" at bounding box center [611, 302] width 1222 height 501
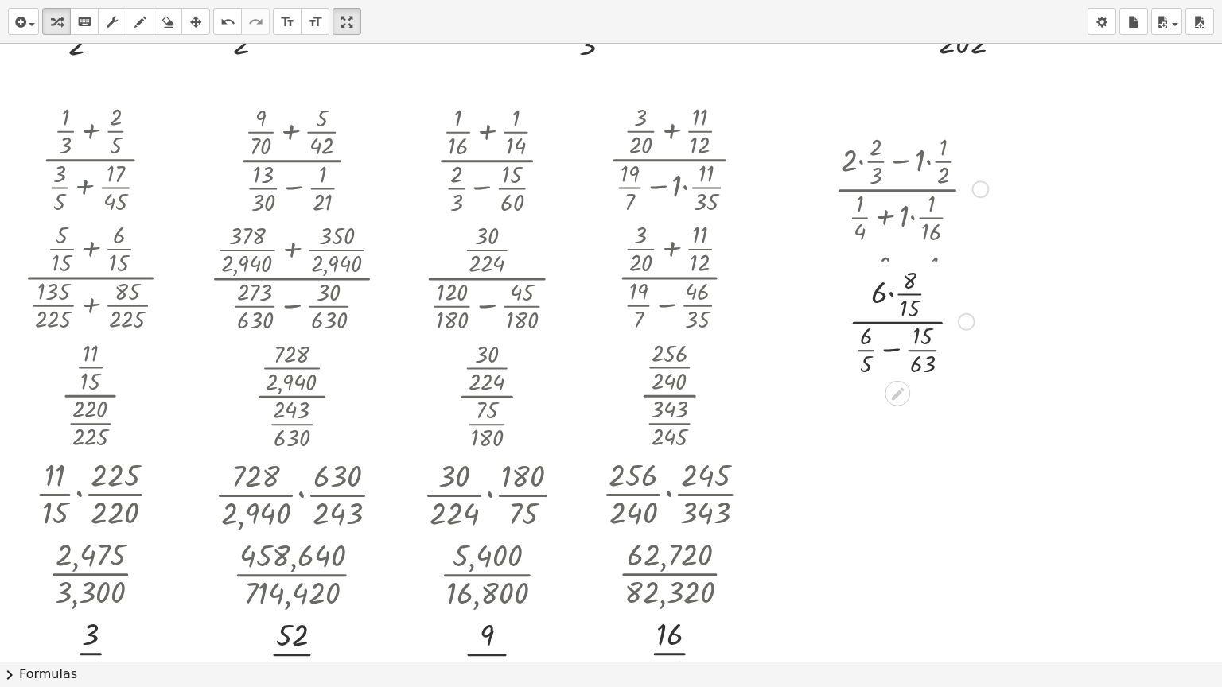
drag, startPoint x: 961, startPoint y: 426, endPoint x: 961, endPoint y: 318, distance: 108.2
click at [961, 318] on div at bounding box center [967, 322] width 18 height 18
click at [889, 336] on div at bounding box center [911, 306] width 169 height 118
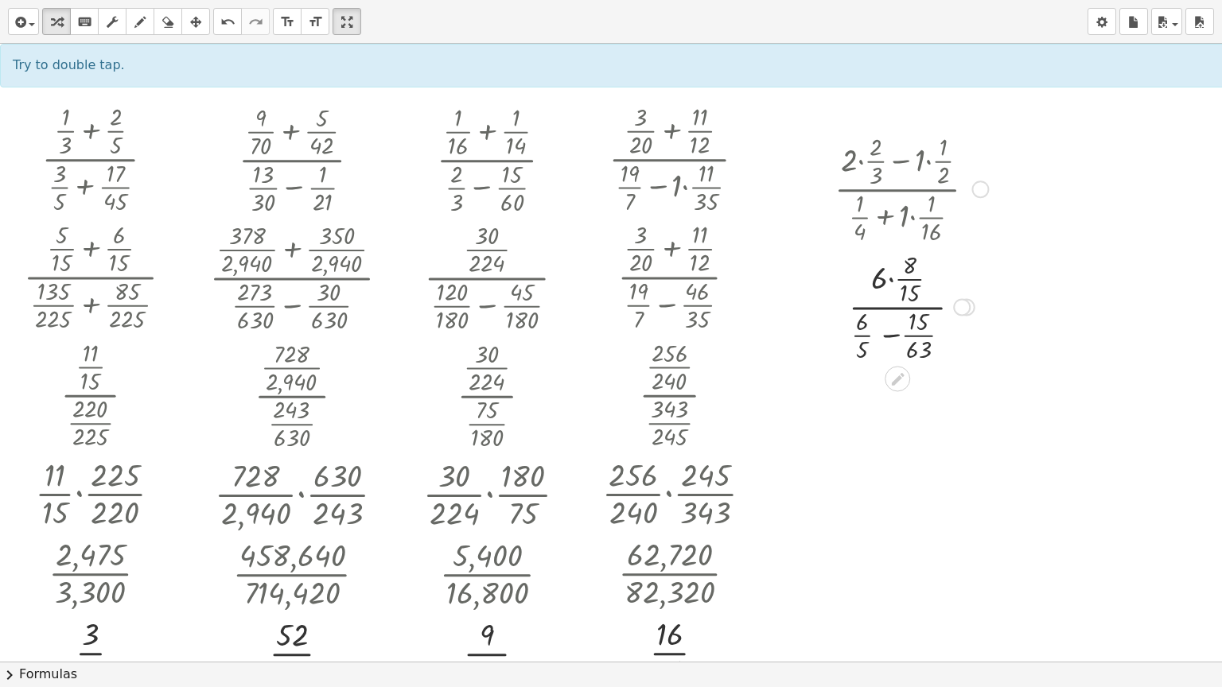
click at [889, 336] on div at bounding box center [911, 306] width 169 height 118
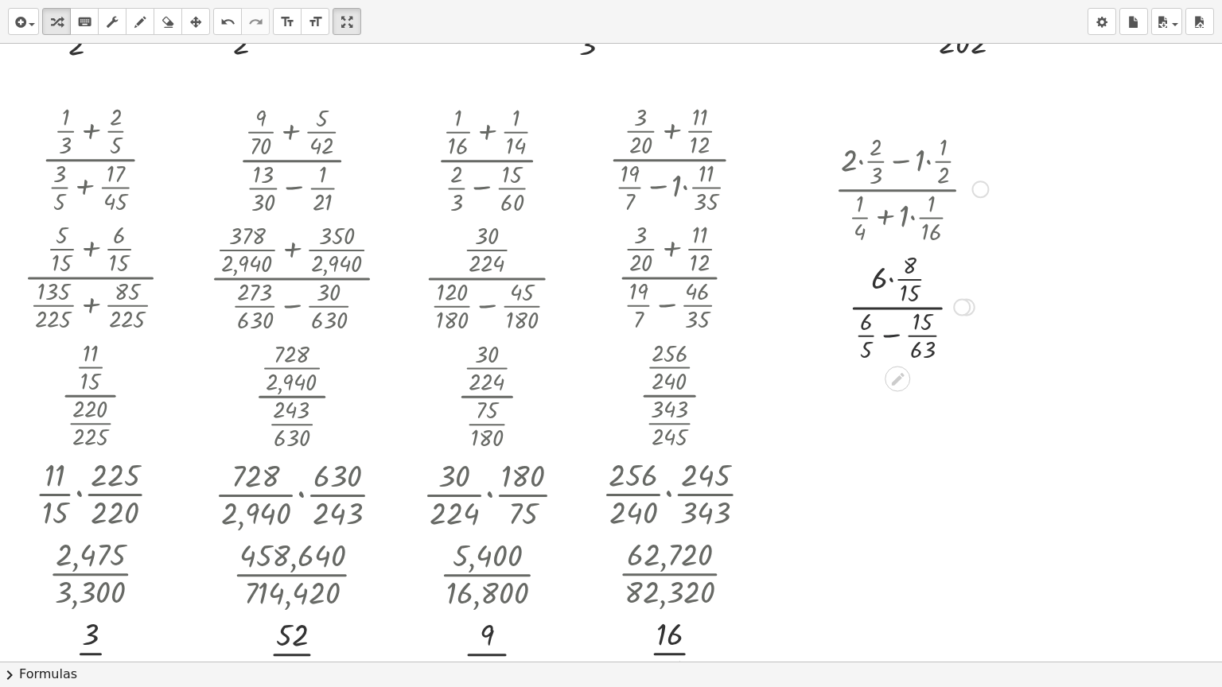
click at [889, 336] on div at bounding box center [911, 306] width 169 height 118
click at [990, 430] on div at bounding box center [991, 426] width 18 height 18
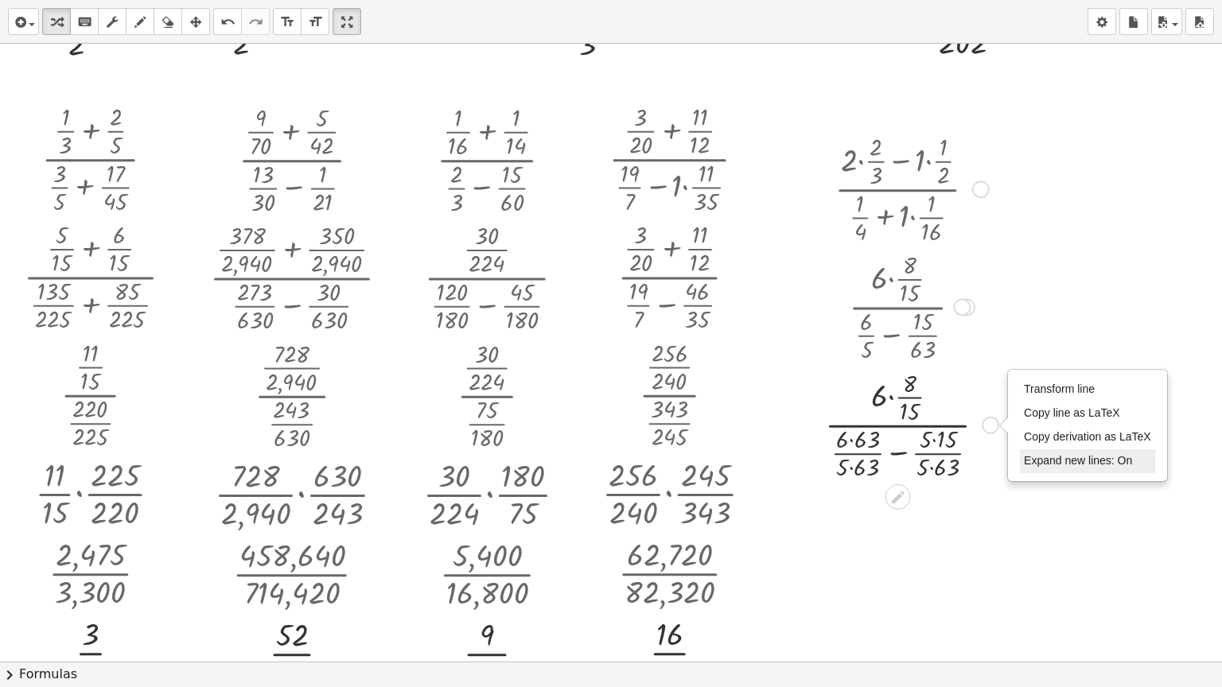
click at [1022, 464] on li "Expand new lines: On" at bounding box center [1087, 462] width 135 height 24
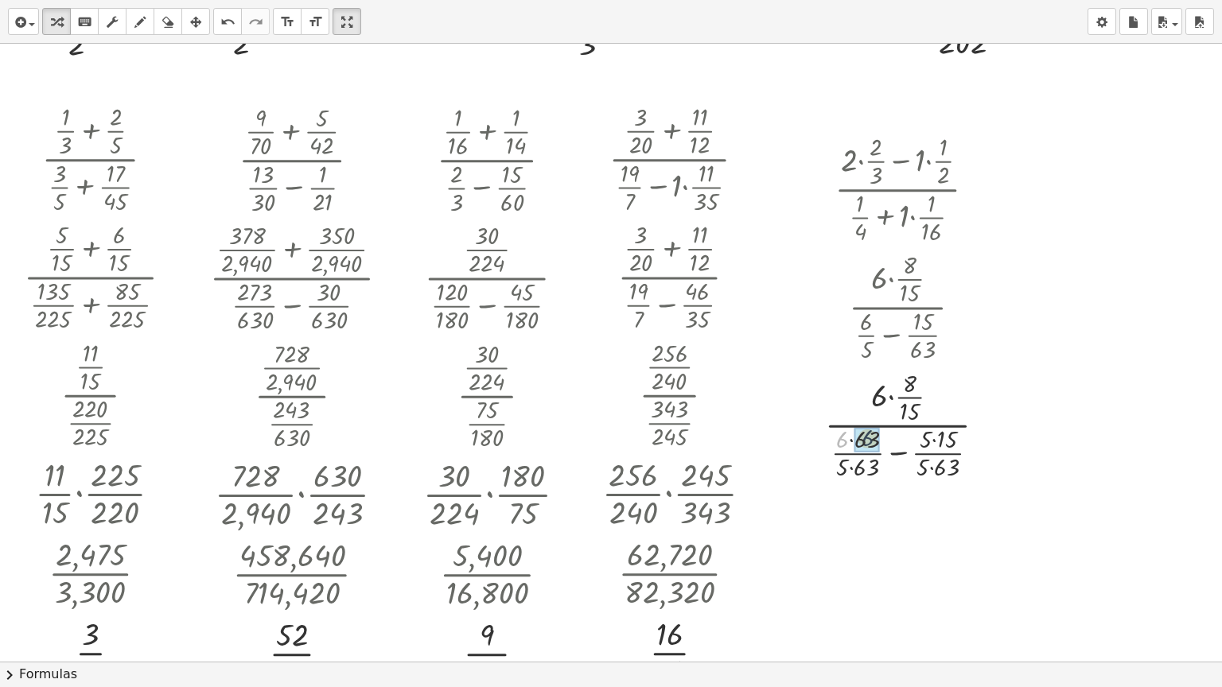
drag, startPoint x: 841, startPoint y: 439, endPoint x: 867, endPoint y: 438, distance: 26.3
drag, startPoint x: 842, startPoint y: 469, endPoint x: 907, endPoint y: 457, distance: 66.2
drag, startPoint x: 921, startPoint y: 434, endPoint x: 930, endPoint y: 453, distance: 21.7
drag, startPoint x: 919, startPoint y: 458, endPoint x: 932, endPoint y: 460, distance: 13.6
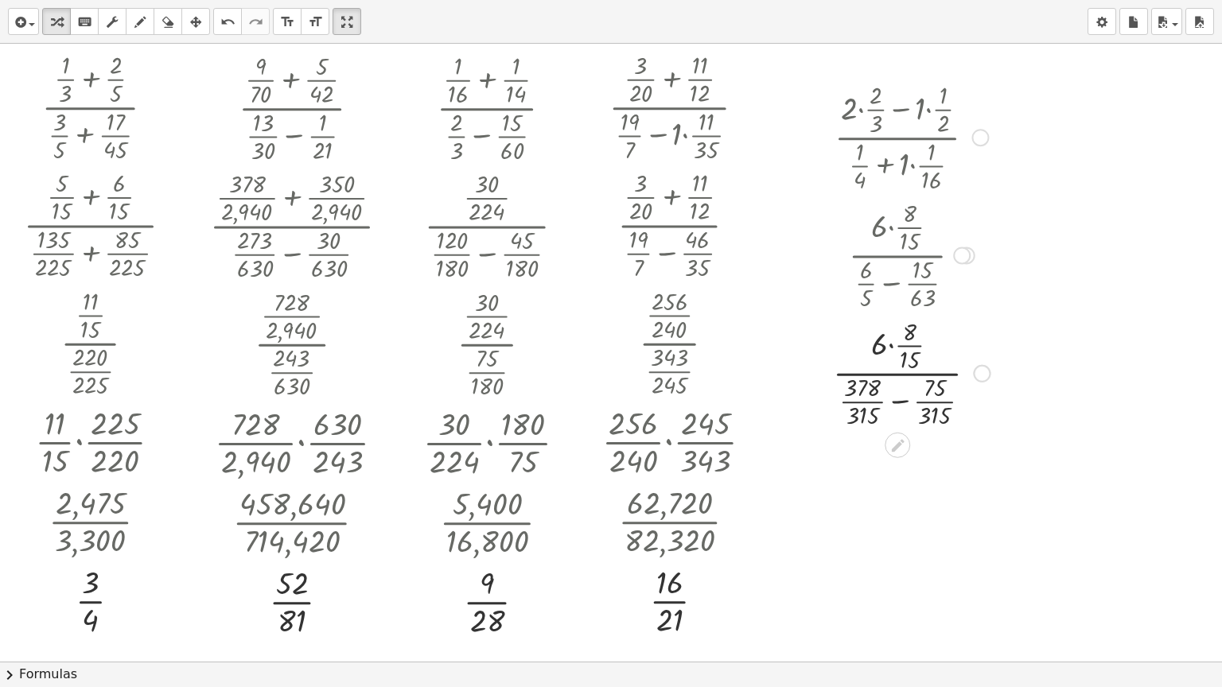
scroll to position [1868, 0]
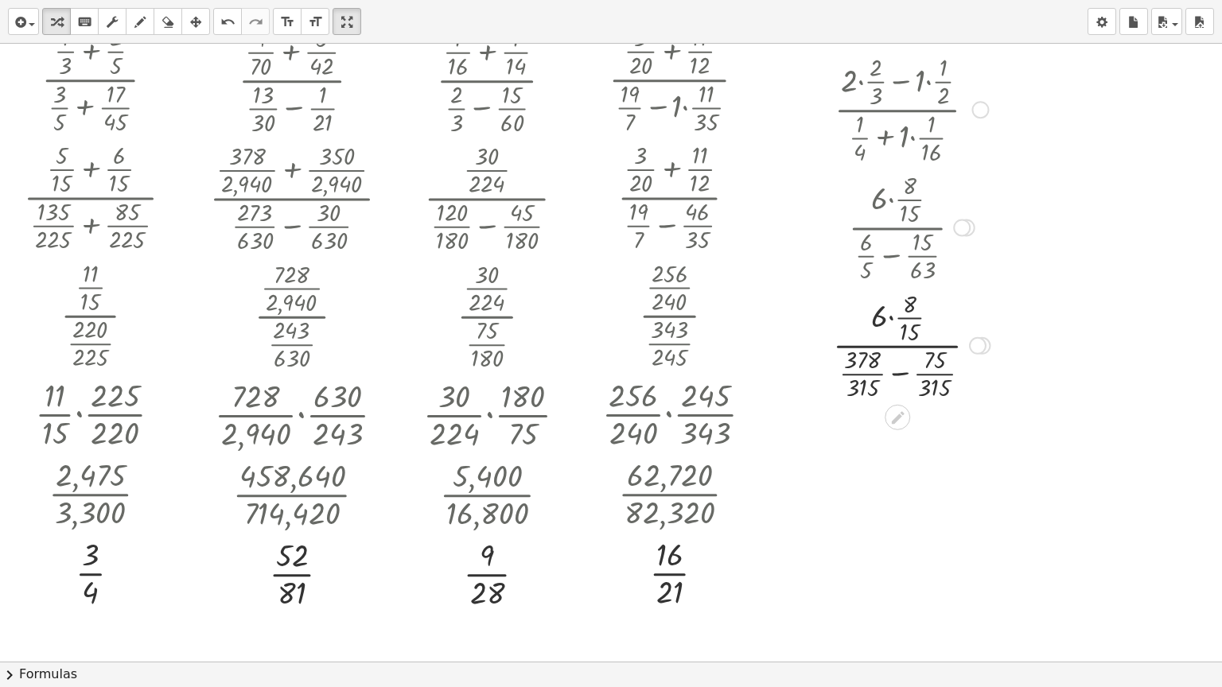
click at [897, 376] on div at bounding box center [911, 345] width 173 height 118
click at [950, 346] on div at bounding box center [946, 346] width 18 height 18
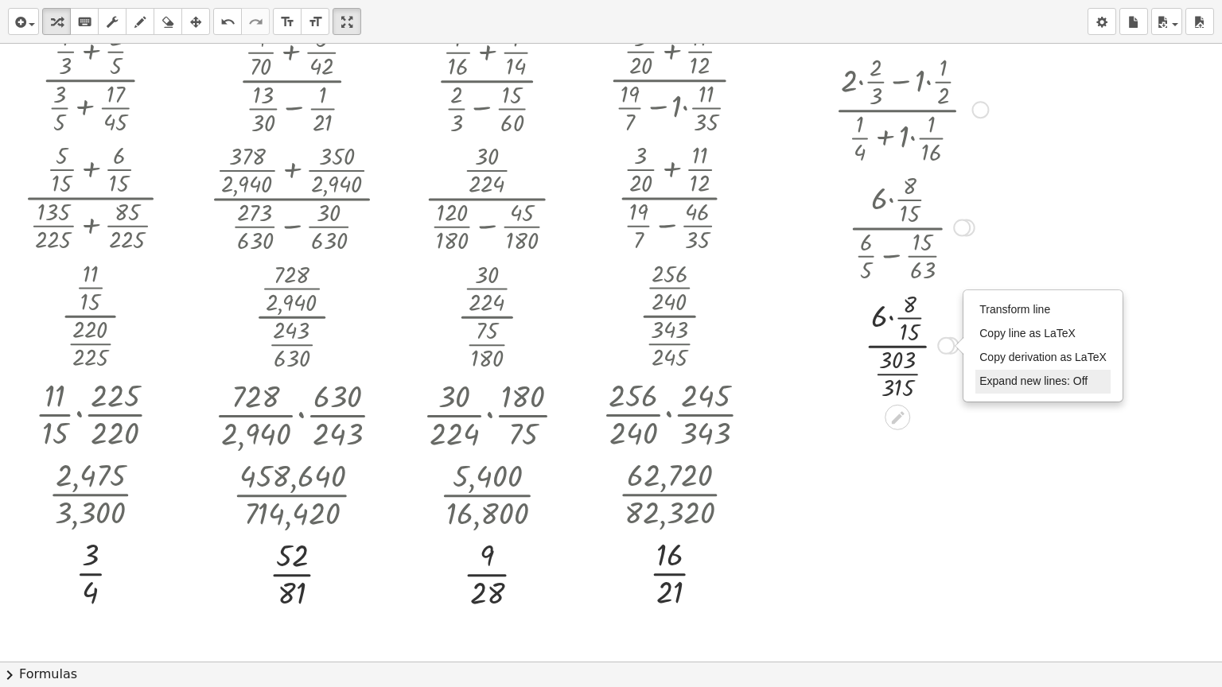
click at [995, 375] on span "Expand new lines: Off" at bounding box center [1033, 381] width 108 height 13
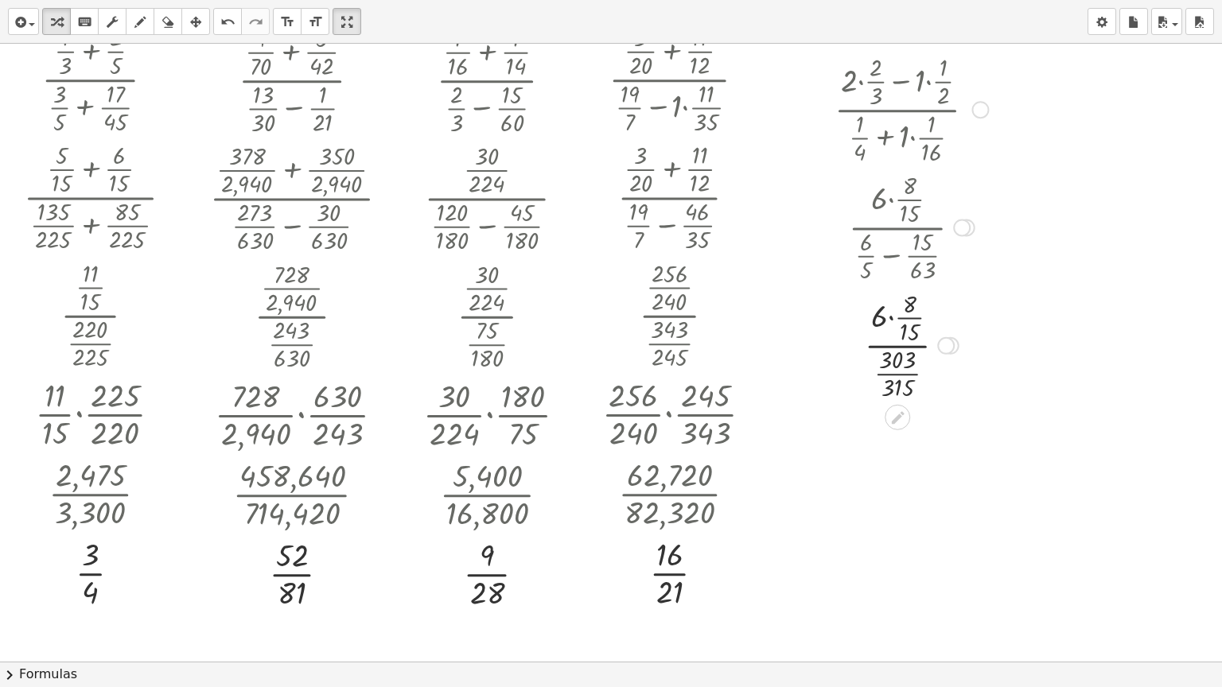
click at [993, 382] on span "Expand new lines: Off" at bounding box center [1033, 381] width 108 height 13
click at [891, 316] on div at bounding box center [911, 345] width 169 height 118
click at [221, 21] on icon "undo" at bounding box center [227, 22] width 15 height 19
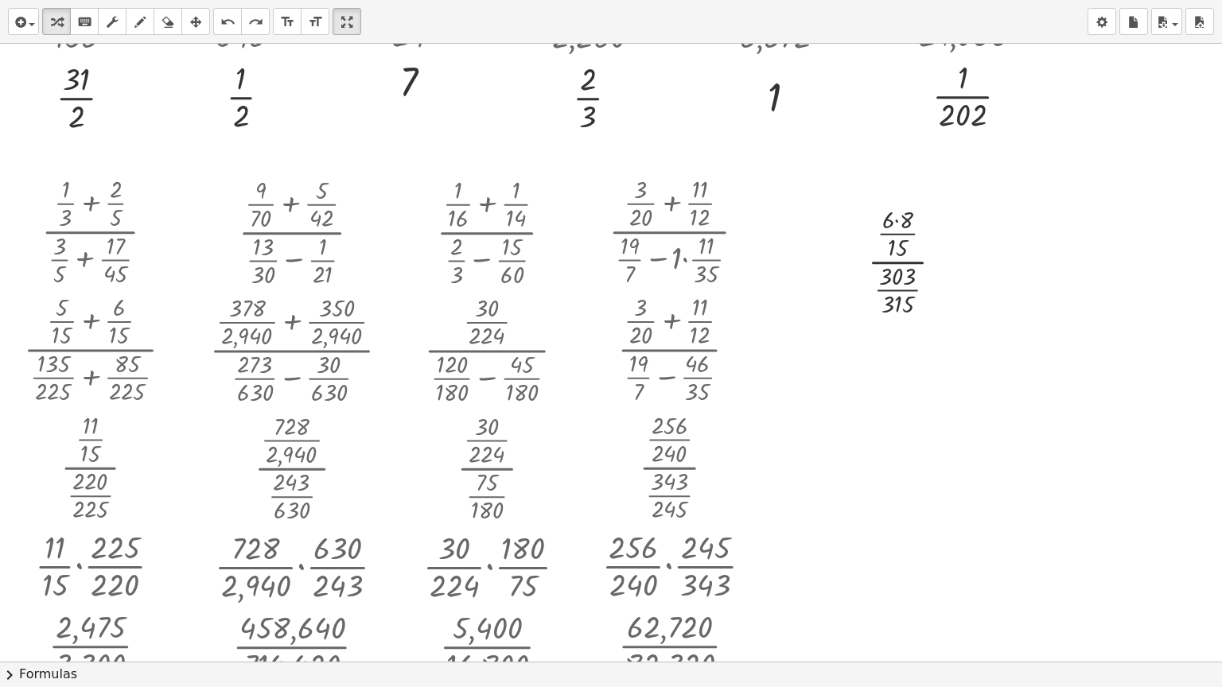
scroll to position [1709, 0]
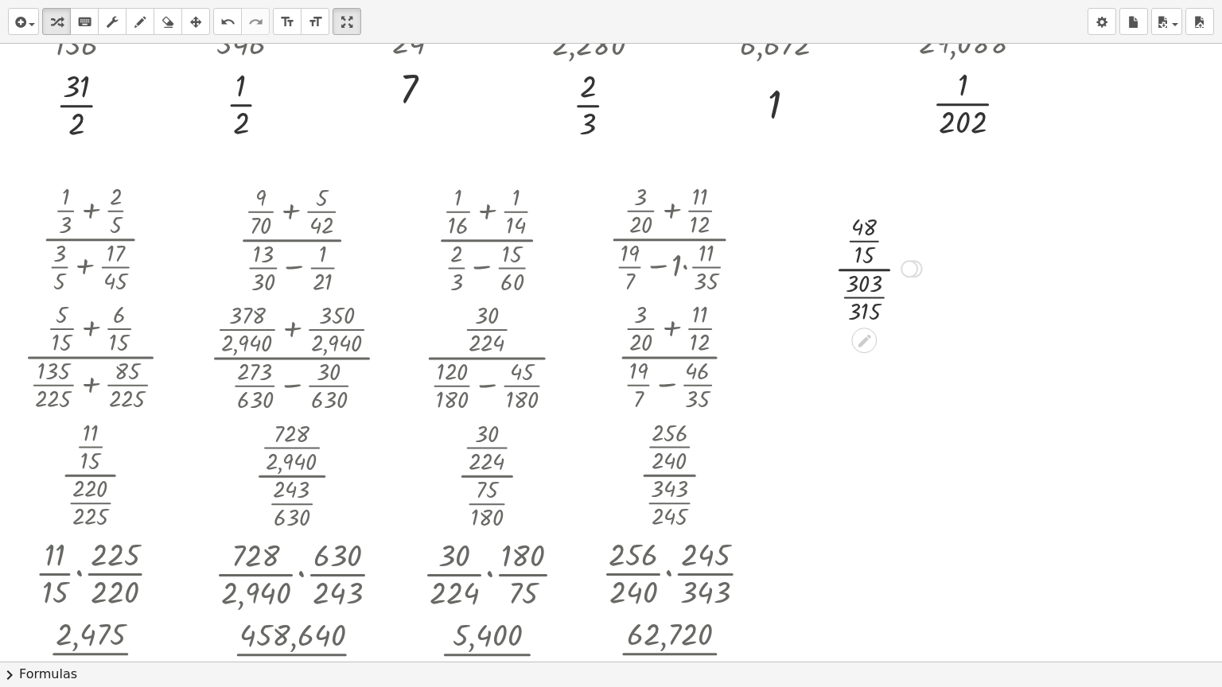
click at [902, 270] on div at bounding box center [910, 269] width 18 height 18
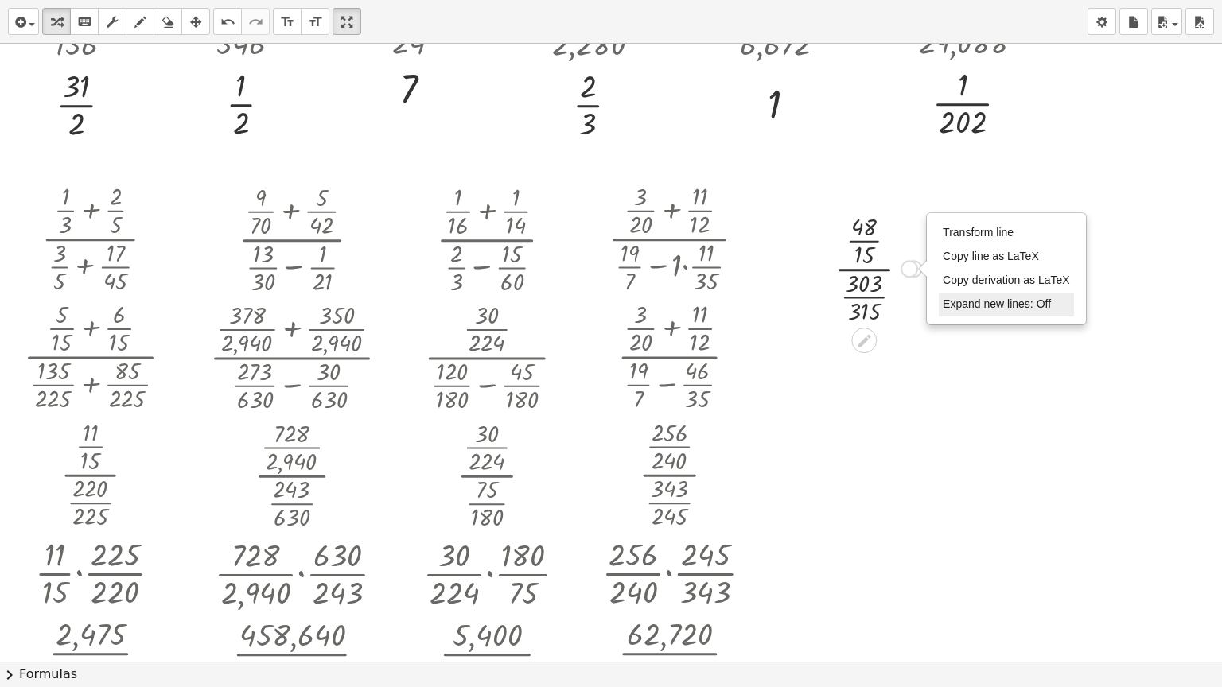
click at [959, 309] on span "Expand new lines: Off" at bounding box center [997, 304] width 108 height 13
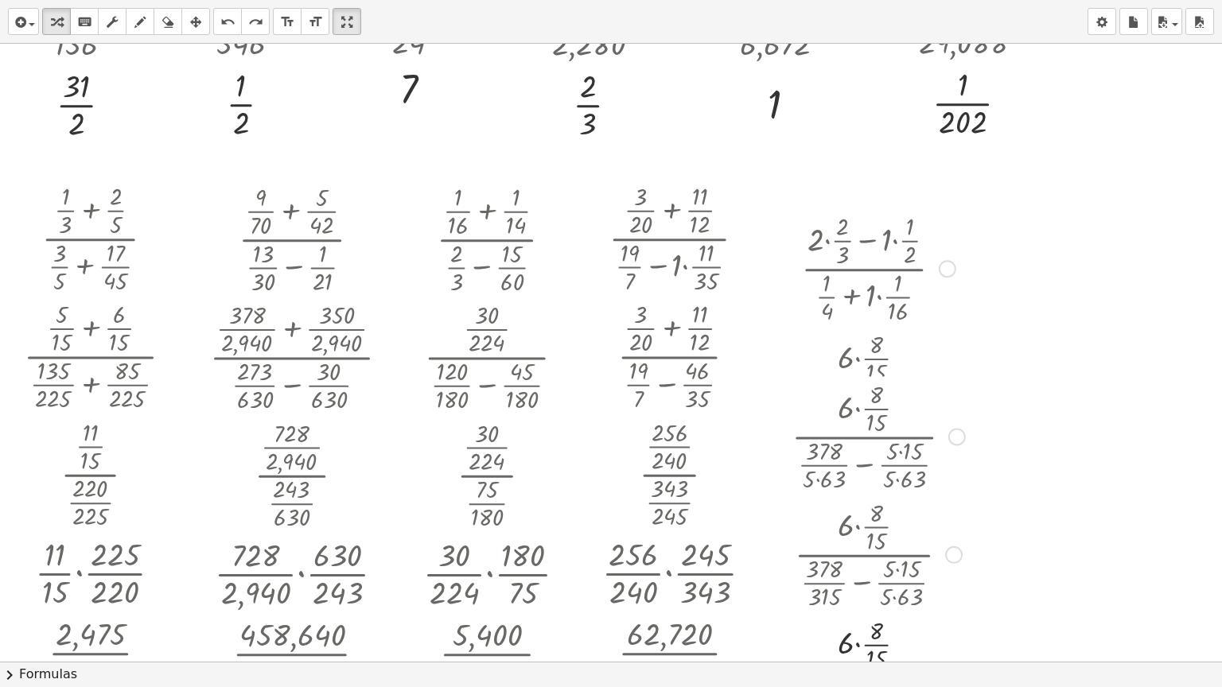
drag, startPoint x: 945, startPoint y: 268, endPoint x: 962, endPoint y: 687, distance: 418.8
click at [962, 552] on div "insert select one: Math Expression Function Text Youtube Video Graphing Geometr…" at bounding box center [611, 343] width 1222 height 687
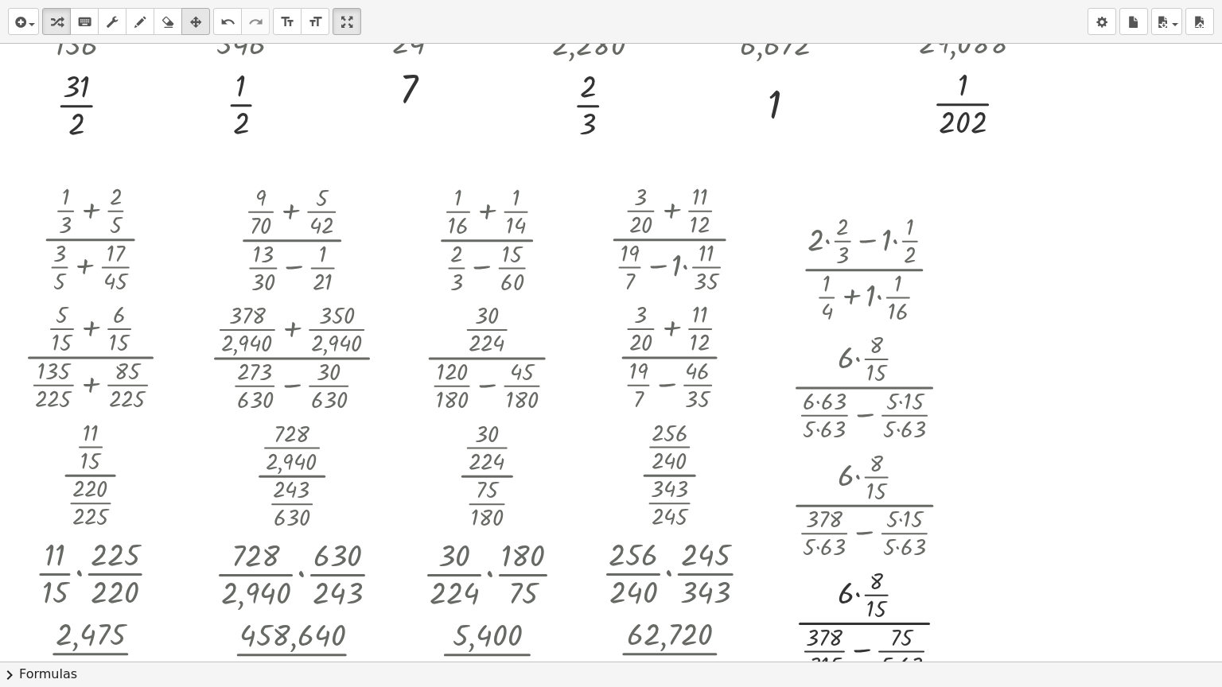
click at [206, 22] on button "arrange" at bounding box center [195, 21] width 29 height 27
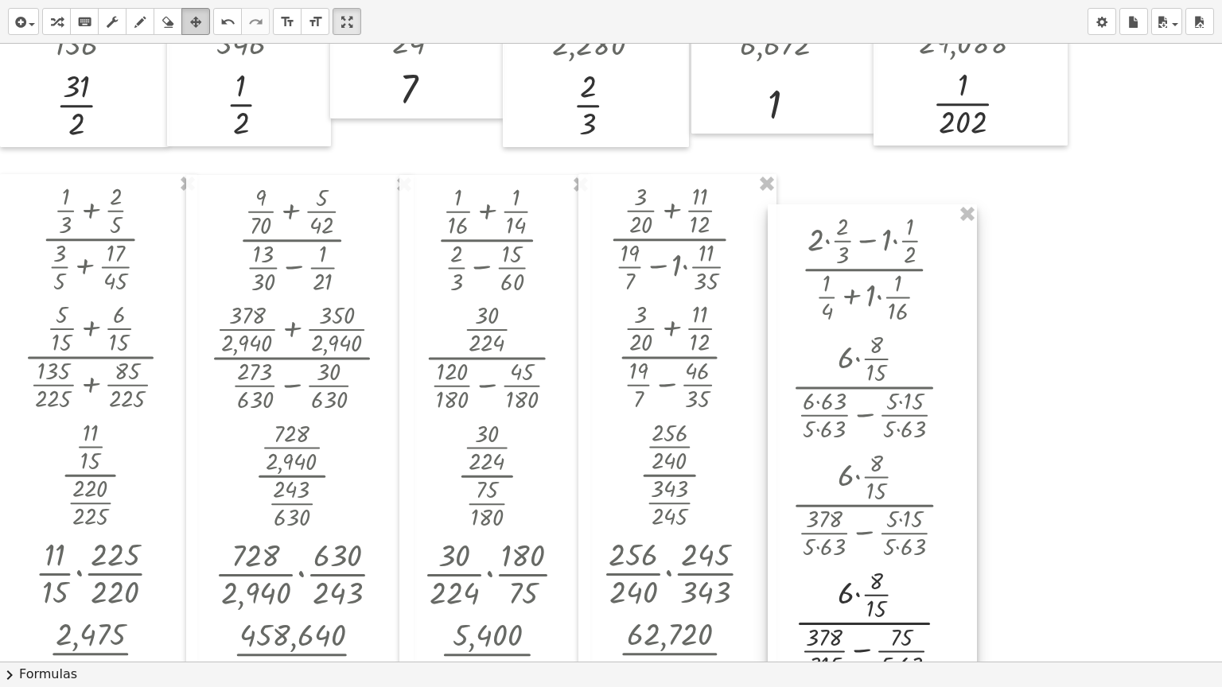
click at [918, 230] on div at bounding box center [872, 444] width 209 height 480
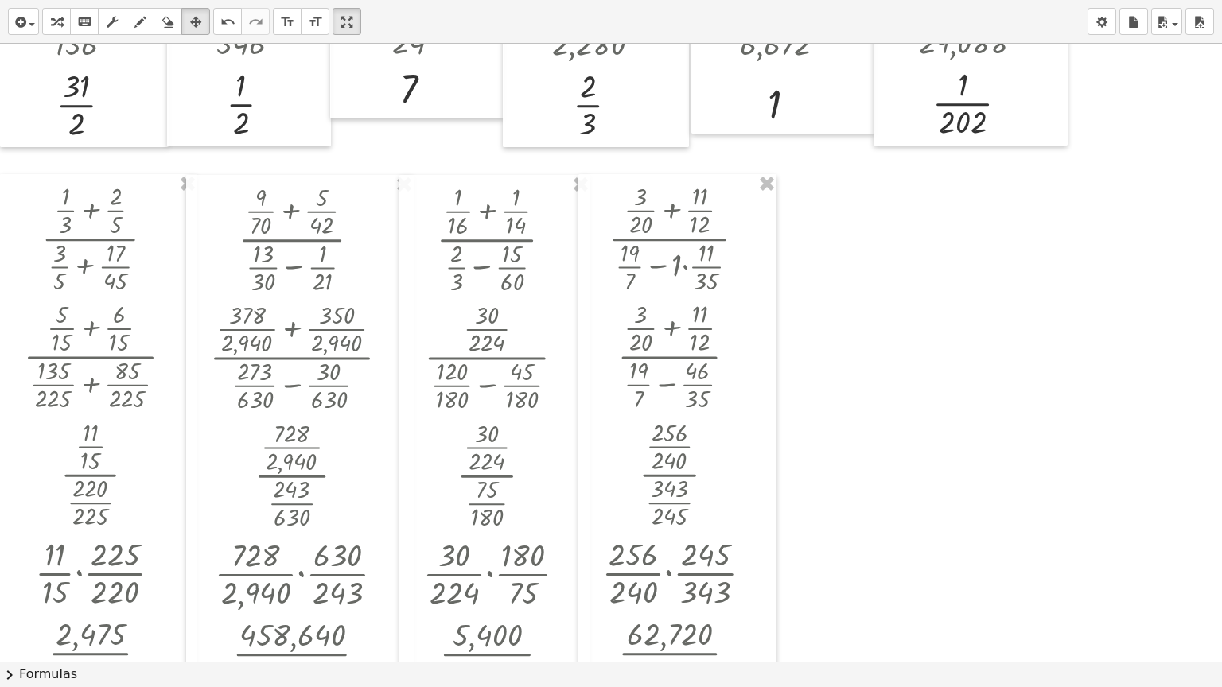
click at [63, 20] on div "button" at bounding box center [56, 21] width 21 height 19
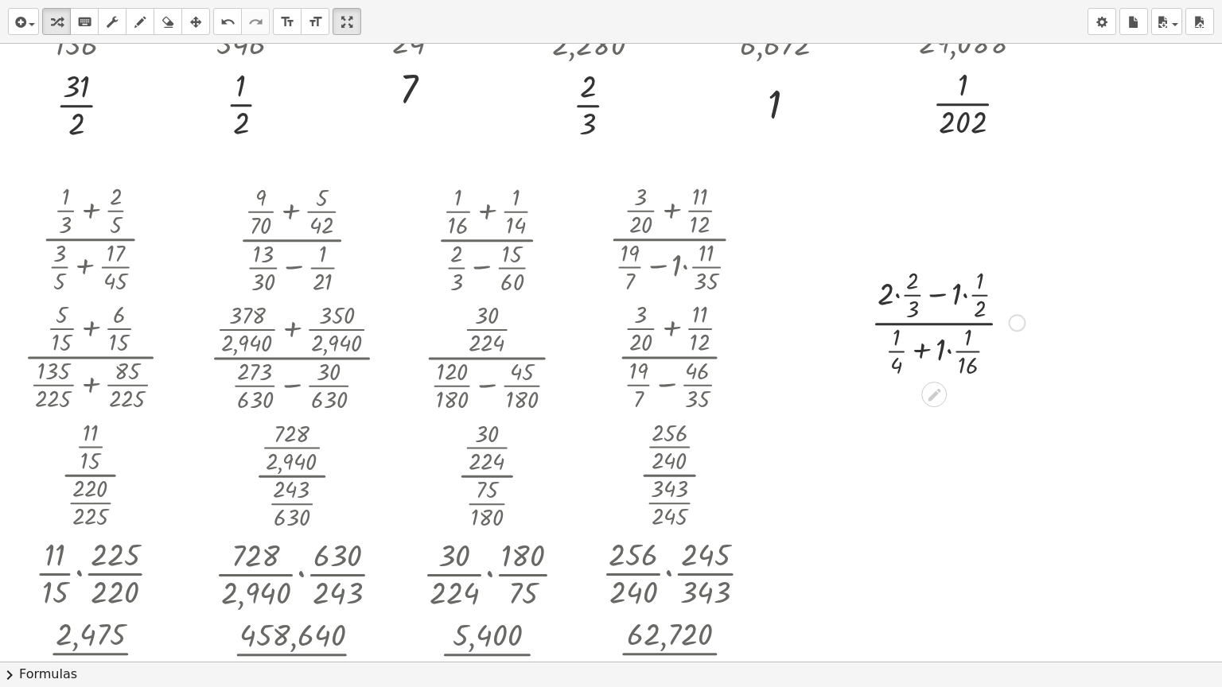
click at [951, 353] on div at bounding box center [947, 322] width 169 height 118
click at [929, 509] on icon at bounding box center [934, 512] width 17 height 17
drag, startPoint x: 998, startPoint y: 554, endPoint x: 1001, endPoint y: 404, distance: 149.6
click at [934, 428] on div "· · 7 · 6 · ( + · 1 · 4 + · 17 · 16 )" at bounding box center [934, 428] width 0 height 0
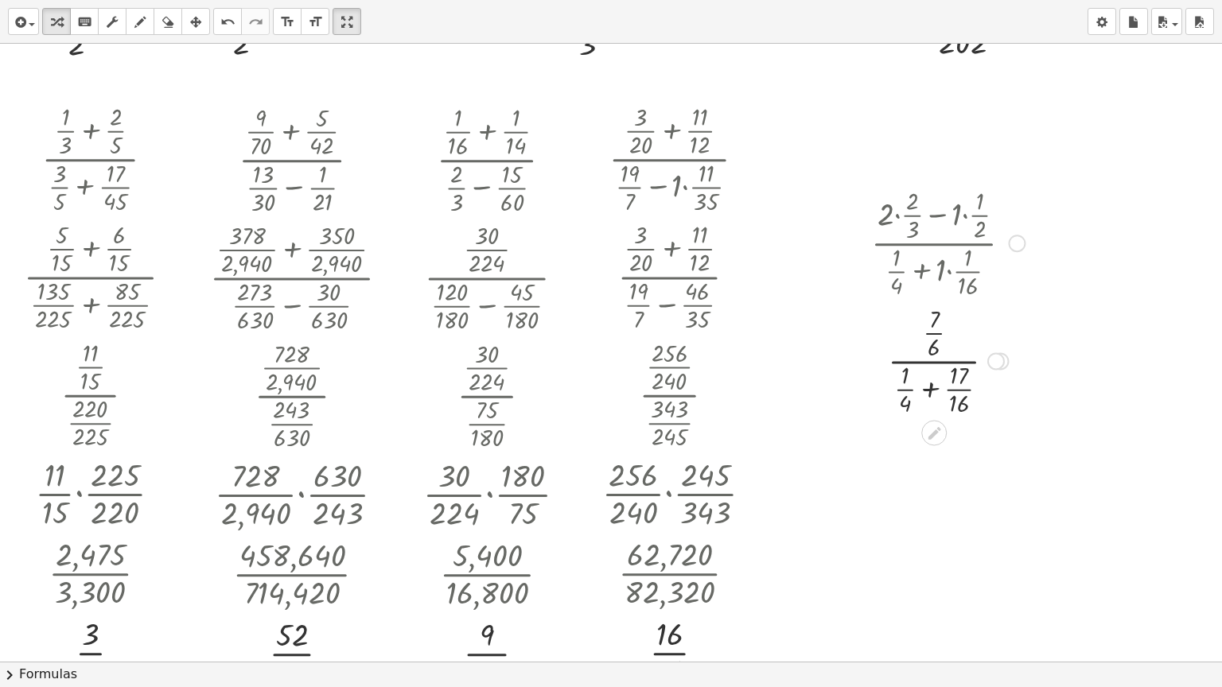
click at [932, 390] on div at bounding box center [947, 360] width 169 height 118
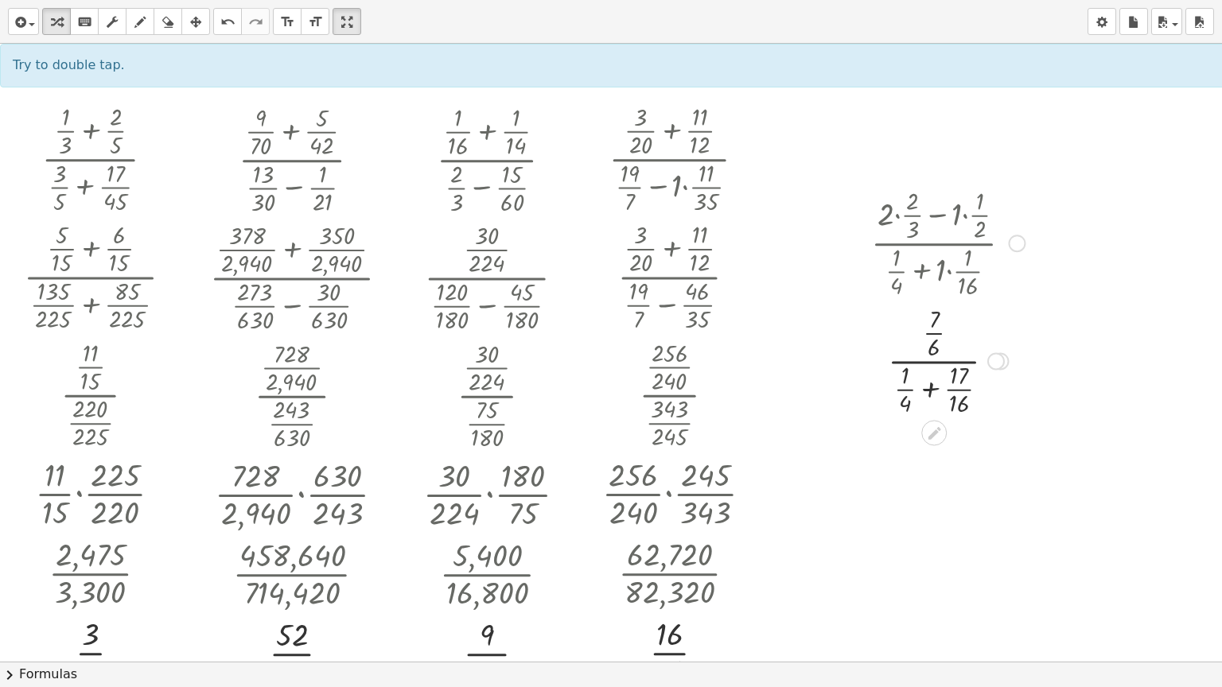
click at [991, 365] on div at bounding box center [996, 361] width 18 height 18
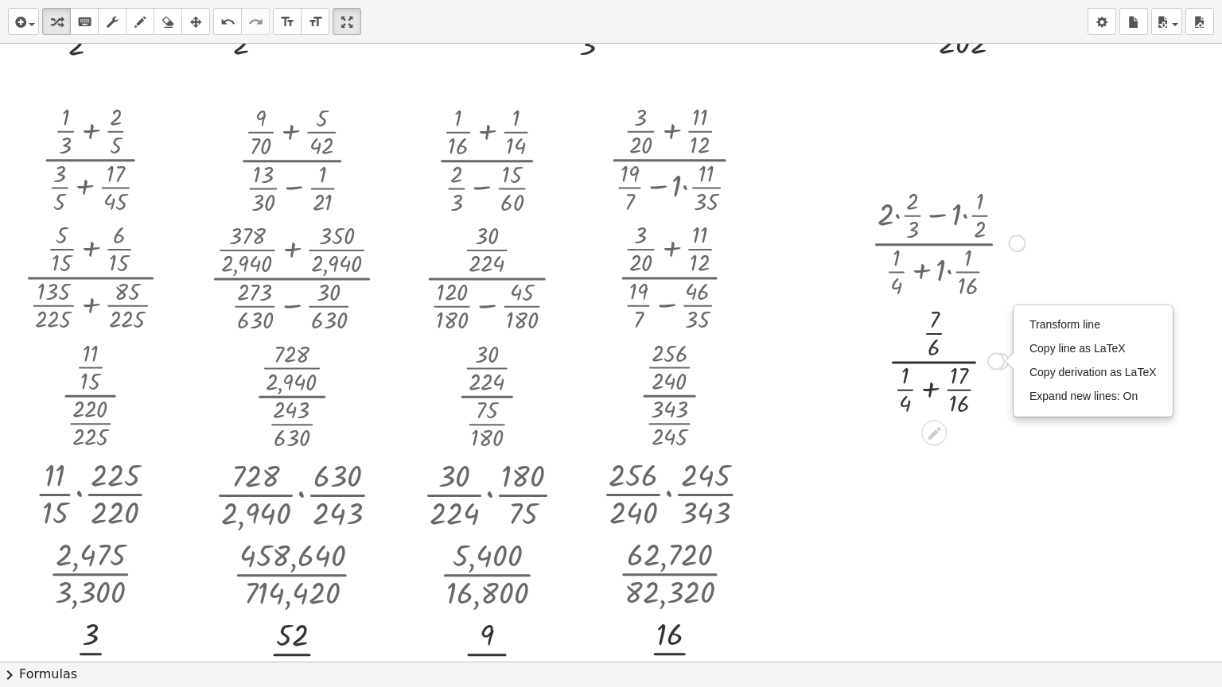
click at [930, 391] on div at bounding box center [947, 360] width 169 height 118
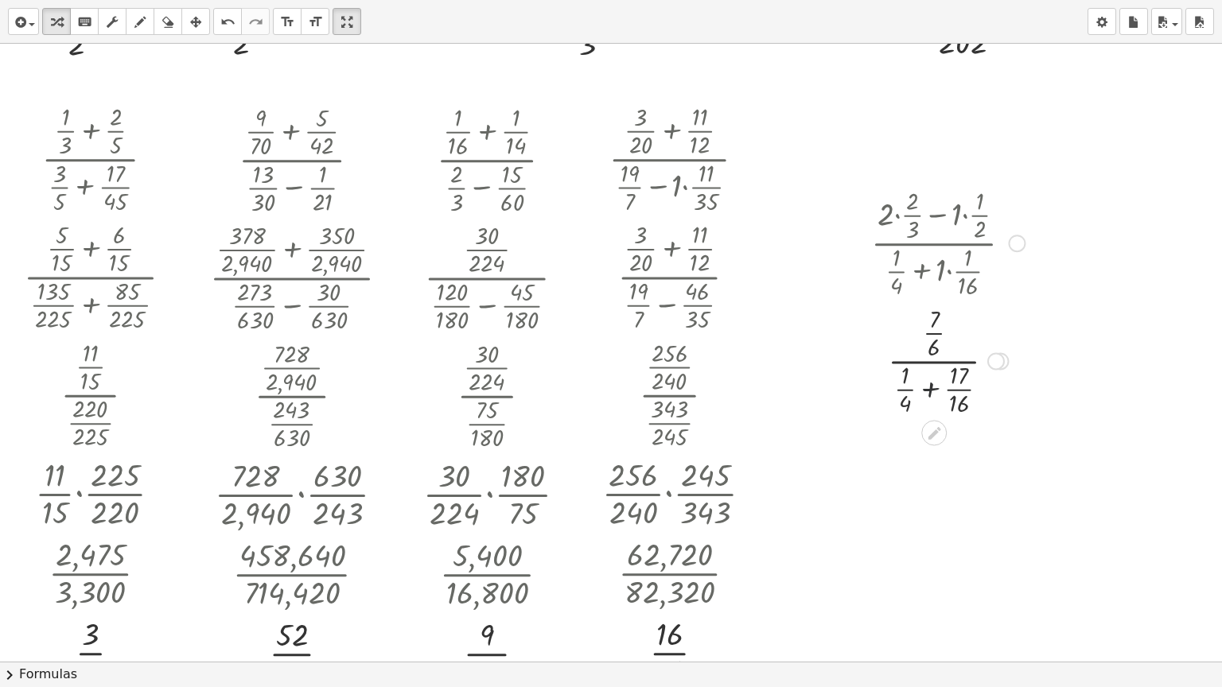
click at [930, 391] on div at bounding box center [947, 360] width 169 height 118
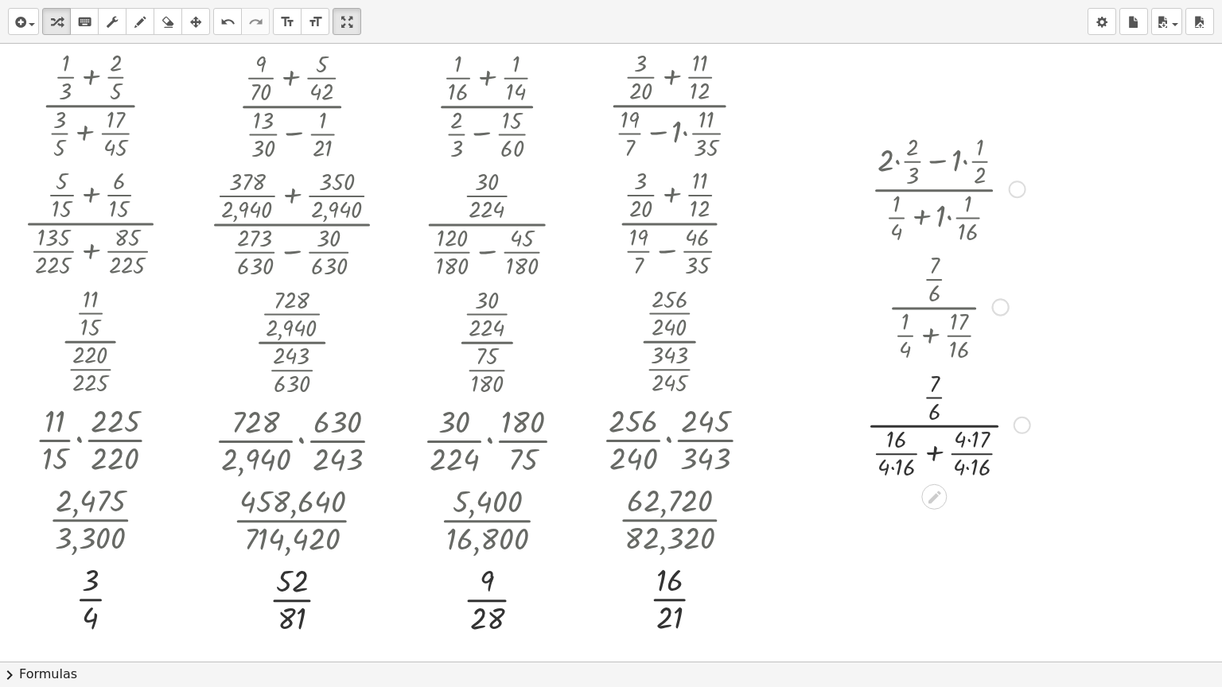
scroll to position [1868, 0]
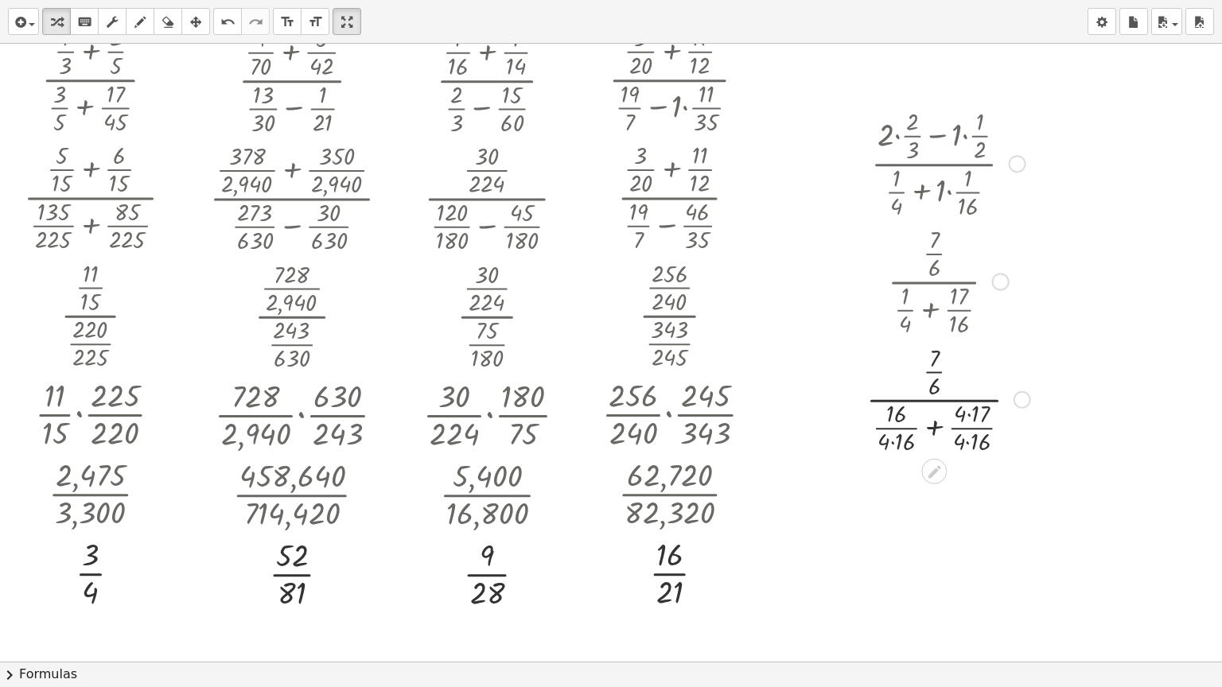
click at [1024, 396] on div at bounding box center [1023, 400] width 18 height 18
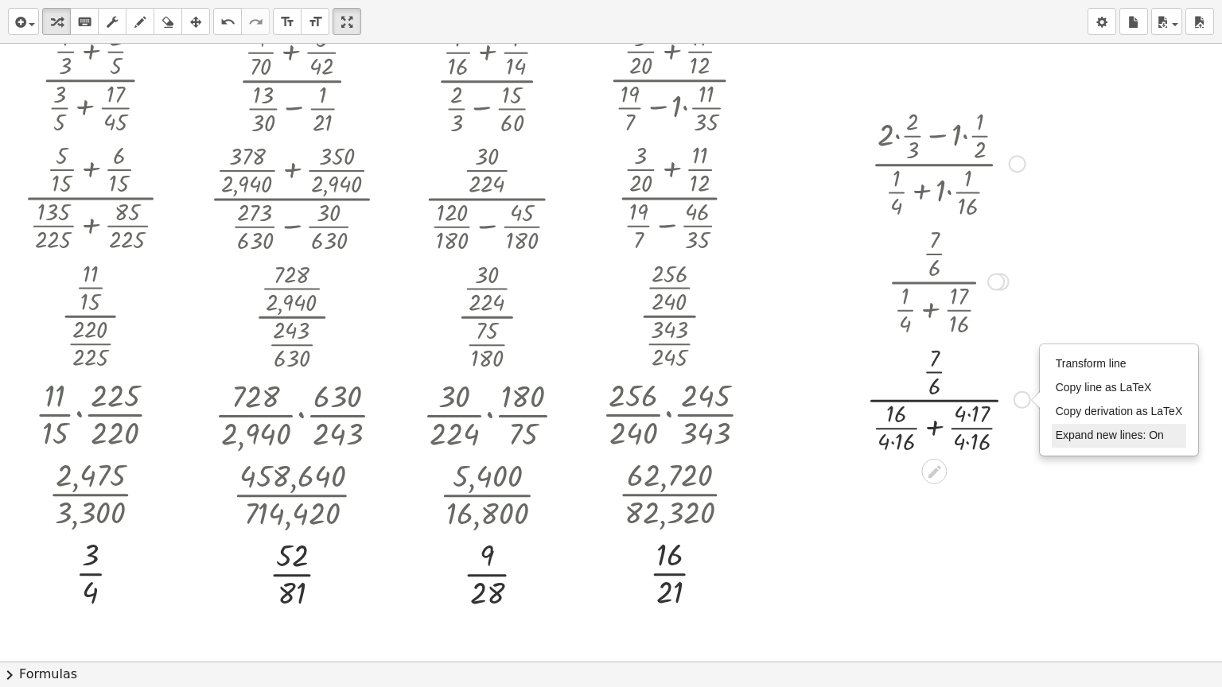
click at [1063, 432] on span "Expand new lines: On" at bounding box center [1110, 435] width 108 height 13
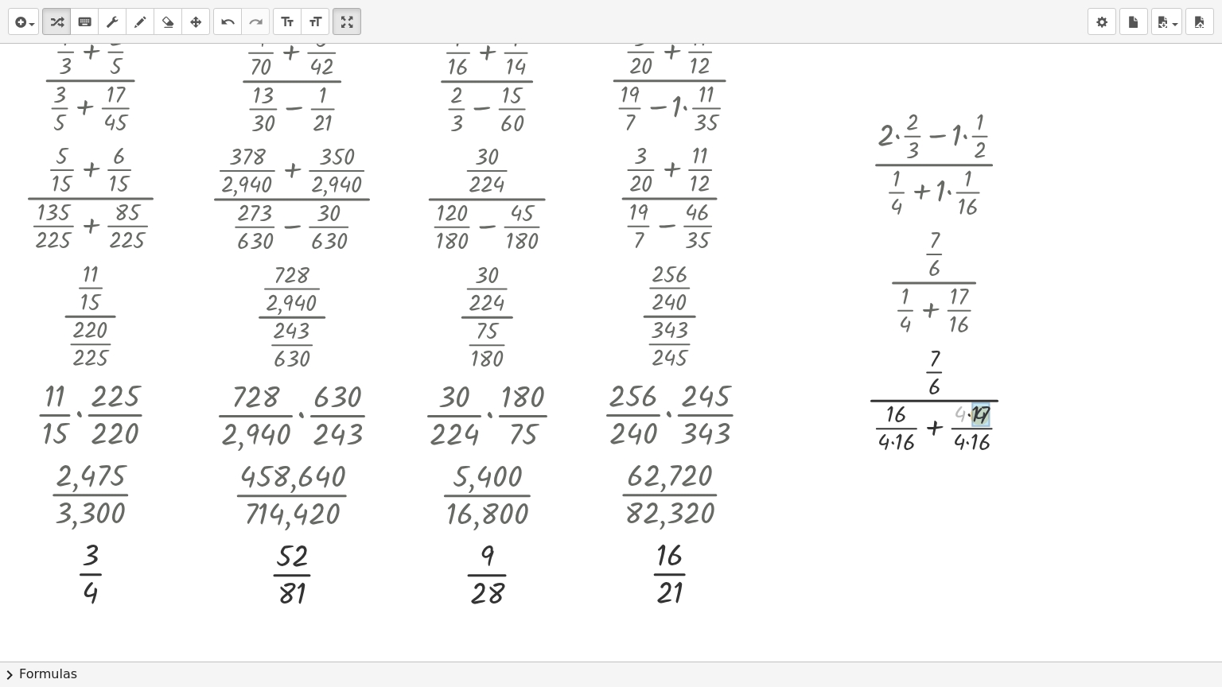
drag, startPoint x: 962, startPoint y: 417, endPoint x: 974, endPoint y: 417, distance: 11.9
drag, startPoint x: 890, startPoint y: 441, endPoint x: 907, endPoint y: 441, distance: 16.7
click at [907, 441] on div at bounding box center [948, 399] width 180 height 118
drag, startPoint x: 906, startPoint y: 426, endPoint x: 875, endPoint y: 426, distance: 31.0
drag, startPoint x: 888, startPoint y: 439, endPoint x: 905, endPoint y: 439, distance: 16.7
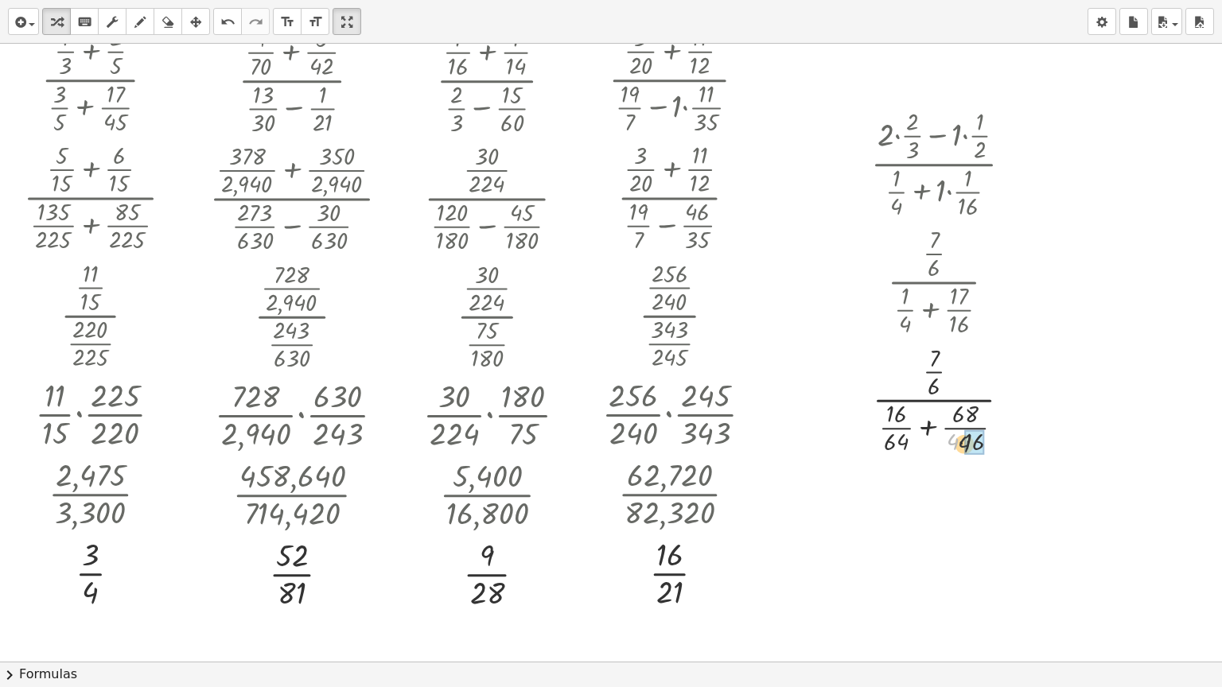
drag, startPoint x: 955, startPoint y: 443, endPoint x: 971, endPoint y: 446, distance: 16.1
click at [1005, 401] on div "Transform line Copy line as LaTeX Copy derivation as LaTeX Expand new lines: On" at bounding box center [1010, 400] width 18 height 18
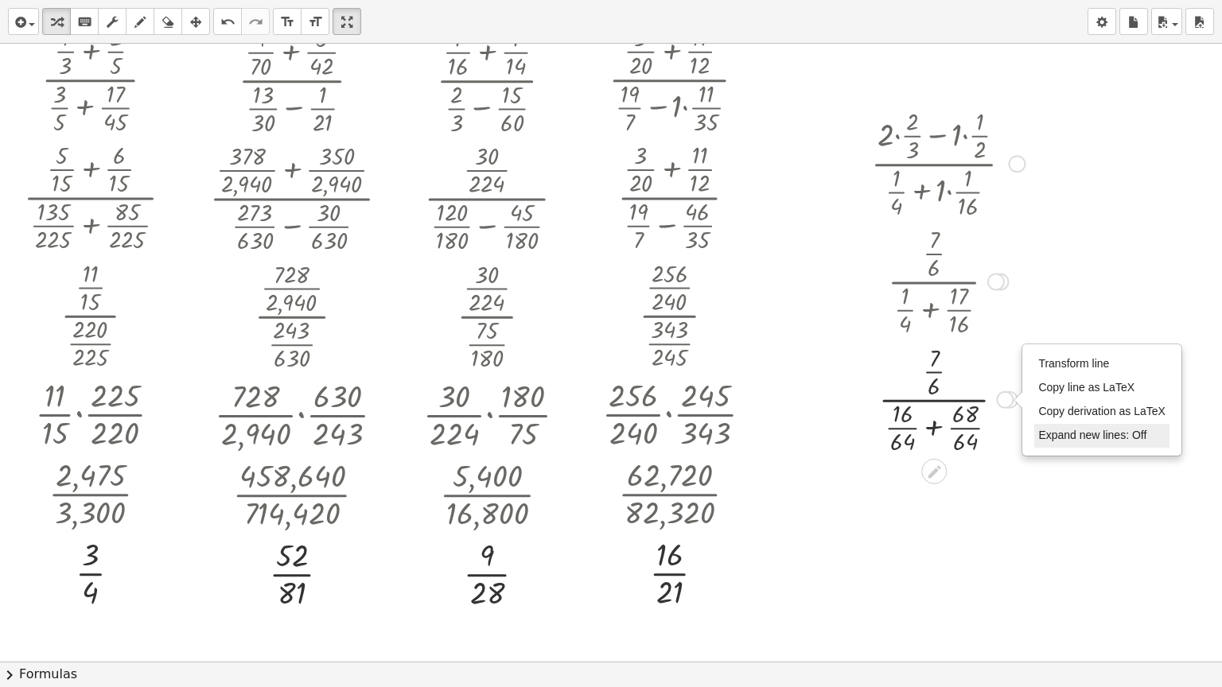
click at [1060, 444] on li "Expand new lines: Off" at bounding box center [1101, 436] width 135 height 24
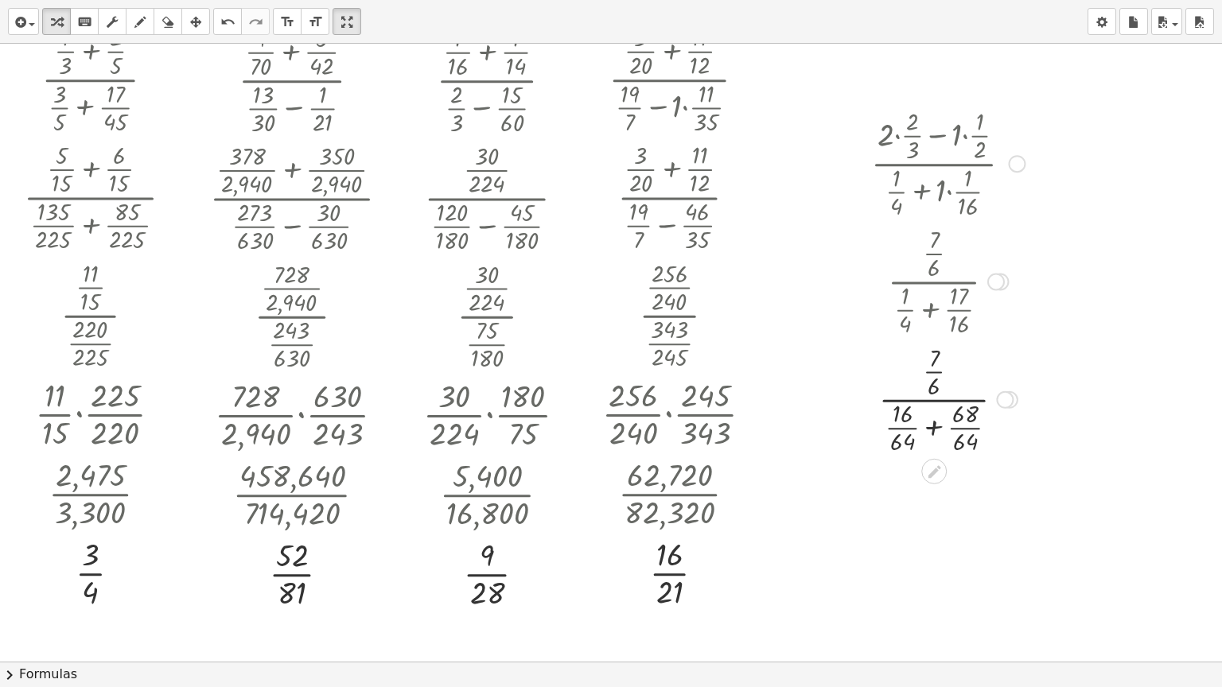
click at [931, 424] on div at bounding box center [947, 399] width 169 height 118
drag, startPoint x: 976, startPoint y: 516, endPoint x: 978, endPoint y: 405, distance: 111.4
click at [978, 405] on div "Transform line Copy line as LaTeX Copy derivation as LaTeX Expand new lines: On" at bounding box center [979, 412] width 18 height 18
drag, startPoint x: 926, startPoint y: 429, endPoint x: 962, endPoint y: 376, distance: 64.2
click at [962, 376] on div at bounding box center [947, 399] width 169 height 118
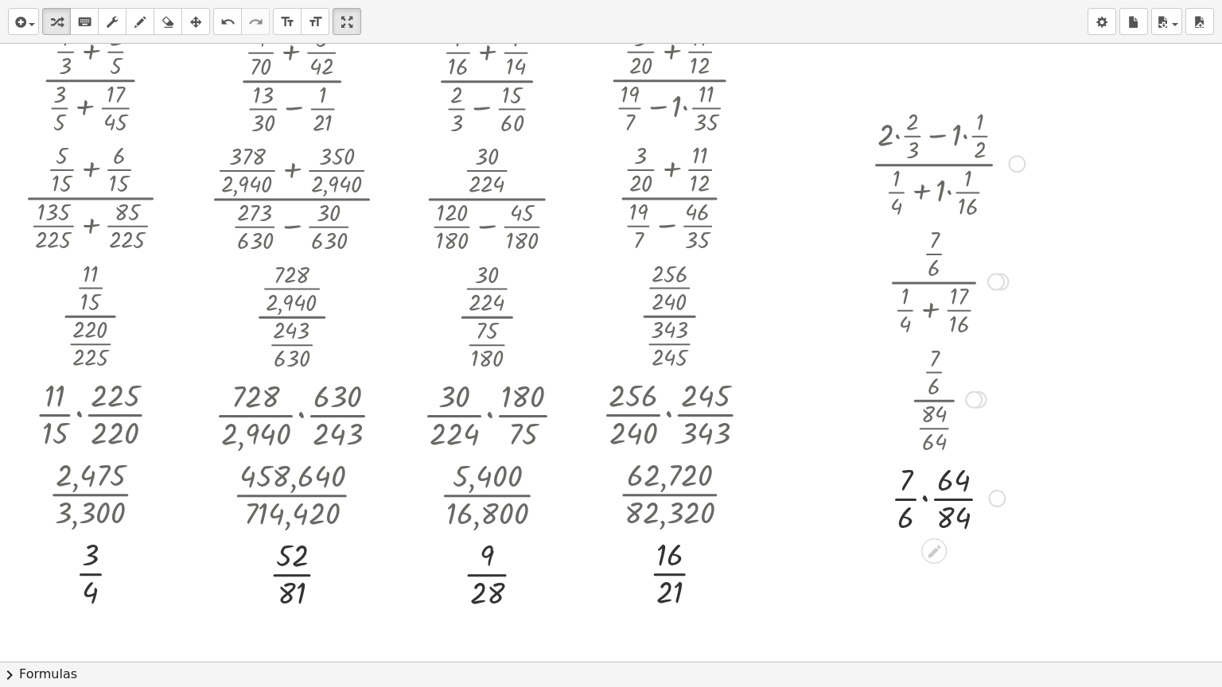
click at [926, 499] on div at bounding box center [947, 497] width 169 height 80
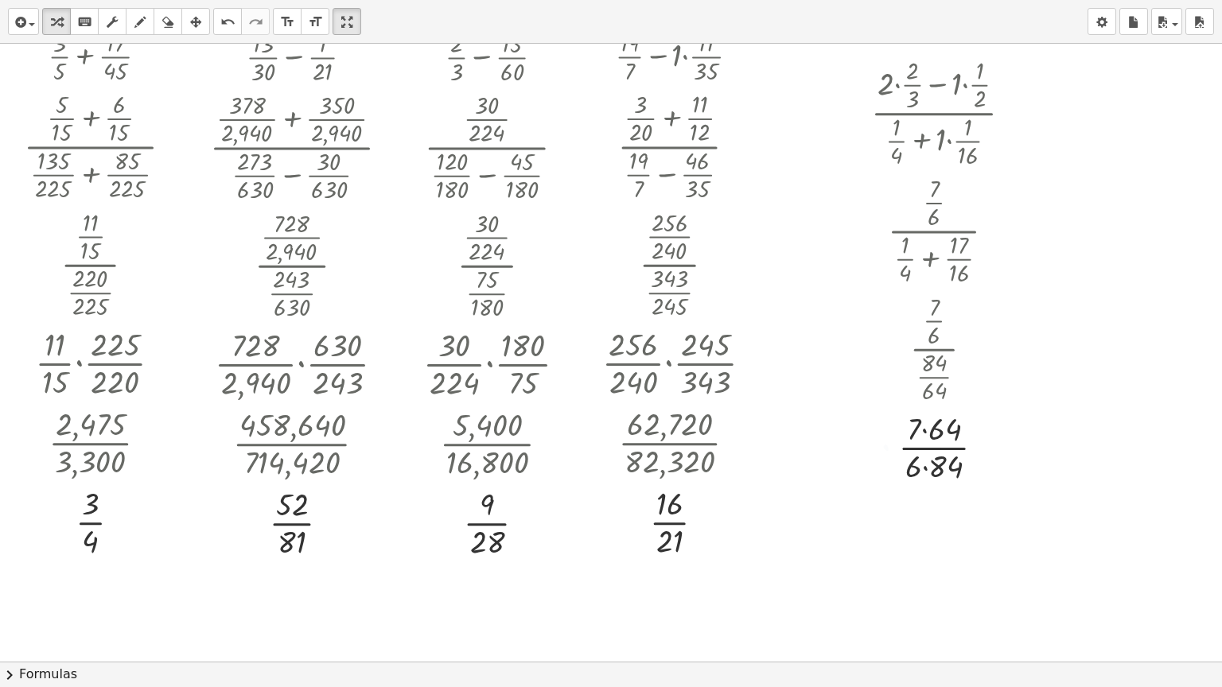
scroll to position [1948, 0]
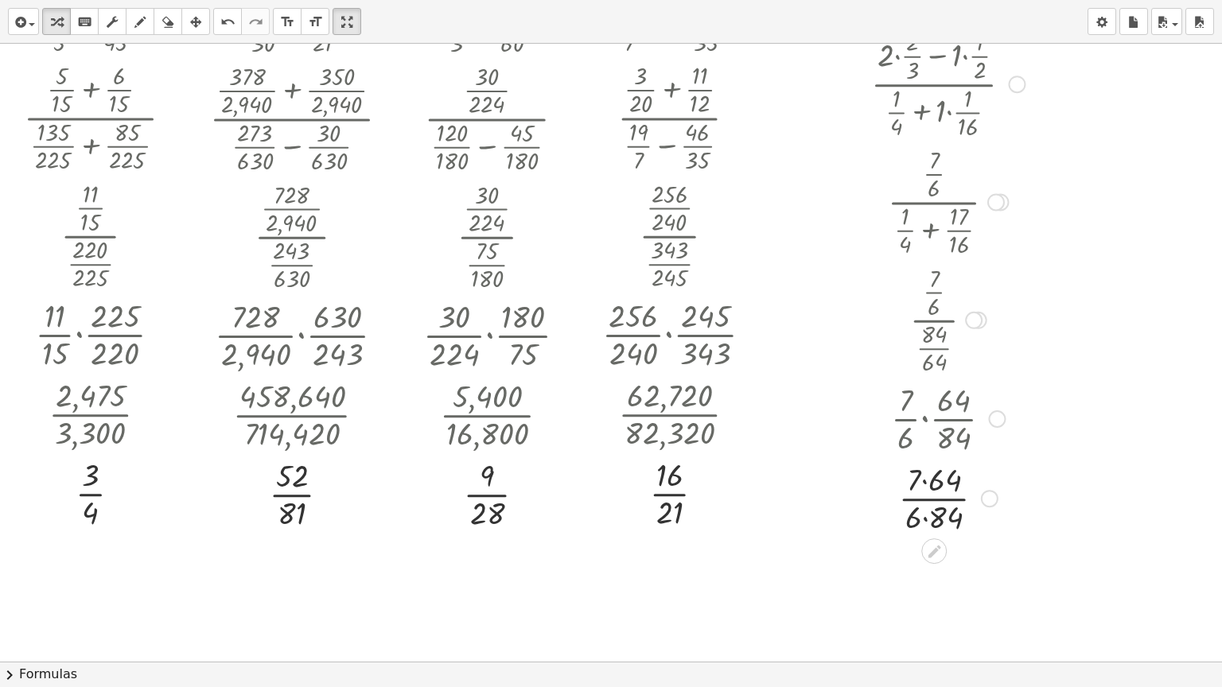
click at [986, 497] on div "Transform line Copy line as LaTeX Copy derivation as LaTeX Expand new lines: On" at bounding box center [990, 499] width 18 height 18
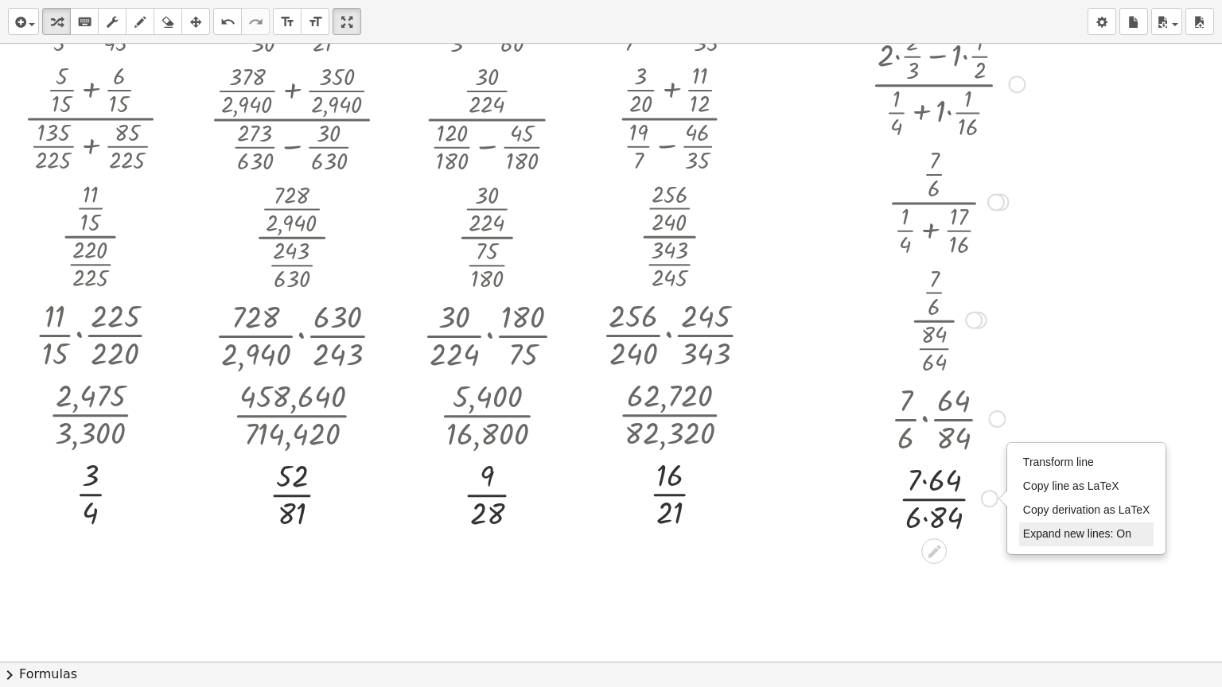
click at [1024, 528] on span "Expand new lines: On" at bounding box center [1077, 533] width 108 height 13
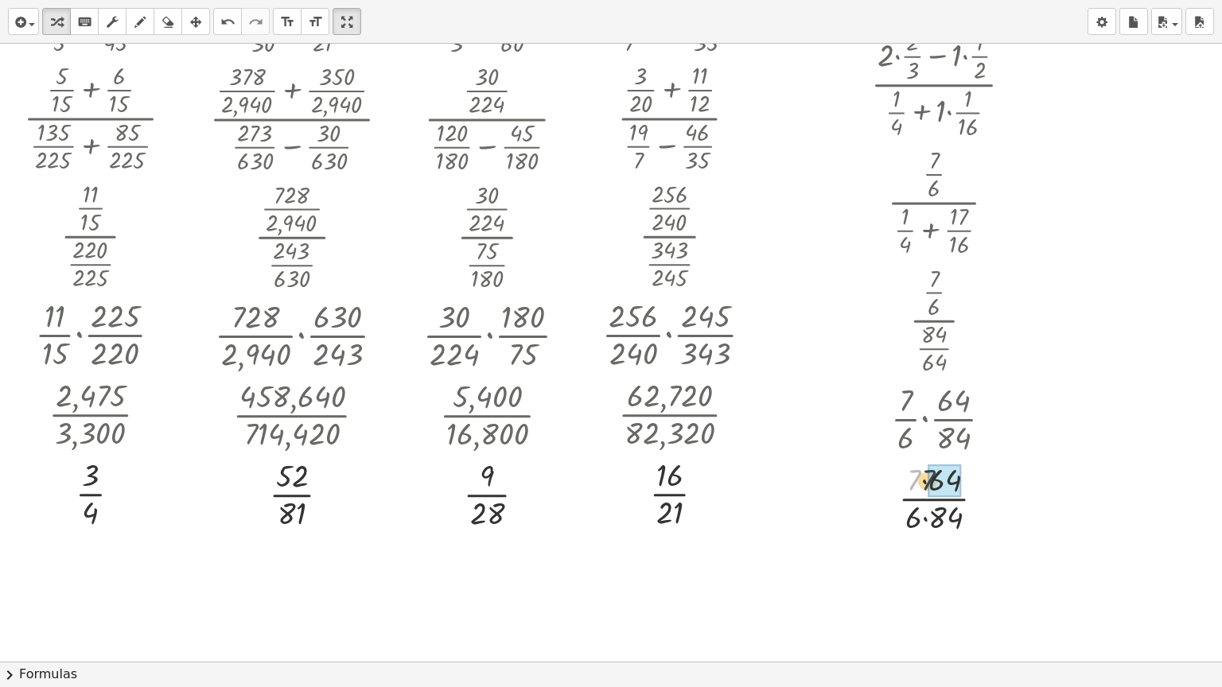
drag, startPoint x: 917, startPoint y: 482, endPoint x: 931, endPoint y: 482, distance: 14.3
drag, startPoint x: 914, startPoint y: 515, endPoint x: 940, endPoint y: 515, distance: 26.3
click at [986, 493] on div "Transform line Copy line as LaTeX Copy derivation as LaTeX Expand new lines: Off" at bounding box center [986, 499] width 18 height 18
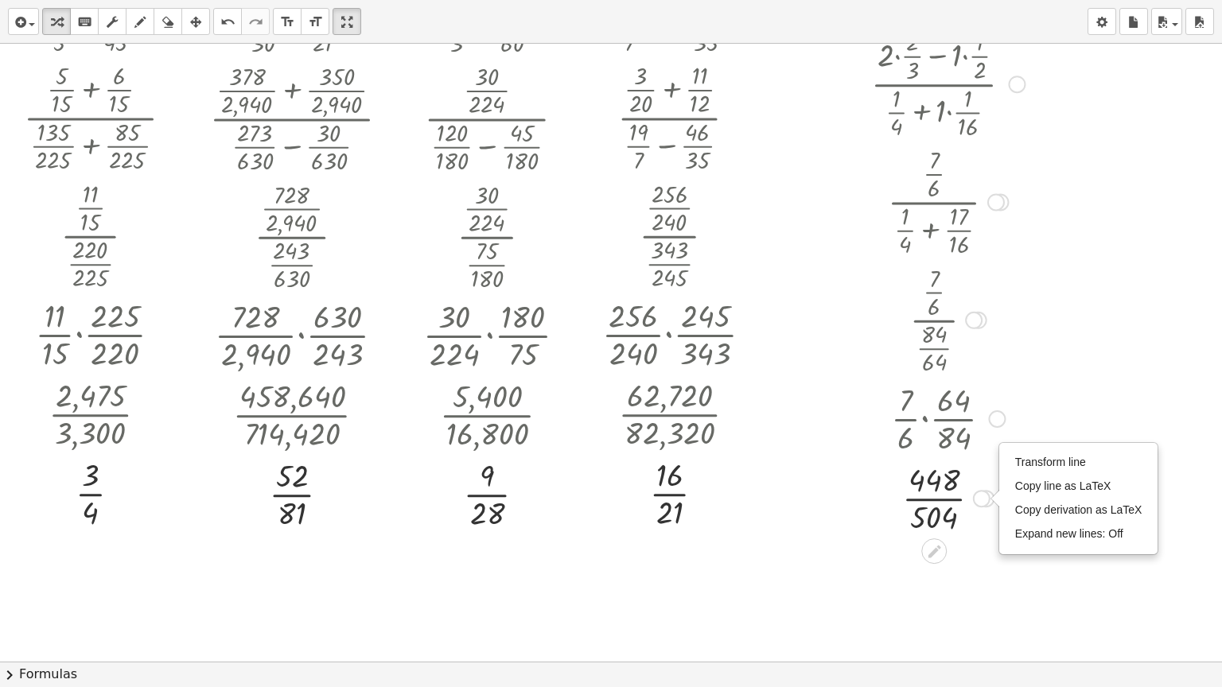
click at [1020, 526] on li "Expand new lines: Off" at bounding box center [1078, 535] width 135 height 24
click at [977, 500] on div "Transform line Copy line as LaTeX Copy derivation as LaTeX Expand new lines: Off" at bounding box center [982, 499] width 18 height 18
click at [1031, 532] on span "Expand new lines: On" at bounding box center [1069, 533] width 108 height 13
click at [939, 495] on div at bounding box center [947, 497] width 169 height 80
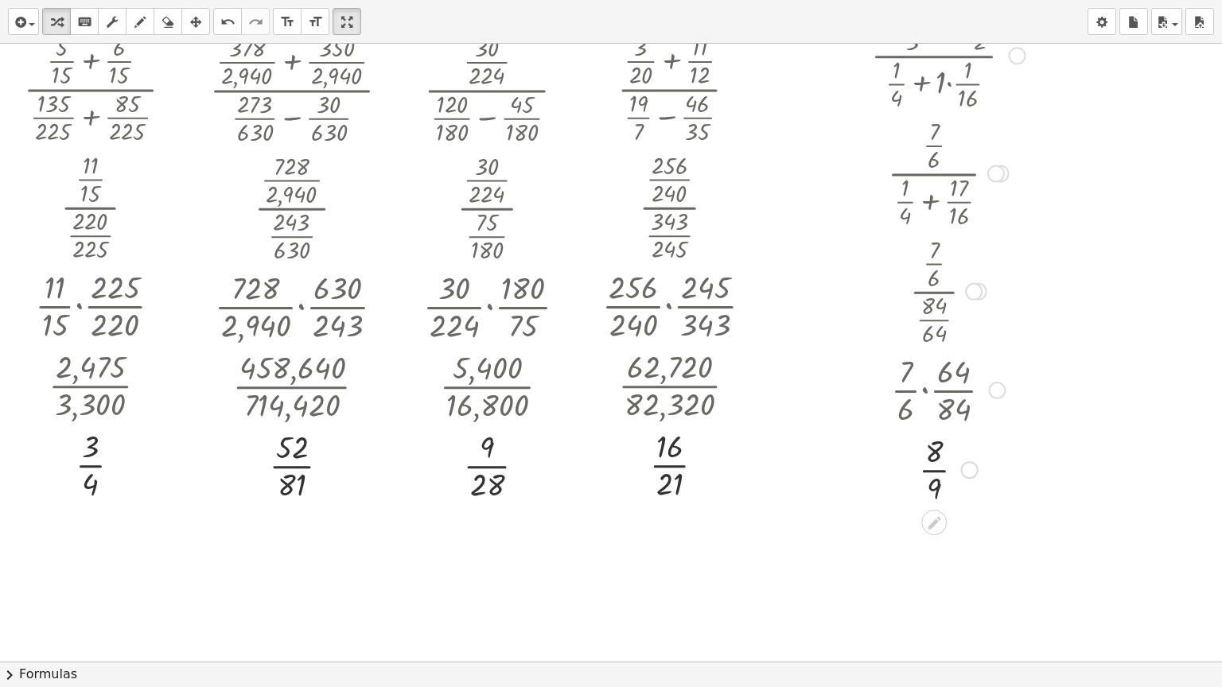
scroll to position [1990, 0]
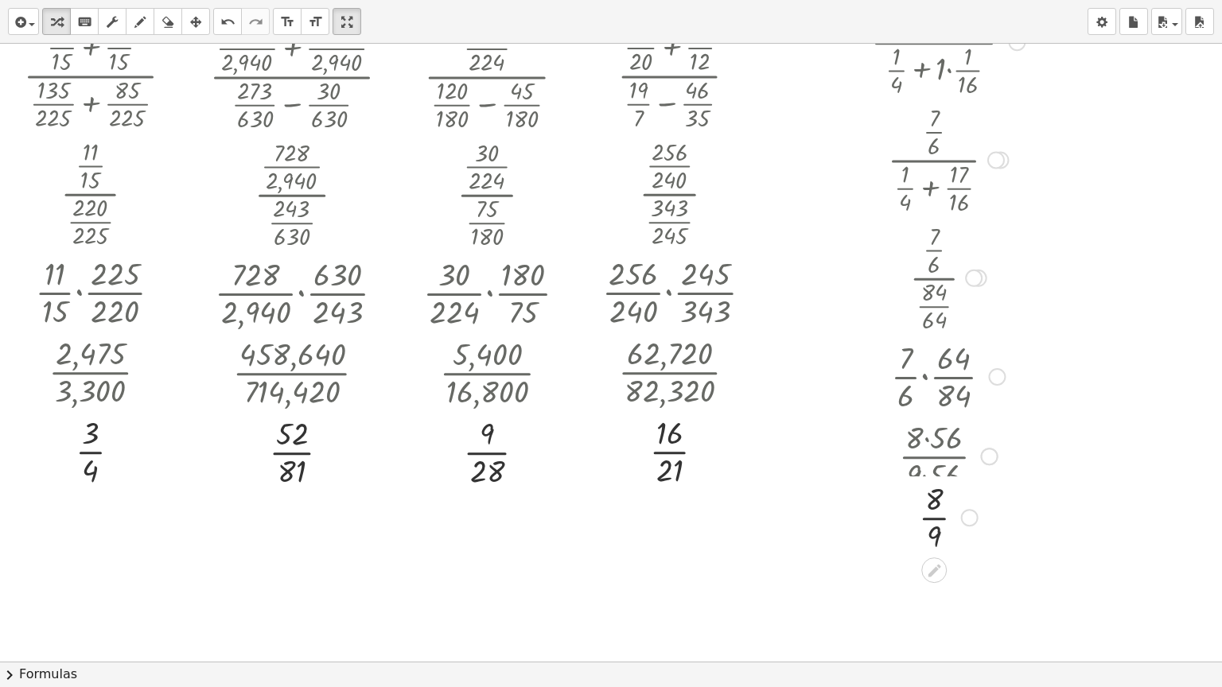
drag, startPoint x: 967, startPoint y: 458, endPoint x: 967, endPoint y: 525, distance: 66.8
click at [934, 518] on div "· 8 · 9 Transform line Copy line as LaTeX Copy derivation as LaTeX Expand new l…" at bounding box center [934, 518] width 0 height 0
drag, startPoint x: 981, startPoint y: 449, endPoint x: 981, endPoint y: 537, distance: 88.3
click at [934, 536] on div "· 8 · 56 · 9 · 56" at bounding box center [934, 536] width 0 height 0
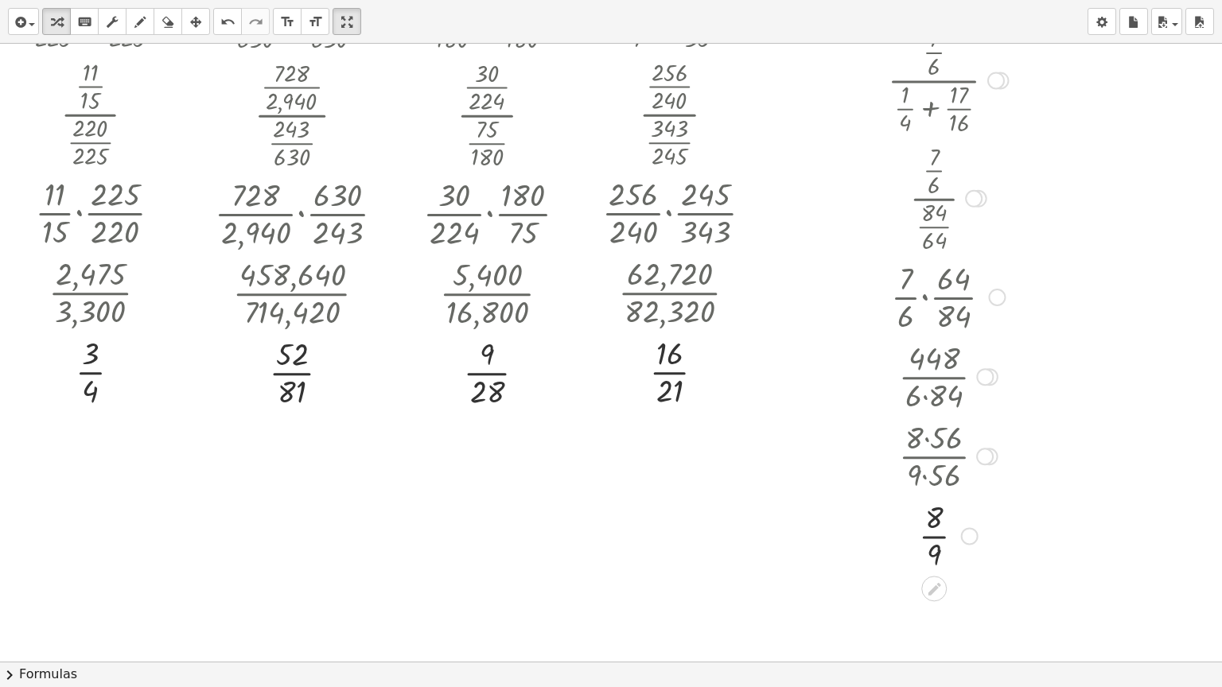
drag, startPoint x: 975, startPoint y: 453, endPoint x: 975, endPoint y: 538, distance: 84.3
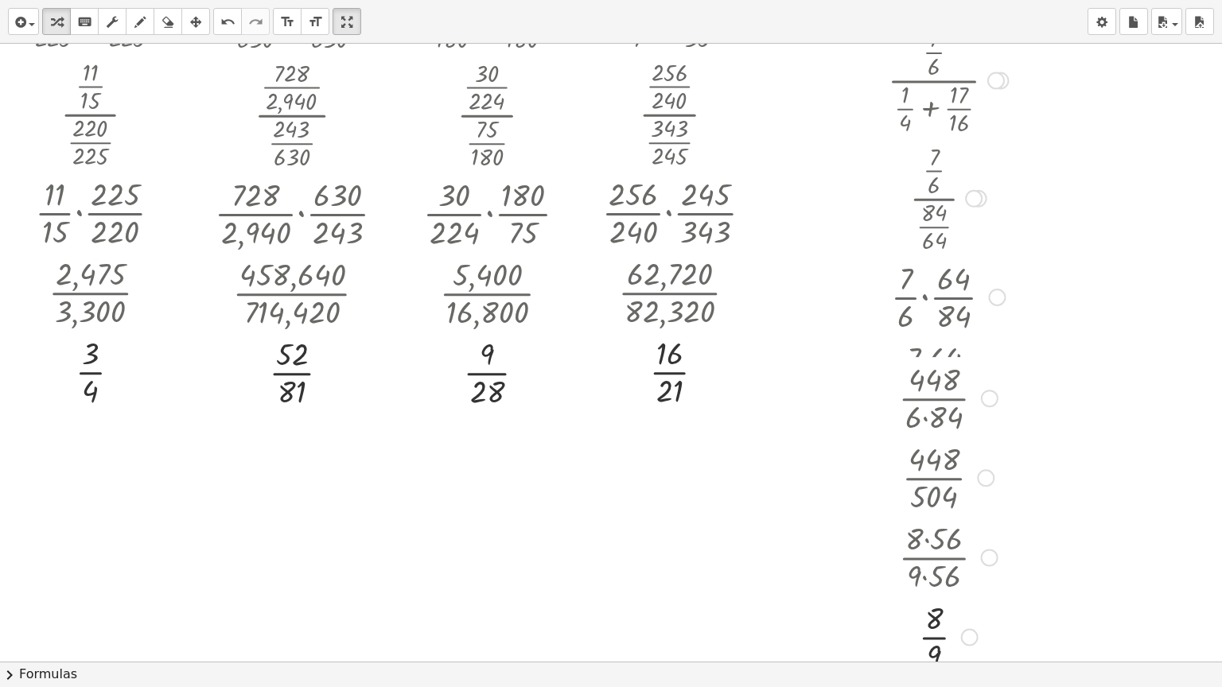
drag, startPoint x: 981, startPoint y: 454, endPoint x: 982, endPoint y: 557, distance: 102.6
click at [934, 552] on div "· 8 · 56 · 9 · 56" at bounding box center [934, 558] width 0 height 0
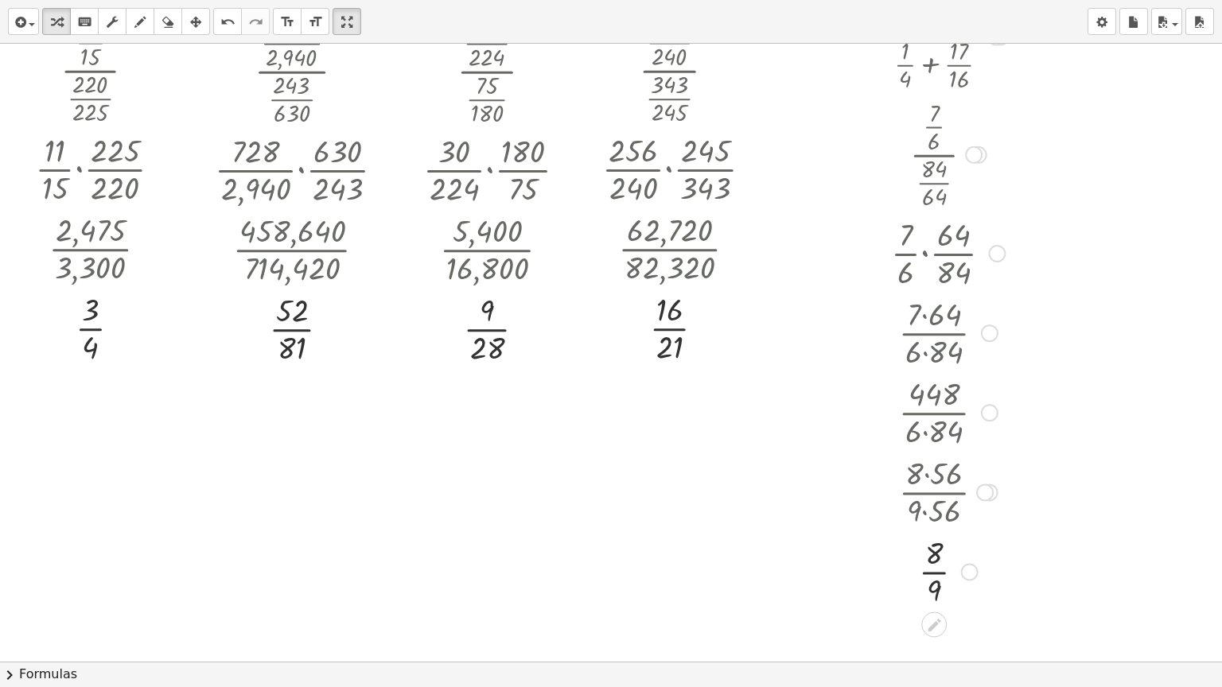
scroll to position [2149, 0]
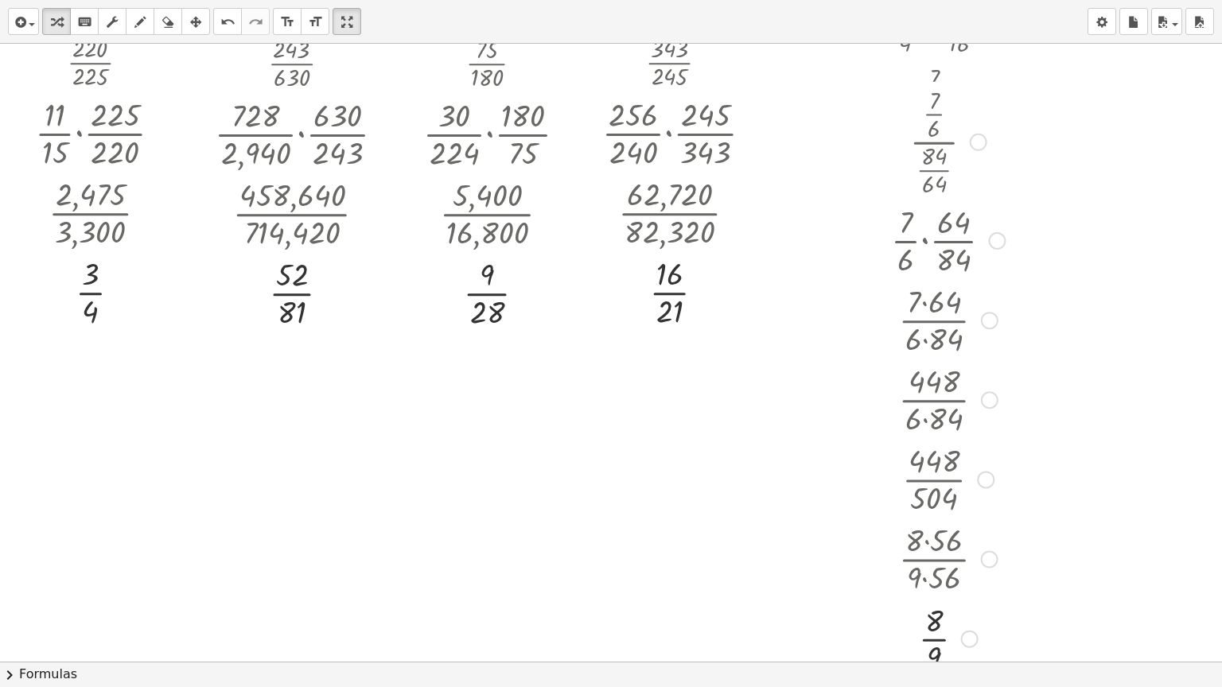
drag, startPoint x: 981, startPoint y: 455, endPoint x: 981, endPoint y: 568, distance: 113.0
click at [934, 552] on div "· 8 · 56 · 9 · 56" at bounding box center [934, 560] width 0 height 0
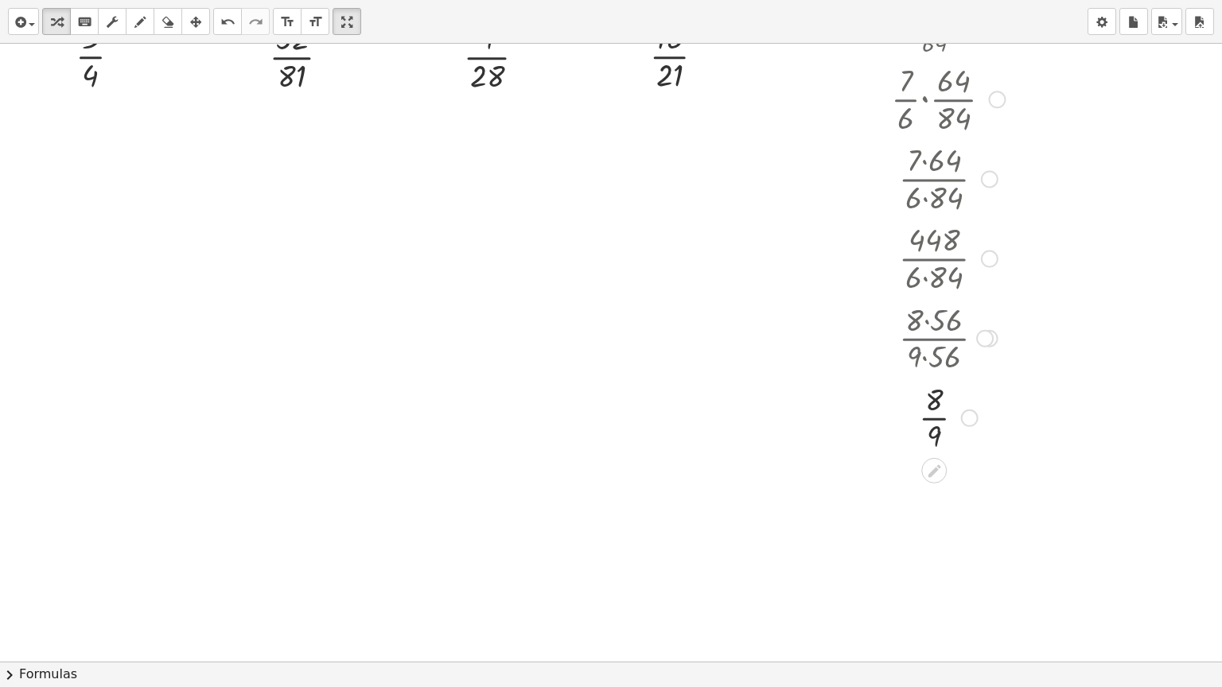
scroll to position [2388, 0]
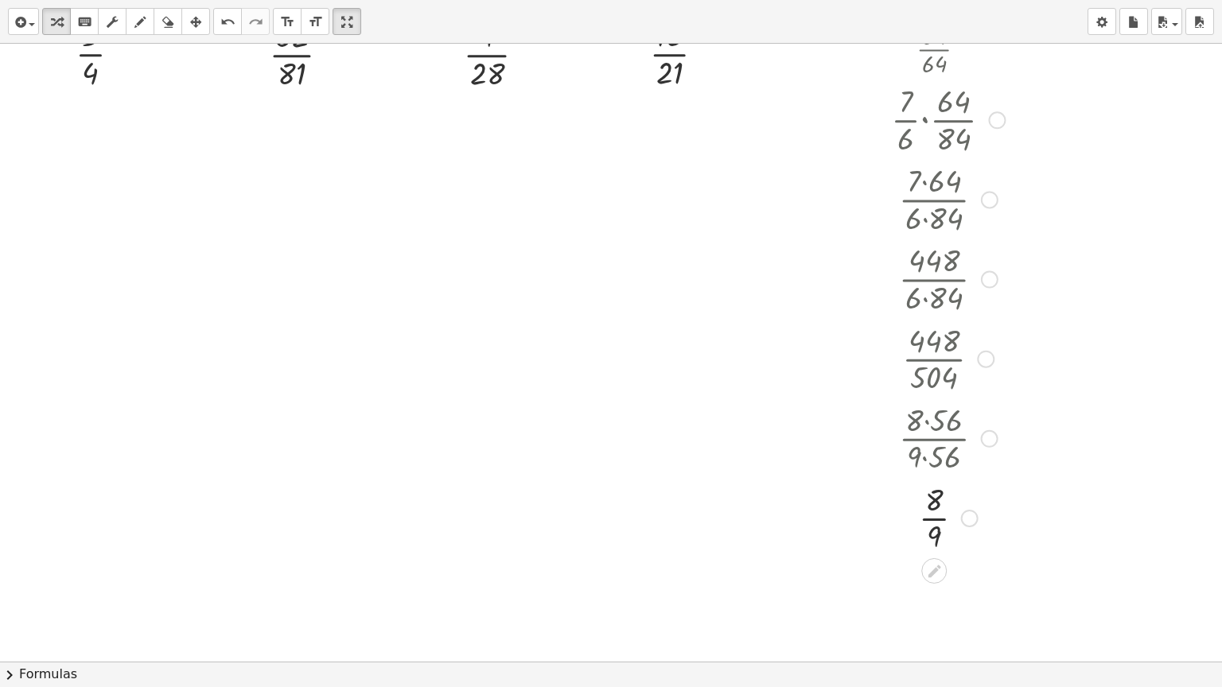
drag, startPoint x: 981, startPoint y: 336, endPoint x: 981, endPoint y: 447, distance: 111.4
click at [934, 439] on div "· 8 · 56 · 9 · 56" at bounding box center [934, 439] width 0 height 0
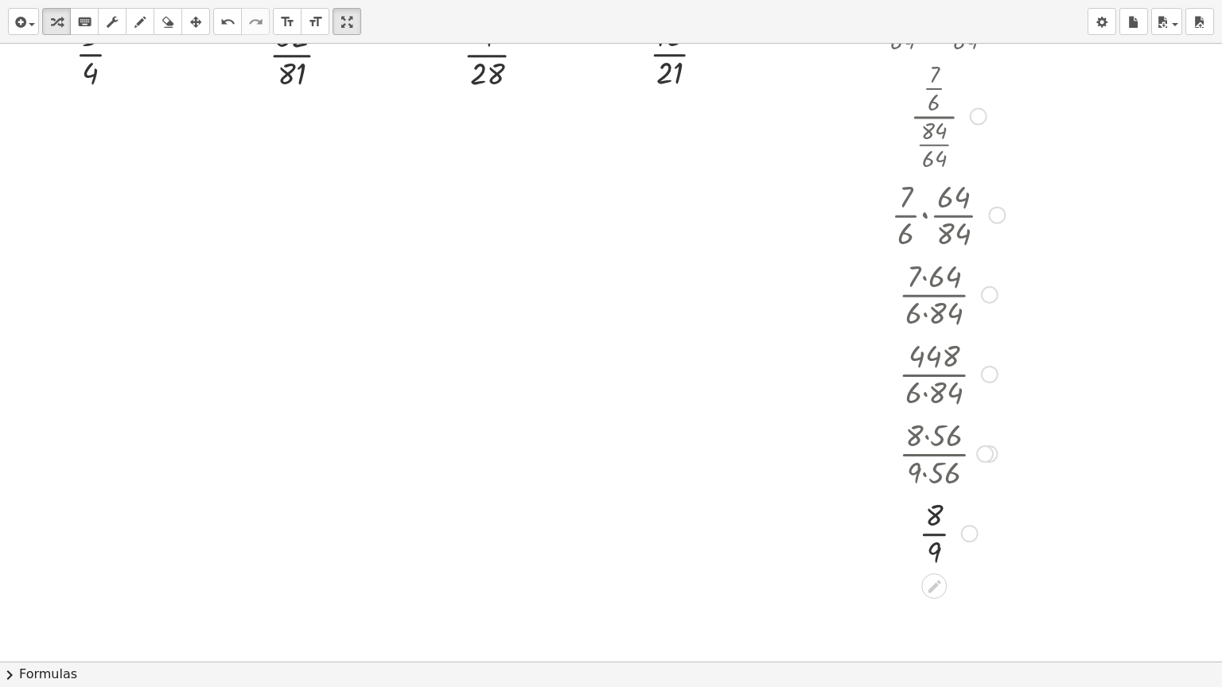
drag, startPoint x: 981, startPoint y: 448, endPoint x: 981, endPoint y: 532, distance: 84.3
click at [934, 454] on div "· 8 · 56 · 9 · 56" at bounding box center [934, 454] width 0 height 0
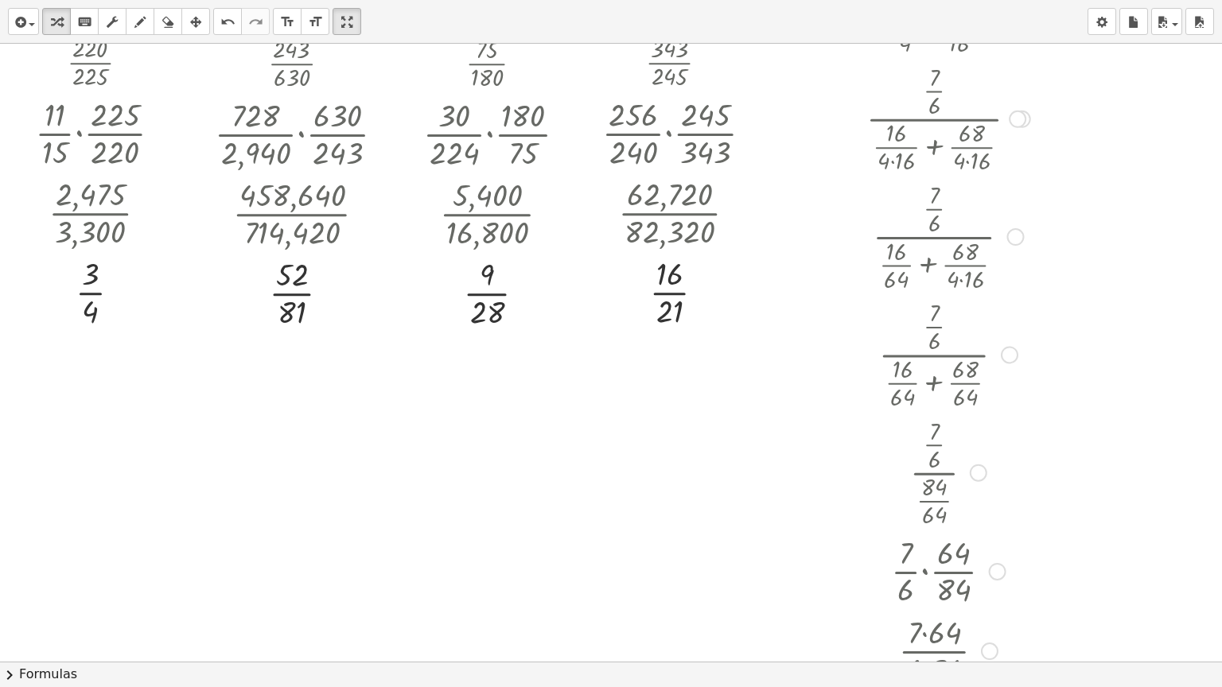
scroll to position [2228, 0]
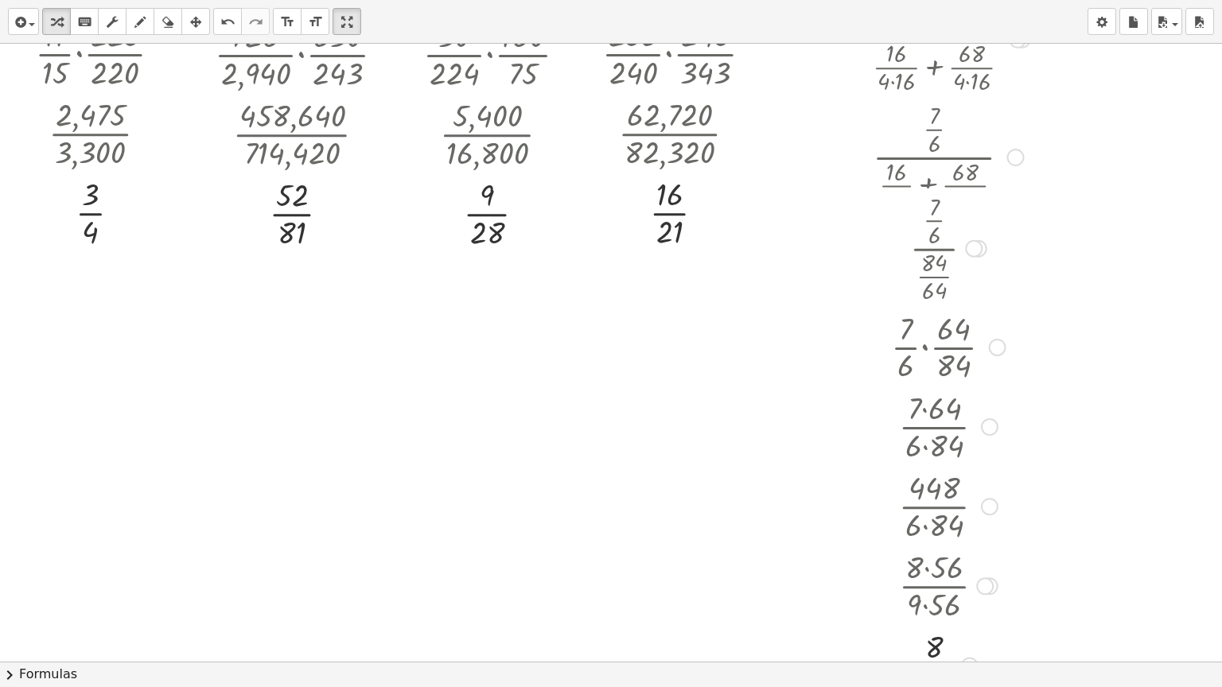
drag, startPoint x: 980, startPoint y: 389, endPoint x: 980, endPoint y: 235, distance: 154.3
click at [980, 240] on div at bounding box center [979, 249] width 18 height 18
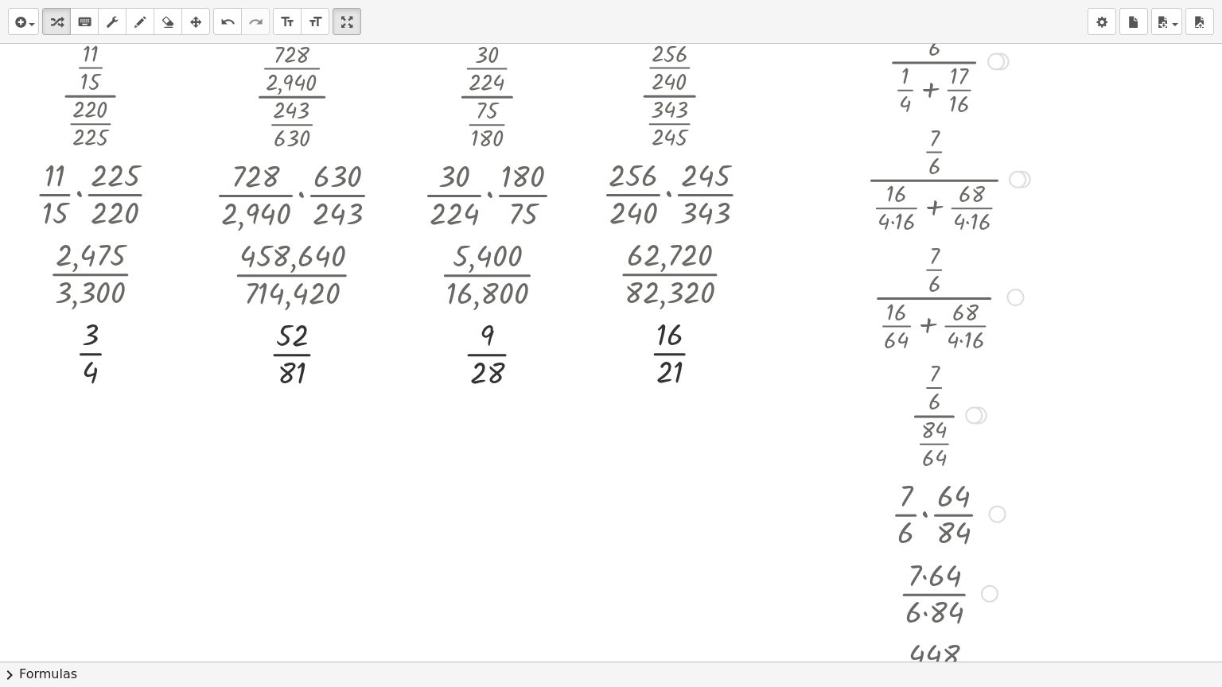
scroll to position [2069, 0]
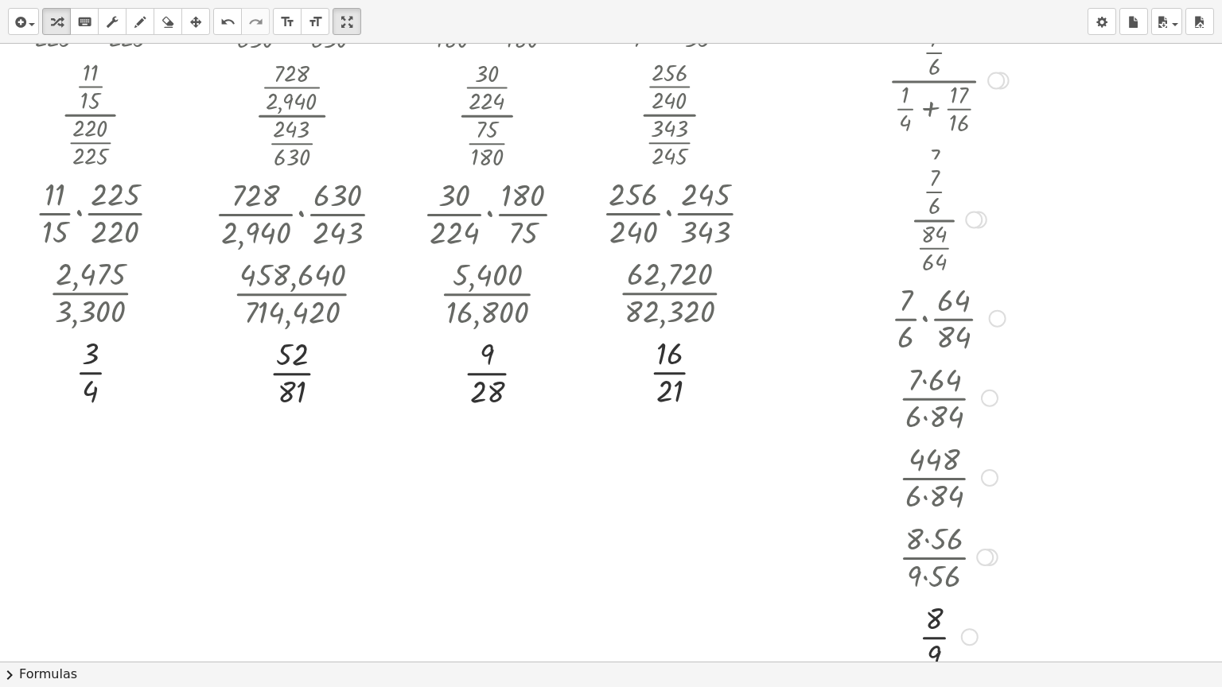
drag, startPoint x: 971, startPoint y: 433, endPoint x: 970, endPoint y: 214, distance: 218.8
click at [970, 214] on div at bounding box center [974, 220] width 18 height 18
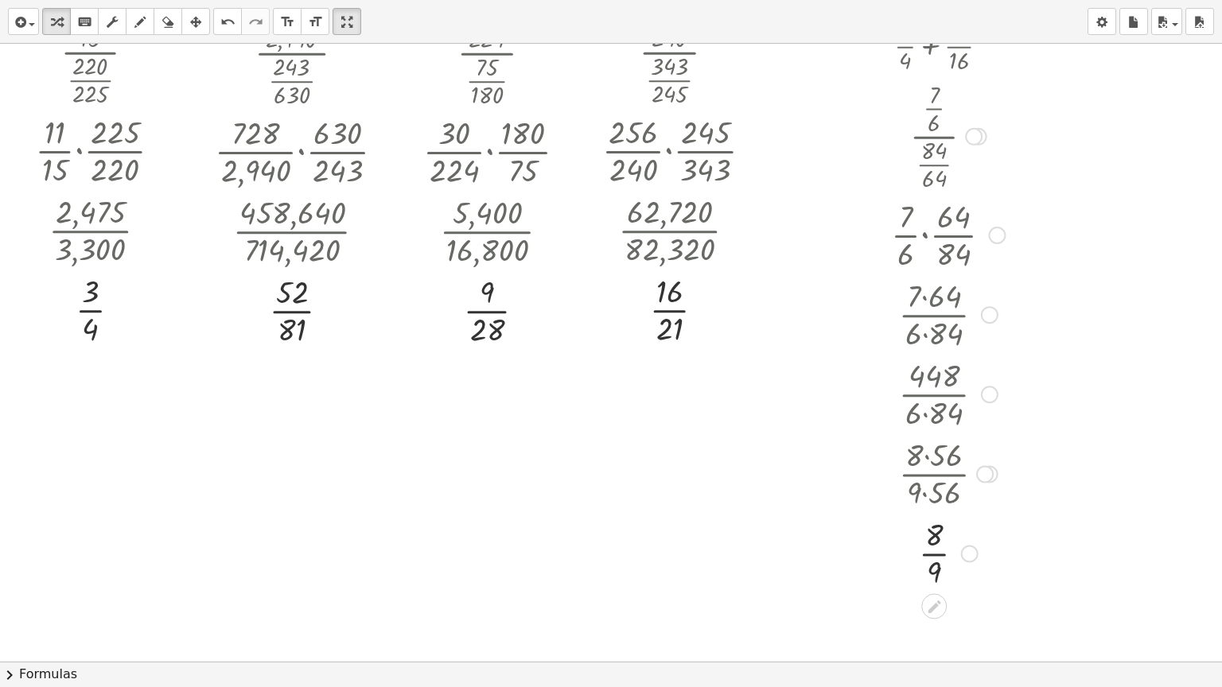
scroll to position [2149, 0]
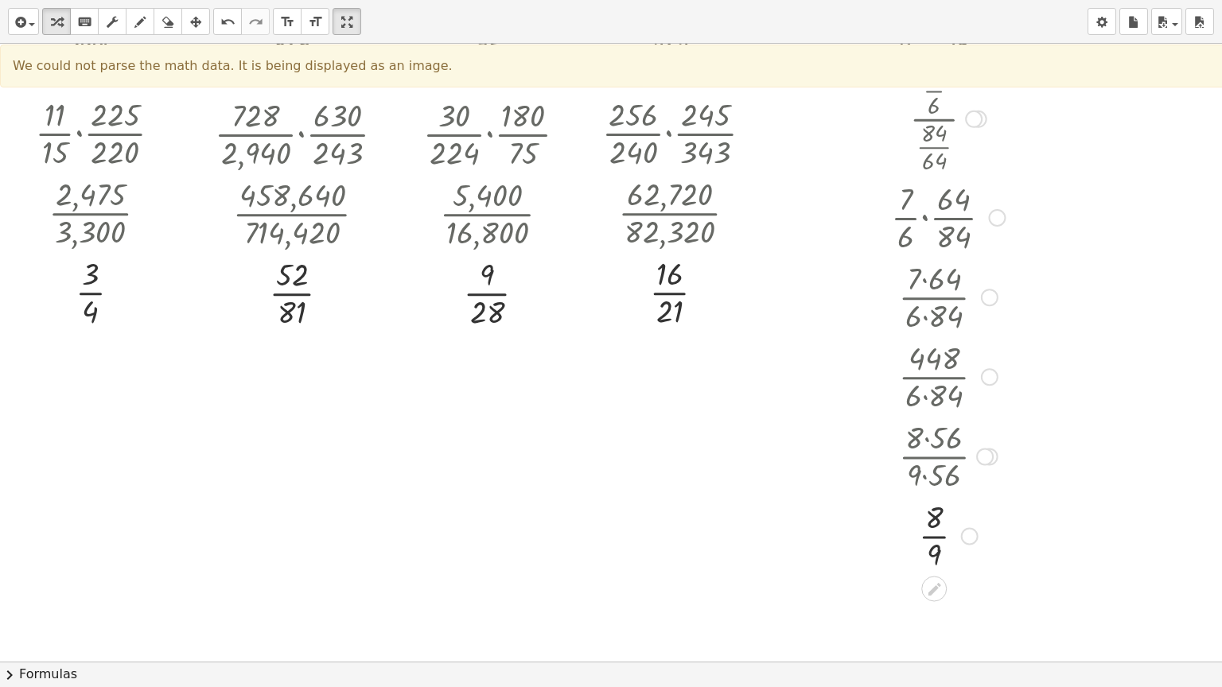
click at [983, 456] on div at bounding box center [985, 457] width 18 height 18
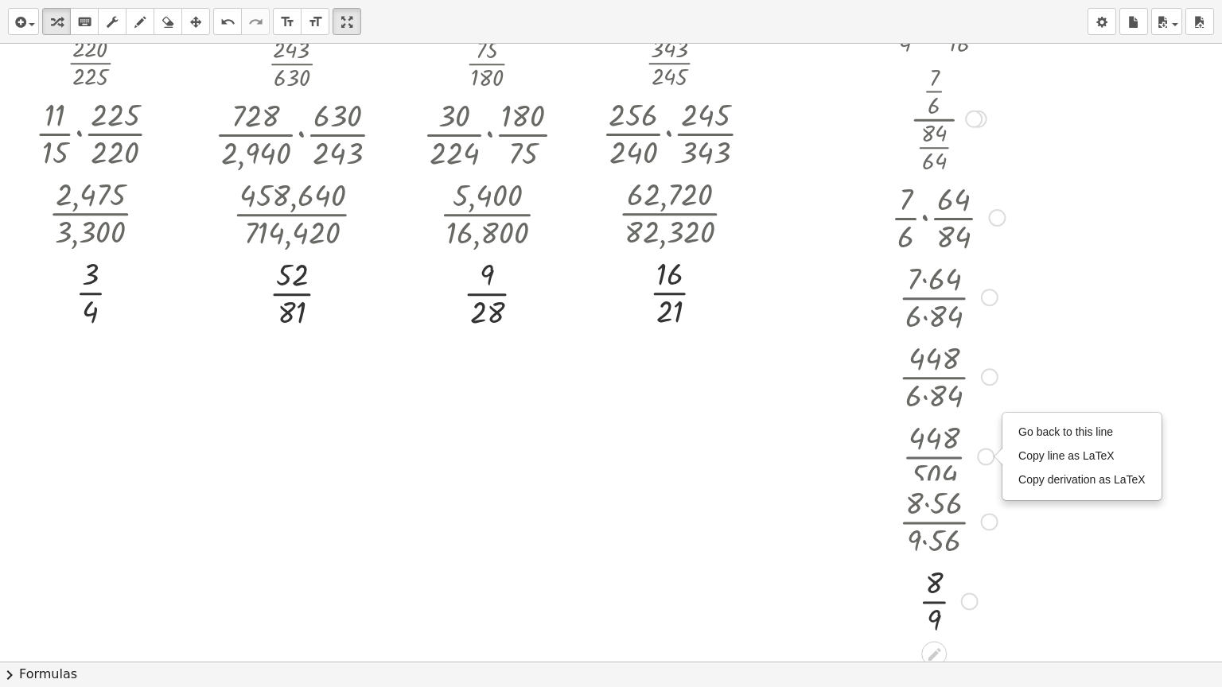
drag, startPoint x: 983, startPoint y: 451, endPoint x: 987, endPoint y: 522, distance: 70.9
click at [934, 522] on div "· 8 · 56 · 9 · 56 Go back to this line Copy line as LaTeX Copy derivation as La…" at bounding box center [934, 522] width 0 height 0
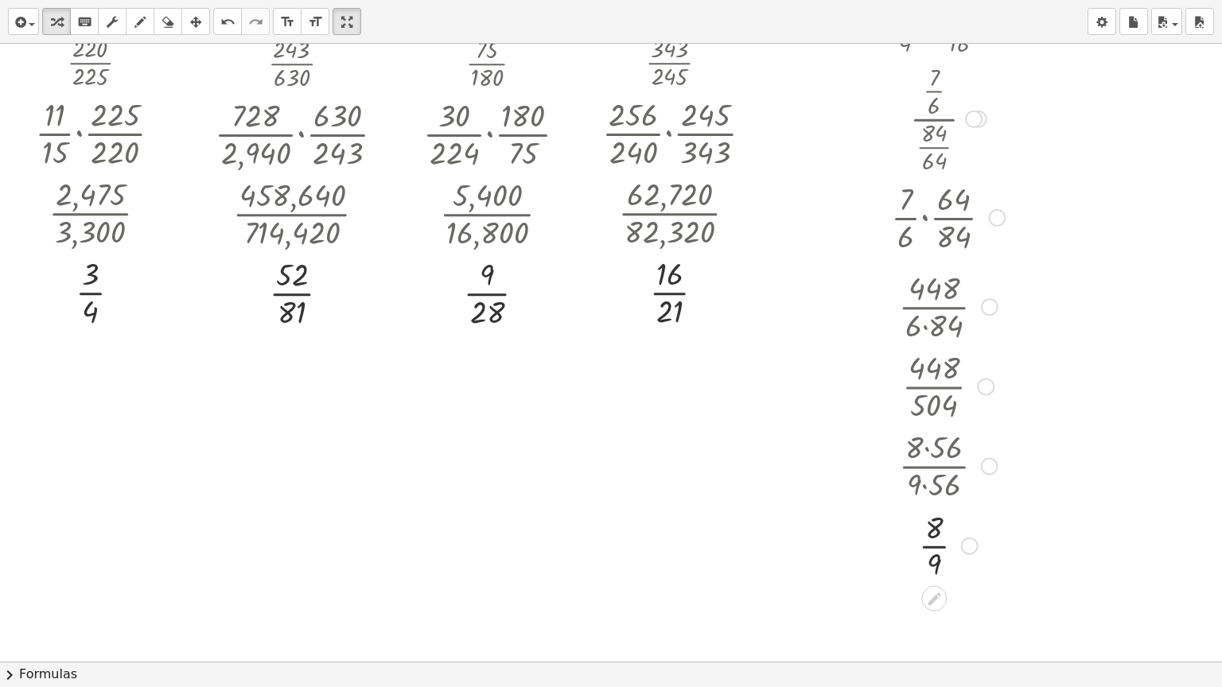
drag, startPoint x: 989, startPoint y: 371, endPoint x: 989, endPoint y: 286, distance: 85.1
click at [934, 307] on div "· 448 · 6 · 84" at bounding box center [934, 307] width 0 height 0
click at [988, 458] on div at bounding box center [990, 457] width 18 height 18
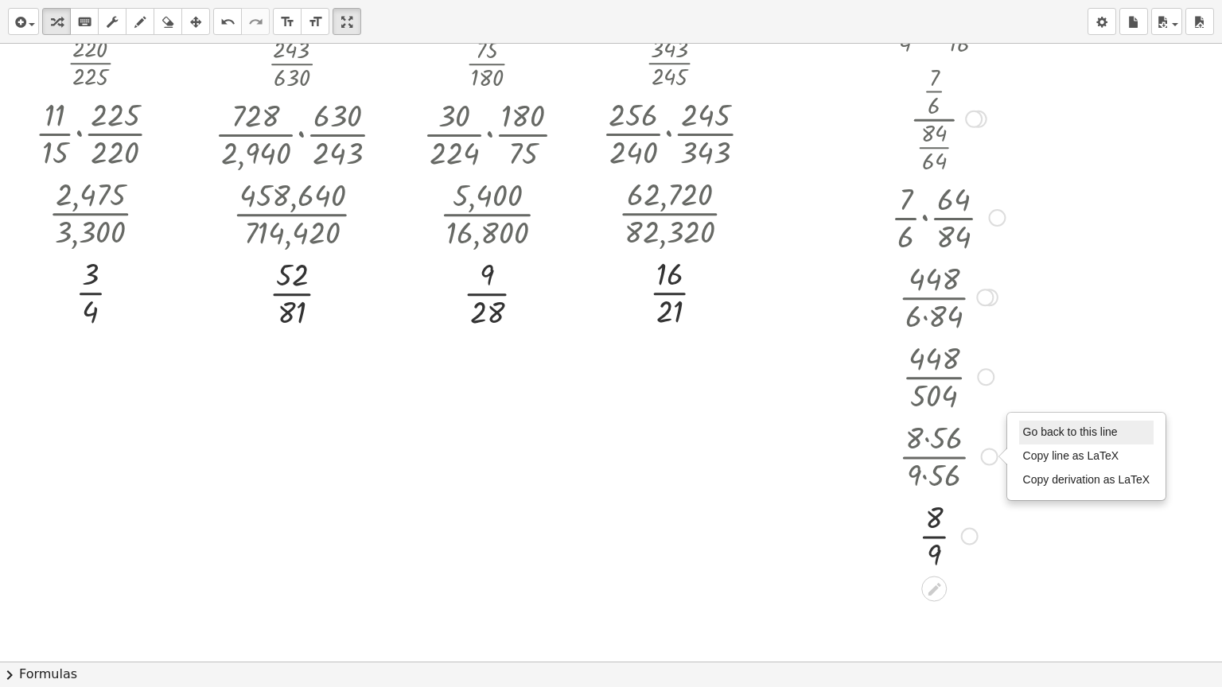
click at [1037, 426] on span "Go back to this line" at bounding box center [1070, 432] width 95 height 13
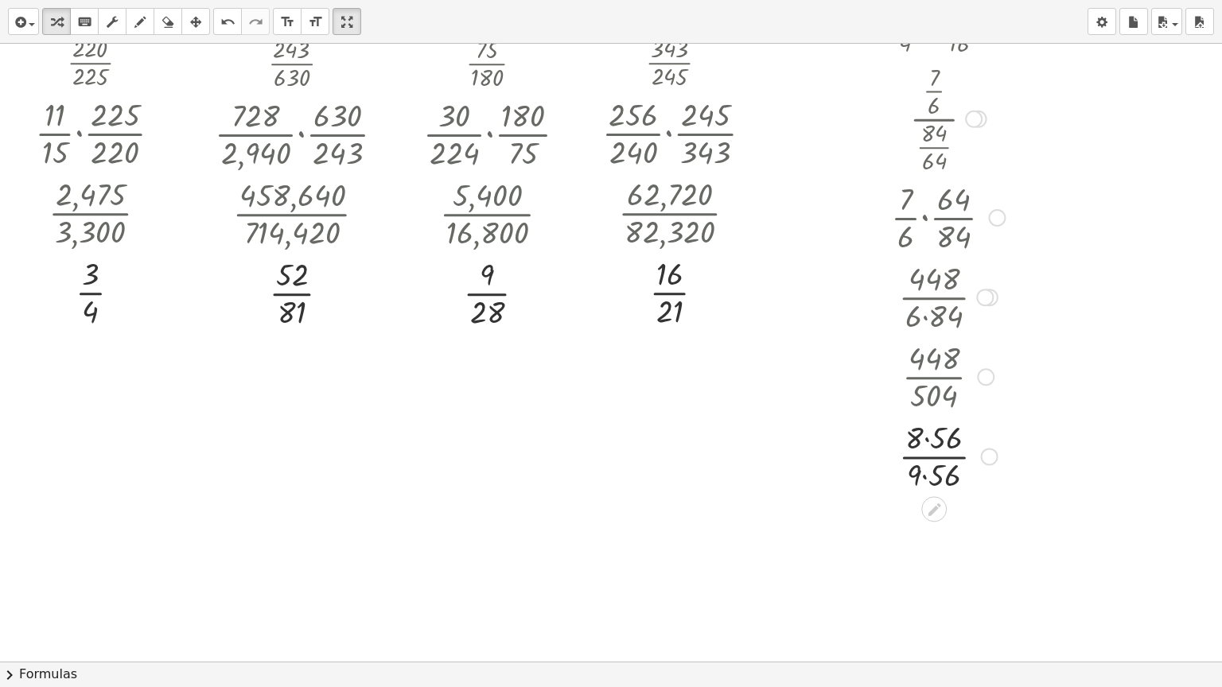
click at [983, 376] on div at bounding box center [986, 377] width 18 height 18
click at [1014, 347] on div "Go back to this line Copy line as LaTeX Copy derivation as LaTeX" at bounding box center [1083, 377] width 158 height 86
click at [1023, 348] on span "Go back to this line" at bounding box center [1066, 352] width 95 height 13
drag, startPoint x: 983, startPoint y: 371, endPoint x: 983, endPoint y: 290, distance: 80.4
click at [934, 302] on div "· 448 · 504 Go back to this line Copy line as LaTeX Copy derivation as LaTeX" at bounding box center [934, 302] width 0 height 0
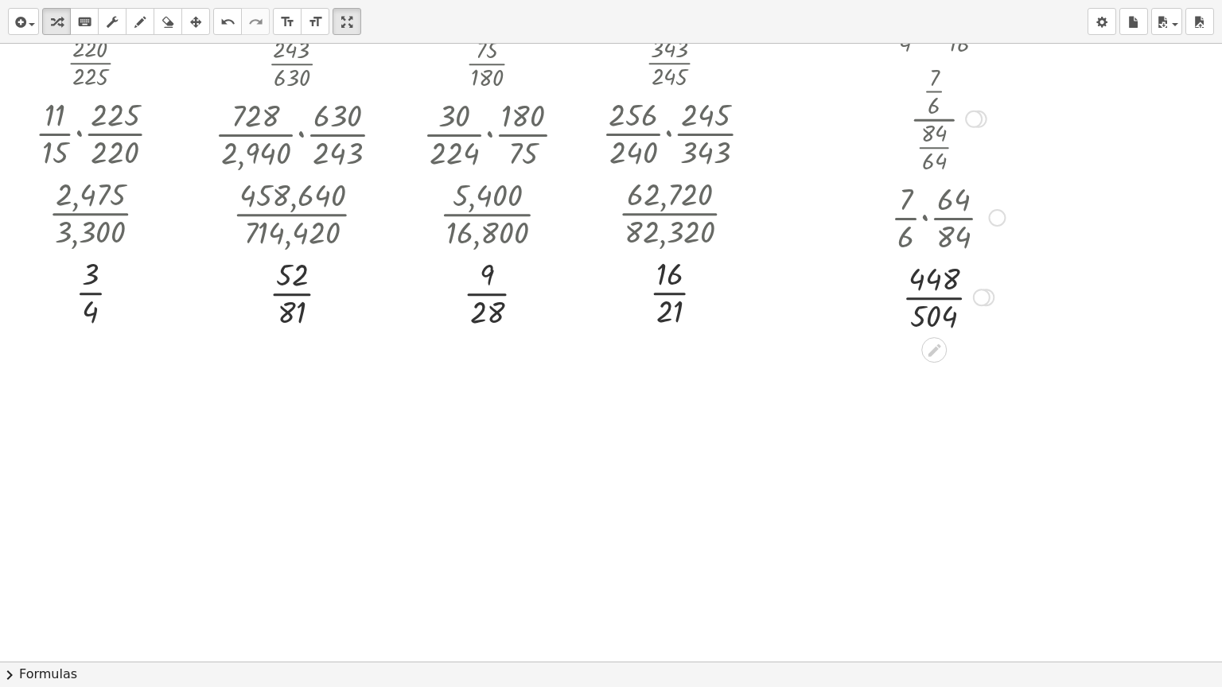
click at [948, 294] on div at bounding box center [947, 296] width 169 height 80
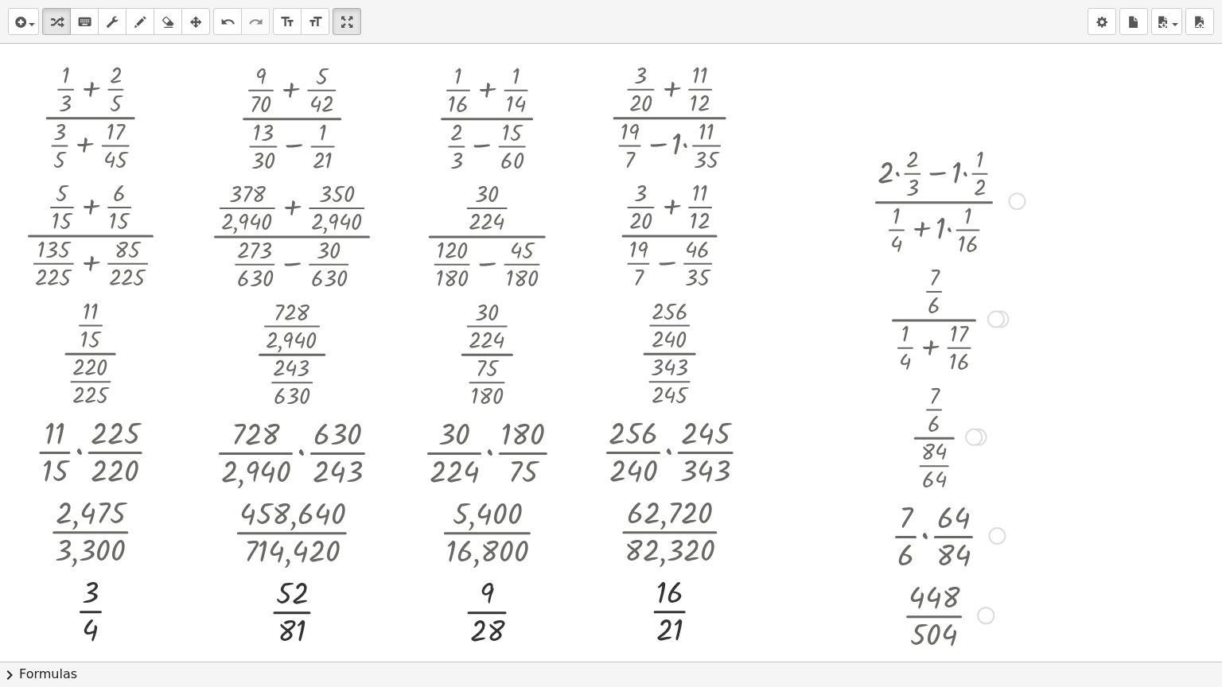
scroll to position [1751, 0]
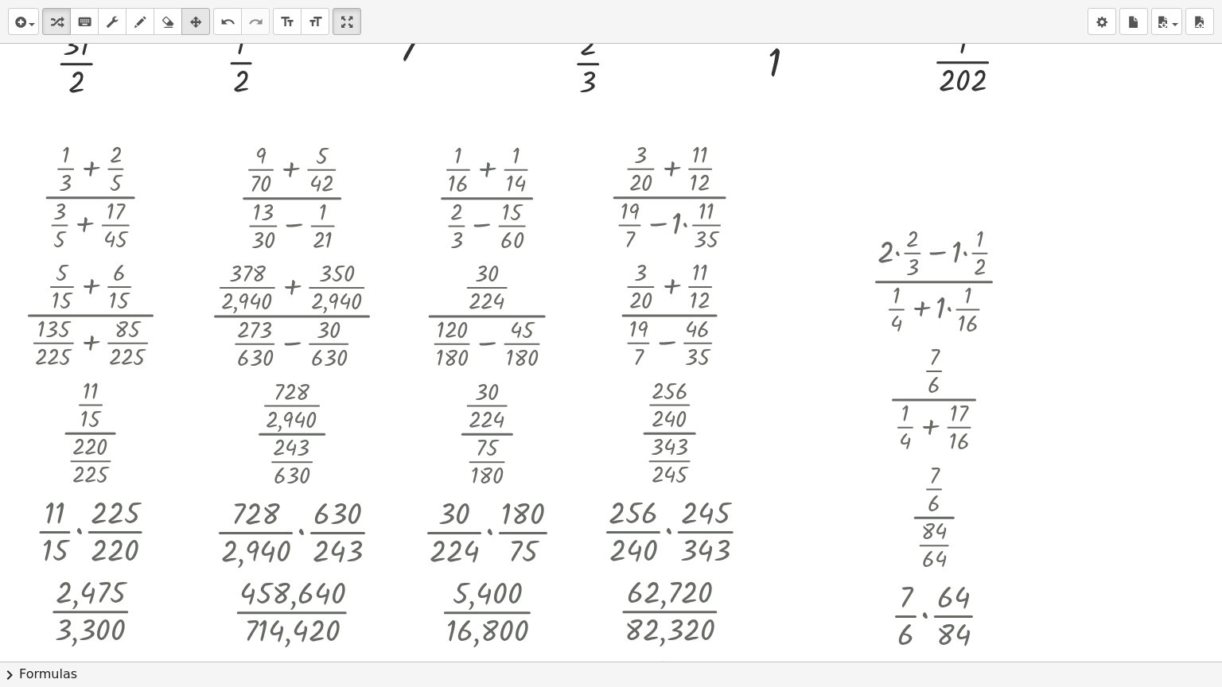
click at [204, 24] on div "button" at bounding box center [195, 21] width 21 height 19
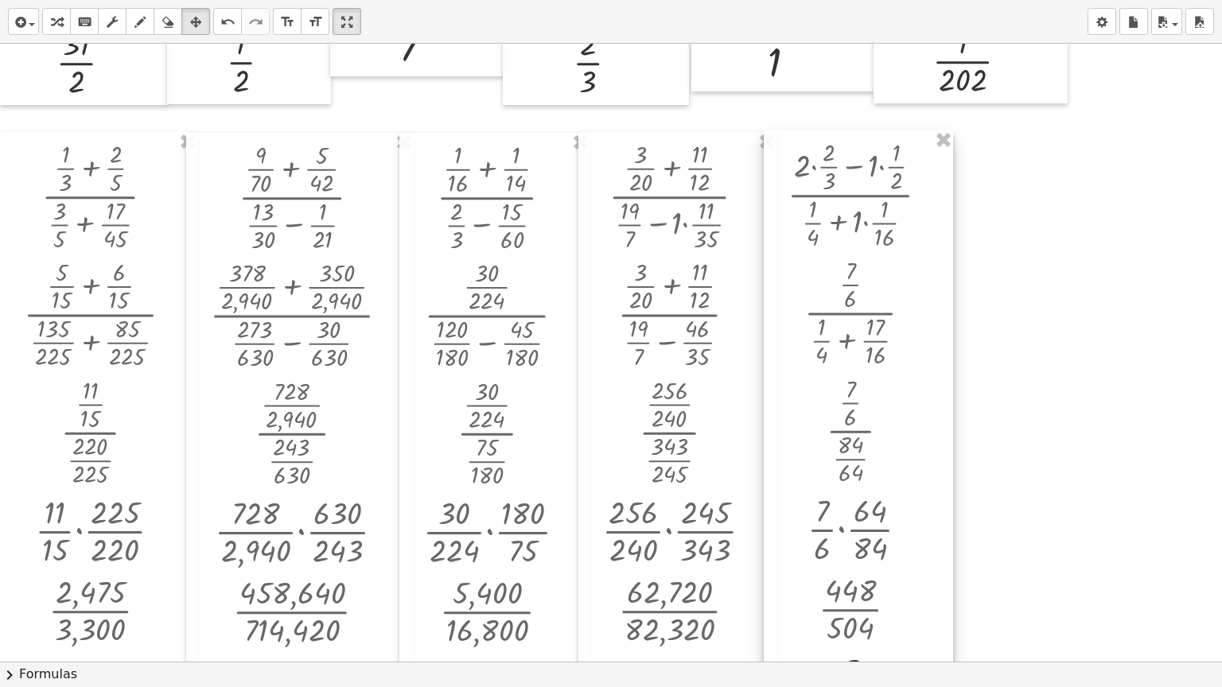
drag, startPoint x: 866, startPoint y: 222, endPoint x: 791, endPoint y: 140, distance: 110.9
click at [791, 140] on div at bounding box center [858, 430] width 189 height 601
click at [58, 29] on icon "button" at bounding box center [56, 22] width 11 height 19
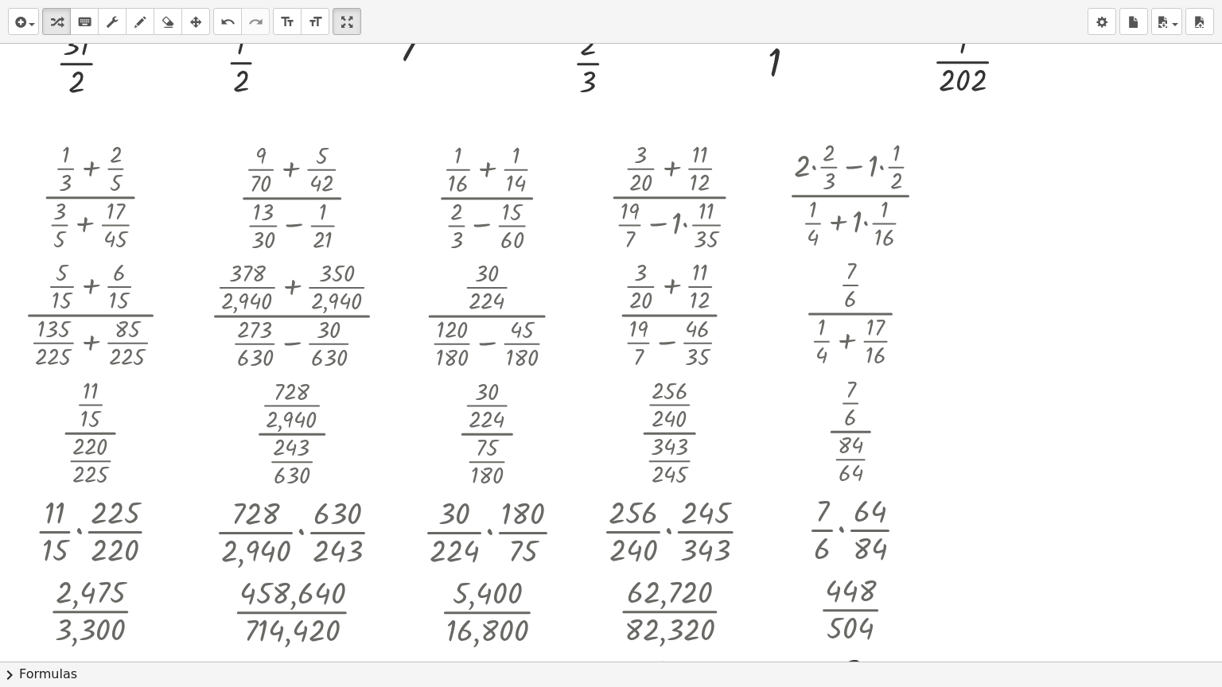
click at [1080, 242] on div at bounding box center [1095, 264] width 177 height 118
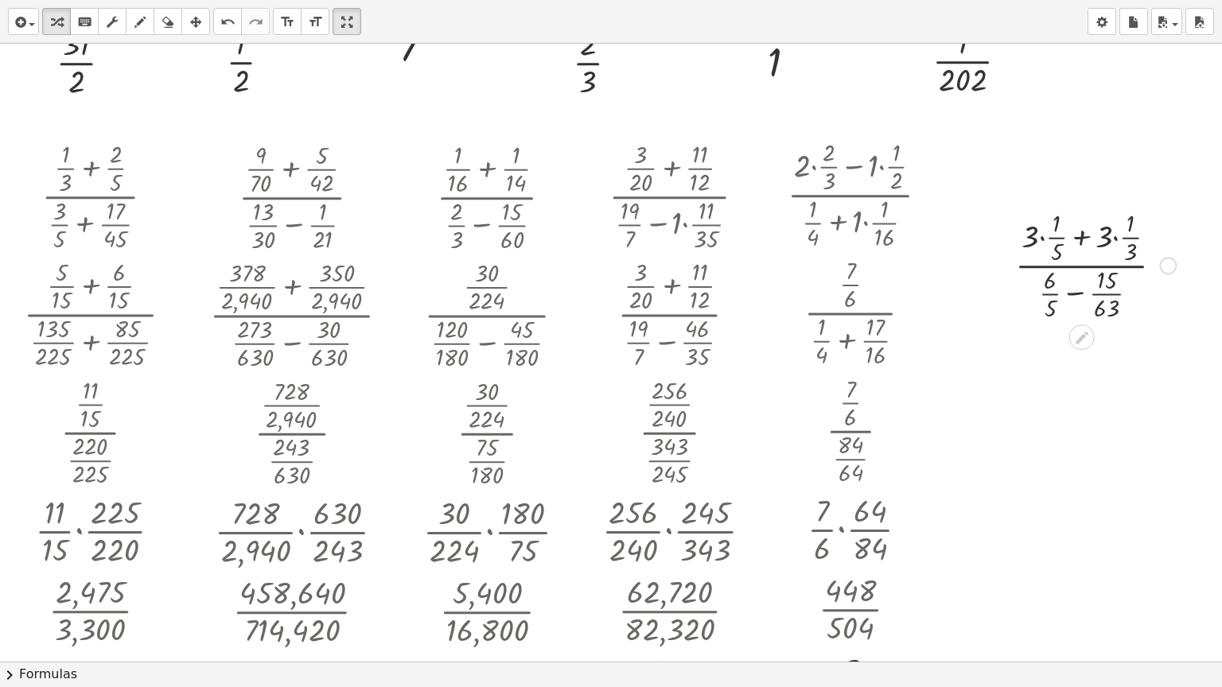
click at [1042, 237] on div at bounding box center [1095, 264] width 177 height 118
click at [1084, 447] on icon at bounding box center [1081, 455] width 17 height 17
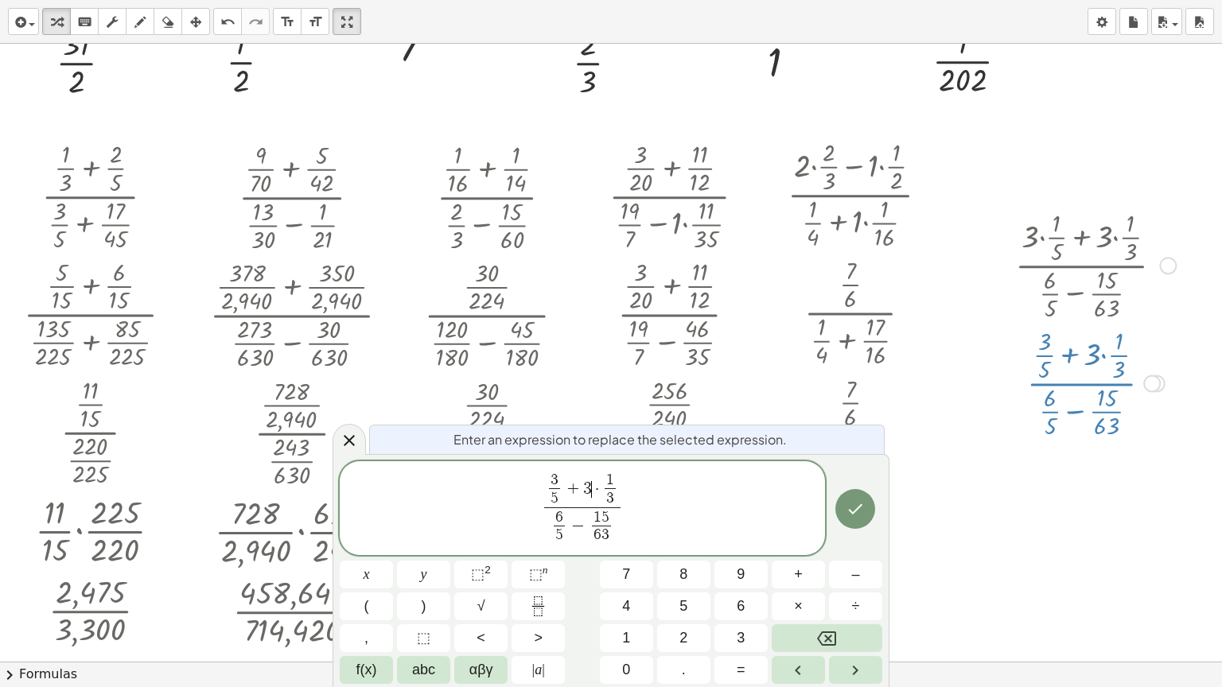
click at [592, 491] on span "3 5 ​ + 3 ​ · 1 3 ​" at bounding box center [582, 490] width 76 height 35
click at [858, 516] on icon "Done" at bounding box center [855, 509] width 19 height 19
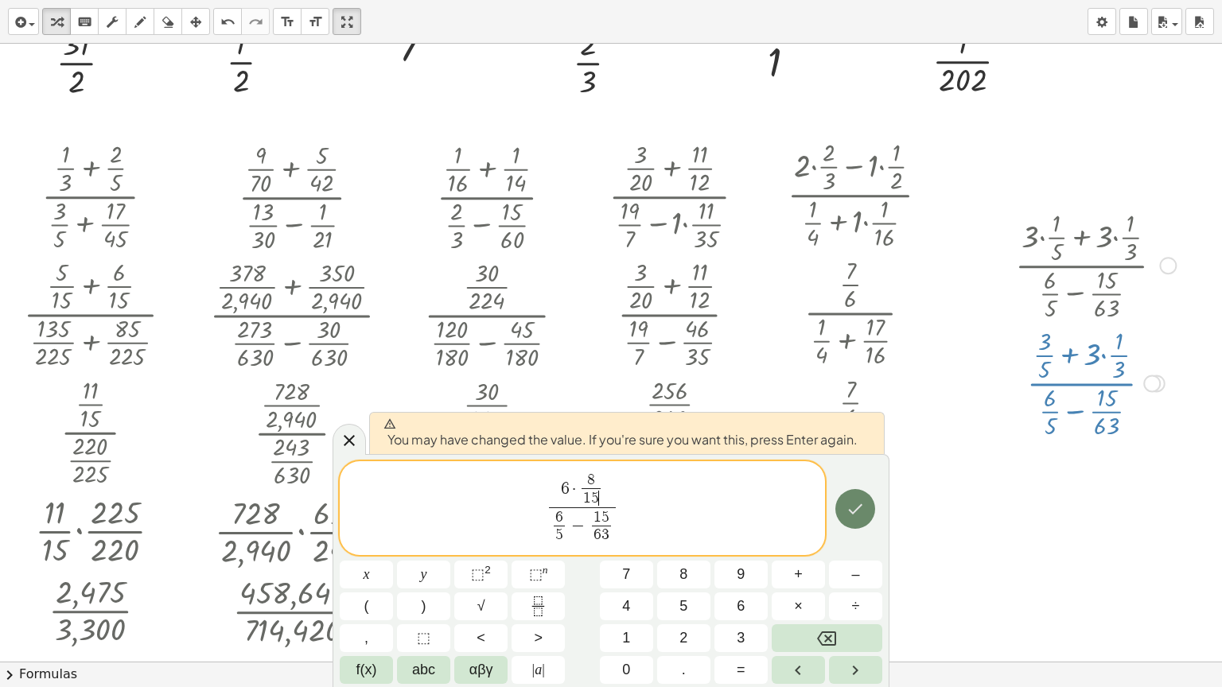
click at [861, 496] on button "Done" at bounding box center [855, 509] width 40 height 40
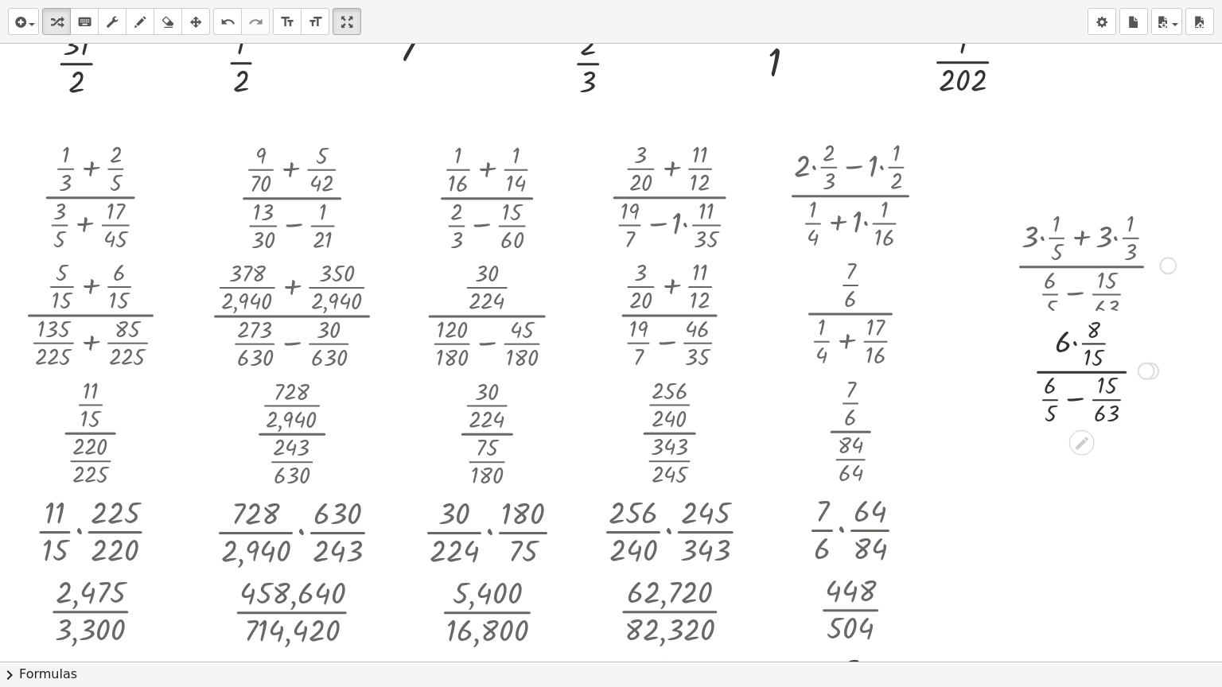
drag, startPoint x: 1142, startPoint y: 503, endPoint x: 1142, endPoint y: 365, distance: 137.6
click at [1082, 372] on div "· 6 · · 8 · 15 · ( + · 6 · 5 − · 15 · 63 )" at bounding box center [1082, 372] width 0 height 0
click at [1079, 414] on div at bounding box center [1095, 382] width 177 height 118
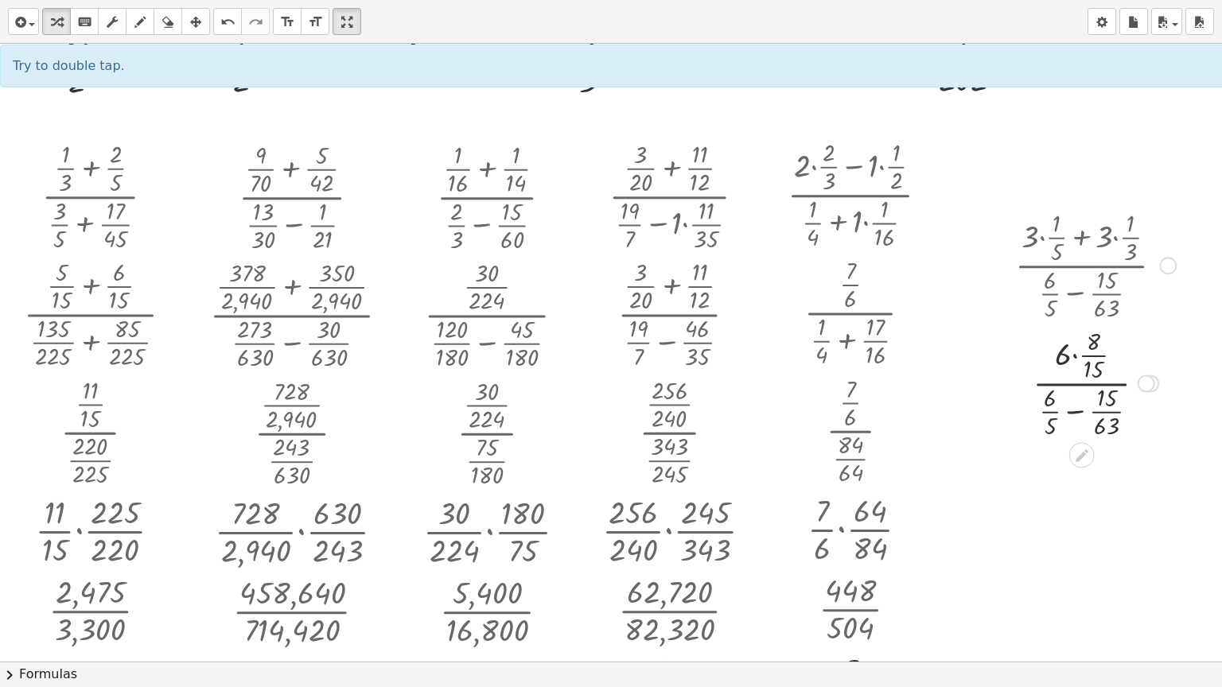
click at [1079, 414] on div at bounding box center [1095, 382] width 177 height 118
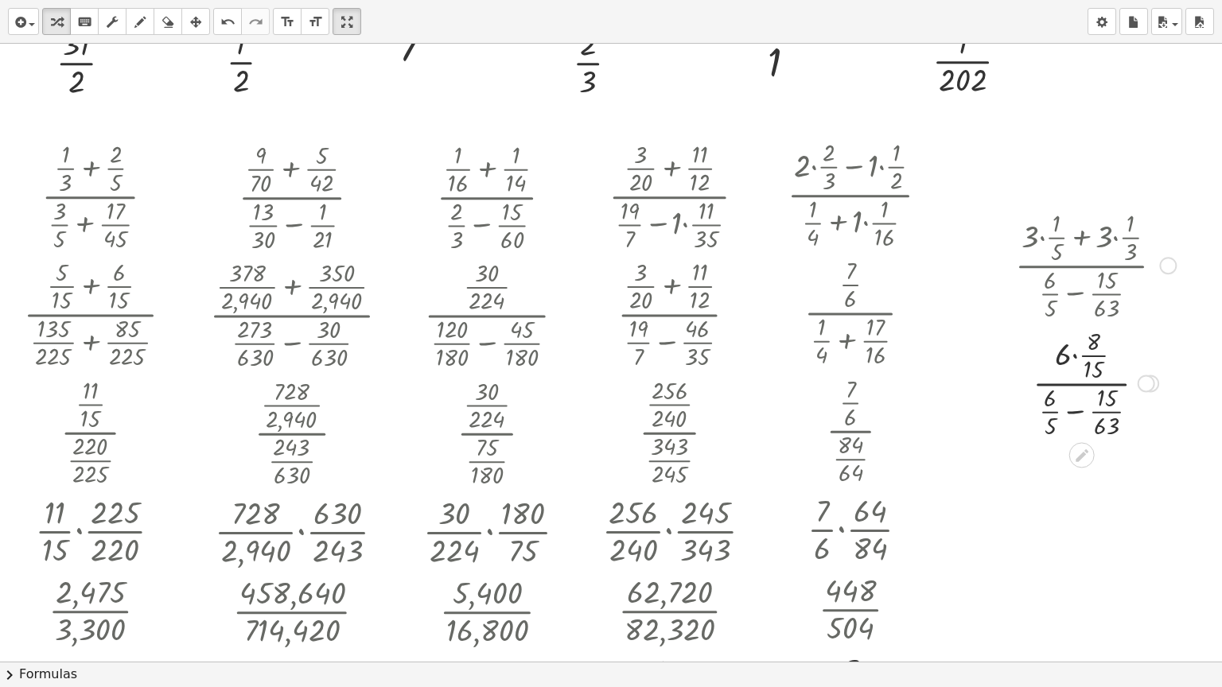
click at [1079, 414] on div at bounding box center [1095, 382] width 177 height 118
click at [1166, 496] on div at bounding box center [1175, 502] width 18 height 18
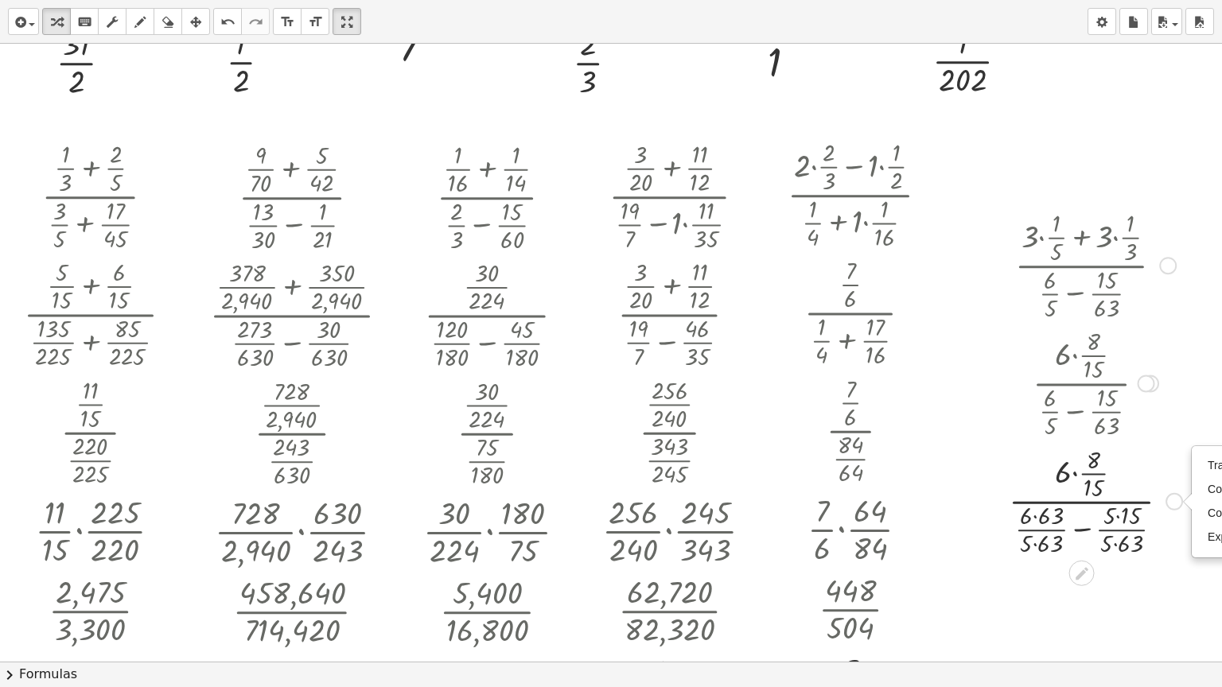
drag, startPoint x: 1022, startPoint y: 516, endPoint x: 1051, endPoint y: 514, distance: 28.7
drag, startPoint x: 1024, startPoint y: 543, endPoint x: 1051, endPoint y: 544, distance: 27.1
drag, startPoint x: 1103, startPoint y: 516, endPoint x: 1123, endPoint y: 520, distance: 19.7
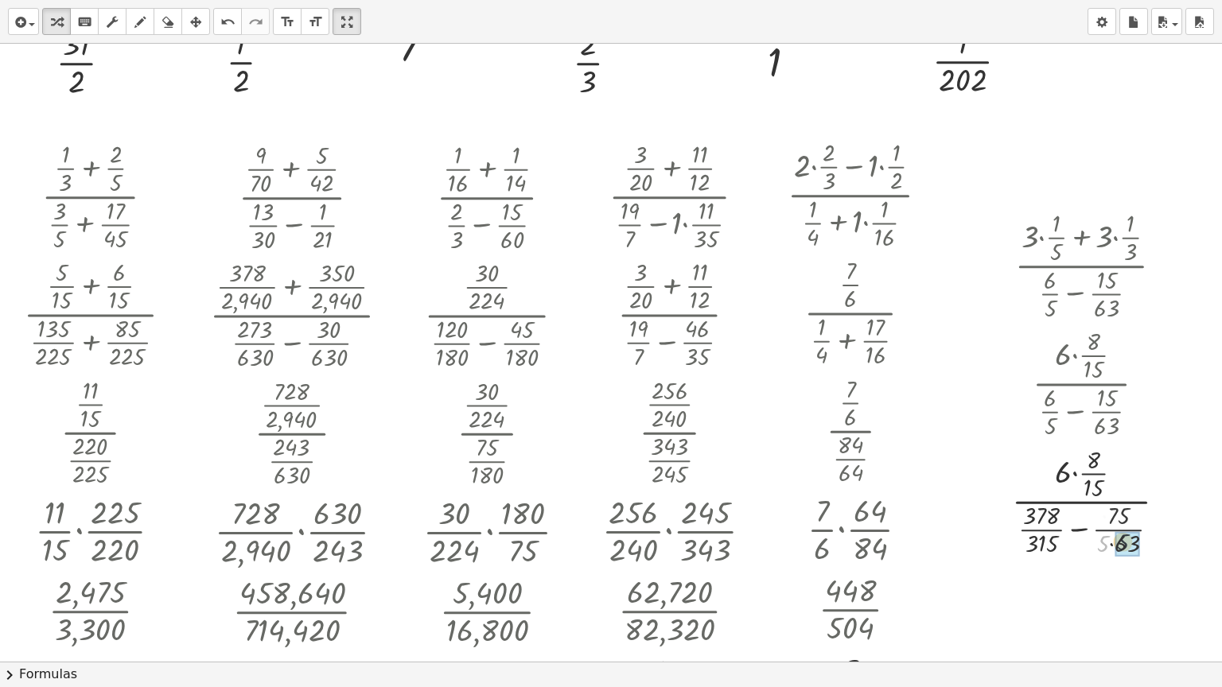
drag, startPoint x: 1103, startPoint y: 547, endPoint x: 1125, endPoint y: 544, distance: 22.4
click at [1078, 552] on icon at bounding box center [1081, 573] width 17 height 17
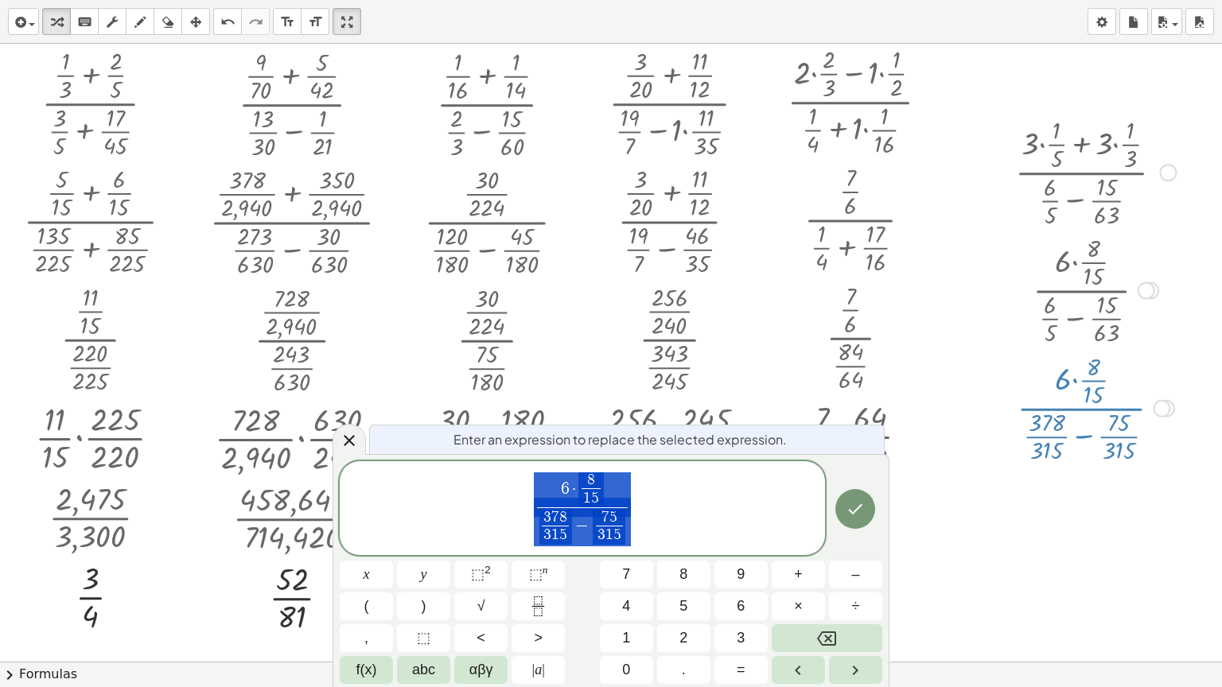
scroll to position [1845, 0]
click at [859, 508] on icon "Done" at bounding box center [856, 509] width 14 height 10
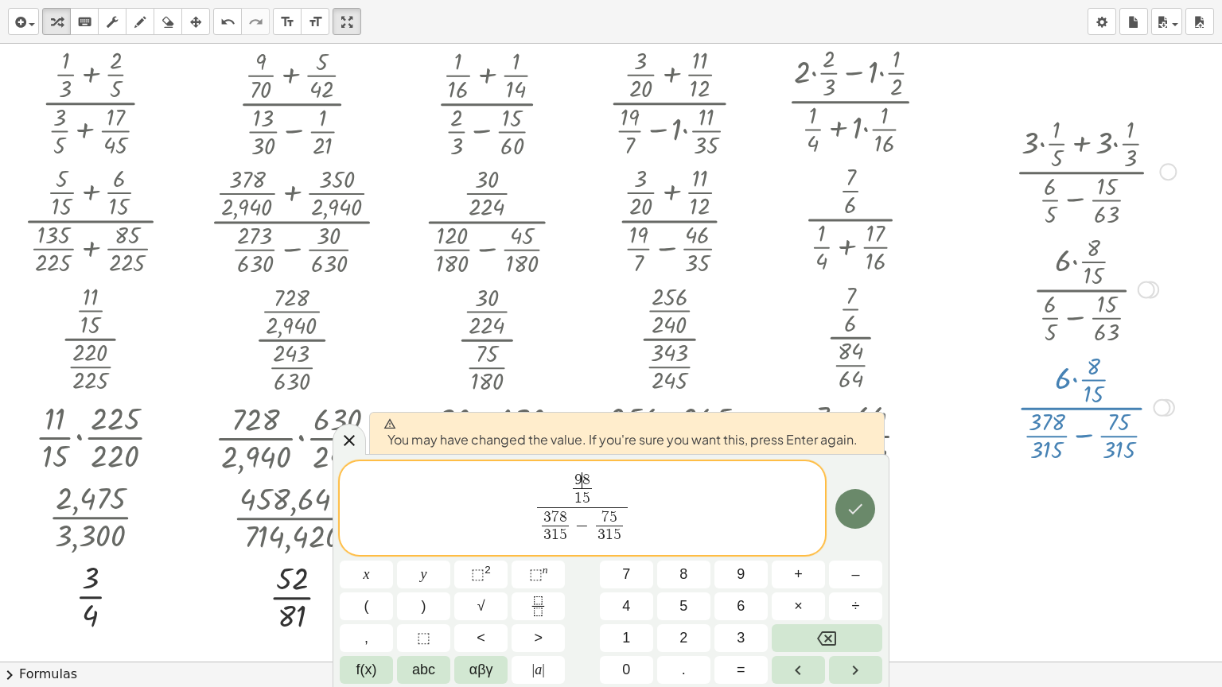
click at [859, 508] on icon "Done" at bounding box center [856, 509] width 14 height 10
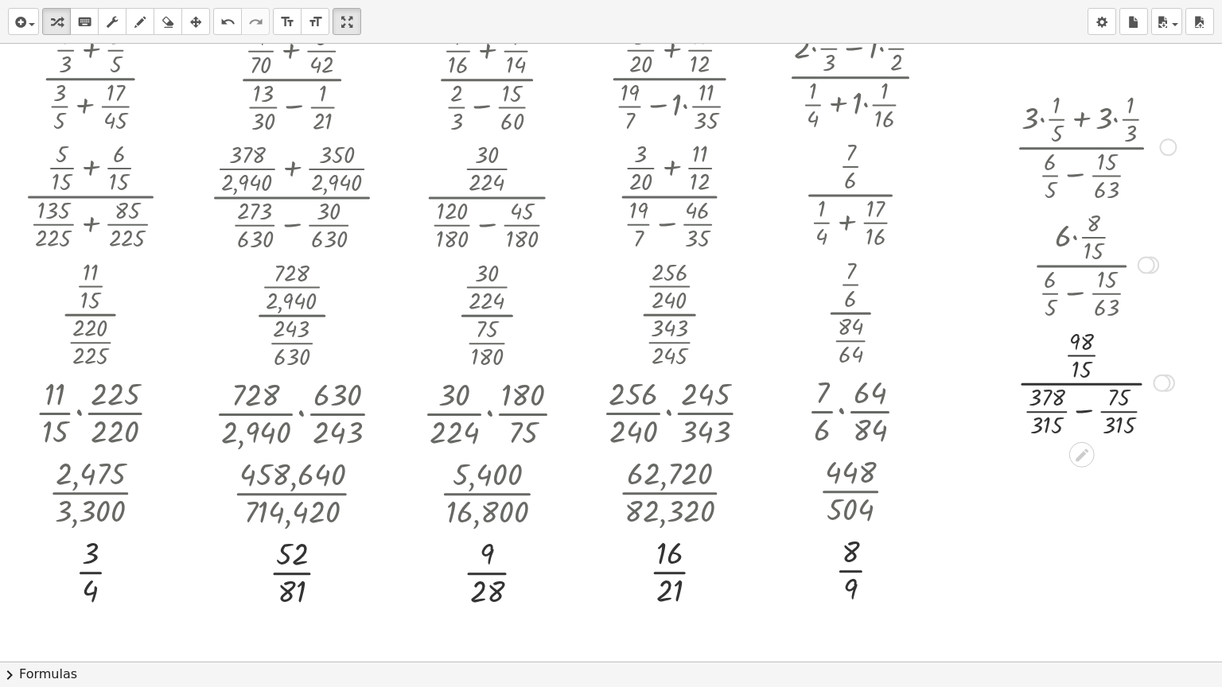
scroll to position [1910, 0]
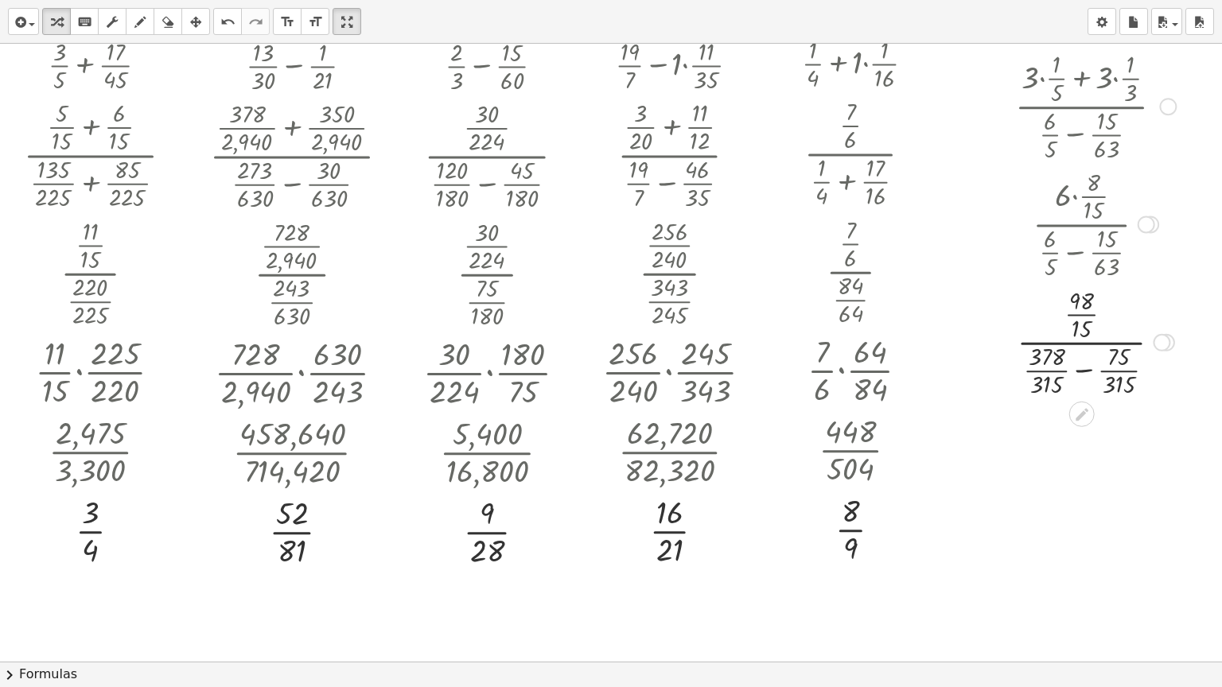
click at [1155, 341] on div at bounding box center [1162, 343] width 18 height 18
click at [1085, 370] on div at bounding box center [1095, 341] width 177 height 118
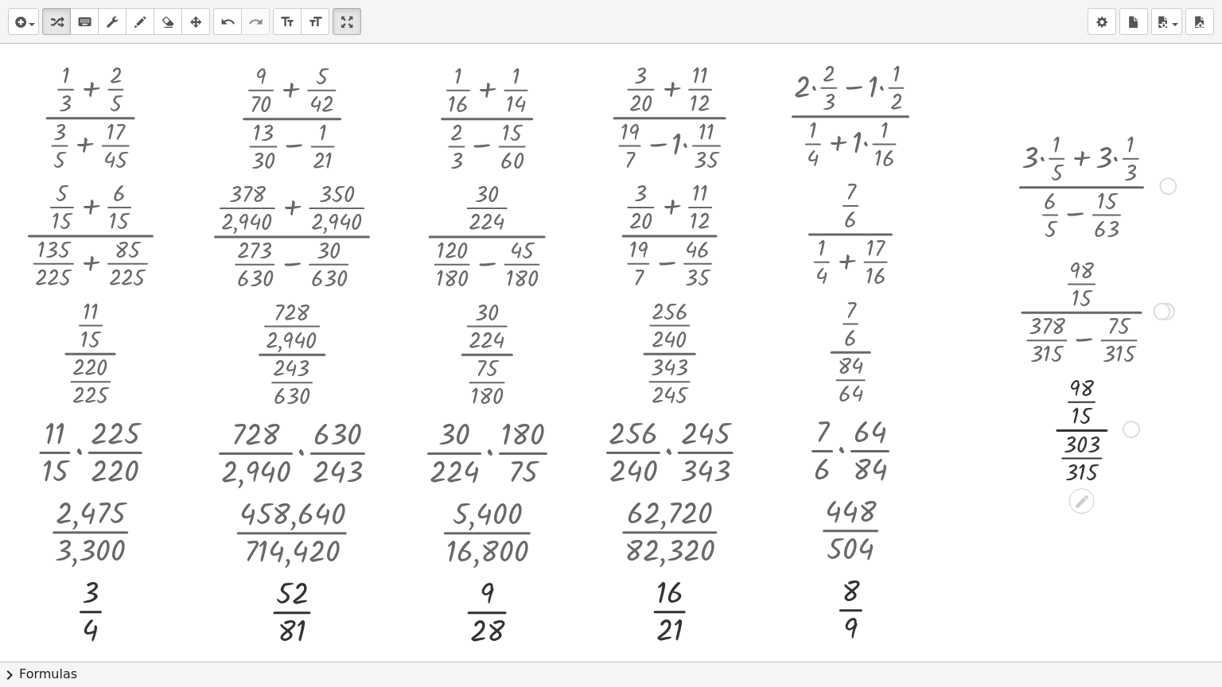
drag, startPoint x: 1168, startPoint y: 420, endPoint x: 1169, endPoint y: 302, distance: 118.5
click at [1082, 312] on div "· · 98 · 15 · ( + · 378 · 315 − · 75 · 315 )" at bounding box center [1082, 312] width 0 height 0
click at [1125, 424] on div "Transform line Copy line as LaTeX Copy derivation as LaTeX Expand new lines: On" at bounding box center [1132, 423] width 18 height 18
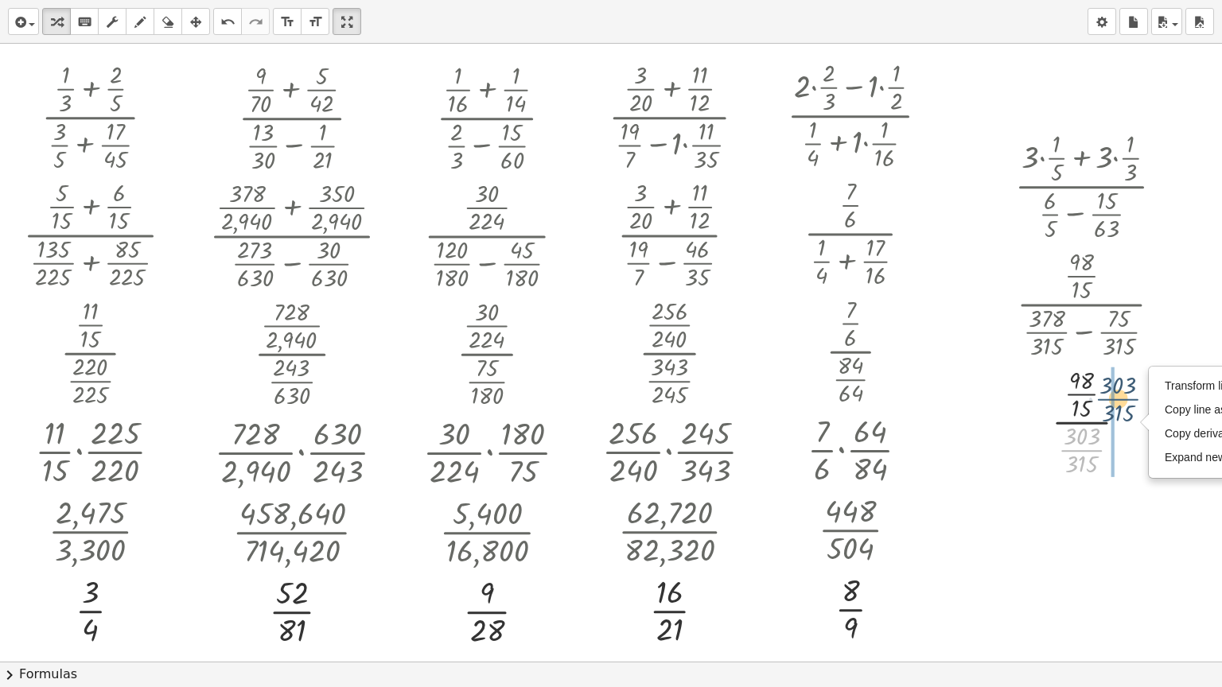
drag, startPoint x: 1085, startPoint y: 447, endPoint x: 1122, endPoint y: 395, distance: 63.4
click at [1122, 395] on div at bounding box center [1095, 421] width 177 height 118
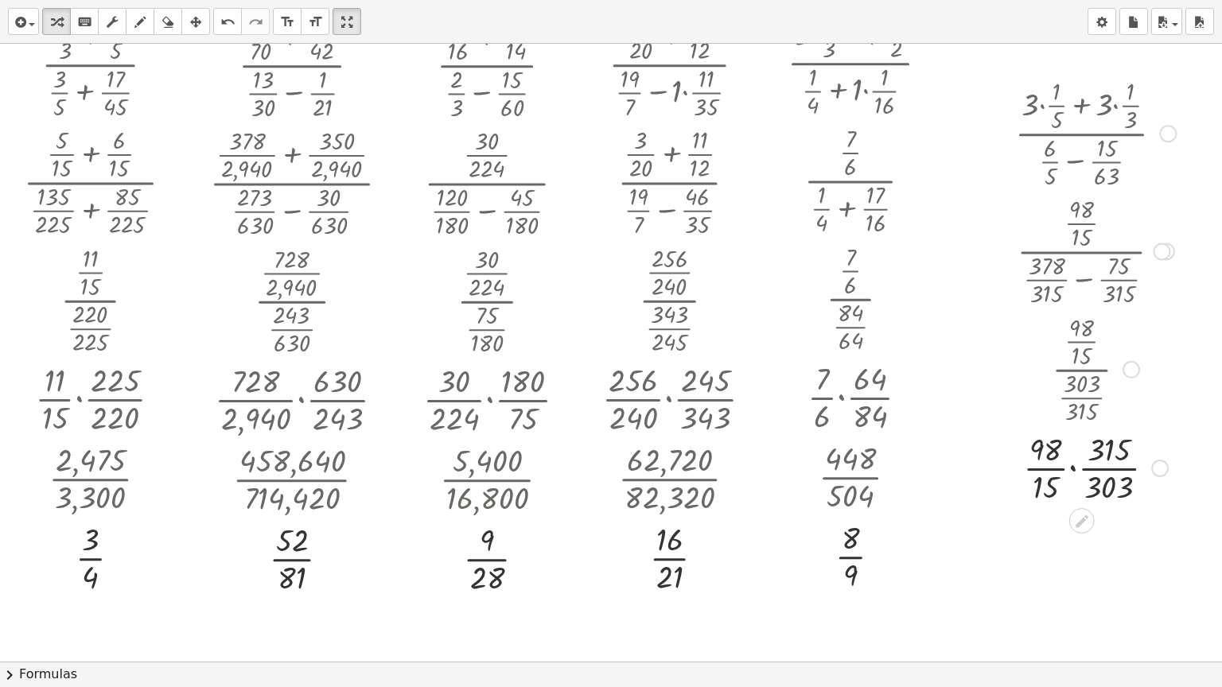
scroll to position [1910, 0]
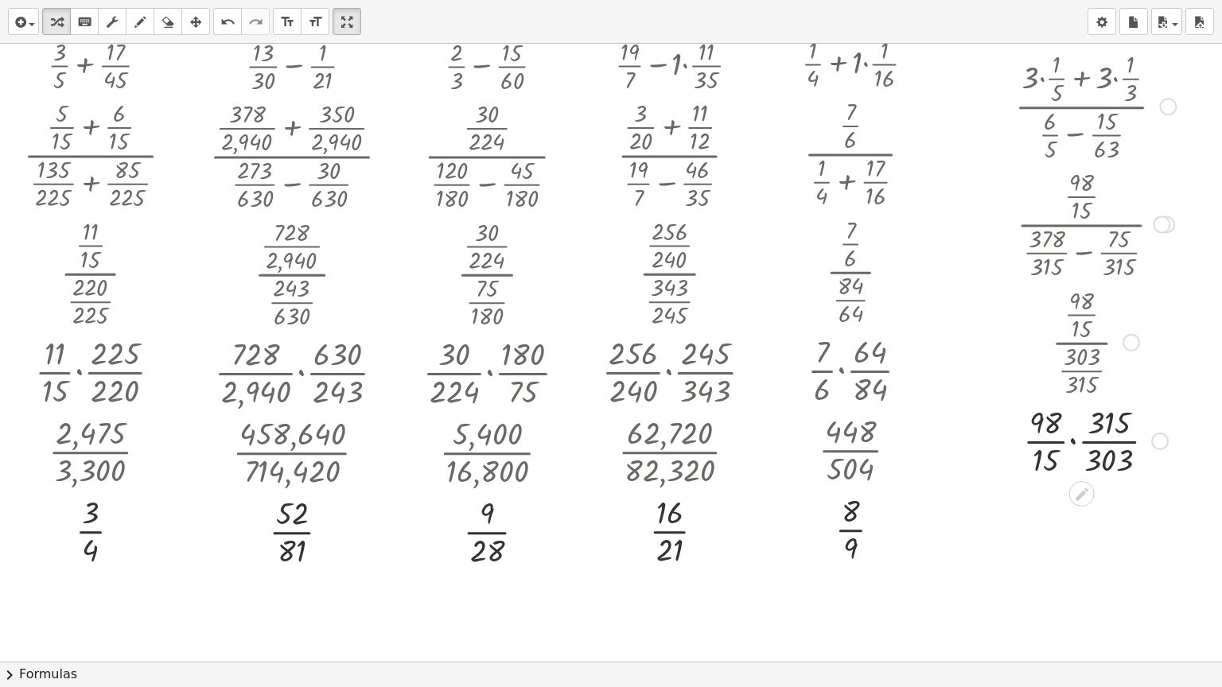
click at [1076, 442] on div at bounding box center [1095, 440] width 177 height 80
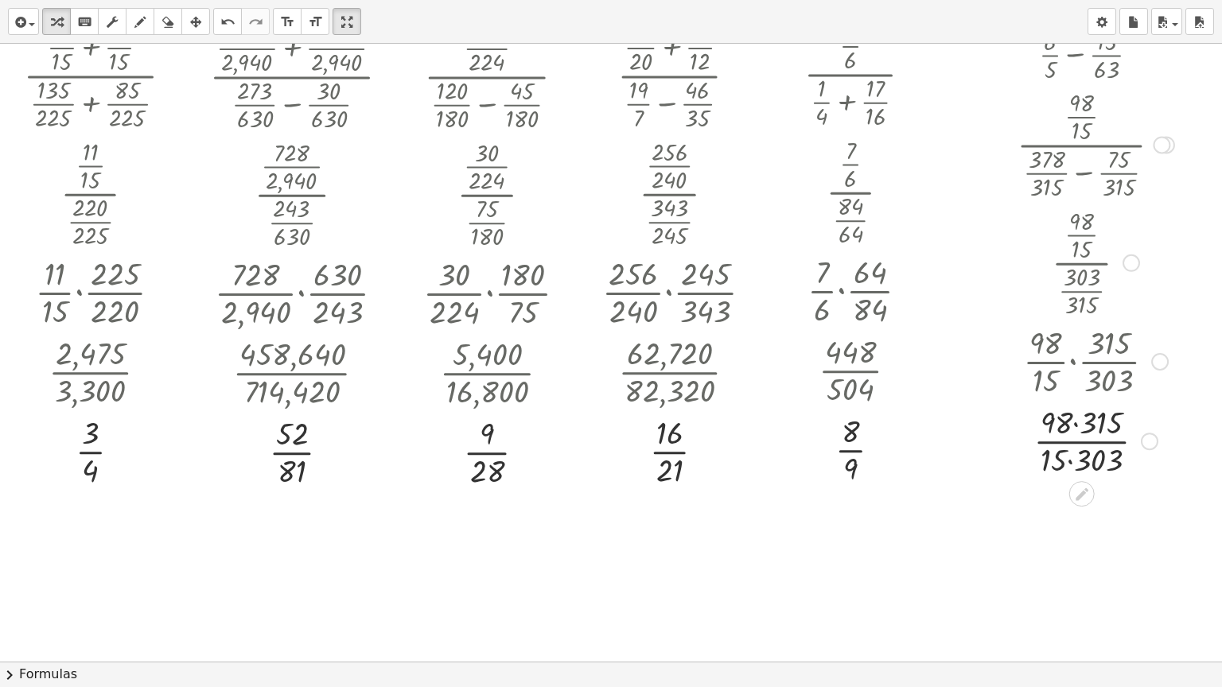
click at [1150, 438] on div "Transform line Copy line as LaTeX Copy derivation as LaTeX Expand new lines: On" at bounding box center [1150, 442] width 18 height 18
click at [1187, 477] on span "Expand new lines: On" at bounding box center [1237, 476] width 108 height 13
drag, startPoint x: 1053, startPoint y: 426, endPoint x: 1084, endPoint y: 426, distance: 30.2
drag, startPoint x: 1060, startPoint y: 457, endPoint x: 1094, endPoint y: 457, distance: 34.2
click at [1143, 436] on div "Transform line Copy line as LaTeX Copy derivation as LaTeX Expand new lines: Off" at bounding box center [1147, 442] width 18 height 18
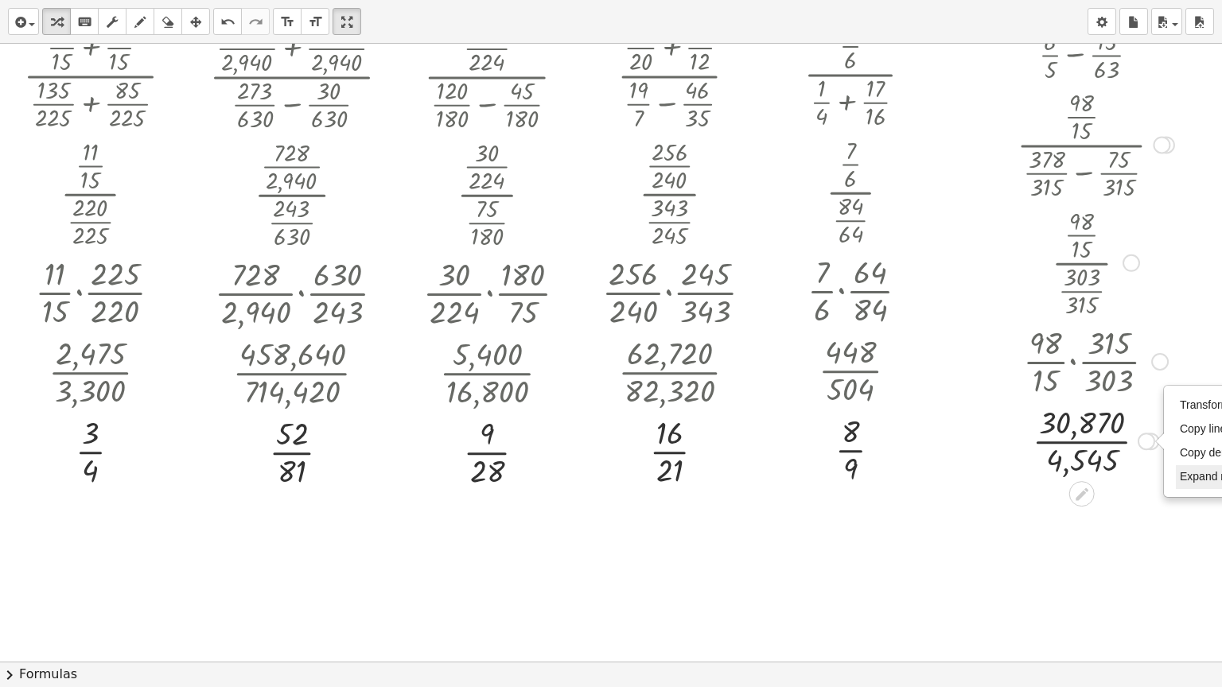
click at [1188, 471] on span "Expand new lines: Off" at bounding box center [1234, 476] width 108 height 13
click at [1095, 439] on div at bounding box center [1095, 440] width 177 height 80
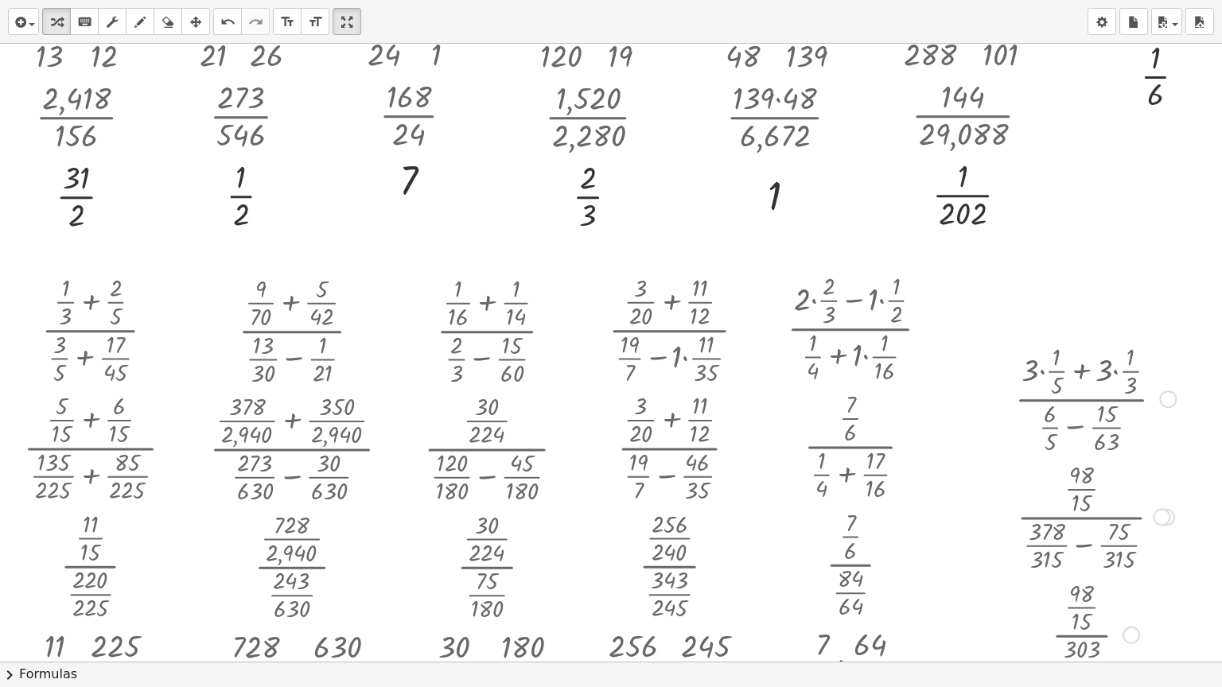
scroll to position [1592, 0]
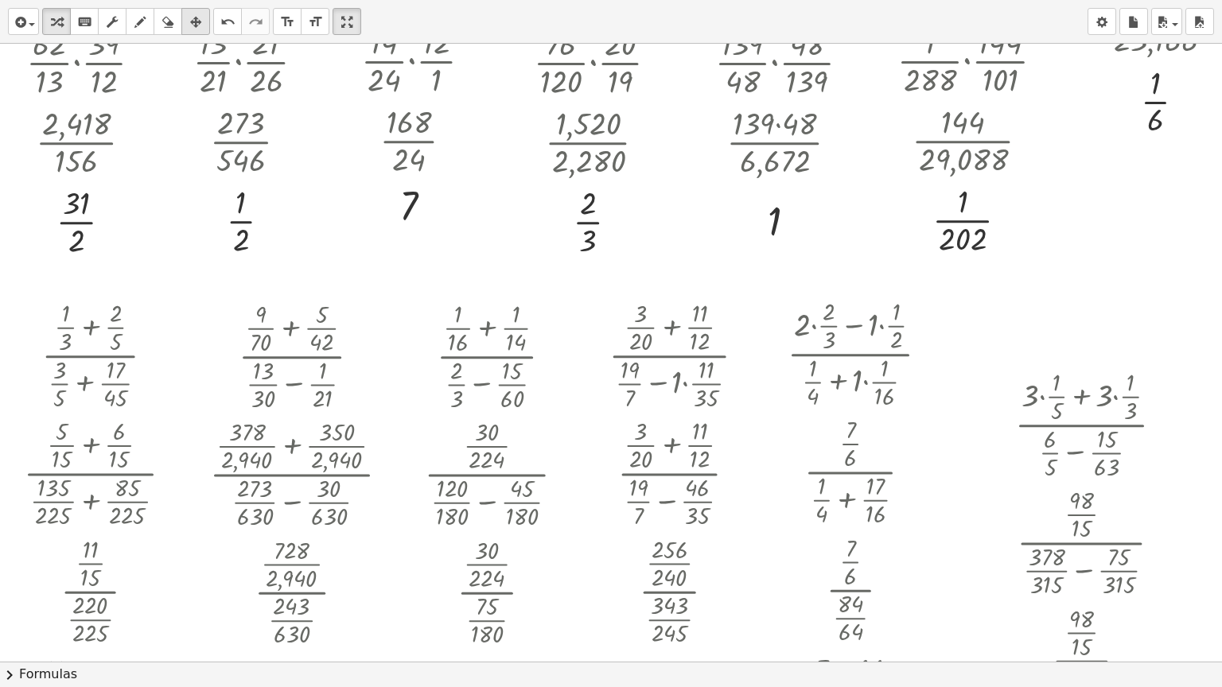
click at [197, 32] on button "arrange" at bounding box center [195, 21] width 29 height 27
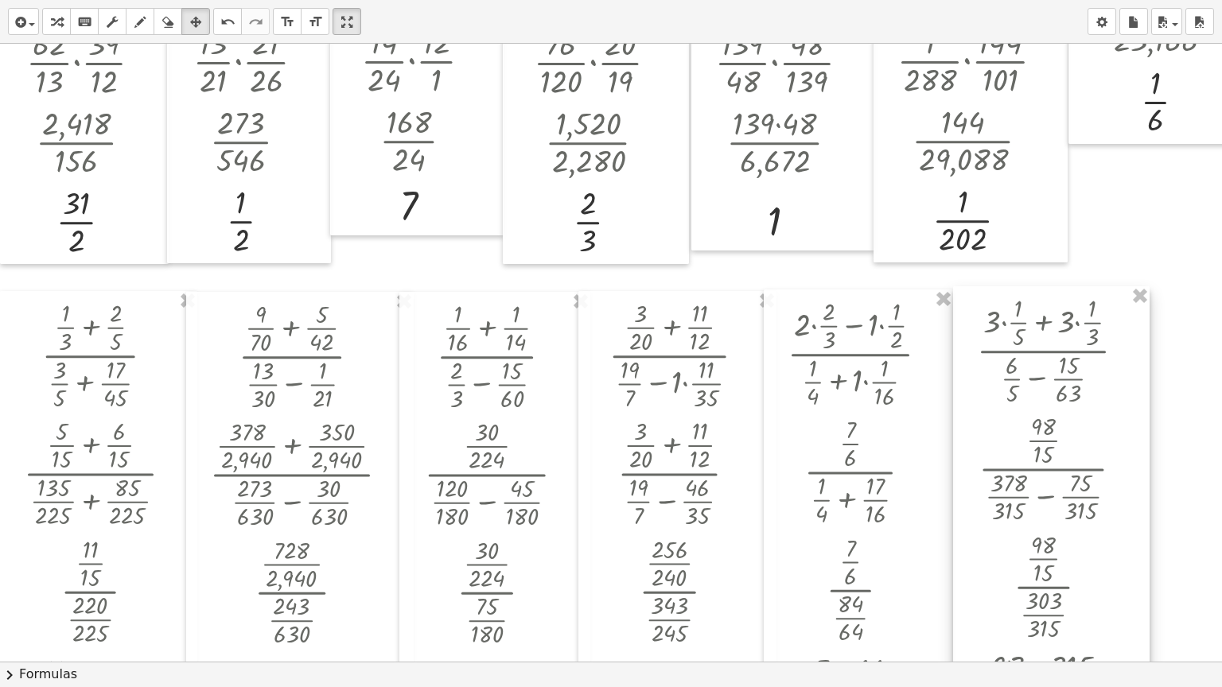
drag, startPoint x: 1009, startPoint y: 383, endPoint x: 971, endPoint y: 309, distance: 83.3
click at [971, 309] on div at bounding box center [1051, 586] width 197 height 601
click at [60, 30] on icon "button" at bounding box center [56, 22] width 11 height 19
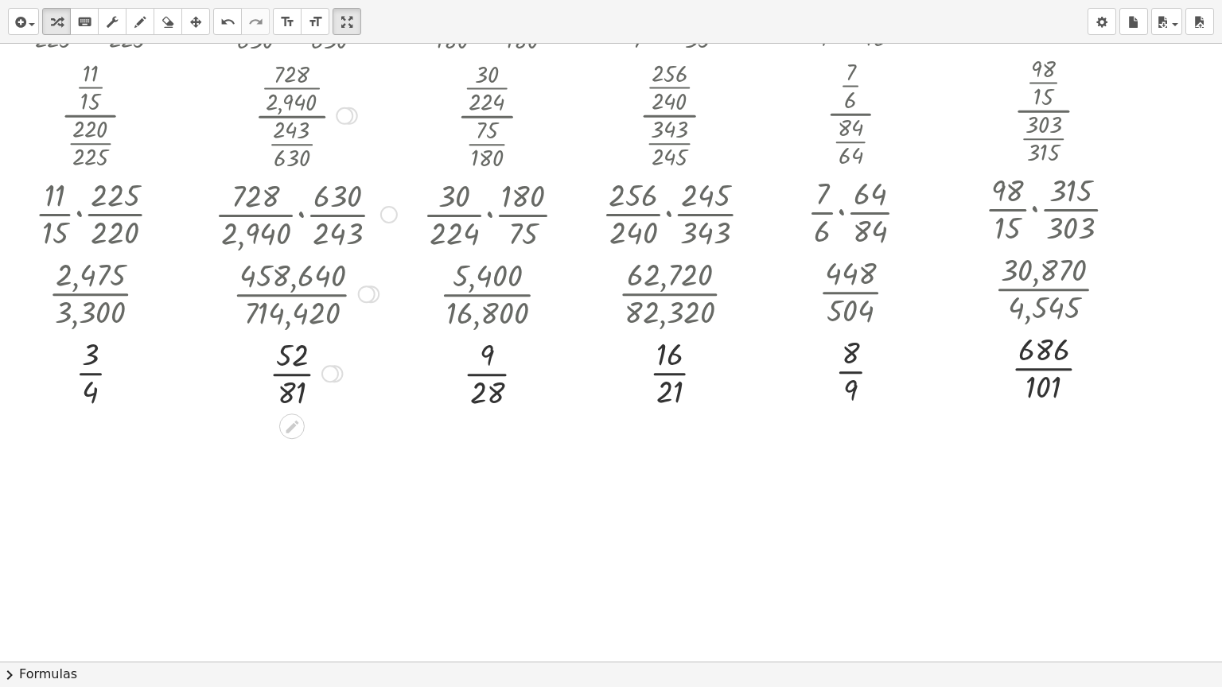
scroll to position [2107, 0]
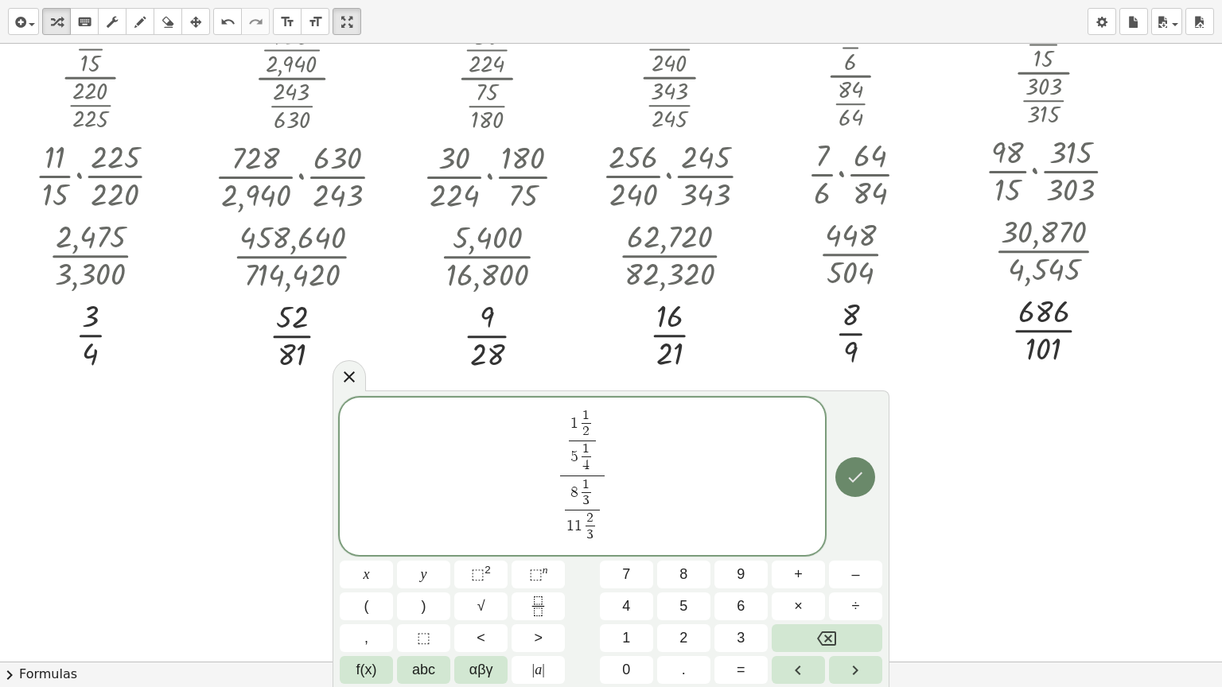
click at [858, 475] on icon "Done" at bounding box center [855, 477] width 19 height 19
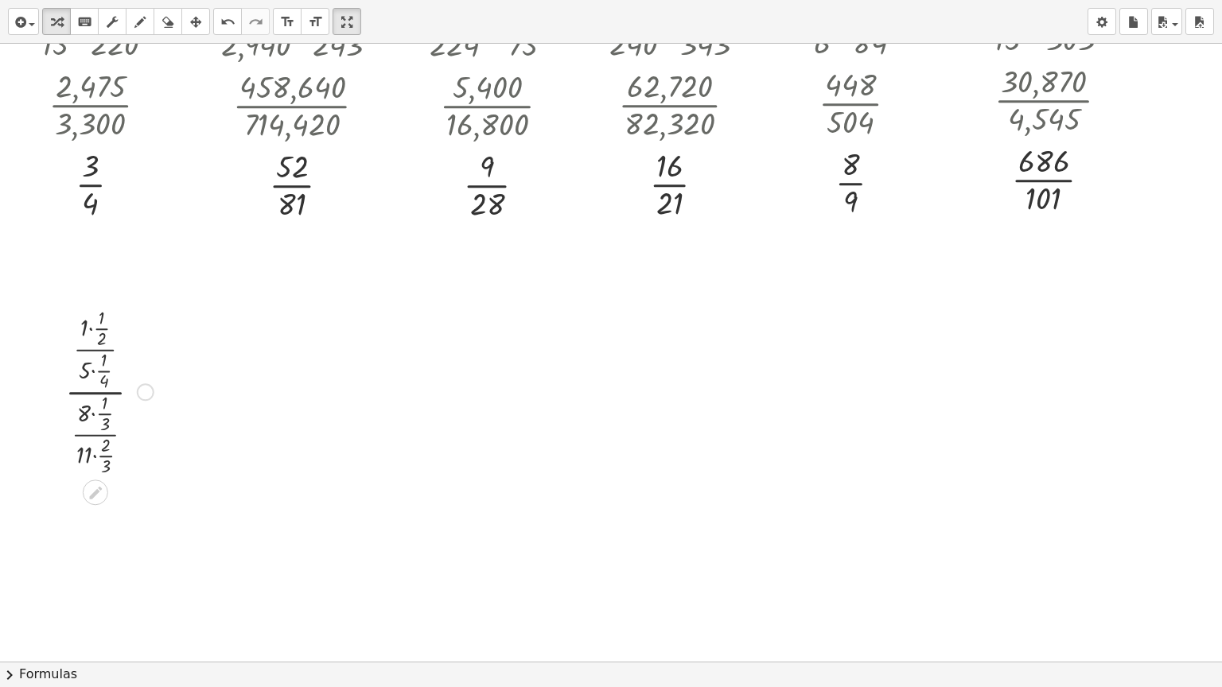
scroll to position [2266, 0]
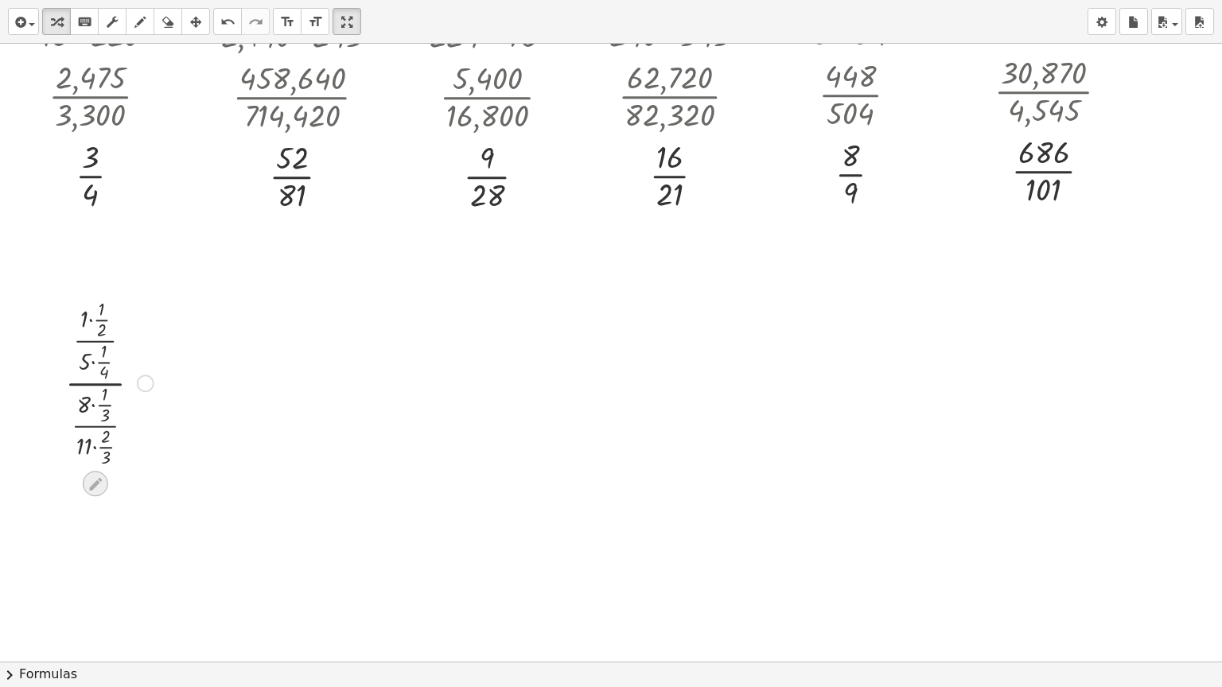
click at [89, 490] on icon at bounding box center [95, 484] width 17 height 17
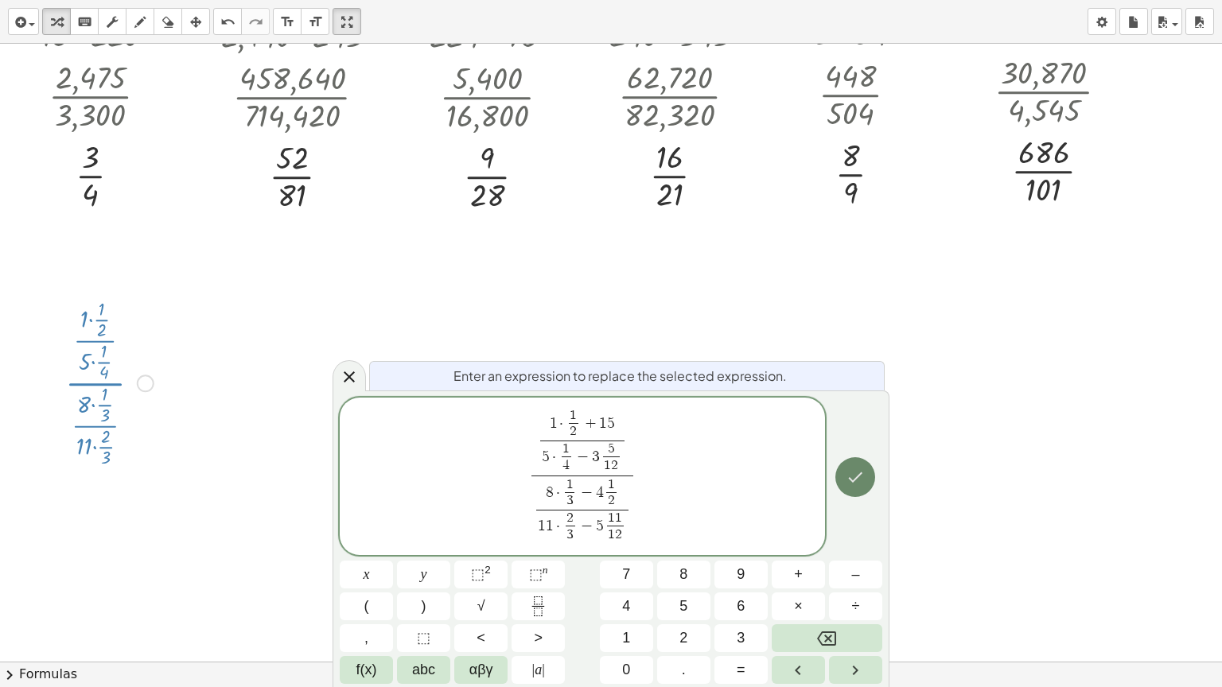
click at [852, 479] on icon "Done" at bounding box center [855, 477] width 19 height 19
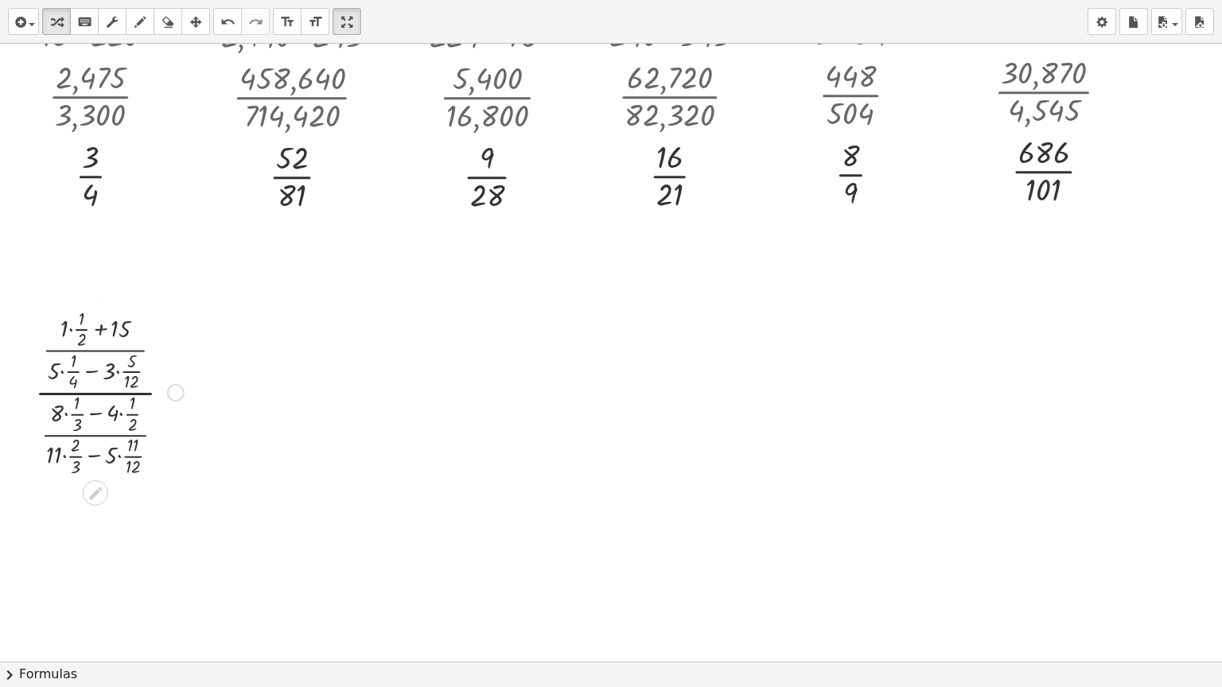
drag, startPoint x: 175, startPoint y: 558, endPoint x: 162, endPoint y: 381, distance: 177.1
click at [95, 393] on div "· · ( + · 1 · · 1 · 2 + 15 ) · ( + · 5 · · 1 · 4 − · 3 · · 5 · 12 ) · · ( + · 8…" at bounding box center [95, 393] width 0 height 0
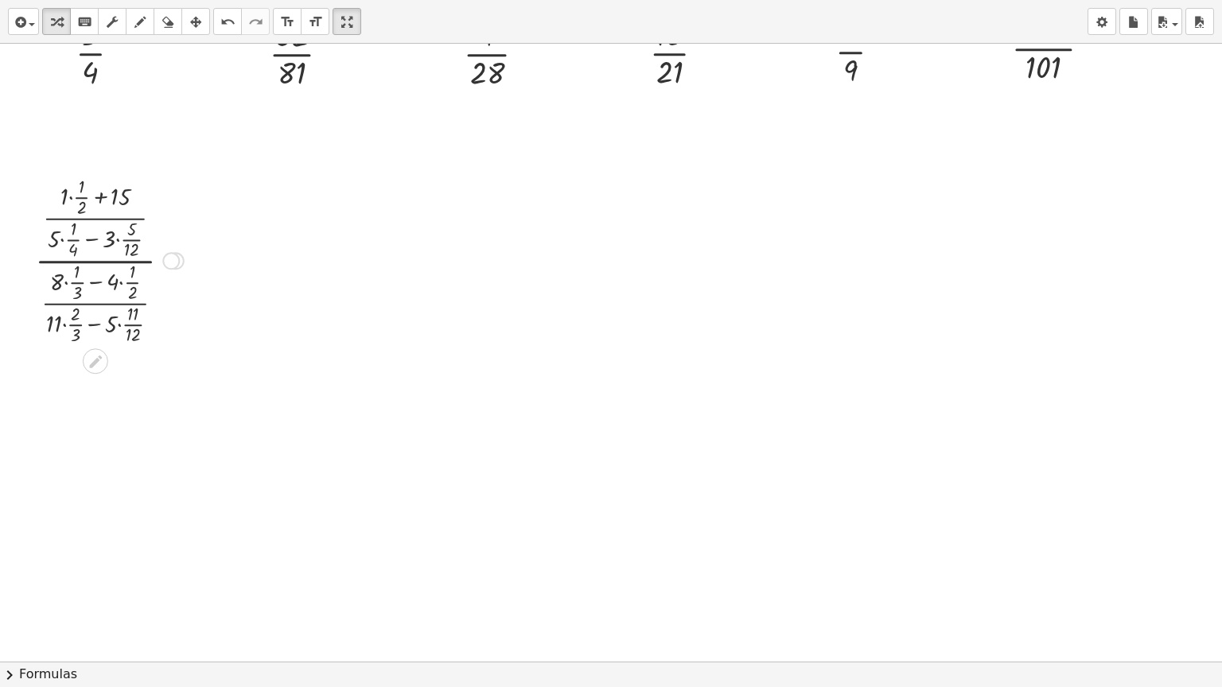
scroll to position [2393, 0]
click at [67, 193] on div at bounding box center [109, 255] width 165 height 176
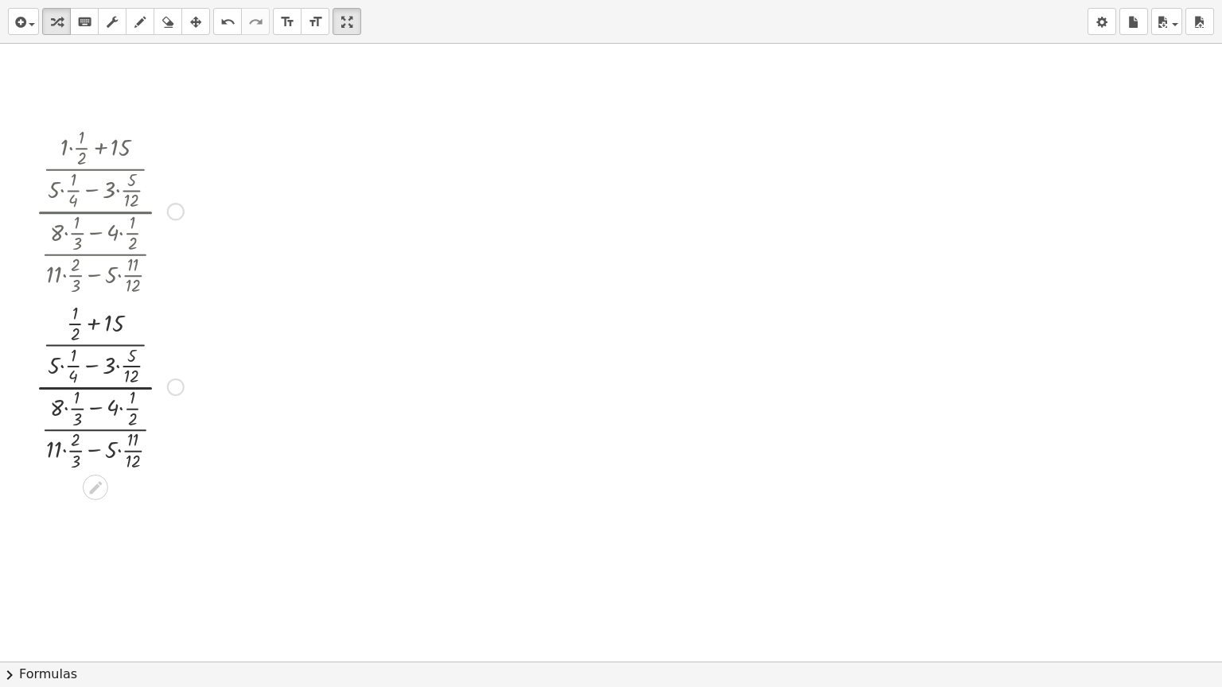
scroll to position [2473, 0]
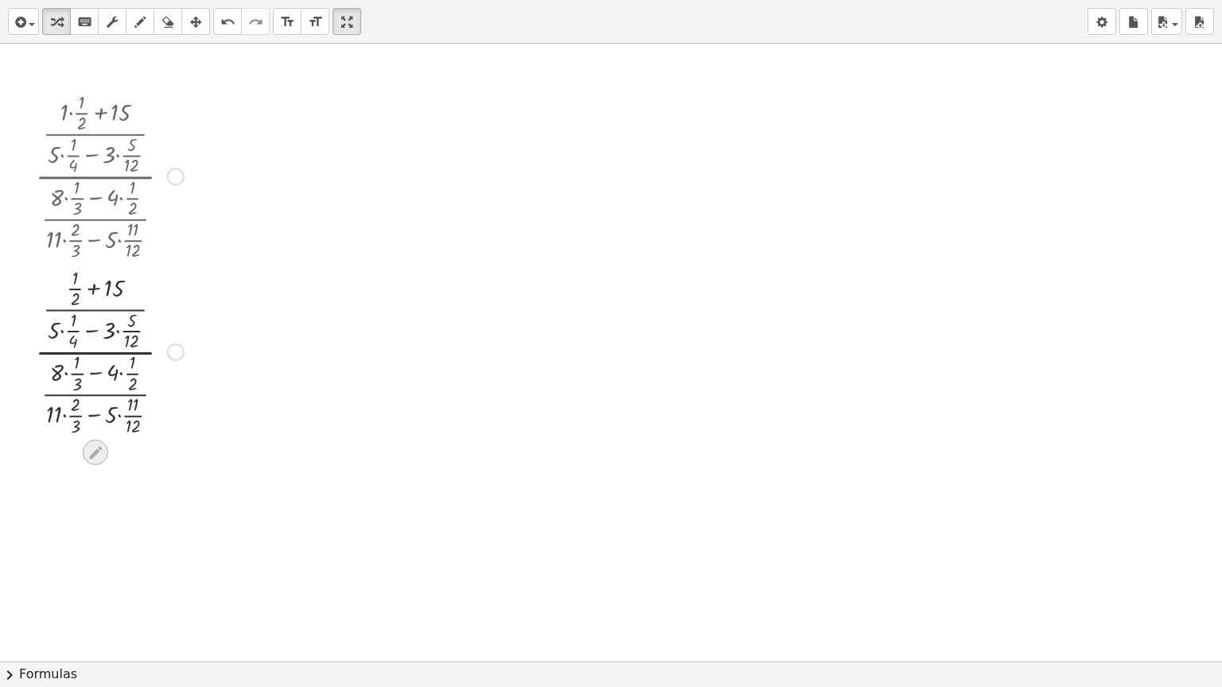
click at [95, 450] on icon at bounding box center [95, 452] width 13 height 13
drag, startPoint x: 162, startPoint y: 525, endPoint x: 159, endPoint y: 356, distance: 168.7
click at [159, 363] on div at bounding box center [162, 372] width 18 height 18
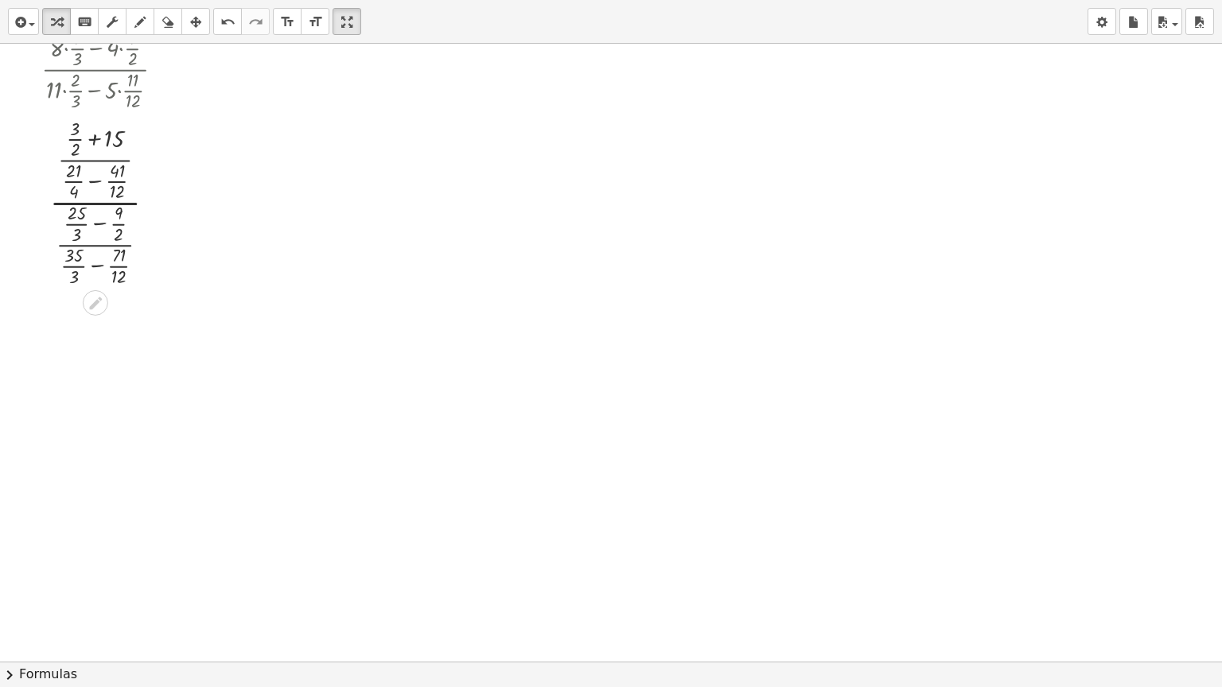
scroll to position [2632, 0]
click at [93, 128] on div at bounding box center [109, 192] width 165 height 176
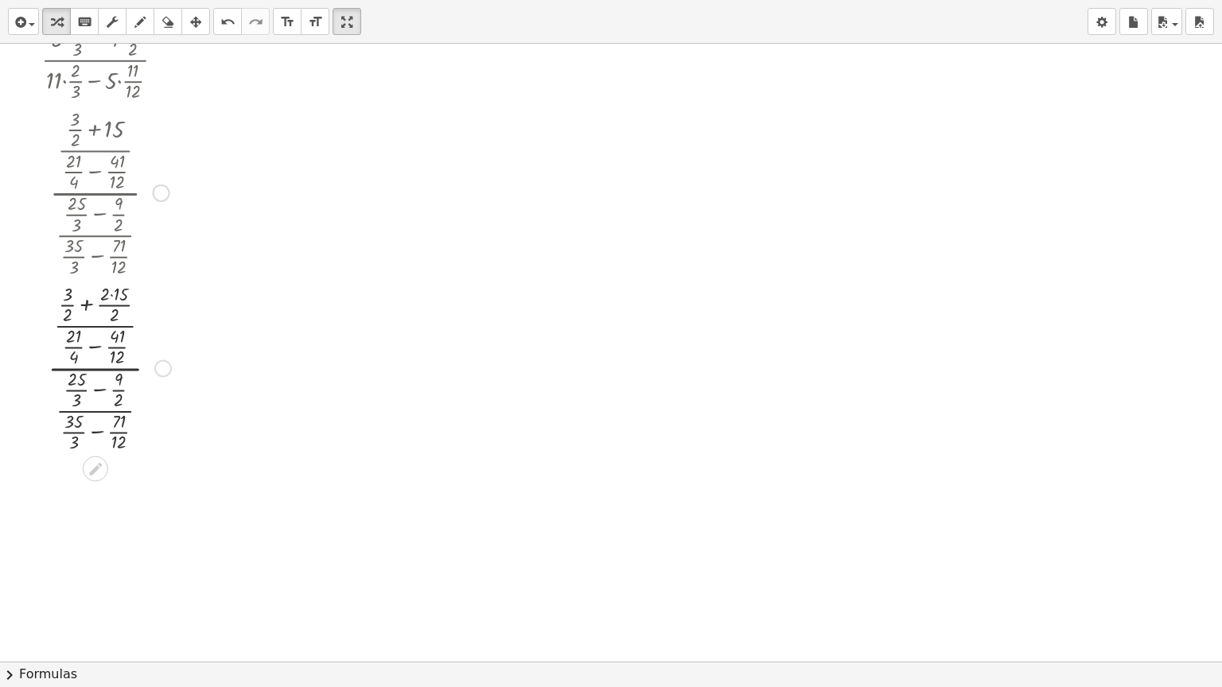
scroll to position [2711, 0]
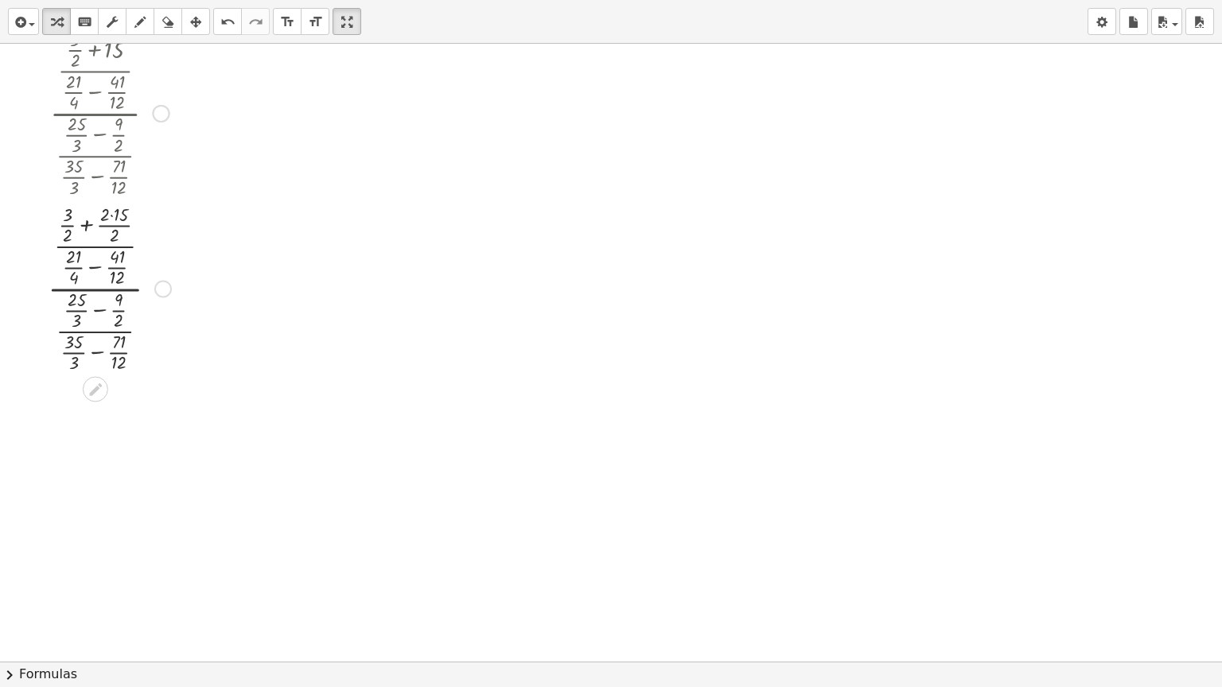
click at [159, 290] on div at bounding box center [163, 289] width 18 height 18
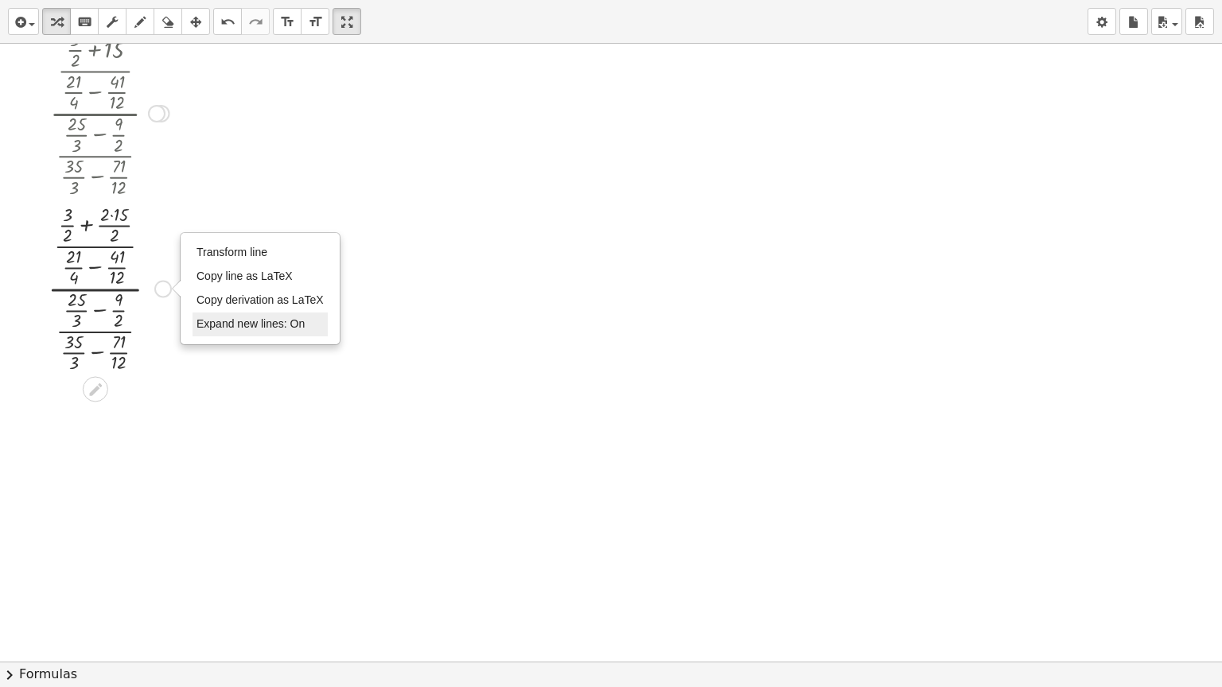
click at [263, 328] on span "Expand new lines: On" at bounding box center [251, 323] width 108 height 13
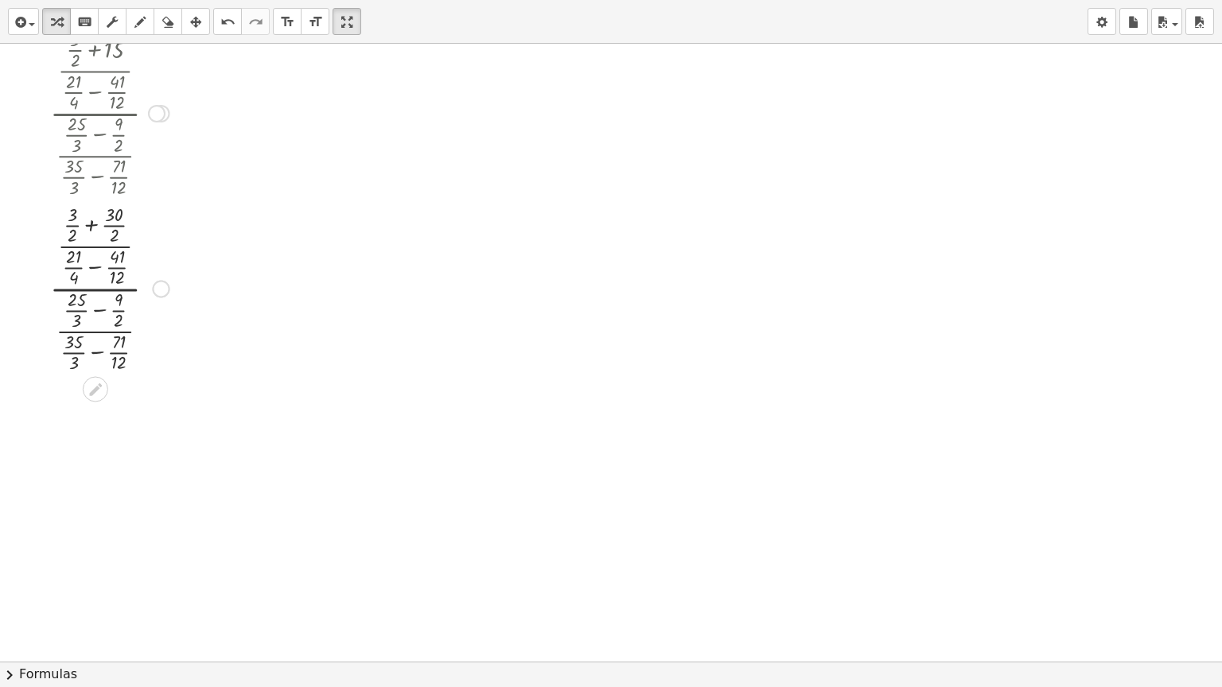
click at [90, 264] on div at bounding box center [109, 288] width 165 height 176
drag, startPoint x: 53, startPoint y: 258, endPoint x: 70, endPoint y: 257, distance: 16.7
drag, startPoint x: 59, startPoint y: 277, endPoint x: 68, endPoint y: 277, distance: 8.8
drag, startPoint x: 115, startPoint y: 255, endPoint x: 126, endPoint y: 255, distance: 10.3
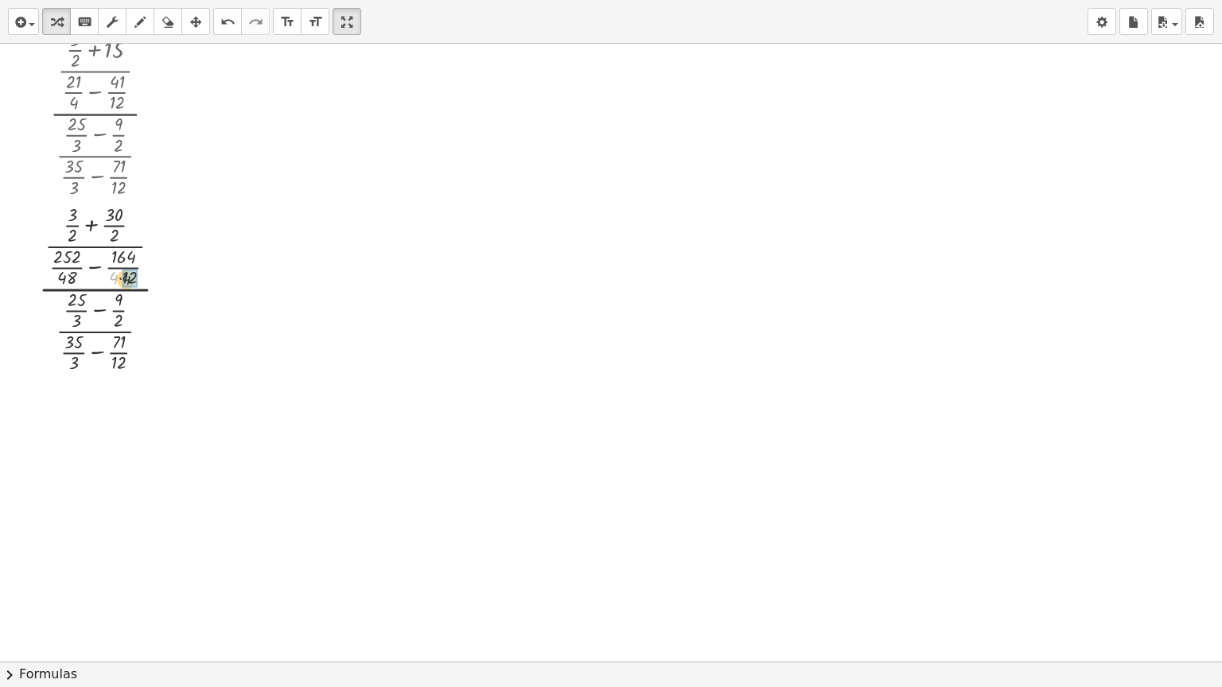
drag, startPoint x: 111, startPoint y: 274, endPoint x: 130, endPoint y: 274, distance: 19.1
click at [95, 306] on div at bounding box center [109, 288] width 165 height 176
drag, startPoint x: 58, startPoint y: 300, endPoint x: 76, endPoint y: 298, distance: 17.7
drag, startPoint x: 60, startPoint y: 315, endPoint x: 71, endPoint y: 315, distance: 10.3
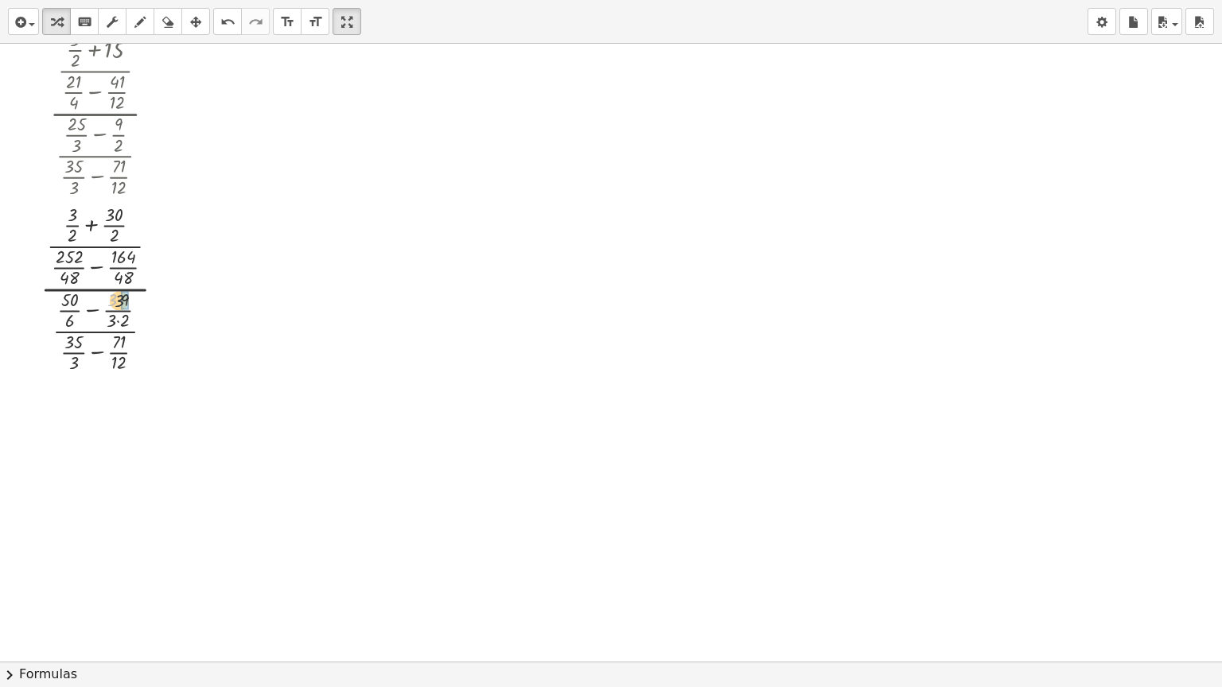
drag, startPoint x: 110, startPoint y: 296, endPoint x: 118, endPoint y: 297, distance: 8.0
click at [94, 348] on div at bounding box center [109, 288] width 165 height 176
drag, startPoint x: 57, startPoint y: 344, endPoint x: 61, endPoint y: 352, distance: 8.9
drag, startPoint x: 58, startPoint y: 360, endPoint x: 133, endPoint y: 352, distance: 75.2
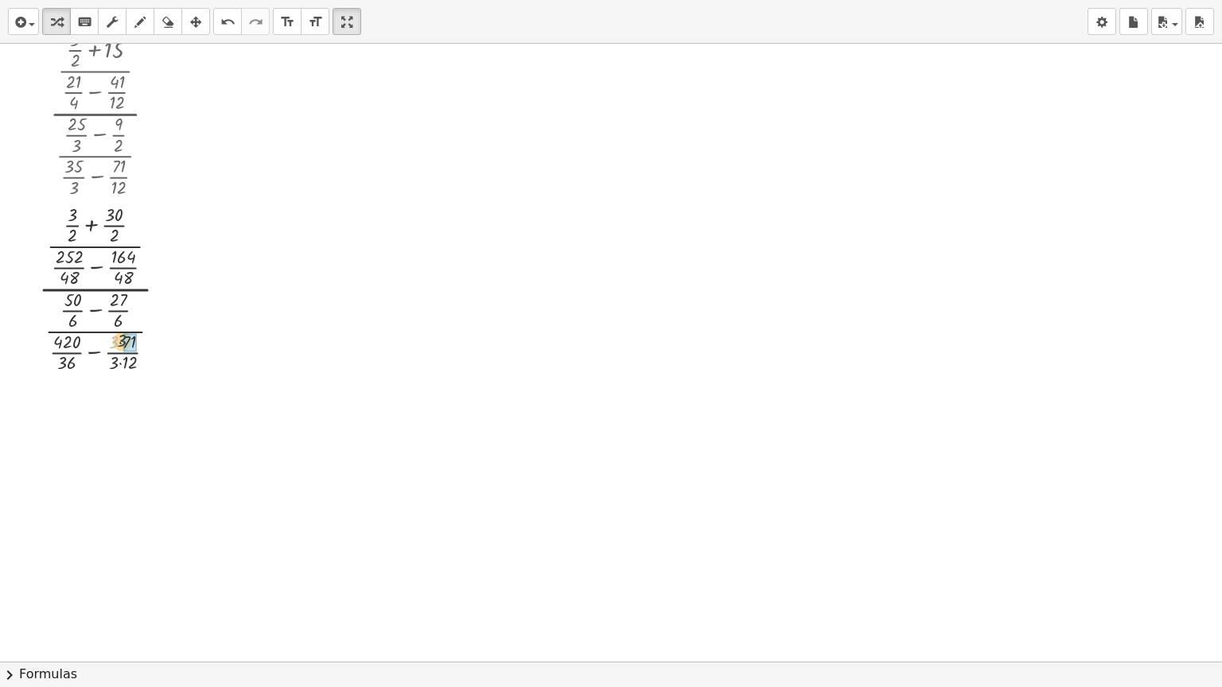
drag, startPoint x: 115, startPoint y: 342, endPoint x: 123, endPoint y: 347, distance: 9.3
drag, startPoint x: 111, startPoint y: 360, endPoint x: 124, endPoint y: 360, distance: 12.7
click at [165, 290] on div at bounding box center [166, 289] width 18 height 18
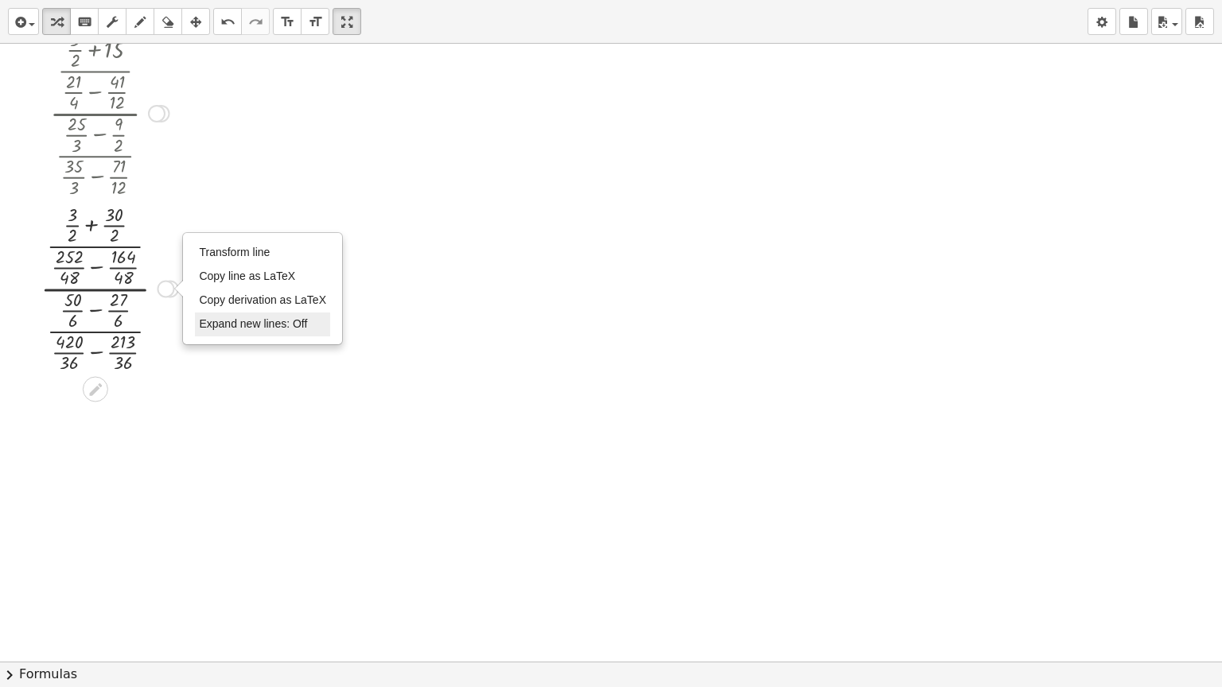
click at [220, 321] on span "Expand new lines: Off" at bounding box center [253, 323] width 108 height 13
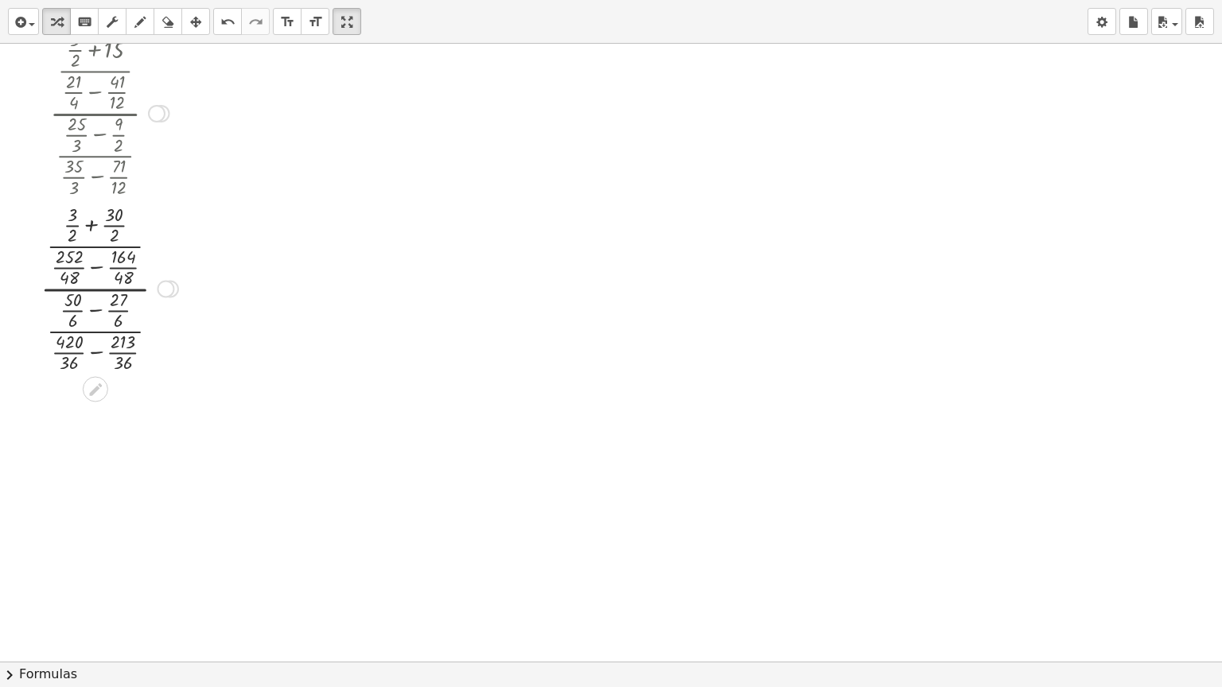
click at [92, 223] on div at bounding box center [109, 288] width 165 height 176
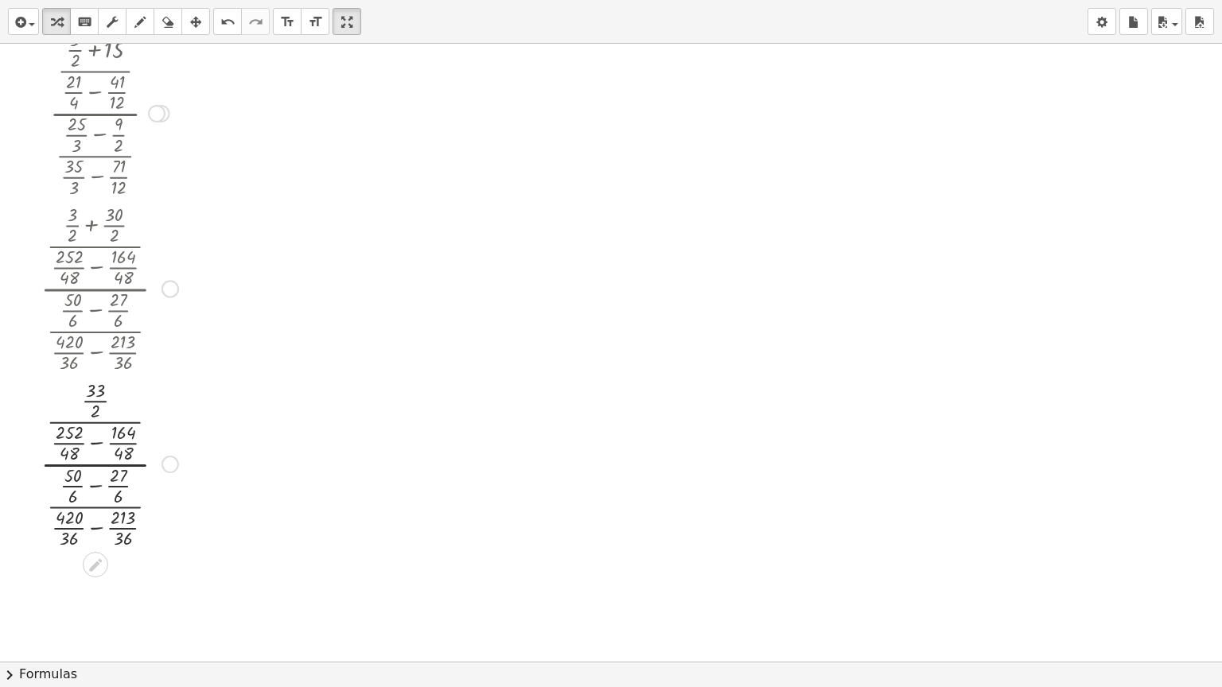
click at [174, 465] on div "Transform line Copy line as LaTeX Copy derivation as LaTeX Expand new lines: On" at bounding box center [171, 465] width 18 height 18
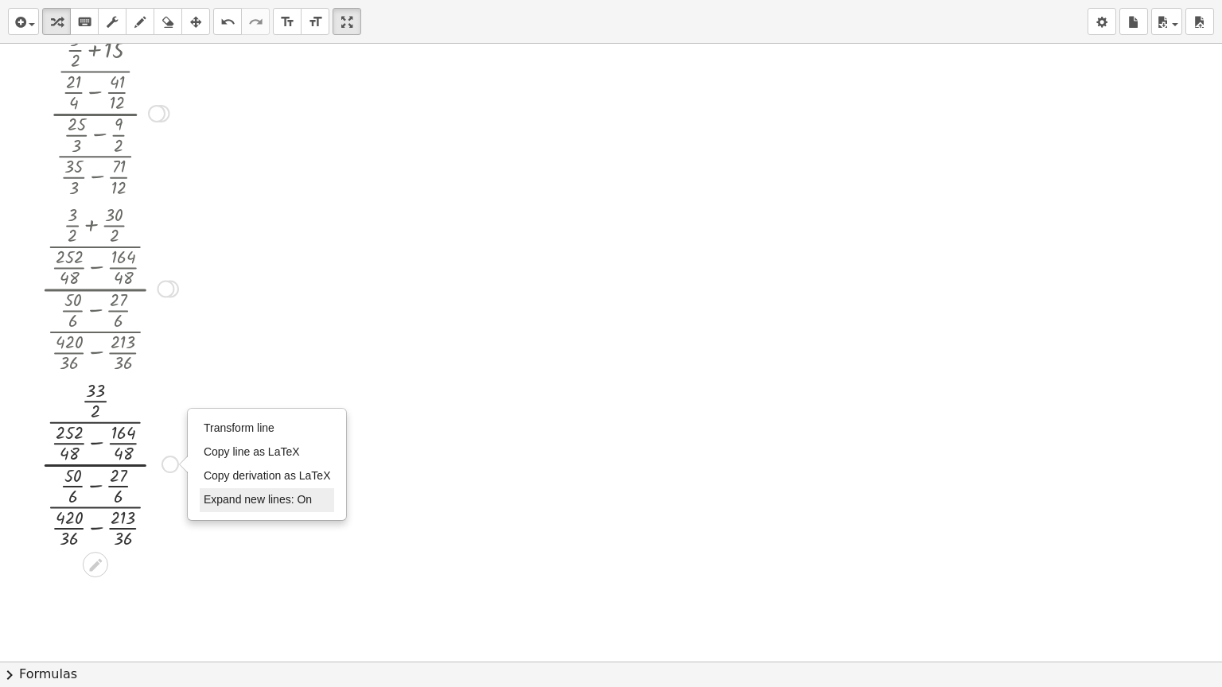
click at [255, 501] on span "Expand new lines: On" at bounding box center [258, 499] width 108 height 13
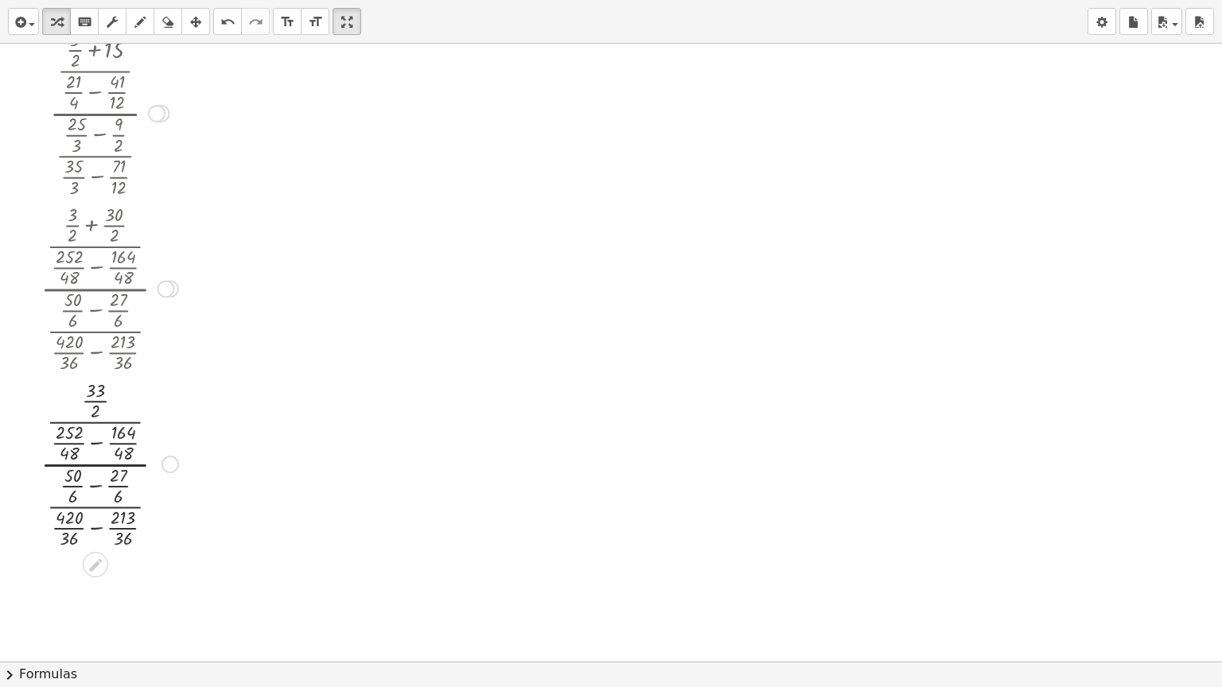
click at [97, 442] on div at bounding box center [109, 464] width 165 height 176
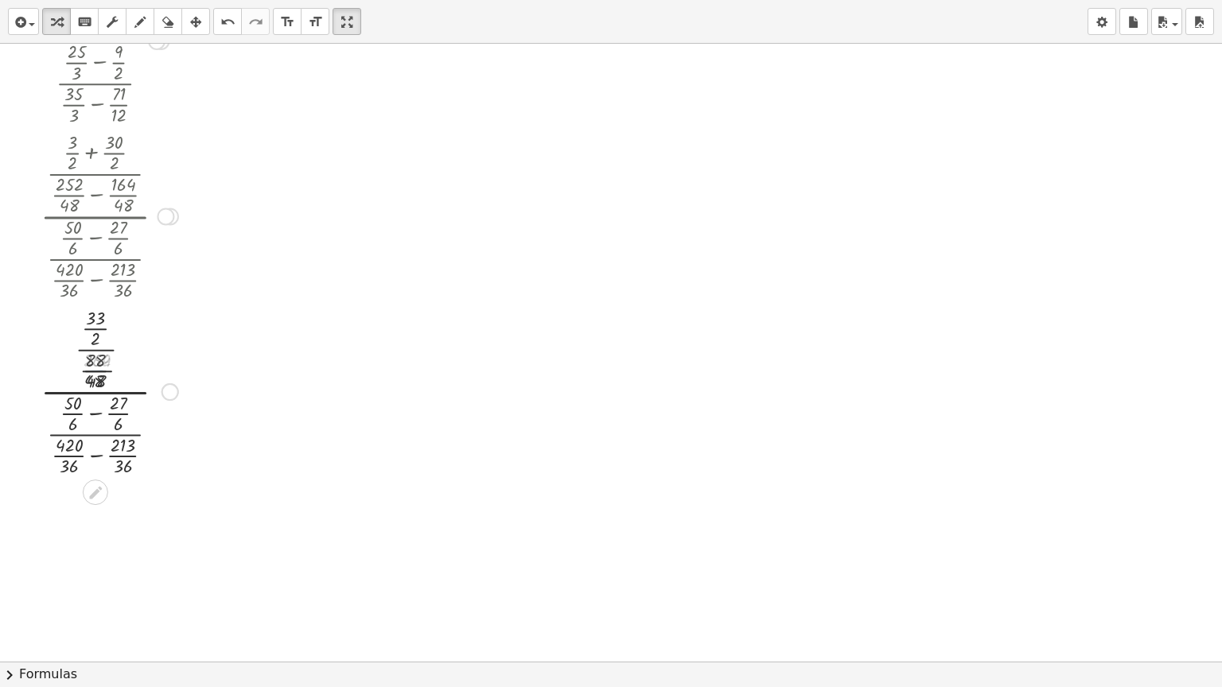
scroll to position [2791, 0]
click at [91, 403] on div at bounding box center [109, 384] width 165 height 176
click at [96, 445] on div at bounding box center [109, 384] width 165 height 176
click at [137, 383] on div "Transform line Copy line as LaTeX Copy derivation as LaTeX Expand new lines: Off" at bounding box center [143, 385] width 18 height 18
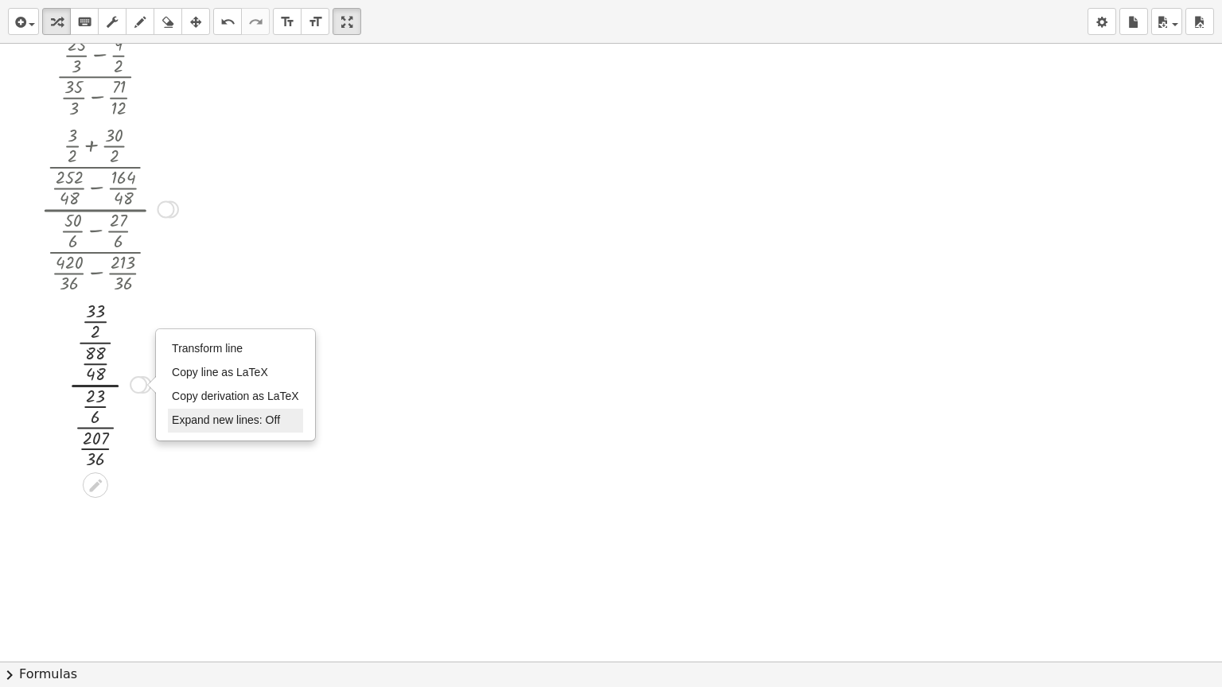
click at [199, 411] on li "Expand new lines: Off" at bounding box center [235, 421] width 135 height 24
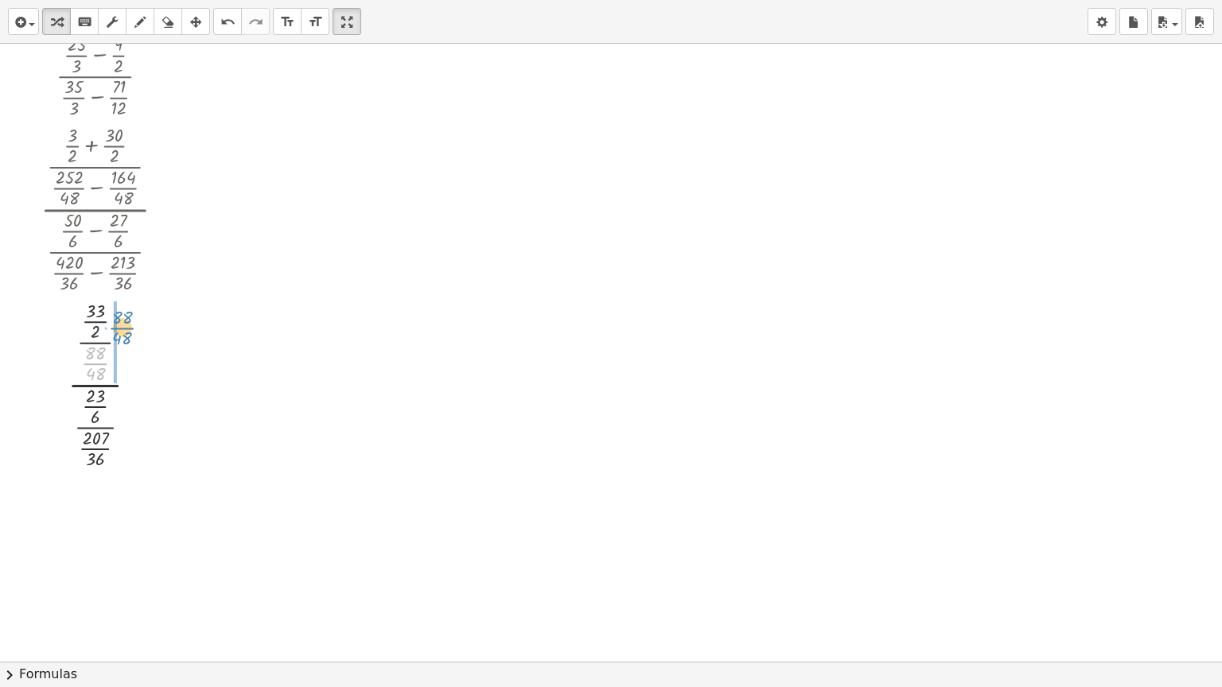
drag, startPoint x: 102, startPoint y: 362, endPoint x: 129, endPoint y: 326, distance: 44.9
click at [129, 326] on div at bounding box center [109, 384] width 165 height 176
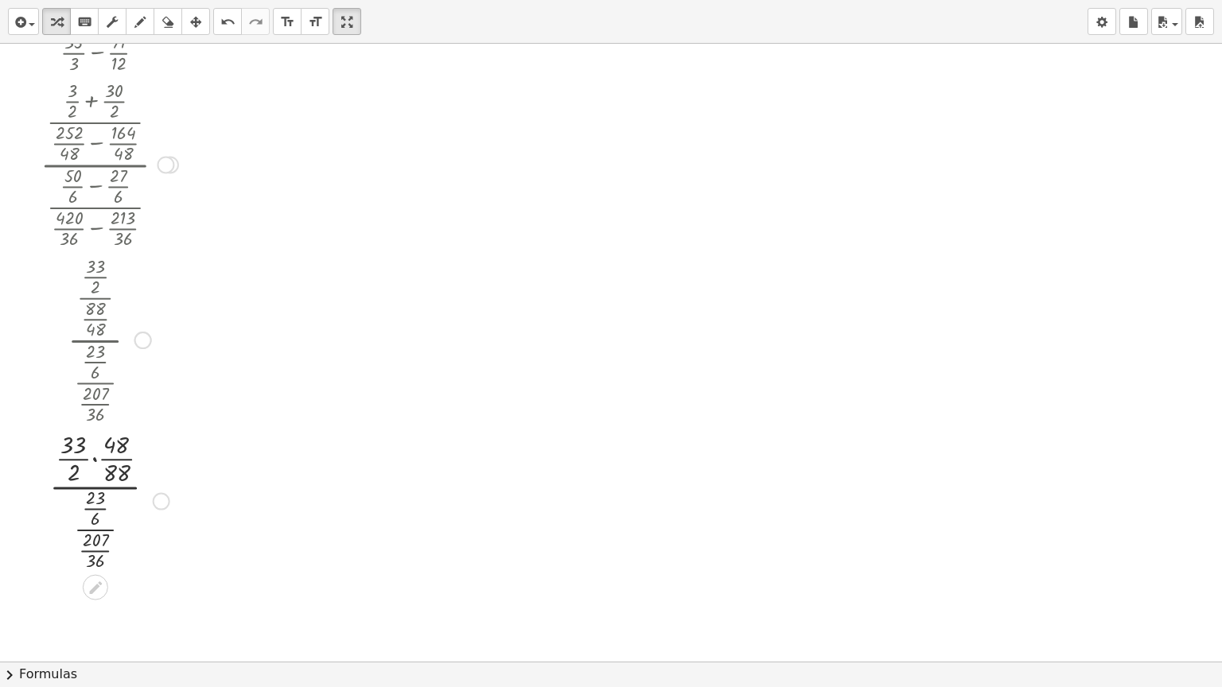
scroll to position [2950, 0]
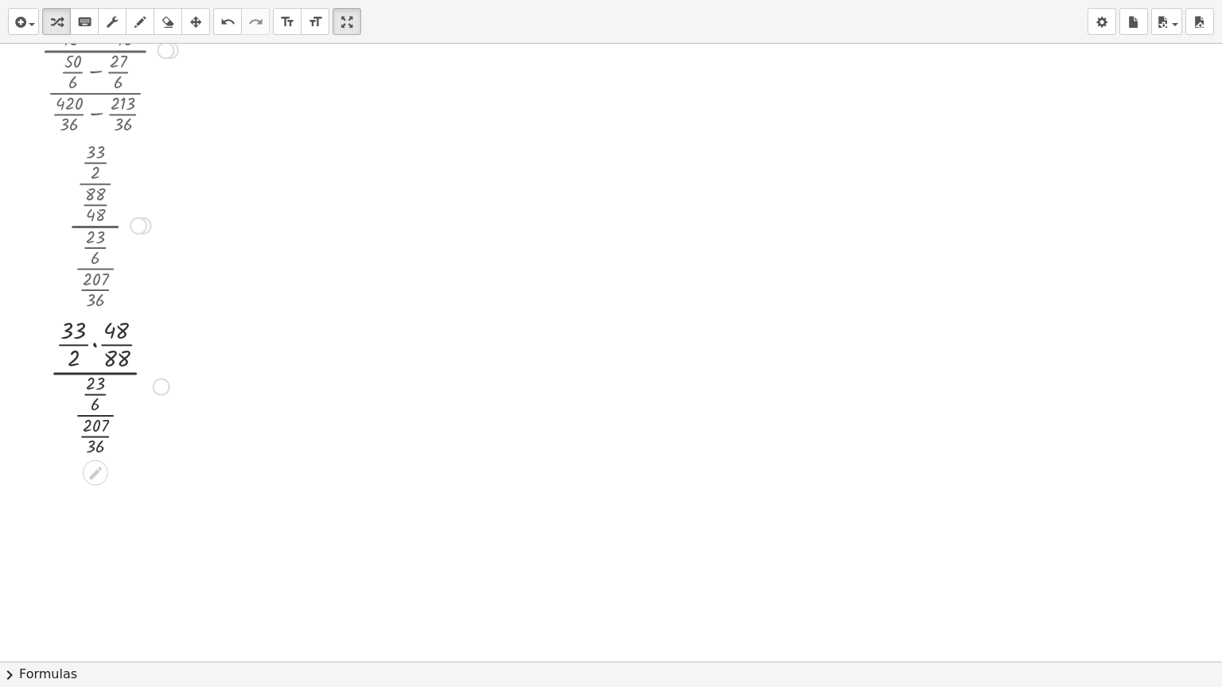
click at [162, 388] on div "Transform line Copy line as LaTeX Copy derivation as LaTeX Expand new lines: On" at bounding box center [162, 388] width 18 height 18
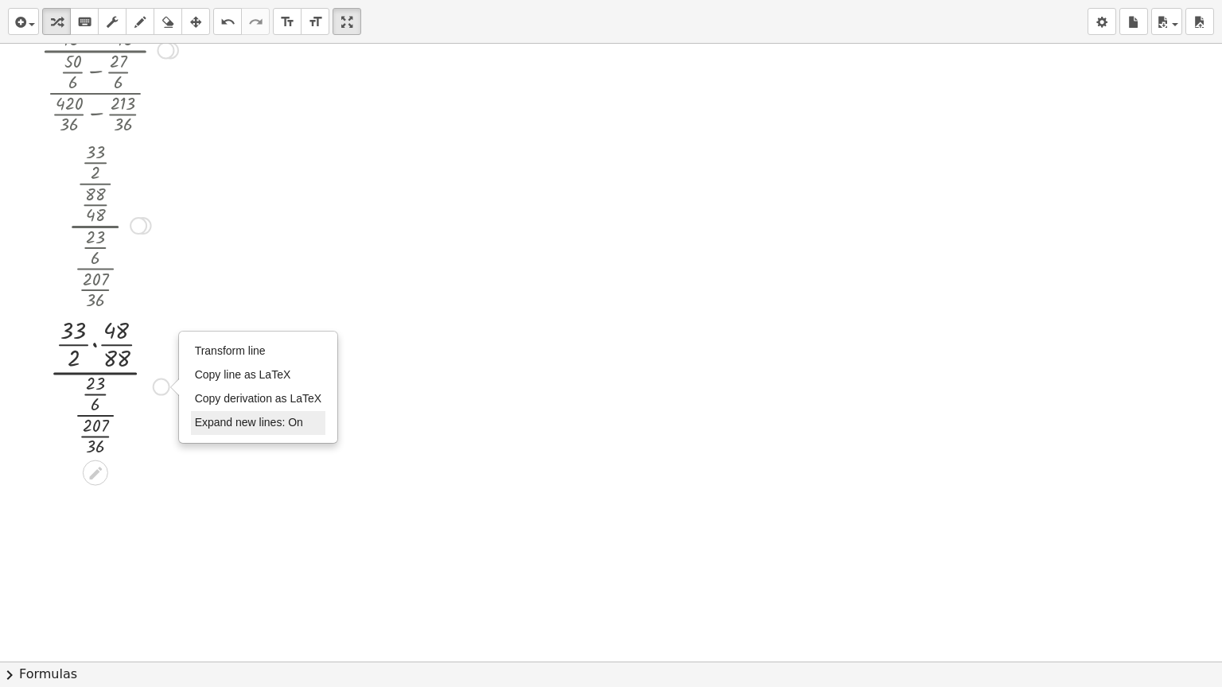
click at [239, 418] on span "Expand new lines: On" at bounding box center [249, 422] width 108 height 13
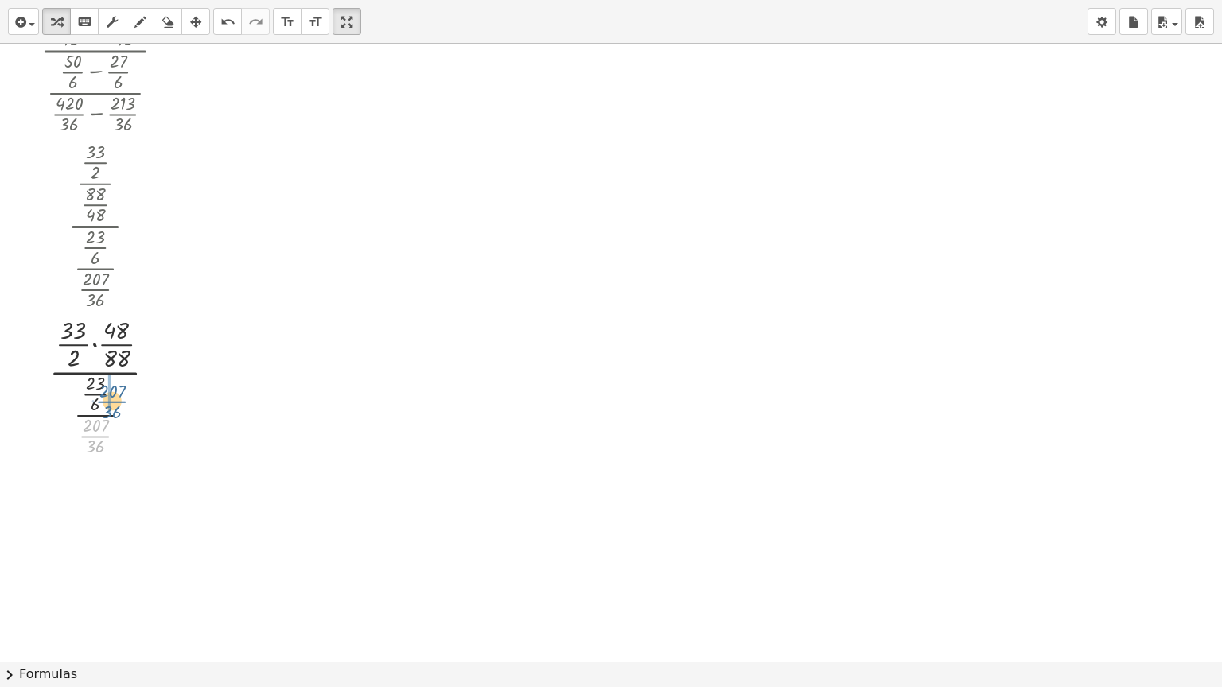
drag, startPoint x: 96, startPoint y: 434, endPoint x: 113, endPoint y: 398, distance: 40.2
click at [113, 398] on div at bounding box center [109, 385] width 165 height 146
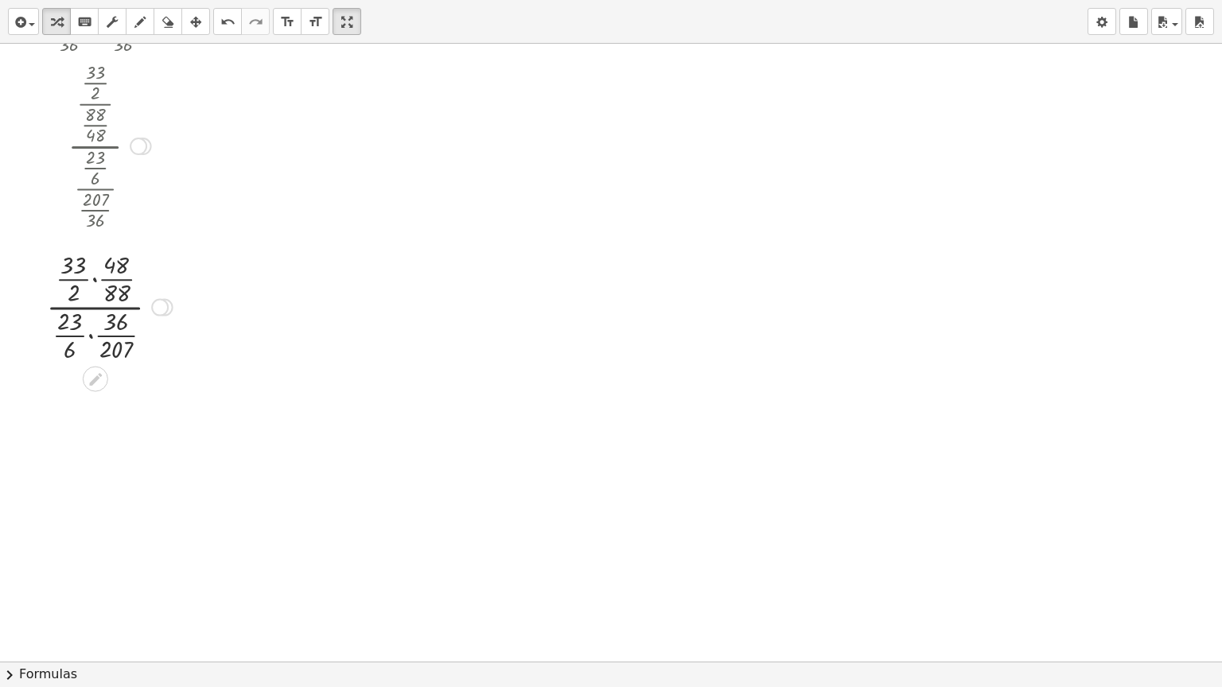
click at [156, 312] on div "Transform line Copy line as LaTeX Copy derivation as LaTeX Expand new lines: Off" at bounding box center [160, 308] width 18 height 18
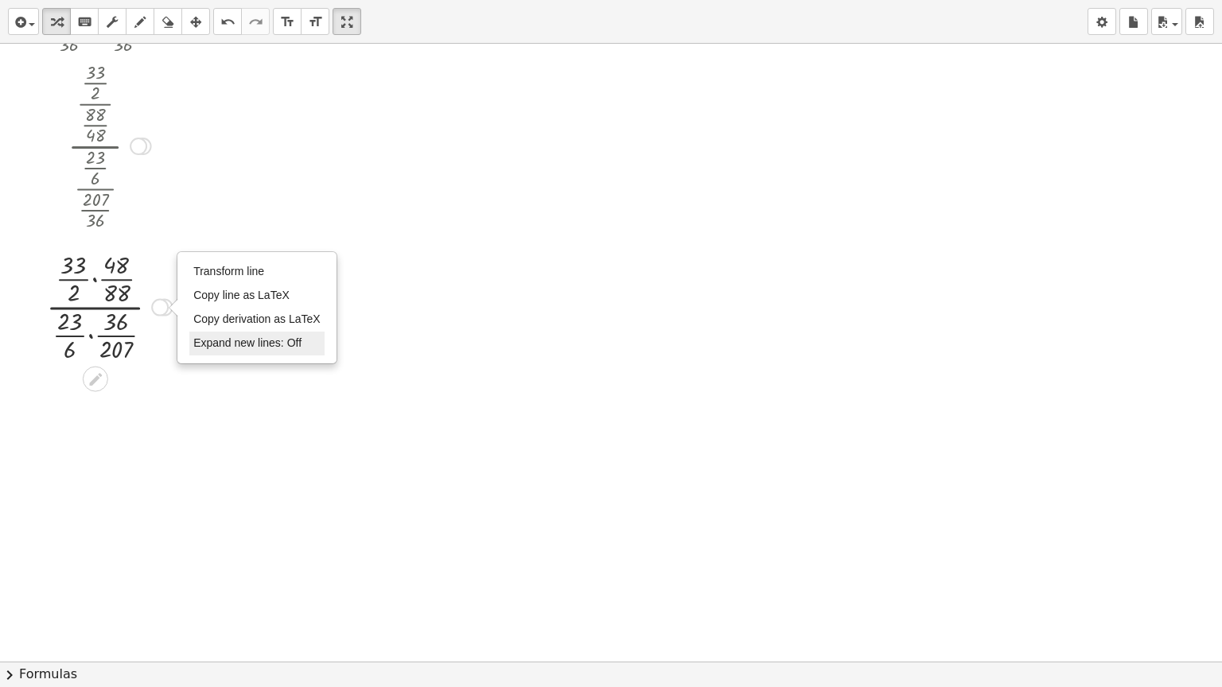
click at [212, 350] on li "Expand new lines: Off" at bounding box center [256, 344] width 135 height 24
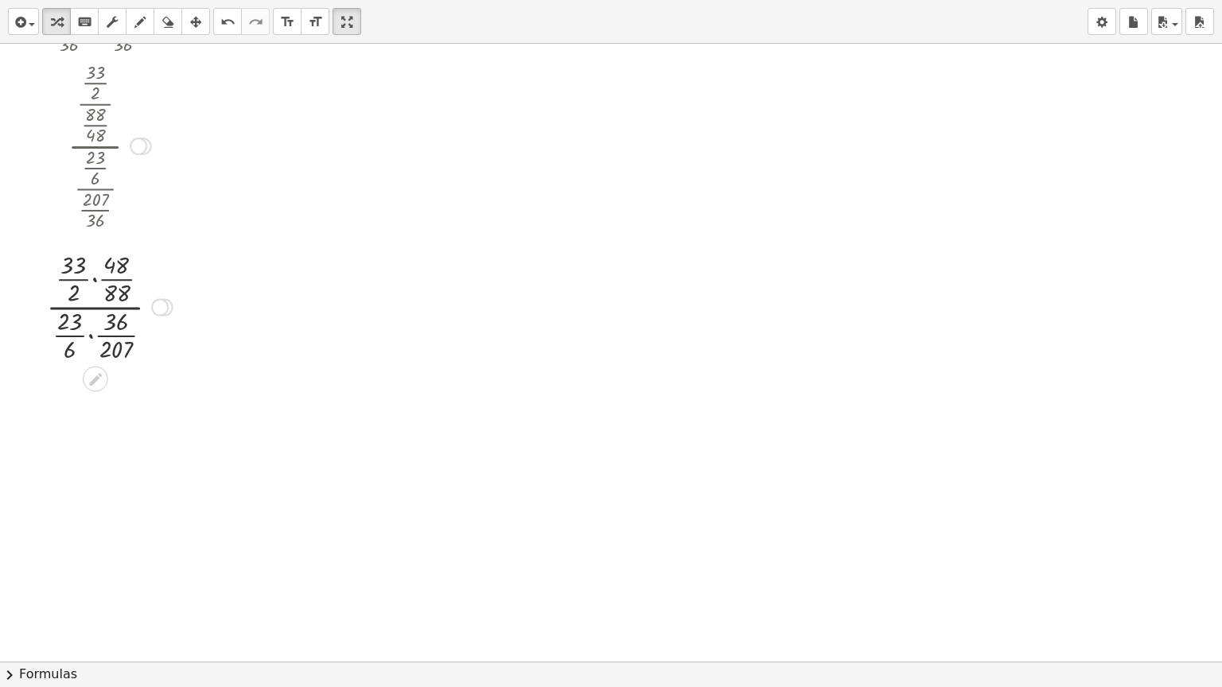
click at [91, 277] on div at bounding box center [109, 306] width 165 height 118
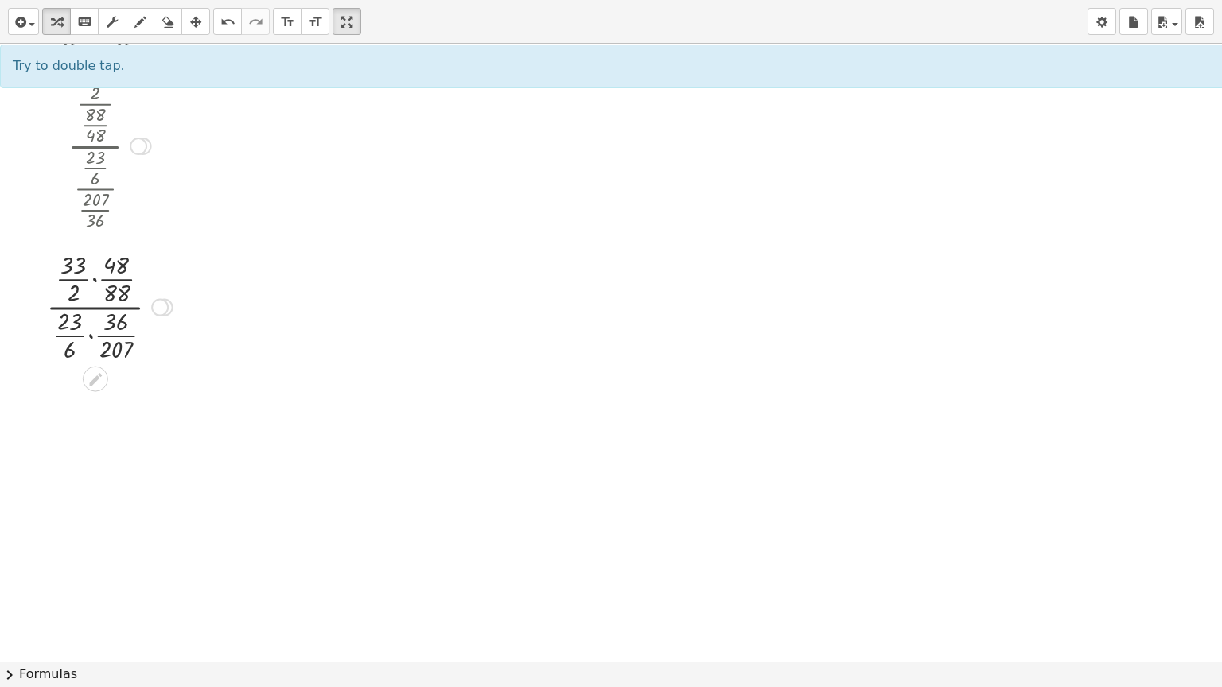
click at [92, 277] on div at bounding box center [109, 306] width 165 height 118
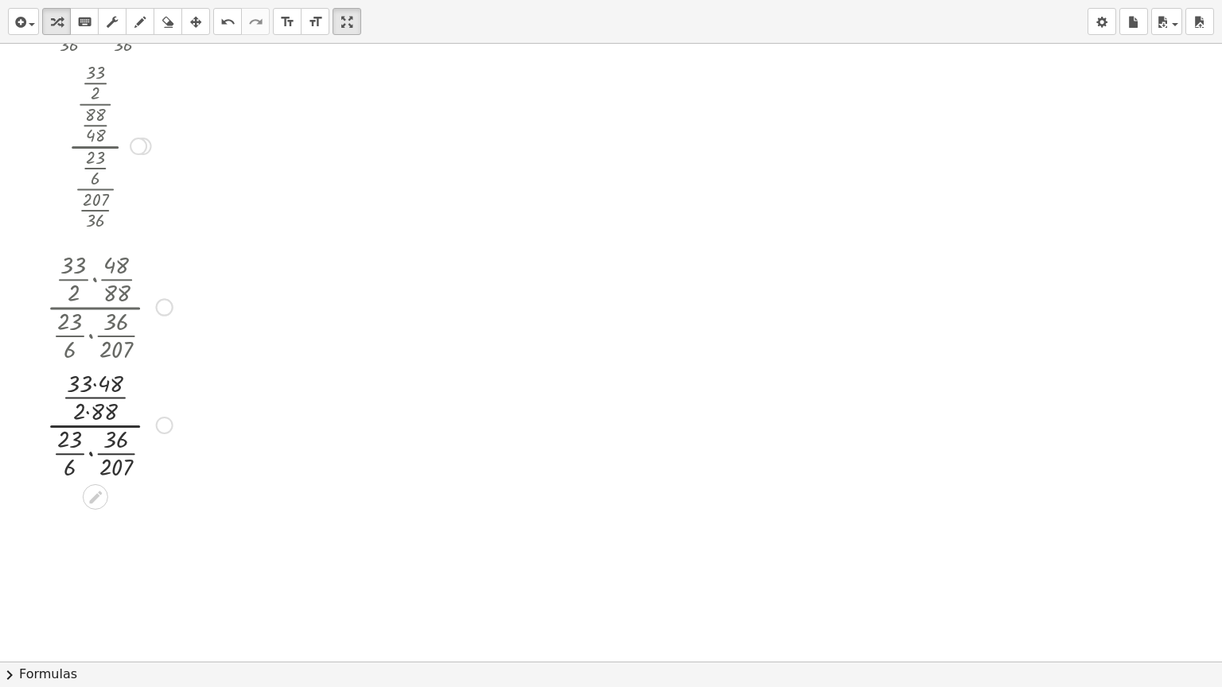
click at [158, 420] on div "Transform line Copy line as LaTeX Copy derivation as LaTeX Expand new lines: On" at bounding box center [165, 426] width 18 height 18
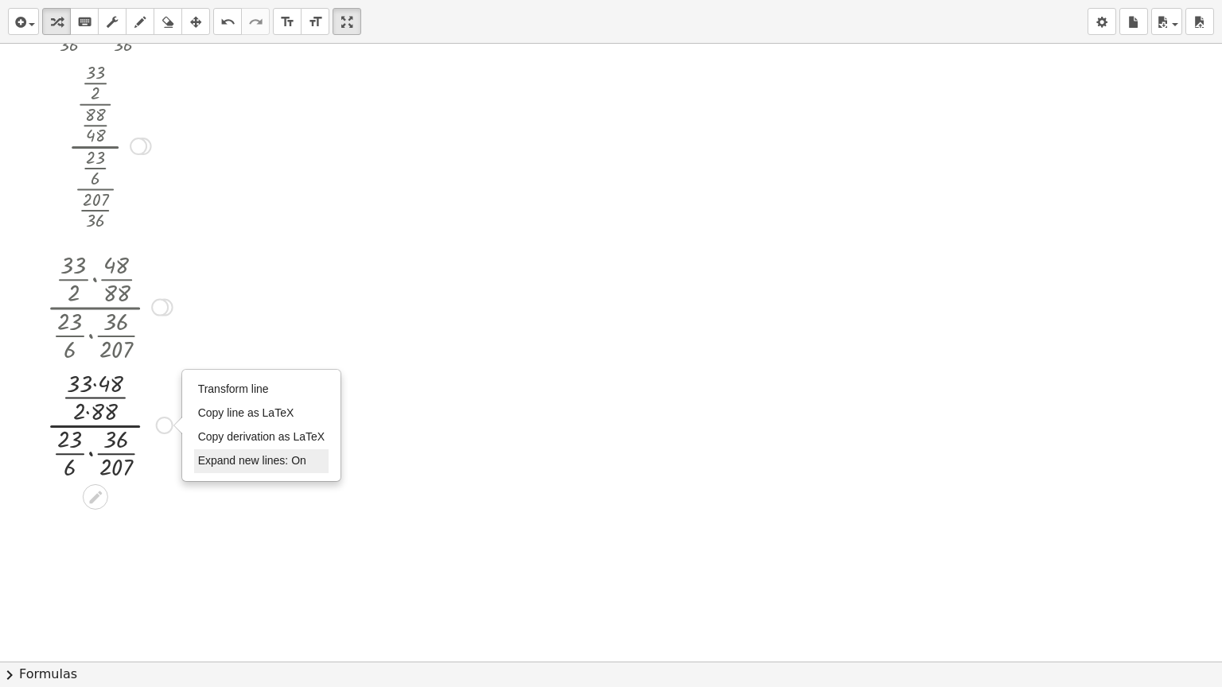
click at [223, 465] on span "Expand new lines: On" at bounding box center [252, 460] width 108 height 13
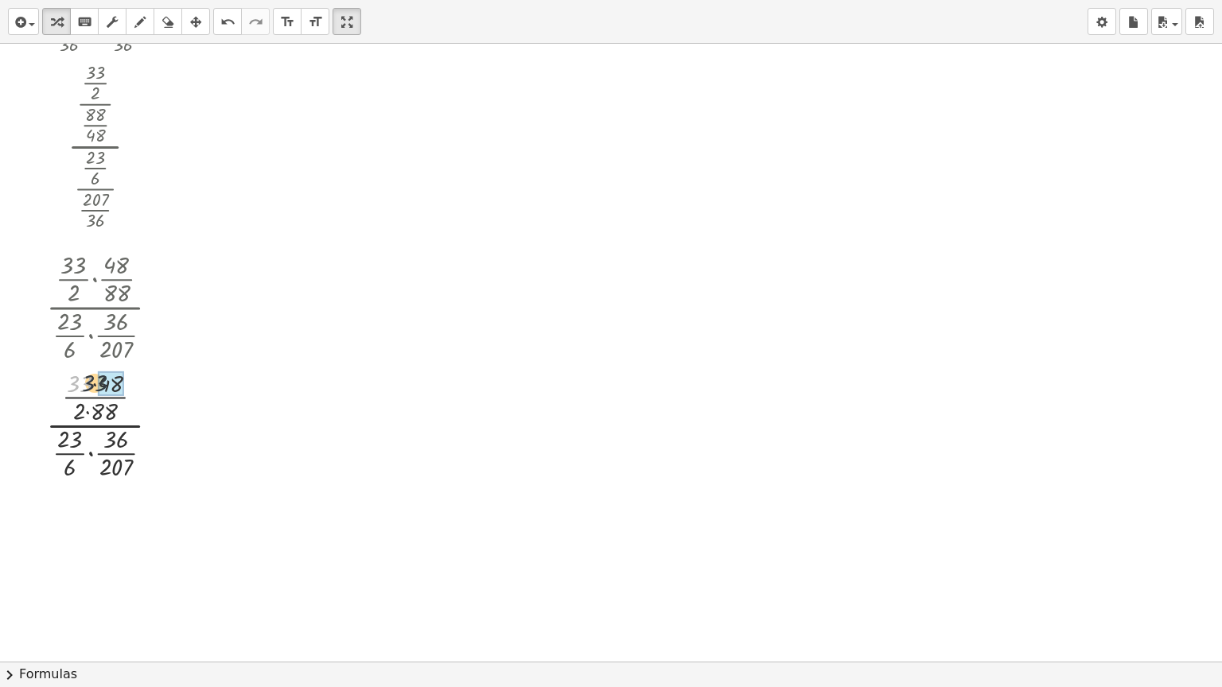
drag, startPoint x: 80, startPoint y: 385, endPoint x: 102, endPoint y: 384, distance: 22.3
drag, startPoint x: 80, startPoint y: 407, endPoint x: 99, endPoint y: 407, distance: 18.3
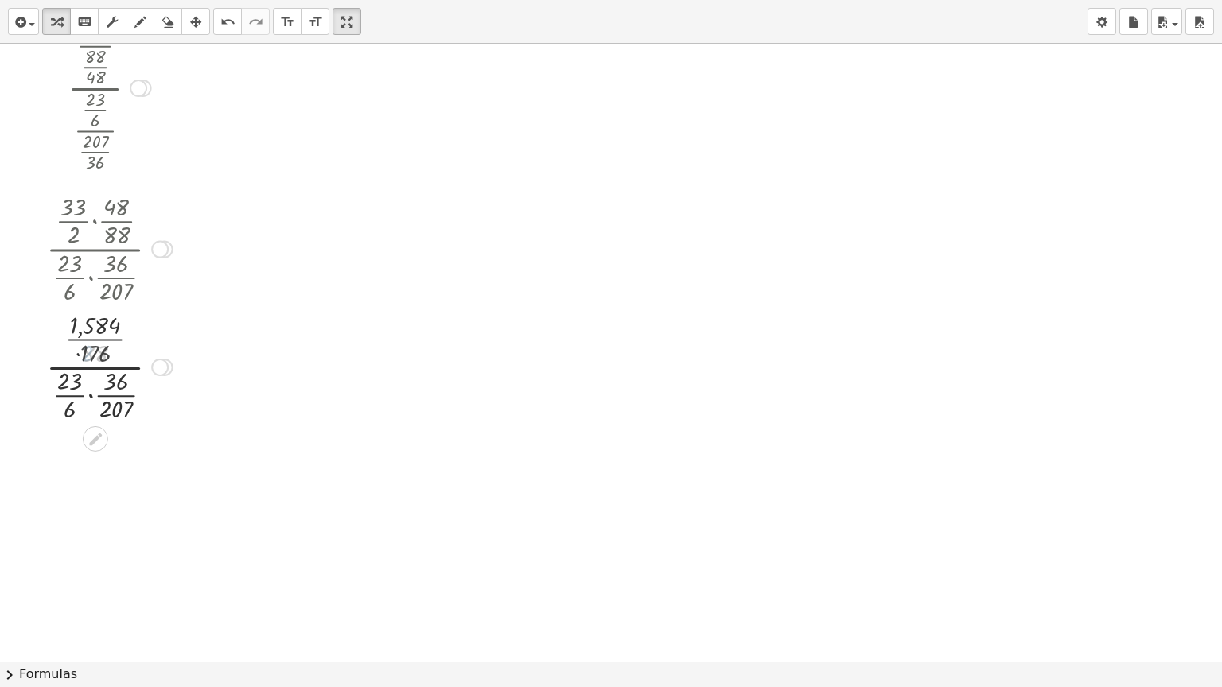
scroll to position [3105, 0]
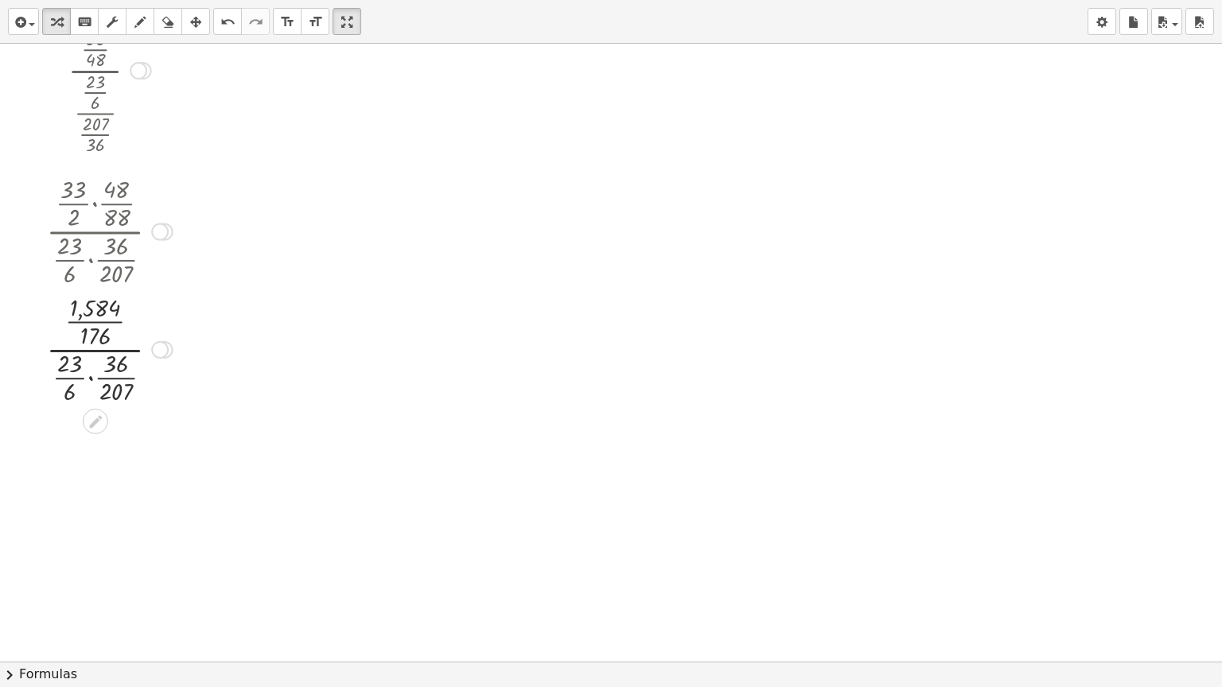
click at [89, 377] on div at bounding box center [109, 349] width 165 height 118
drag, startPoint x: 76, startPoint y: 365, endPoint x: 99, endPoint y: 365, distance: 22.3
drag, startPoint x: 77, startPoint y: 399, endPoint x: 100, endPoint y: 397, distance: 23.1
click at [95, 350] on div "· · · · · · 1,584 176 828 1,242 Transform line Copy line as LaTeX Copy derivati…" at bounding box center [95, 350] width 0 height 0
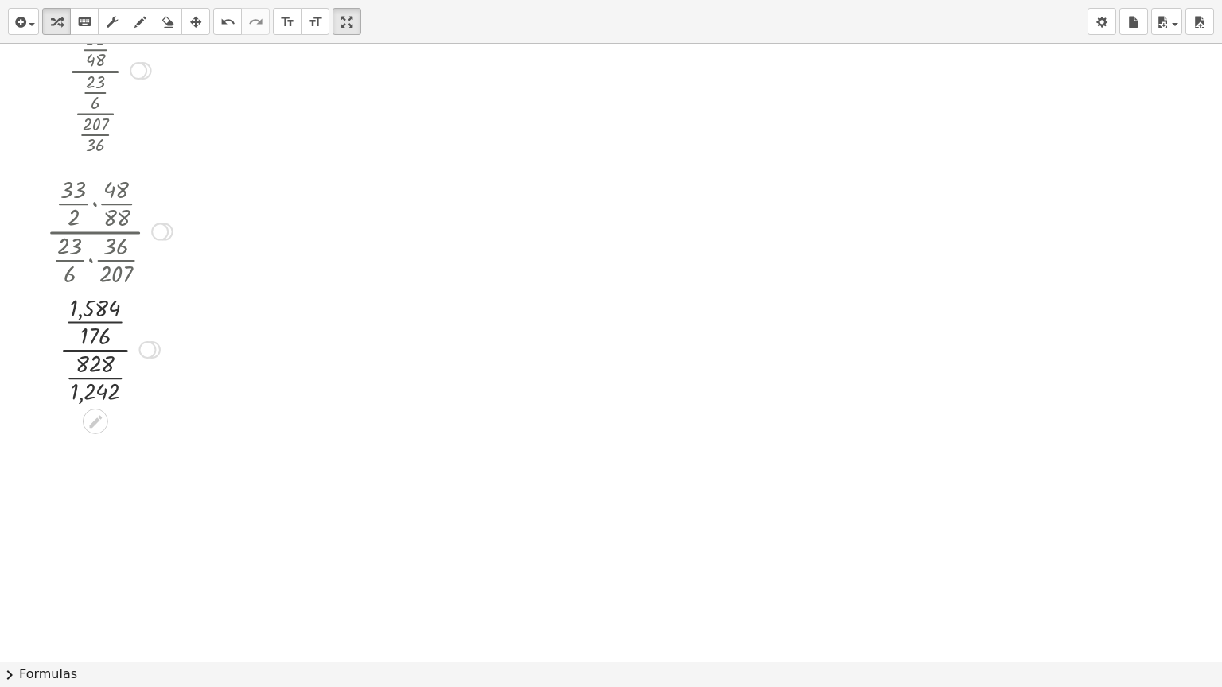
click at [146, 344] on div "Transform line Copy line as LaTeX Copy derivation as LaTeX Expand new lines: Off" at bounding box center [147, 350] width 18 height 18
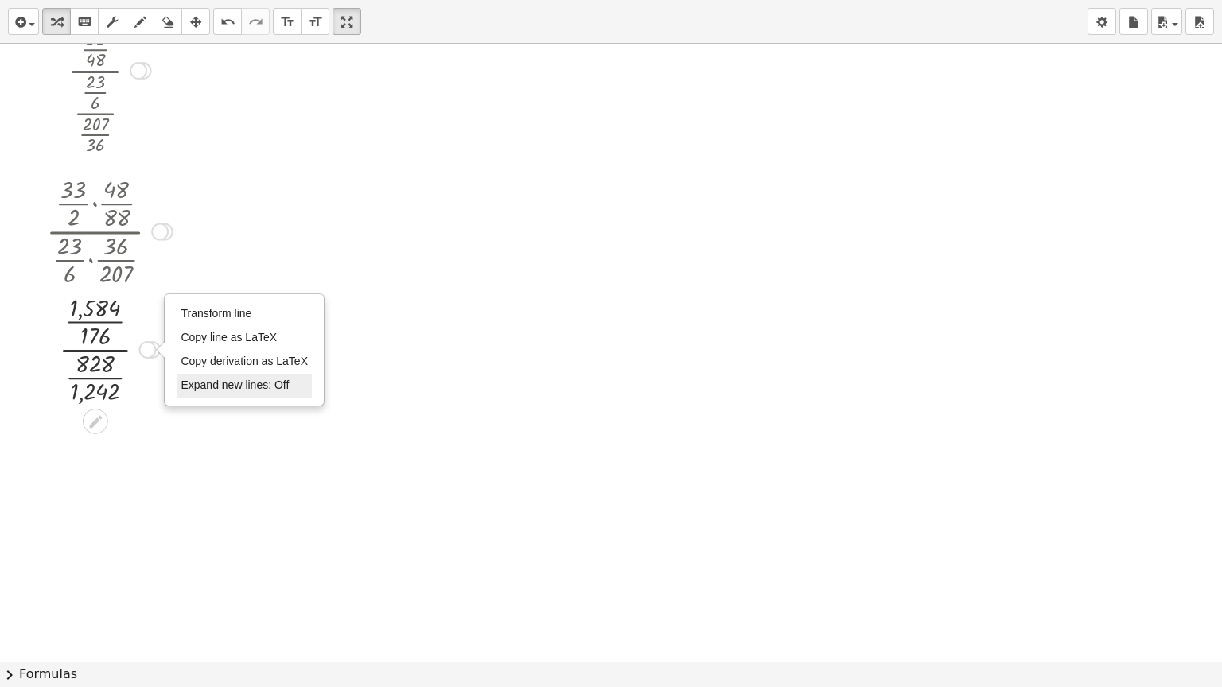
click at [181, 389] on span "Expand new lines: Off" at bounding box center [235, 385] width 108 height 13
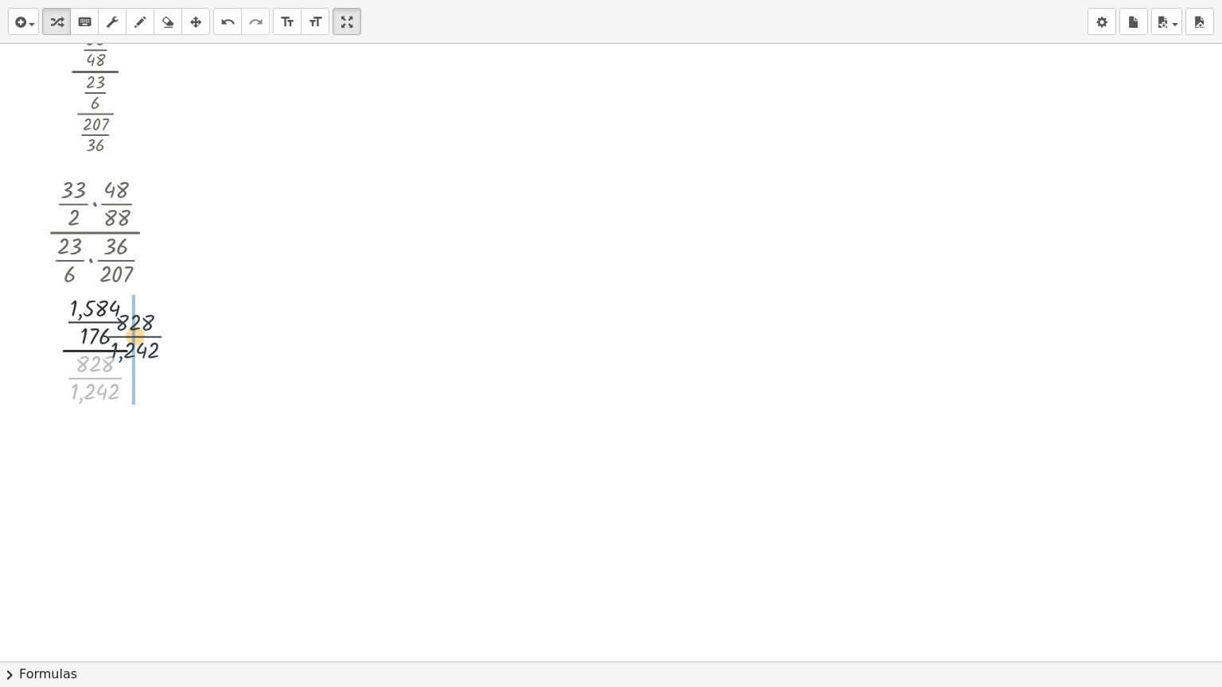
drag, startPoint x: 108, startPoint y: 379, endPoint x: 150, endPoint y: 333, distance: 61.4
click at [150, 333] on div at bounding box center [109, 349] width 165 height 118
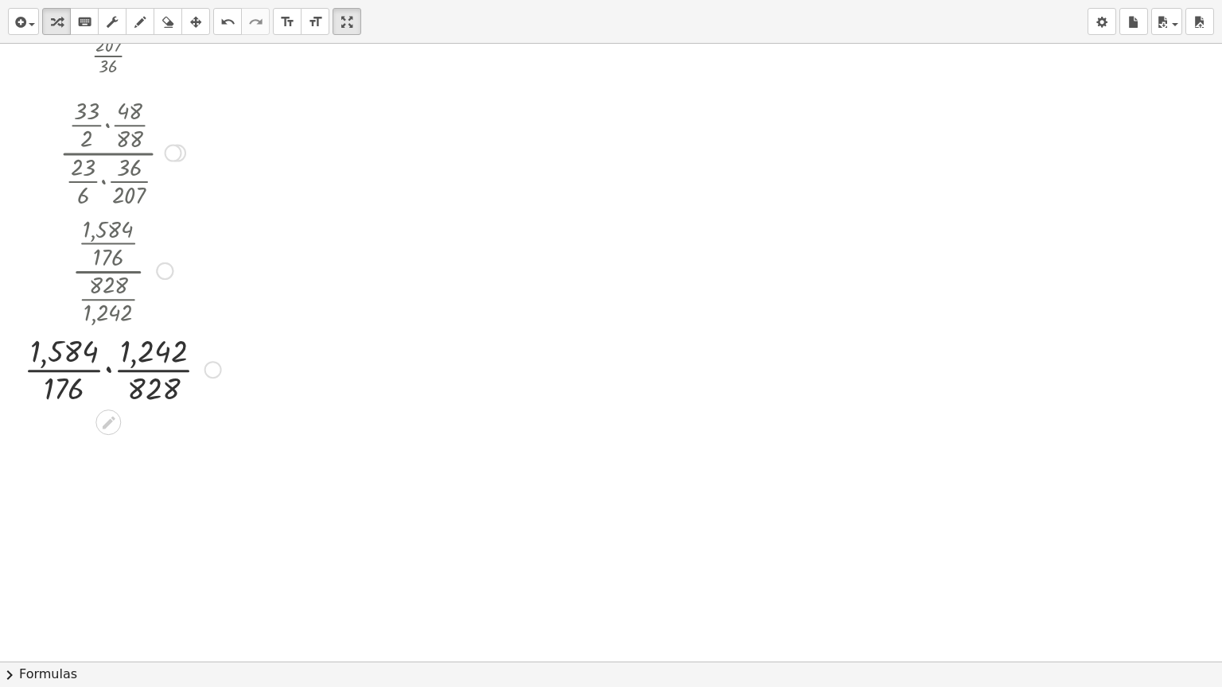
scroll to position [3185, 0]
click at [108, 370] on div at bounding box center [122, 368] width 213 height 80
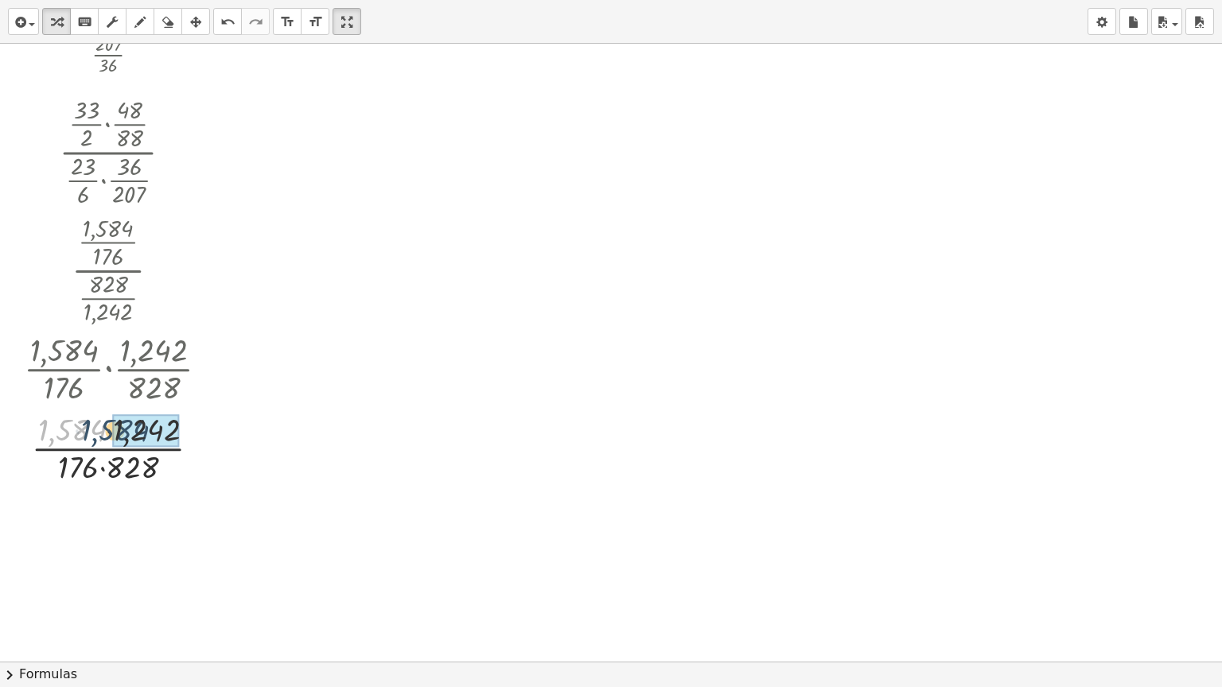
drag, startPoint x: 86, startPoint y: 428, endPoint x: 130, endPoint y: 428, distance: 43.8
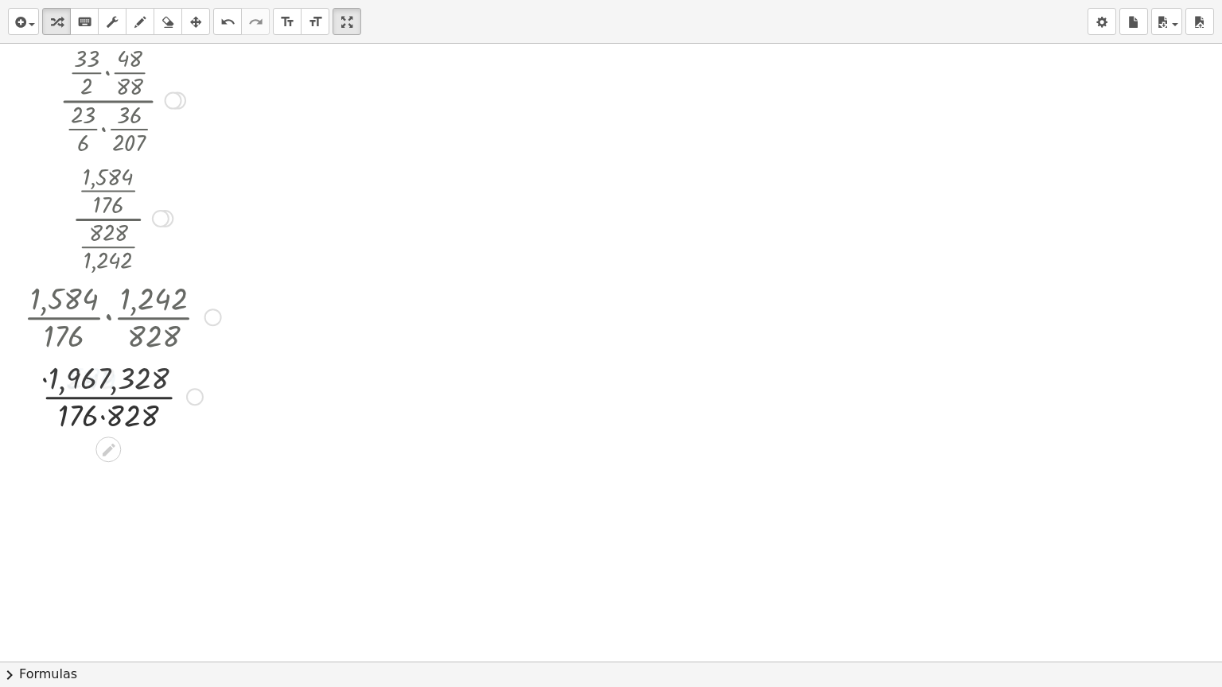
scroll to position [3264, 0]
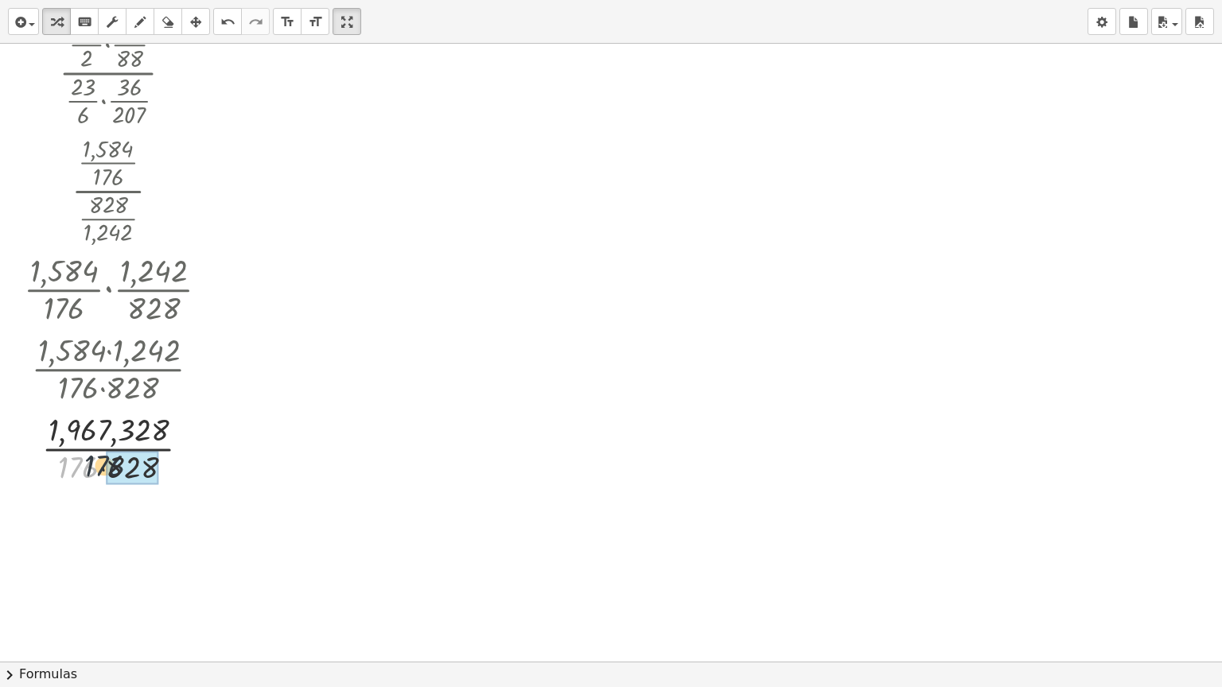
drag, startPoint x: 76, startPoint y: 461, endPoint x: 105, endPoint y: 459, distance: 29.5
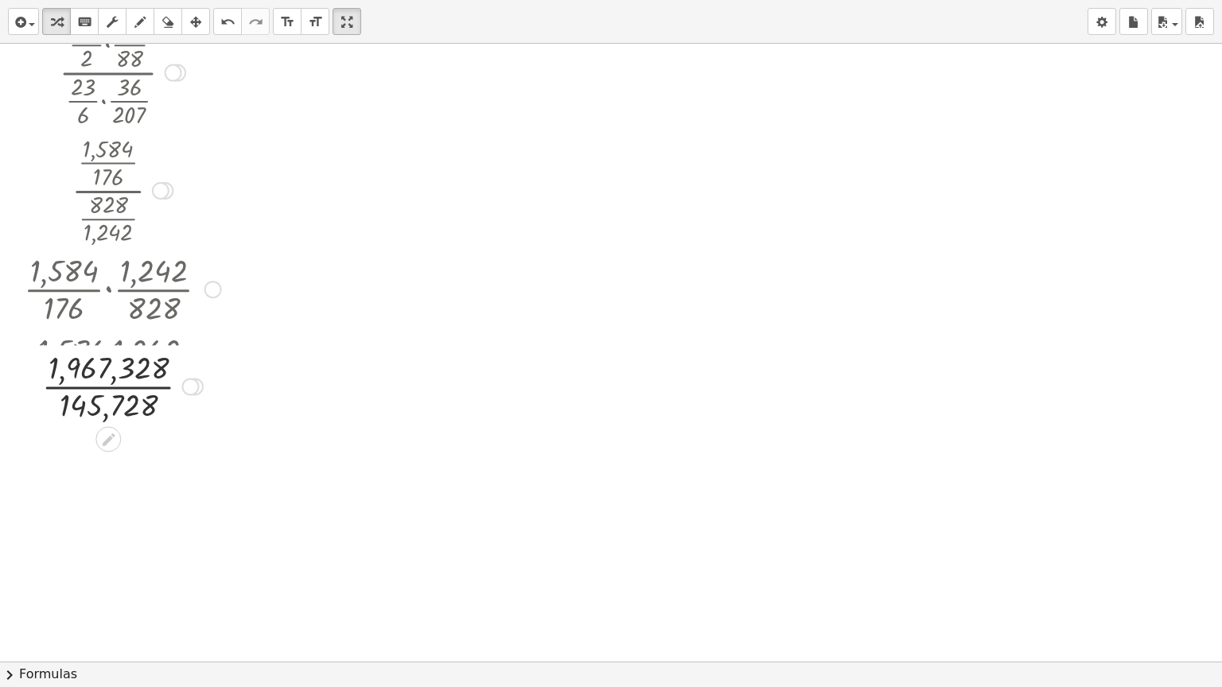
drag, startPoint x: 191, startPoint y: 448, endPoint x: 196, endPoint y: 372, distance: 75.7
click at [196, 378] on div "Transform line Copy line as LaTeX Copy derivation as LaTeX Expand new lines: Off" at bounding box center [190, 387] width 18 height 18
click at [119, 367] on div at bounding box center [122, 368] width 213 height 80
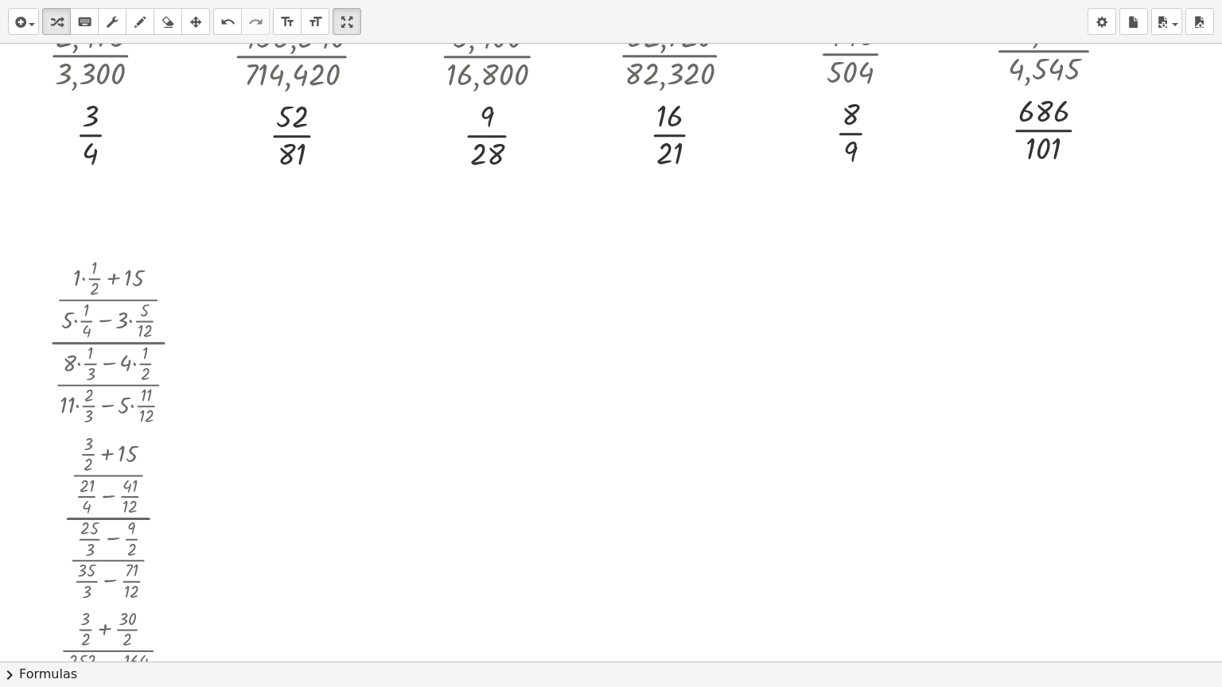
scroll to position [2230, 0]
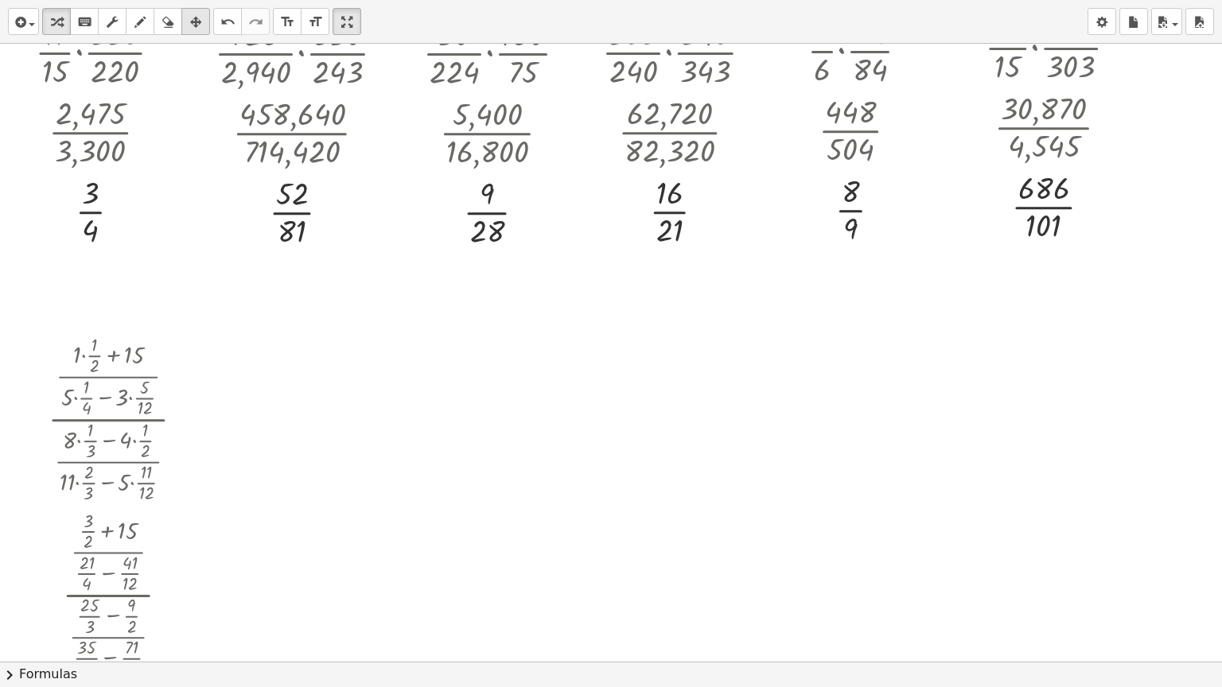
click at [190, 18] on icon "button" at bounding box center [195, 22] width 11 height 19
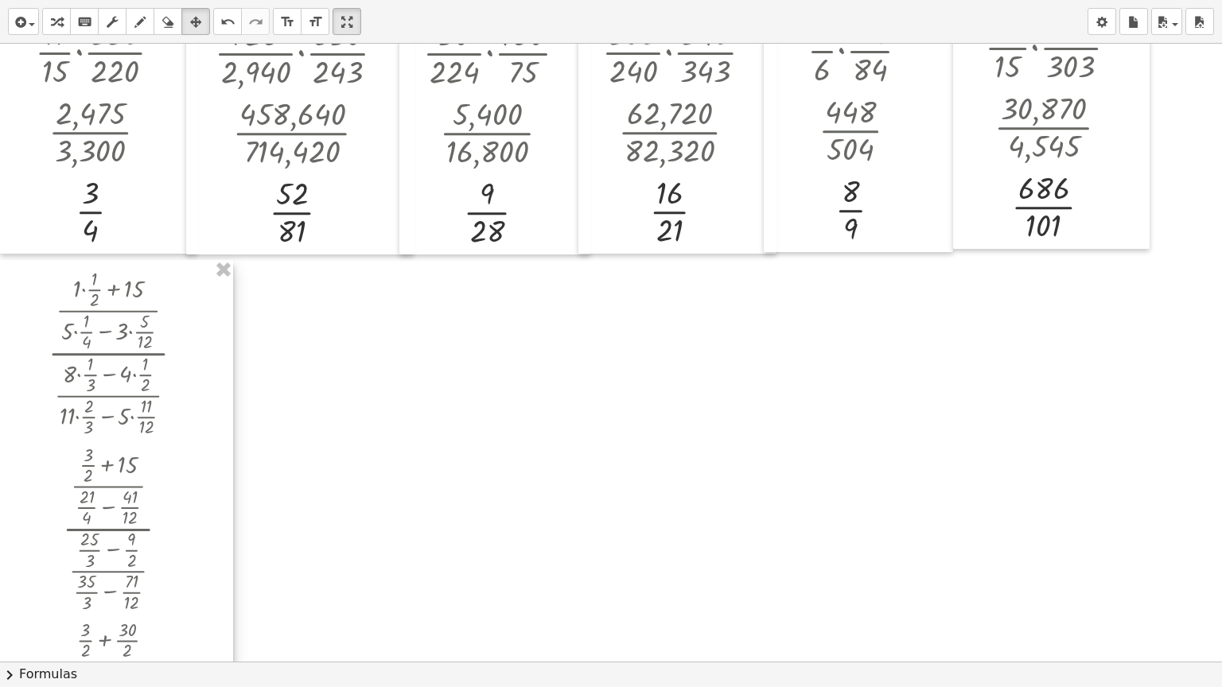
drag, startPoint x: 189, startPoint y: 367, endPoint x: 84, endPoint y: 301, distance: 124.7
click at [62, 19] on div "button" at bounding box center [56, 21] width 21 height 19
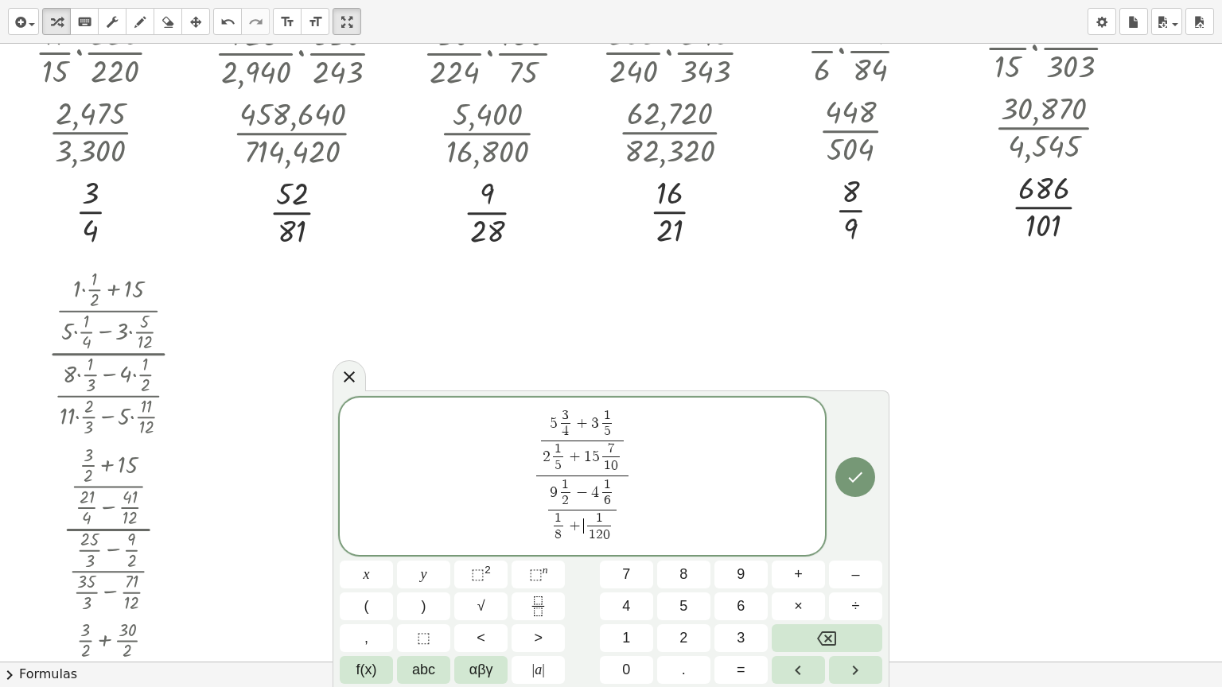
click at [583, 523] on span "1 8 ​ + ​ 1 1 2 0 ​" at bounding box center [582, 527] width 68 height 35
click at [847, 477] on icon "Done" at bounding box center [855, 477] width 19 height 19
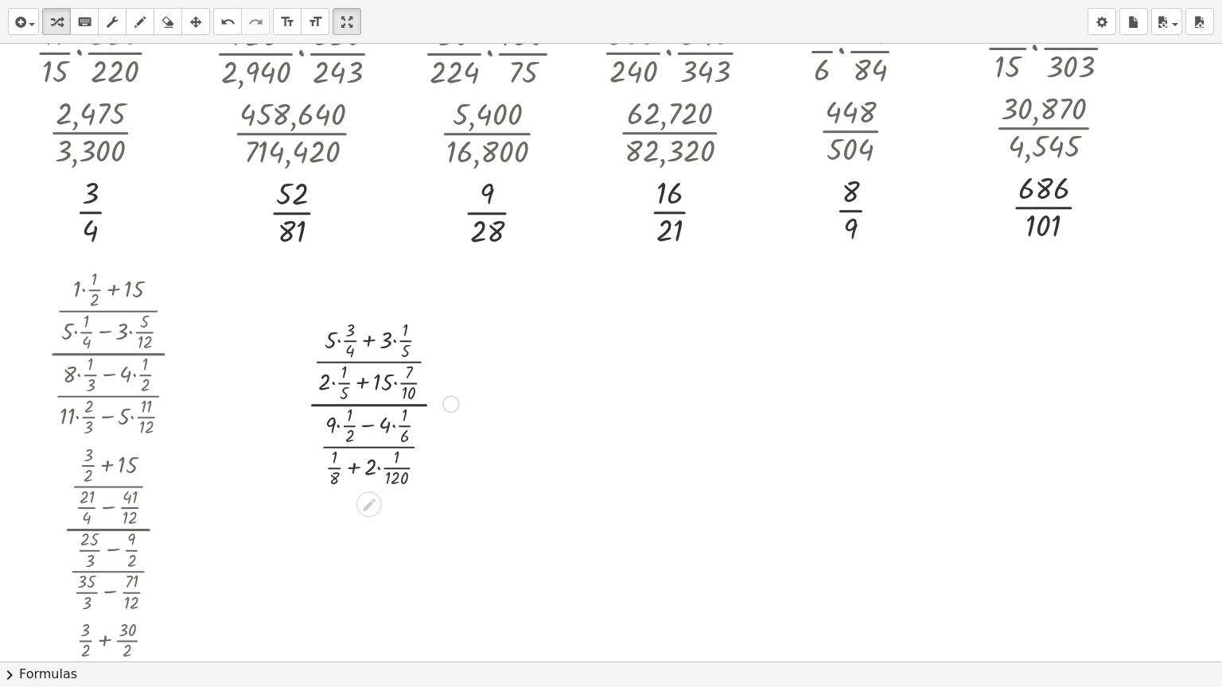
click at [379, 466] on div at bounding box center [383, 403] width 168 height 176
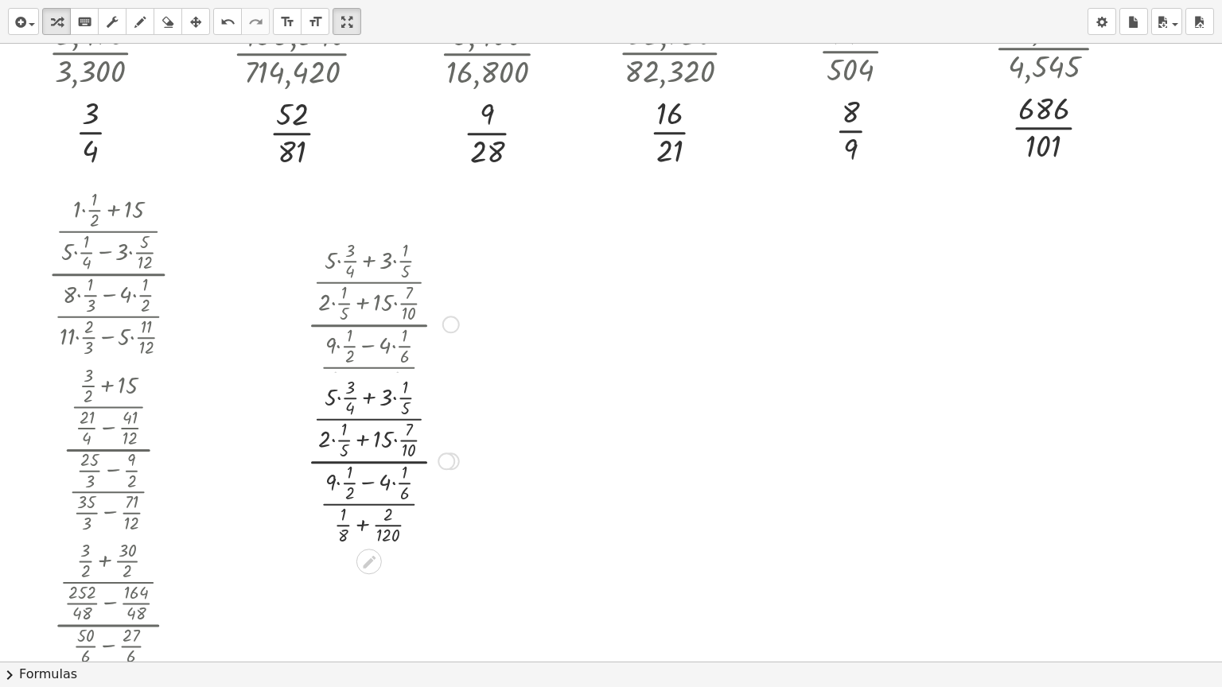
drag, startPoint x: 445, startPoint y: 321, endPoint x: 445, endPoint y: 465, distance: 144.0
click at [445, 465] on div at bounding box center [447, 462] width 18 height 18
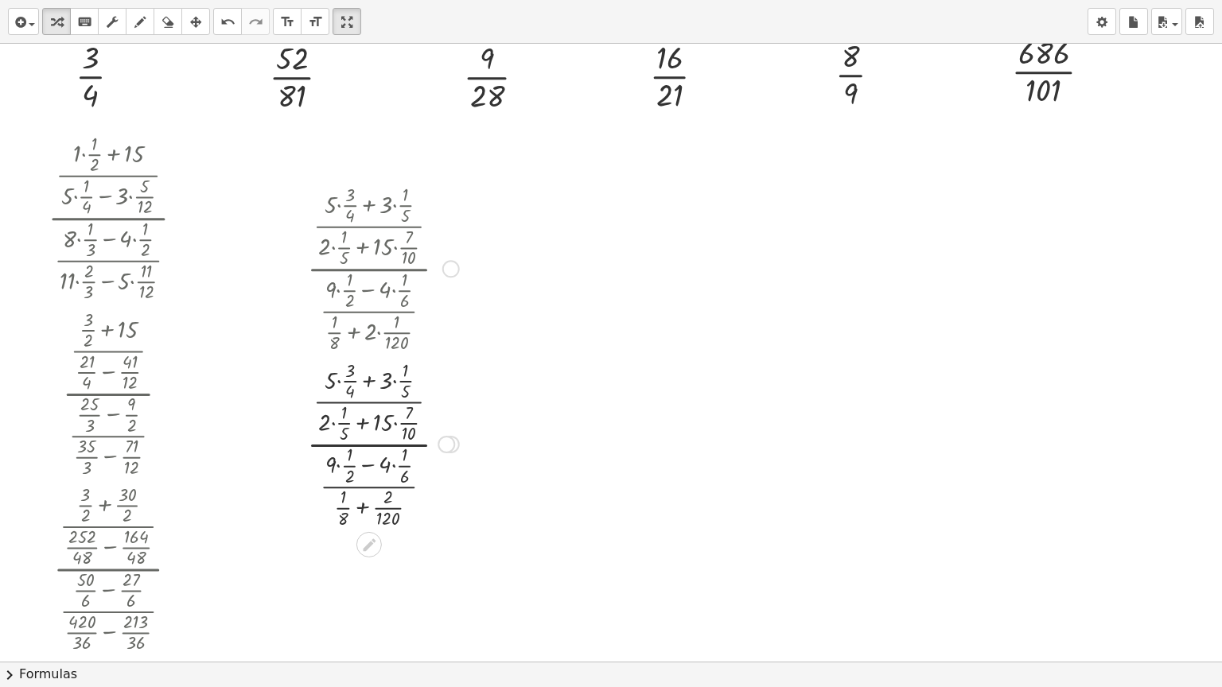
scroll to position [2389, 0]
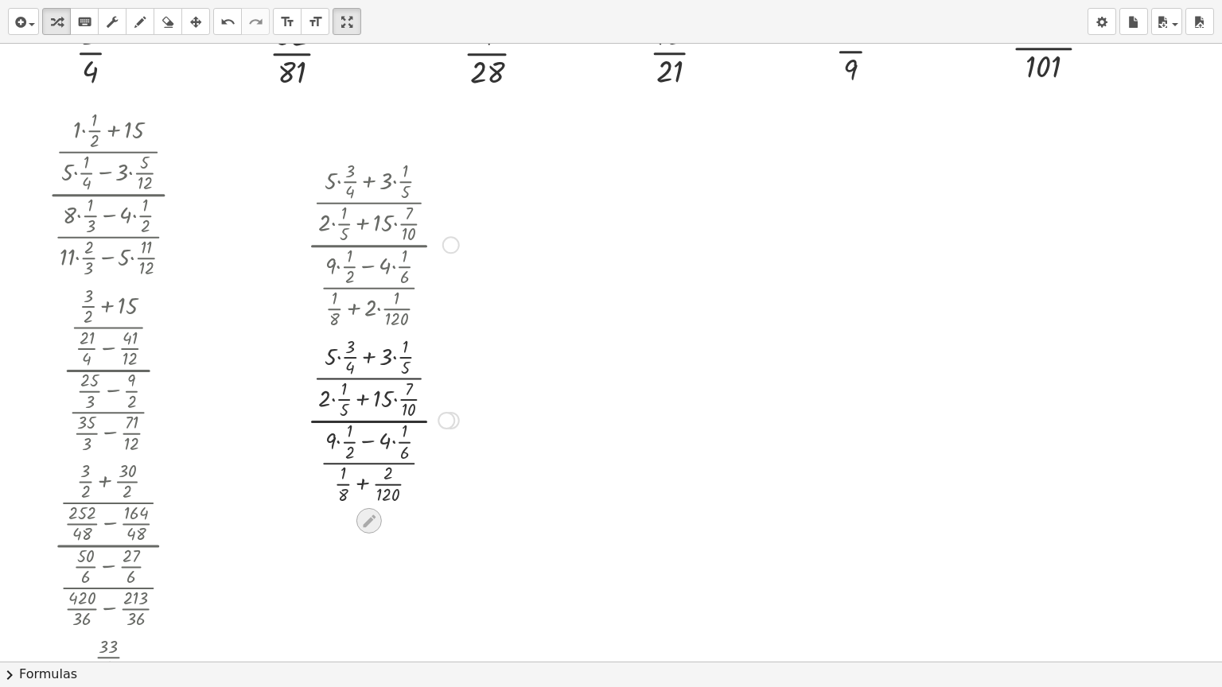
click at [369, 518] on icon at bounding box center [369, 521] width 13 height 13
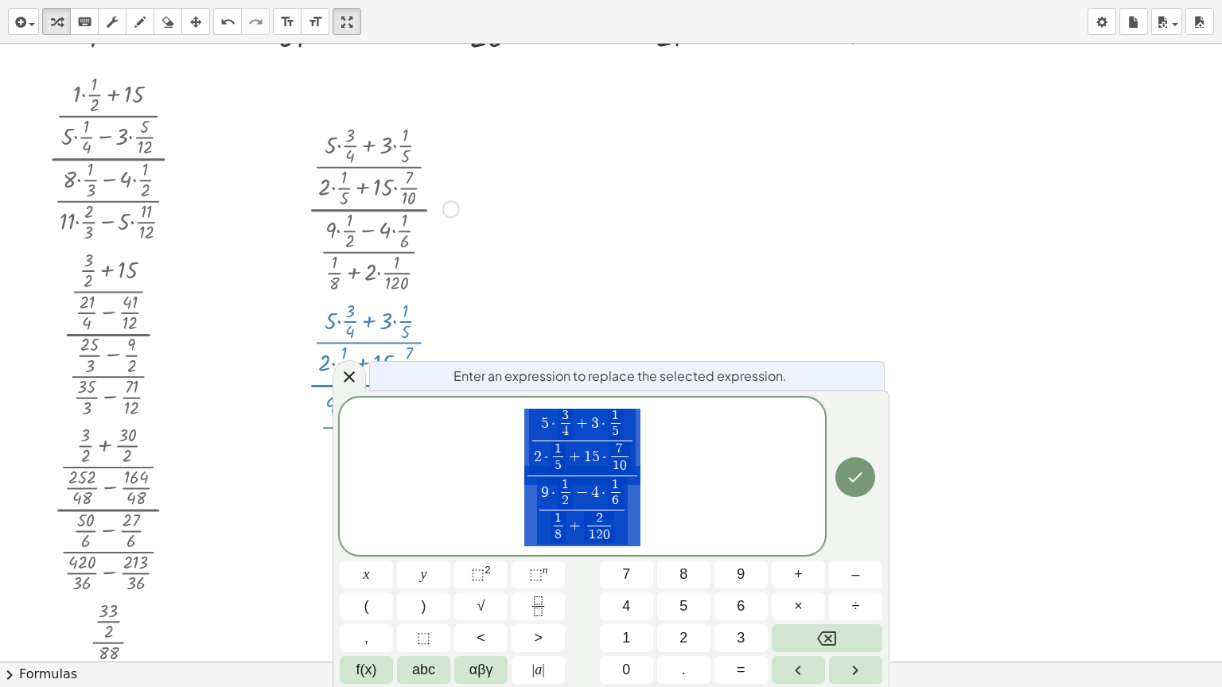
scroll to position [2430, 0]
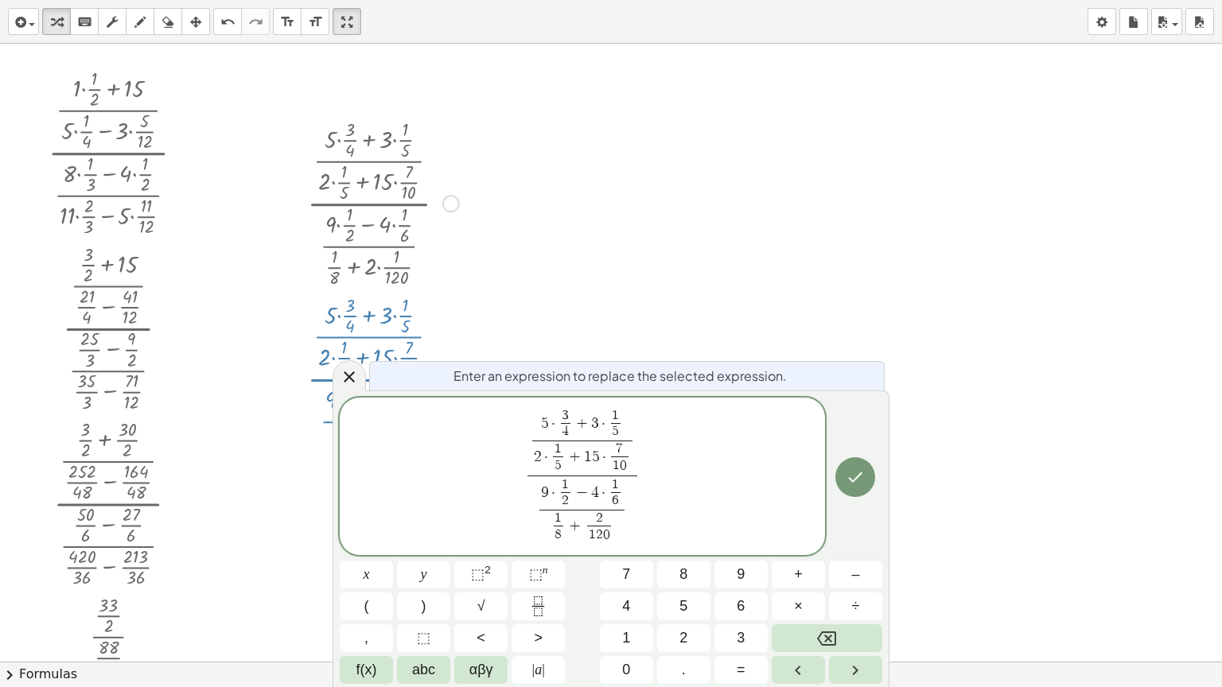
click at [557, 421] on span "5 ​ · 3 4 ​ + 3 · 1 5 ​" at bounding box center [582, 424] width 100 height 31
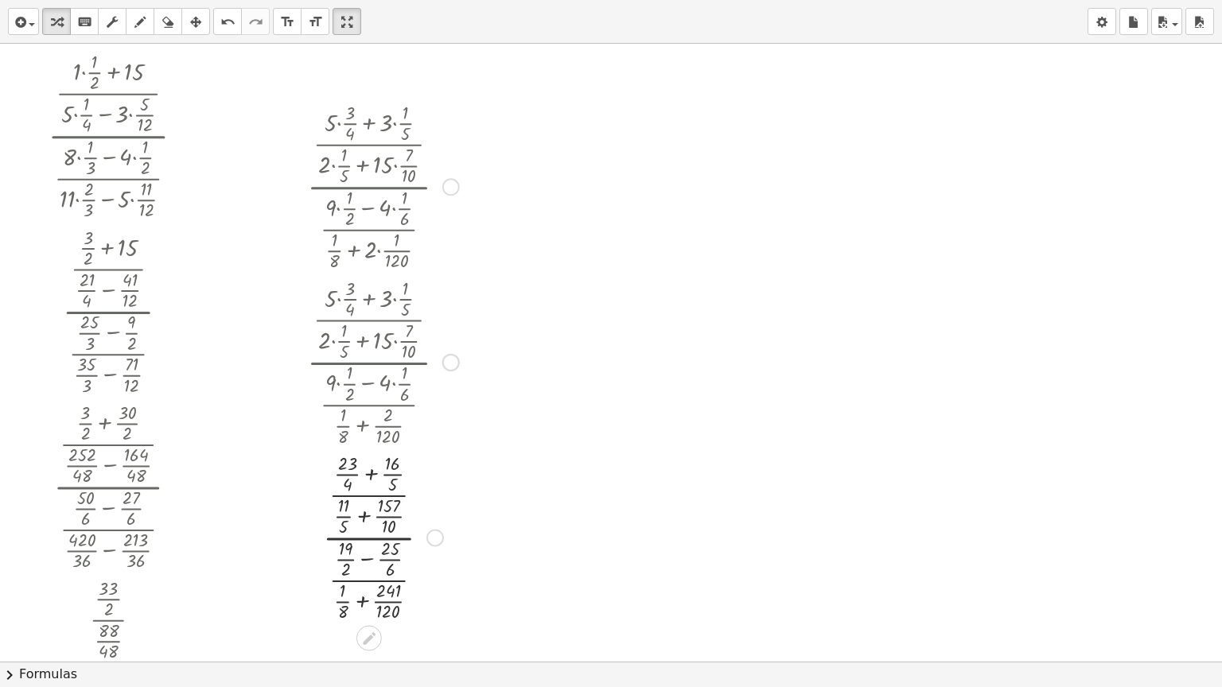
scroll to position [2548, 0]
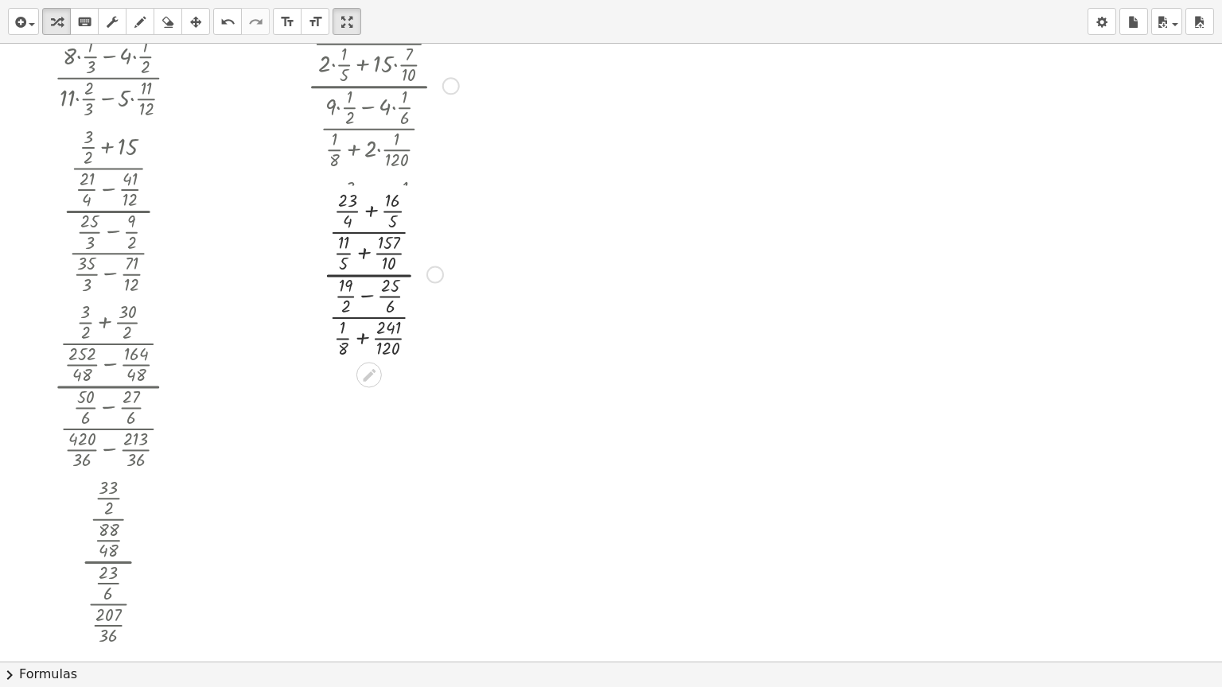
drag, startPoint x: 434, startPoint y: 430, endPoint x: 439, endPoint y: 262, distance: 168.8
click at [369, 274] on div "· · ( + · 23 · 4 + · 16 · 5 ) · ( + · 11 · 5 + · 157 · 10 ) · · ( + · 19 · 2 − …" at bounding box center [369, 274] width 0 height 0
click at [372, 197] on div at bounding box center [383, 261] width 168 height 176
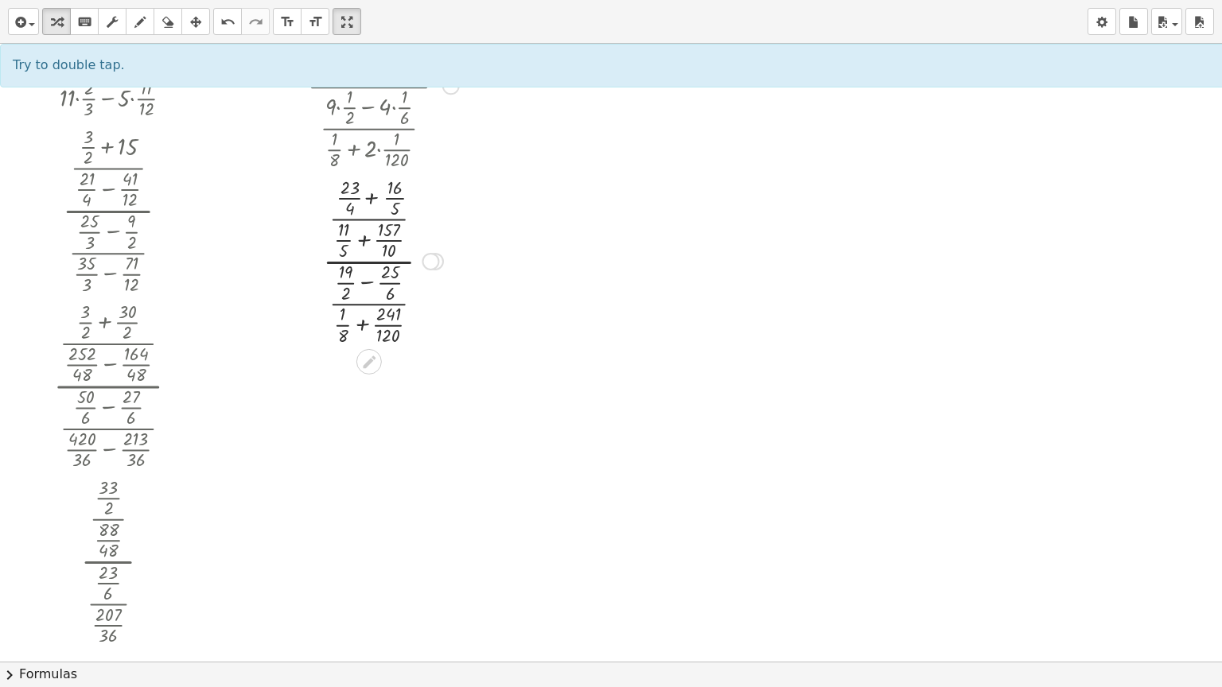
click at [372, 197] on div at bounding box center [383, 261] width 168 height 176
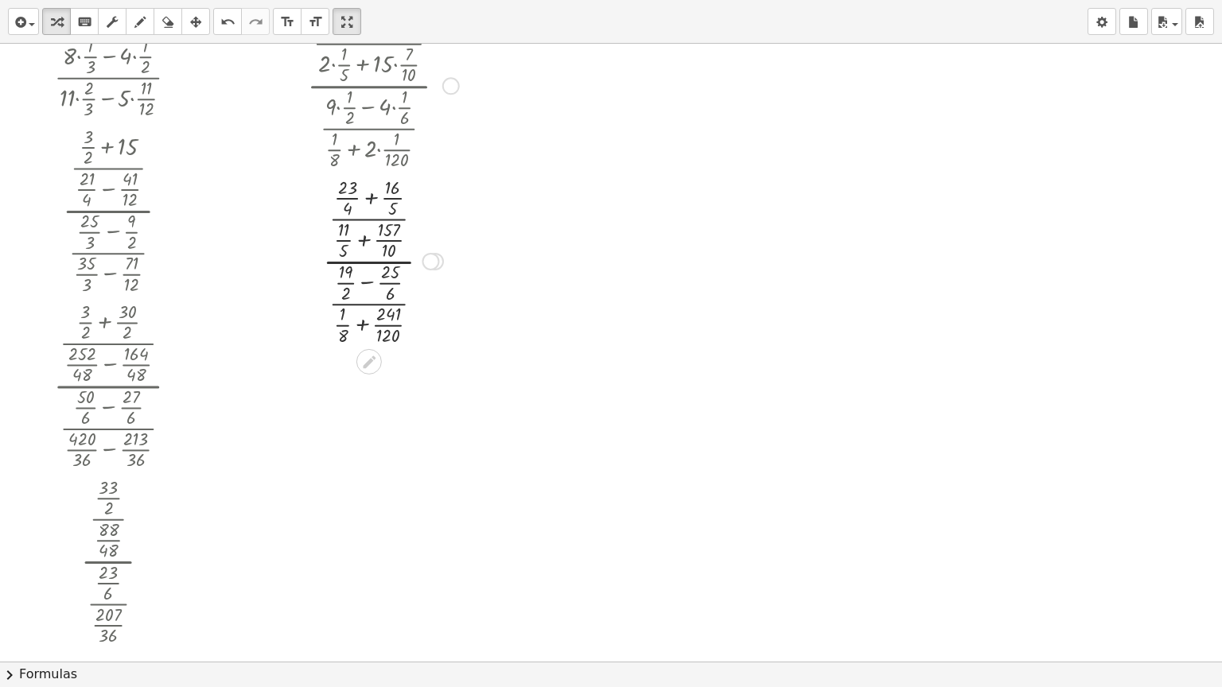
click at [372, 197] on div at bounding box center [383, 261] width 168 height 176
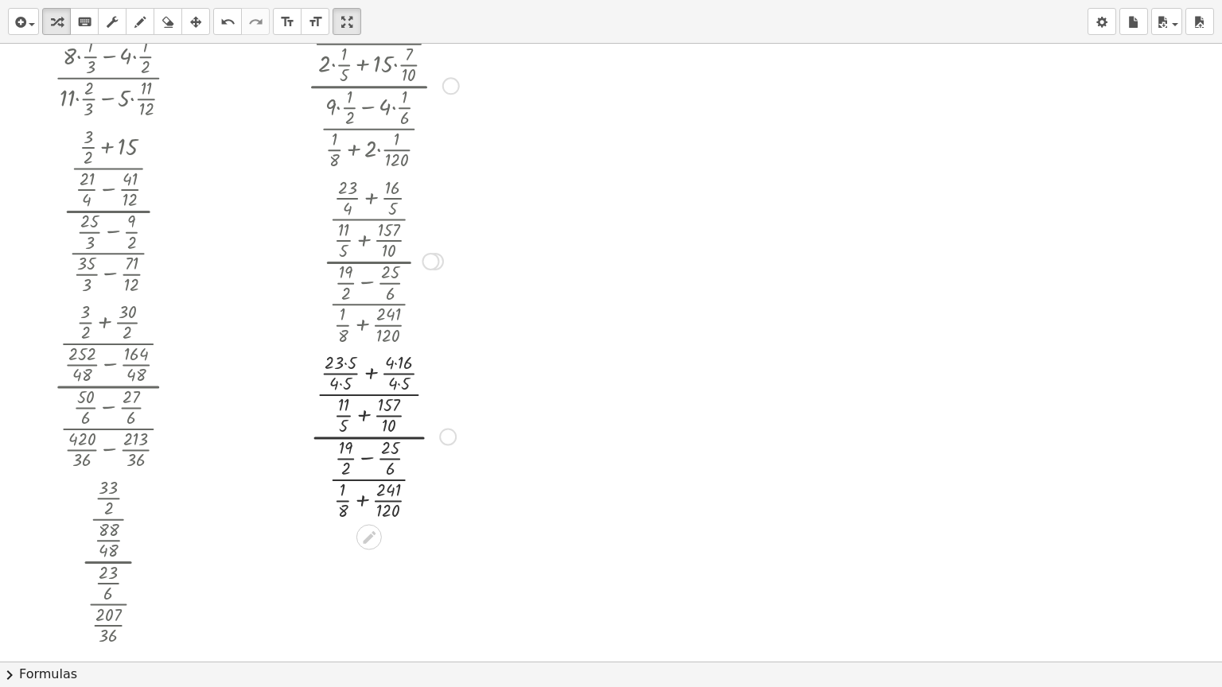
click at [446, 436] on div at bounding box center [448, 437] width 18 height 18
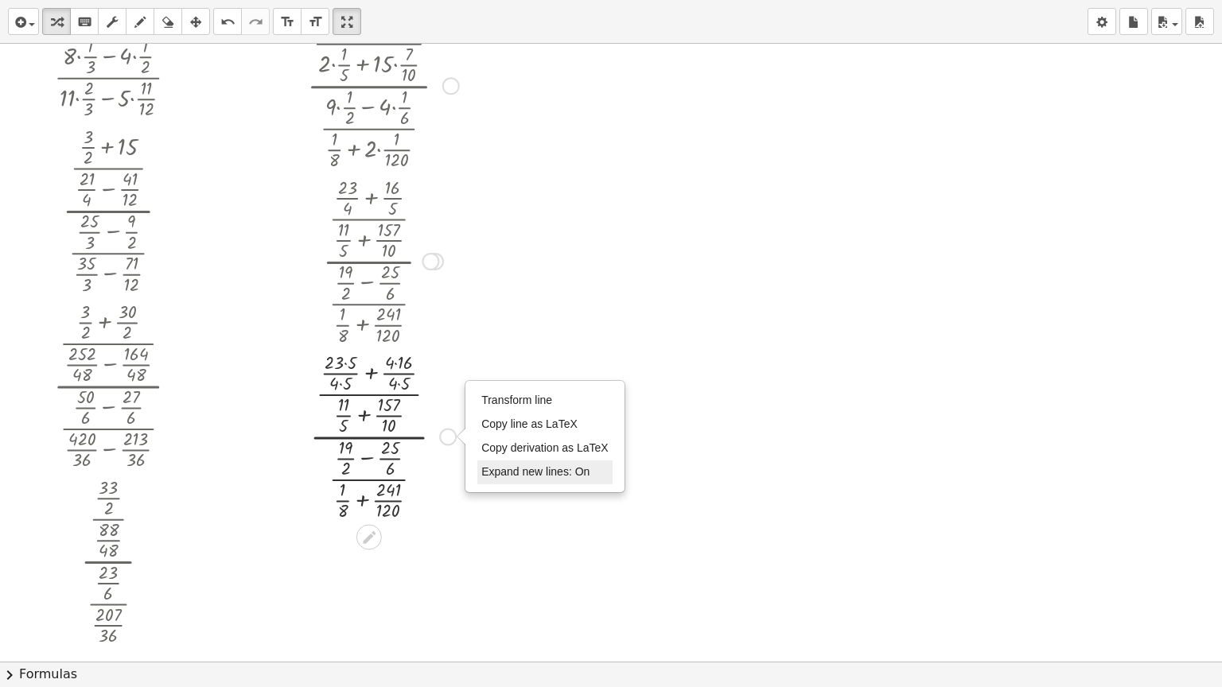
click at [519, 477] on span "Expand new lines: On" at bounding box center [535, 471] width 108 height 13
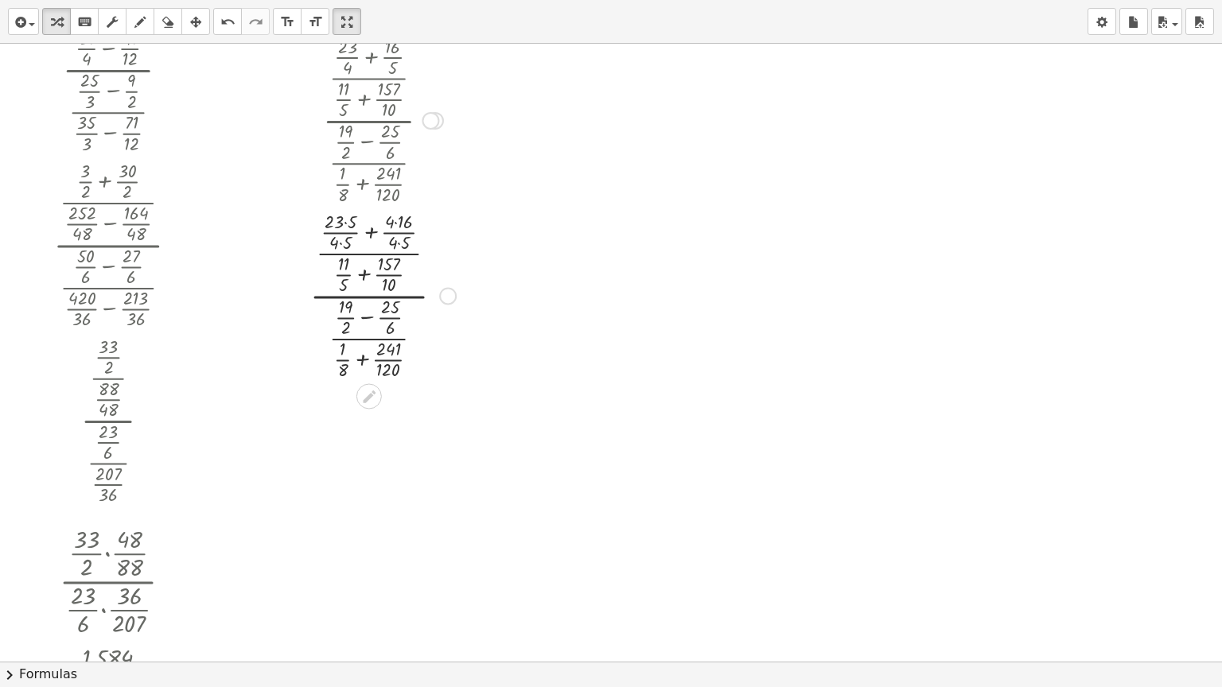
scroll to position [2707, 0]
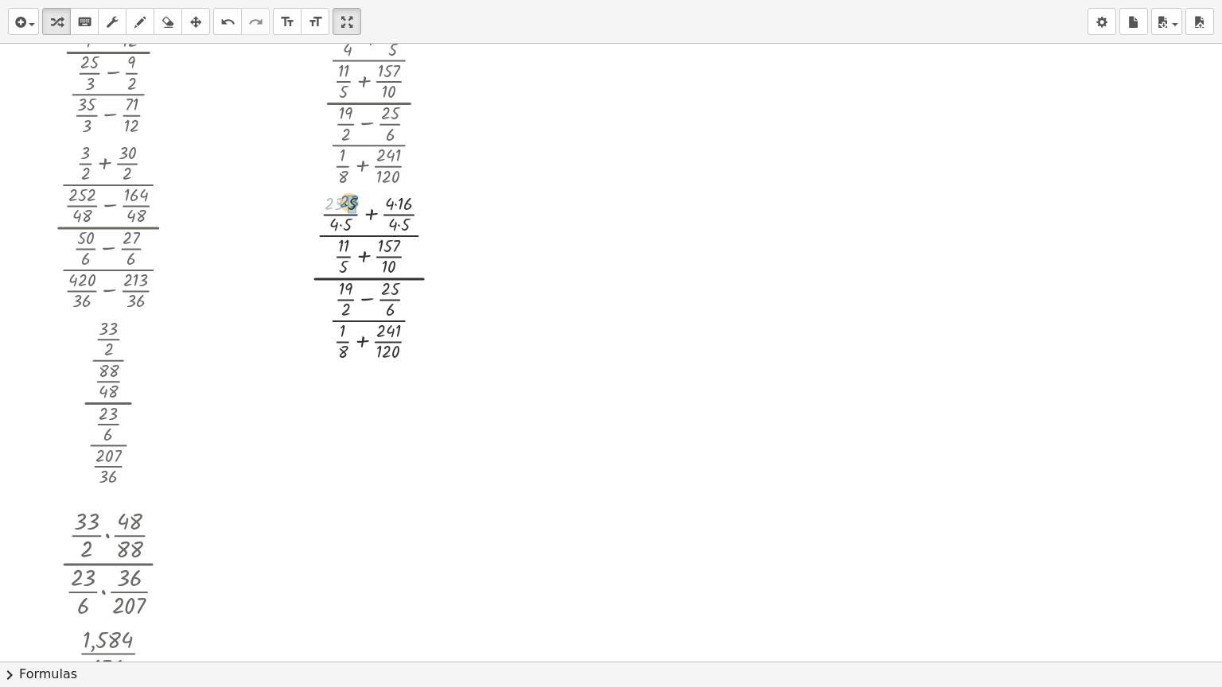
drag, startPoint x: 334, startPoint y: 204, endPoint x: 349, endPoint y: 201, distance: 15.3
drag, startPoint x: 328, startPoint y: 226, endPoint x: 341, endPoint y: 226, distance: 13.5
click at [341, 226] on div at bounding box center [383, 277] width 168 height 176
drag, startPoint x: 387, startPoint y: 206, endPoint x: 396, endPoint y: 206, distance: 9.5
click at [365, 255] on div at bounding box center [383, 277] width 168 height 176
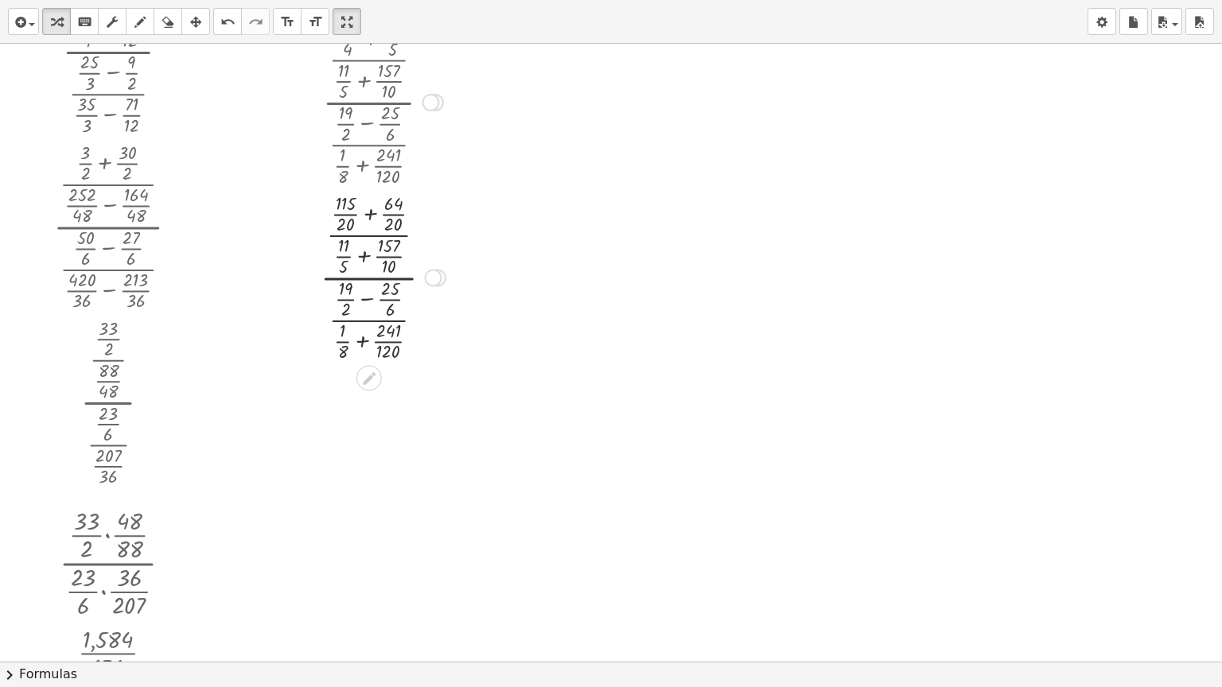
click at [365, 255] on div at bounding box center [383, 277] width 168 height 176
drag, startPoint x: 327, startPoint y: 244, endPoint x: 341, endPoint y: 244, distance: 13.5
click at [326, 267] on div at bounding box center [383, 277] width 168 height 176
drag, startPoint x: 333, startPoint y: 267, endPoint x: 350, endPoint y: 267, distance: 17.5
drag, startPoint x: 337, startPoint y: 254, endPoint x: 325, endPoint y: 254, distance: 12.7
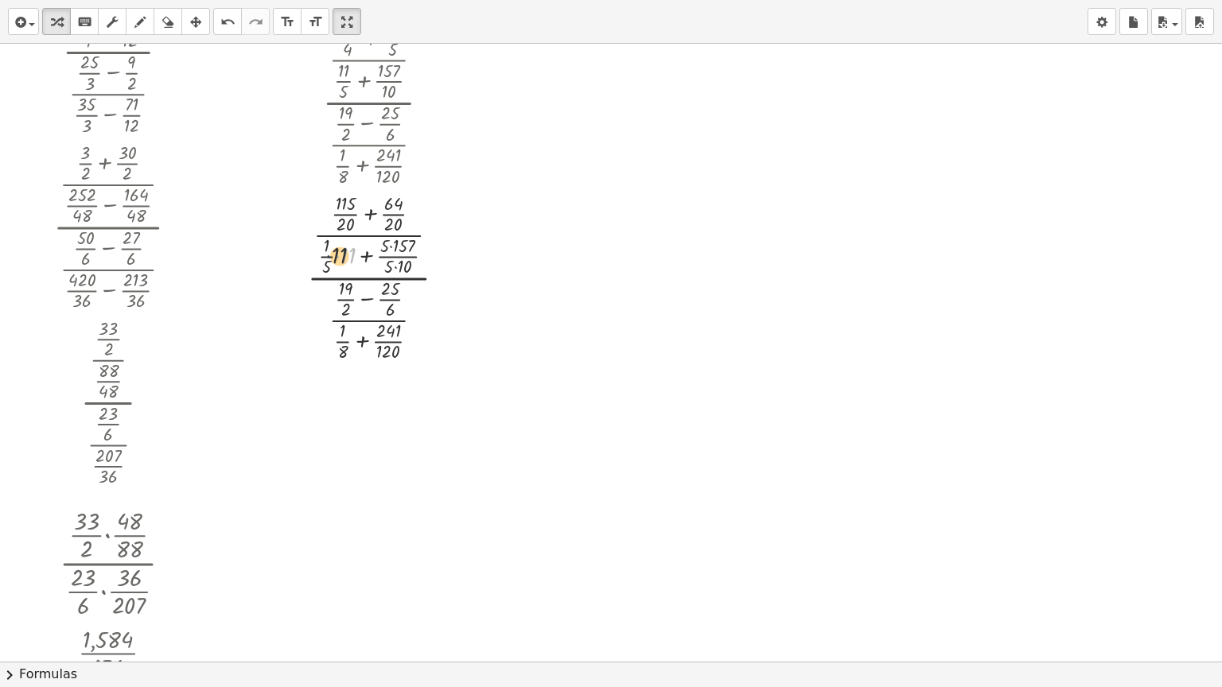
click at [325, 254] on div at bounding box center [383, 277] width 168 height 176
drag, startPoint x: 325, startPoint y: 247, endPoint x: 344, endPoint y: 255, distance: 20.7
click at [344, 255] on div at bounding box center [383, 277] width 168 height 176
drag, startPoint x: 328, startPoint y: 264, endPoint x: 350, endPoint y: 260, distance: 22.6
click at [337, 254] on div at bounding box center [383, 277] width 168 height 176
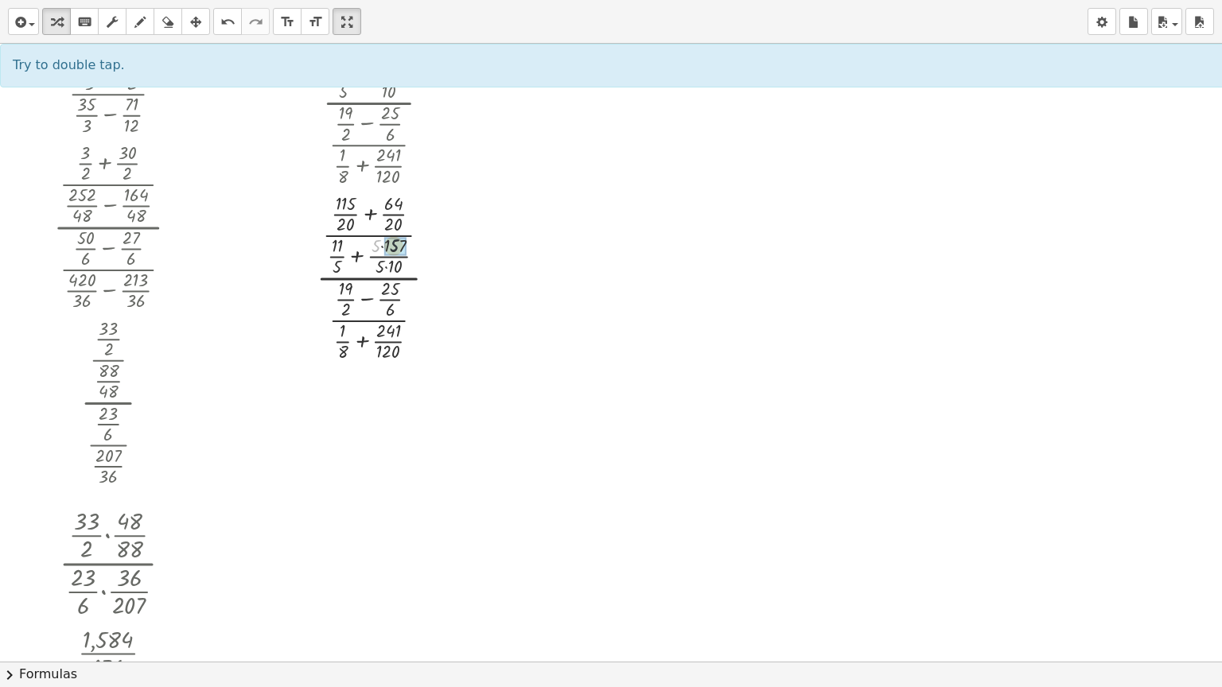
drag, startPoint x: 376, startPoint y: 247, endPoint x: 385, endPoint y: 246, distance: 9.6
drag, startPoint x: 379, startPoint y: 264, endPoint x: 387, endPoint y: 264, distance: 8.8
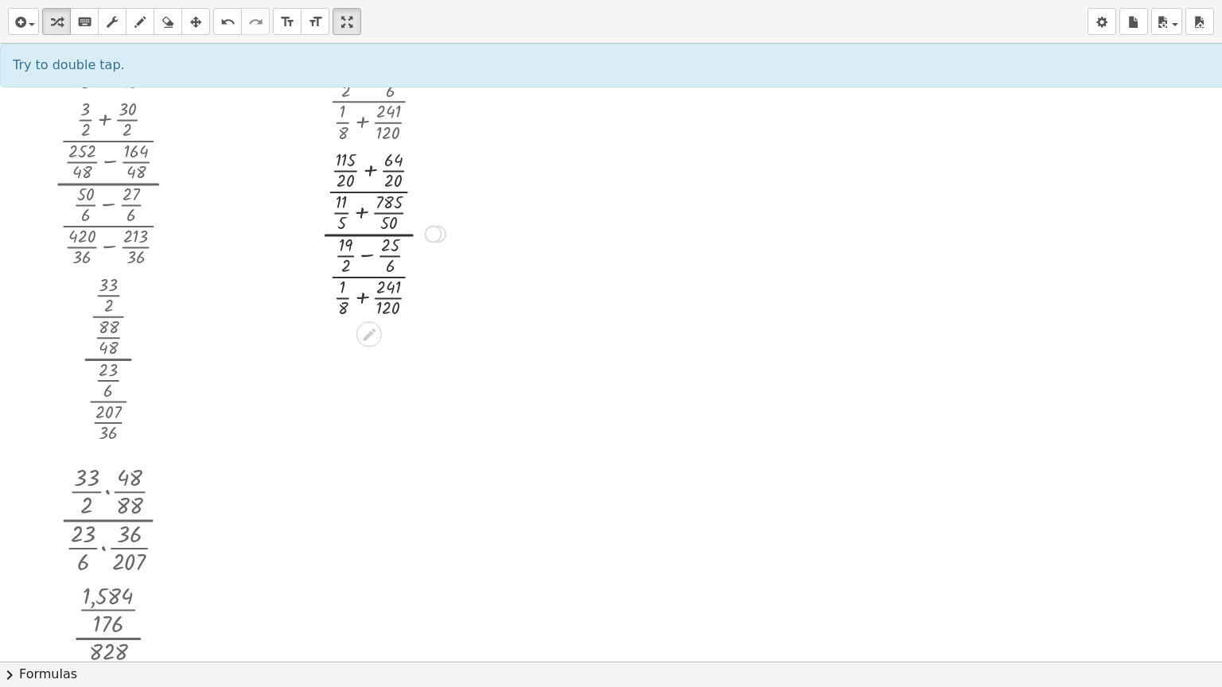
scroll to position [2787, 0]
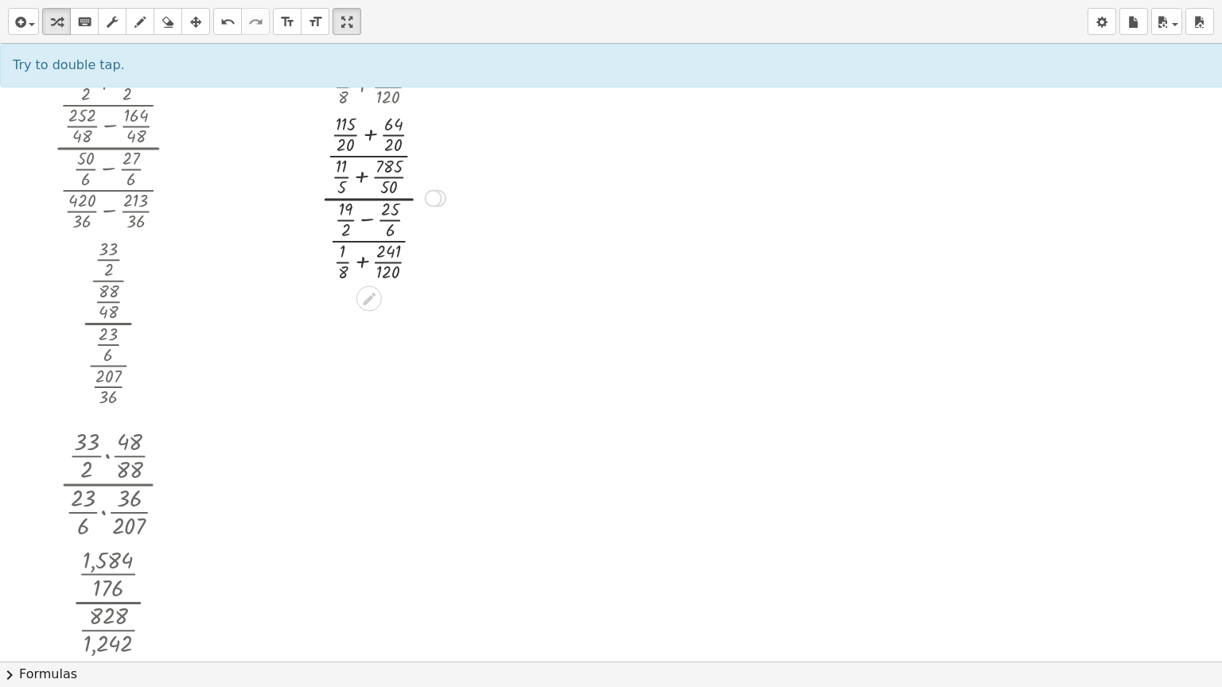
click at [366, 219] on div at bounding box center [383, 197] width 168 height 176
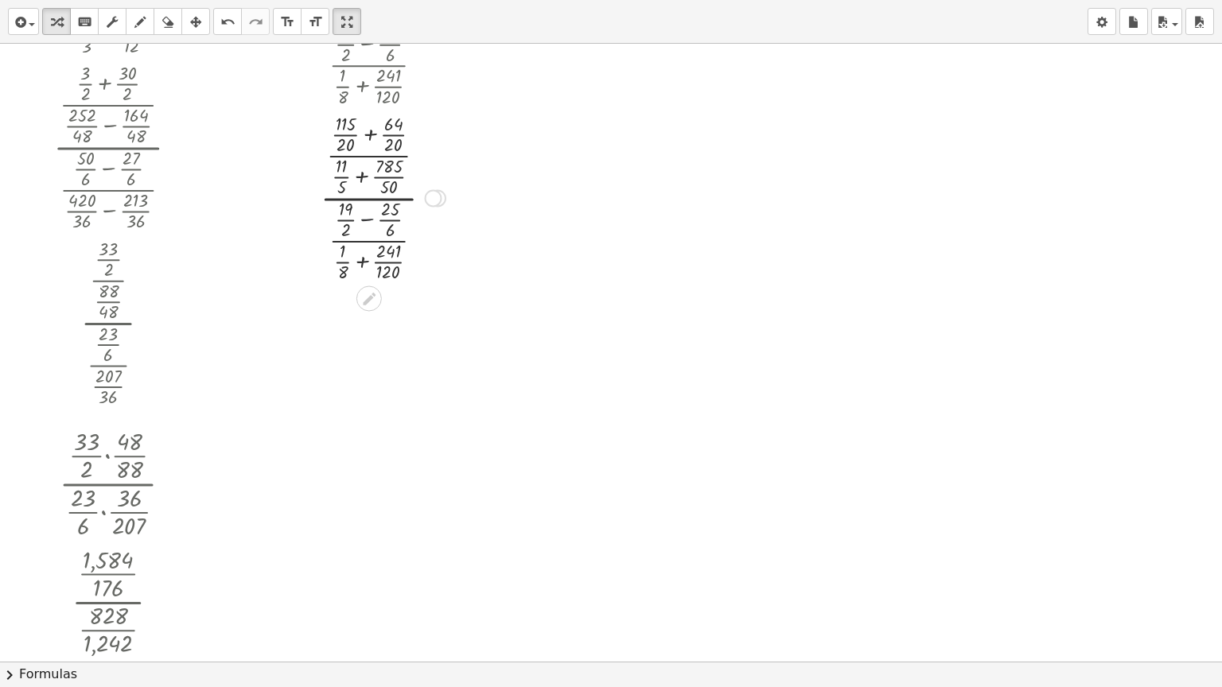
click at [366, 219] on div at bounding box center [383, 197] width 168 height 176
drag, startPoint x: 337, startPoint y: 211, endPoint x: 350, endPoint y: 213, distance: 13.0
drag, startPoint x: 334, startPoint y: 228, endPoint x: 342, endPoint y: 229, distance: 8.0
drag, startPoint x: 383, startPoint y: 210, endPoint x: 391, endPoint y: 211, distance: 8.0
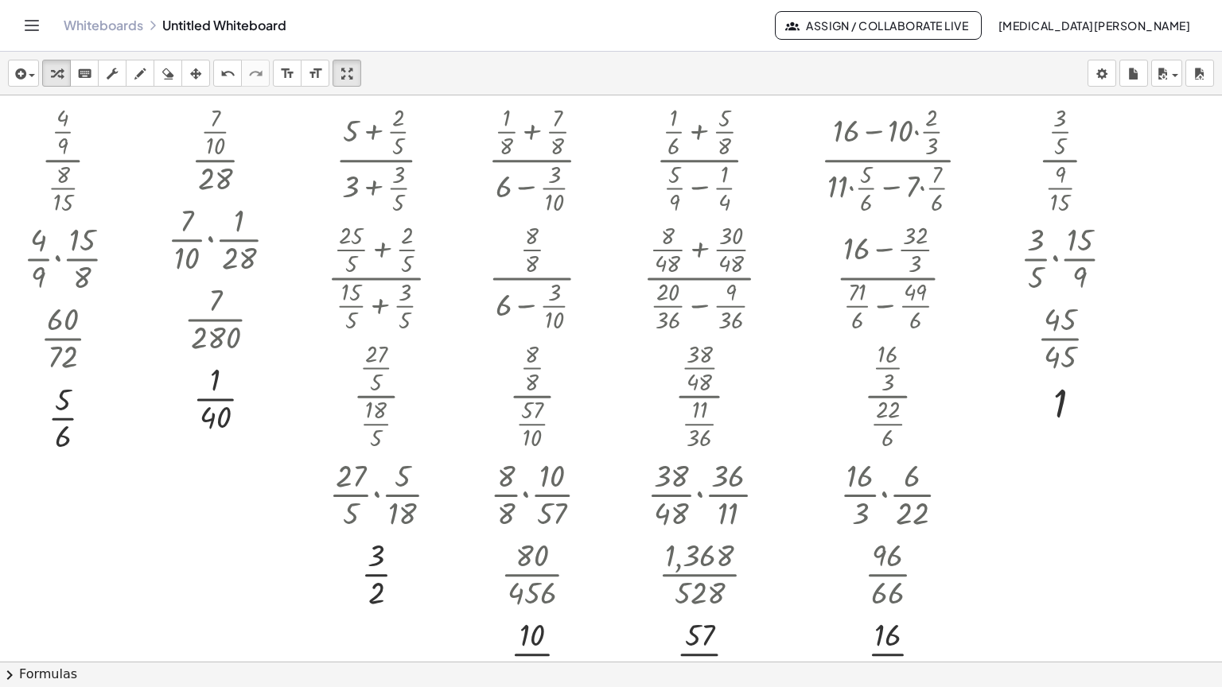
scroll to position [2787, 0]
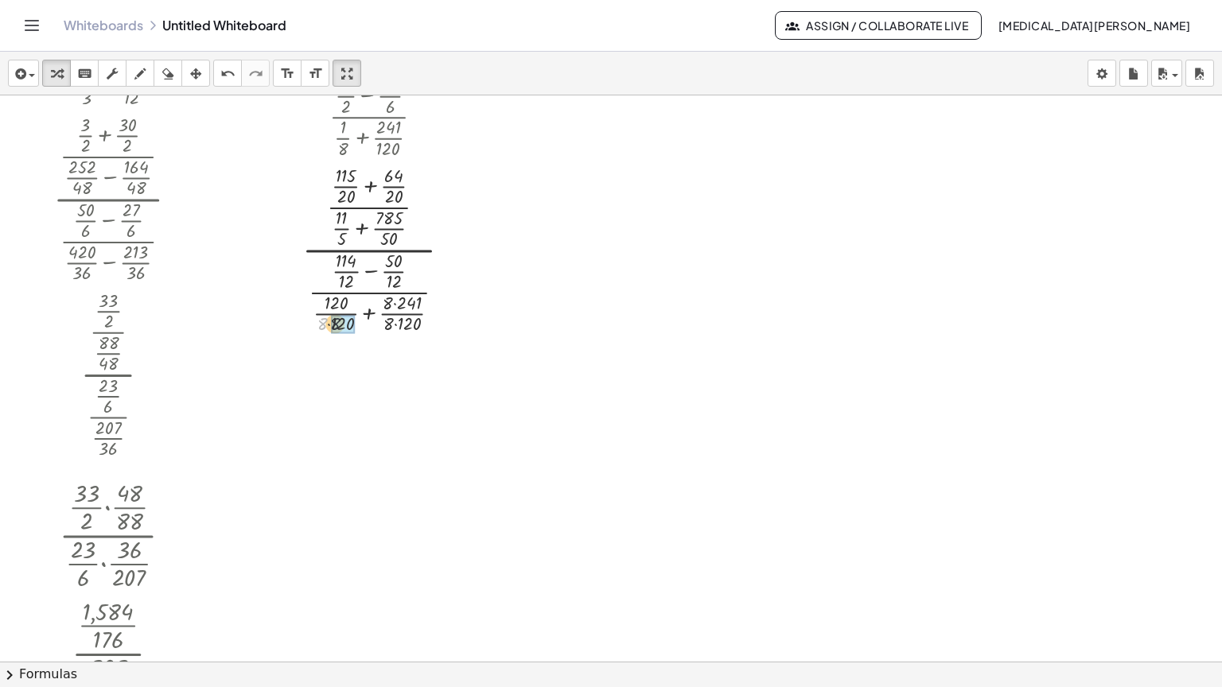
drag, startPoint x: 325, startPoint y: 274, endPoint x: 333, endPoint y: 274, distance: 8.8
drag, startPoint x: 386, startPoint y: 268, endPoint x: 402, endPoint y: 268, distance: 15.9
drag, startPoint x: 380, startPoint y: 249, endPoint x: 389, endPoint y: 250, distance: 8.8
click at [442, 241] on div at bounding box center [445, 250] width 18 height 18
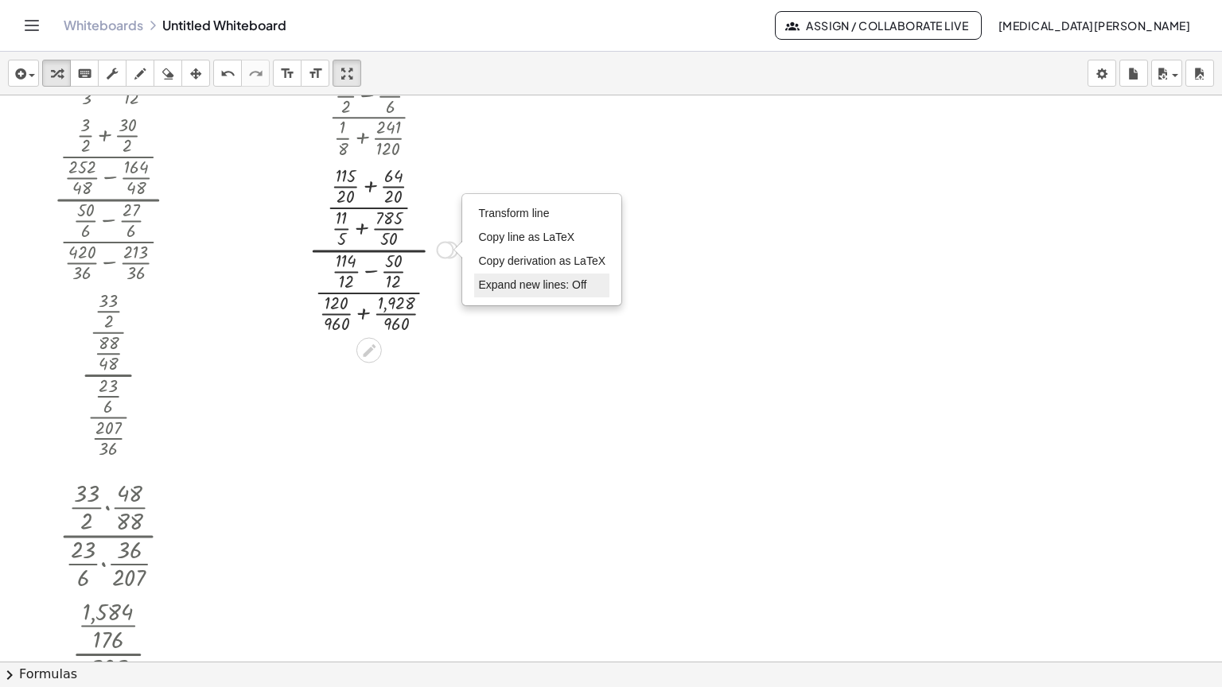
click at [496, 278] on span "Expand new lines: Off" at bounding box center [532, 284] width 108 height 13
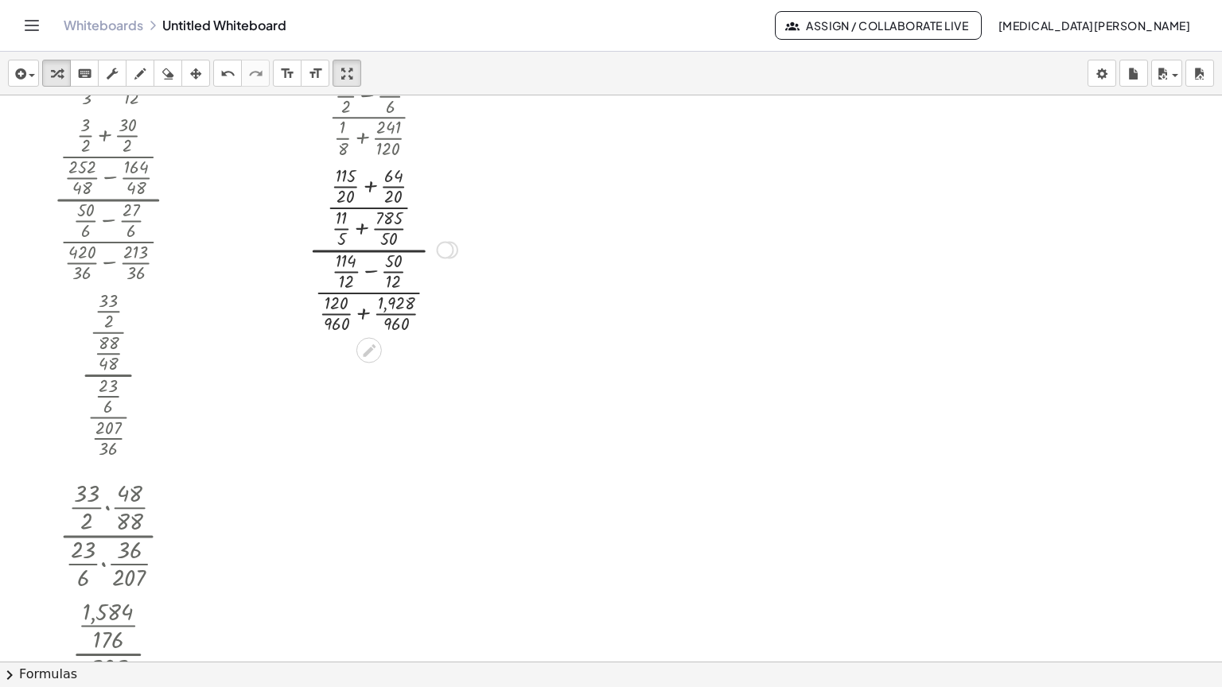
click at [373, 161] on div at bounding box center [383, 249] width 168 height 176
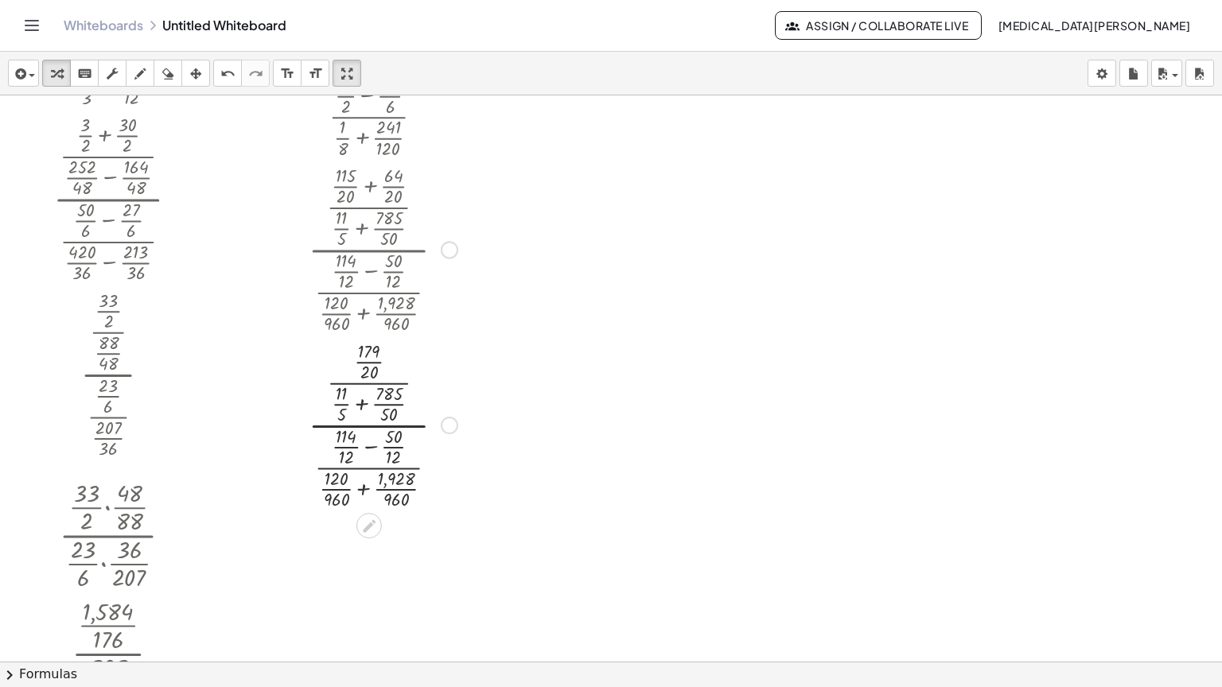
click at [442, 417] on div "Transform line Copy line as LaTeX Copy derivation as LaTeX Expand new lines: On" at bounding box center [450, 426] width 18 height 18
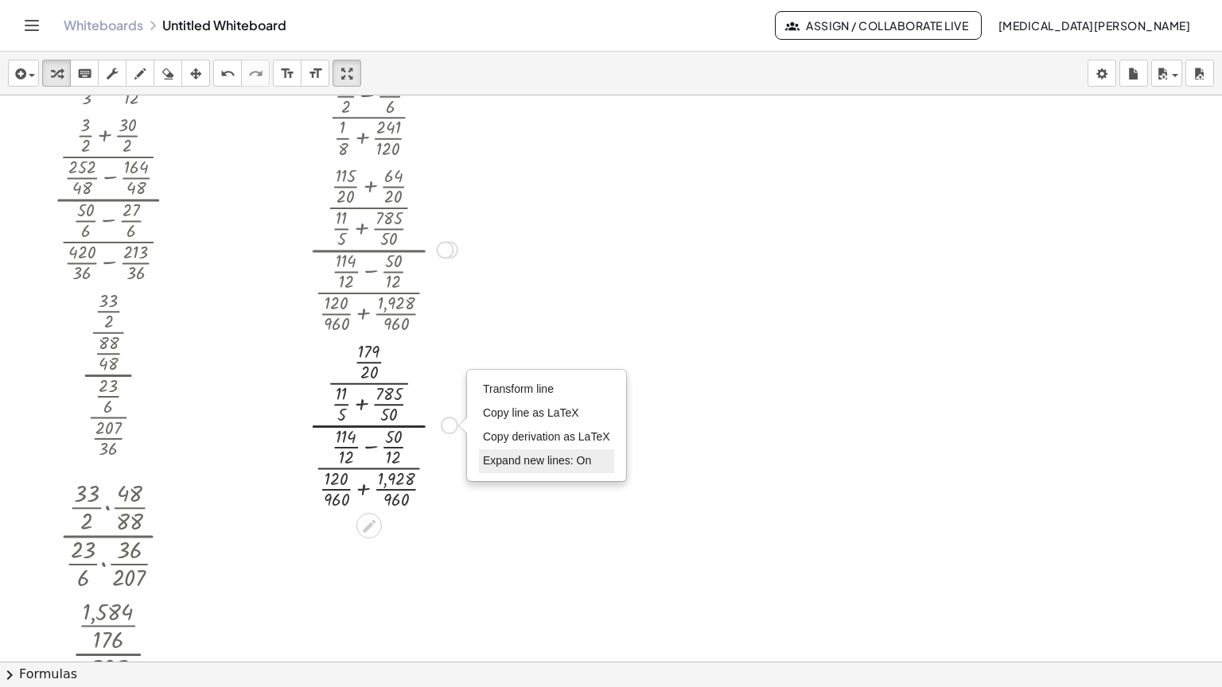
click at [527, 454] on span "Expand new lines: On" at bounding box center [537, 460] width 108 height 13
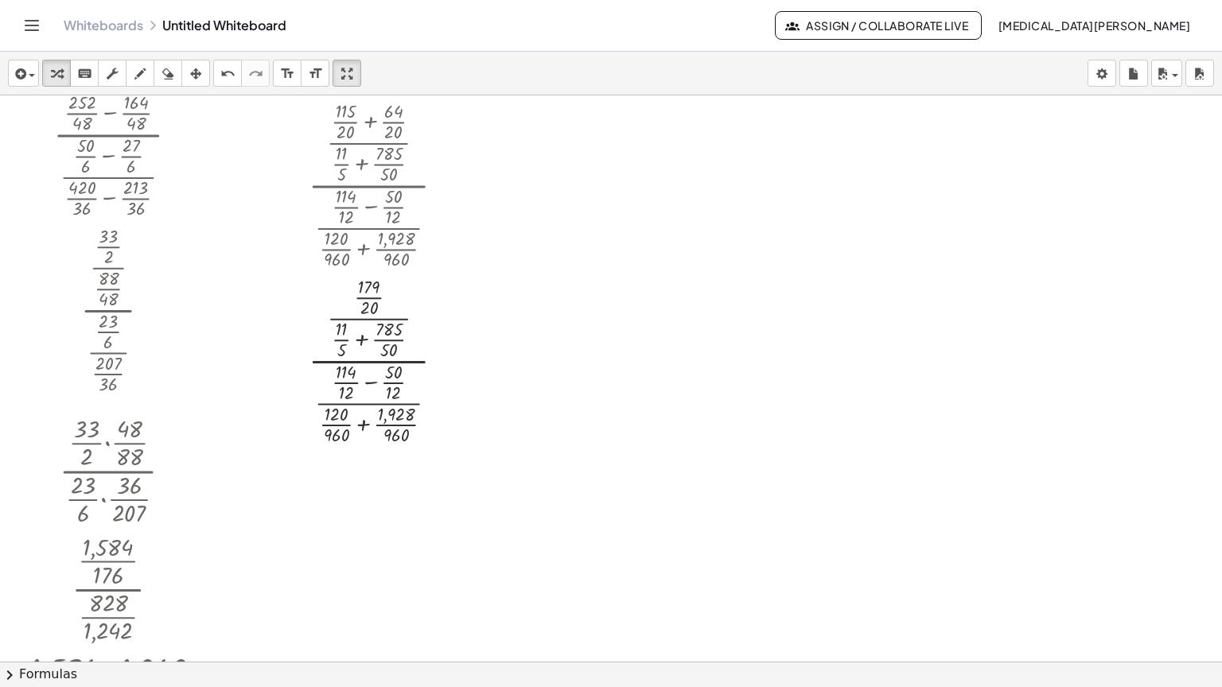
scroll to position [2946, 0]
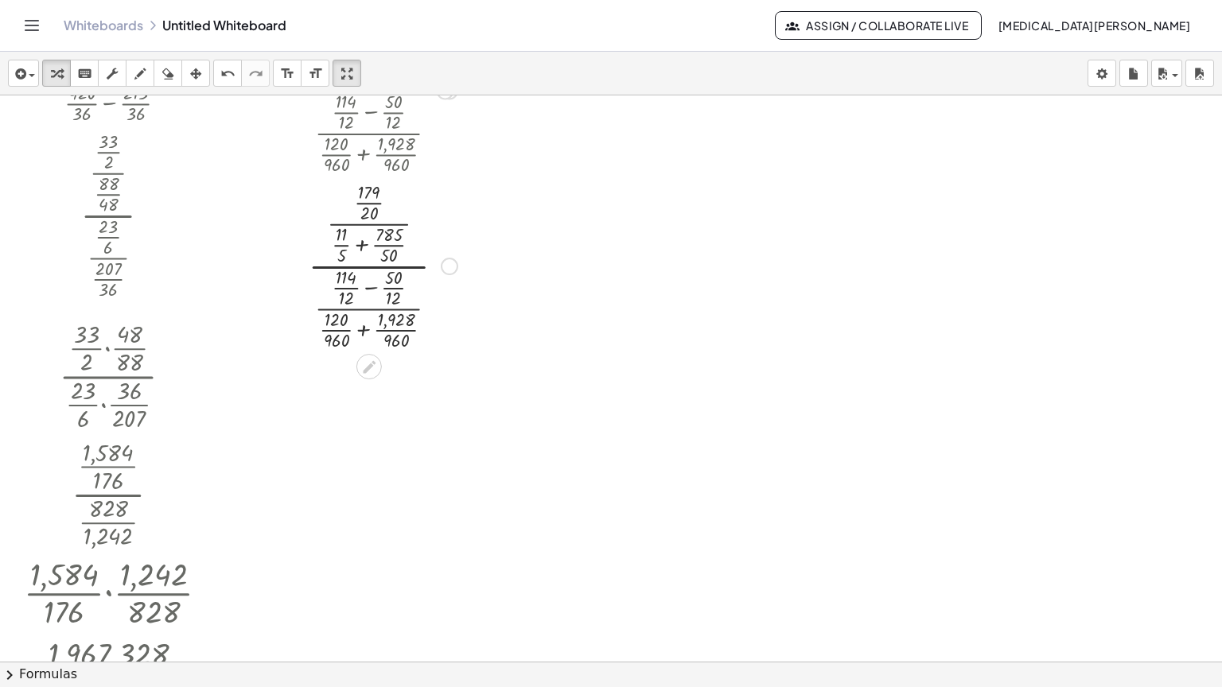
click at [363, 189] on div at bounding box center [383, 265] width 168 height 176
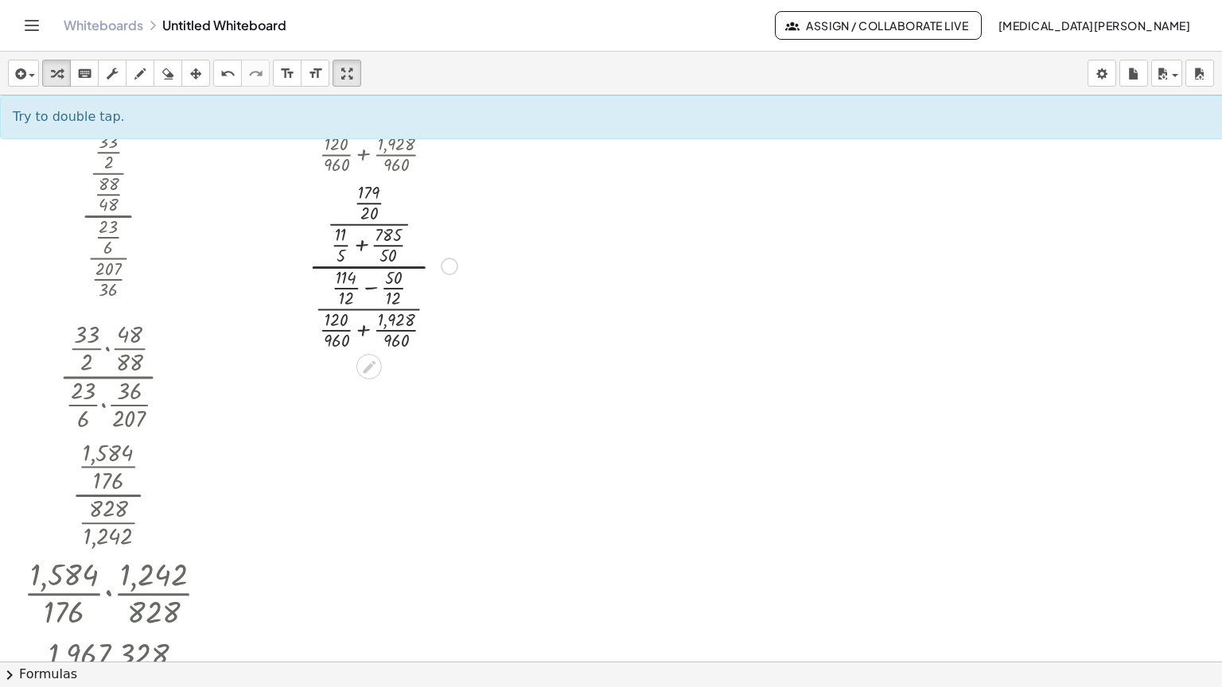
click at [370, 233] on div at bounding box center [383, 265] width 168 height 176
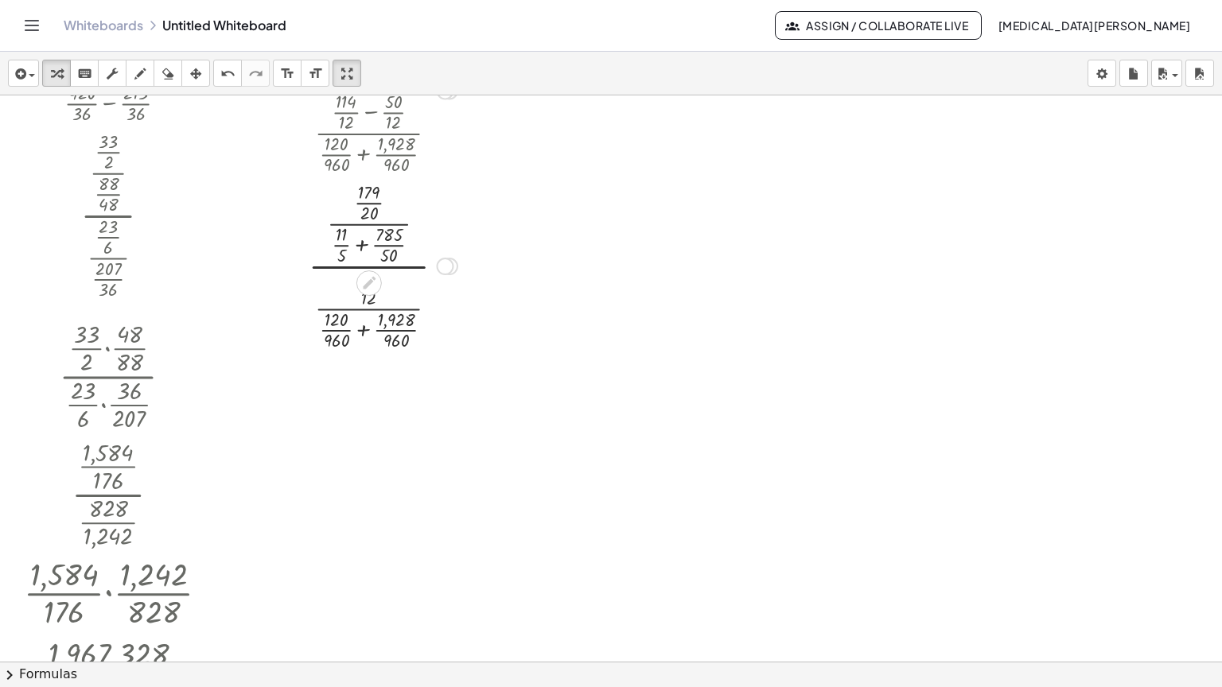
click at [362, 281] on div at bounding box center [383, 265] width 168 height 176
click at [360, 193] on div at bounding box center [383, 265] width 168 height 176
drag, startPoint x: 325, startPoint y: 184, endPoint x: 341, endPoint y: 184, distance: 16.7
drag, startPoint x: 324, startPoint y: 207, endPoint x: 332, endPoint y: 206, distance: 8.0
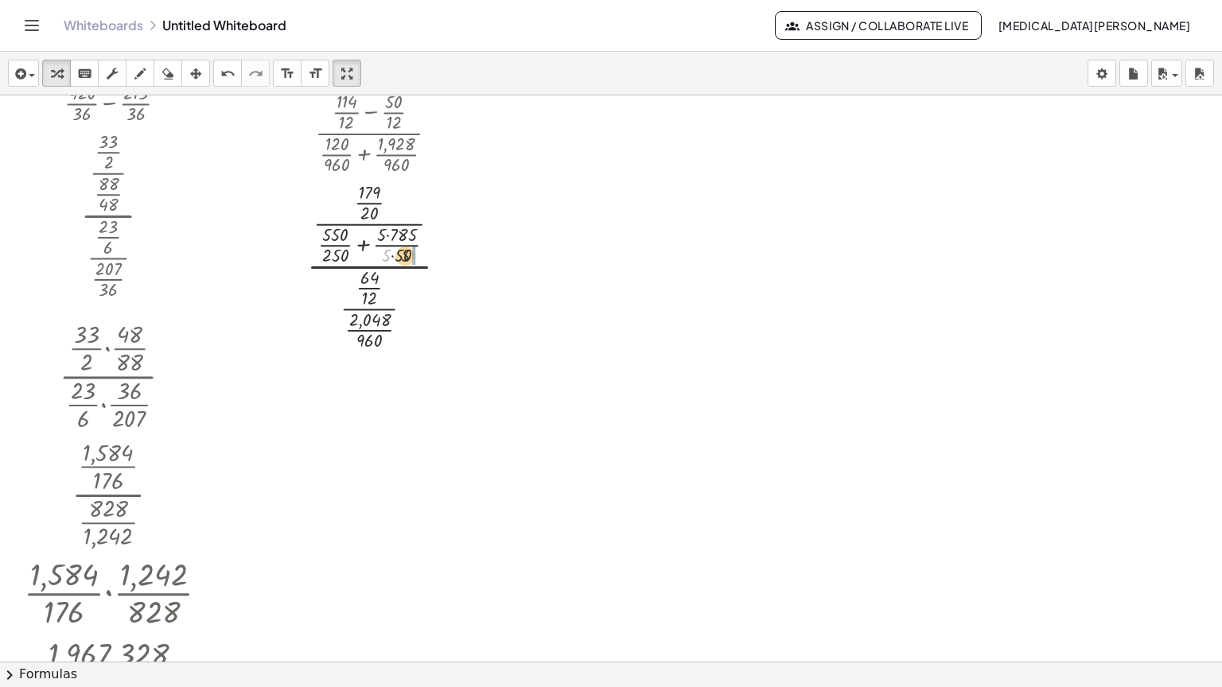
drag, startPoint x: 382, startPoint y: 205, endPoint x: 414, endPoint y: 205, distance: 31.8
click at [414, 205] on div at bounding box center [383, 265] width 169 height 176
drag, startPoint x: 369, startPoint y: 180, endPoint x: 379, endPoint y: 181, distance: 9.6
drag, startPoint x: 381, startPoint y: 200, endPoint x: 411, endPoint y: 201, distance: 29.4
drag, startPoint x: 442, startPoint y: 189, endPoint x: 418, endPoint y: 189, distance: 24.7
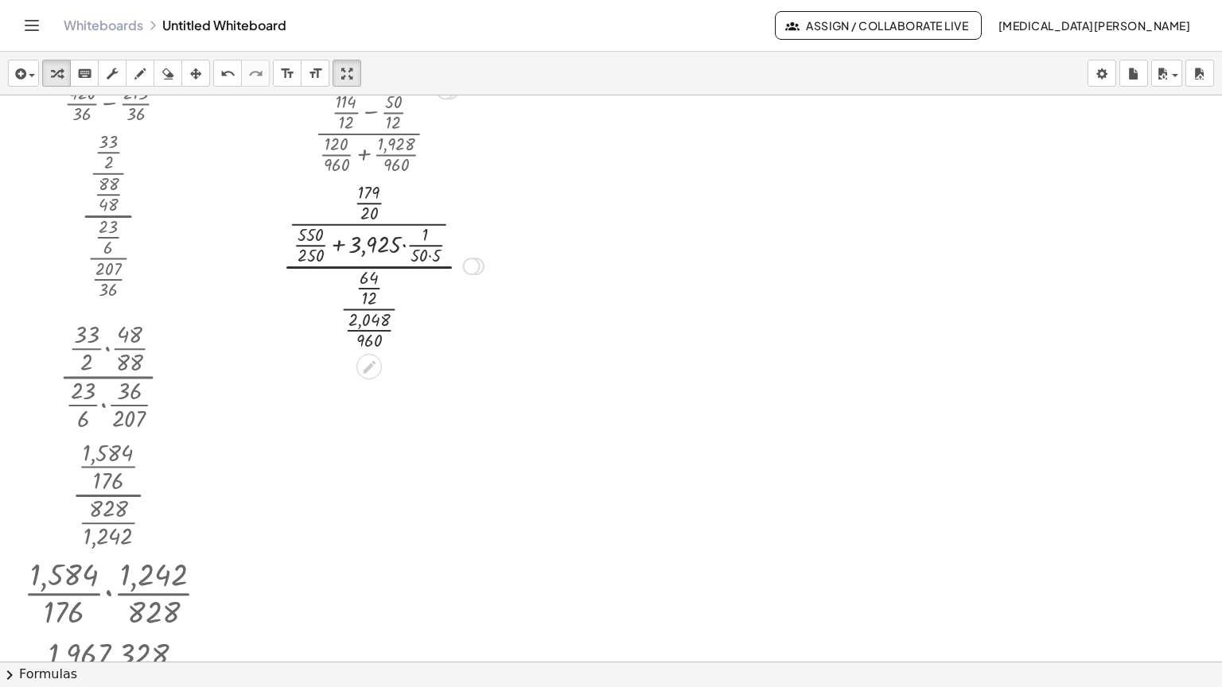
click at [468, 258] on div "Transform line Copy line as LaTeX Copy derivation as LaTeX Expand new lines: Off" at bounding box center [472, 267] width 18 height 18
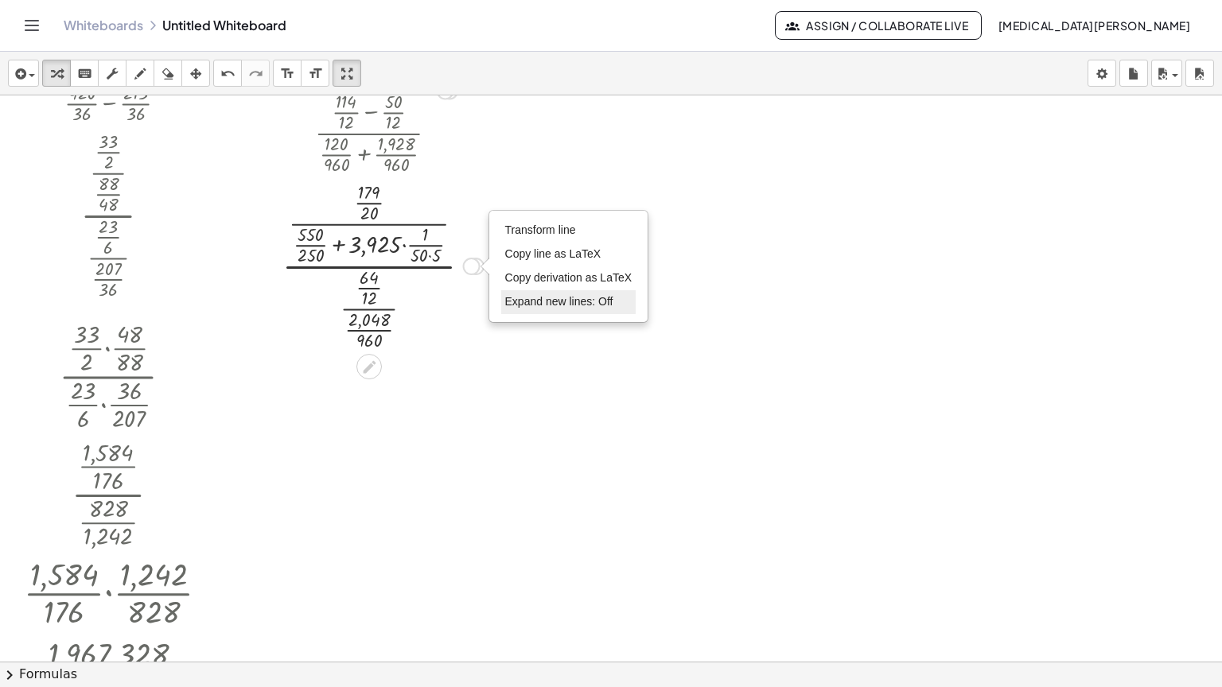
click at [509, 295] on span "Expand new lines: Off" at bounding box center [559, 301] width 108 height 13
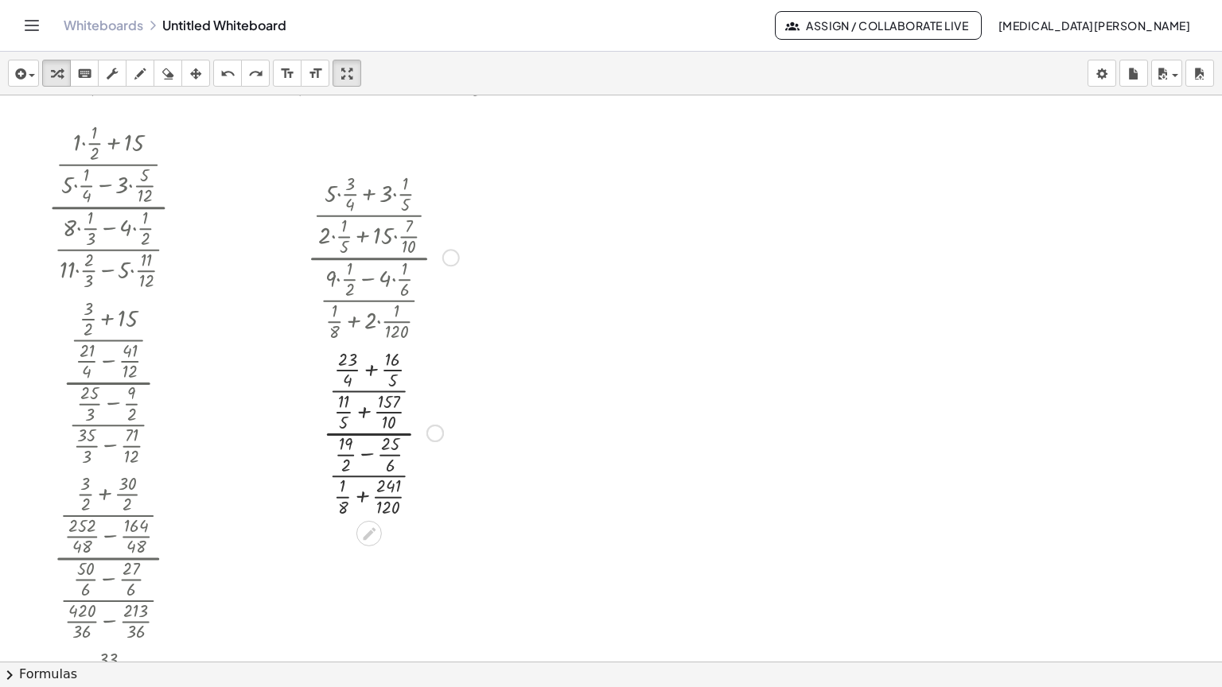
scroll to position [2389, 0]
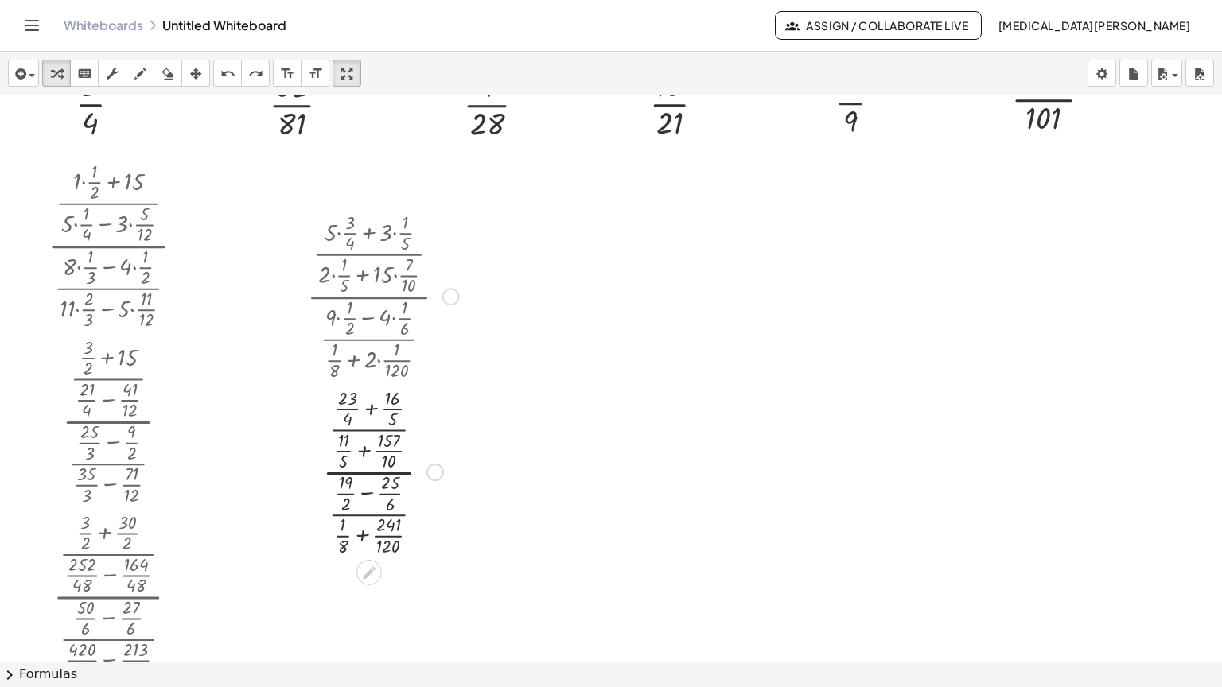
click at [370, 383] on div at bounding box center [383, 471] width 168 height 176
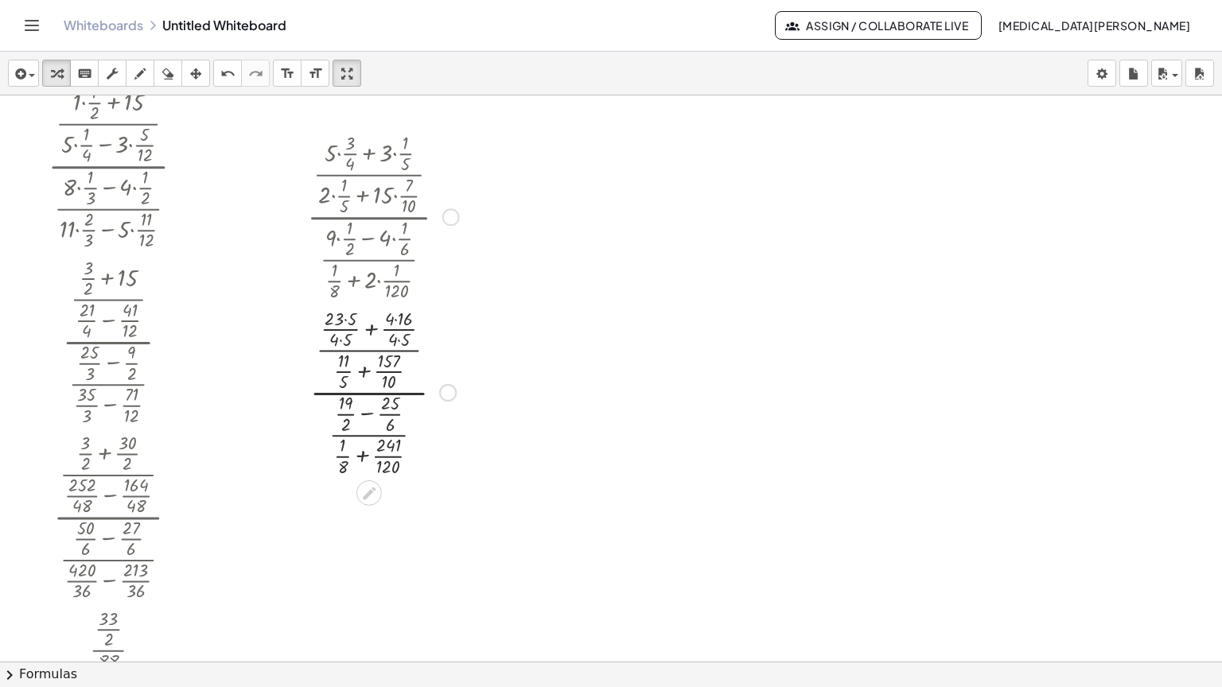
click at [363, 318] on div at bounding box center [383, 391] width 168 height 176
drag, startPoint x: 337, startPoint y: 264, endPoint x: 349, endPoint y: 264, distance: 12.7
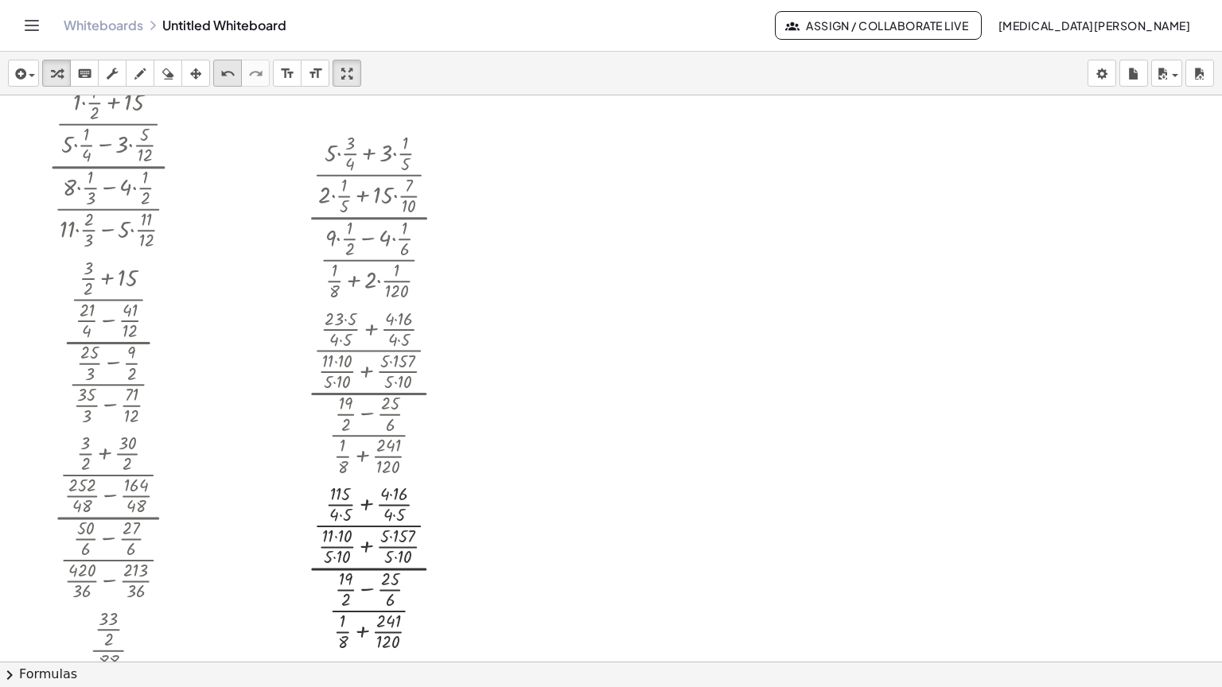
click at [226, 64] on icon "undo" at bounding box center [227, 73] width 15 height 19
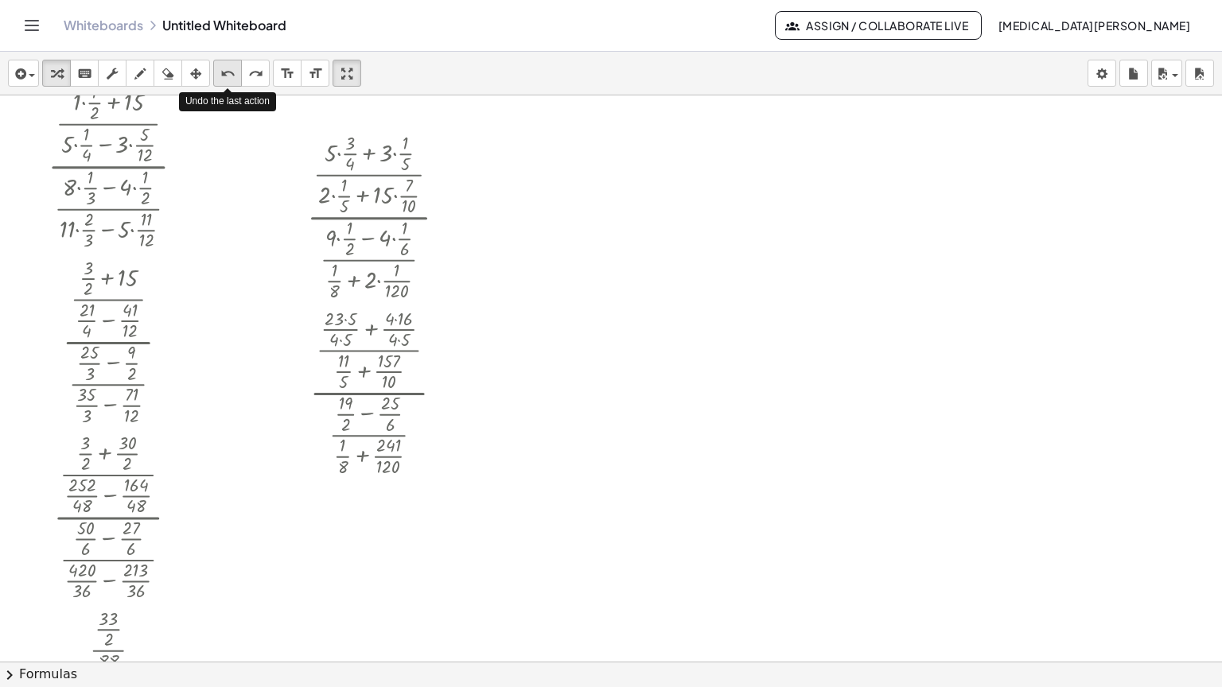
click at [226, 64] on icon "undo" at bounding box center [227, 73] width 15 height 19
click at [364, 357] on div at bounding box center [383, 391] width 142 height 176
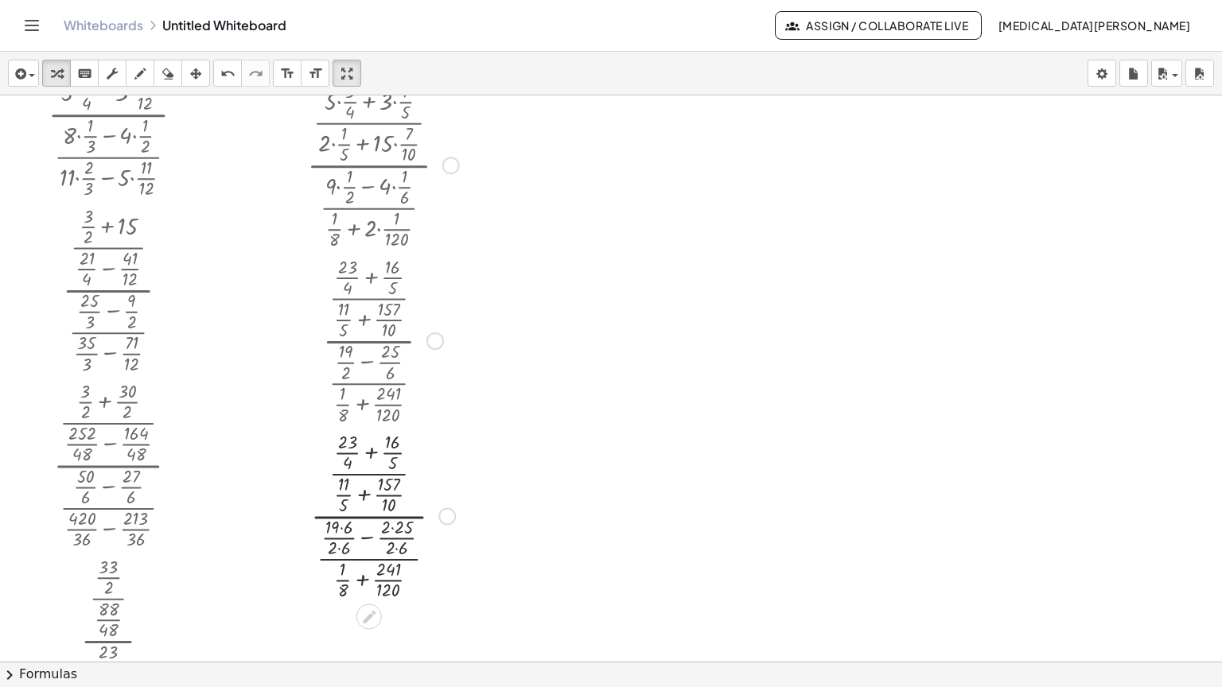
scroll to position [2548, 0]
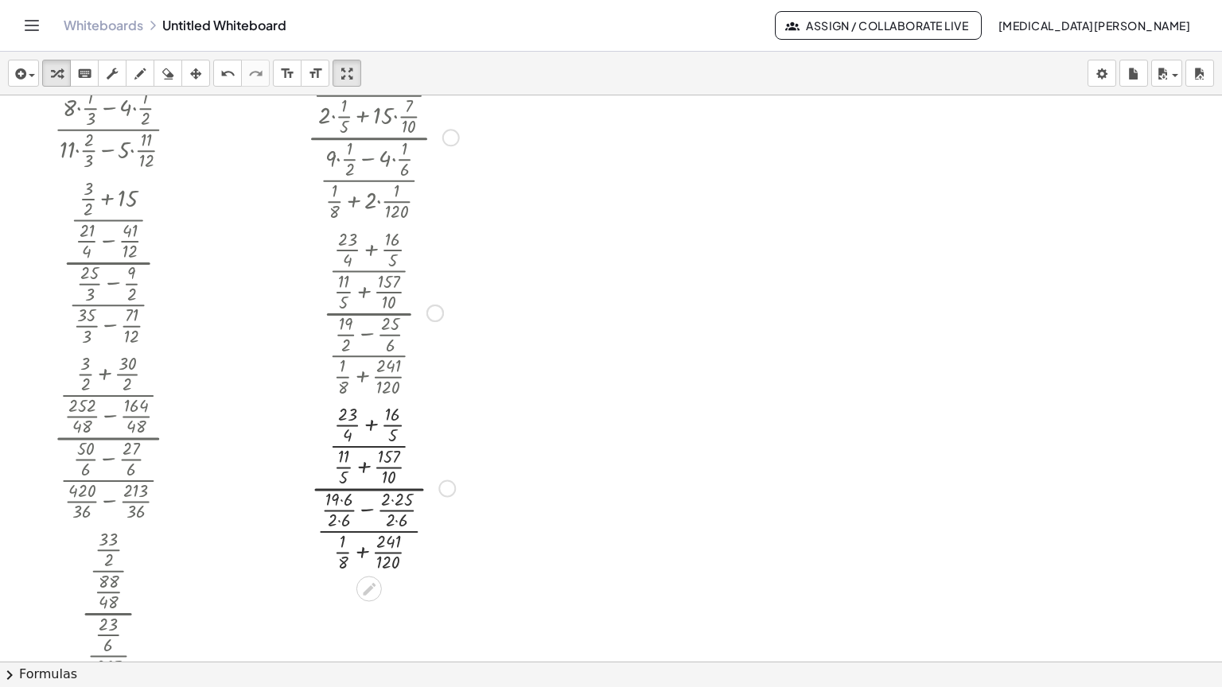
click at [441, 480] on div at bounding box center [447, 489] width 18 height 18
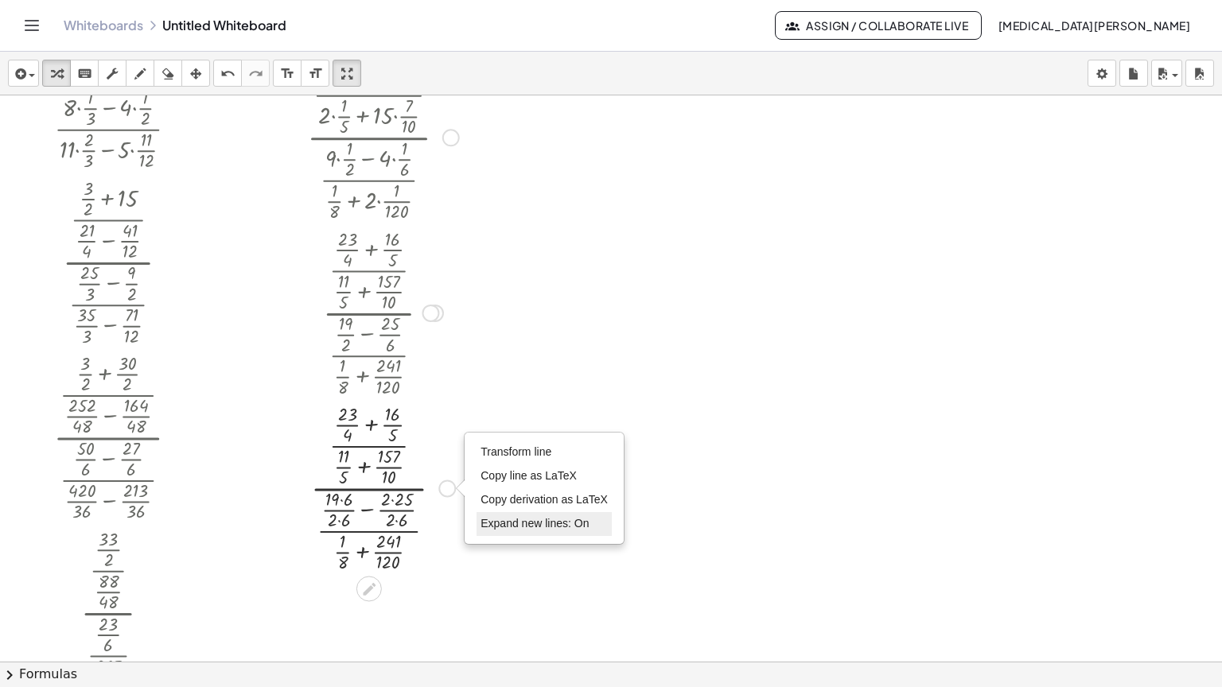
click at [535, 517] on span "Expand new lines: On" at bounding box center [535, 523] width 108 height 13
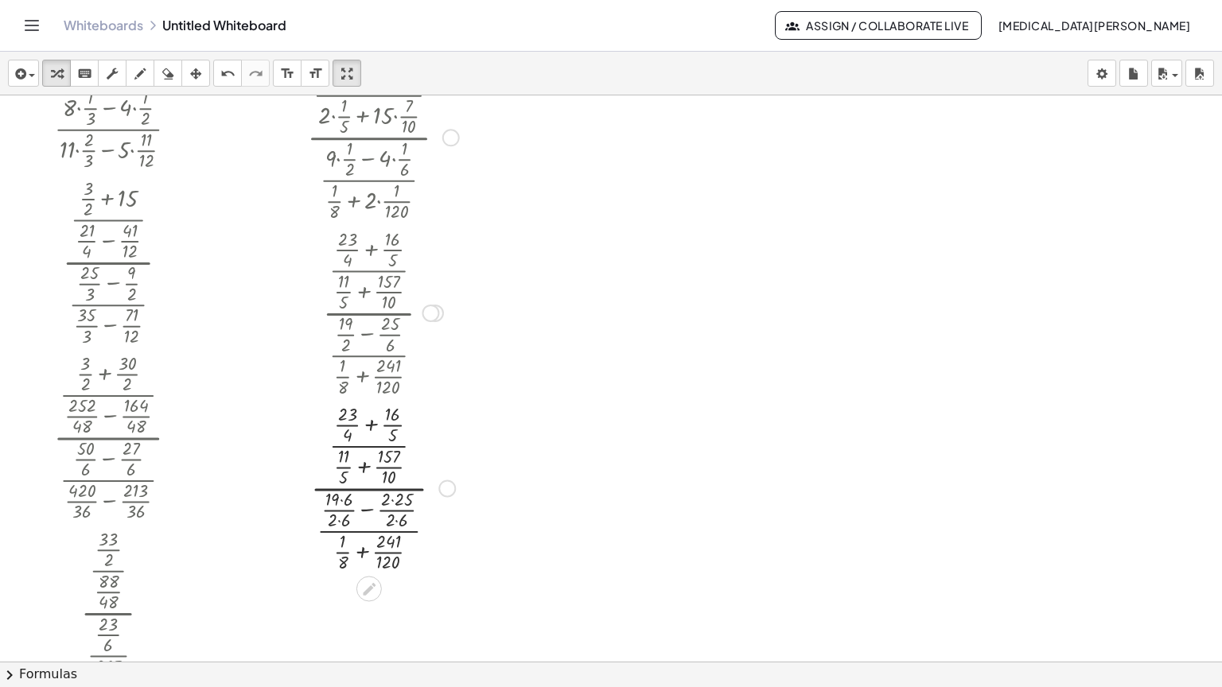
click at [368, 399] on div at bounding box center [383, 487] width 168 height 176
drag, startPoint x: 337, startPoint y: 367, endPoint x: 347, endPoint y: 365, distance: 9.7
click at [347, 399] on div at bounding box center [383, 487] width 168 height 176
drag, startPoint x: 331, startPoint y: 384, endPoint x: 341, endPoint y: 383, distance: 9.6
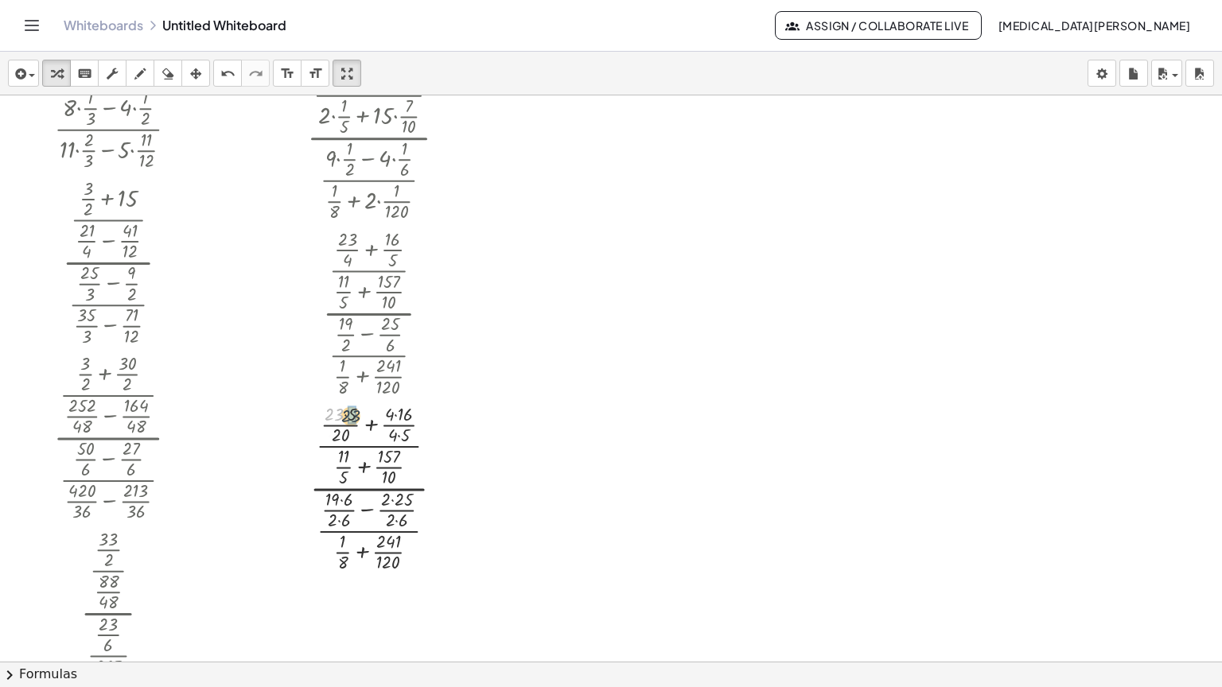
drag, startPoint x: 328, startPoint y: 355, endPoint x: 346, endPoint y: 356, distance: 18.4
click at [346, 399] on div at bounding box center [383, 487] width 168 height 176
drag, startPoint x: 385, startPoint y: 356, endPoint x: 396, endPoint y: 360, distance: 11.6
drag, startPoint x: 385, startPoint y: 383, endPoint x: 395, endPoint y: 383, distance: 9.5
click at [364, 413] on div at bounding box center [383, 487] width 168 height 176
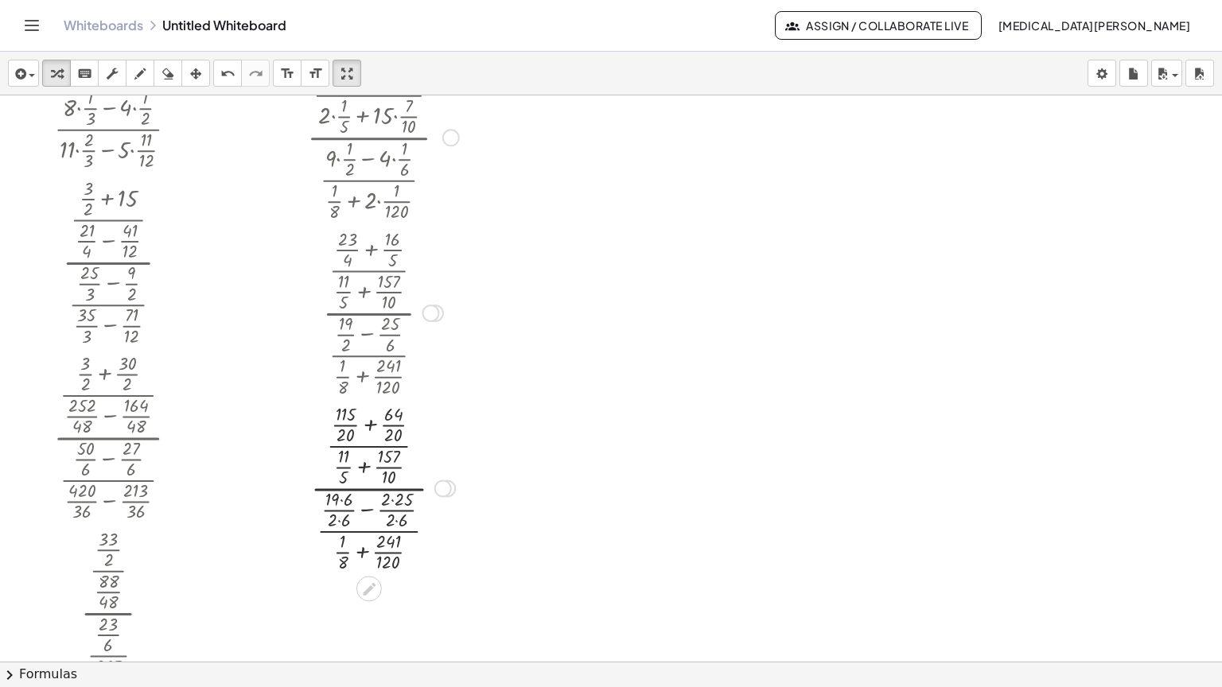
click at [364, 413] on div at bounding box center [383, 487] width 168 height 176
drag, startPoint x: 328, startPoint y: 401, endPoint x: 331, endPoint y: 421, distance: 20.1
drag, startPoint x: 328, startPoint y: 426, endPoint x: 336, endPoint y: 427, distance: 8.1
drag, startPoint x: 379, startPoint y: 406, endPoint x: 387, endPoint y: 405, distance: 8.8
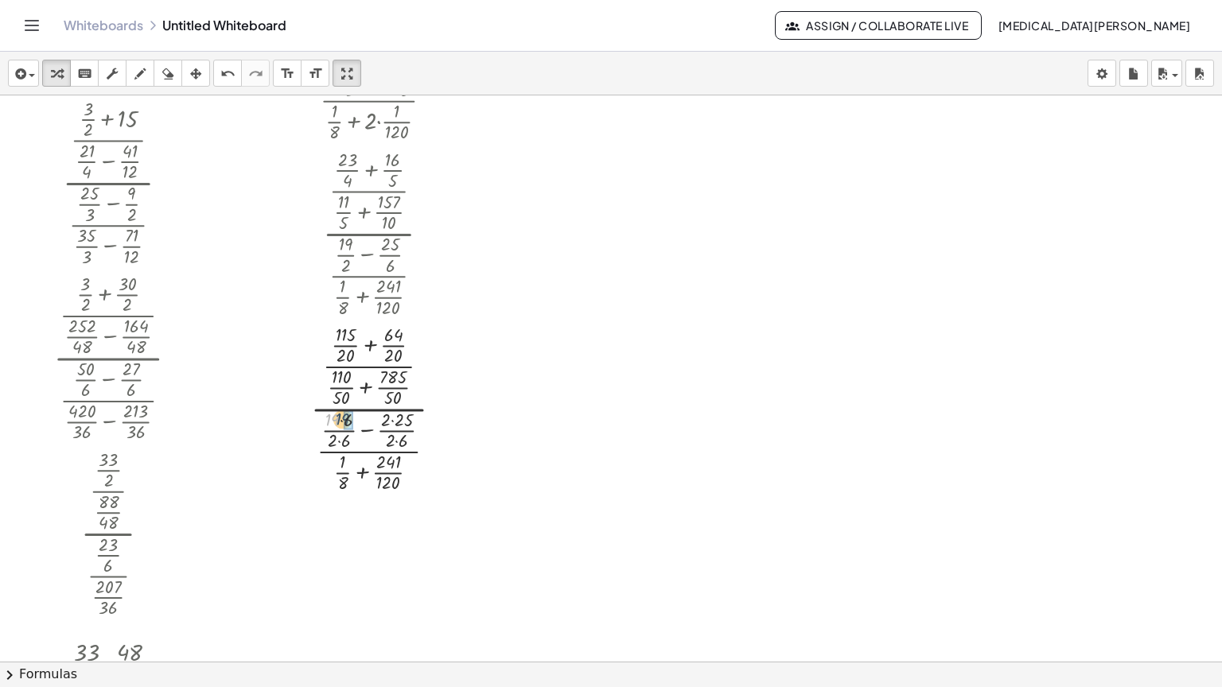
drag, startPoint x: 334, startPoint y: 368, endPoint x: 348, endPoint y: 367, distance: 13.5
drag, startPoint x: 333, startPoint y: 388, endPoint x: 347, endPoint y: 388, distance: 13.5
drag, startPoint x: 377, startPoint y: 368, endPoint x: 393, endPoint y: 369, distance: 15.9
drag, startPoint x: 387, startPoint y: 391, endPoint x: 395, endPoint y: 392, distance: 8.1
click at [358, 421] on div at bounding box center [383, 408] width 168 height 176
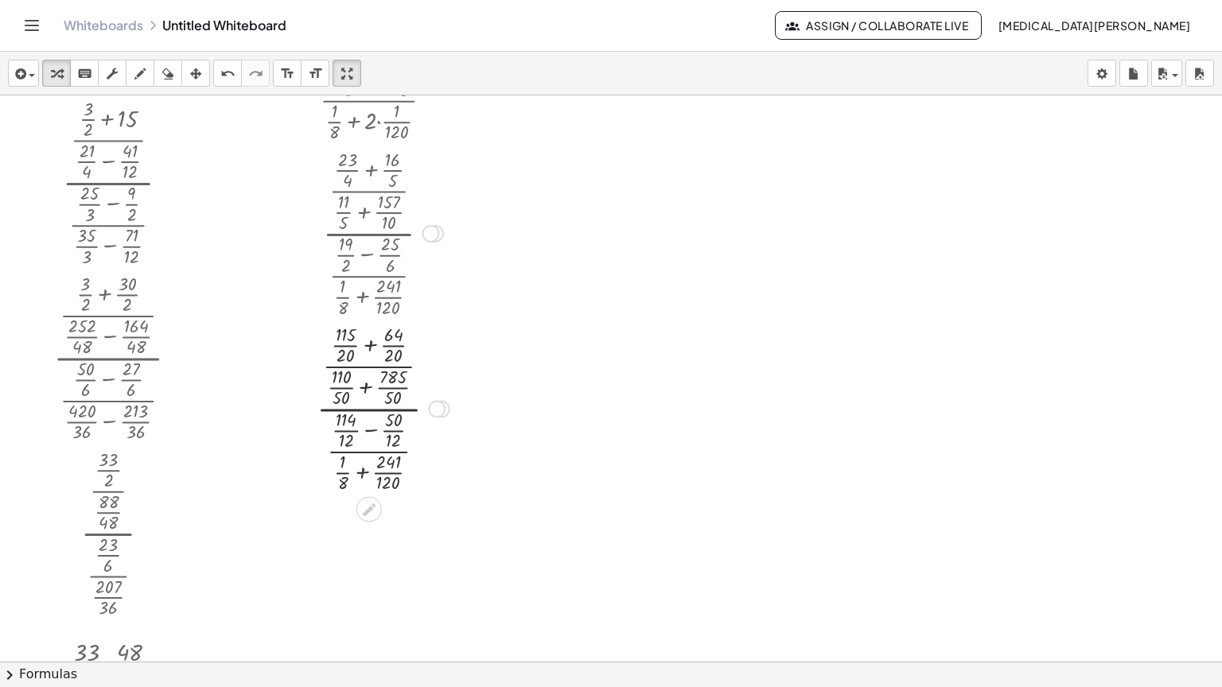
click at [358, 421] on div at bounding box center [383, 408] width 168 height 176
drag, startPoint x: 325, startPoint y: 427, endPoint x: 336, endPoint y: 428, distance: 11.2
drag, startPoint x: 383, startPoint y: 411, endPoint x: 391, endPoint y: 411, distance: 8.8
drag, startPoint x: 382, startPoint y: 432, endPoint x: 397, endPoint y: 433, distance: 15.1
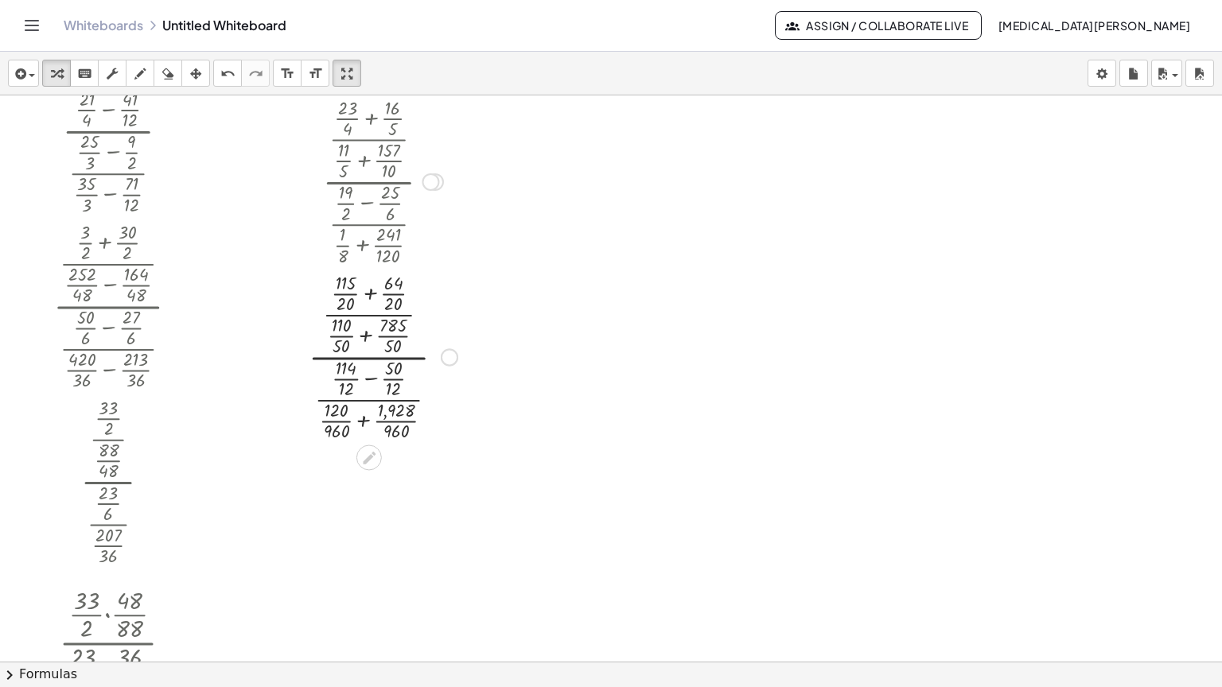
scroll to position [2707, 0]
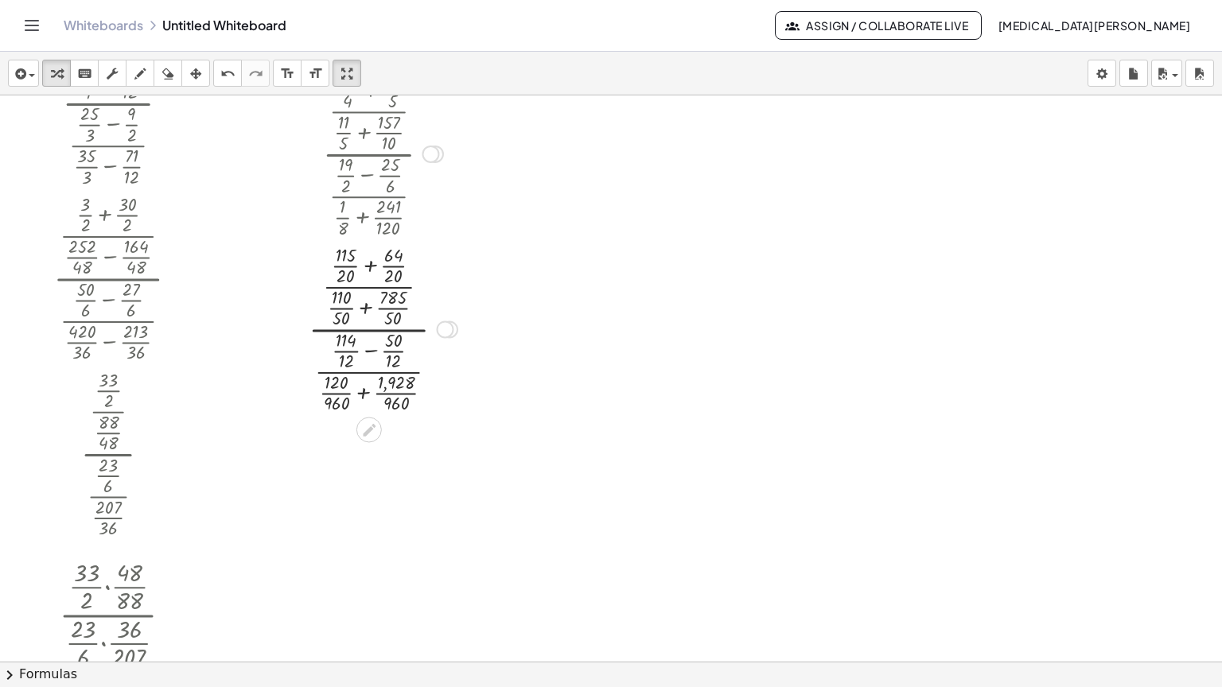
click at [446, 321] on div at bounding box center [445, 330] width 18 height 18
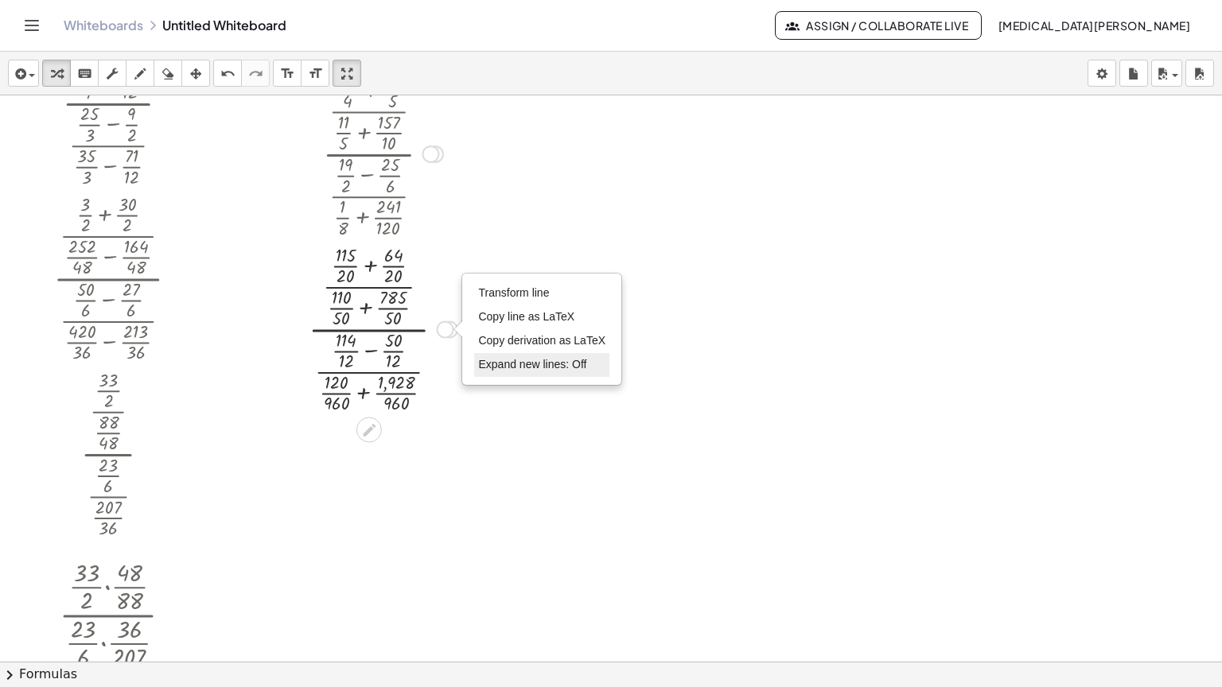
click at [498, 358] on span "Expand new lines: Off" at bounding box center [532, 364] width 108 height 13
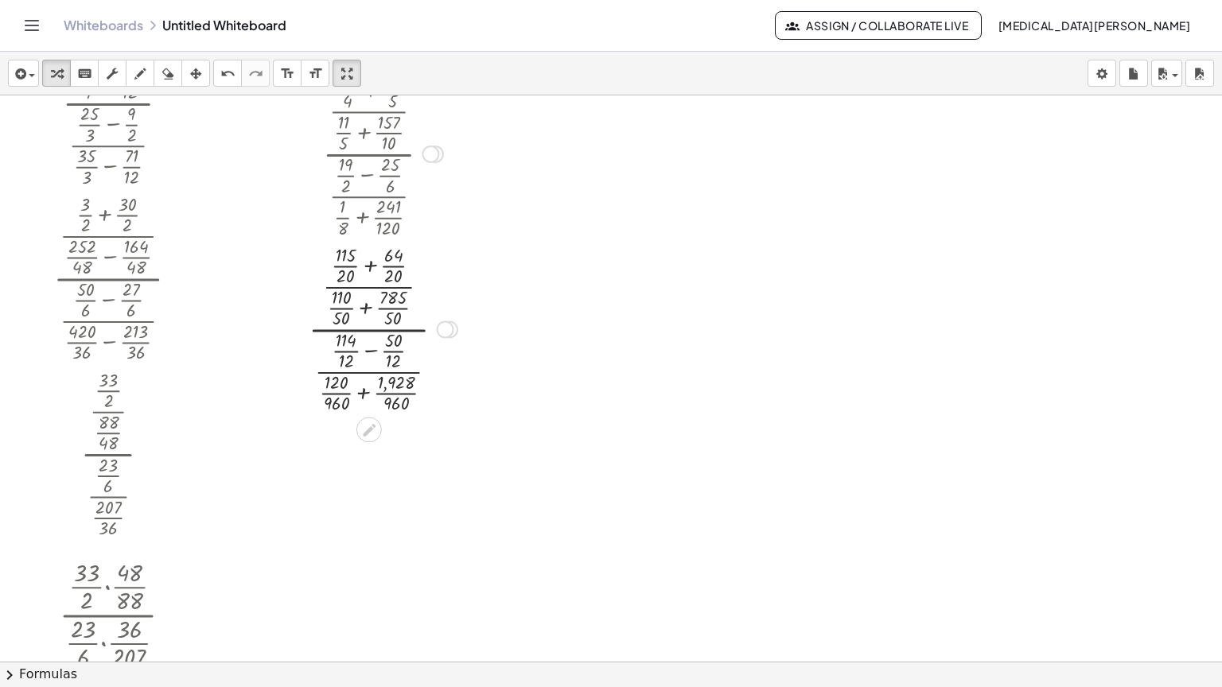
click at [369, 240] on div at bounding box center [383, 328] width 168 height 176
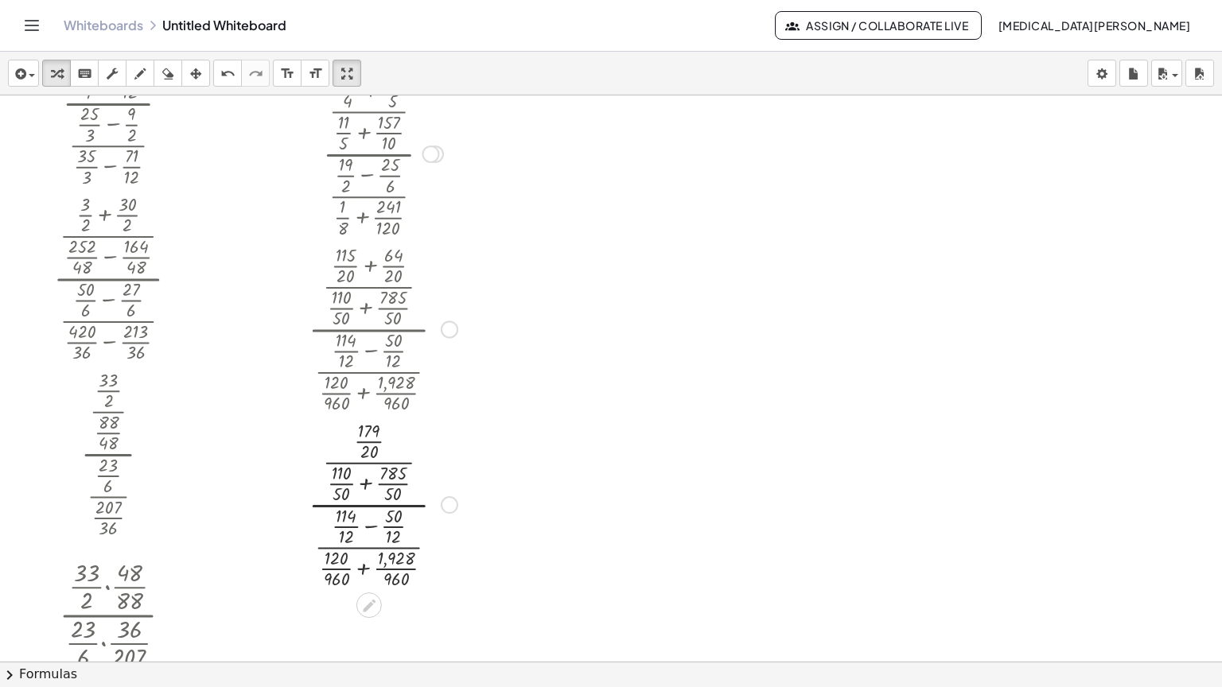
click at [457, 496] on div "Transform line Copy line as LaTeX Copy derivation as LaTeX Expand new lines: On" at bounding box center [450, 505] width 18 height 18
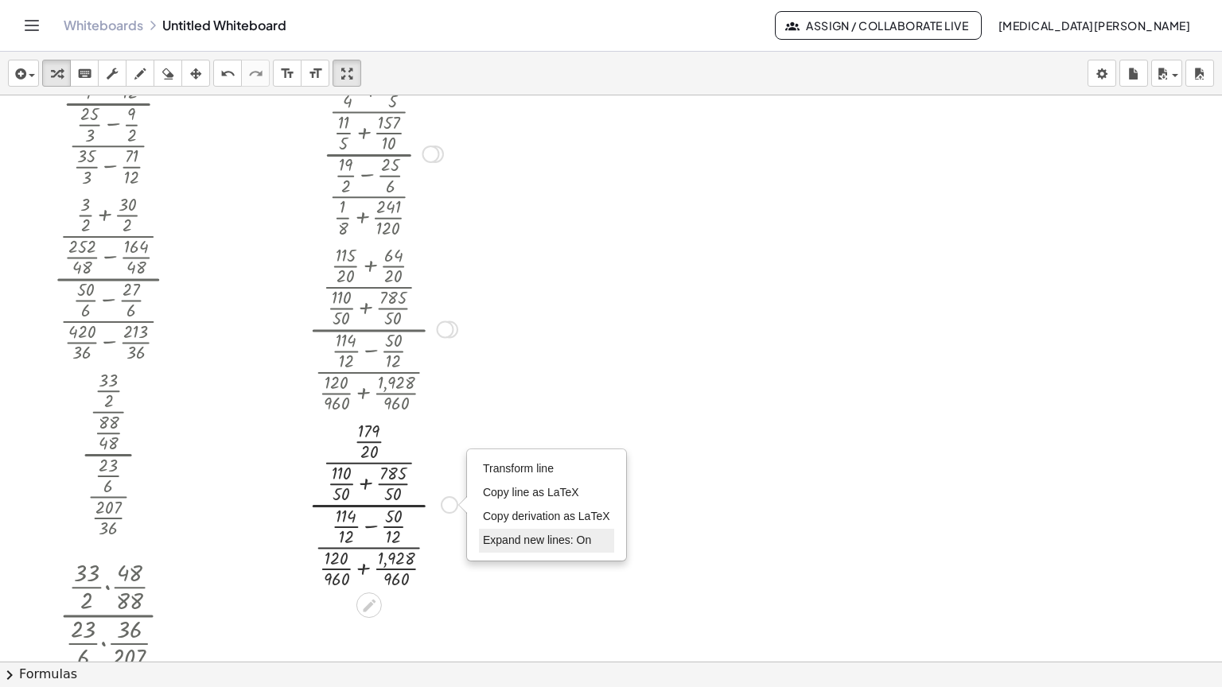
click at [509, 534] on span "Expand new lines: On" at bounding box center [537, 540] width 108 height 13
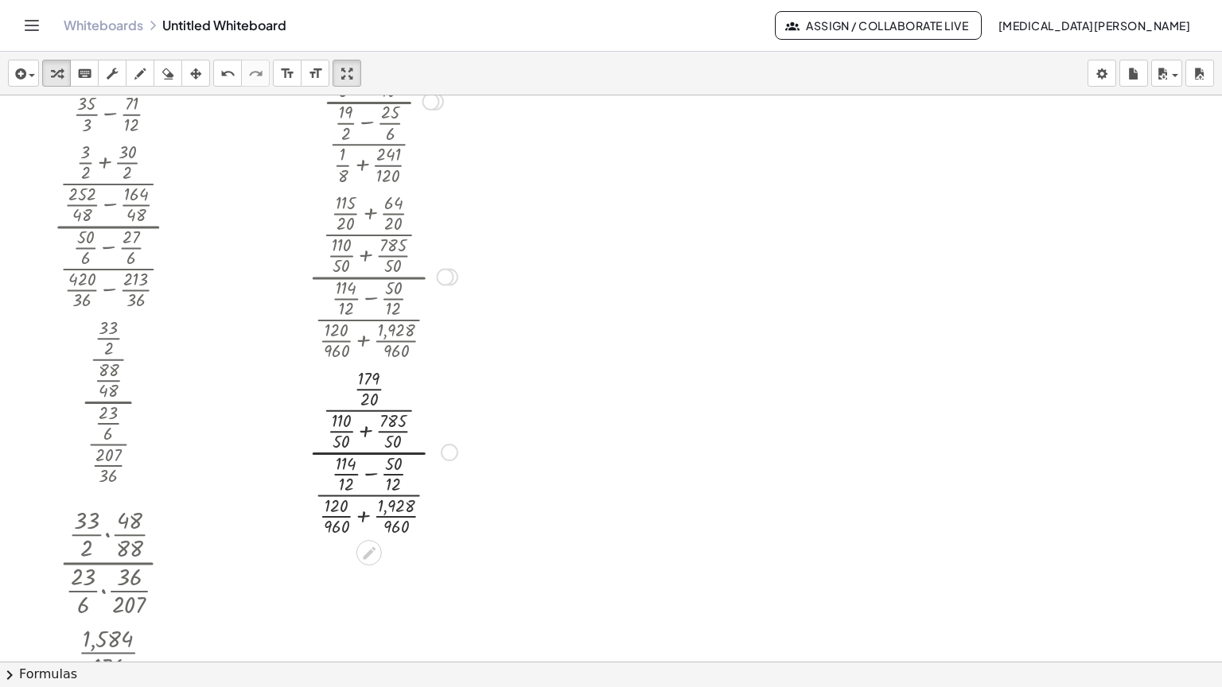
scroll to position [2787, 0]
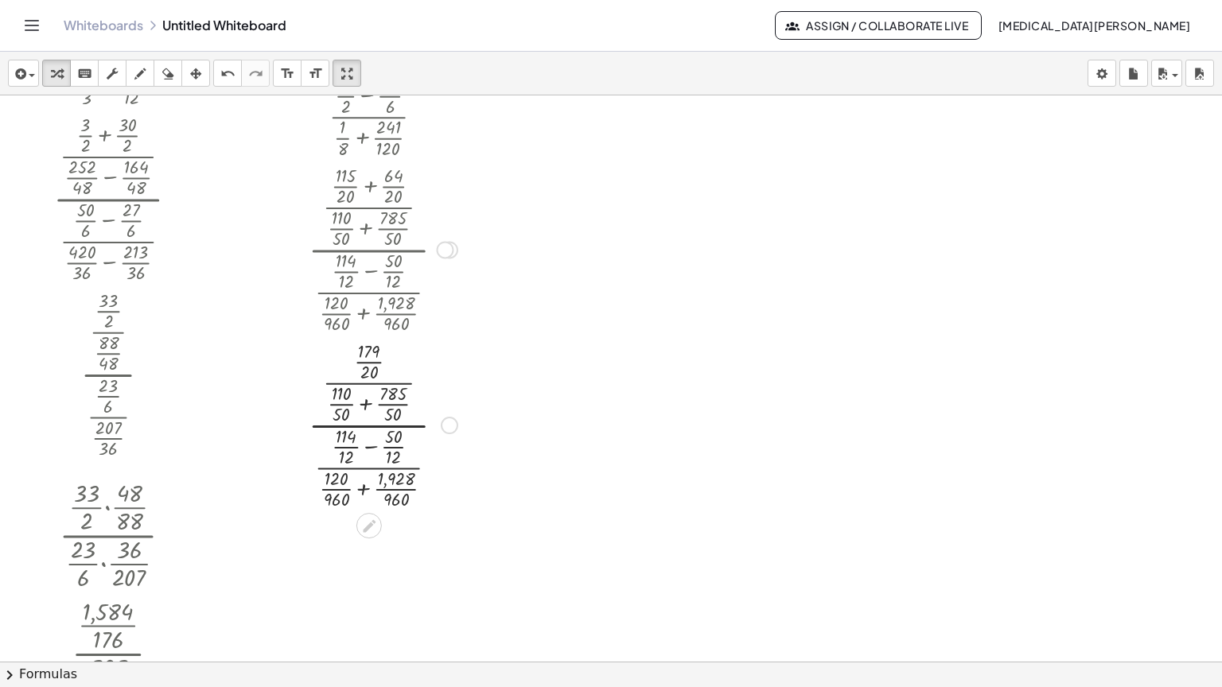
click at [362, 352] on div at bounding box center [383, 425] width 168 height 176
click at [362, 434] on div at bounding box center [383, 425] width 168 height 176
click at [368, 395] on div at bounding box center [383, 425] width 168 height 176
click at [423, 417] on div "Transform line Copy line as LaTeX Copy derivation as LaTeX Expand new lines: Off" at bounding box center [420, 426] width 18 height 18
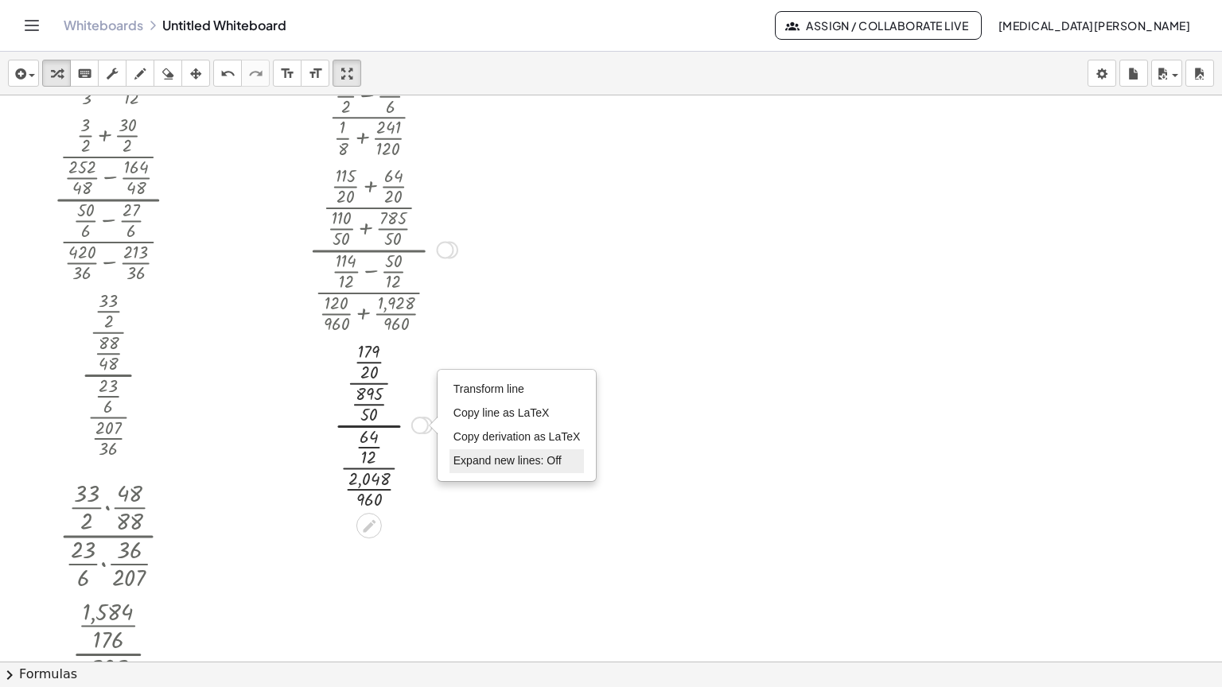
click at [457, 454] on span "Expand new lines: Off" at bounding box center [507, 460] width 108 height 13
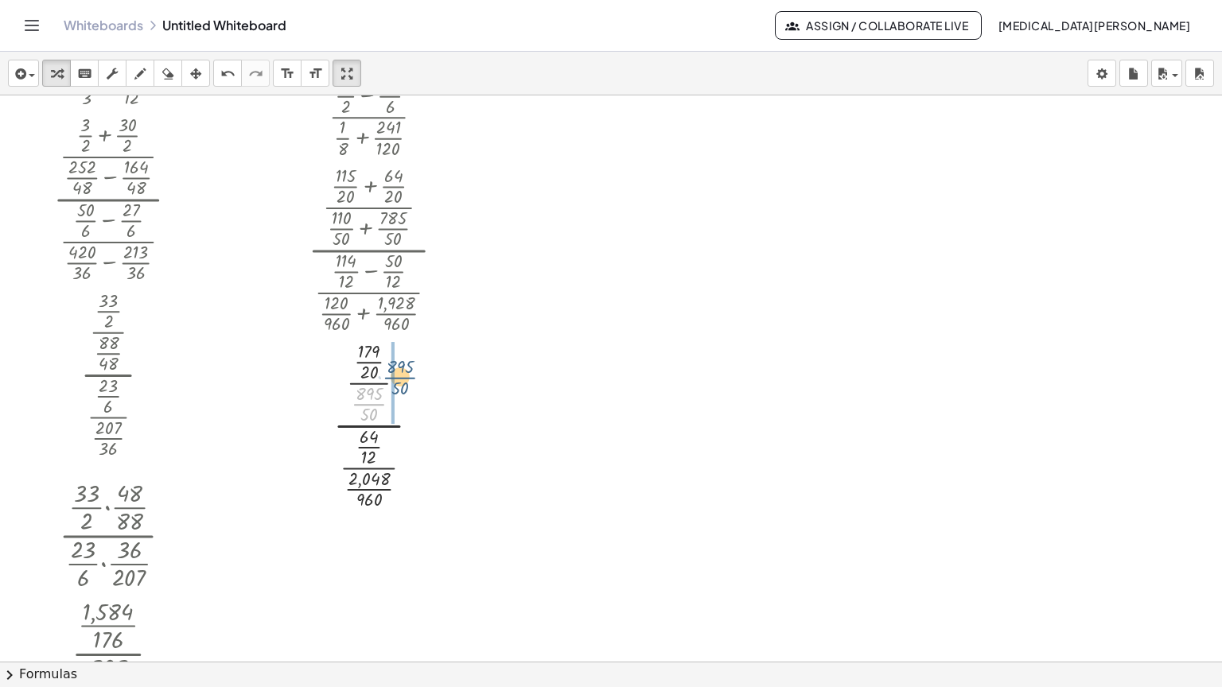
drag, startPoint x: 368, startPoint y: 351, endPoint x: 401, endPoint y: 315, distance: 49.0
click at [401, 337] on div at bounding box center [383, 425] width 168 height 176
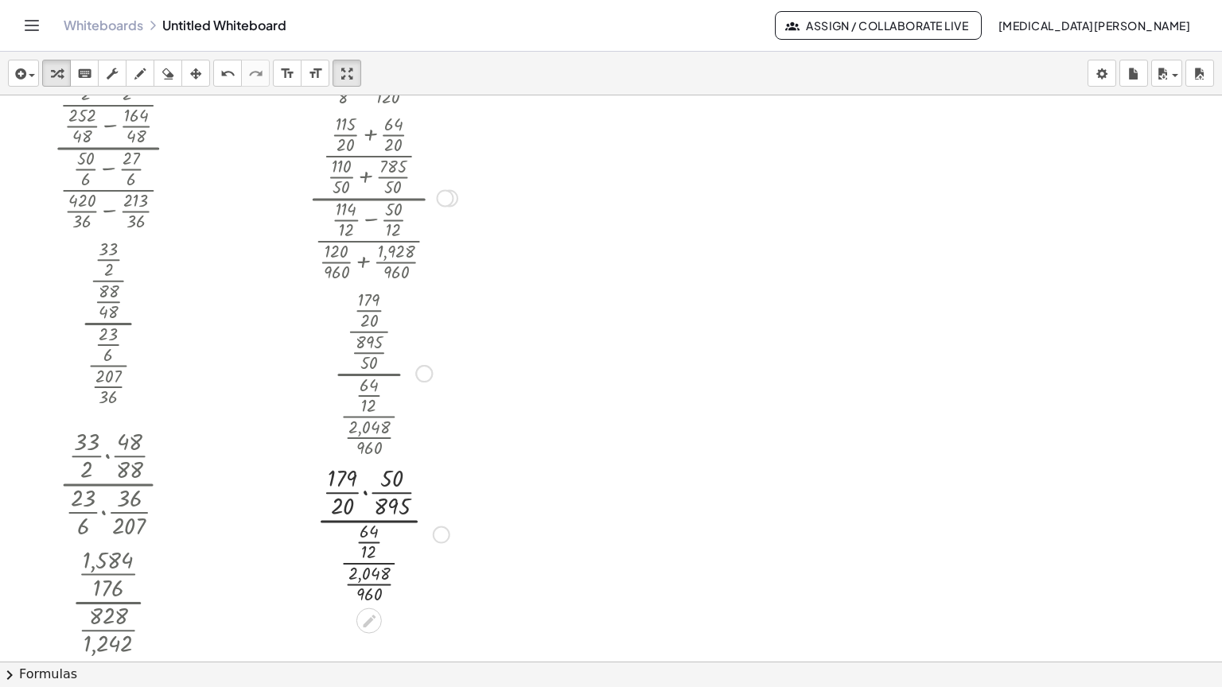
scroll to position [2866, 0]
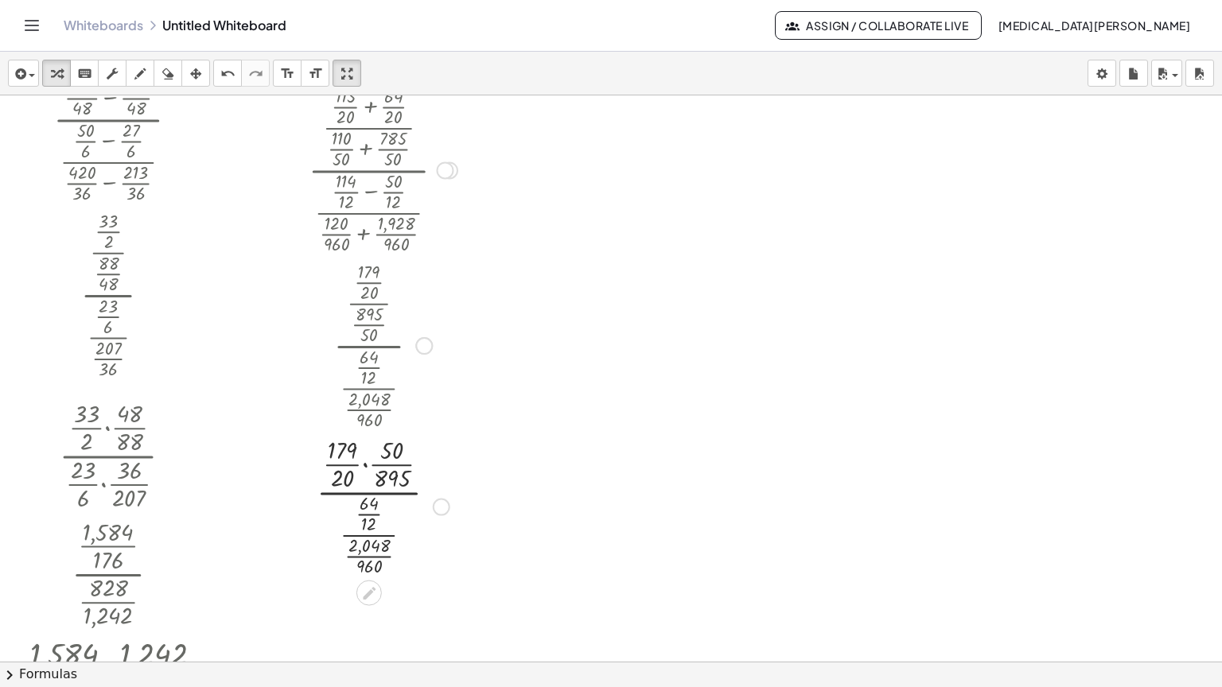
click at [439, 498] on div "Transform line Copy line as LaTeX Copy derivation as LaTeX Expand new lines: On" at bounding box center [442, 507] width 18 height 18
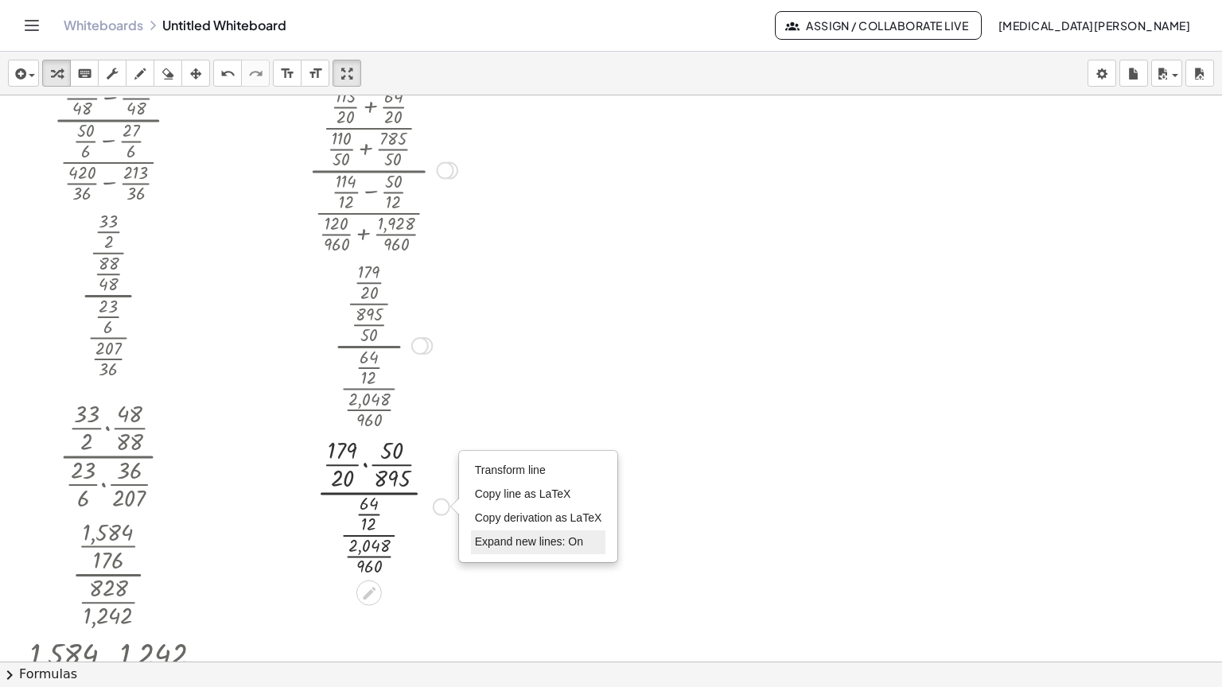
click at [516, 535] on span "Expand new lines: On" at bounding box center [529, 541] width 108 height 13
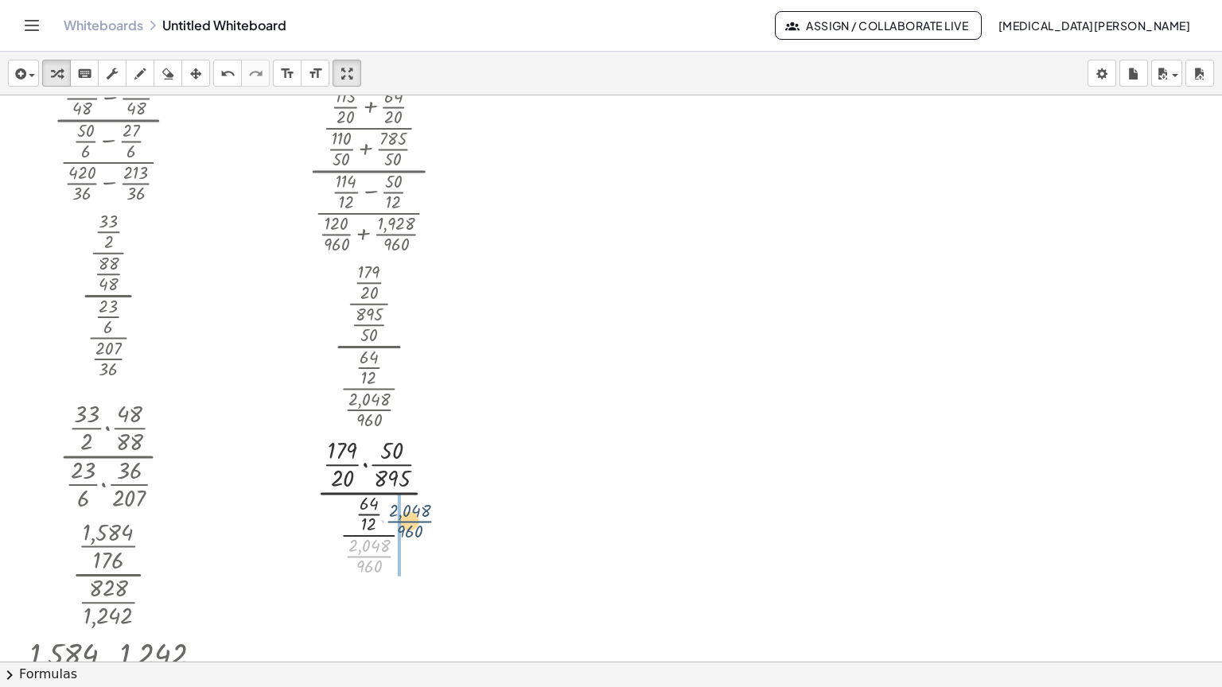
drag, startPoint x: 374, startPoint y: 500, endPoint x: 414, endPoint y: 465, distance: 53.6
click at [414, 465] on div at bounding box center [383, 505] width 168 height 146
click at [446, 498] on div "Transform line Copy line as LaTeX Copy derivation as LaTeX Expand new lines: Off" at bounding box center [448, 507] width 18 height 18
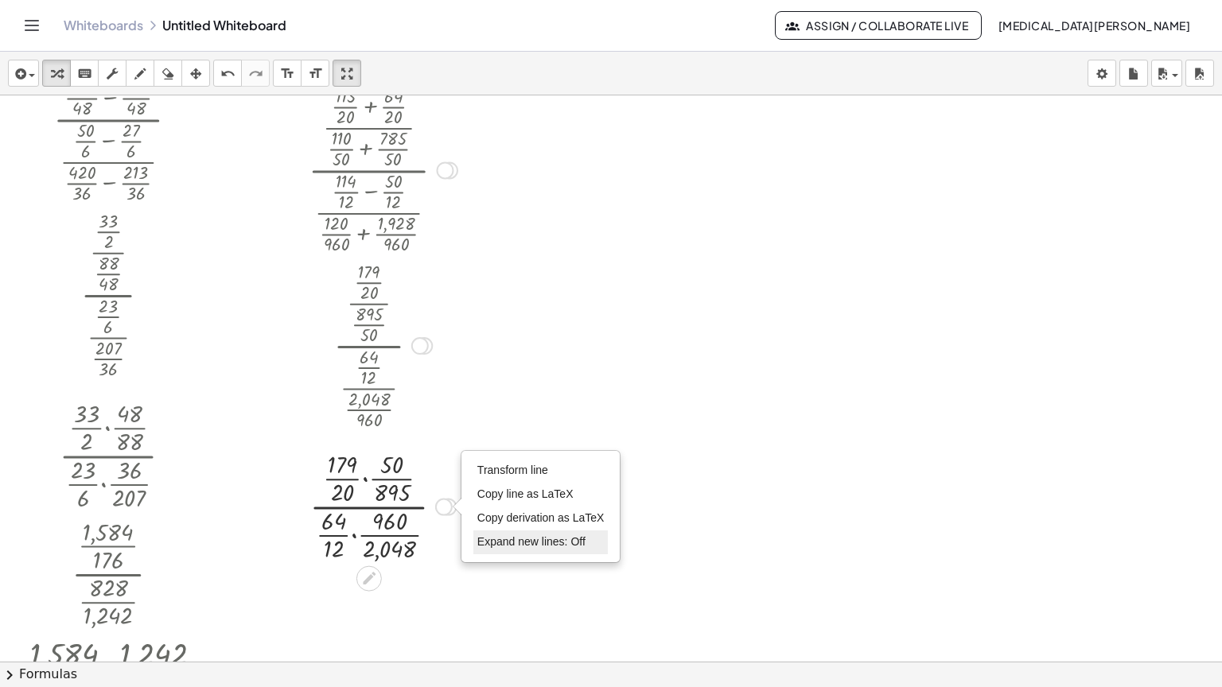
click at [486, 535] on span "Expand new lines: Off" at bounding box center [531, 541] width 108 height 13
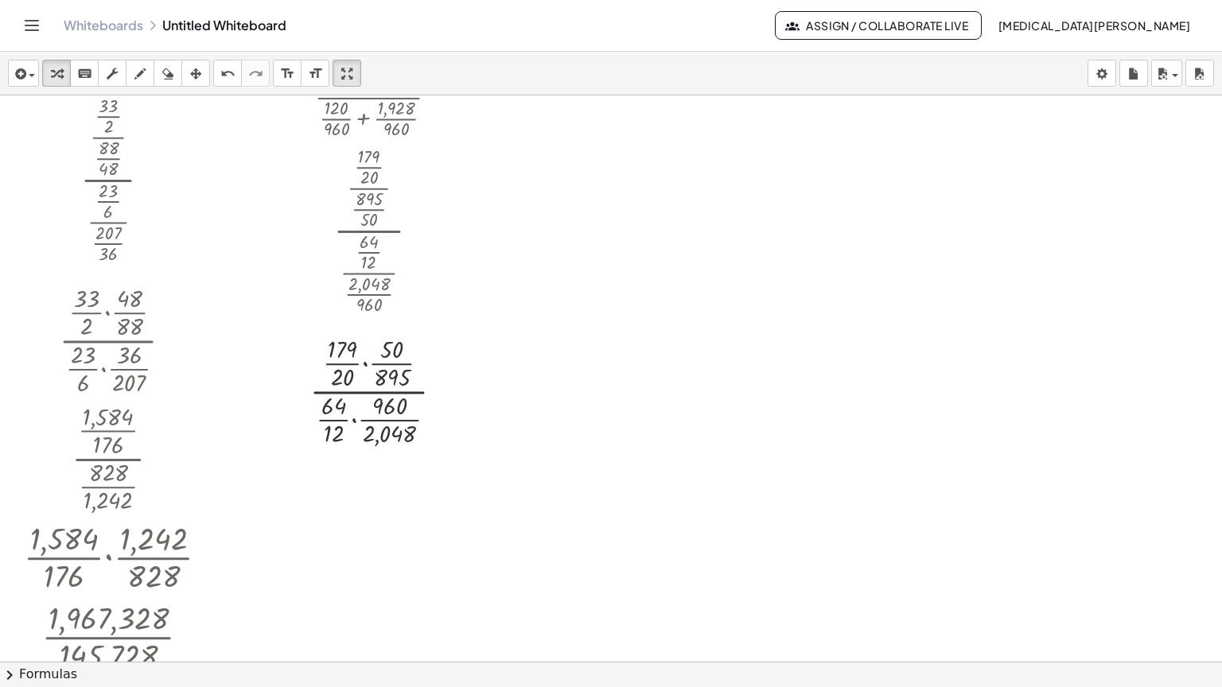
scroll to position [3026, 0]
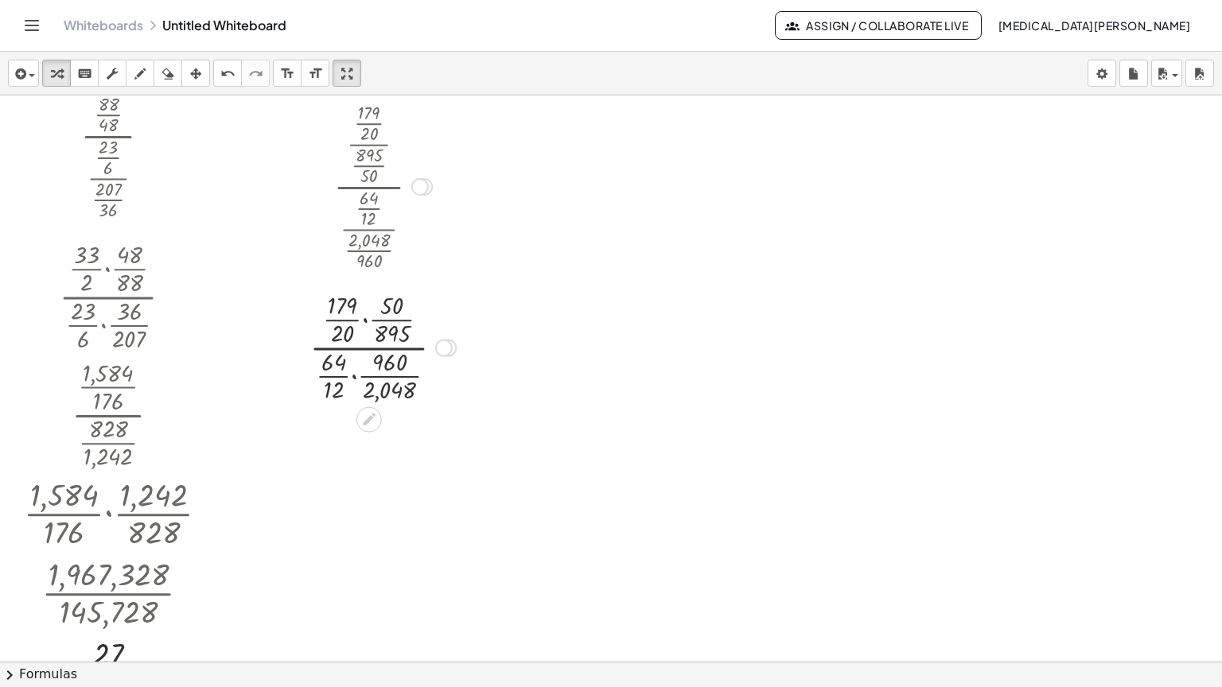
click at [356, 327] on div at bounding box center [383, 346] width 168 height 118
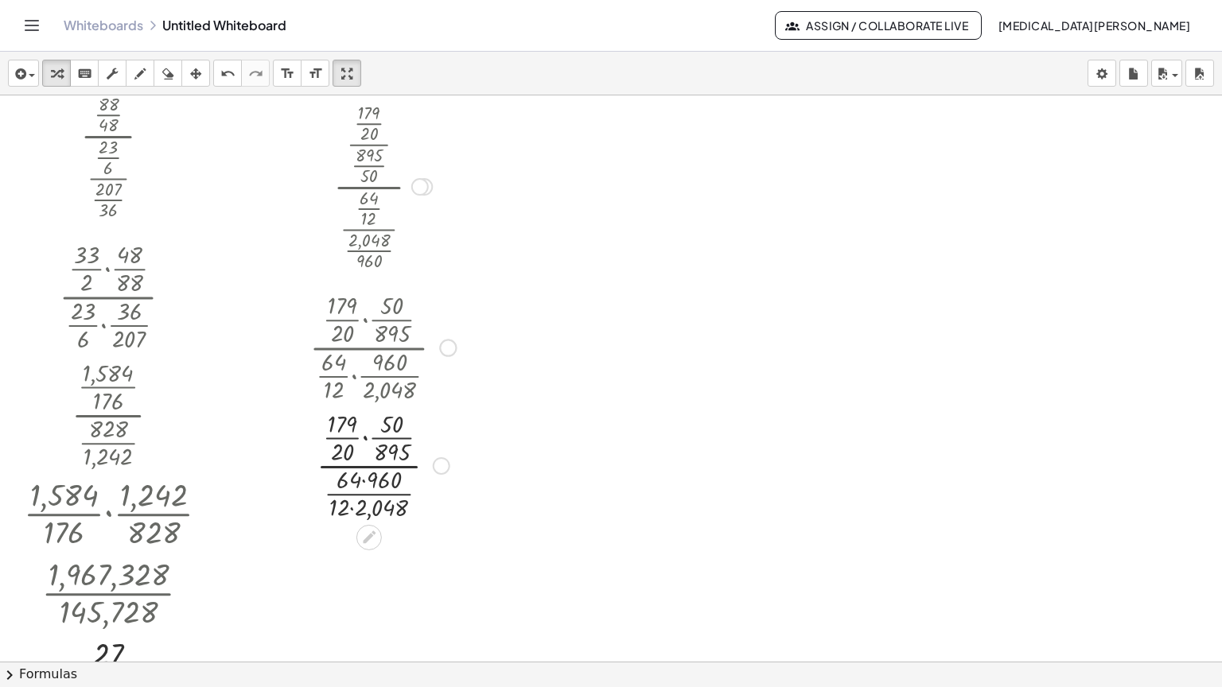
click at [438, 457] on div "Transform line Copy line as LaTeX Copy derivation as LaTeX Expand new lines: On" at bounding box center [442, 466] width 18 height 18
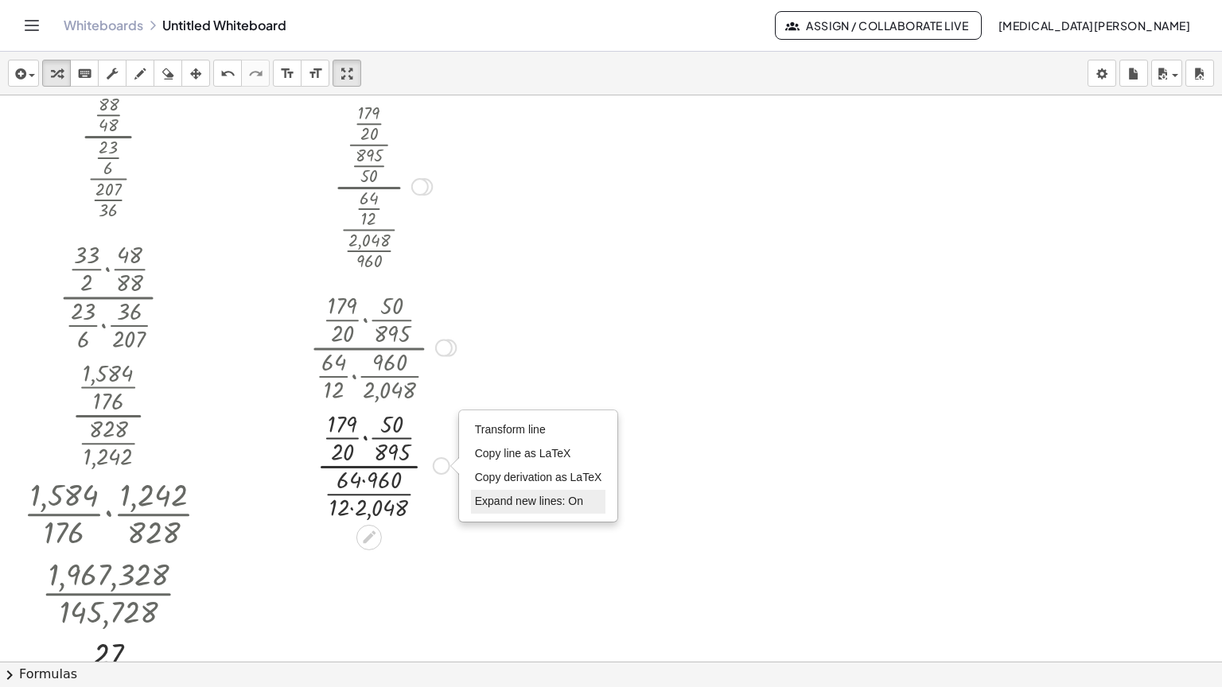
click at [496, 495] on span "Expand new lines: On" at bounding box center [529, 501] width 108 height 13
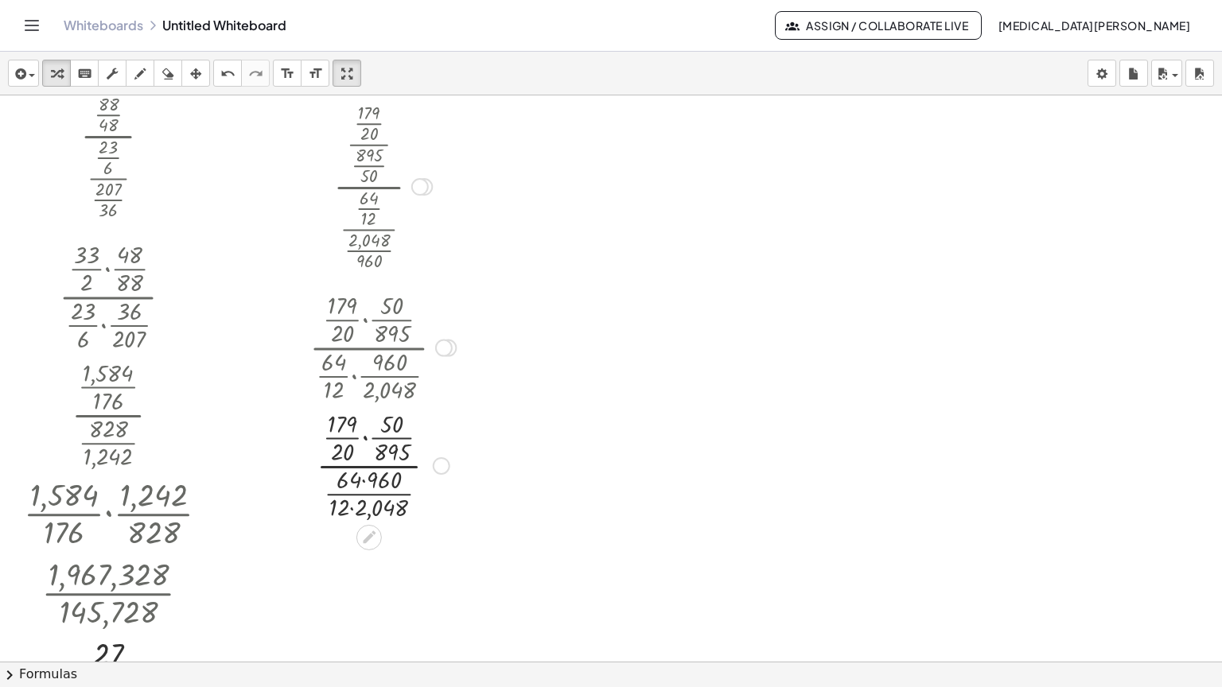
click at [366, 406] on div at bounding box center [383, 465] width 168 height 118
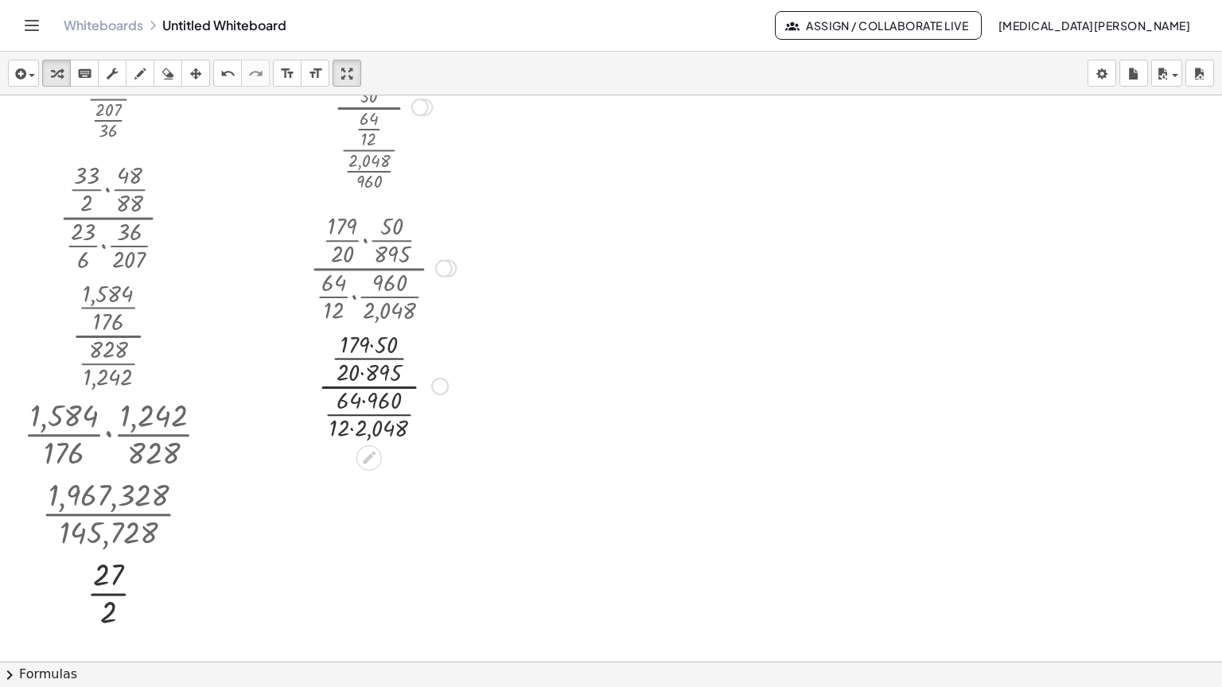
click at [359, 326] on div at bounding box center [383, 385] width 168 height 118
drag, startPoint x: 355, startPoint y: 319, endPoint x: 378, endPoint y: 318, distance: 23.1
drag, startPoint x: 348, startPoint y: 287, endPoint x: 357, endPoint y: 307, distance: 22.1
drag, startPoint x: 346, startPoint y: 348, endPoint x: 369, endPoint y: 348, distance: 23.1
drag, startPoint x: 350, startPoint y: 372, endPoint x: 334, endPoint y: 372, distance: 15.9
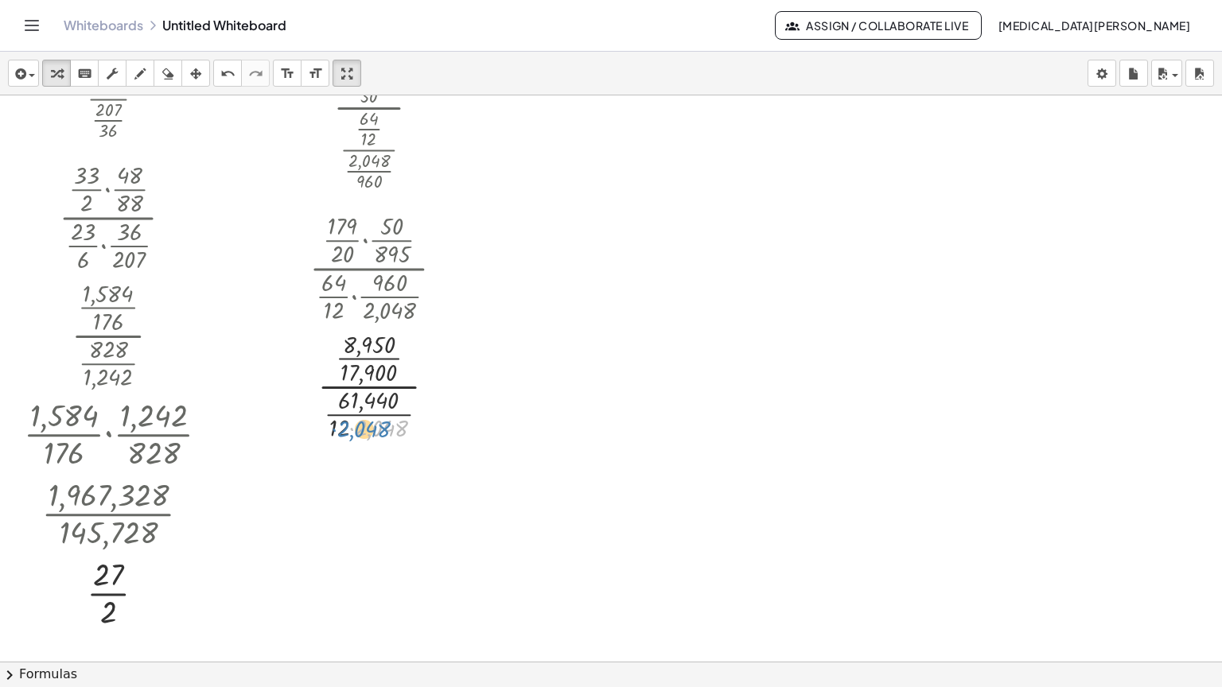
click at [334, 372] on div at bounding box center [383, 385] width 168 height 118
drag, startPoint x: 337, startPoint y: 374, endPoint x: 357, endPoint y: 374, distance: 20.7
click at [426, 378] on div "Transform line Copy line as LaTeX Copy derivation as LaTeX Expand new lines: Off" at bounding box center [433, 387] width 18 height 18
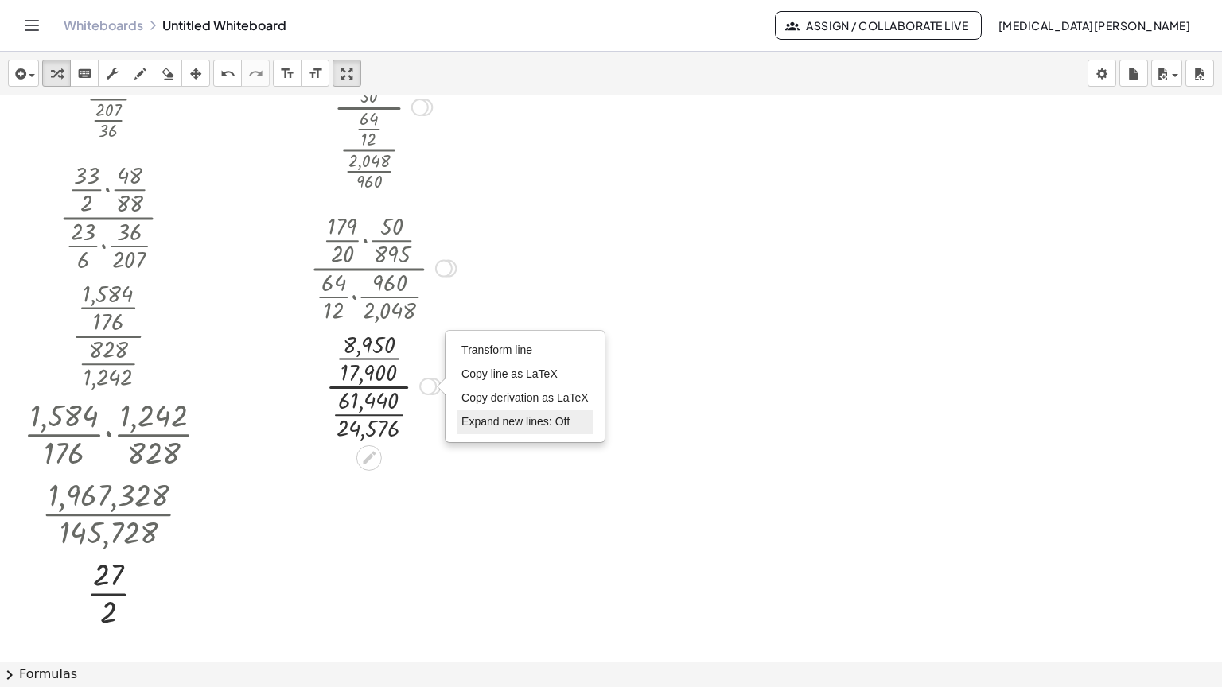
click at [485, 415] on span "Expand new lines: Off" at bounding box center [515, 421] width 108 height 13
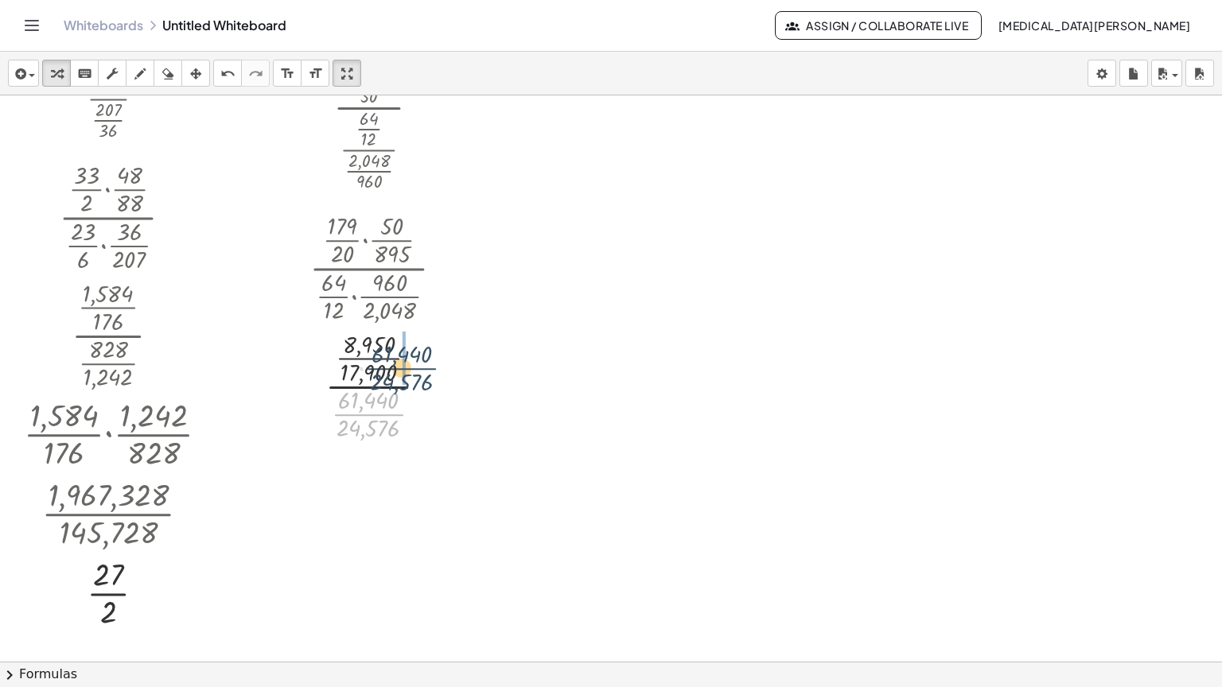
drag, startPoint x: 378, startPoint y: 360, endPoint x: 413, endPoint y: 310, distance: 61.1
click at [413, 326] on div at bounding box center [383, 385] width 168 height 118
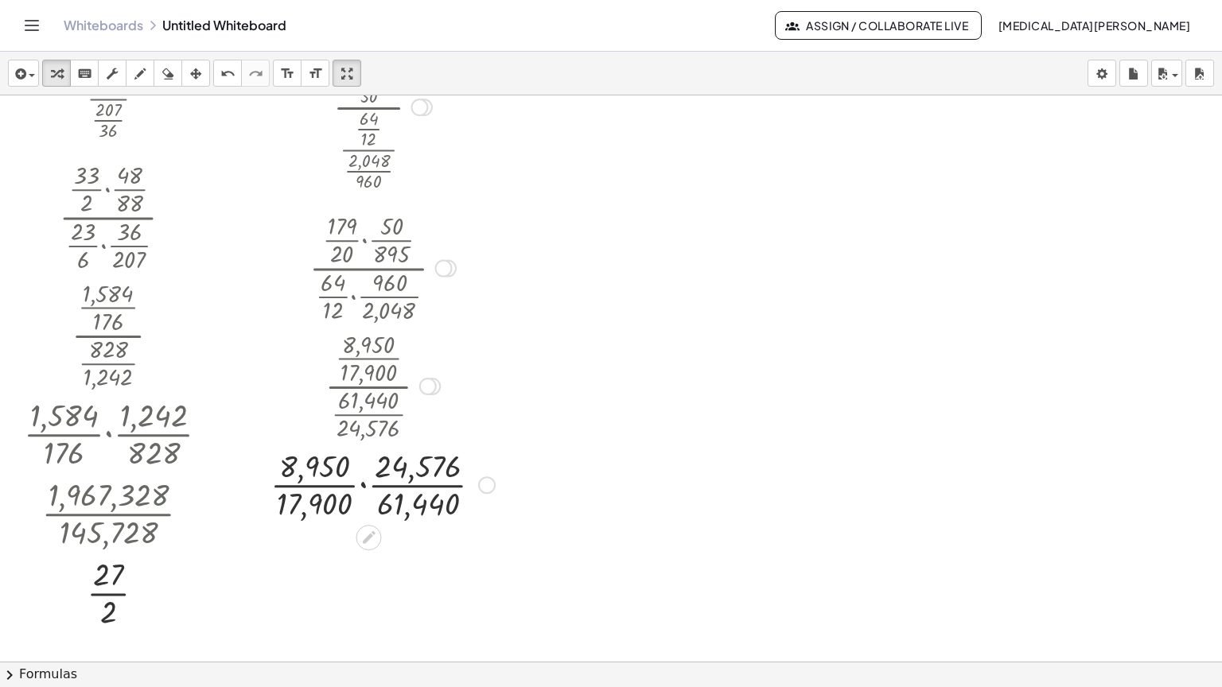
click at [360, 444] on div at bounding box center [383, 484] width 240 height 80
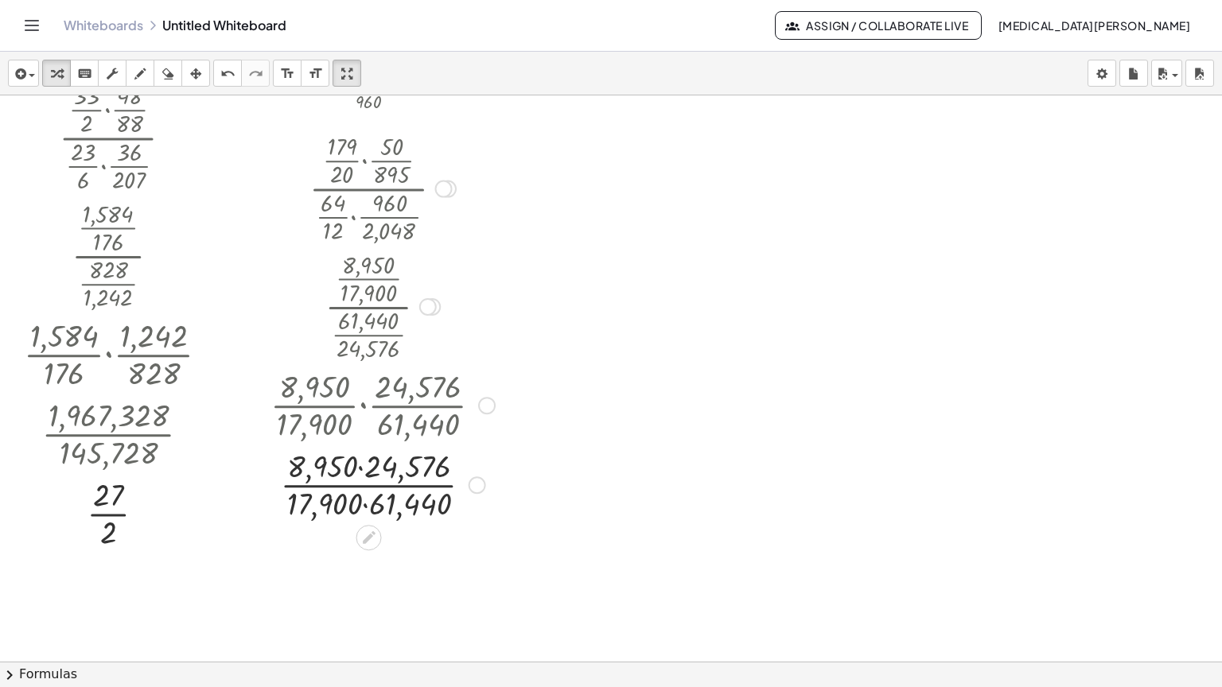
scroll to position [3264, 0]
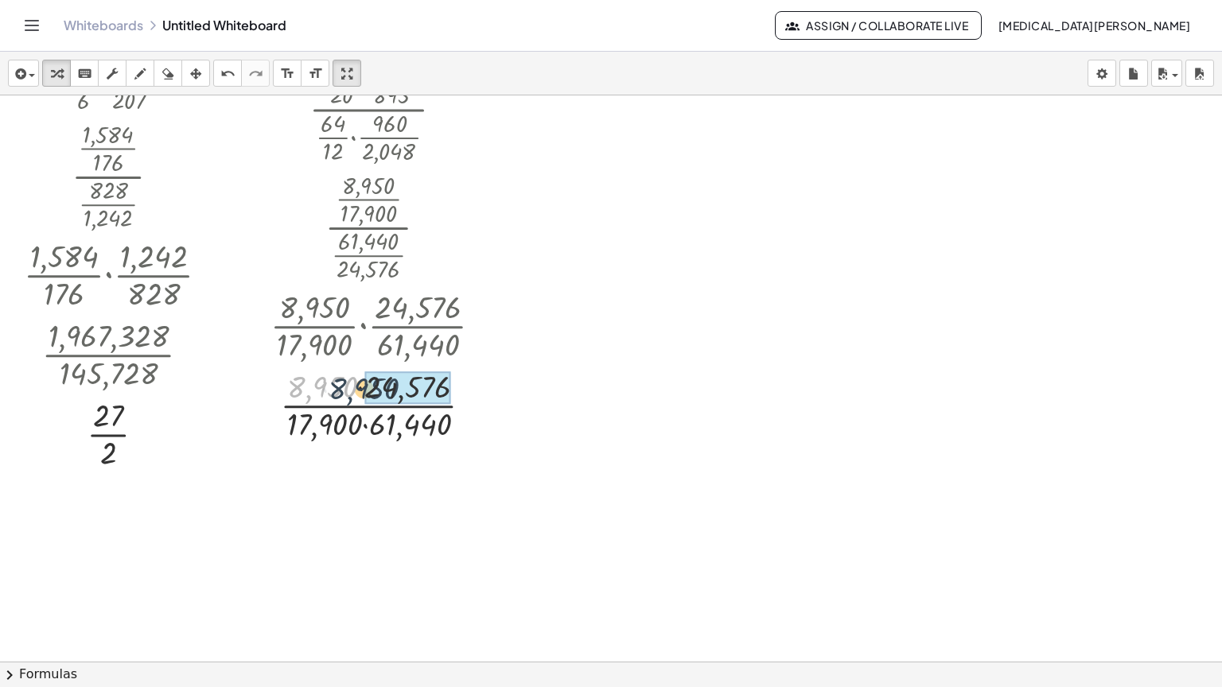
drag, startPoint x: 333, startPoint y: 329, endPoint x: 356, endPoint y: 352, distance: 32.6
drag, startPoint x: 334, startPoint y: 367, endPoint x: 382, endPoint y: 368, distance: 47.7
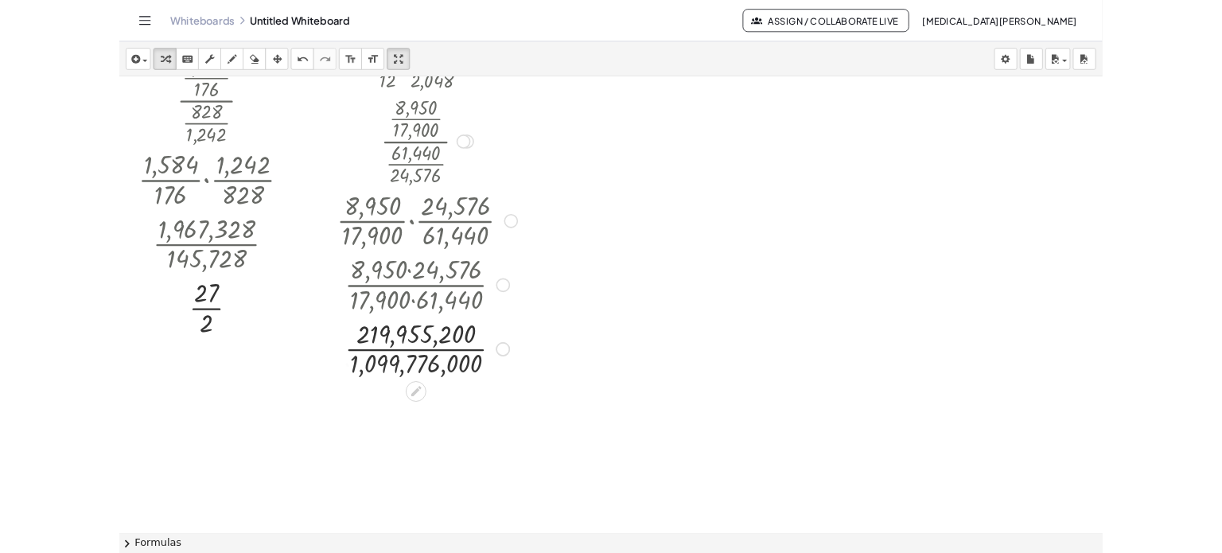
scroll to position [3344, 0]
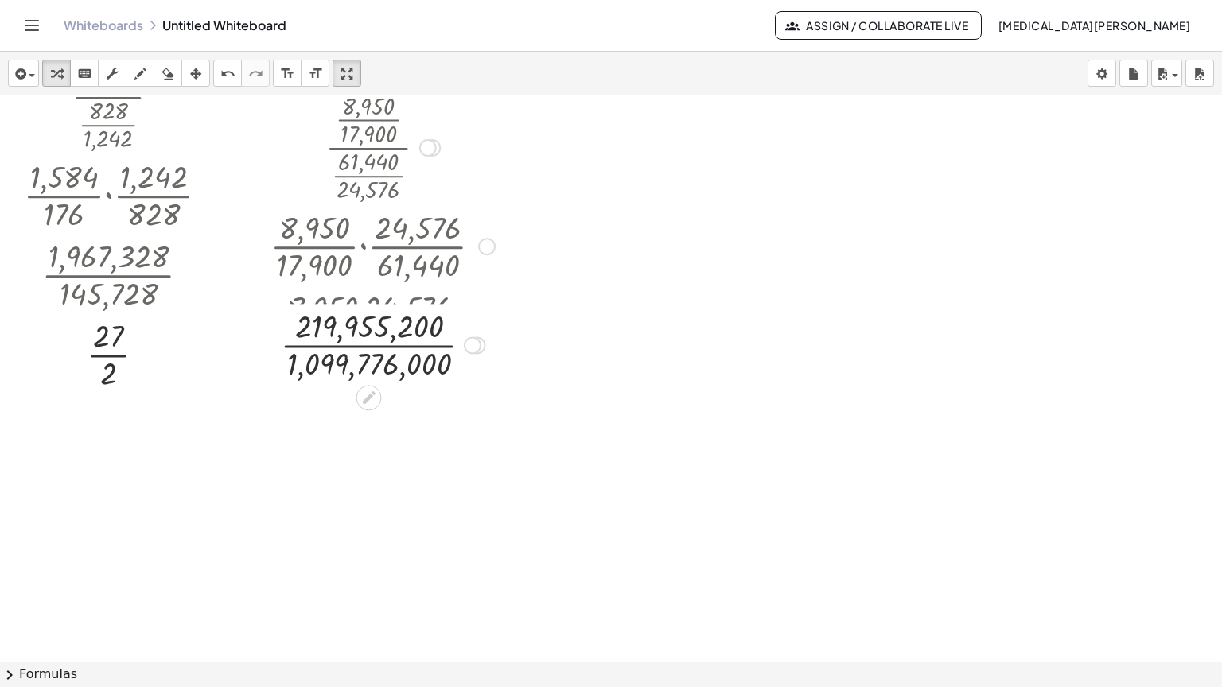
drag, startPoint x: 473, startPoint y: 356, endPoint x: 473, endPoint y: 274, distance: 81.9
click at [473, 337] on div "Transform line Copy line as LaTeX Copy derivation as LaTeX Expand new lines: Off" at bounding box center [473, 346] width 18 height 18
click at [396, 285] on div at bounding box center [383, 325] width 240 height 80
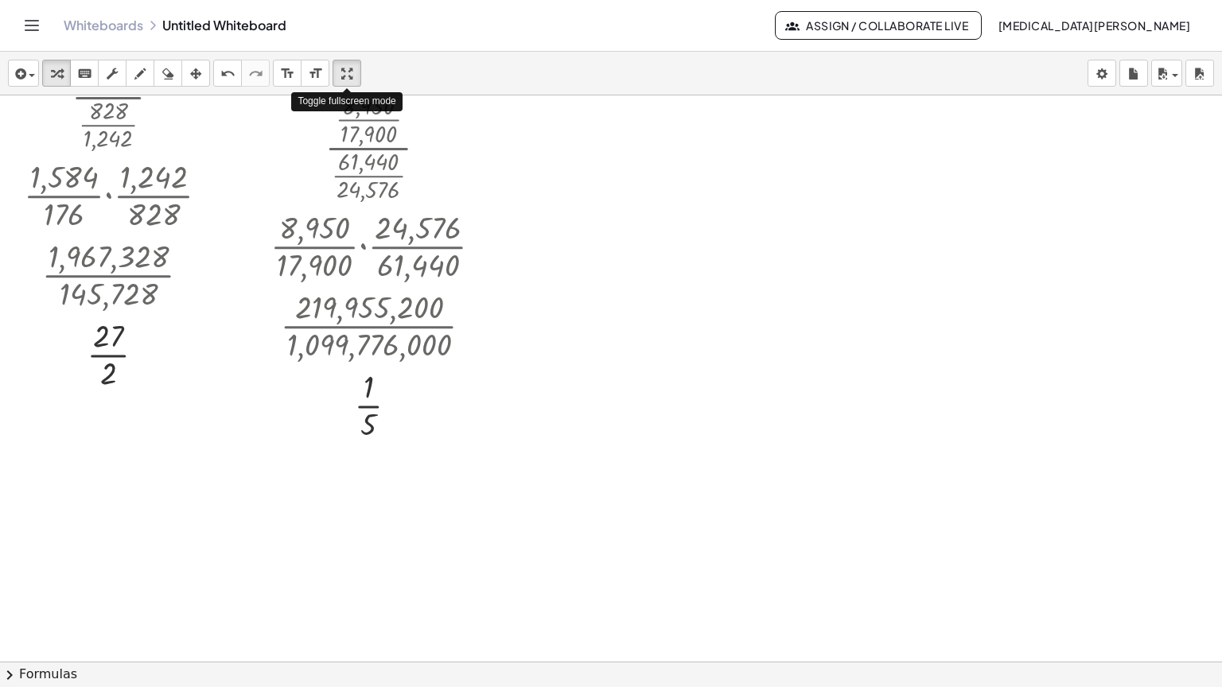
drag, startPoint x: 353, startPoint y: 22, endPoint x: 353, endPoint y: -74, distance: 96.3
click at [353, 0] on html "Graspable Math Activities Get Started Activity Bank Assigned Work Classes White…" at bounding box center [611, 343] width 1222 height 687
